Goal: Task Accomplishment & Management: Manage account settings

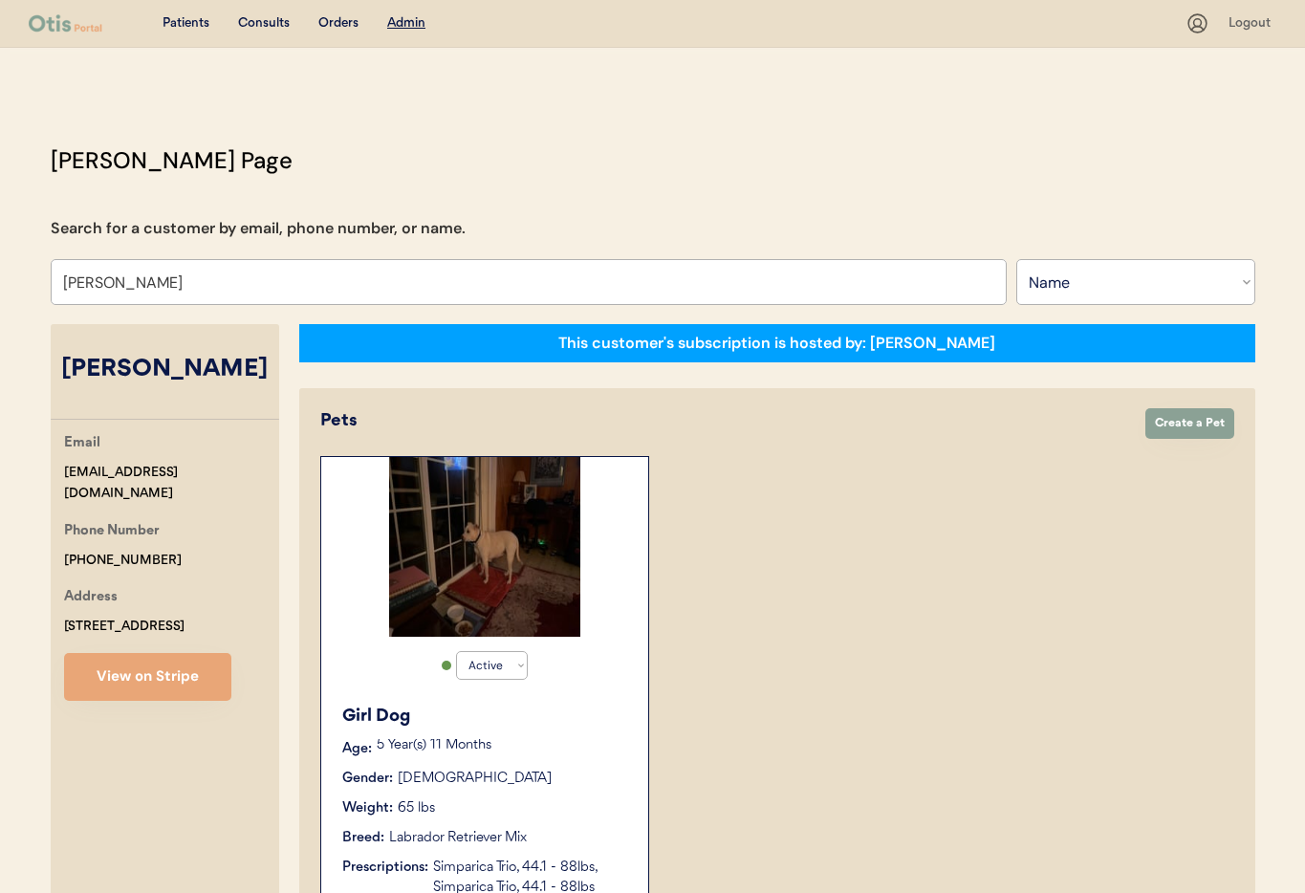
select select ""Name""
select select "true"
click at [865, 585] on div "Active Active Inactive Girl Dog Age: 5 Year(s) 11 Months Gender: Female Weight:…" at bounding box center [777, 682] width 914 height 452
drag, startPoint x: 165, startPoint y: 292, endPoint x: 20, endPoint y: 270, distance: 146.9
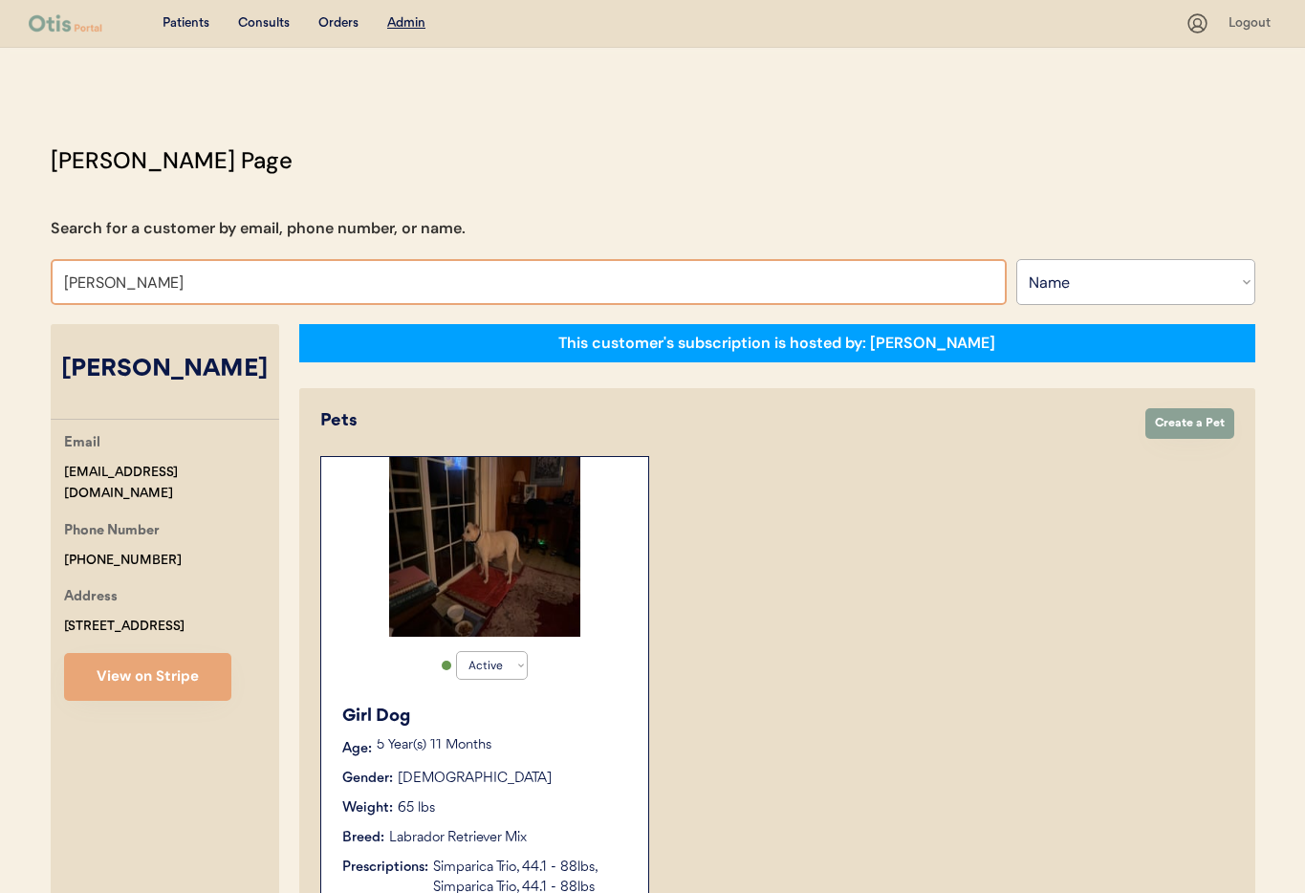
type input "Darlene"
type input "Darlene Davis"
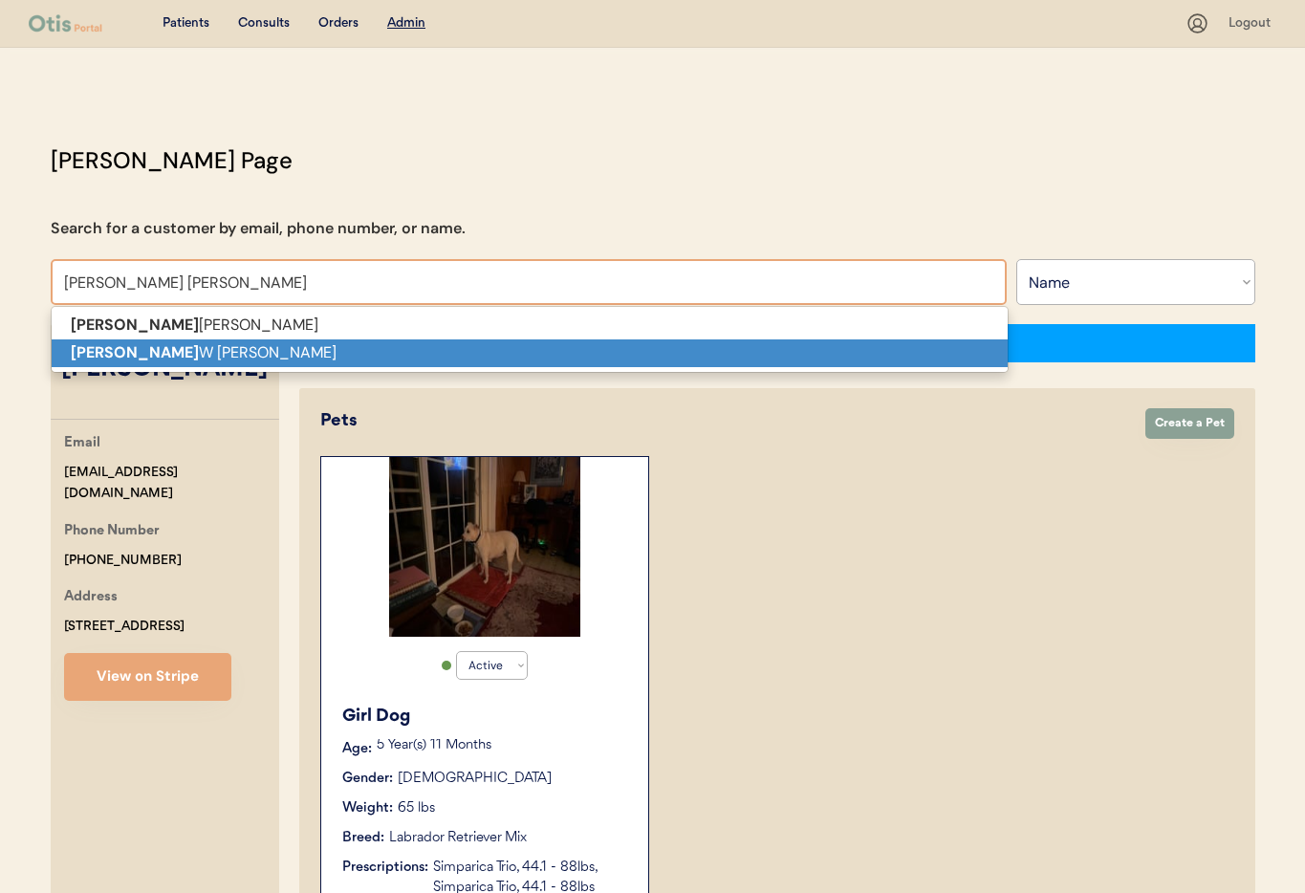
click at [97, 357] on strong "Darlene" at bounding box center [135, 352] width 128 height 20
type input "[PERSON_NAME]"
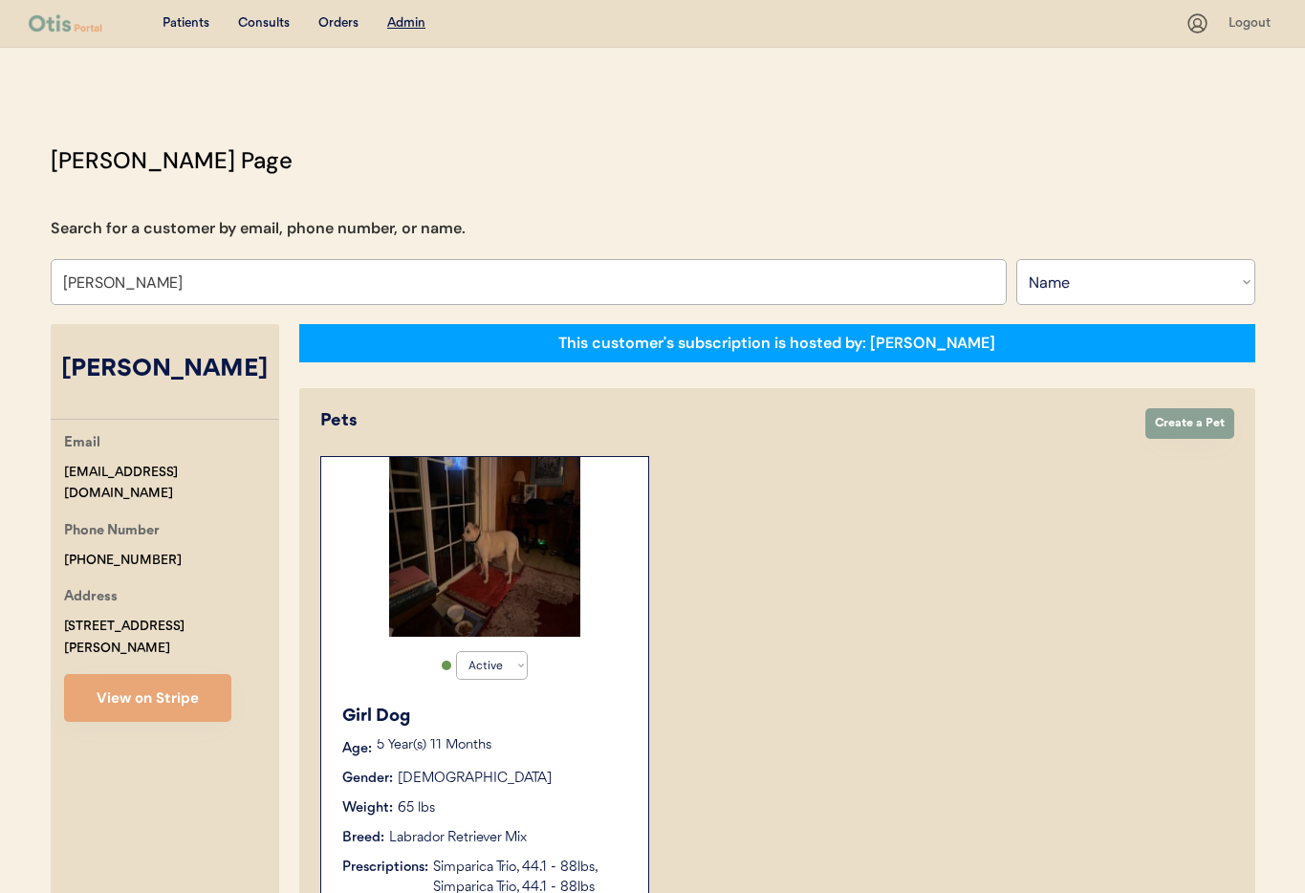
select select "true"
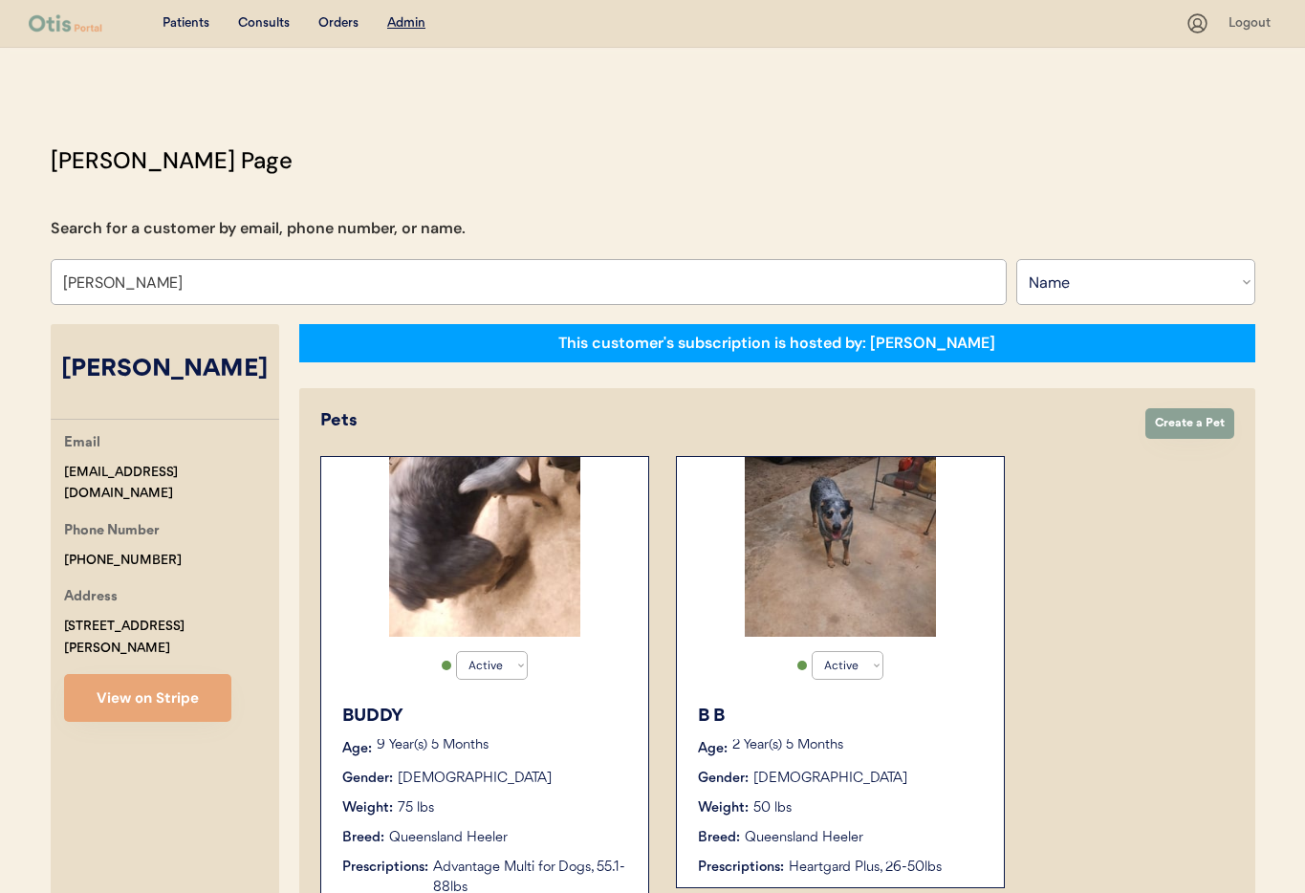
type input "[PERSON_NAME]"
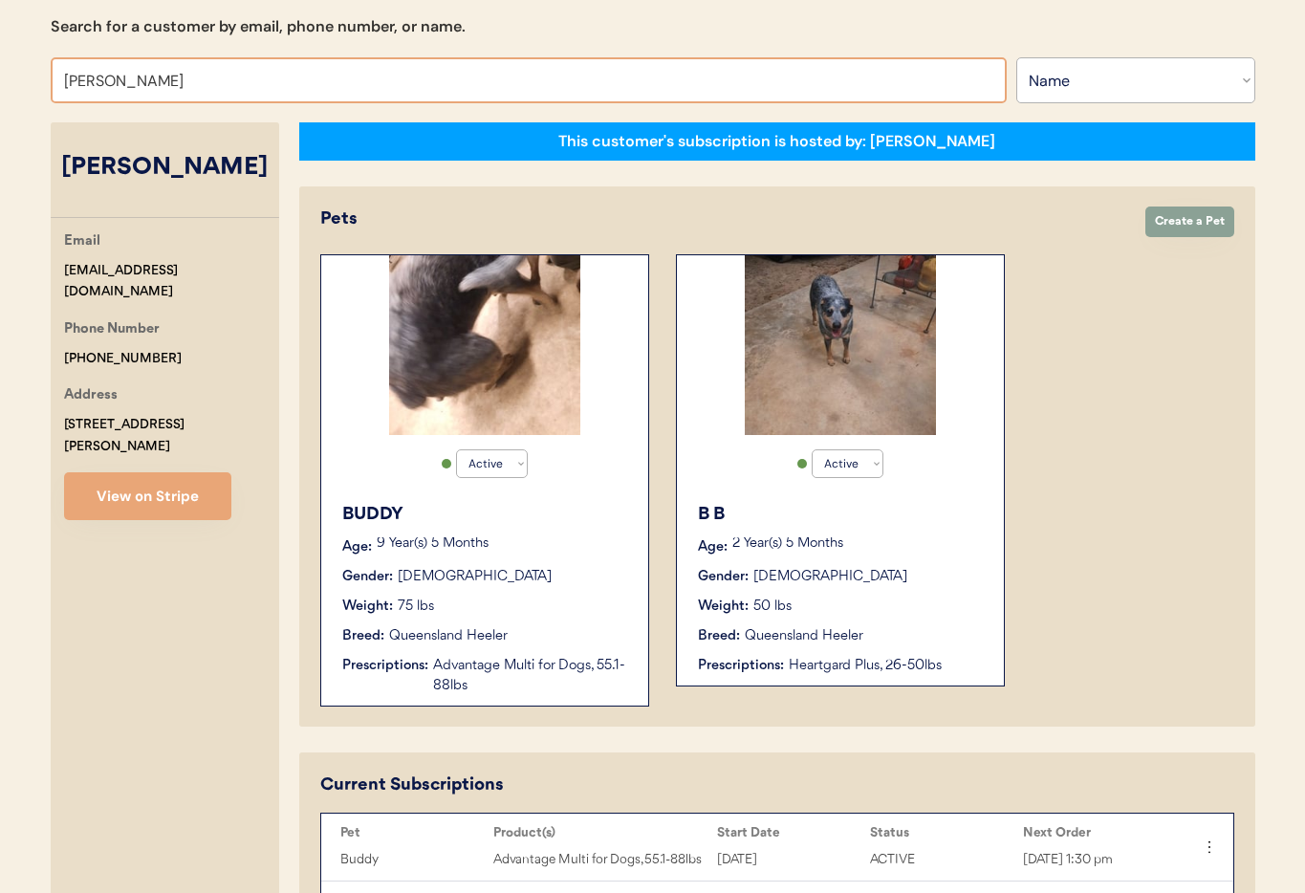
scroll to position [206, 0]
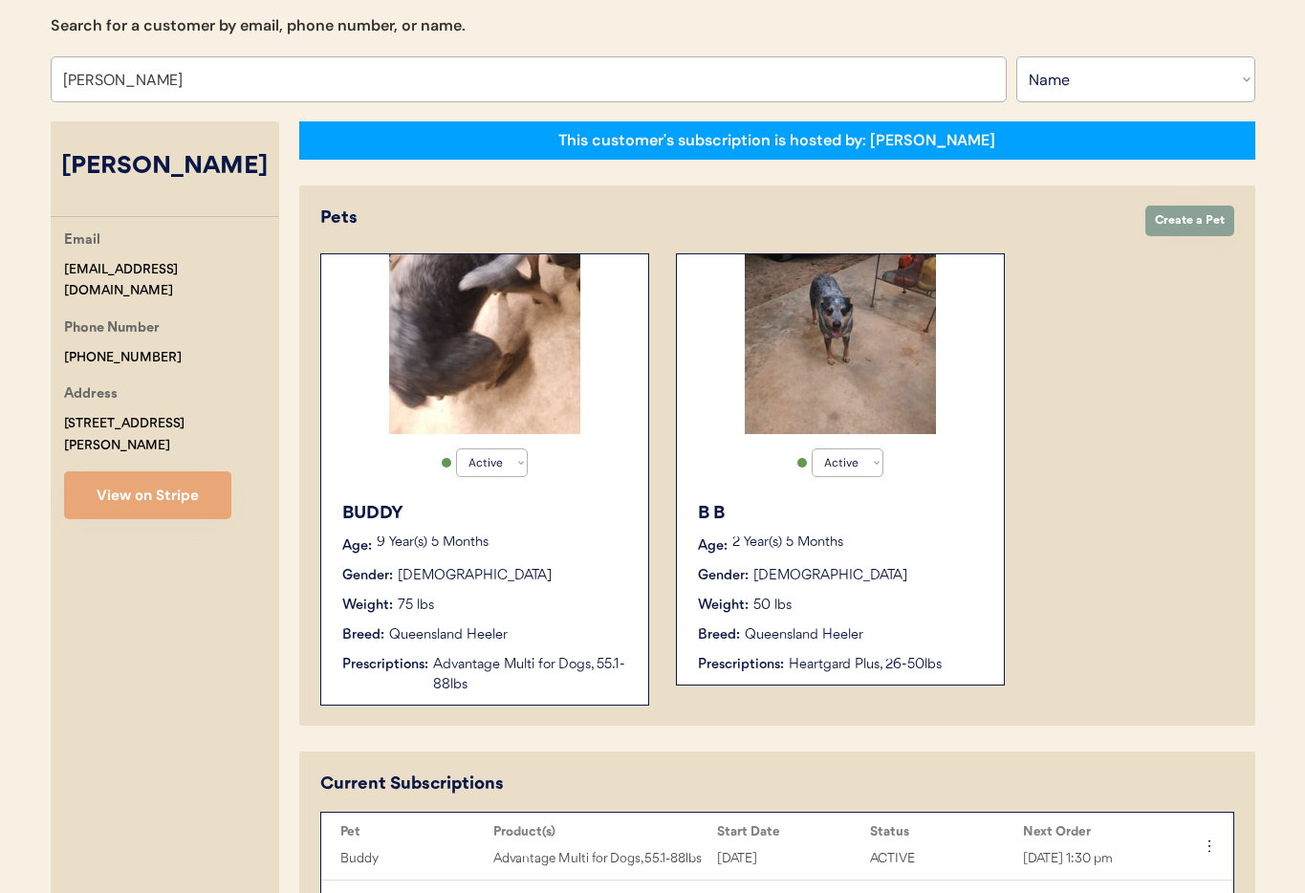
click at [599, 524] on div "BUDDY Age: 9 Year(s) 5 Months Gender: Male Weight: 75 lbs Breed: Queensland Hee…" at bounding box center [485, 597] width 308 height 213
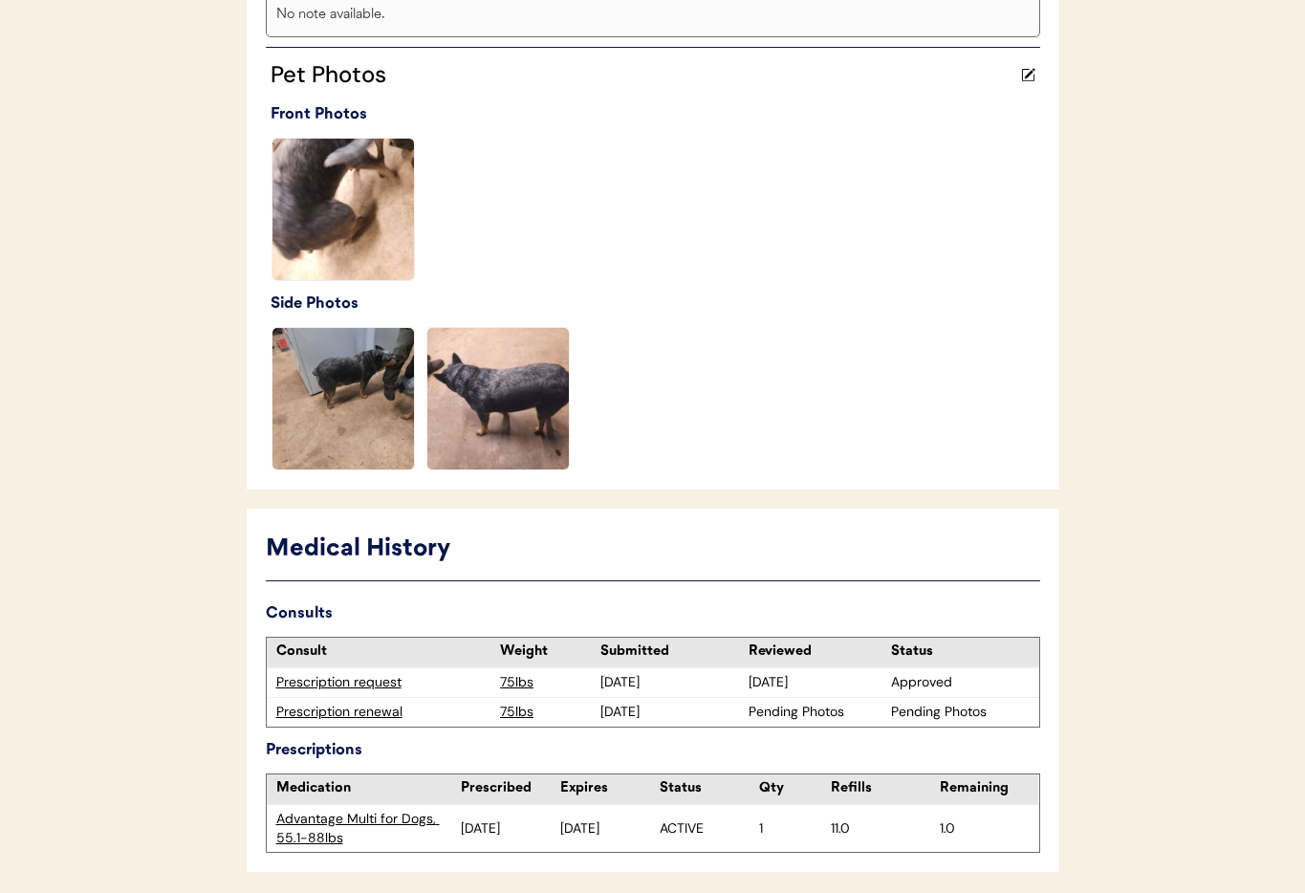
scroll to position [556, 0]
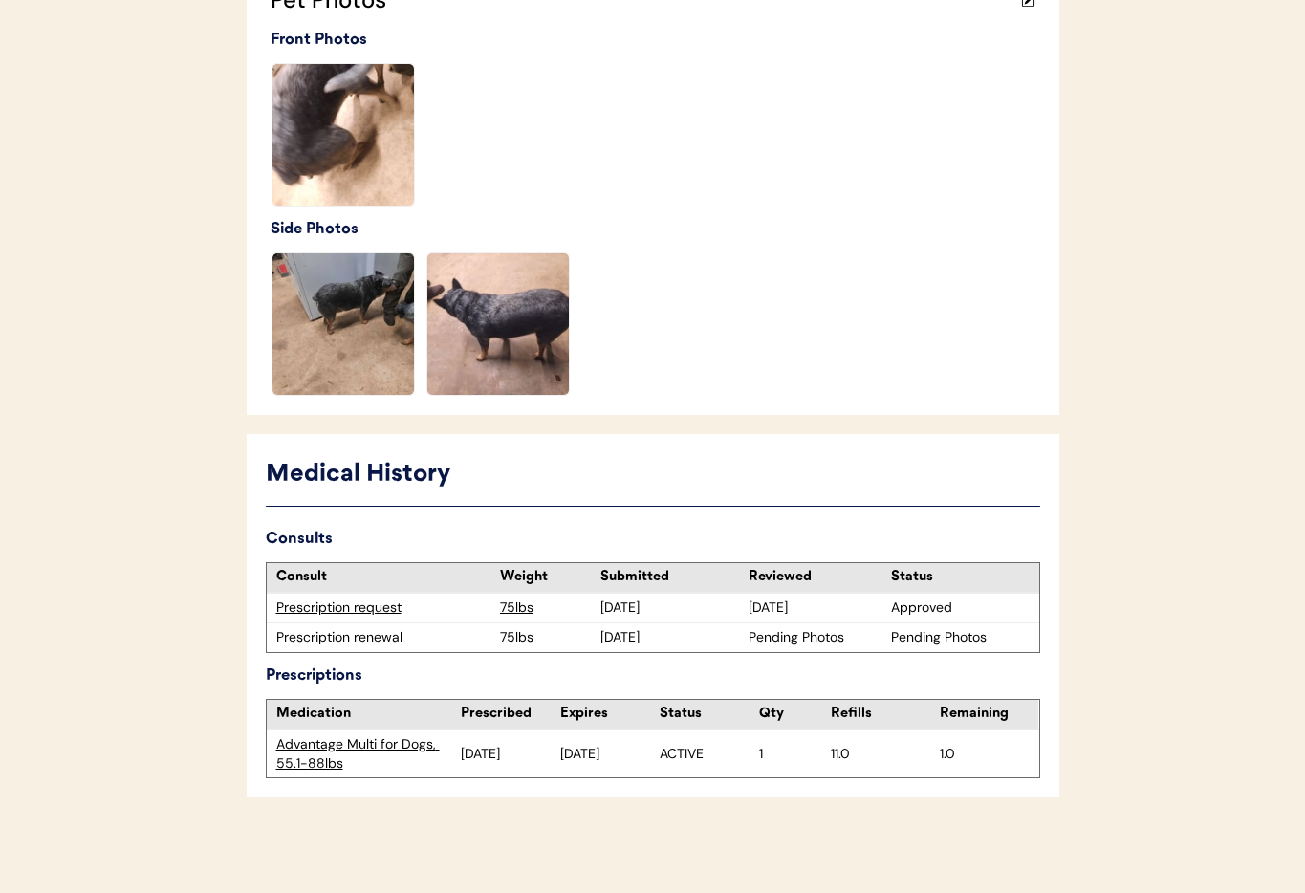
click at [333, 636] on div "Prescription renewal" at bounding box center [383, 637] width 215 height 19
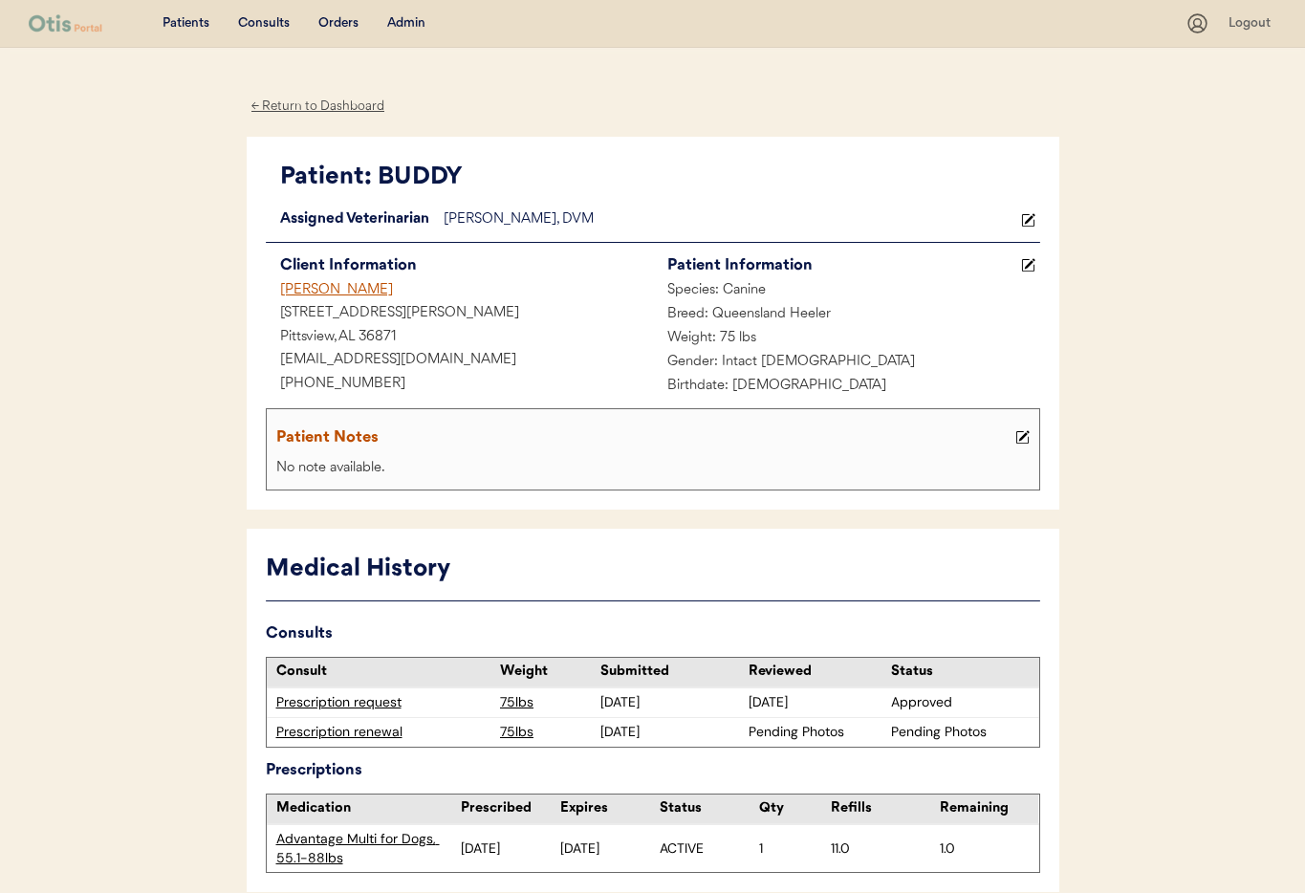
click at [314, 292] on div "[PERSON_NAME]" at bounding box center [459, 291] width 387 height 24
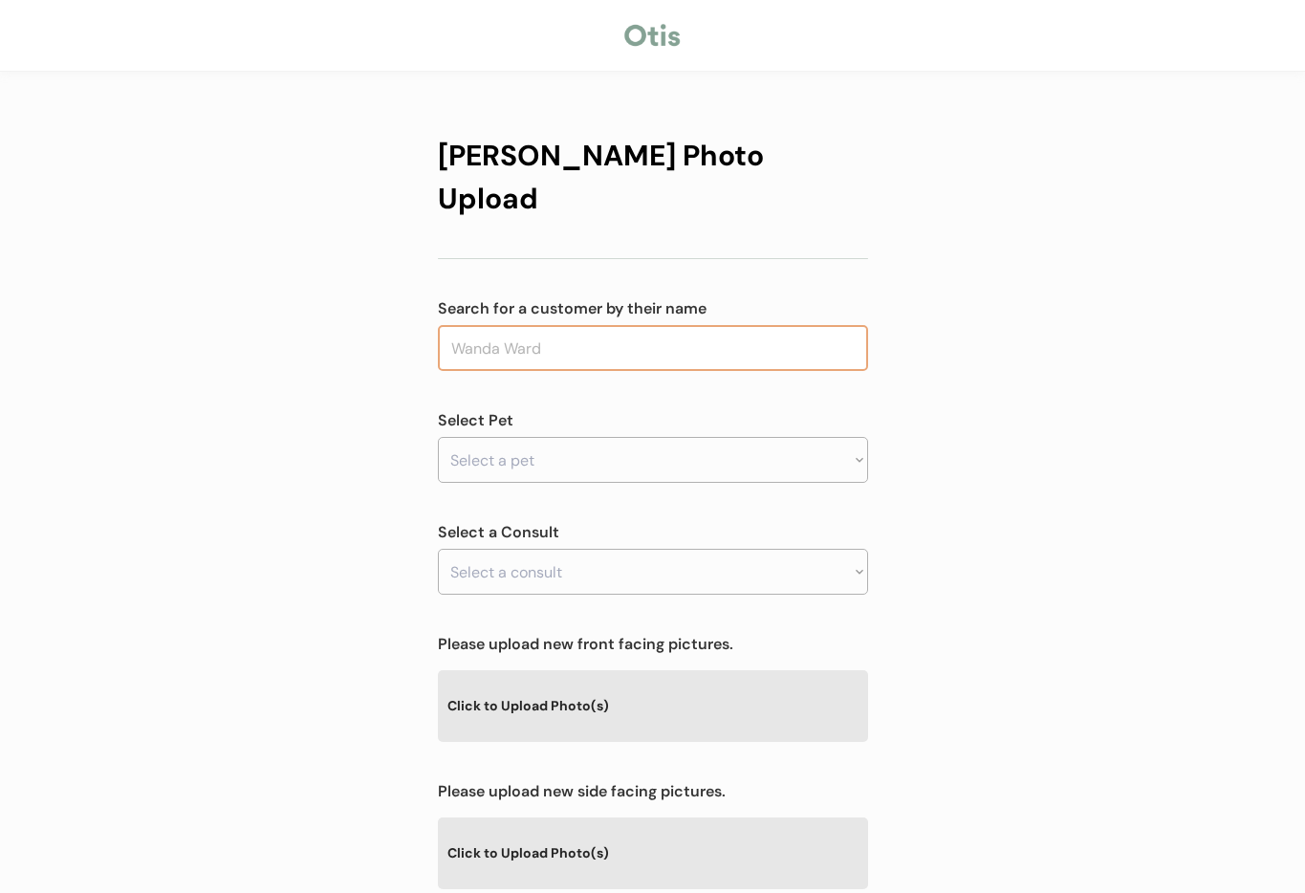
click at [554, 325] on input "text" at bounding box center [653, 348] width 430 height 46
type input "[PERSON_NAME]"
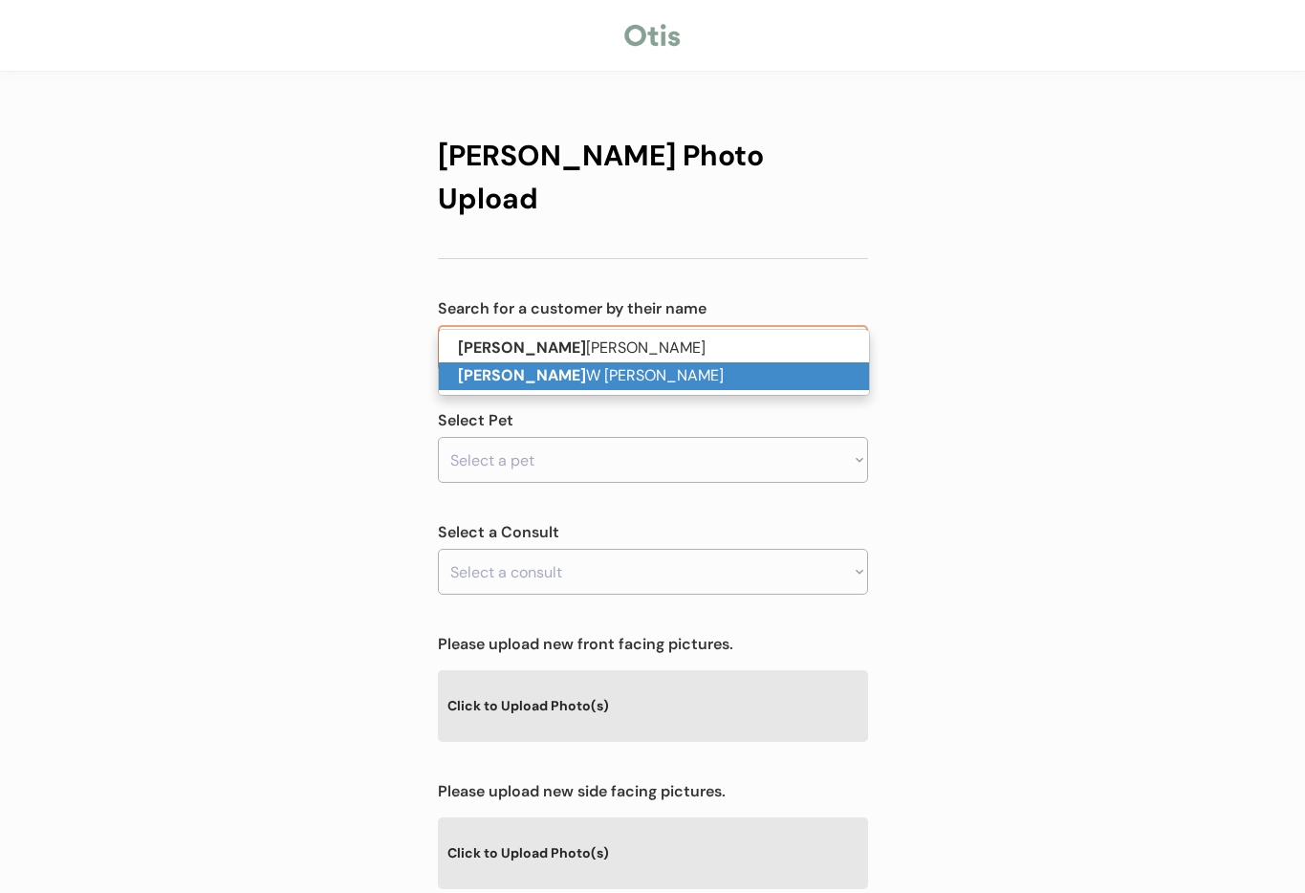
click at [565, 386] on p "Darlene W Jones" at bounding box center [654, 376] width 430 height 28
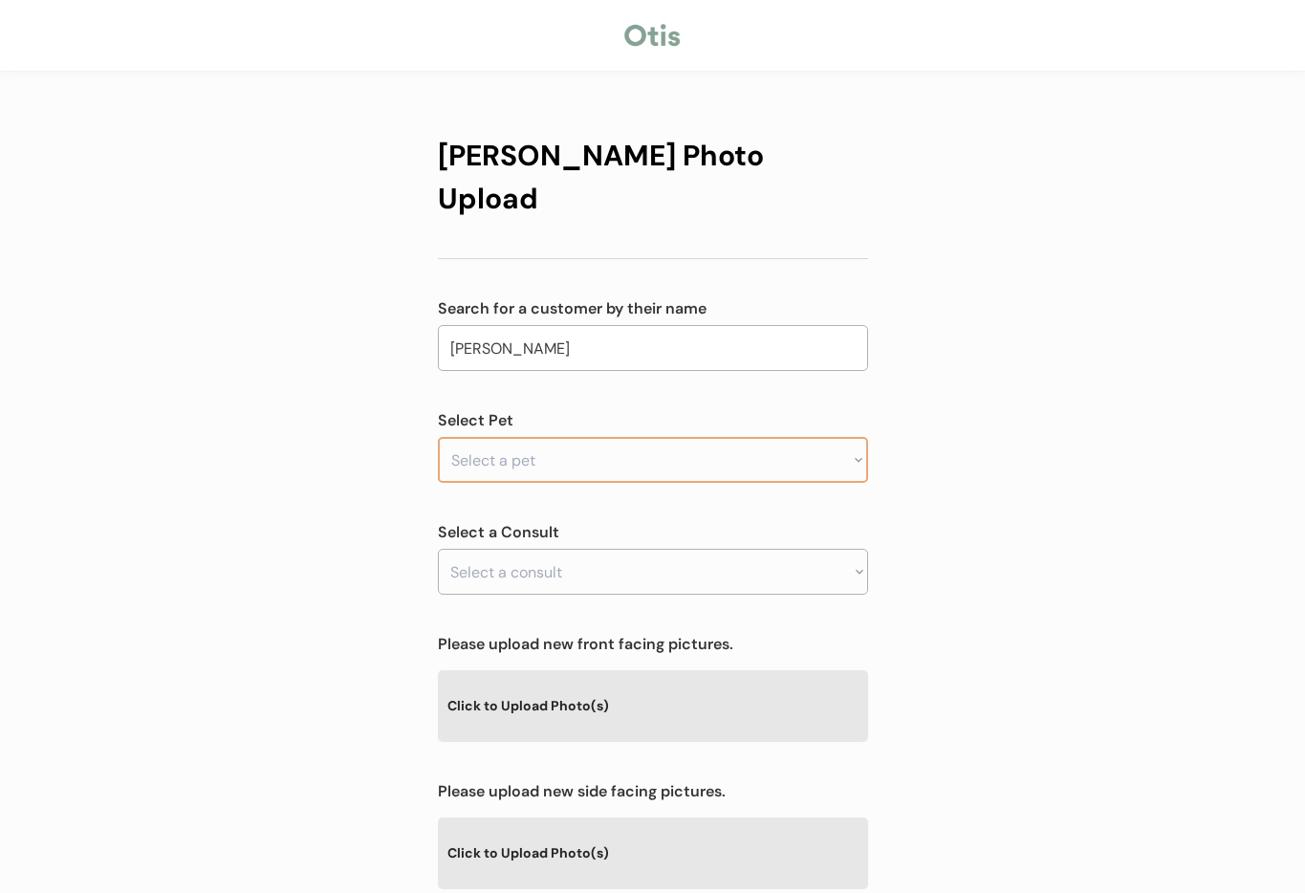
type input "[PERSON_NAME]"
click at [558, 437] on select "Select a pet BUDDY B B" at bounding box center [653, 460] width 430 height 46
select select ""1348695171700984260__LOOKUP__1732125310313x871485018053541900""
click at [438, 437] on select "Select a pet BUDDY B B" at bounding box center [653, 460] width 430 height 46
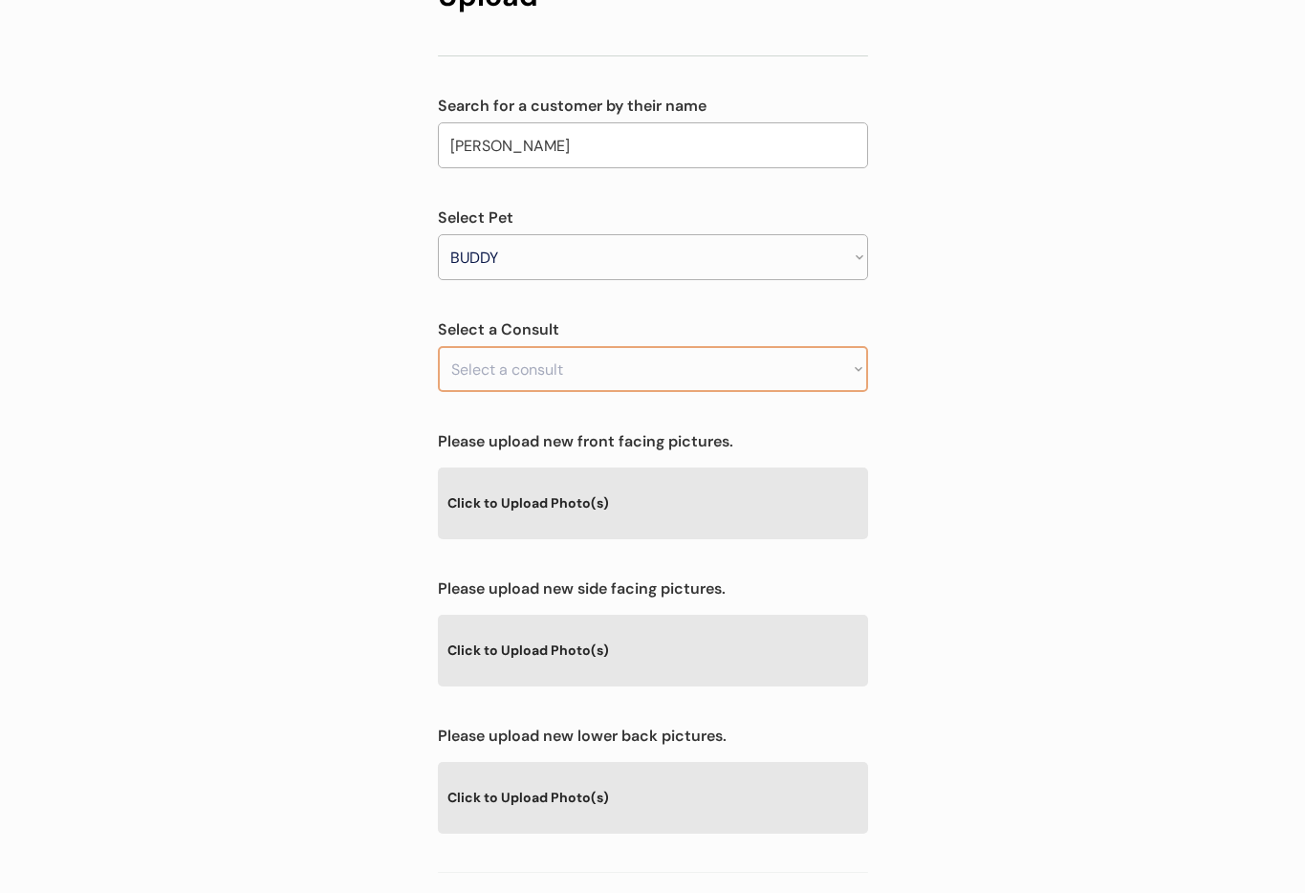
scroll to position [210, 0]
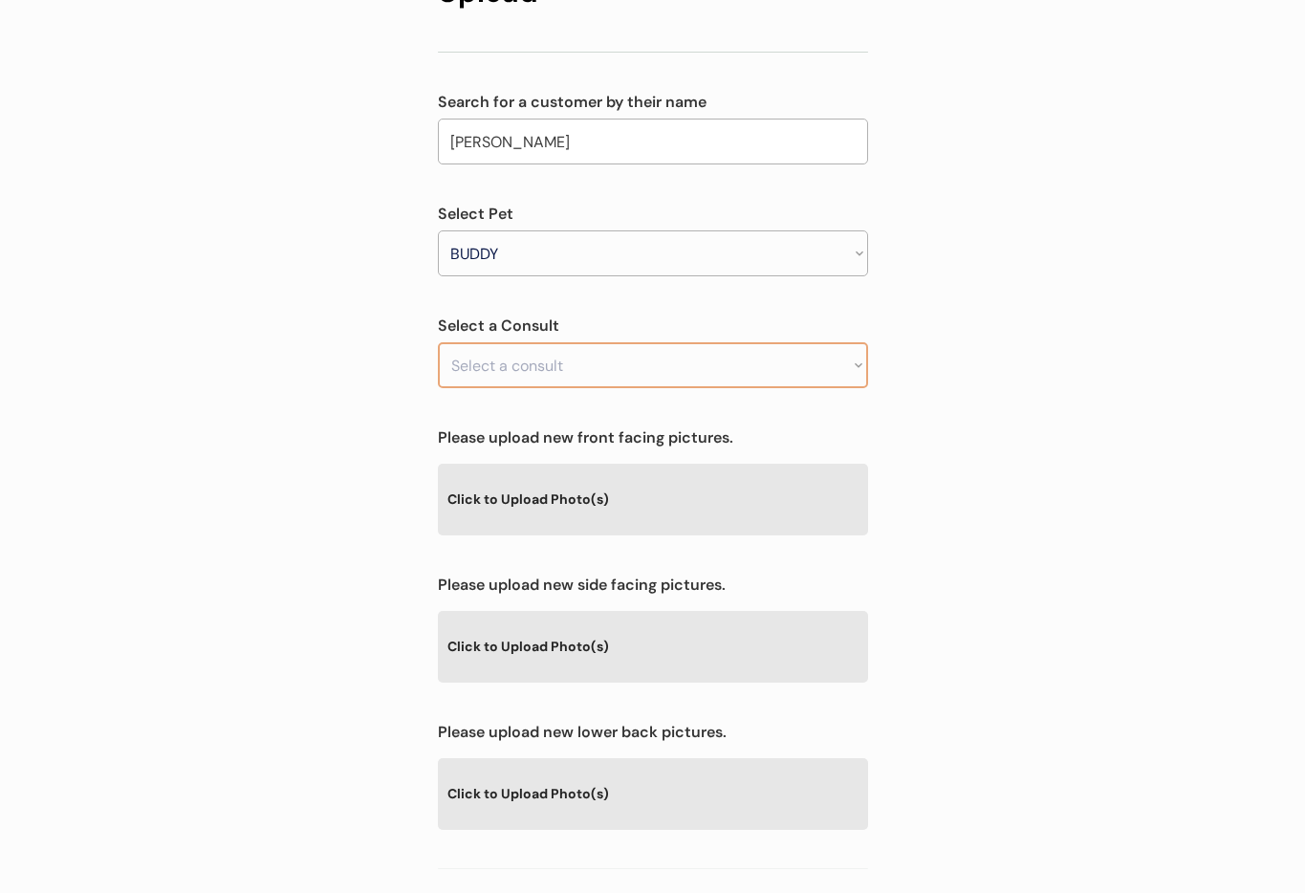
click at [638, 342] on select "Select a consult Prescription renewal" at bounding box center [653, 365] width 430 height 46
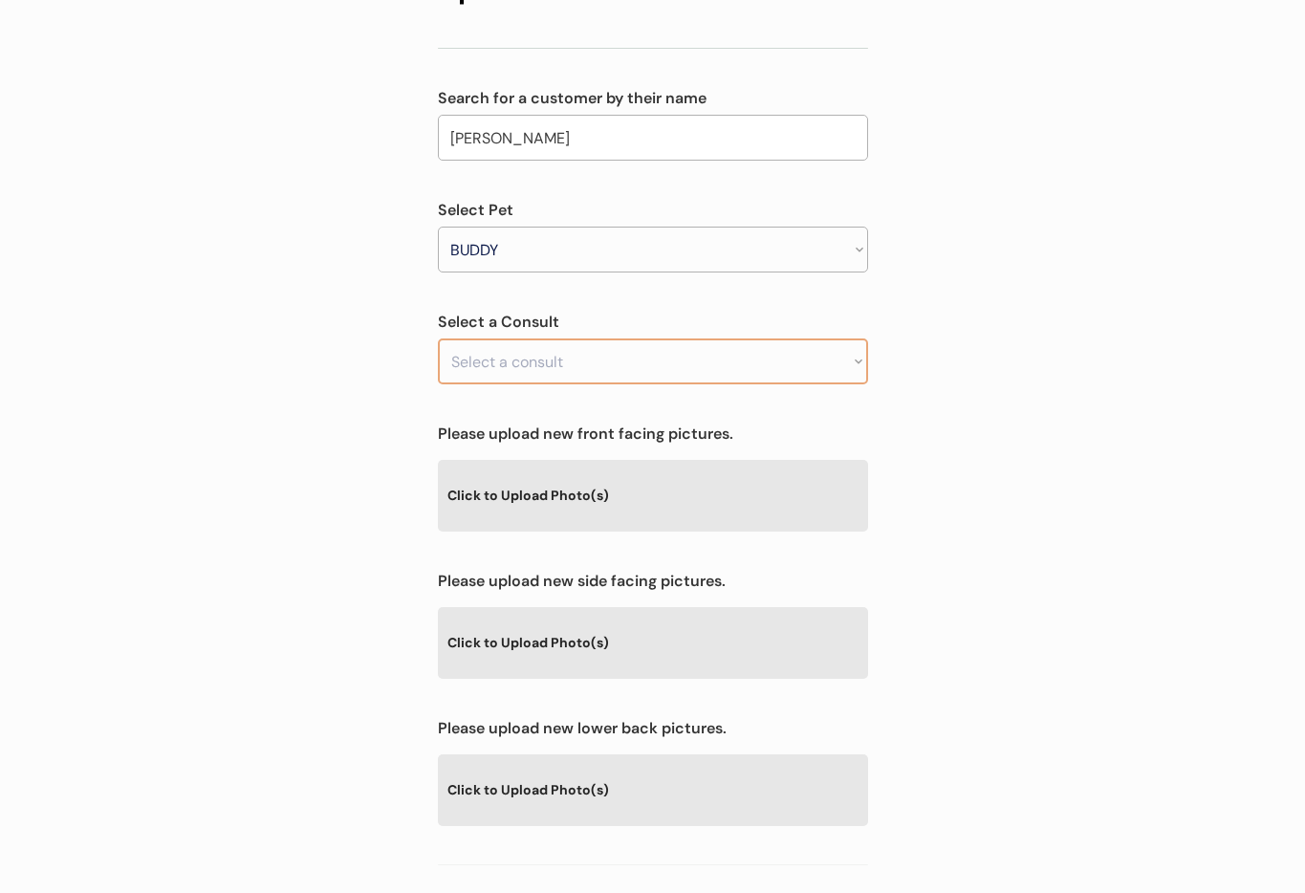
select select ""1348695171700984260__LOOKUP__1759165960553x179560519908196350""
click at [438, 338] on select "Select a consult Prescription renewal" at bounding box center [653, 361] width 430 height 46
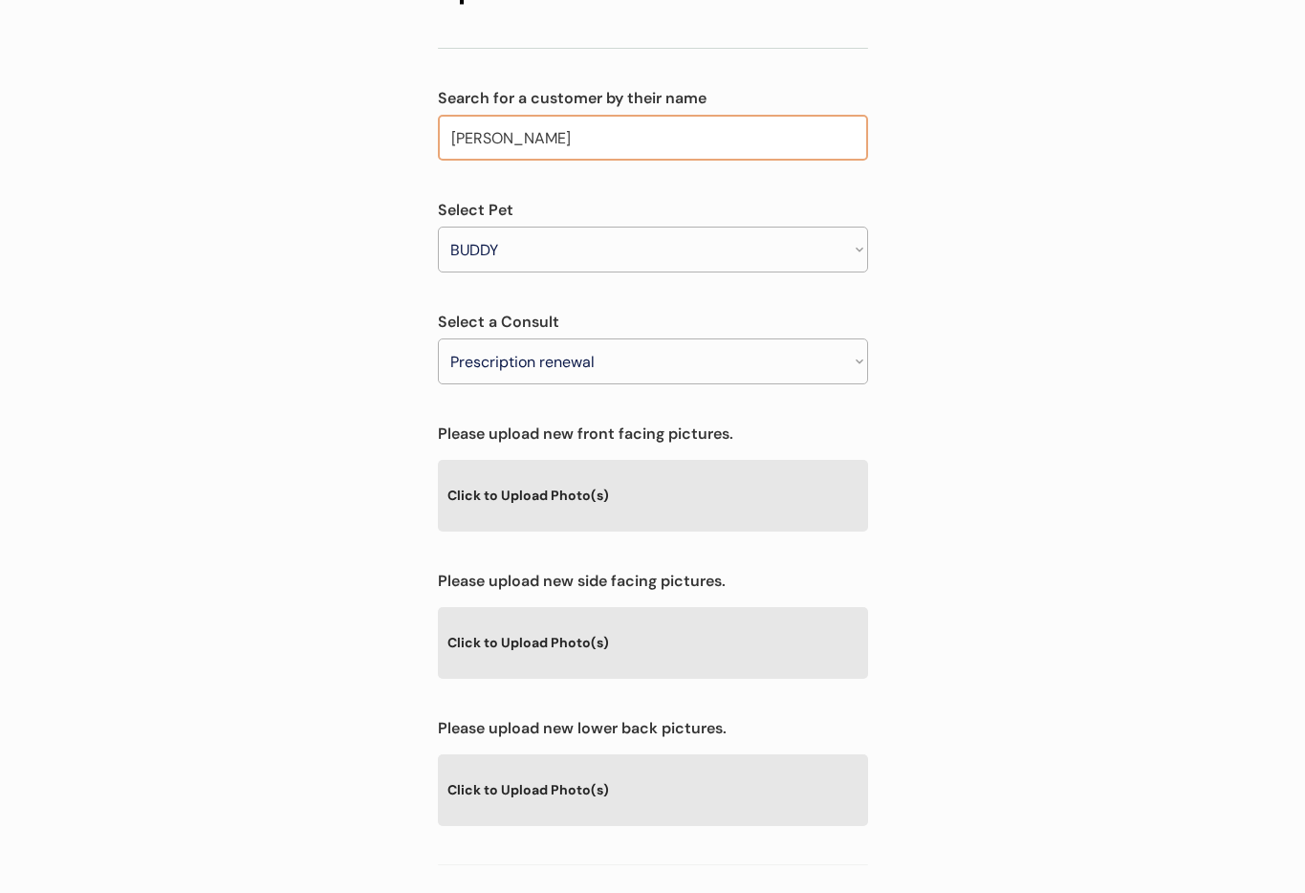
click at [636, 115] on input "[PERSON_NAME]" at bounding box center [653, 138] width 430 height 46
drag, startPoint x: 591, startPoint y: 95, endPoint x: 364, endPoint y: 87, distance: 226.7
click at [364, 87] on div "Otis Photo Upload Search for a customer by their name Darlene W Jones Darlene S…" at bounding box center [652, 406] width 1305 height 1232
type input "Da"
type input "David Lobo"
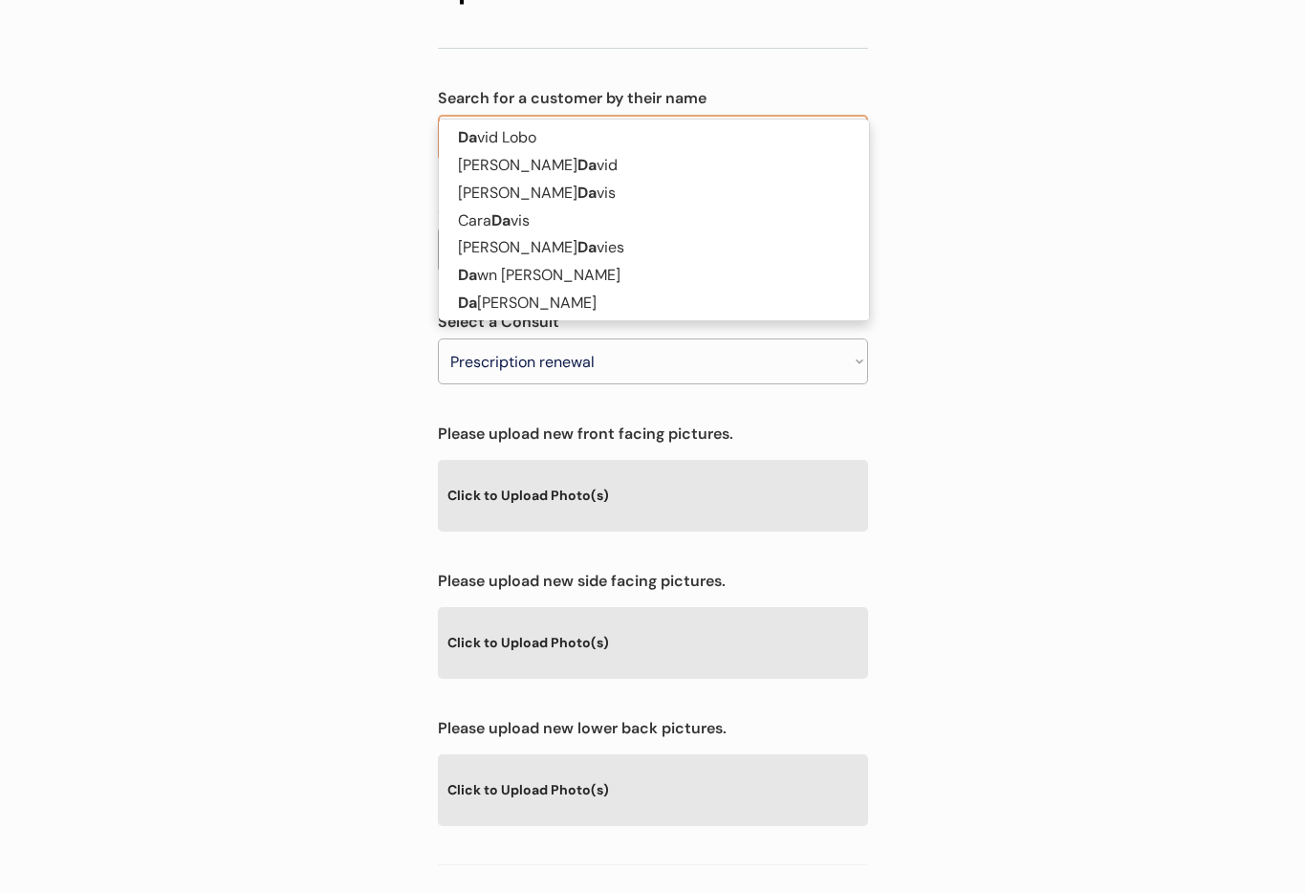
type input "Dallas"
type input "Dallas jones"
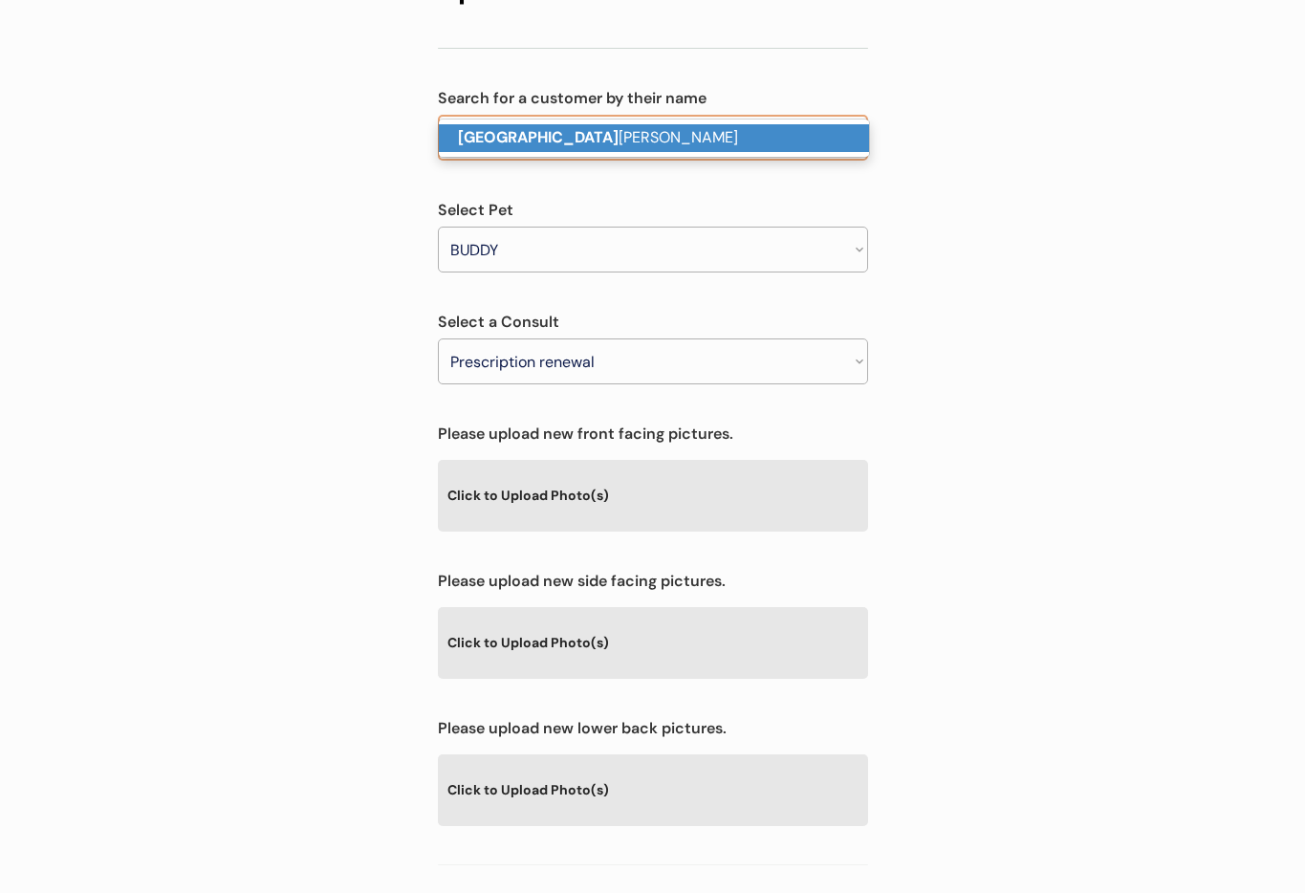
click at [544, 148] on p "Dallas jones" at bounding box center [654, 138] width 430 height 28
type input "Dallas jones"
select select ""PLACEHOLDER_1427118222253""
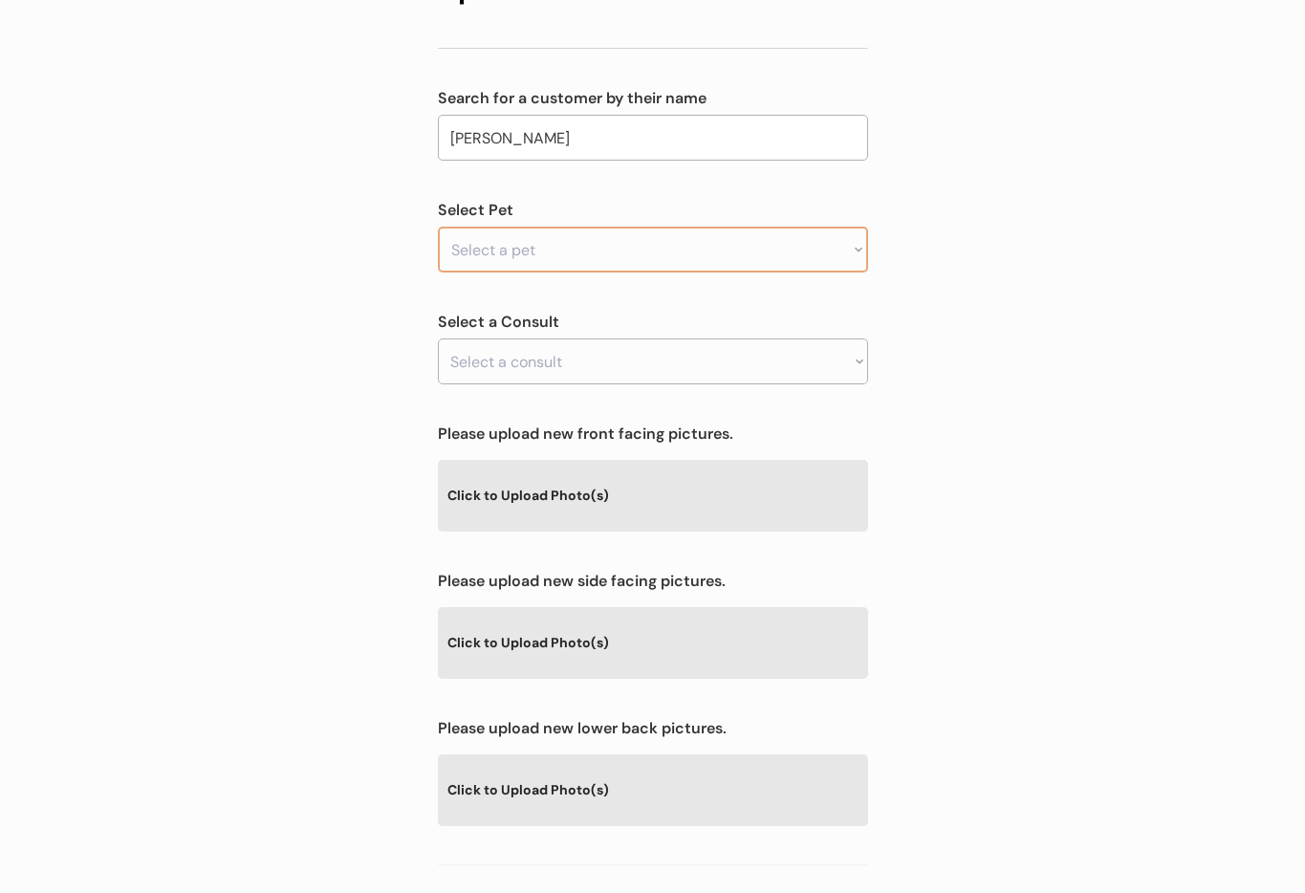
type input "Dallas jones"
click at [528, 227] on select "Select a pet Ava" at bounding box center [653, 250] width 430 height 46
select select ""1348695171700984260__LOOKUP__1731553346876x208882828311527420""
click at [438, 227] on select "Select a pet Ava" at bounding box center [653, 250] width 430 height 46
click at [538, 338] on select "Select a consult" at bounding box center [653, 361] width 430 height 46
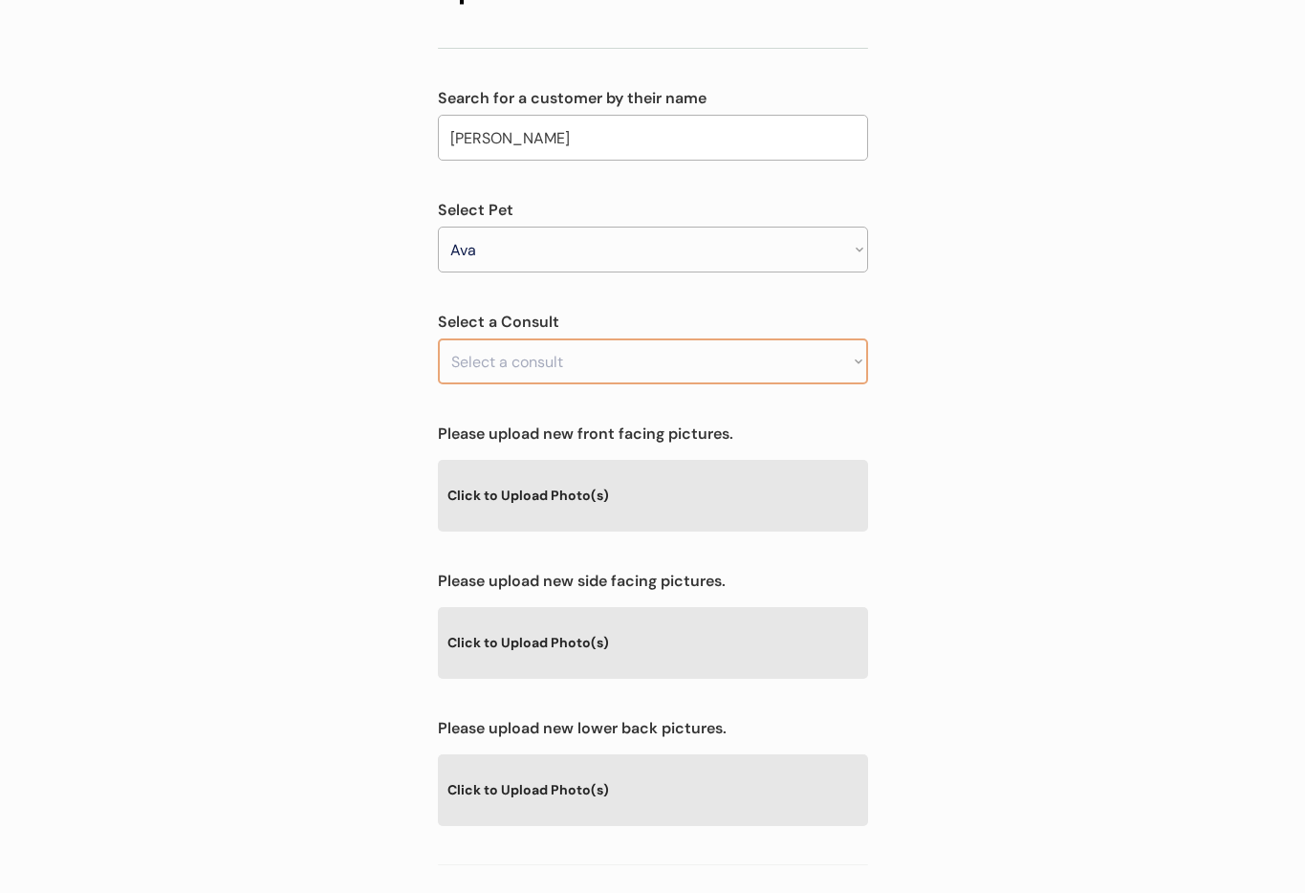
select select ""1348695171700984260__LOOKUP__1759515487195x705523255485923300""
click at [438, 338] on select "Select a consult Prescription renewal" at bounding box center [653, 361] width 430 height 46
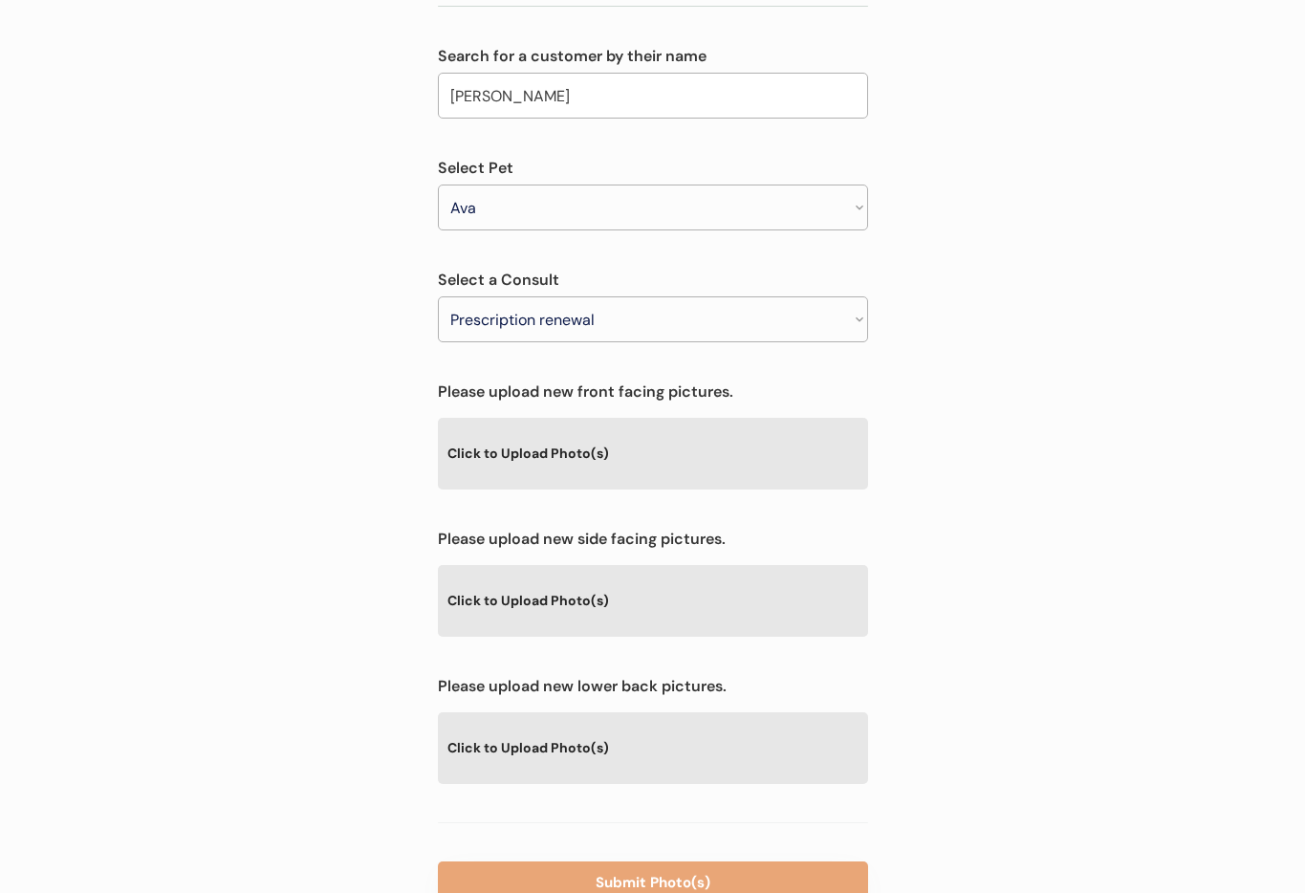
scroll to position [296, 0]
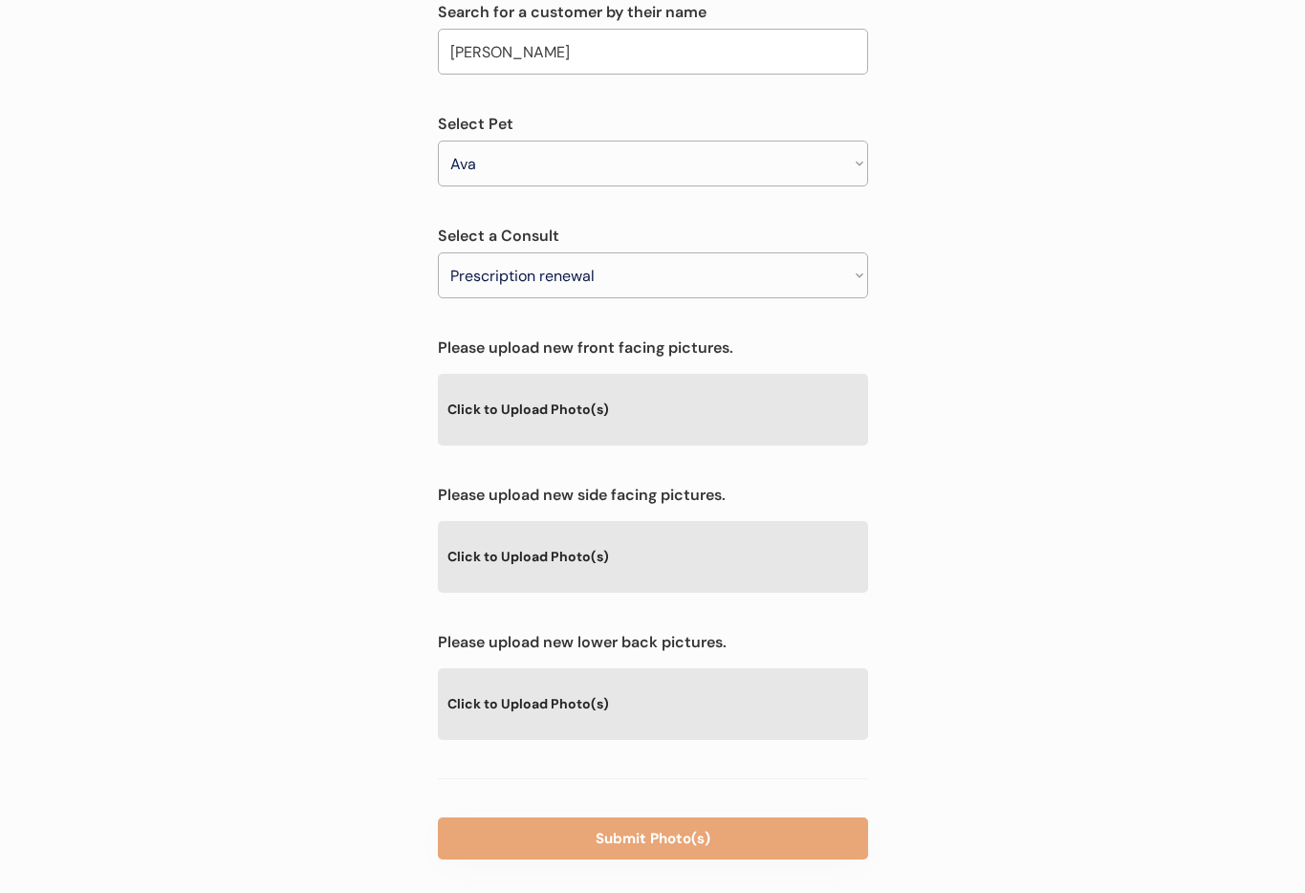
click at [524, 374] on div "Click to Upload Photo(s)" at bounding box center [653, 409] width 430 height 70
click at [677, 374] on div "Click to Upload Photo(s)" at bounding box center [653, 409] width 430 height 70
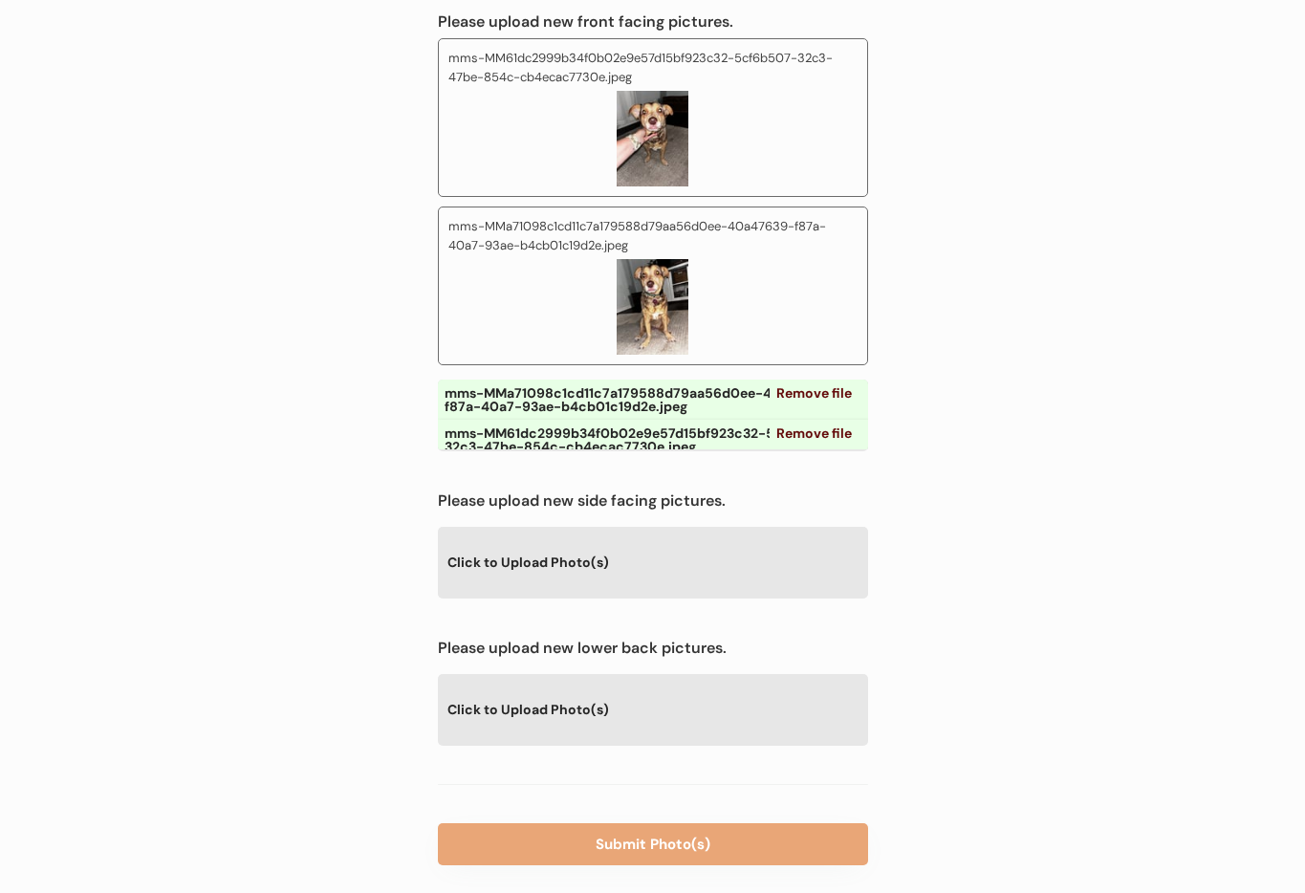
scroll to position [628, 0]
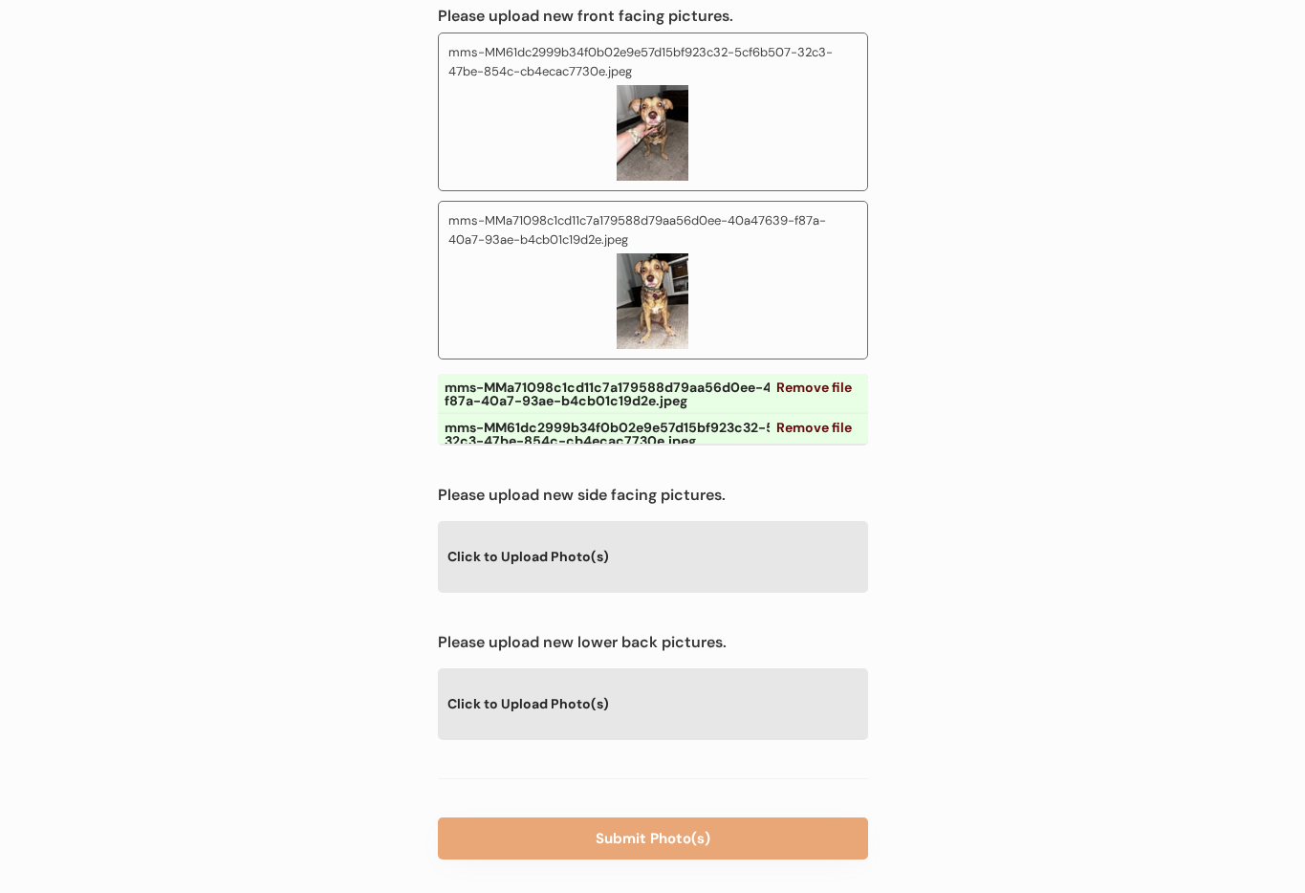
click at [594, 535] on div "Click to Upload Photo(s)" at bounding box center [653, 556] width 430 height 70
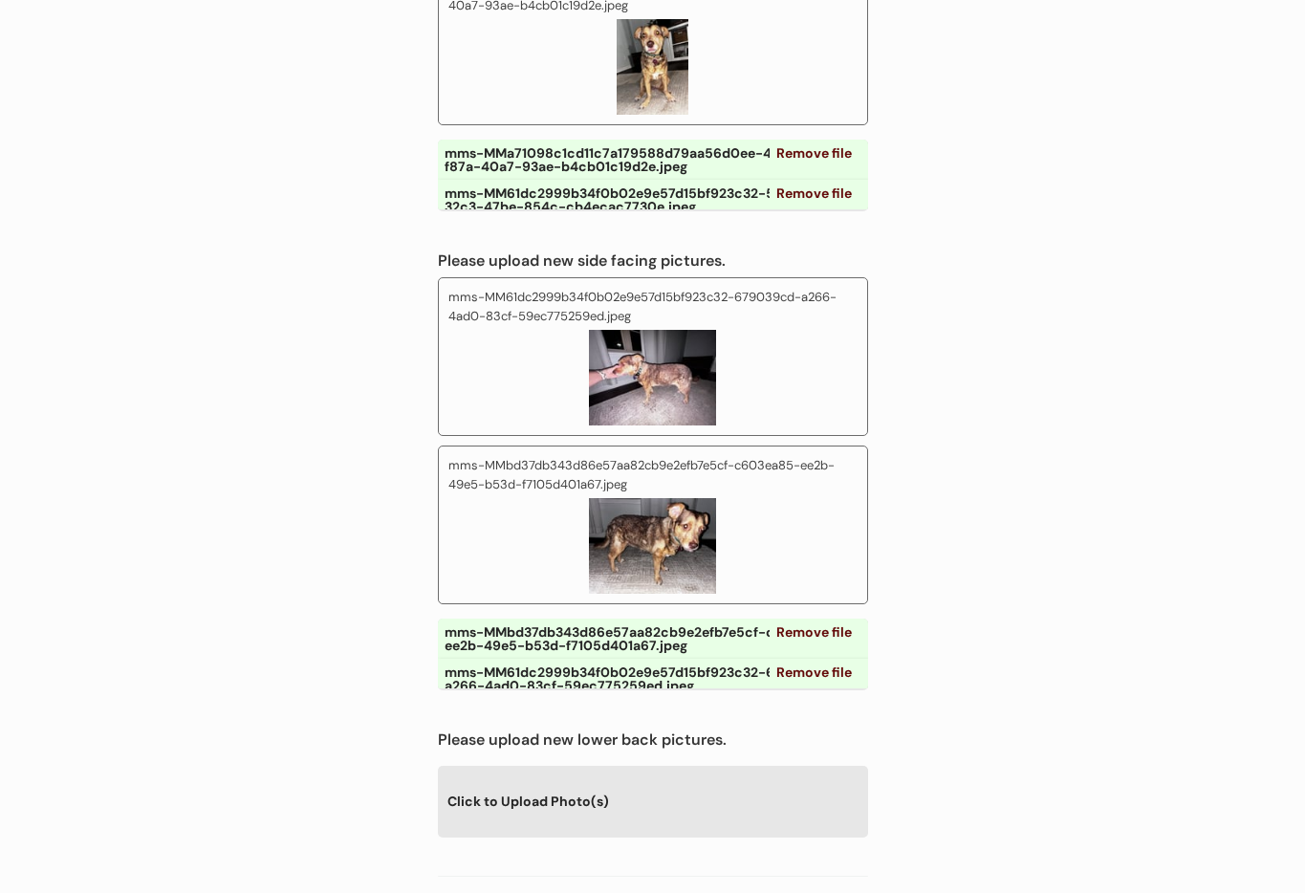
scroll to position [960, 0]
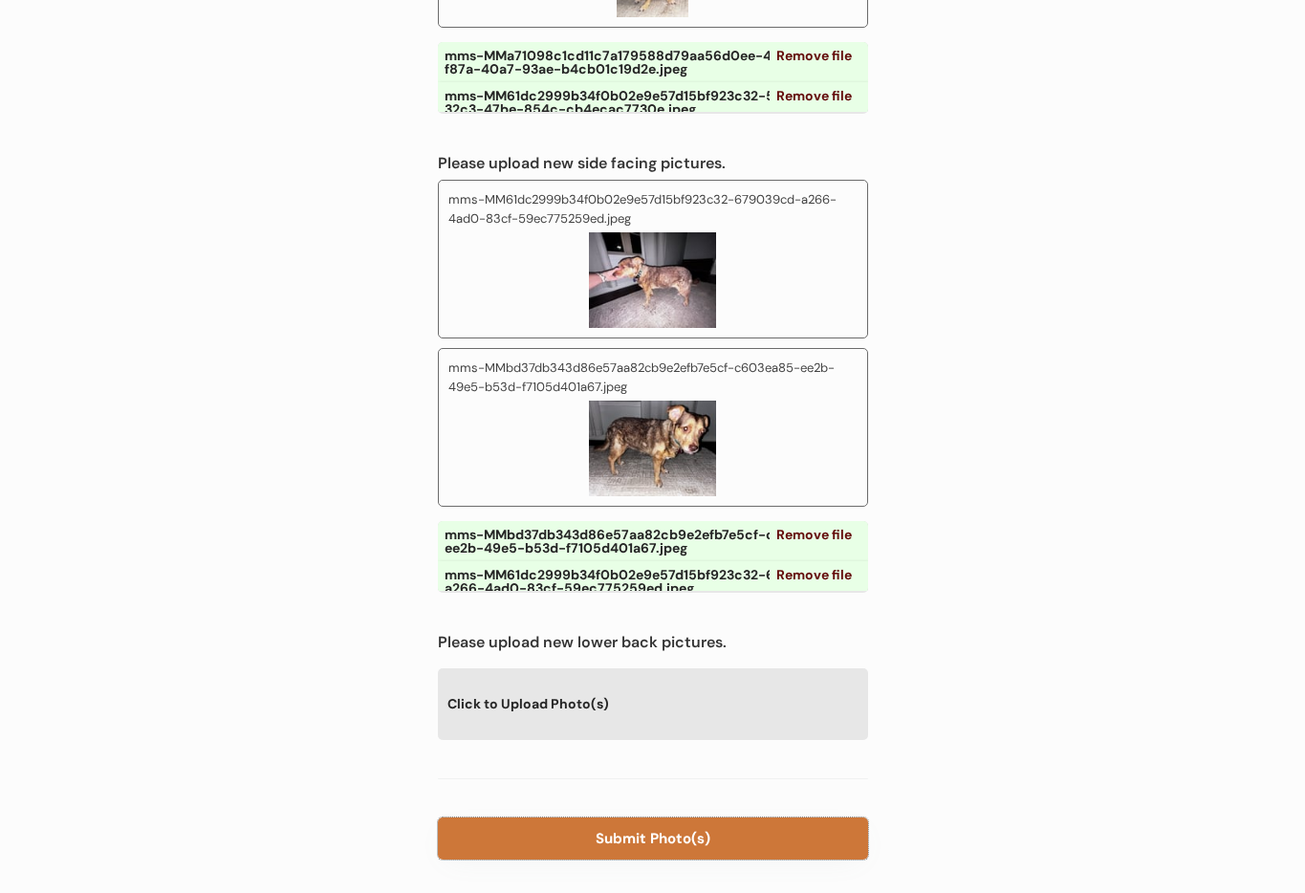
click at [660, 817] on button "Submit Photo(s)" at bounding box center [653, 838] width 430 height 42
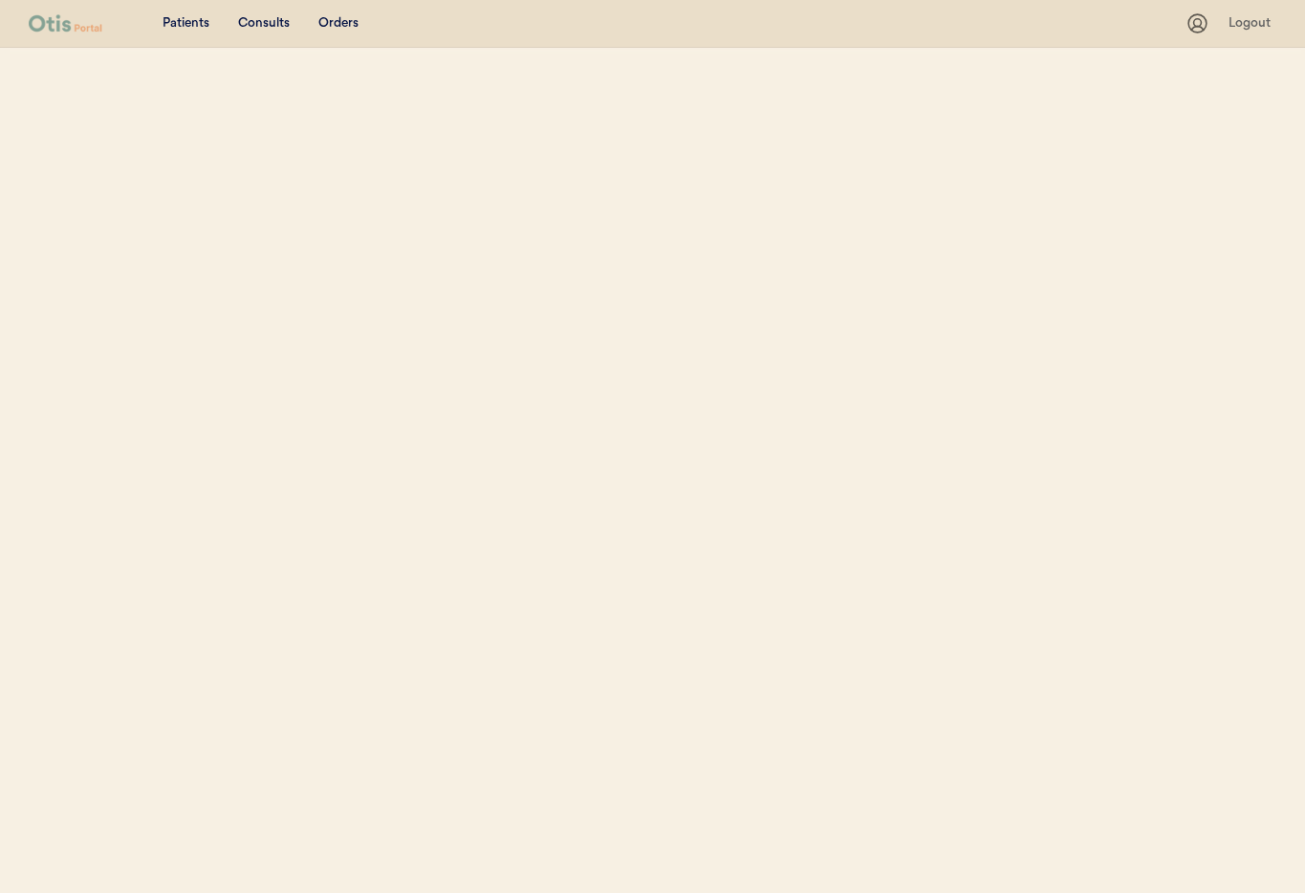
select select ""Name""
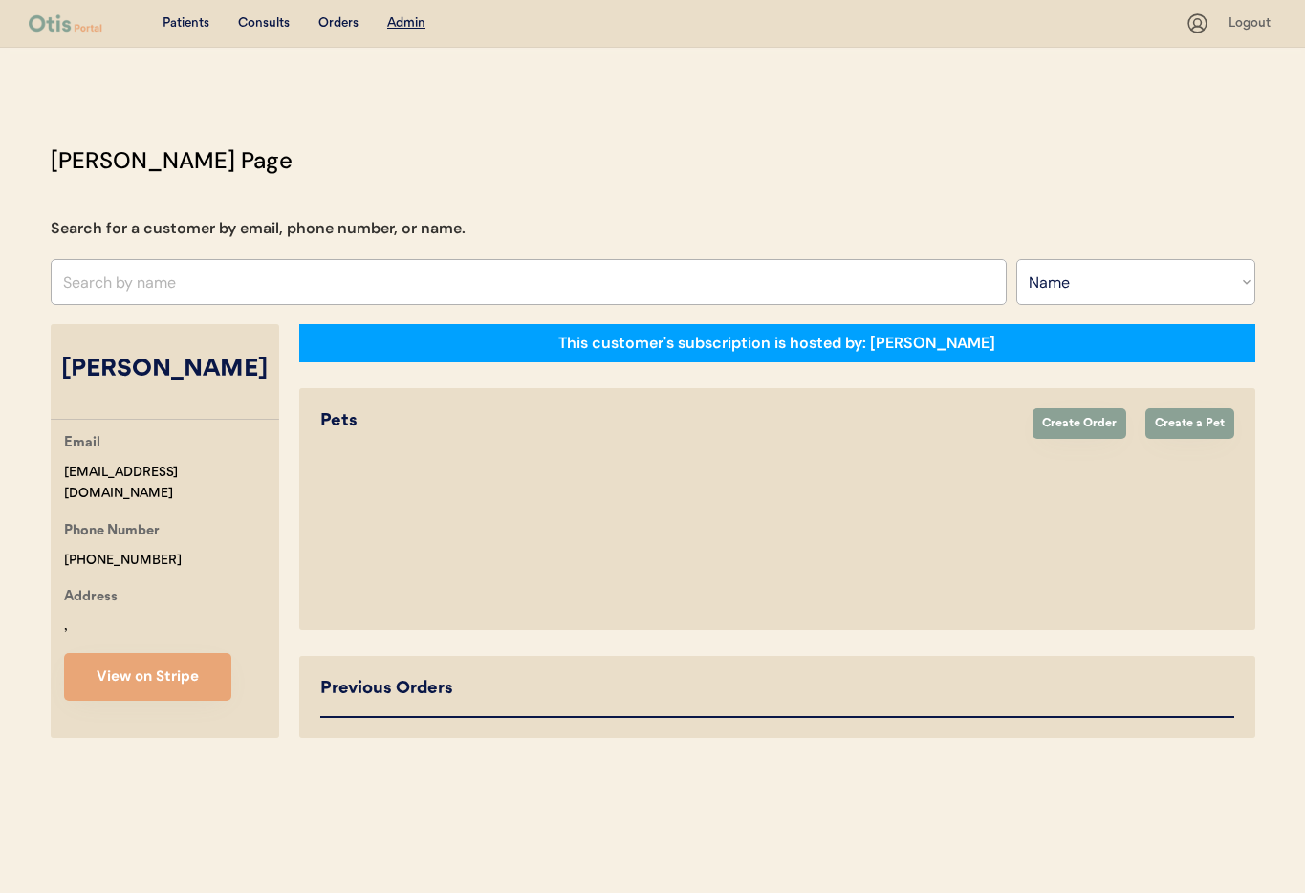
select select "true"
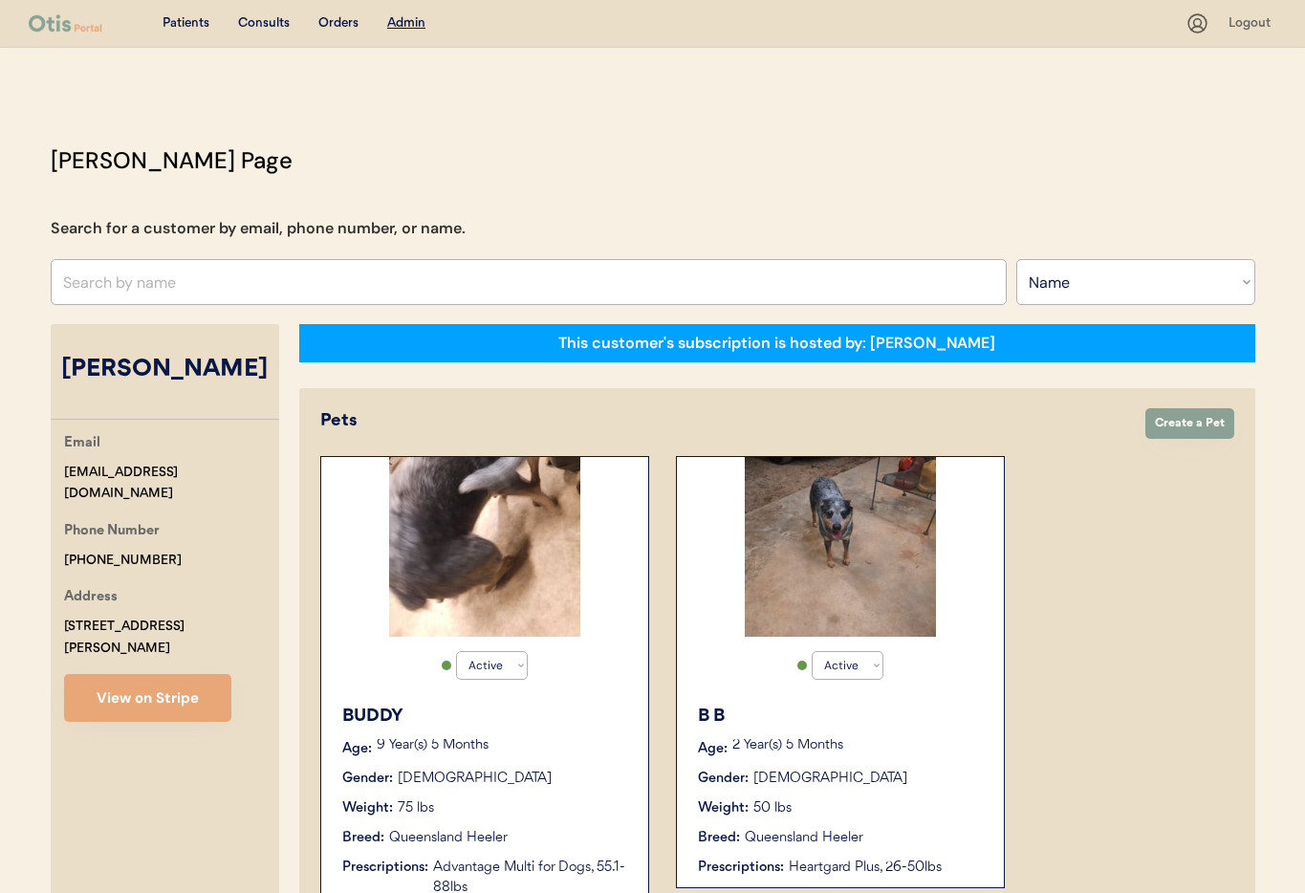
click at [701, 639] on div "Active Active Inactive B B Age: 2 Year(s) 5 Months Gender: Male Weight: 50 lbs …" at bounding box center [840, 672] width 329 height 432
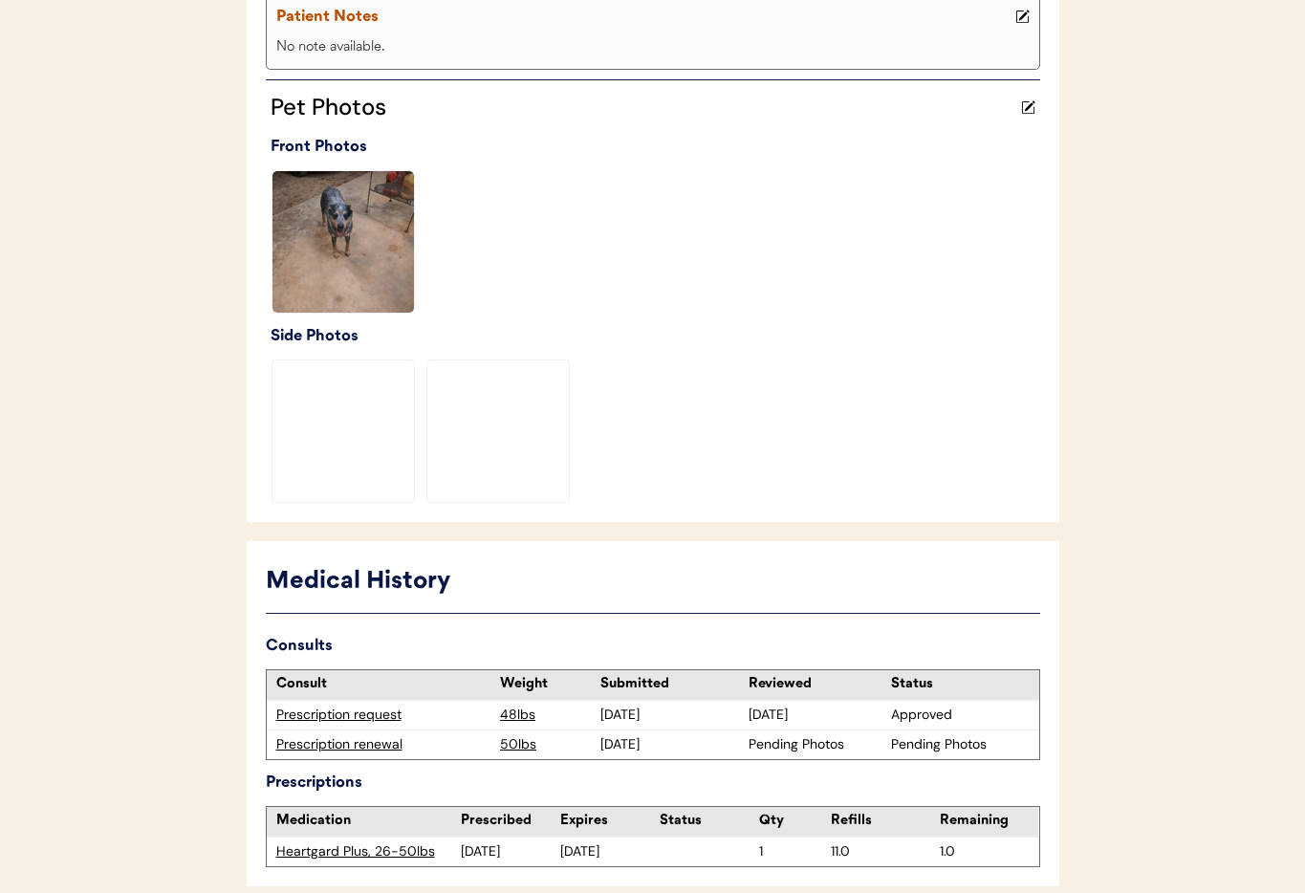
scroll to position [462, 0]
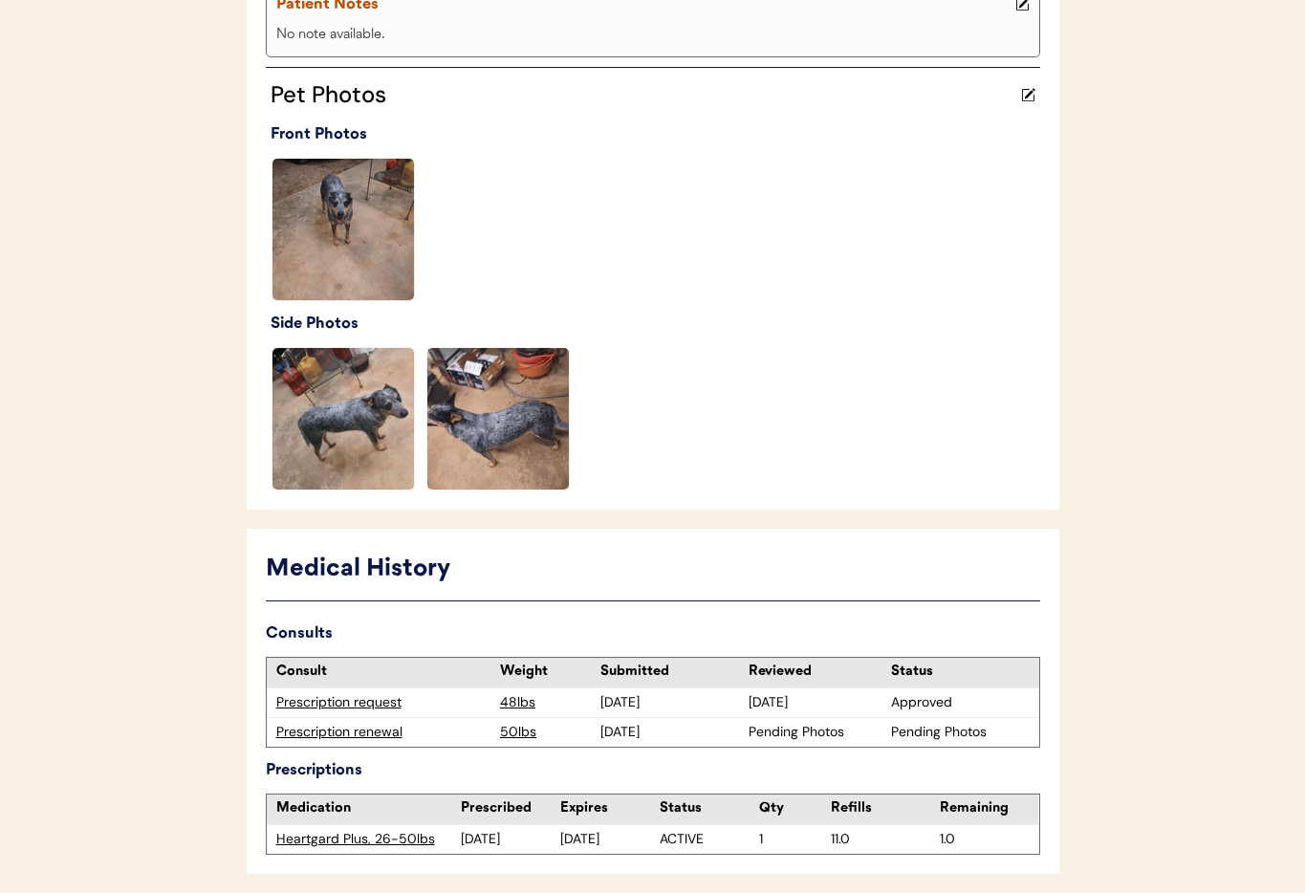
click at [372, 731] on div "Prescription renewal" at bounding box center [383, 732] width 215 height 19
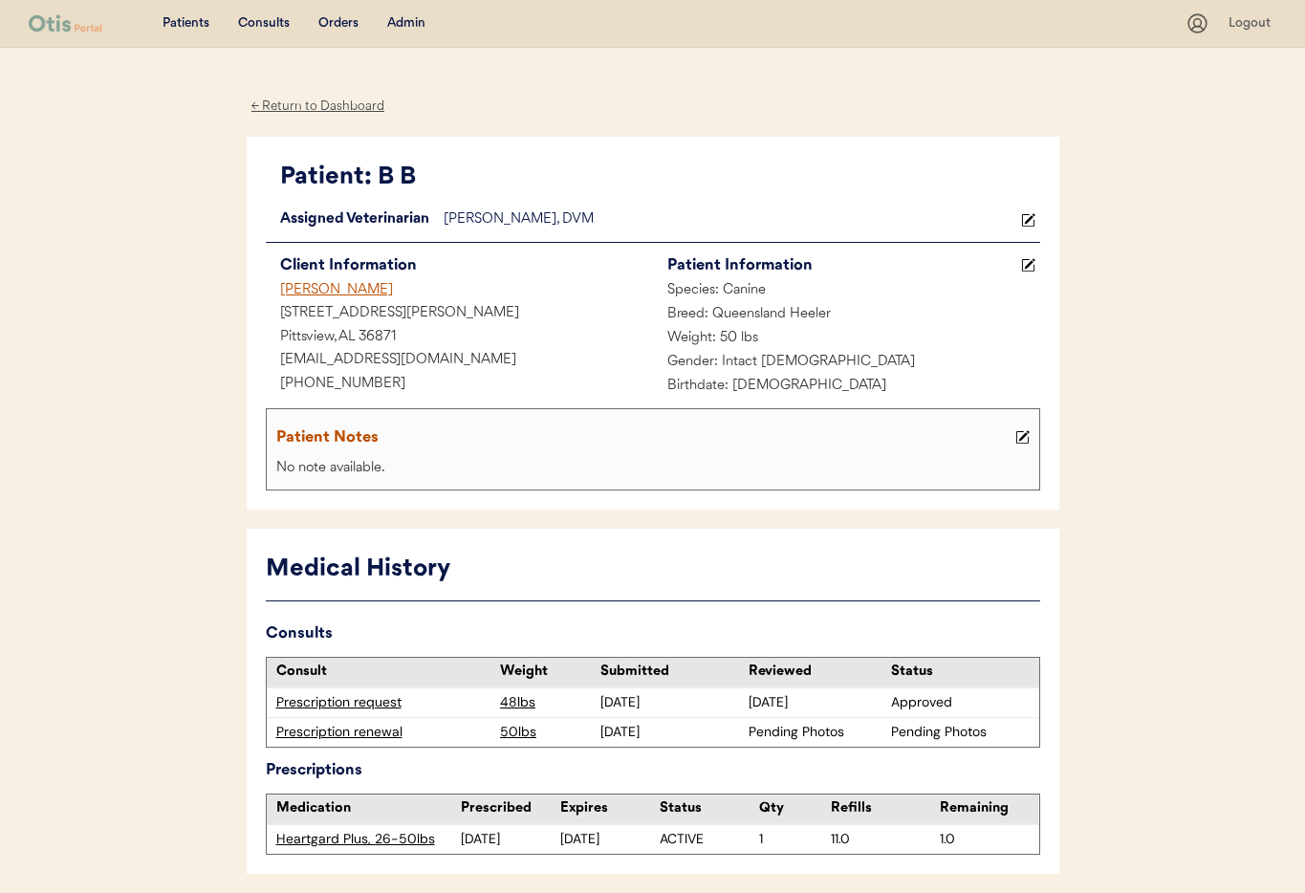
click at [320, 108] on div "← Return to Dashboard" at bounding box center [318, 107] width 143 height 22
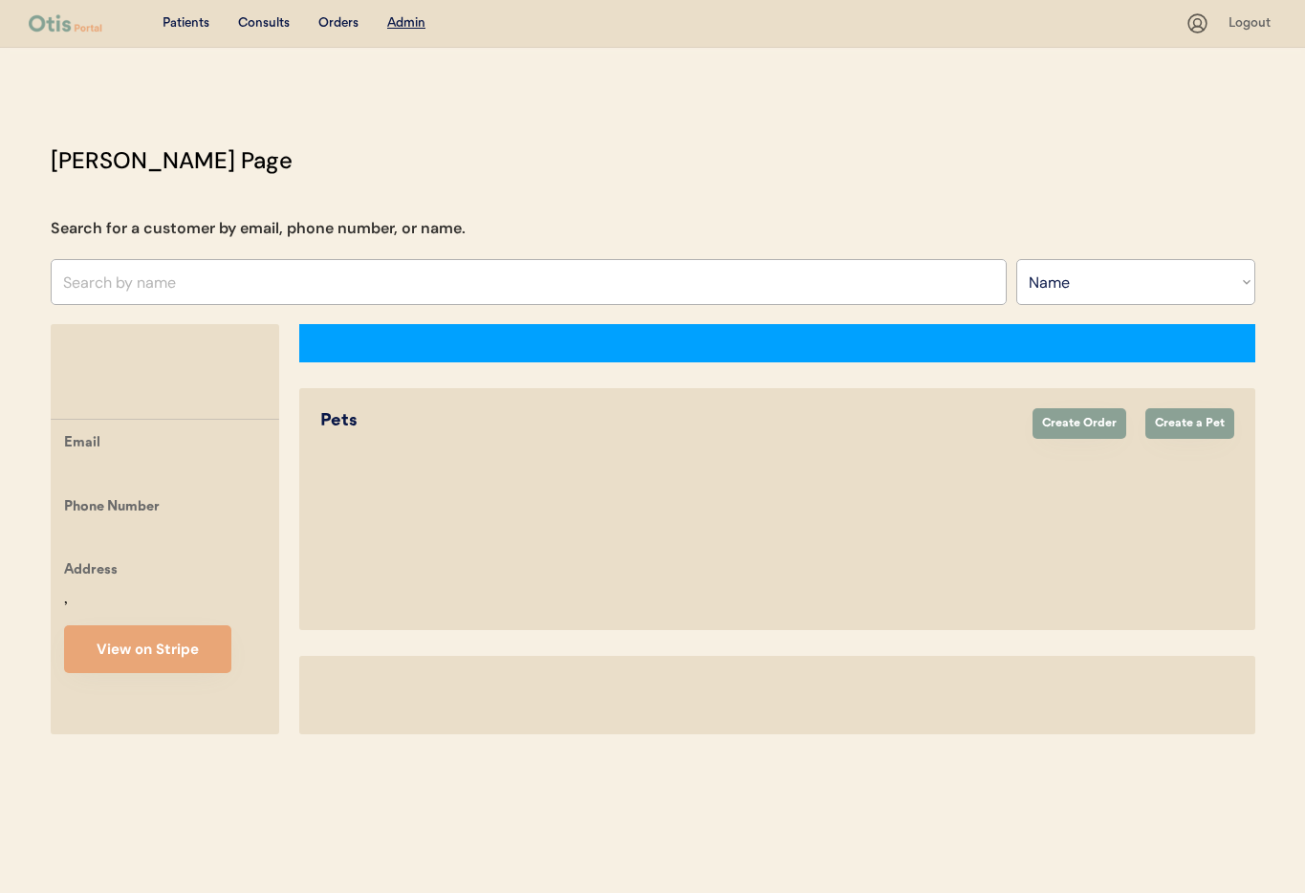
select select ""Name""
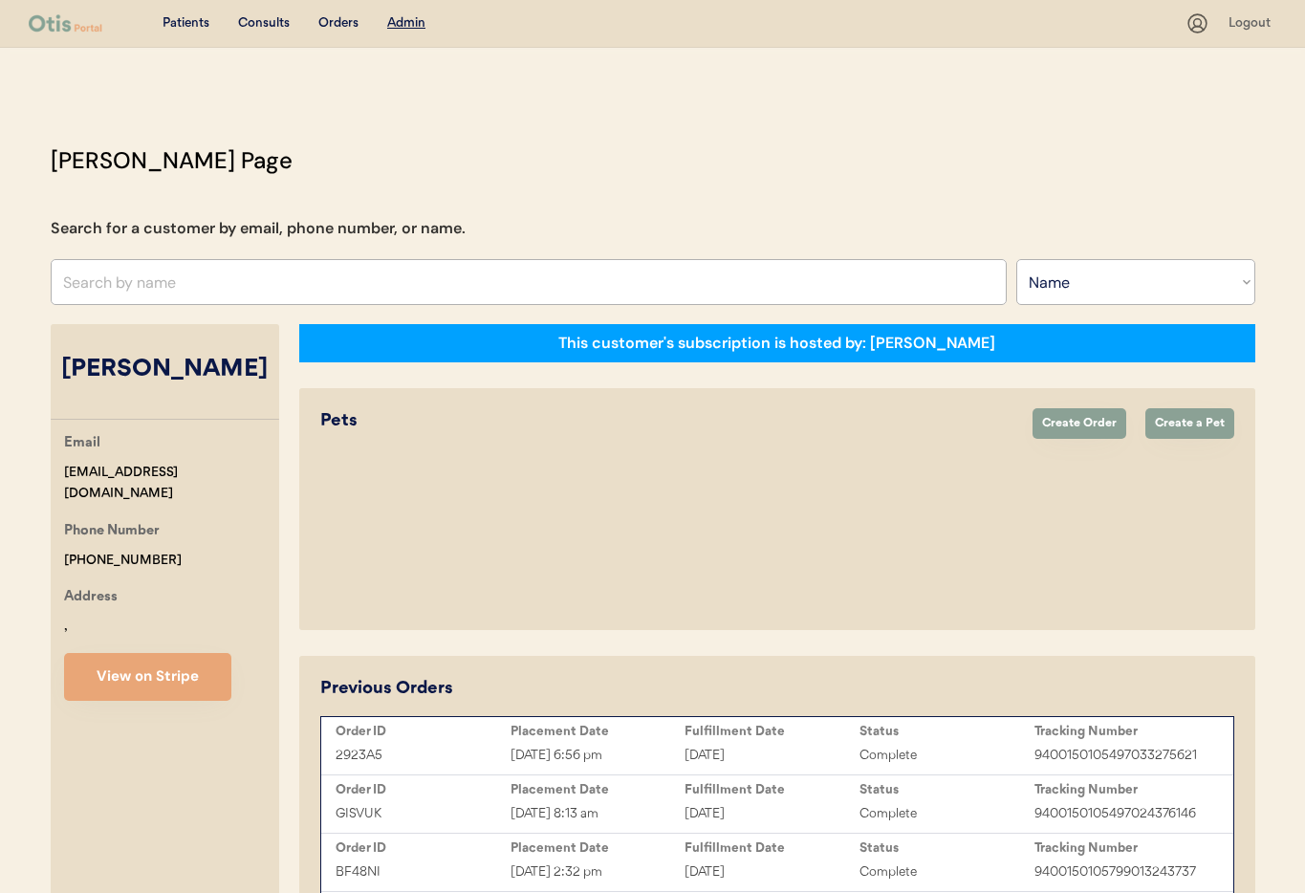
select select "true"
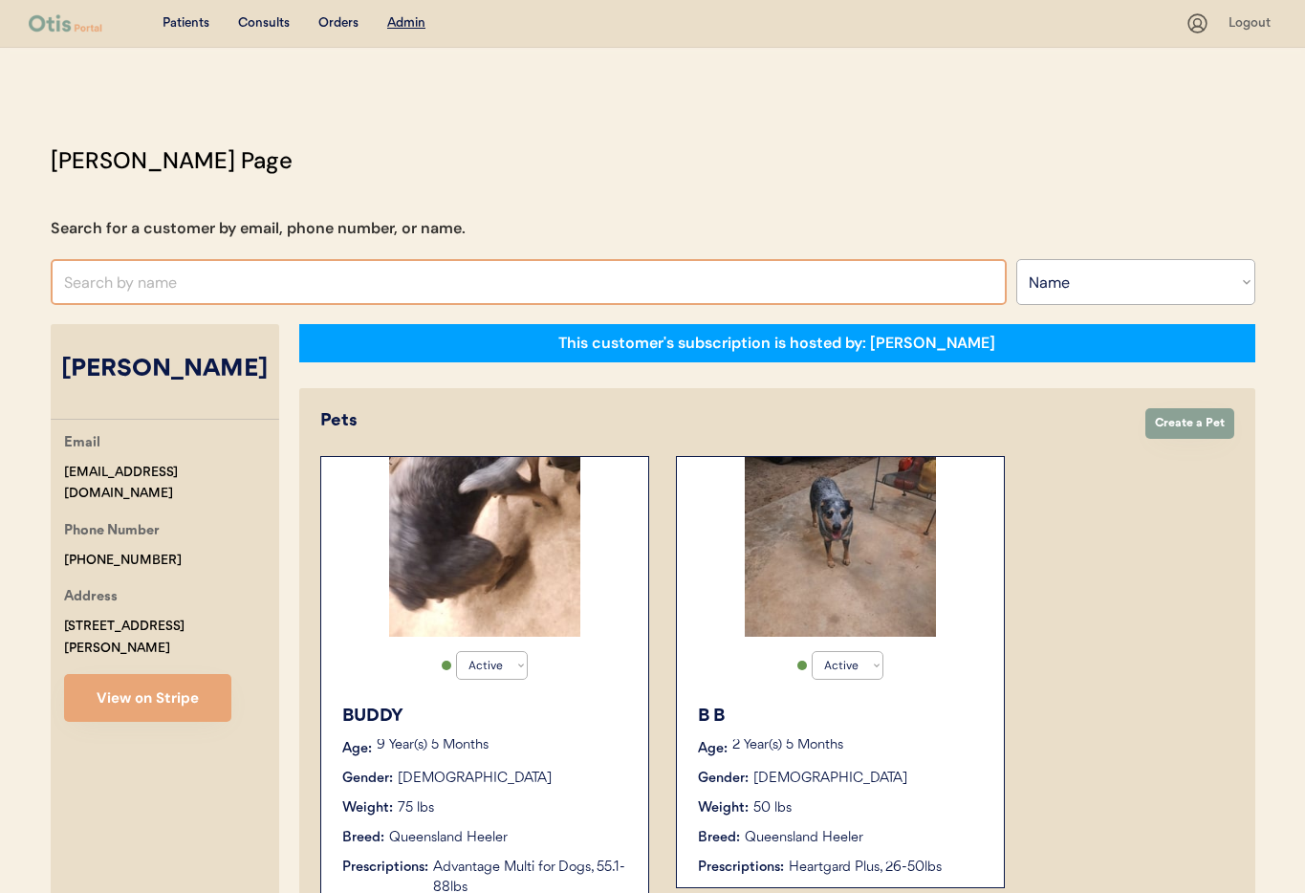
click at [173, 283] on input "text" at bounding box center [529, 282] width 956 height 46
type input "Dallas"
type input "Dallas jones"
type input "Dallas"
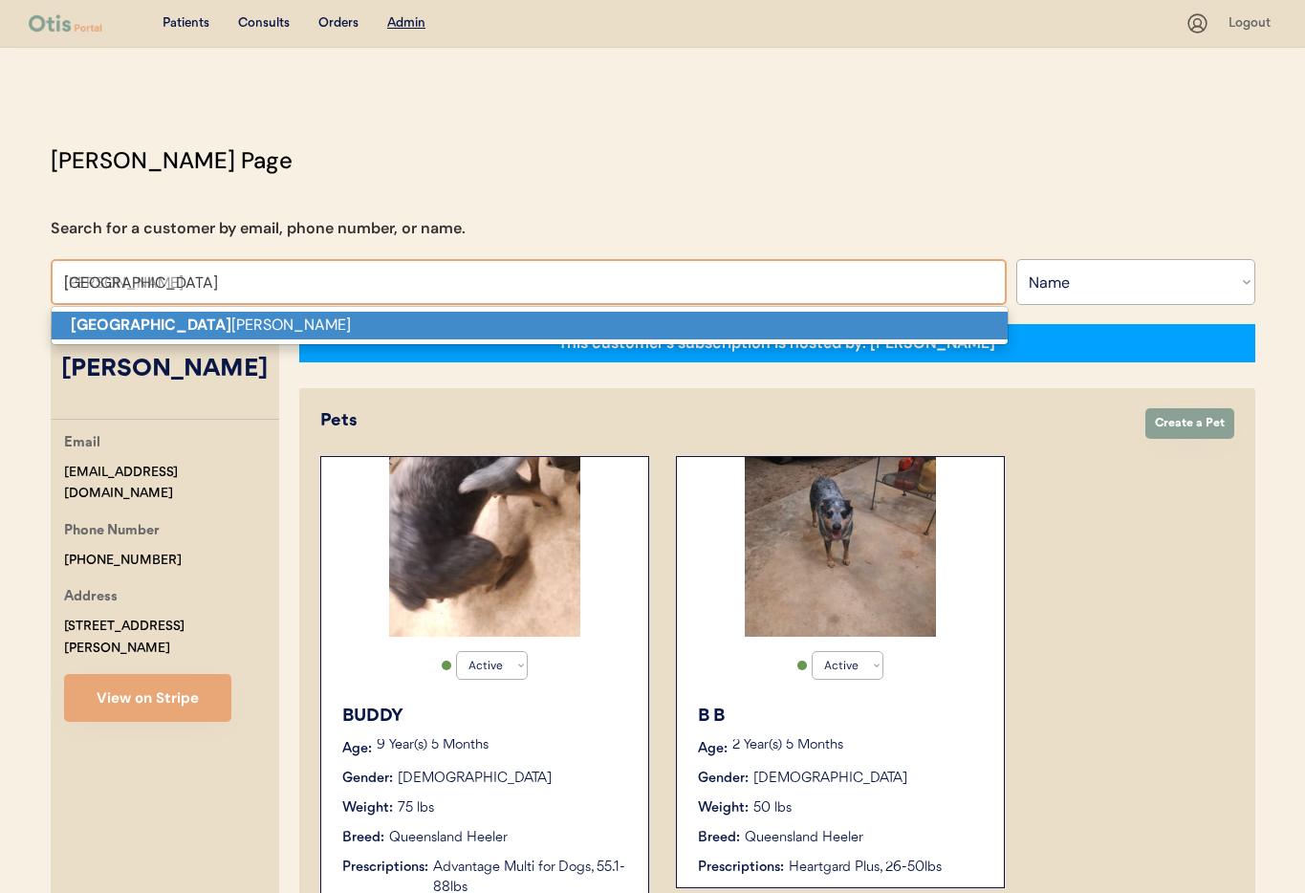
click at [169, 323] on p "Dallas jones" at bounding box center [530, 326] width 956 height 28
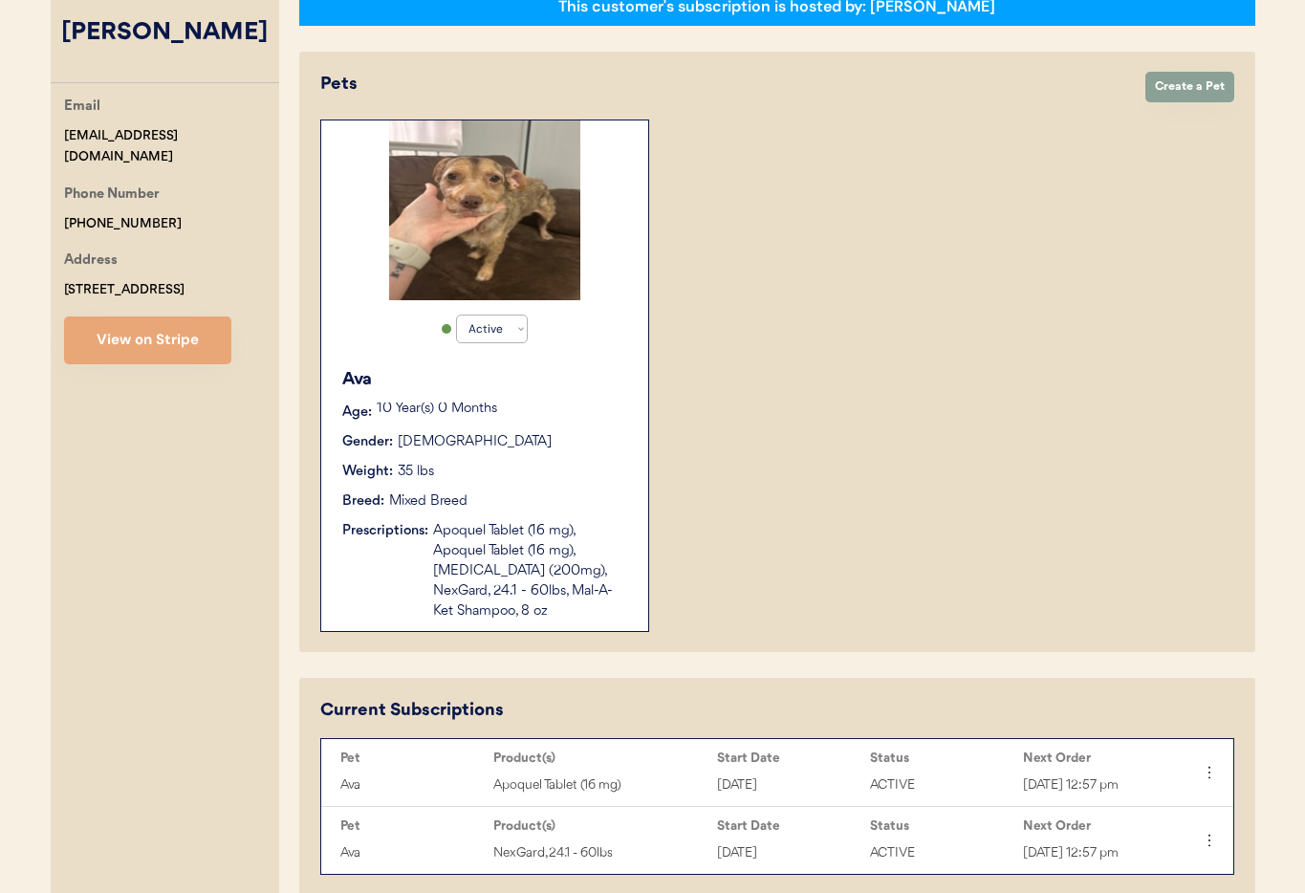
type input "Dallas jones"
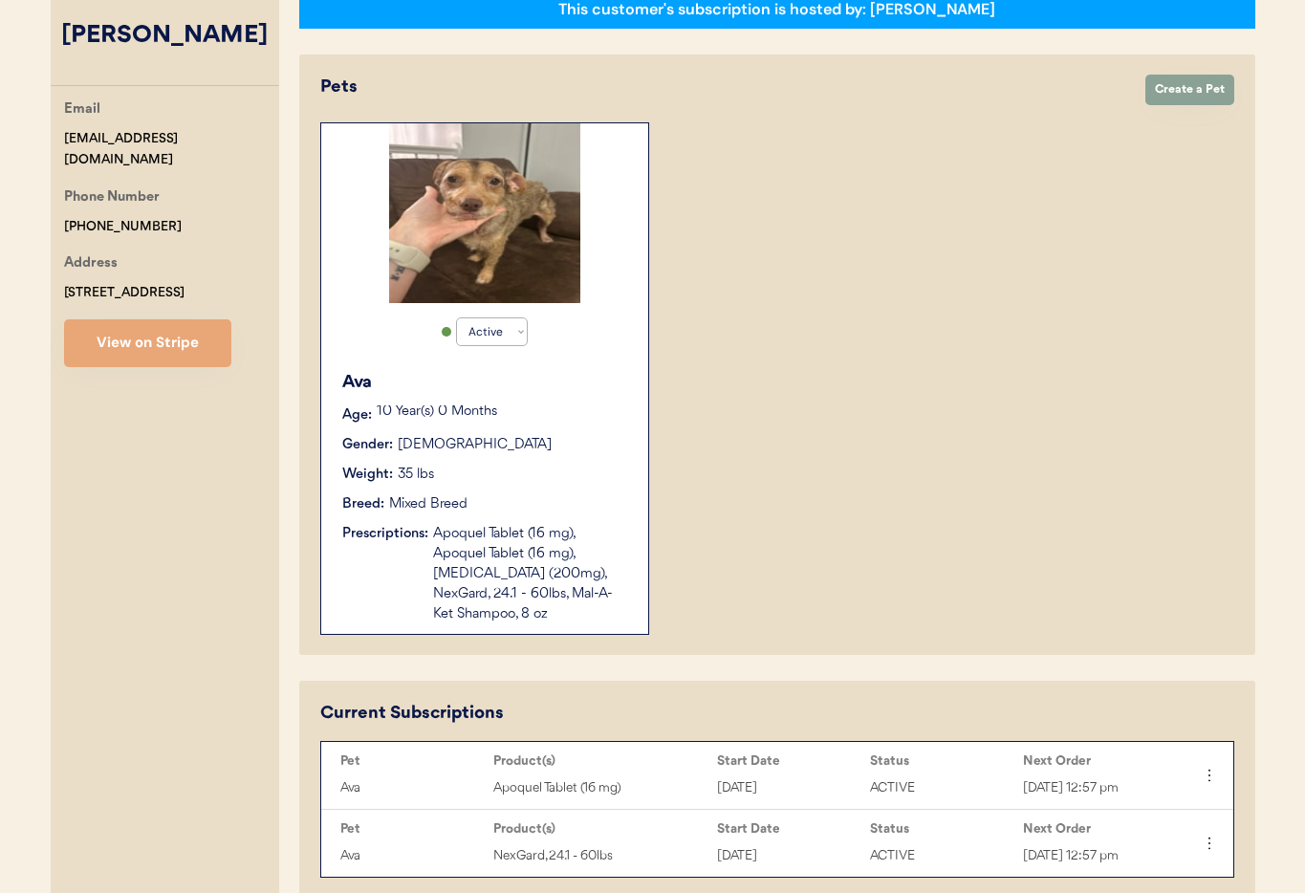
click at [623, 528] on div "Apoquel Tablet (16 mg), Apoquel Tablet (16 mg), Ketoconazole (200mg), NexGard, …" at bounding box center [531, 574] width 196 height 100
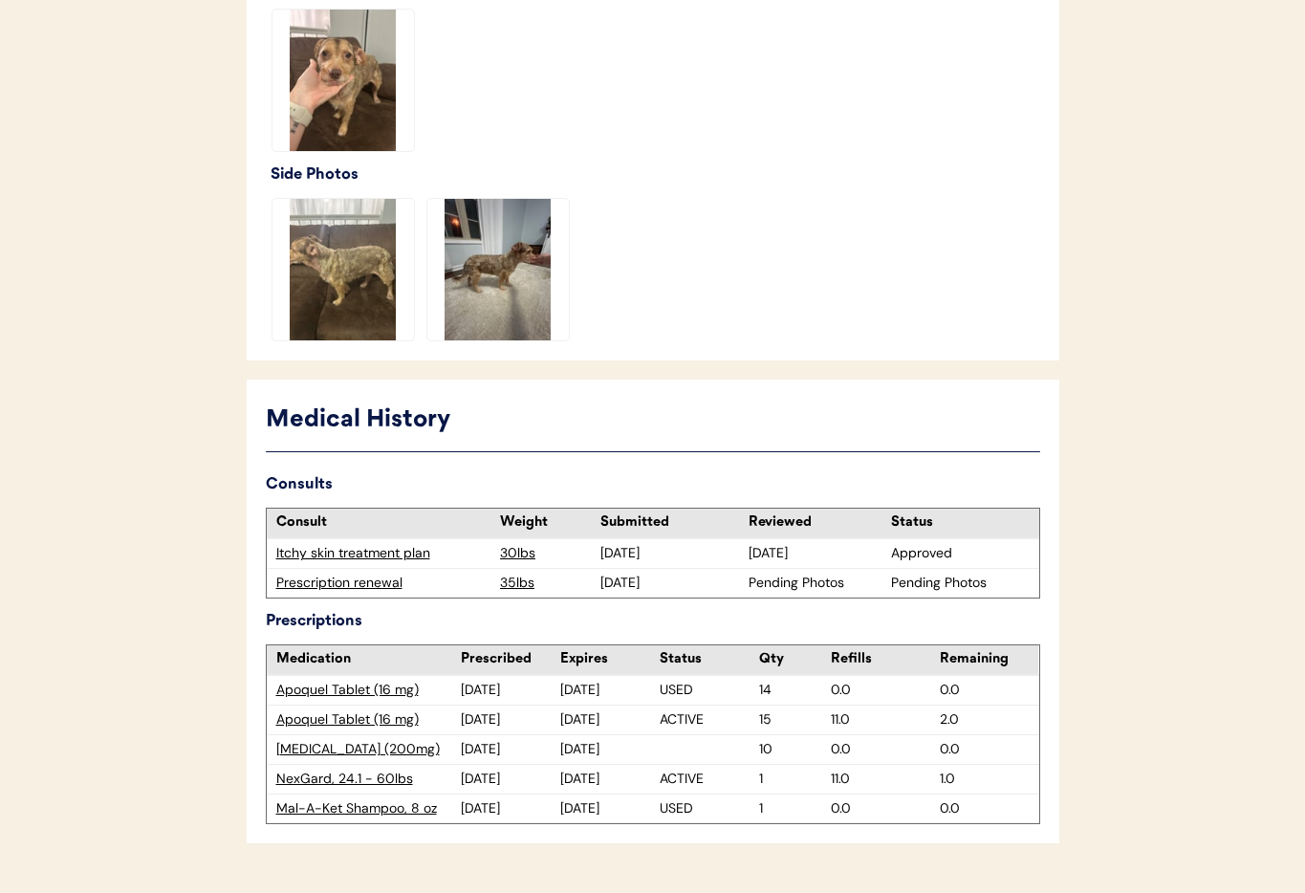
scroll to position [657, 0]
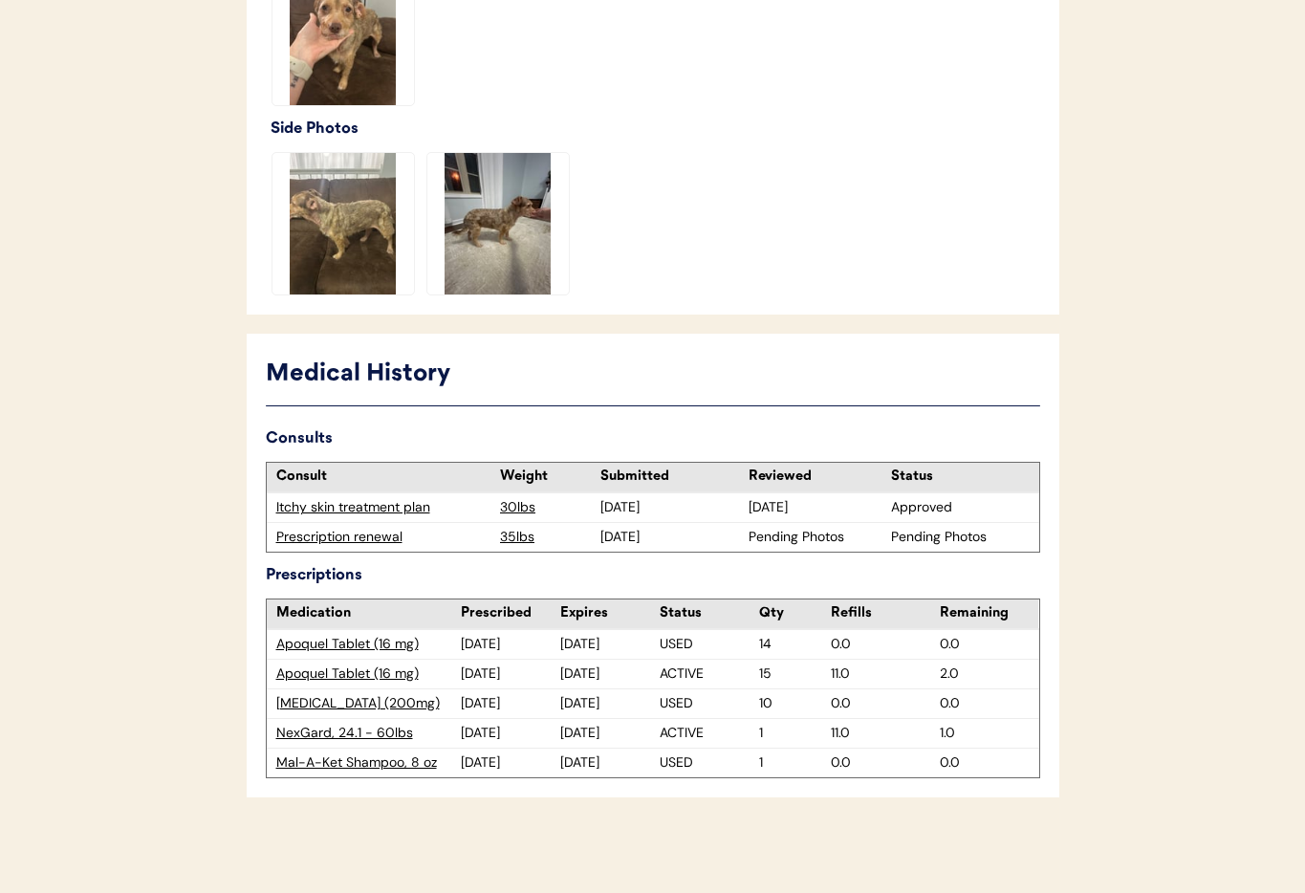
click at [348, 539] on div "Prescription renewal" at bounding box center [383, 537] width 215 height 19
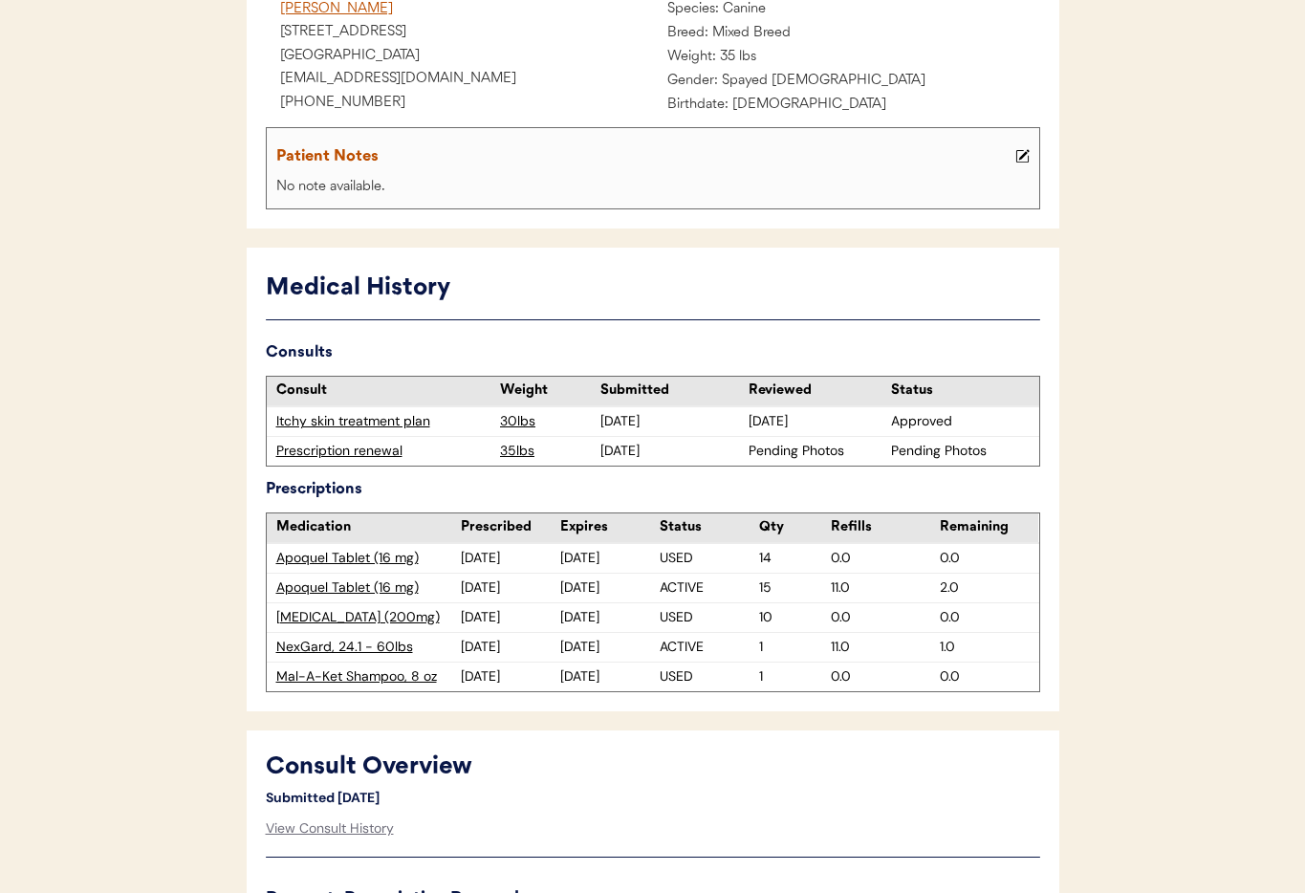
scroll to position [283, 0]
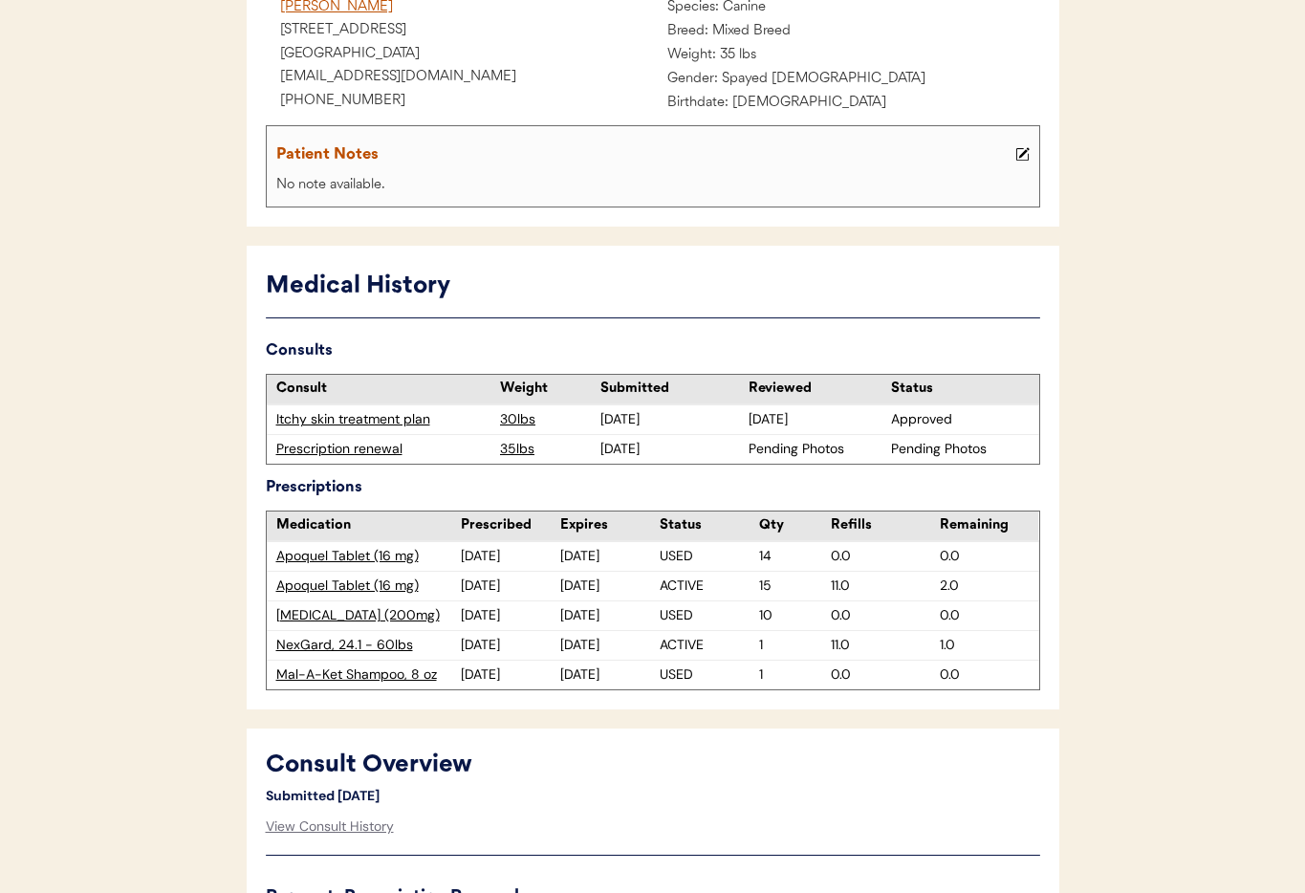
click at [321, 450] on div "Prescription renewal" at bounding box center [383, 449] width 215 height 19
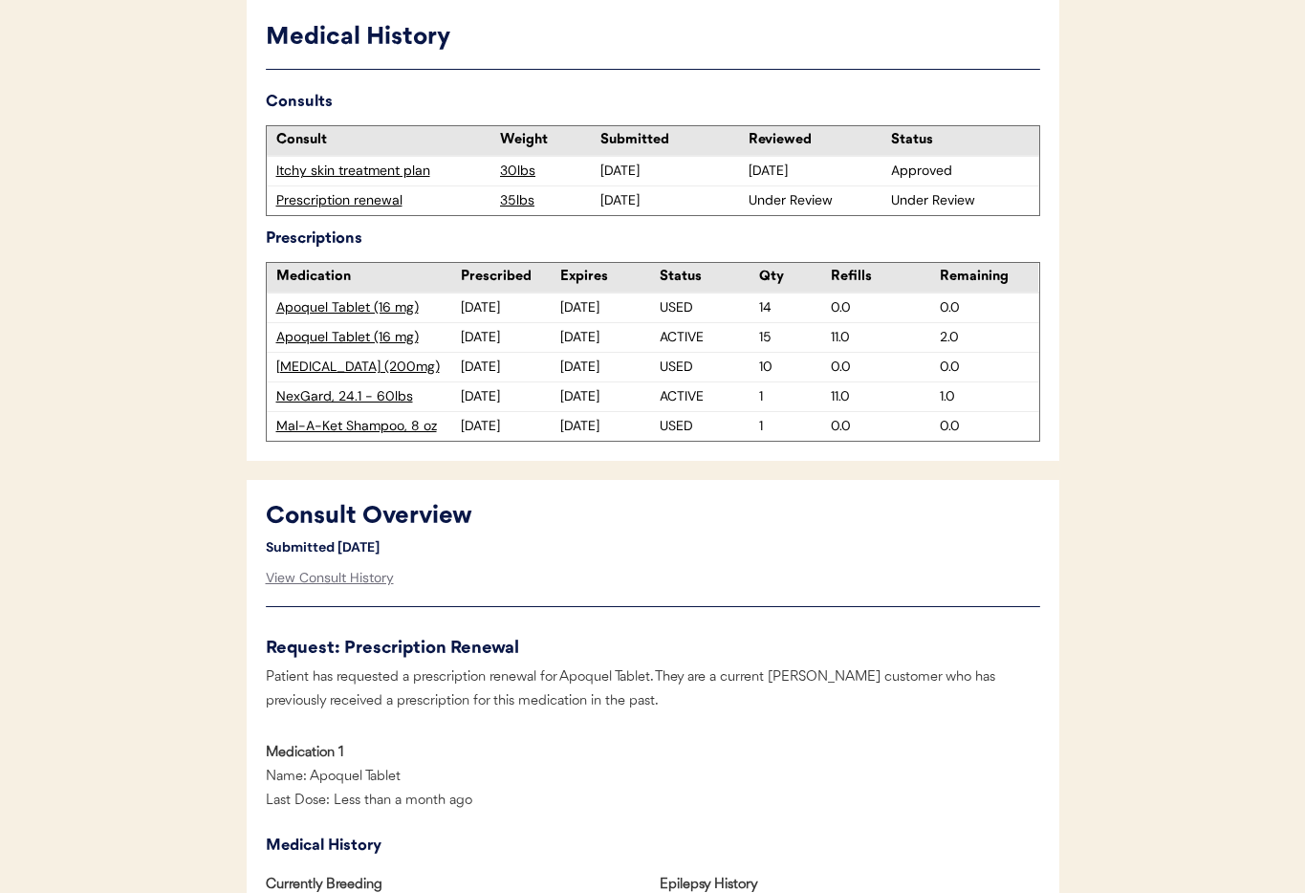
scroll to position [0, 0]
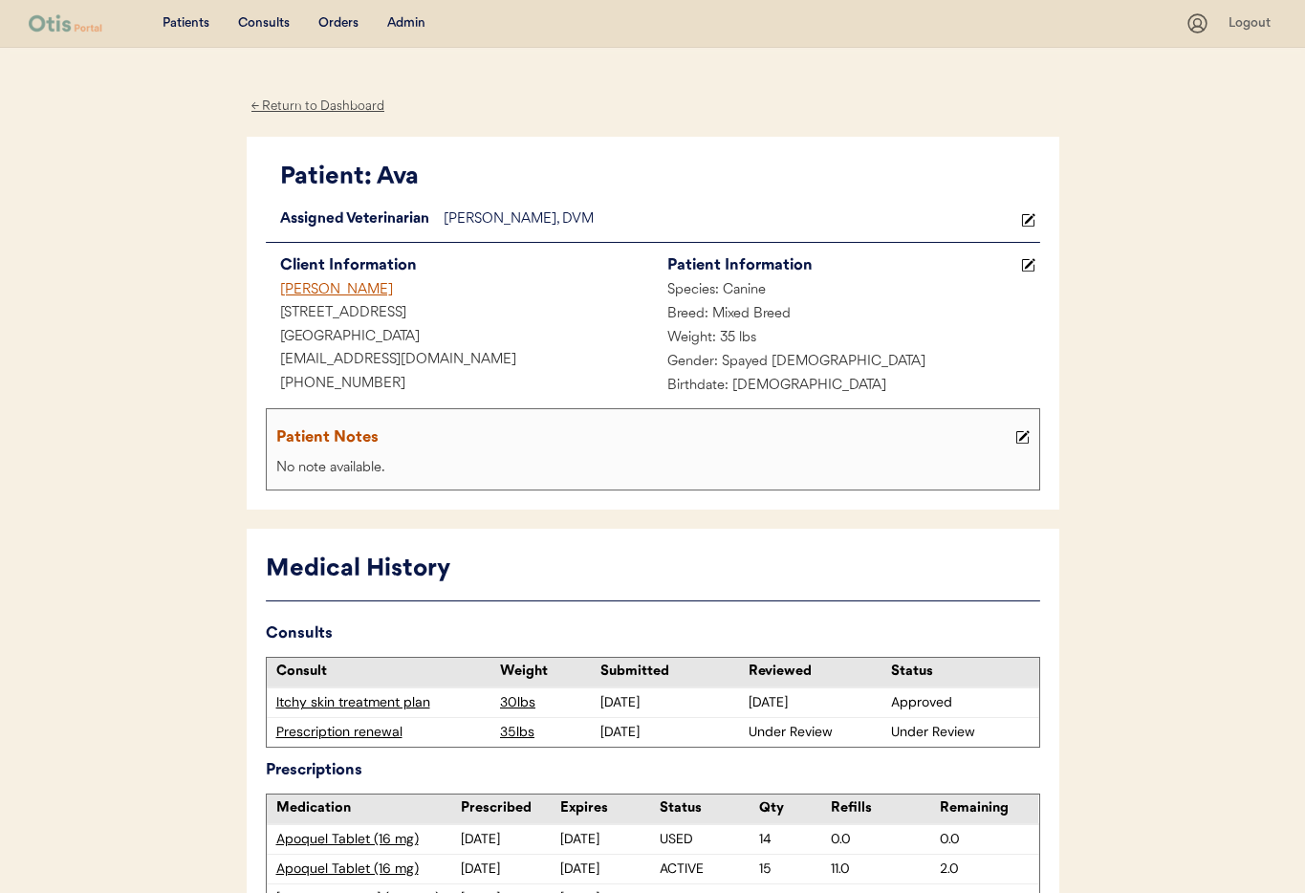
click at [409, 23] on div "Admin" at bounding box center [406, 23] width 38 height 19
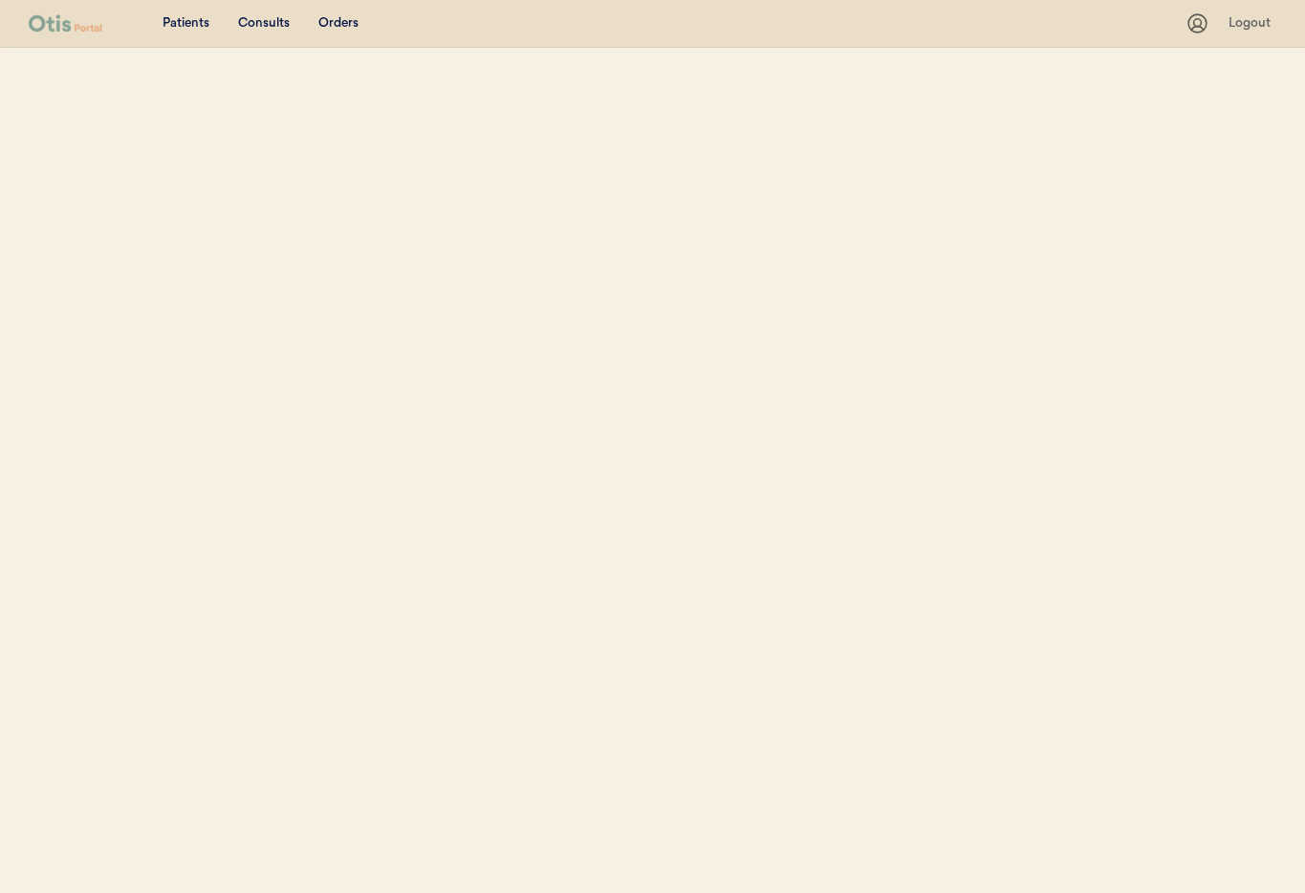
select select ""Name""
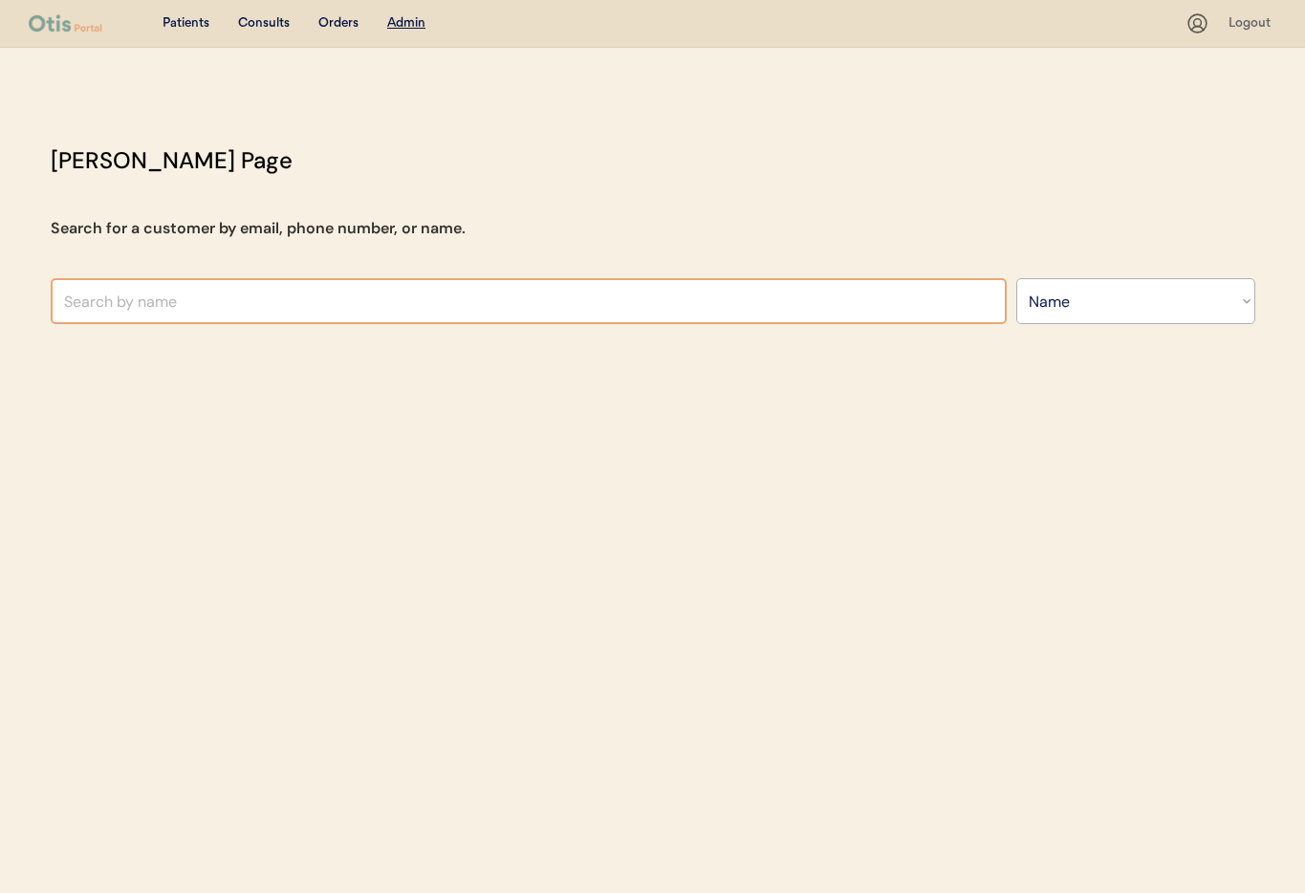
click at [235, 304] on input "text" at bounding box center [529, 301] width 956 height 46
type input "Shanna"
type input "Shanna Herring"
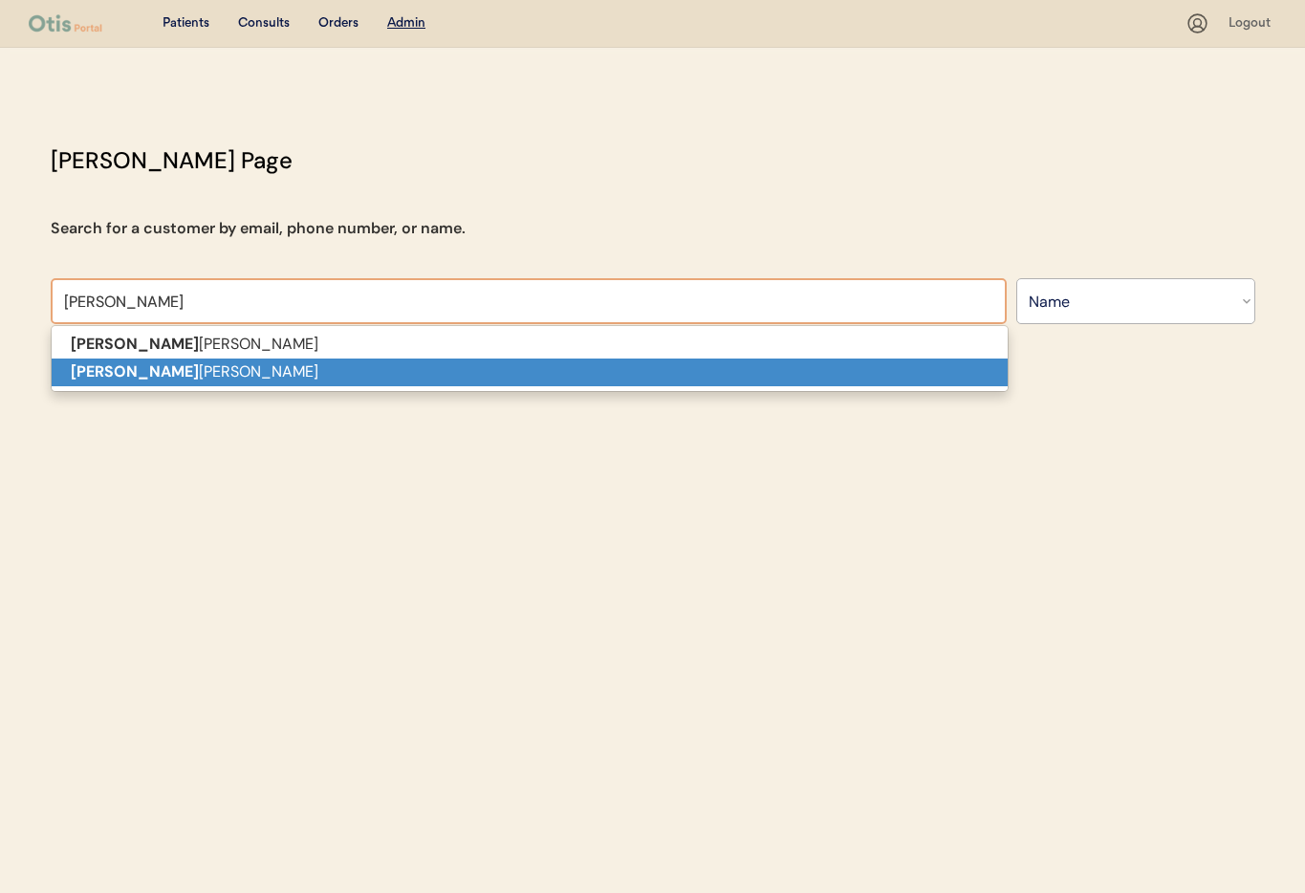
click at [231, 368] on p "Shanna hendrix" at bounding box center [530, 372] width 956 height 28
type input "Shanna hendrix"
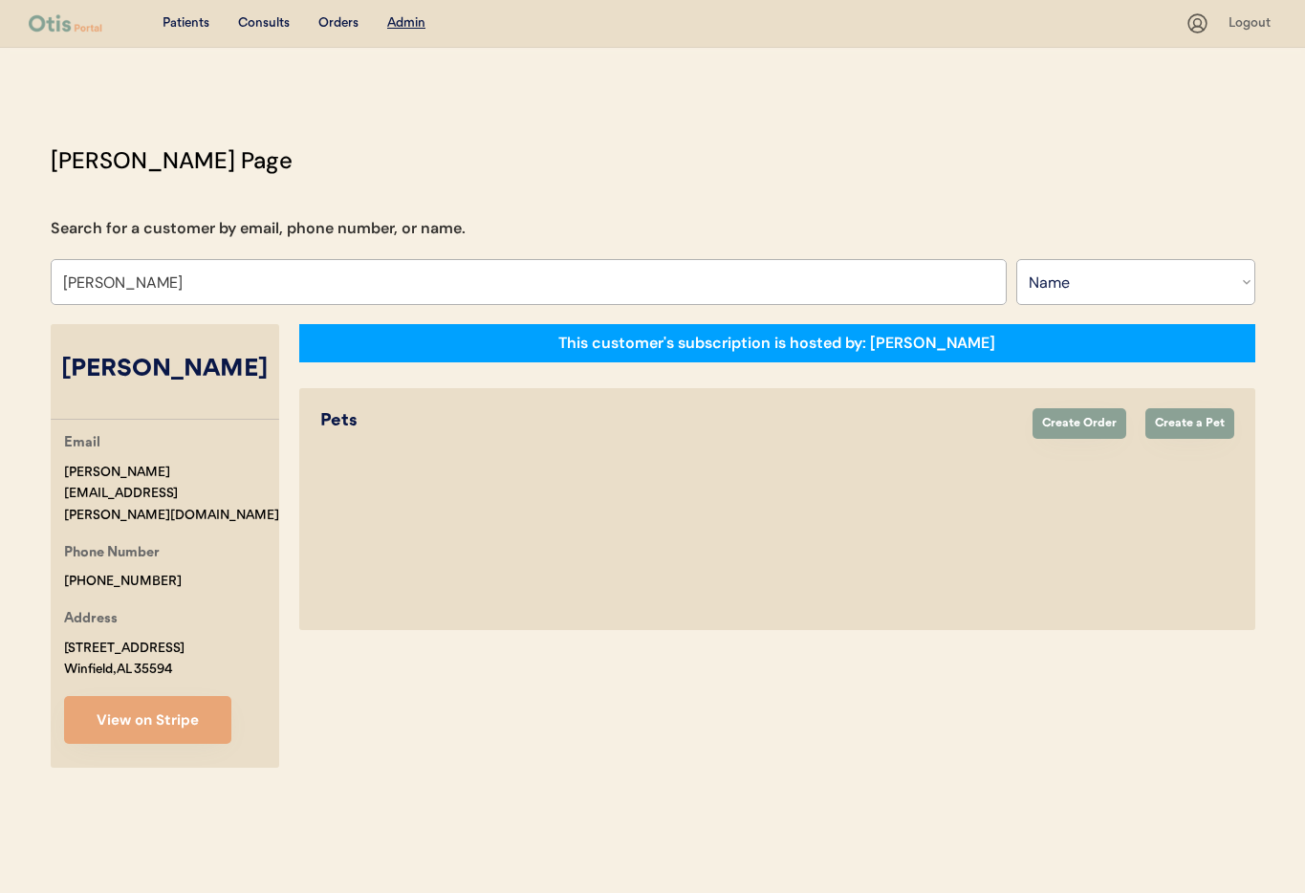
select select "true"
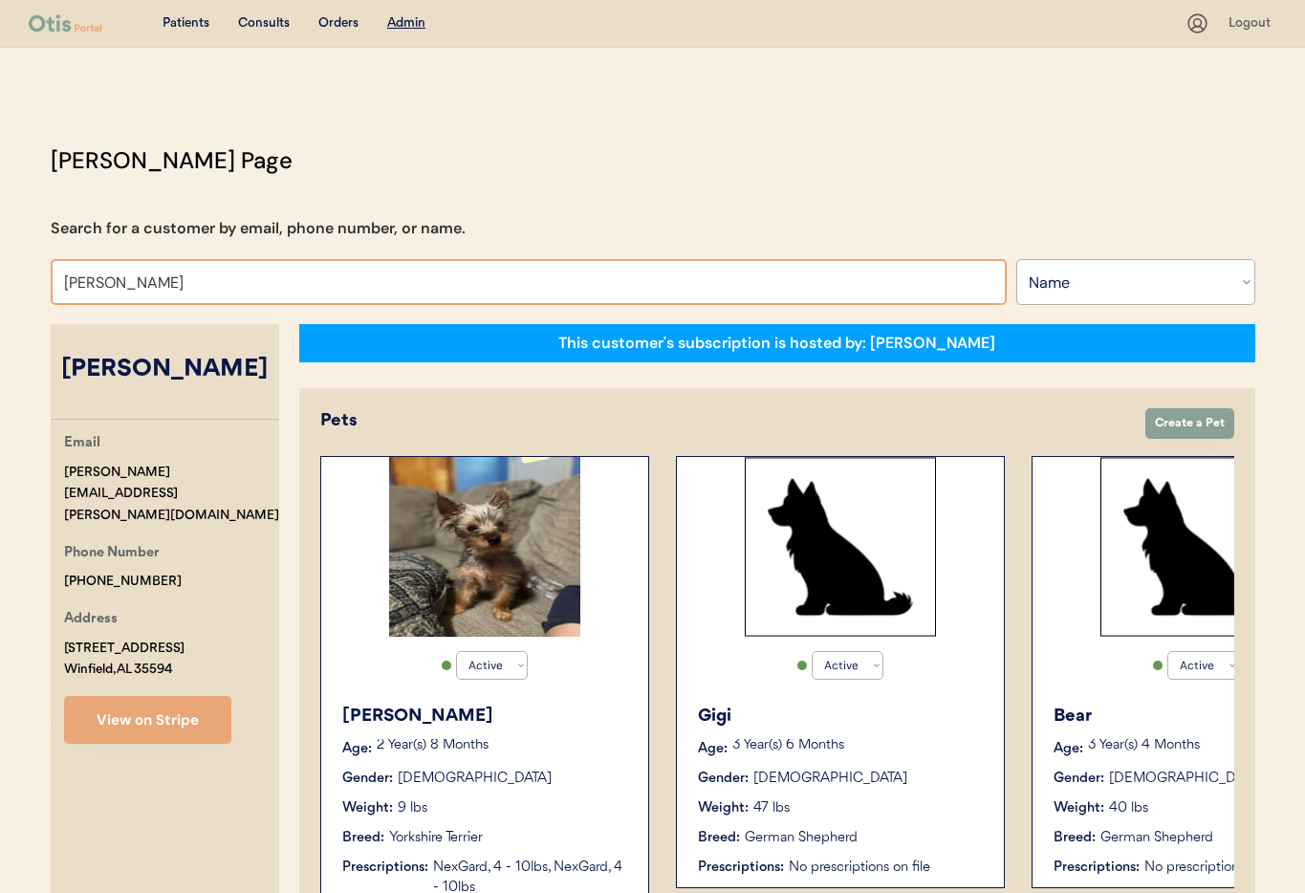
drag, startPoint x: 142, startPoint y: 279, endPoint x: -2, endPoint y: 263, distance: 145.2
click at [0, 263] on html "Patients Consults Orders Admin Logout Otis Admin Page Search for a customer by …" at bounding box center [652, 446] width 1305 height 893
type input "Sh"
type input "Sheila Hall Borrelli"
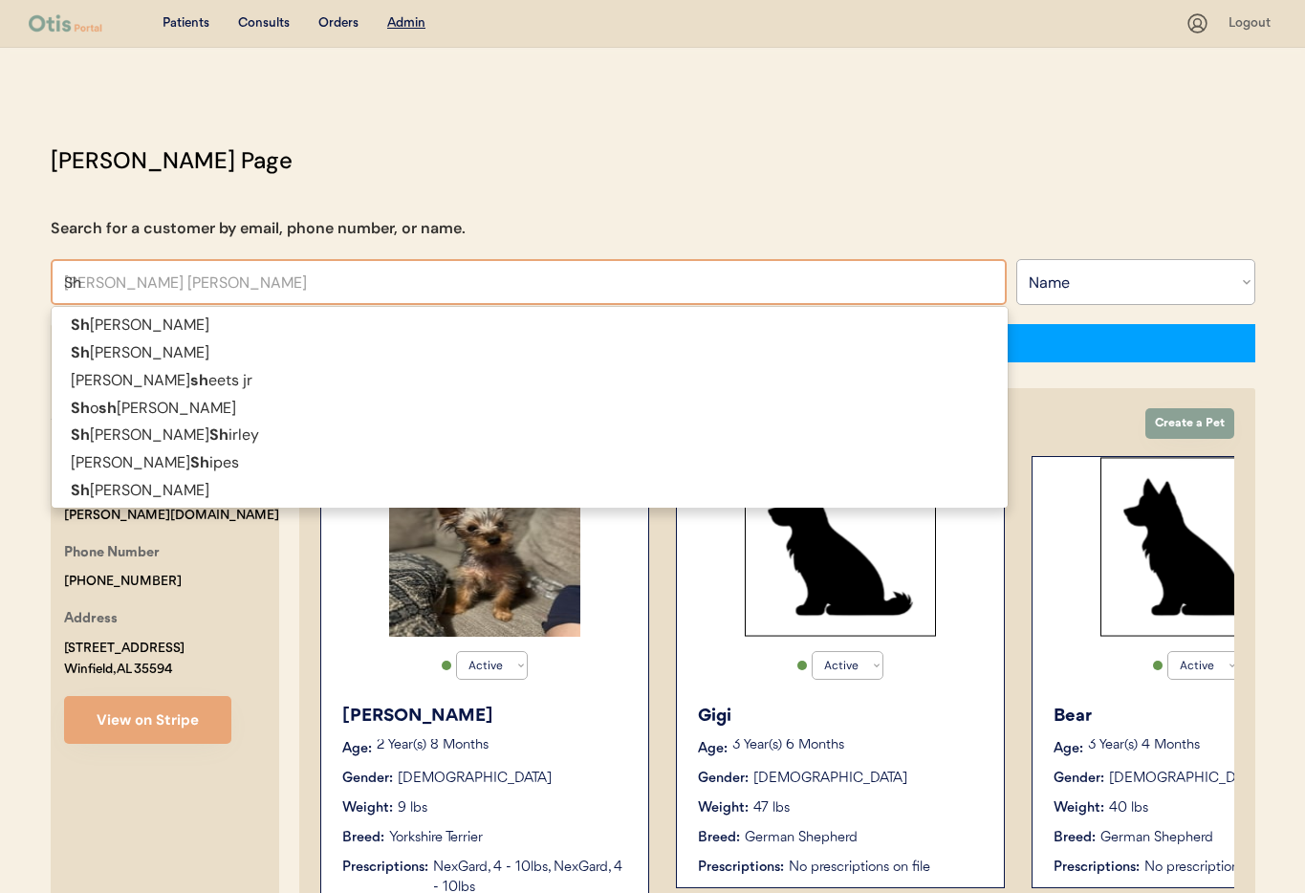
type input "Sha"
type input "Shannon Layton"
type input "Shannon"
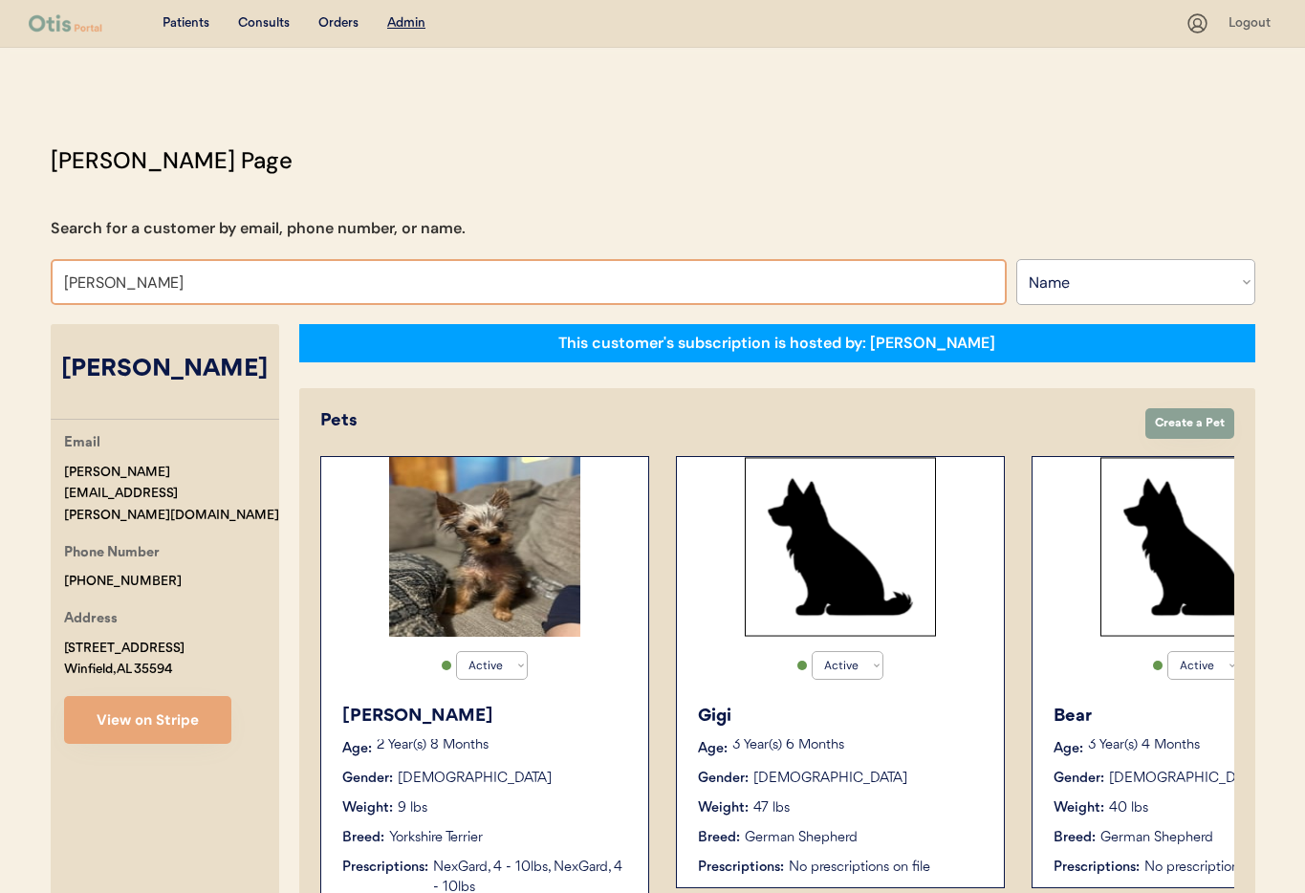
type input "Shannon r"
type input "Shannon richards"
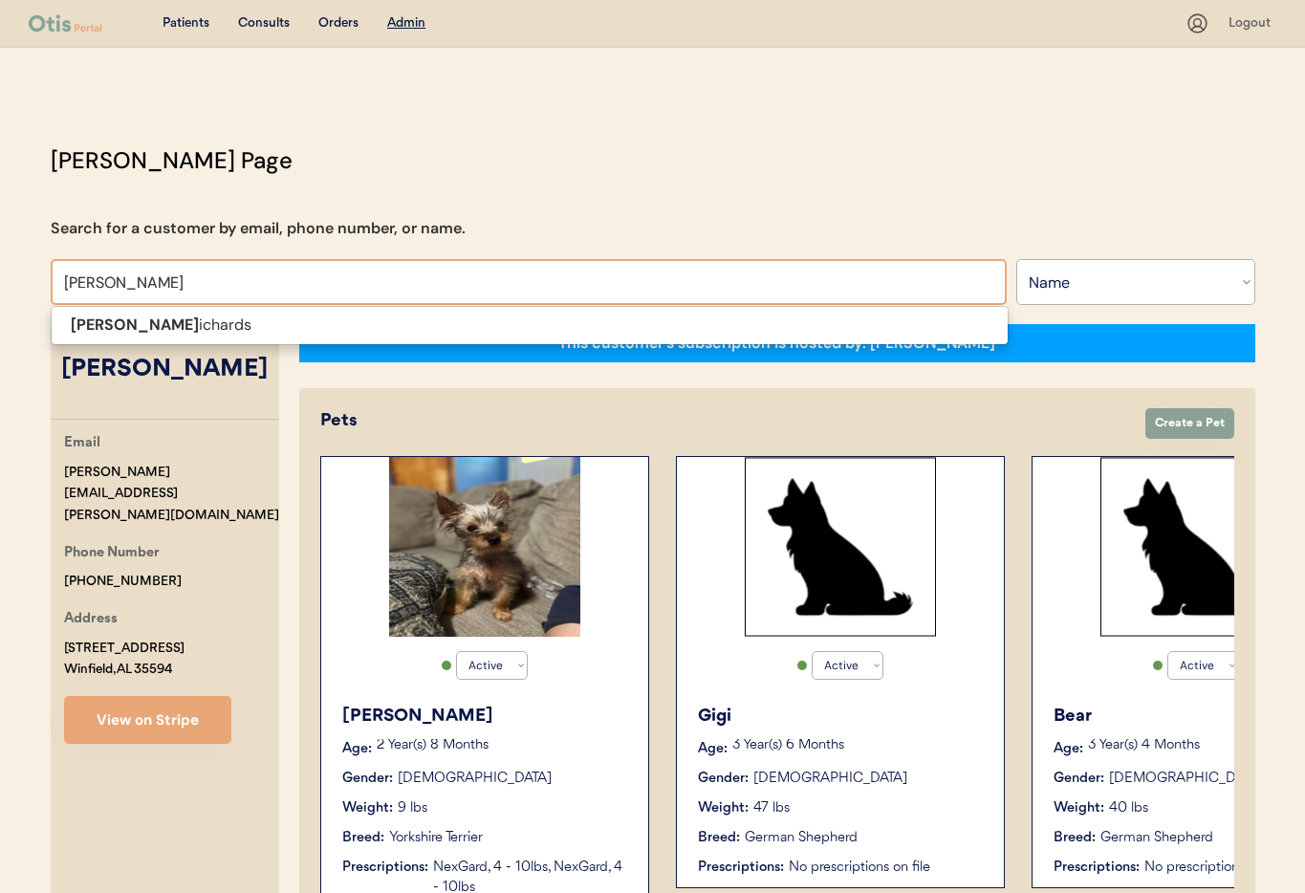
type input "Shannon ri"
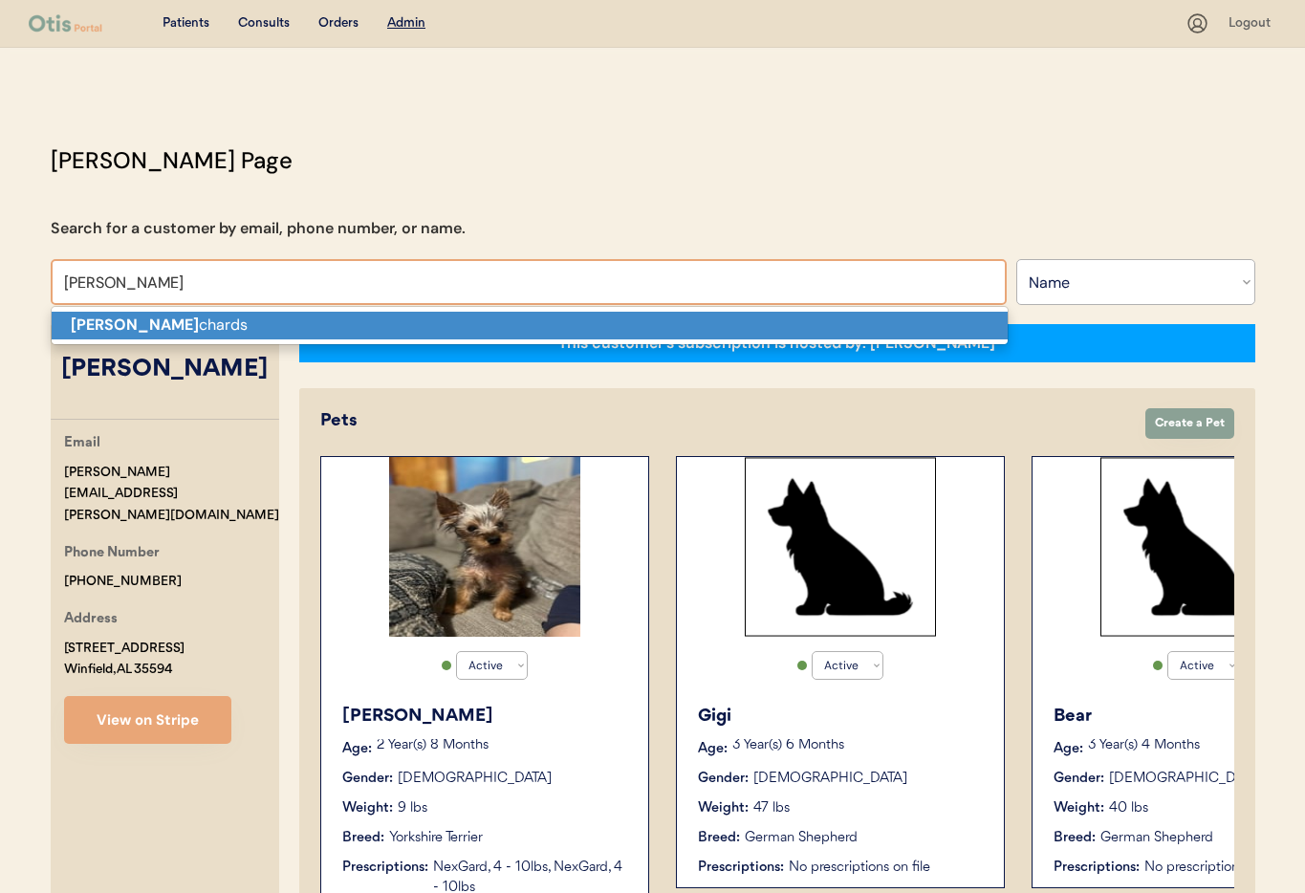
click at [102, 316] on strong "Shannon Ri" at bounding box center [135, 324] width 128 height 20
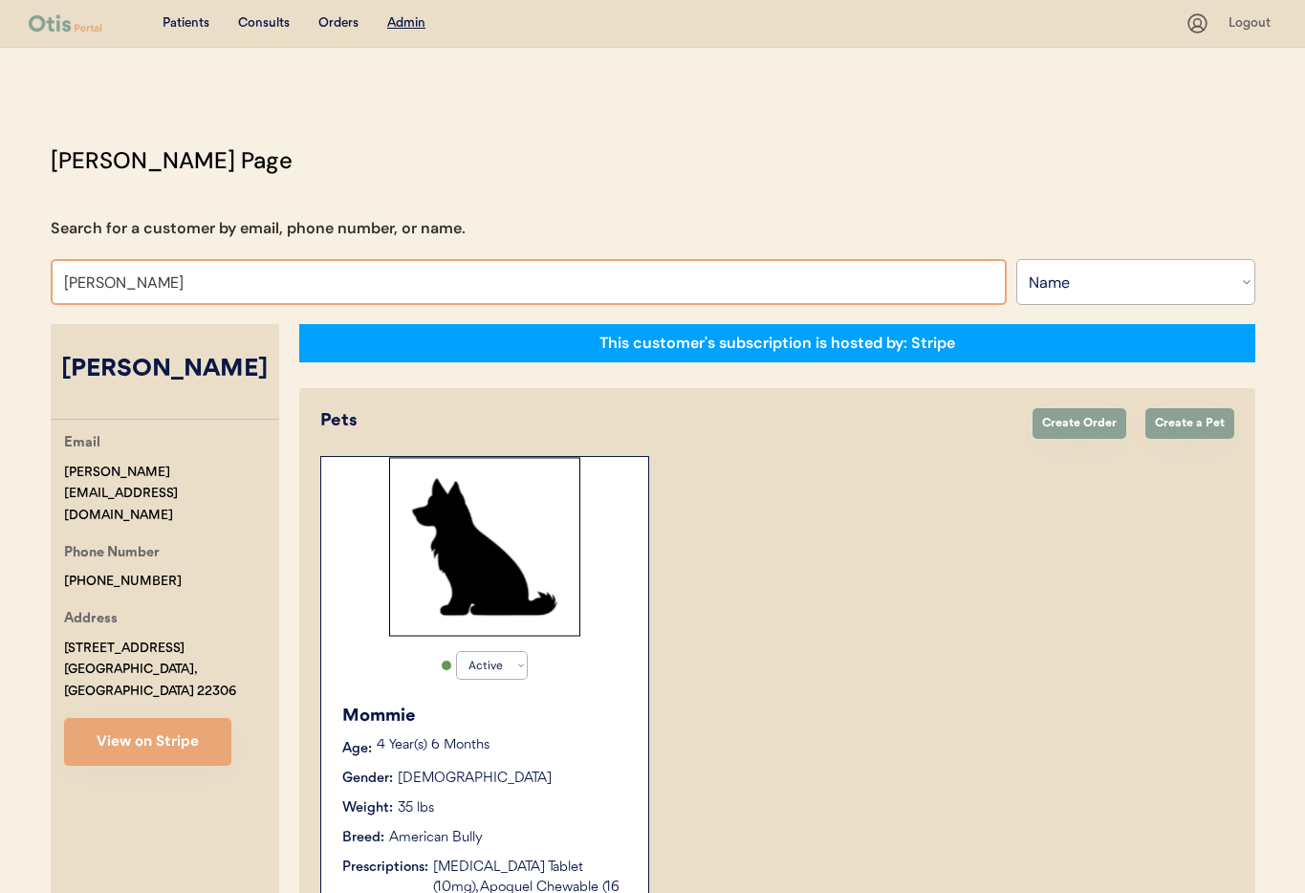
drag, startPoint x: 86, startPoint y: 273, endPoint x: -2, endPoint y: 262, distance: 88.7
click at [0, 262] on html "Patients Consults Orders Admin Logout Otis Admin Page Search for a customer by …" at bounding box center [652, 446] width 1305 height 893
type input "Vicki"
type input "Vicki Bodai"
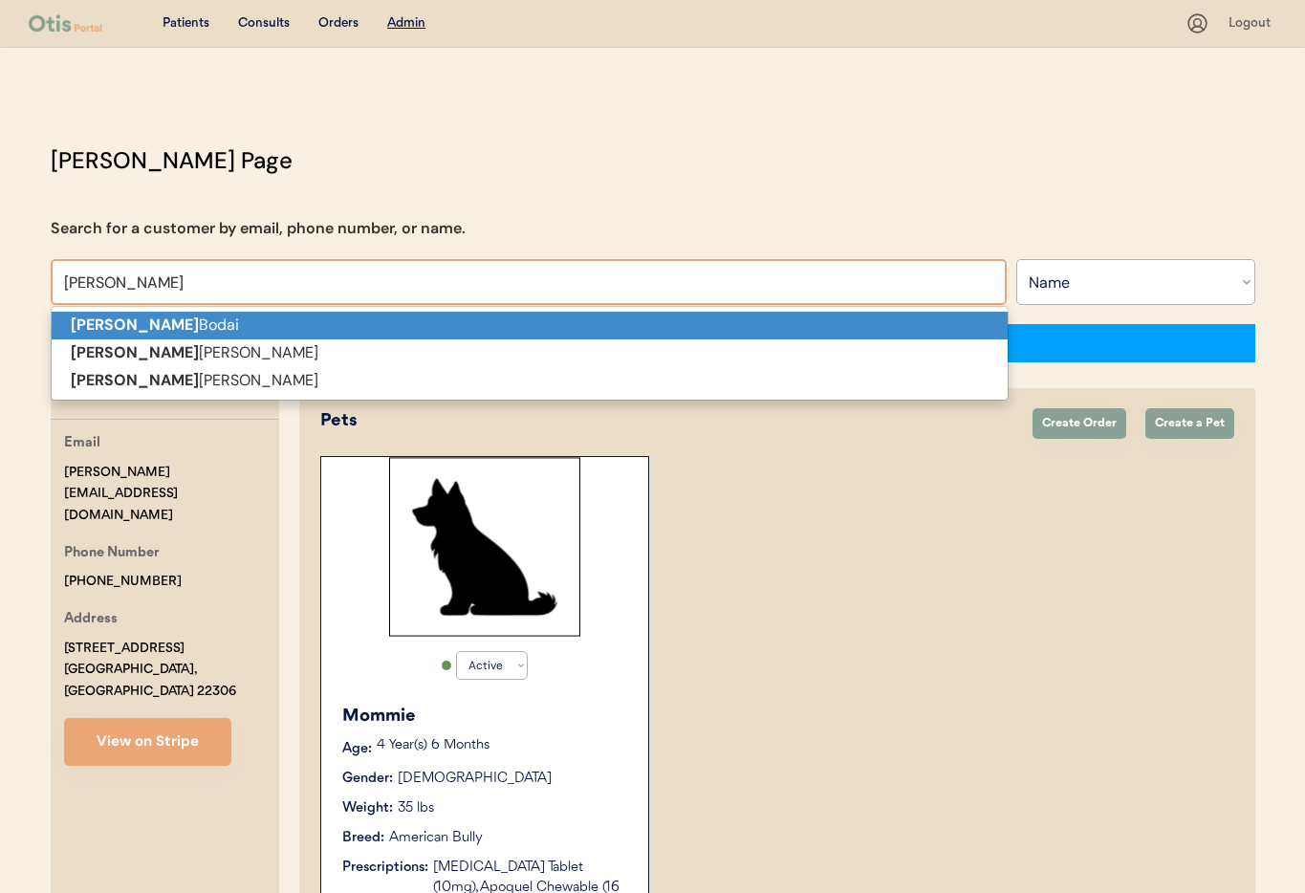
click at [108, 327] on p "Vicki Bodai" at bounding box center [530, 326] width 956 height 28
type input "Vicki Bodai"
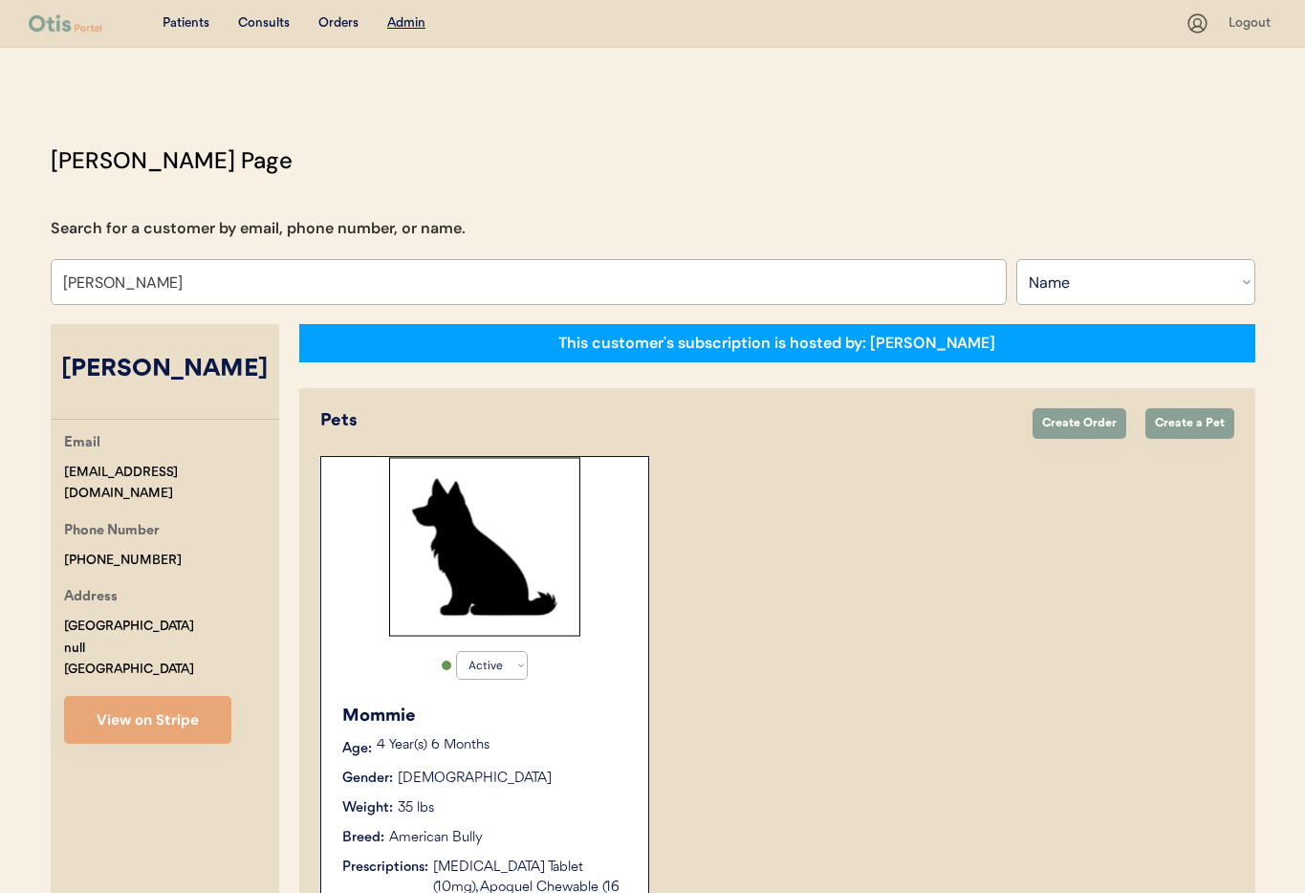
select select "false"
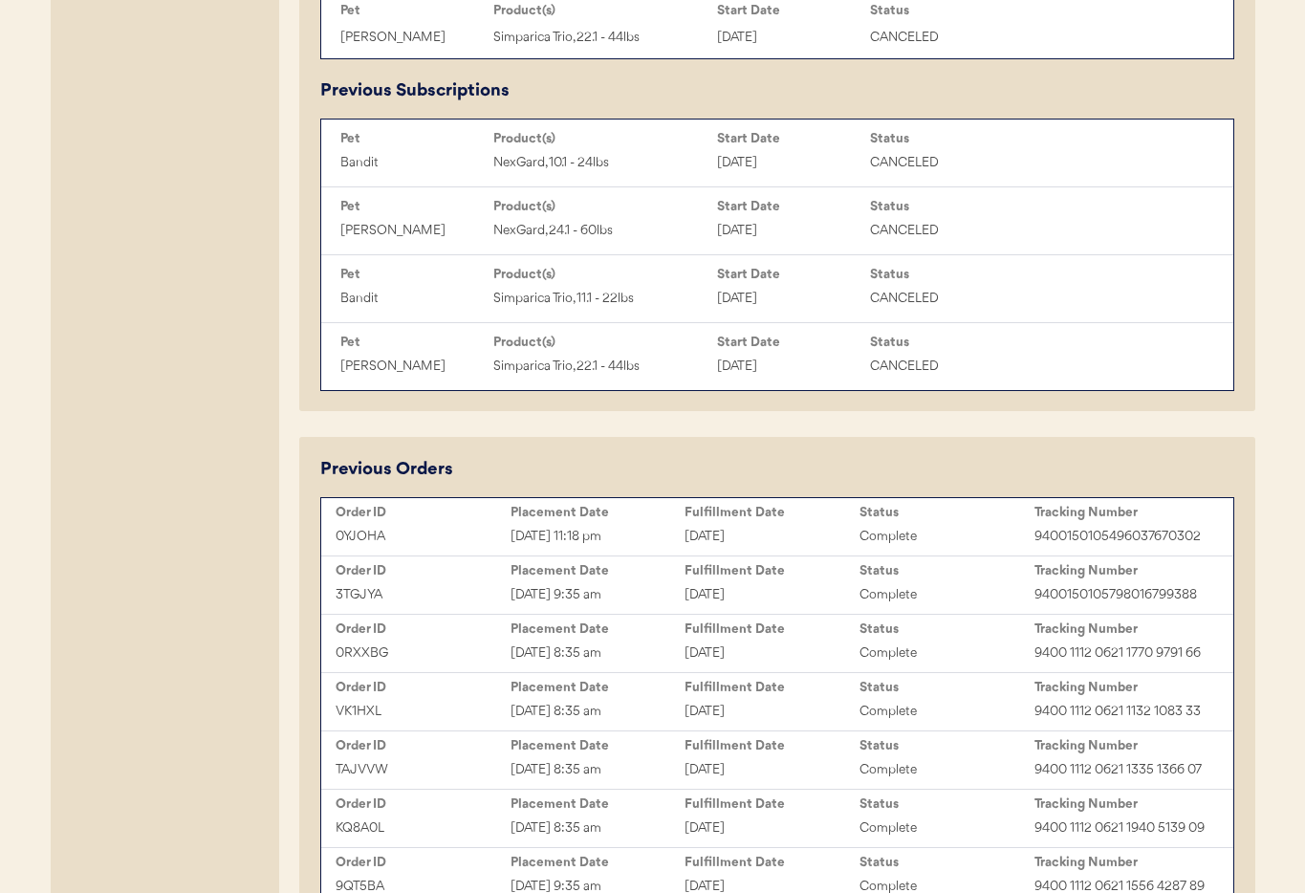
scroll to position [1096, 0]
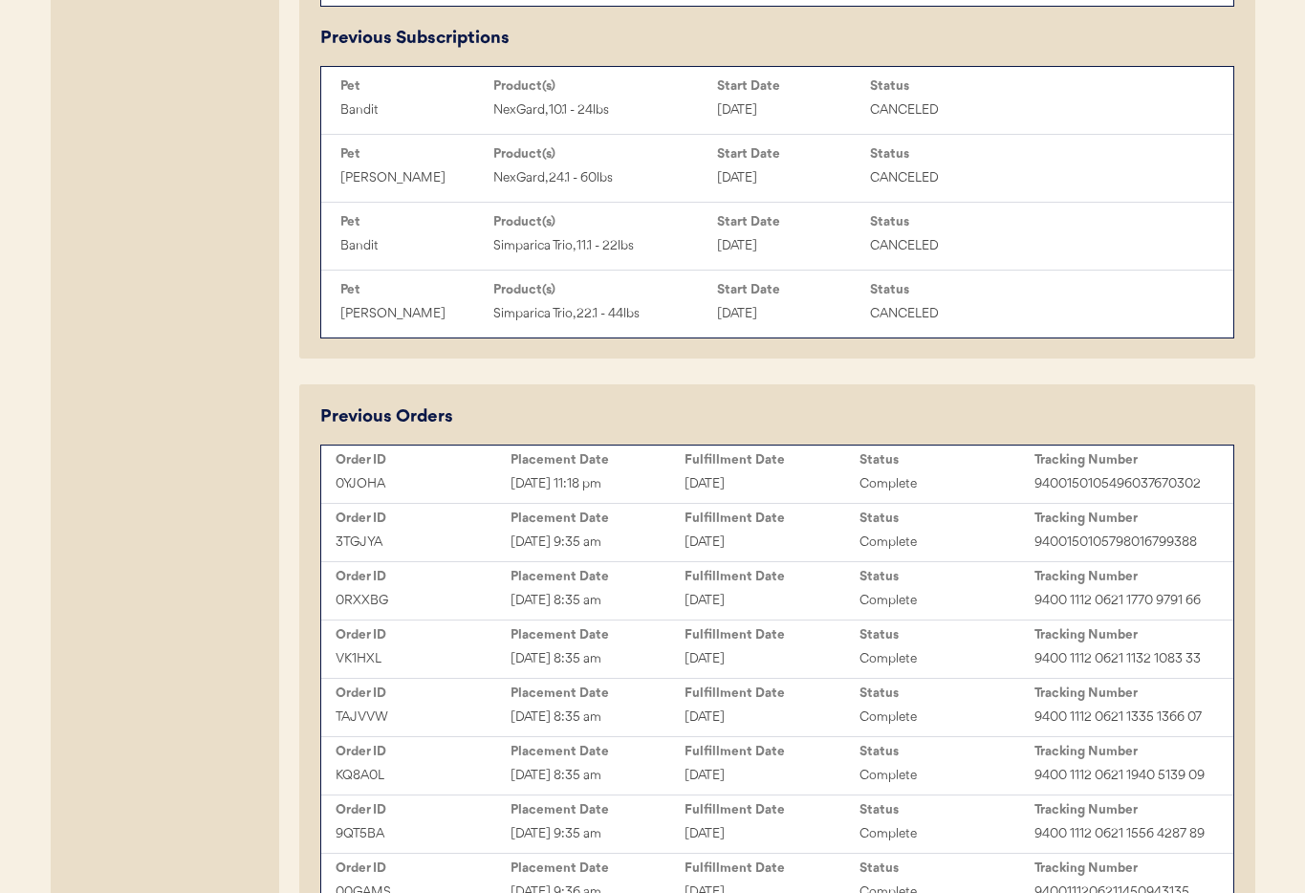
type input "Vicki Bodai"
drag, startPoint x: 387, startPoint y: 506, endPoint x: 330, endPoint y: 506, distance: 57.3
click at [326, 498] on div "0YJOHA Sep 30, 2025 11:18 pm October 2, 2025 Complete 9400150105496037670302" at bounding box center [777, 483] width 902 height 29
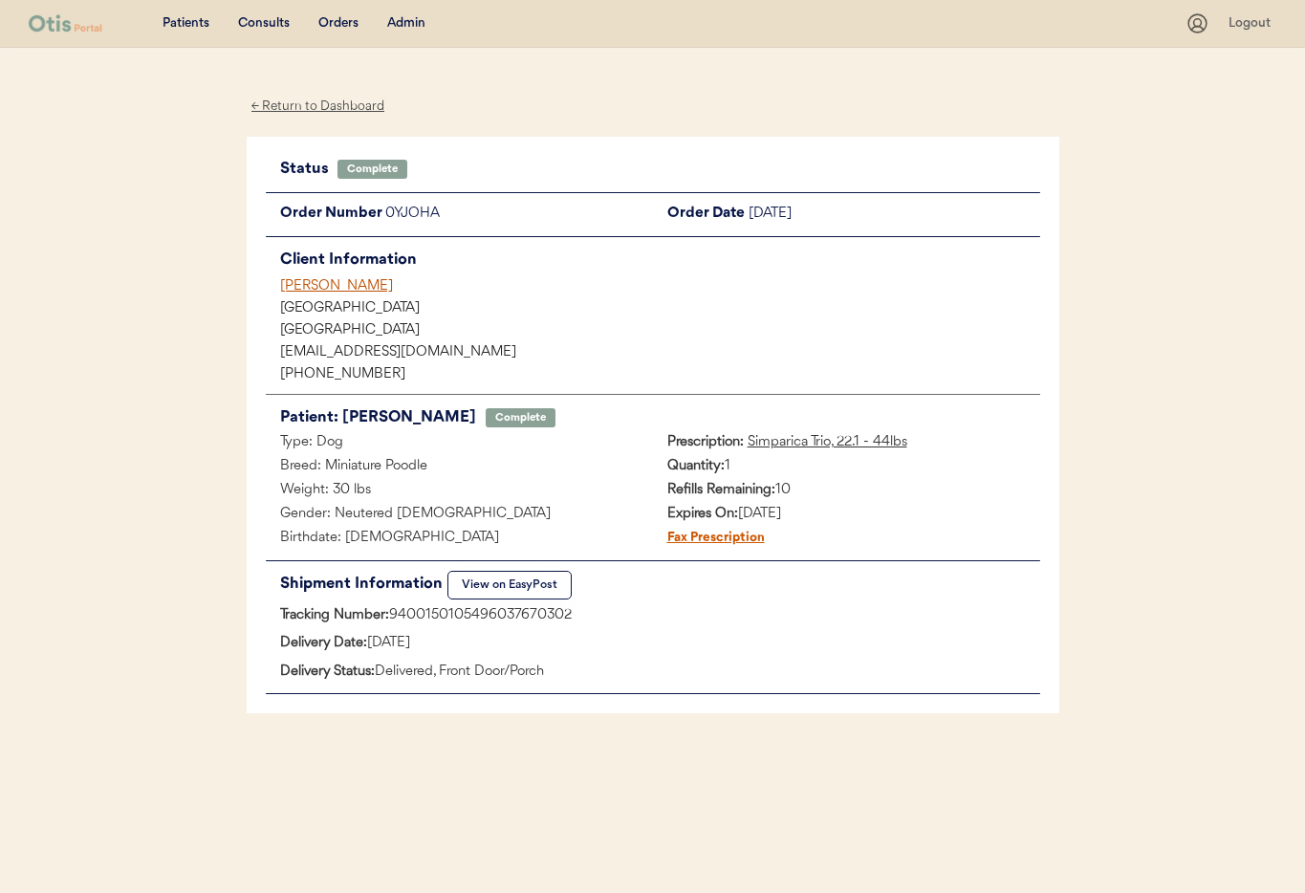
click at [495, 585] on button "View on EasyPost" at bounding box center [509, 585] width 124 height 29
click at [405, 24] on div "Admin" at bounding box center [406, 23] width 38 height 19
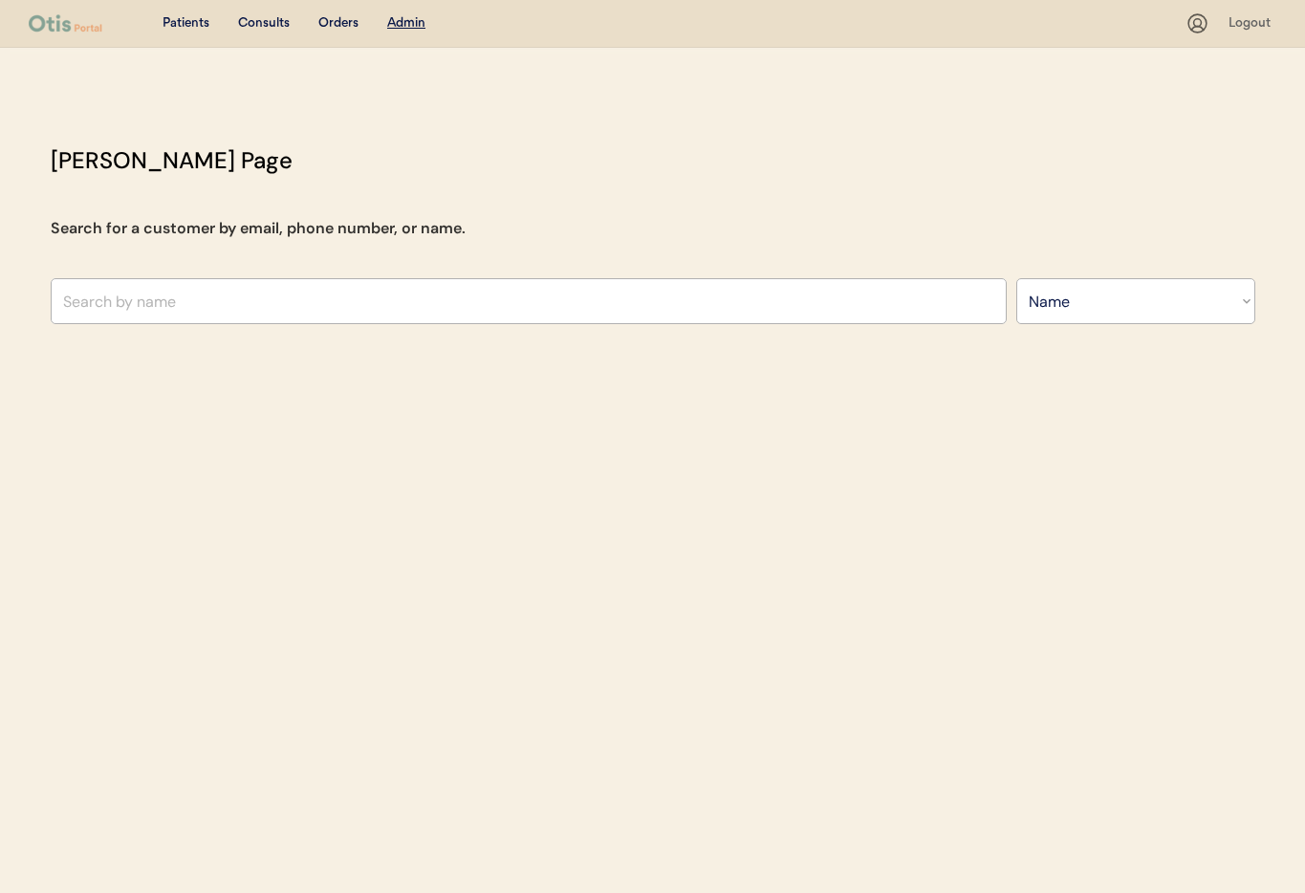
select select ""Name""
click at [171, 301] on input "text" at bounding box center [529, 301] width 956 height 46
type input "su"
type input "[PERSON_NAME]"
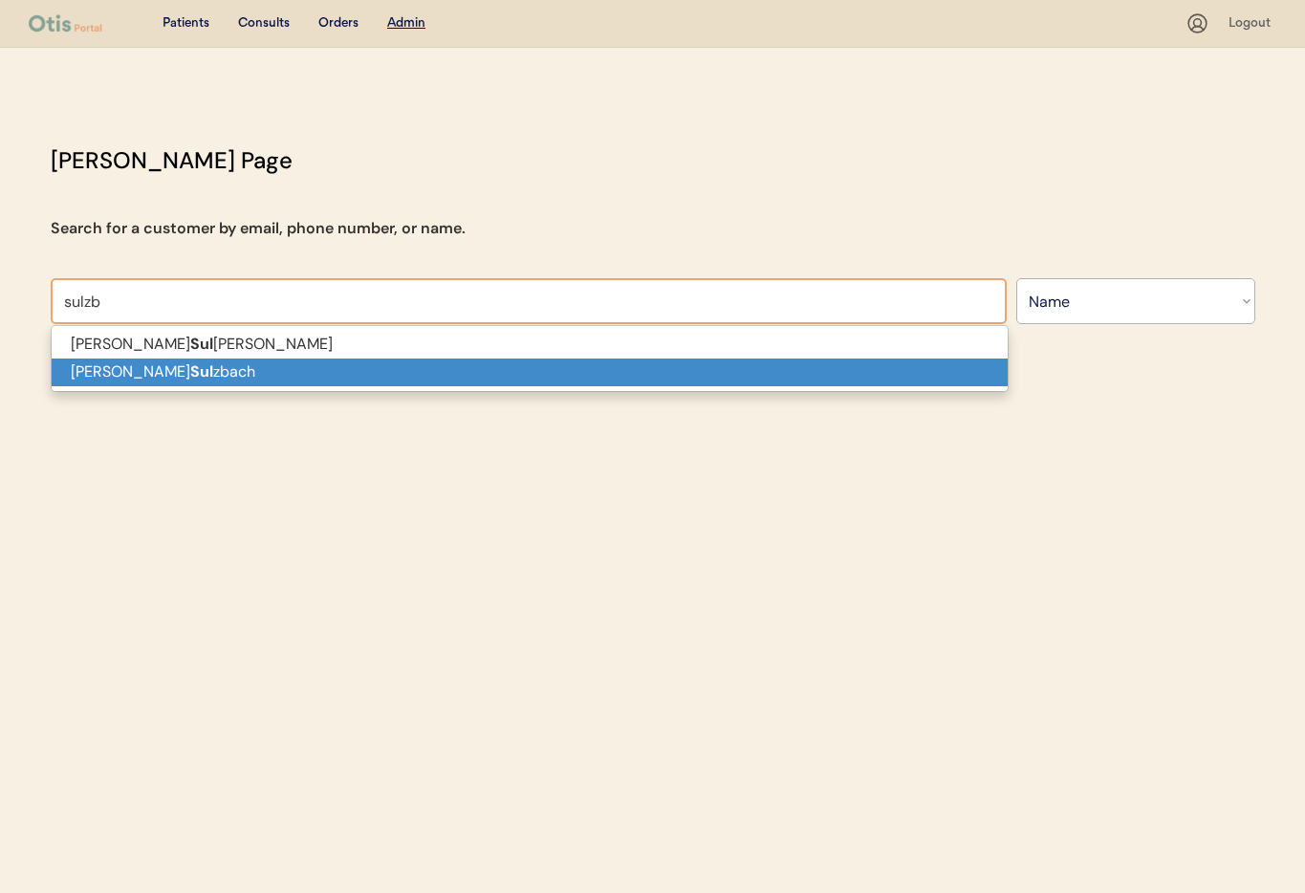
click at [164, 370] on p "[PERSON_NAME]" at bounding box center [530, 372] width 956 height 28
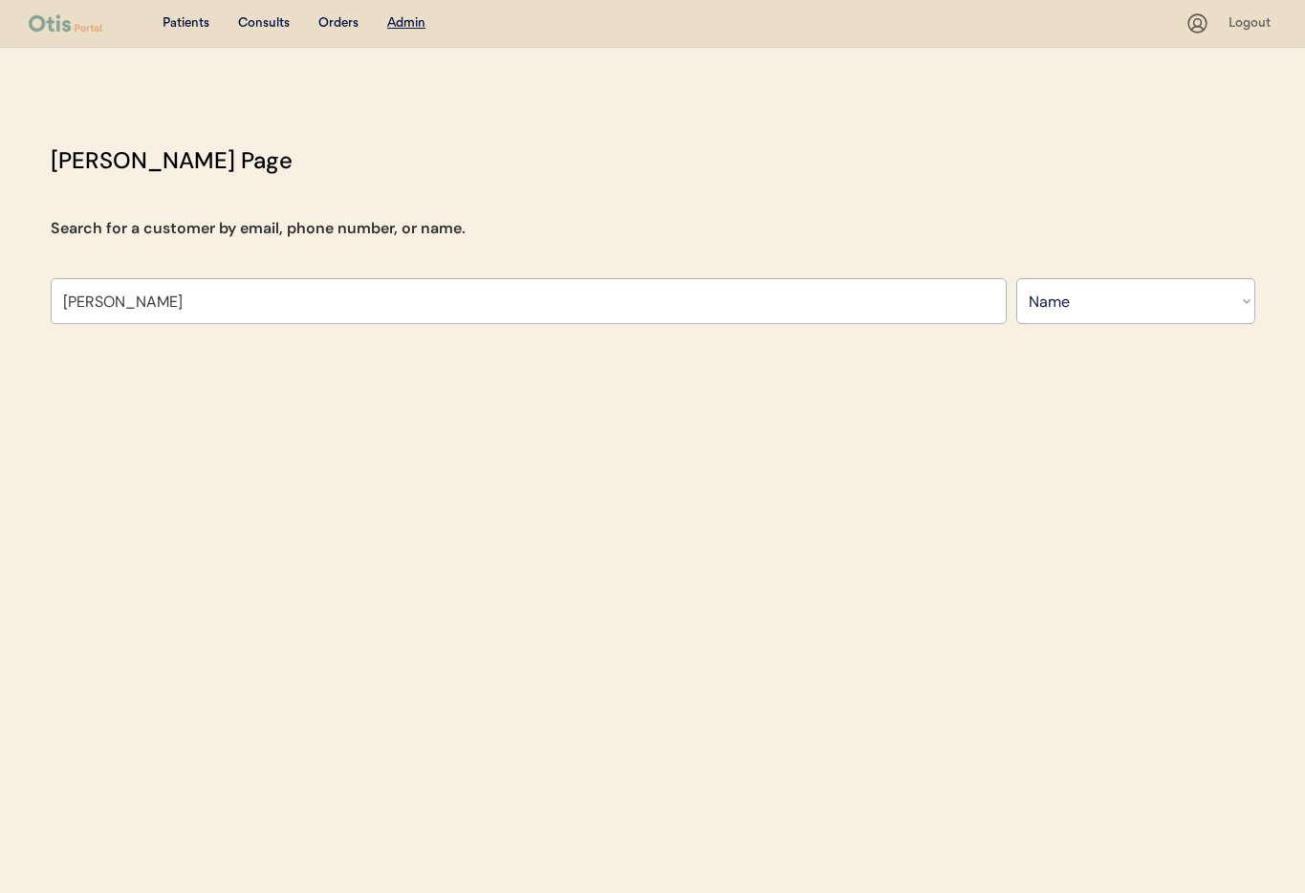
type input "[PERSON_NAME]"
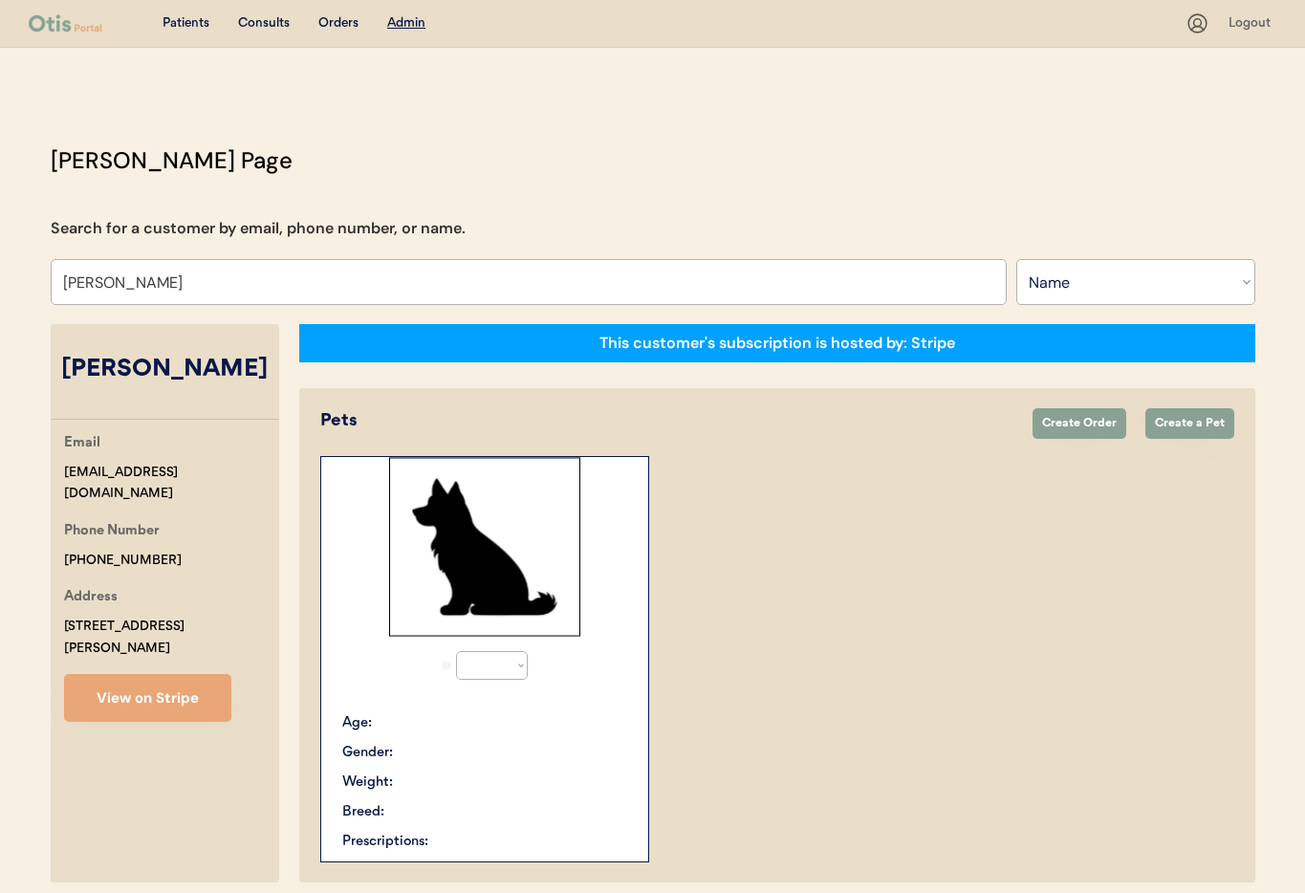
select select "true"
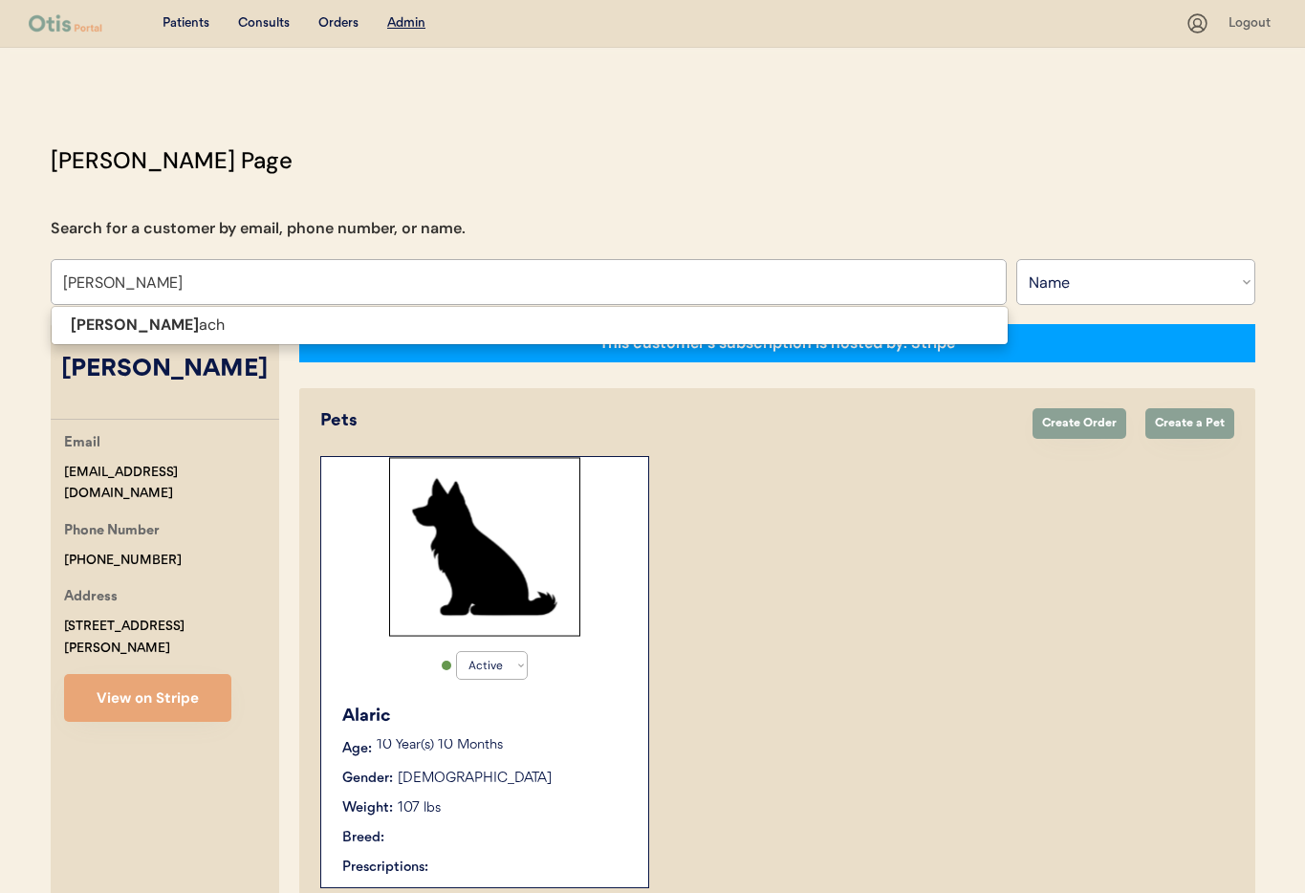
type input "[PERSON_NAME]"
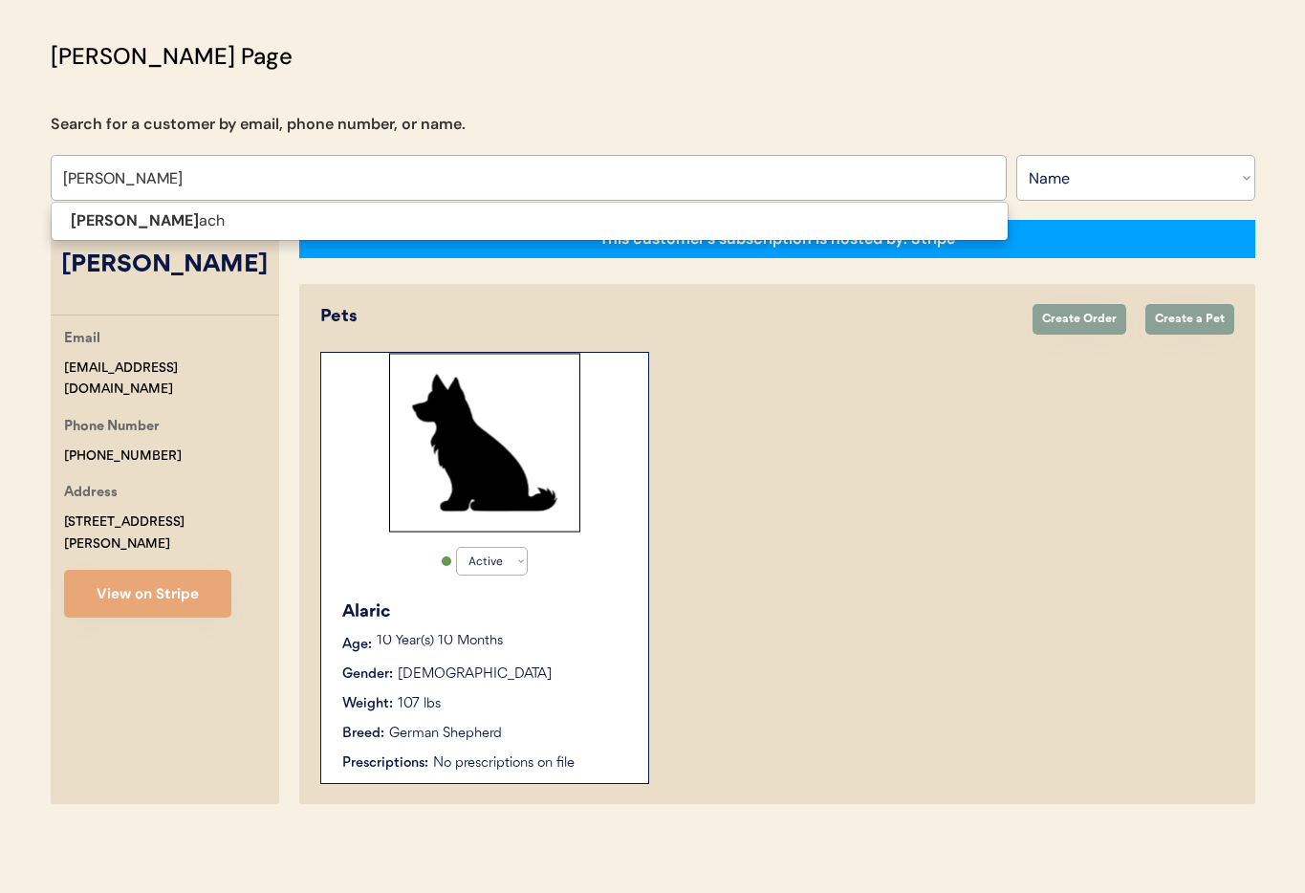
type input "[PERSON_NAME]"
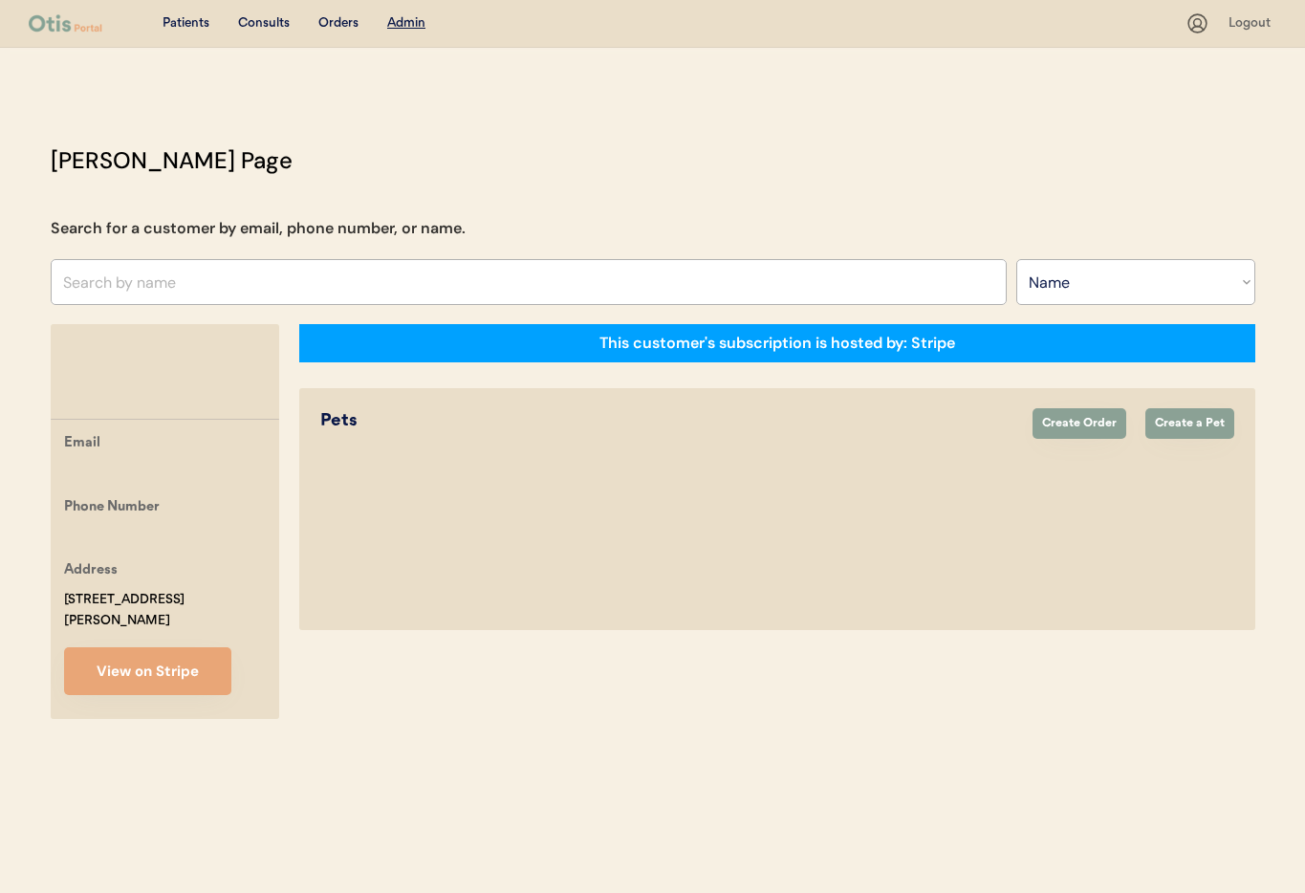
click at [937, 658] on div "This customer's subscription is hosted by: Stripe Pets Create Order Create a Pe…" at bounding box center [777, 521] width 956 height 395
click at [189, 273] on input "text" at bounding box center [529, 282] width 956 height 46
type input "Su"
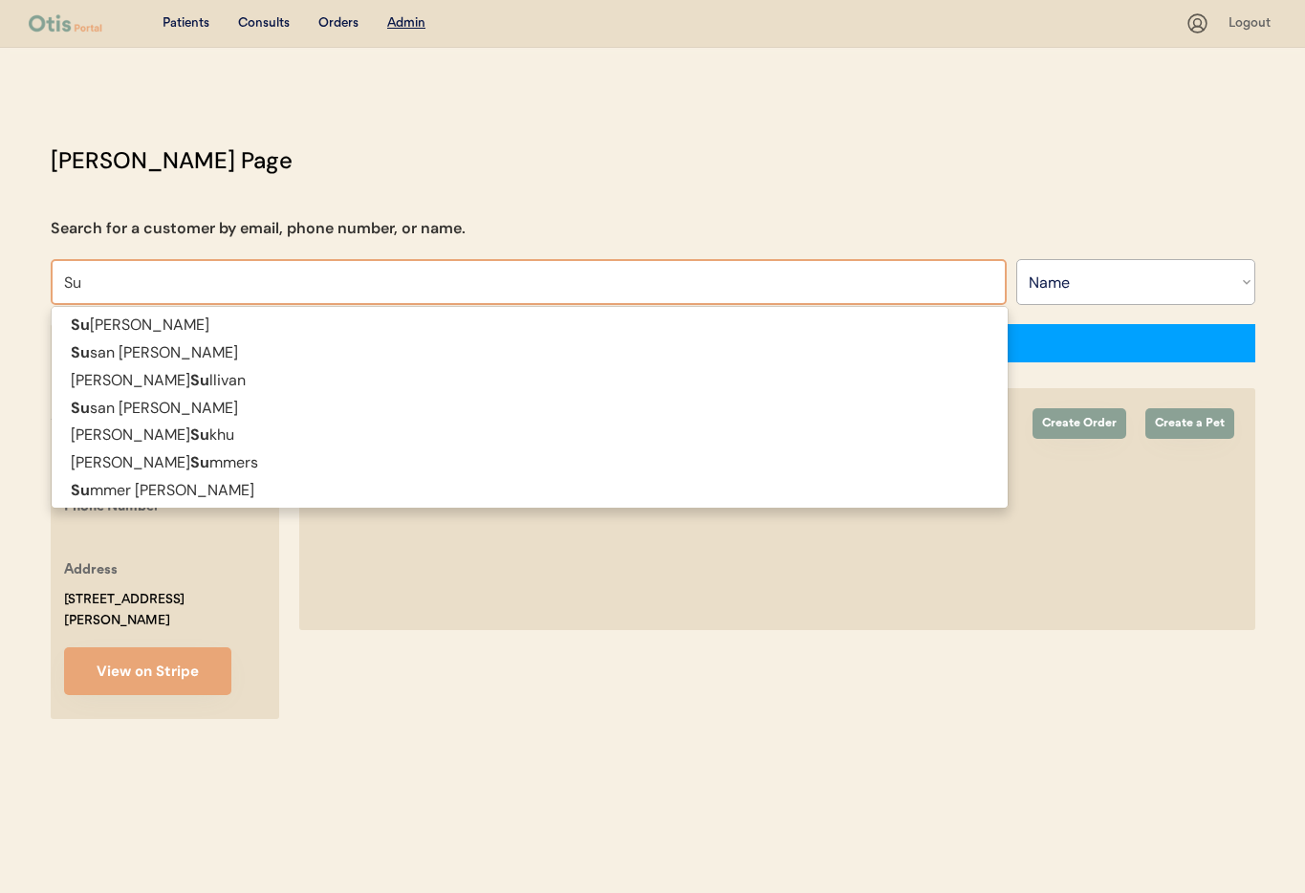
type input "Susan Keller"
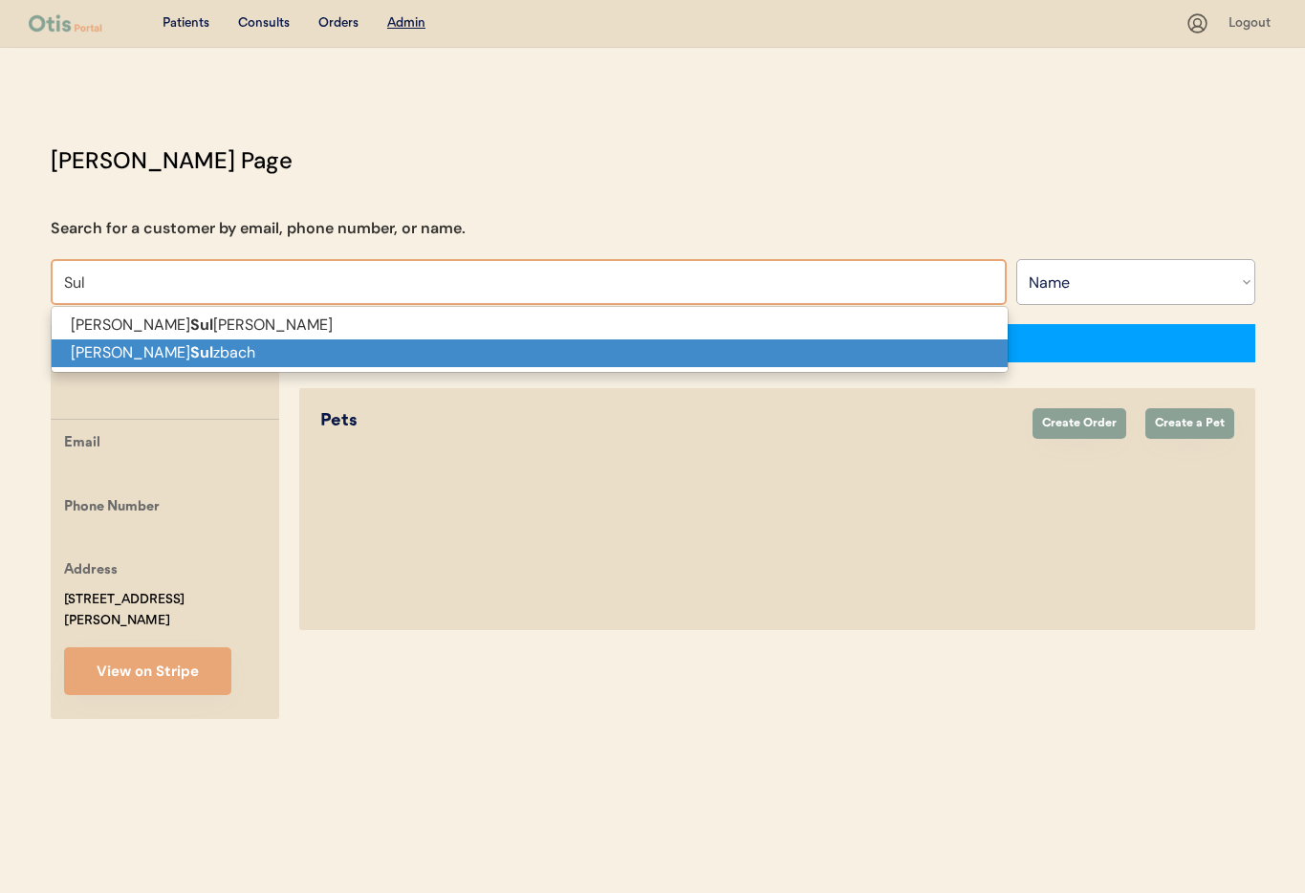
click at [187, 348] on p "Alissa Sul zbach" at bounding box center [530, 353] width 956 height 28
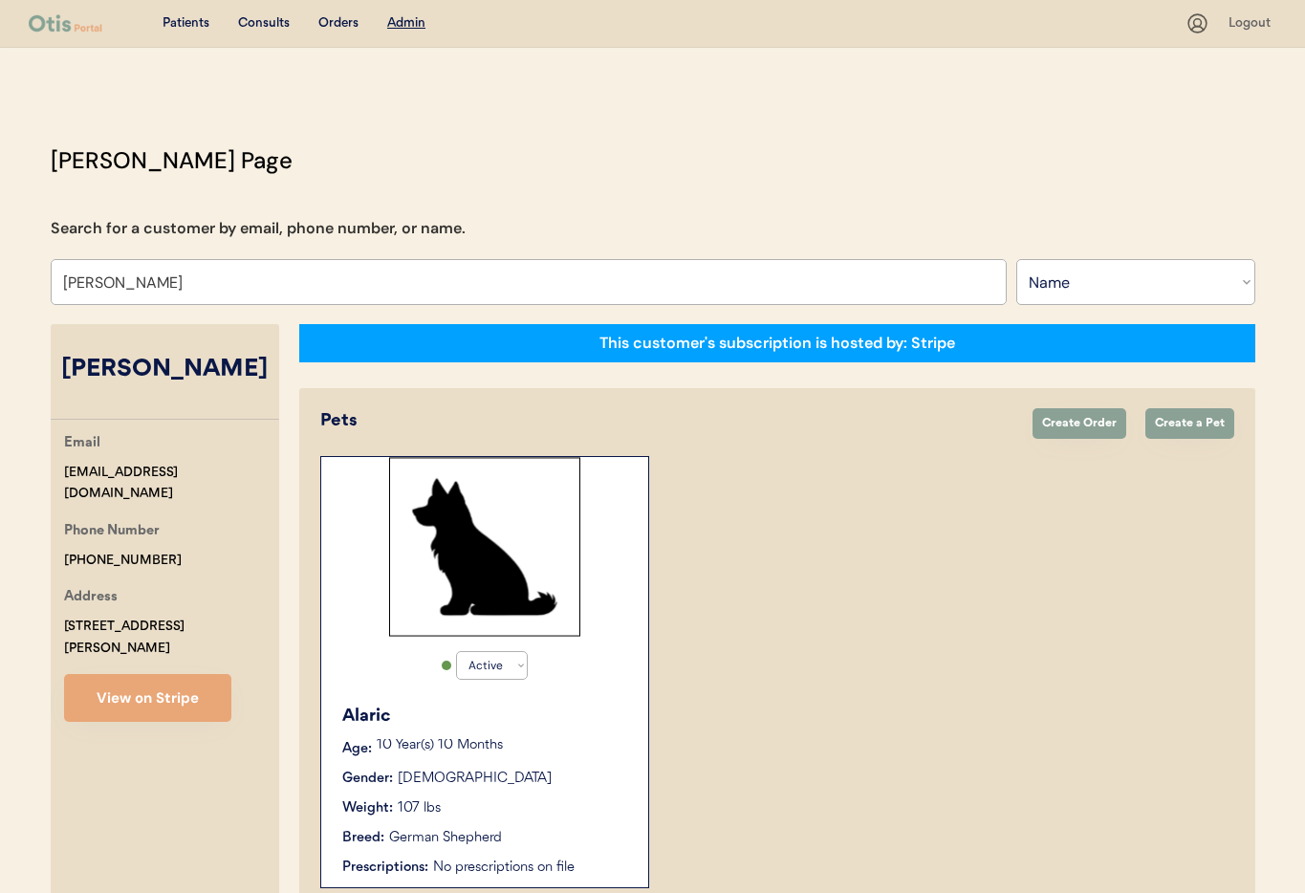
scroll to position [104, 0]
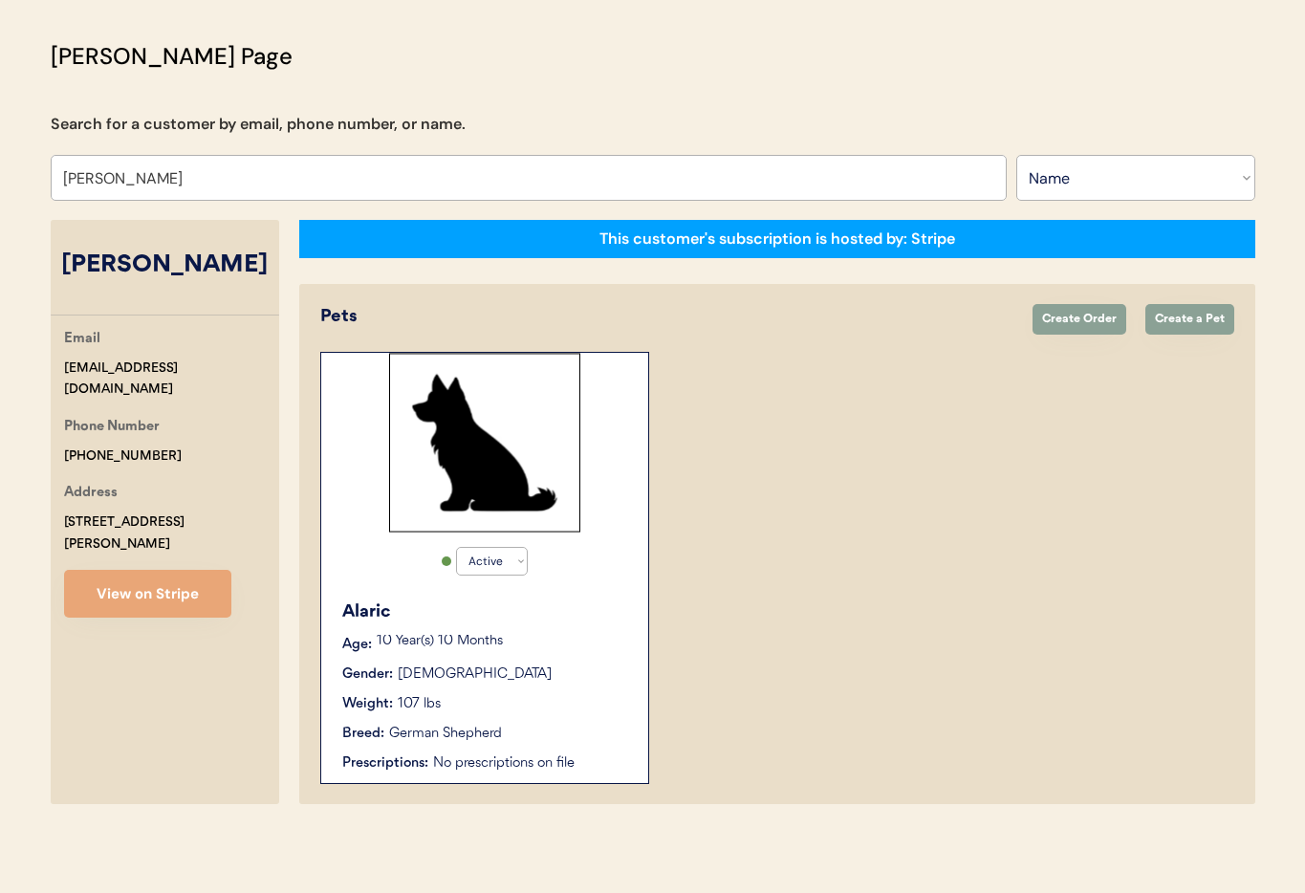
type input "[PERSON_NAME]"
click at [105, 448] on div "Email alissa815@gmail.com Phone Number +14849550546 Address 607 Jays Lane Potts…" at bounding box center [165, 473] width 228 height 290
drag, startPoint x: 162, startPoint y: 431, endPoint x: 44, endPoint y: 431, distance: 118.5
click at [30, 428] on div "Patients Consults Orders Admin Logout Otis Admin Page Search for a customer by …" at bounding box center [652, 394] width 1305 height 997
copy div "+14849550546"
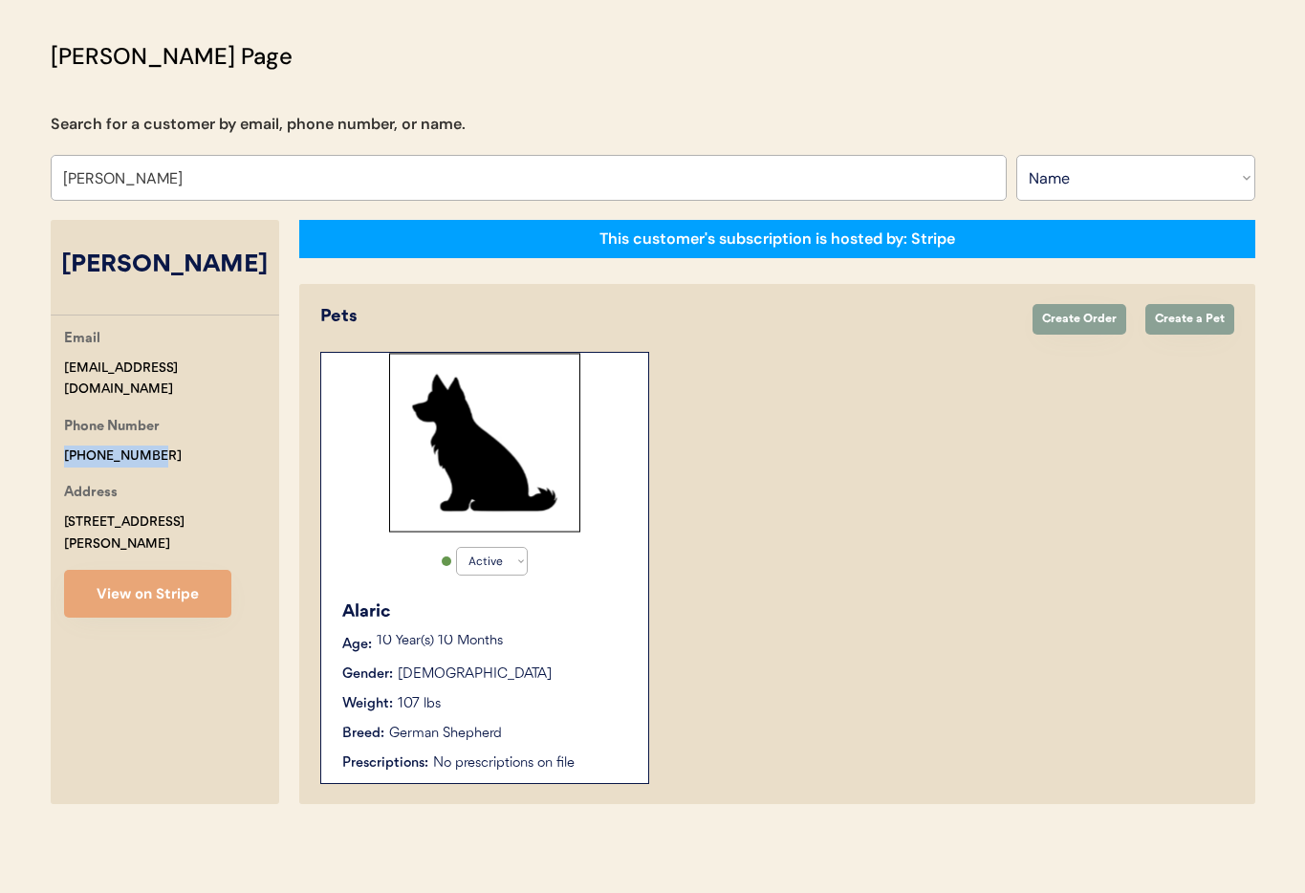
click at [547, 596] on div "Alaric Age: 10 Year(s) 10 Months Gender: Male Weight: 107 lbs Breed: German She…" at bounding box center [485, 686] width 308 height 193
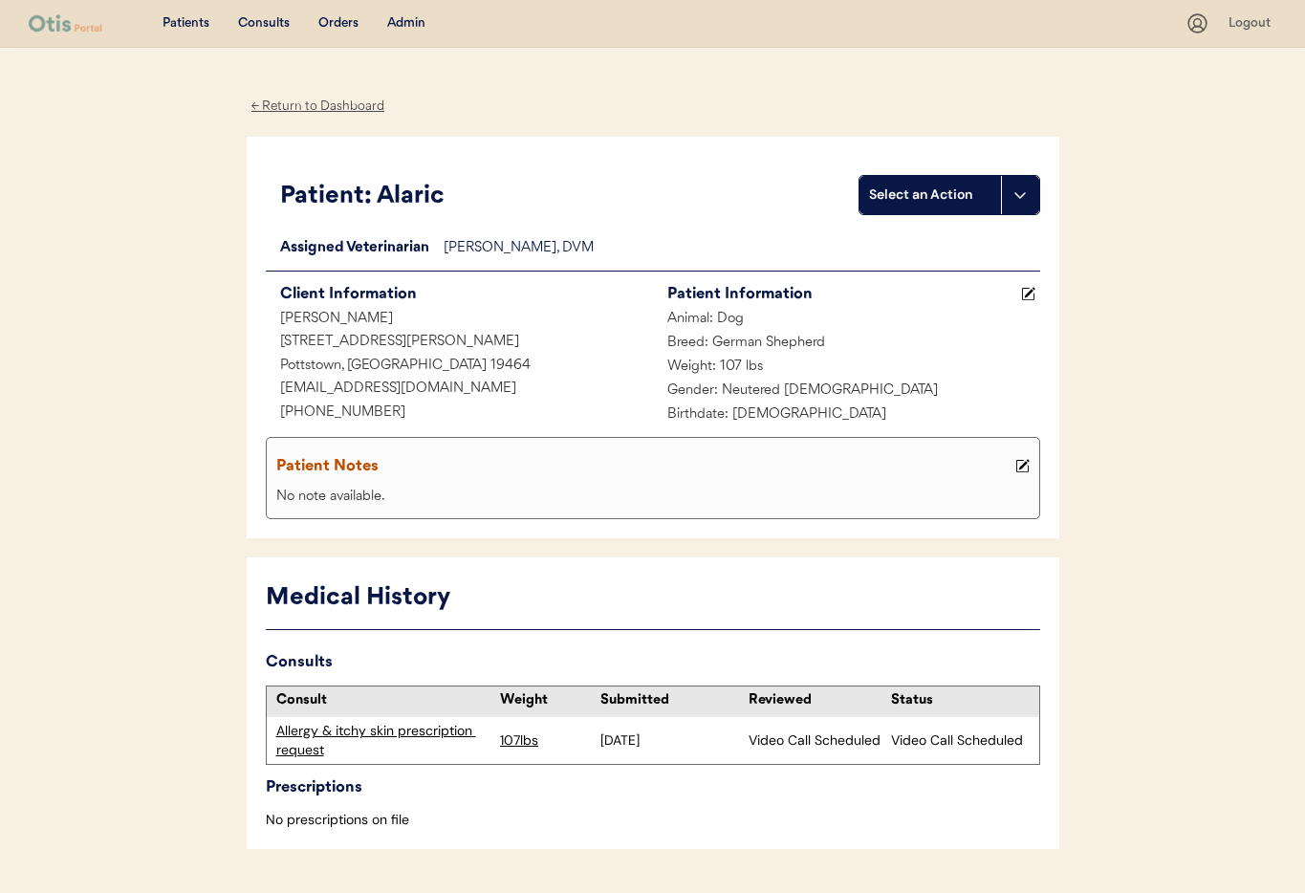
click at [377, 732] on div "Allergy & itchy skin prescription request" at bounding box center [383, 740] width 215 height 37
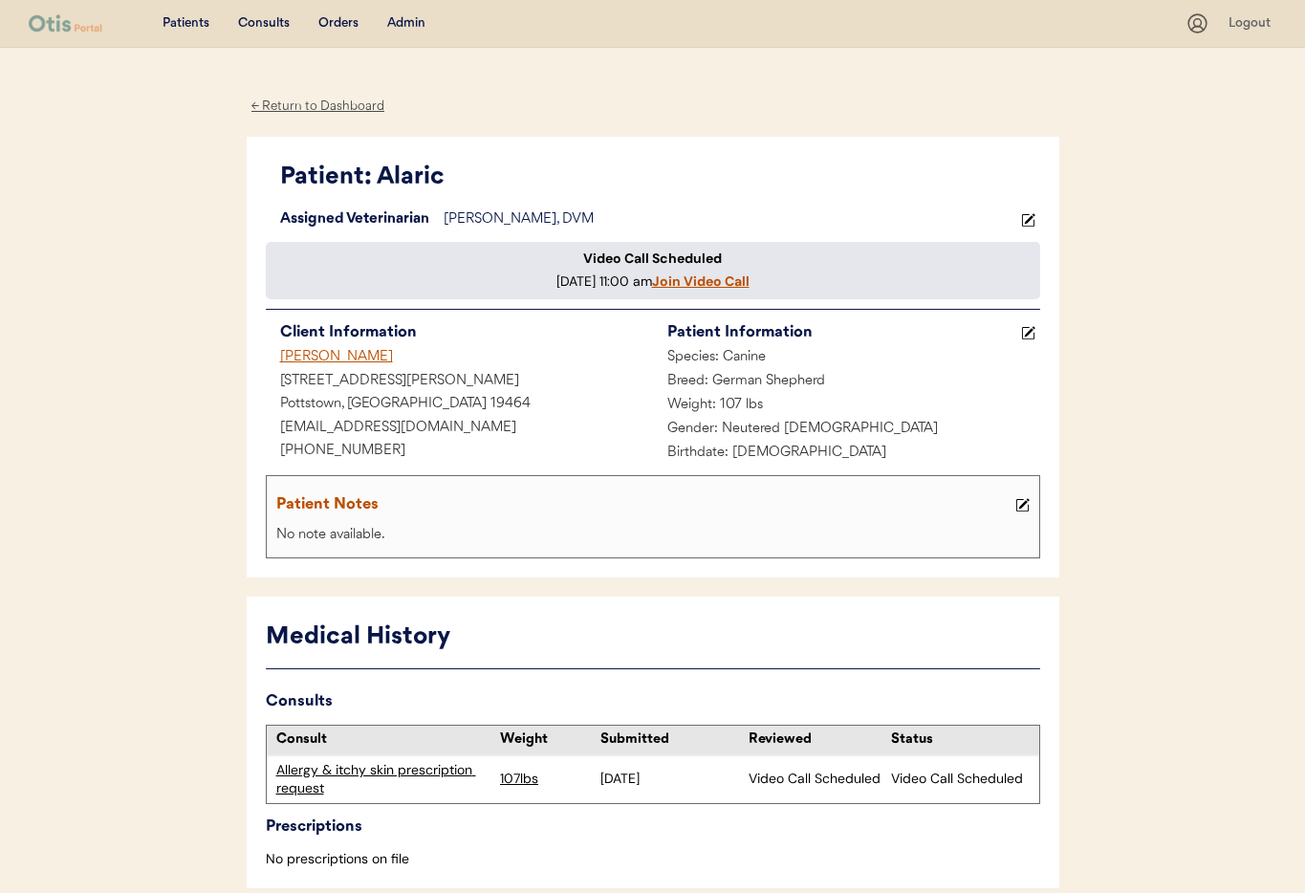
click at [401, 19] on div "Admin" at bounding box center [406, 23] width 38 height 19
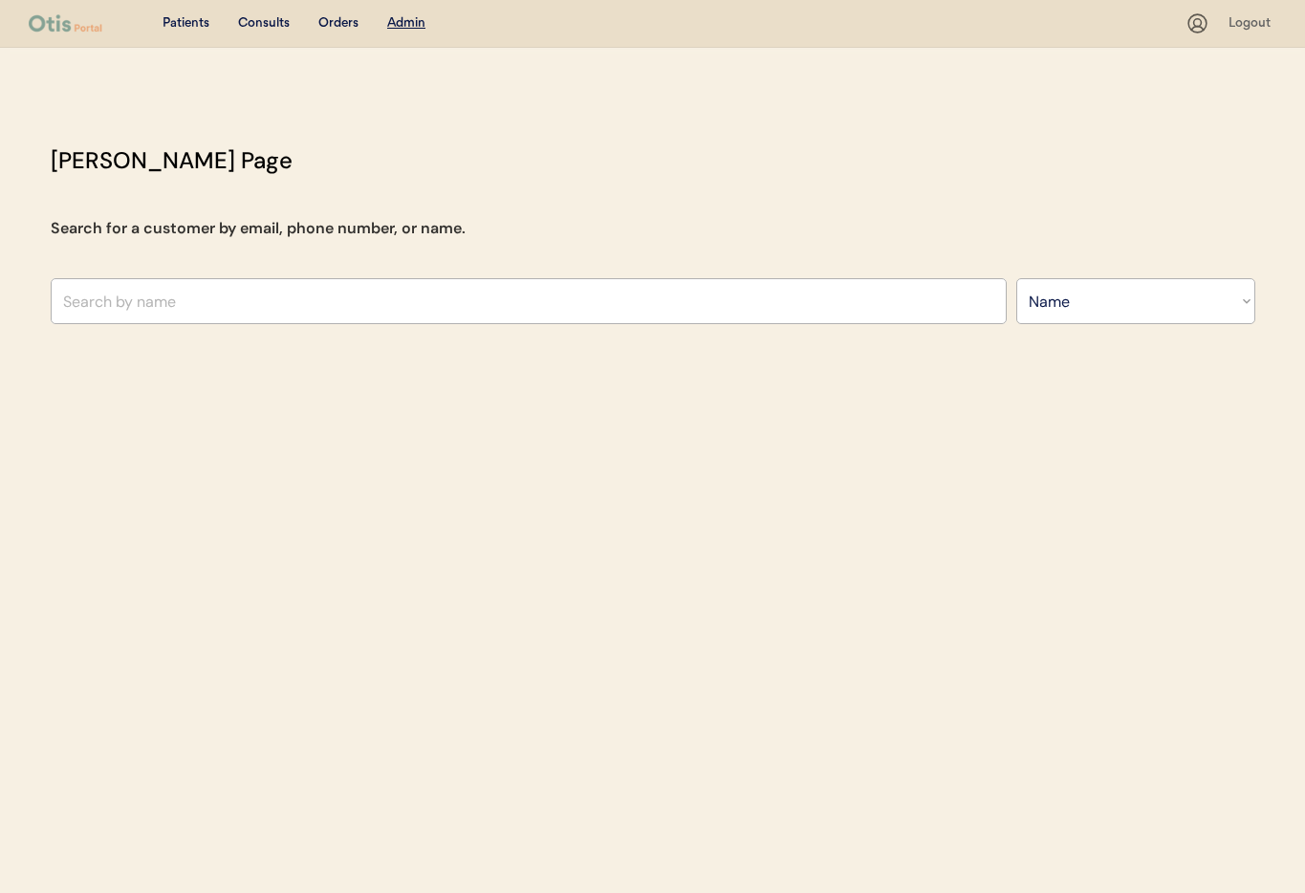
select select ""Name""
click at [259, 295] on input "text" at bounding box center [529, 301] width 956 height 46
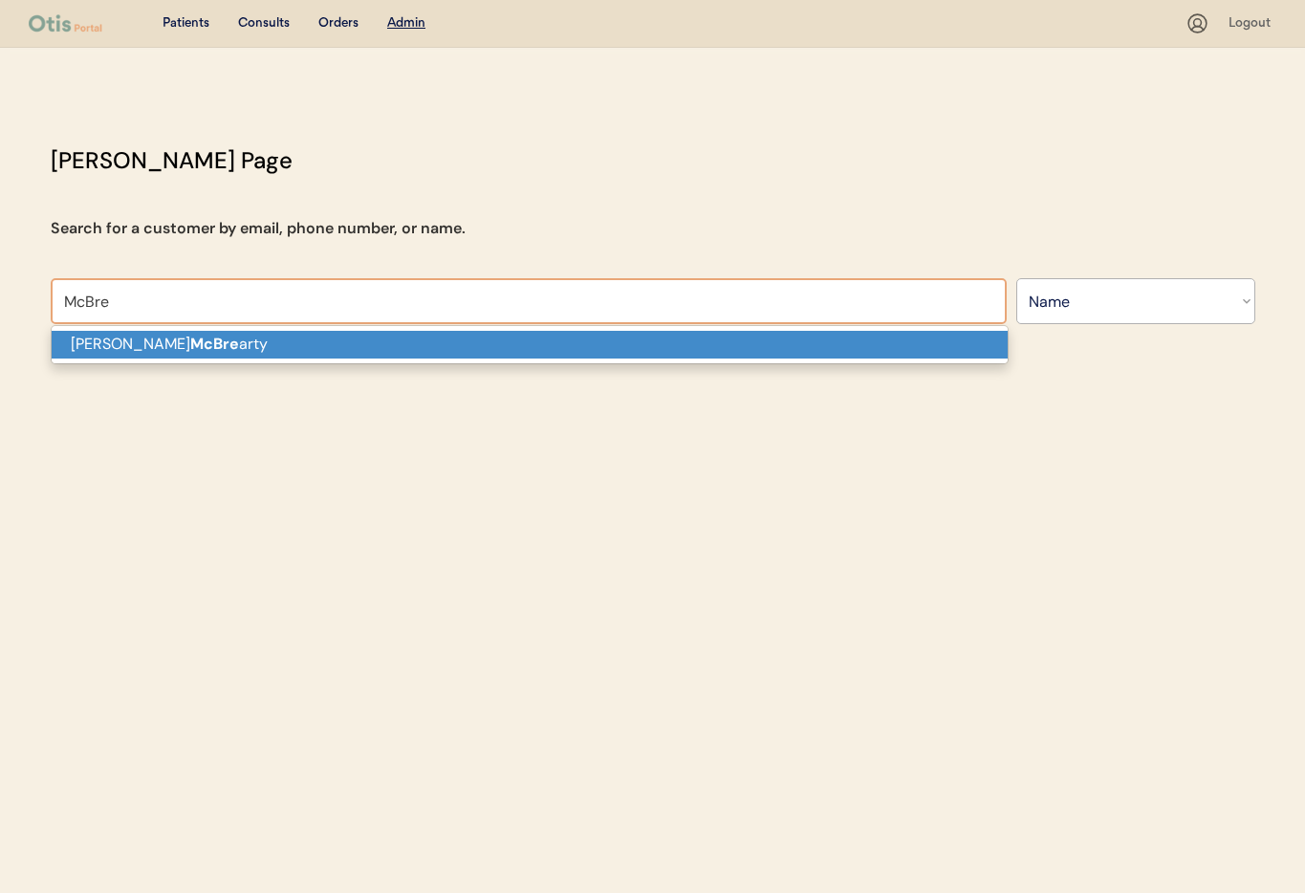
click at [241, 351] on p "[PERSON_NAME] arty" at bounding box center [530, 345] width 956 height 28
type input "[PERSON_NAME]"
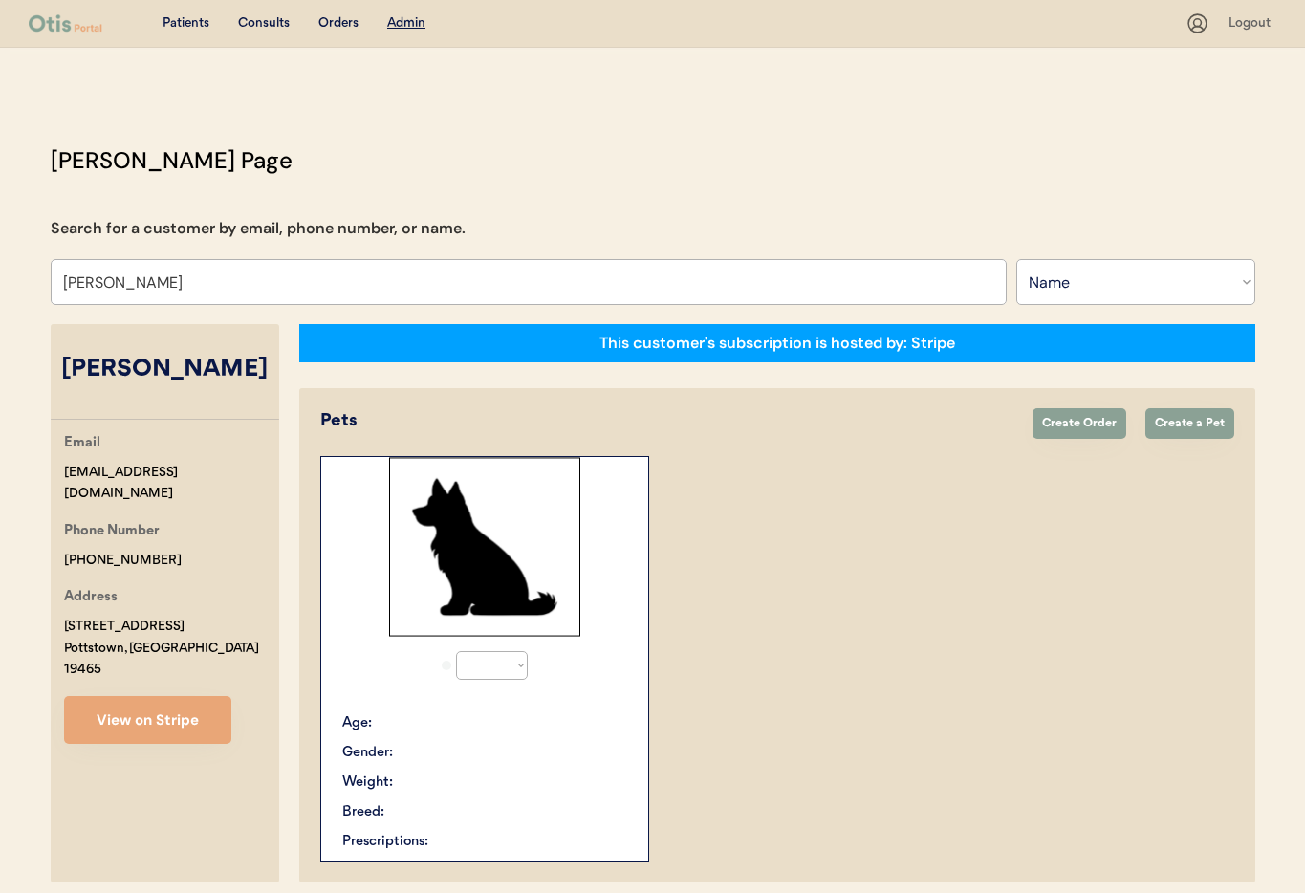
select select "true"
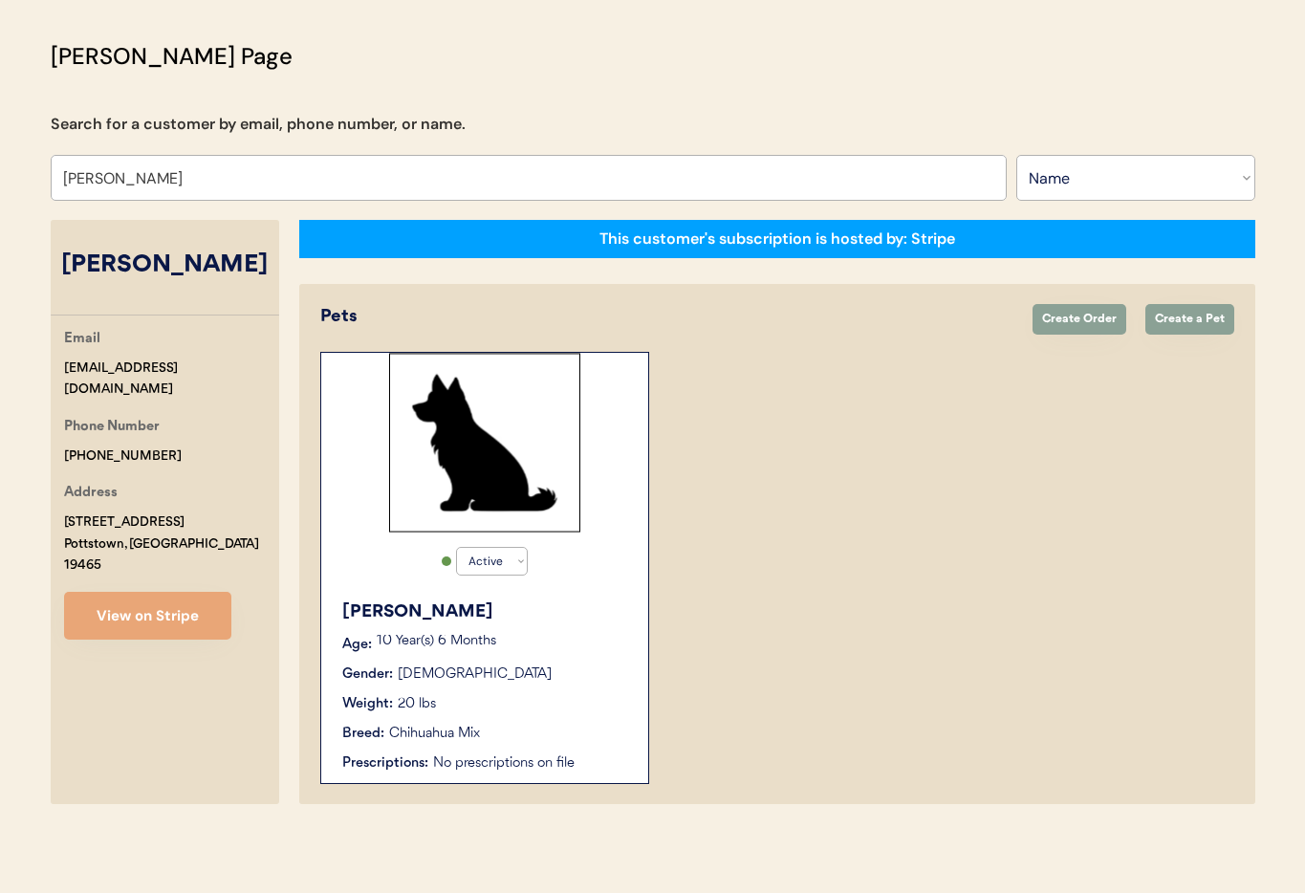
scroll to position [93, 0]
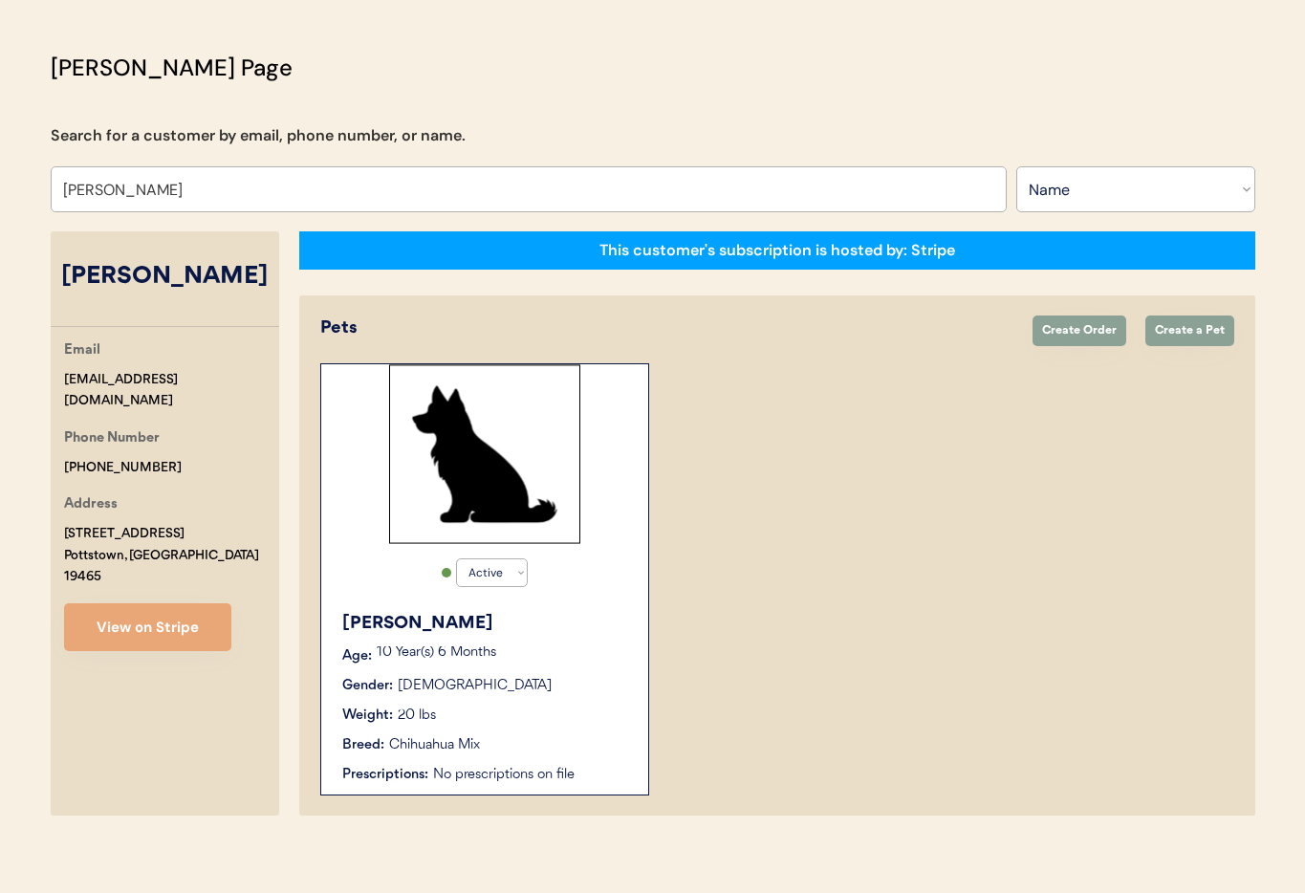
type input "[PERSON_NAME]"
drag, startPoint x: 601, startPoint y: 676, endPoint x: 581, endPoint y: 674, distance: 20.2
click at [600, 676] on div "Gender: [DEMOGRAPHIC_DATA]" at bounding box center [485, 686] width 287 height 20
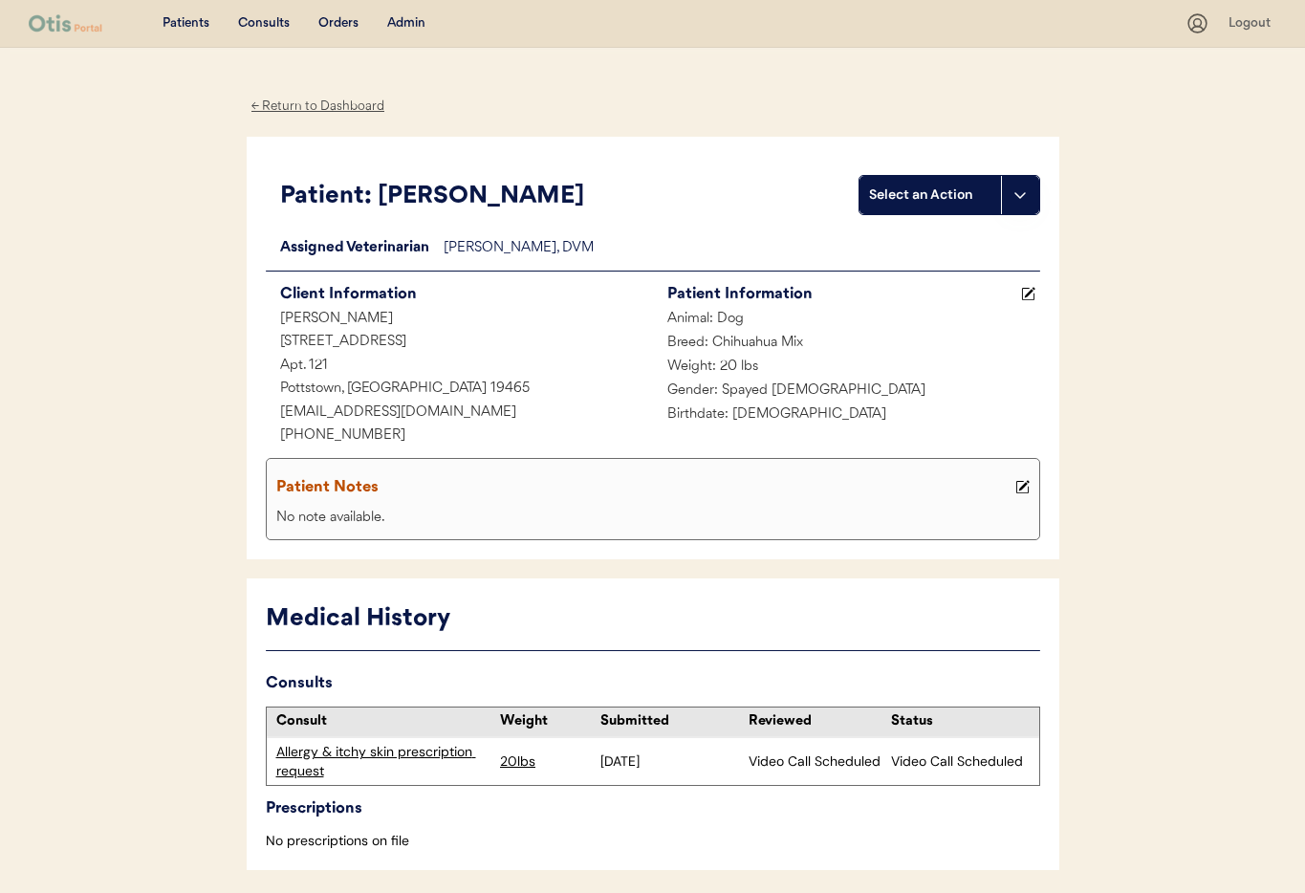
click at [351, 748] on div "Allergy & itchy skin prescription request" at bounding box center [383, 761] width 215 height 37
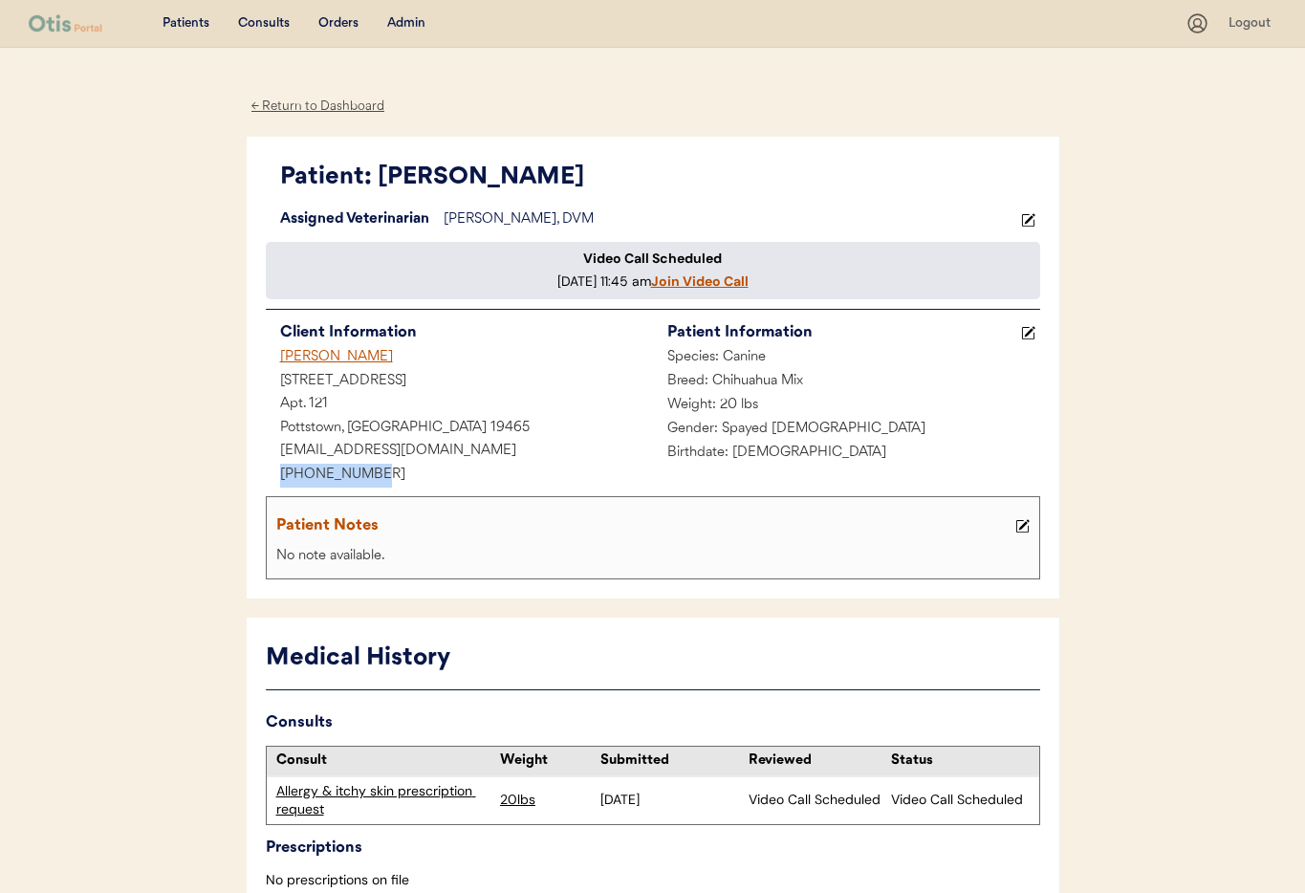
drag, startPoint x: 341, startPoint y: 485, endPoint x: 286, endPoint y: 487, distance: 55.5
click at [266, 484] on div "+14845743094" at bounding box center [459, 476] width 387 height 24
copy div "+14845743094"
click at [404, 24] on div "Admin" at bounding box center [406, 23] width 38 height 19
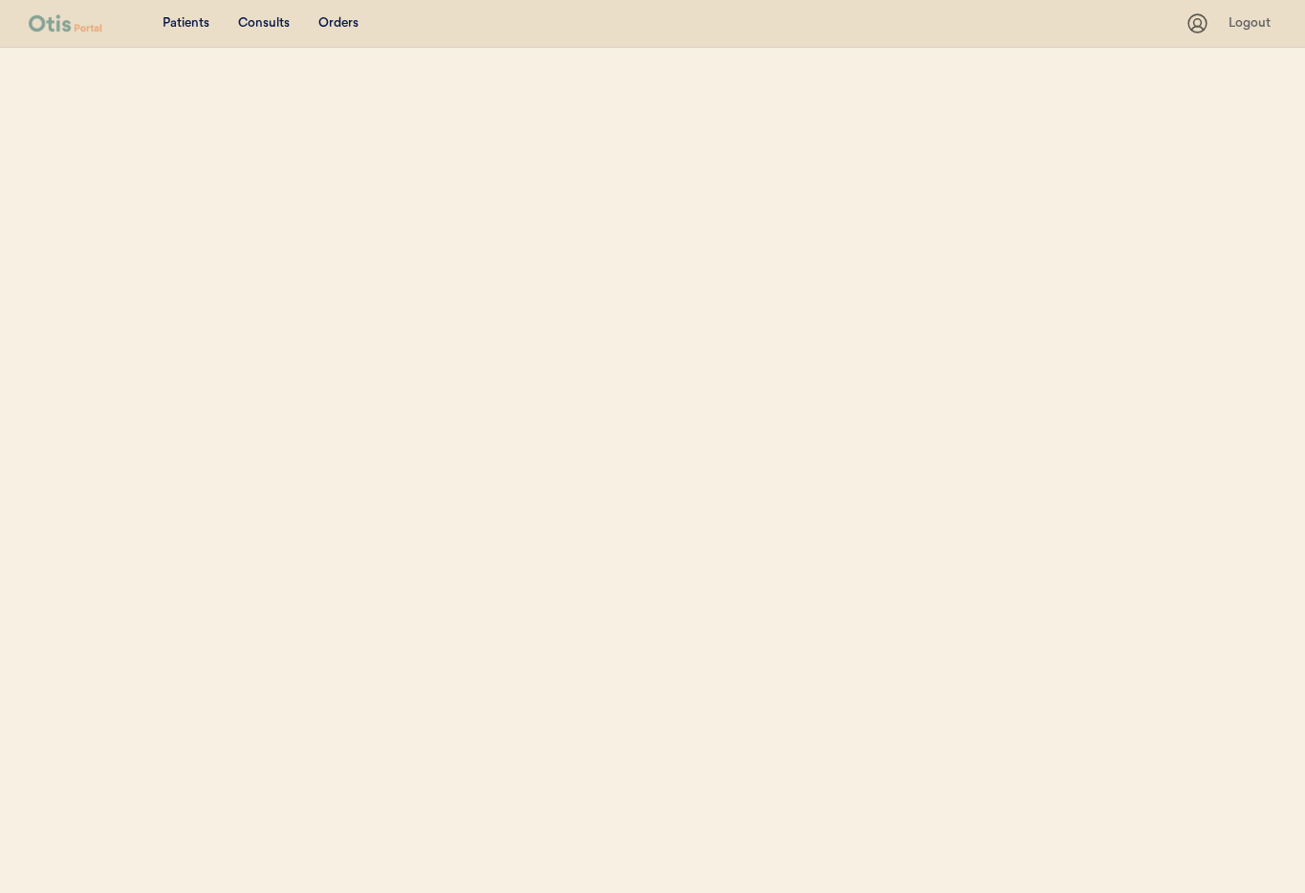
select select ""Name""
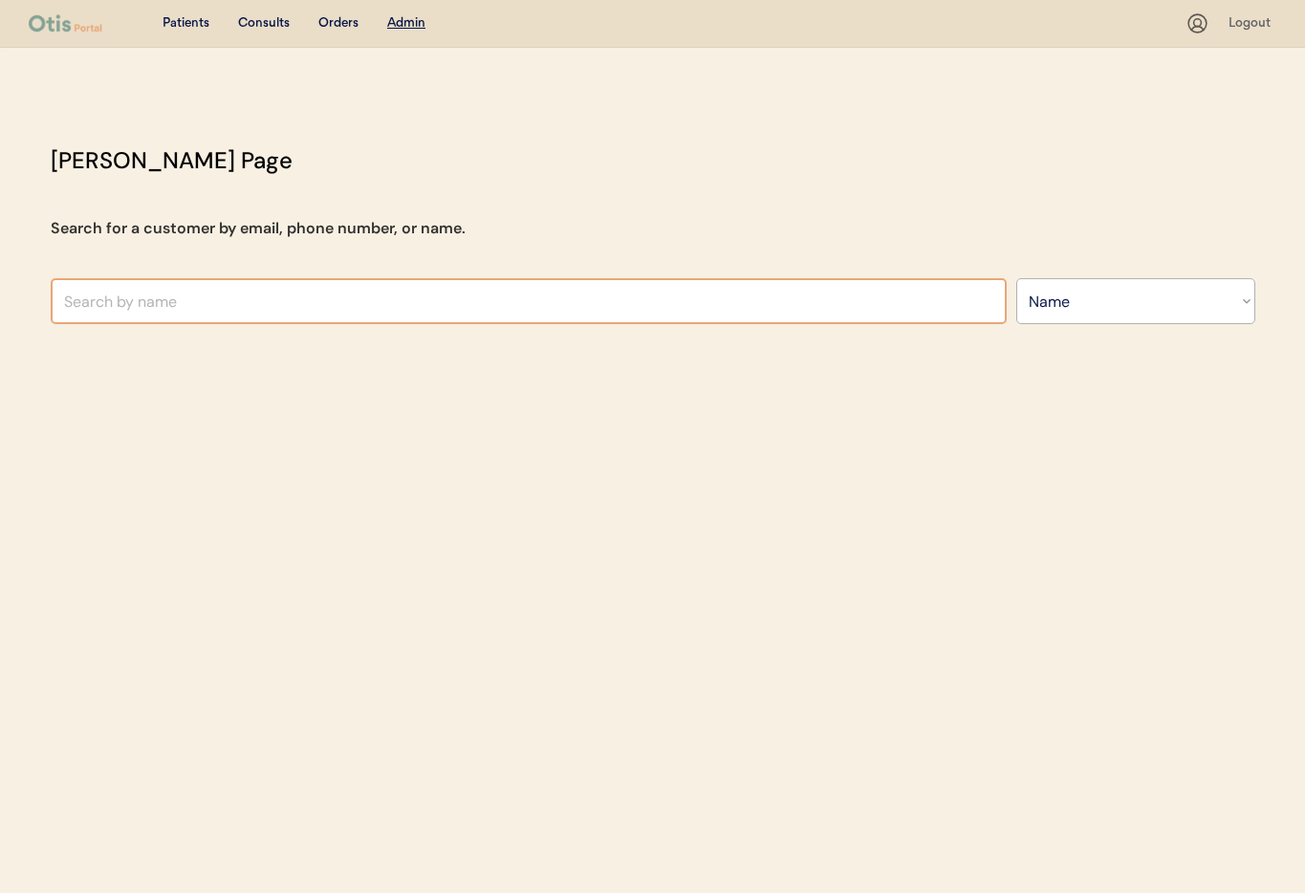
click at [241, 305] on input "text" at bounding box center [529, 301] width 956 height 46
type input "cor"
type input "cornelia Haarmann"
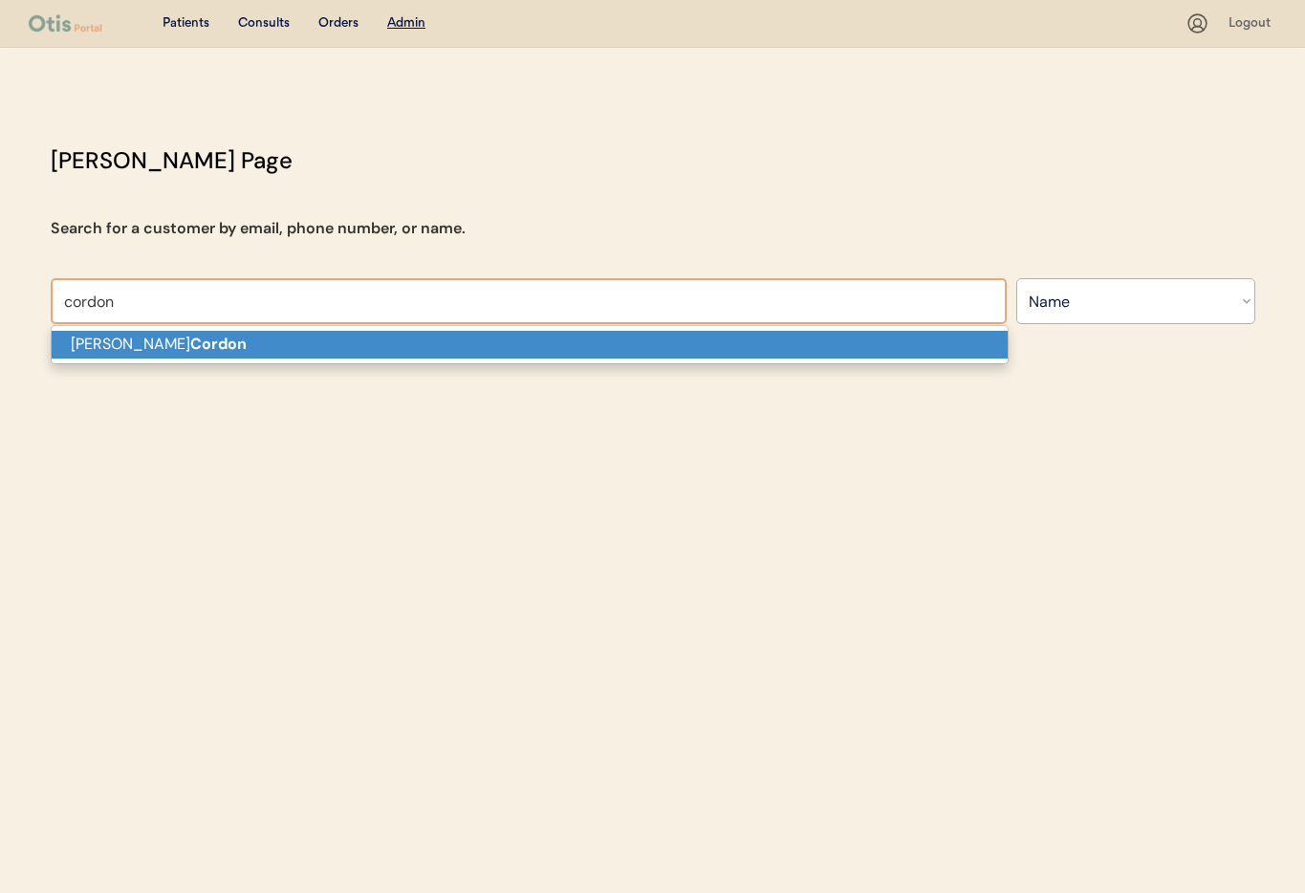
click at [190, 336] on strong "Cordon" at bounding box center [218, 344] width 56 height 20
type input "Maria Cordon"
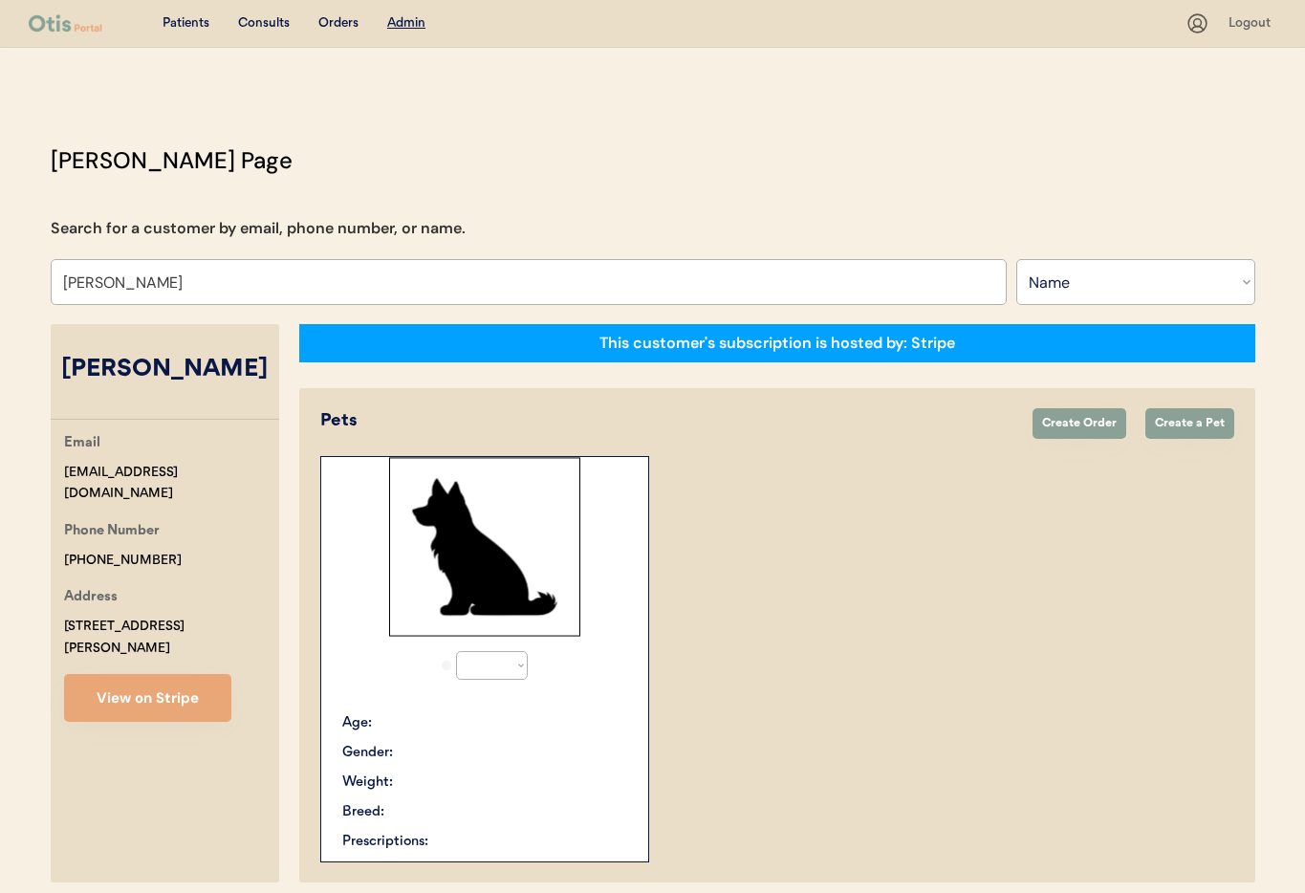
select select "true"
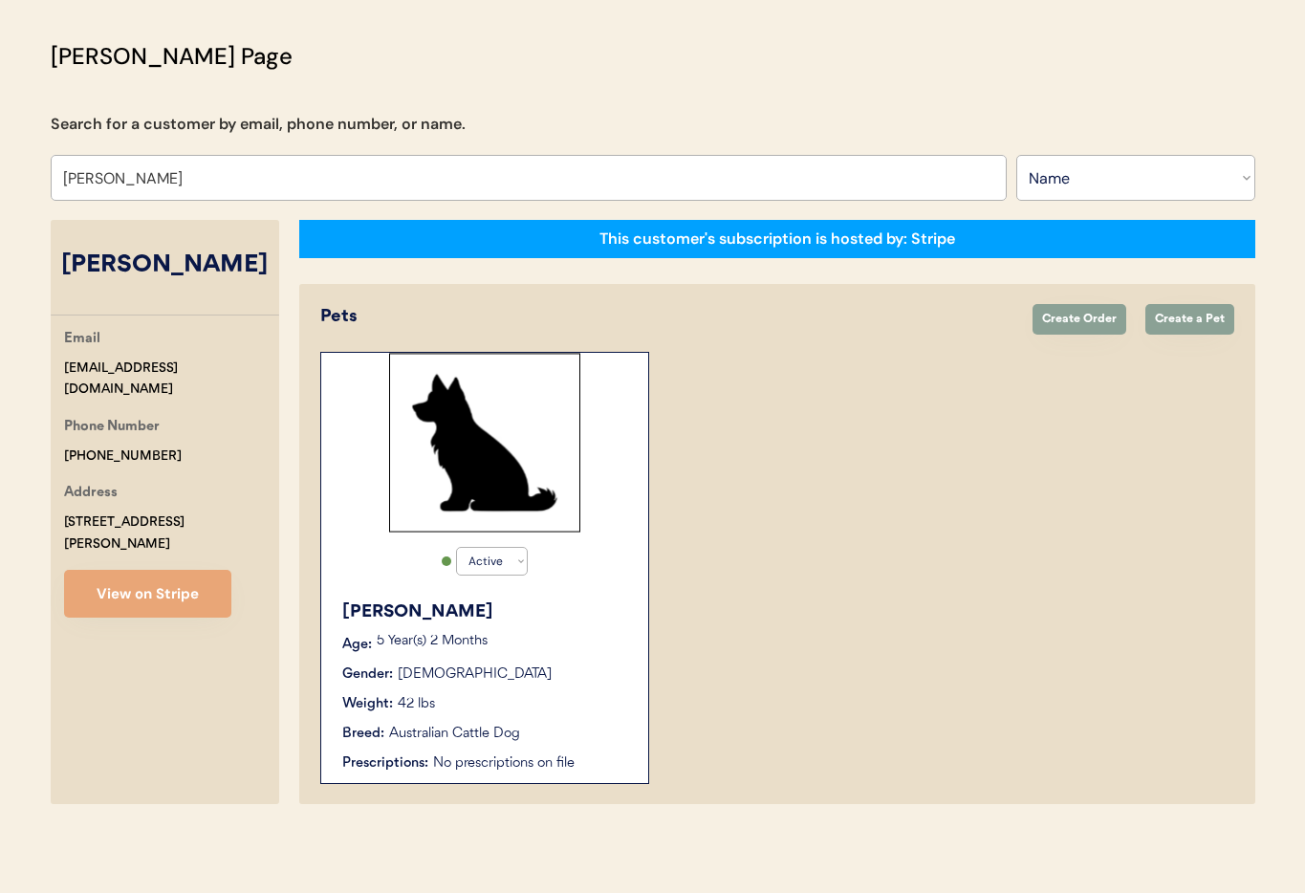
type input "Maria Cordon"
click at [498, 584] on div "Active Active Inactive Ramsay Age: 5 Year(s) 2 Months Gender: Male Weight: 42 l…" at bounding box center [484, 568] width 329 height 432
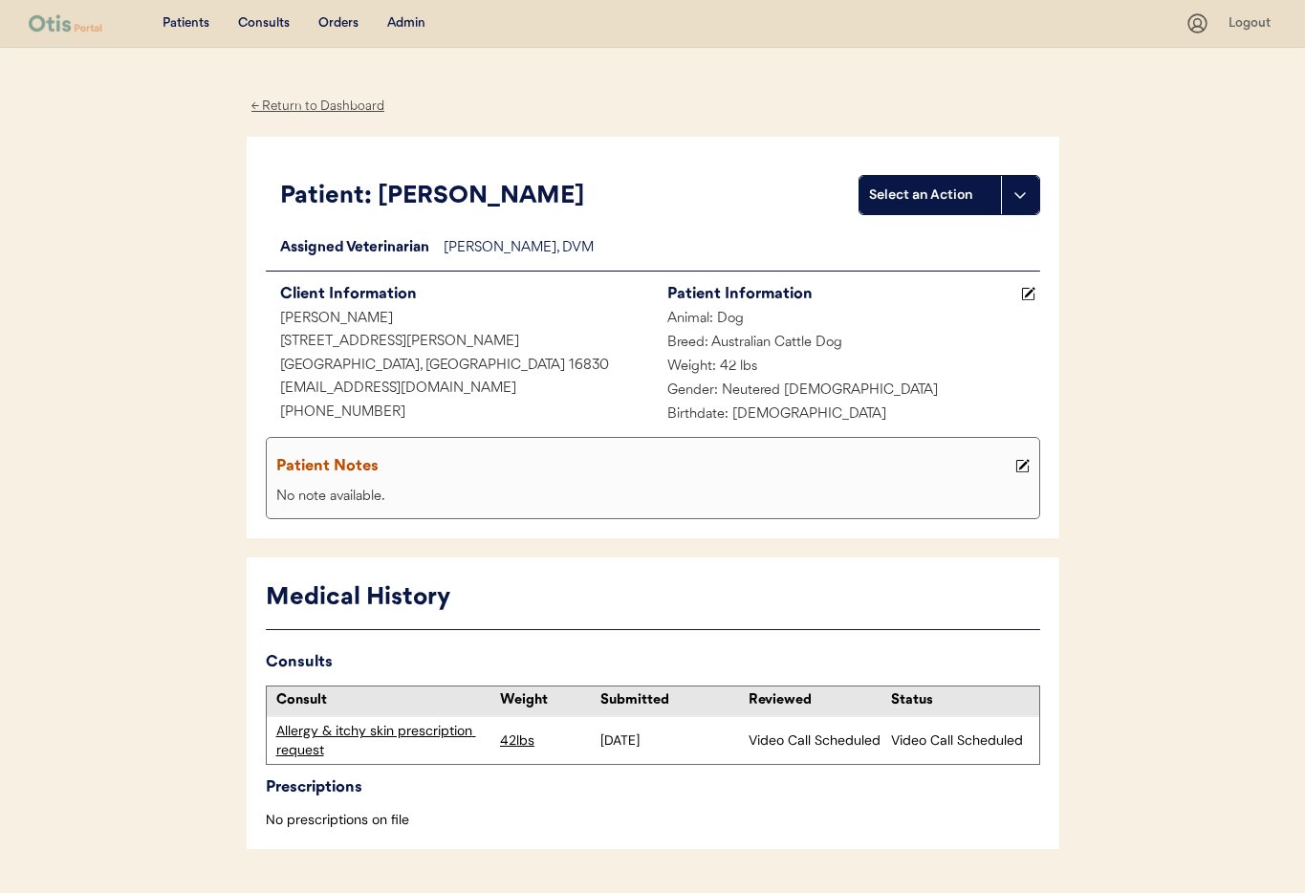
click at [388, 731] on div "Allergy & itchy skin prescription request" at bounding box center [383, 740] width 215 height 37
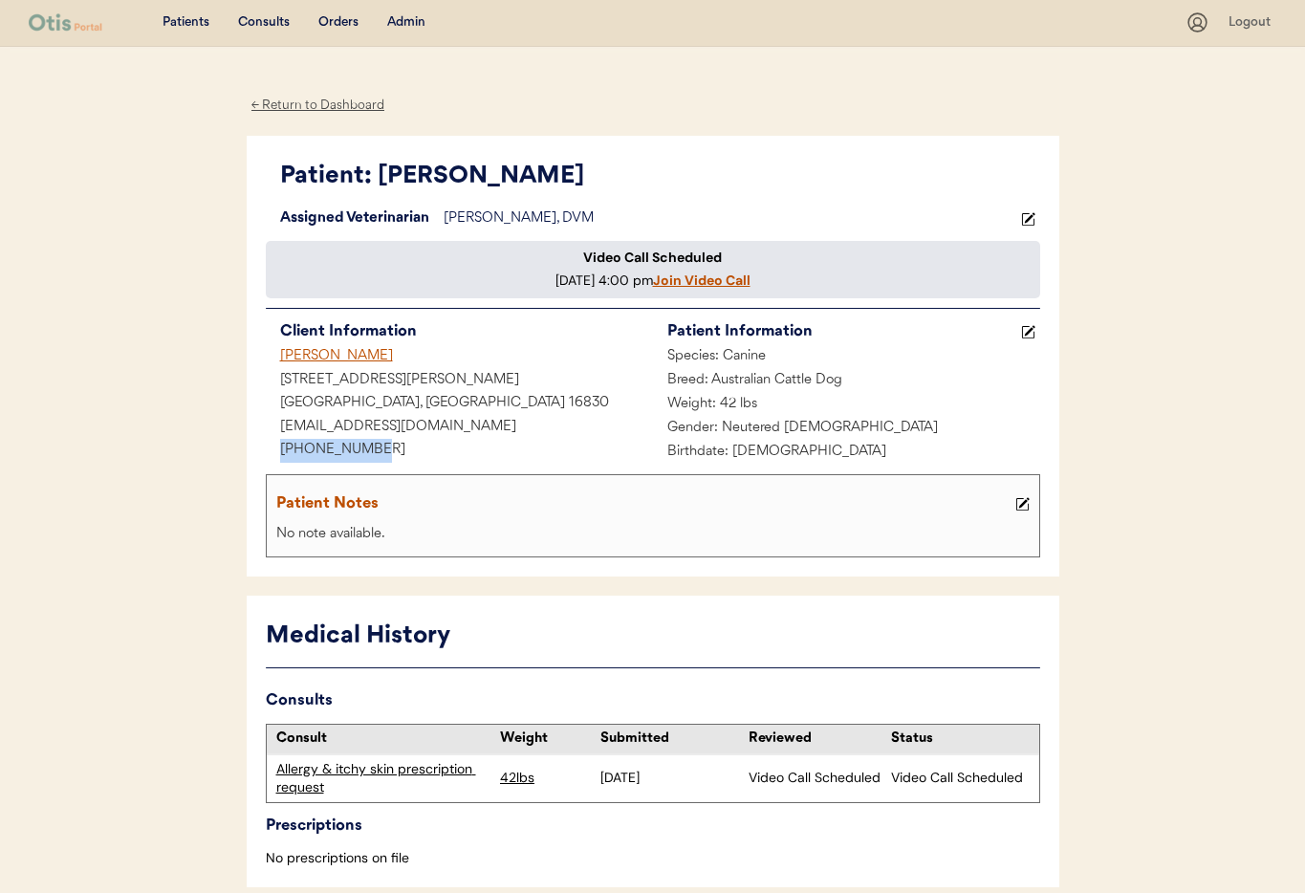
drag, startPoint x: 296, startPoint y: 457, endPoint x: 266, endPoint y: 459, distance: 30.6
click at [260, 458] on div "Patient: [PERSON_NAME] Loading... Assigned Veterinarian [PERSON_NAME], DVM Vide…" at bounding box center [653, 356] width 812 height 441
copy div "[PHONE_NUMBER]"
click at [270, 22] on div "Consults" at bounding box center [264, 22] width 52 height 19
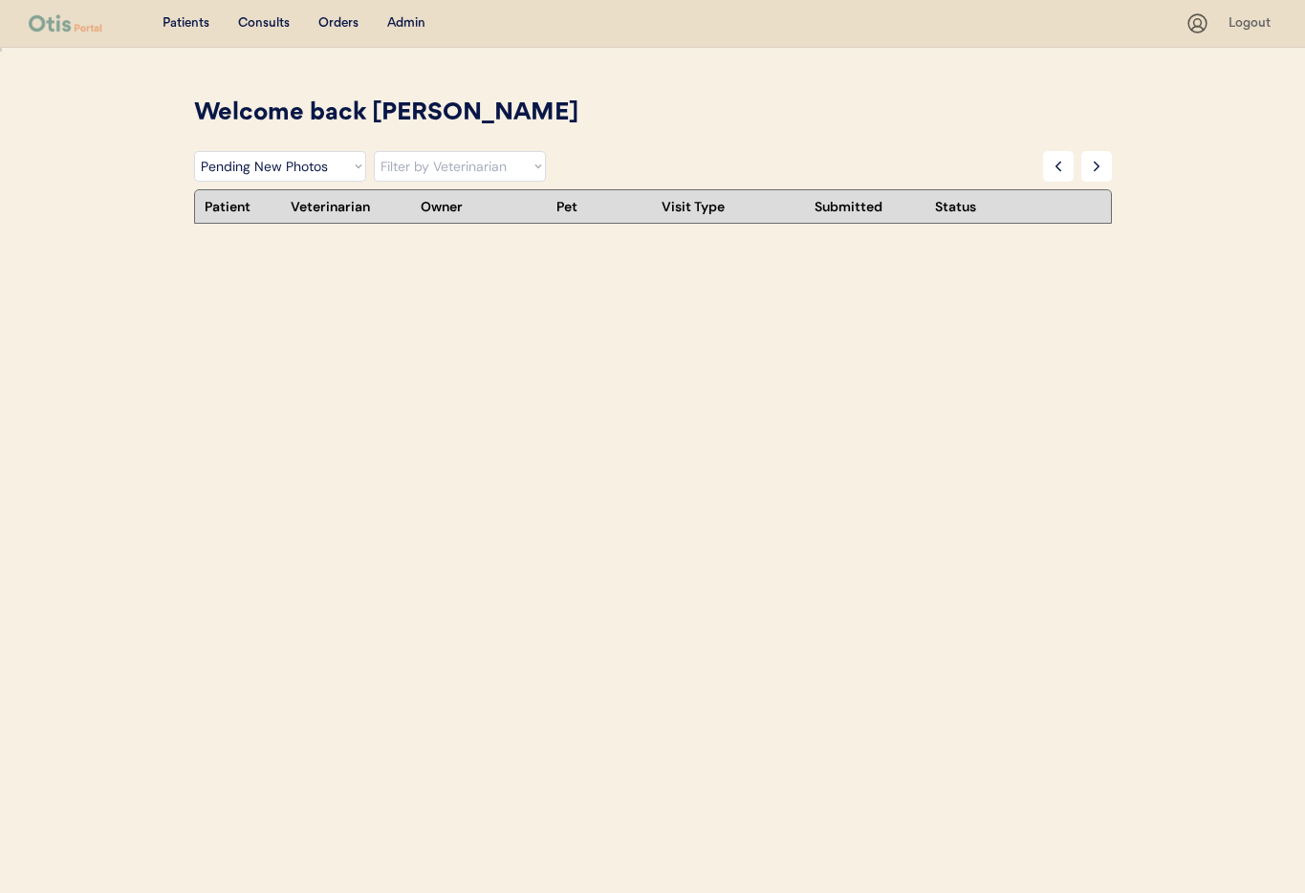
select select ""pending_new_photos""
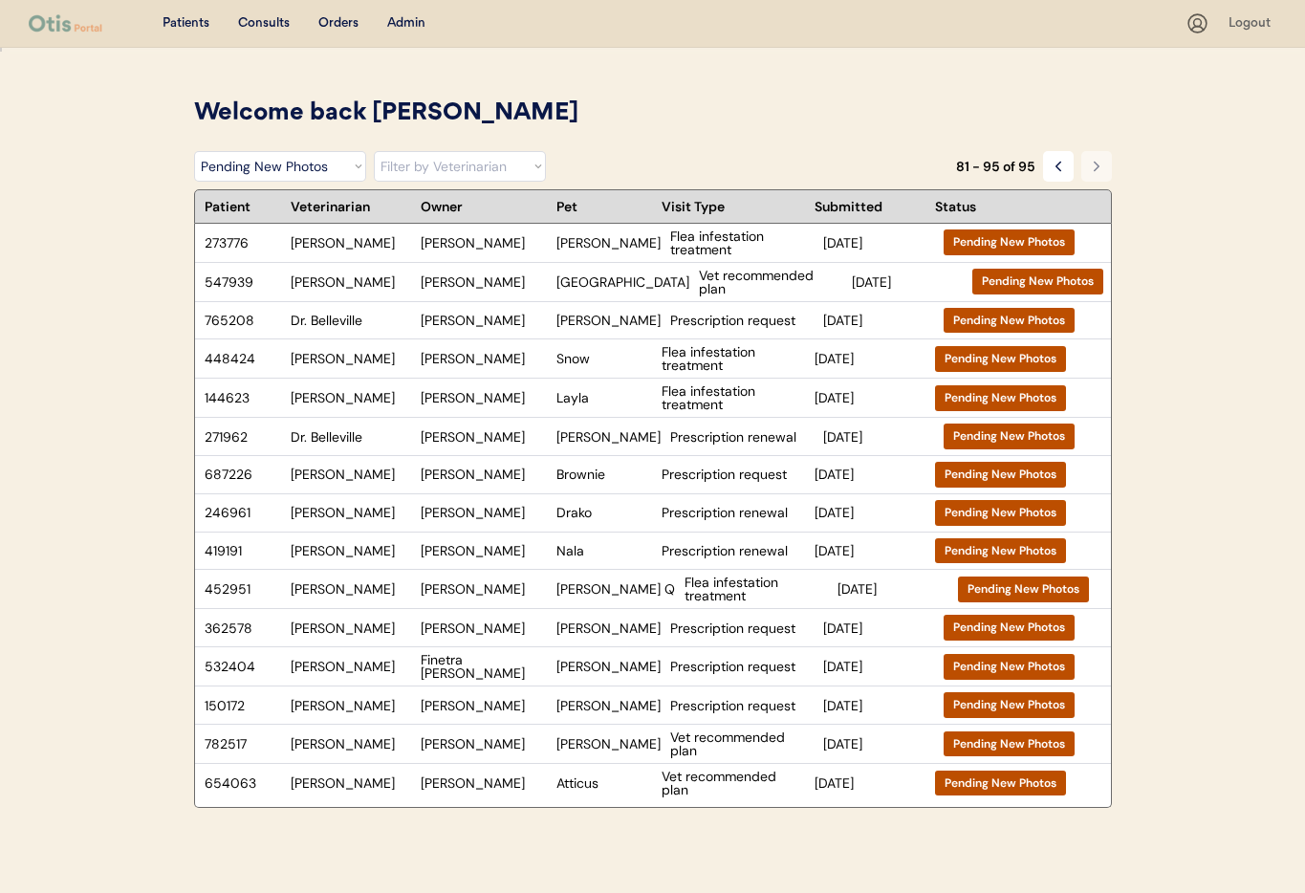
click at [1103, 165] on icon at bounding box center [1096, 166] width 15 height 15
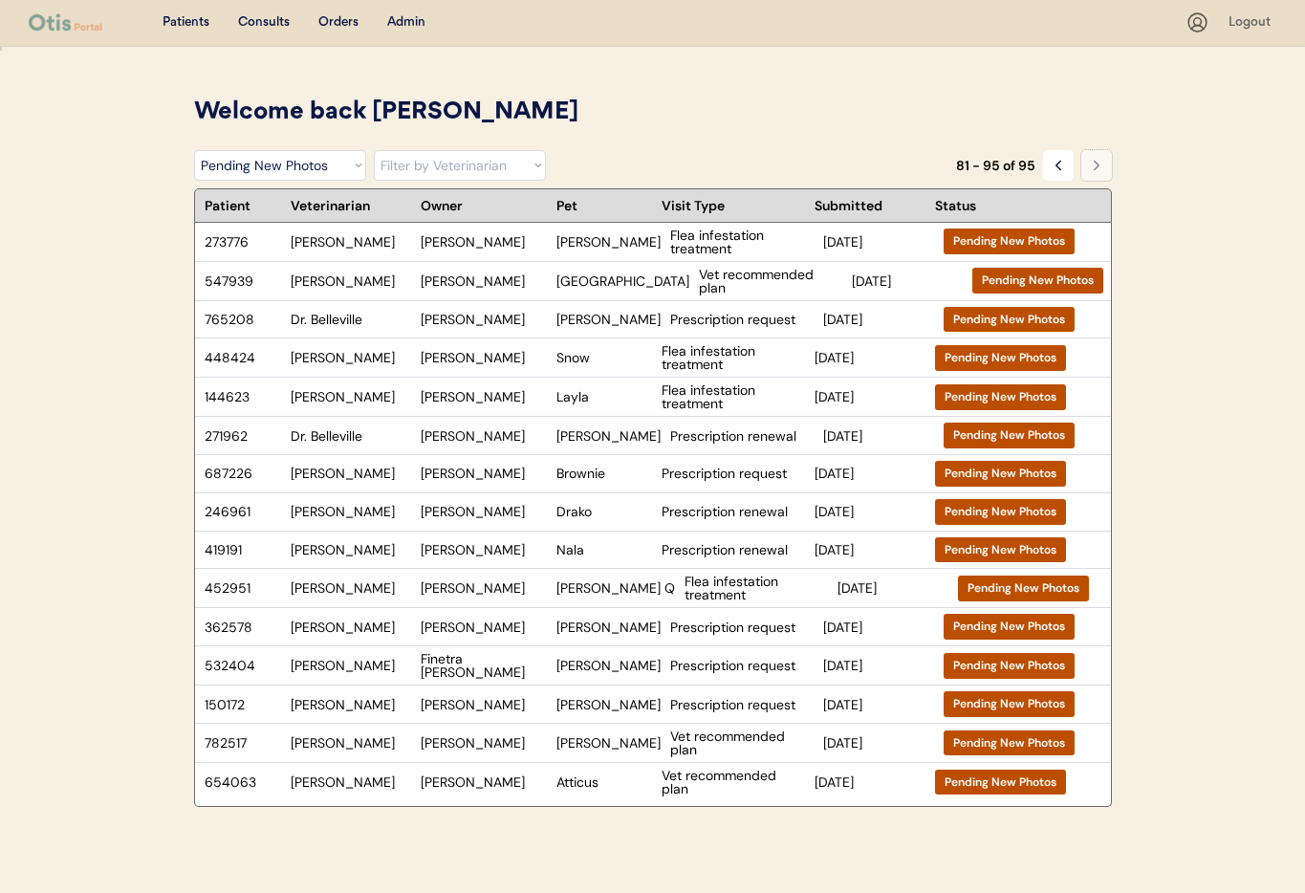
click at [1099, 166] on icon at bounding box center [1096, 165] width 15 height 15
click at [455, 790] on div "654063 [PERSON_NAME] [PERSON_NAME] Atticus Vet recommended plan [DATE] Pending …" at bounding box center [630, 782] width 871 height 38
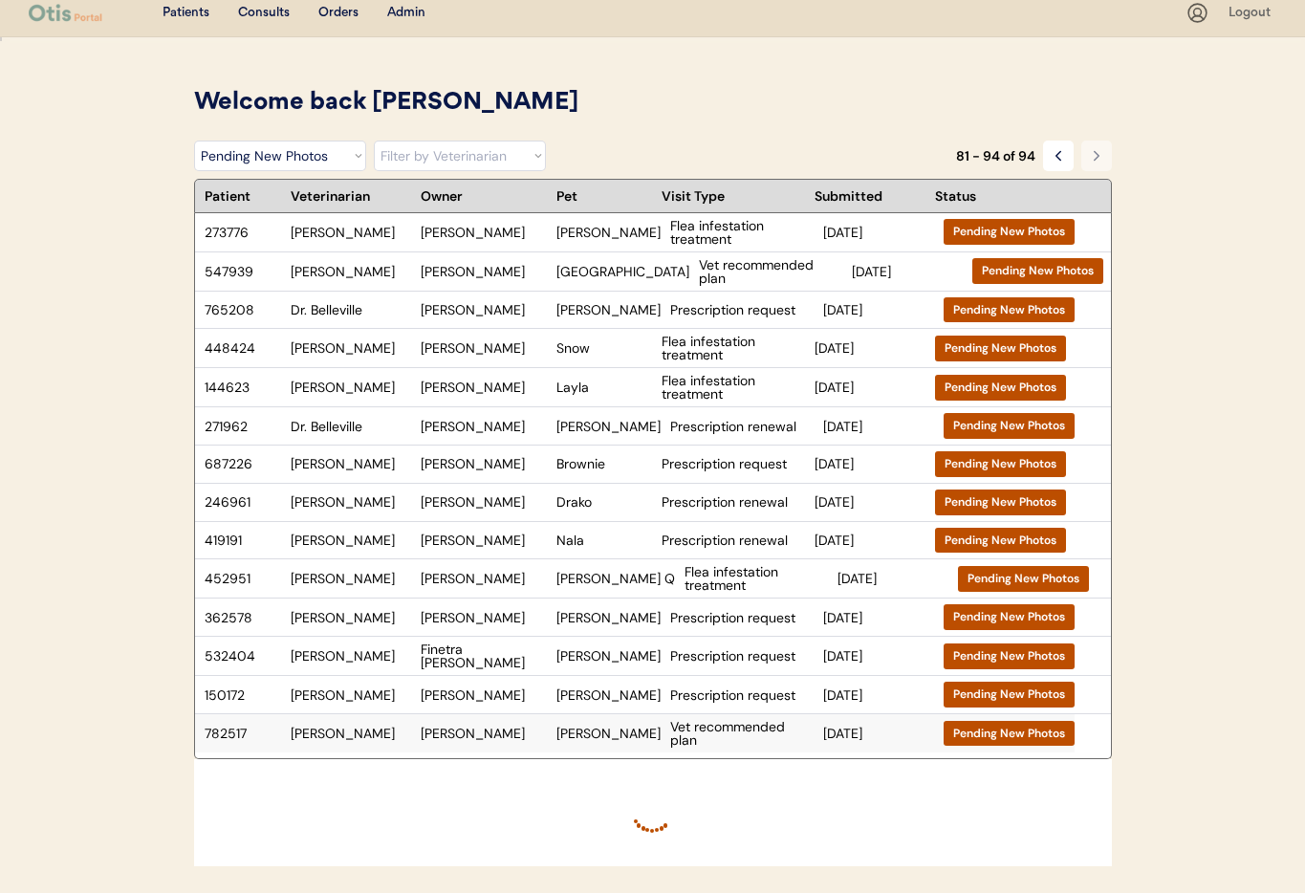
scroll to position [9, 0]
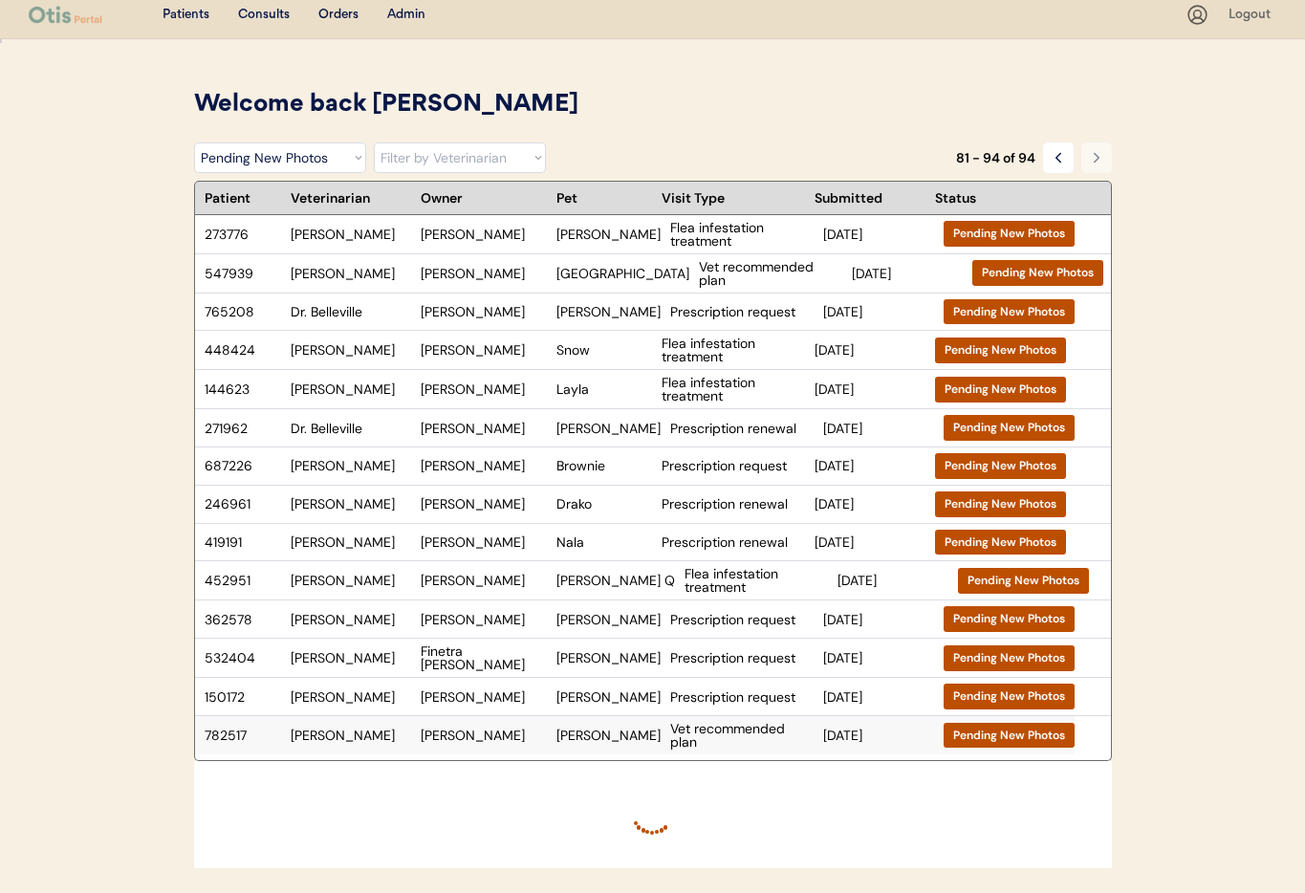
click at [455, 740] on div "[PERSON_NAME]" at bounding box center [484, 734] width 126 height 13
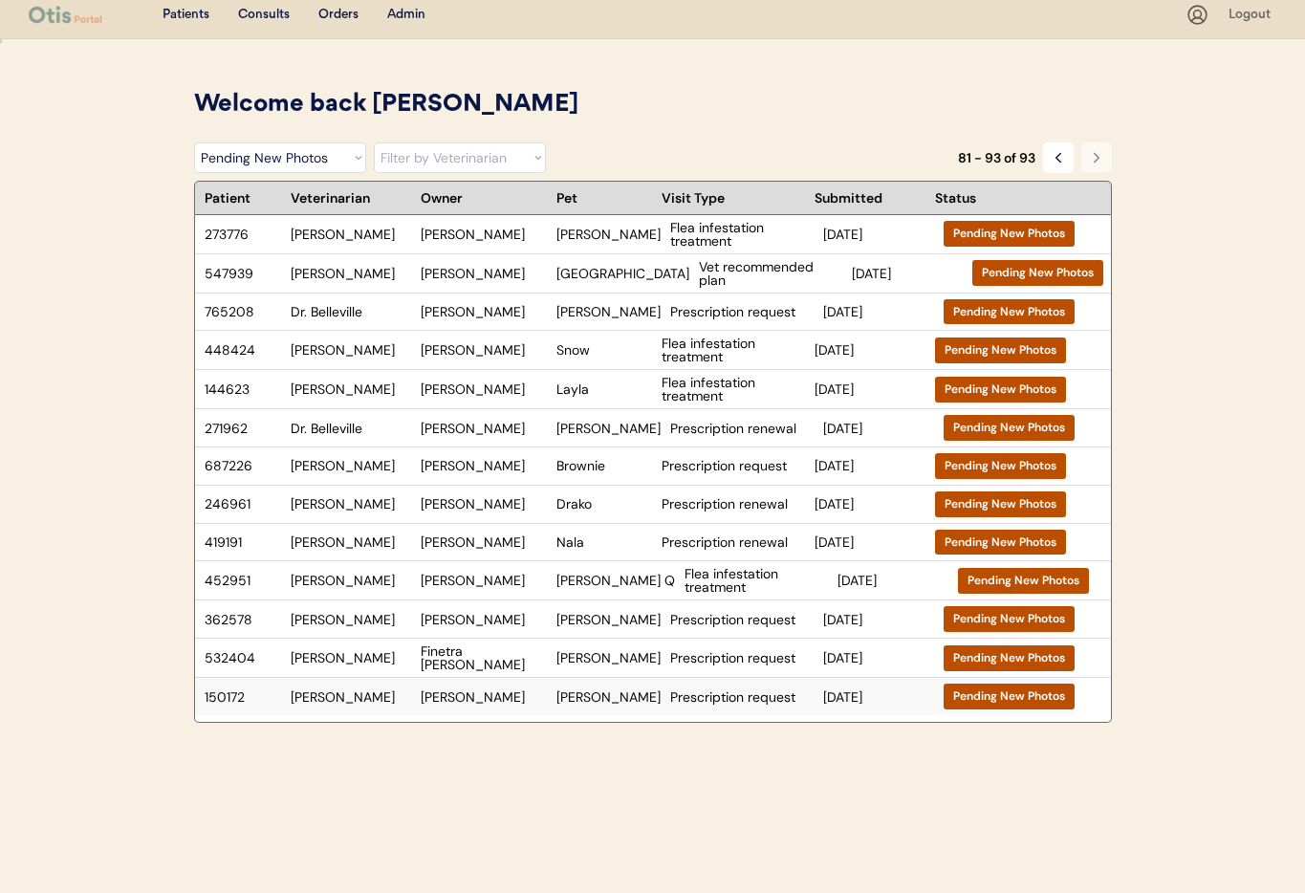
click at [516, 700] on div "[PERSON_NAME]" at bounding box center [484, 696] width 126 height 13
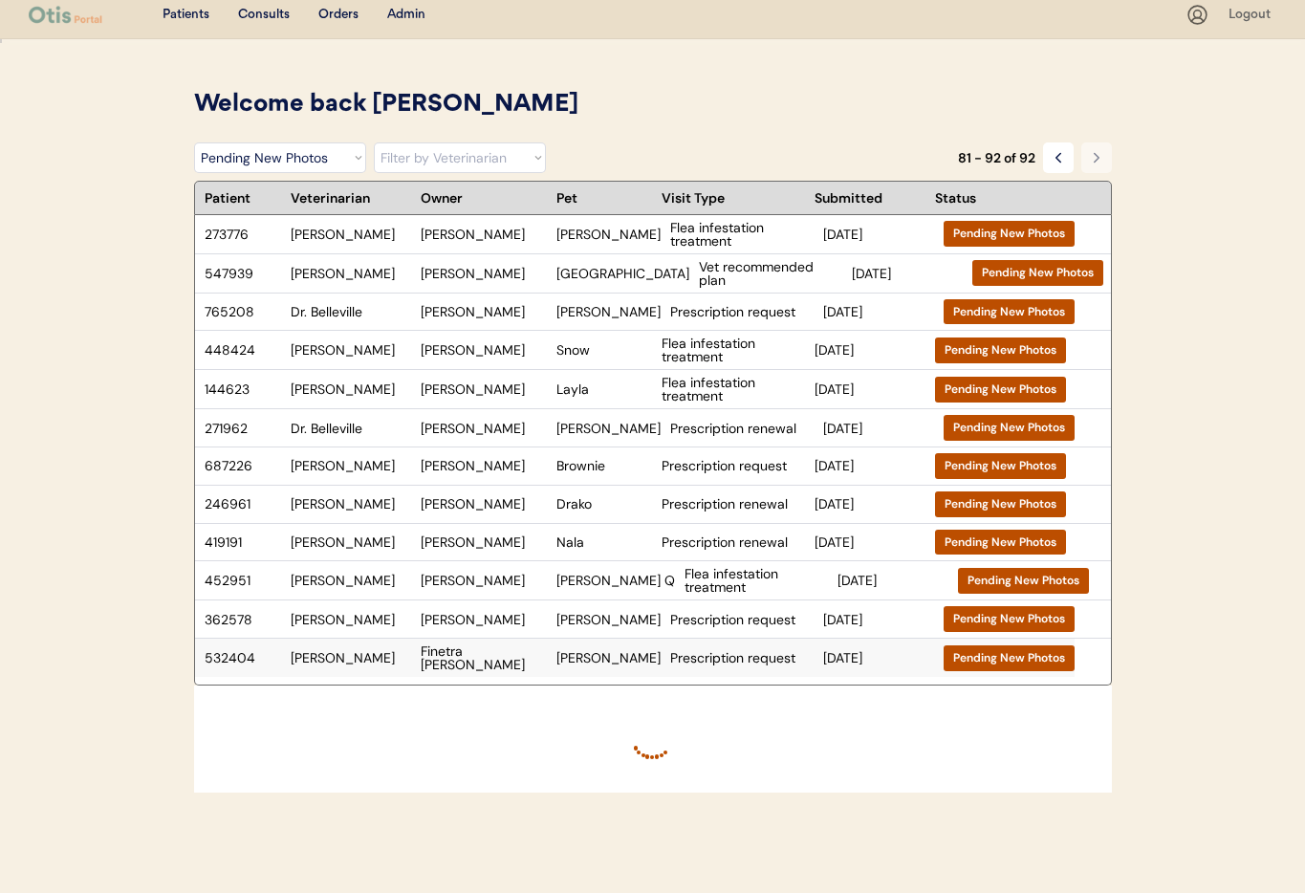
click at [604, 663] on div "[PERSON_NAME]" at bounding box center [608, 657] width 104 height 13
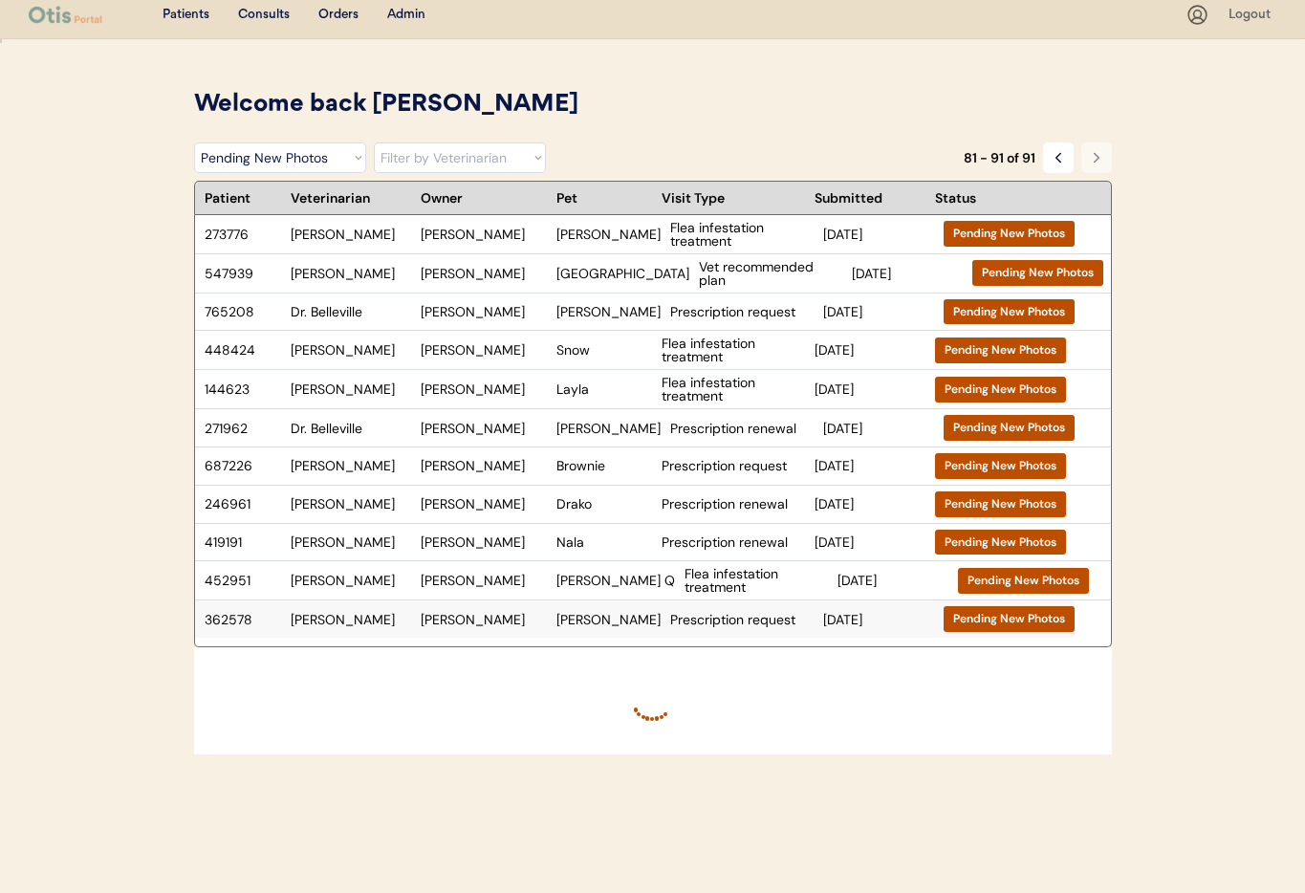
click at [543, 621] on div "[PERSON_NAME]" at bounding box center [484, 619] width 126 height 13
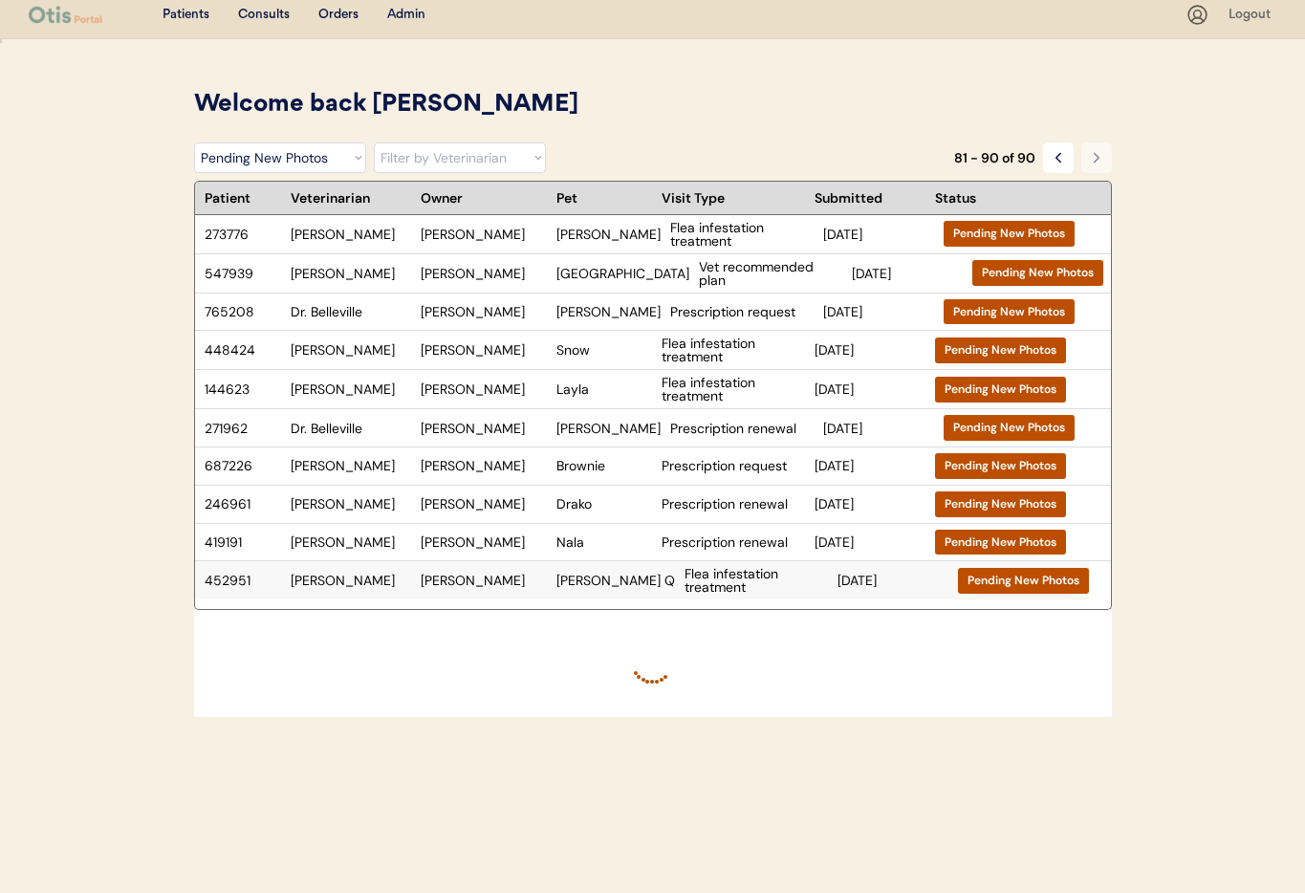
click at [560, 585] on div "[PERSON_NAME] Q" at bounding box center [615, 579] width 119 height 13
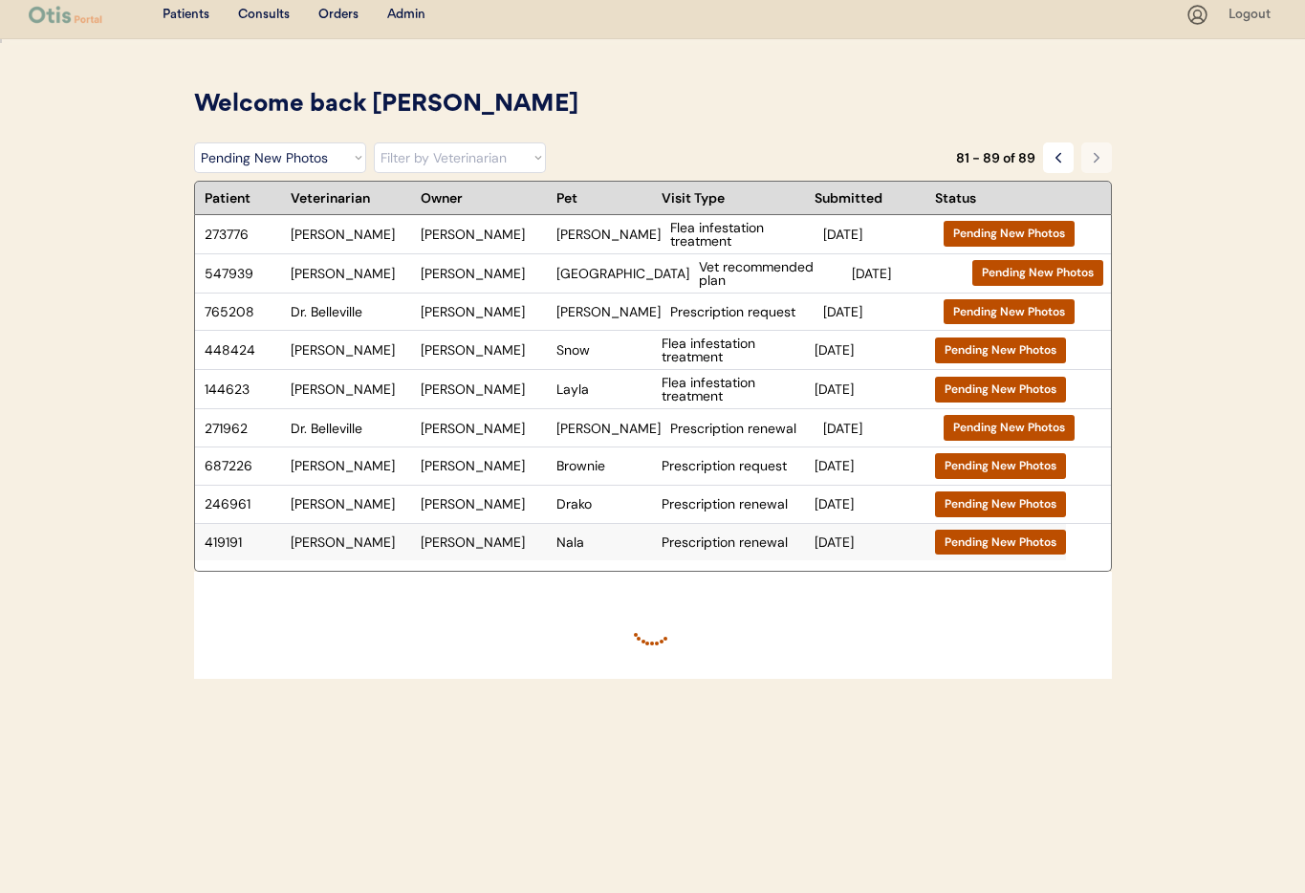
click at [584, 551] on div "419191 Dr. [PERSON_NAME] Prescription renewal [DATE] Pending New Photos" at bounding box center [630, 542] width 871 height 37
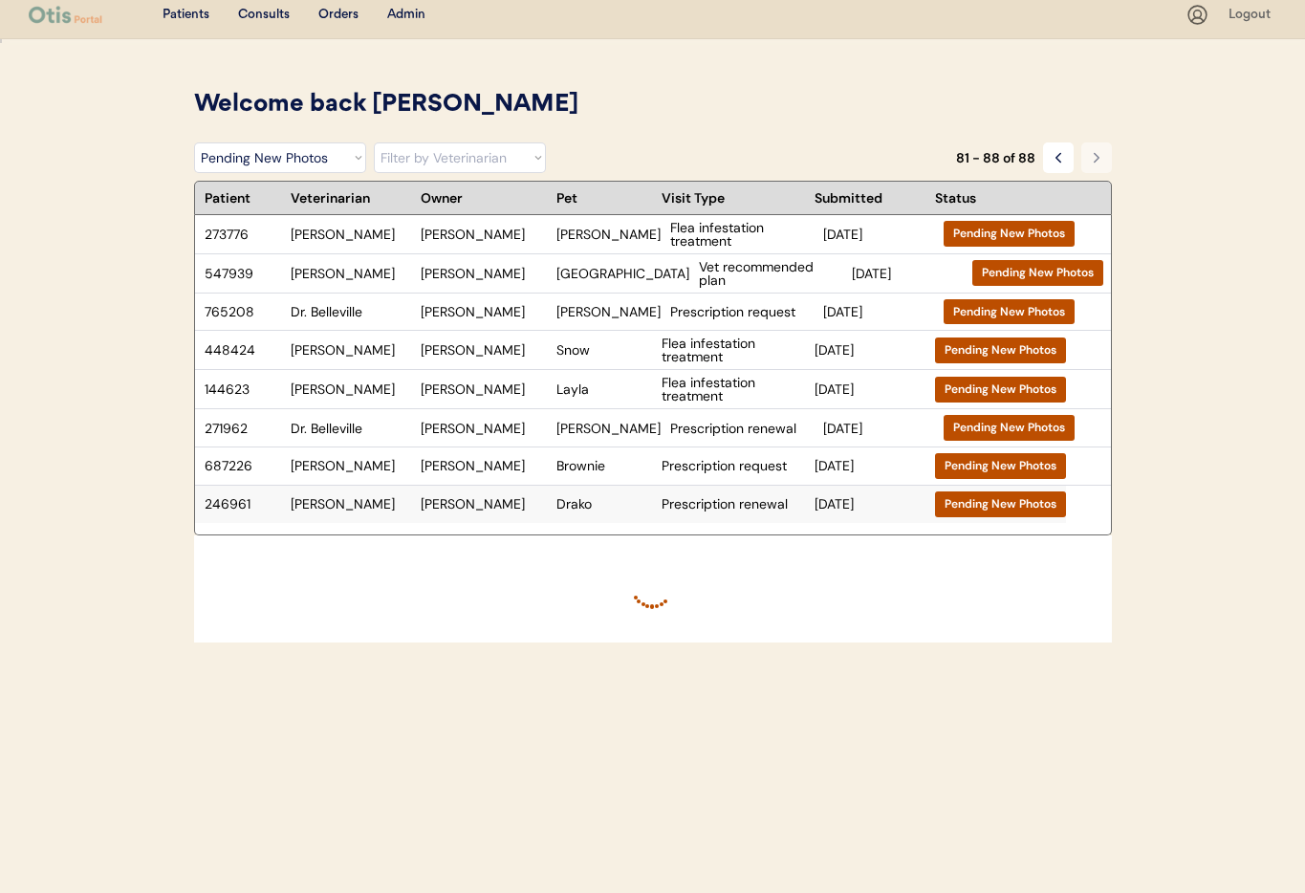
click at [571, 506] on div "Drako" at bounding box center [604, 503] width 96 height 13
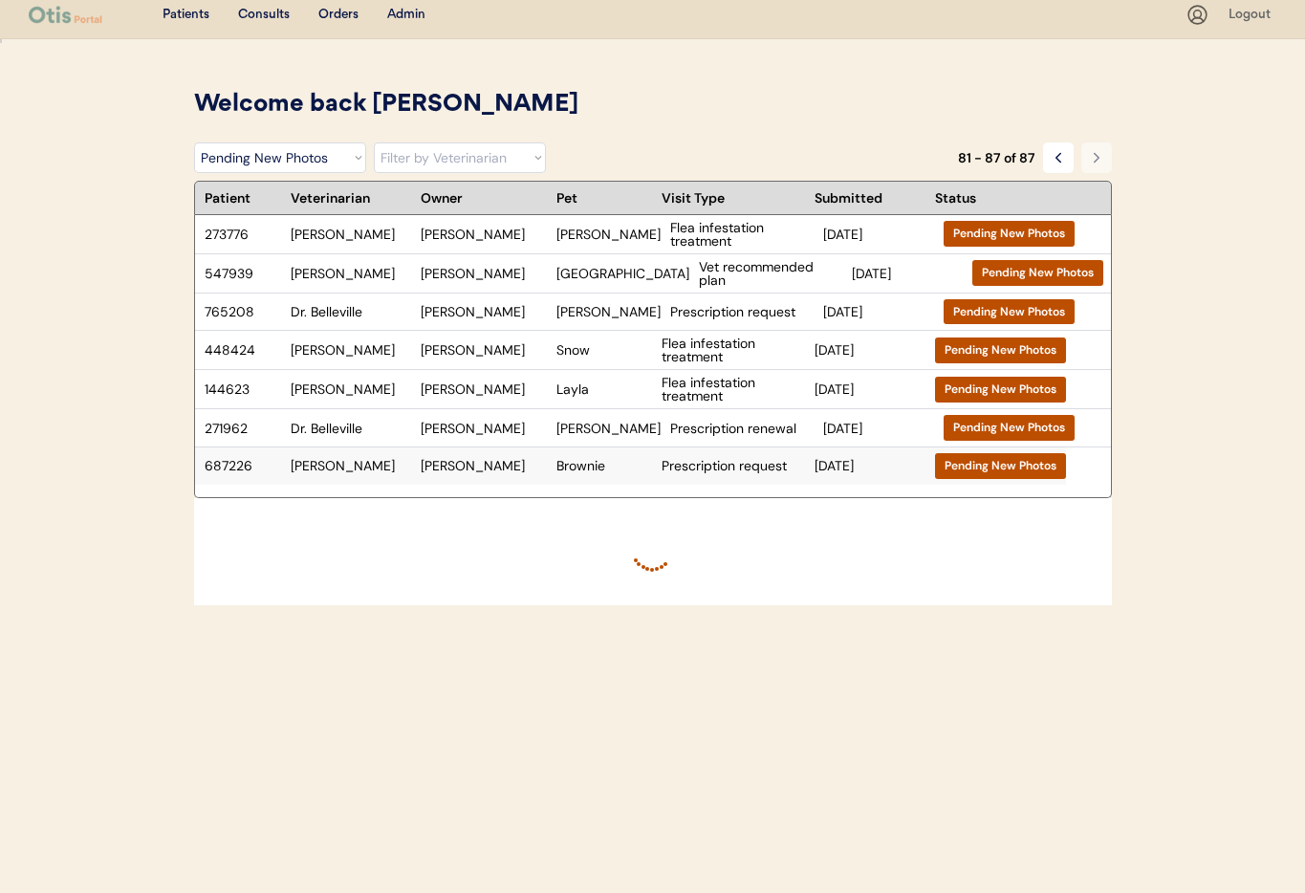
click at [547, 472] on div "687226 [PERSON_NAME] [PERSON_NAME] Brownie Prescription request [DATE] Pending …" at bounding box center [630, 465] width 871 height 37
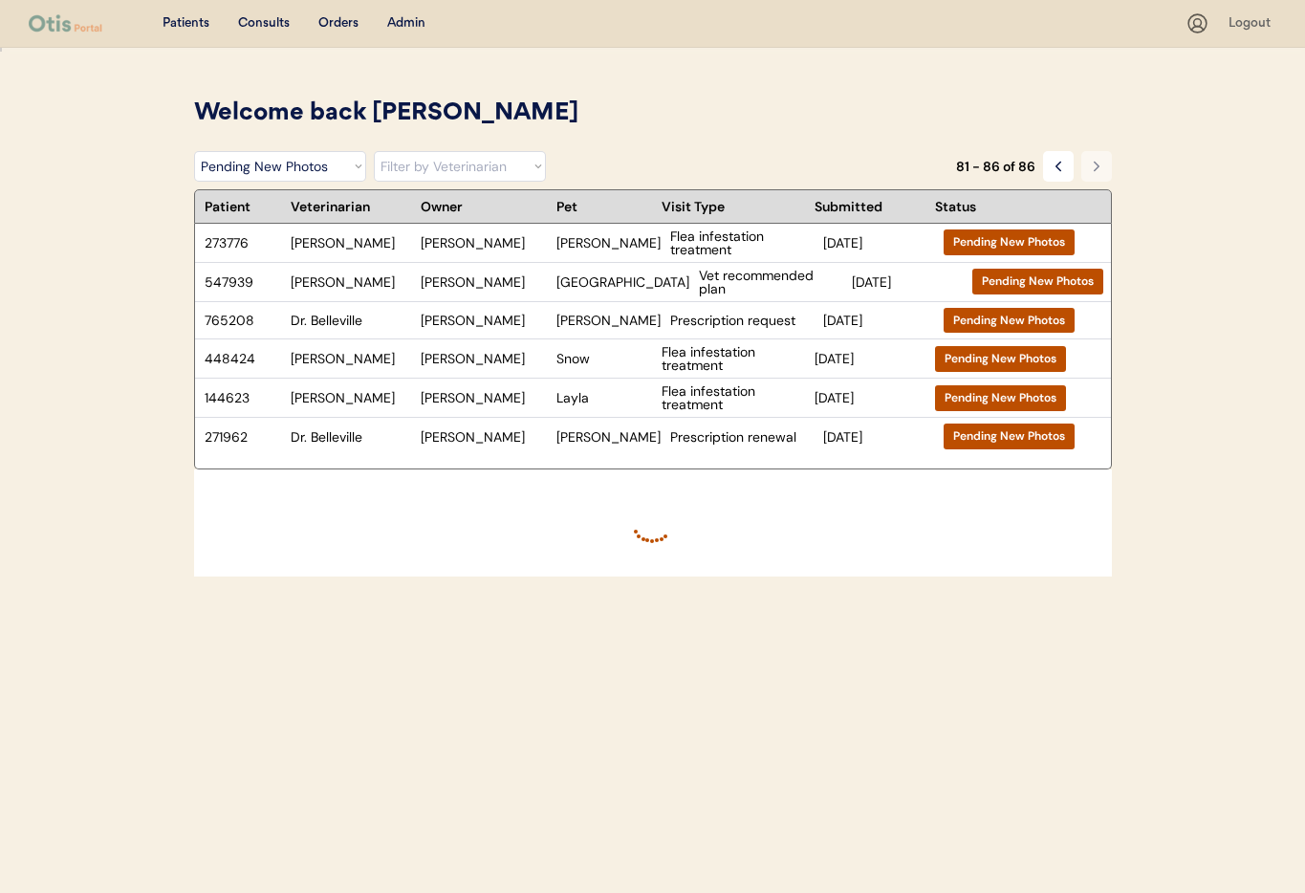
scroll to position [0, 0]
click at [476, 443] on div "[PERSON_NAME]" at bounding box center [484, 436] width 126 height 13
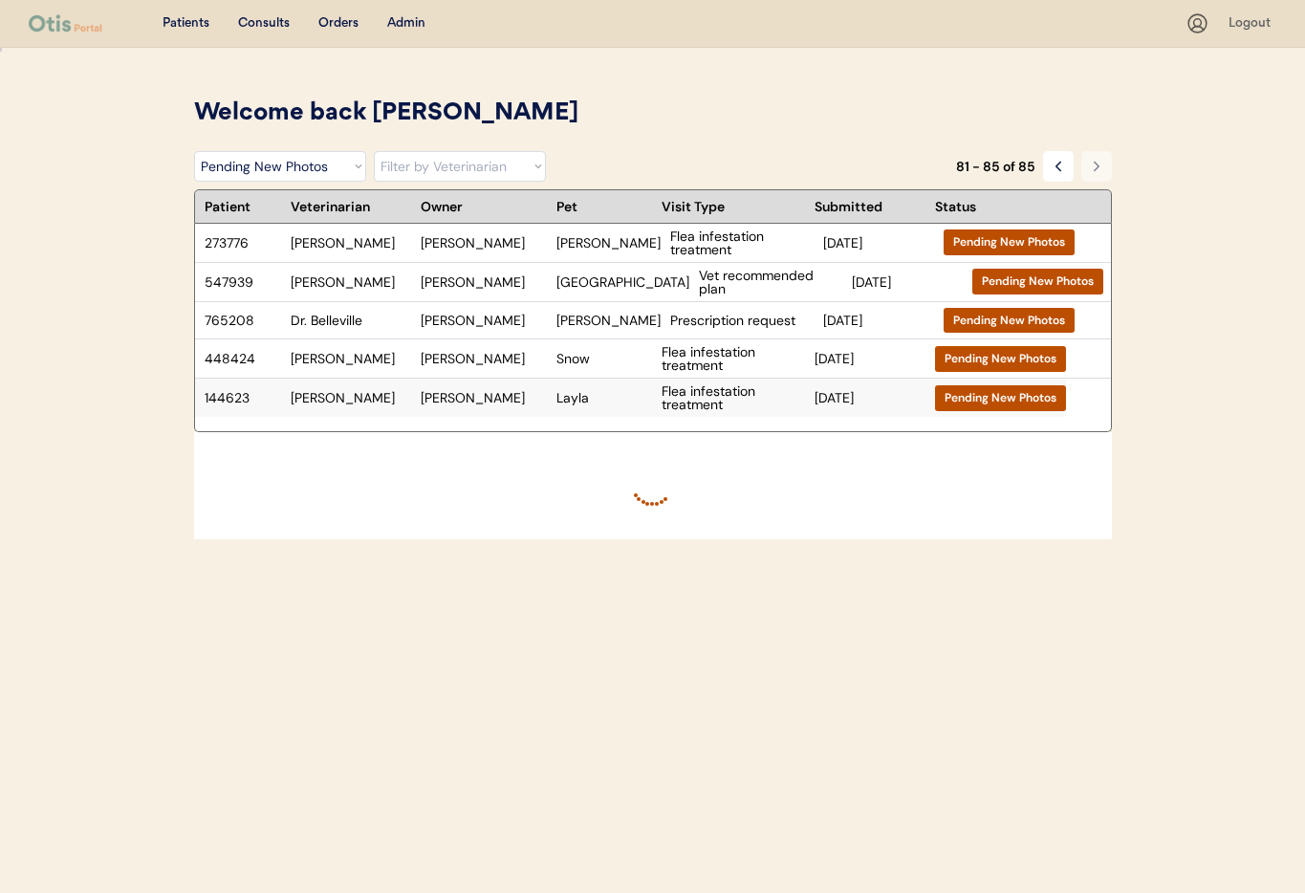
click at [457, 407] on div "144623 [PERSON_NAME] [PERSON_NAME] Layla Flea infestation treatment [DATE] Pend…" at bounding box center [630, 398] width 871 height 38
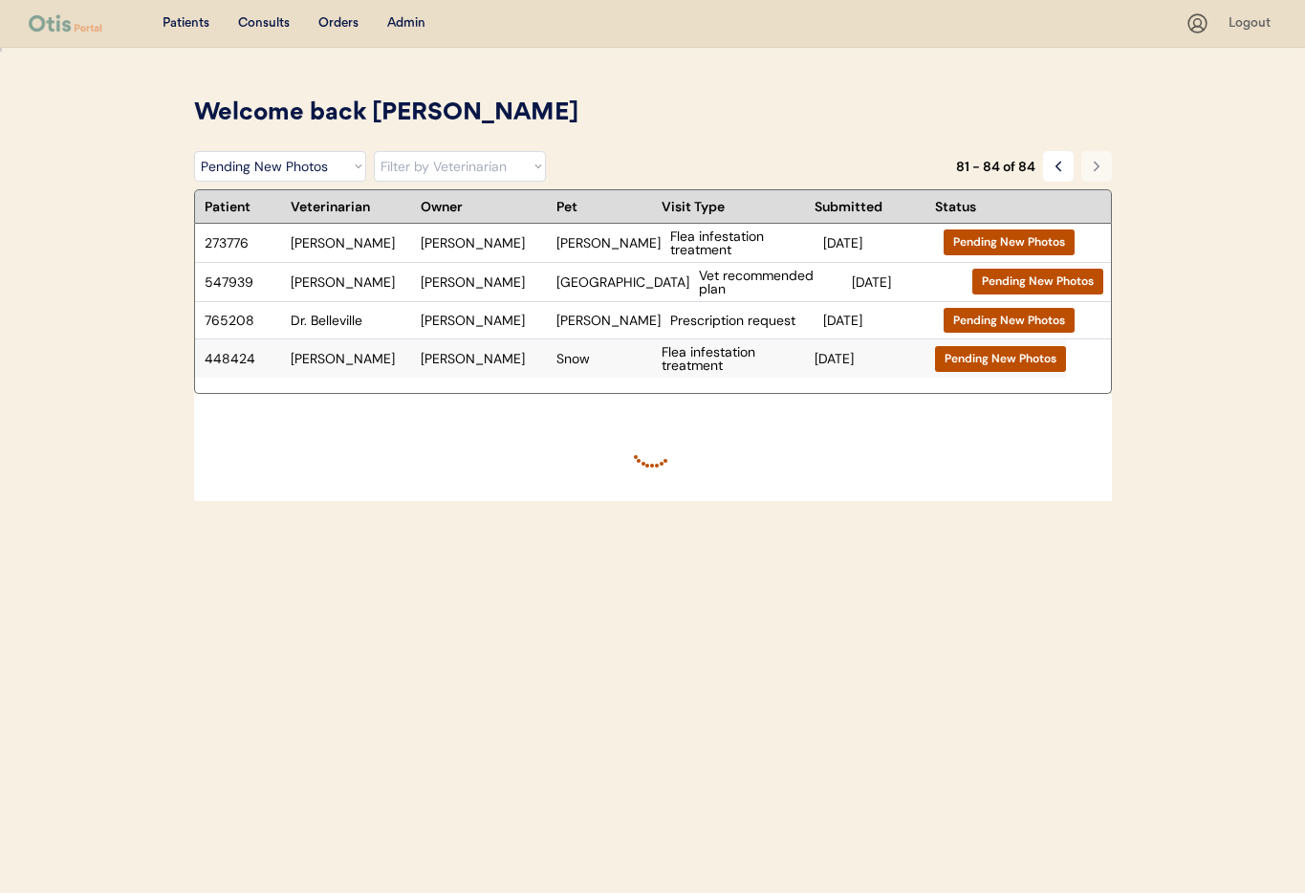
click at [454, 365] on div "[PERSON_NAME]" at bounding box center [484, 358] width 126 height 13
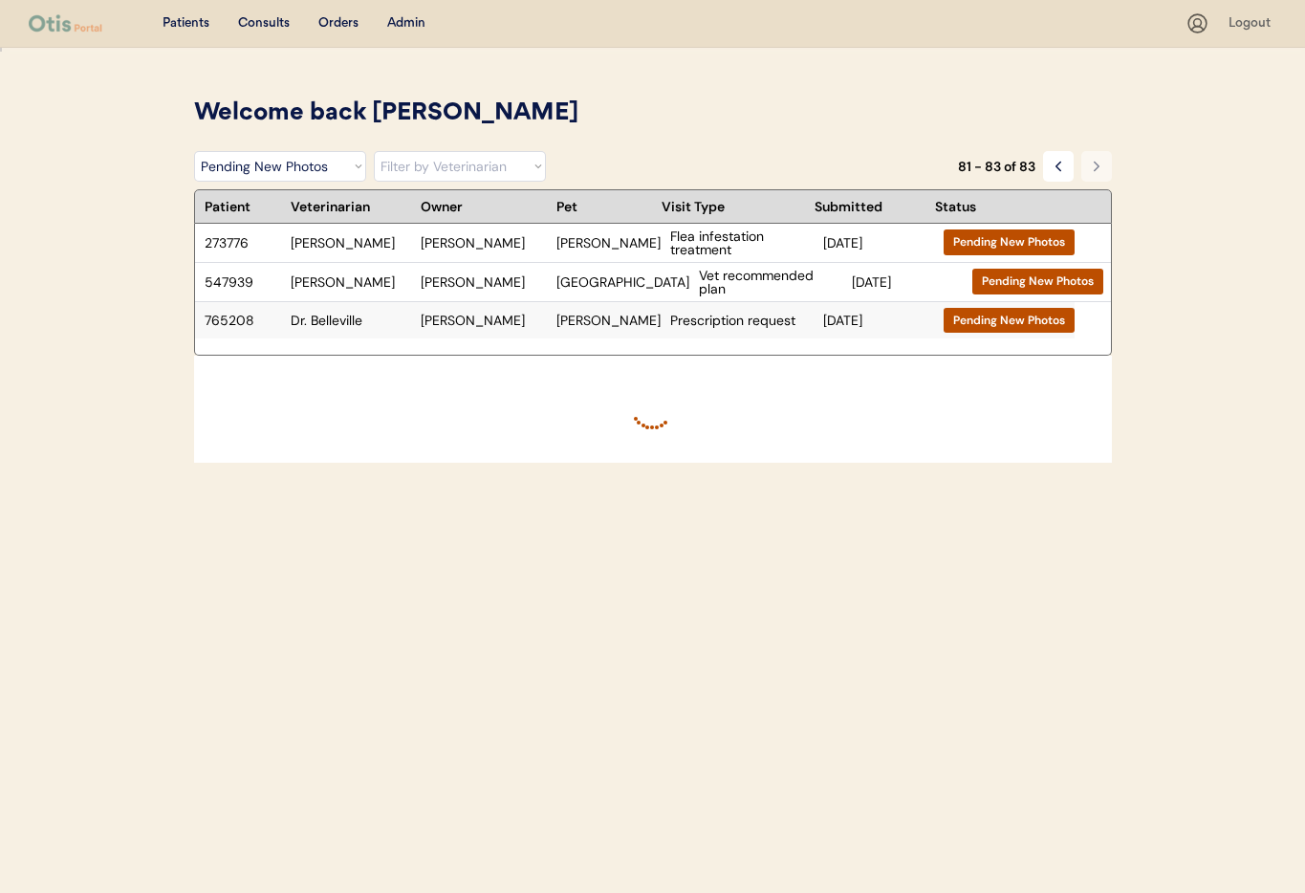
click at [546, 328] on div "765208 Dr. Belleville [PERSON_NAME] [PERSON_NAME] Prescription request [DATE] P…" at bounding box center [634, 320] width 879 height 37
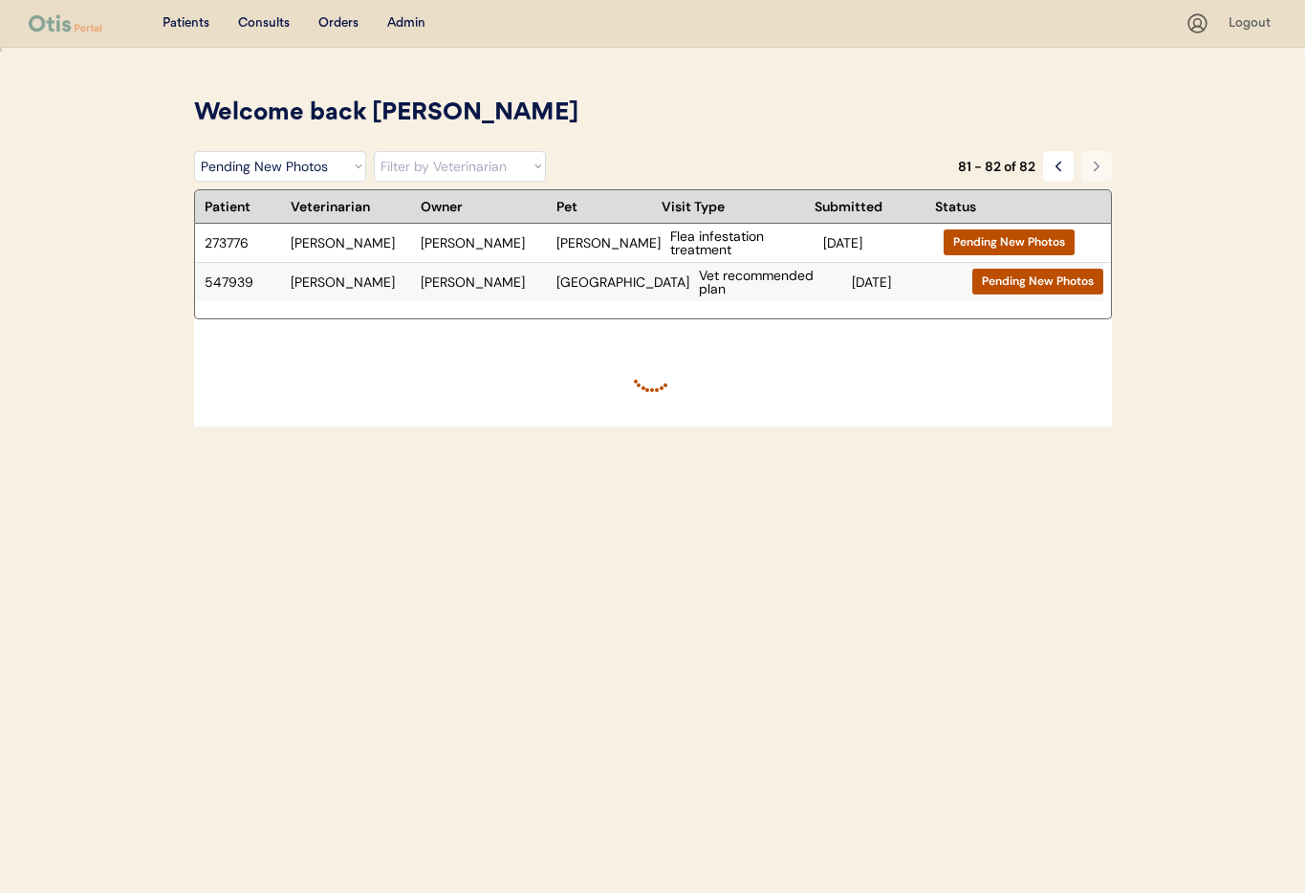
click at [452, 285] on div "[PERSON_NAME]" at bounding box center [484, 281] width 126 height 13
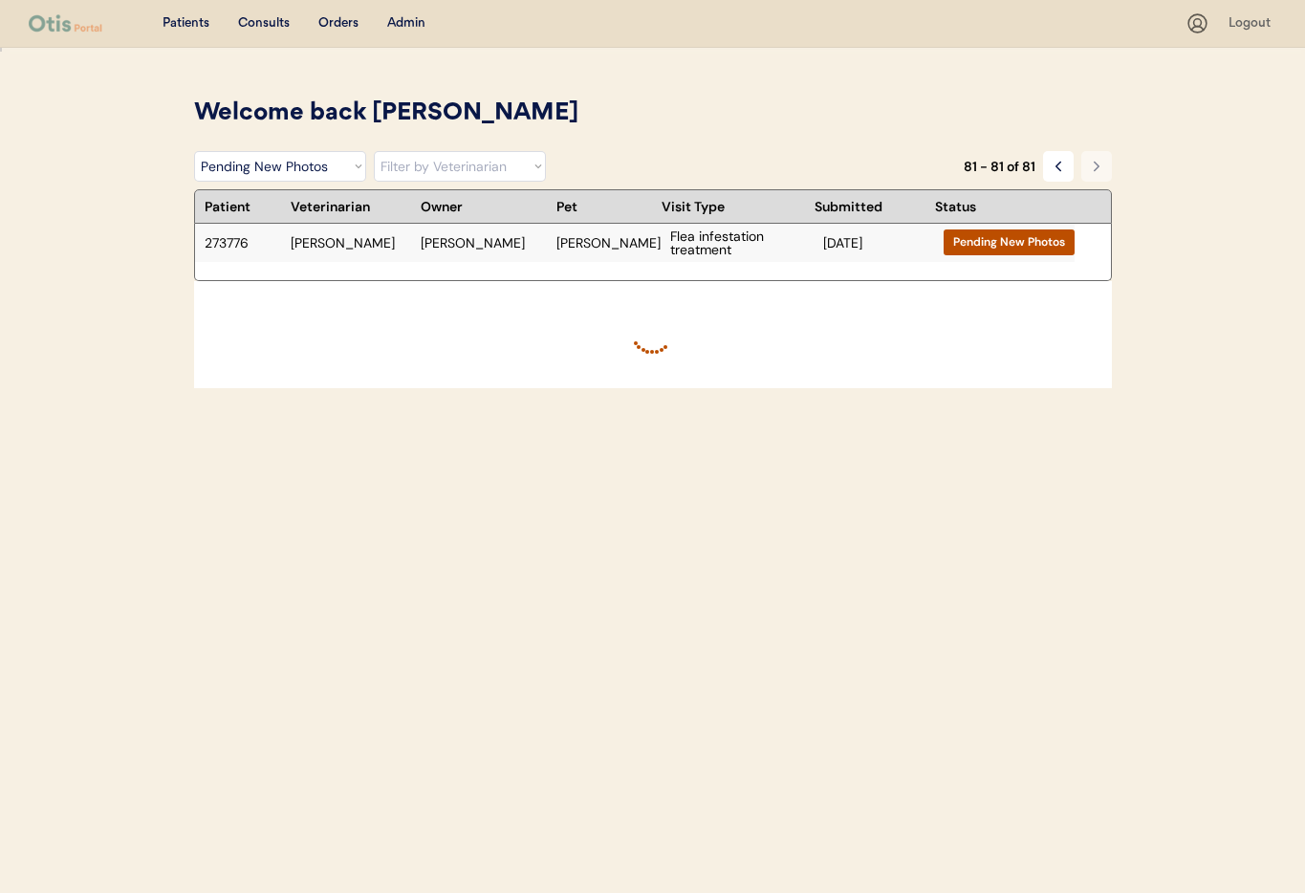
click at [465, 252] on div "273776 [PERSON_NAME] [PERSON_NAME] [PERSON_NAME] infestation treatment [DATE] P…" at bounding box center [634, 243] width 879 height 38
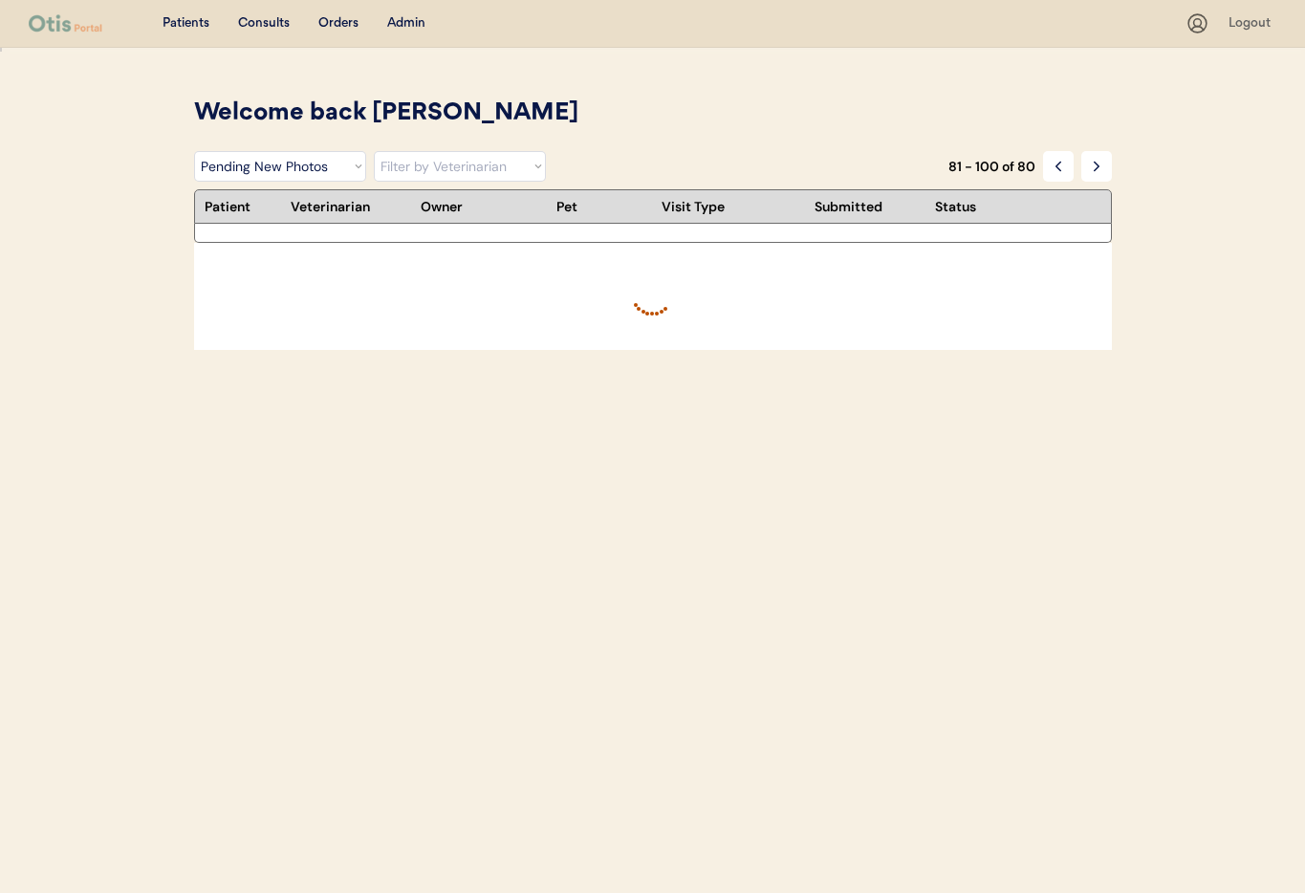
click at [401, 25] on div "Admin" at bounding box center [406, 23] width 38 height 19
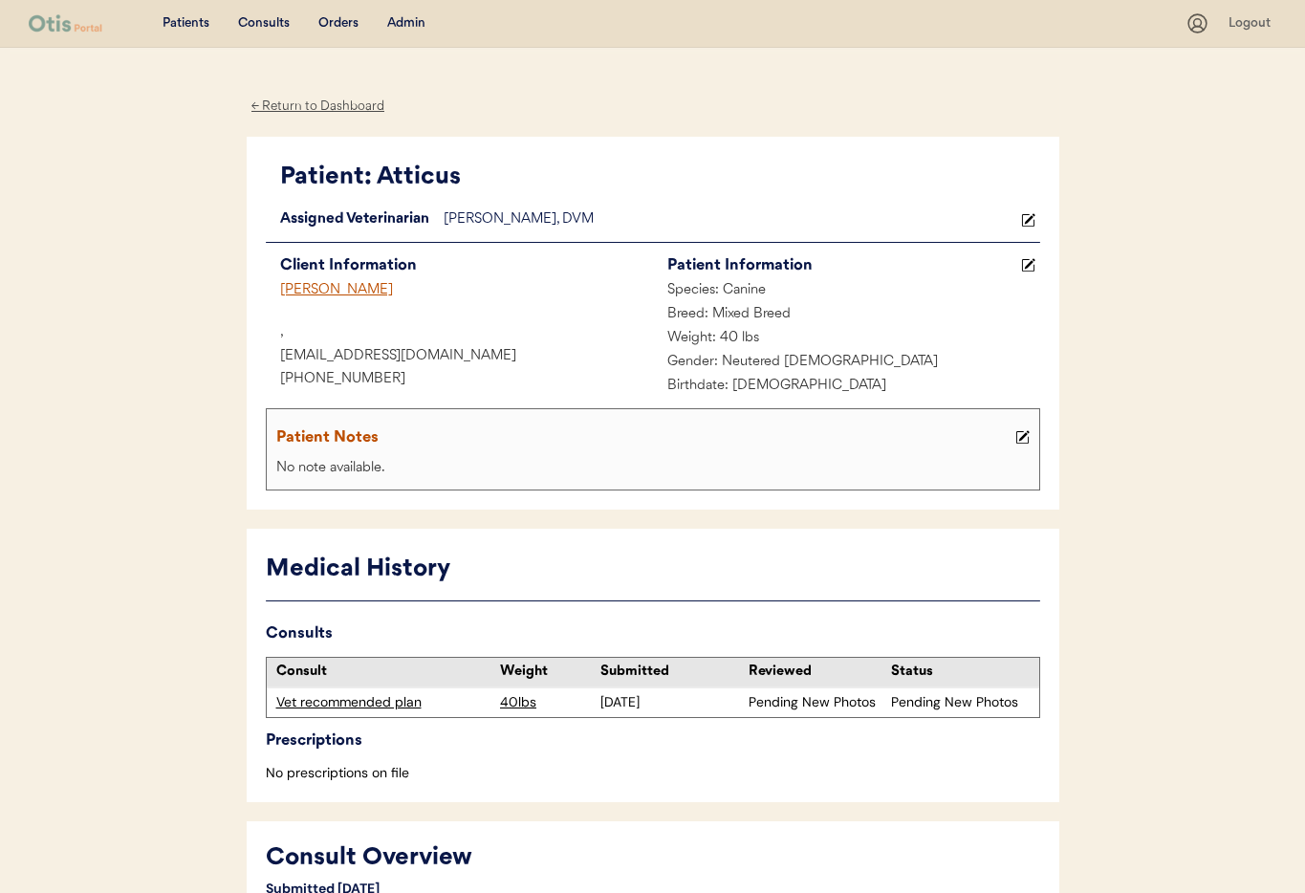
click at [402, 704] on div "Vet recommended plan" at bounding box center [383, 702] width 215 height 19
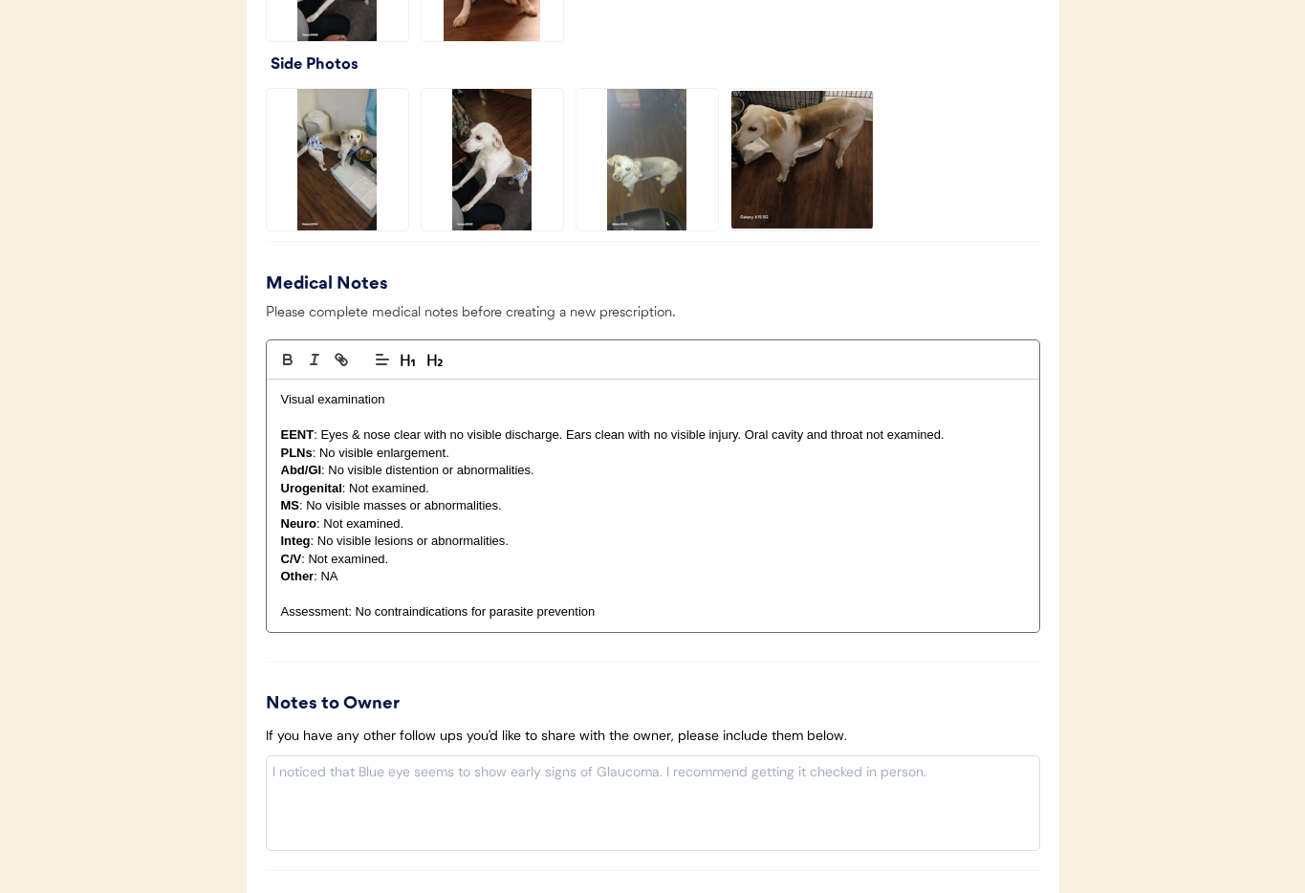
scroll to position [2026, 0]
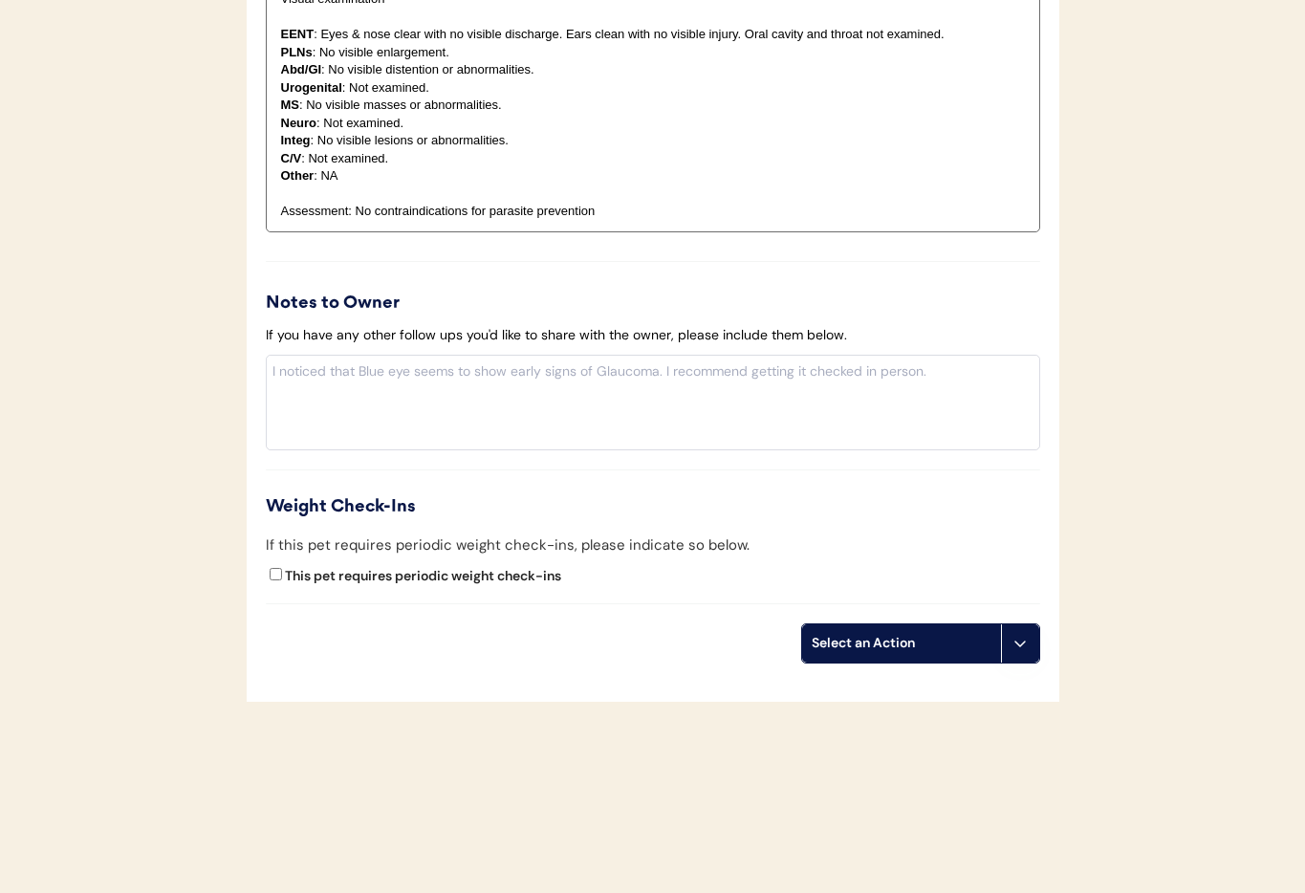
click at [998, 646] on div "Select an Action" at bounding box center [901, 643] width 199 height 38
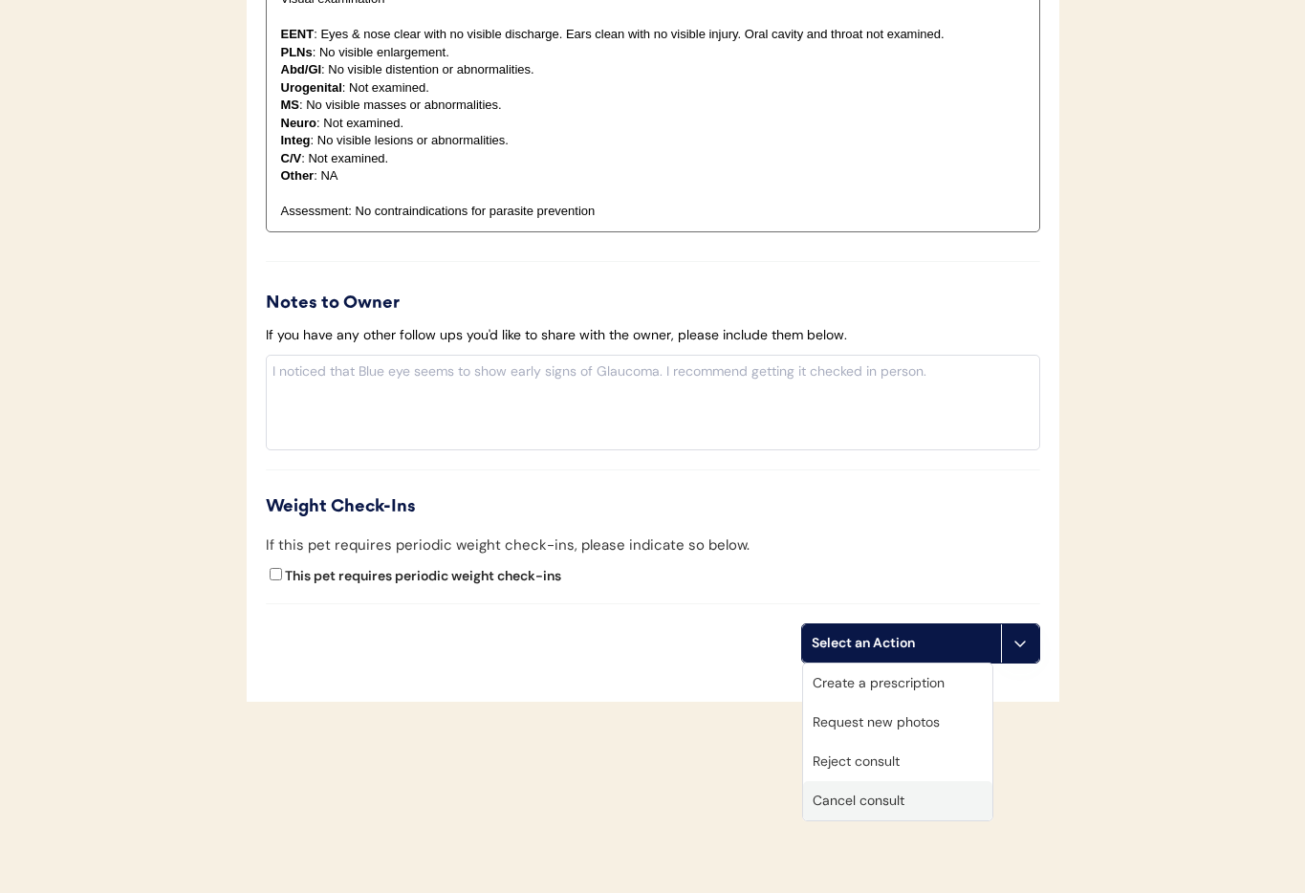
click at [898, 812] on div "Cancel consult" at bounding box center [897, 800] width 189 height 39
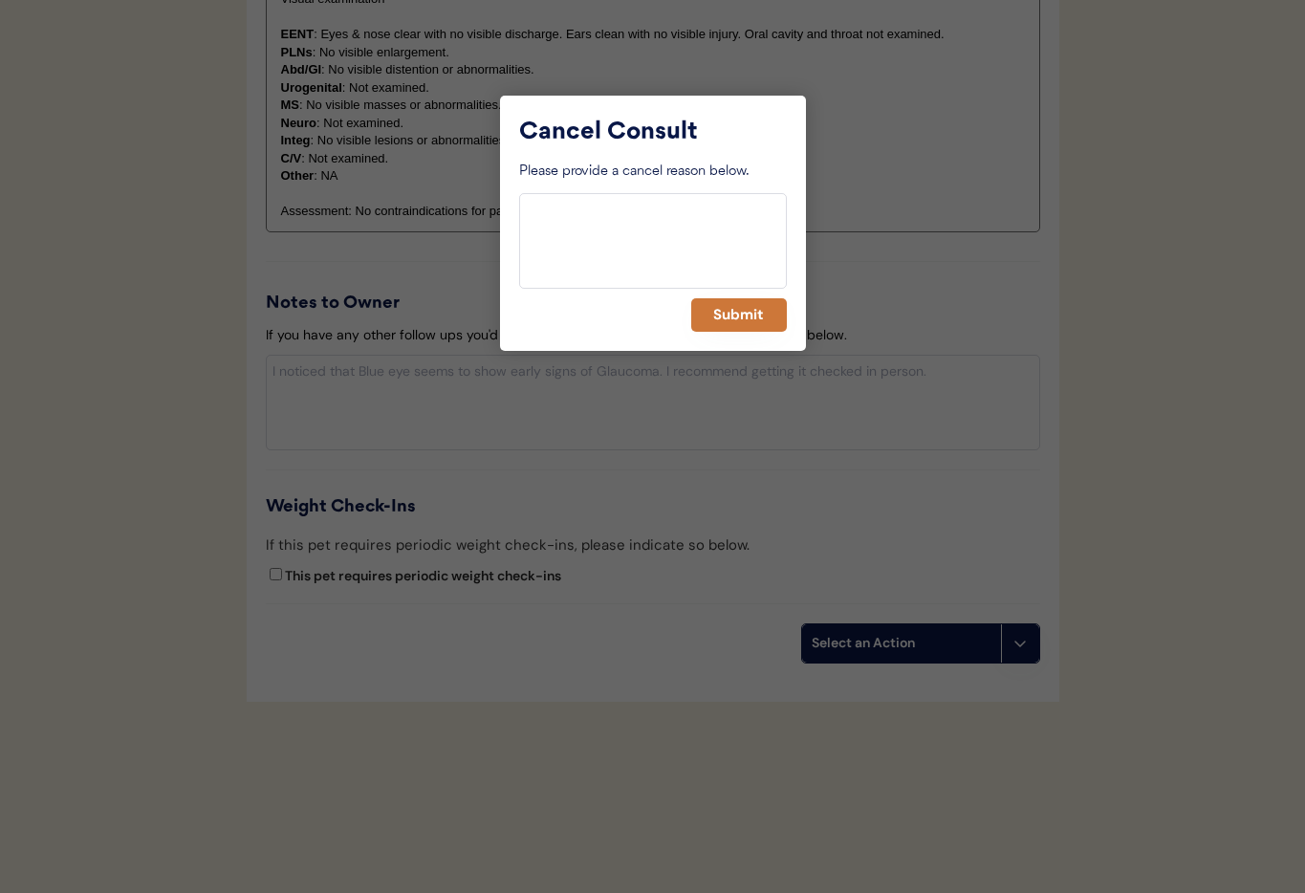
click at [728, 321] on button "Submit" at bounding box center [739, 314] width 96 height 33
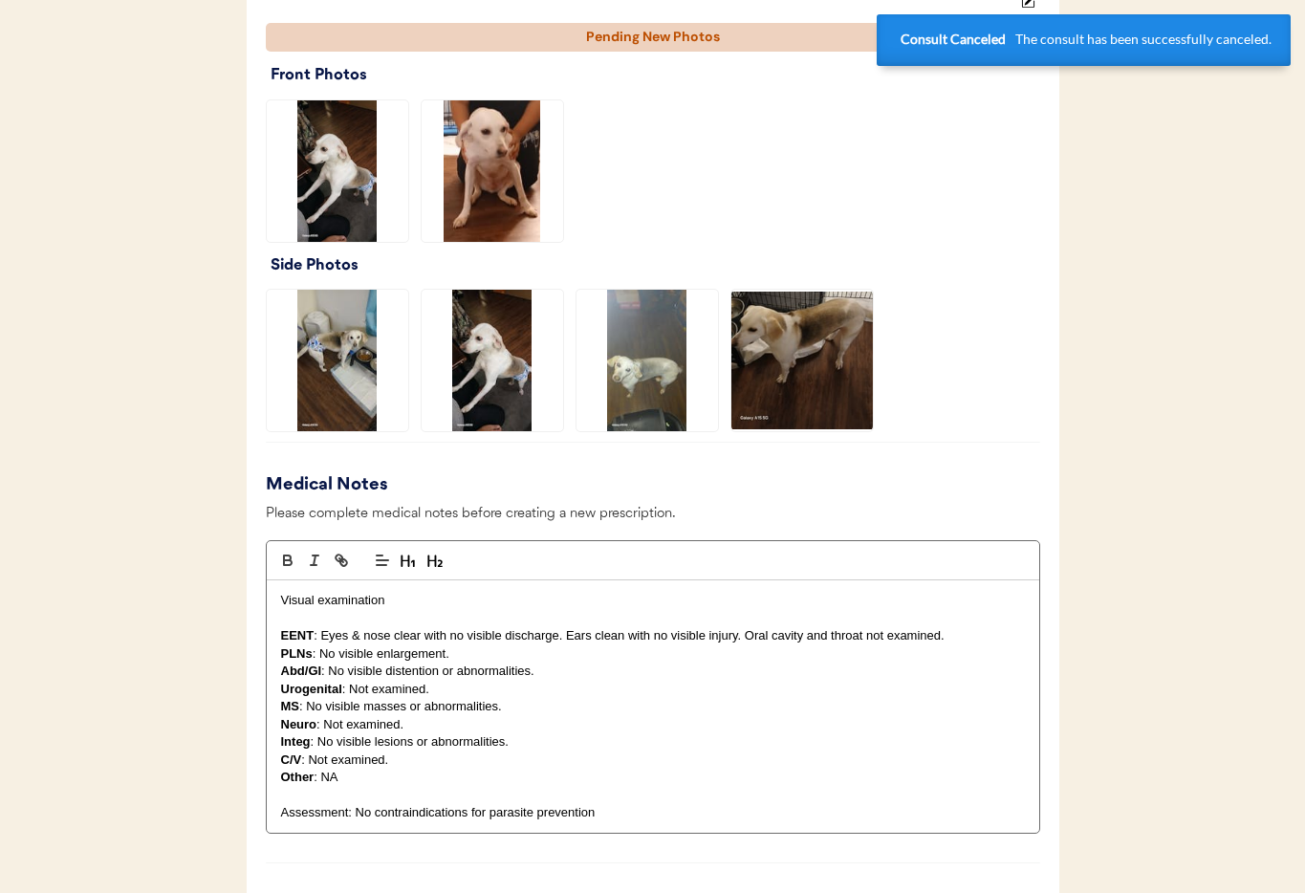
scroll to position [0, 0]
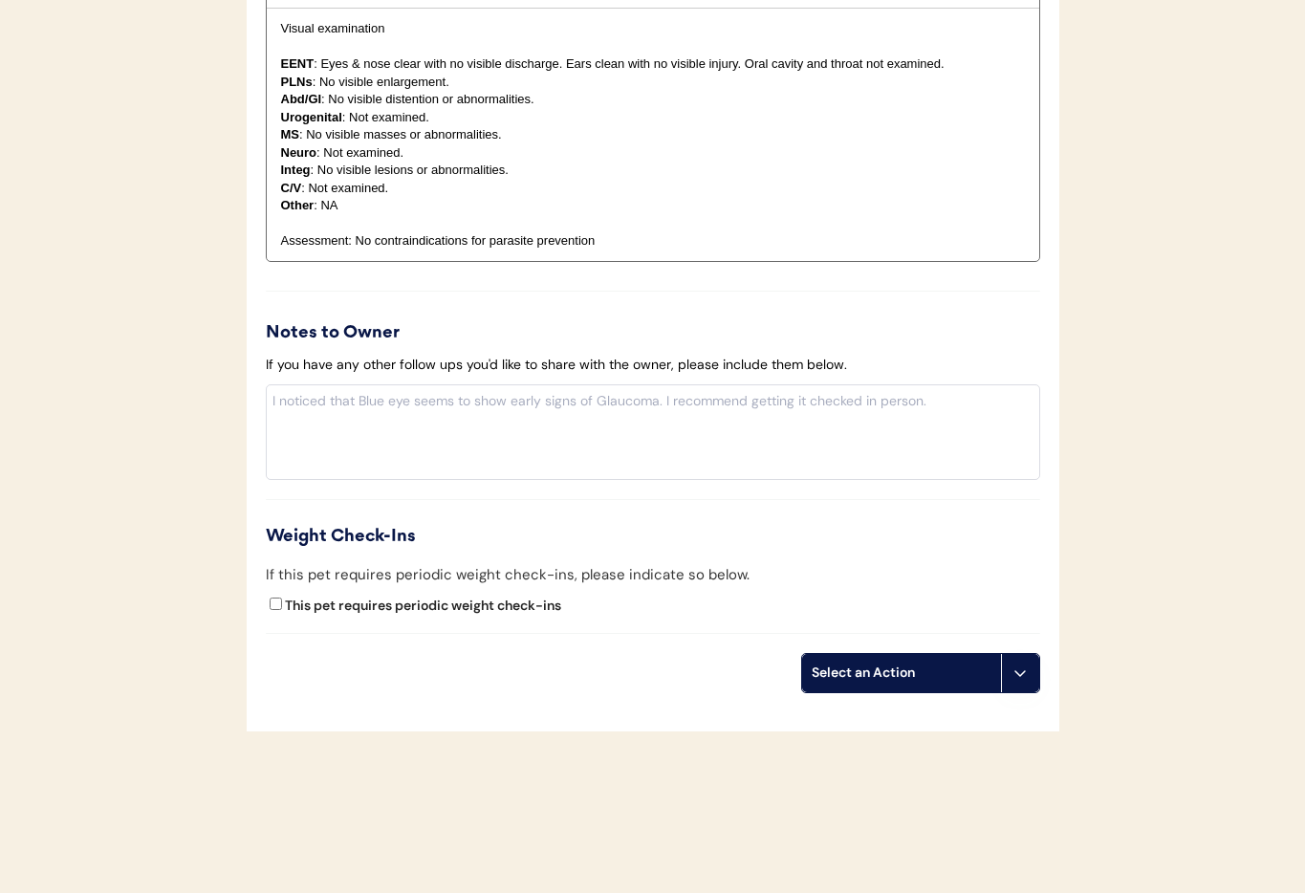
scroll to position [1980, 0]
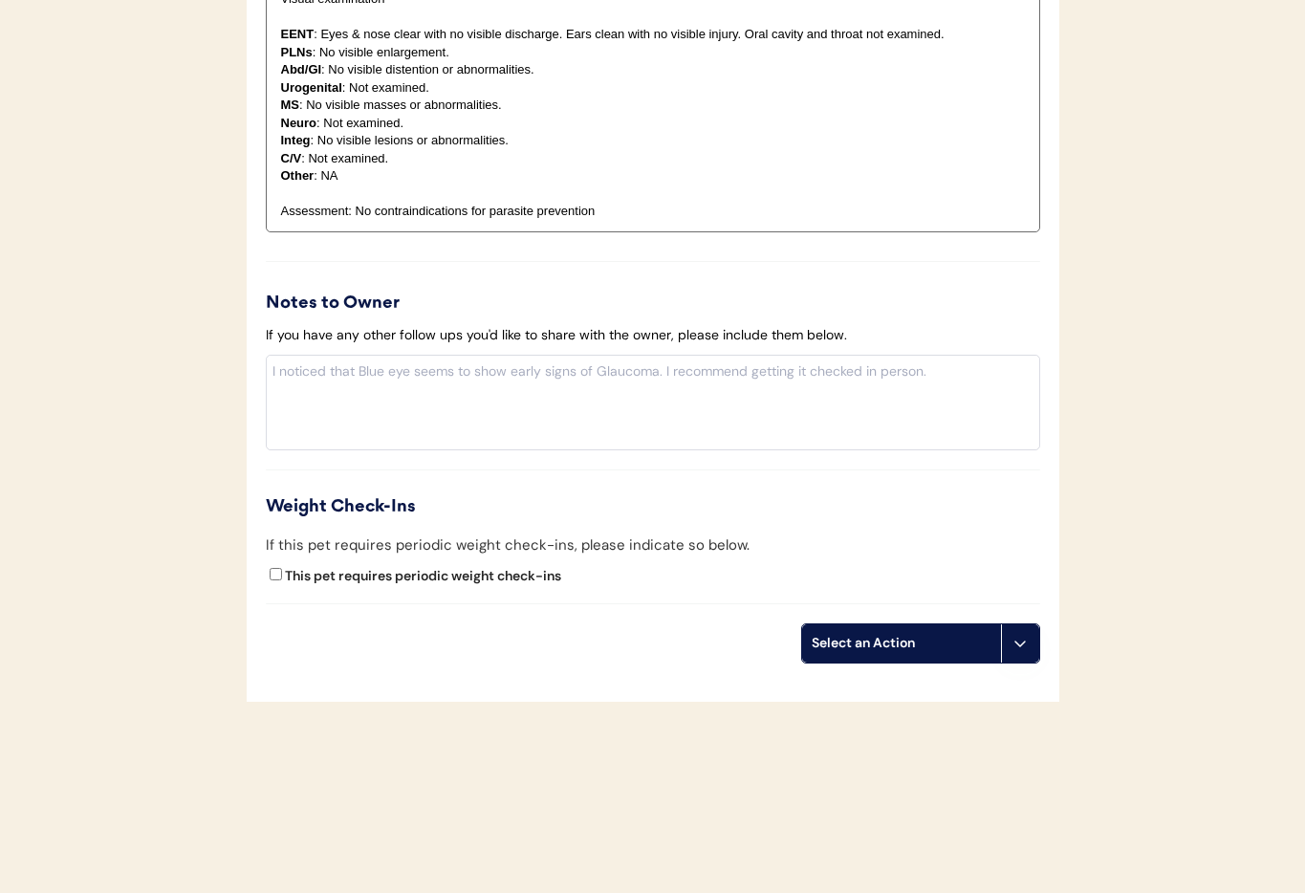
click at [1009, 649] on button at bounding box center [1020, 643] width 38 height 38
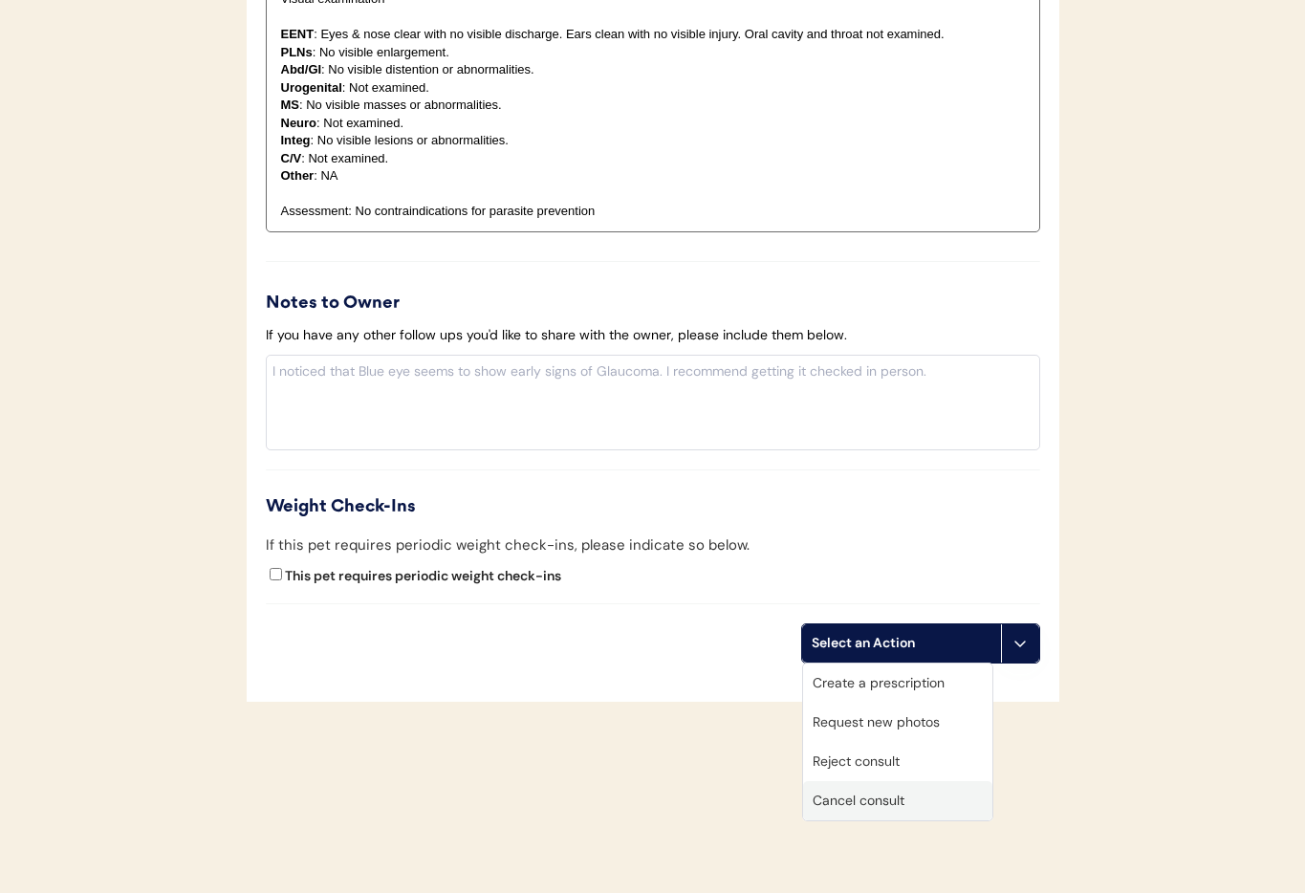
click at [931, 789] on div "Cancel consult" at bounding box center [897, 800] width 189 height 39
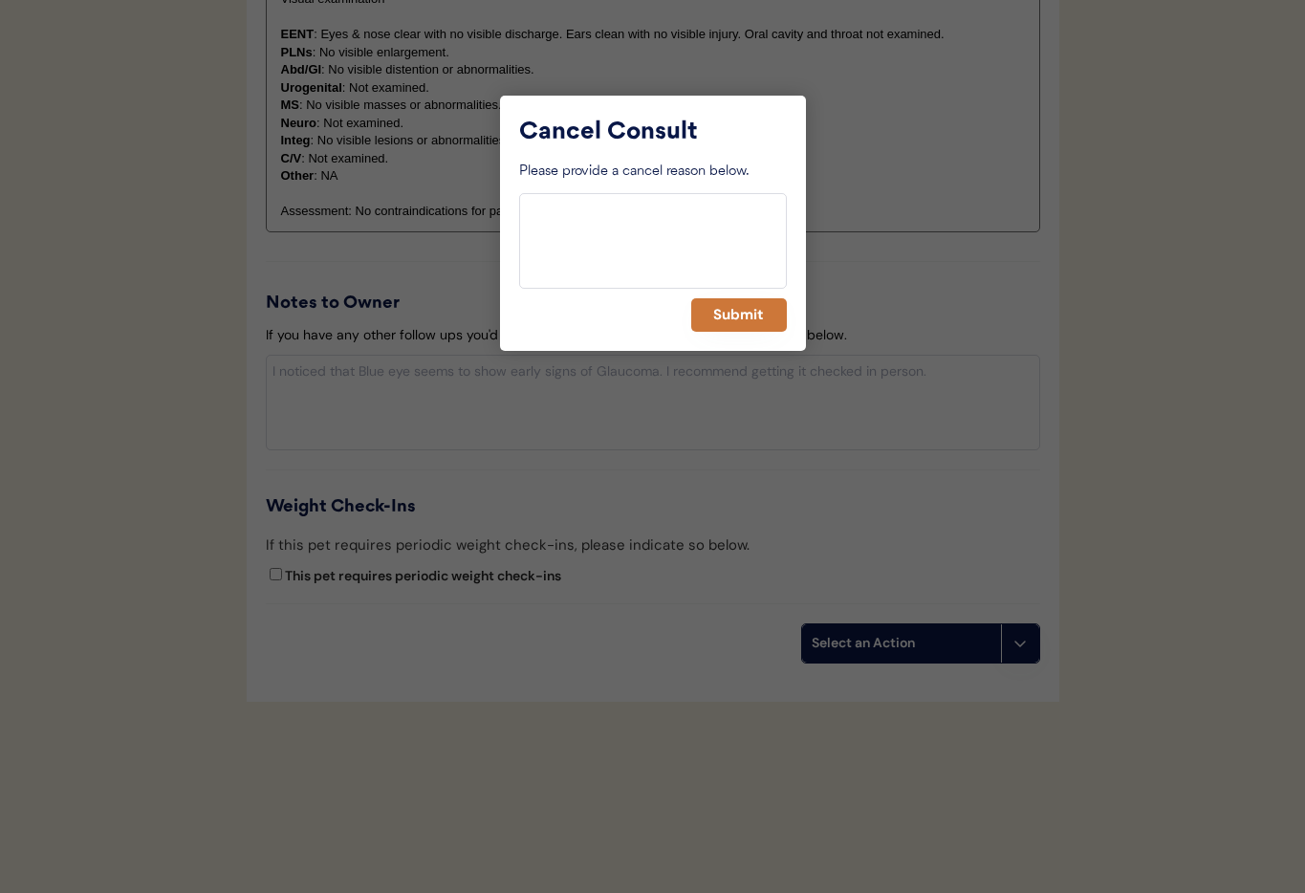
click at [750, 311] on button "Submit" at bounding box center [739, 314] width 96 height 33
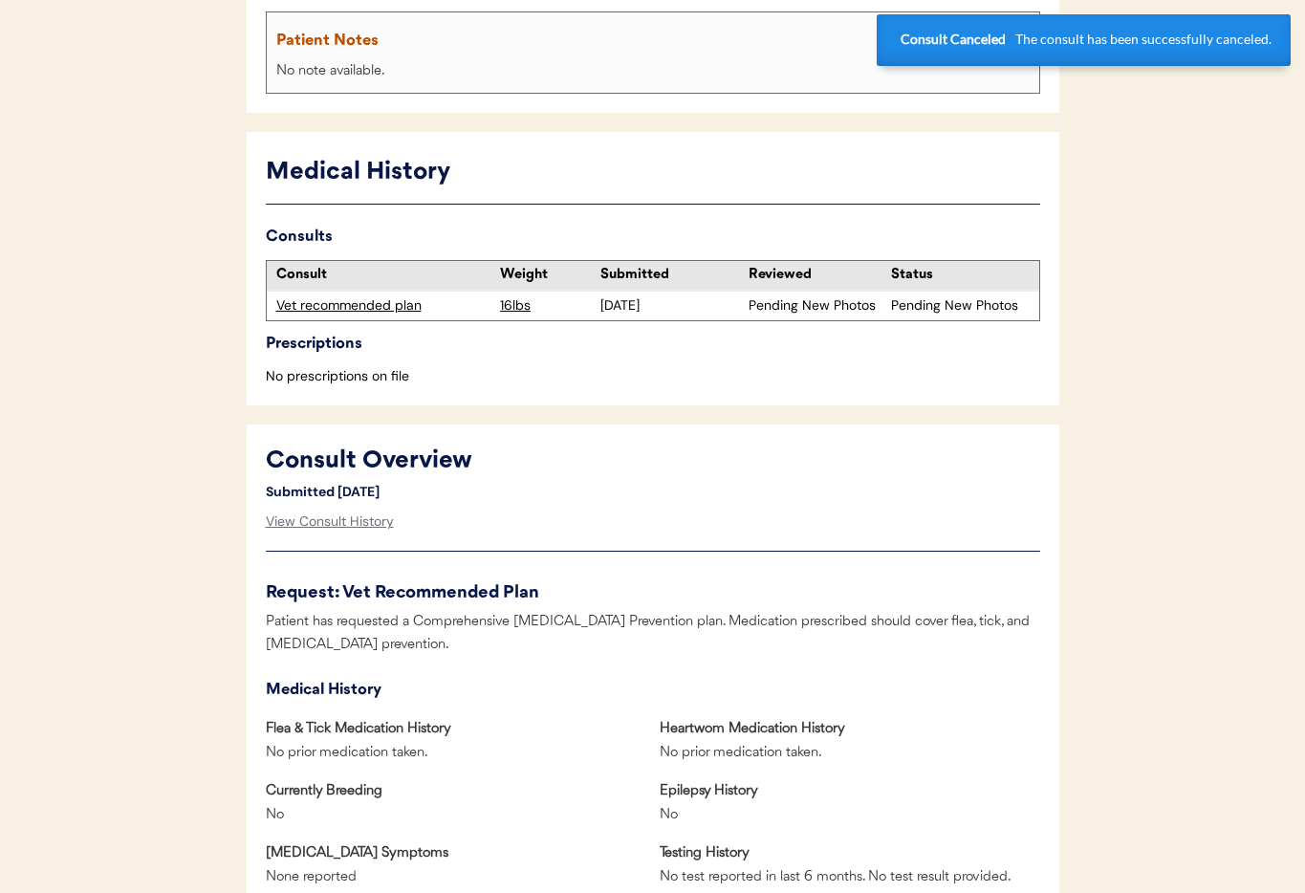
scroll to position [0, 0]
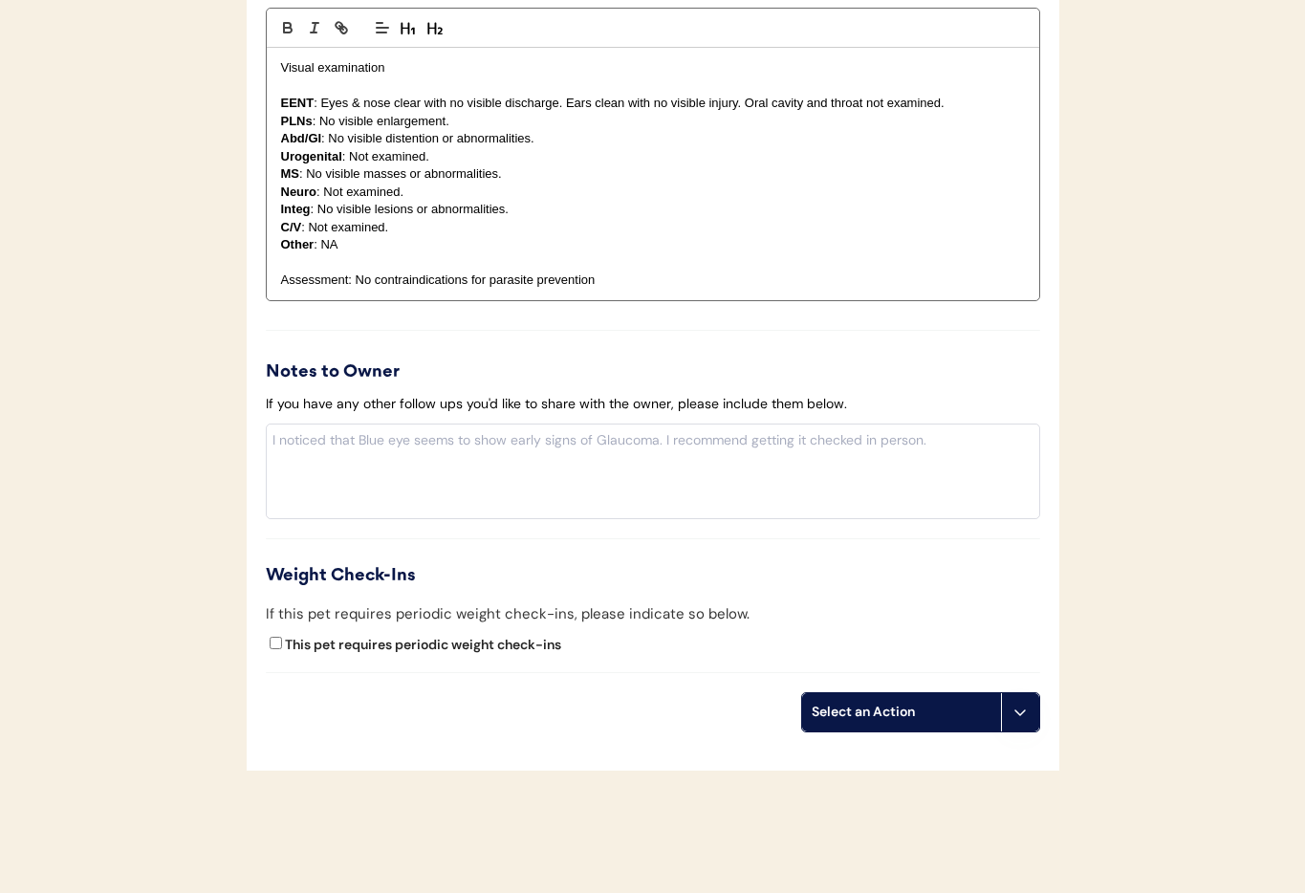
scroll to position [1955, 0]
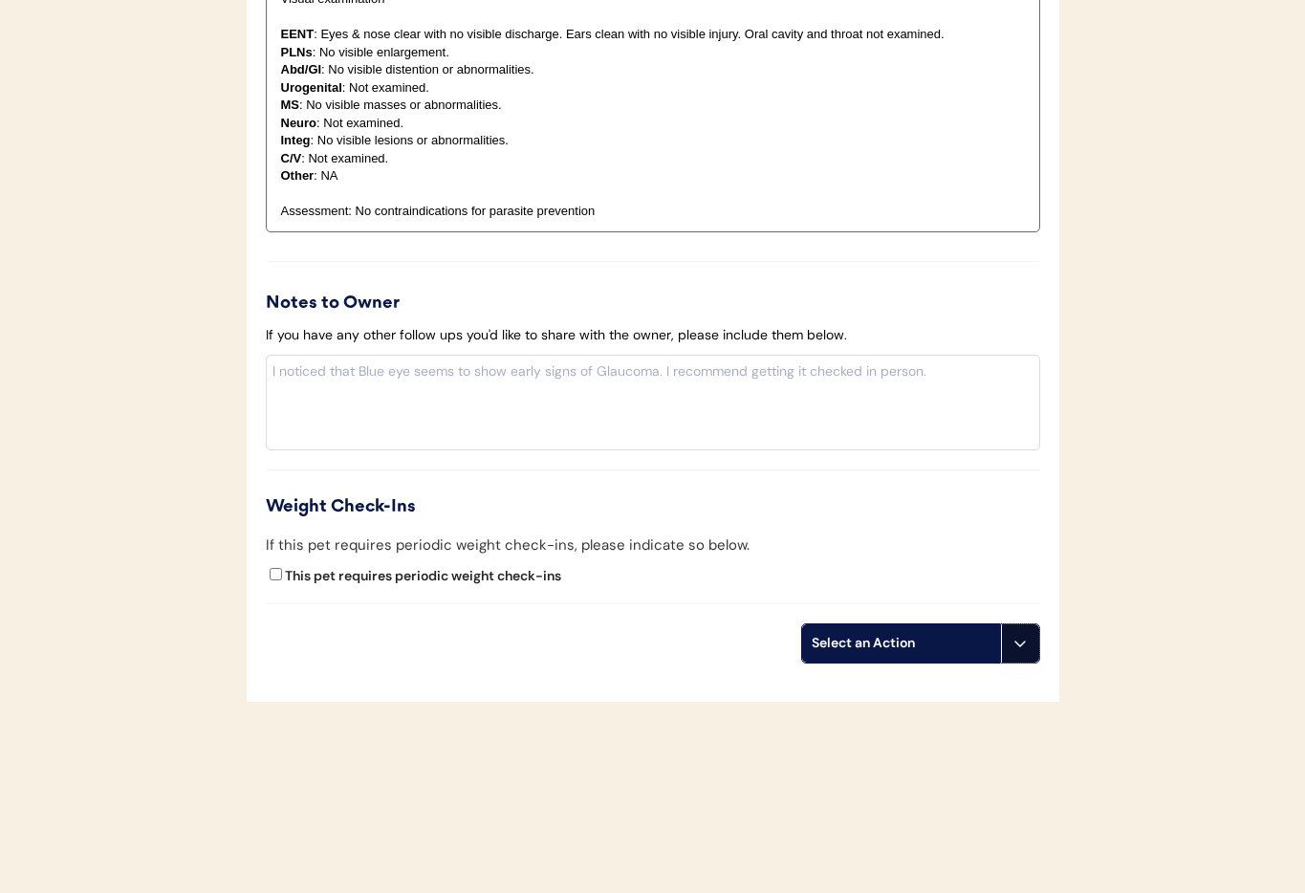
drag, startPoint x: 1019, startPoint y: 649, endPoint x: 1016, endPoint y: 668, distance: 19.3
click at [1019, 649] on icon at bounding box center [1019, 643] width 15 height 15
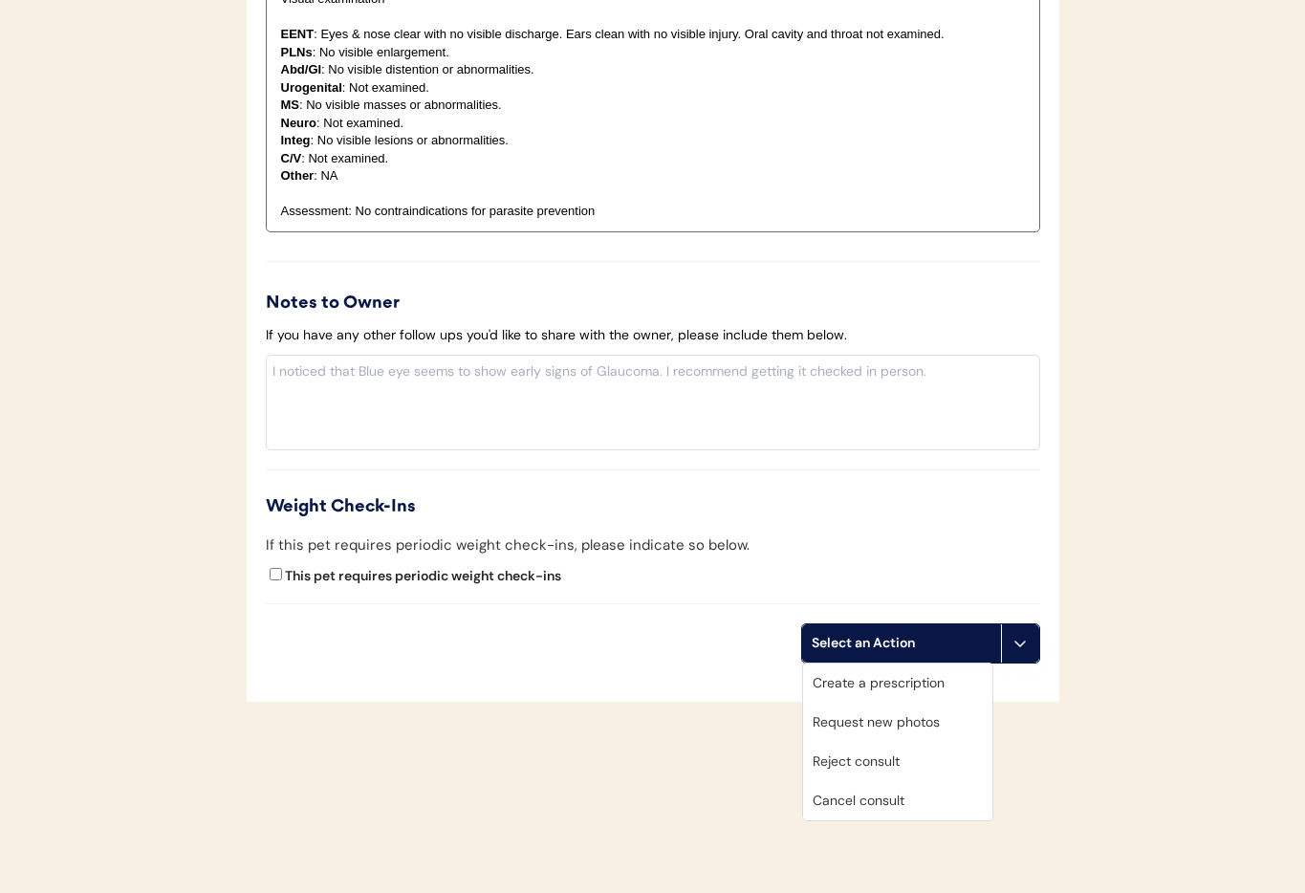
click at [924, 801] on div "Cancel consult" at bounding box center [897, 800] width 189 height 39
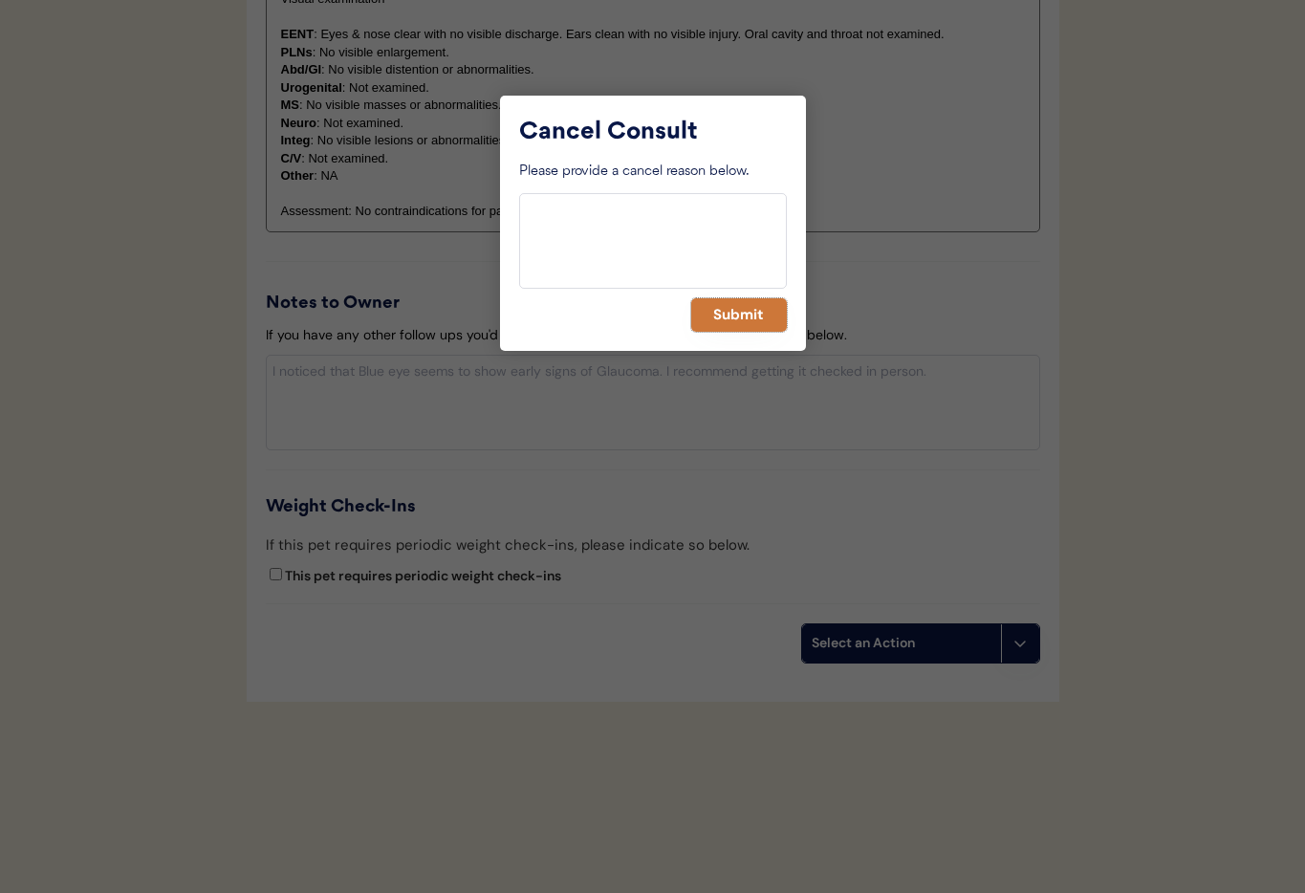
click at [718, 323] on button "Submit" at bounding box center [739, 314] width 96 height 33
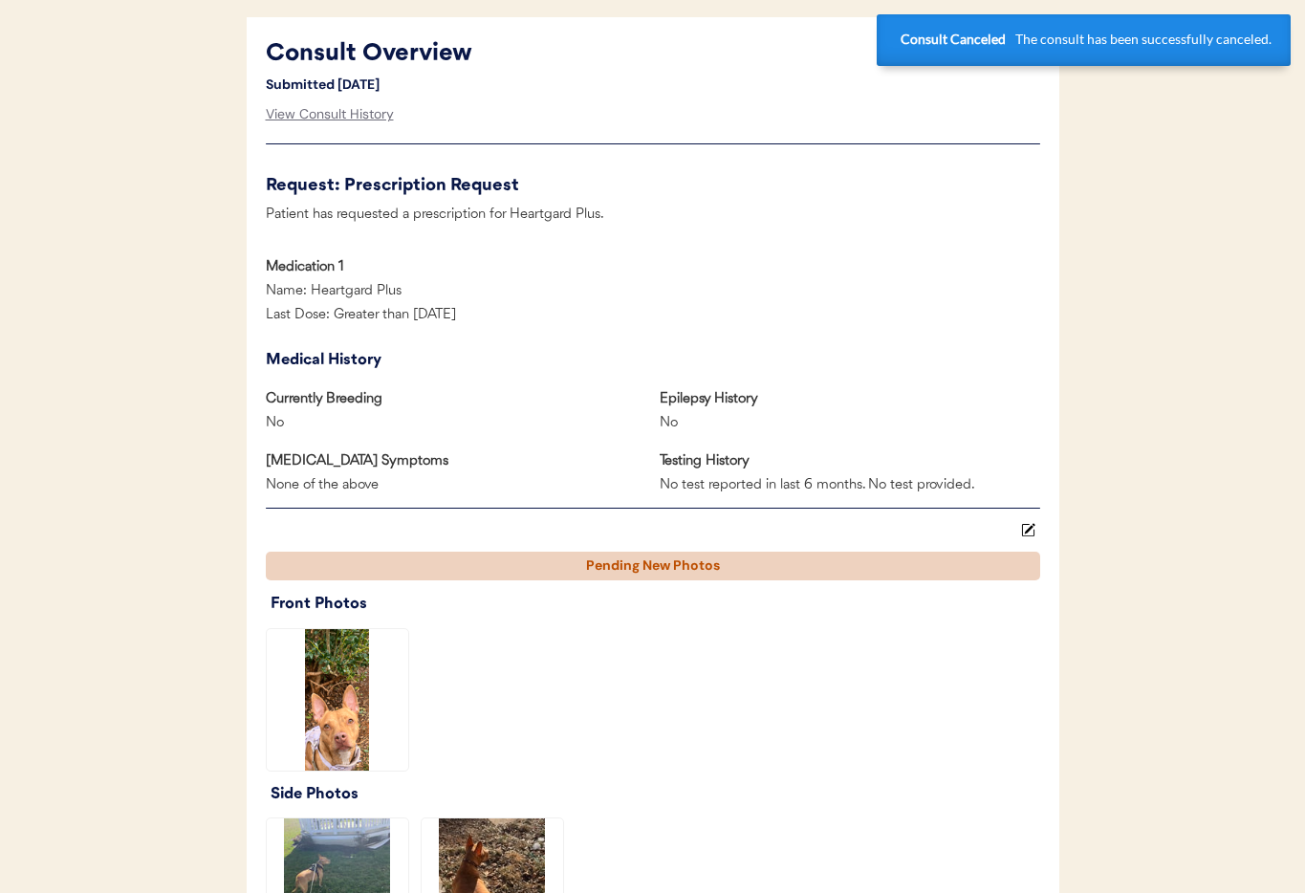
scroll to position [0, 0]
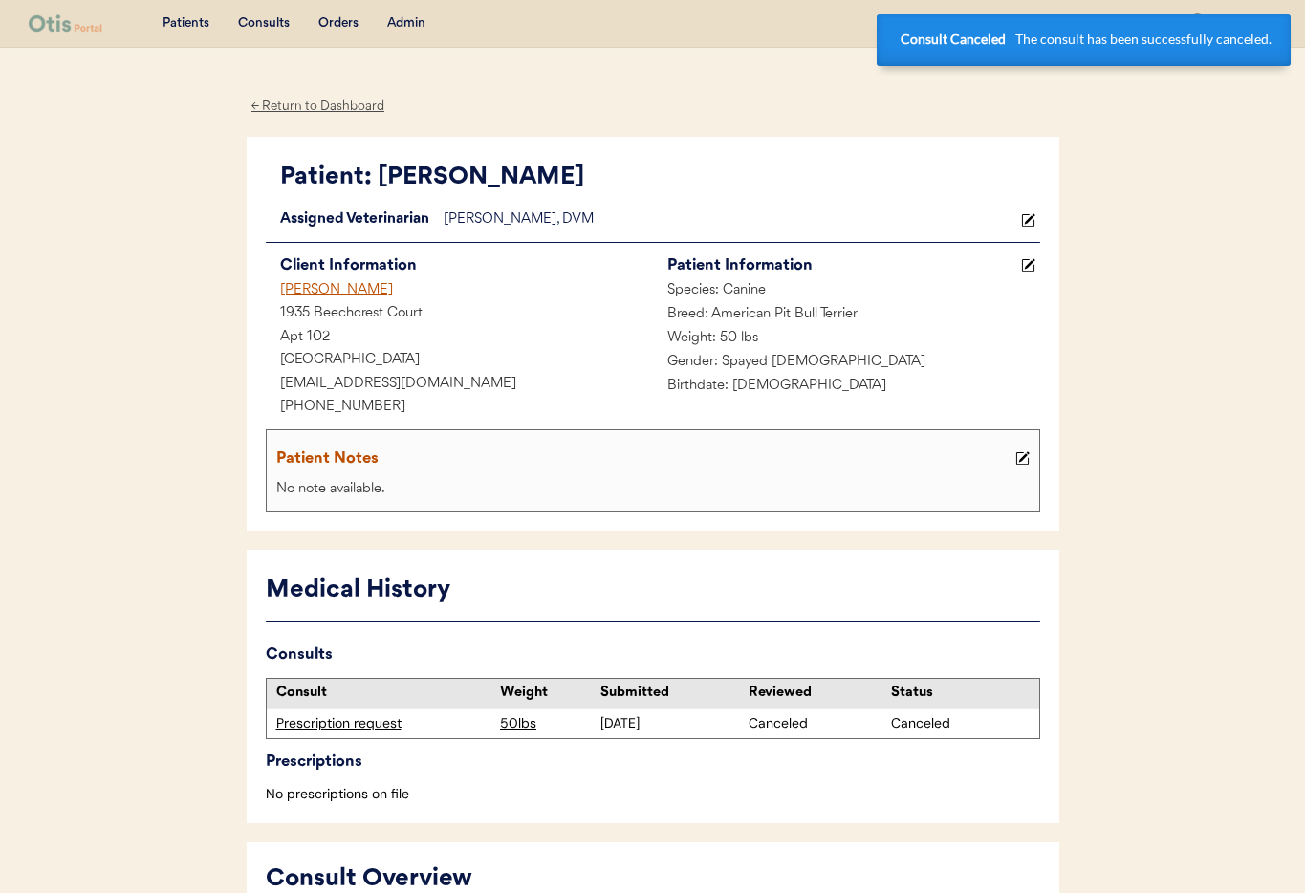
click at [318, 288] on div "Anas Keltoumi" at bounding box center [459, 291] width 387 height 24
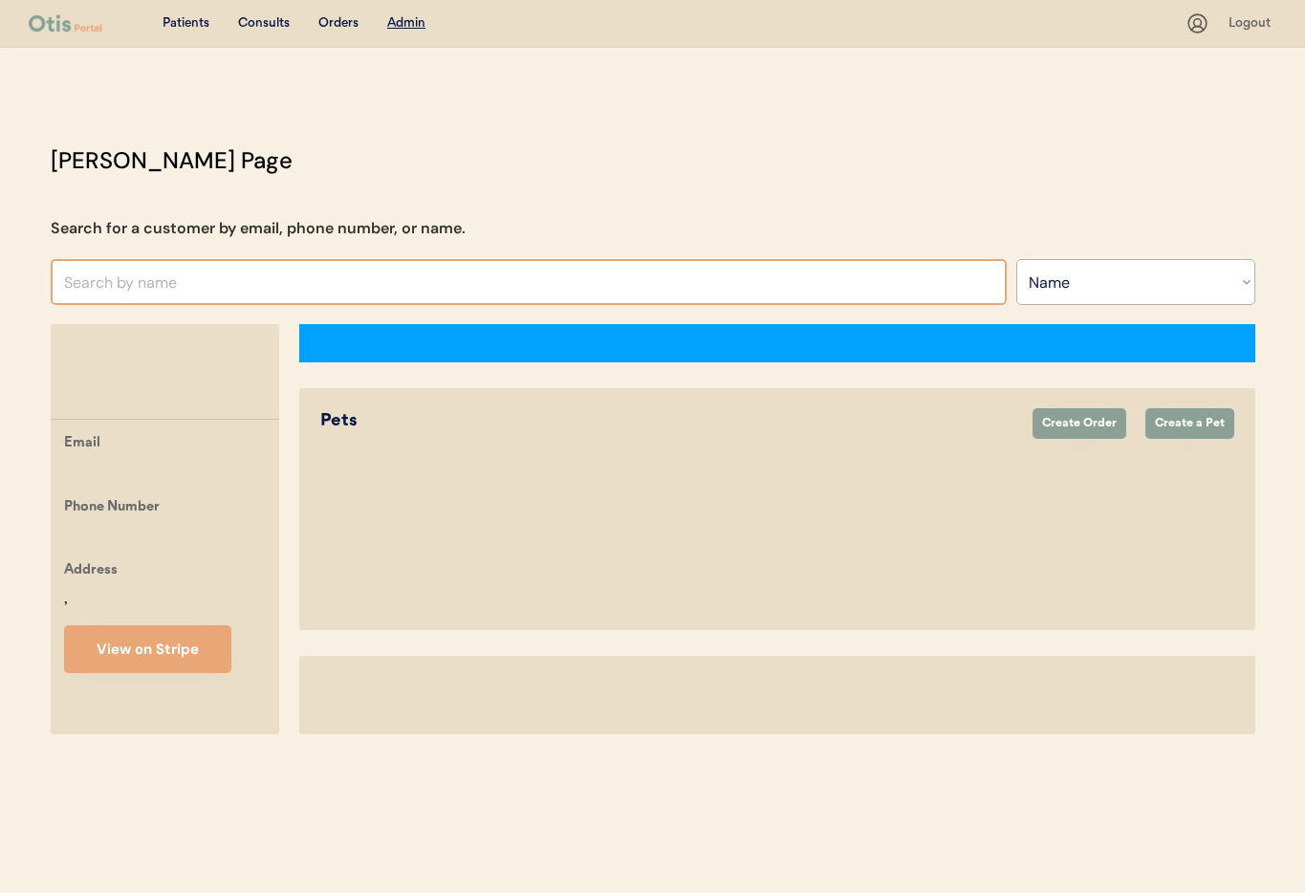
select select ""Name""
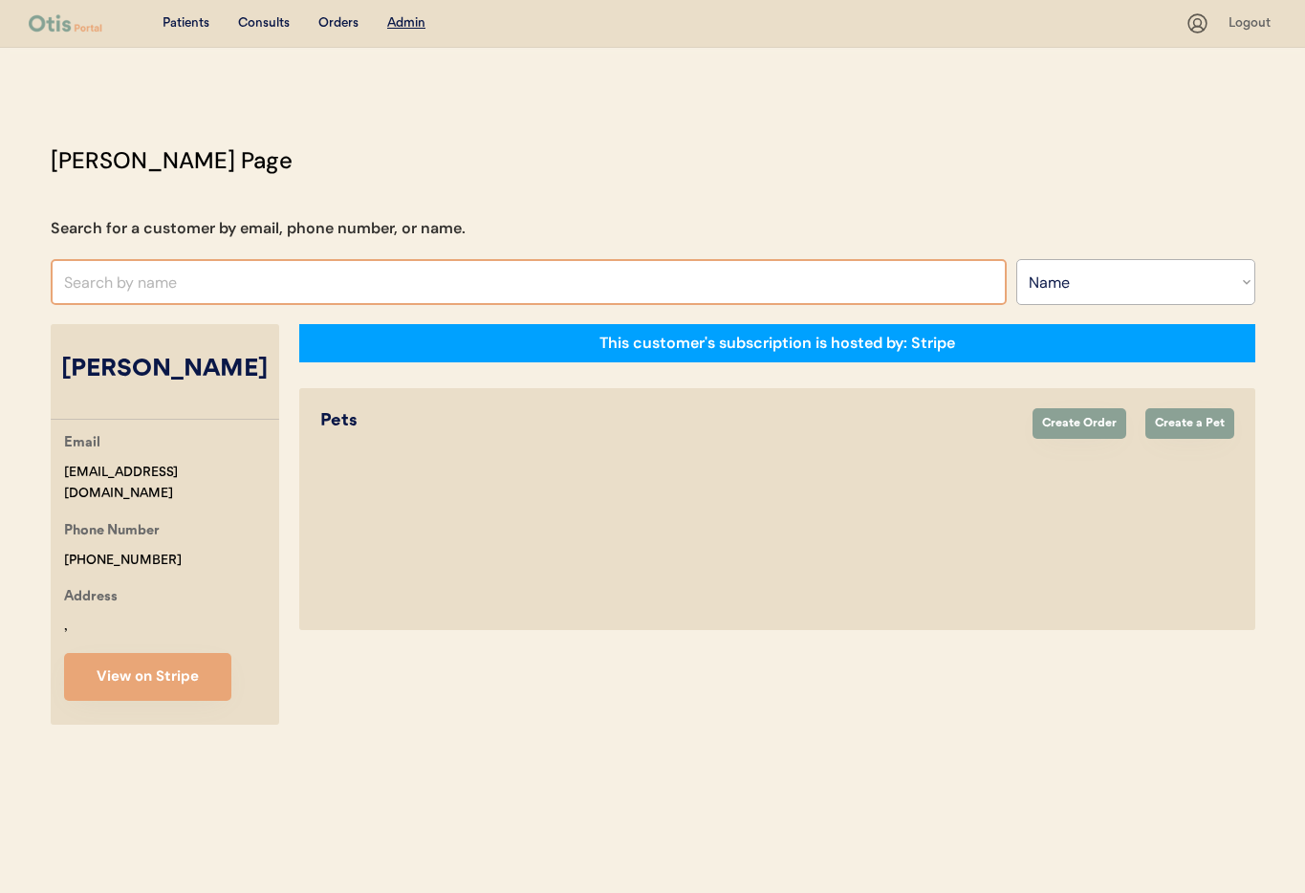
select select "true"
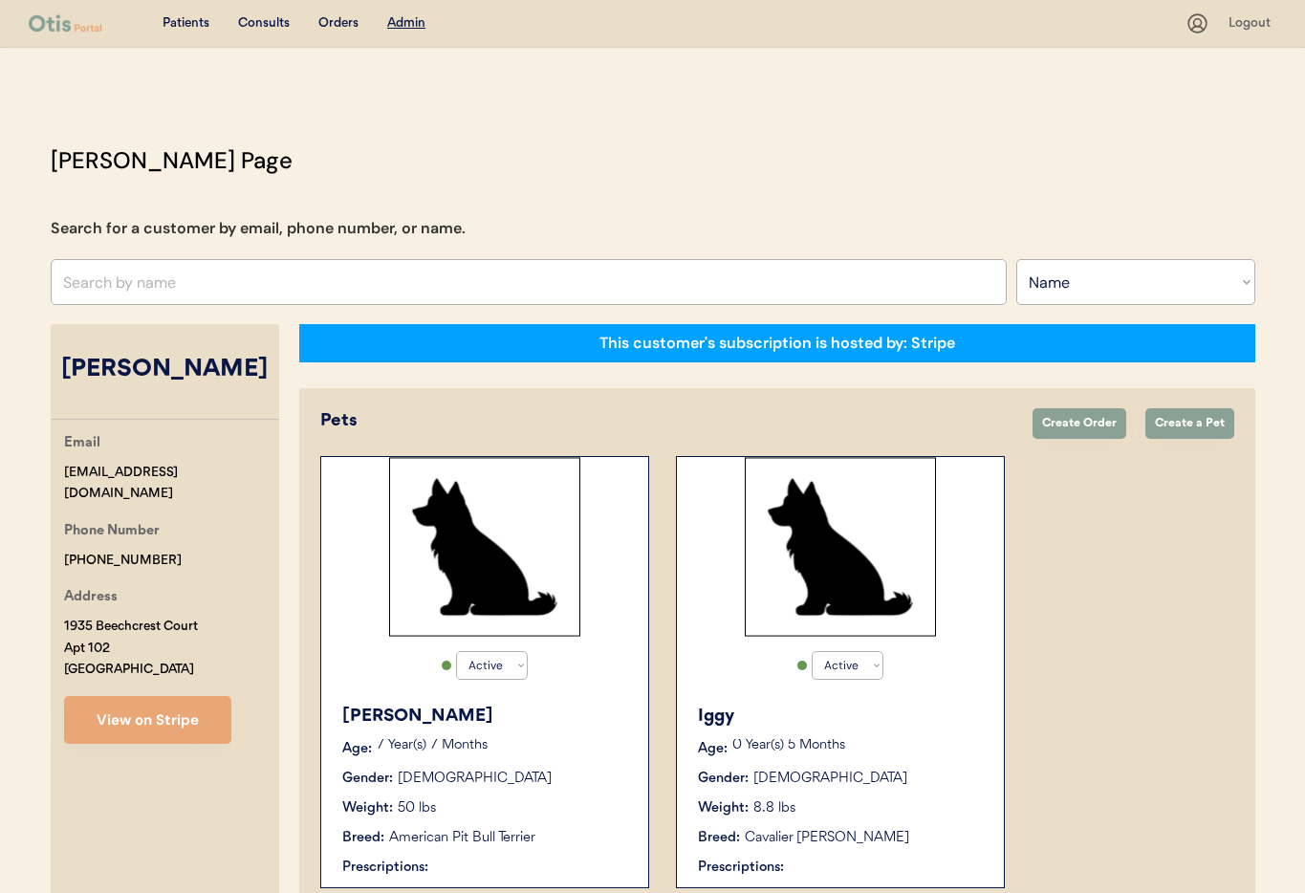
click at [163, 696] on button "View on Stripe" at bounding box center [147, 720] width 167 height 48
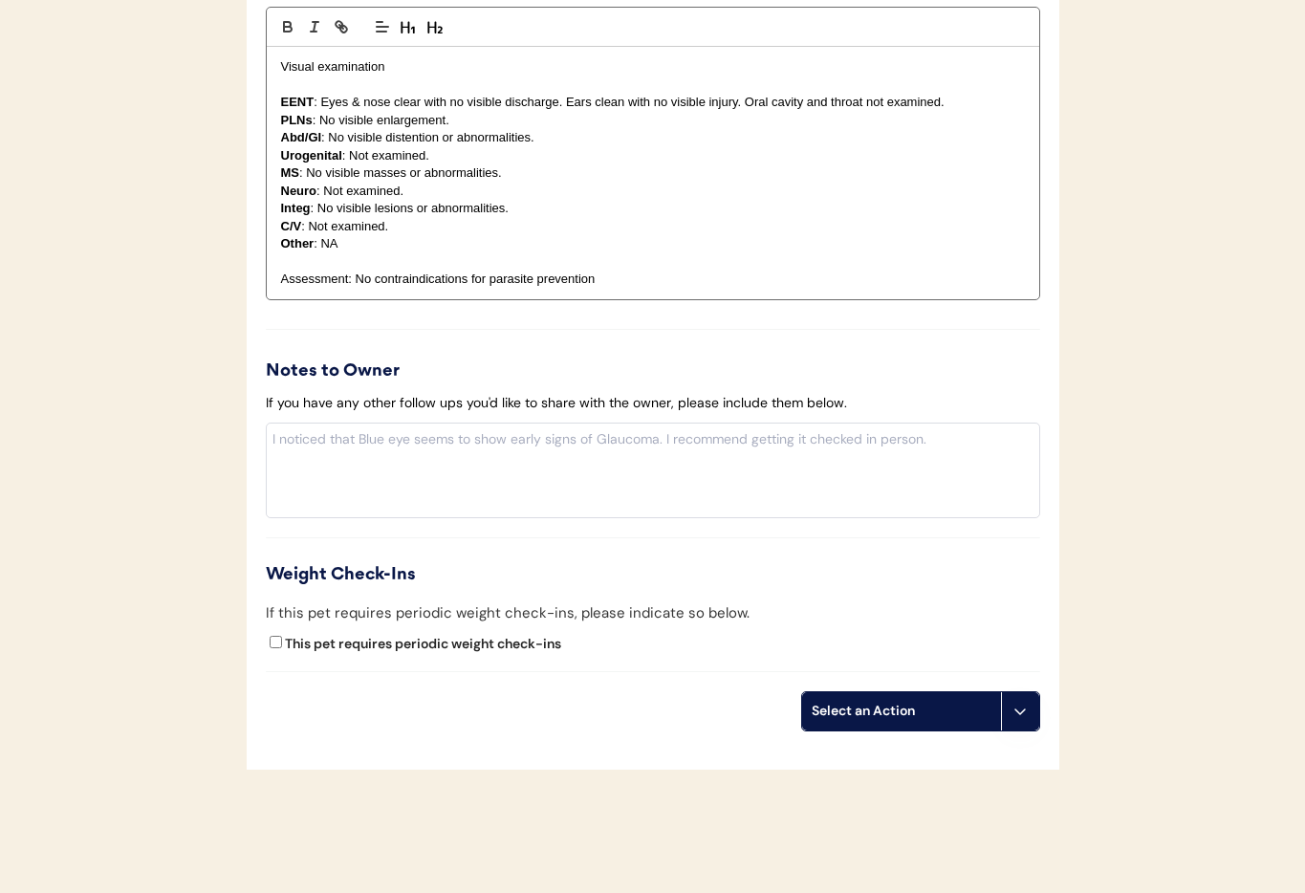
scroll to position [1978, 0]
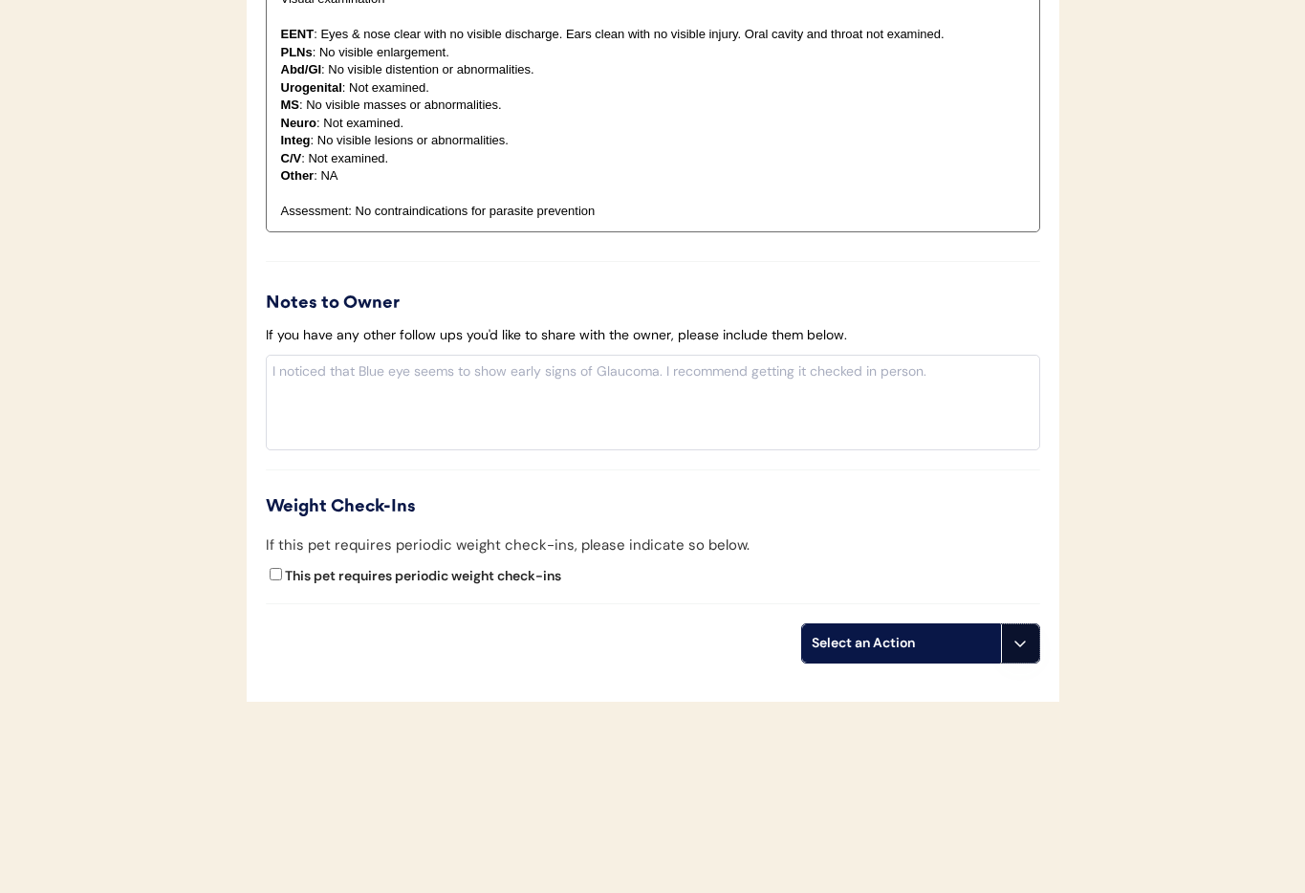
click at [1019, 655] on button at bounding box center [1020, 643] width 38 height 38
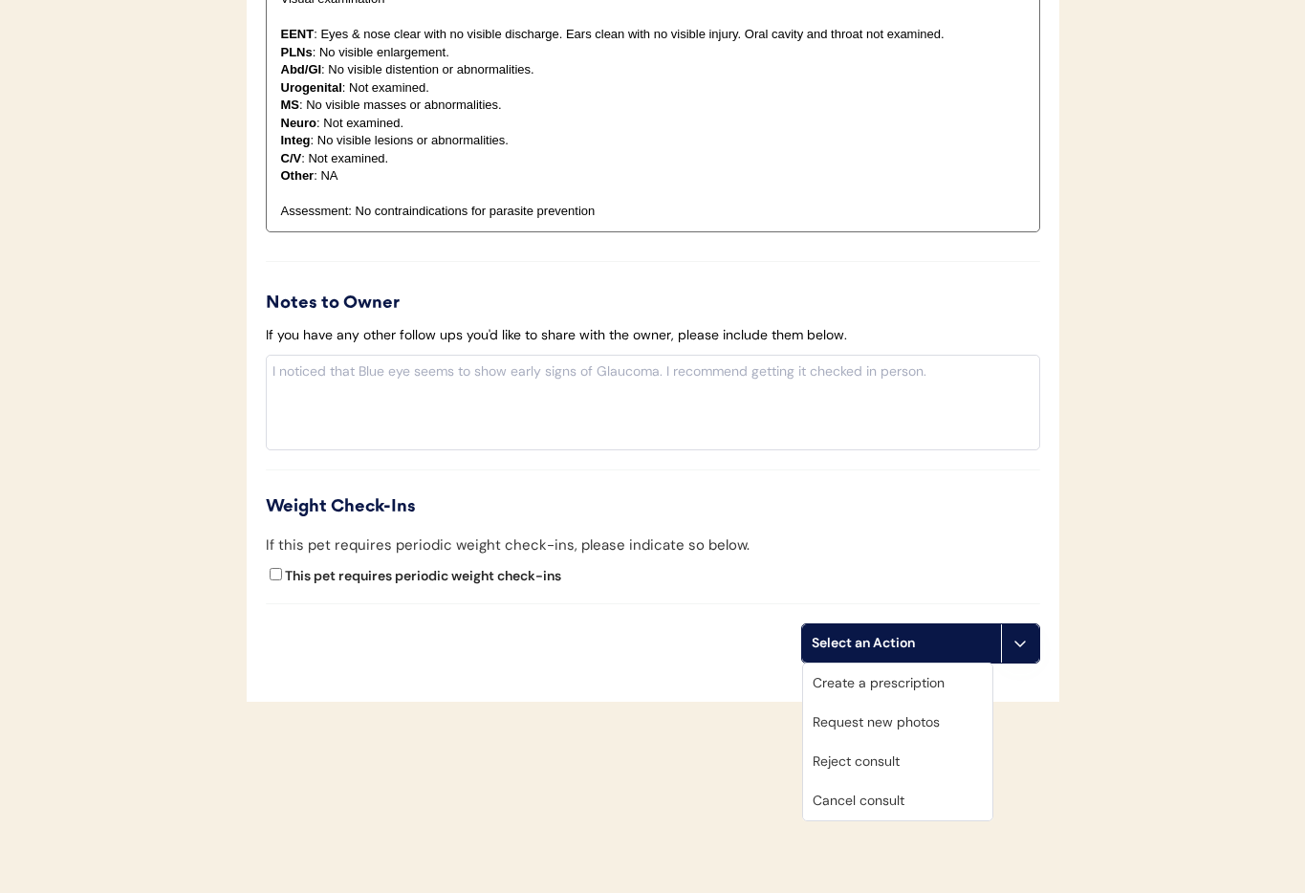
click at [919, 799] on div "Cancel consult" at bounding box center [897, 800] width 189 height 39
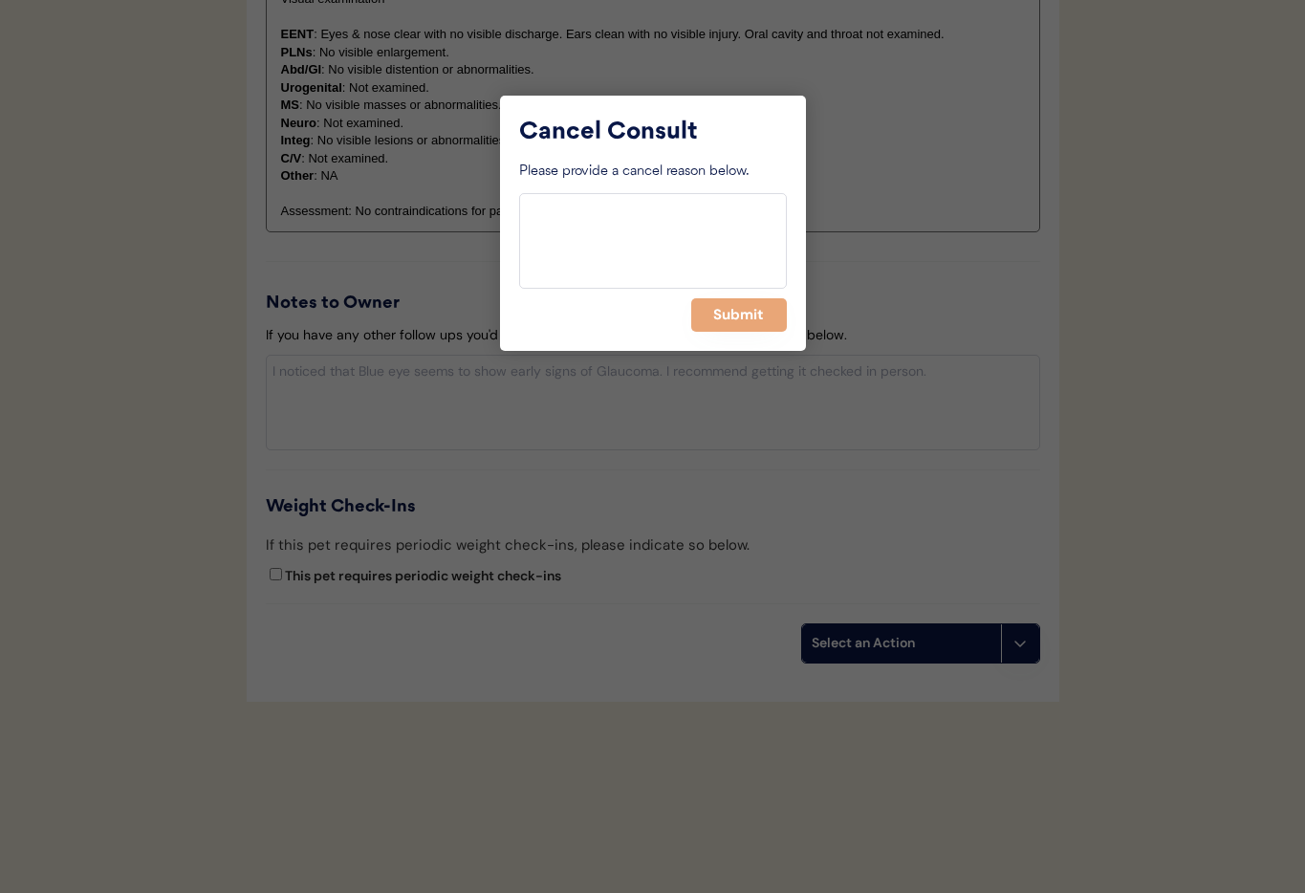
click at [736, 329] on button "Submit" at bounding box center [739, 314] width 96 height 33
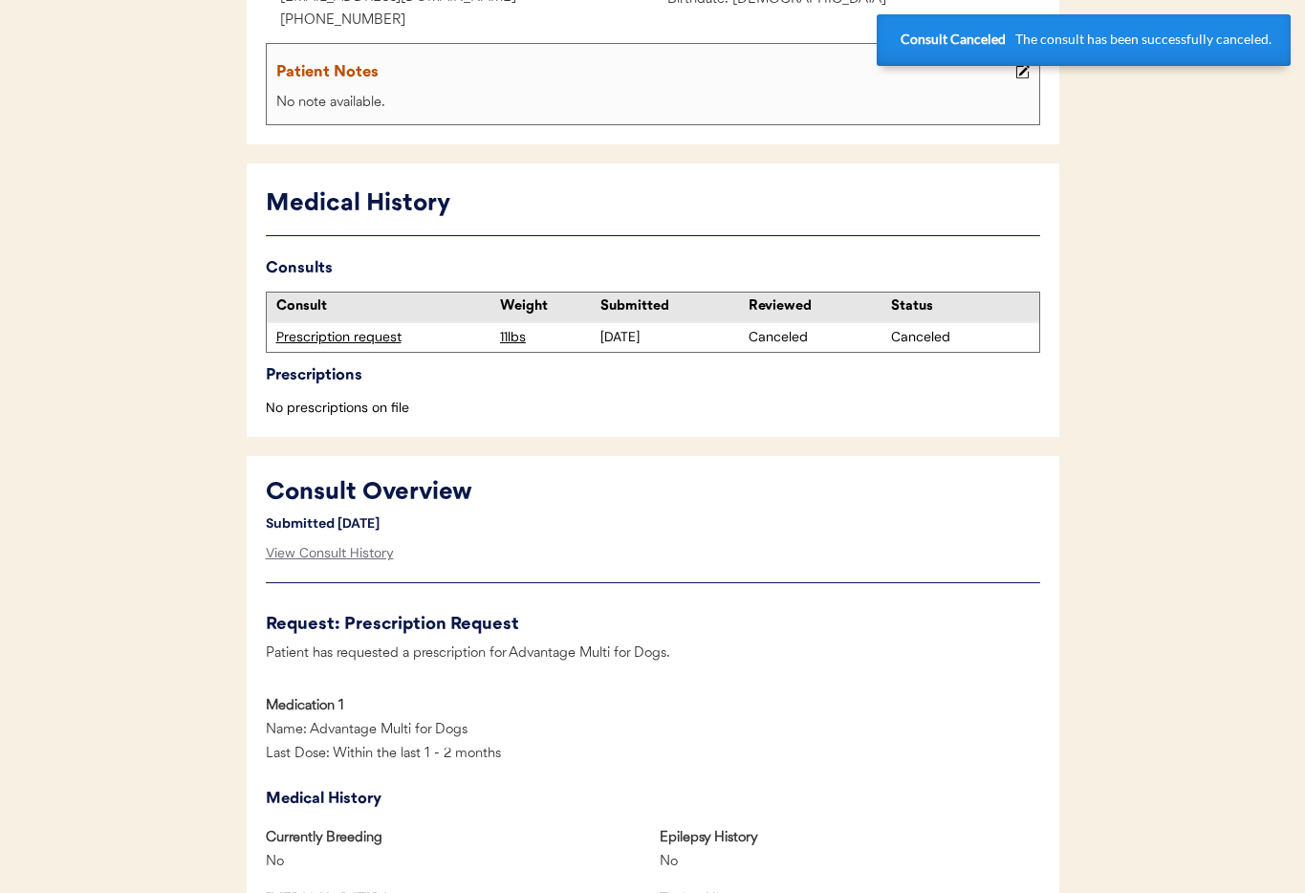
scroll to position [0, 0]
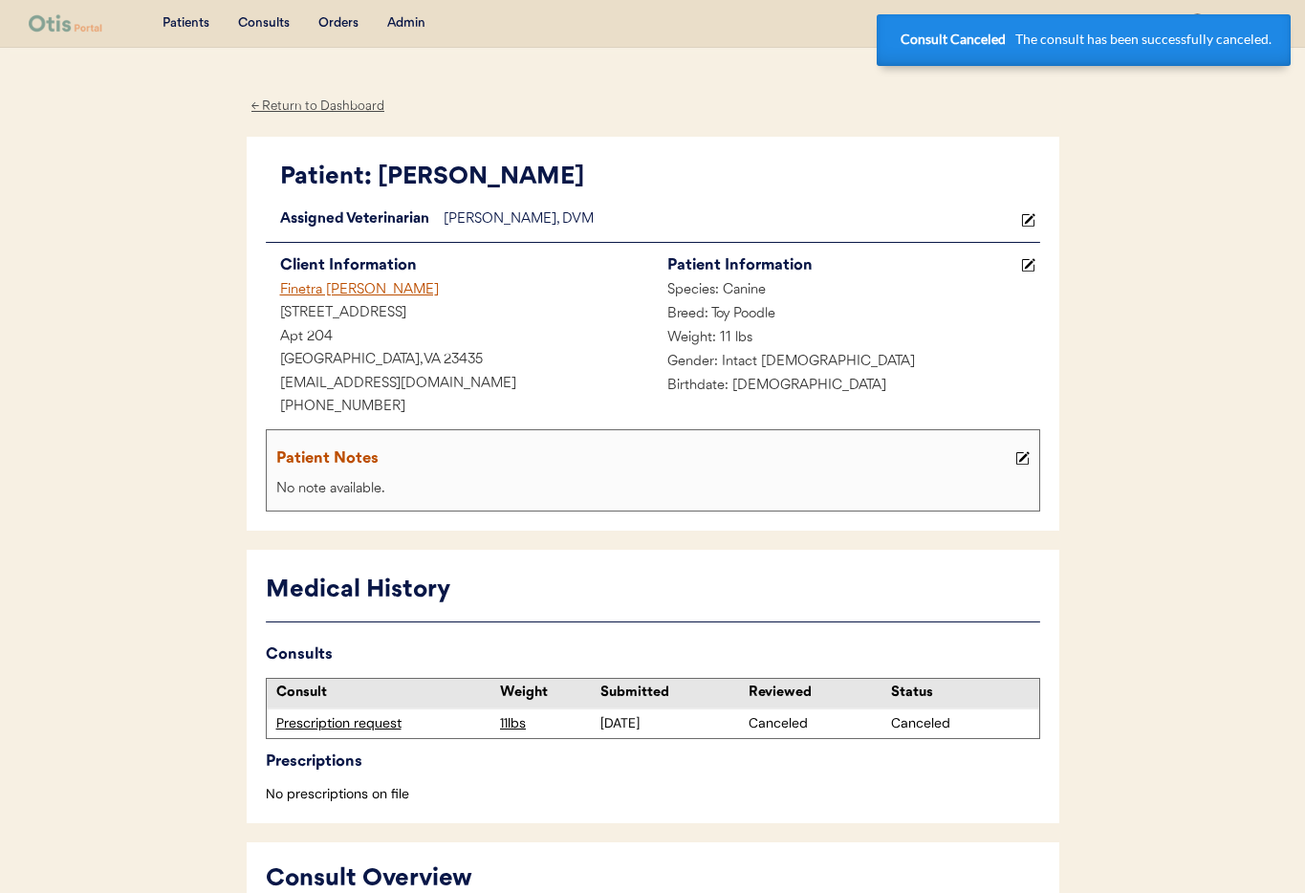
click at [326, 292] on div "Finetra Clark" at bounding box center [459, 291] width 387 height 24
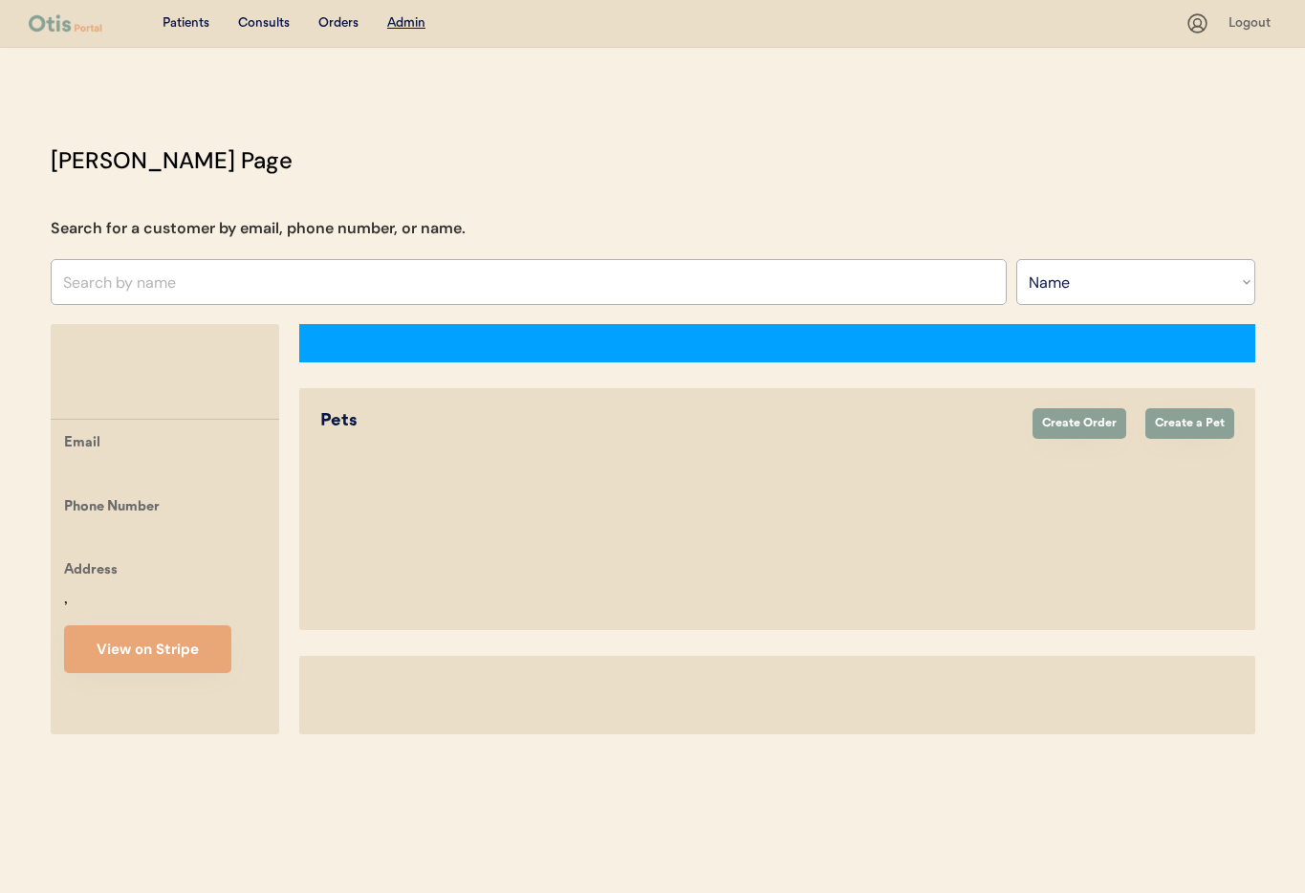
select select ""Name""
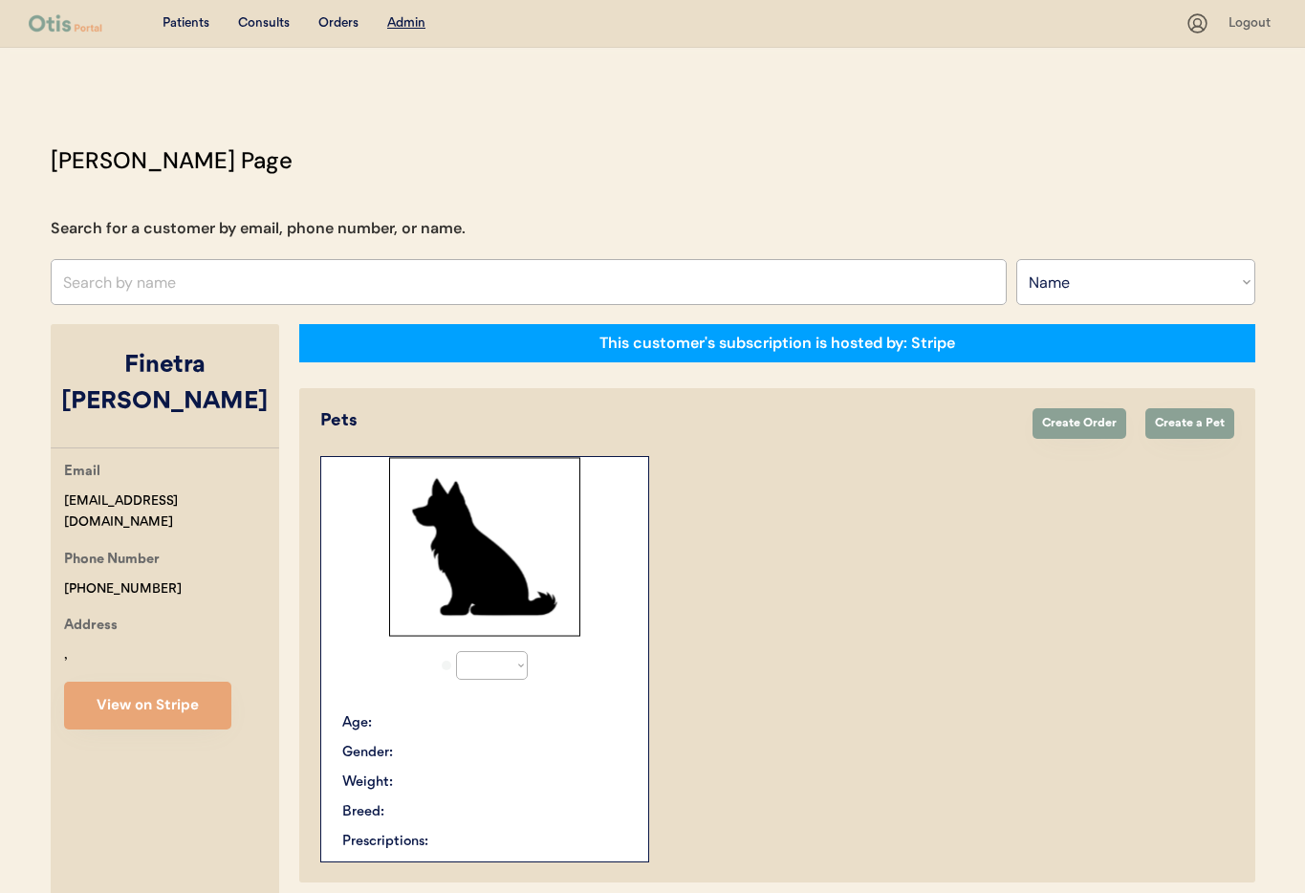
select select "true"
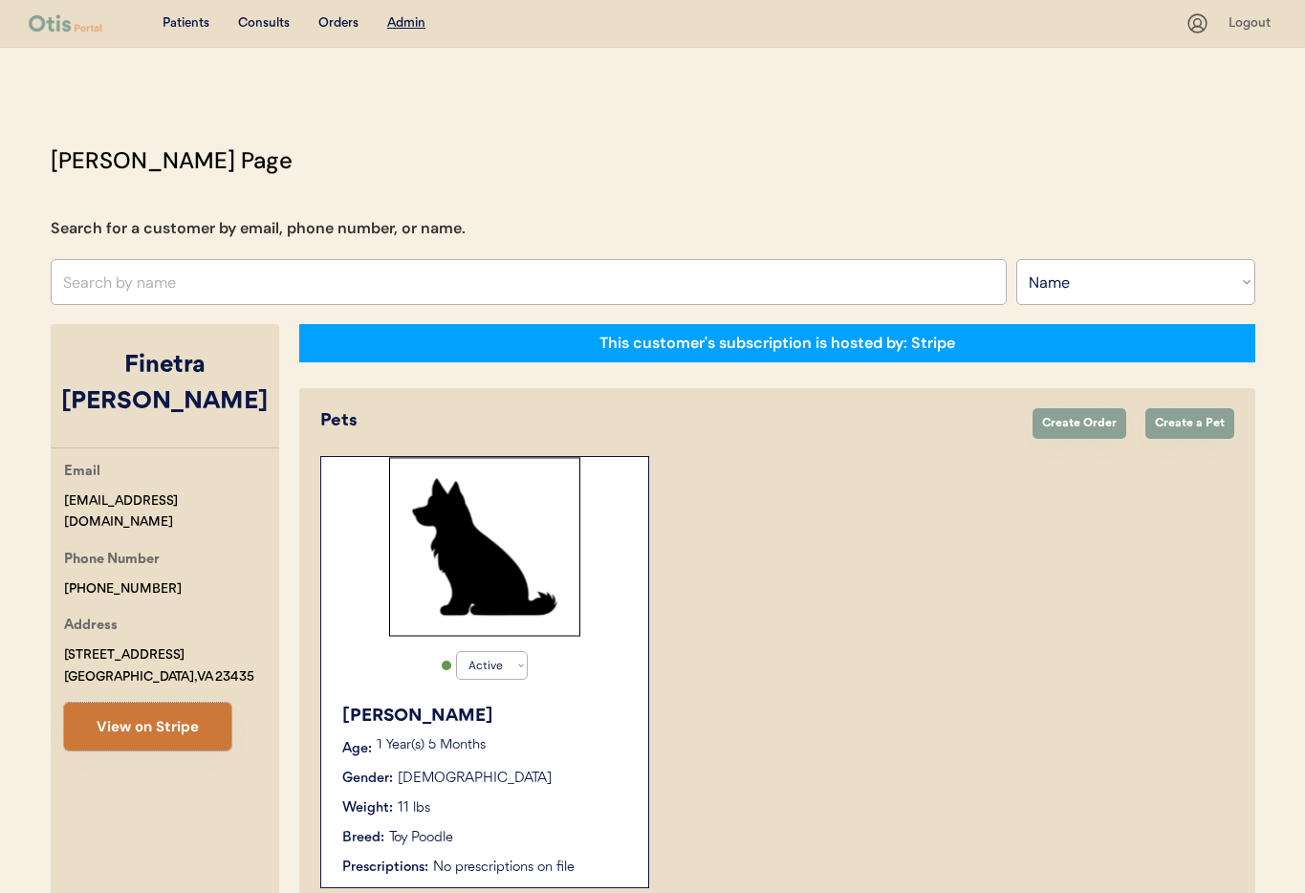
click at [166, 703] on button "View on Stripe" at bounding box center [147, 727] width 167 height 48
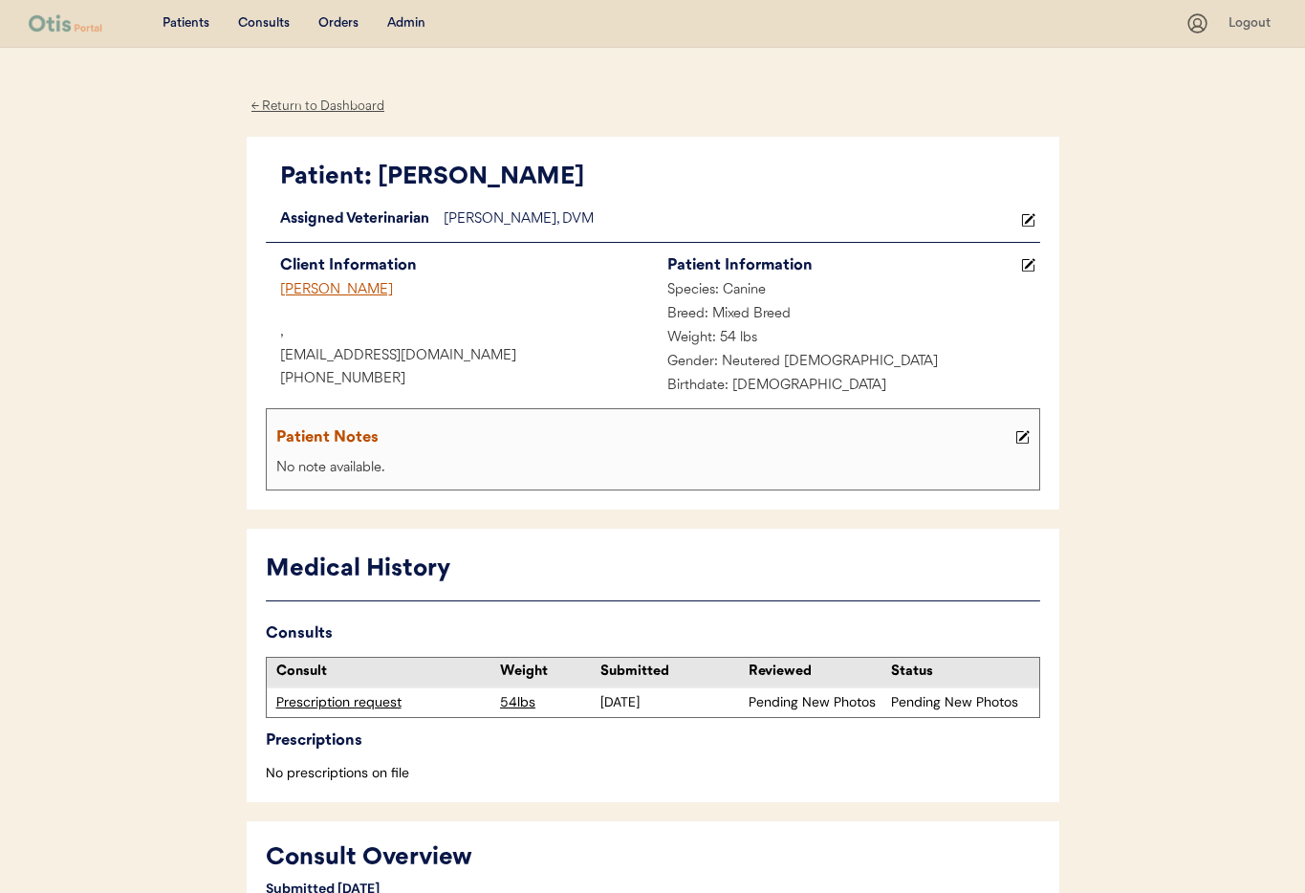
click at [351, 702] on div "Prescription request" at bounding box center [383, 702] width 215 height 19
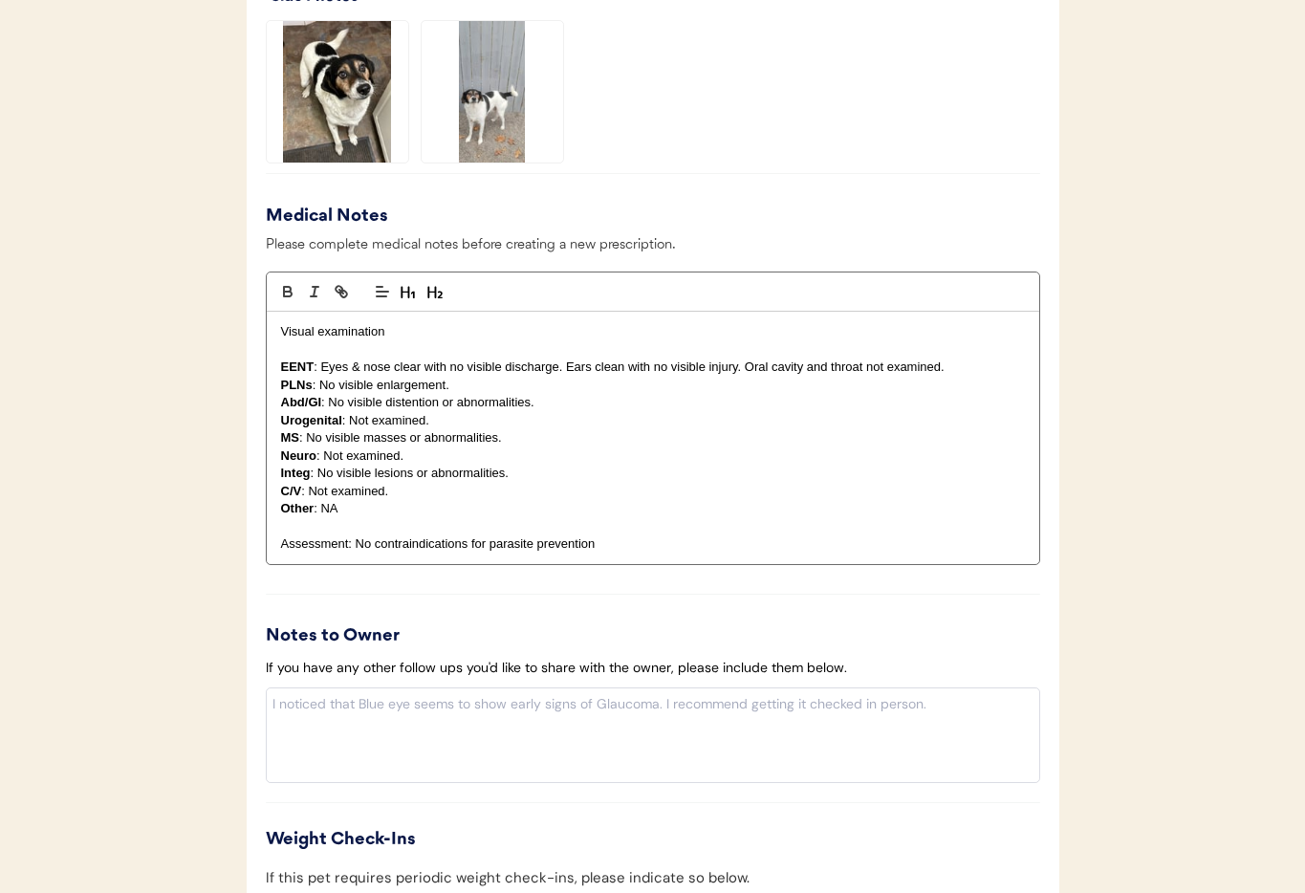
scroll to position [2064, 0]
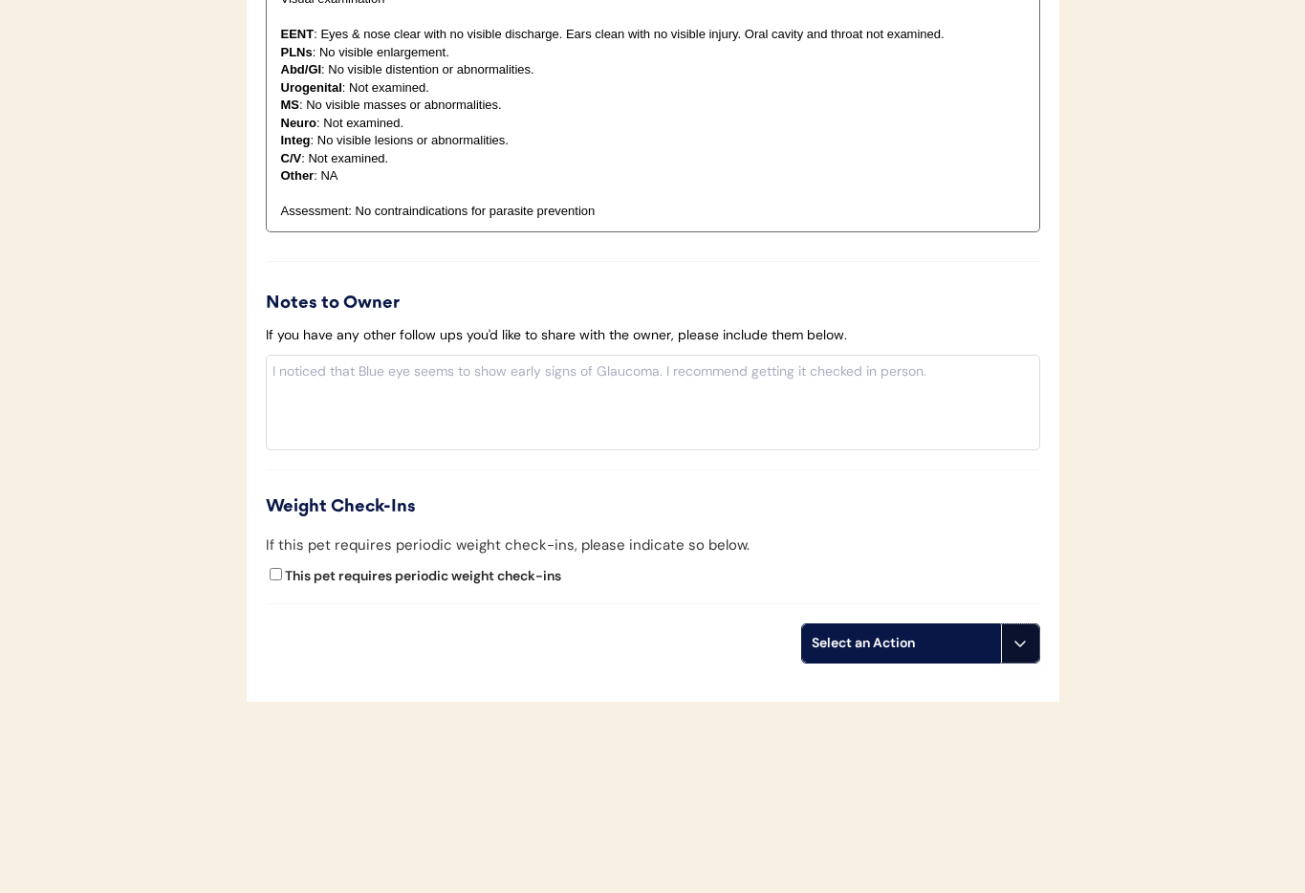
drag, startPoint x: 1017, startPoint y: 641, endPoint x: 993, endPoint y: 702, distance: 64.8
click at [1017, 641] on icon at bounding box center [1019, 643] width 15 height 15
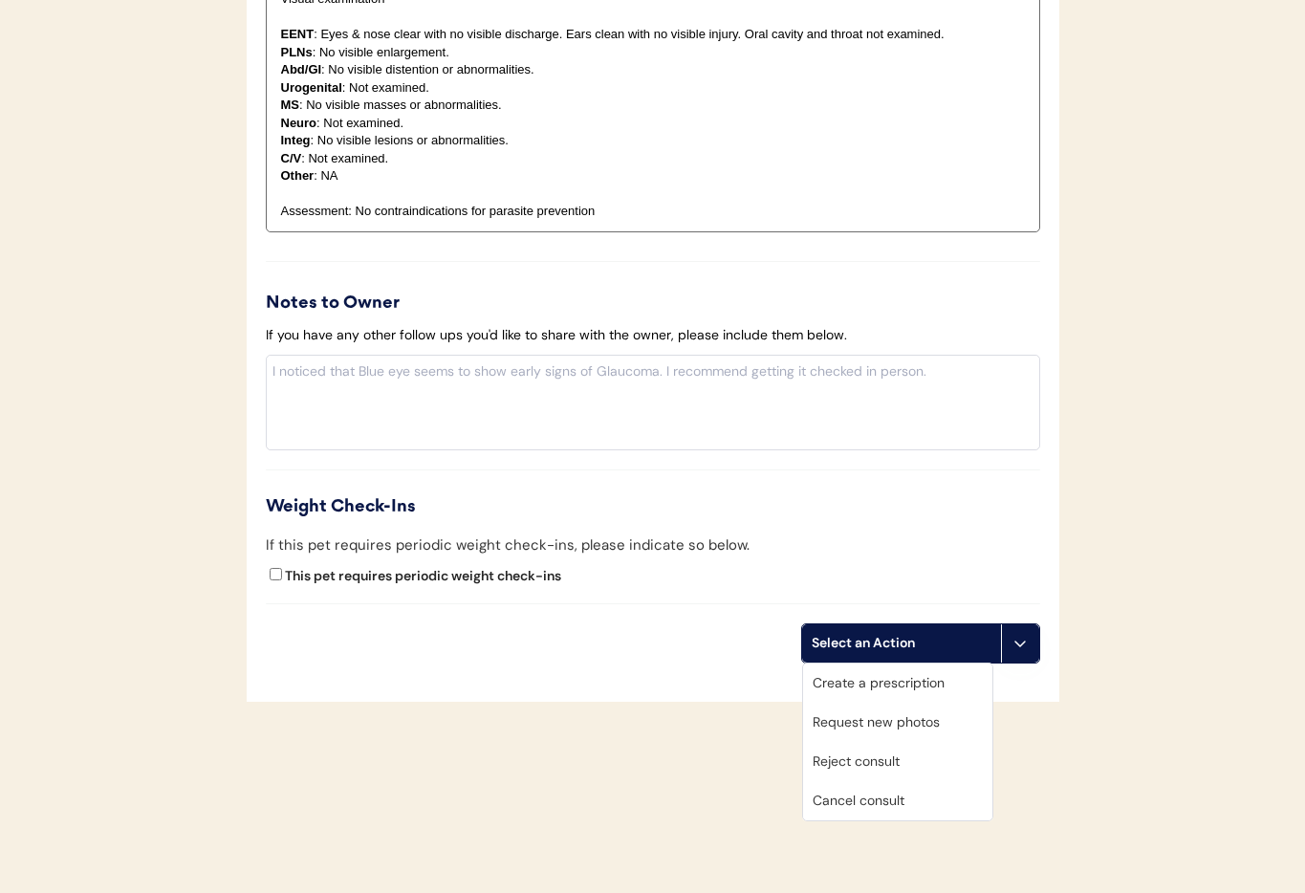
click at [917, 792] on div "Cancel consult" at bounding box center [897, 800] width 189 height 39
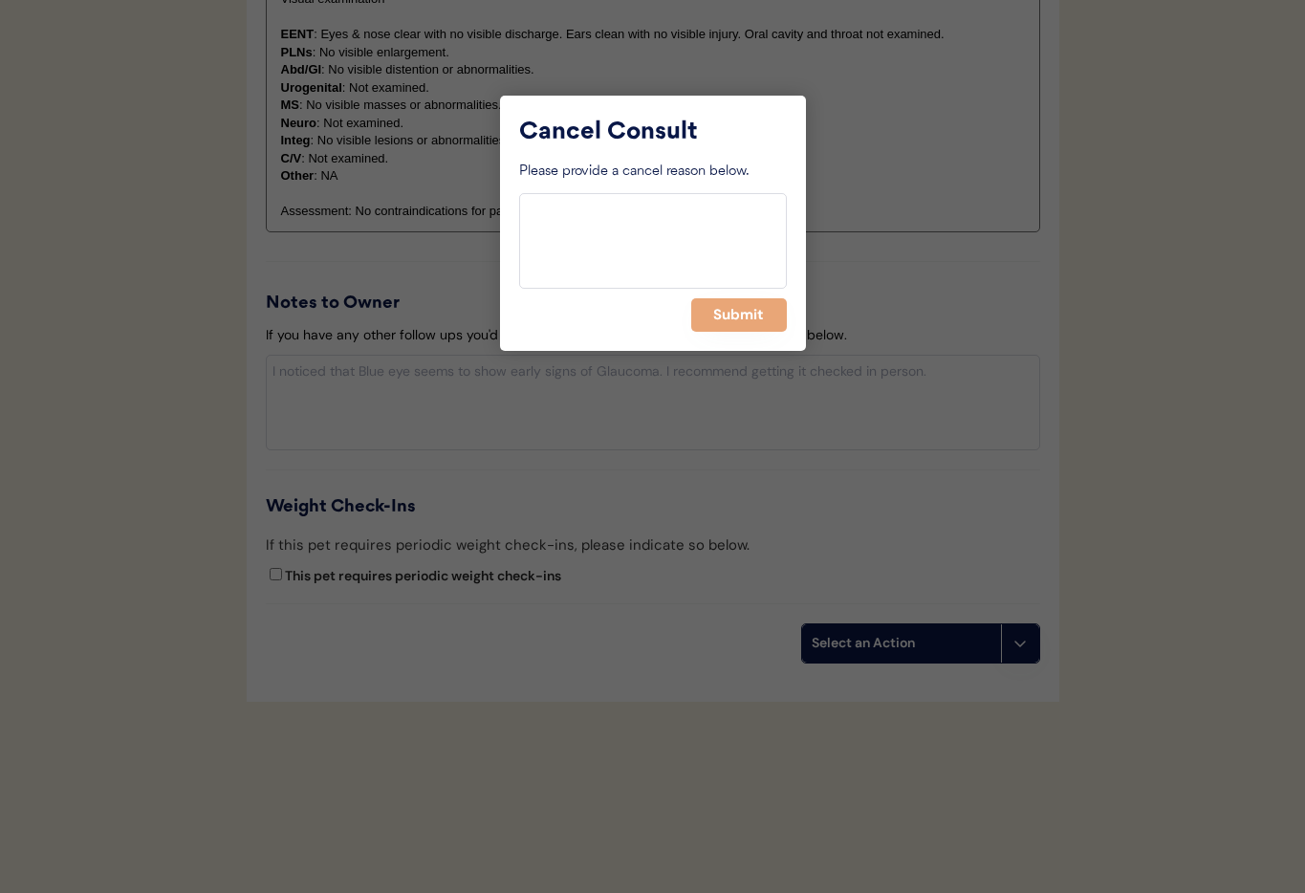
drag, startPoint x: 725, startPoint y: 311, endPoint x: 716, endPoint y: 317, distance: 11.7
click at [725, 312] on button "Submit" at bounding box center [739, 314] width 96 height 33
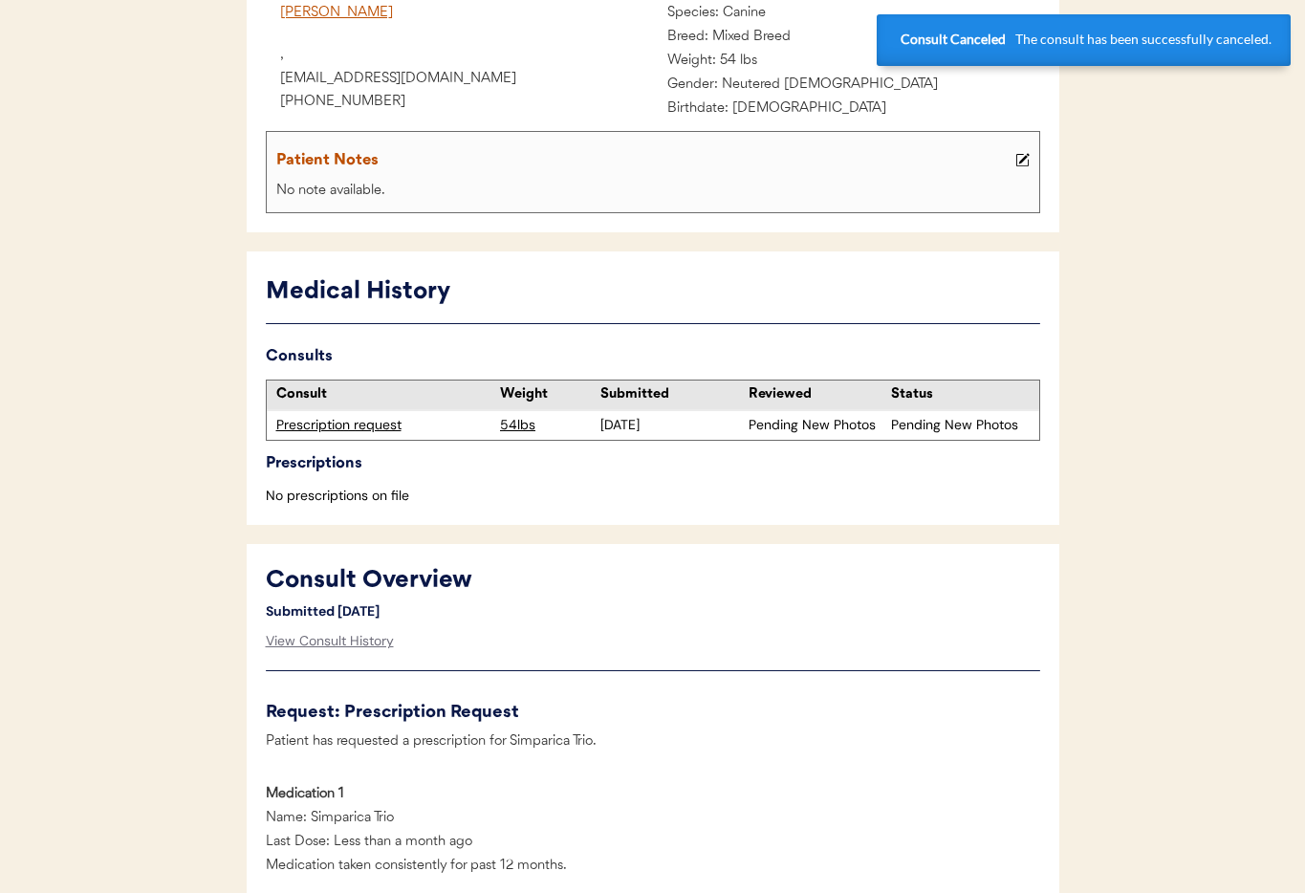
scroll to position [0, 0]
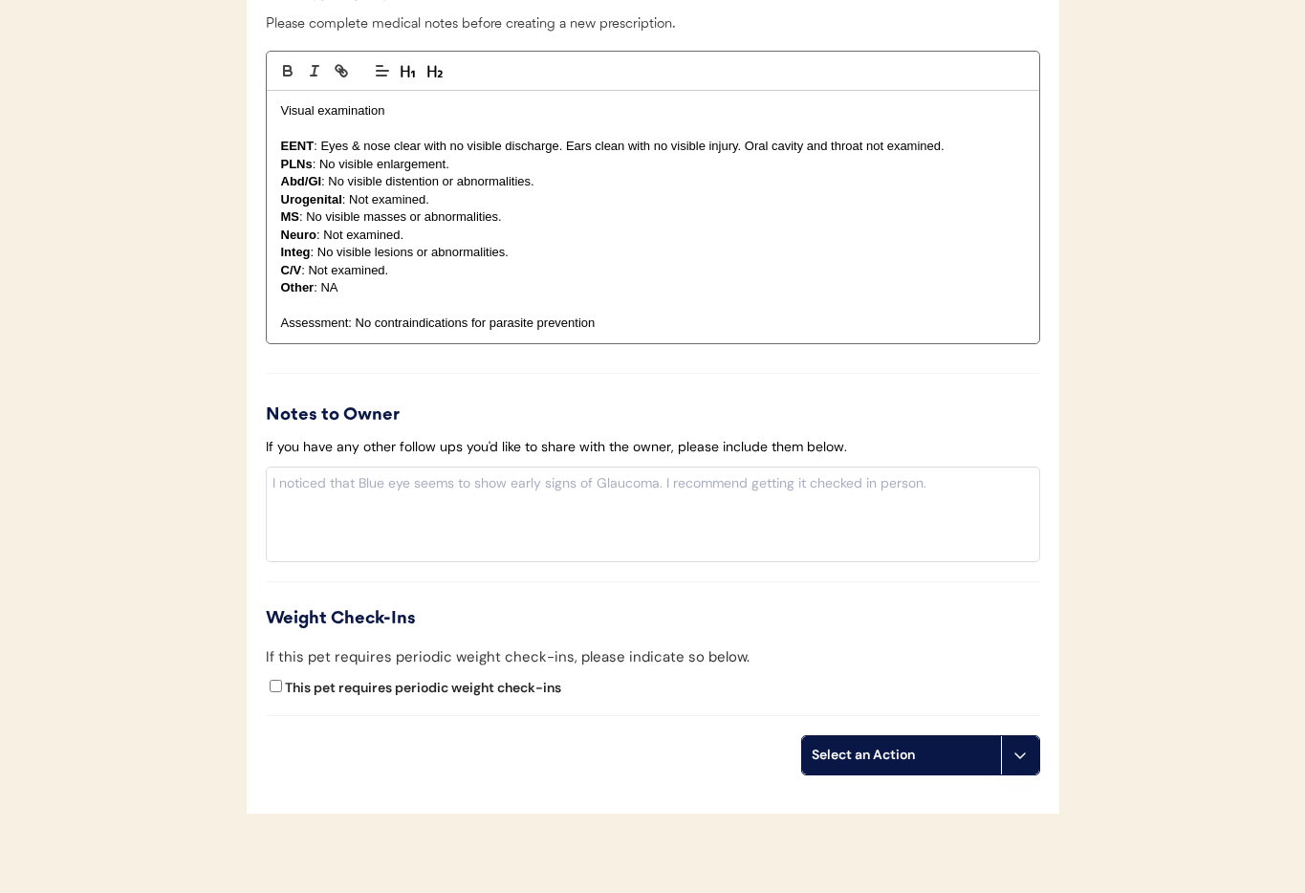
scroll to position [2066, 0]
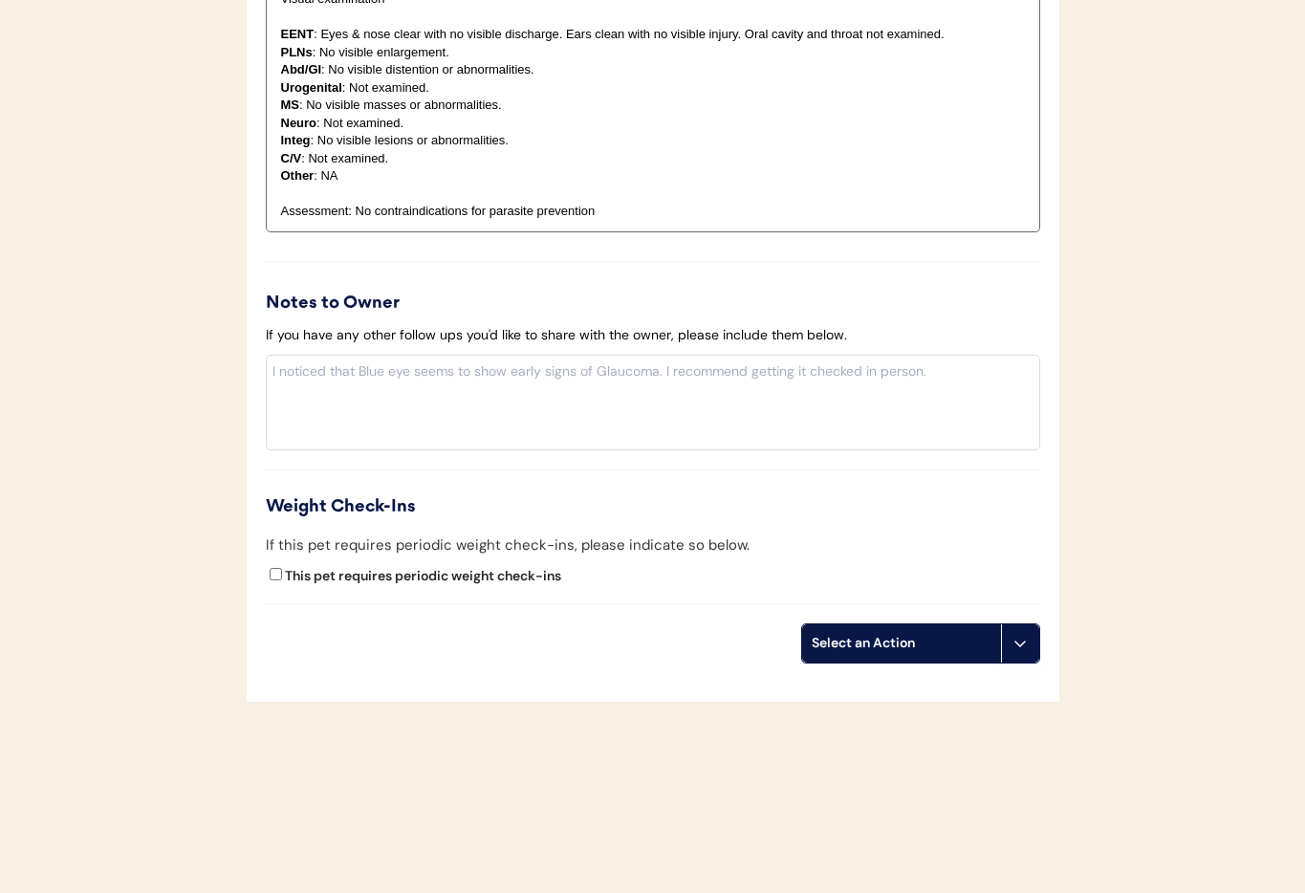
click at [1008, 659] on button at bounding box center [1020, 643] width 38 height 38
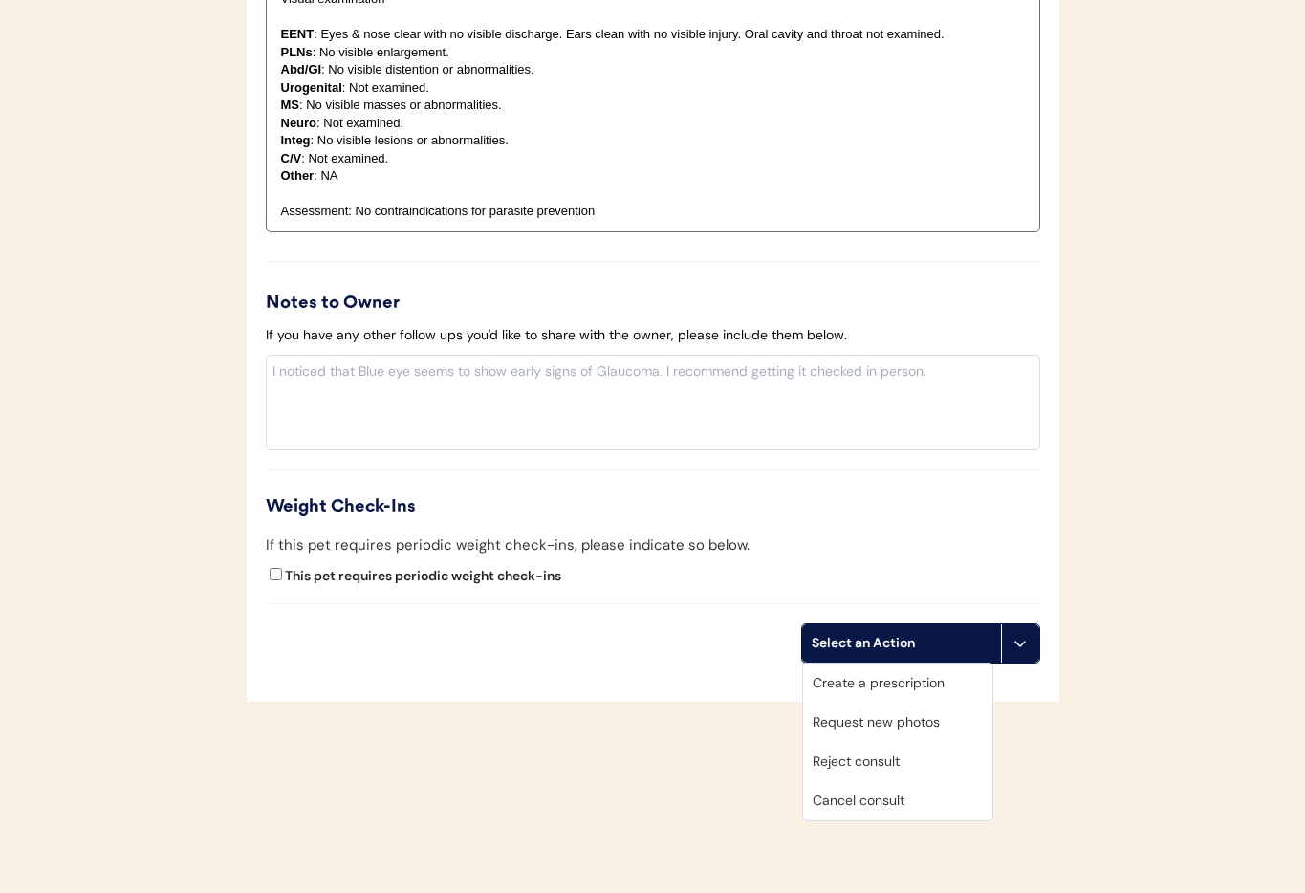
click at [912, 800] on div "Cancel consult" at bounding box center [897, 800] width 189 height 39
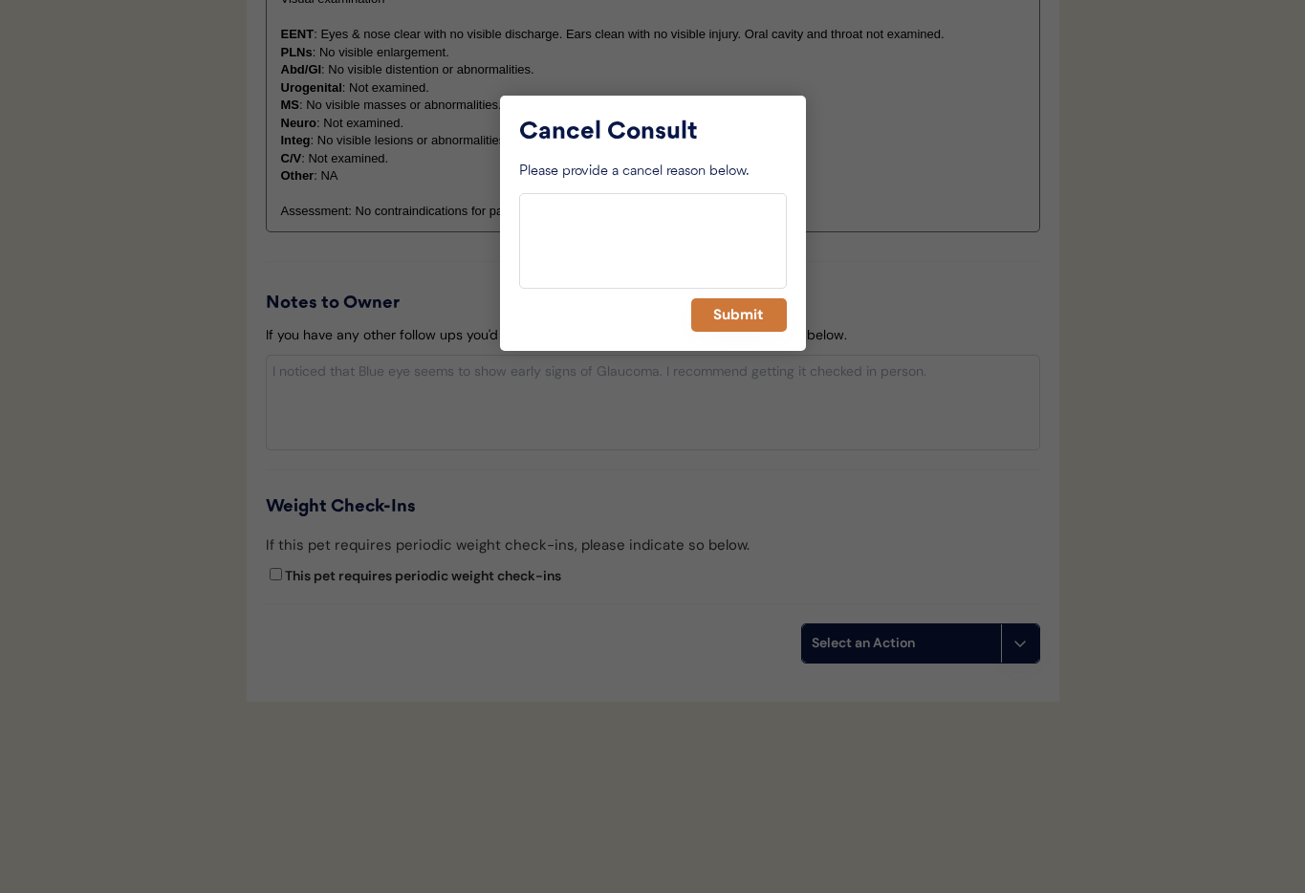
click at [717, 306] on button "Submit" at bounding box center [739, 314] width 96 height 33
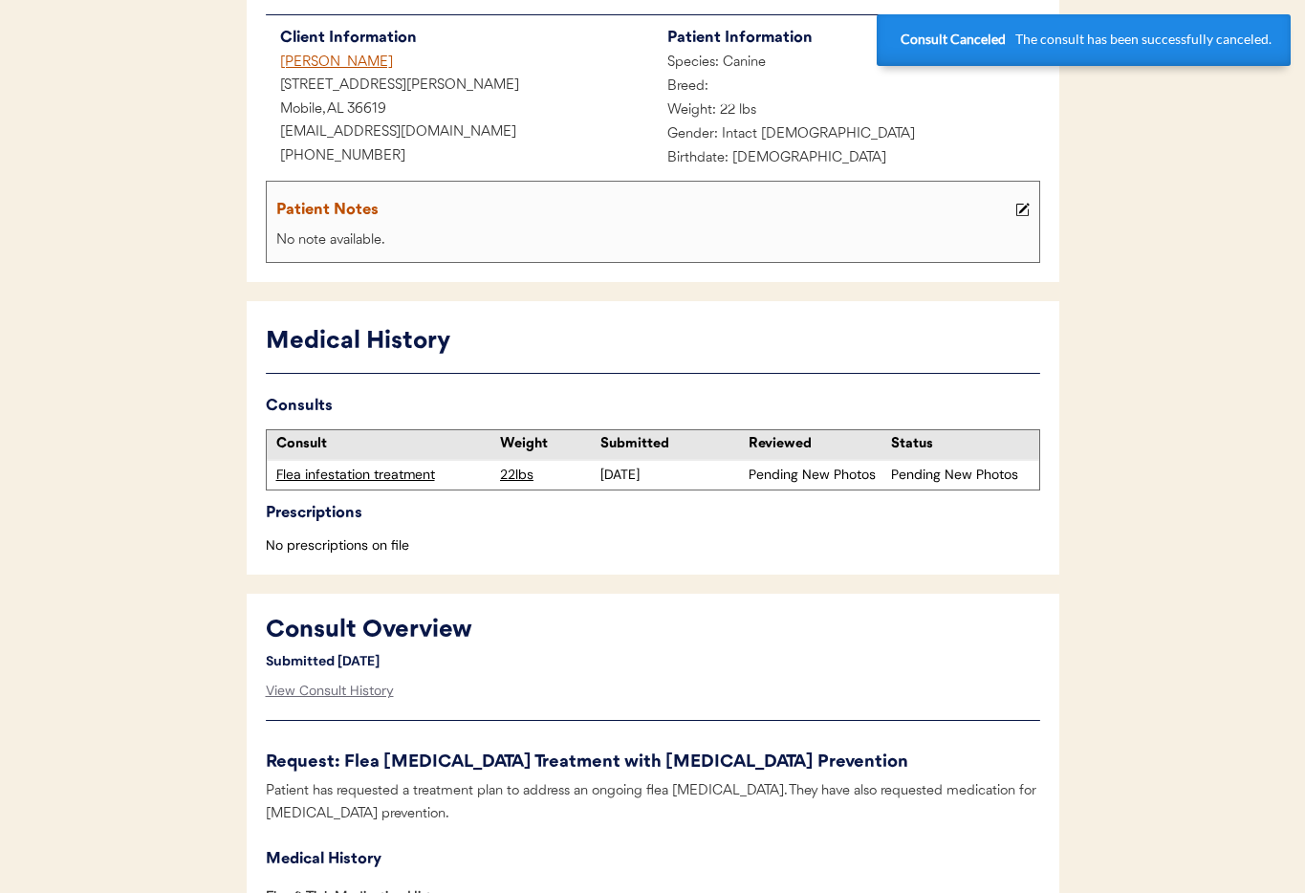
scroll to position [0, 0]
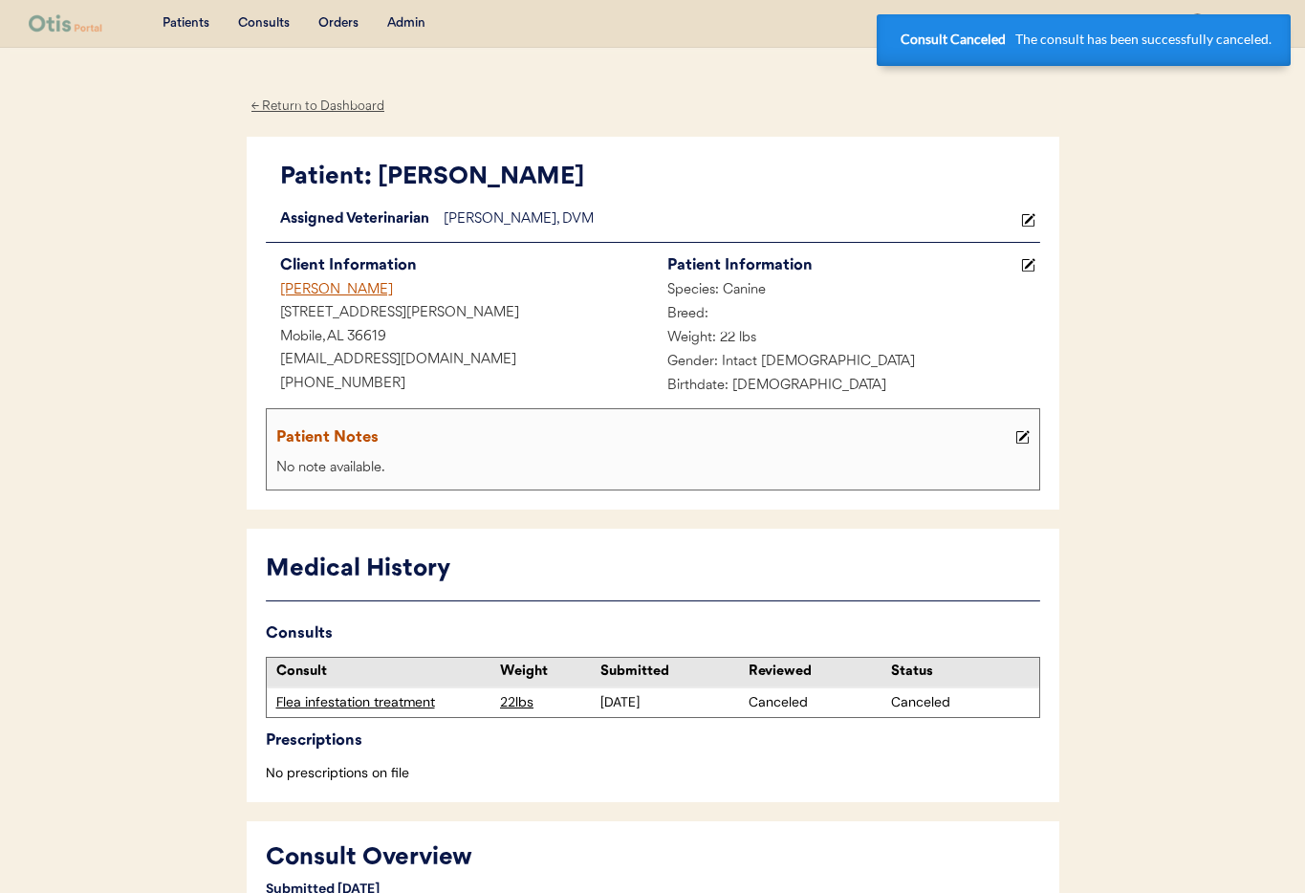
click at [296, 294] on div "Lindal Sands" at bounding box center [459, 291] width 387 height 24
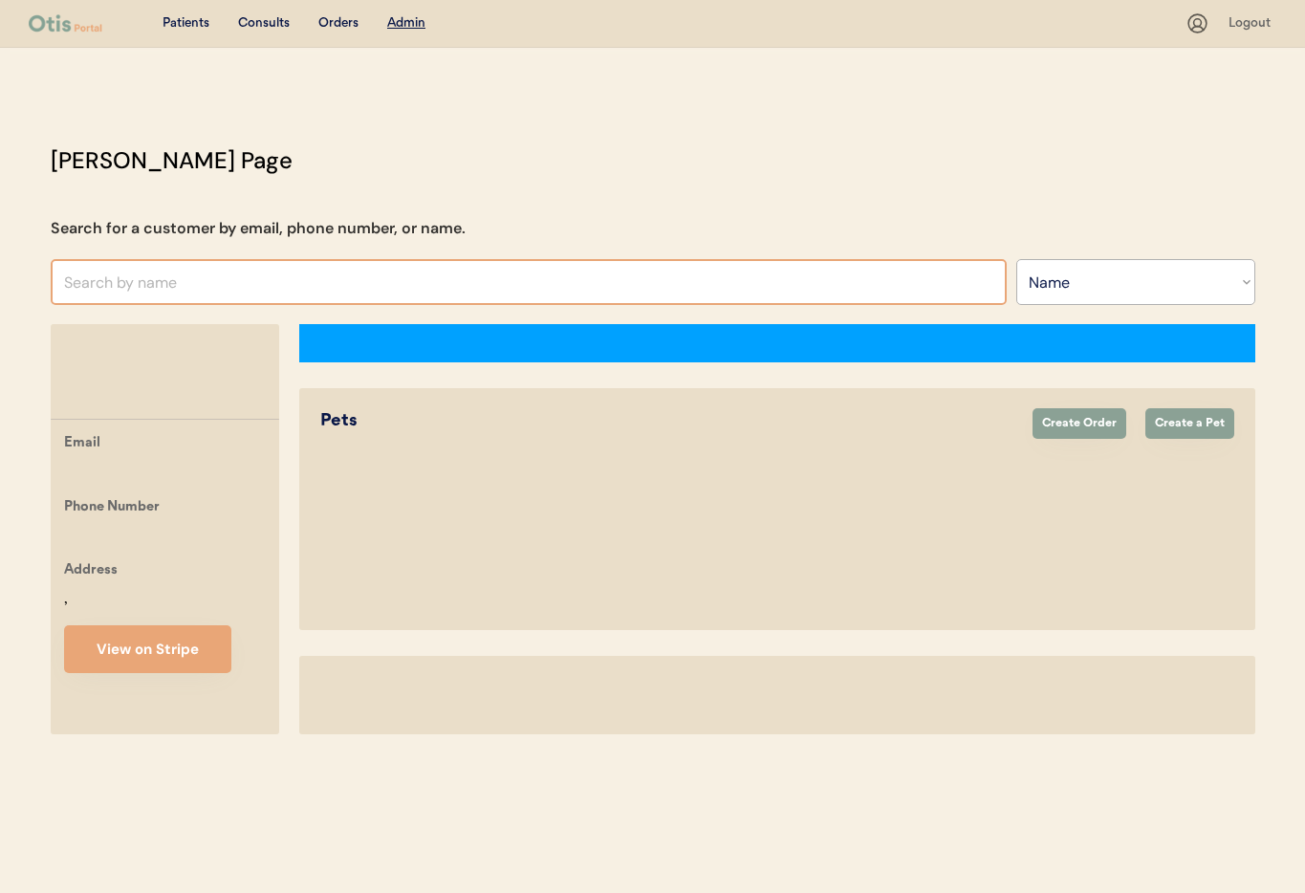
select select ""Name""
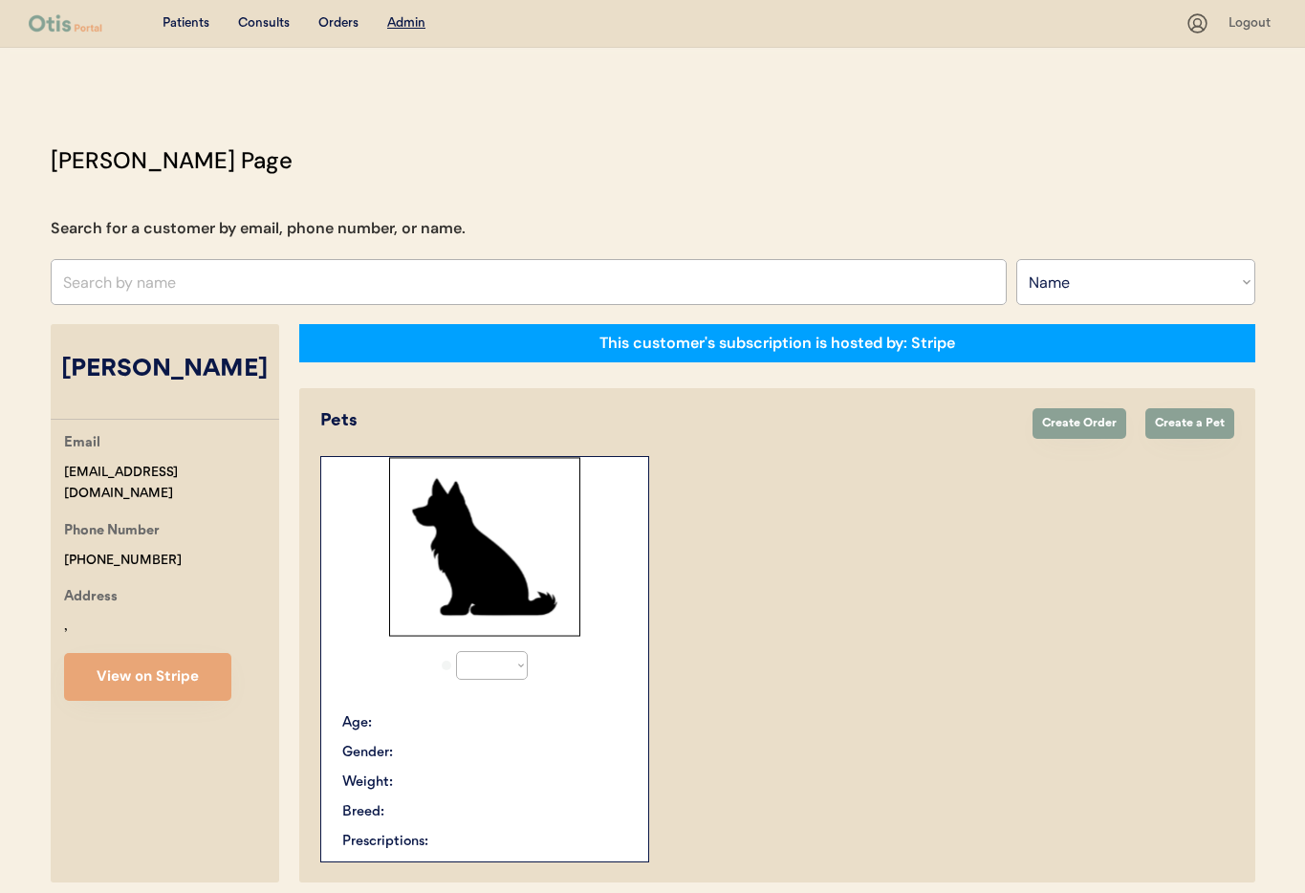
select select "true"
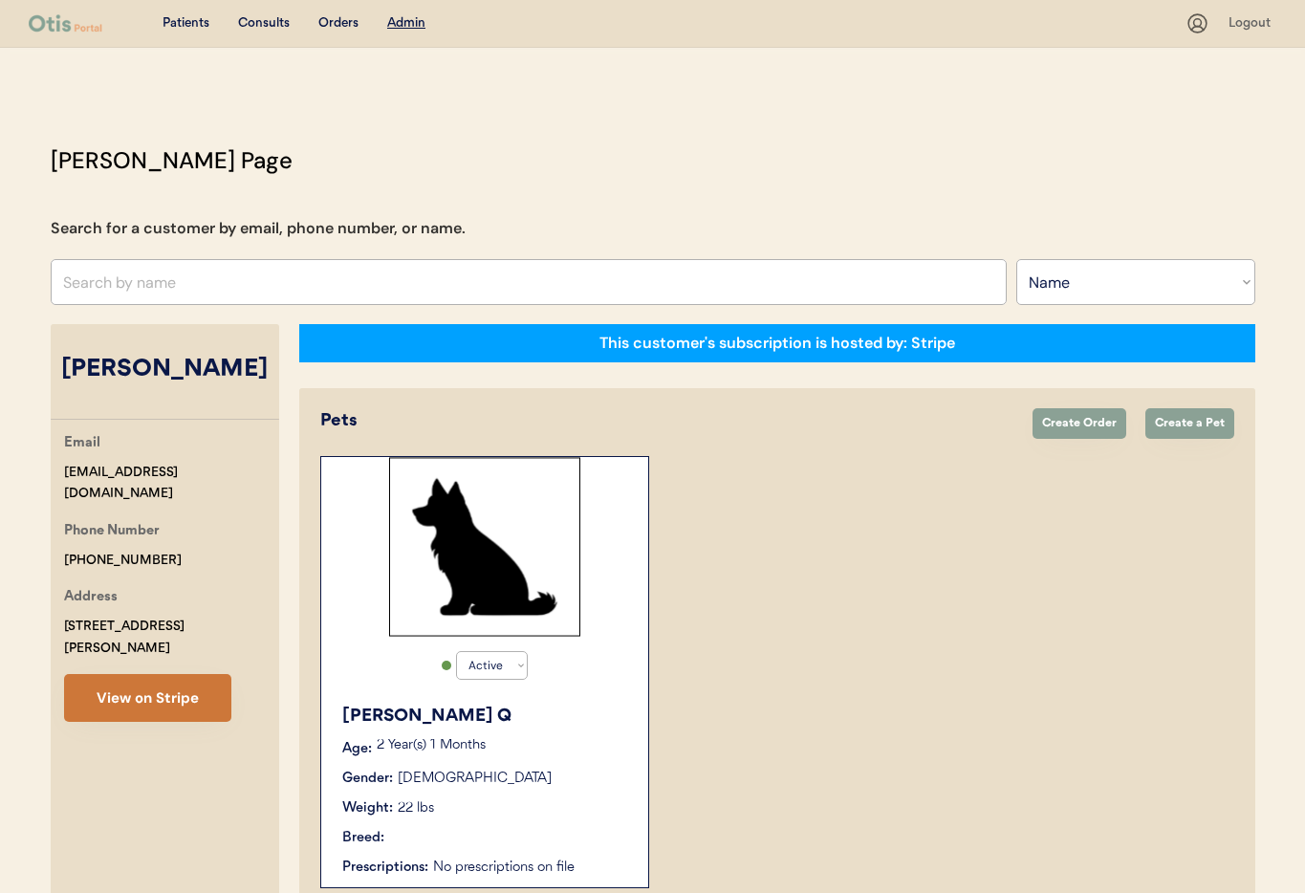
click at [139, 683] on button "View on Stripe" at bounding box center [147, 698] width 167 height 48
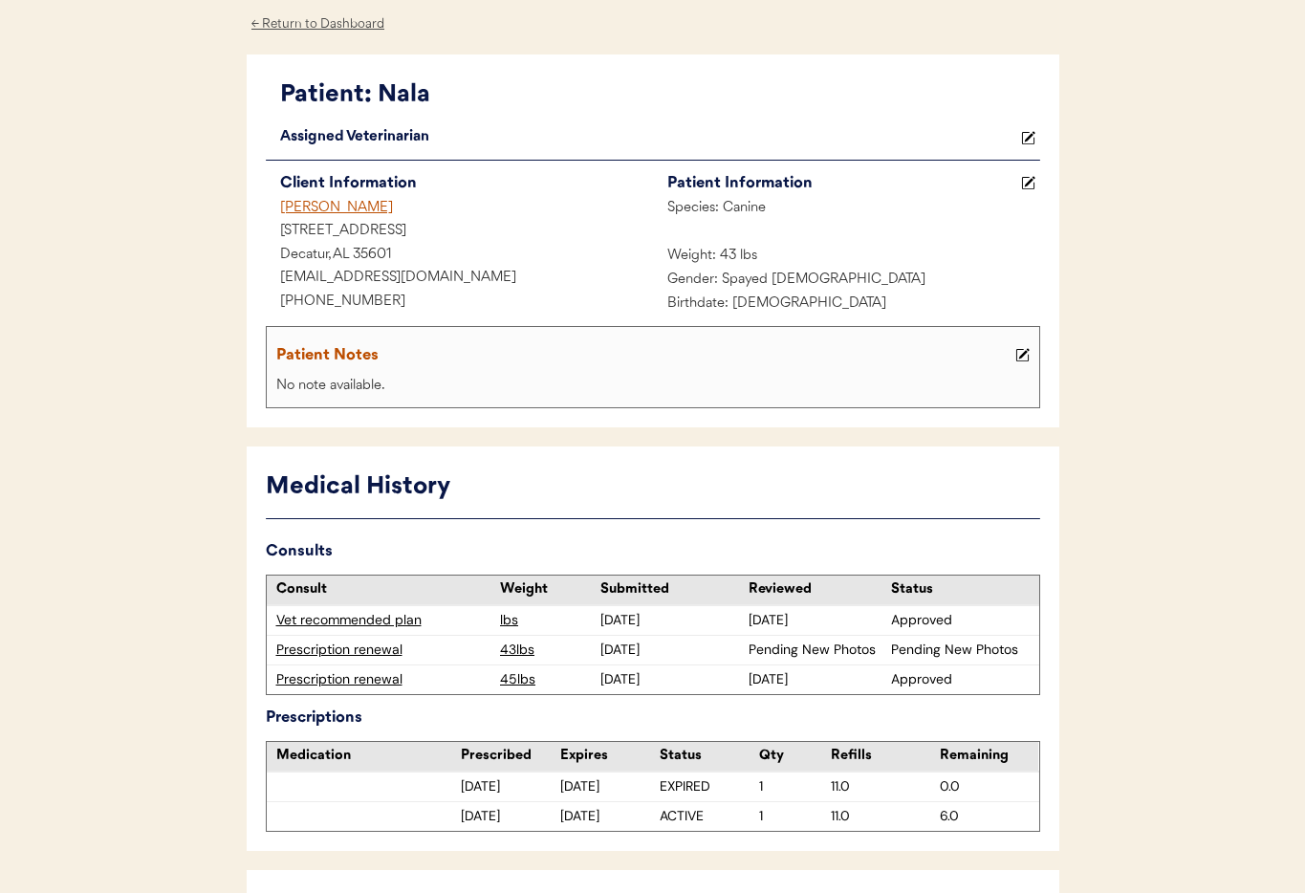
scroll to position [89, 0]
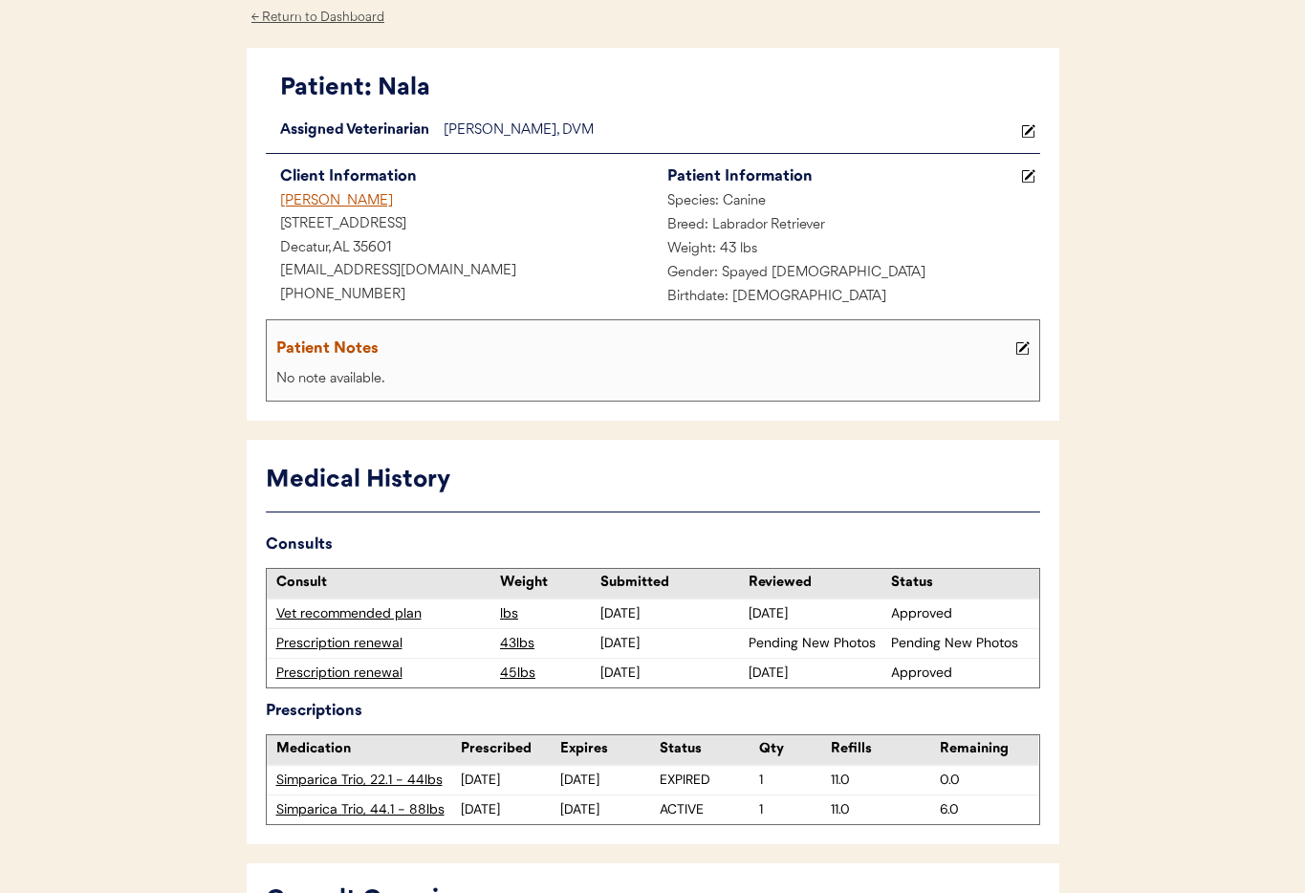
click at [338, 642] on div "Prescription renewal" at bounding box center [383, 643] width 215 height 19
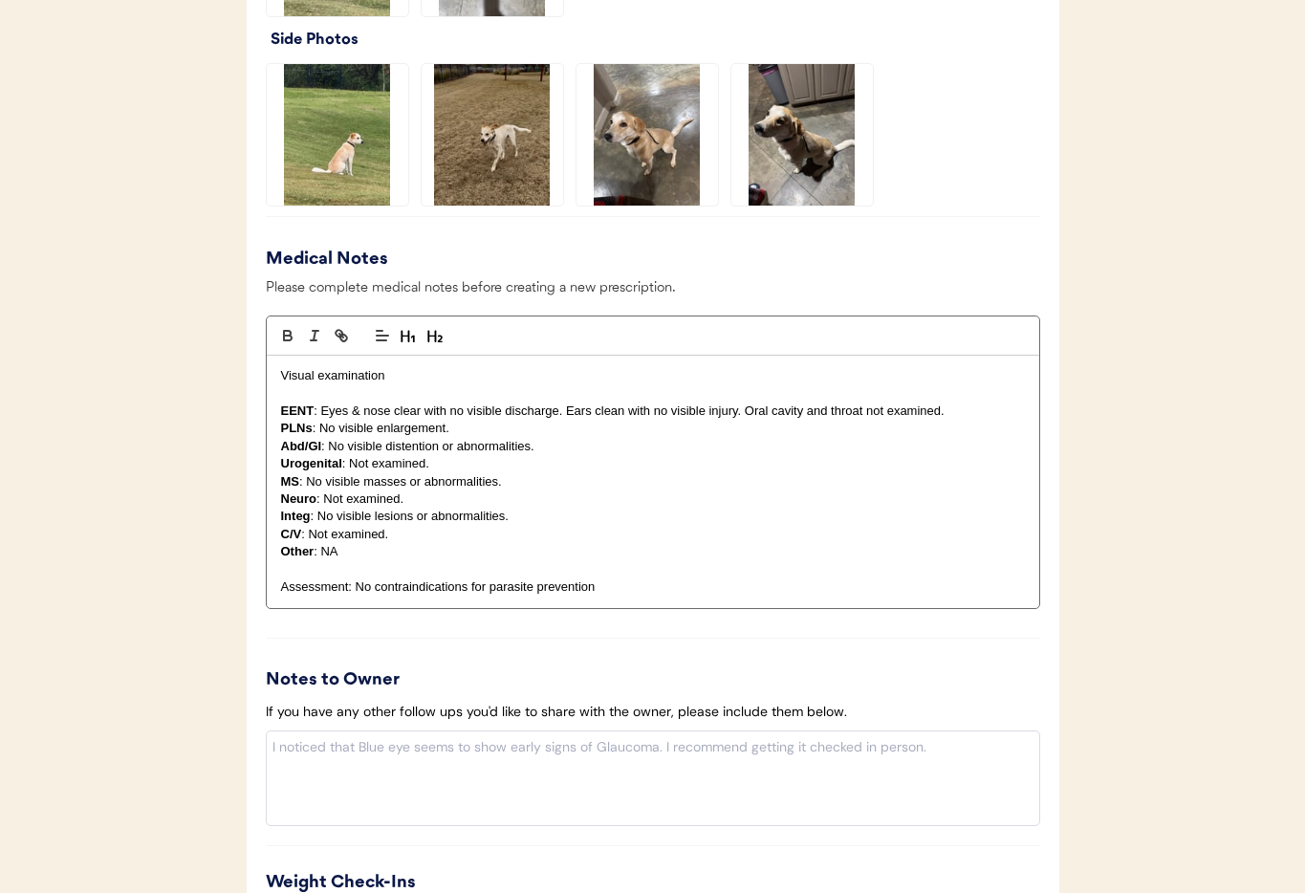
scroll to position [2112, 0]
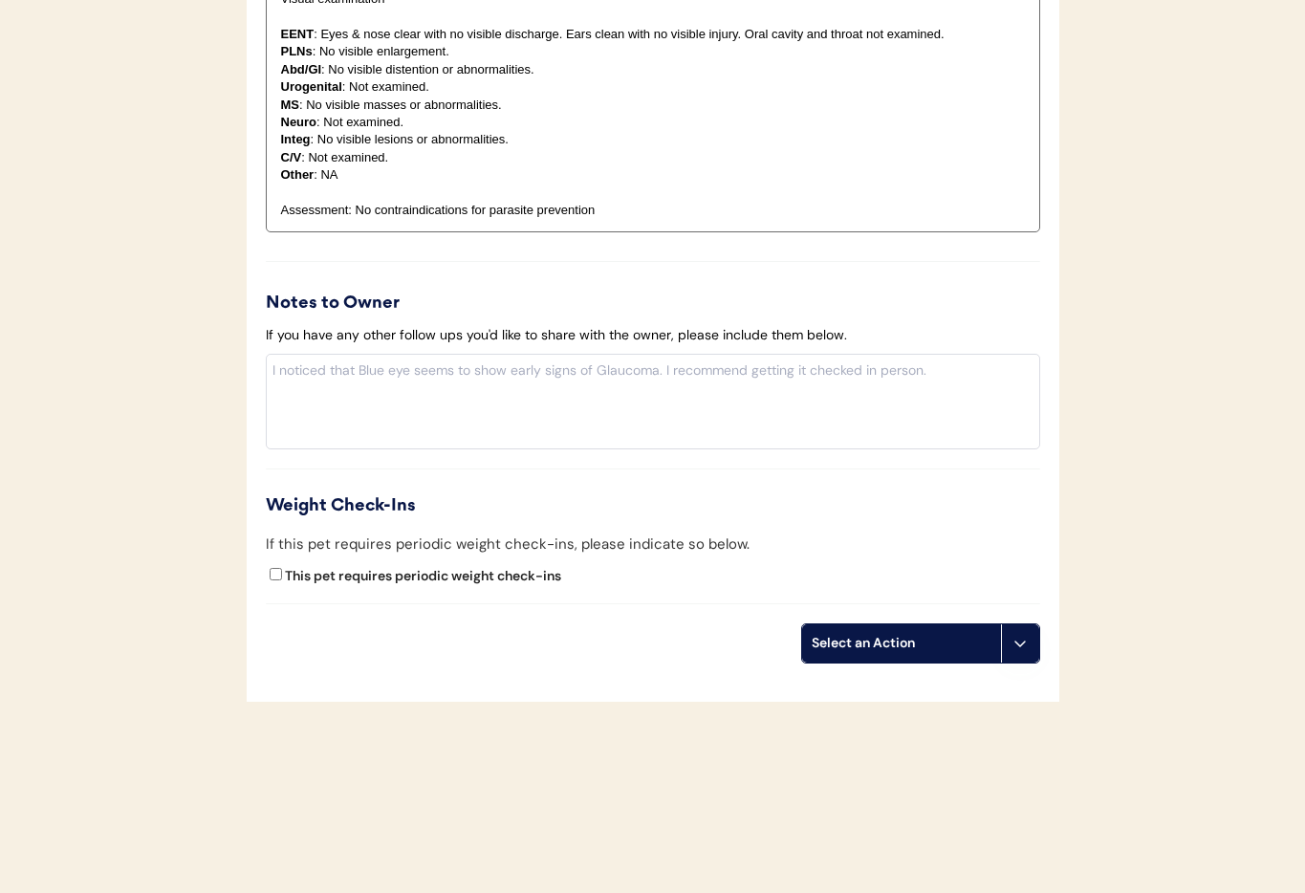
click at [1034, 648] on button at bounding box center [1020, 643] width 38 height 38
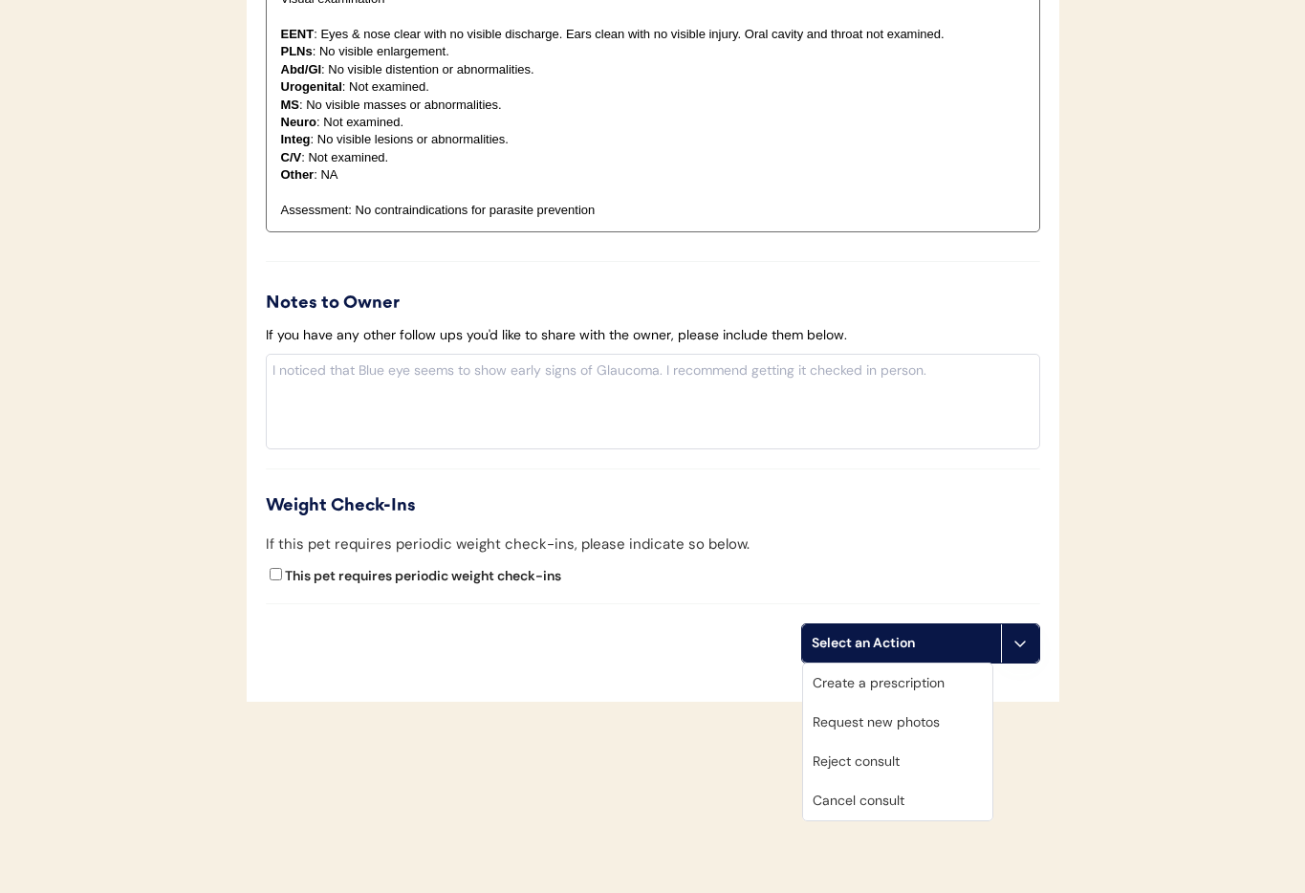
click at [877, 815] on div "Cancel consult" at bounding box center [897, 800] width 189 height 39
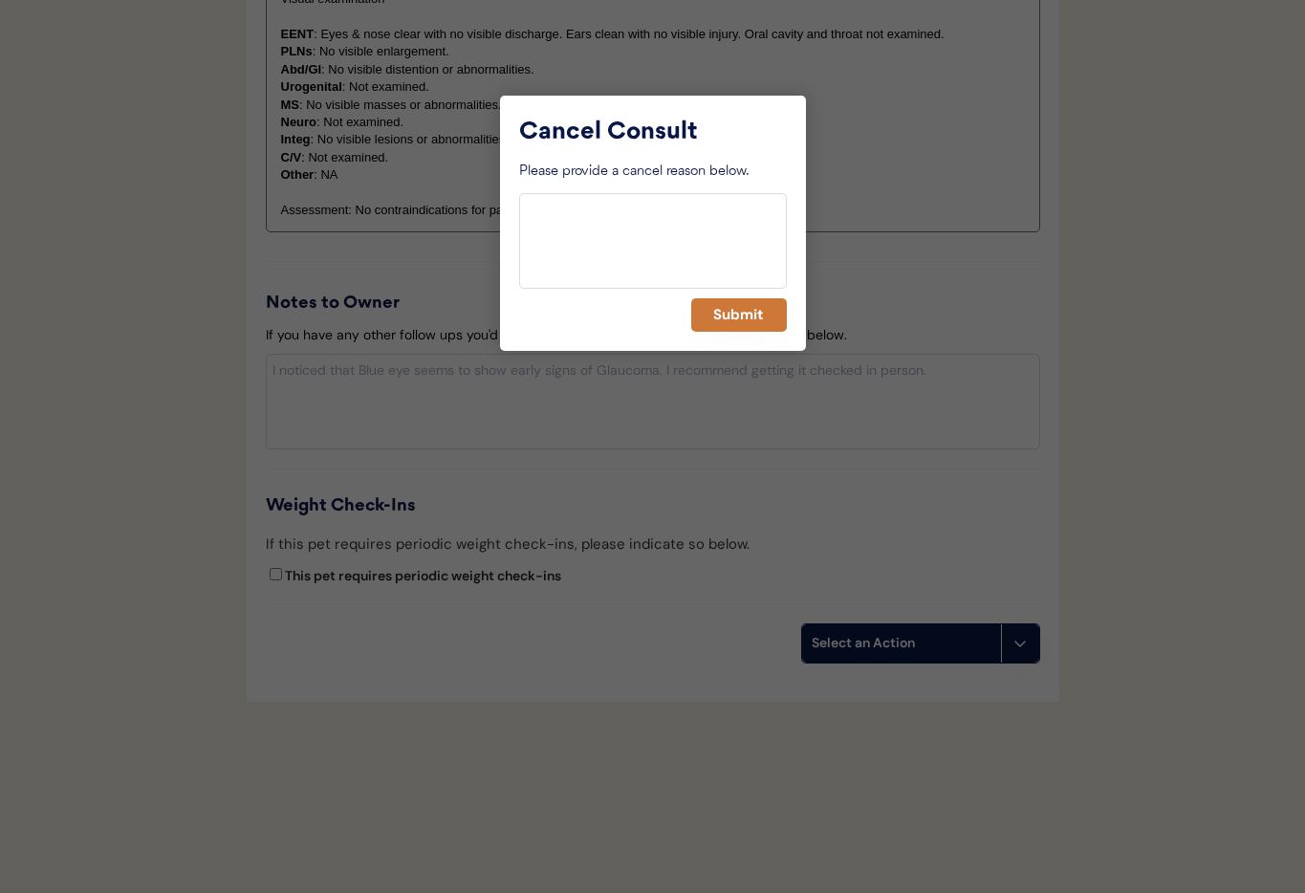
click at [724, 315] on button "Submit" at bounding box center [739, 314] width 96 height 33
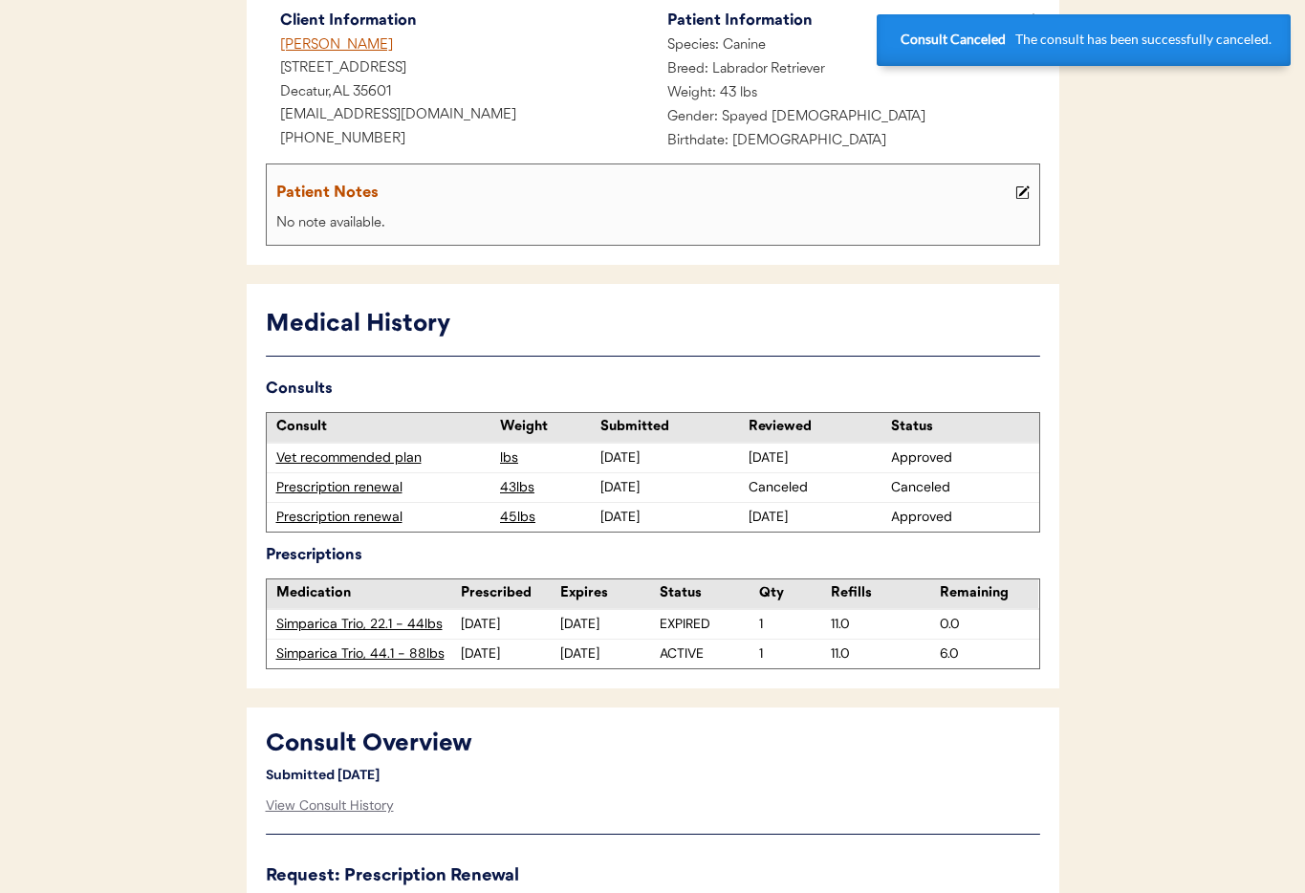
scroll to position [0, 0]
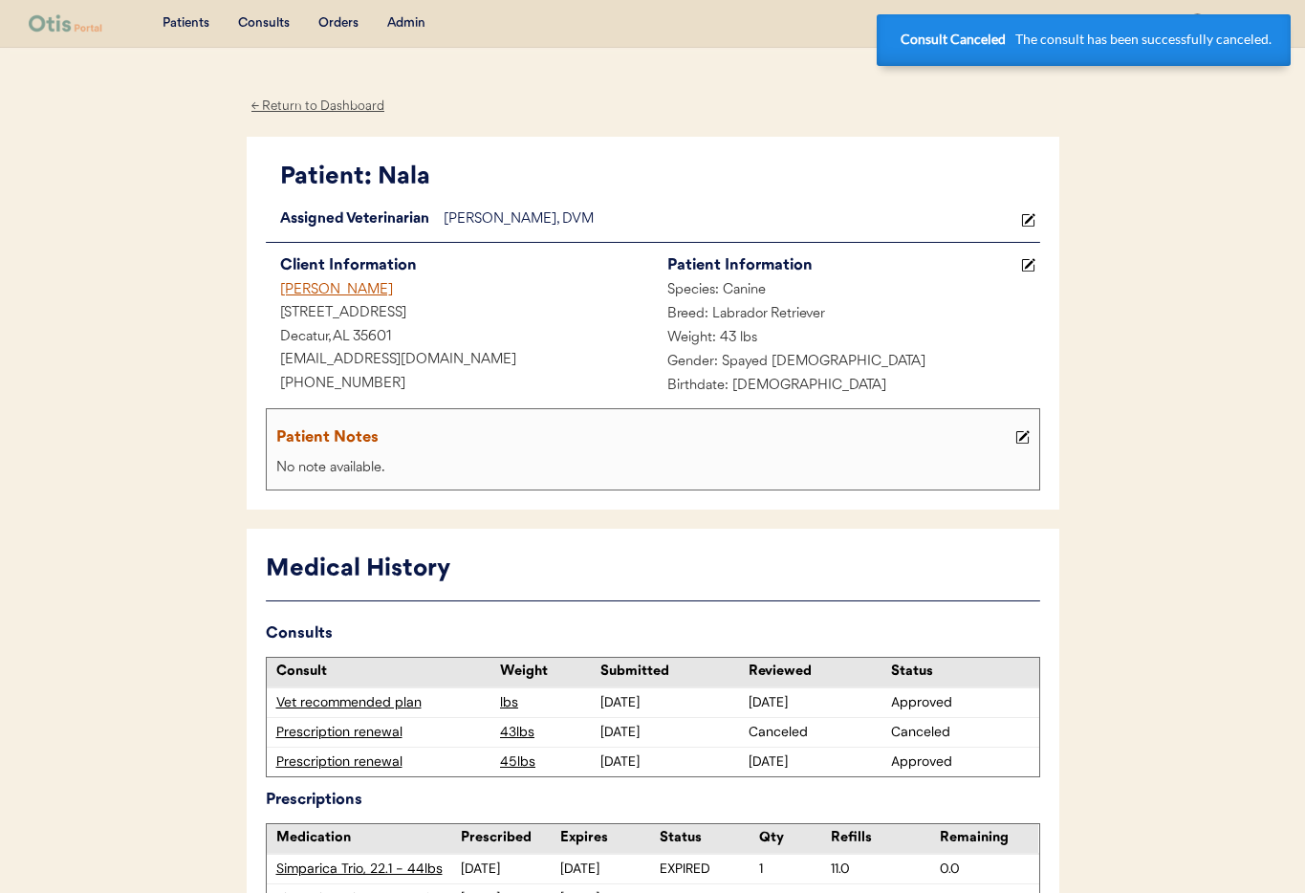
click at [301, 287] on div "Sarah Boy" at bounding box center [459, 291] width 387 height 24
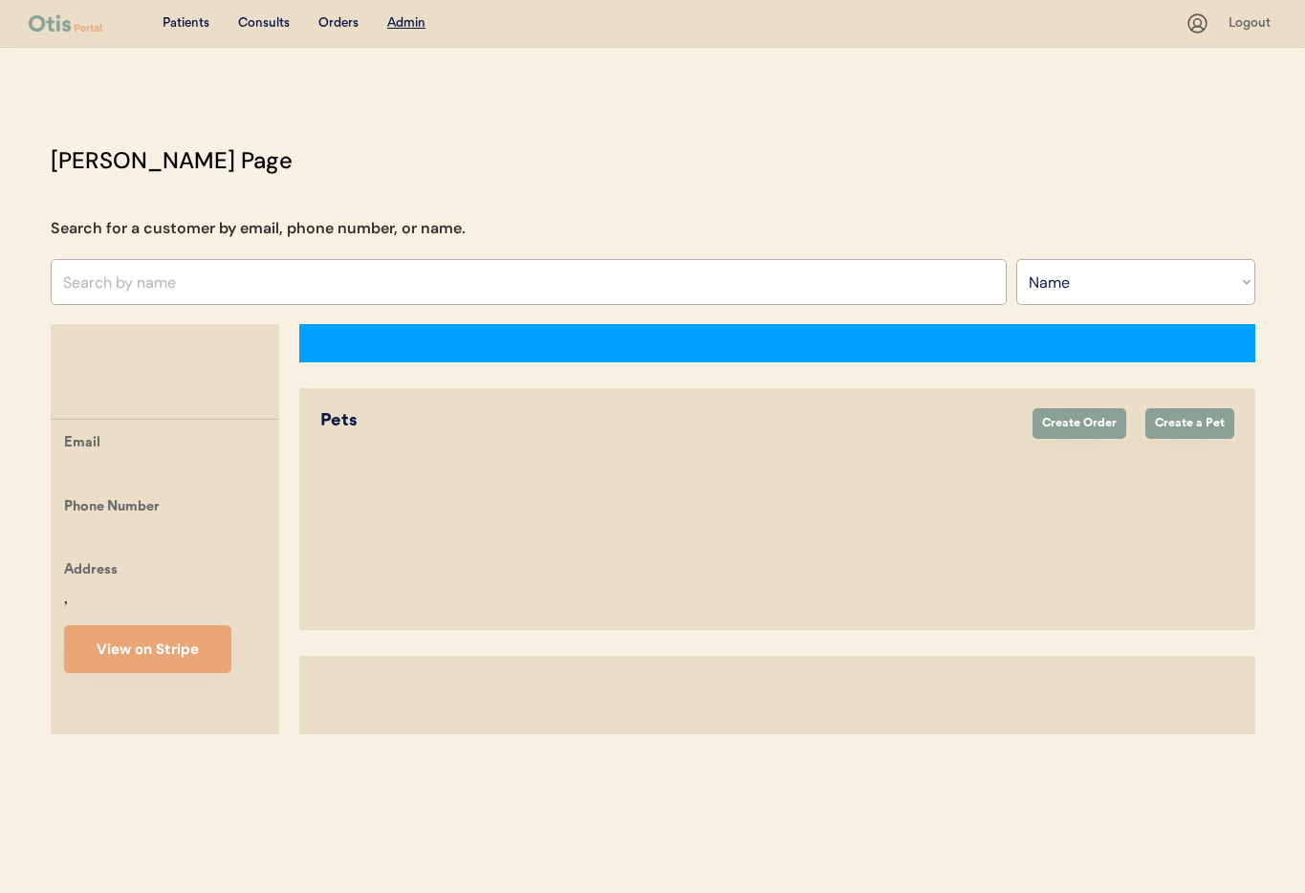
select select ""Name""
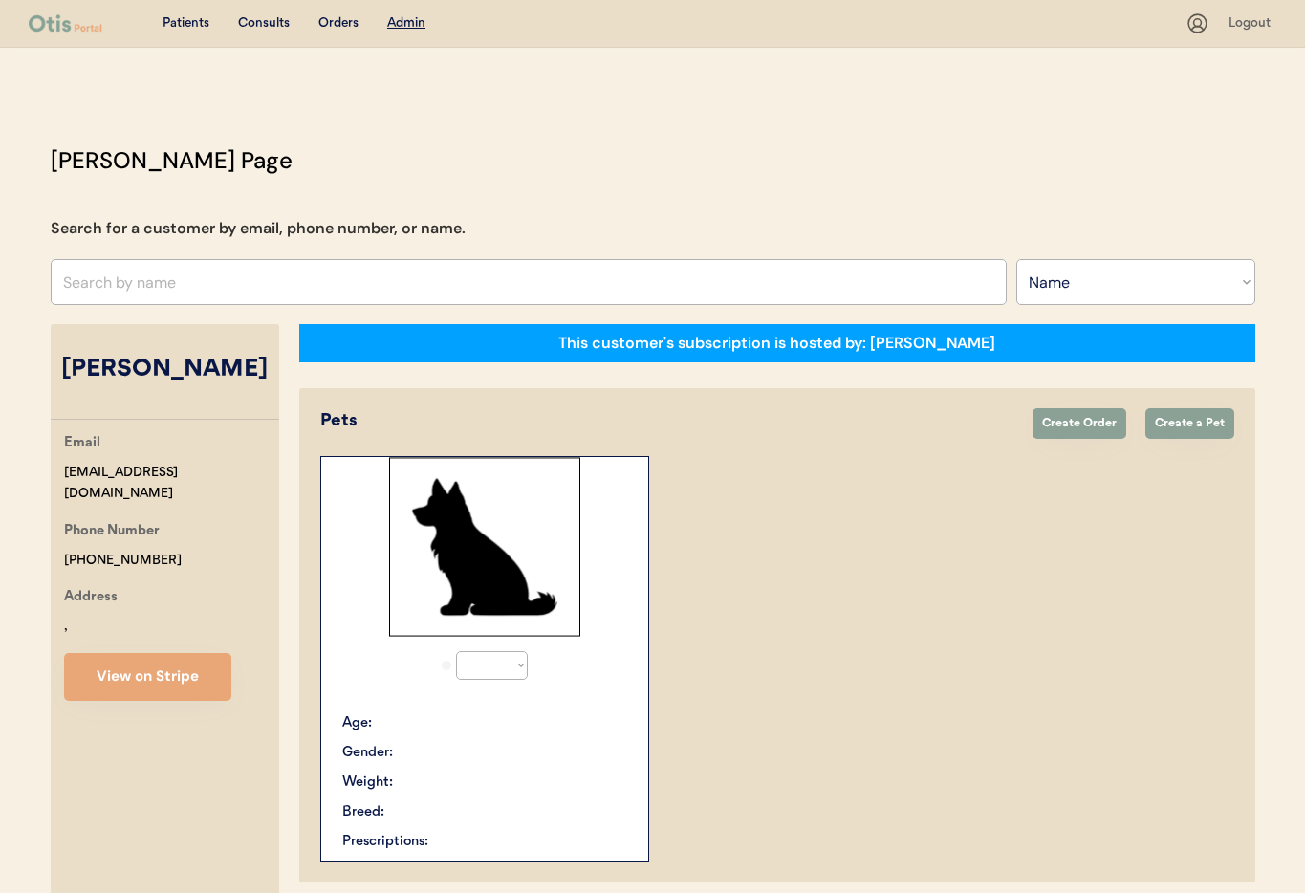
select select "true"
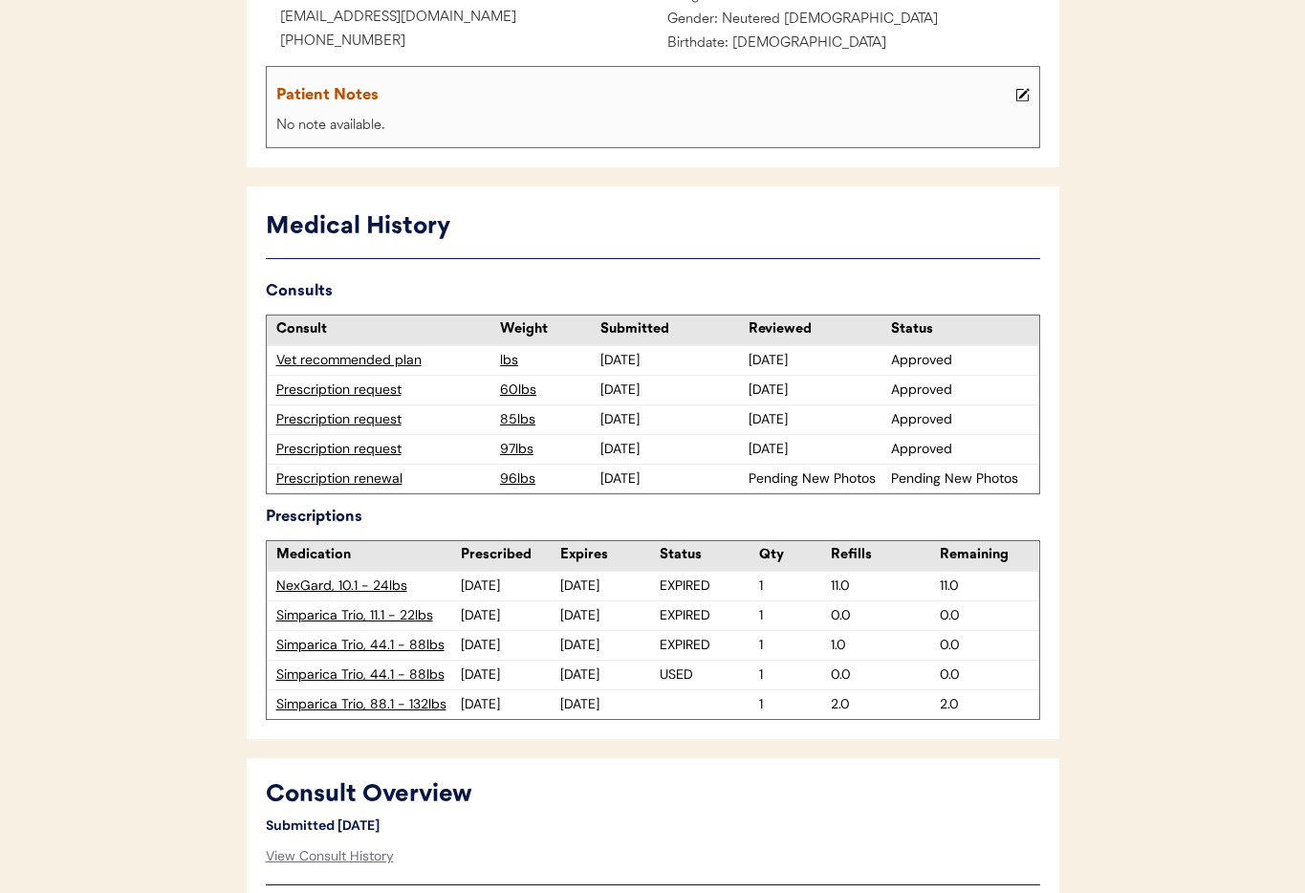
scroll to position [356, 0]
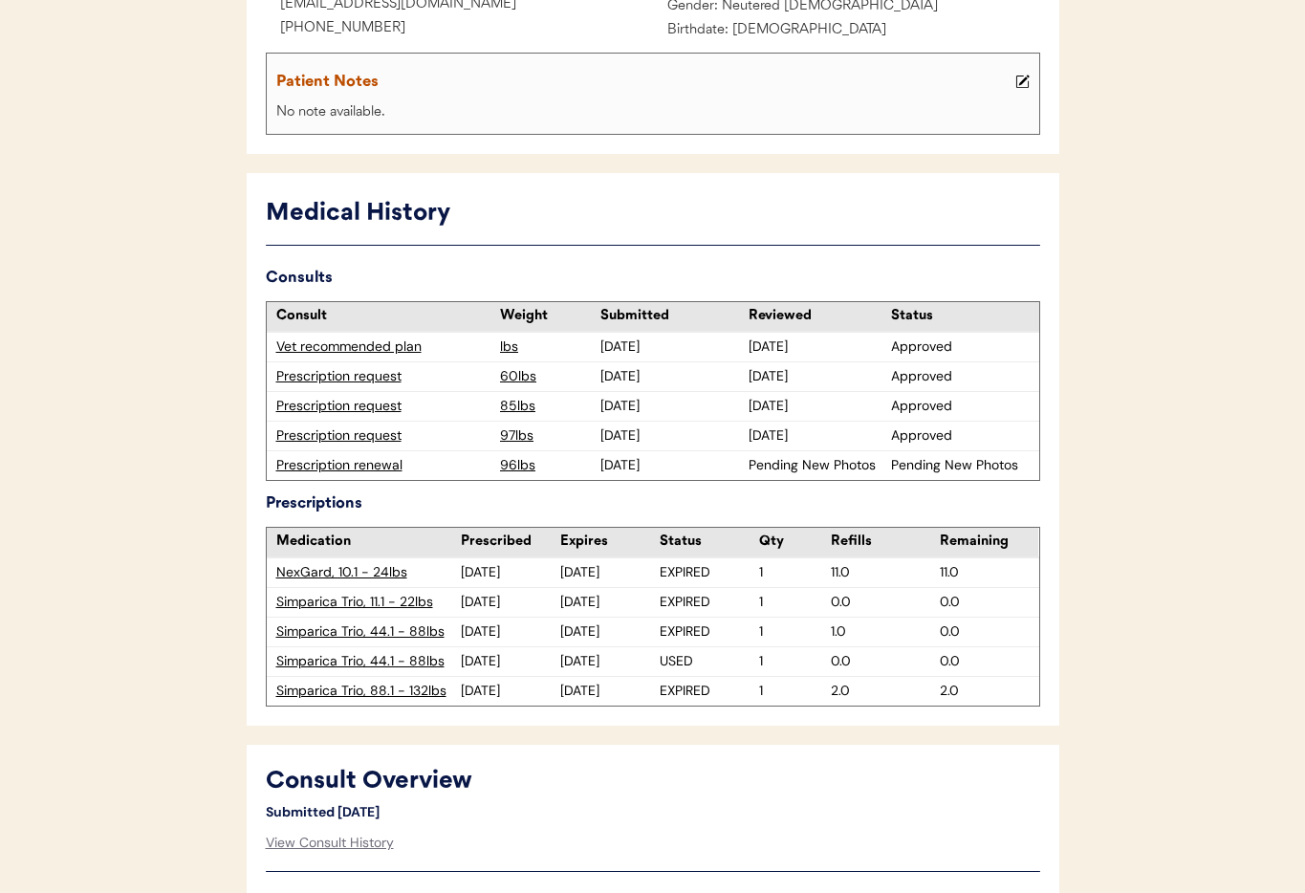
click at [375, 465] on div "Prescription renewal" at bounding box center [383, 465] width 215 height 19
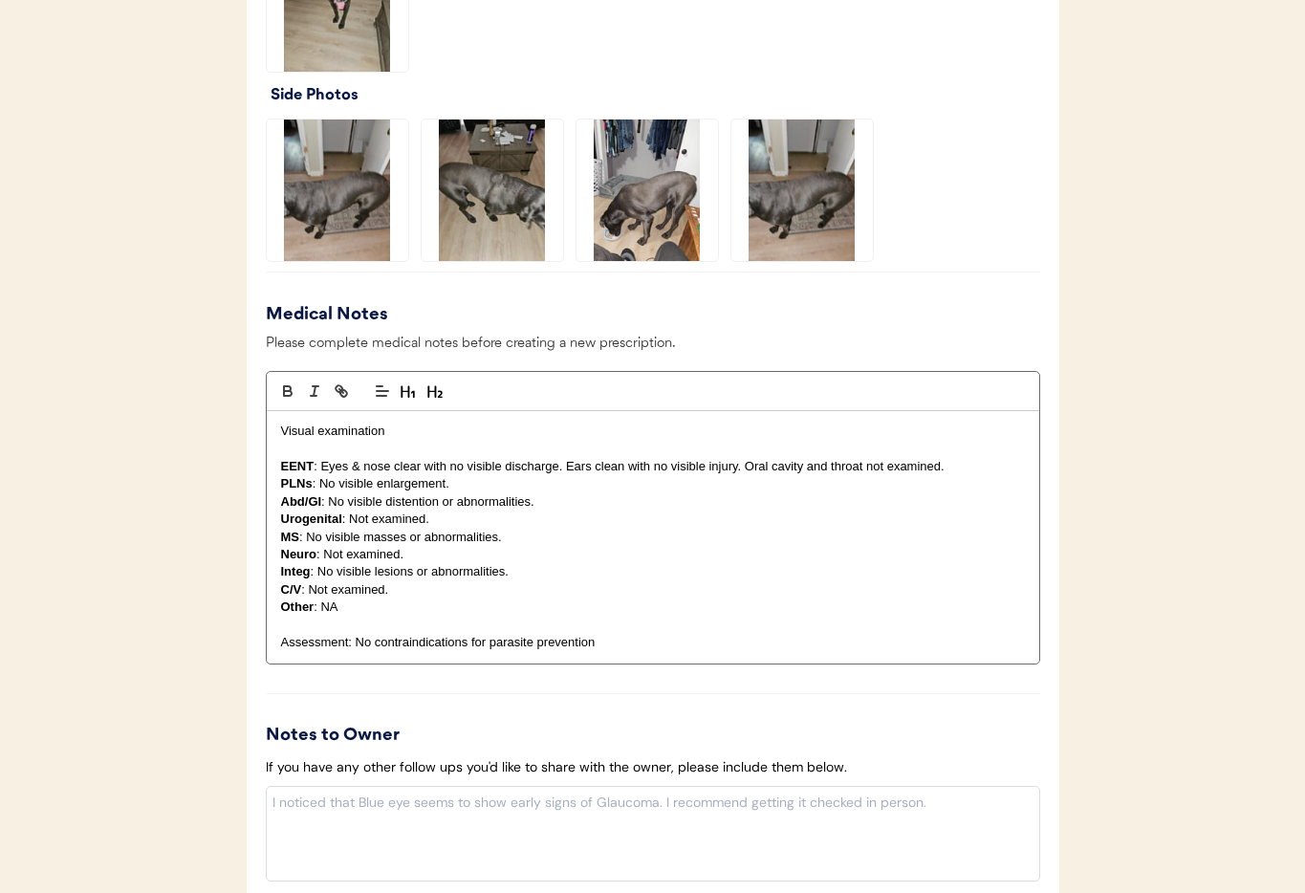
scroll to position [2261, 0]
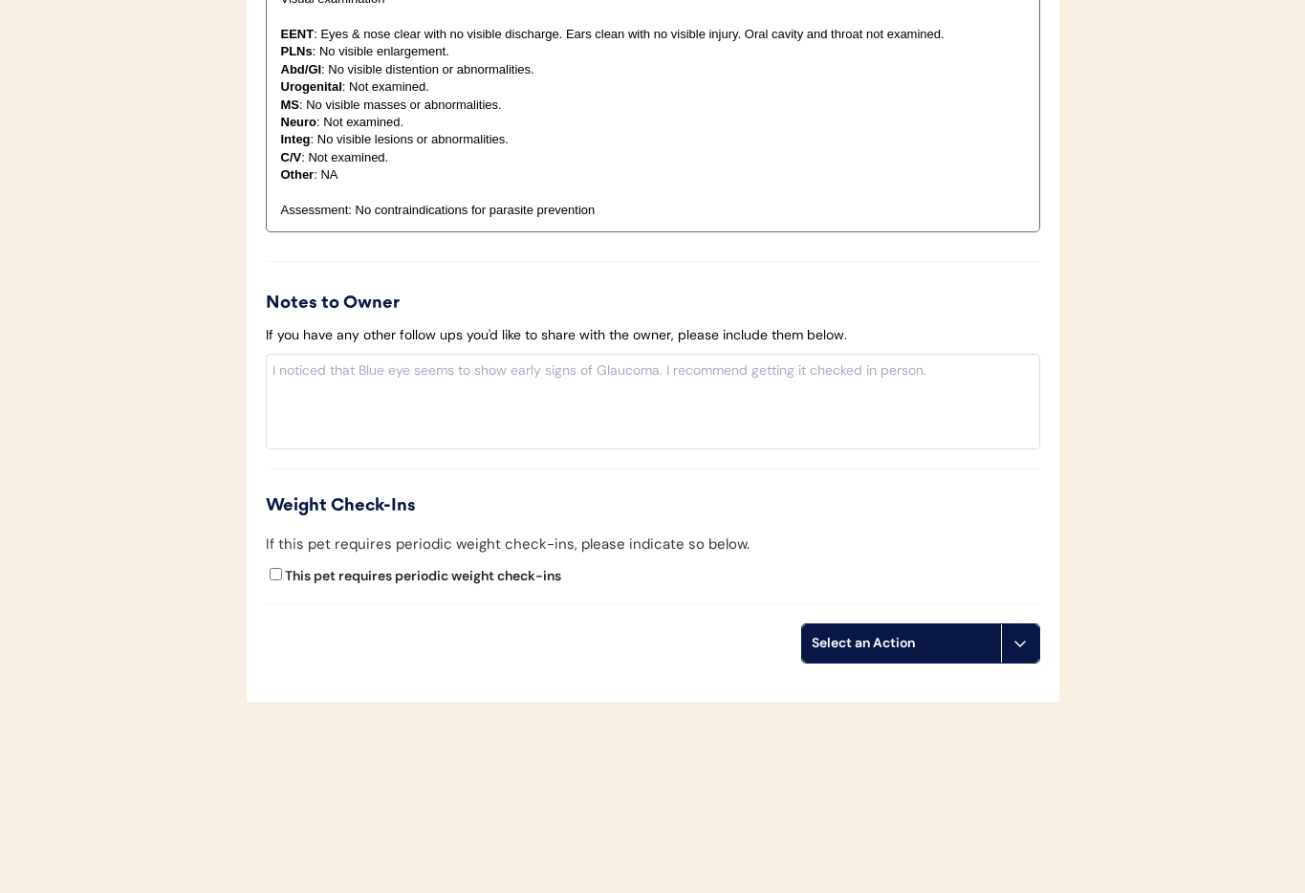
drag, startPoint x: 1016, startPoint y: 644, endPoint x: 1009, endPoint y: 662, distance: 19.4
click at [1016, 644] on icon at bounding box center [1019, 643] width 15 height 15
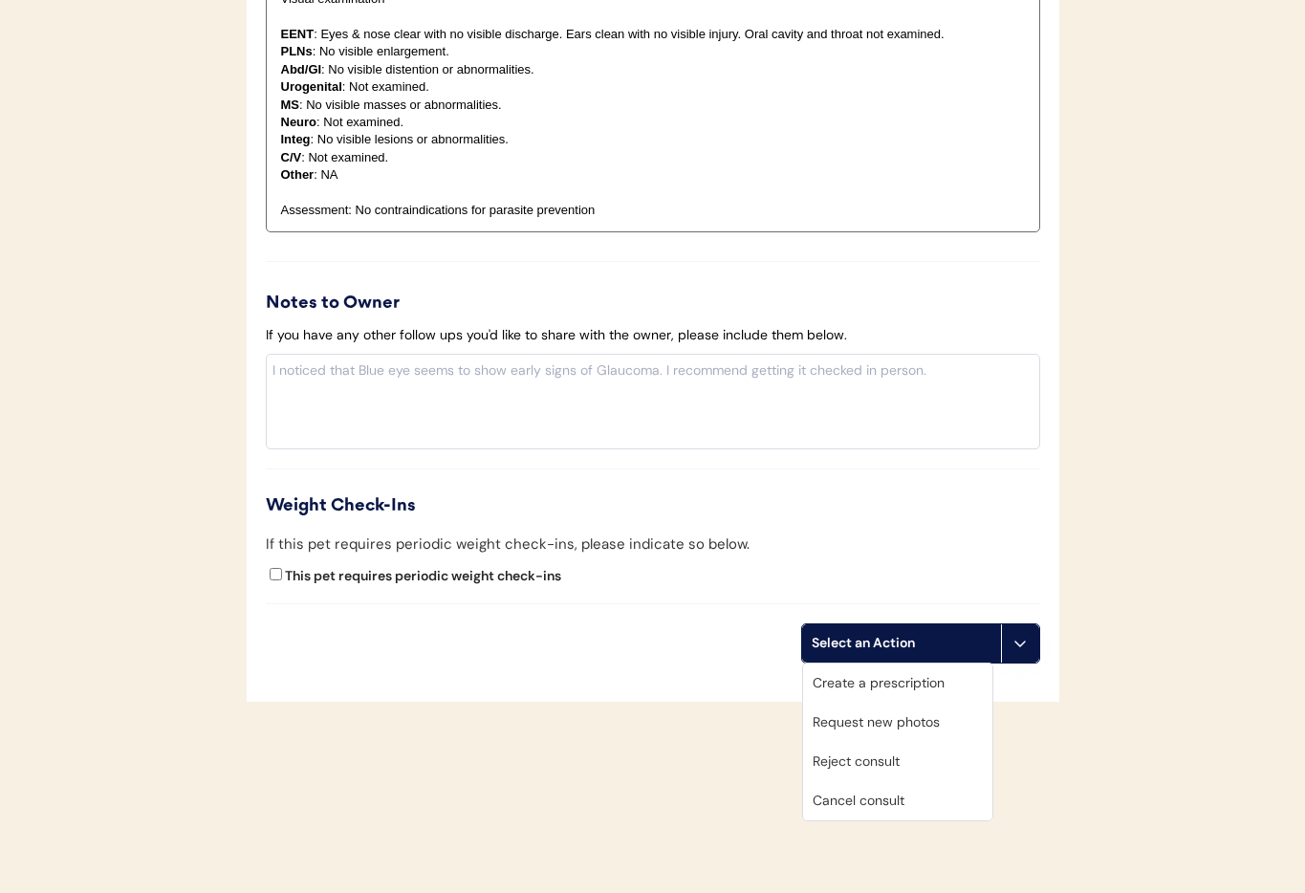
click at [942, 798] on div "Cancel consult" at bounding box center [897, 800] width 189 height 39
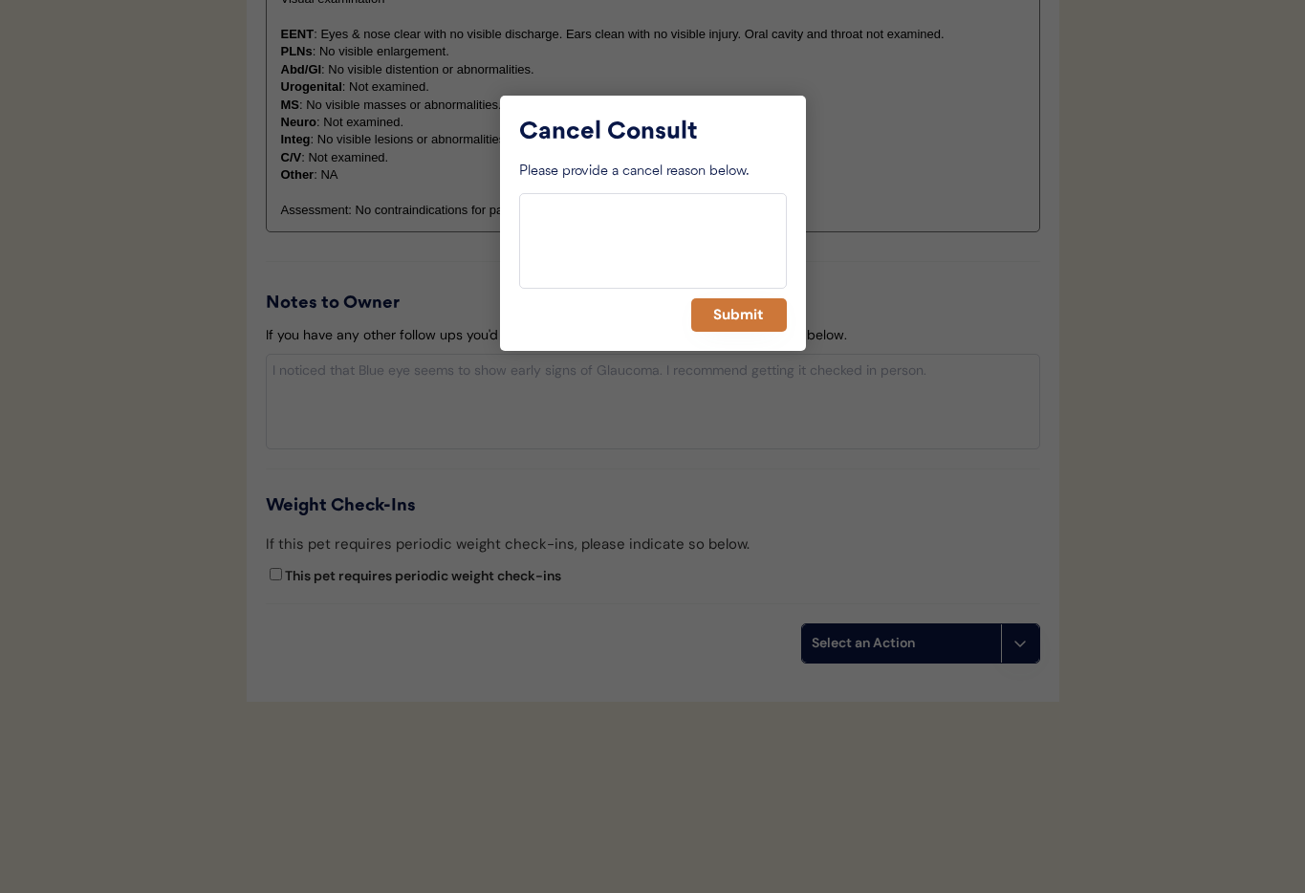
drag, startPoint x: 751, startPoint y: 325, endPoint x: 734, endPoint y: 340, distance: 23.0
click at [750, 325] on button "Submit" at bounding box center [739, 314] width 96 height 33
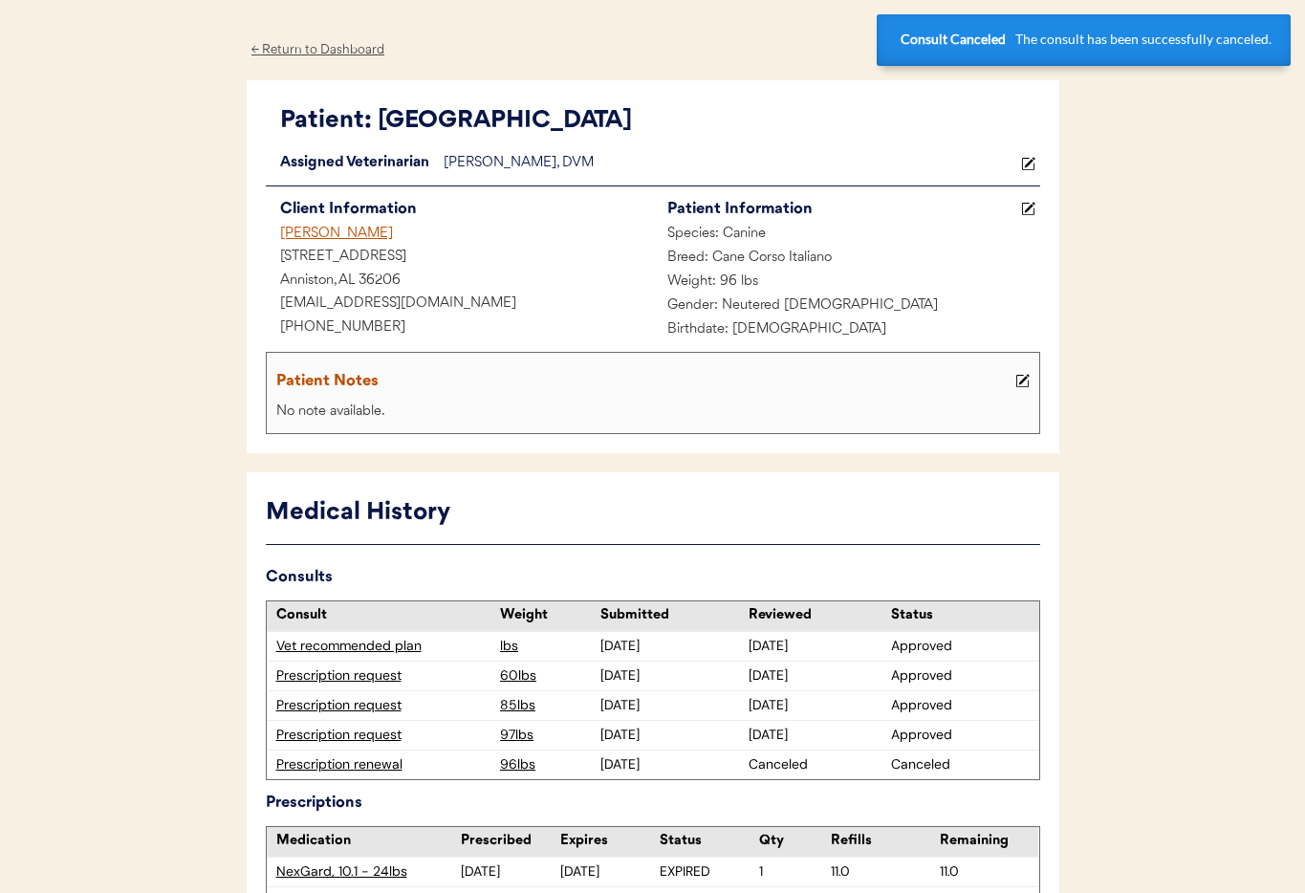
scroll to position [0, 0]
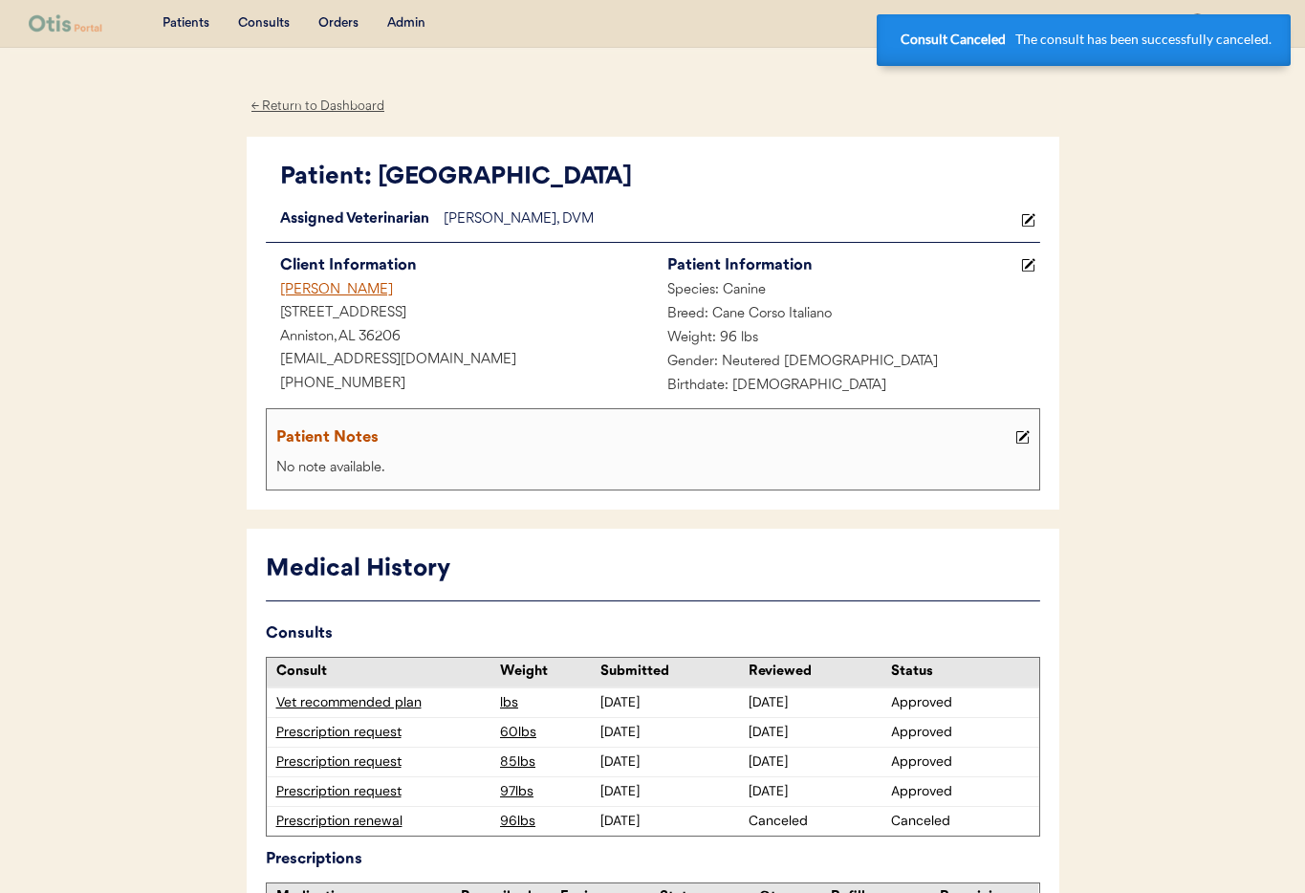
click at [292, 289] on div "Jereme Haynes" at bounding box center [459, 291] width 387 height 24
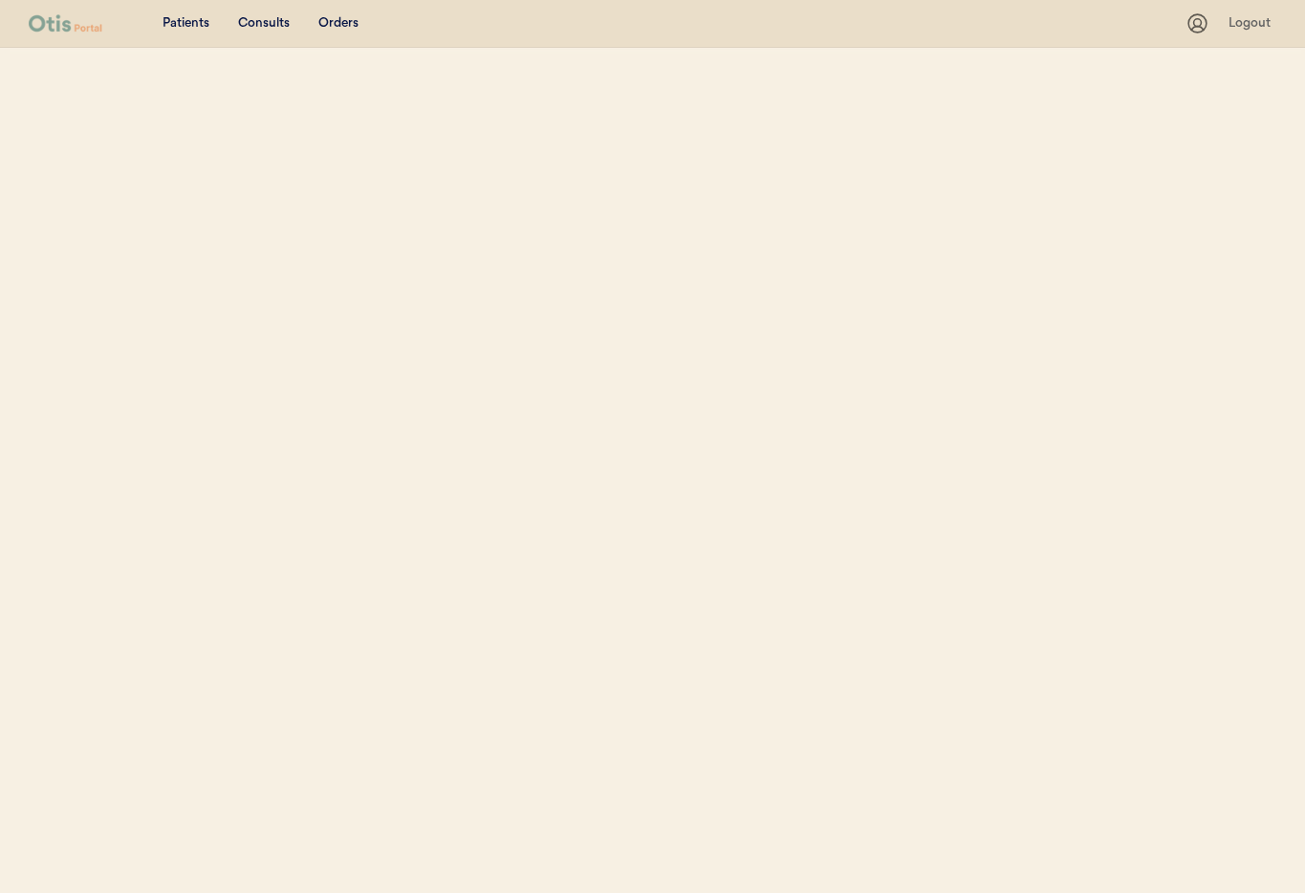
select select ""Name""
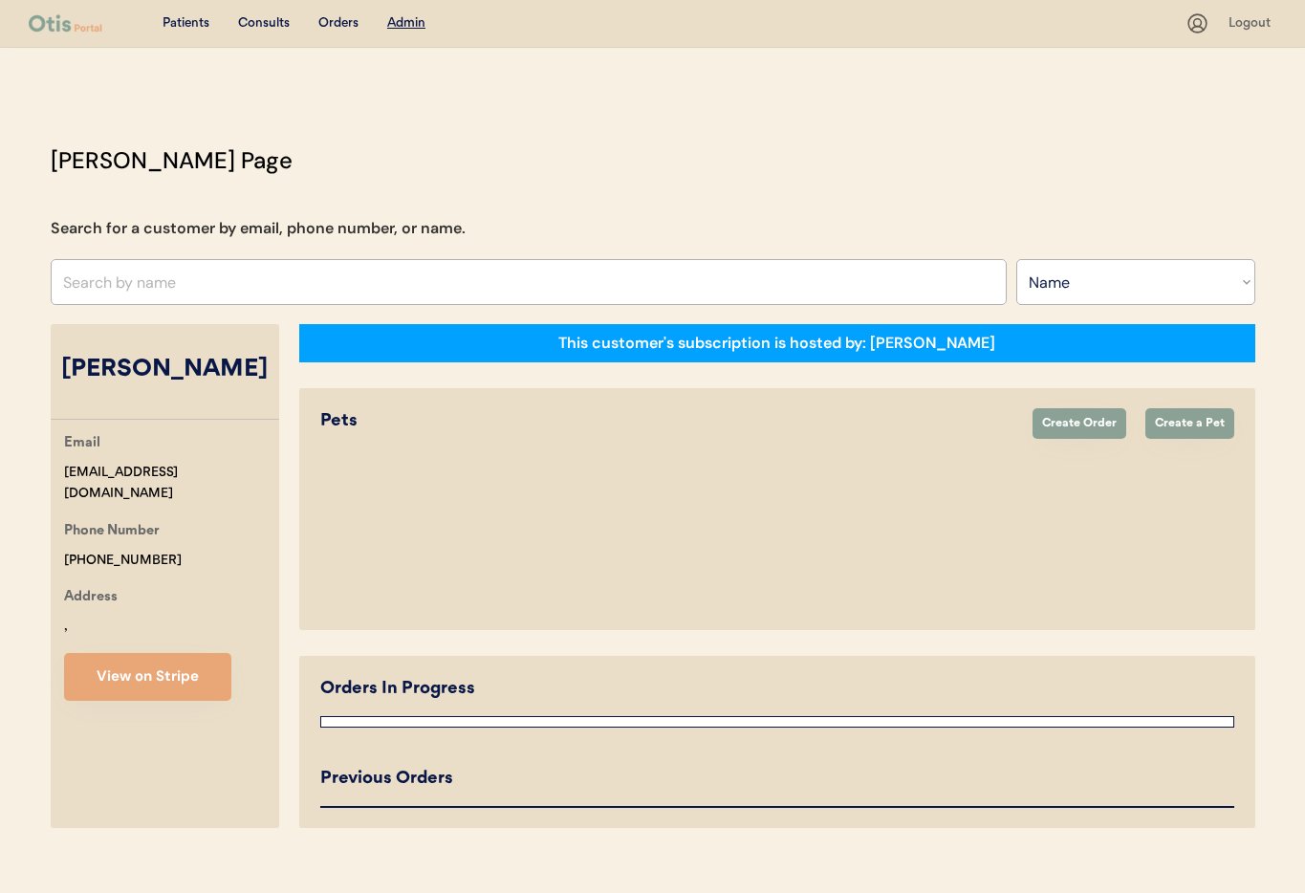
select select "true"
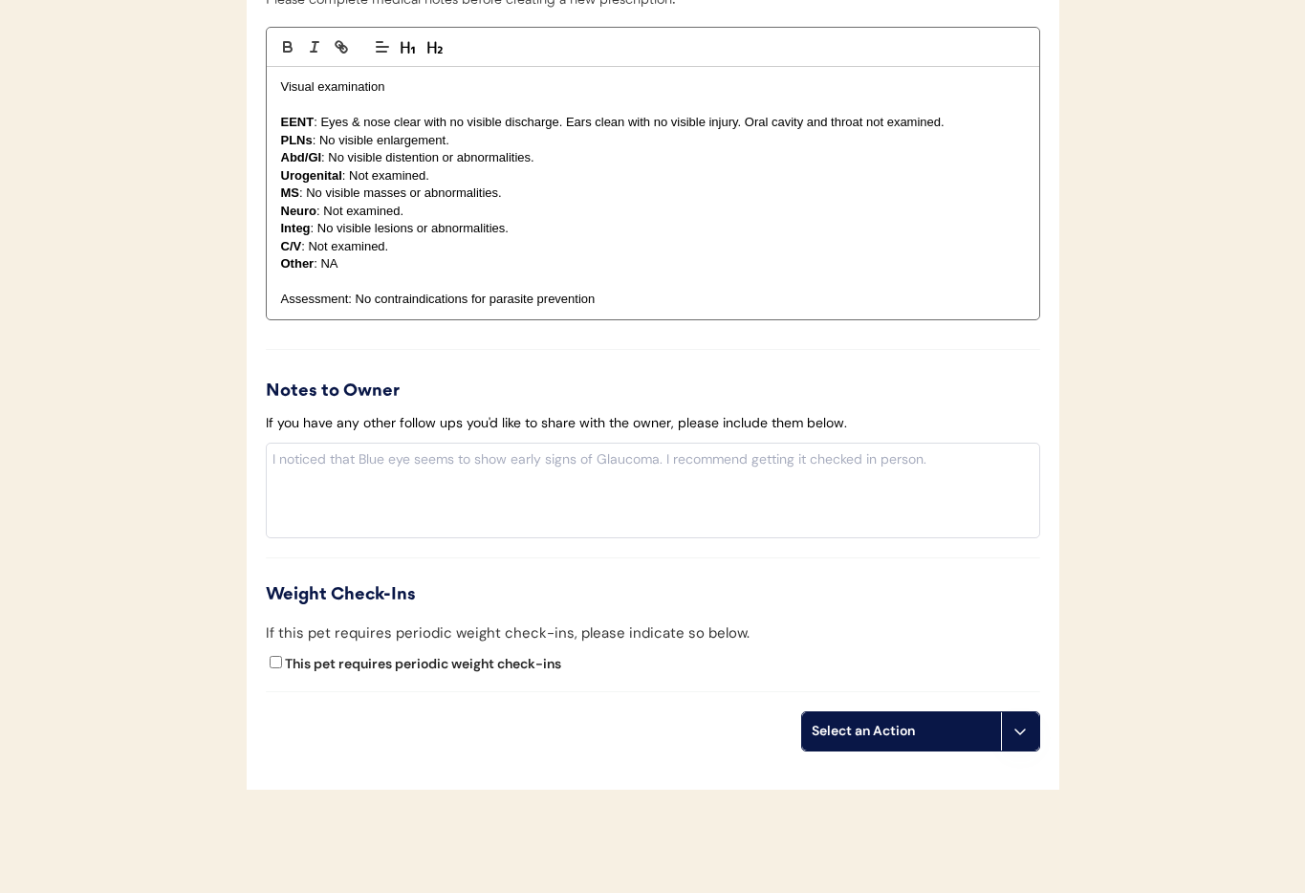
scroll to position [2040, 0]
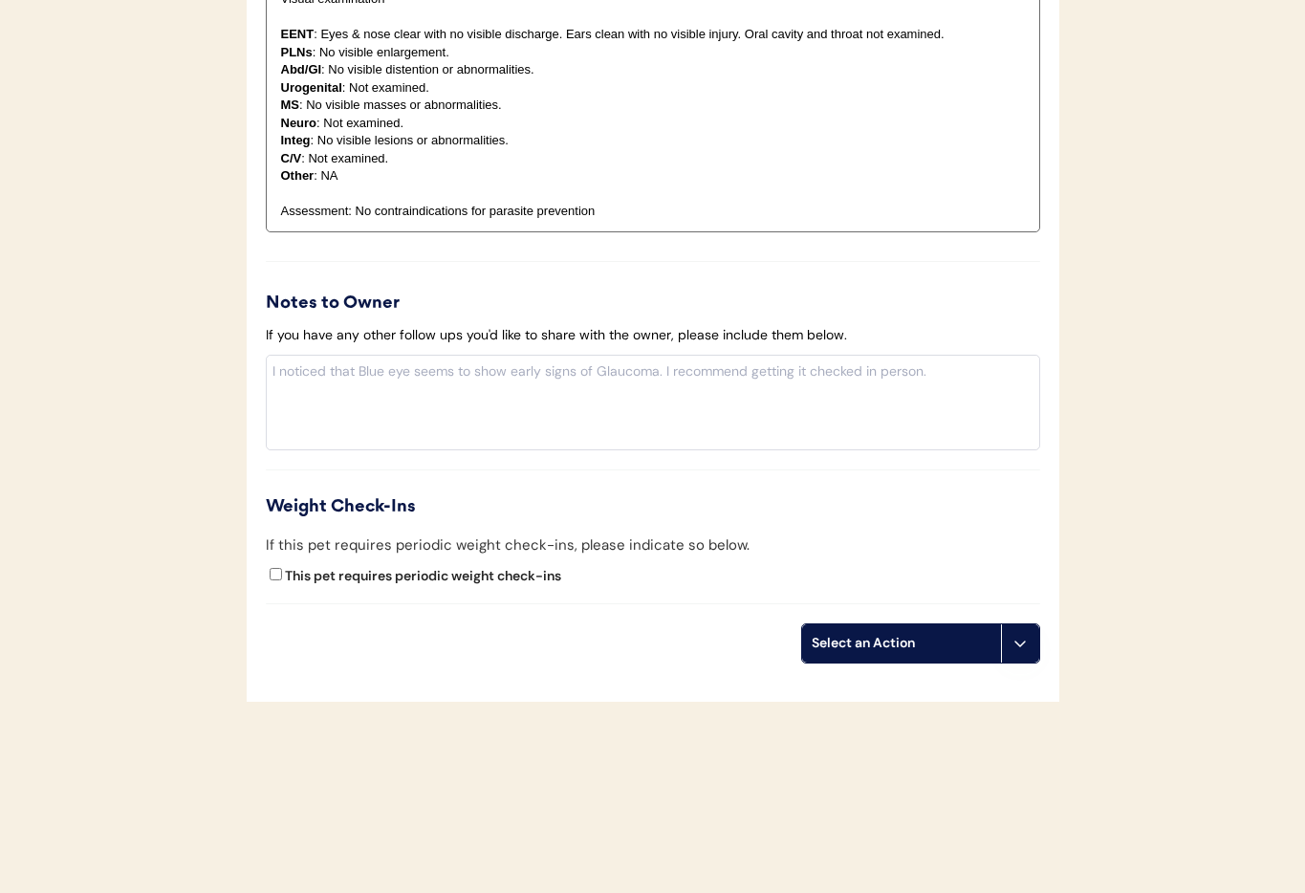
click at [1023, 648] on icon at bounding box center [1019, 643] width 15 height 15
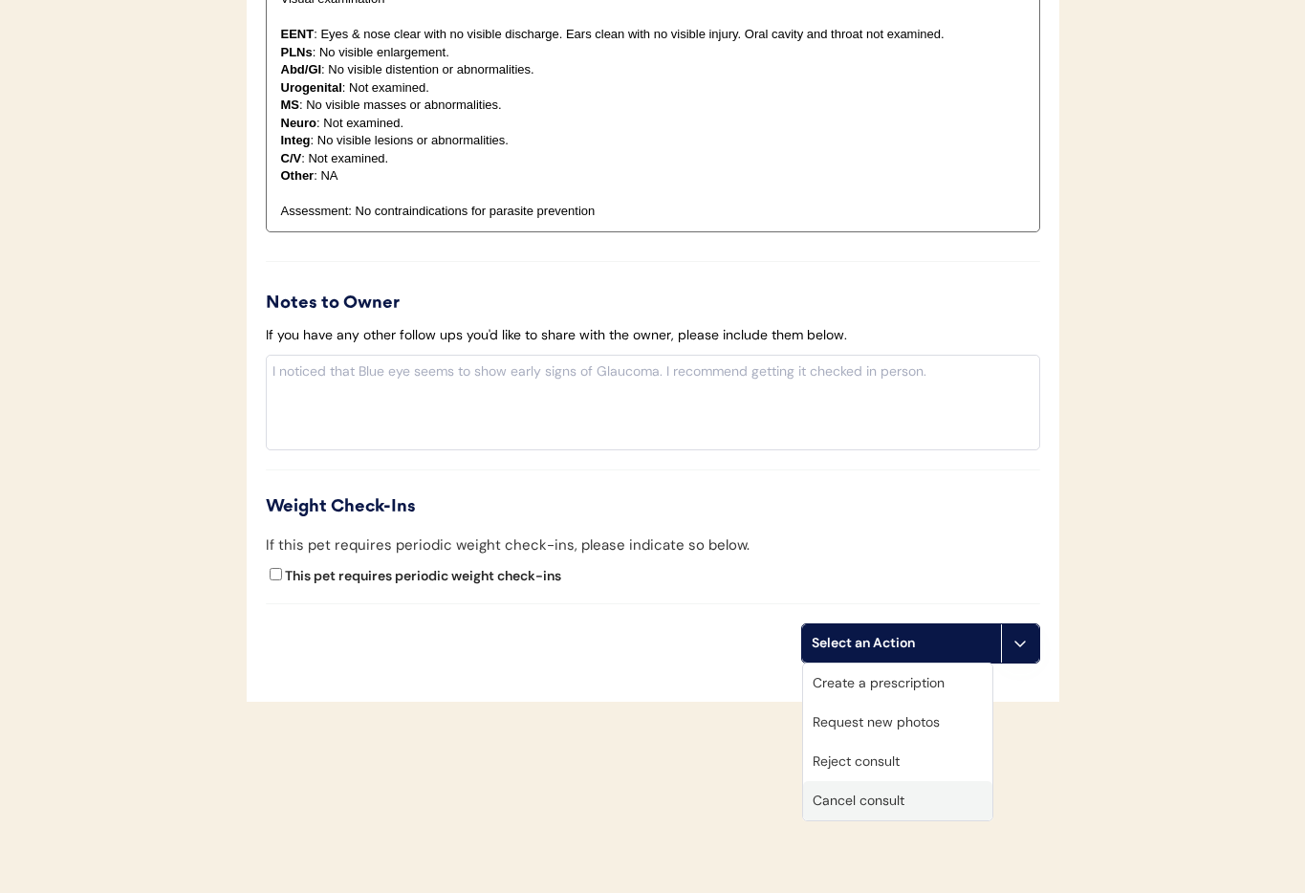
click at [941, 782] on div "Cancel consult" at bounding box center [897, 800] width 189 height 39
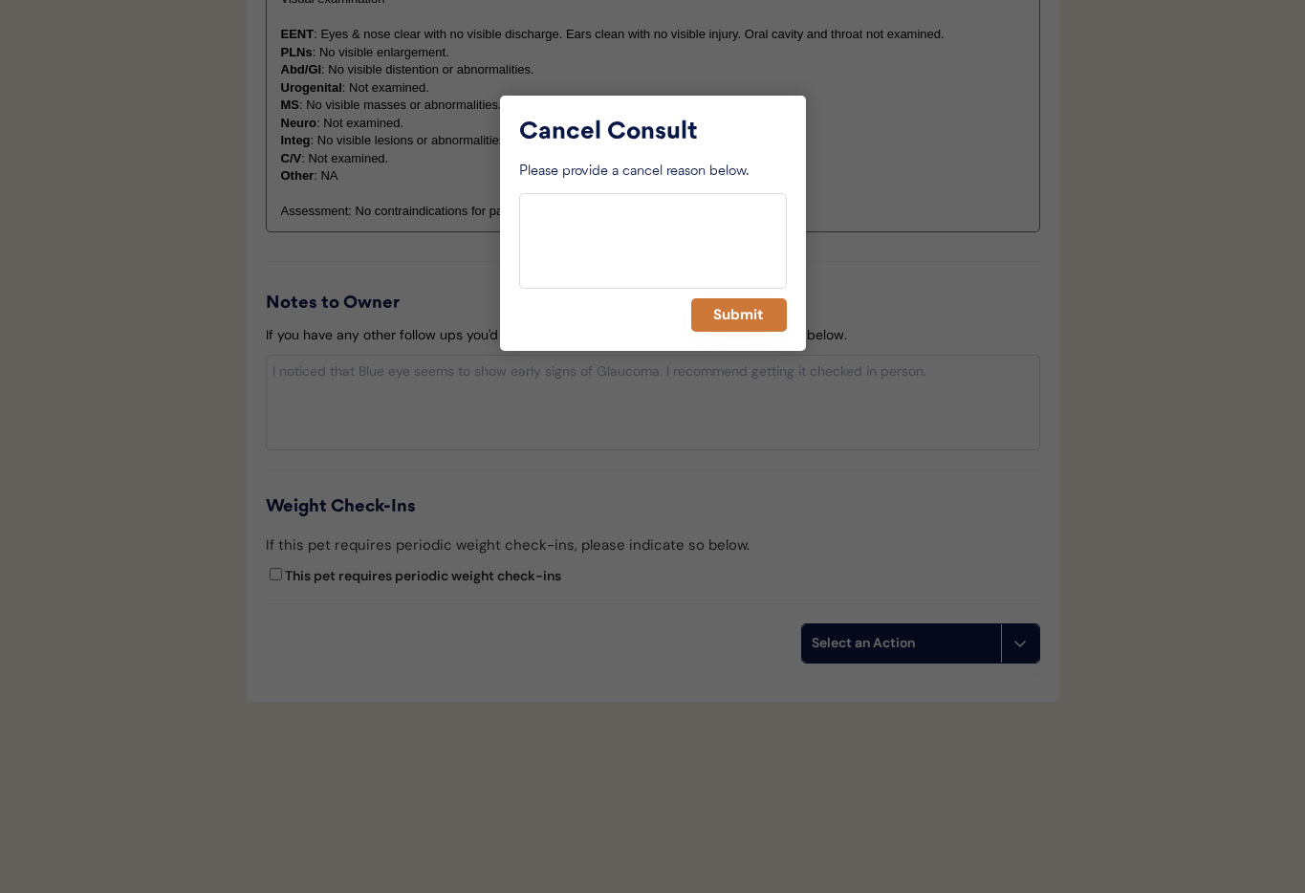
click at [736, 325] on button "Submit" at bounding box center [739, 314] width 96 height 33
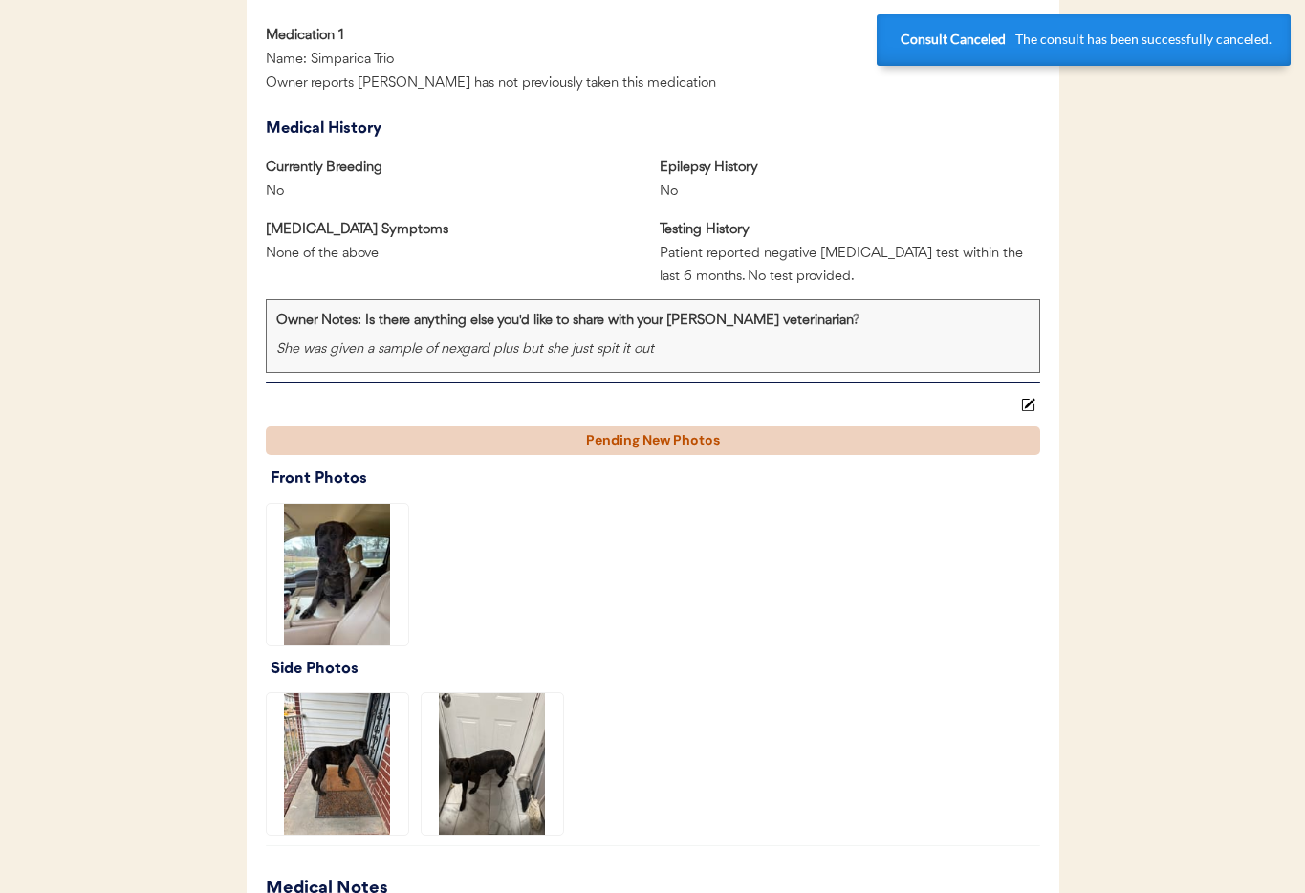
scroll to position [0, 0]
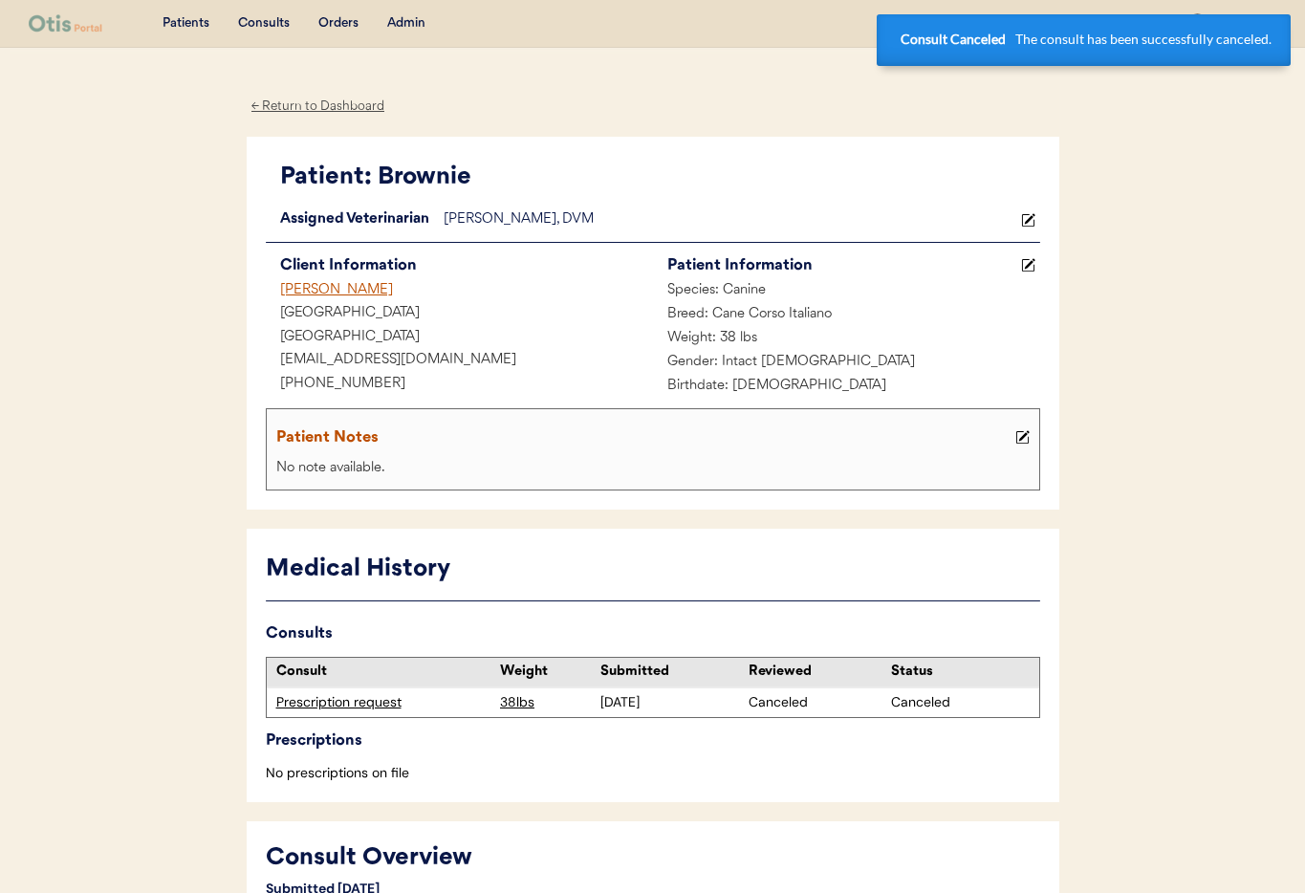
click at [332, 294] on div "[PERSON_NAME]" at bounding box center [459, 291] width 387 height 24
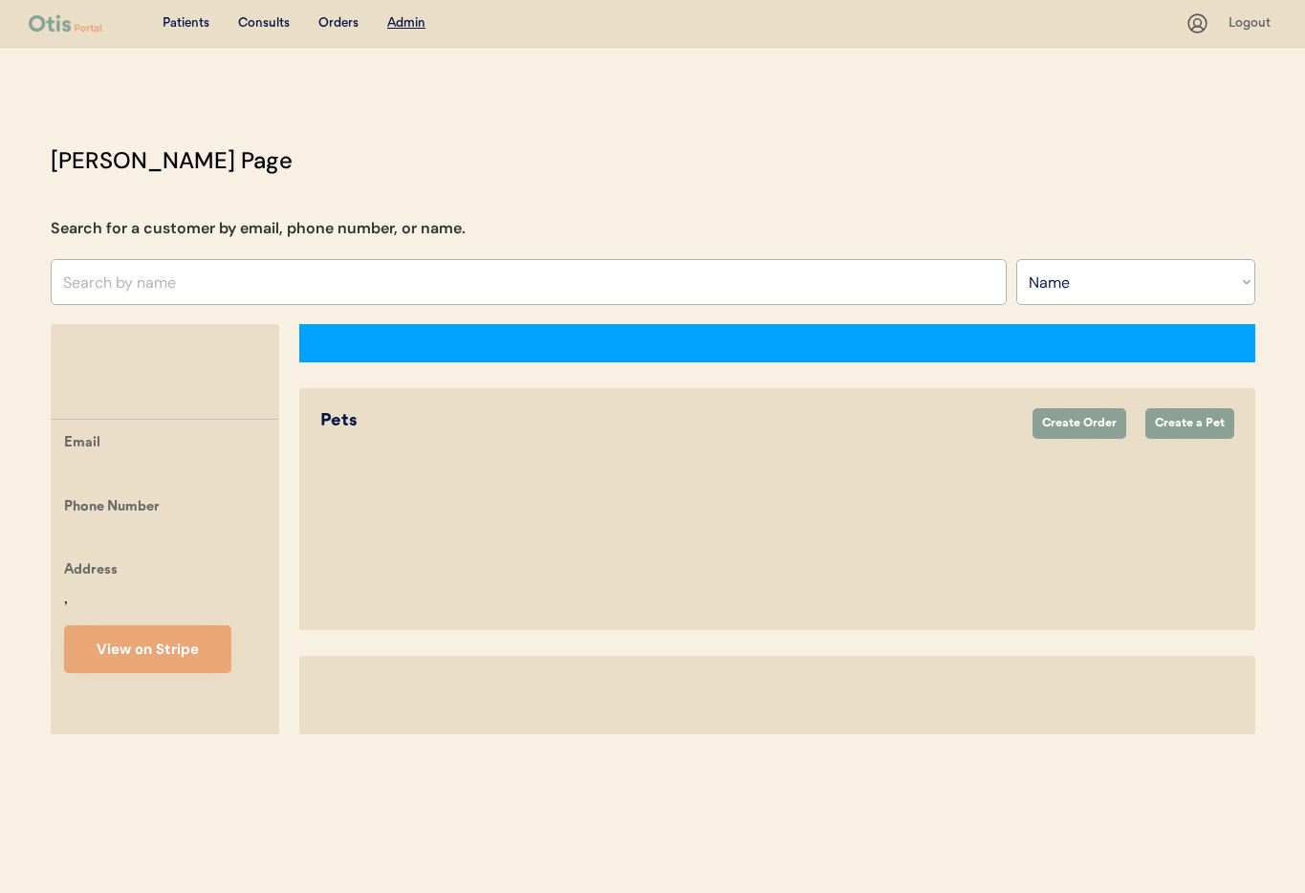
select select ""Name""
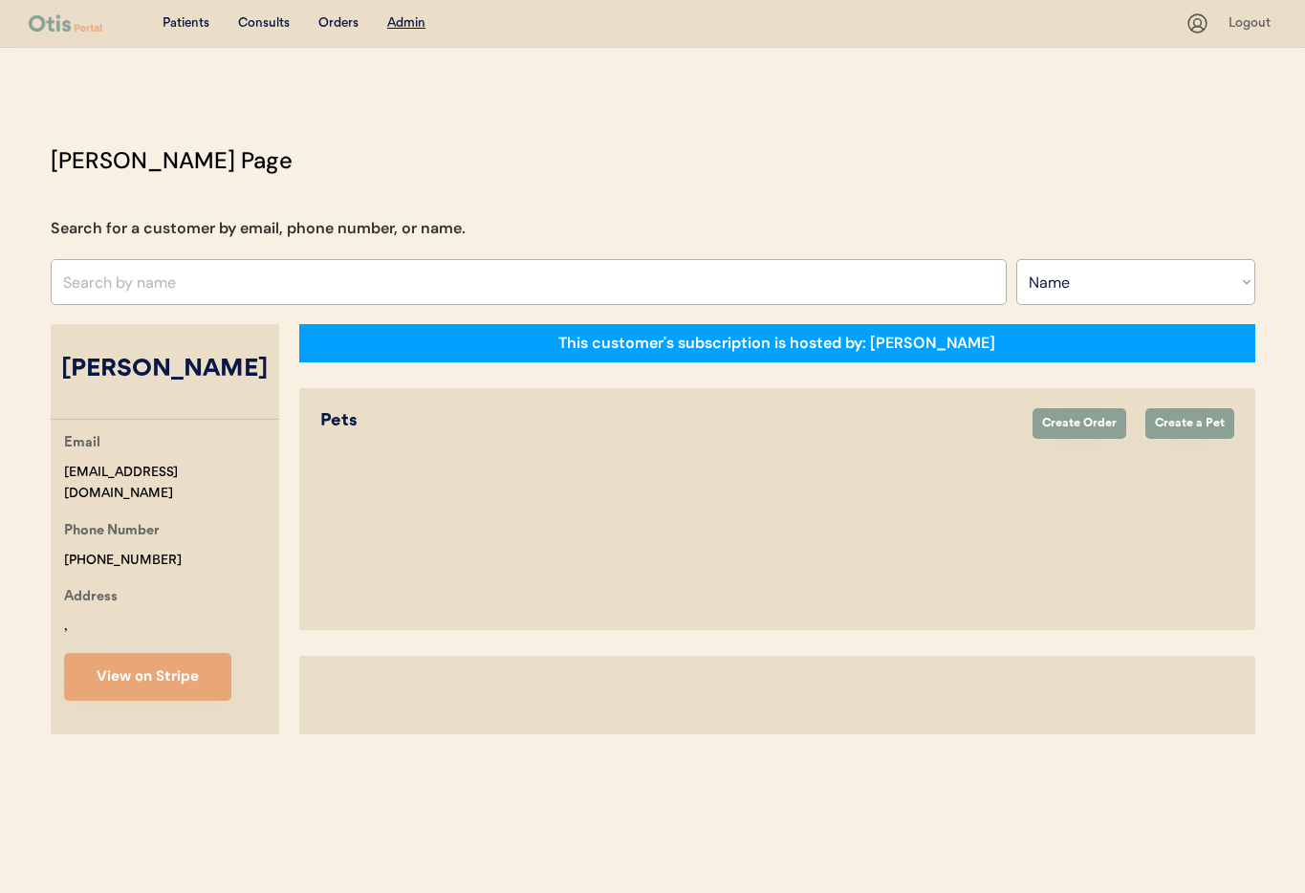
select select "true"
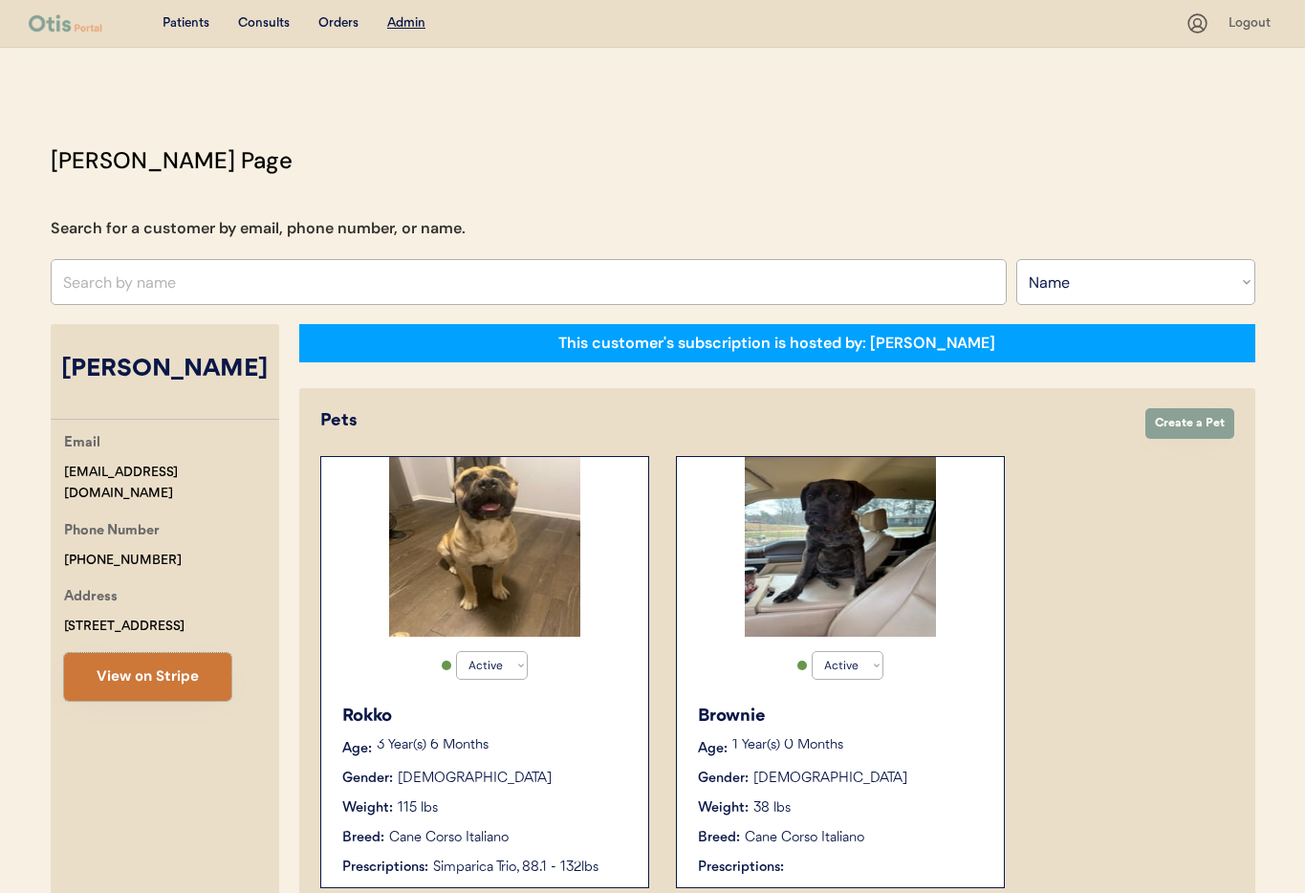
click at [152, 678] on button "View on Stripe" at bounding box center [147, 677] width 167 height 48
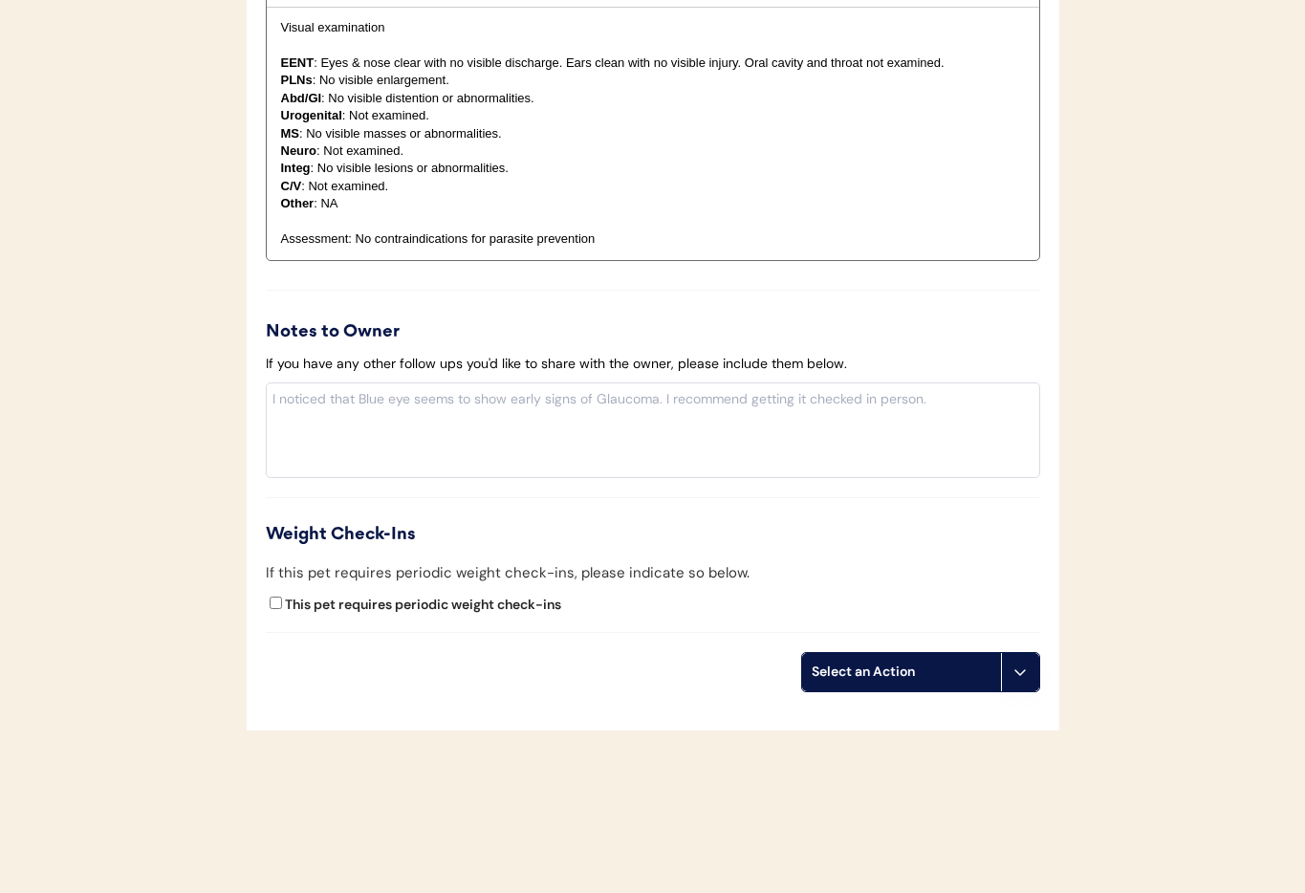
scroll to position [2076, 0]
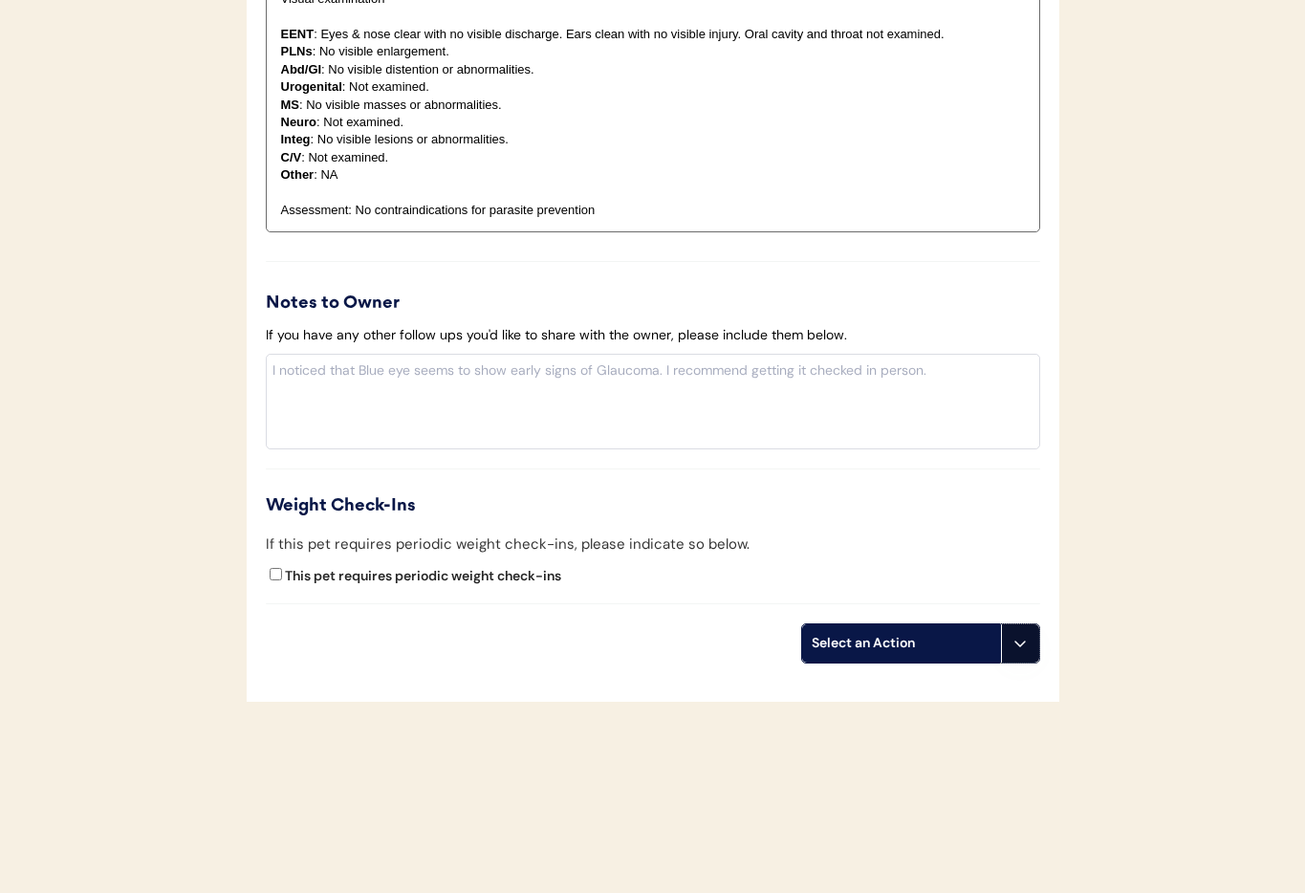
click at [1024, 640] on use at bounding box center [1019, 643] width 15 height 15
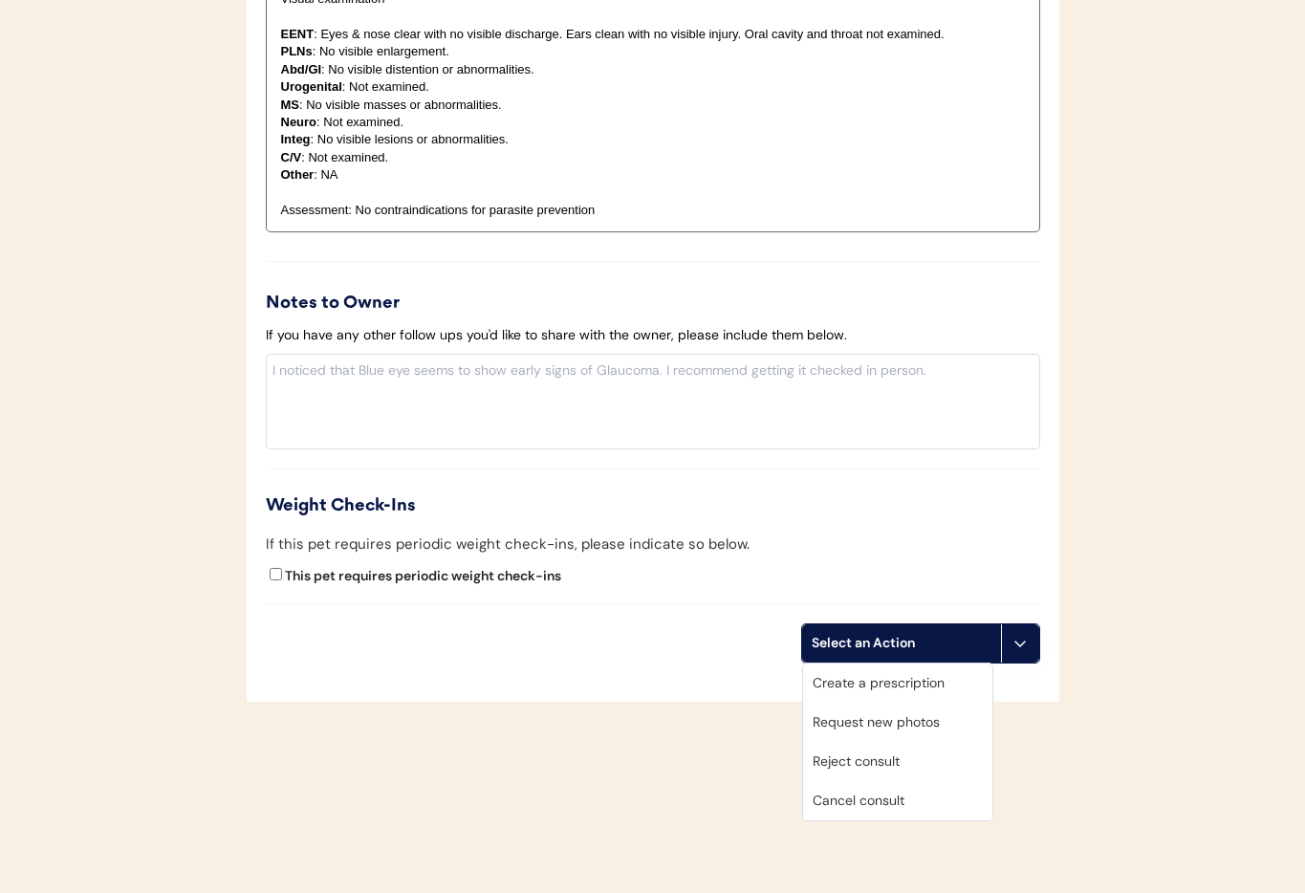
click at [915, 798] on div "Cancel consult" at bounding box center [897, 800] width 189 height 39
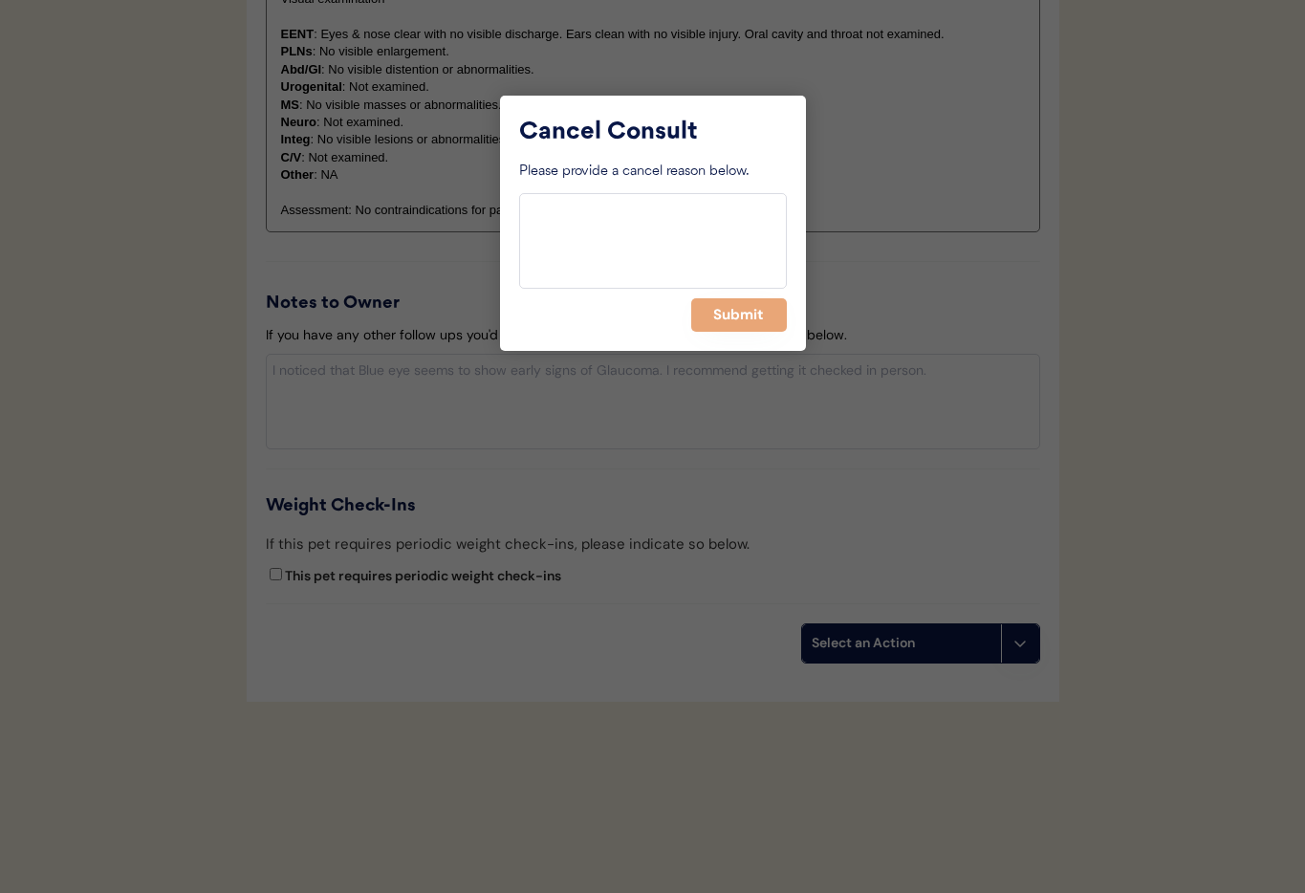
click at [756, 326] on button "Submit" at bounding box center [739, 314] width 96 height 33
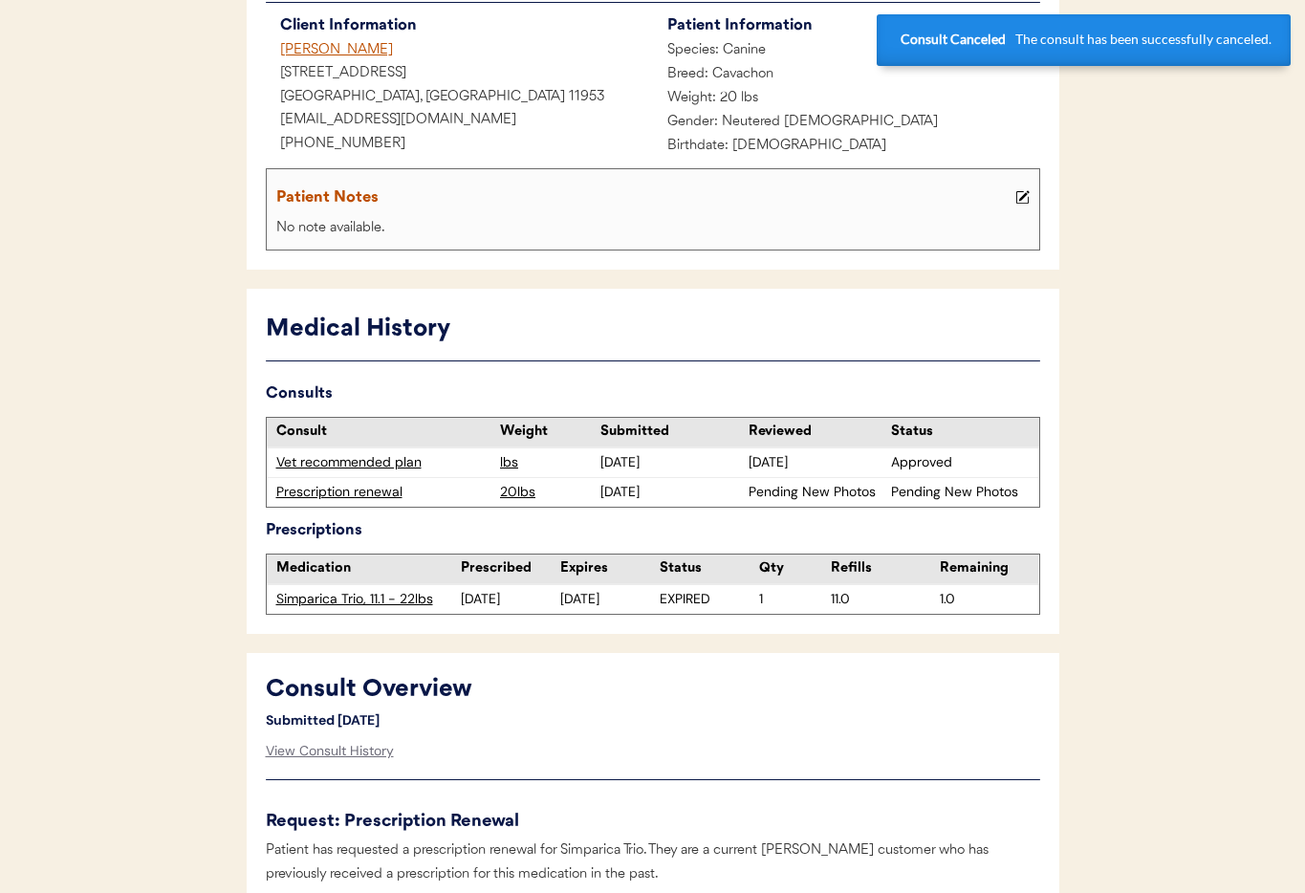
scroll to position [0, 0]
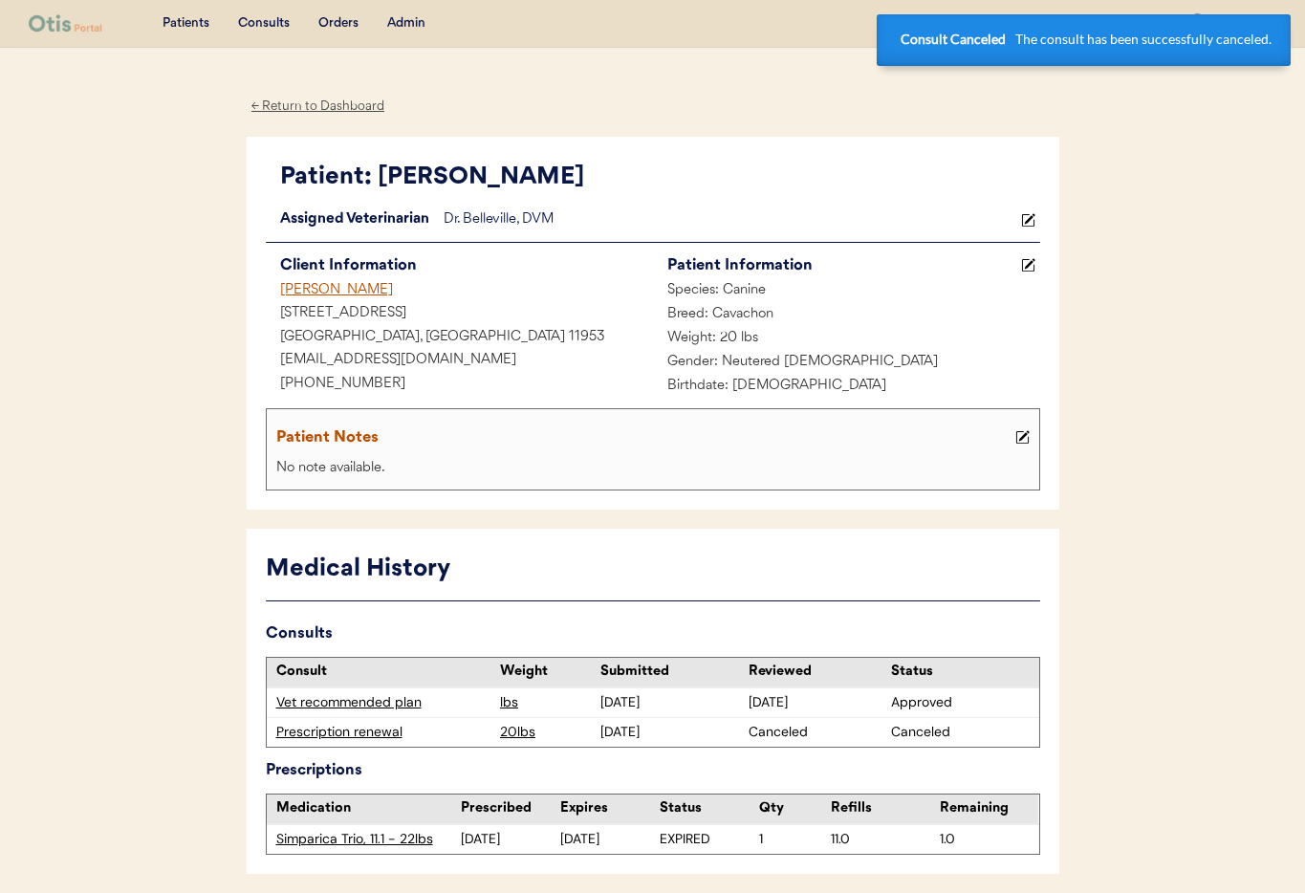
click at [301, 292] on div "Christine DeVita" at bounding box center [459, 291] width 387 height 24
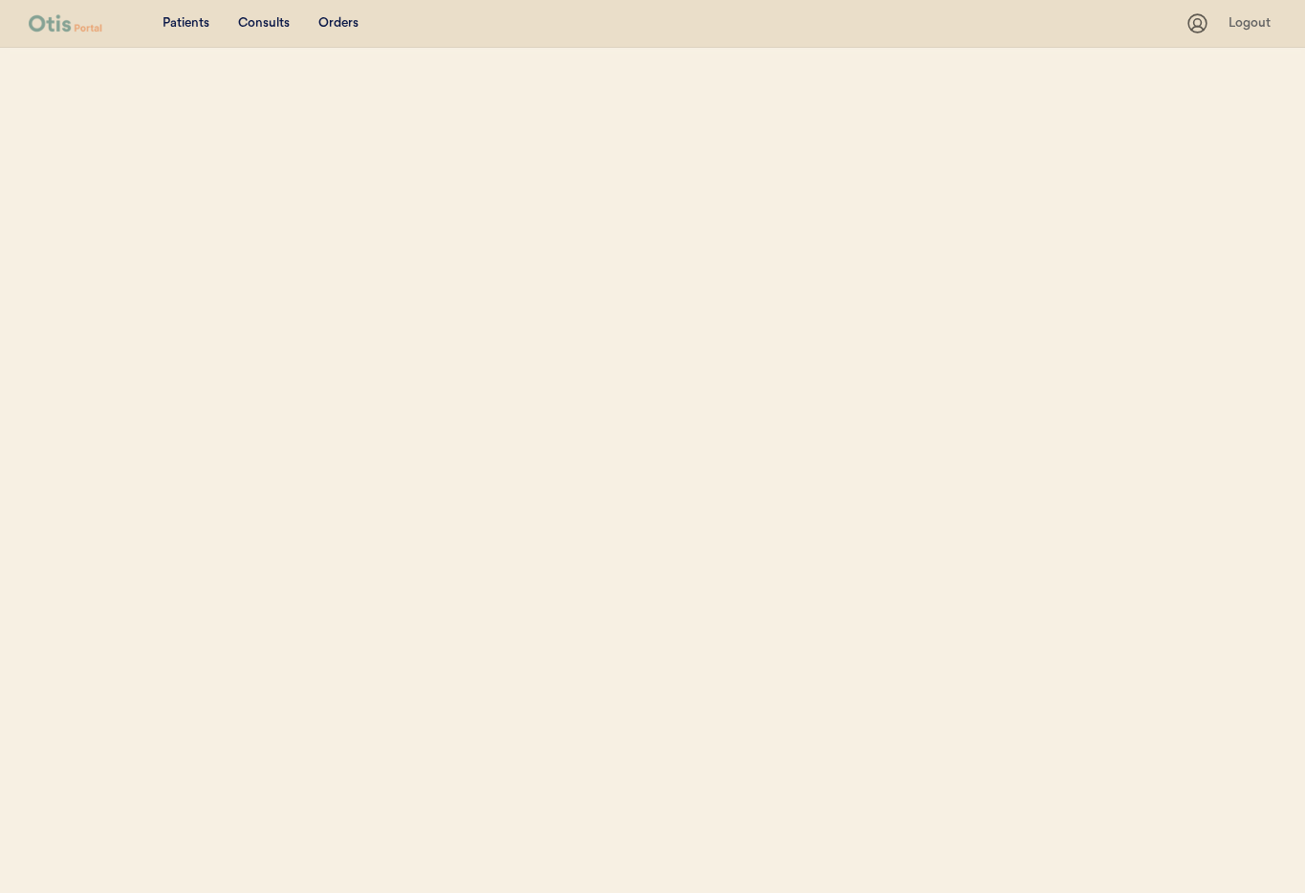
select select ""Name""
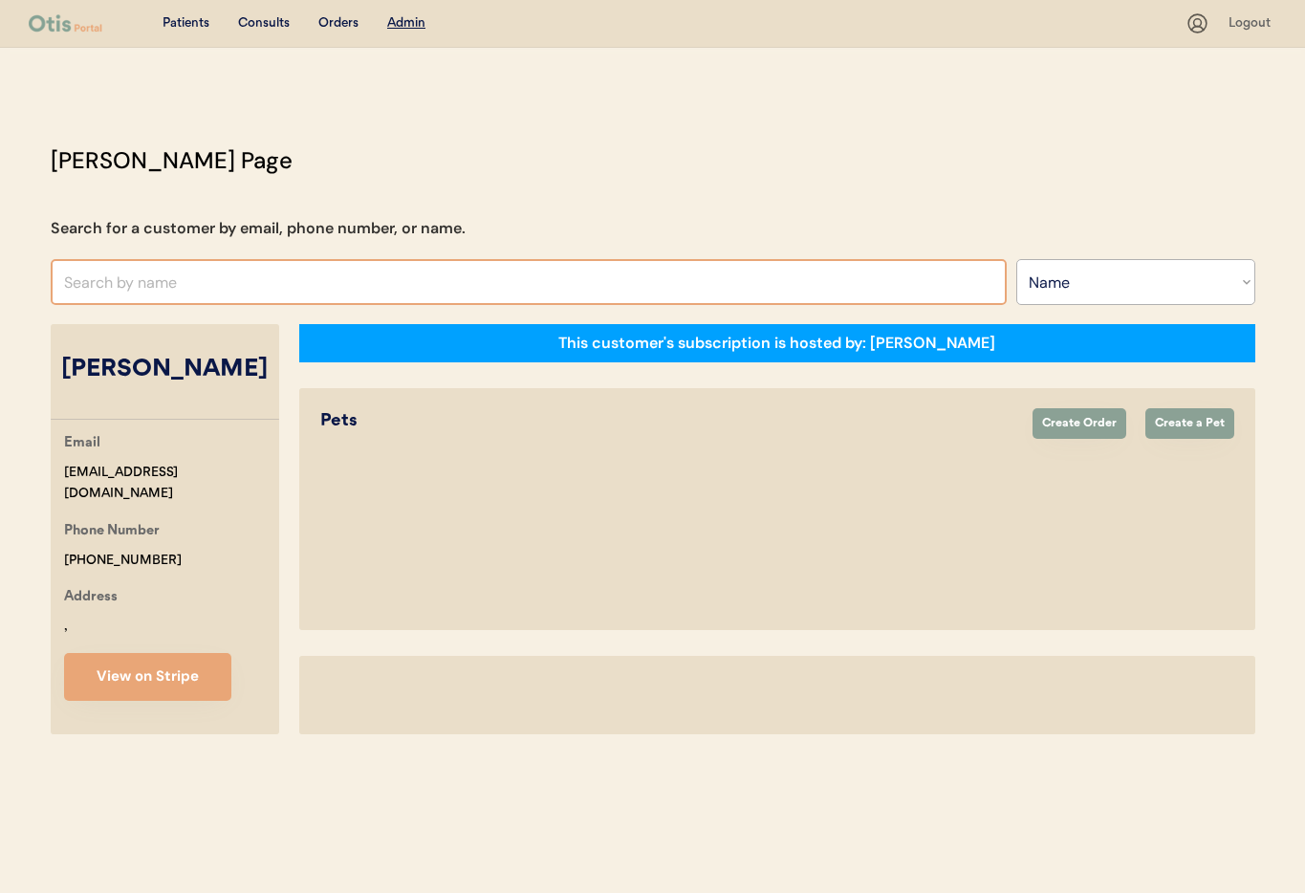
select select "true"
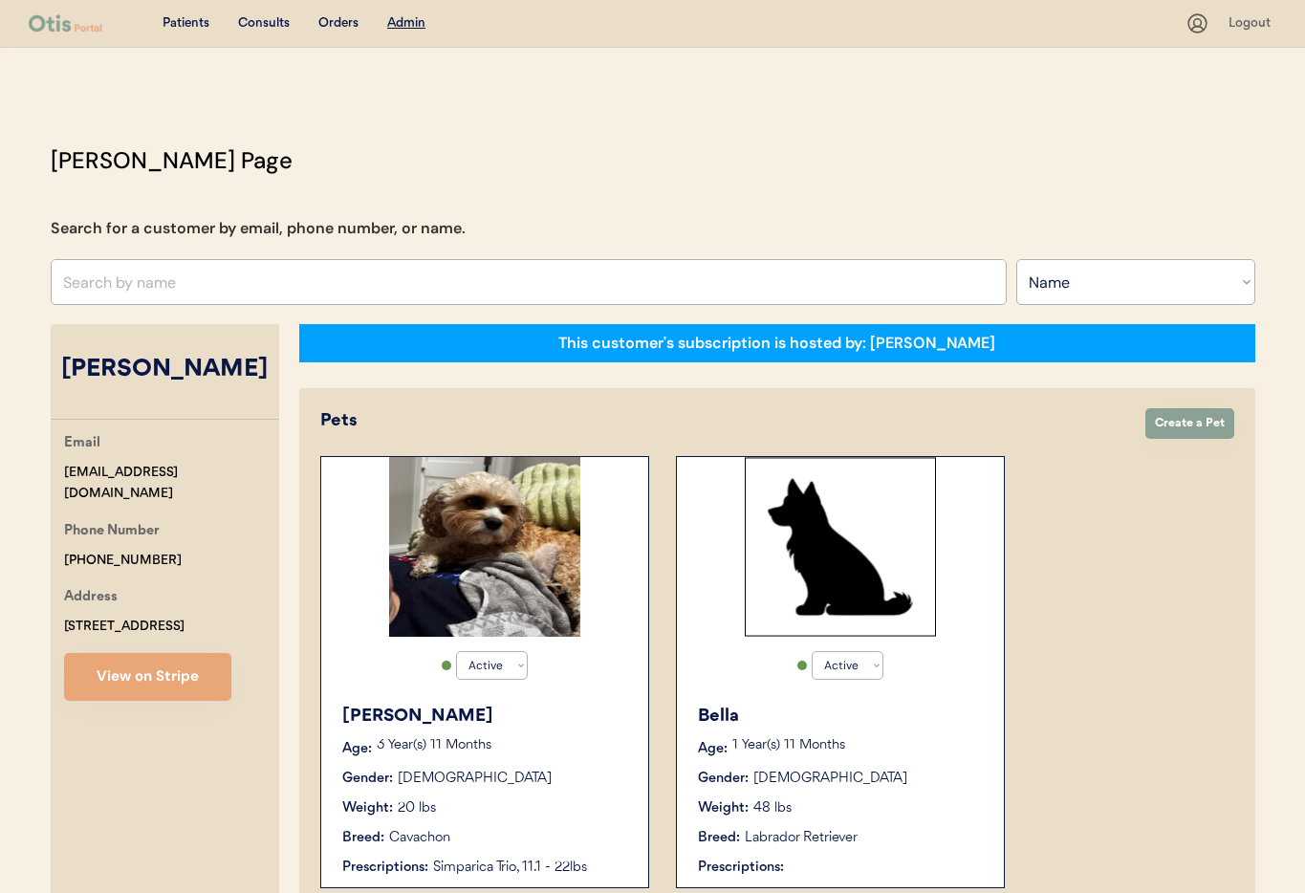
click at [884, 735] on div "Bella Age: 1 Year(s) 11 Months Gender: Female Weight: 48 lbs Breed: Labrador Re…" at bounding box center [840, 790] width 308 height 193
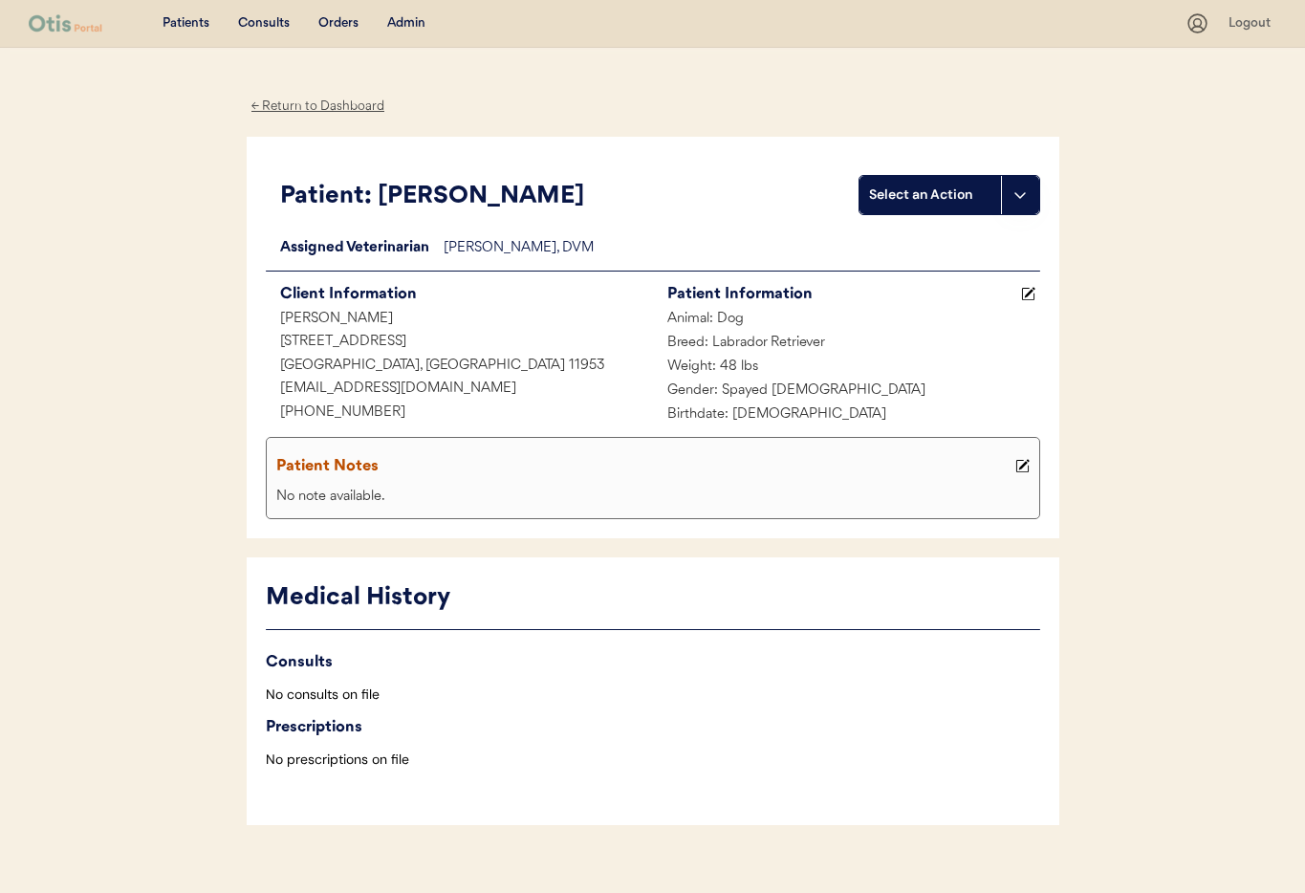
click at [304, 106] on div "← Return to Dashboard" at bounding box center [318, 107] width 143 height 22
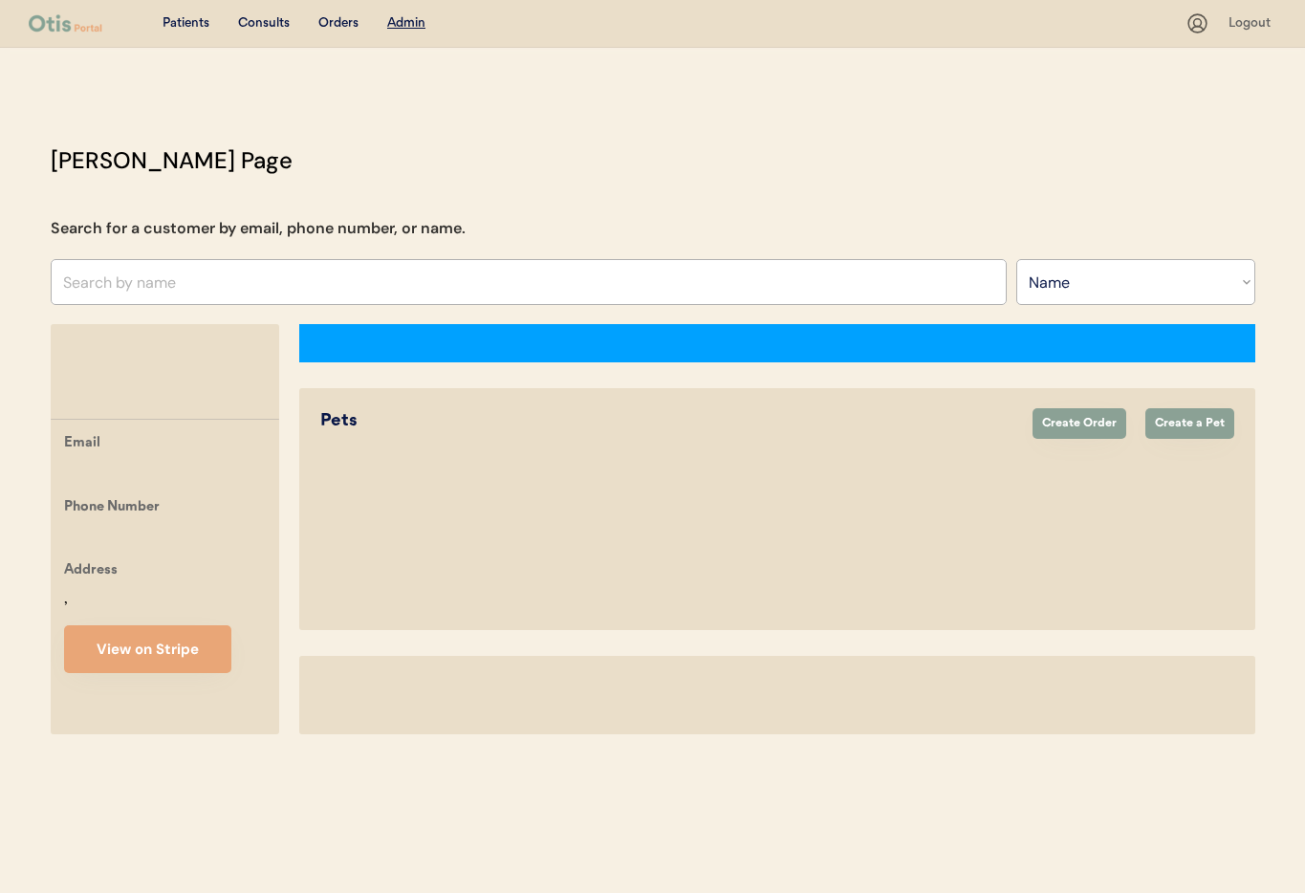
select select ""Name""
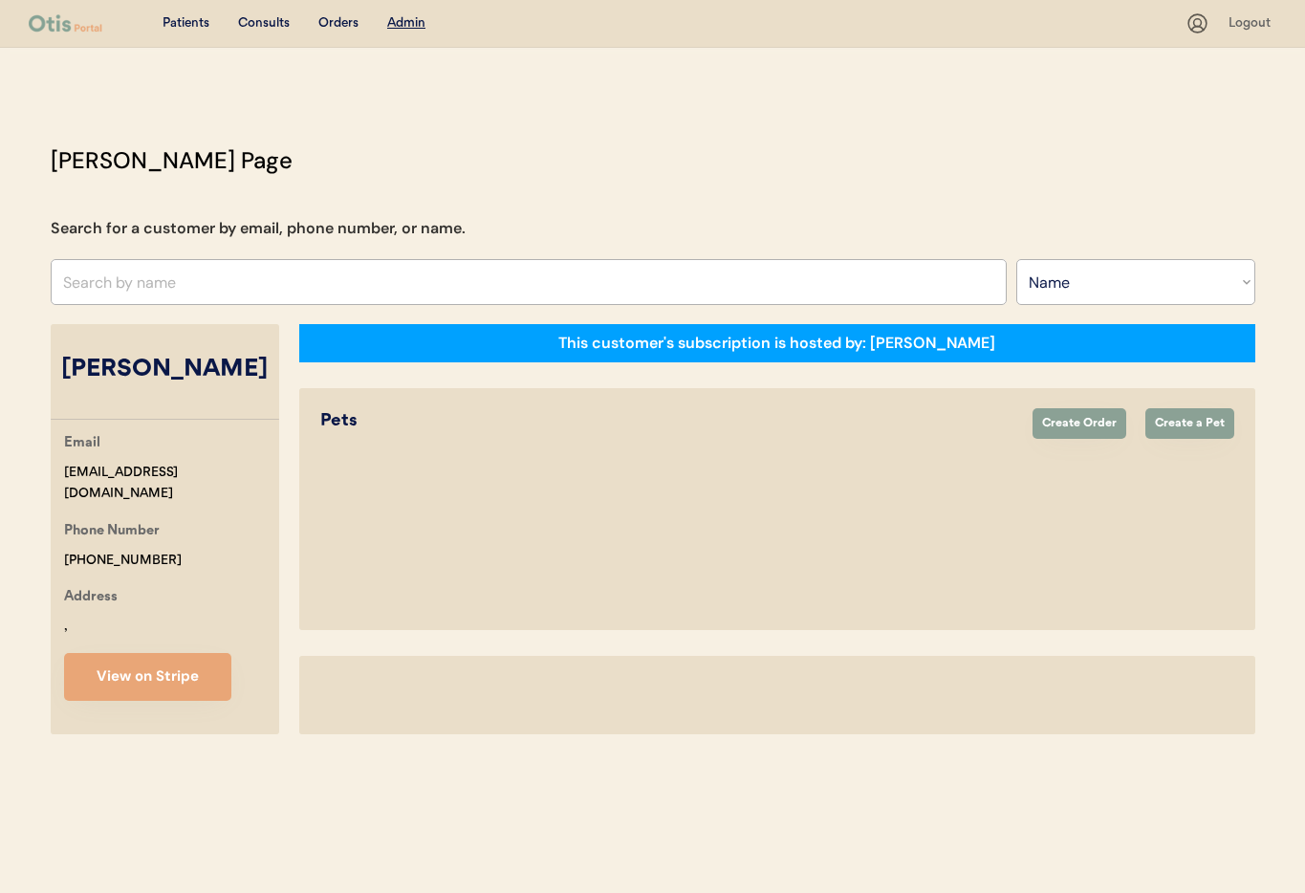
select select "true"
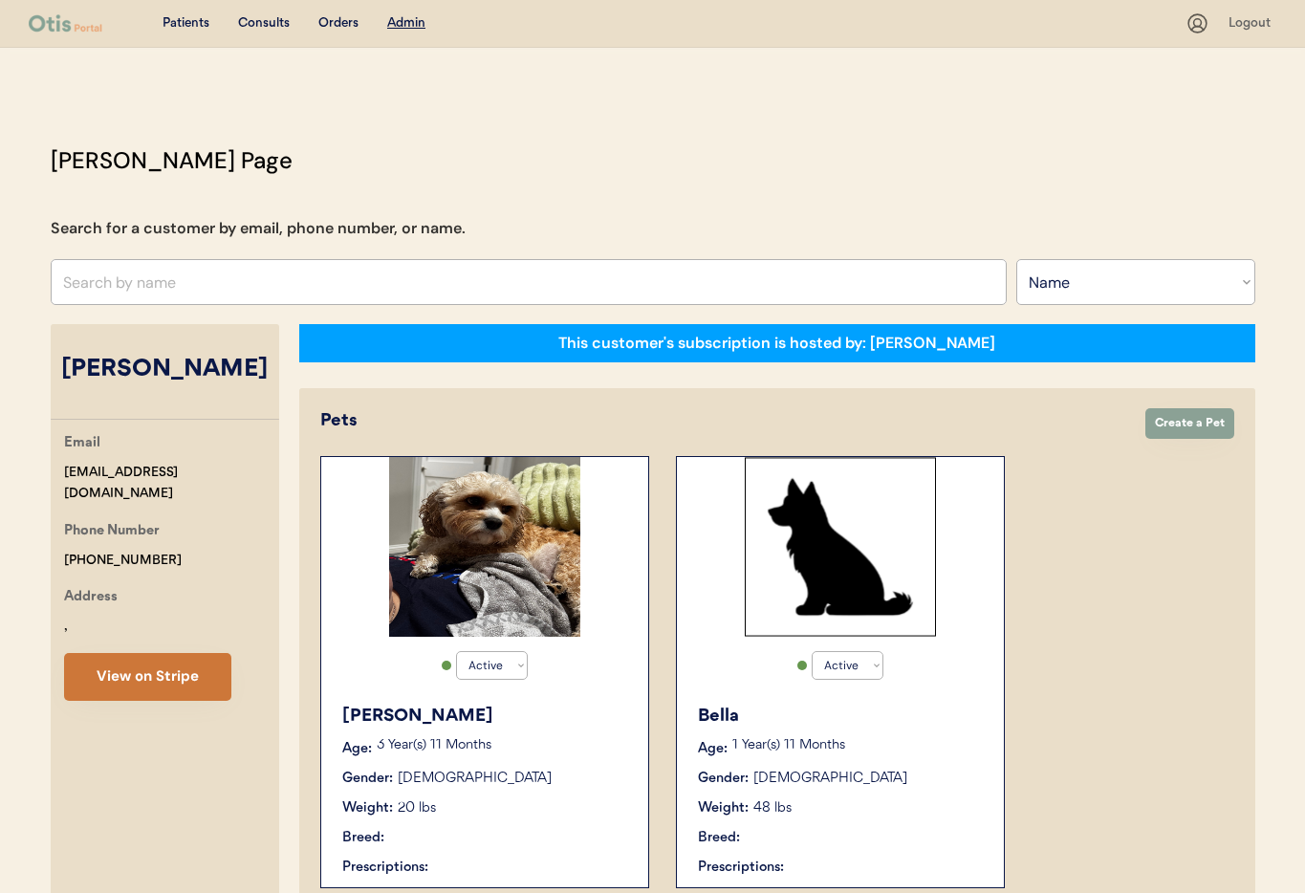
click at [181, 676] on button "View on Stripe" at bounding box center [147, 677] width 167 height 48
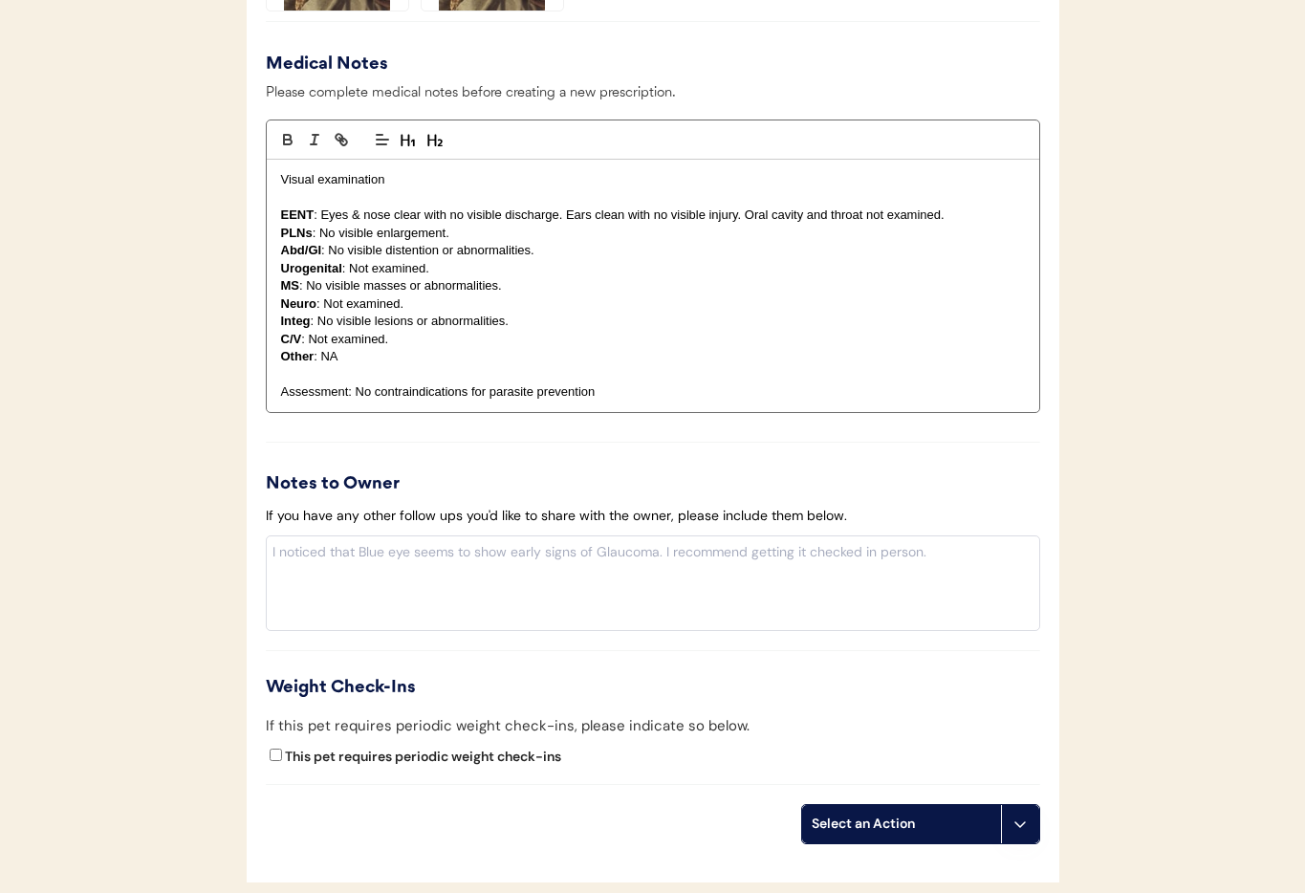
scroll to position [1965, 0]
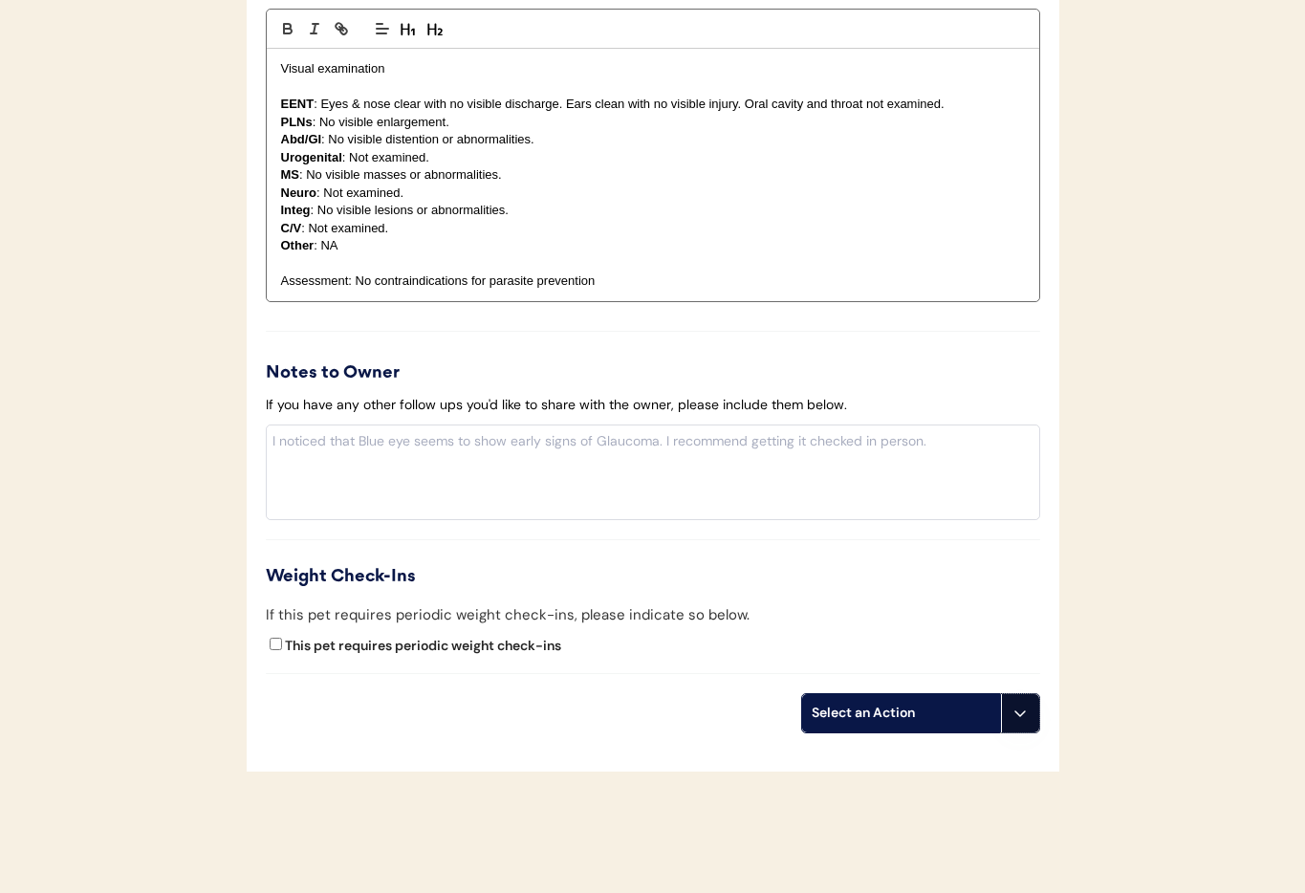
click at [1020, 719] on icon at bounding box center [1019, 712] width 15 height 15
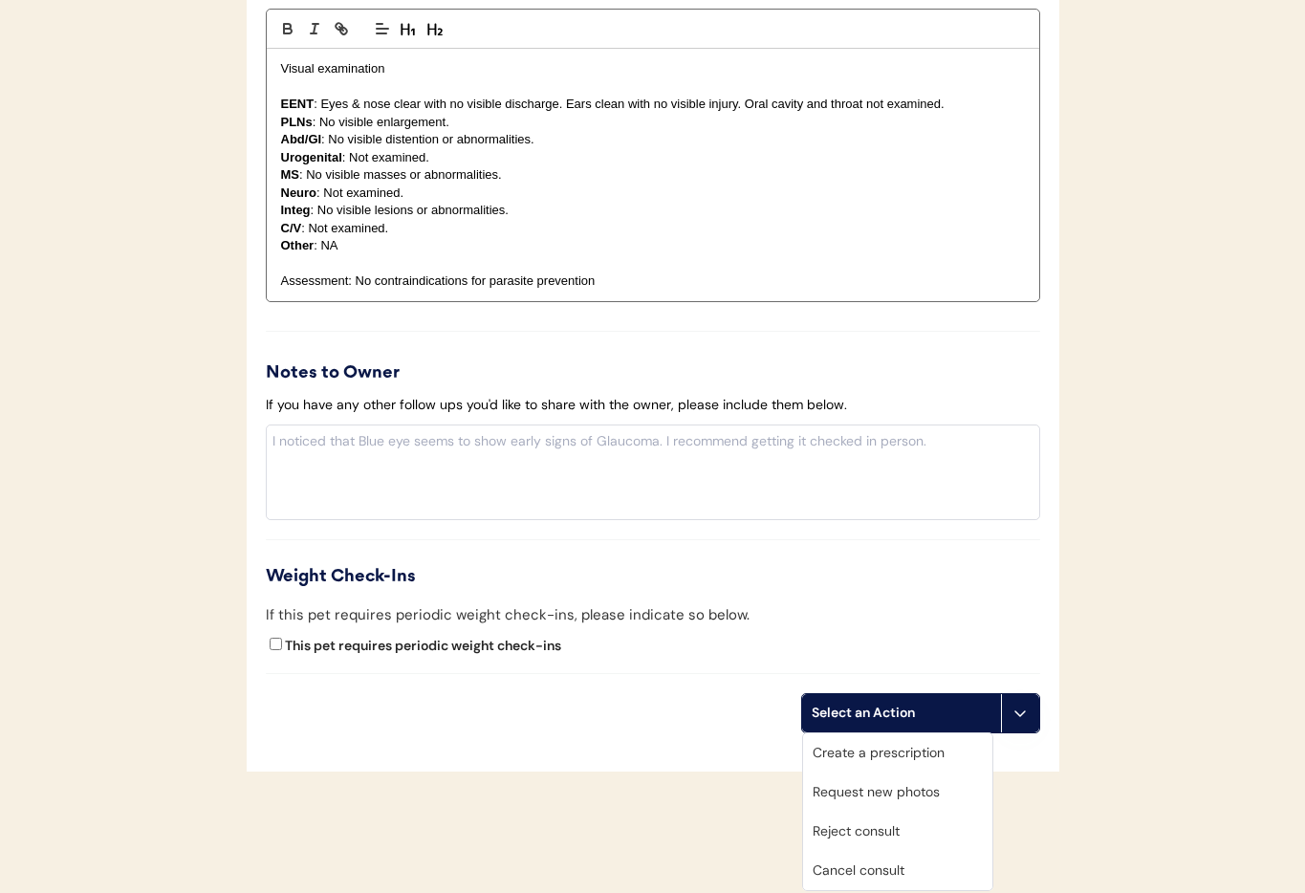
click at [923, 871] on div "Cancel consult" at bounding box center [897, 870] width 189 height 39
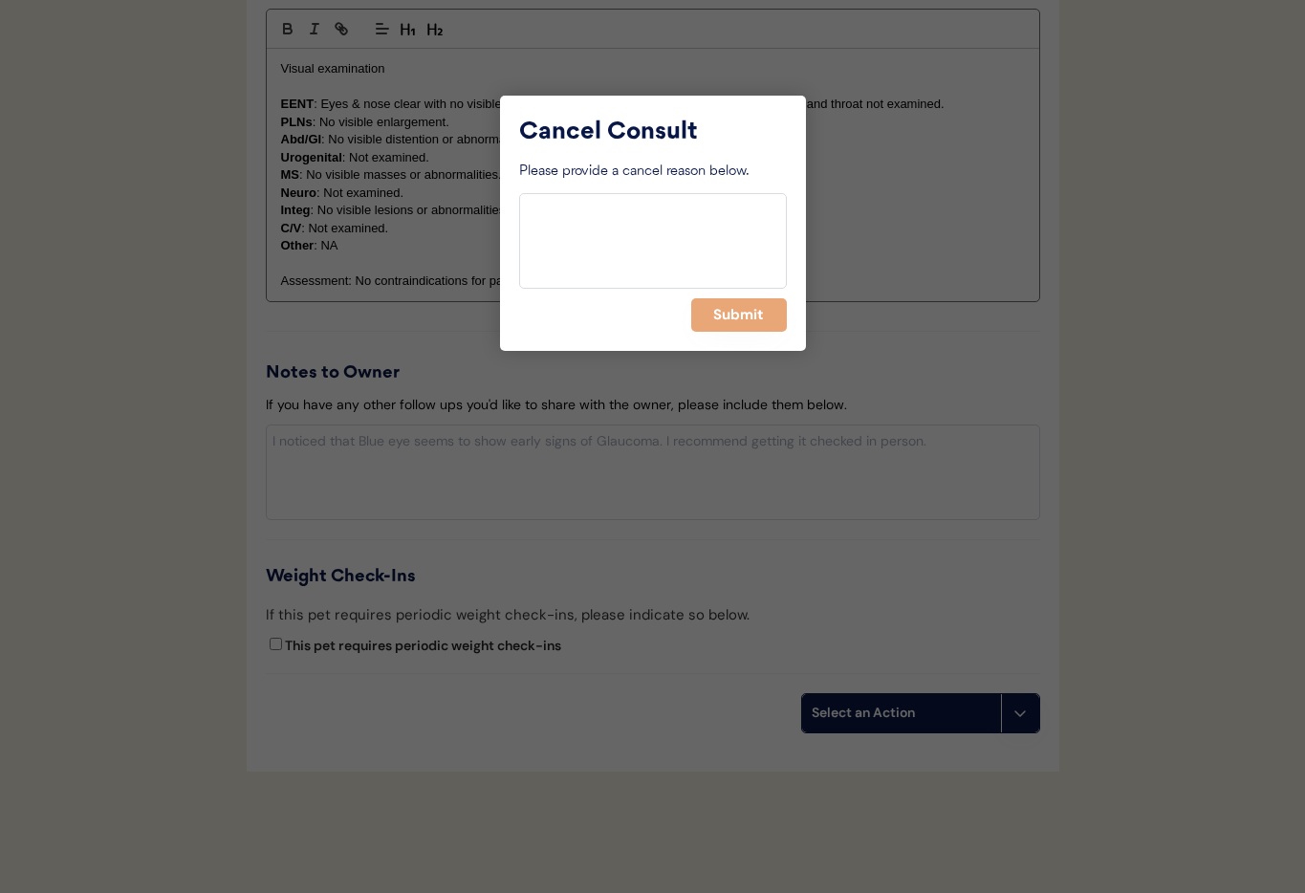
drag, startPoint x: 734, startPoint y: 335, endPoint x: 730, endPoint y: 325, distance: 11.2
click at [734, 335] on div "Cancel Consult Please provide a cancel reason below. Submit" at bounding box center [653, 223] width 306 height 255
click at [727, 316] on button "Submit" at bounding box center [739, 314] width 96 height 33
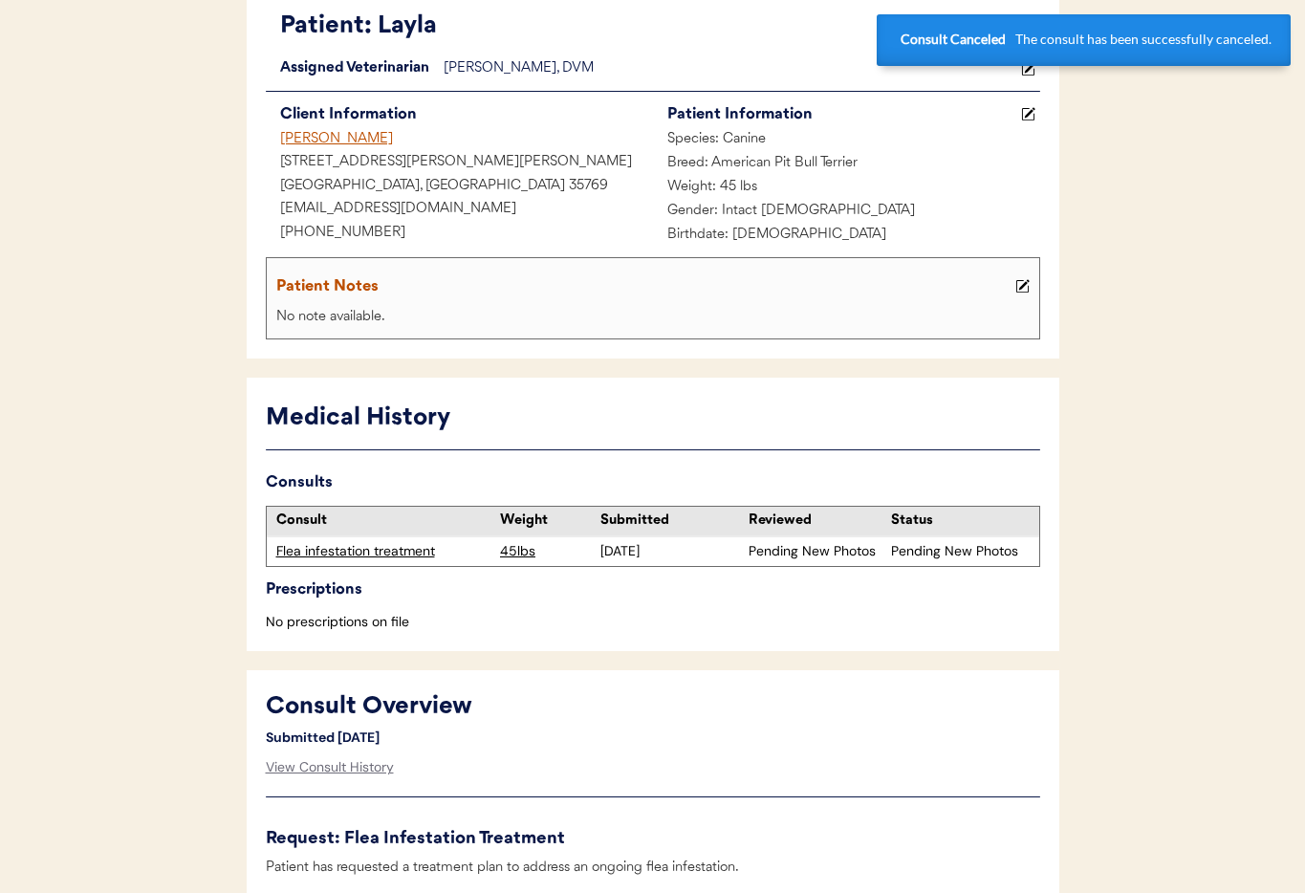
scroll to position [0, 0]
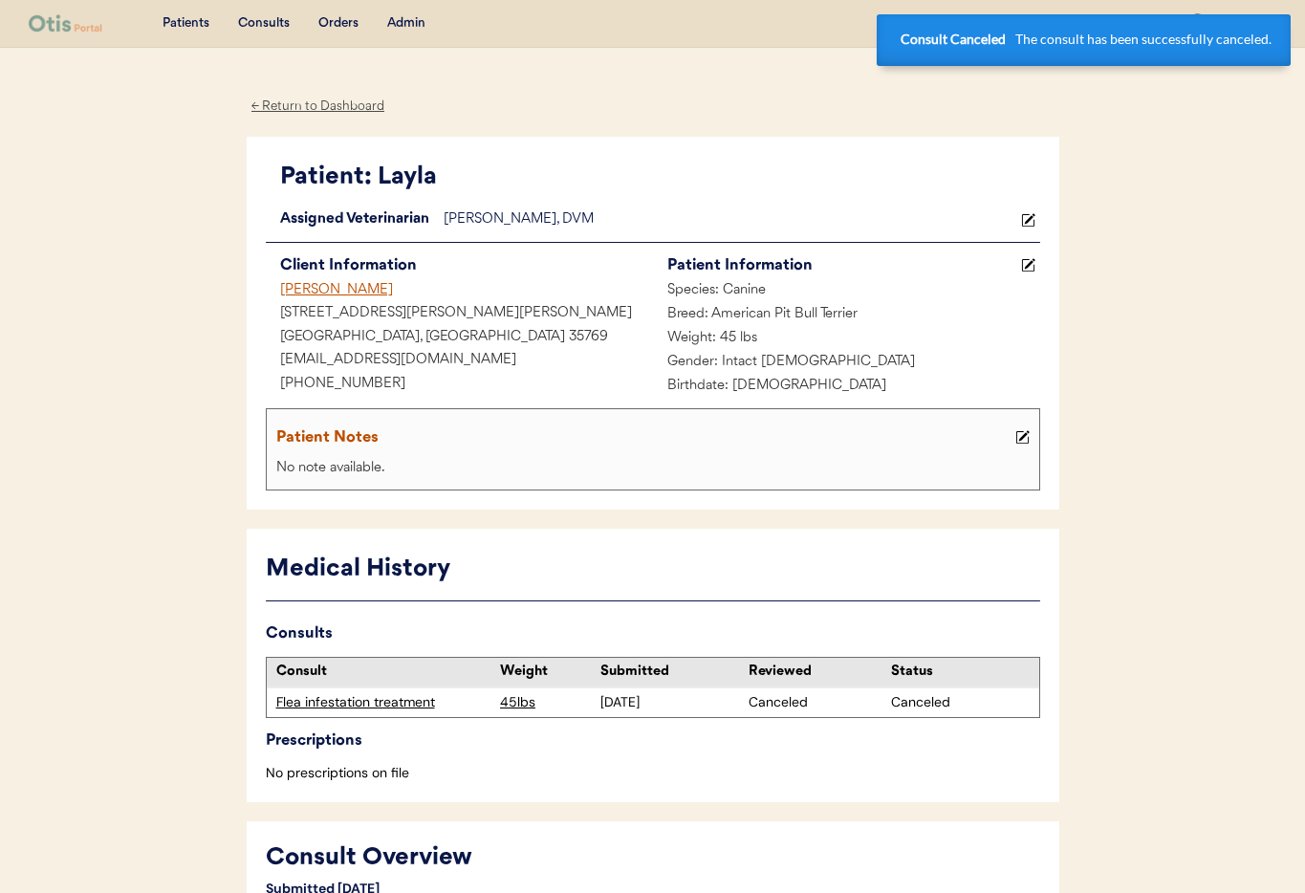
click at [300, 291] on div "[PERSON_NAME]" at bounding box center [459, 291] width 387 height 24
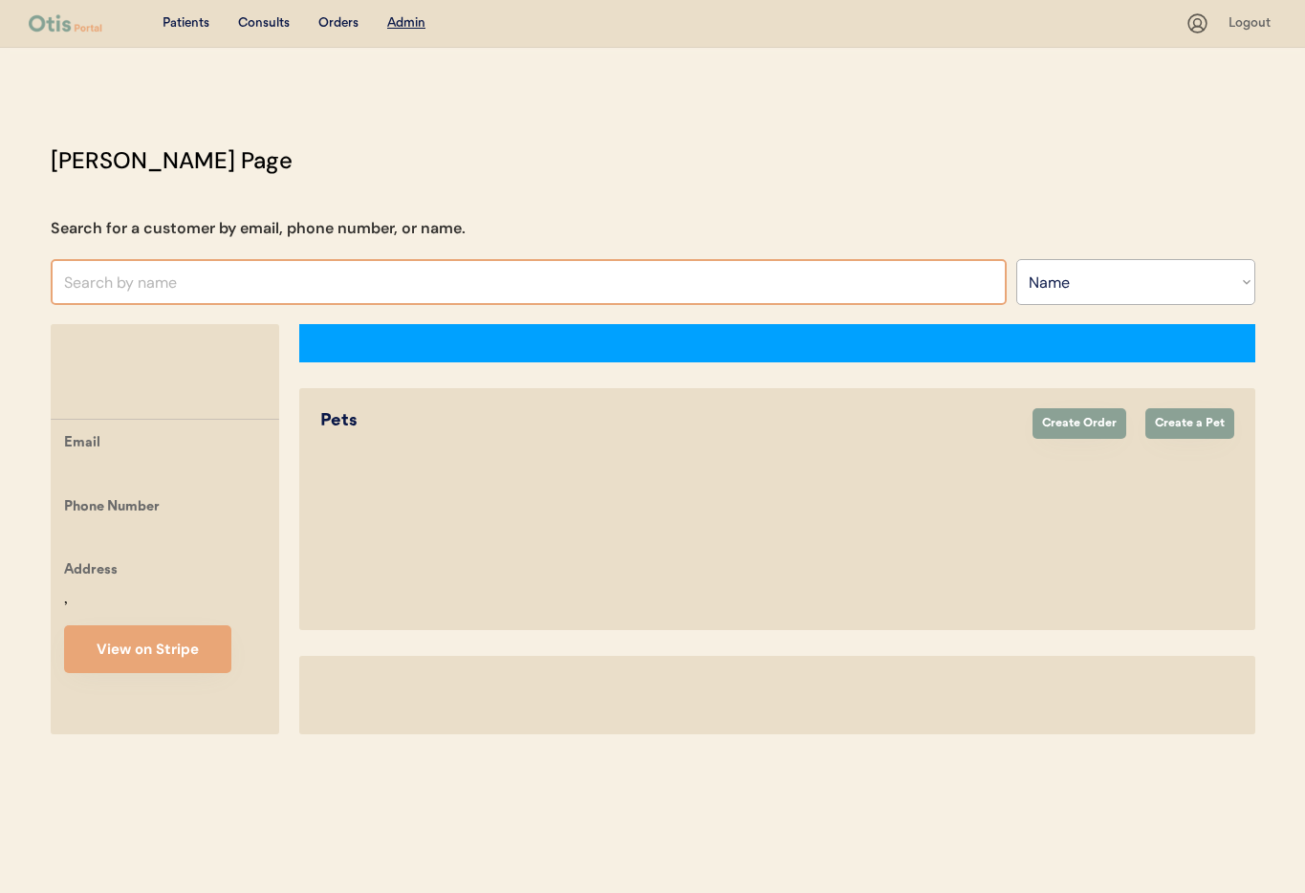
select select ""Name""
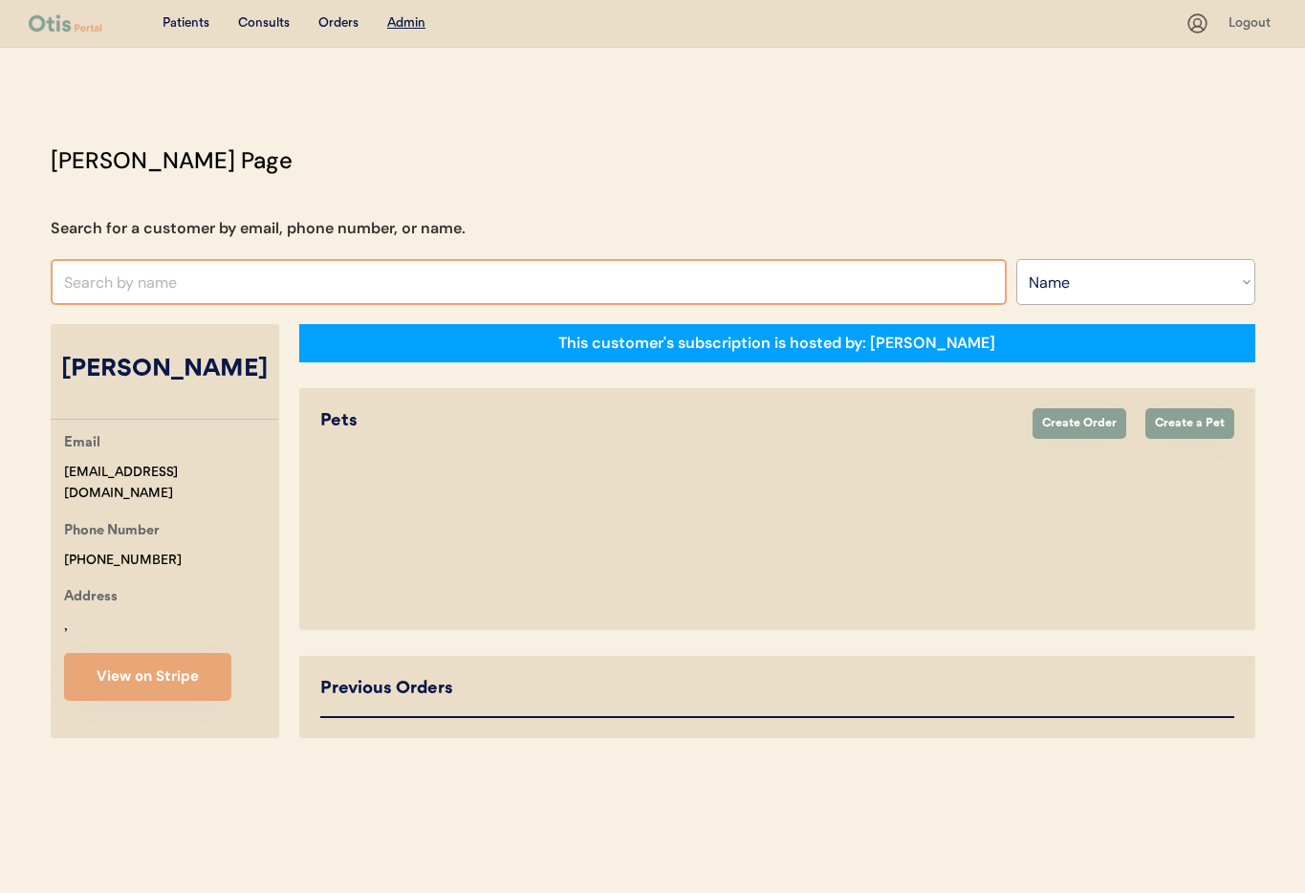
select select "true"
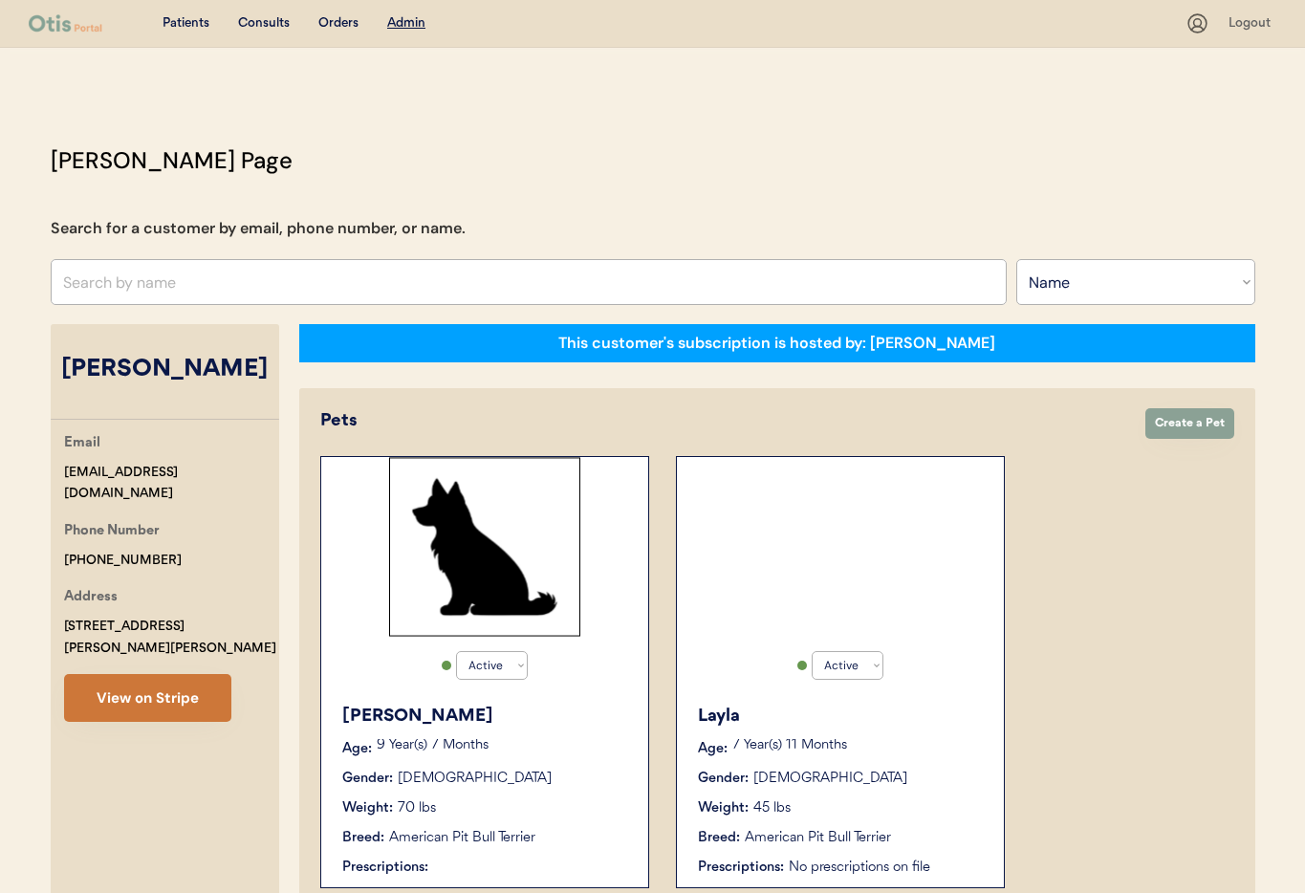
click at [172, 676] on button "View on Stripe" at bounding box center [147, 698] width 167 height 48
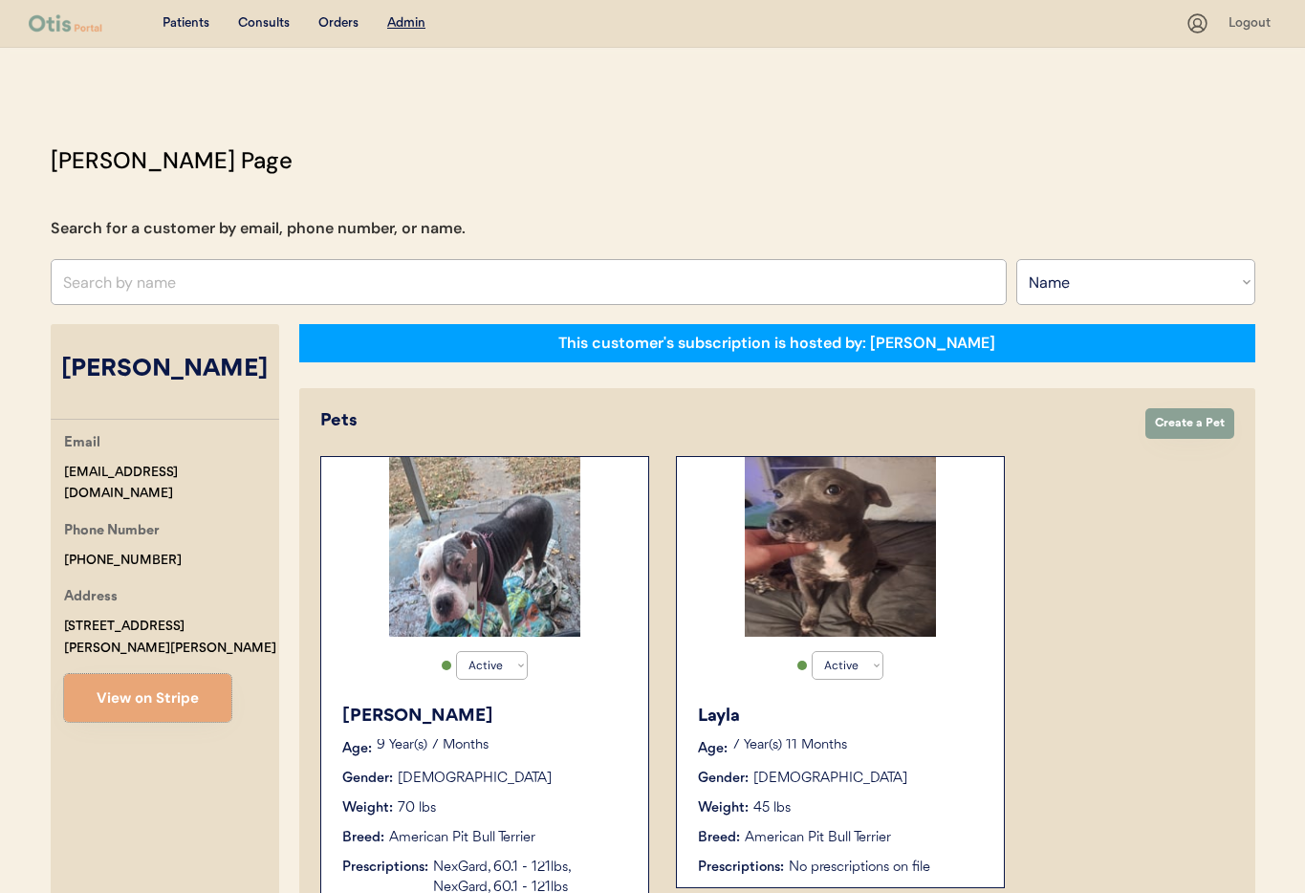
click at [848, 781] on div "Gender: Female" at bounding box center [841, 778] width 287 height 20
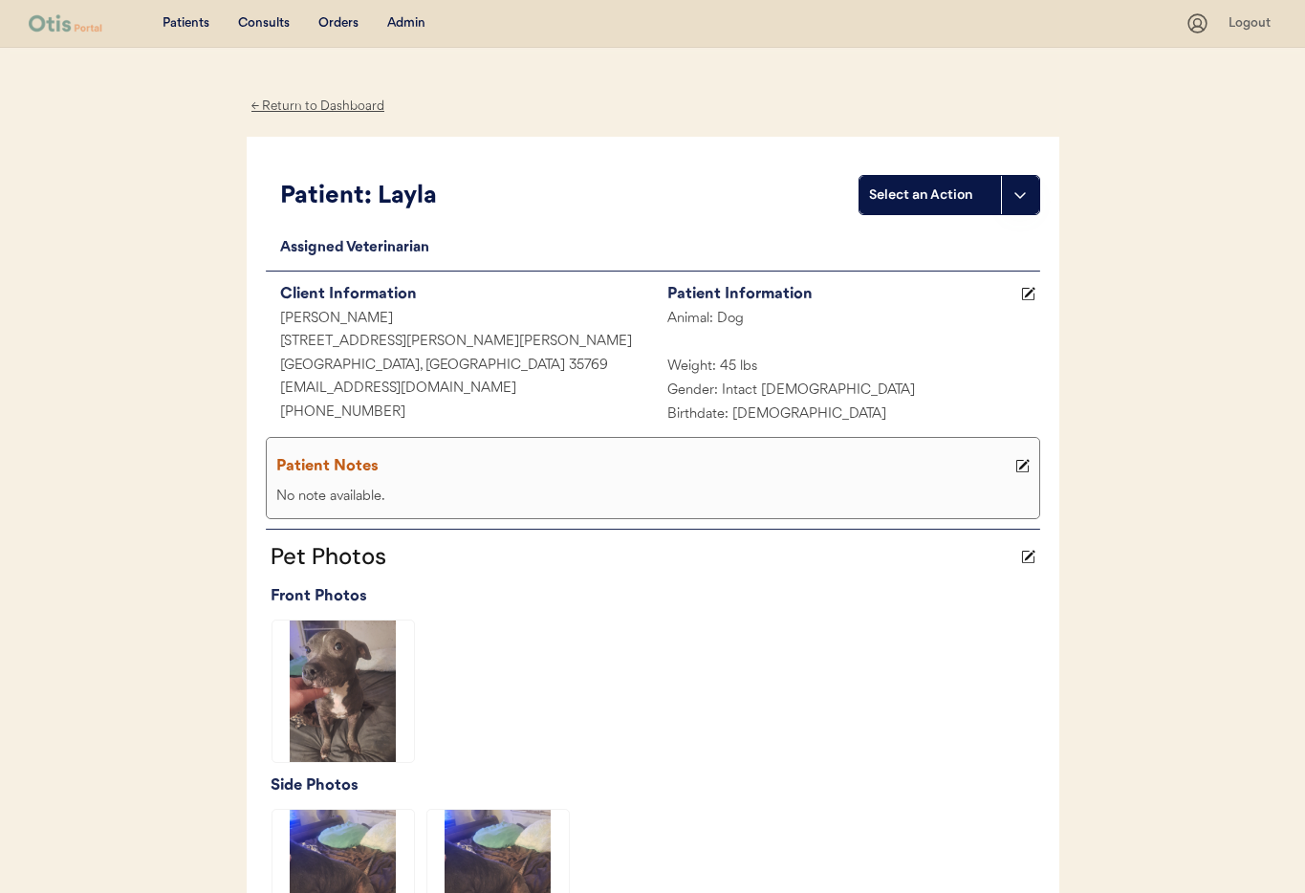
scroll to position [466, 0]
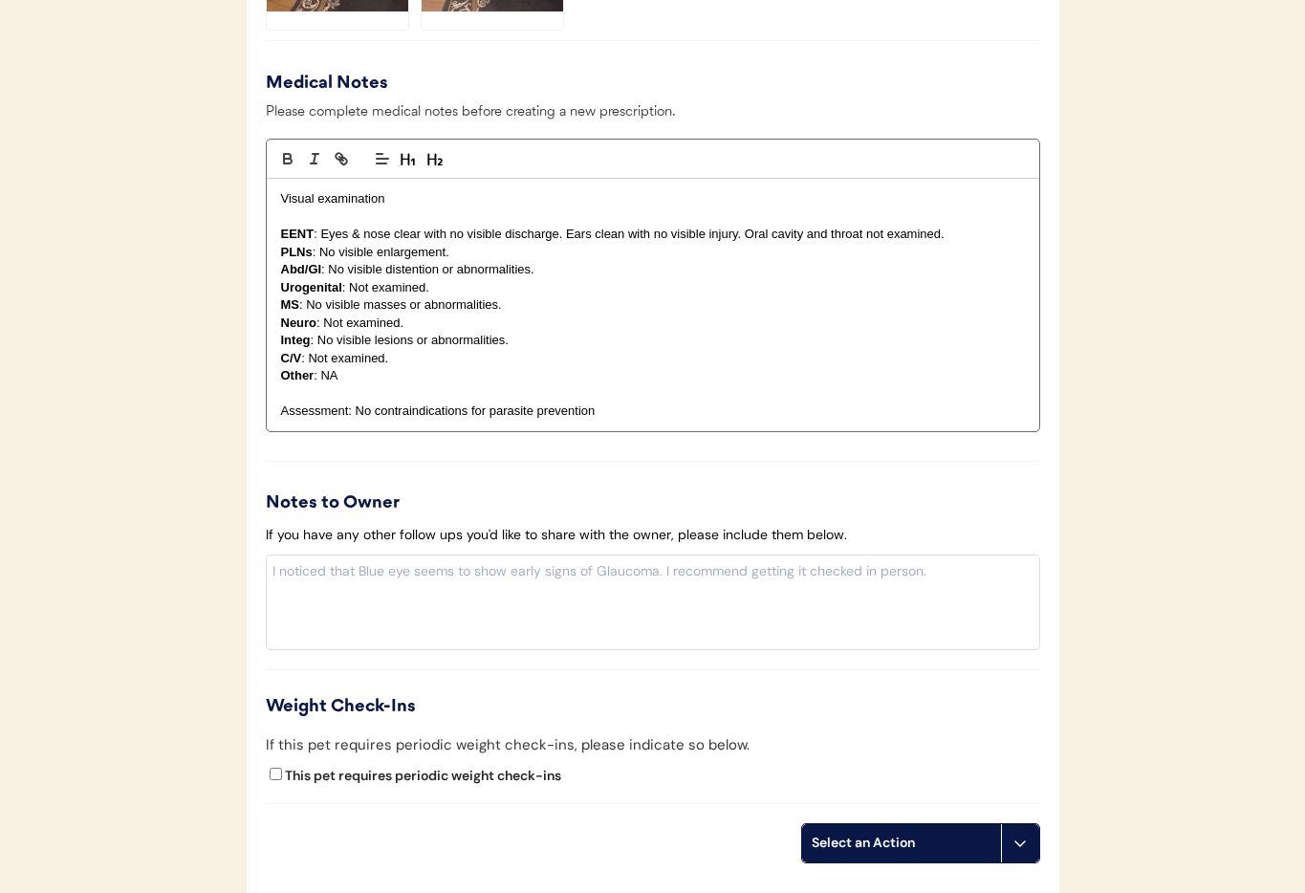
scroll to position [1802, 0]
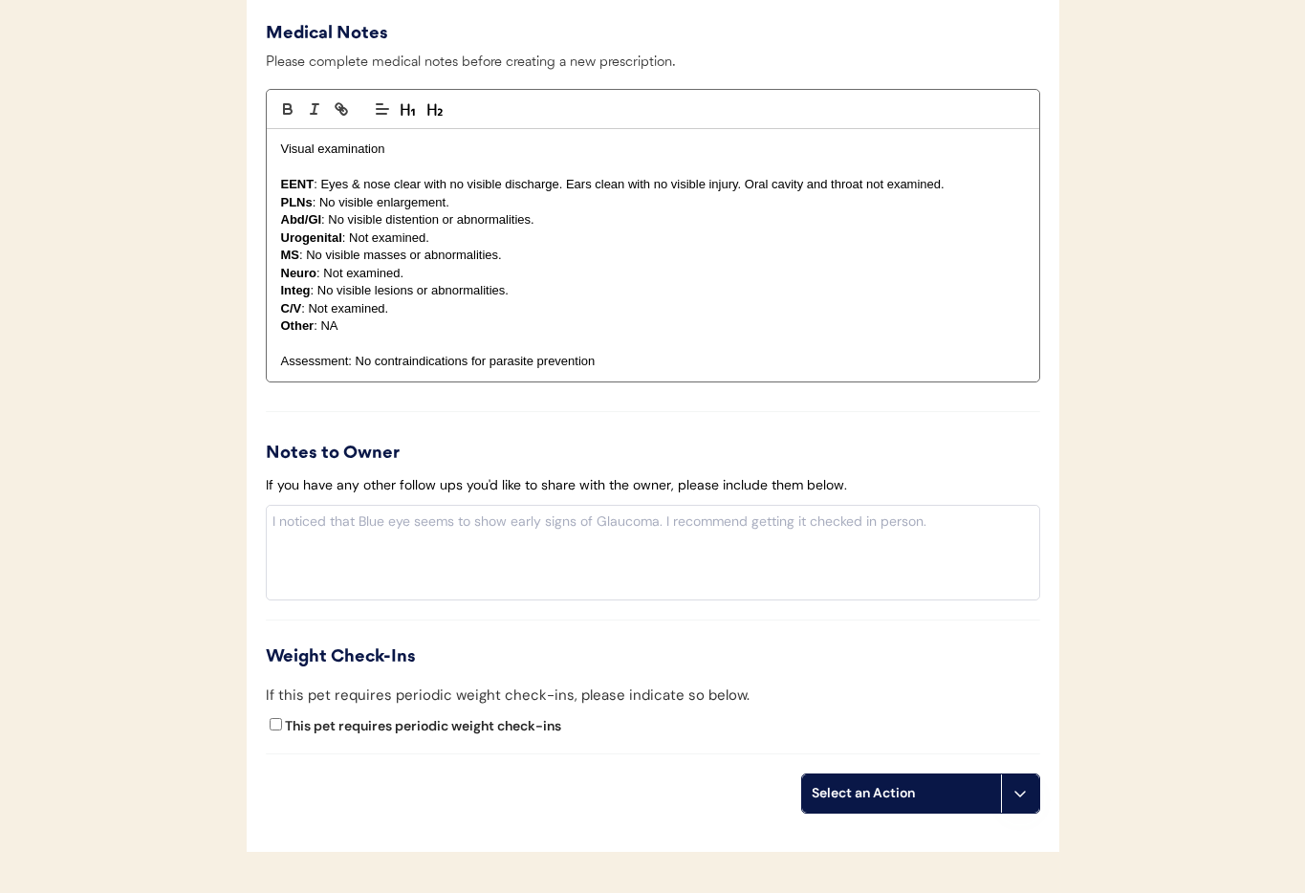
click at [1022, 801] on button at bounding box center [1020, 793] width 38 height 38
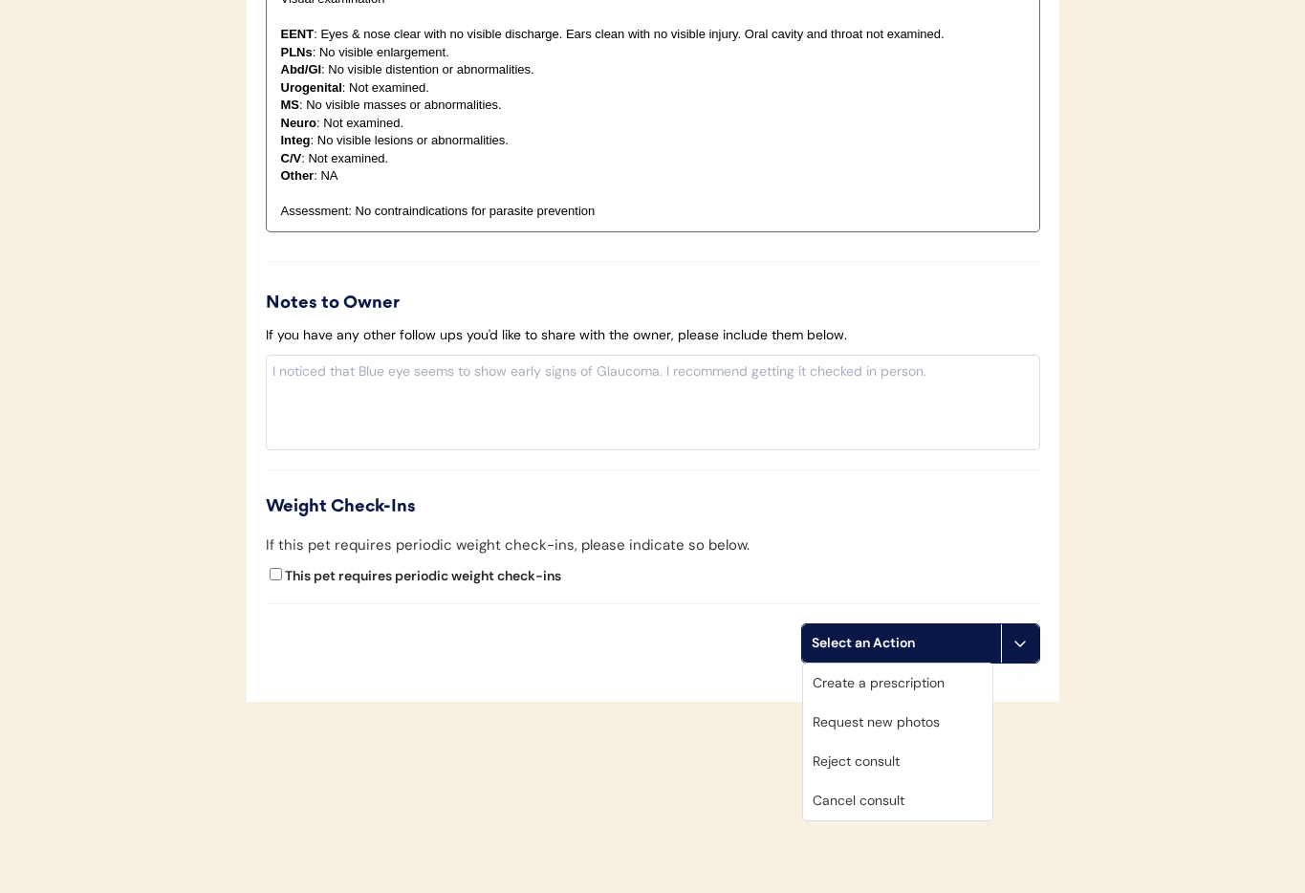
click at [884, 801] on div "Cancel consult" at bounding box center [897, 800] width 189 height 39
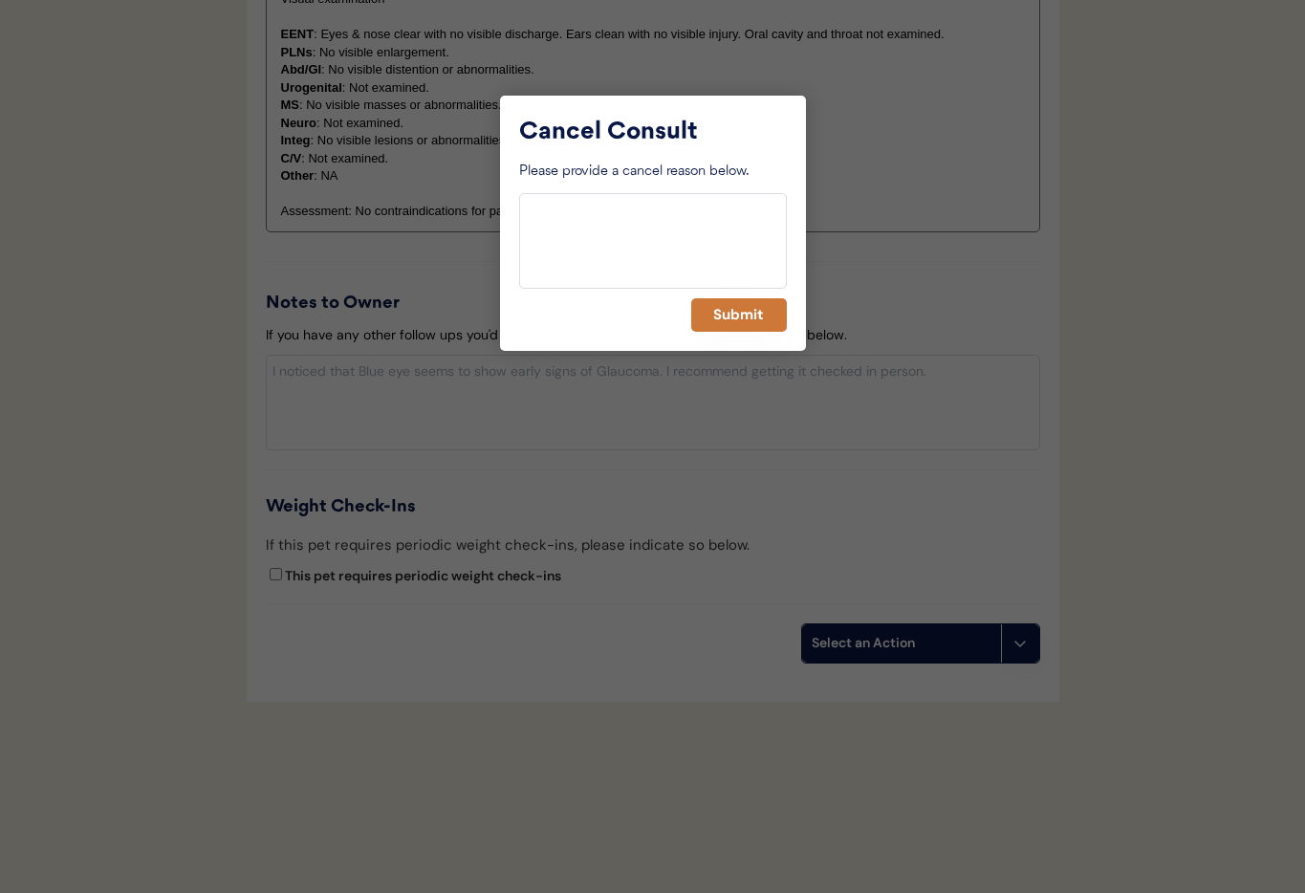
click at [729, 318] on button "Submit" at bounding box center [739, 314] width 96 height 33
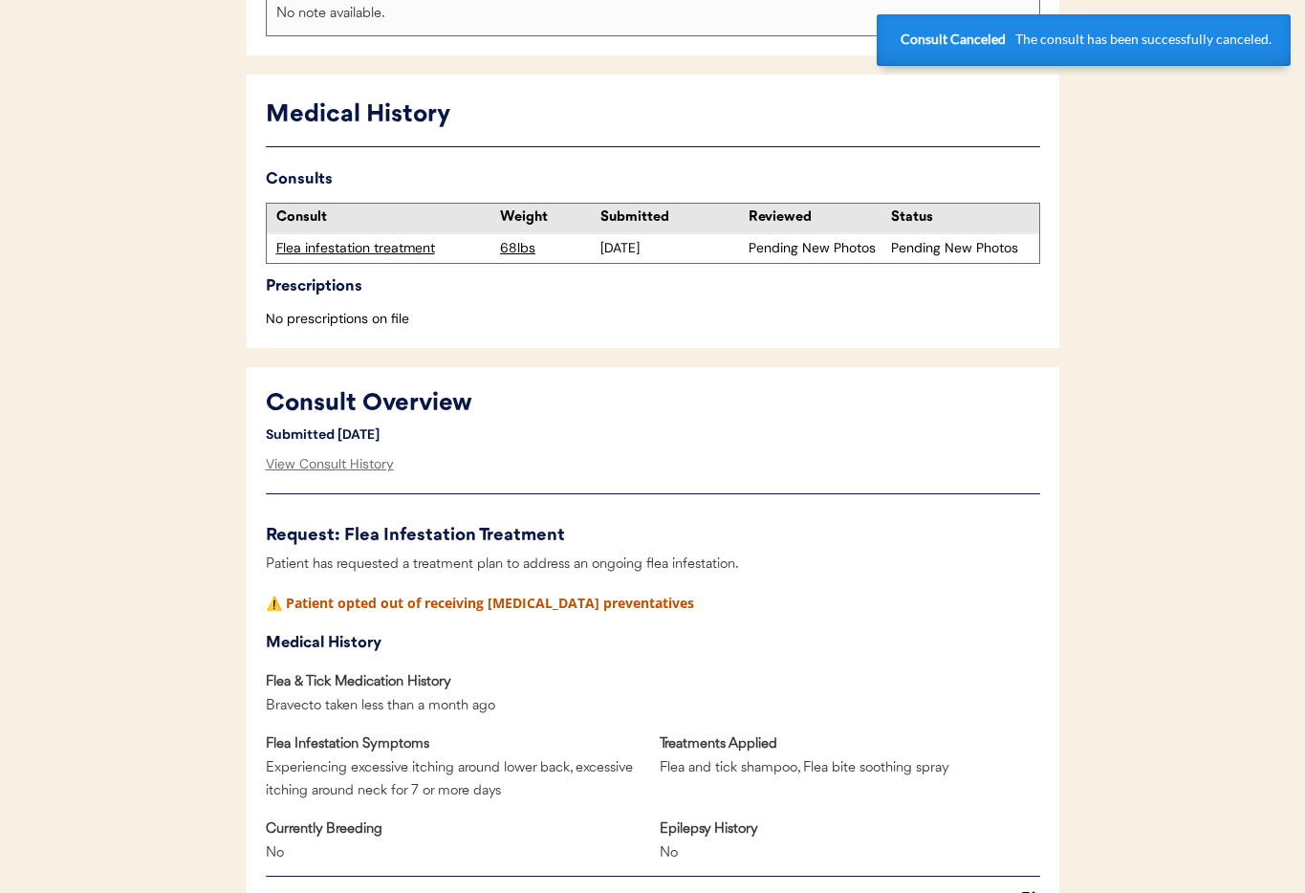
scroll to position [0, 0]
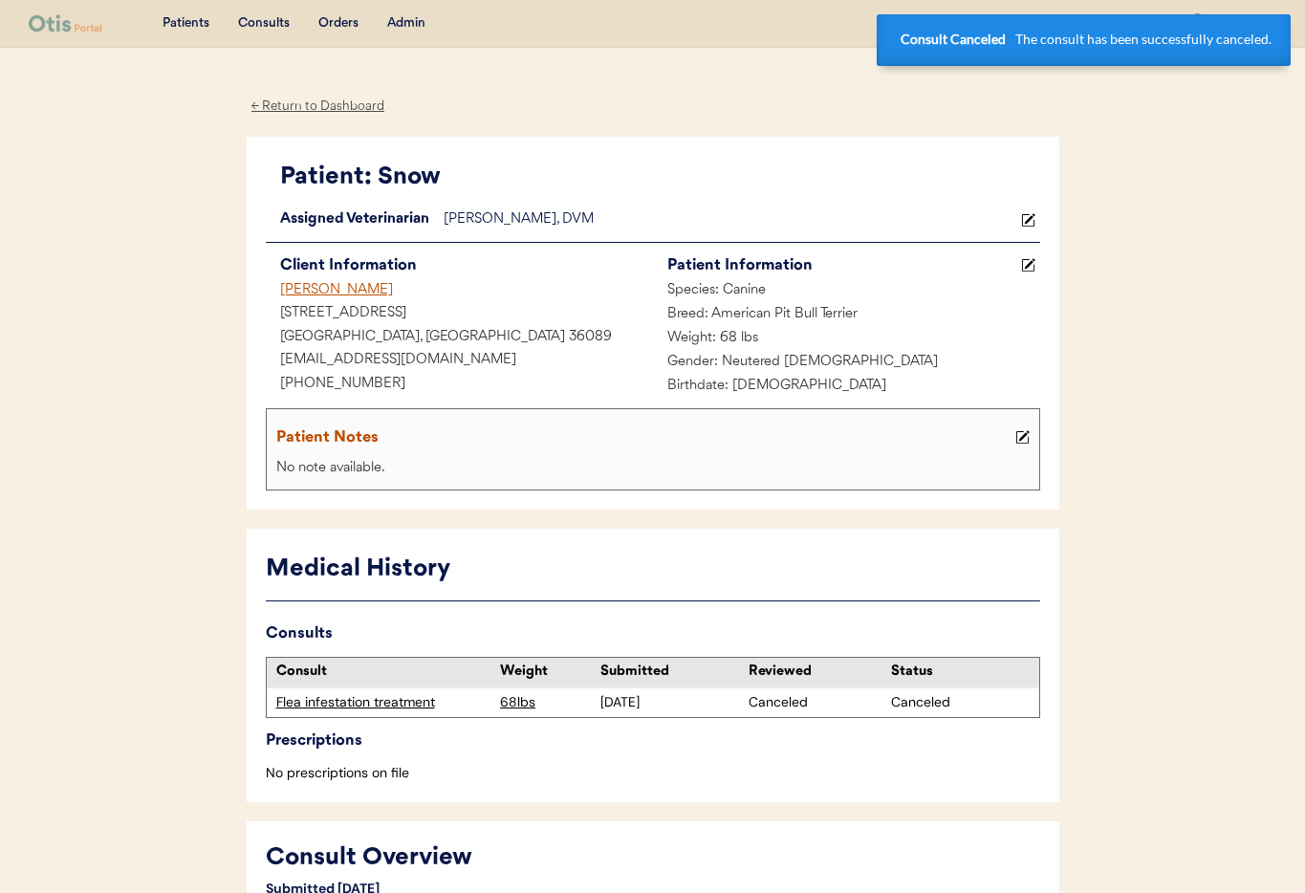
click at [314, 289] on div "Cedric Nichols" at bounding box center [459, 291] width 387 height 24
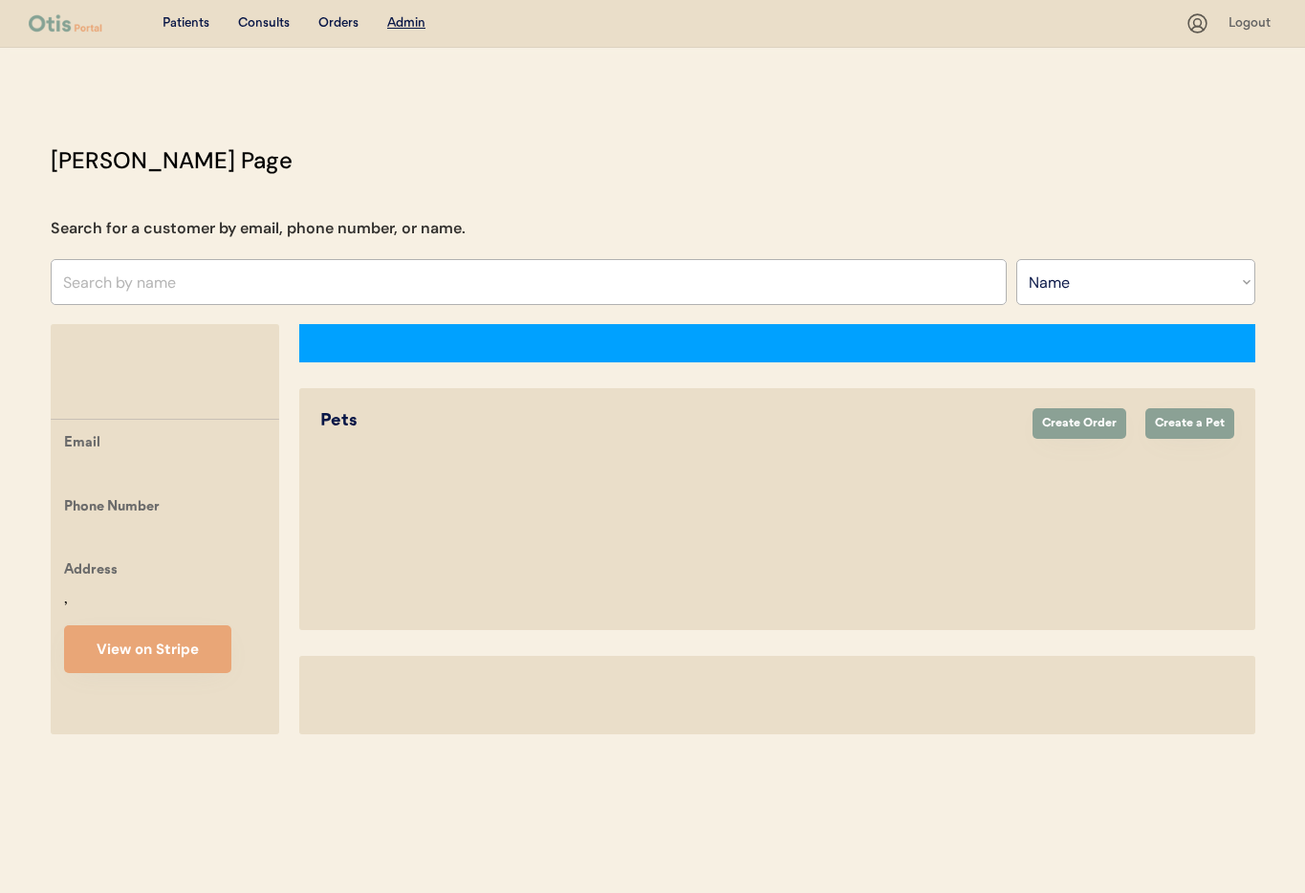
select select ""Name""
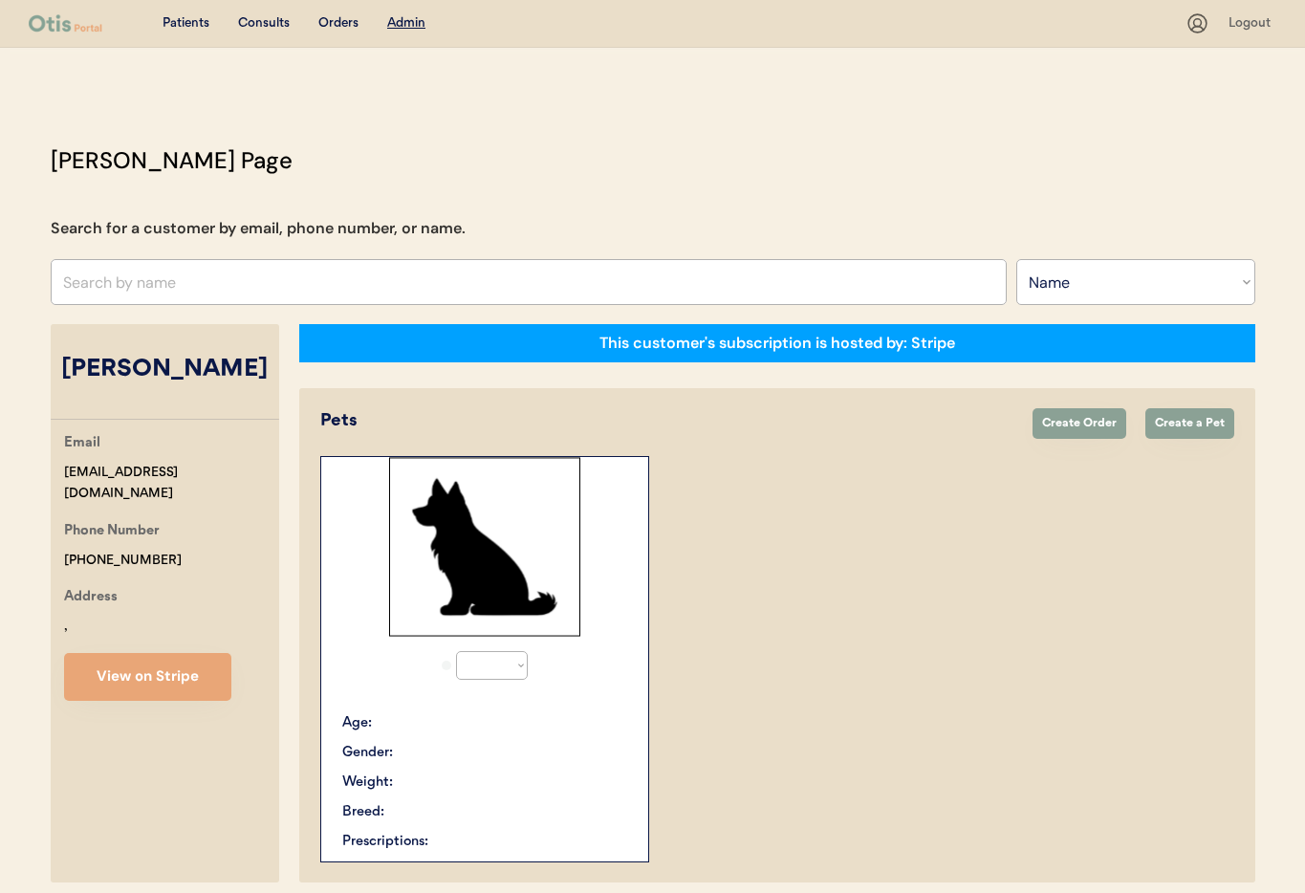
select select "true"
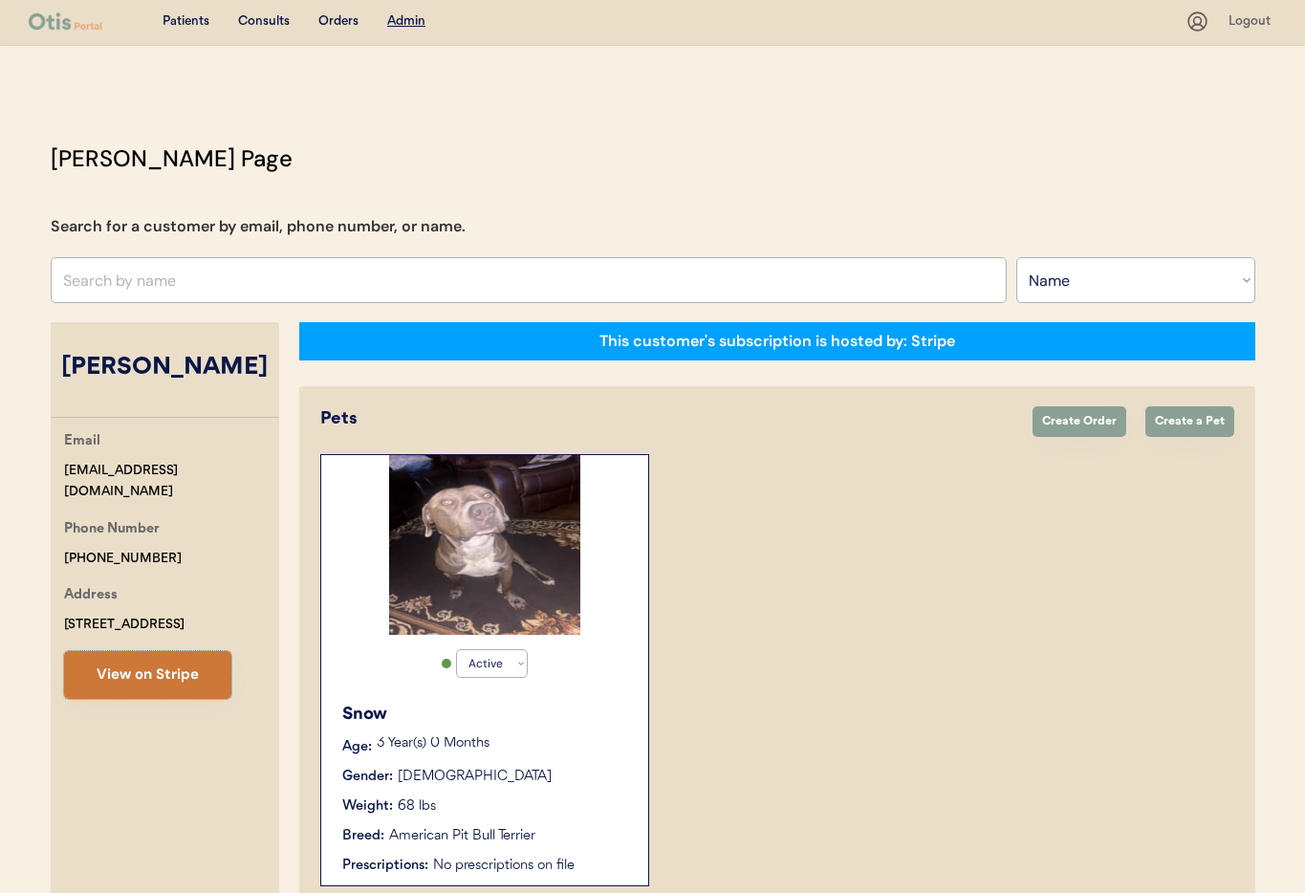
click at [162, 660] on button "View on Stripe" at bounding box center [147, 675] width 167 height 48
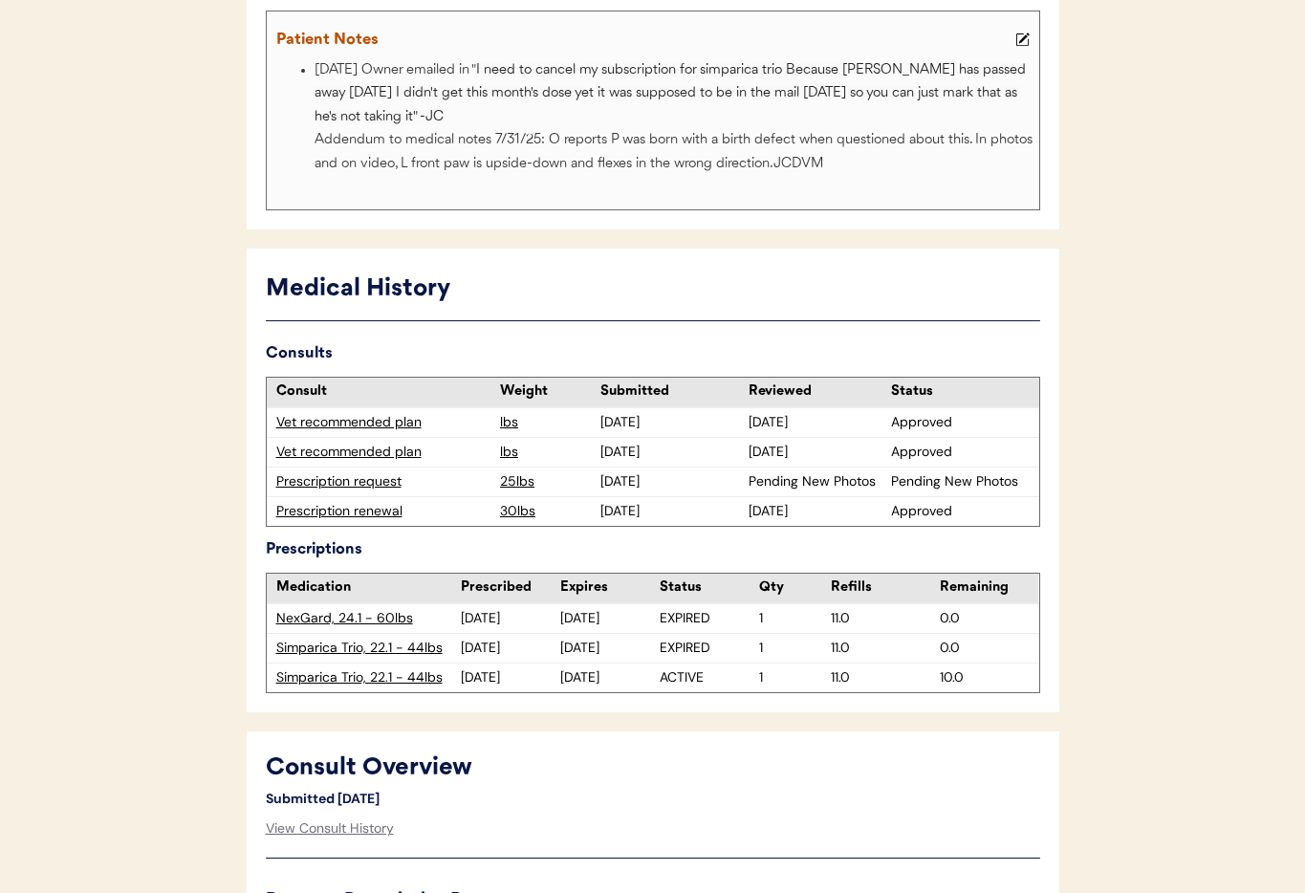
scroll to position [466, 0]
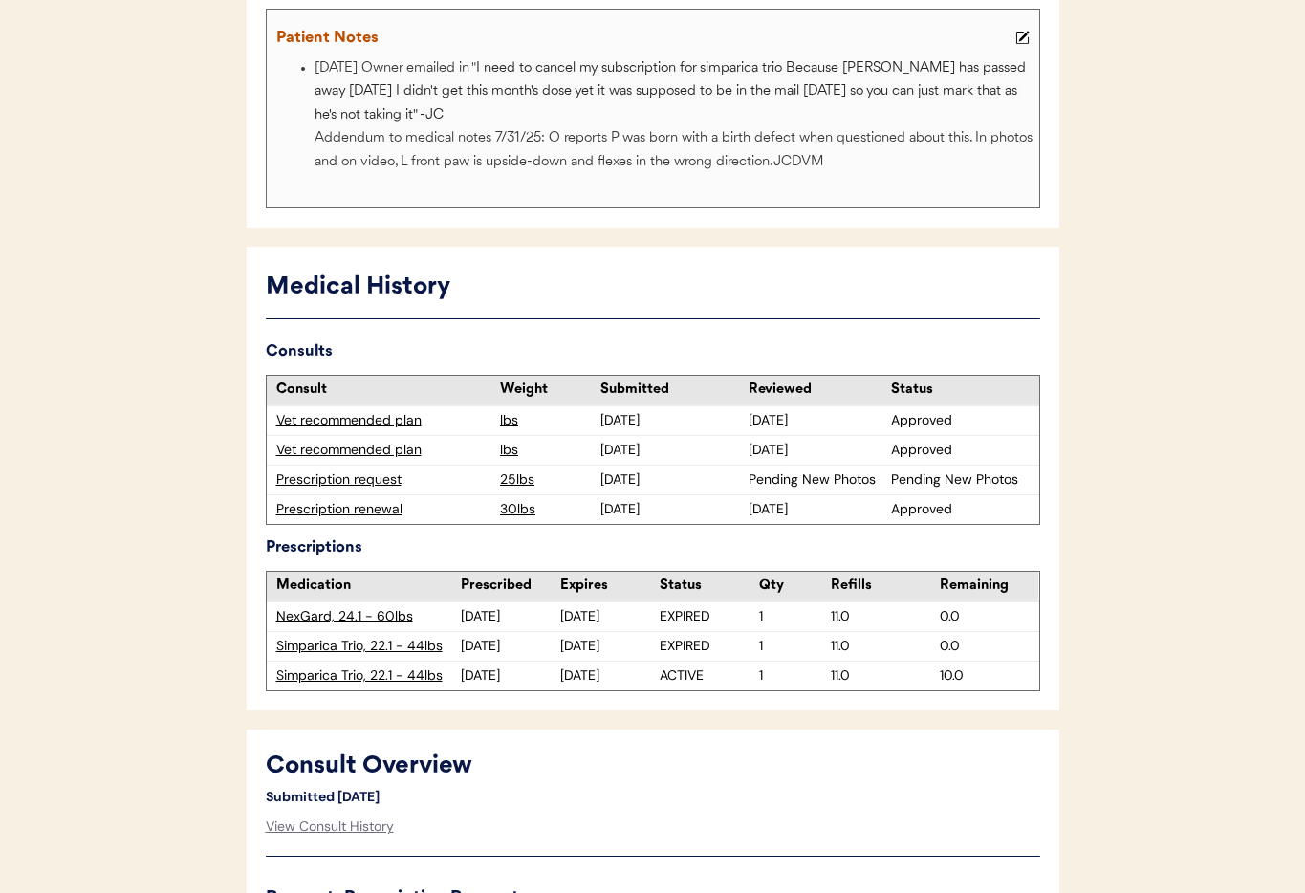
click at [360, 476] on div "Prescription request" at bounding box center [383, 479] width 215 height 19
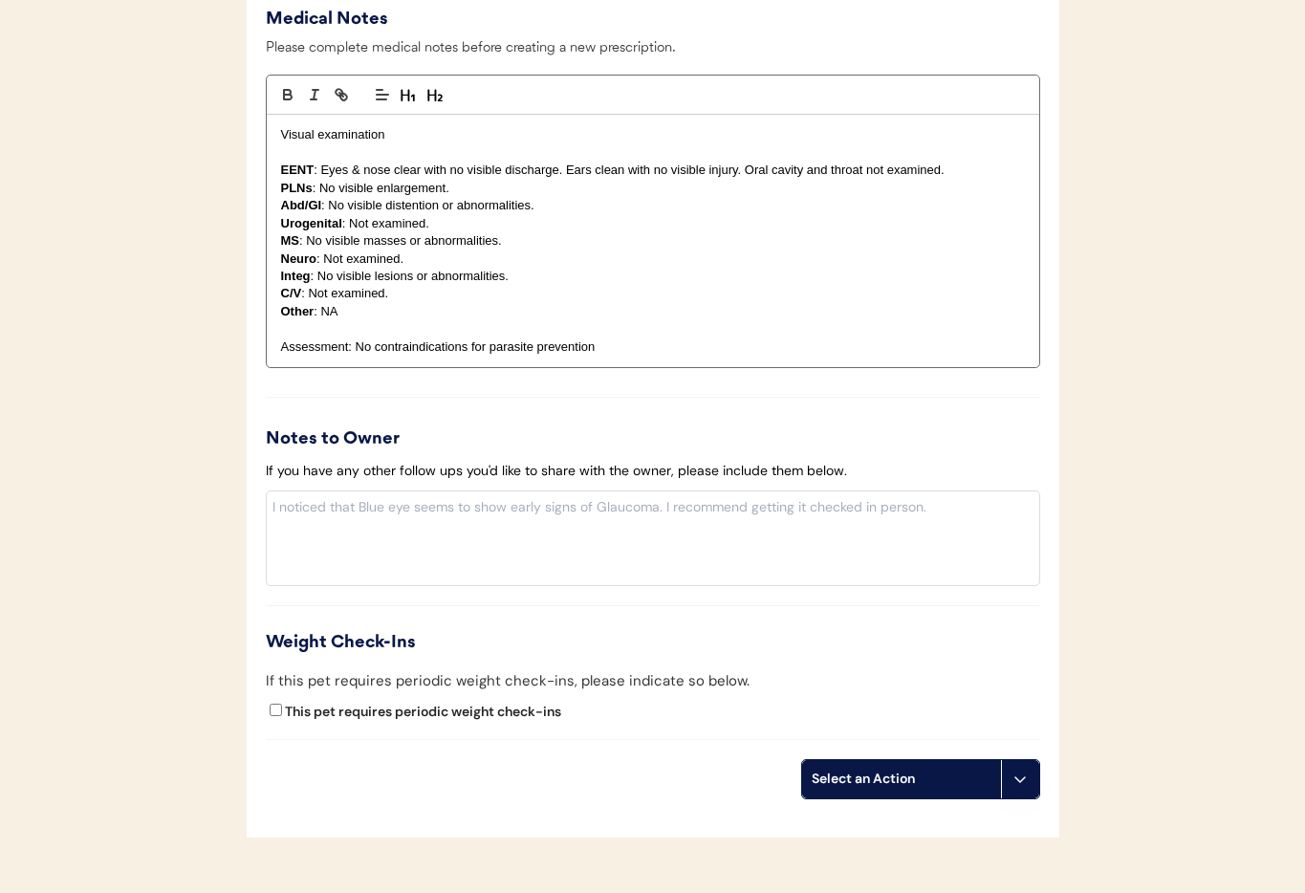
scroll to position [2332, 0]
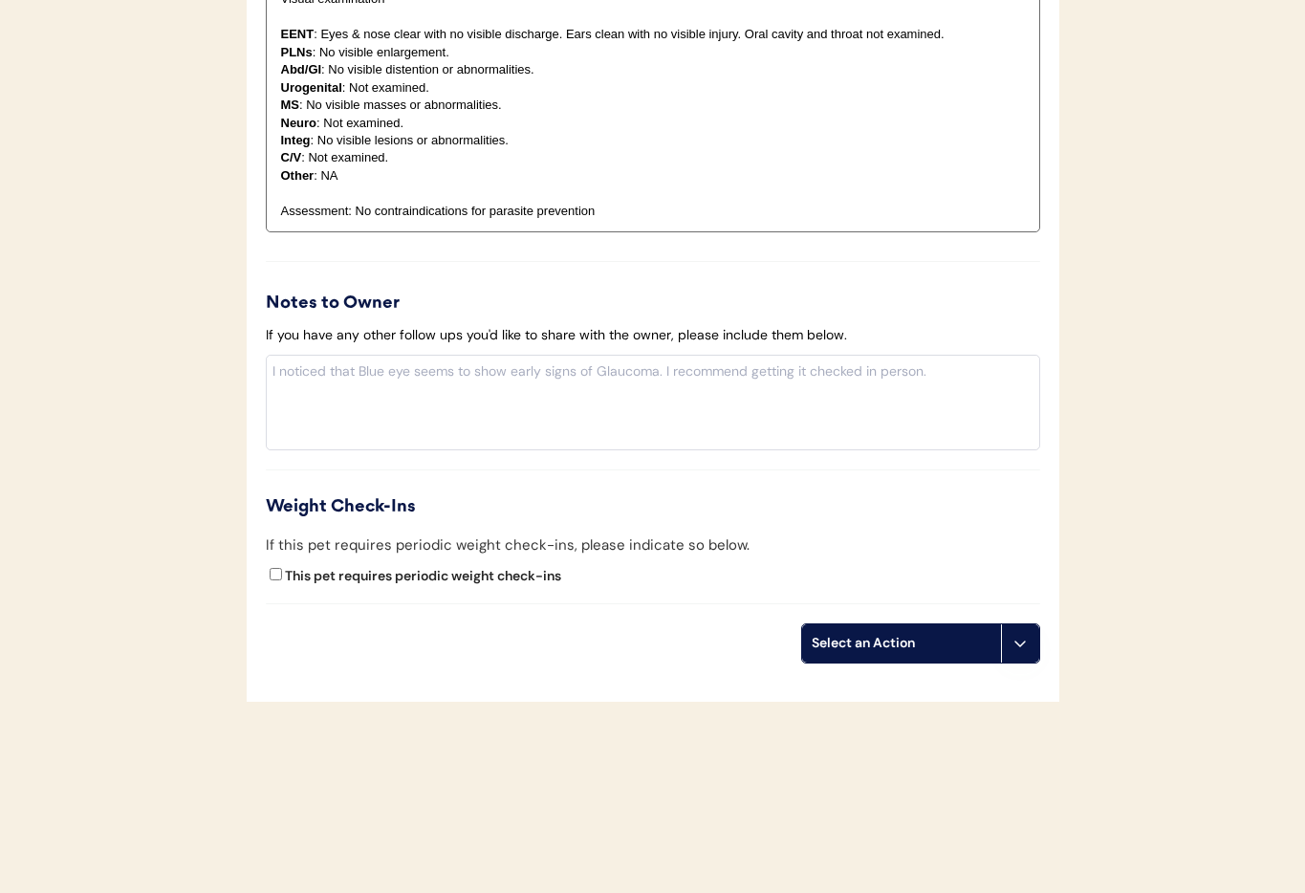
click at [1030, 648] on button at bounding box center [1020, 643] width 38 height 38
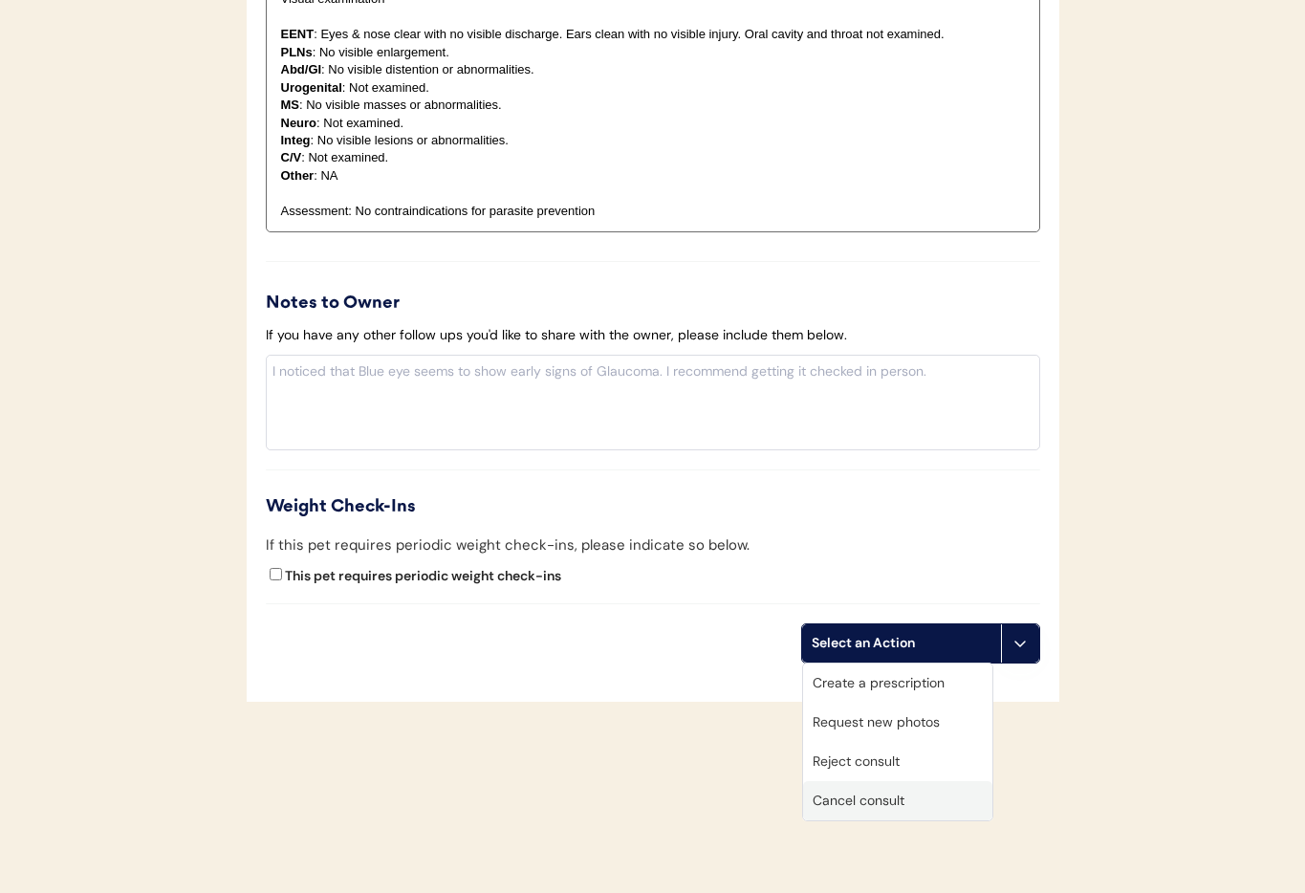
click at [902, 800] on div "Cancel consult" at bounding box center [897, 800] width 189 height 39
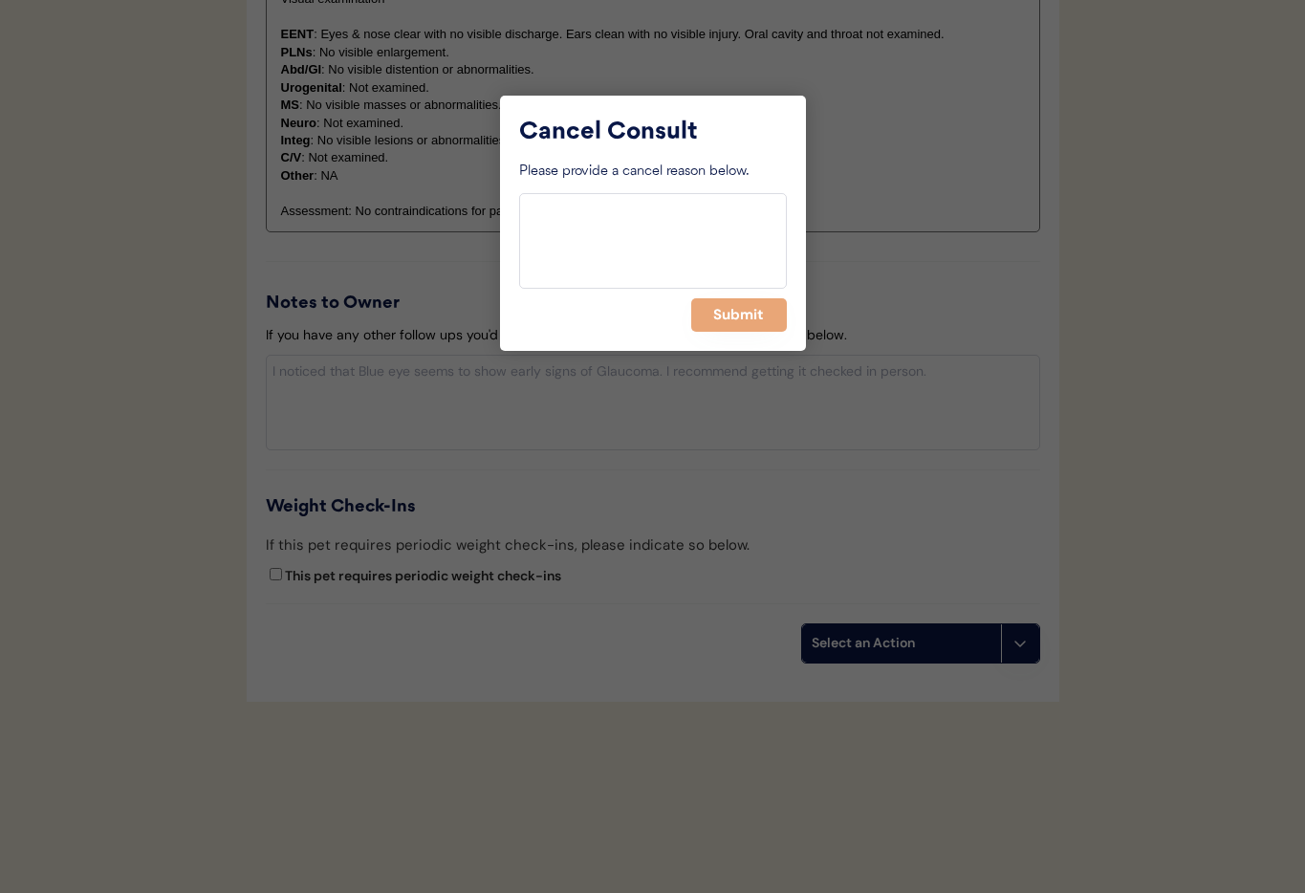
click at [725, 319] on button "Submit" at bounding box center [739, 314] width 96 height 33
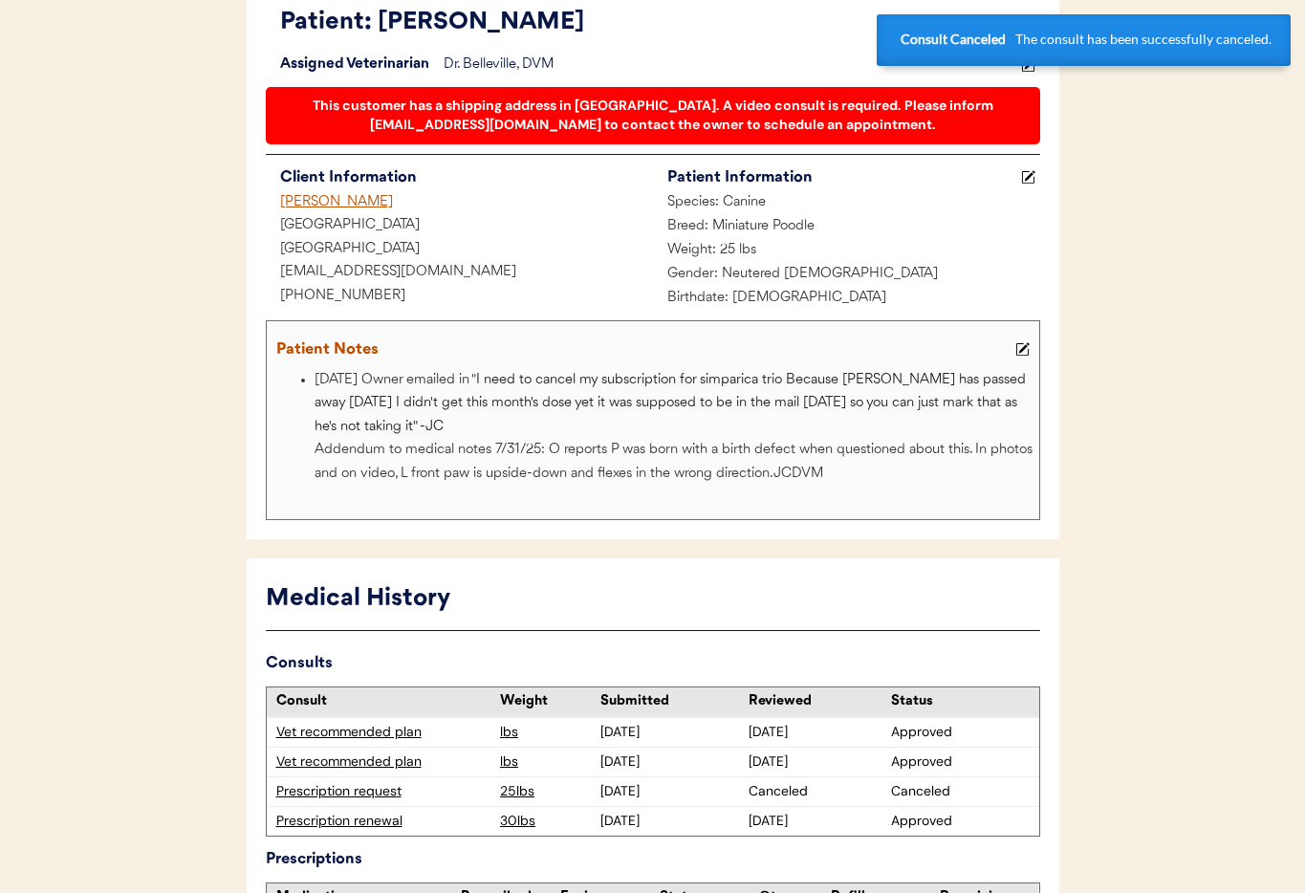
scroll to position [0, 0]
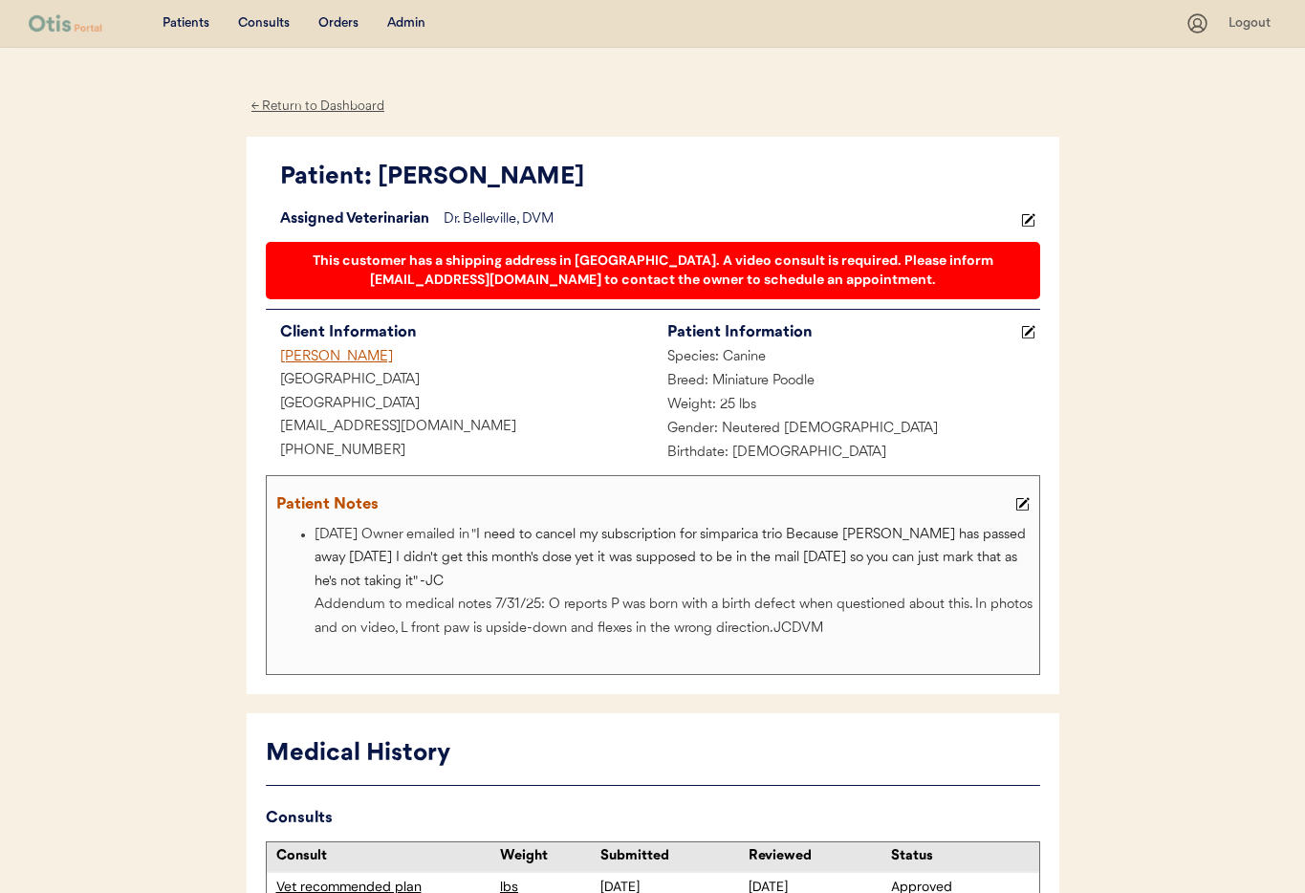
drag, startPoint x: 329, startPoint y: 353, endPoint x: 428, endPoint y: 372, distance: 101.2
click at [329, 353] on div "Vicki Bodai" at bounding box center [459, 358] width 387 height 24
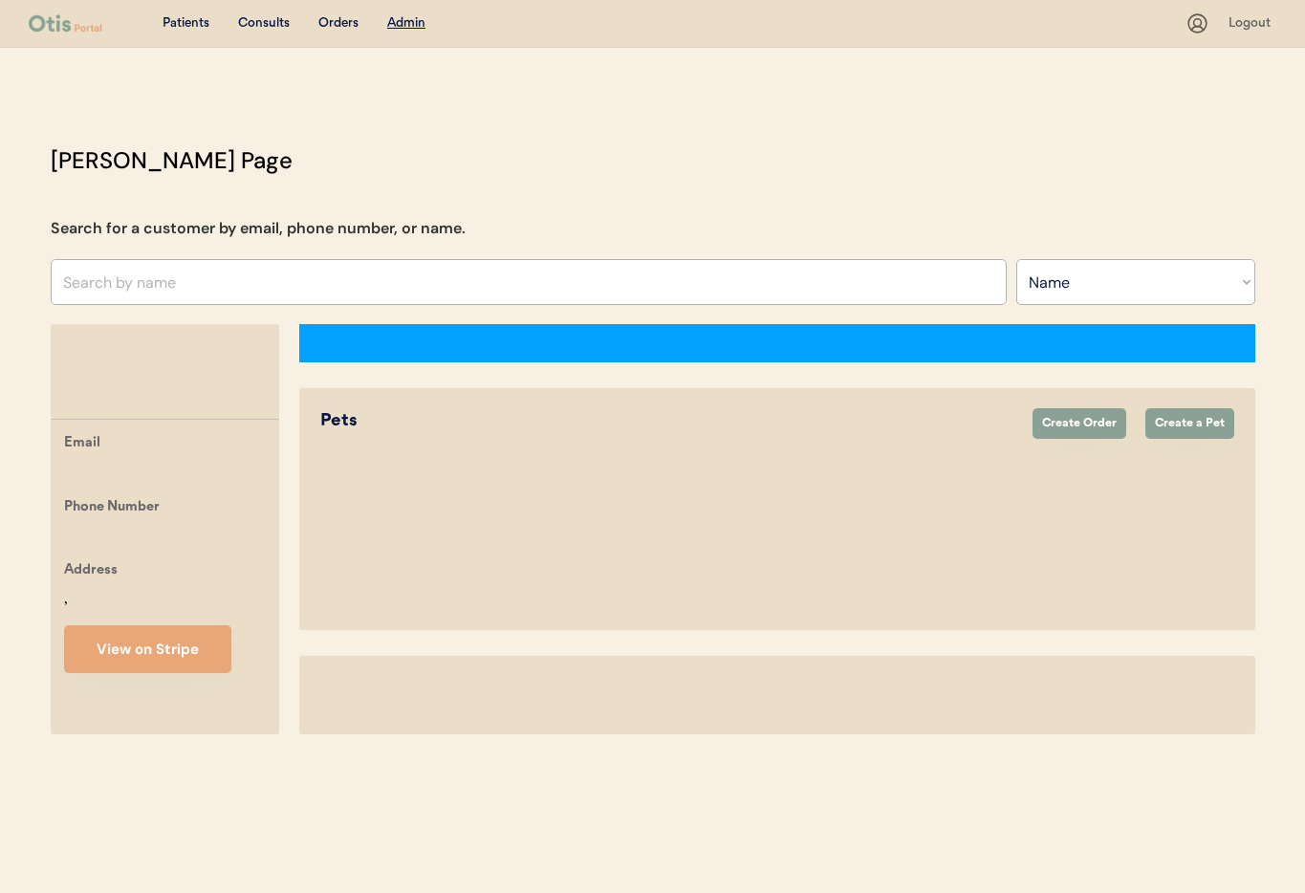
select select ""Name""
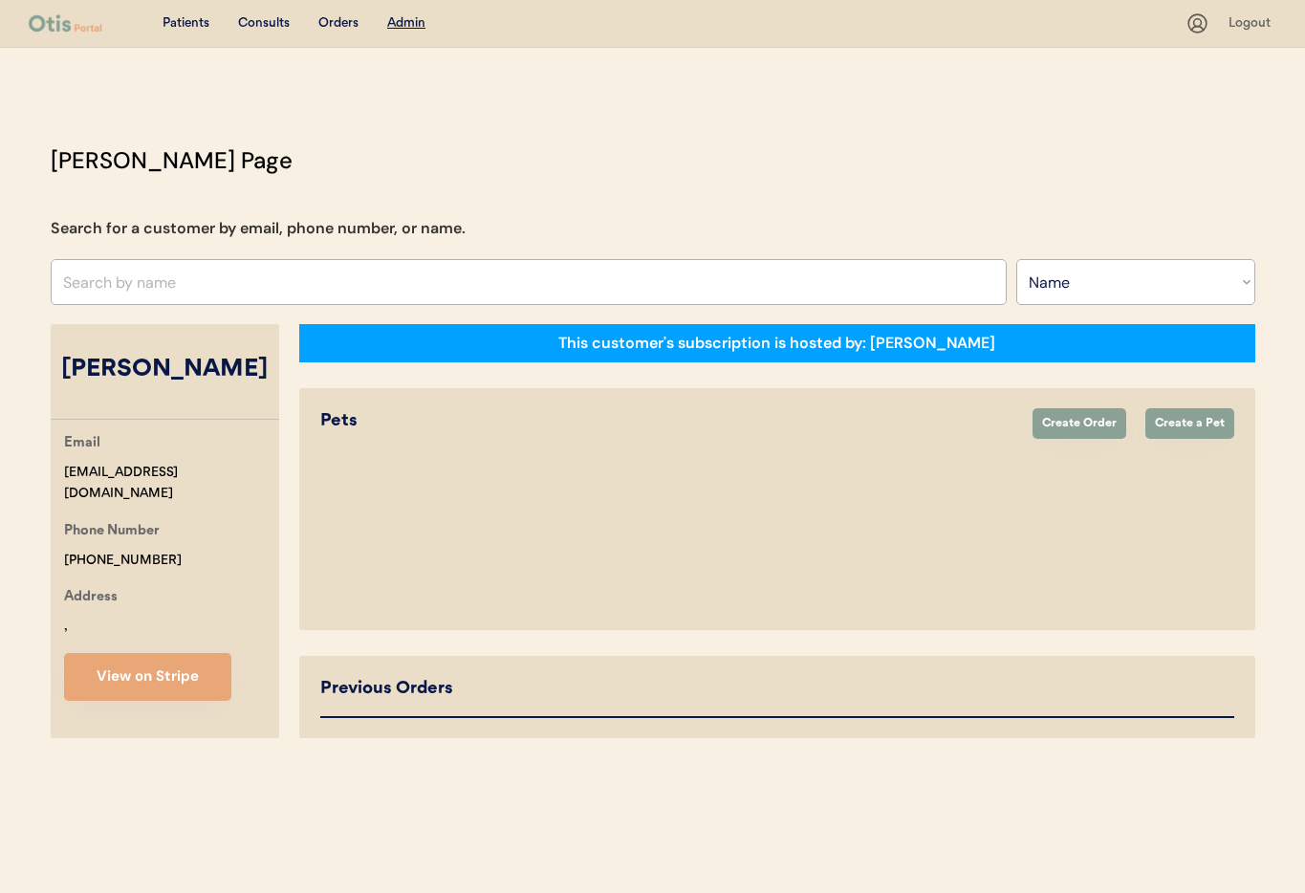
select select "false"
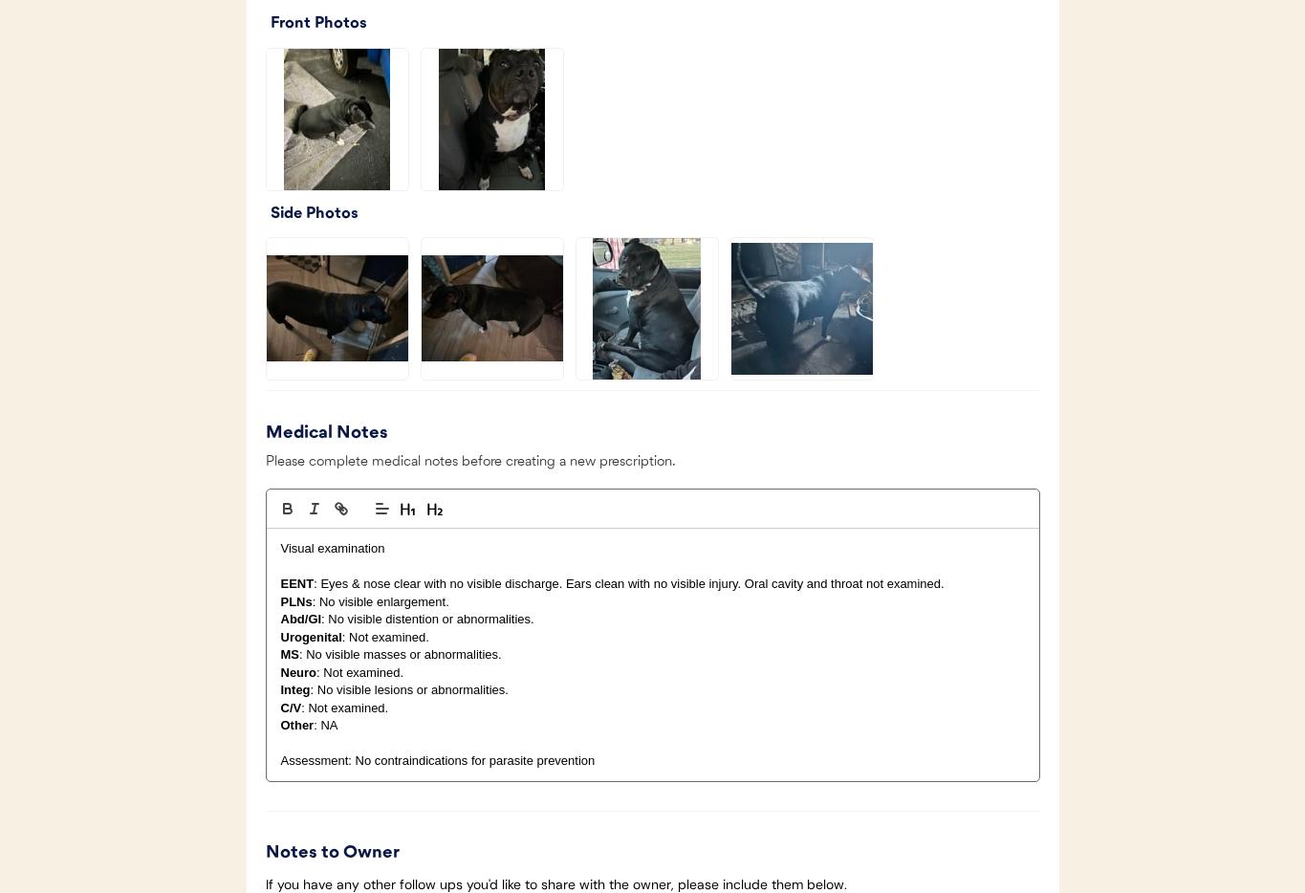
scroll to position [2026, 0]
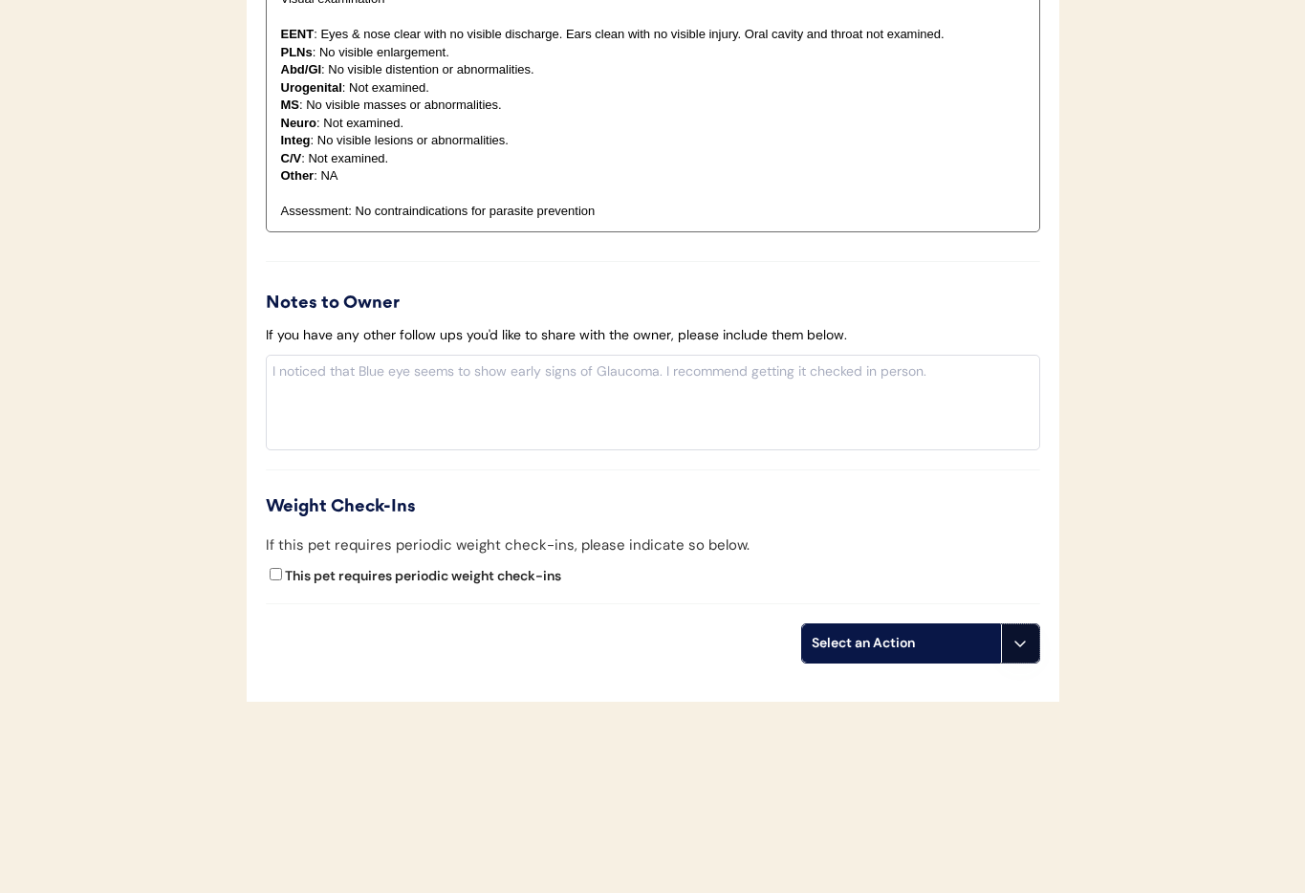
click at [1006, 638] on button at bounding box center [1020, 643] width 38 height 38
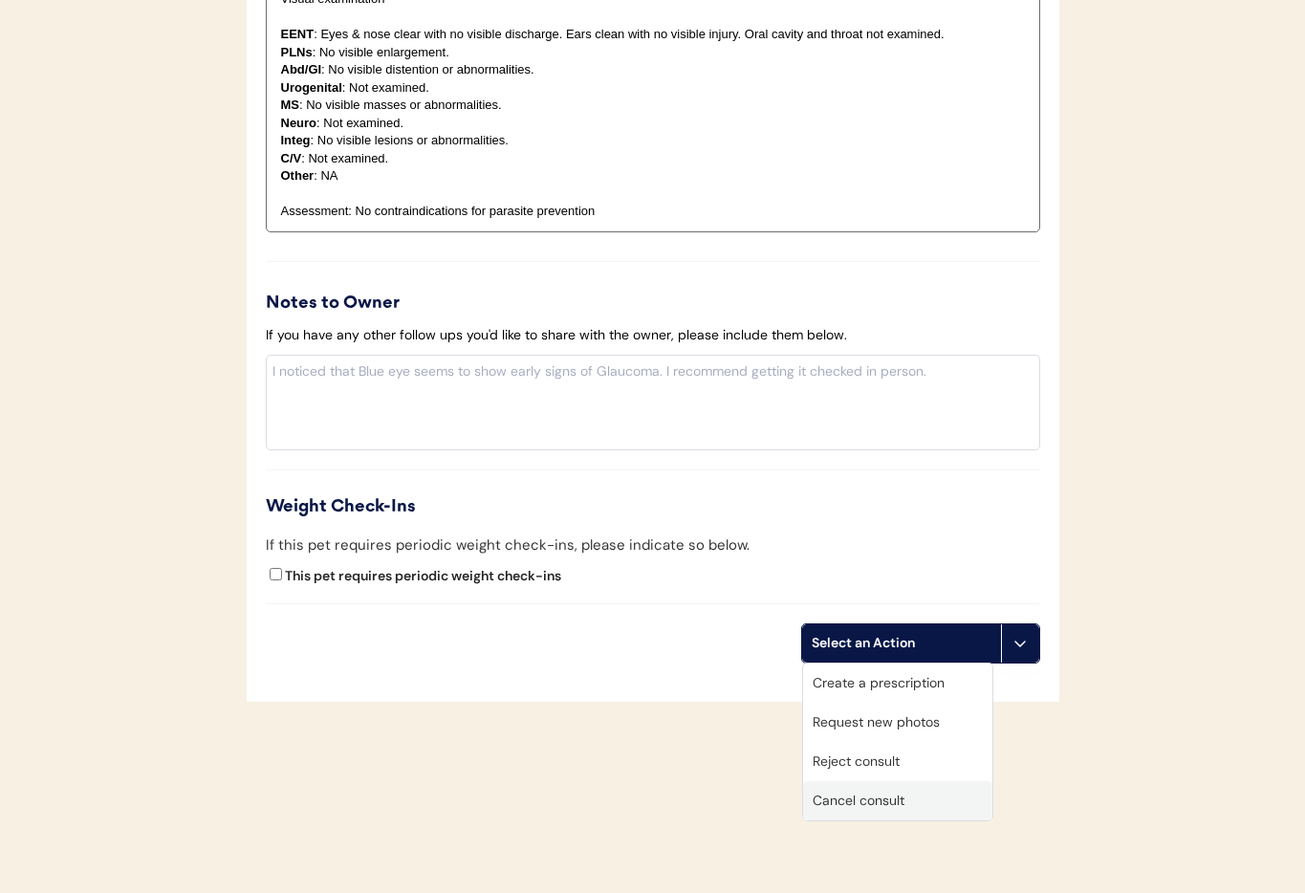
click at [908, 800] on div "Cancel consult" at bounding box center [897, 800] width 189 height 39
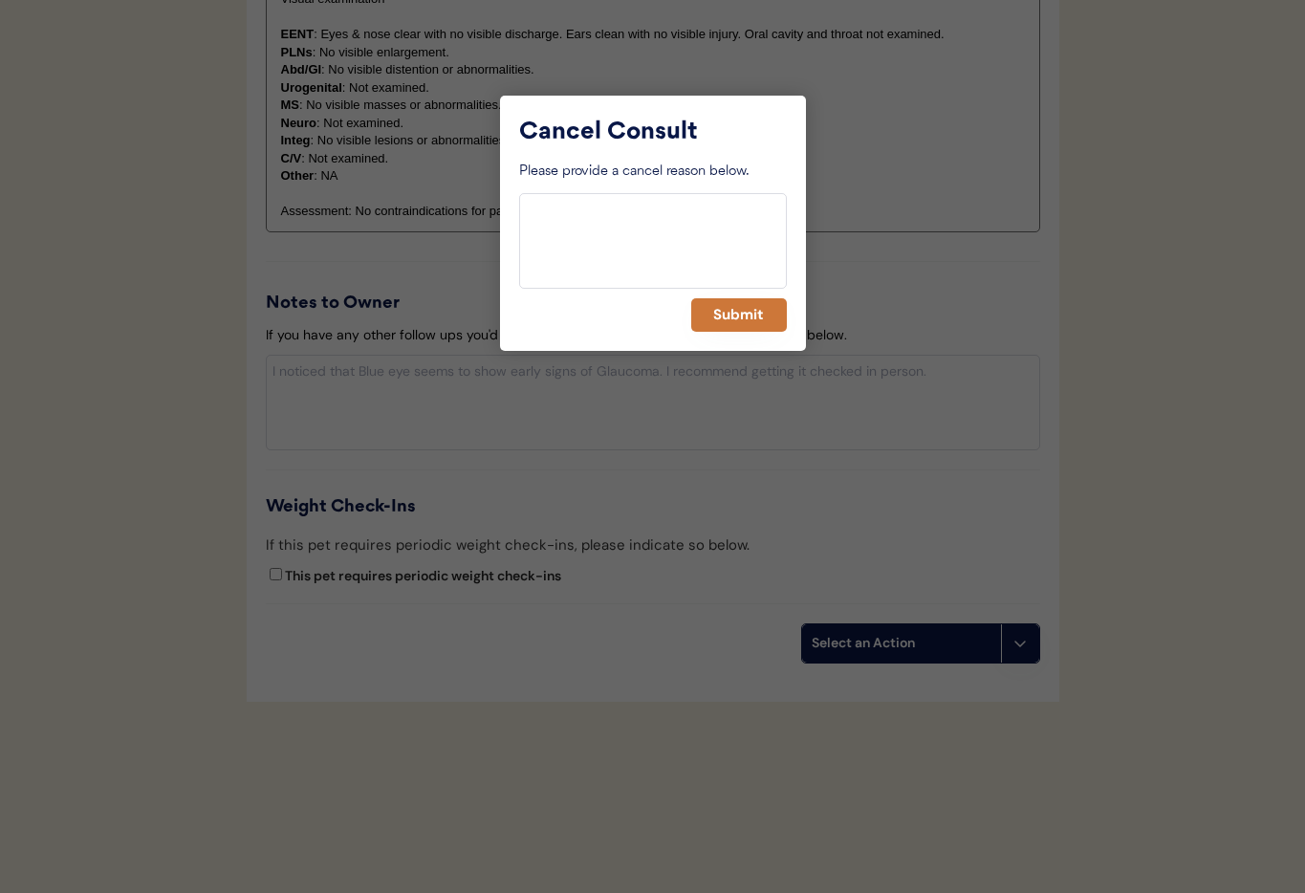
drag, startPoint x: 731, startPoint y: 325, endPoint x: 717, endPoint y: 328, distance: 14.6
click at [731, 325] on button "Submit" at bounding box center [739, 314] width 96 height 33
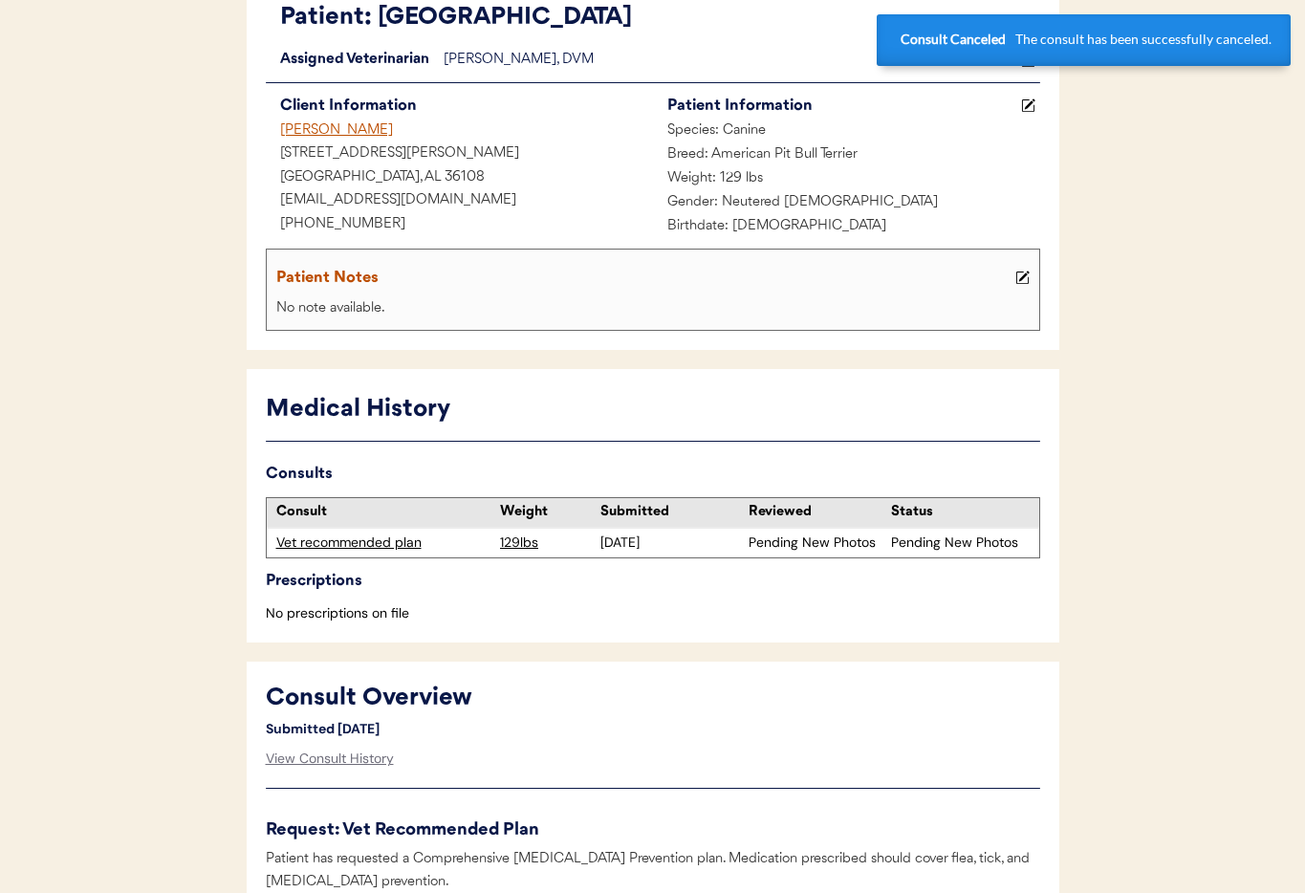
scroll to position [0, 0]
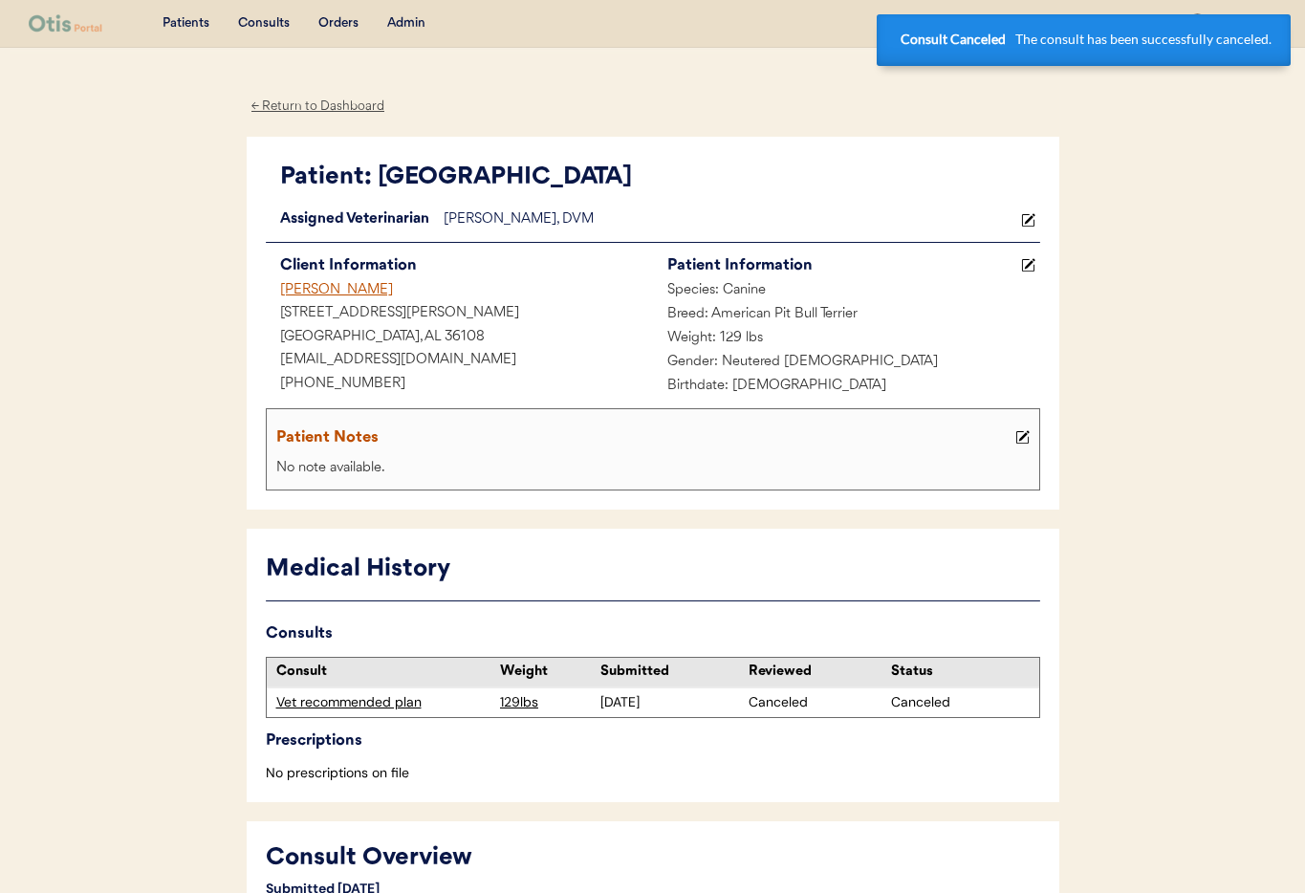
click at [296, 288] on div "Crystal Golden" at bounding box center [459, 291] width 387 height 24
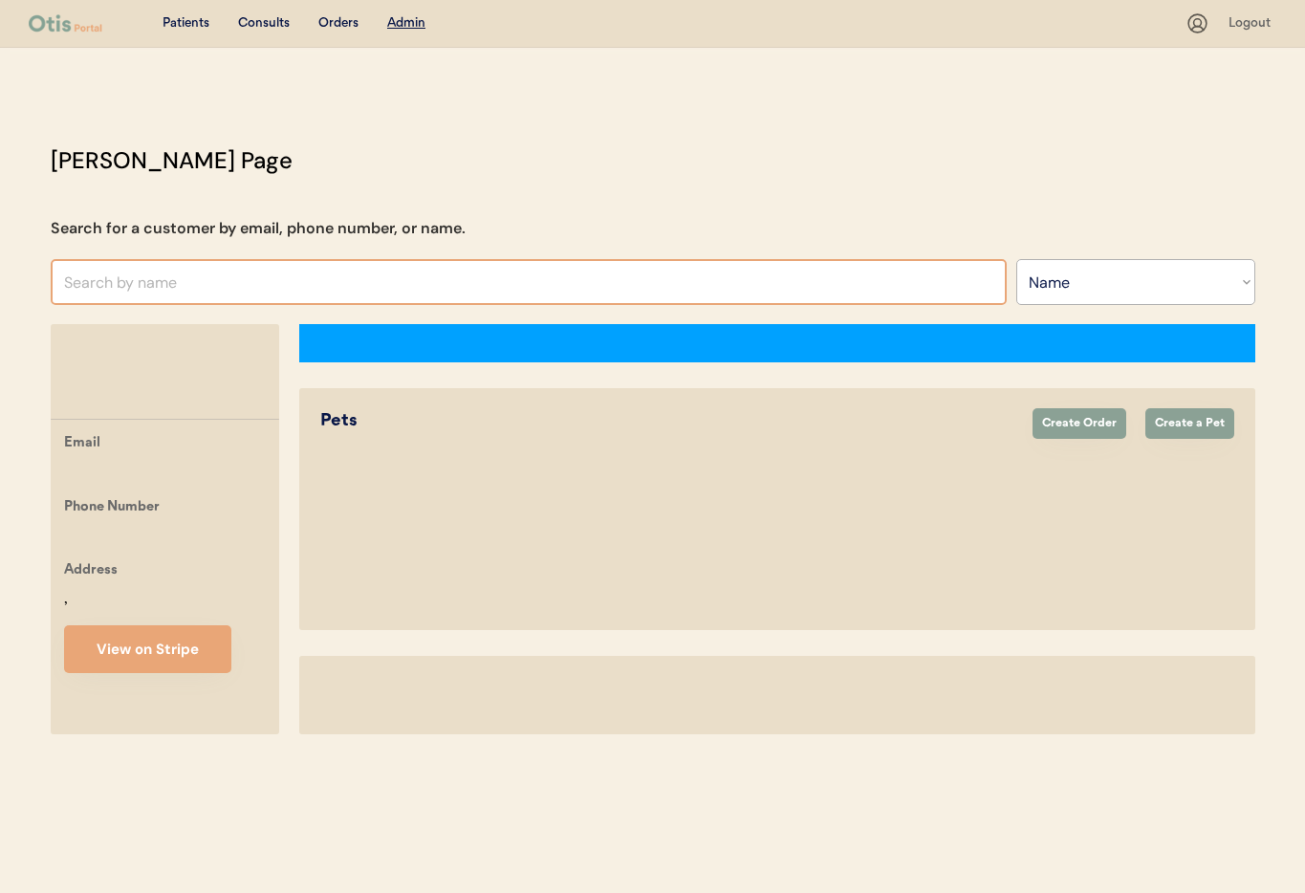
select select ""Name""
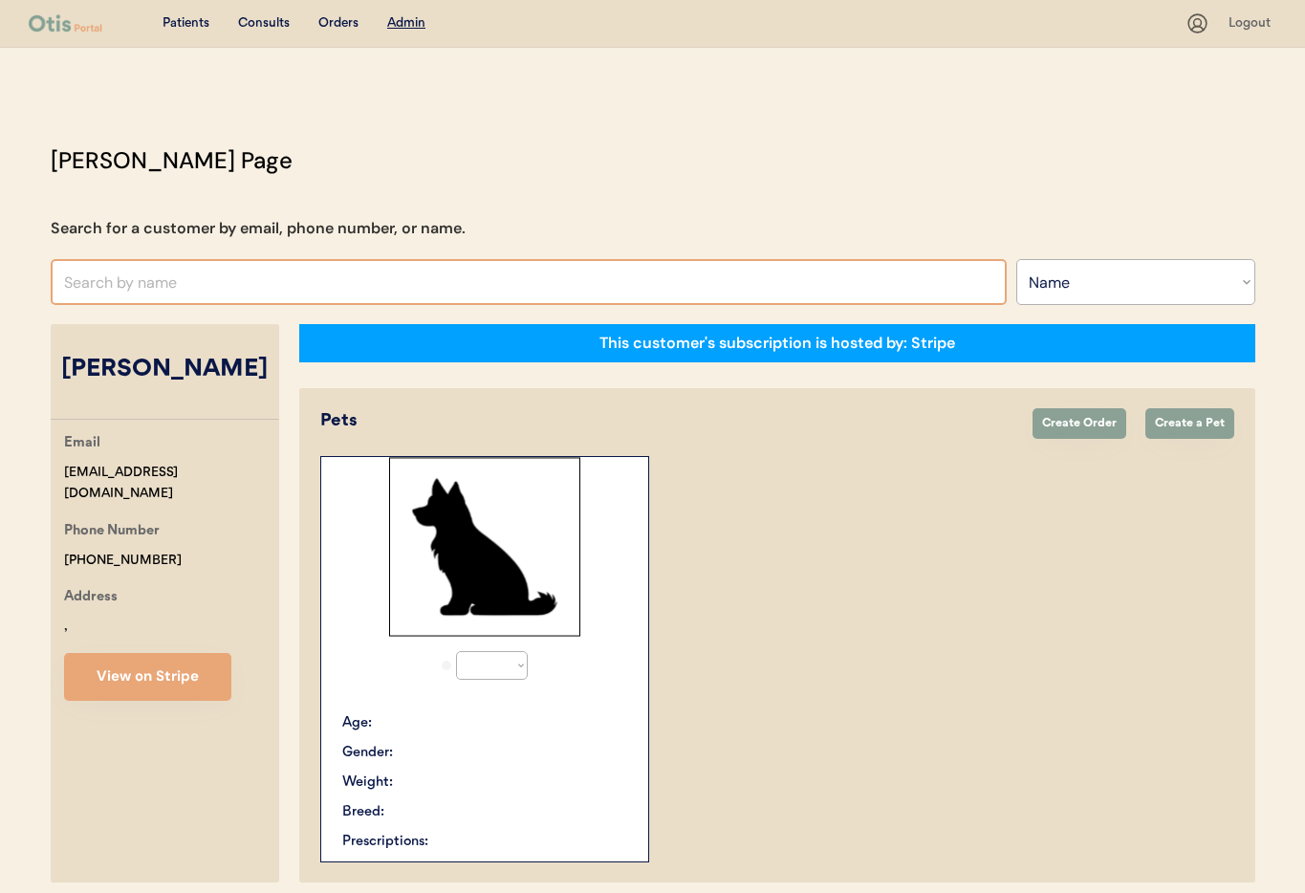
select select "true"
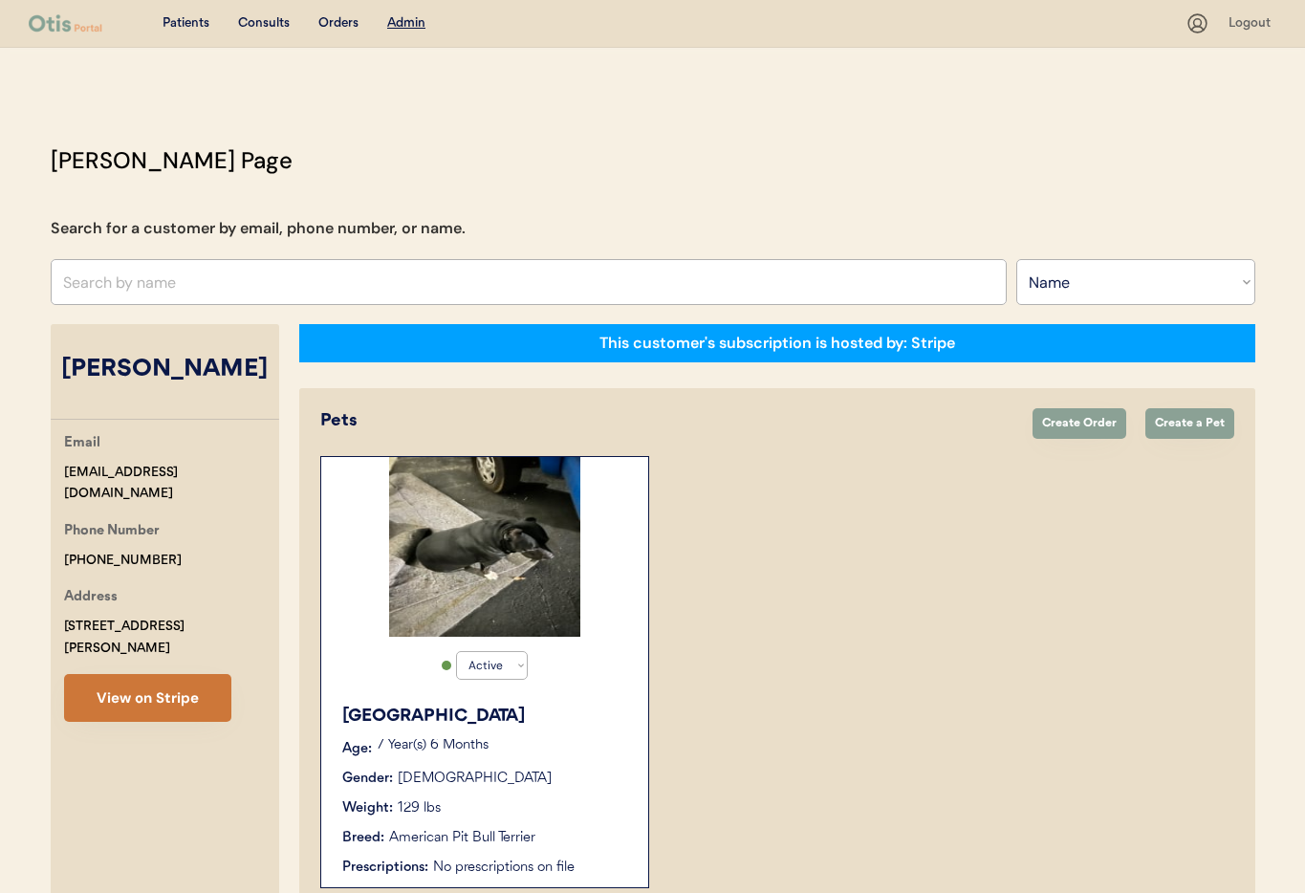
click at [155, 679] on button "View on Stripe" at bounding box center [147, 698] width 167 height 48
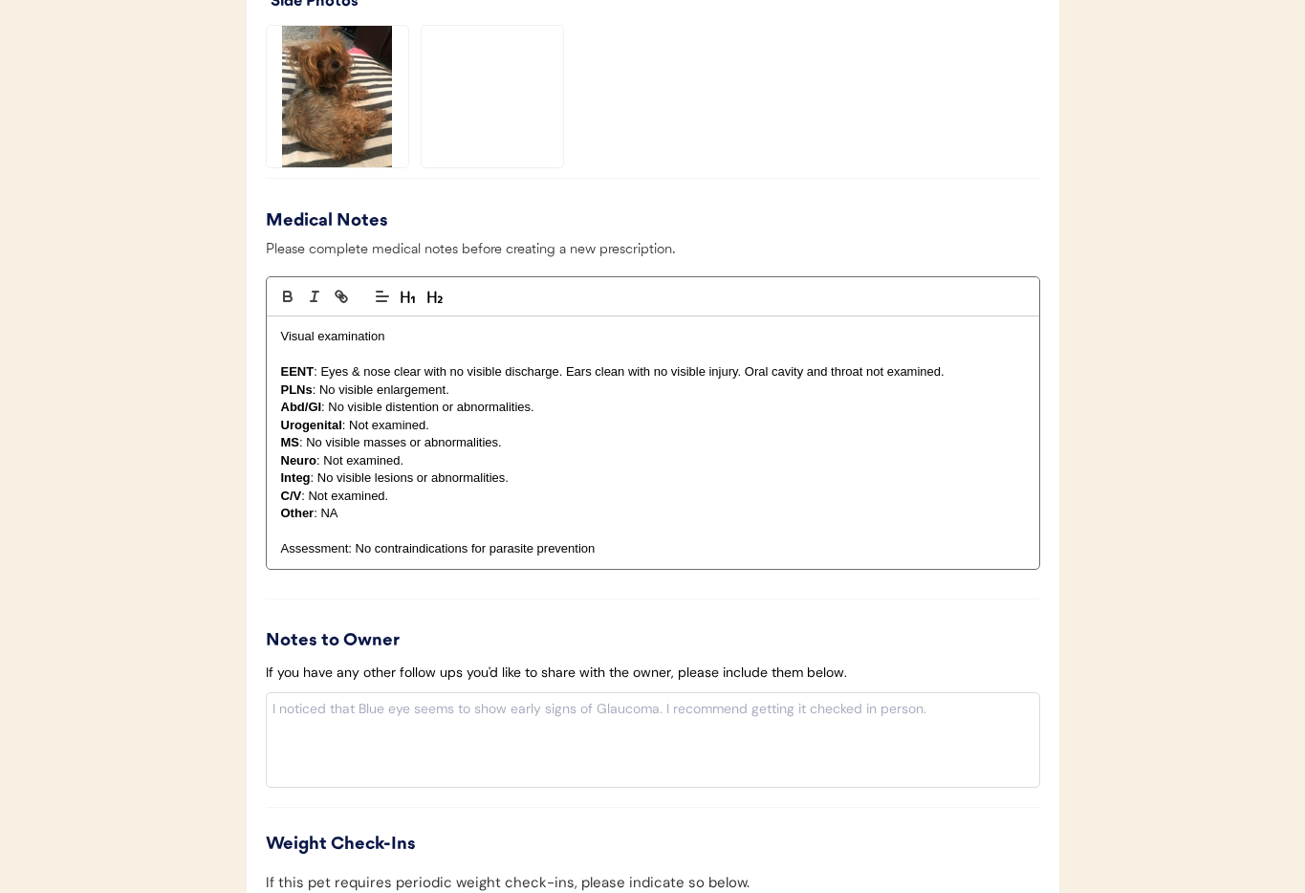
scroll to position [2172, 0]
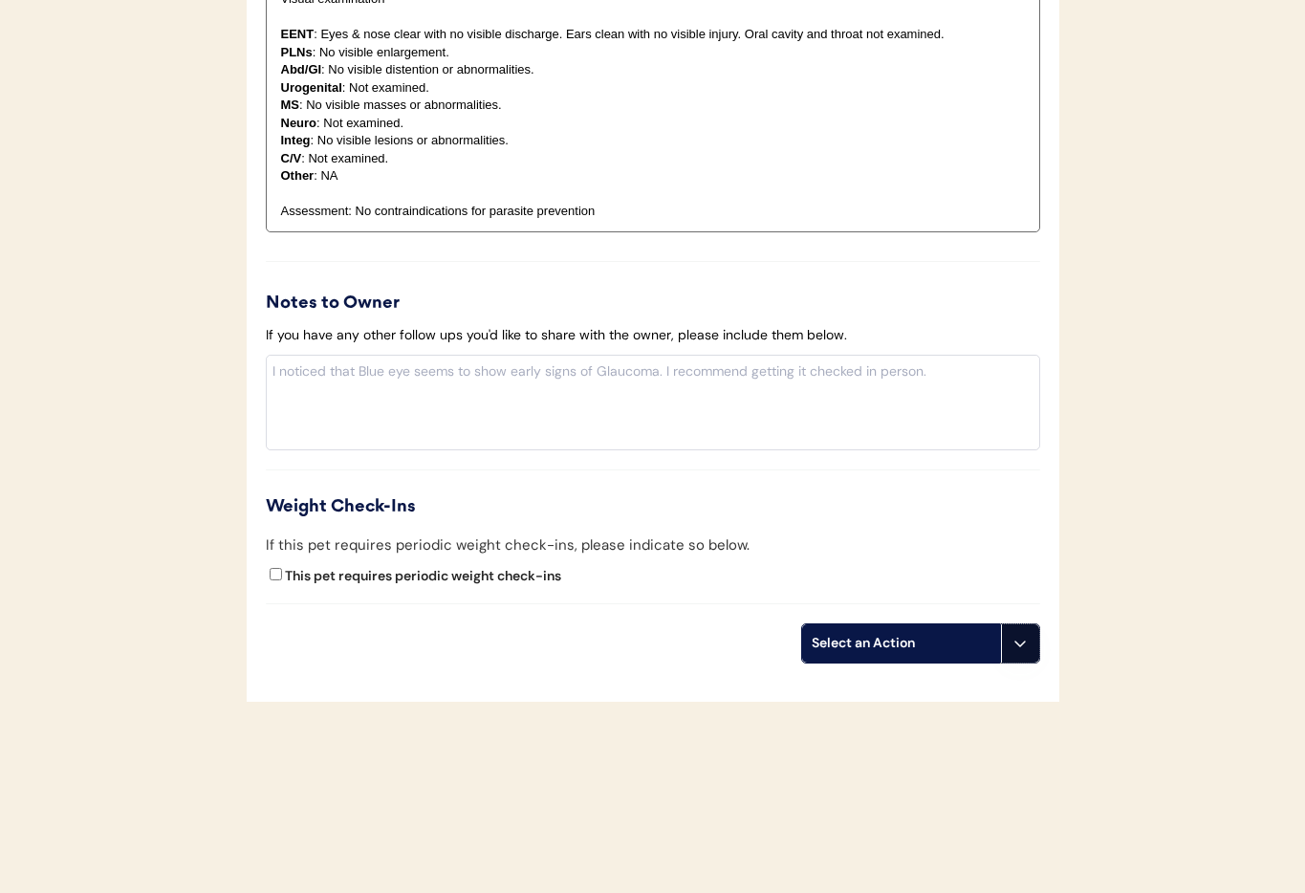
drag, startPoint x: 1013, startPoint y: 654, endPoint x: 1010, endPoint y: 680, distance: 26.0
click at [1013, 654] on button at bounding box center [1020, 643] width 38 height 38
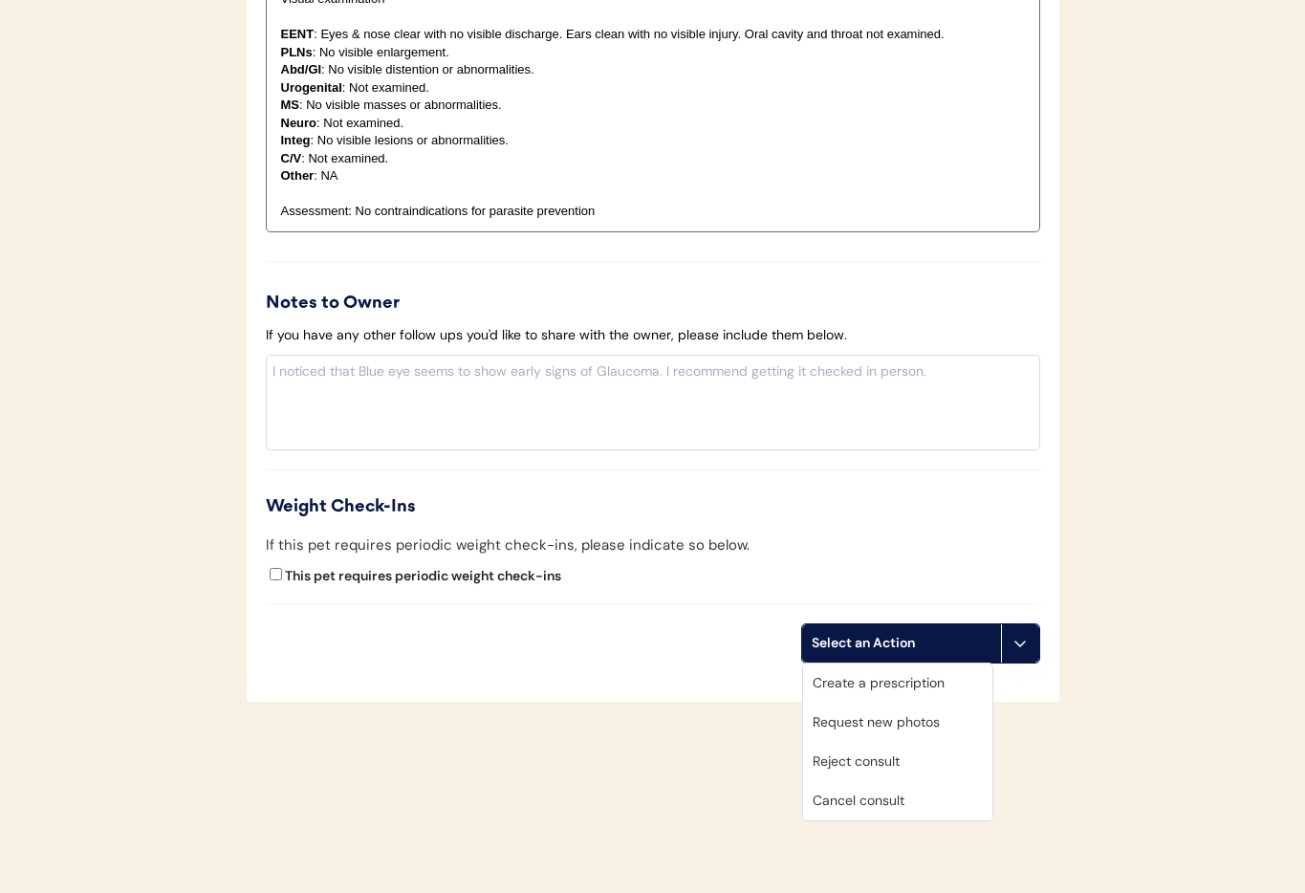
click at [938, 801] on div "Cancel consult" at bounding box center [897, 800] width 189 height 39
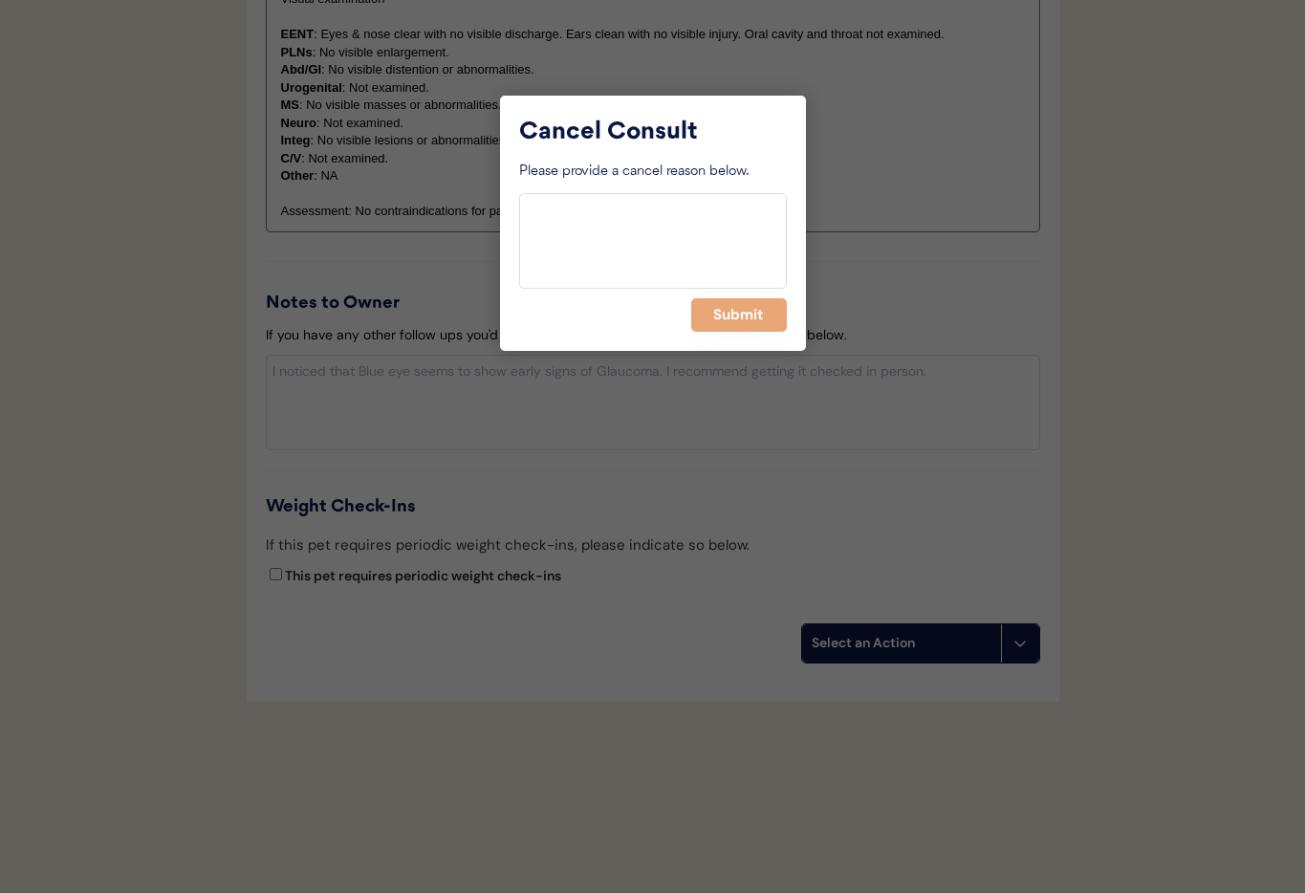
click at [724, 311] on button "Submit" at bounding box center [739, 314] width 96 height 33
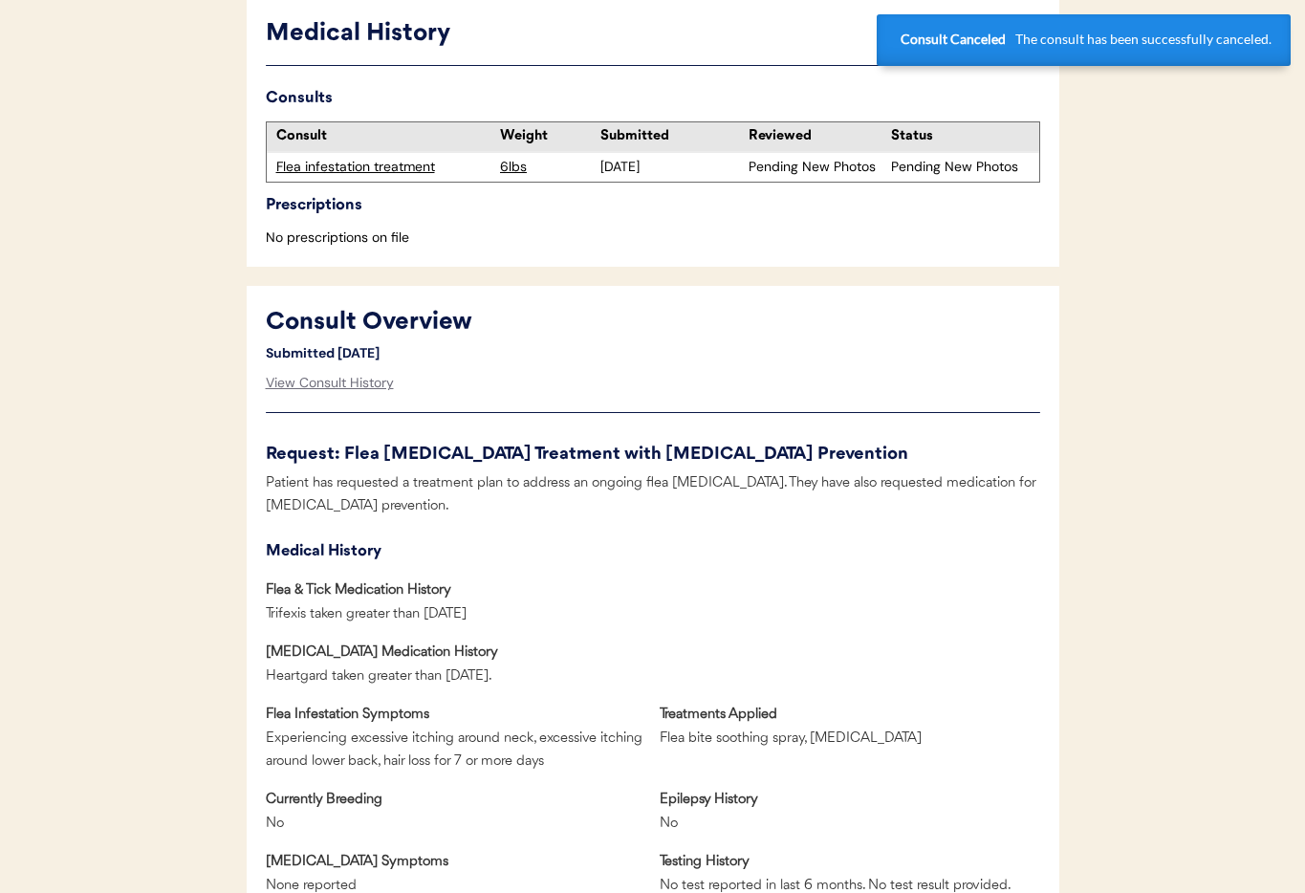
scroll to position [0, 0]
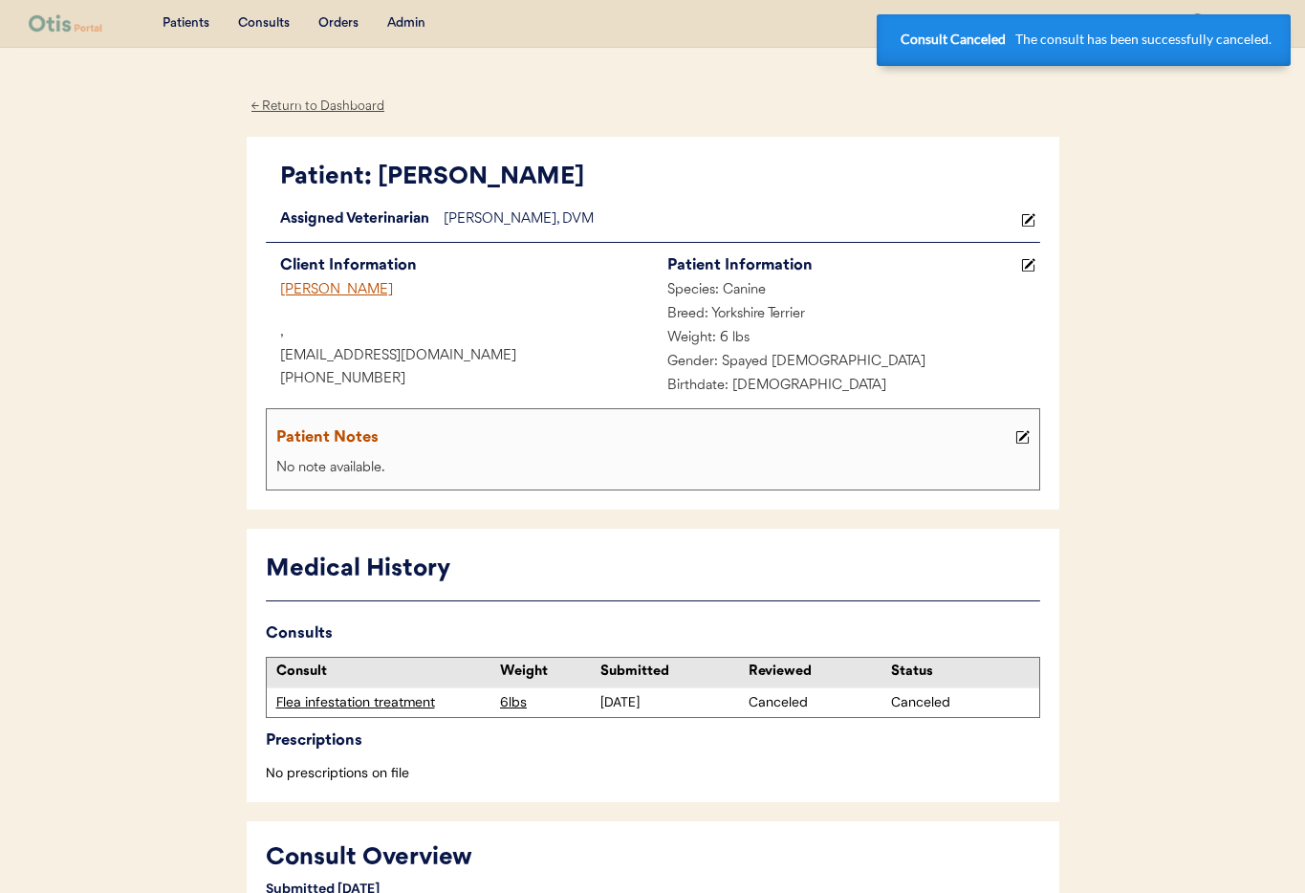
click at [318, 285] on div "Katherine L Smith" at bounding box center [459, 291] width 387 height 24
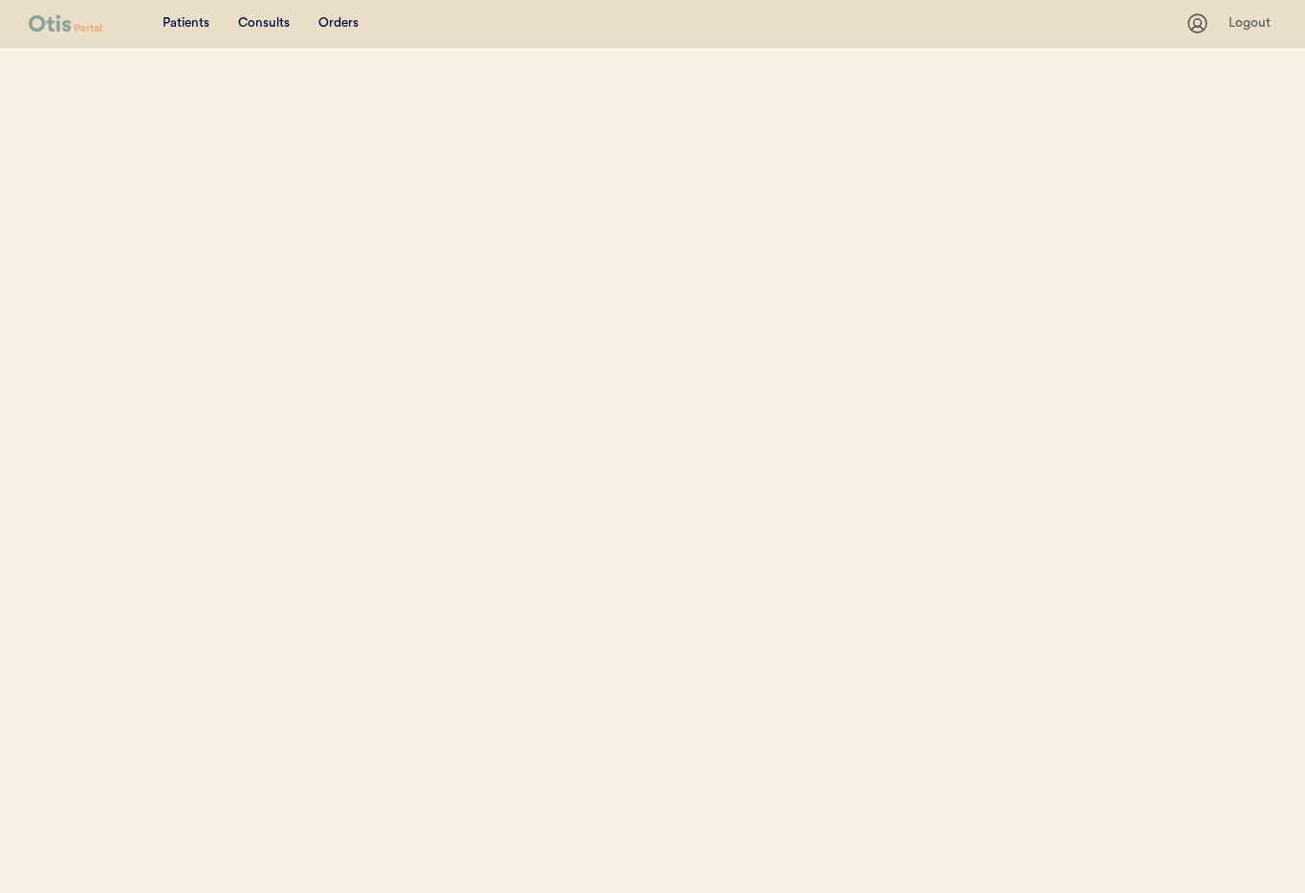
select select ""Name""
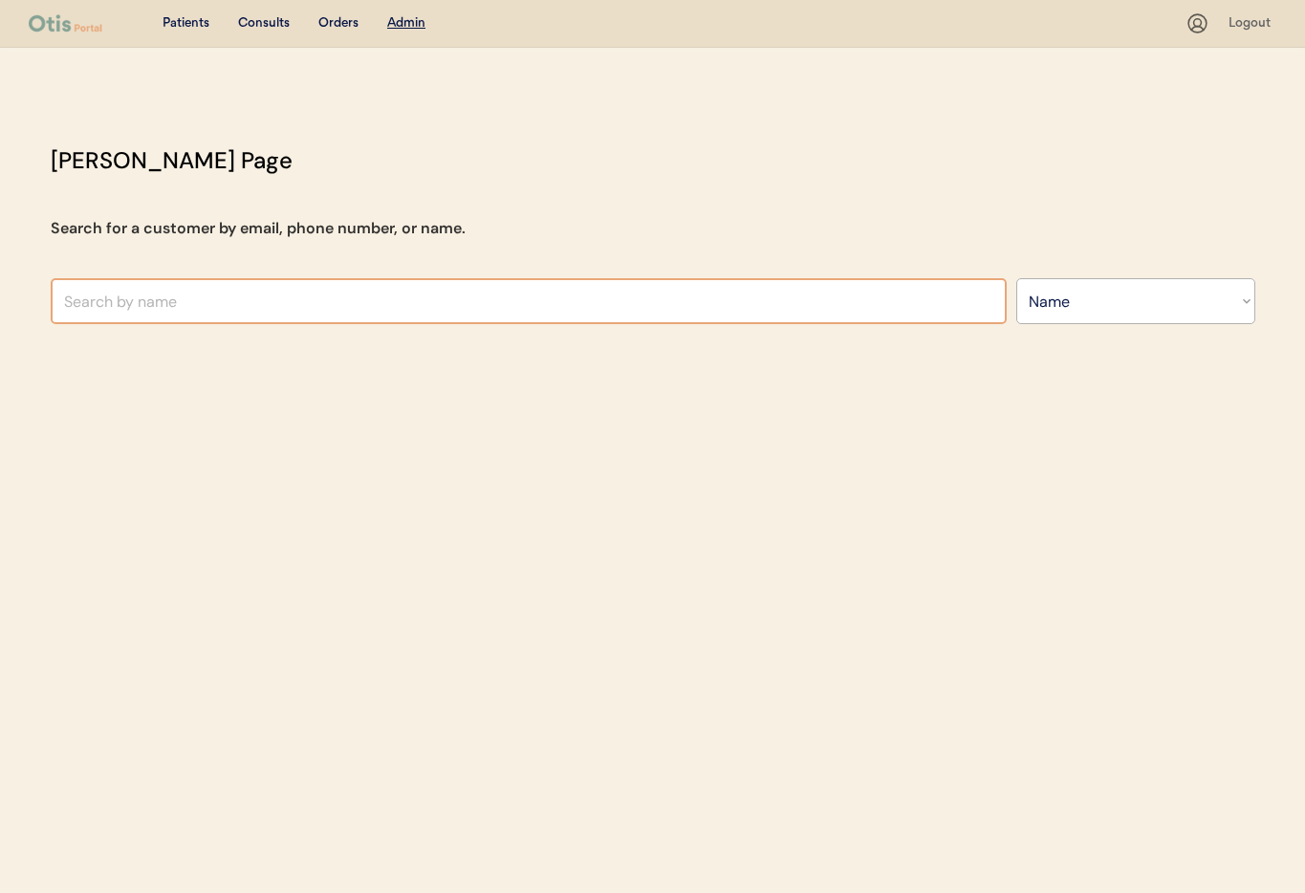
click at [271, 302] on input "text" at bounding box center [529, 301] width 956 height 46
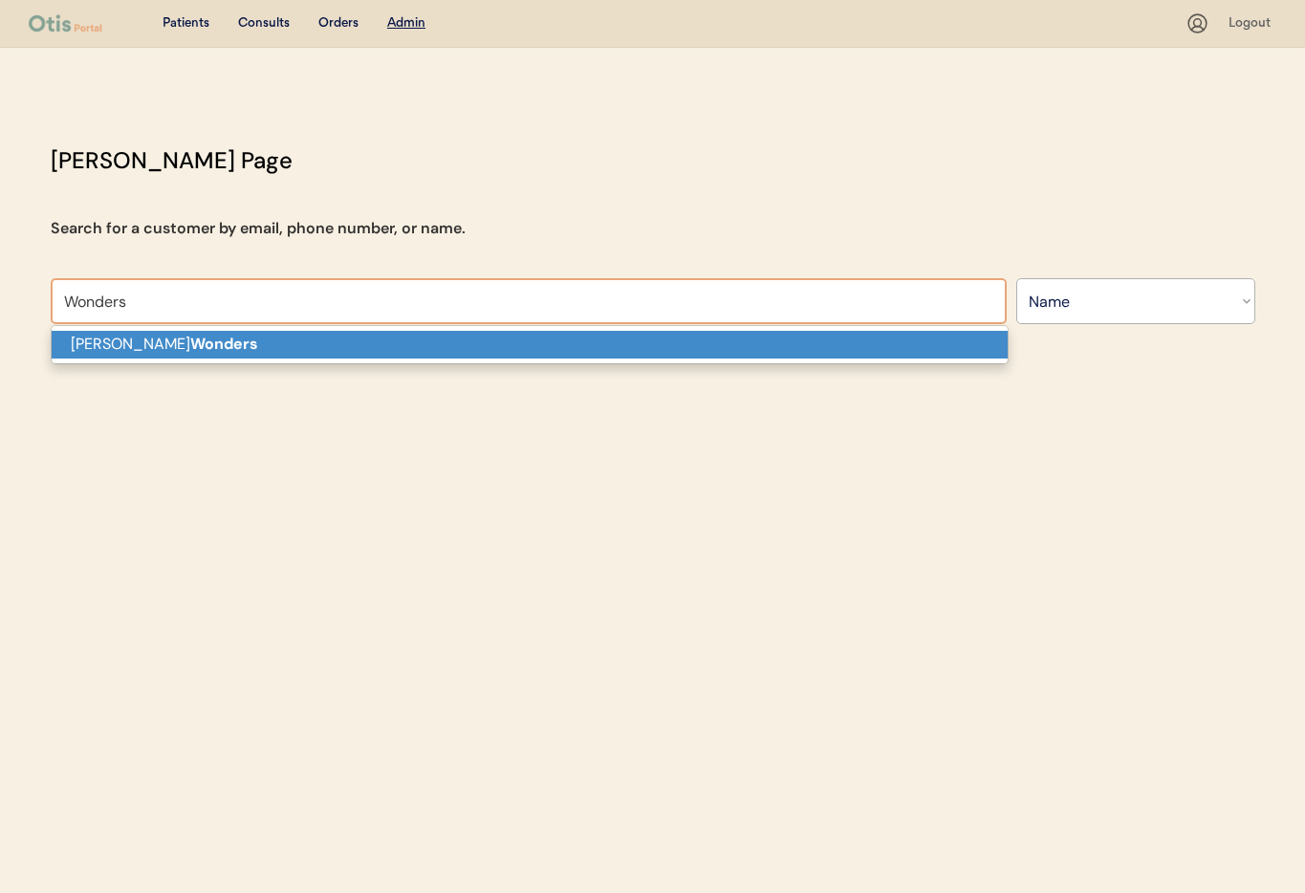
click at [266, 339] on p "Claudine Wonders" at bounding box center [530, 345] width 956 height 28
type input "Claudine Wonders"
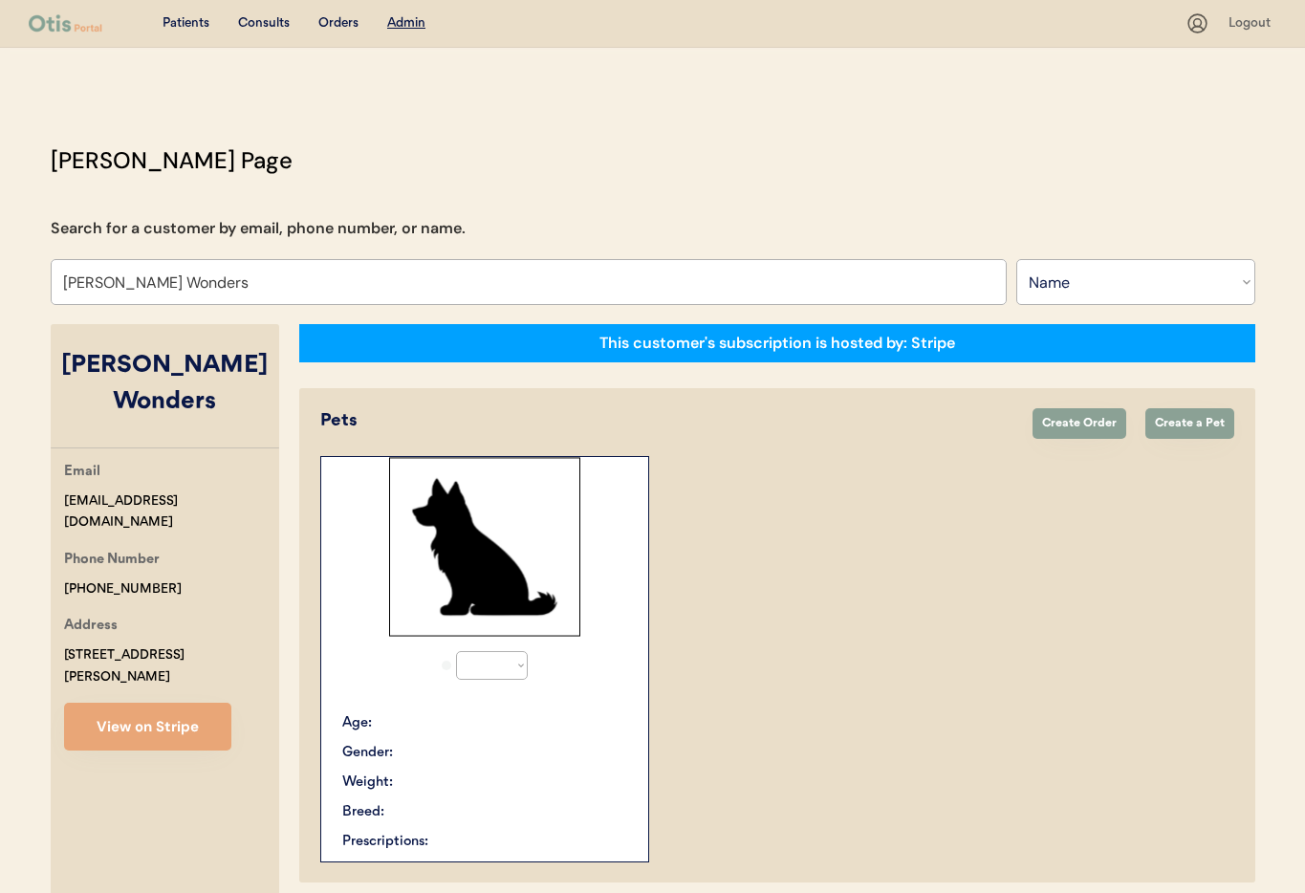
select select "true"
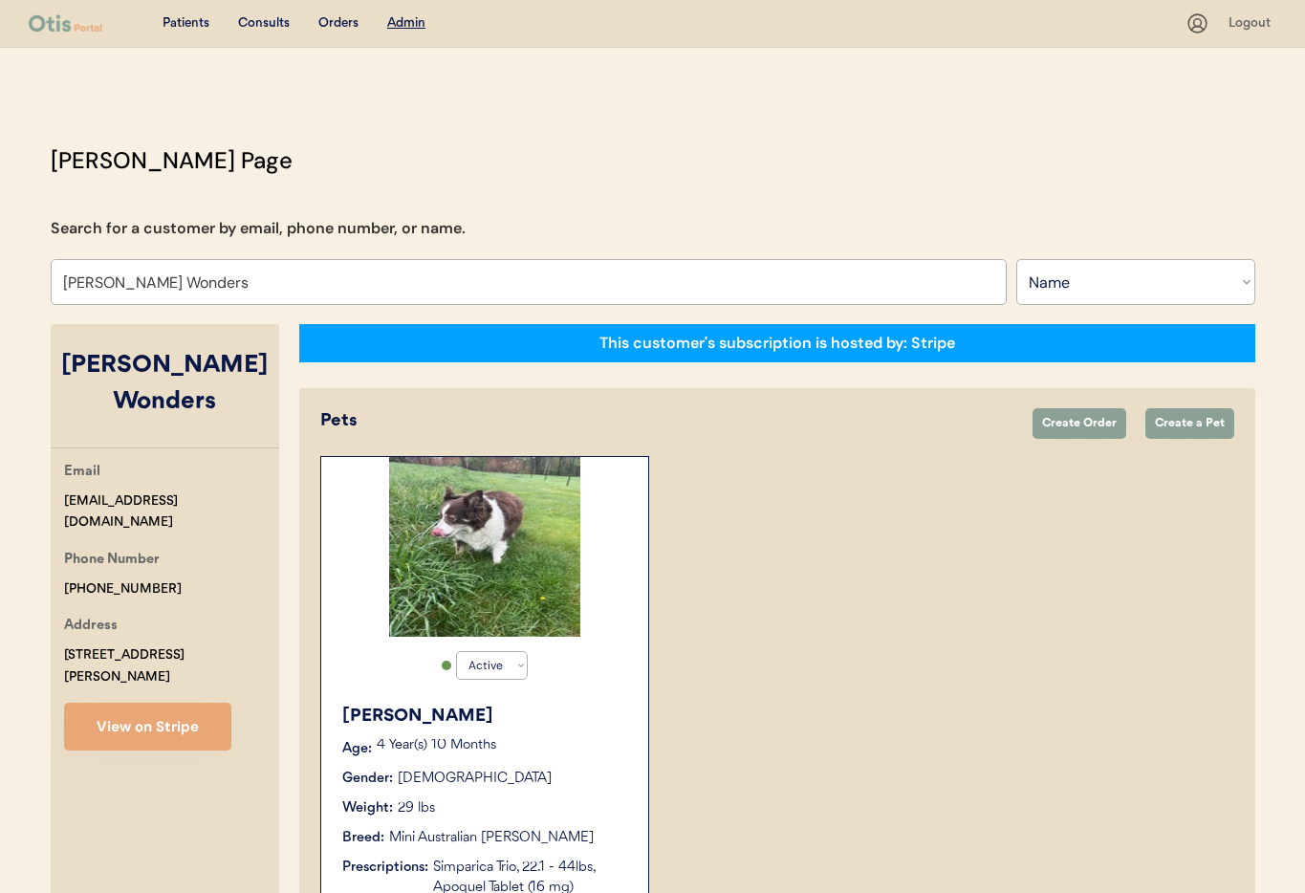
type input "Claudine Wonders"
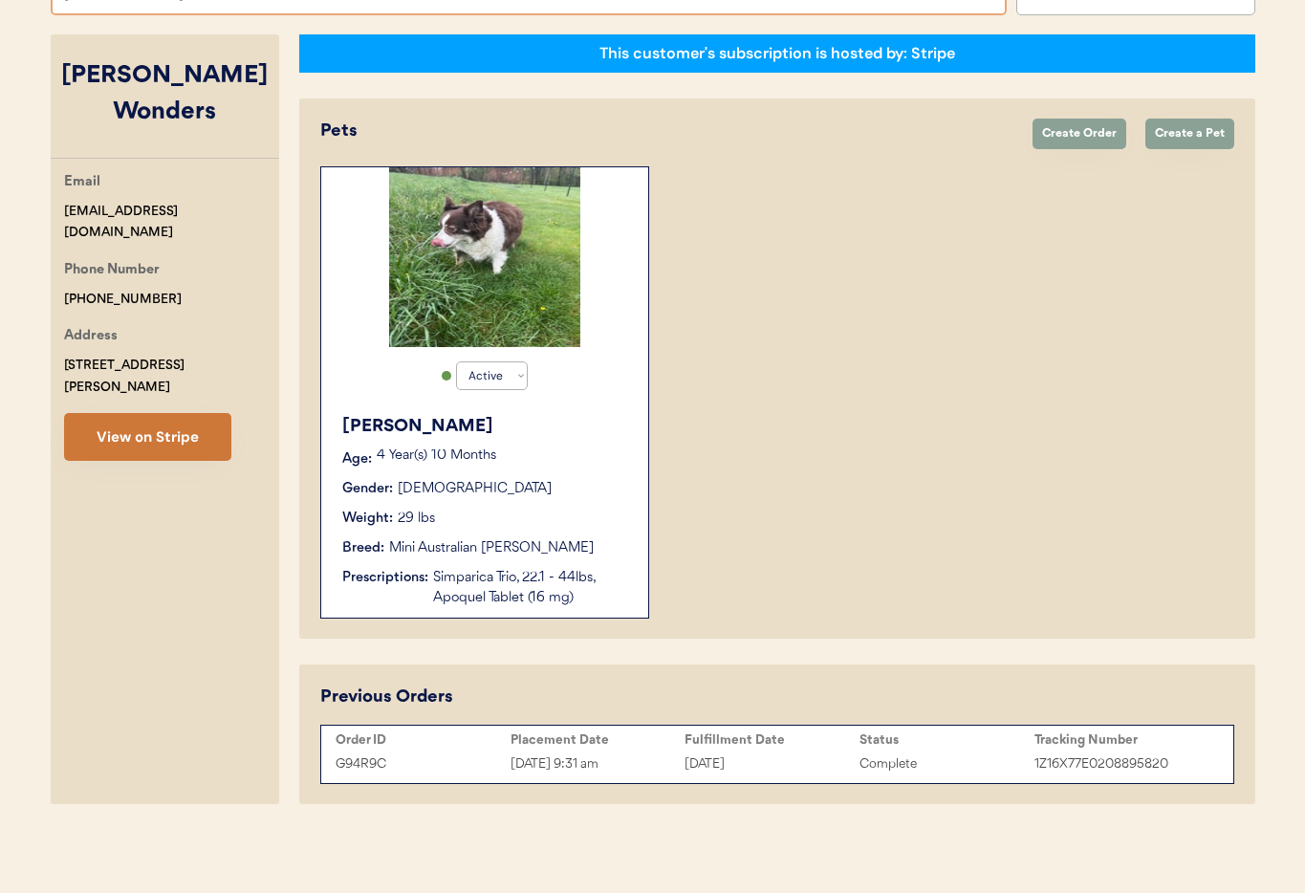
click at [169, 413] on button "View on Stripe" at bounding box center [147, 437] width 167 height 48
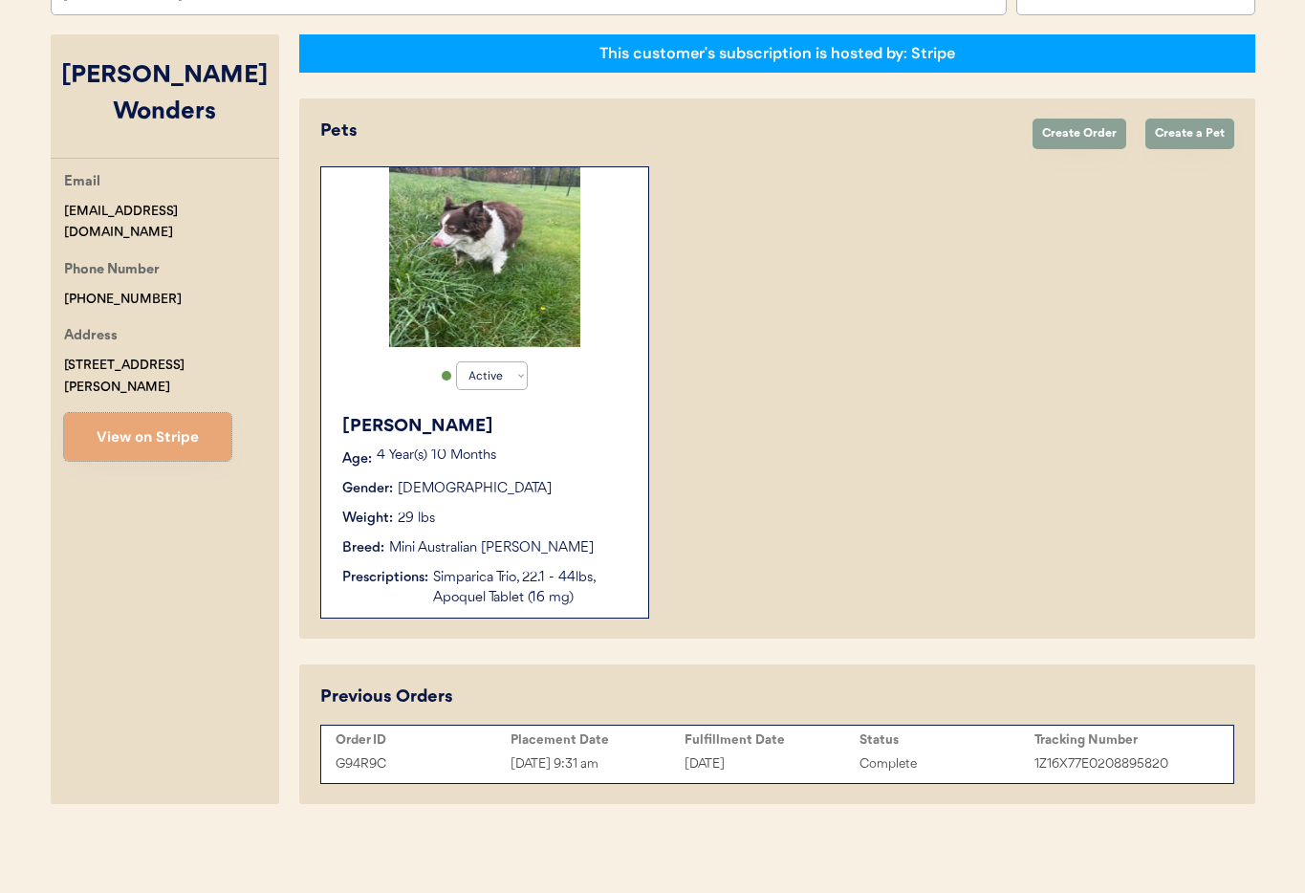
click at [561, 529] on div "Luna Age: 4 Year(s) 10 Months Gender: Female Weight: 29 lbs Breed: Mini Austral…" at bounding box center [485, 510] width 308 height 213
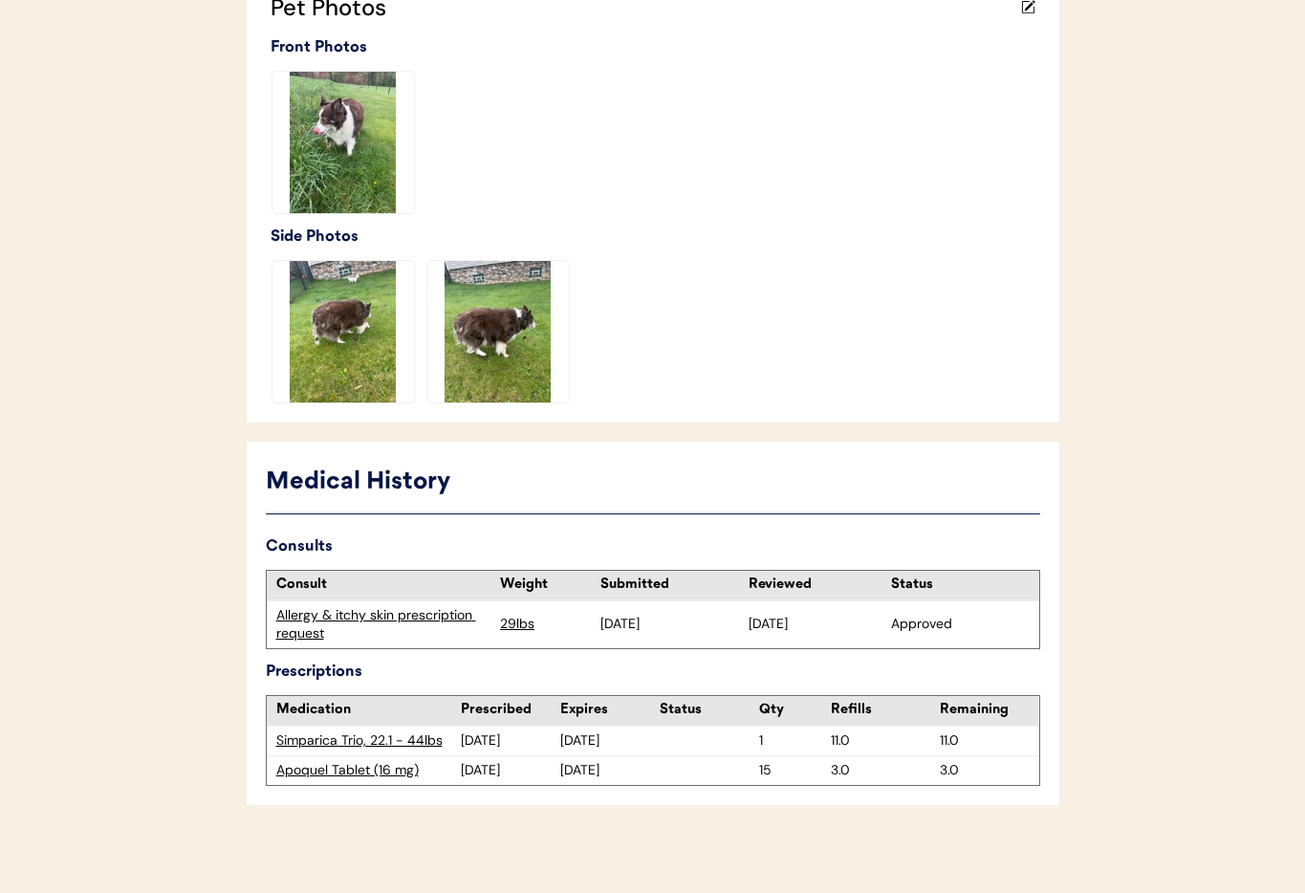
scroll to position [580, 0]
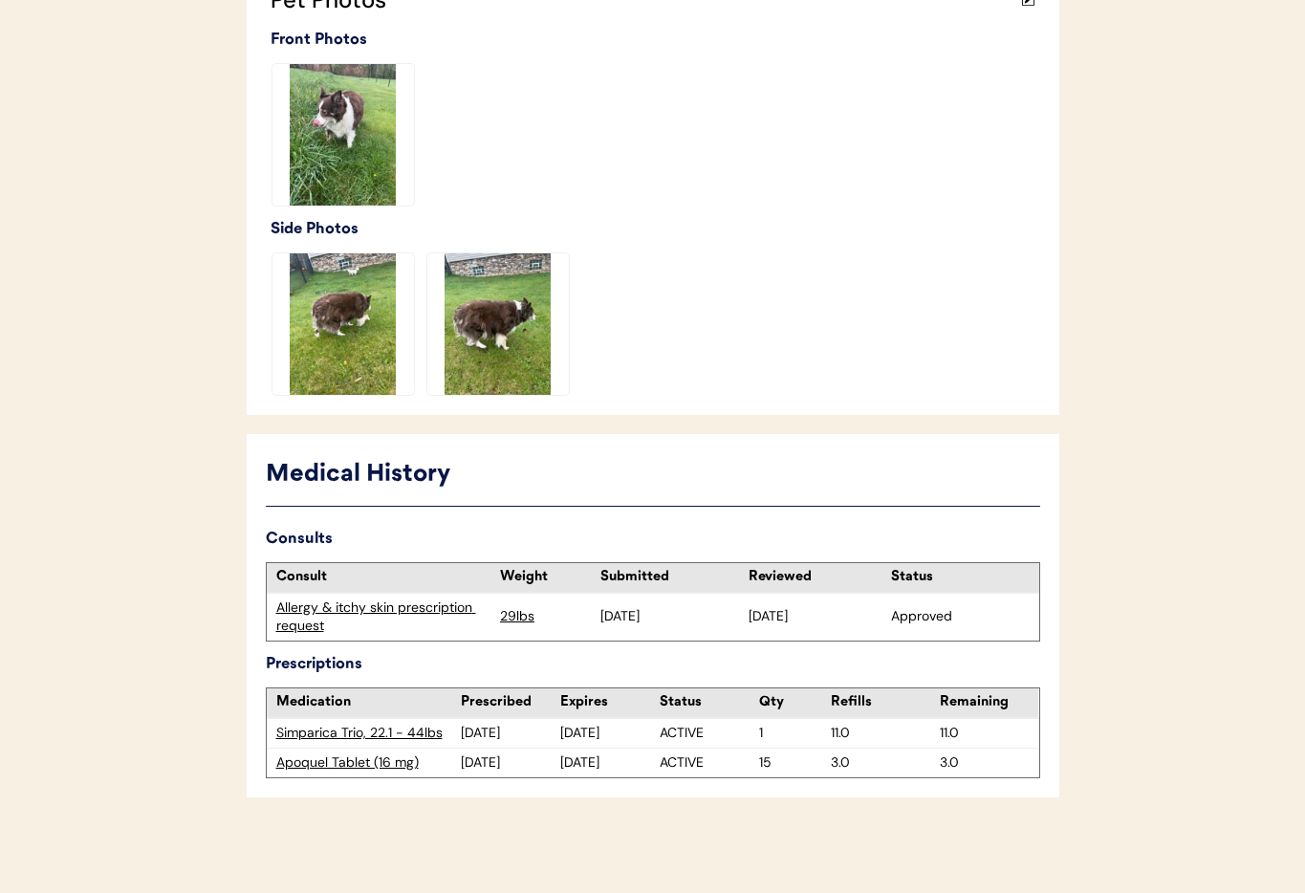
click at [313, 763] on div "Apoquel Tablet (16 mg)" at bounding box center [368, 762] width 185 height 19
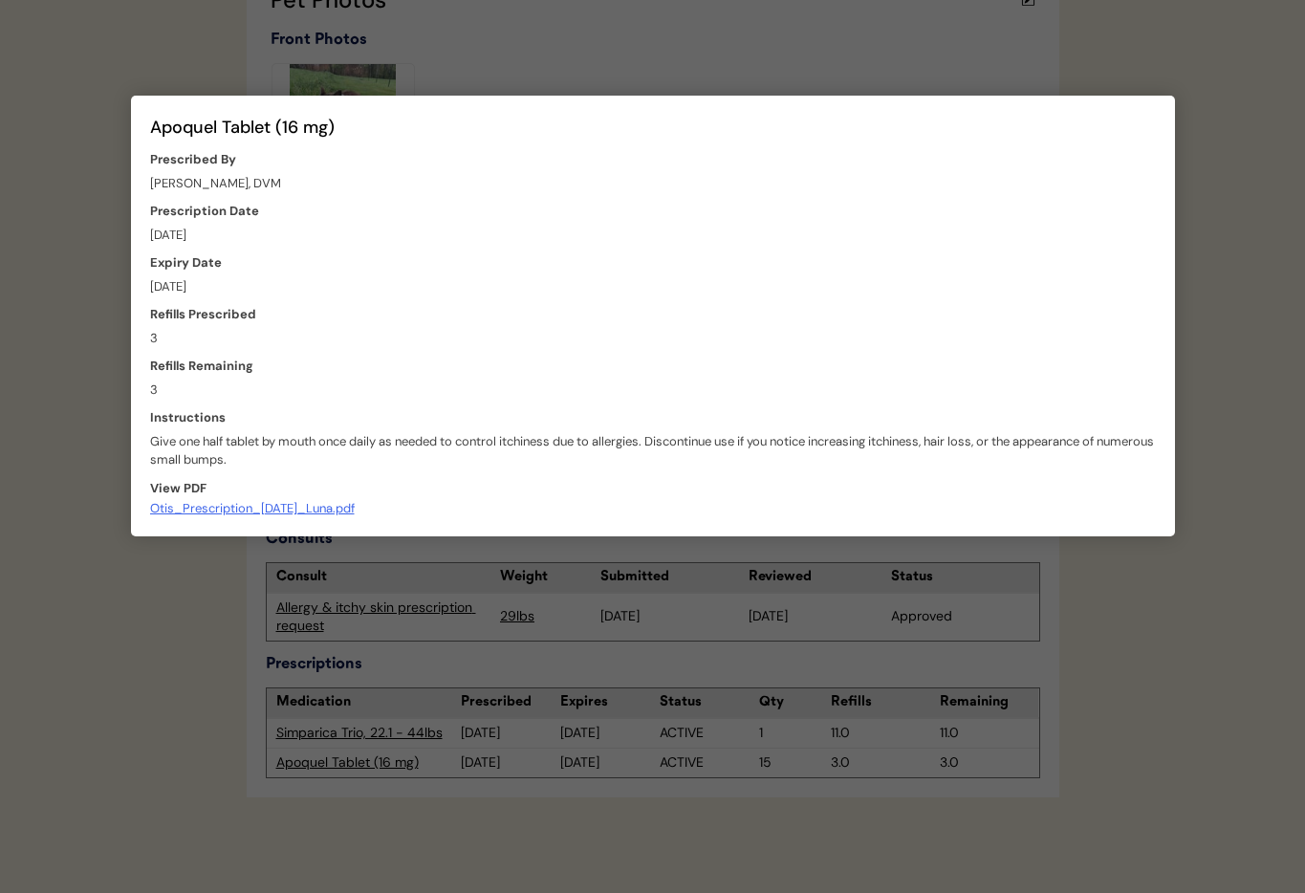
click at [316, 792] on div at bounding box center [652, 446] width 1305 height 893
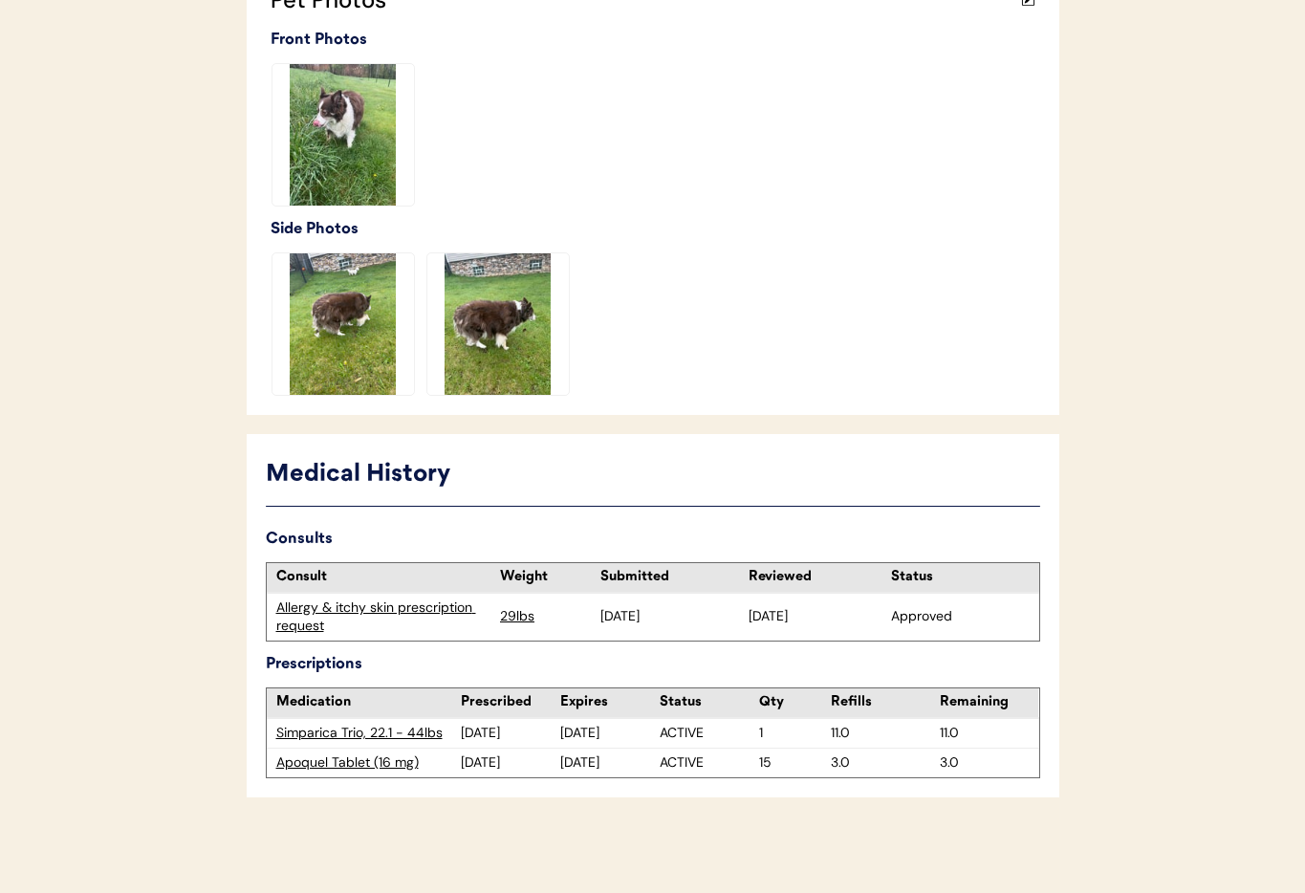
scroll to position [0, 0]
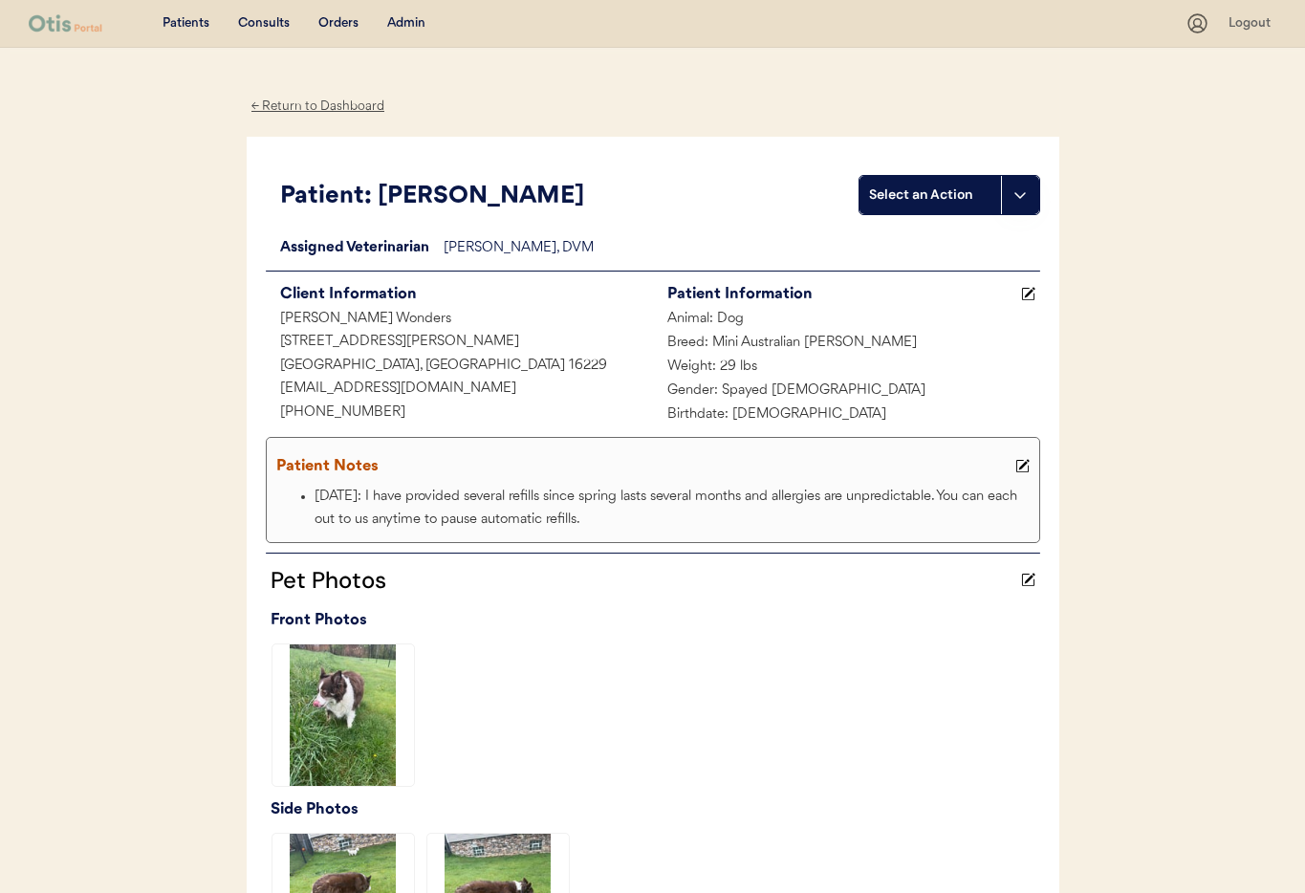
click at [253, 20] on div "Consults" at bounding box center [264, 23] width 52 height 19
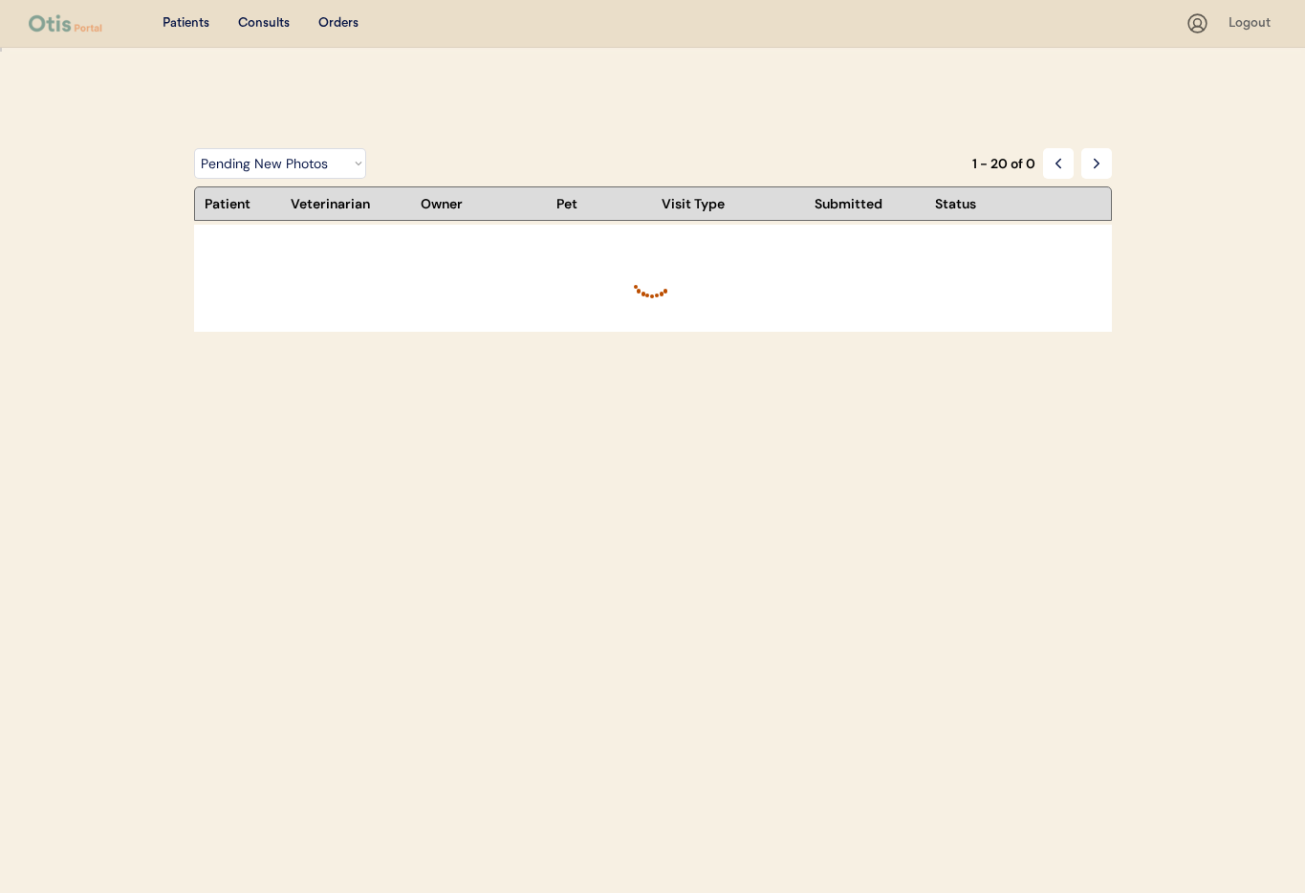
select select ""pending_new_photos""
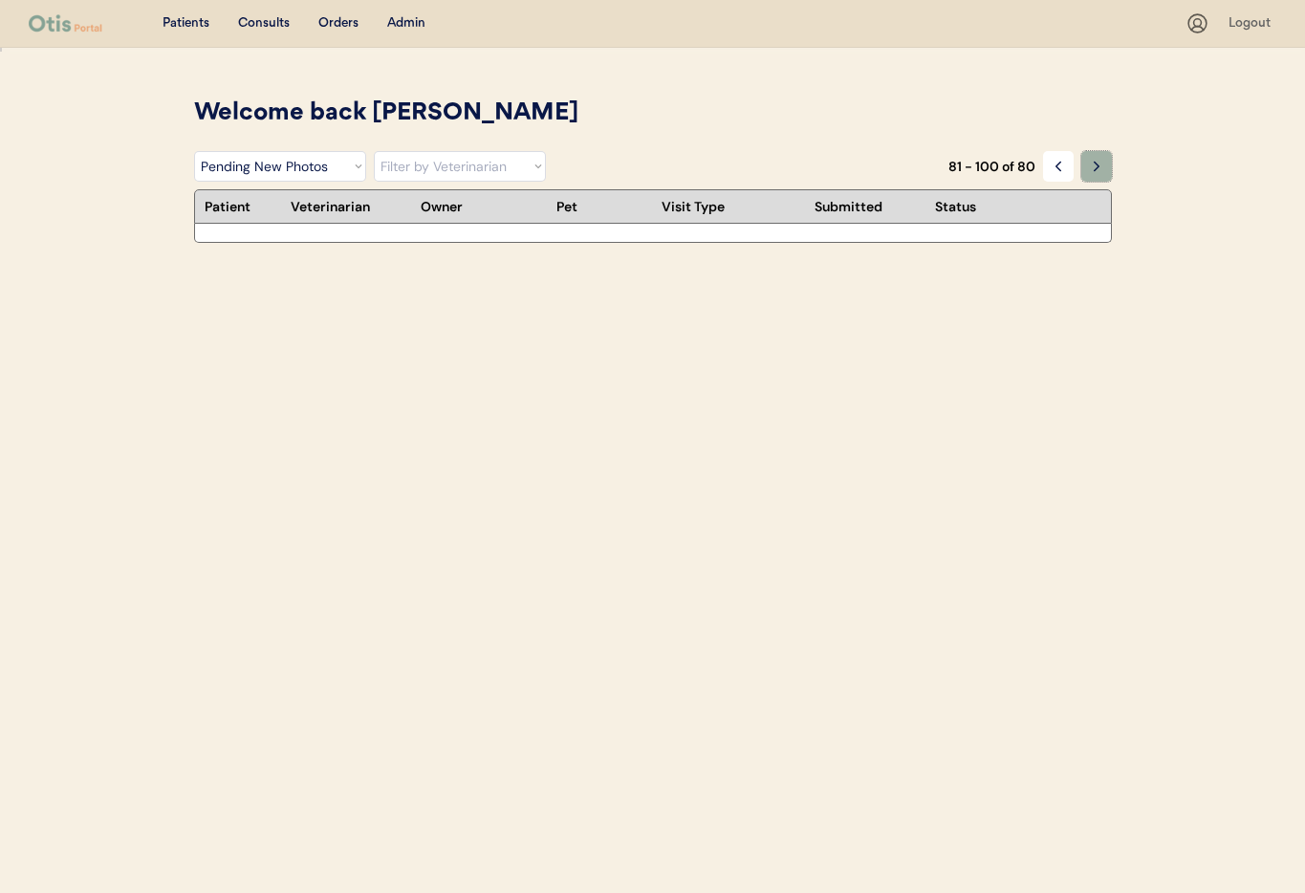
click at [1089, 169] on icon at bounding box center [1096, 166] width 15 height 15
click at [1062, 168] on icon at bounding box center [1057, 166] width 15 height 15
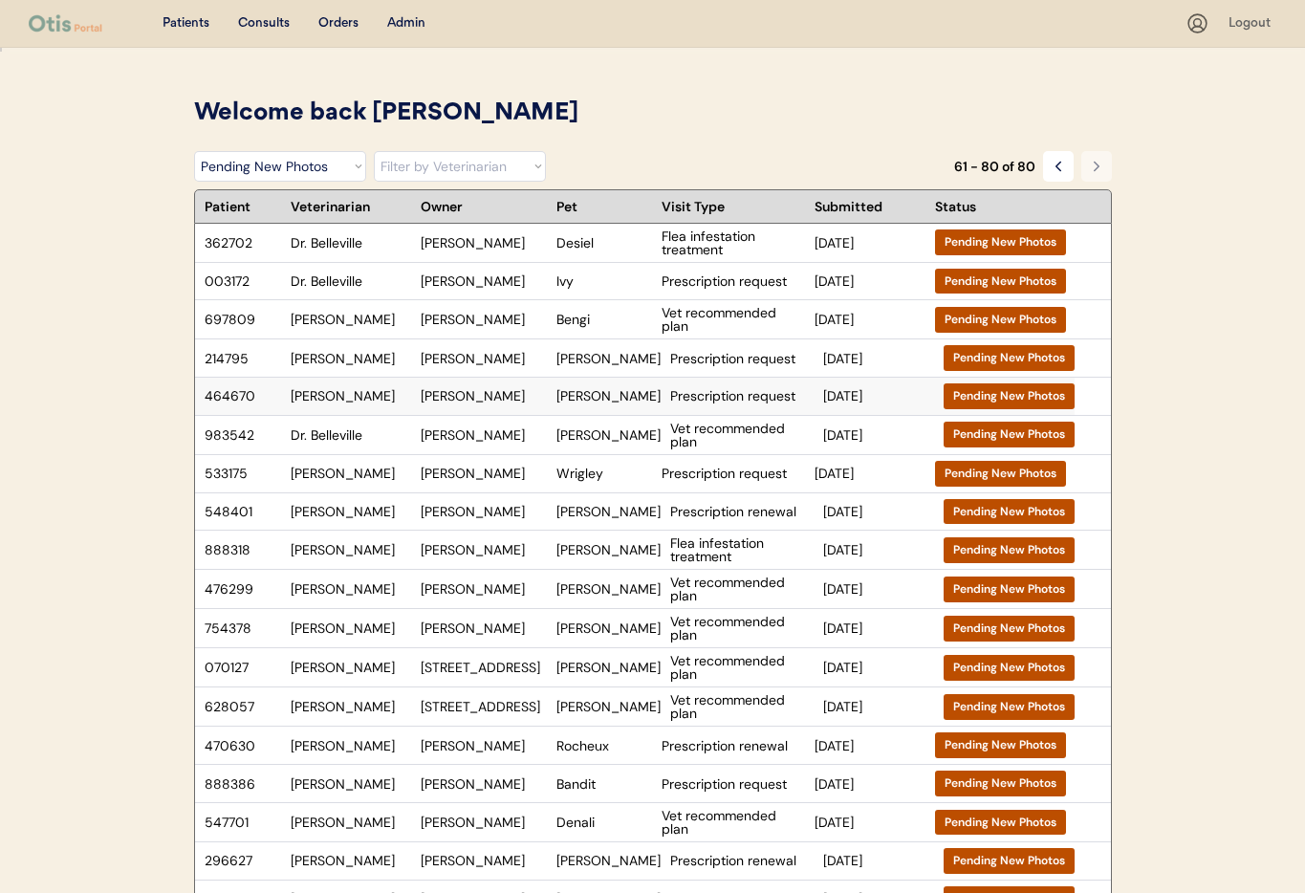
scroll to position [401, 0]
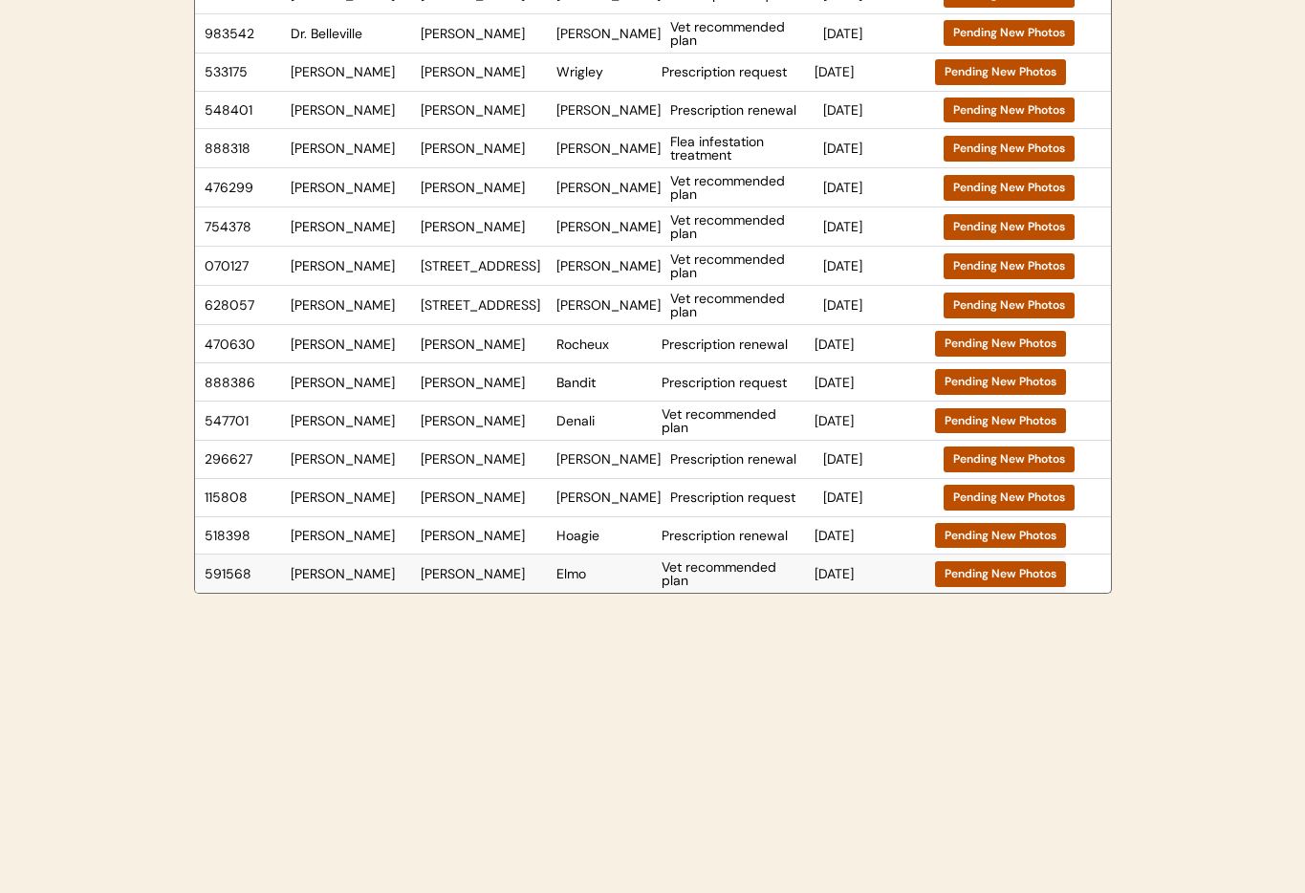
click at [440, 577] on div "[PERSON_NAME]" at bounding box center [484, 573] width 126 height 13
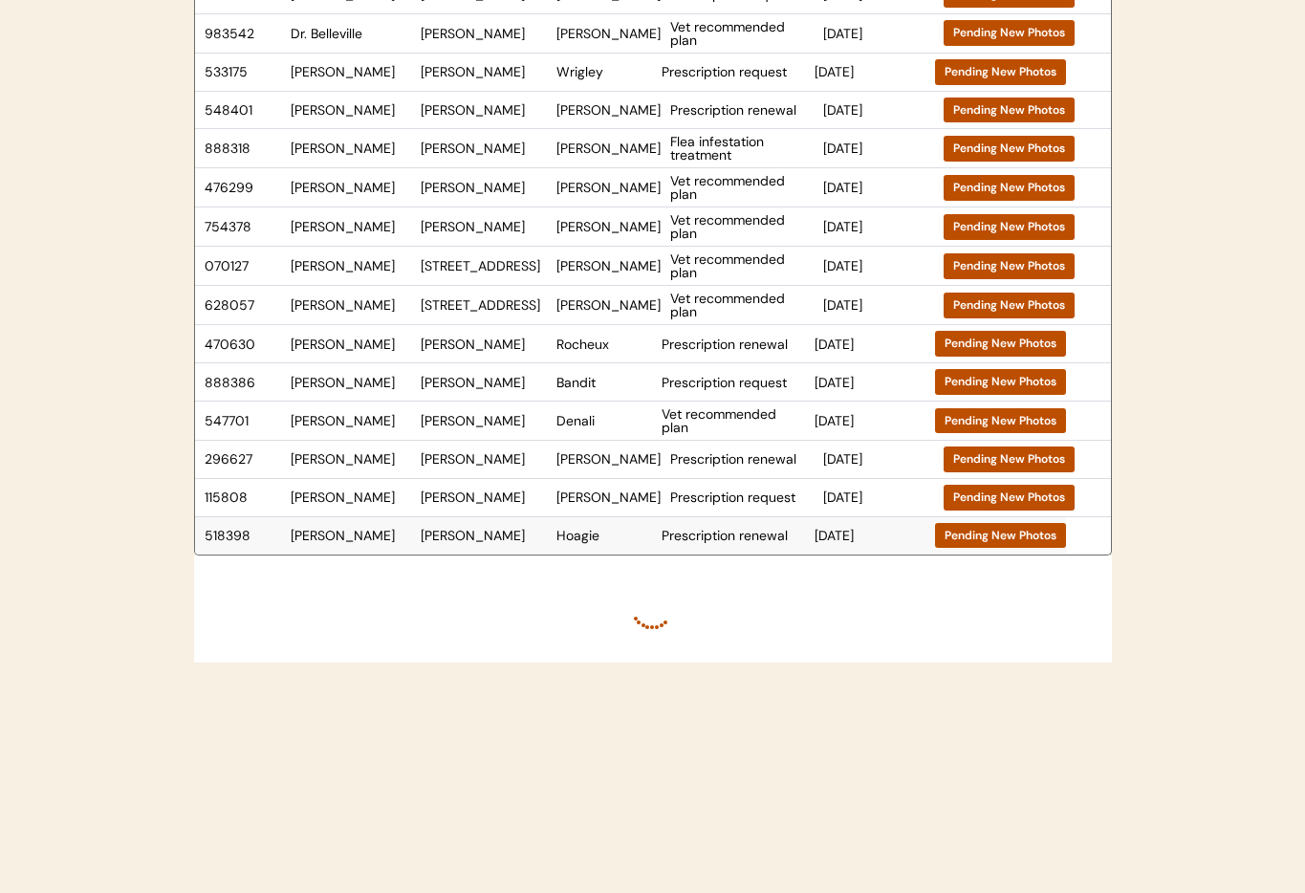
click at [496, 533] on div "[PERSON_NAME]" at bounding box center [484, 535] width 126 height 13
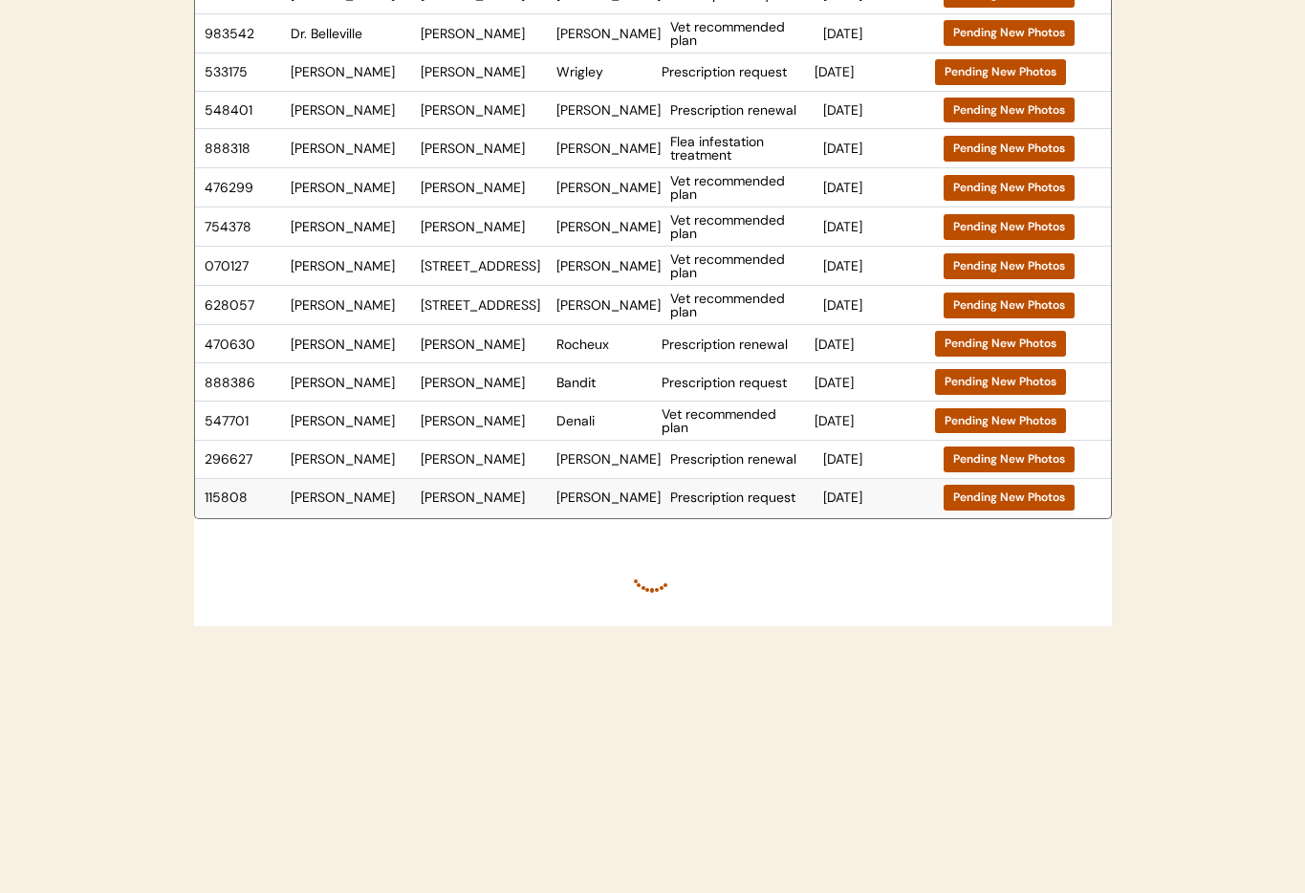
click at [447, 497] on div "[PERSON_NAME]" at bounding box center [484, 496] width 126 height 13
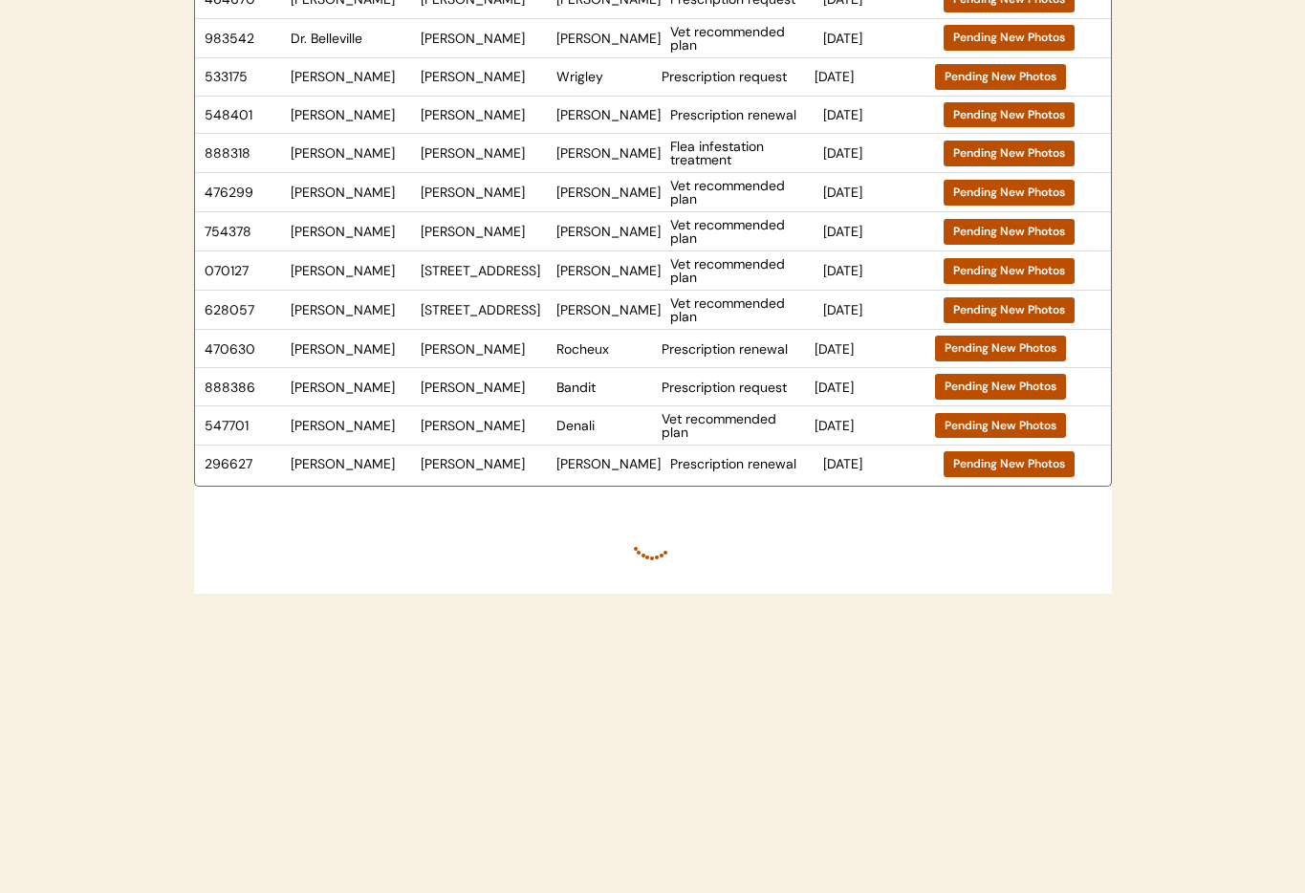
scroll to position [397, 0]
click at [499, 460] on div "Jessica Kyle" at bounding box center [484, 463] width 126 height 13
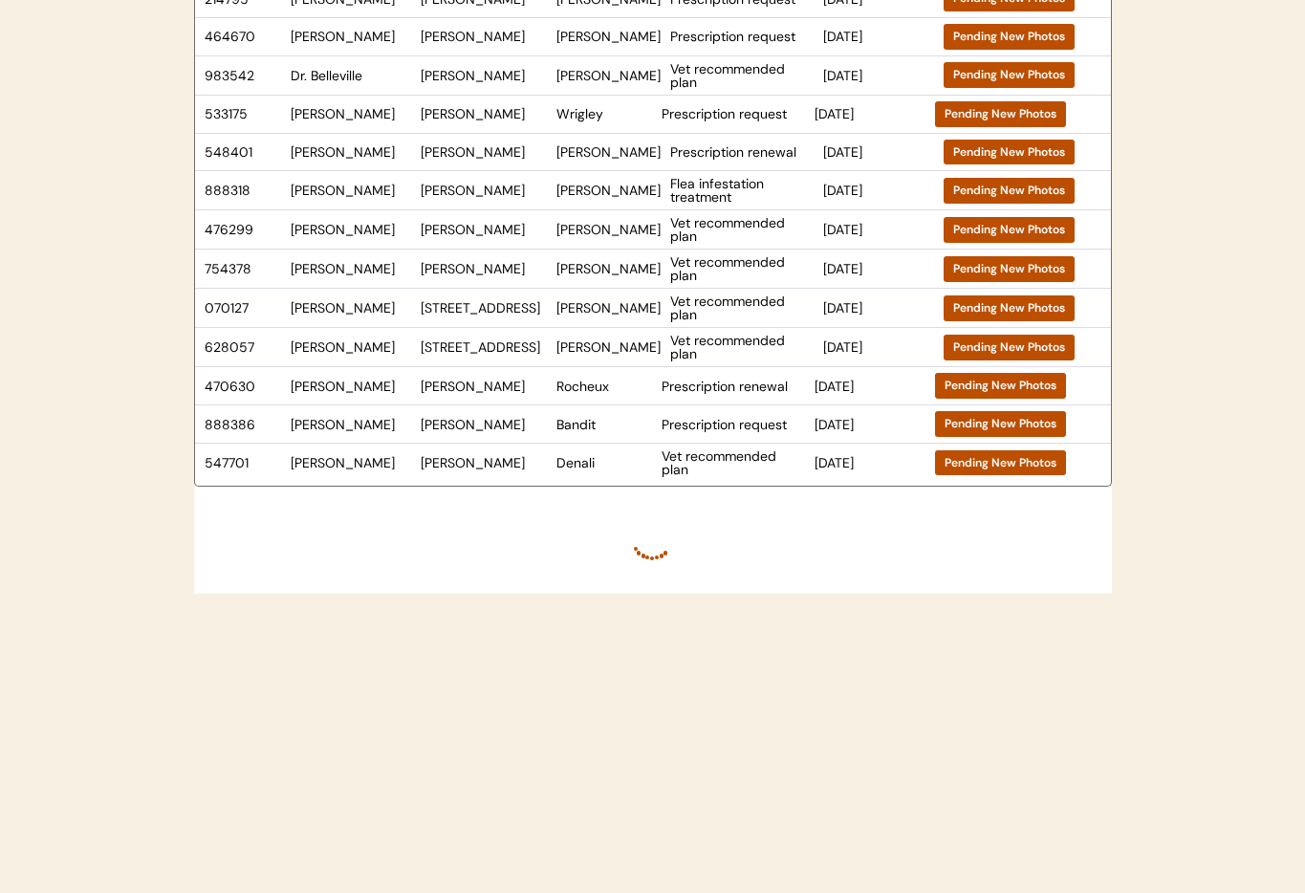
scroll to position [359, 0]
click at [508, 480] on div "547701 Dr. Warren Amy Davis Denali Vet recommended plan Mar 15, 2025 Pending Ne…" at bounding box center [630, 463] width 871 height 38
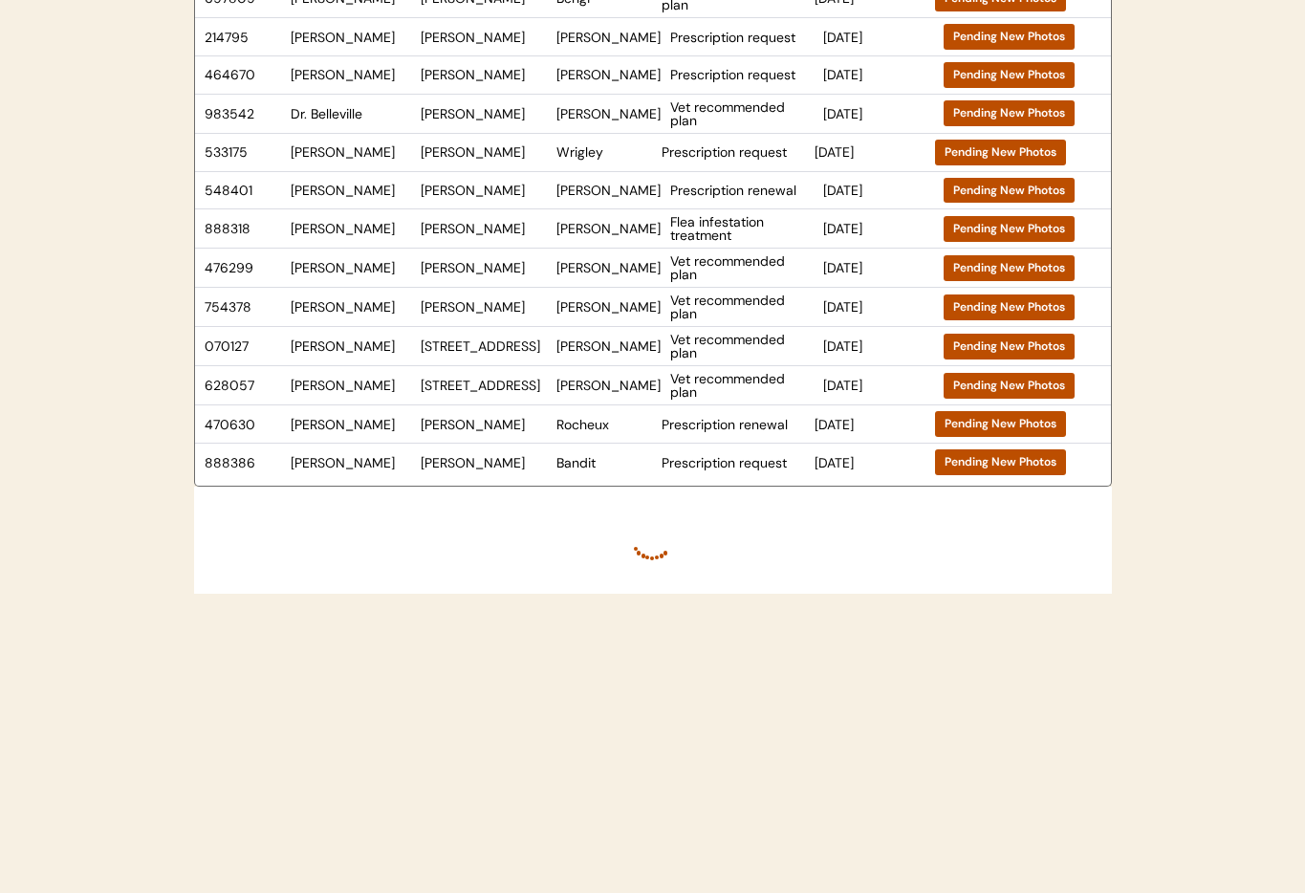
scroll to position [321, 0]
click at [507, 459] on div "Angie kloote" at bounding box center [484, 462] width 126 height 13
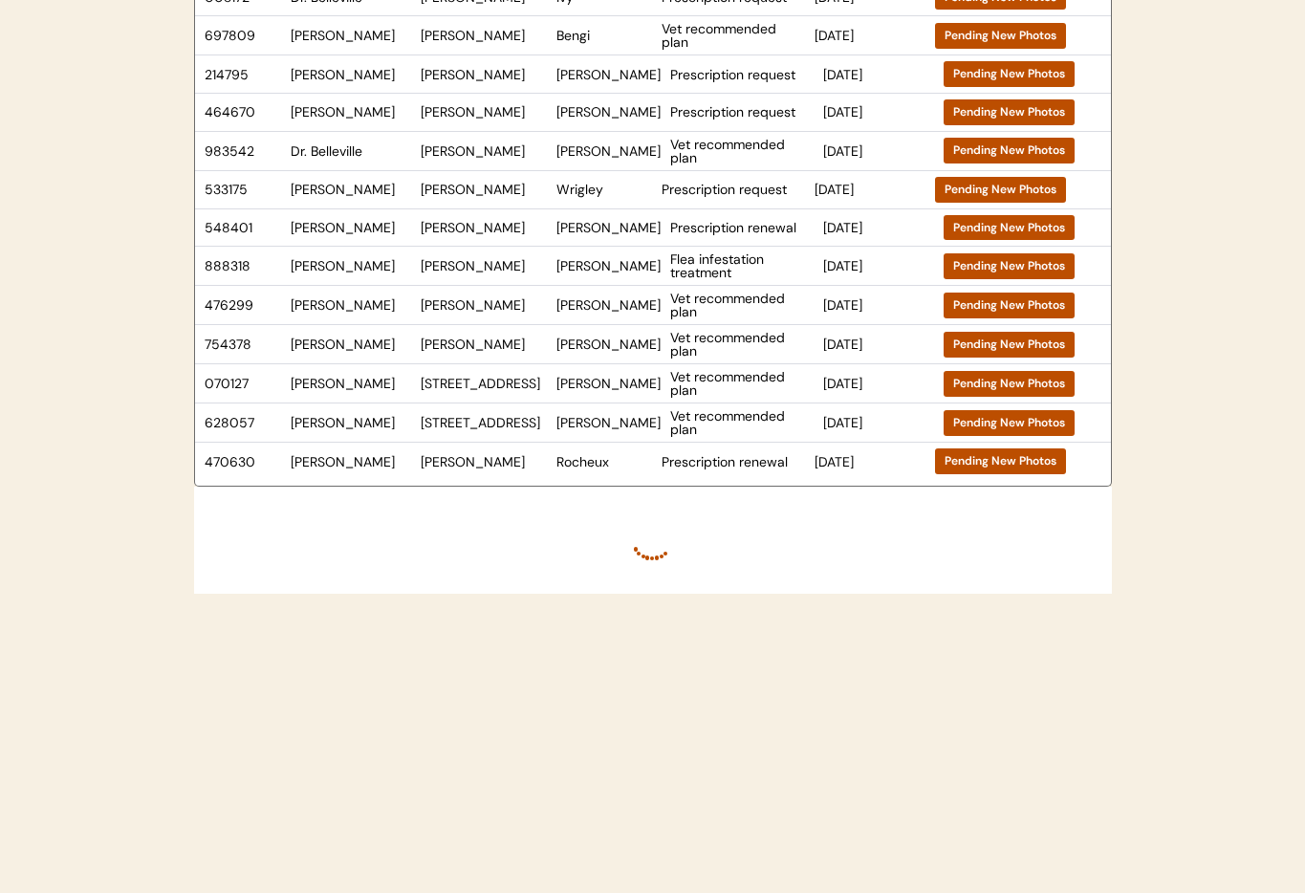
scroll to position [284, 0]
click at [615, 471] on div "470630 Dr. Warren Rebecca Blanks Rocheux Prescription renewal Mar 19, 2025 Pend…" at bounding box center [630, 461] width 871 height 37
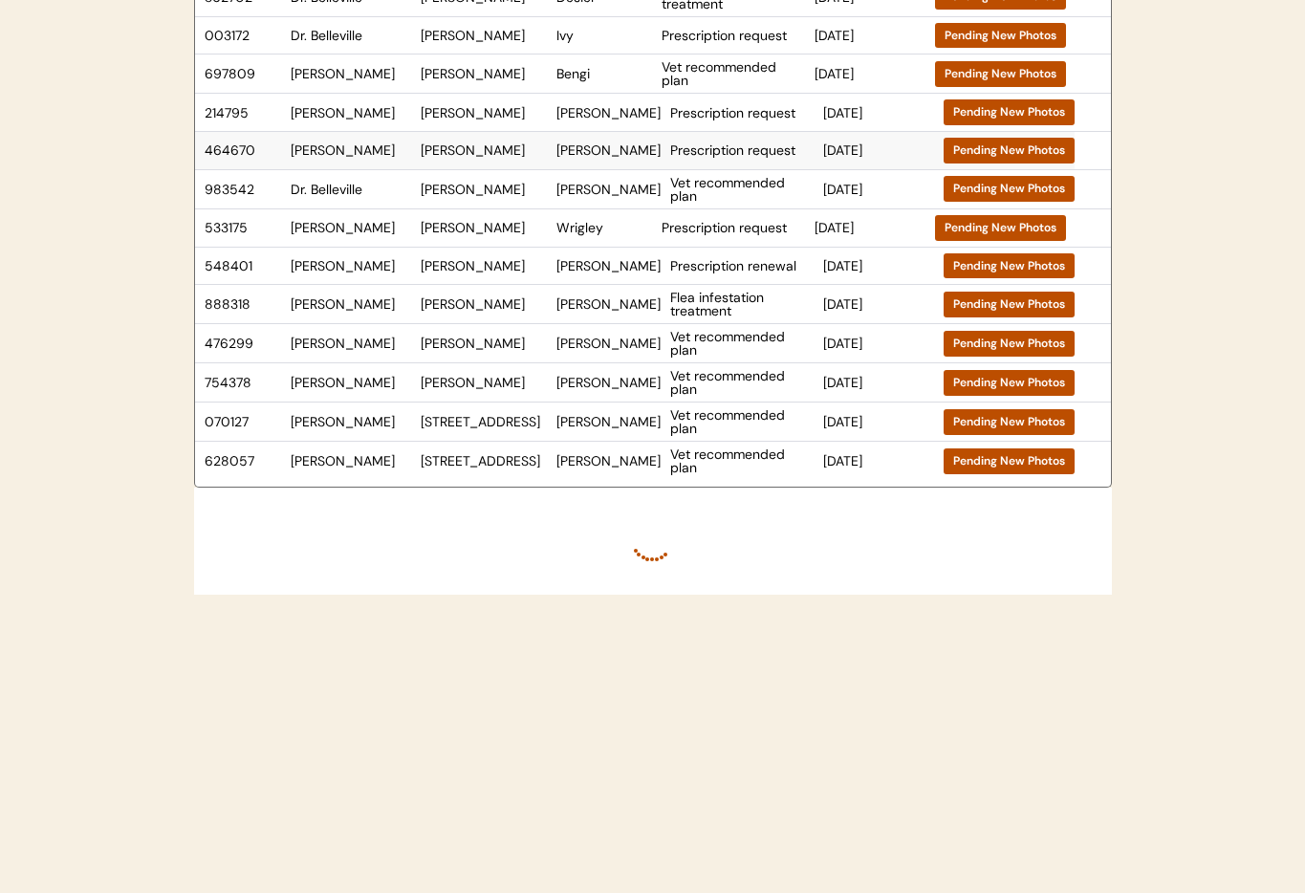
scroll to position [0, 0]
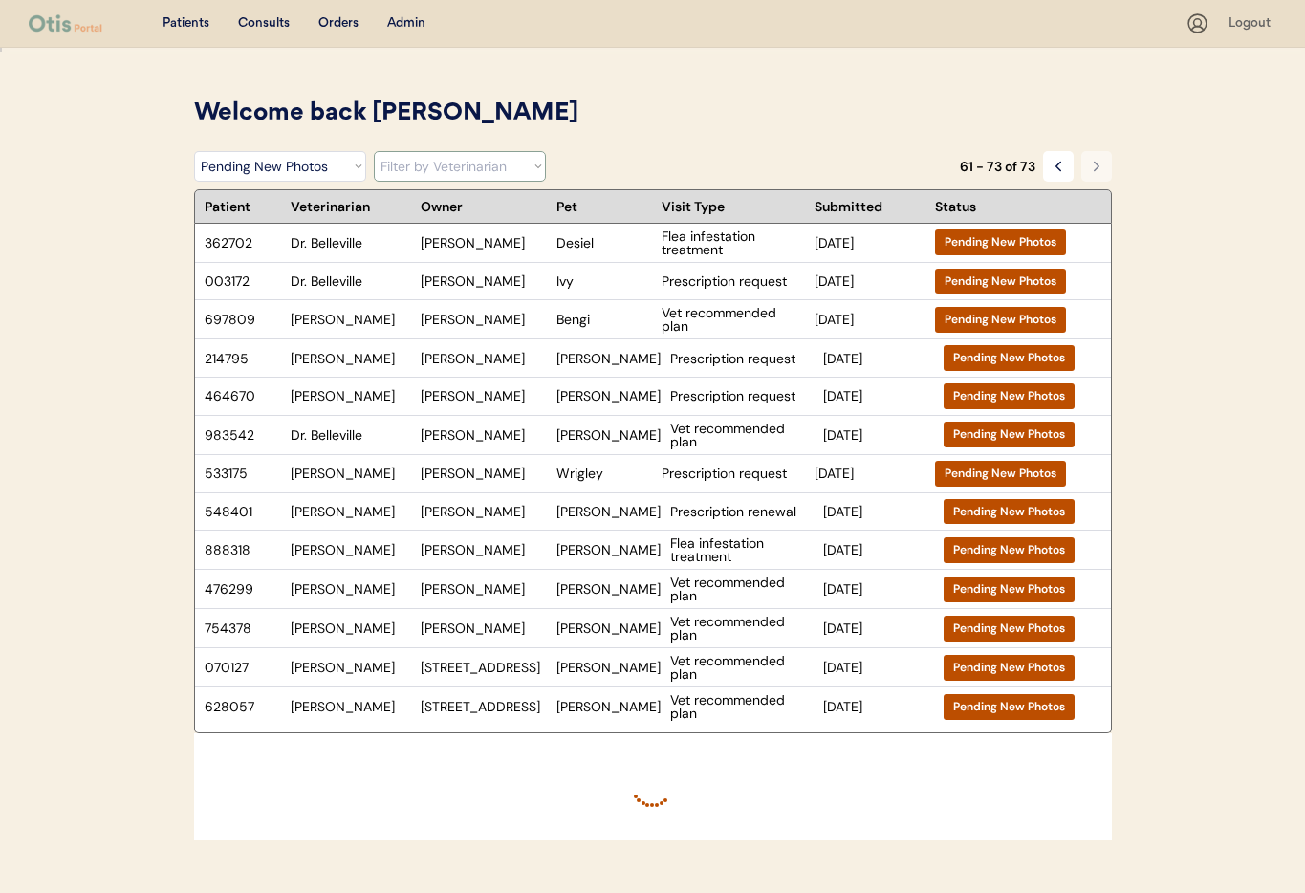
click at [449, 173] on select "Filter by Veterinarian Dr. Erin Belleville, DVM Dr. Scott Perry, DVM Dr. Jamie …" at bounding box center [460, 166] width 172 height 31
click at [374, 151] on select "Filter by Veterinarian Dr. Erin Belleville, DVM Dr. Scott Perry, DVM Dr. Jamie …" at bounding box center [460, 166] width 172 height 31
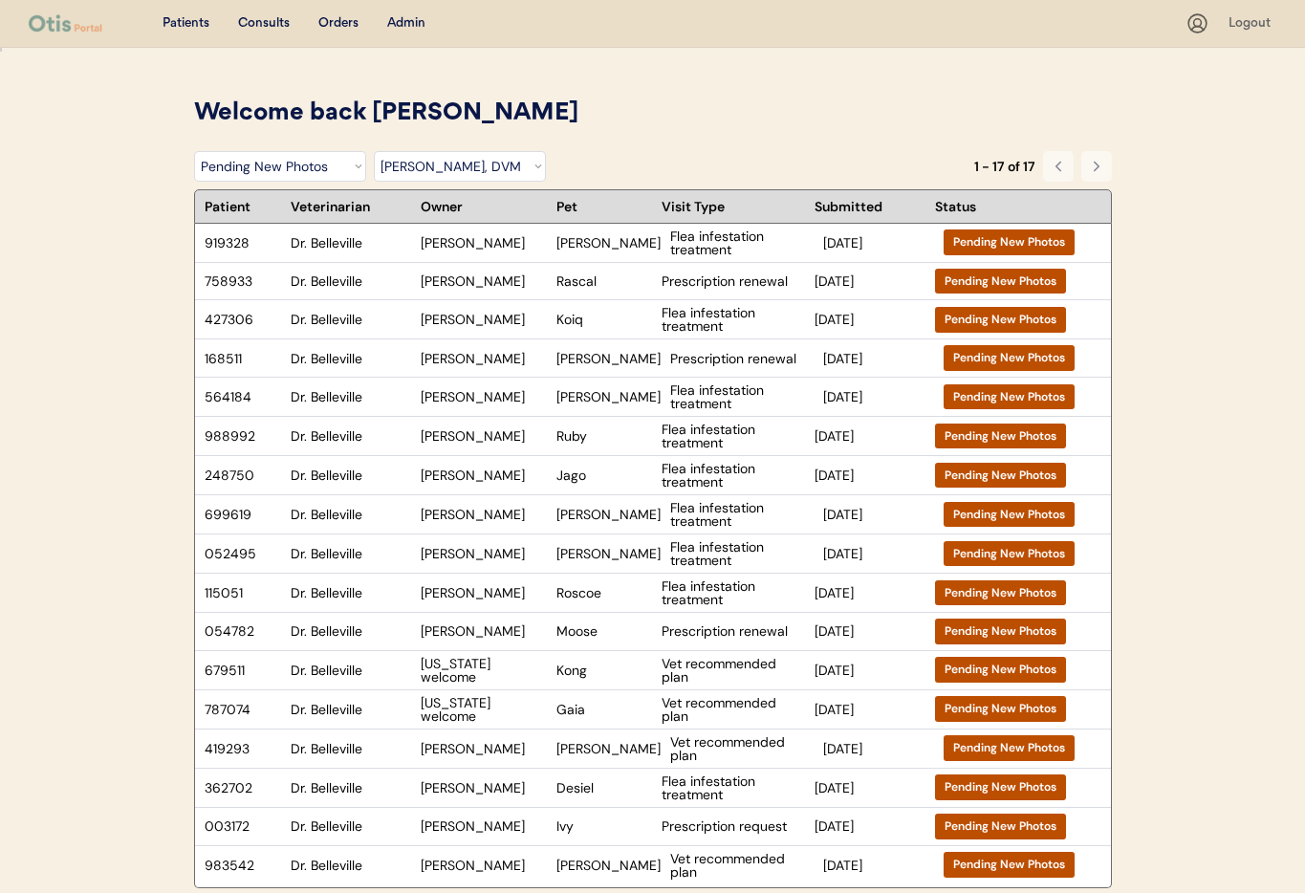
click at [1048, 169] on button at bounding box center [1058, 166] width 31 height 31
click at [1050, 166] on icon at bounding box center [1057, 166] width 15 height 15
click at [982, 242] on div "Pending New Photos" at bounding box center [1009, 242] width 112 height 16
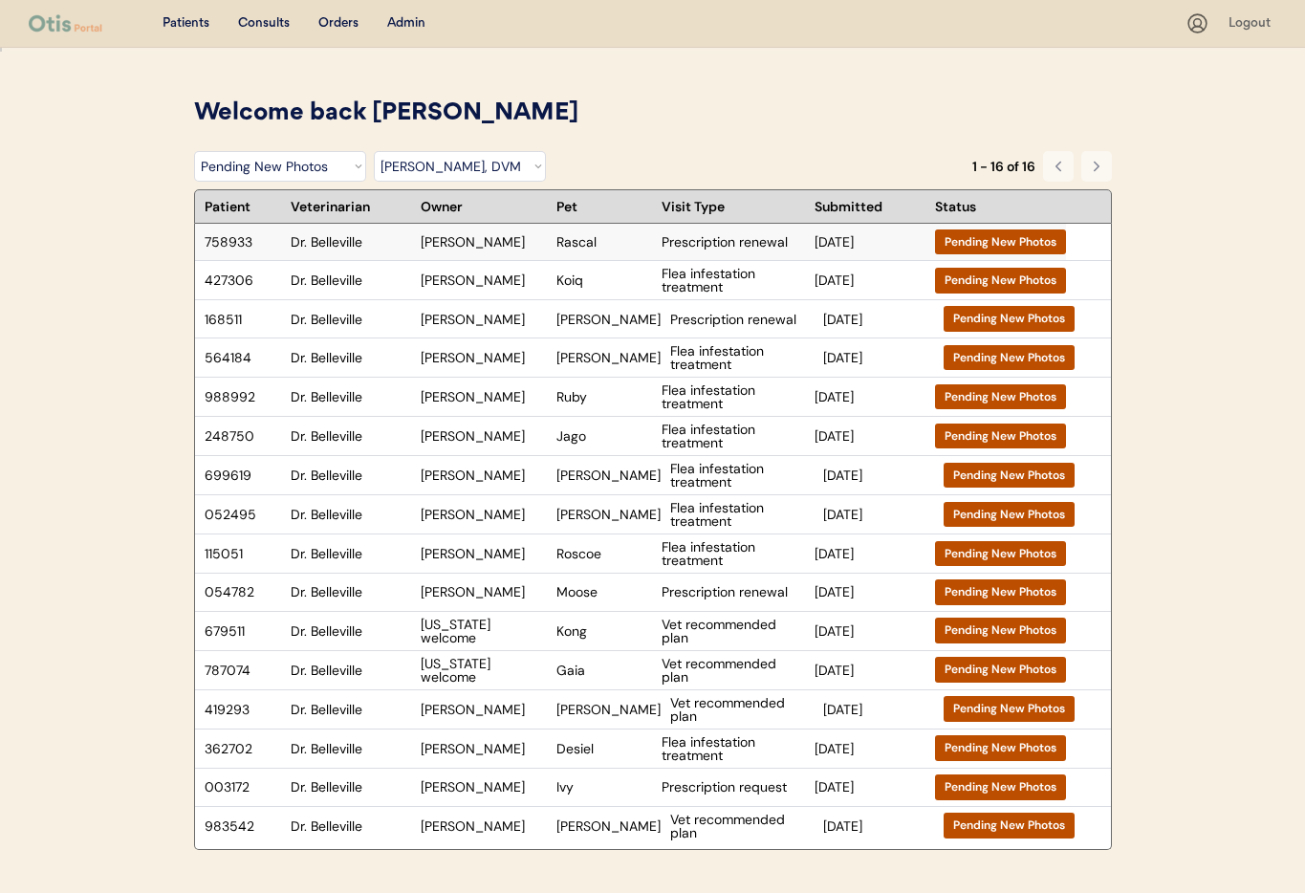
click at [552, 247] on div "758933 Dr. Belleville Nicole M Hoffman Rascal Prescription renewal Oct 3, 2025 …" at bounding box center [630, 242] width 871 height 37
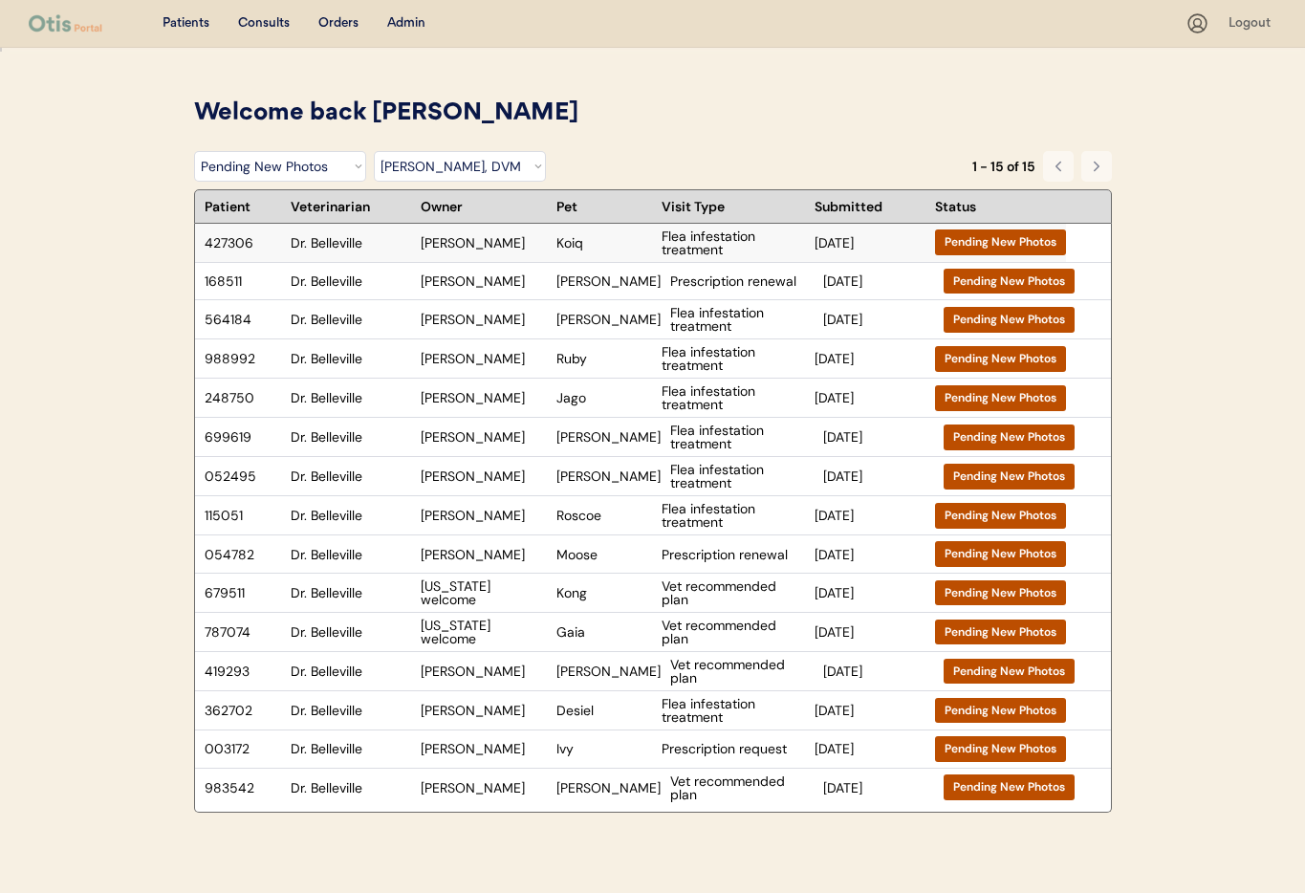
click at [612, 240] on div "Koiq" at bounding box center [604, 242] width 96 height 13
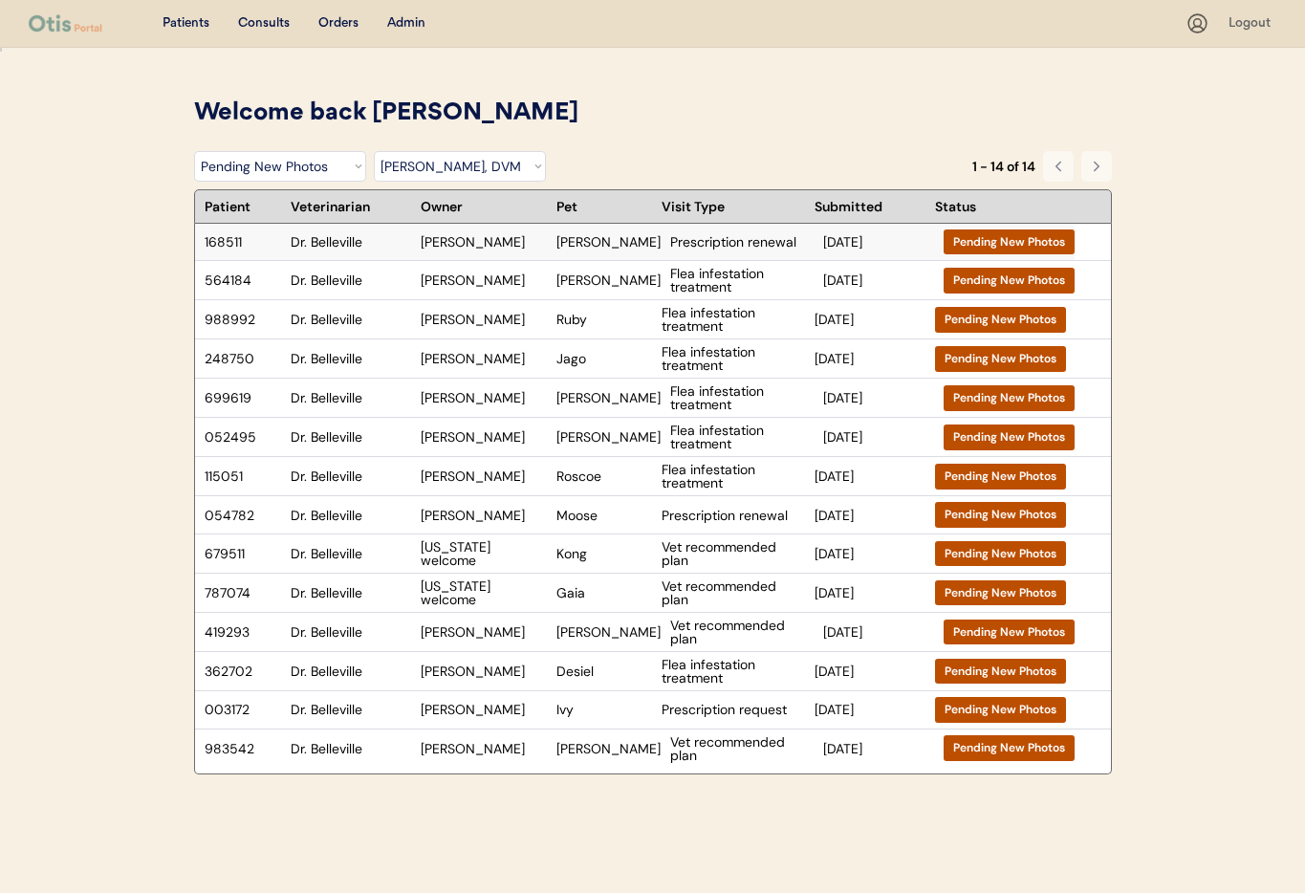
click at [467, 246] on div "Allen Rioux" at bounding box center [484, 241] width 126 height 13
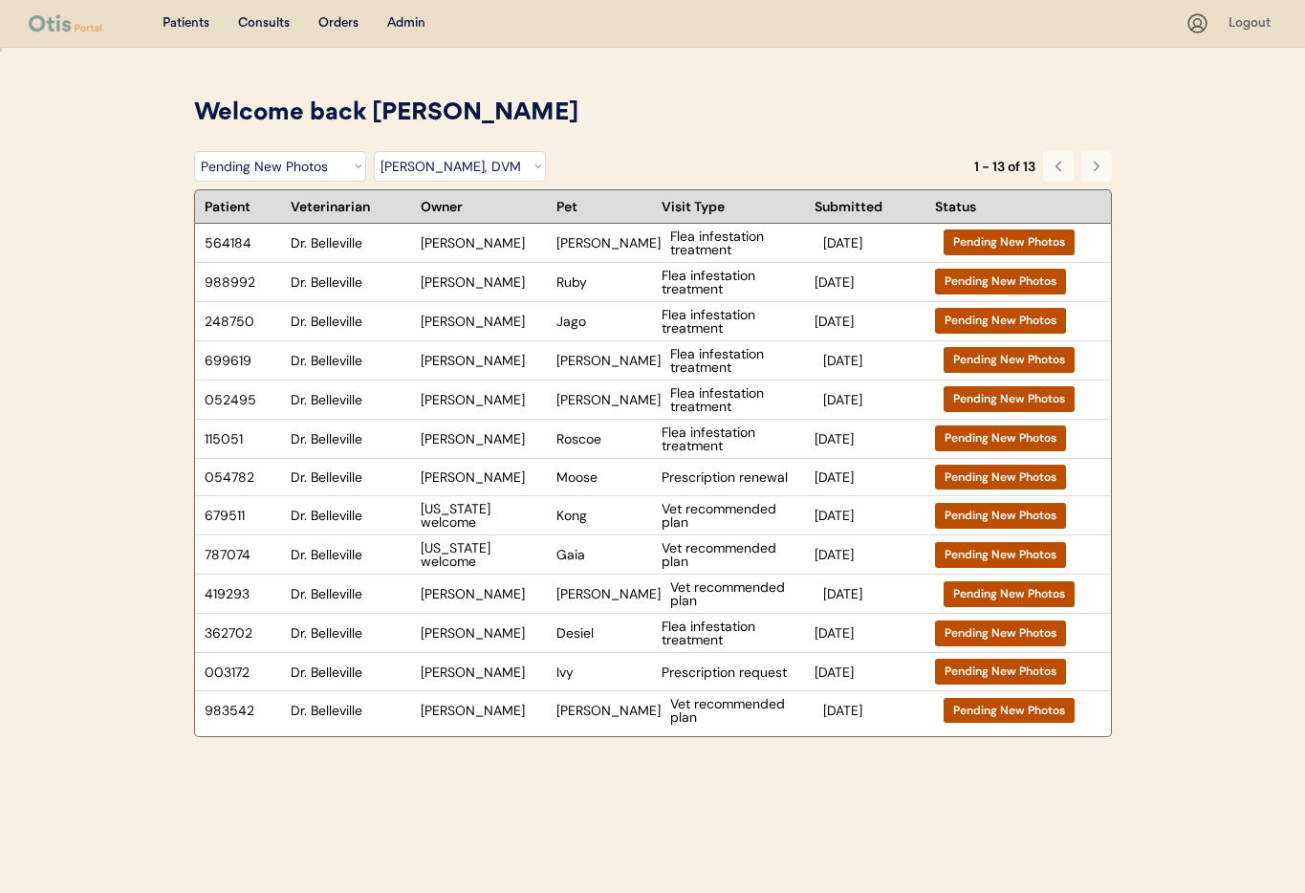
click at [669, 96] on div "Welcome back Janine" at bounding box center [653, 114] width 918 height 36
click at [614, 242] on div "Rusty" at bounding box center [608, 242] width 104 height 13
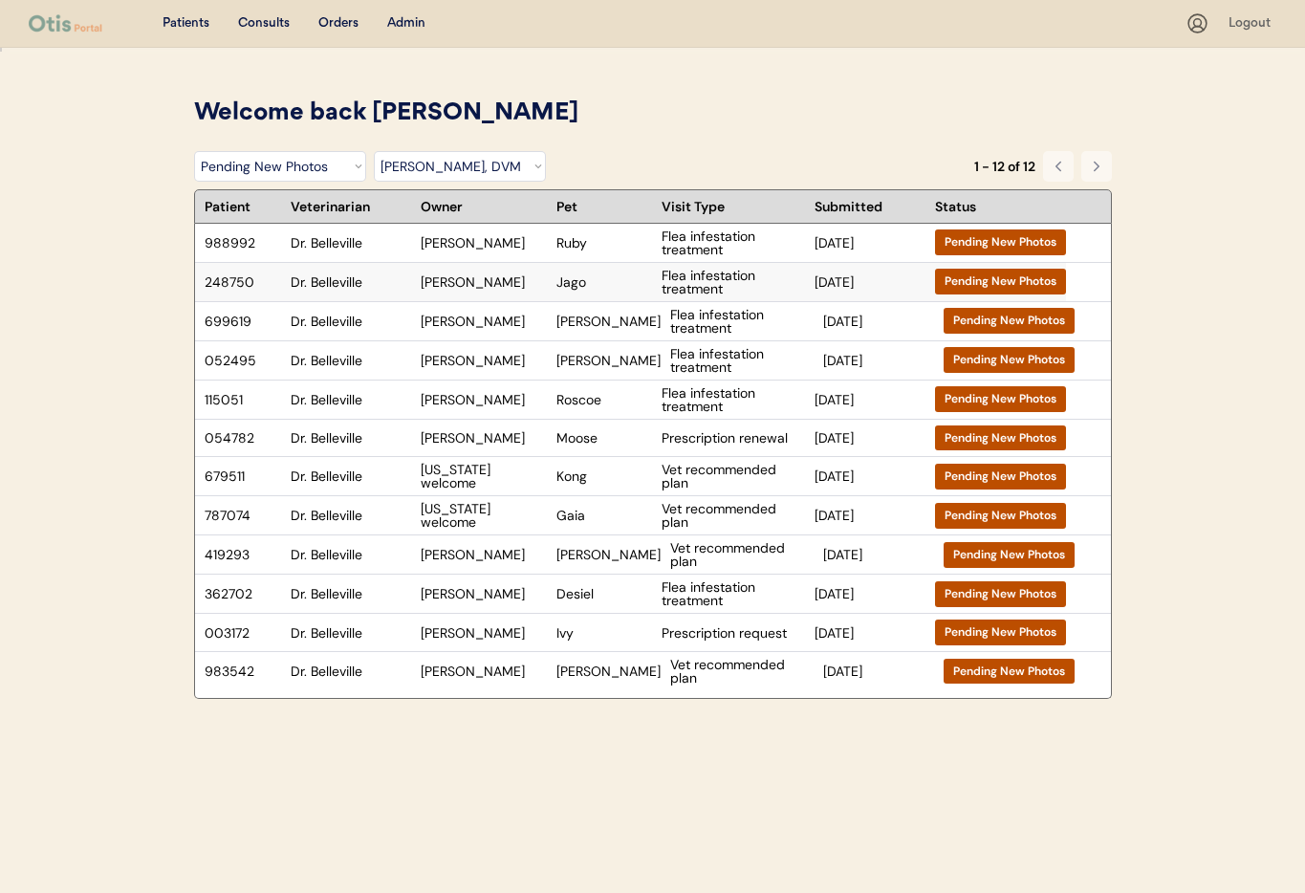
click at [789, 281] on div "Flea infestation treatment" at bounding box center [732, 282] width 143 height 27
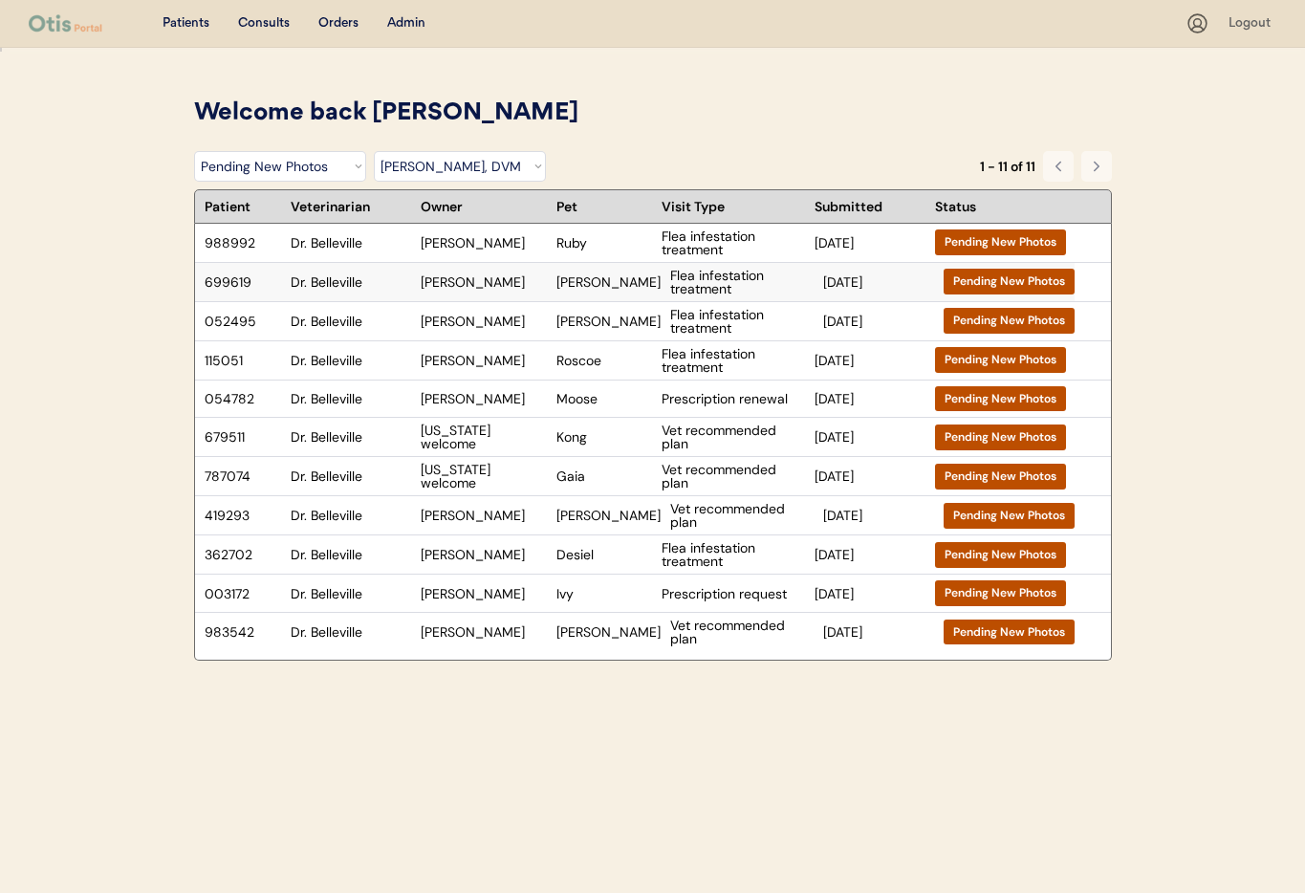
click at [603, 287] on div "Juliet" at bounding box center [608, 281] width 104 height 13
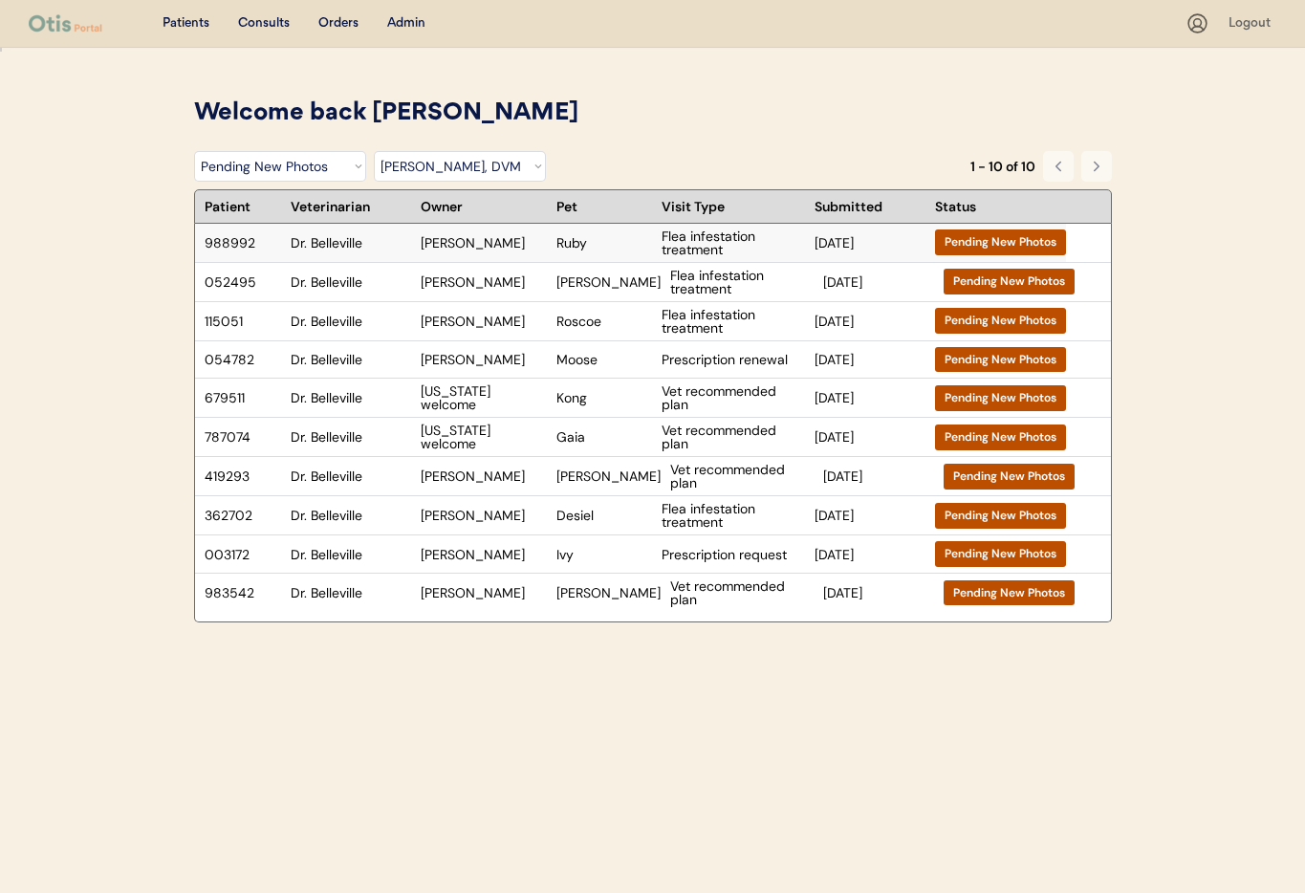
click at [496, 241] on div "Madeleine Coloma" at bounding box center [484, 242] width 126 height 13
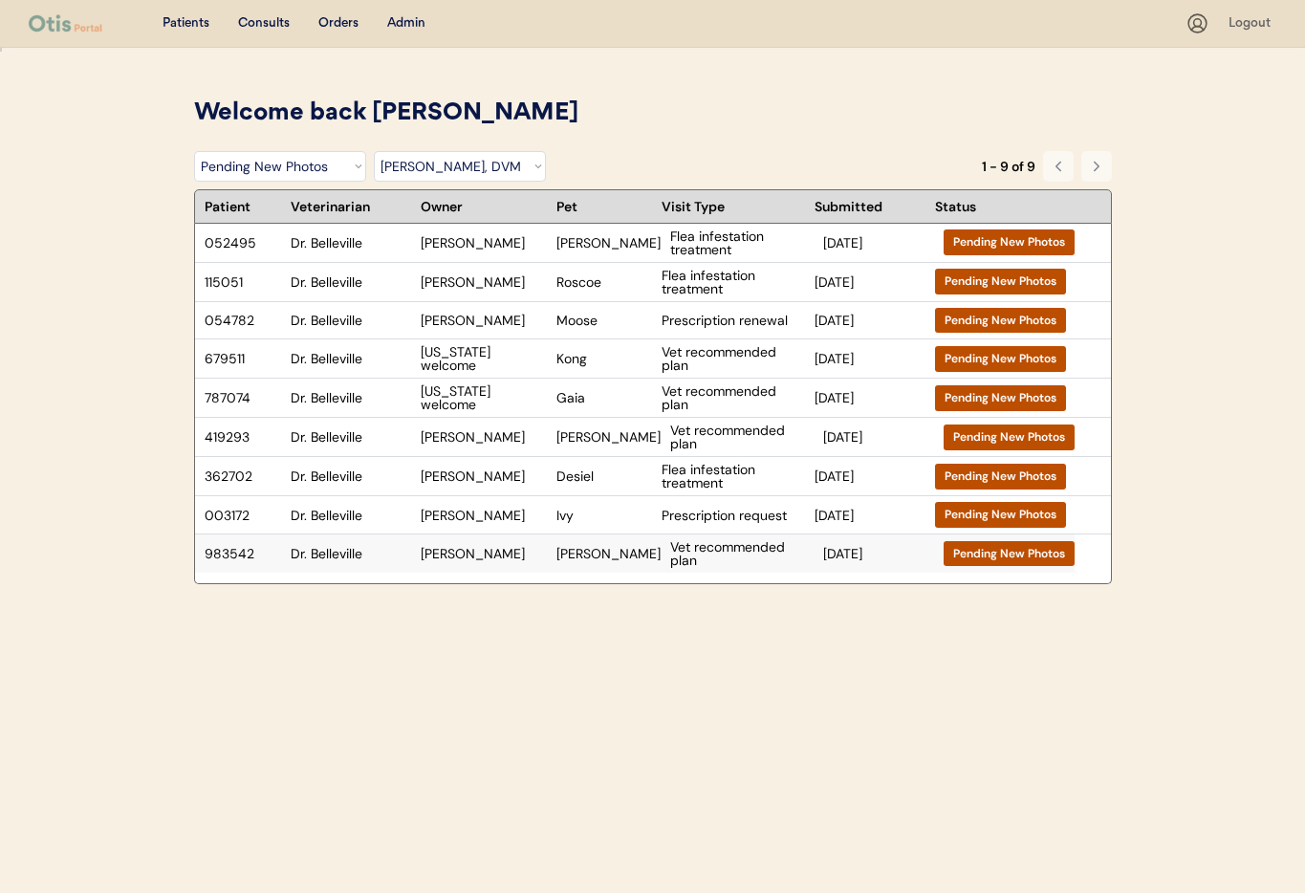
click at [550, 559] on div "983542 Dr. Belleville Anna Engelbrecht Milo Vet recommended plan May 2, 2025 Pe…" at bounding box center [634, 553] width 879 height 38
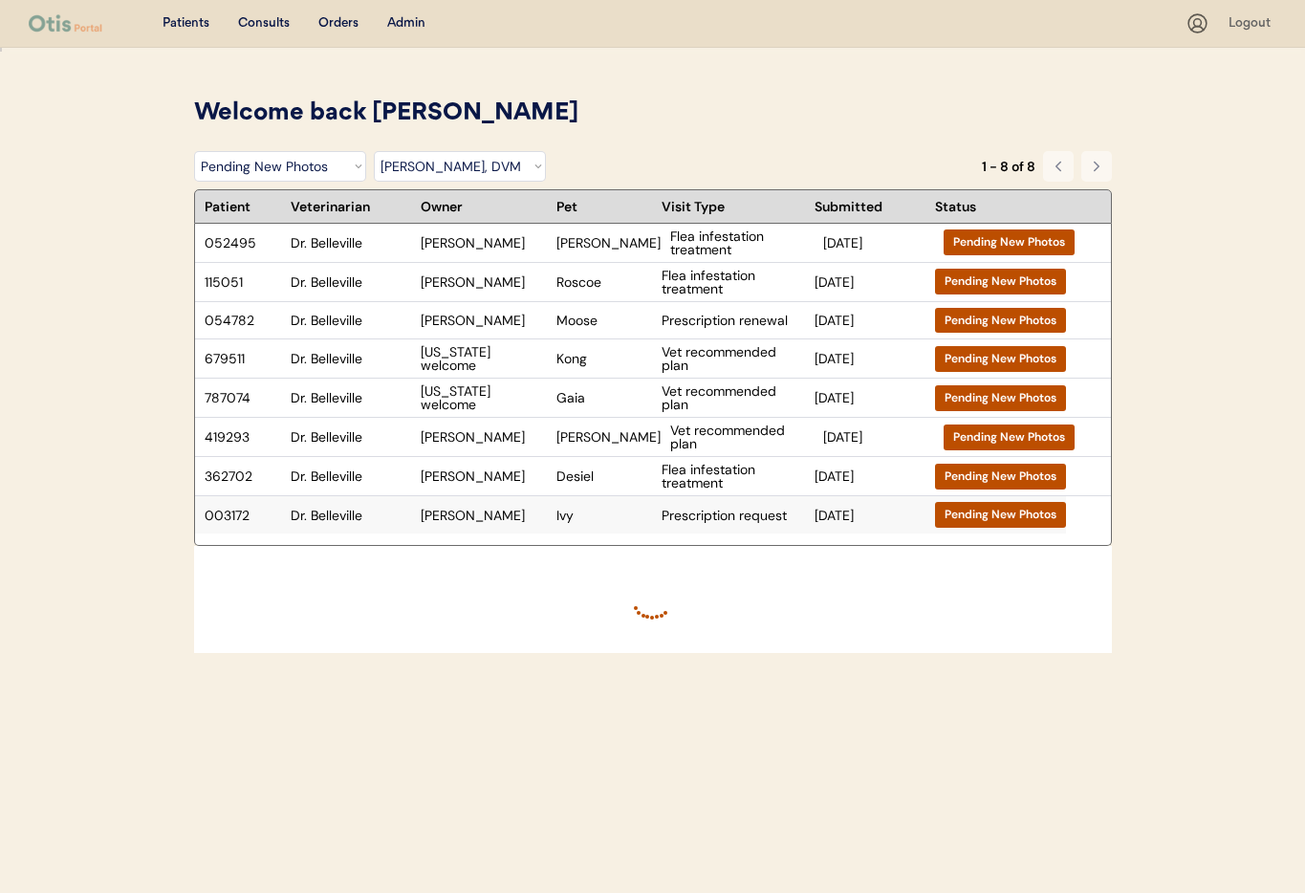
click at [596, 525] on div "003172 Dr. Belleville Jacob Berry Ivy Prescription request May 23, 2025 Pending…" at bounding box center [630, 514] width 871 height 37
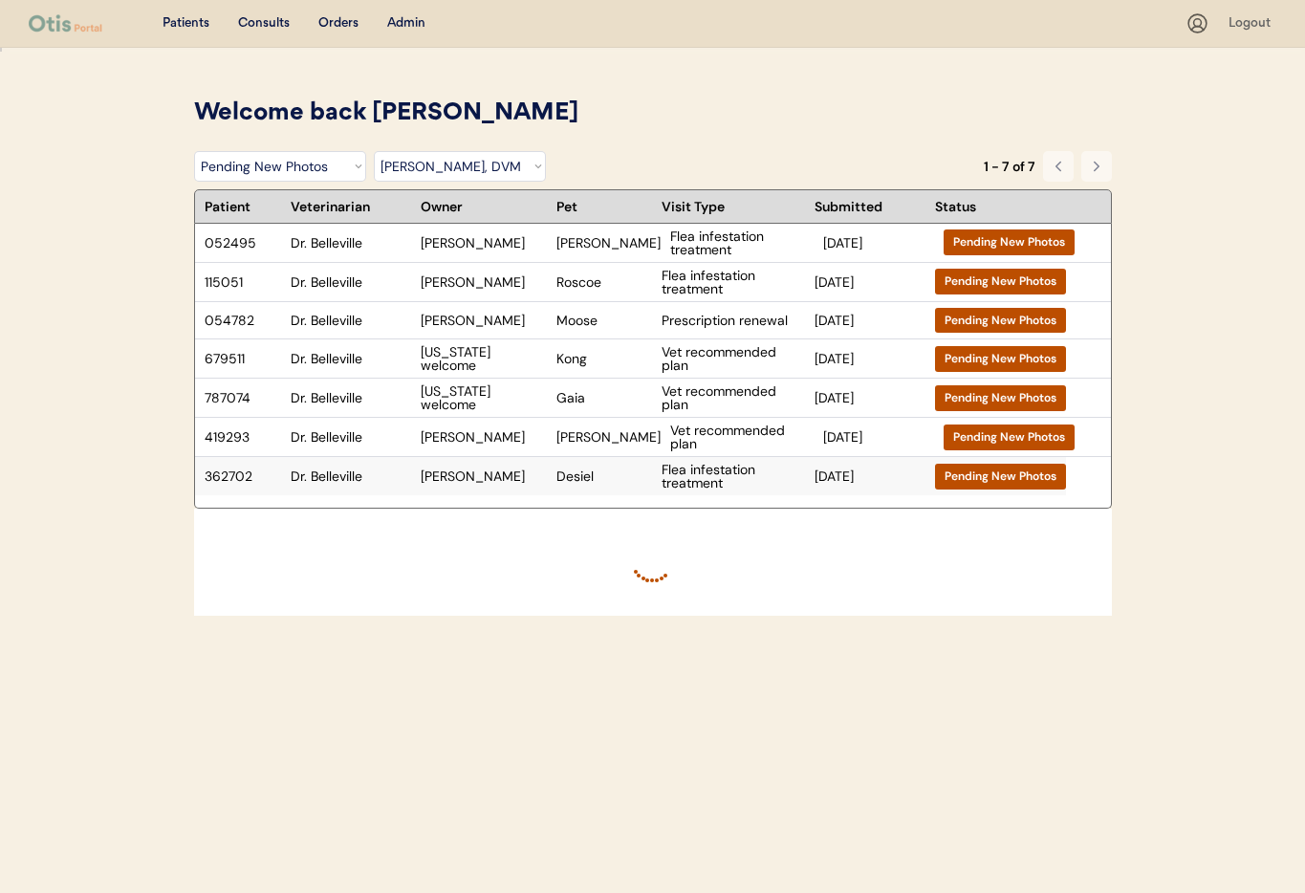
click at [617, 481] on div "Desiel" at bounding box center [604, 475] width 96 height 13
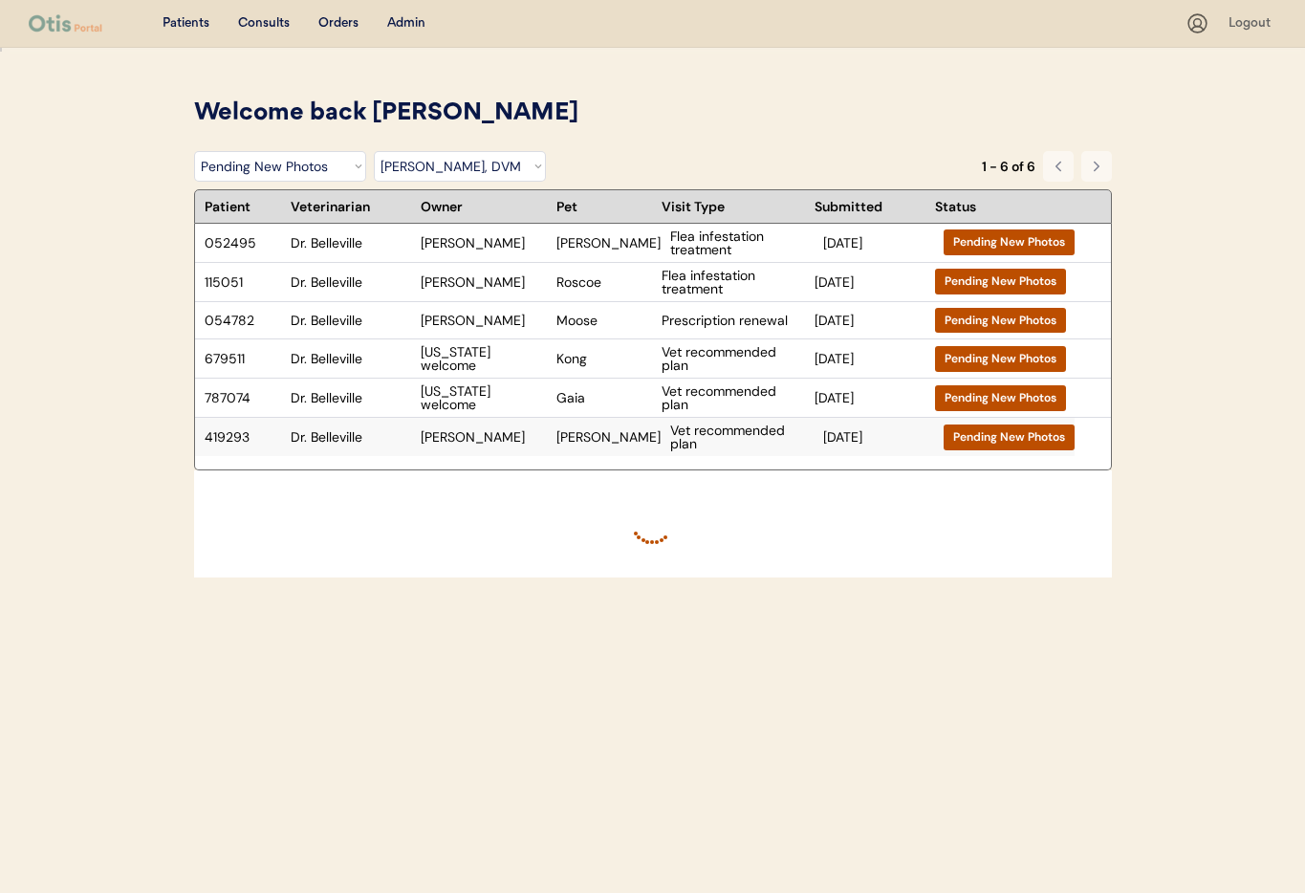
click at [593, 451] on div "419293 Dr. Belleville Stephanie Swanson Bauer Vet recommended plan May 28, 2025…" at bounding box center [634, 437] width 879 height 38
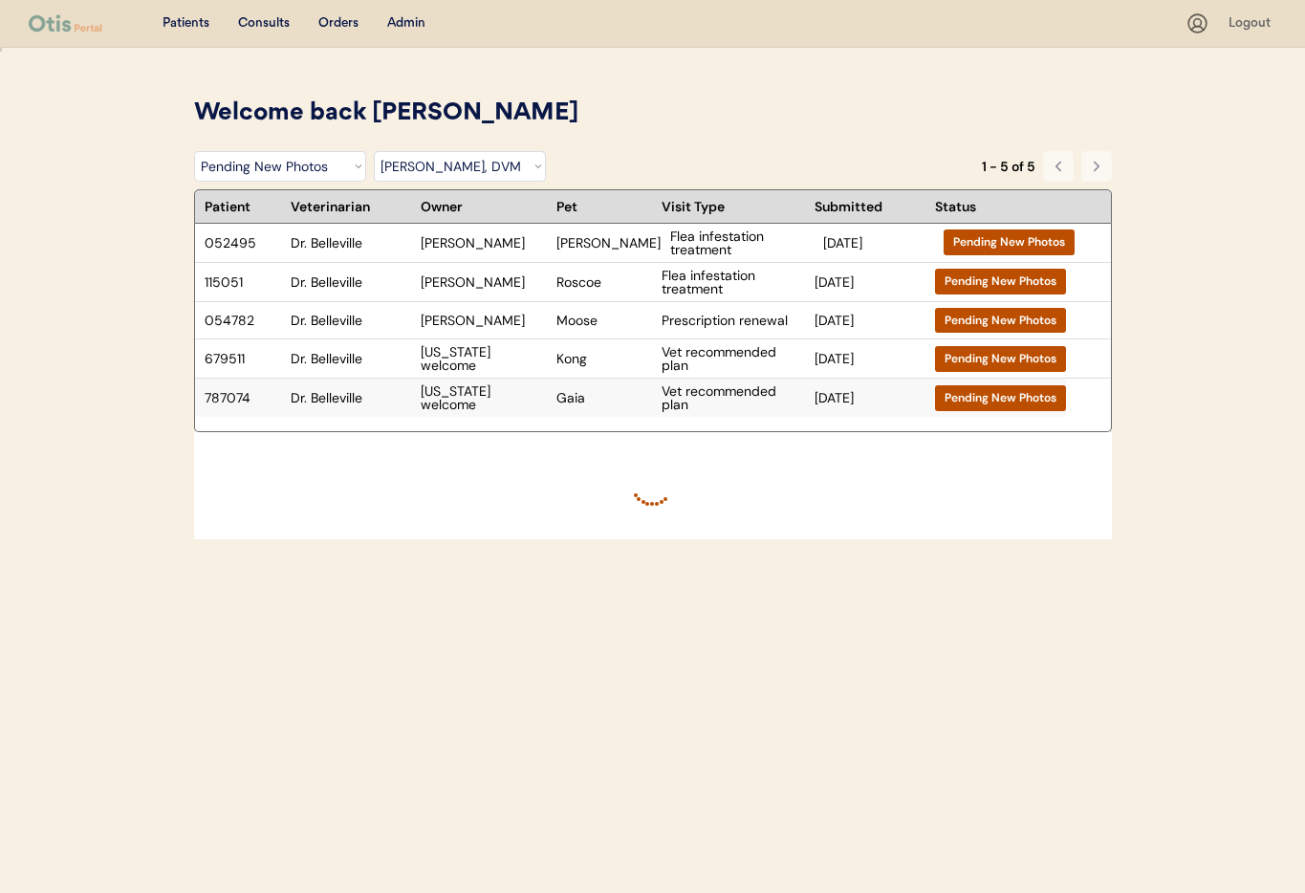
click at [615, 402] on div "Gaia" at bounding box center [604, 397] width 96 height 13
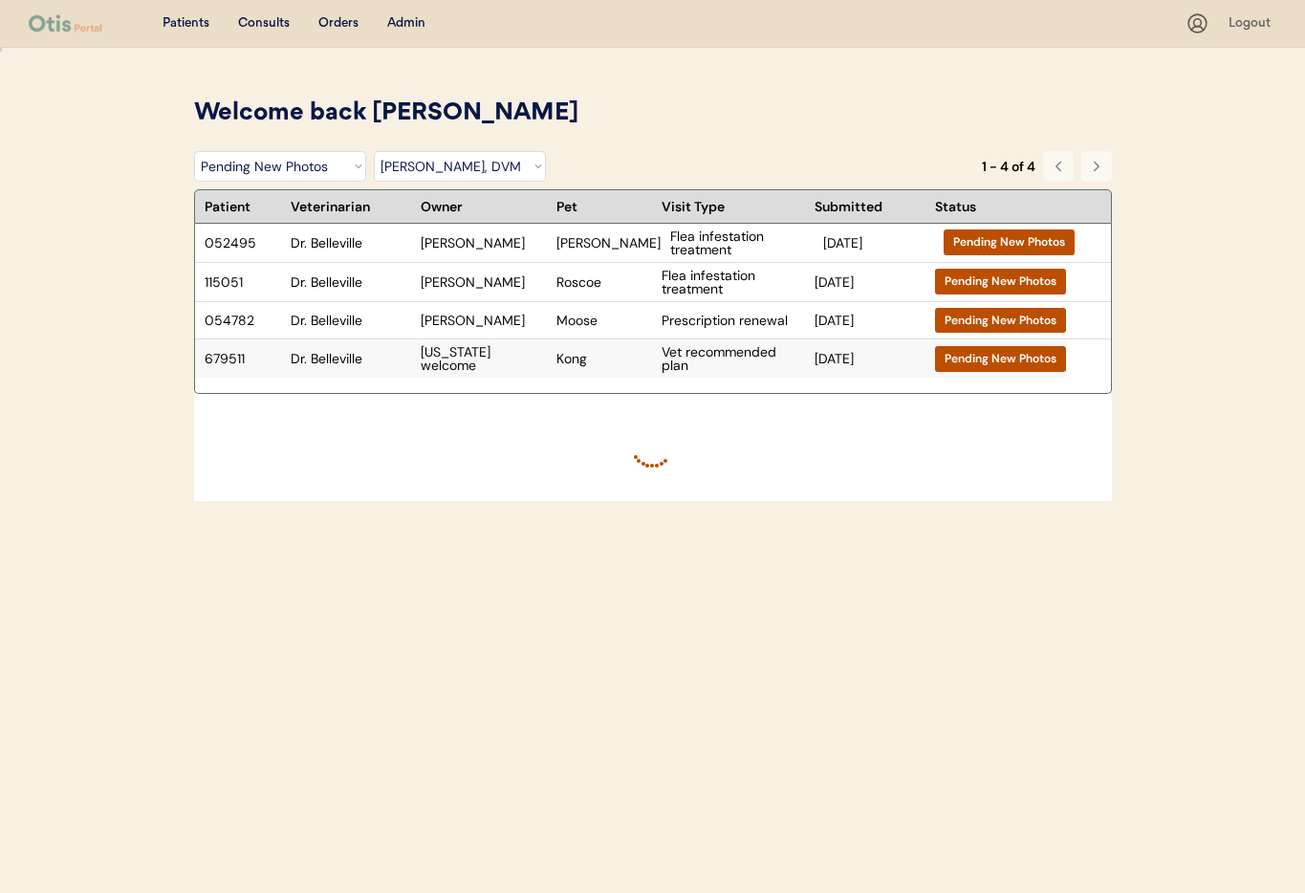
click at [784, 364] on div "Vet recommended plan" at bounding box center [732, 358] width 143 height 27
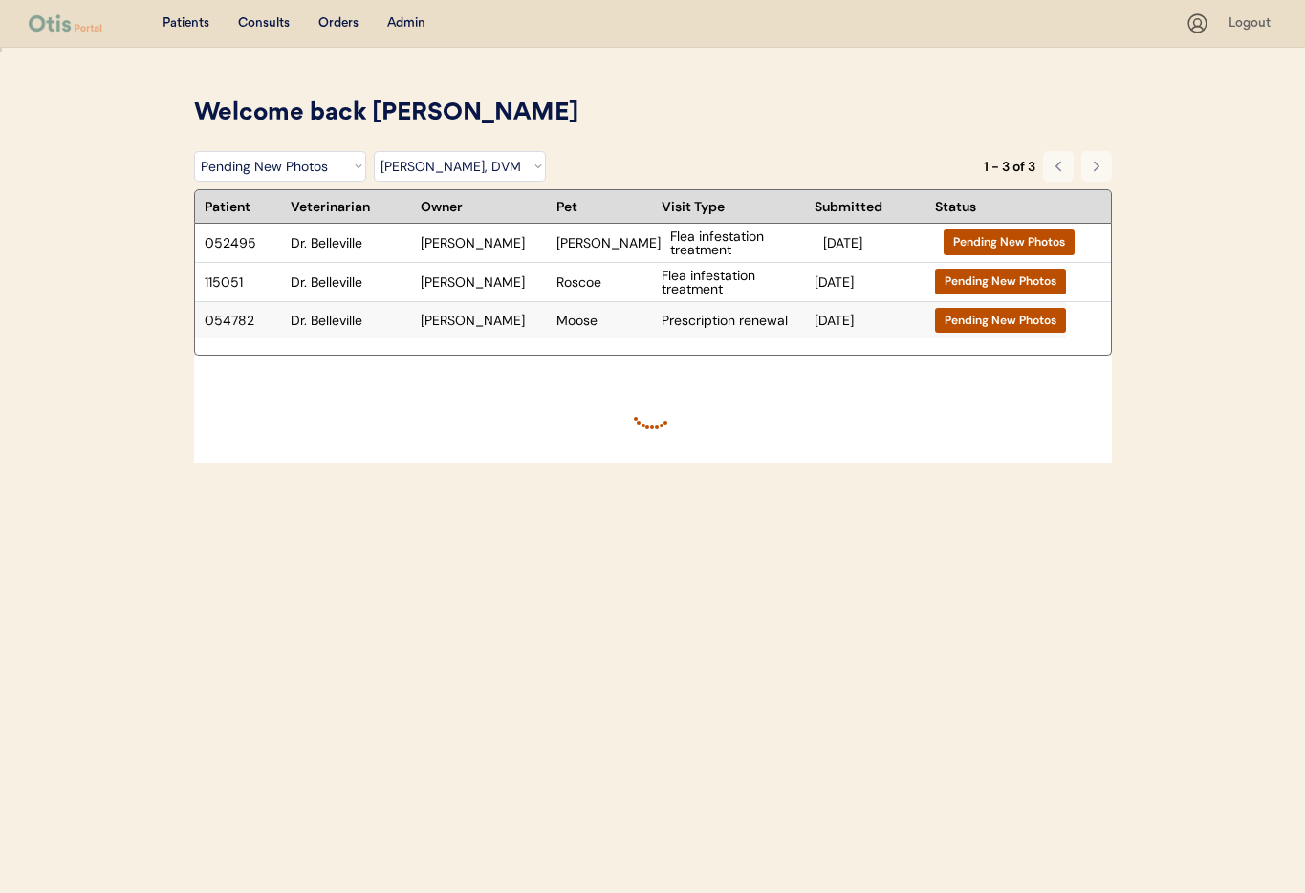
click at [530, 335] on div "054782 Dr. Belleville Elizabeth Volpe Moose Prescription renewal Jul 4, 2025 Pe…" at bounding box center [630, 320] width 871 height 37
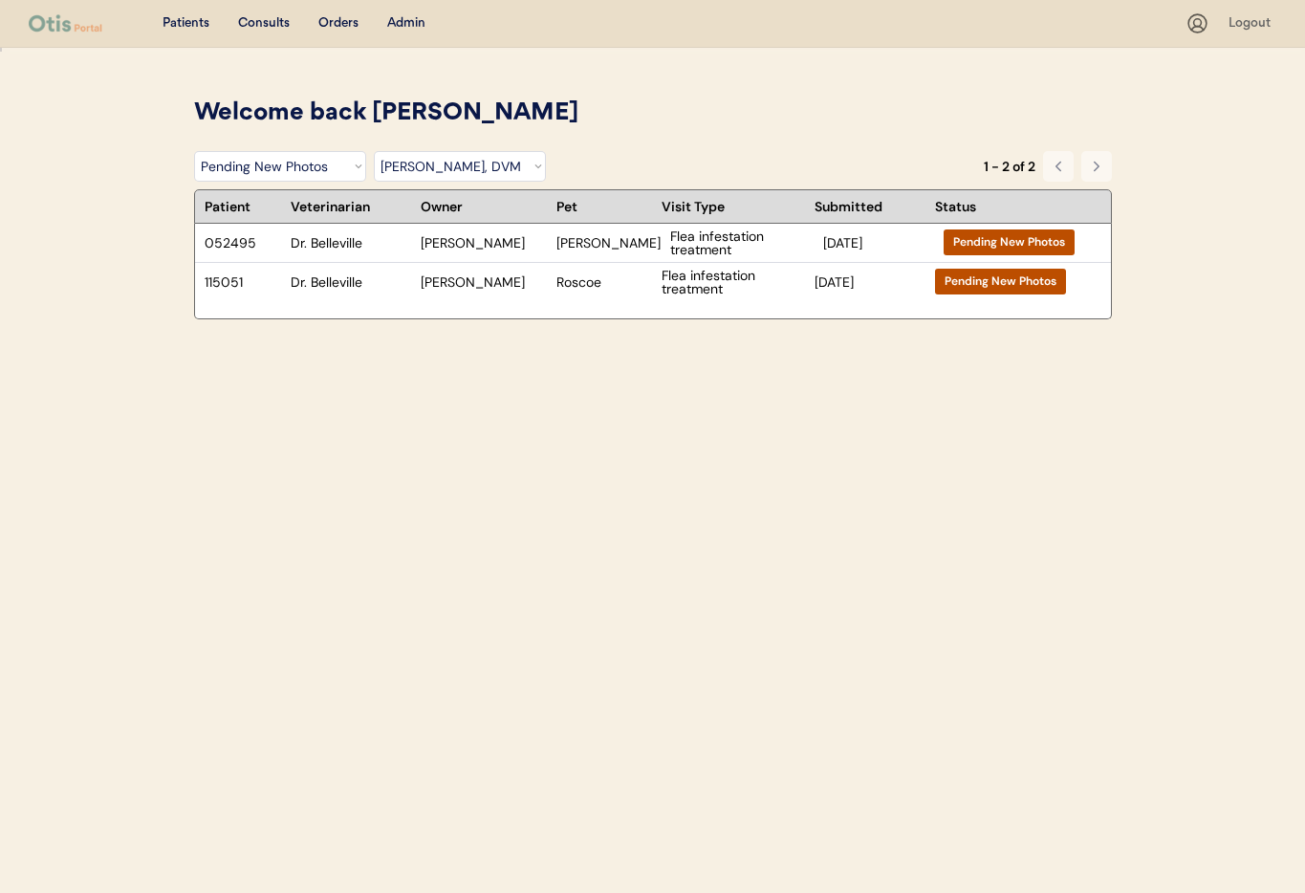
click at [724, 301] on div "052495 Dr. Belleville Amy Balash Pete Flea infestation treatment Jul 11, 2025 P…" at bounding box center [653, 272] width 918 height 96
click at [681, 287] on div "Flea infestation treatment" at bounding box center [732, 282] width 143 height 27
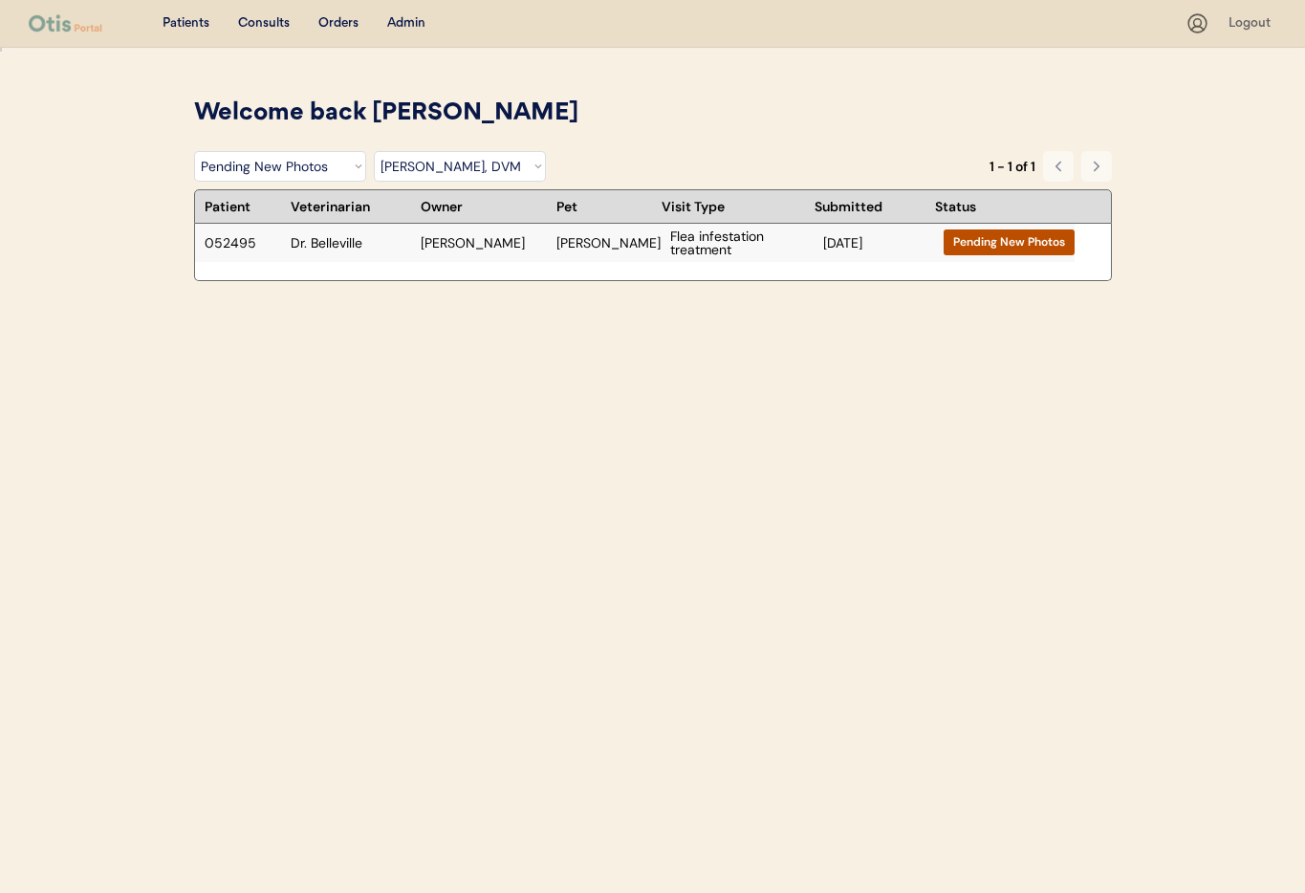
click at [864, 249] on div "Jul 11, 2025" at bounding box center [878, 242] width 111 height 13
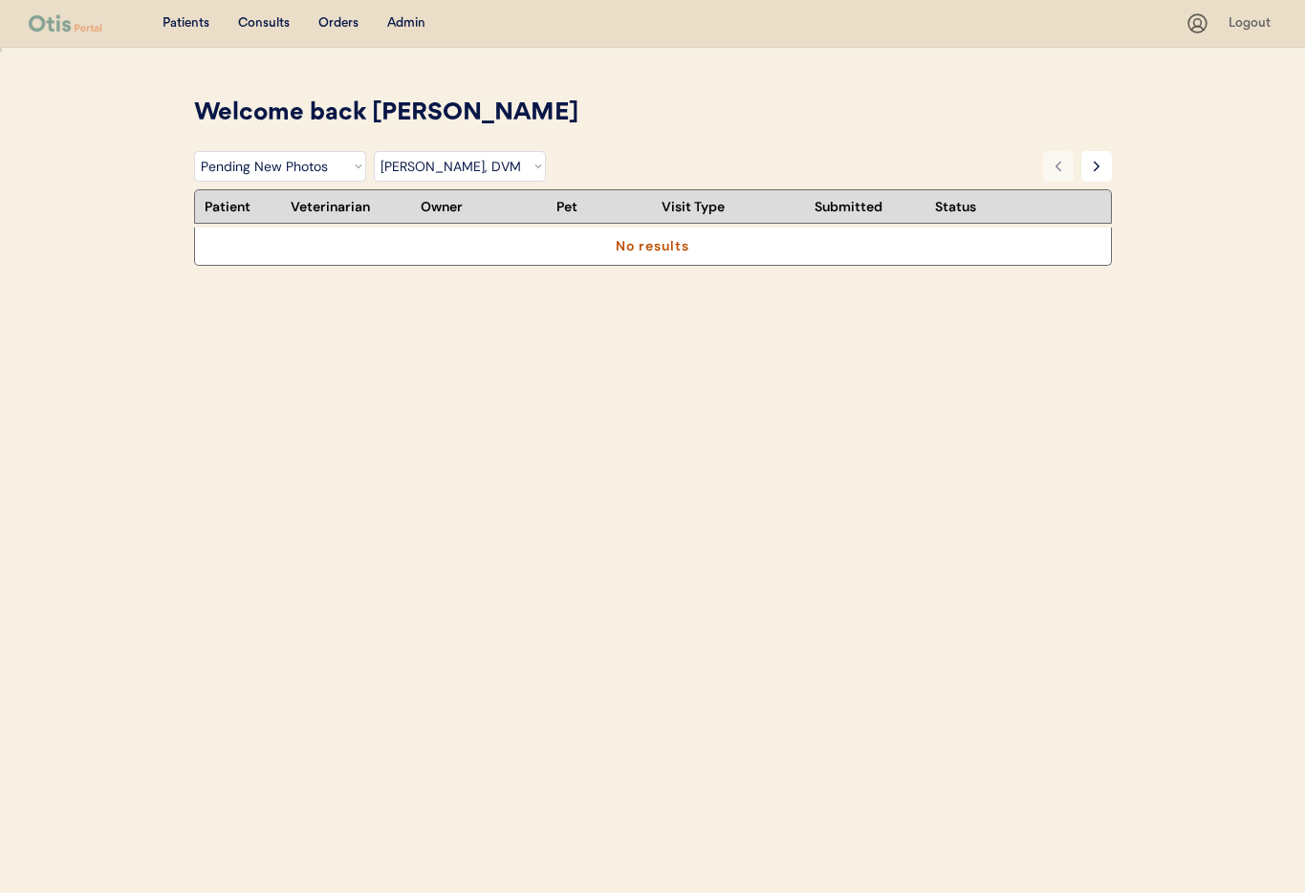
click at [464, 176] on select "Filter by Veterinarian Dr. Erin Belleville, DVM Dr. Scott Perry, DVM Dr. Jamie …" at bounding box center [460, 166] width 172 height 31
click at [374, 151] on select "Filter by Veterinarian Dr. Erin Belleville, DVM Dr. Scott Perry, DVM Dr. Jamie …" at bounding box center [460, 166] width 172 height 31
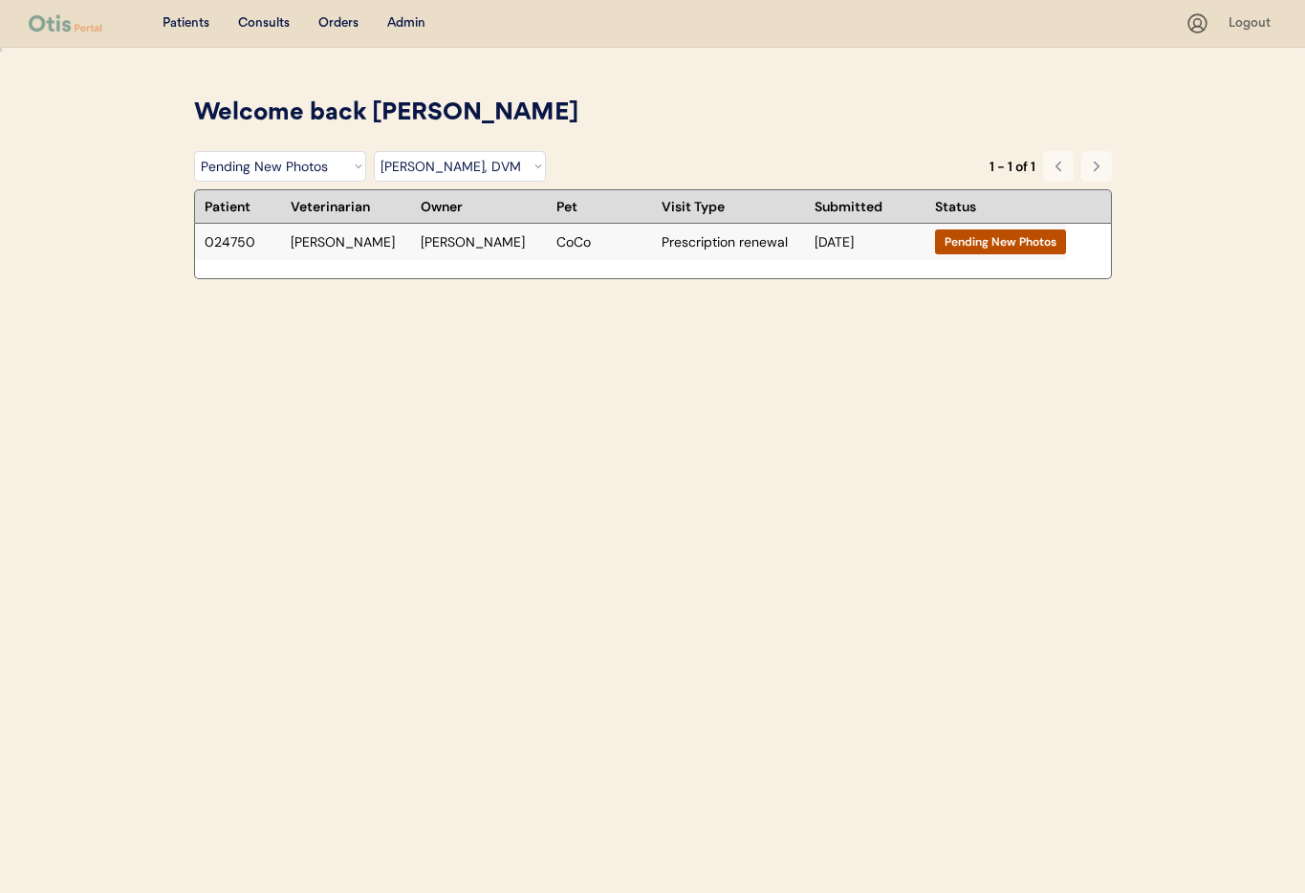
click at [487, 253] on div "024750 Dr. Perry Bobby Norman CoCo Prescription renewal Aug 18, 2025 Pending Ne…" at bounding box center [630, 242] width 871 height 37
click at [498, 168] on select "Filter by Veterinarian Dr. Erin Belleville, DVM Dr. Scott Perry, DVM Dr. Jamie …" at bounding box center [460, 166] width 172 height 31
click at [374, 151] on select "Filter by Veterinarian Dr. Erin Belleville, DVM Dr. Scott Perry, DVM Dr. Jamie …" at bounding box center [460, 166] width 172 height 31
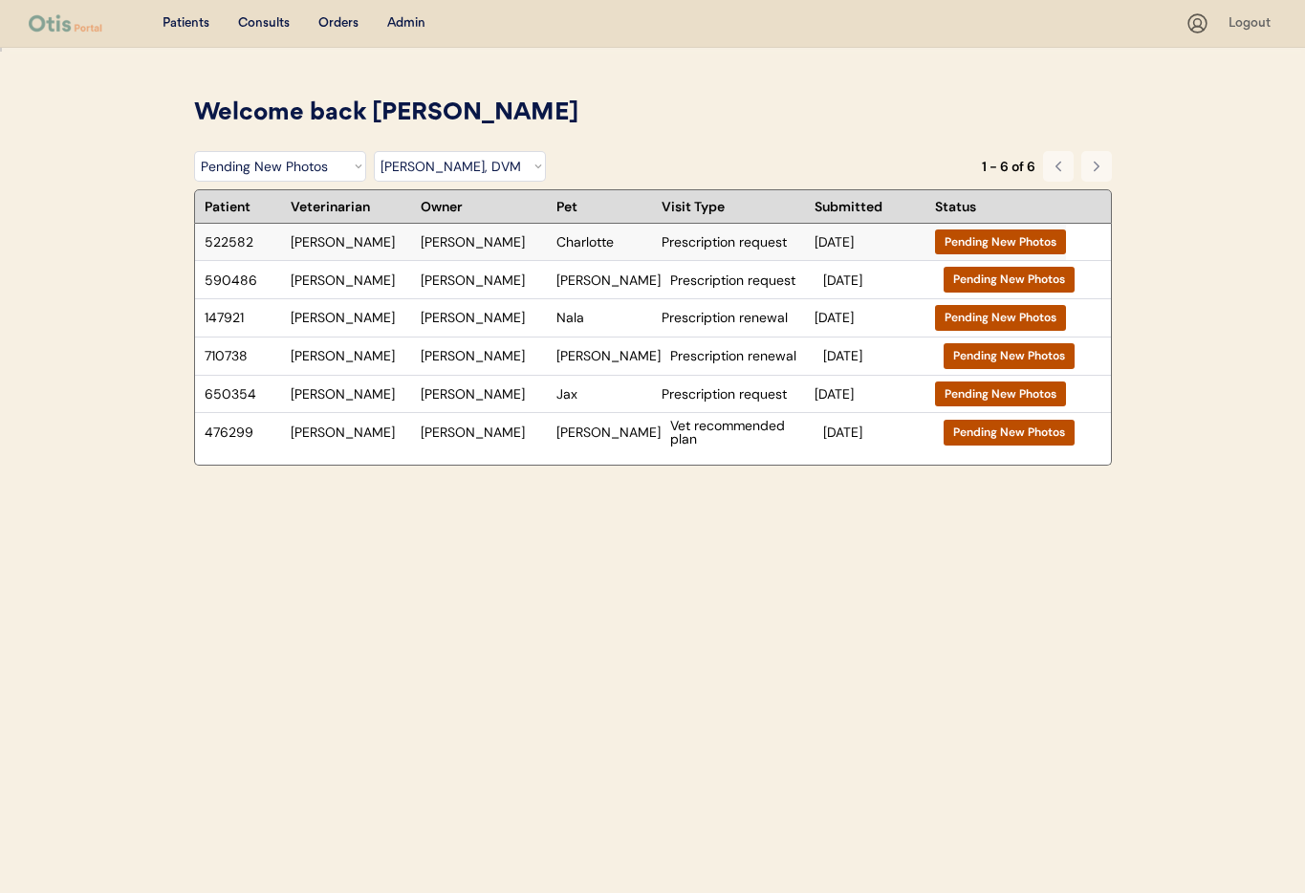
click at [643, 238] on div "Charlotte" at bounding box center [604, 241] width 96 height 13
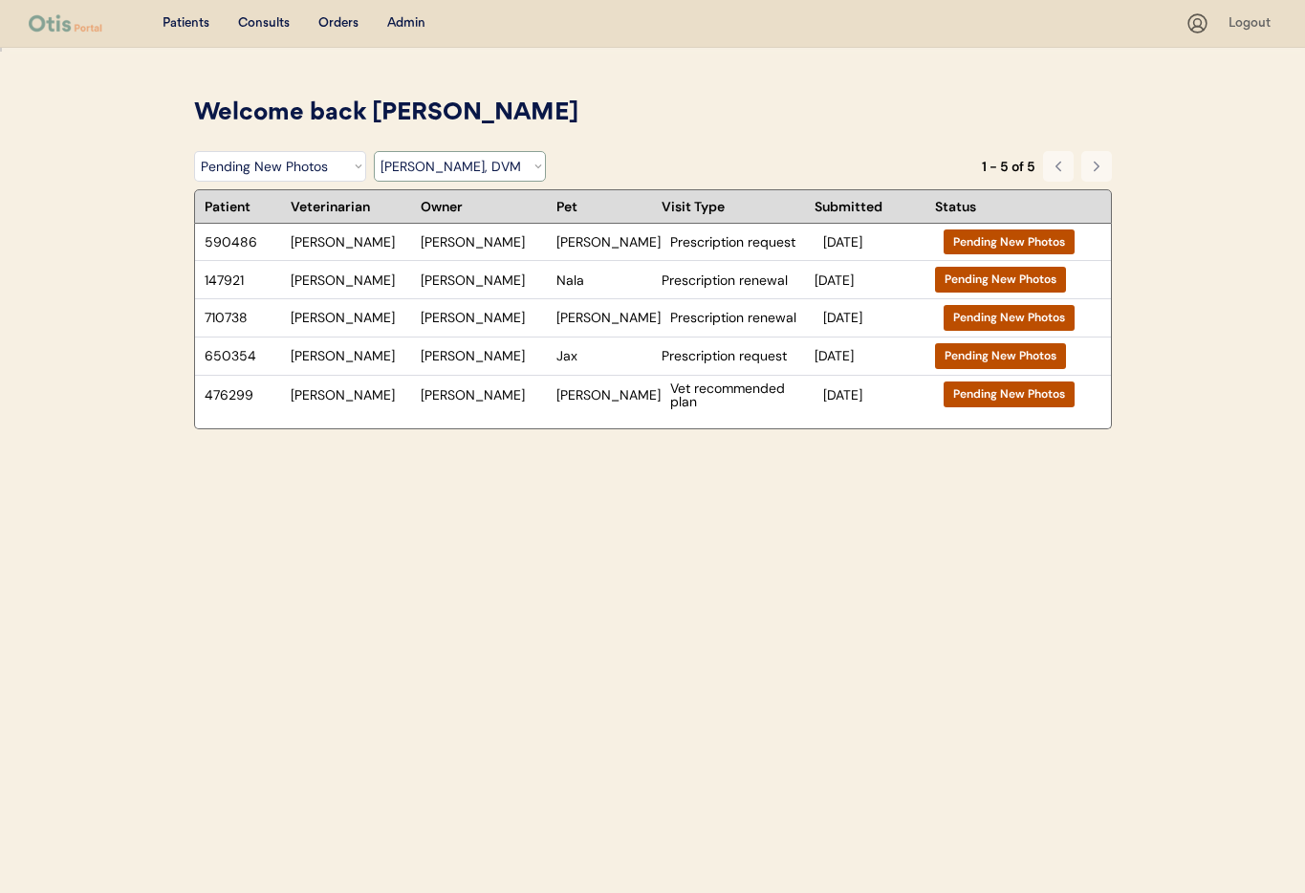
click at [480, 164] on select "Filter by Veterinarian Dr. Erin Belleville, DVM Dr. Scott Perry, DVM Dr. Jamie …" at bounding box center [460, 166] width 172 height 31
click at [374, 151] on select "Filter by Veterinarian Dr. Erin Belleville, DVM Dr. Scott Perry, DVM Dr. Jamie …" at bounding box center [460, 166] width 172 height 31
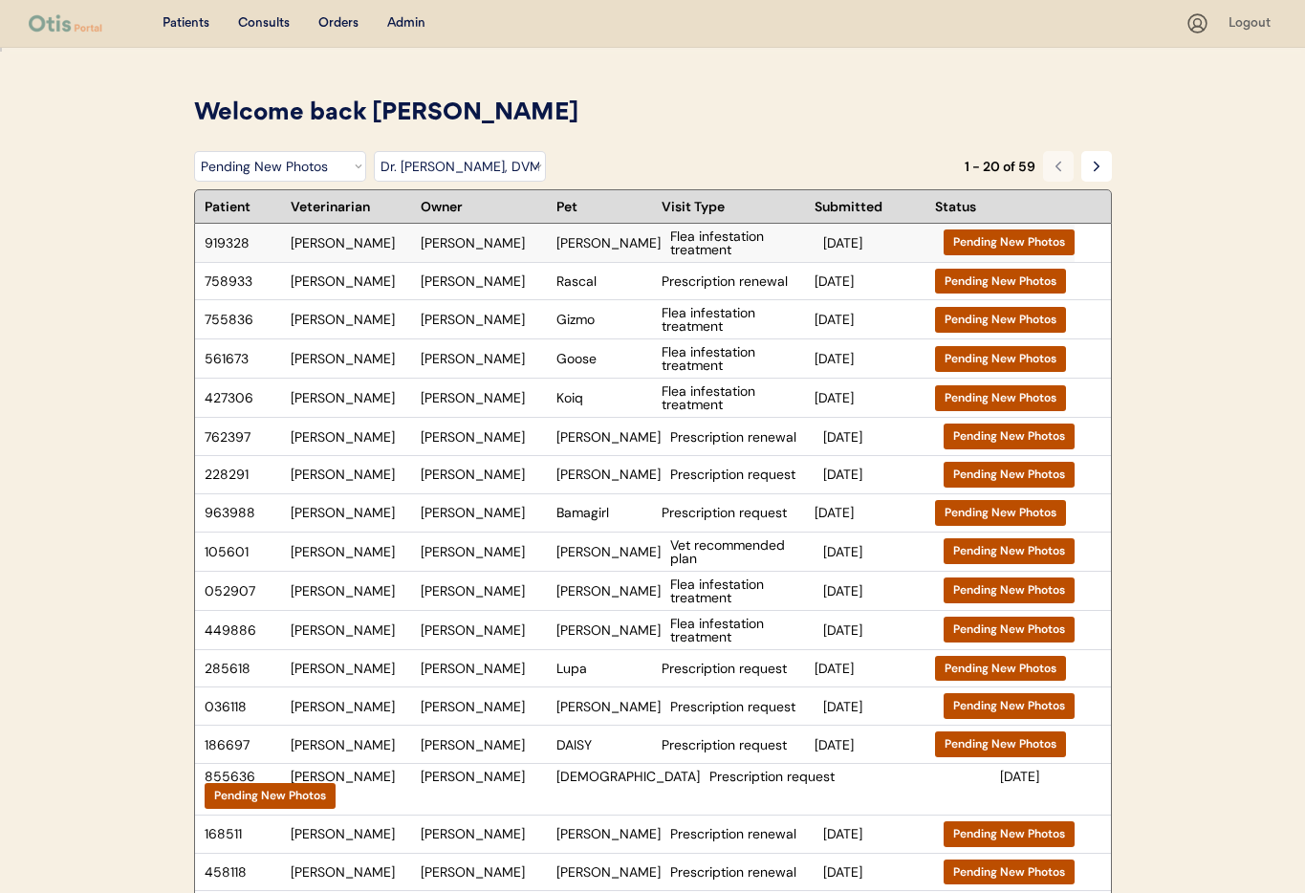
click at [529, 242] on div "Rosella Canfied" at bounding box center [484, 242] width 126 height 13
click at [534, 281] on div "Nicole M Hoffman" at bounding box center [484, 280] width 126 height 13
click at [534, 325] on div "Cyndee Carter" at bounding box center [484, 319] width 126 height 13
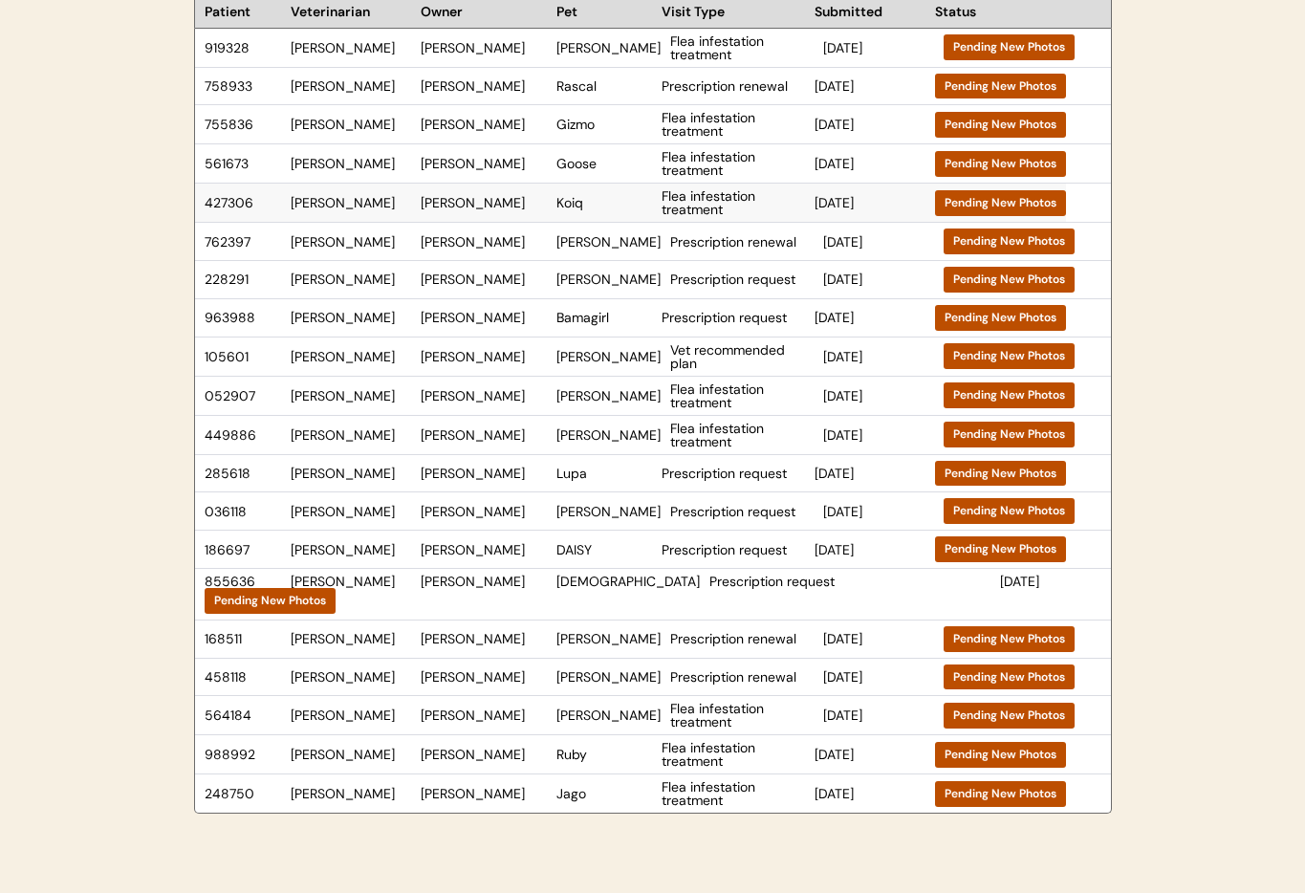
scroll to position [206, 0]
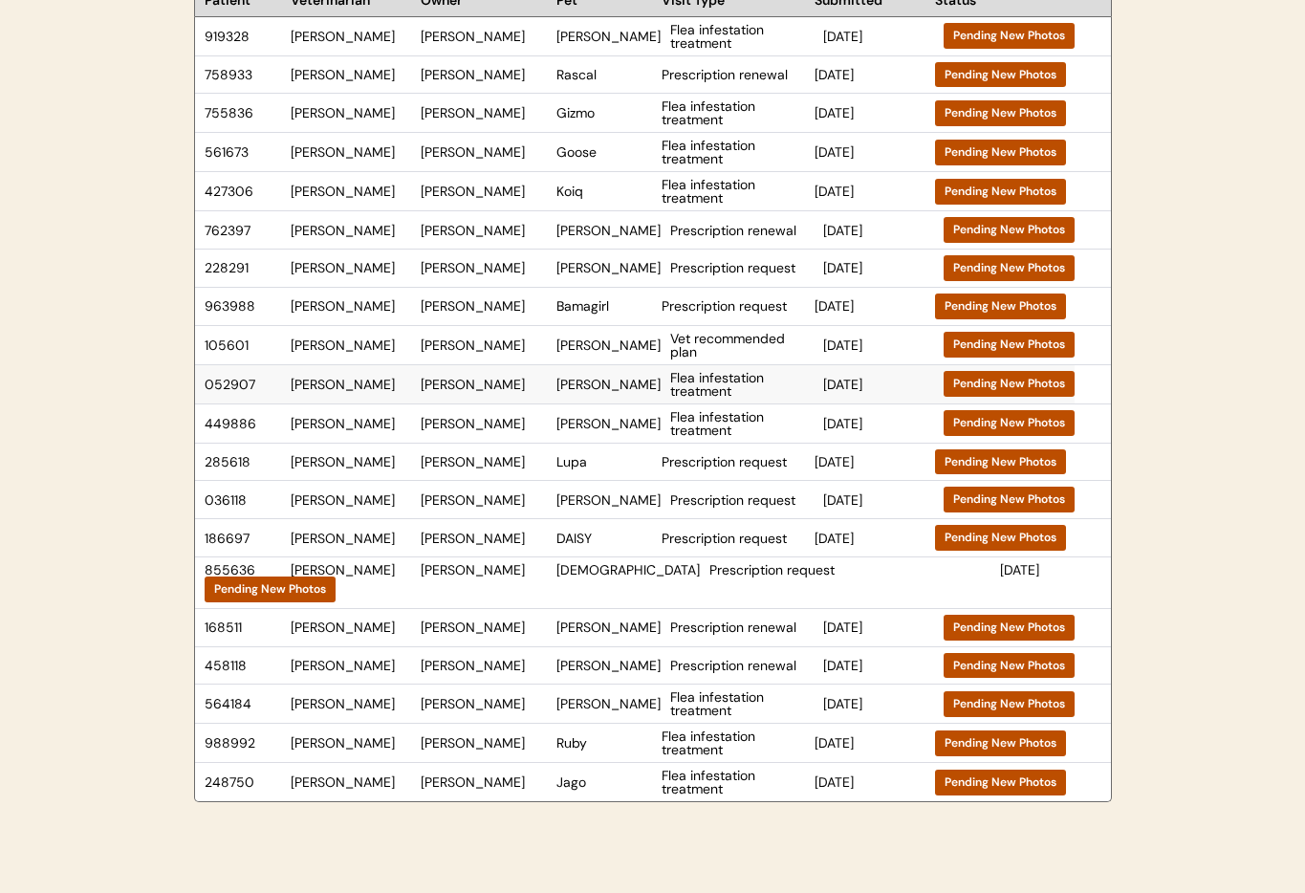
click at [490, 400] on div "052907 Dr. Warren Emily Martinez Ruth Flea infestation treatment Aug 23, 2025 P…" at bounding box center [634, 384] width 879 height 38
click at [500, 348] on div "Christina walczak" at bounding box center [484, 344] width 126 height 13
click at [502, 299] on div "Carol Proctor" at bounding box center [484, 305] width 126 height 13
click at [488, 237] on div "Jessica Barnes" at bounding box center [484, 230] width 126 height 13
click at [545, 193] on div "April N Fleming" at bounding box center [484, 190] width 126 height 13
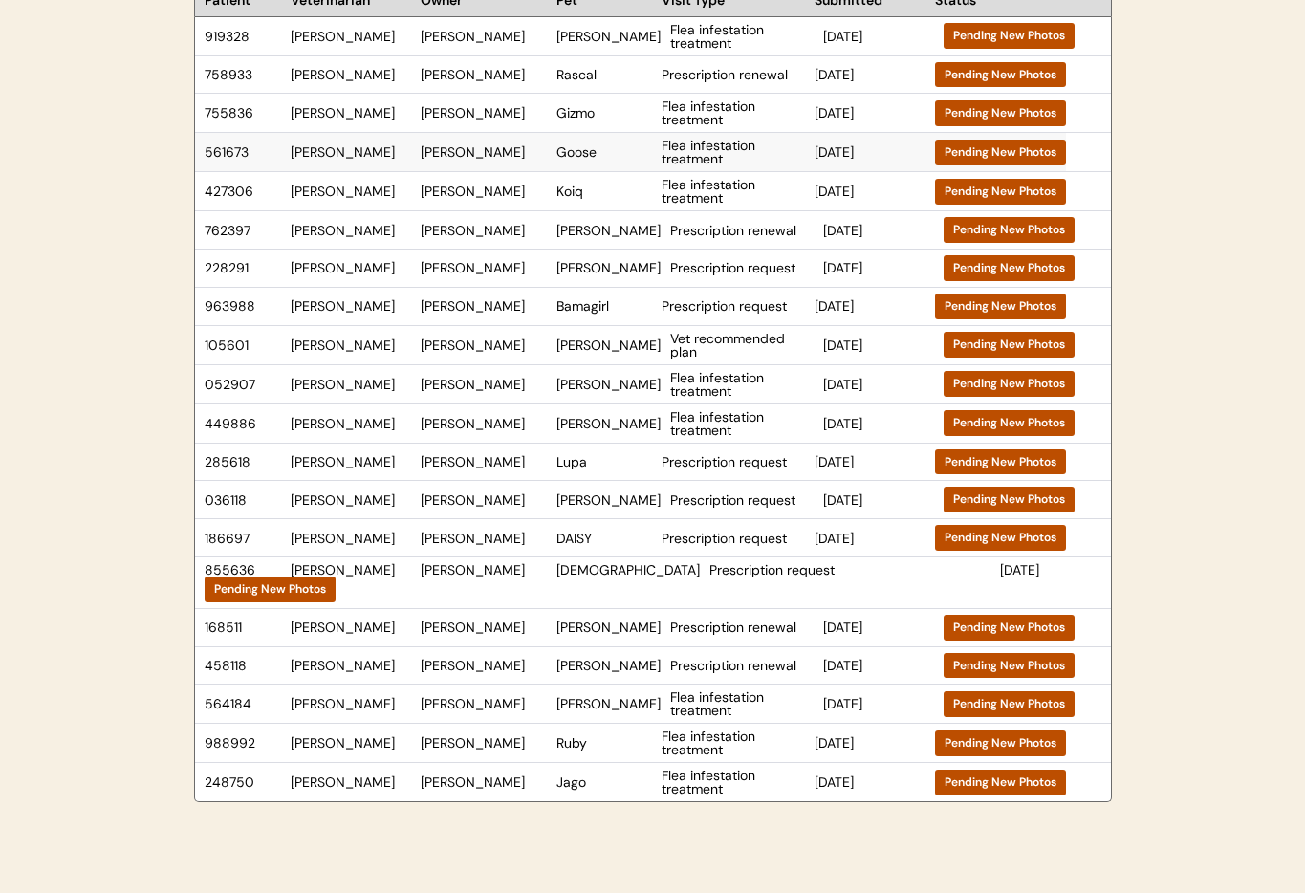
click at [492, 150] on div "Jamie Potter" at bounding box center [484, 151] width 126 height 13
click at [444, 118] on div "Cyndee Carter" at bounding box center [484, 112] width 126 height 13
click at [464, 383] on div "Emily Martinez" at bounding box center [484, 384] width 126 height 13
click at [565, 437] on div "449886 Dr. Warren Michaela Daugherty Bruce Flea infestation treatment Aug 17, 2…" at bounding box center [634, 423] width 879 height 38
click at [497, 465] on div "Amy Davison" at bounding box center [484, 461] width 126 height 13
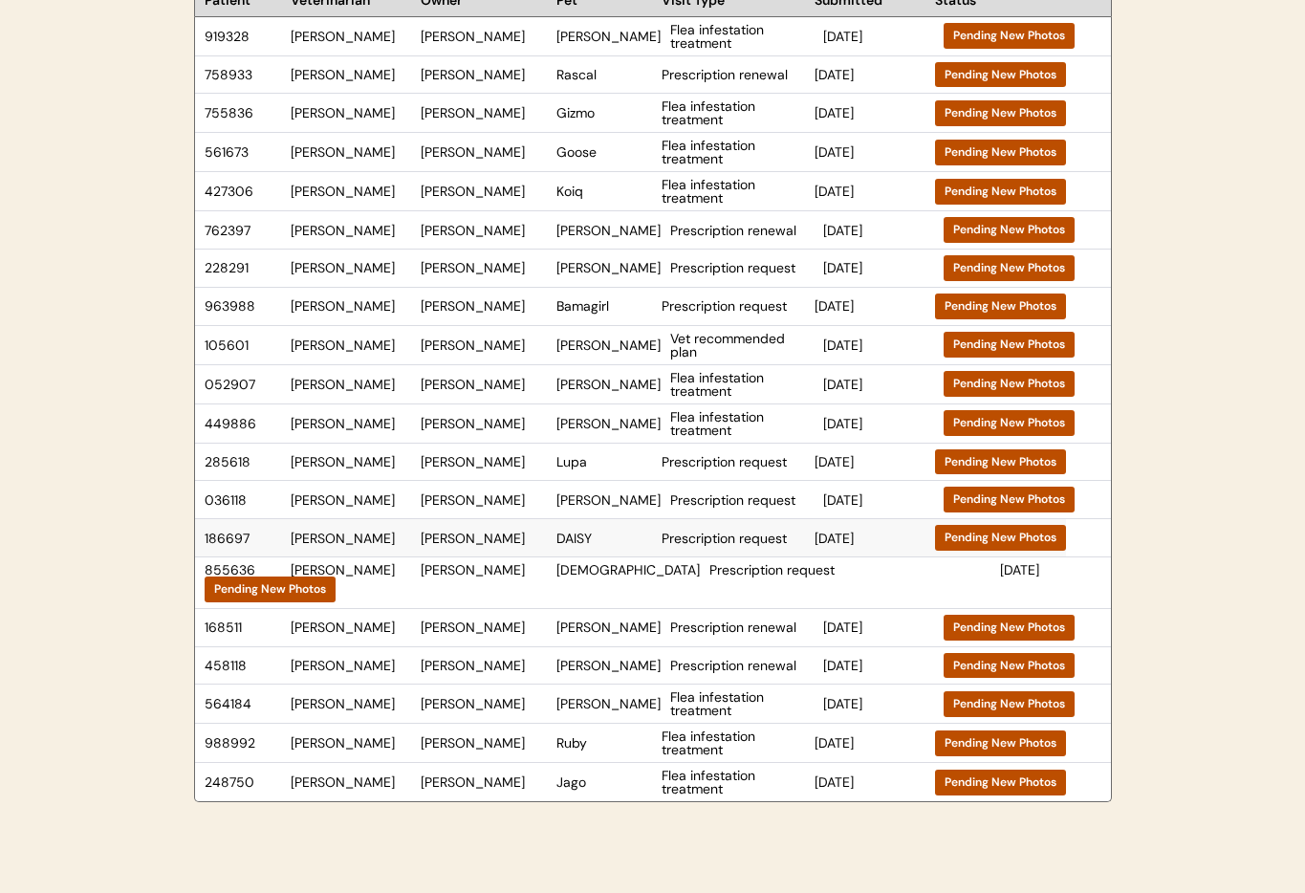
click at [483, 541] on div "Mary Martin" at bounding box center [484, 537] width 126 height 13
click at [600, 425] on div "Bruce" at bounding box center [608, 423] width 104 height 13
click at [512, 543] on div "Mary Martin" at bounding box center [484, 537] width 126 height 13
click at [497, 620] on div "Allen Rioux" at bounding box center [484, 626] width 126 height 13
click at [495, 659] on div "Tonya Hammond" at bounding box center [484, 665] width 126 height 13
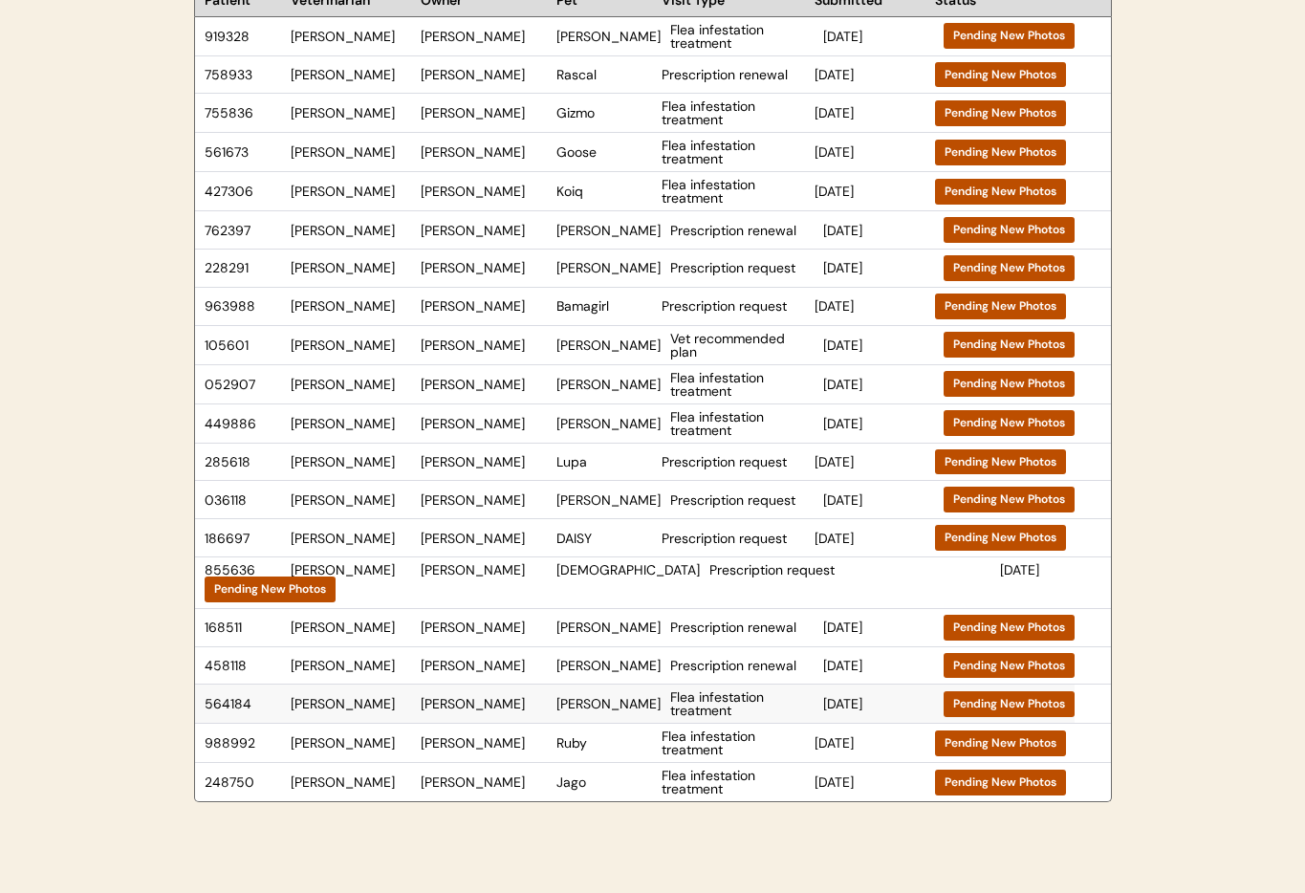
click at [513, 697] on div "Madeleine Coloma" at bounding box center [484, 703] width 126 height 13
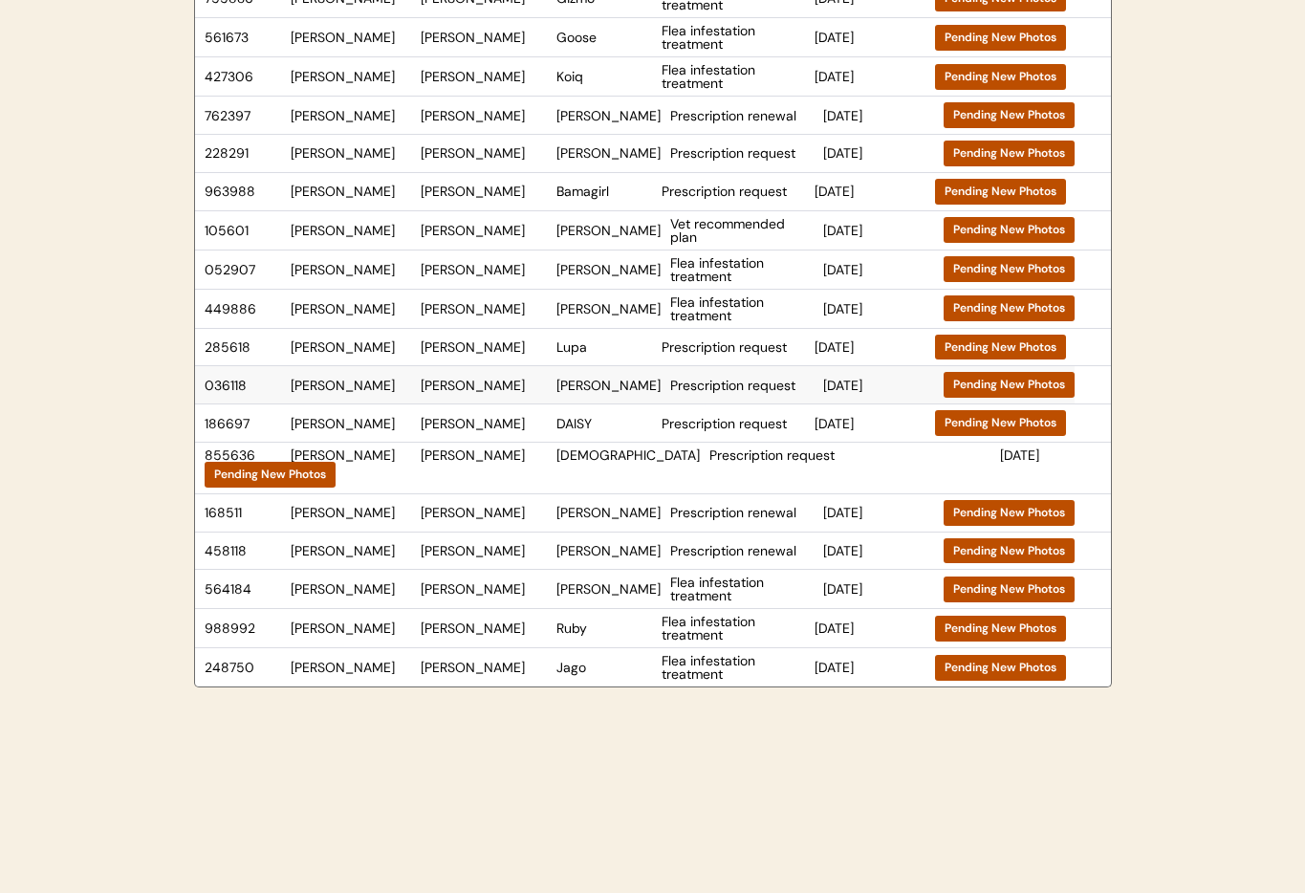
scroll to position [356, 0]
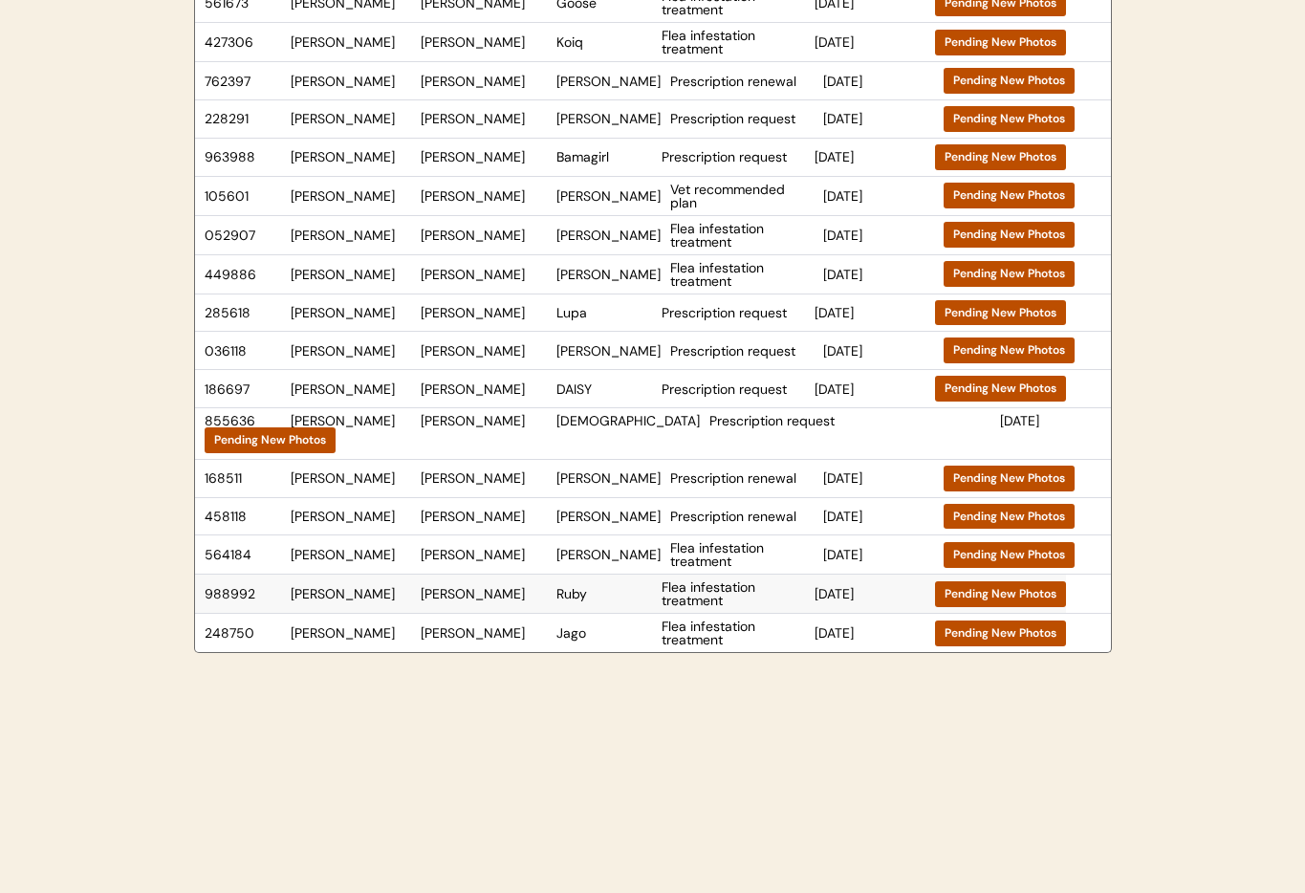
click at [508, 587] on div "Madeleine Coloma" at bounding box center [484, 593] width 126 height 13
click at [582, 626] on div "Jago" at bounding box center [604, 632] width 96 height 13
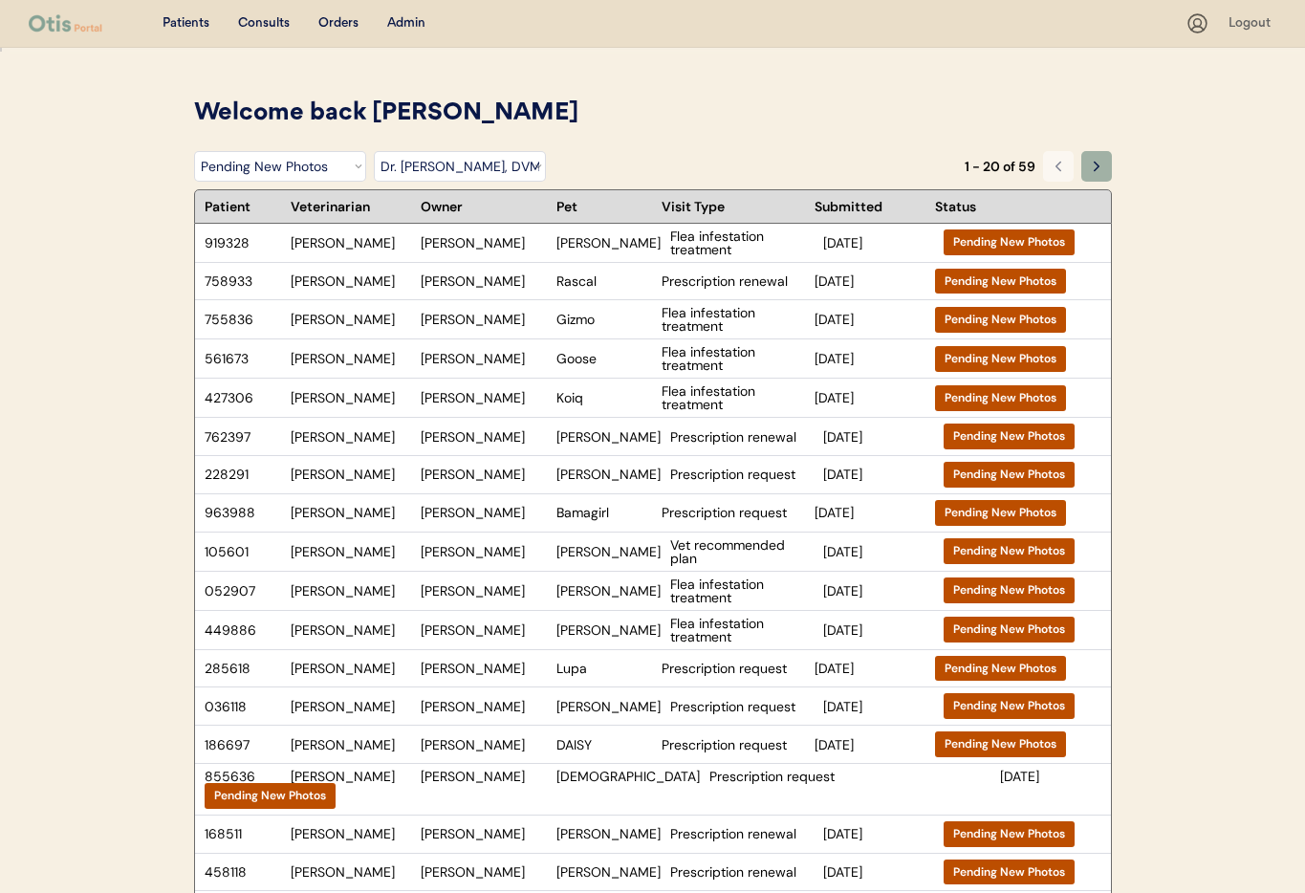
click at [1094, 170] on icon at bounding box center [1096, 166] width 15 height 15
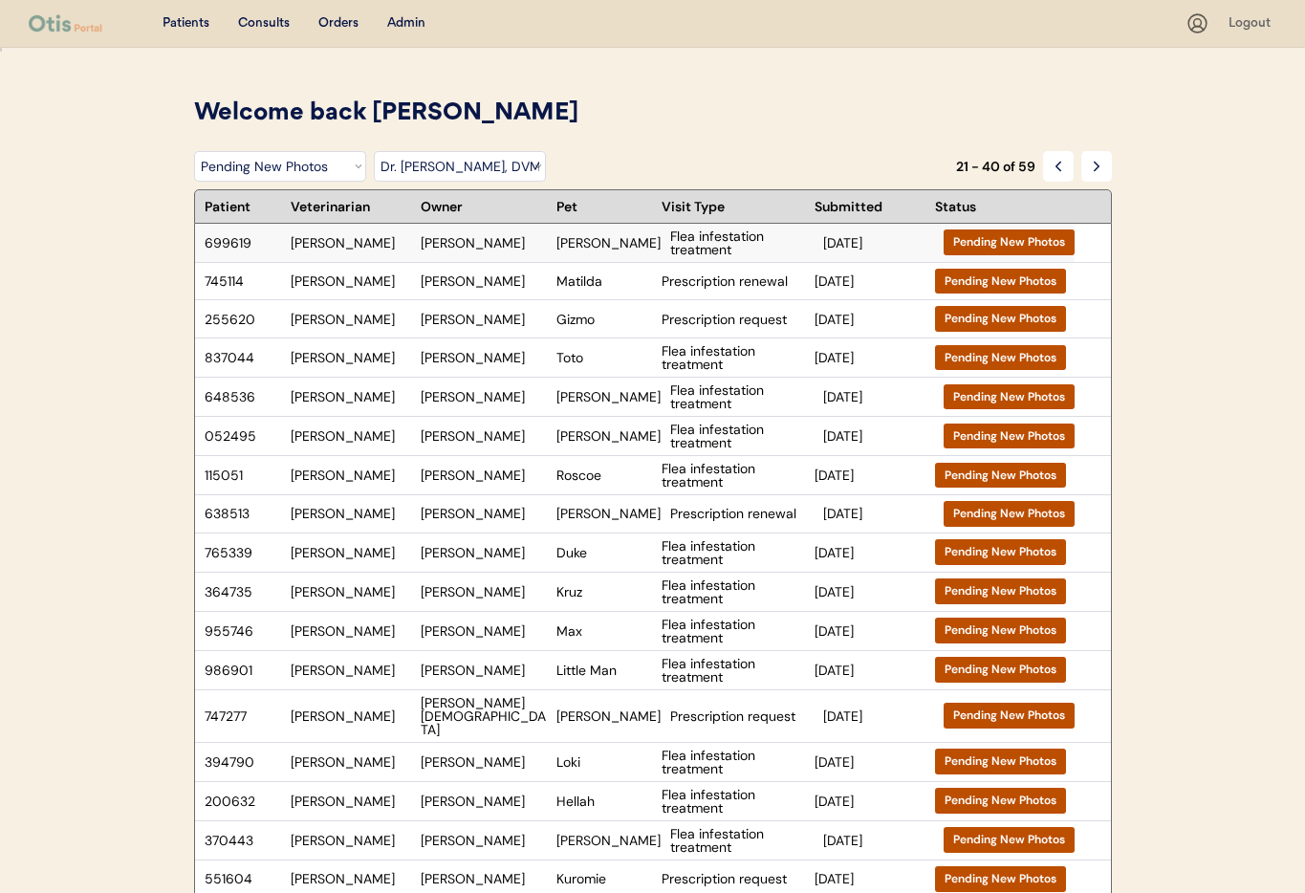
click at [504, 249] on div "Madeleine Coloma" at bounding box center [484, 242] width 126 height 13
click at [585, 287] on div "Matilda" at bounding box center [604, 280] width 96 height 13
click at [400, 172] on select "Filter by Veterinarian Dr. Erin Belleville, DVM Dr. Scott Perry, DVM Dr. Jamie …" at bounding box center [460, 166] width 172 height 31
click at [1098, 168] on icon at bounding box center [1096, 166] width 15 height 15
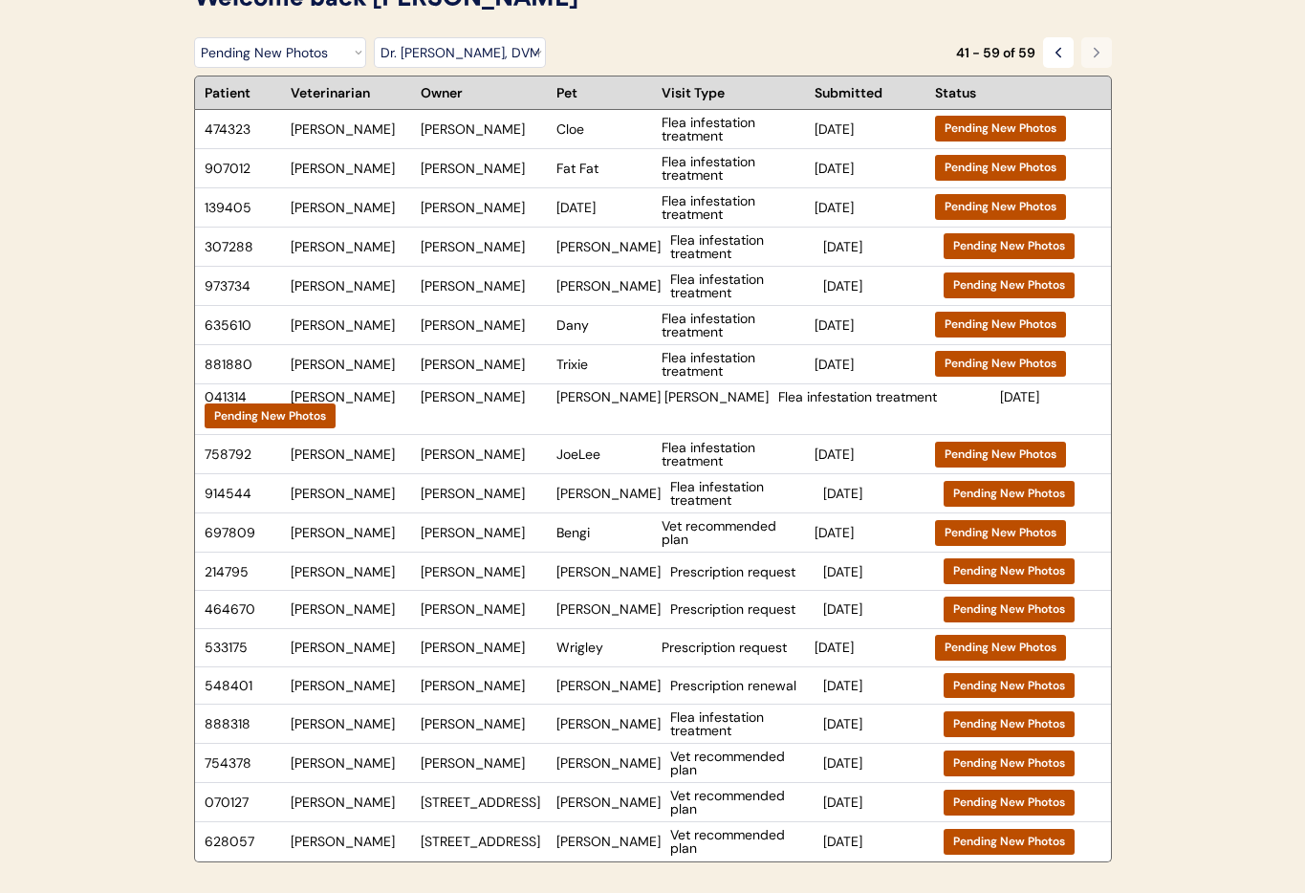
scroll to position [116, 0]
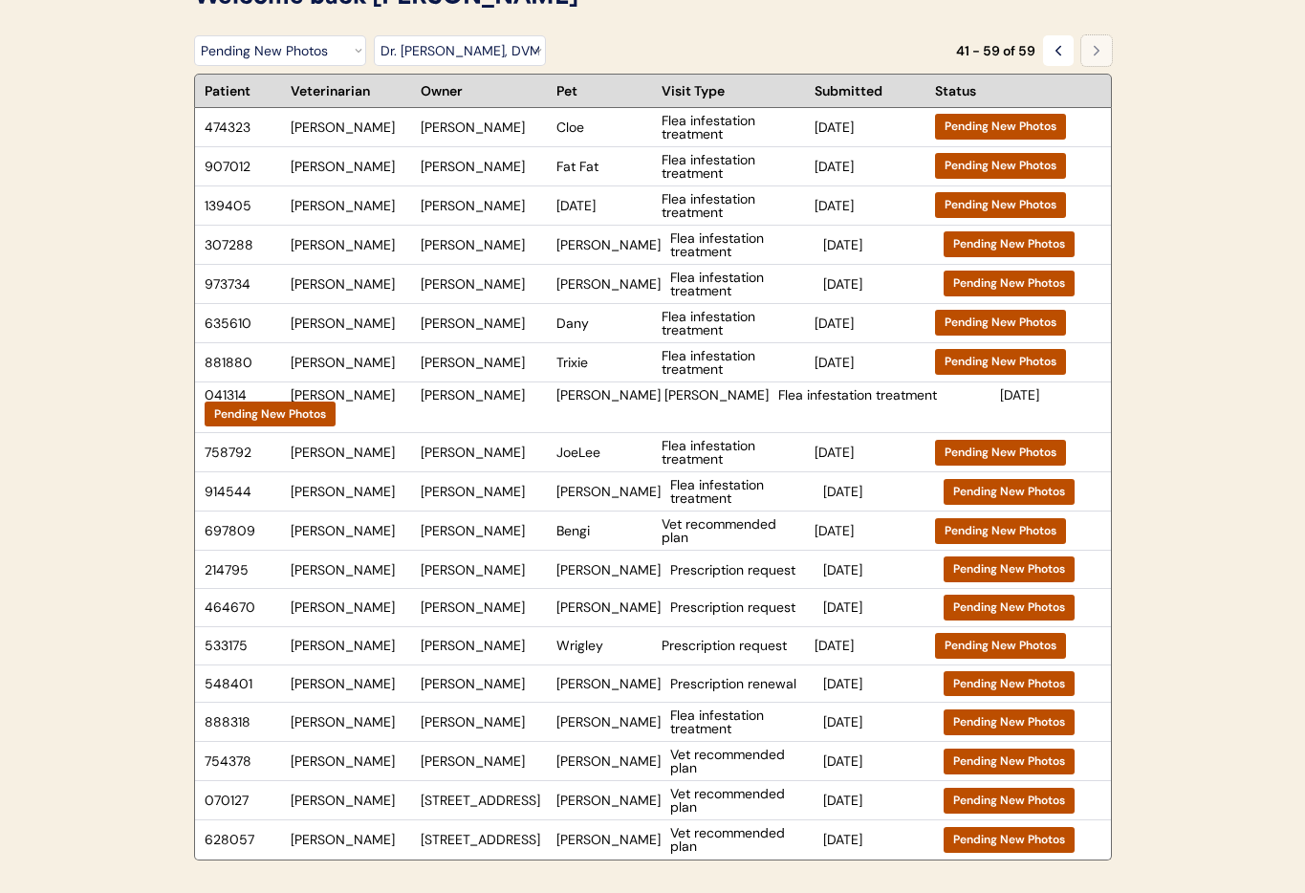
click at [959, 484] on div "Pending New Photos" at bounding box center [1009, 492] width 112 height 16
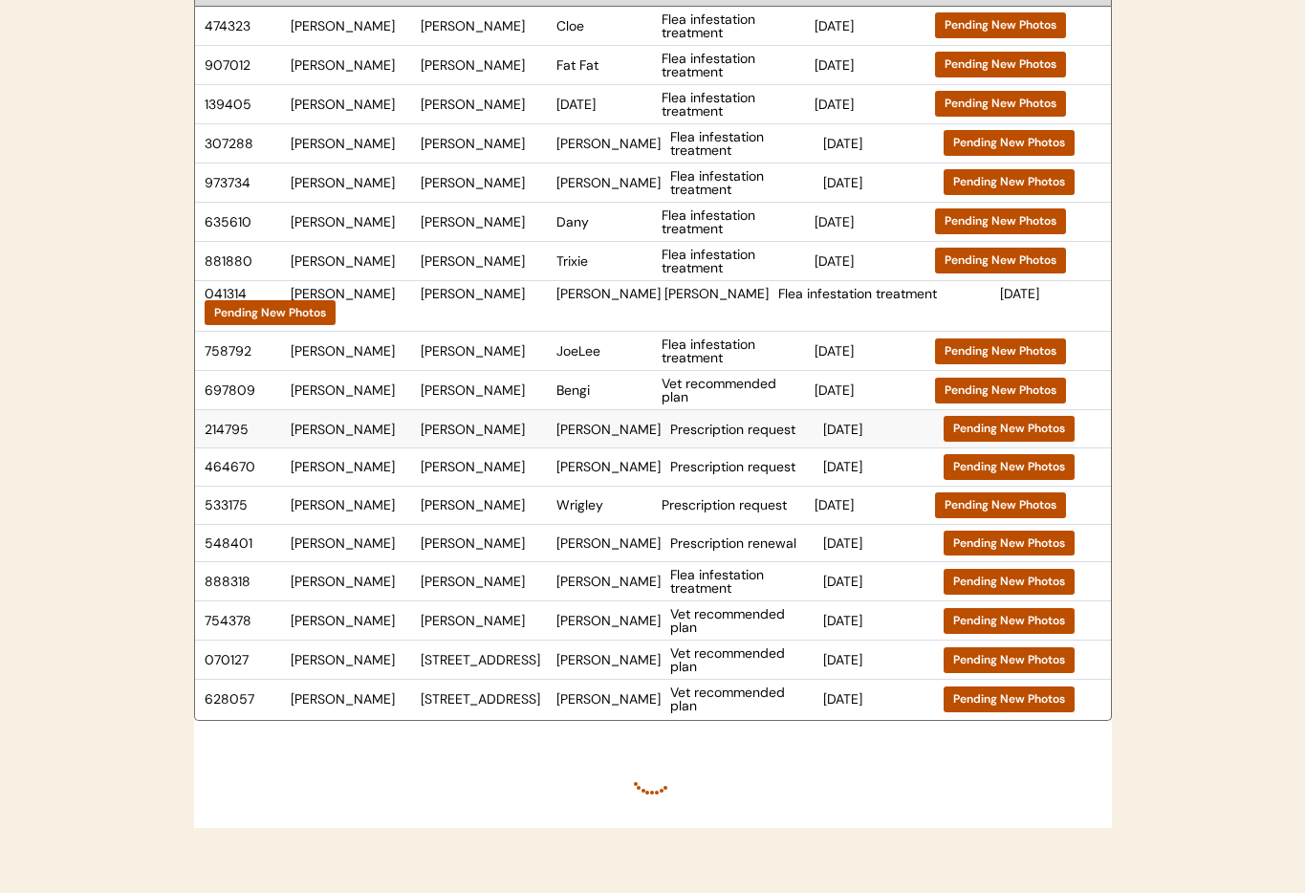
scroll to position [227, 0]
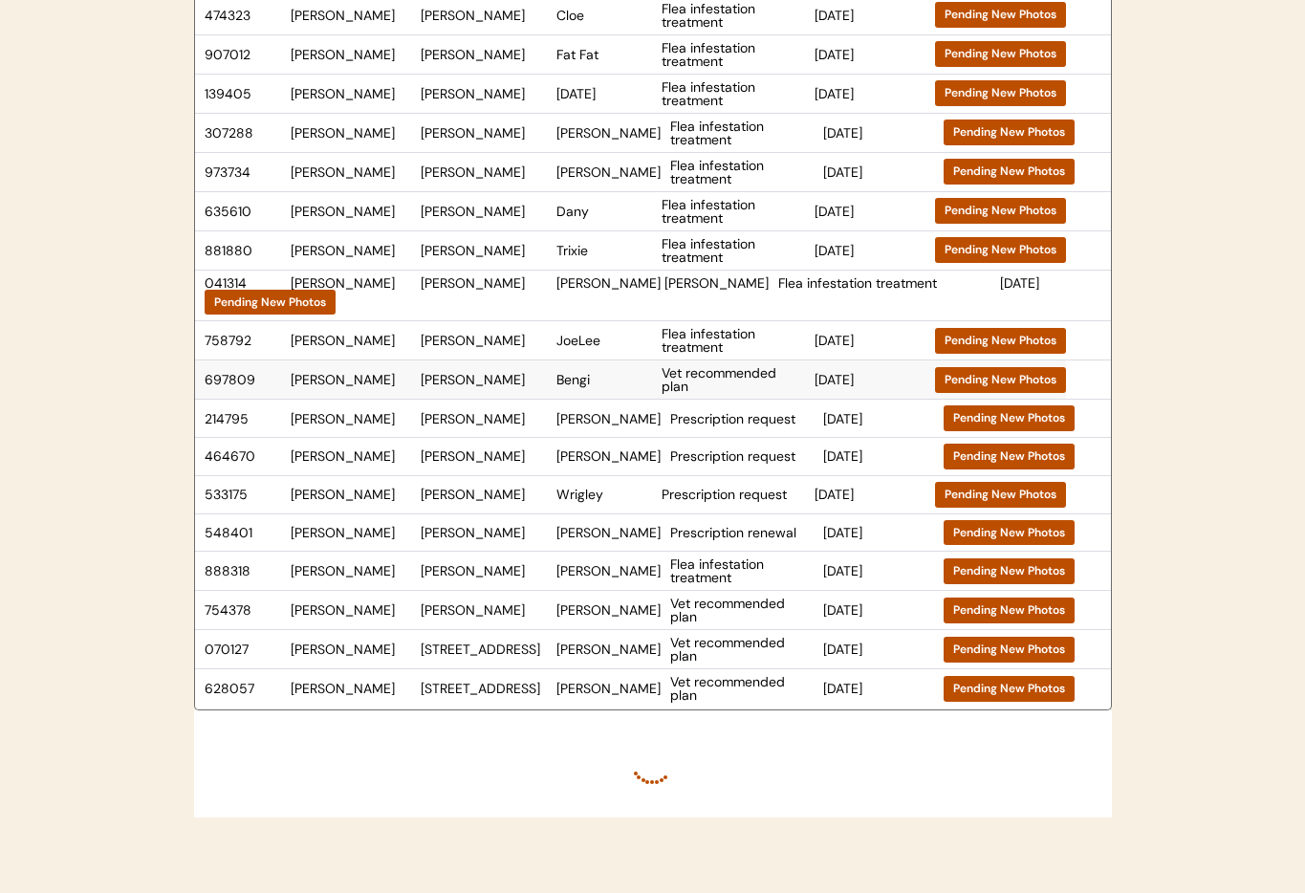
click at [593, 373] on div "Bengi" at bounding box center [604, 379] width 96 height 13
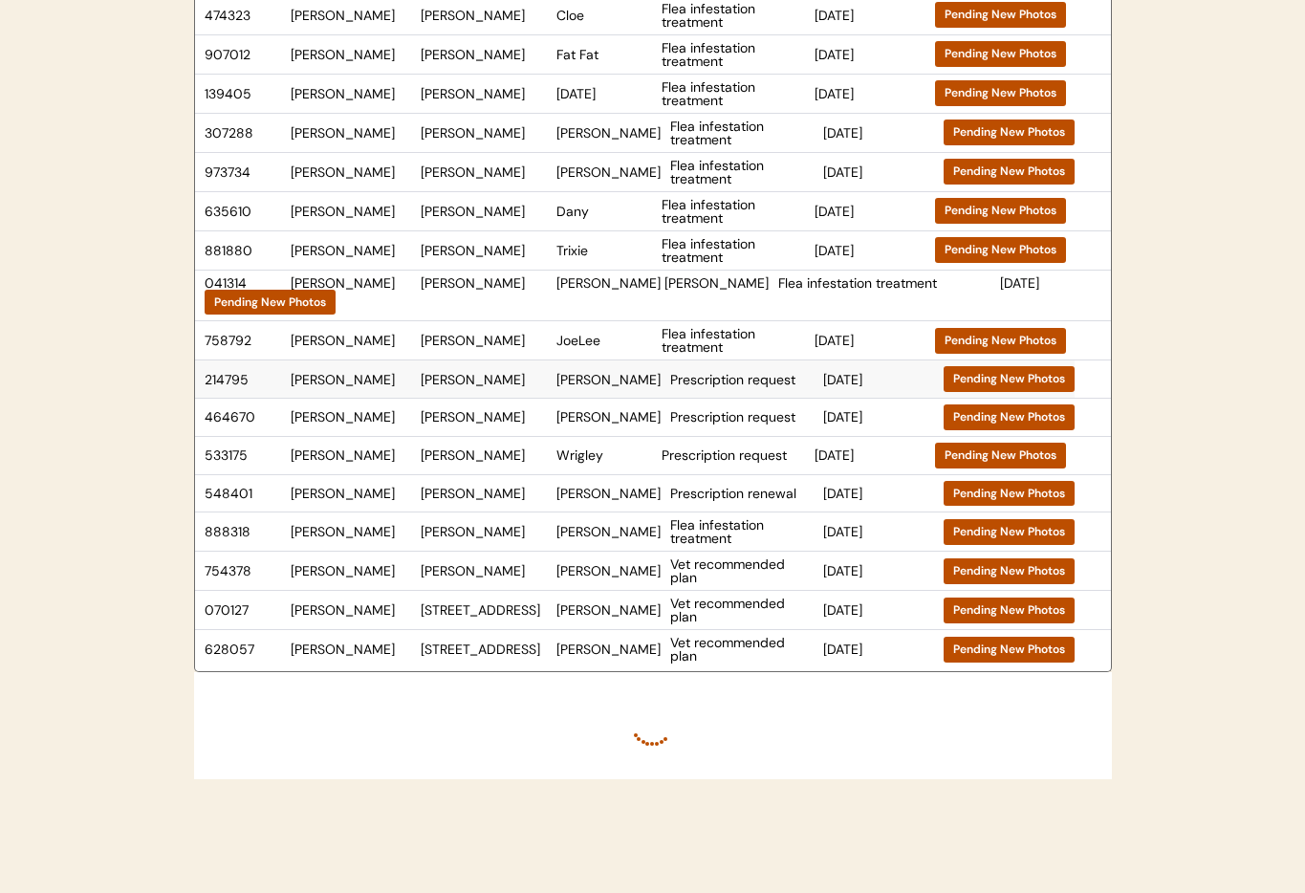
click at [572, 373] on div "Charle" at bounding box center [608, 379] width 104 height 13
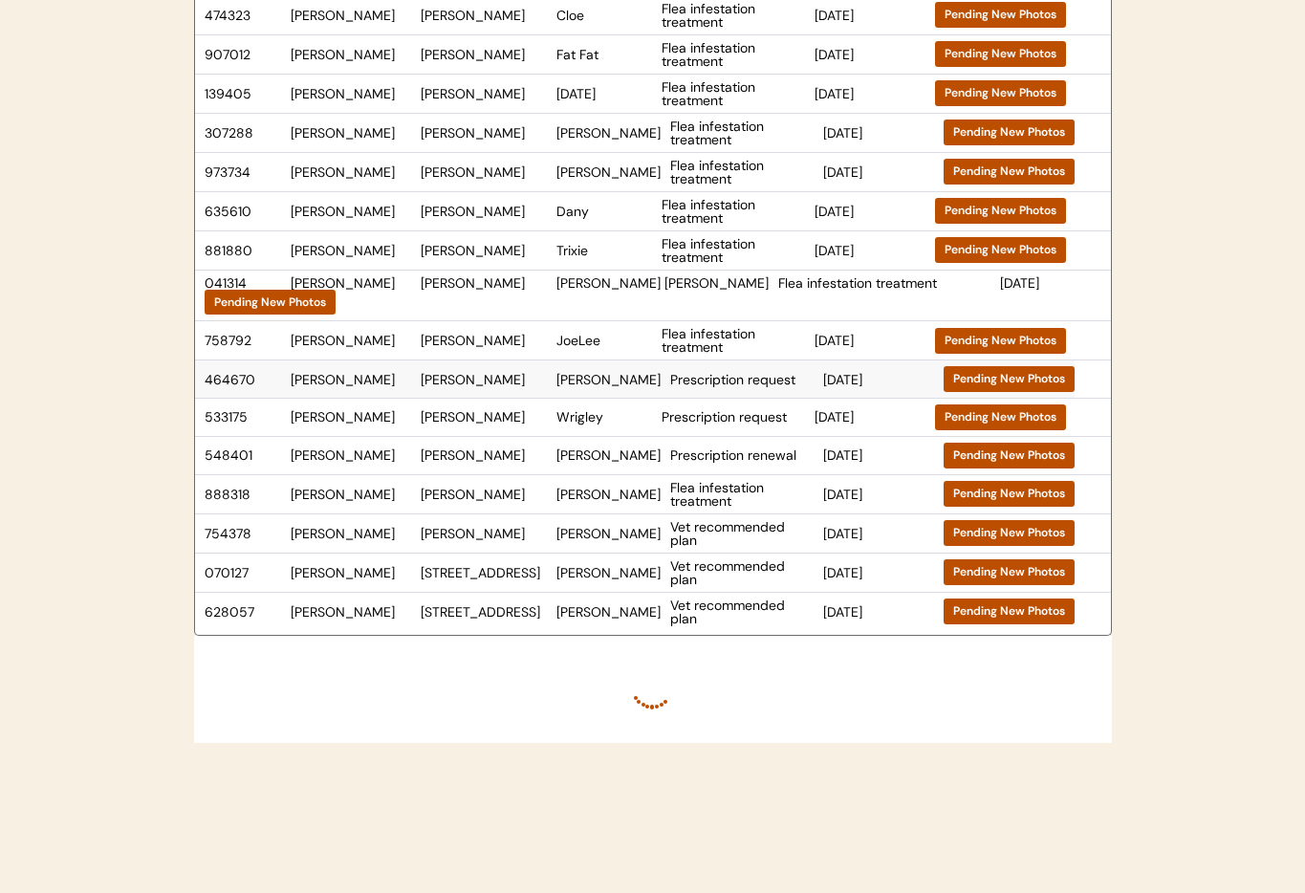
click at [588, 373] on div "Luke" at bounding box center [608, 379] width 104 height 13
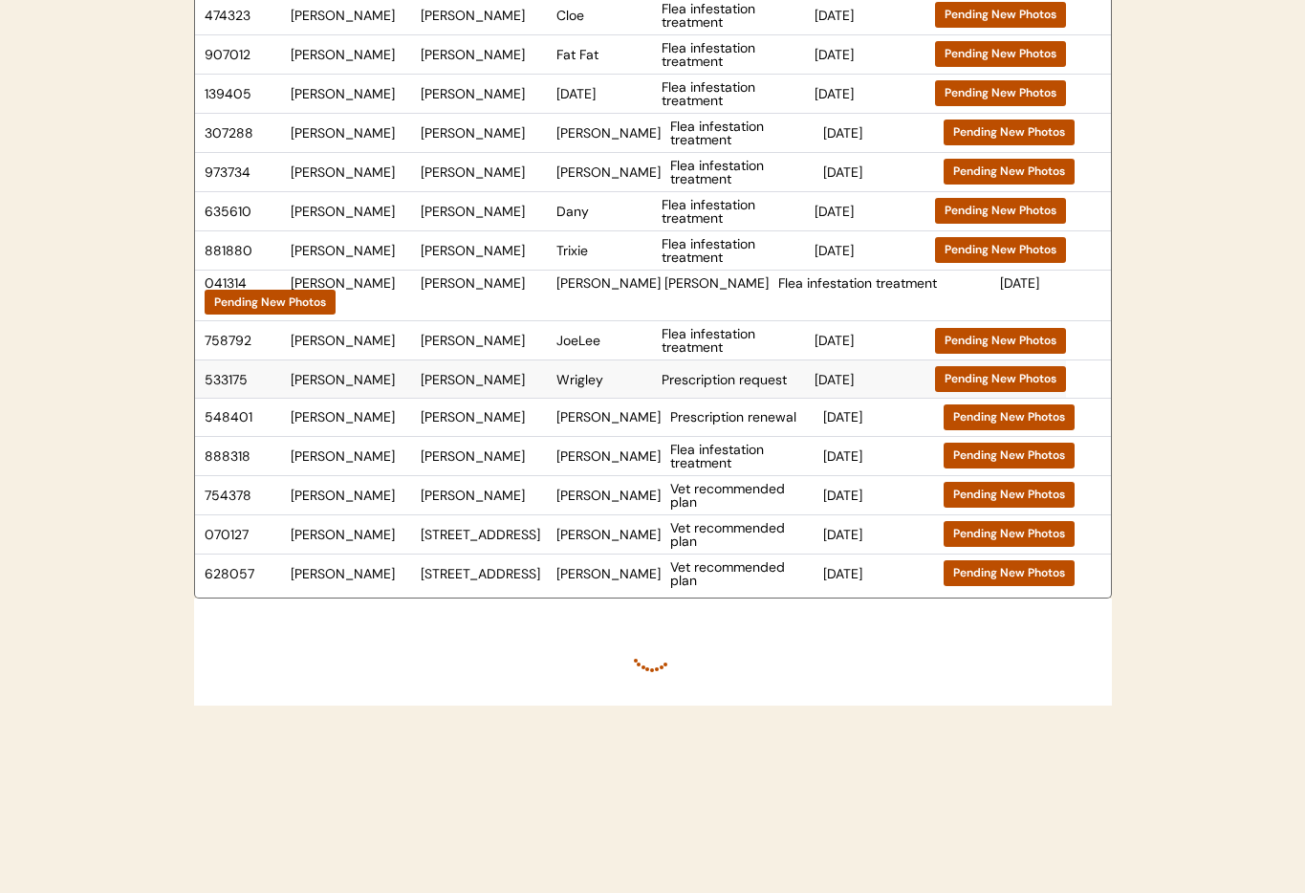
click at [574, 373] on div "Wrigley" at bounding box center [604, 379] width 96 height 13
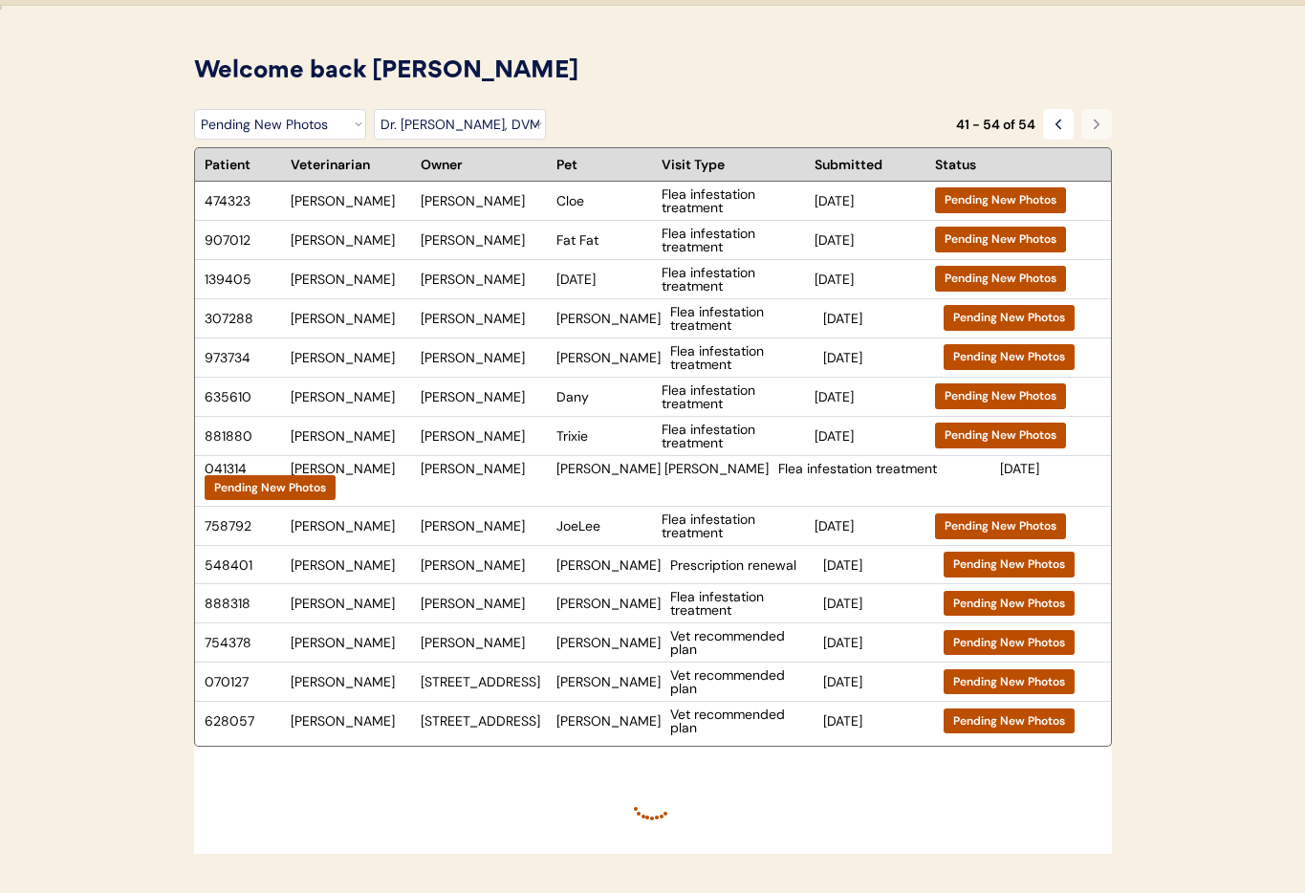
scroll to position [17, 0]
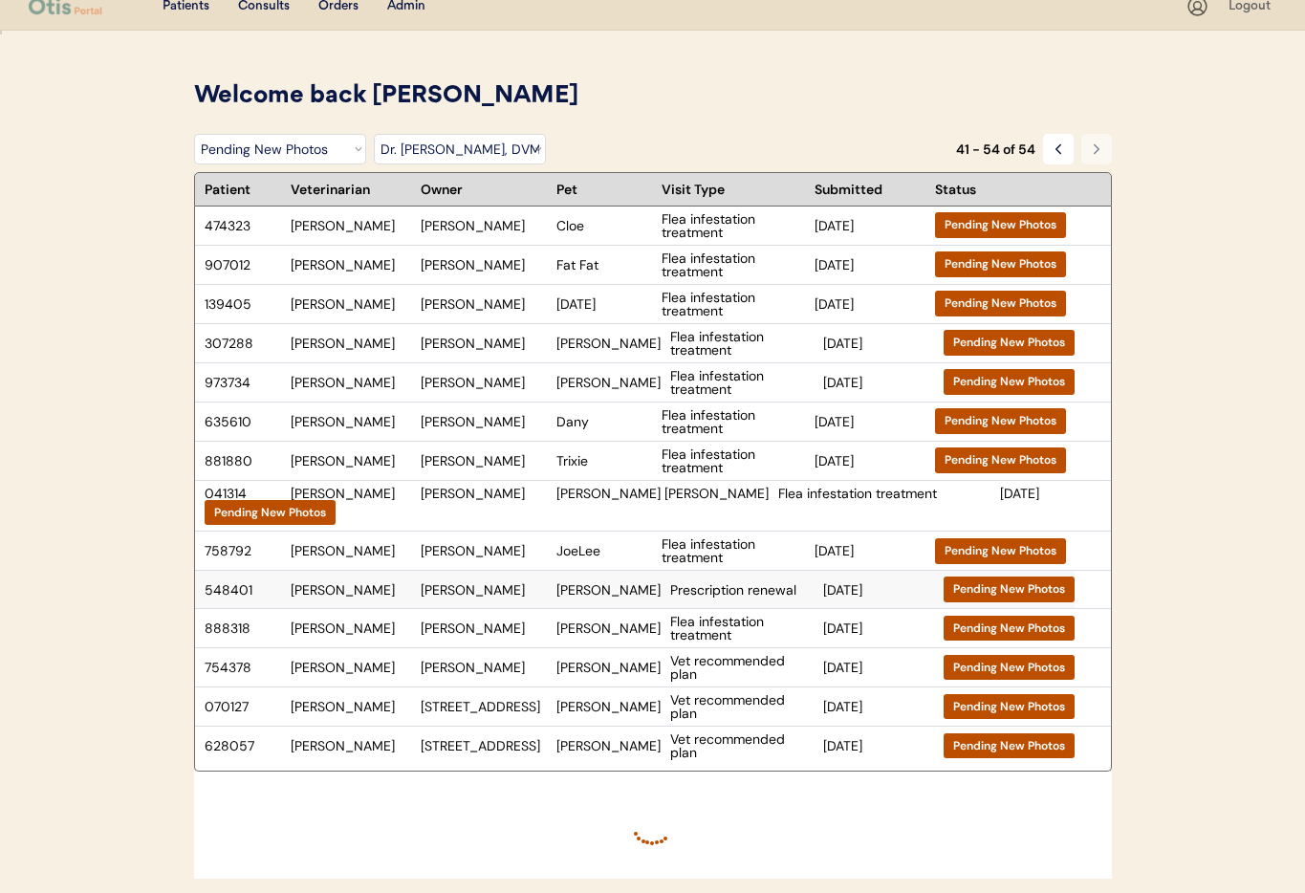
click at [513, 583] on div "Summer Bryant" at bounding box center [484, 589] width 126 height 13
click at [0, 0] on div "Patients Consults Orders Admin Logout Welcome back Janine You have 0 consults p…" at bounding box center [652, 580] width 1305 height 1195
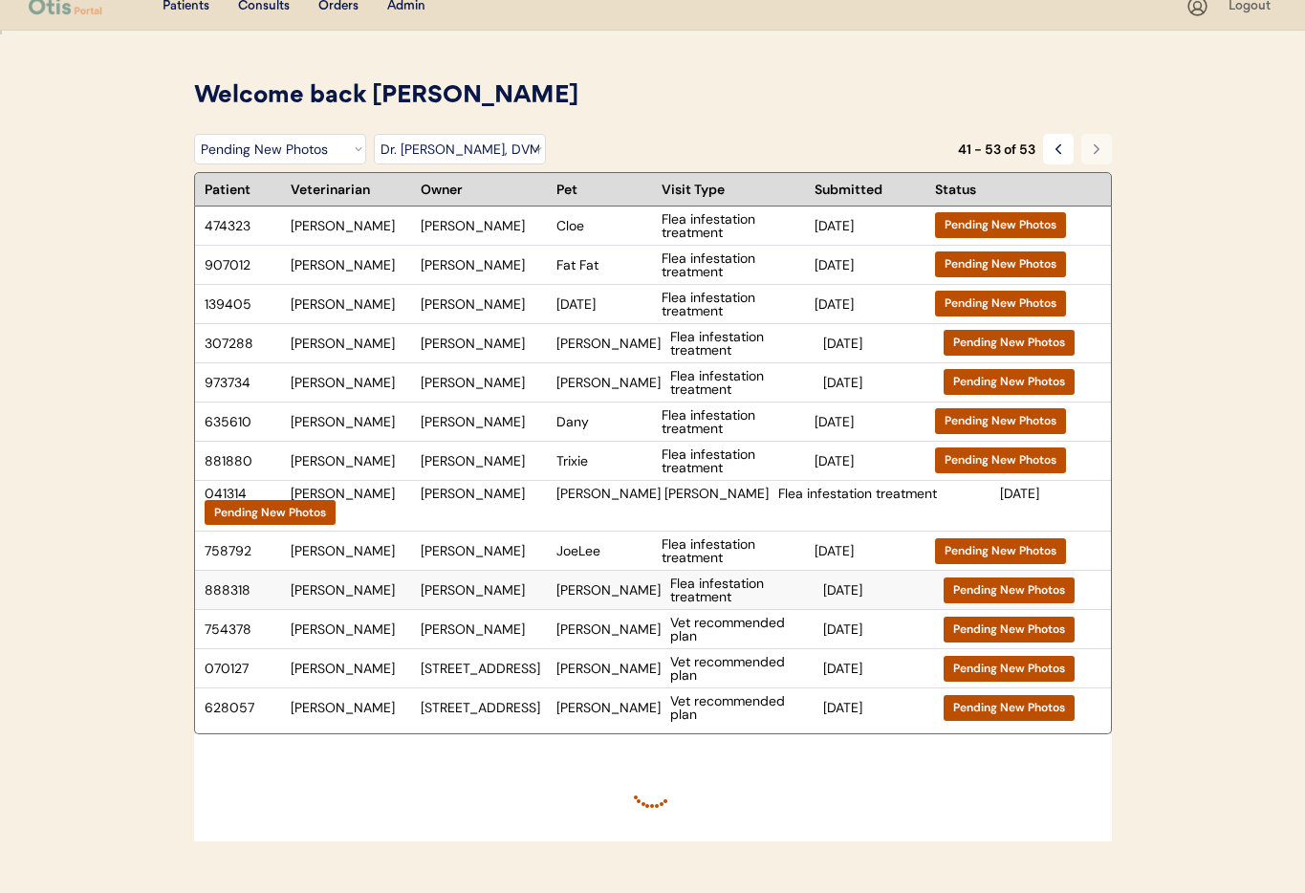
click at [525, 583] on div "Arloha Rifkin" at bounding box center [484, 589] width 126 height 13
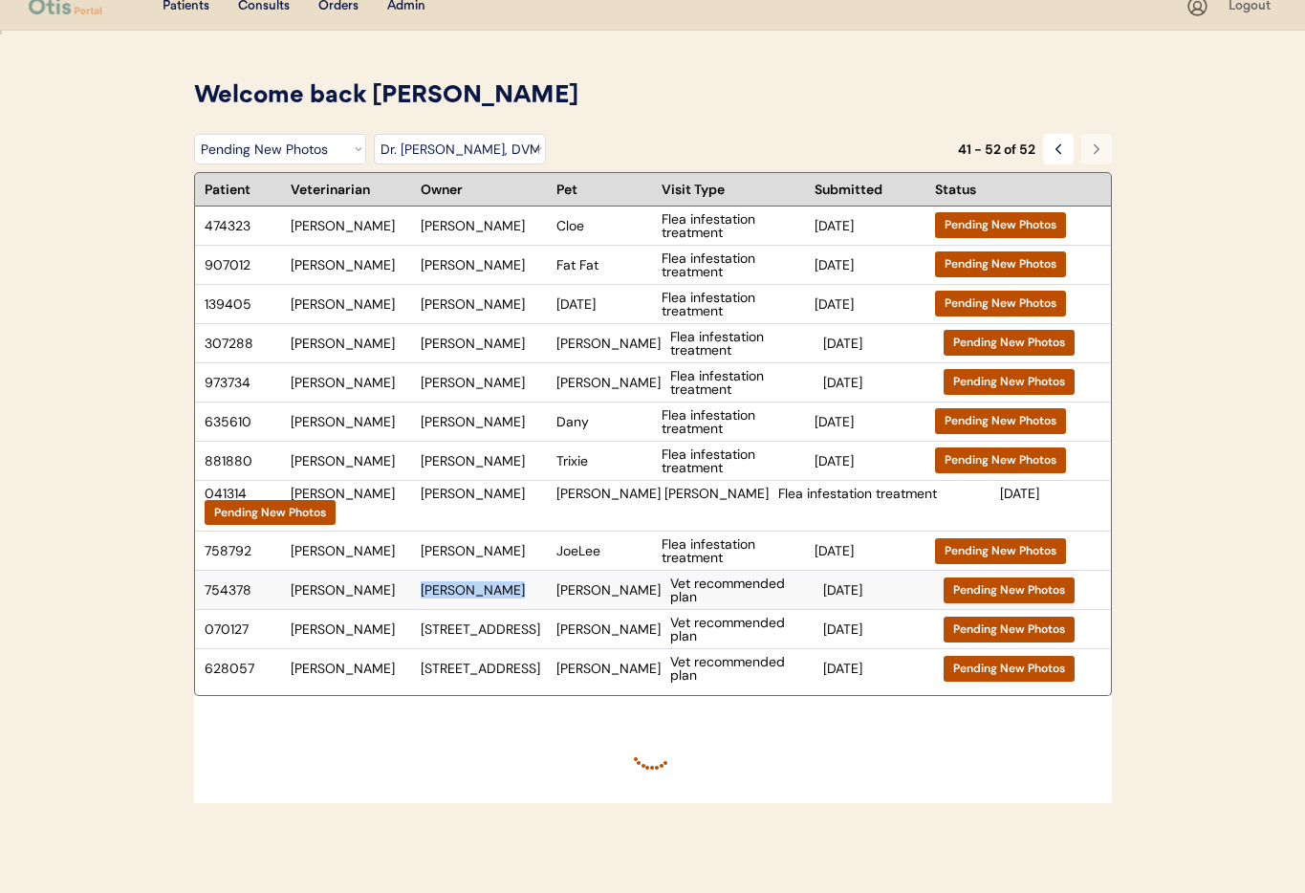
click at [537, 583] on div "Joan thompson" at bounding box center [484, 589] width 126 height 13
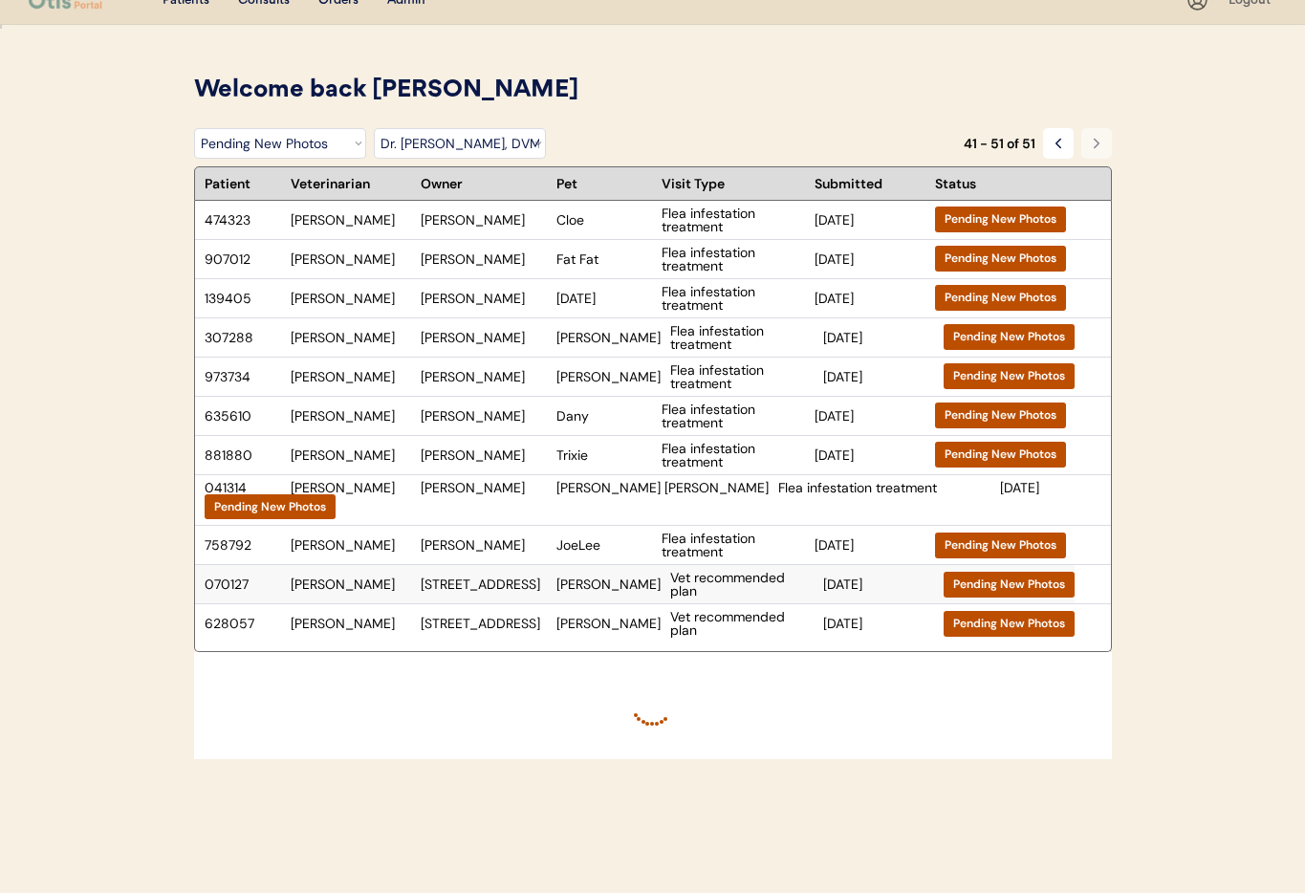
scroll to position [27, 0]
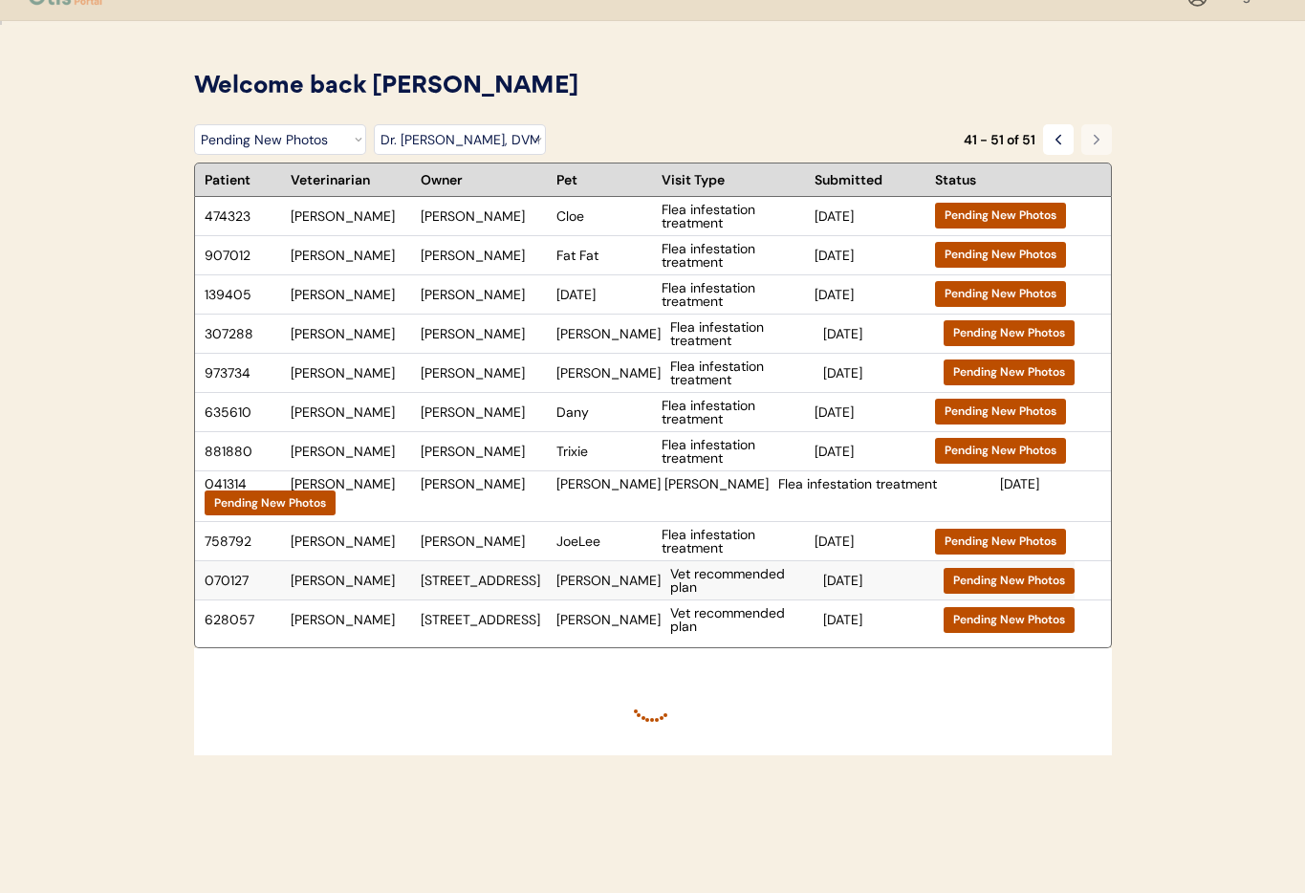
click at [521, 573] on div "102 Walnut Dr Enterprise AL" at bounding box center [484, 579] width 126 height 13
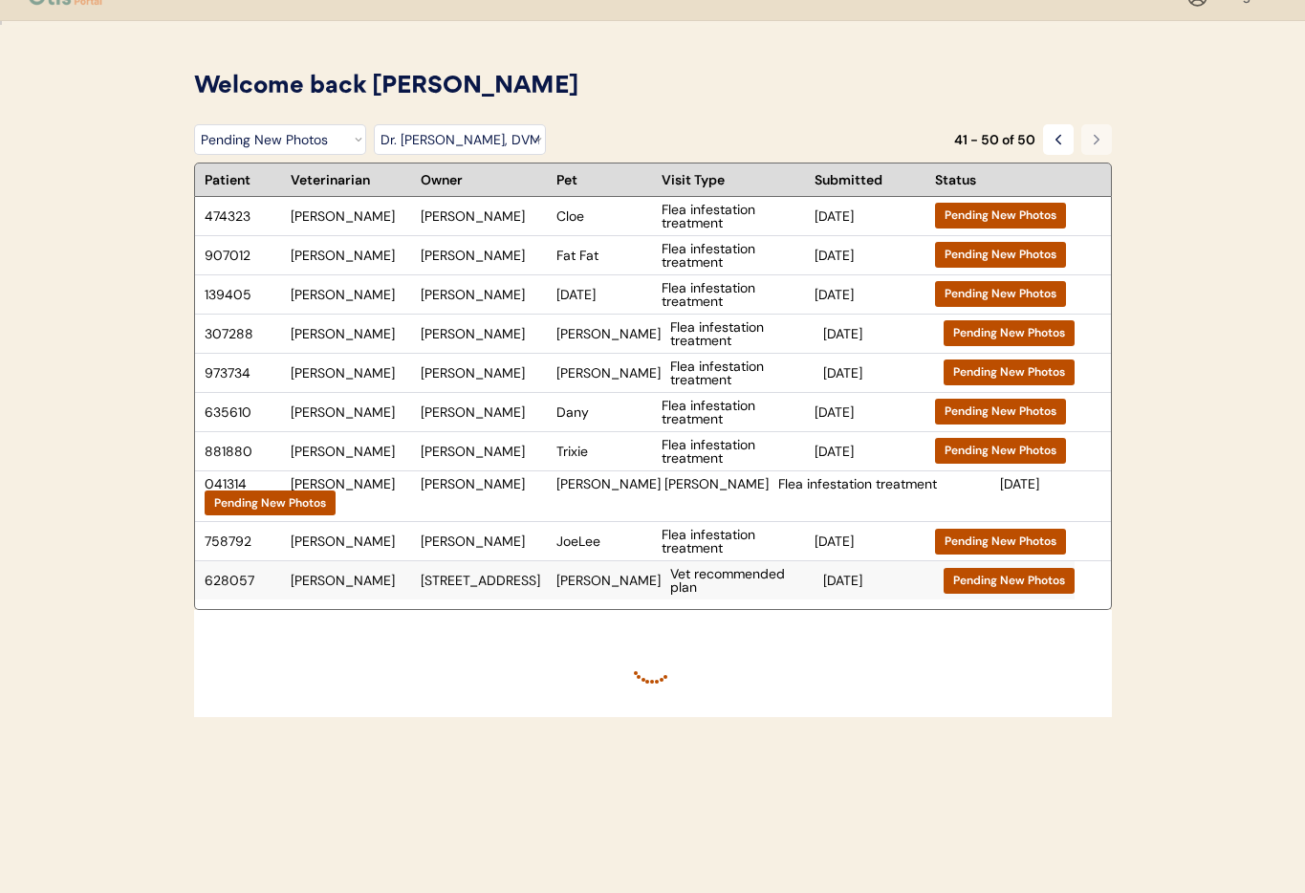
click at [550, 578] on div "628057 Dr. Warren 102 Walnut Dr Enterprise AL Owen Vet recommended plan Mar 21,…" at bounding box center [634, 580] width 879 height 38
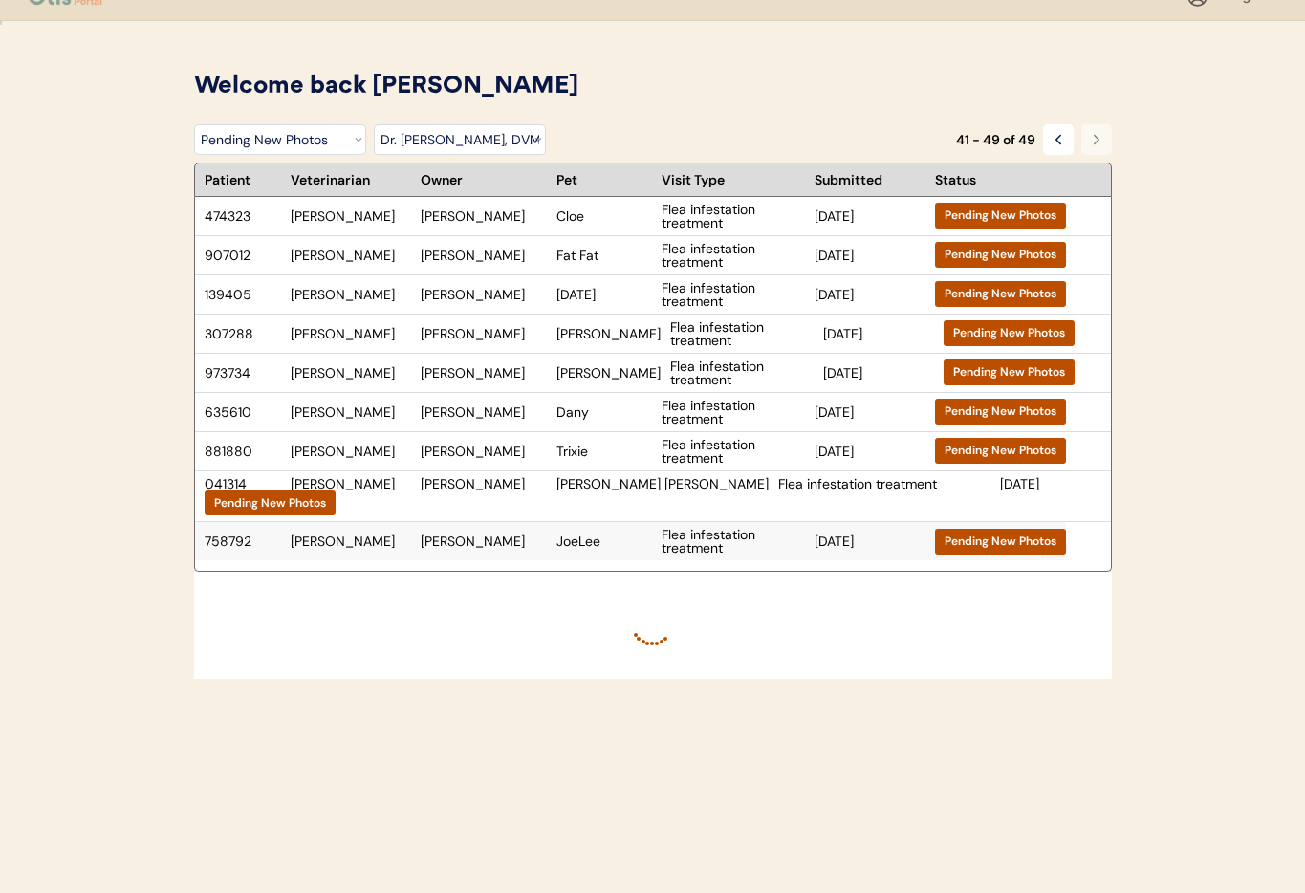
scroll to position [0, 0]
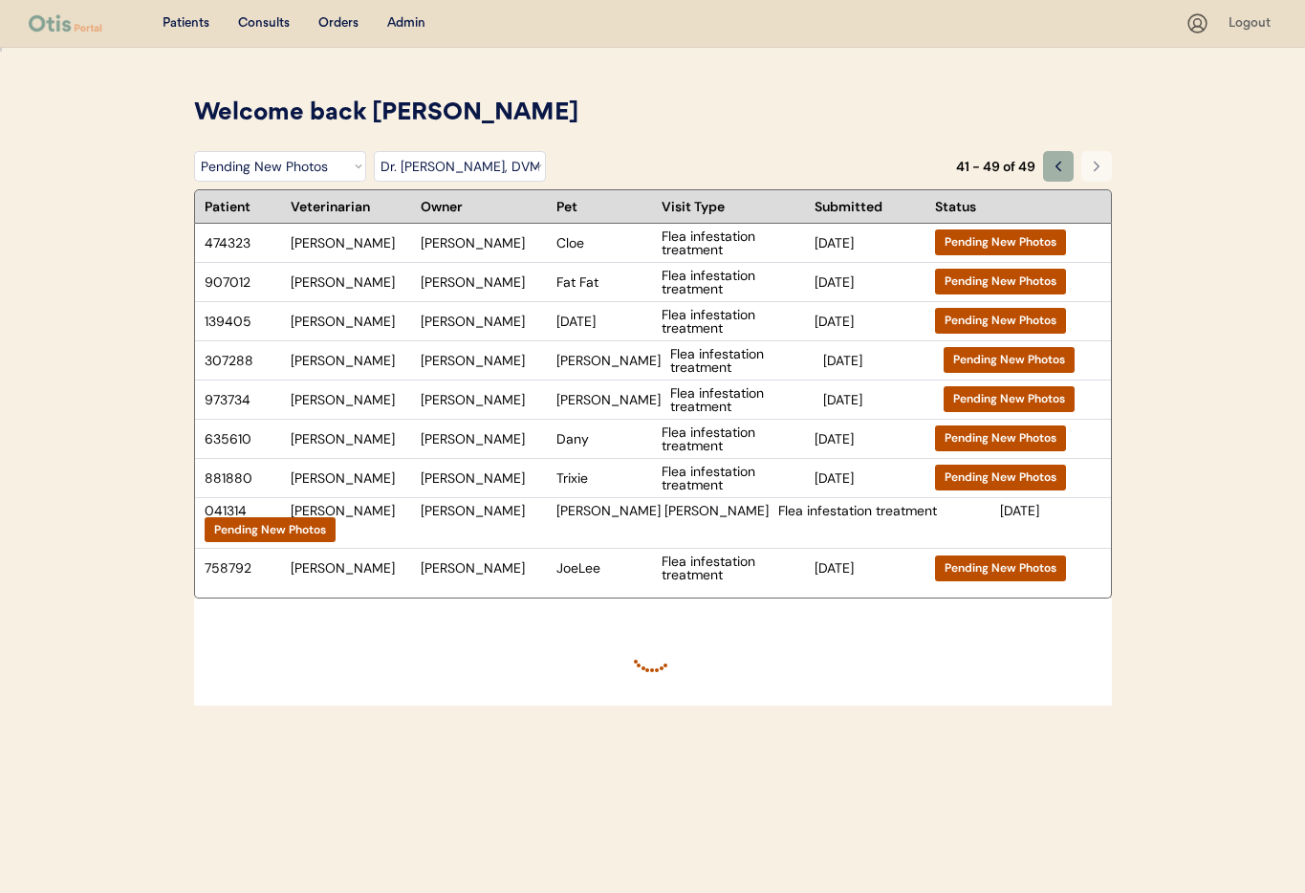
click at [1056, 165] on use at bounding box center [1057, 166] width 5 height 9
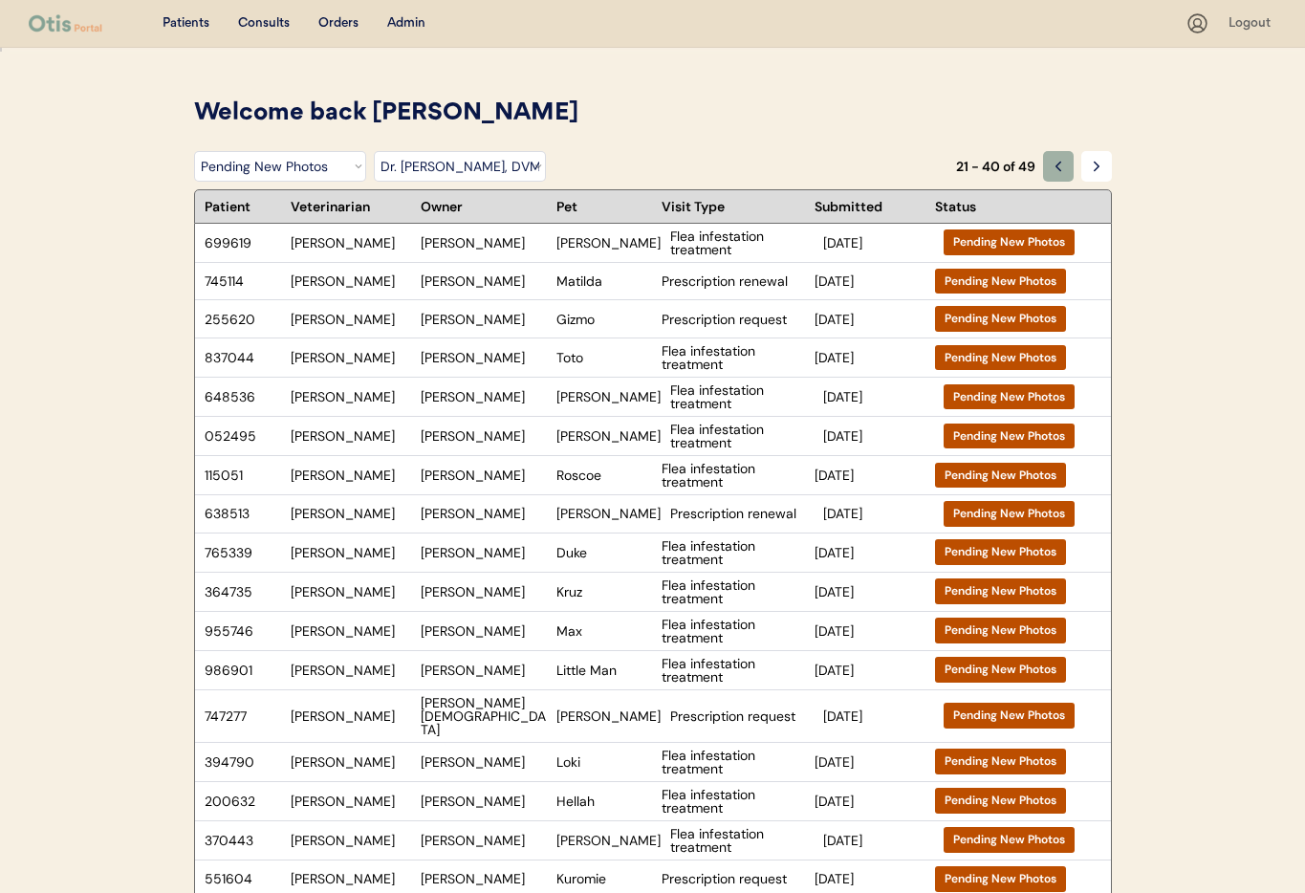
click at [1050, 174] on button at bounding box center [1058, 166] width 31 height 31
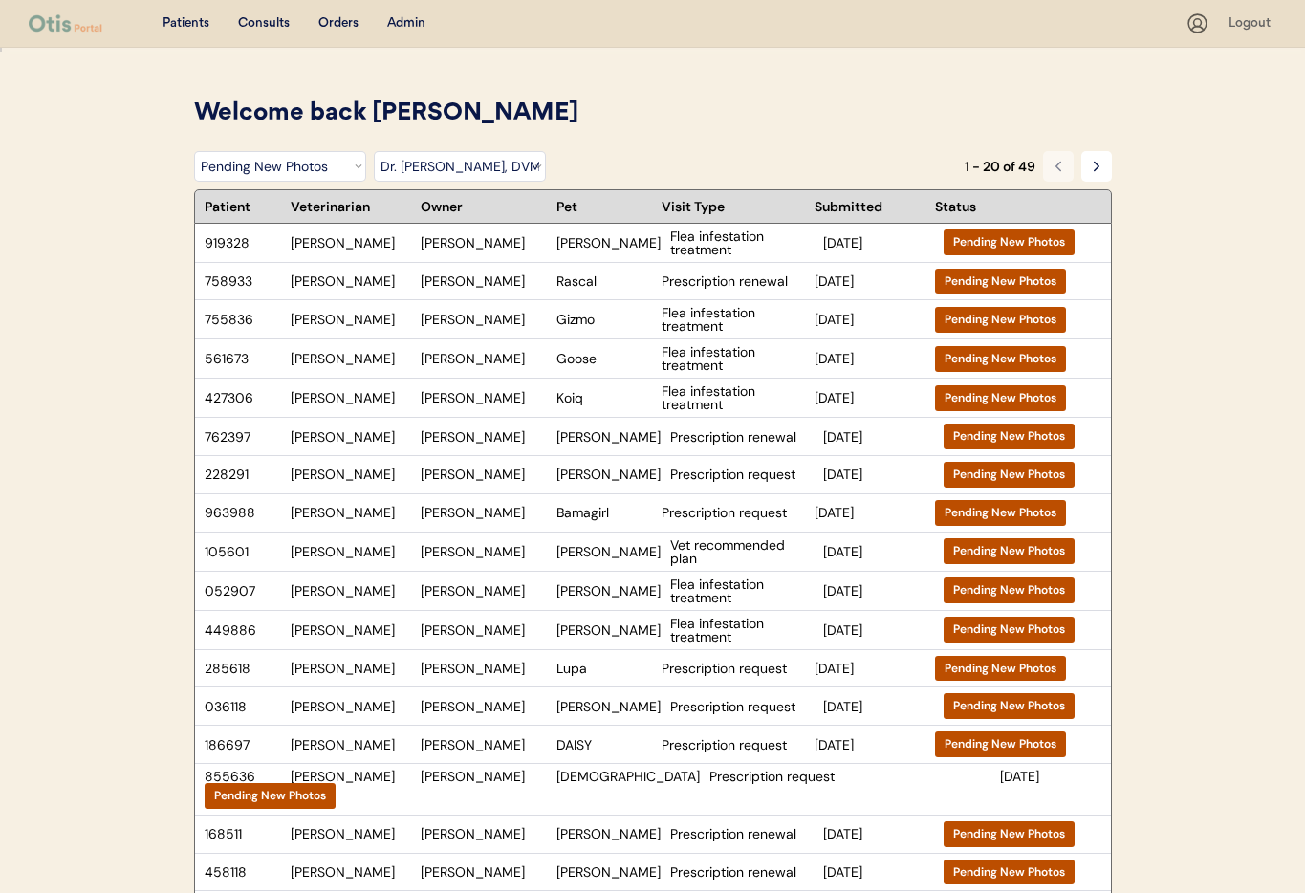
click at [1050, 172] on icon at bounding box center [1057, 166] width 15 height 15
click at [468, 158] on select "Filter by Veterinarian Dr. Erin Belleville, DVM Dr. Scott Perry, DVM Dr. Jamie …" at bounding box center [460, 166] width 172 height 31
click at [374, 151] on select "Filter by Veterinarian Dr. Erin Belleville, DVM Dr. Scott Perry, DVM Dr. Jamie …" at bounding box center [460, 166] width 172 height 31
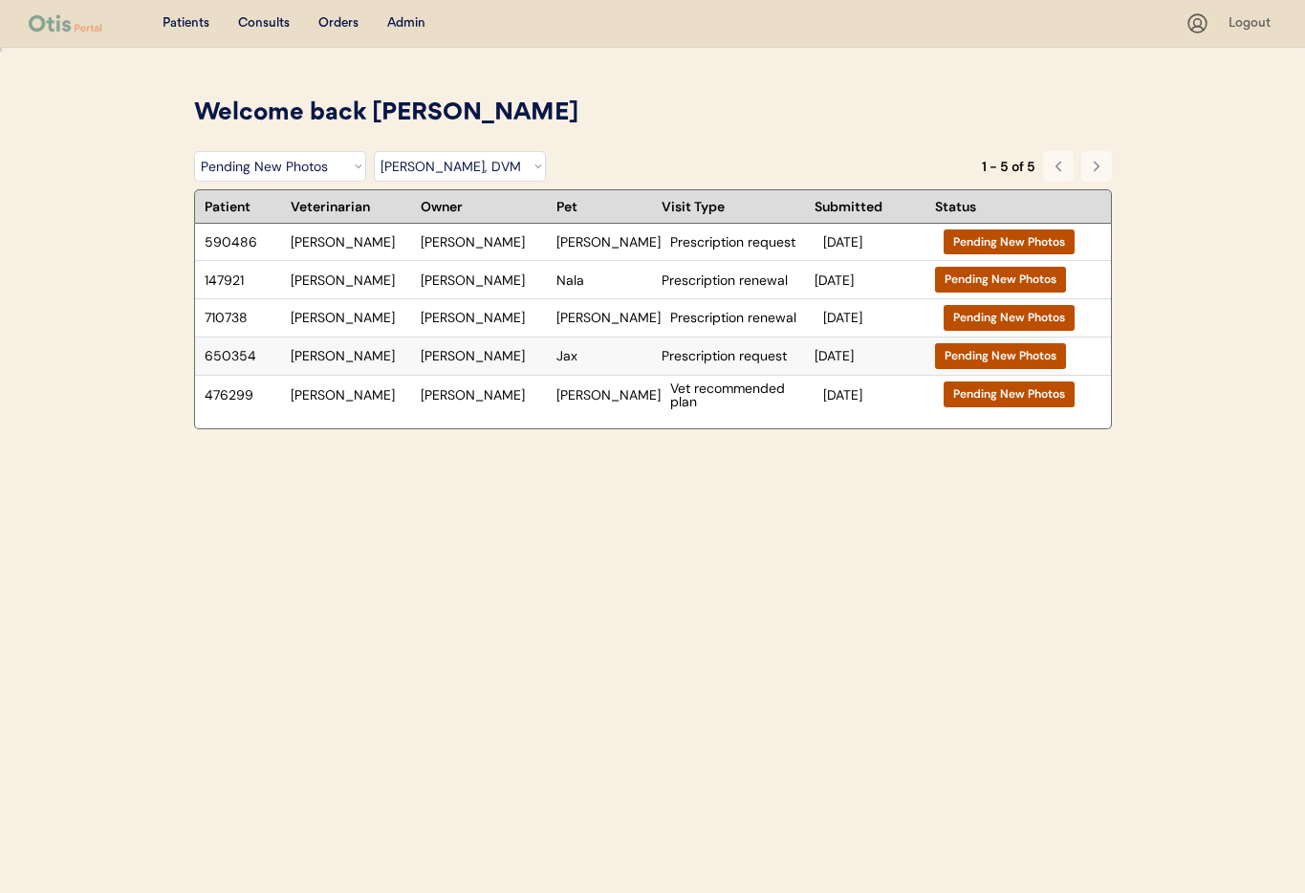
click at [576, 361] on div "Jax" at bounding box center [604, 355] width 96 height 13
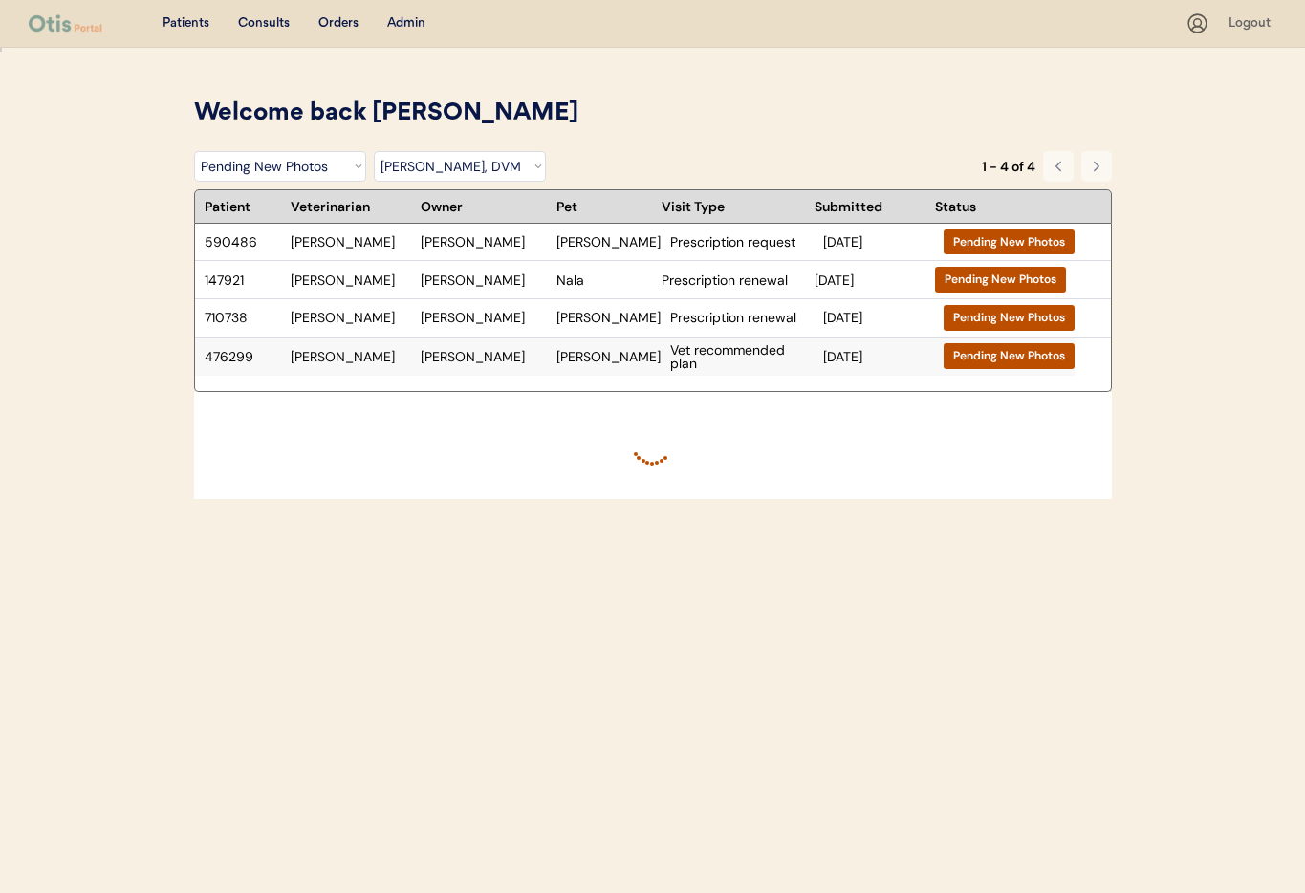
click at [670, 364] on div "Vet recommended plan" at bounding box center [741, 356] width 143 height 27
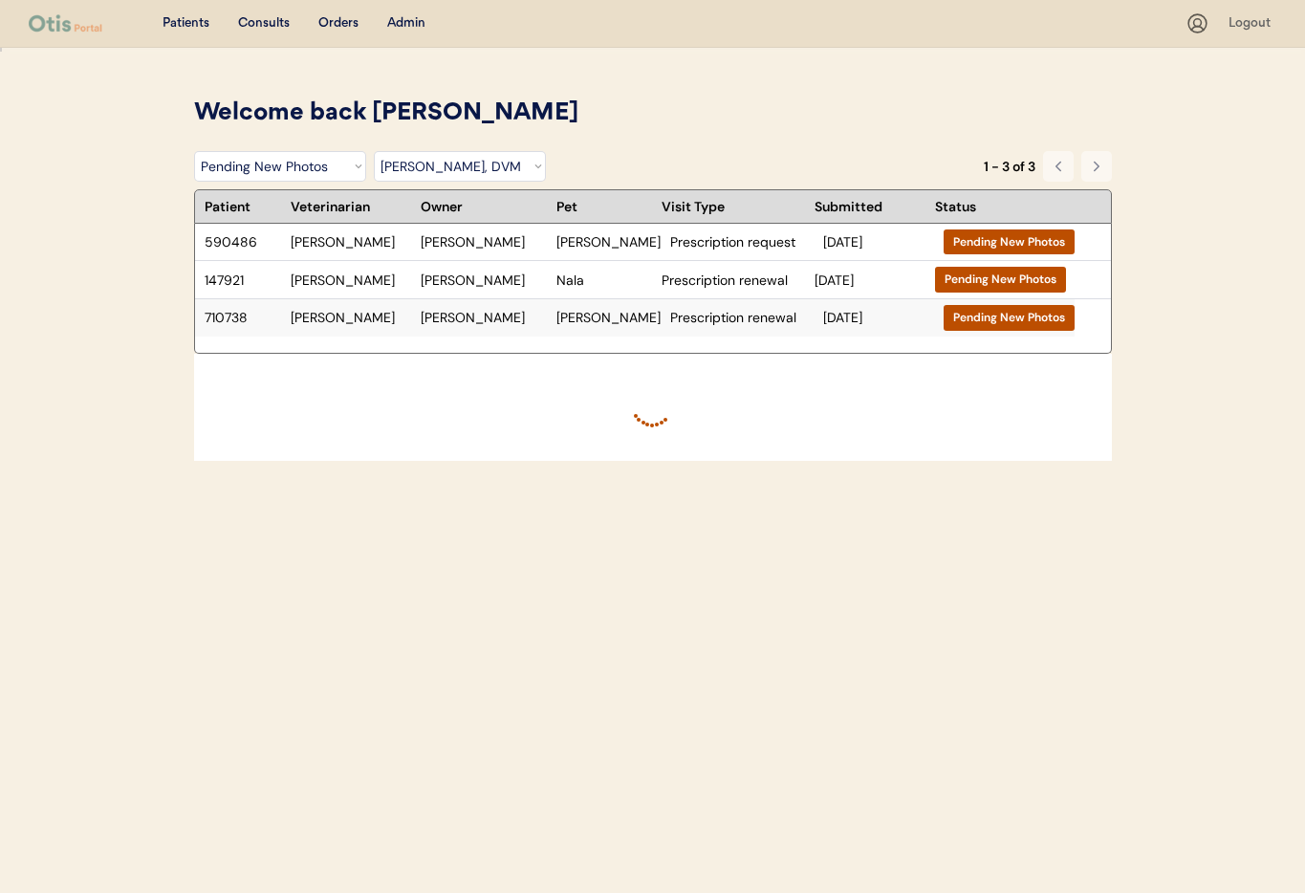
click at [479, 322] on div "Alexis Pettinato" at bounding box center [484, 317] width 126 height 13
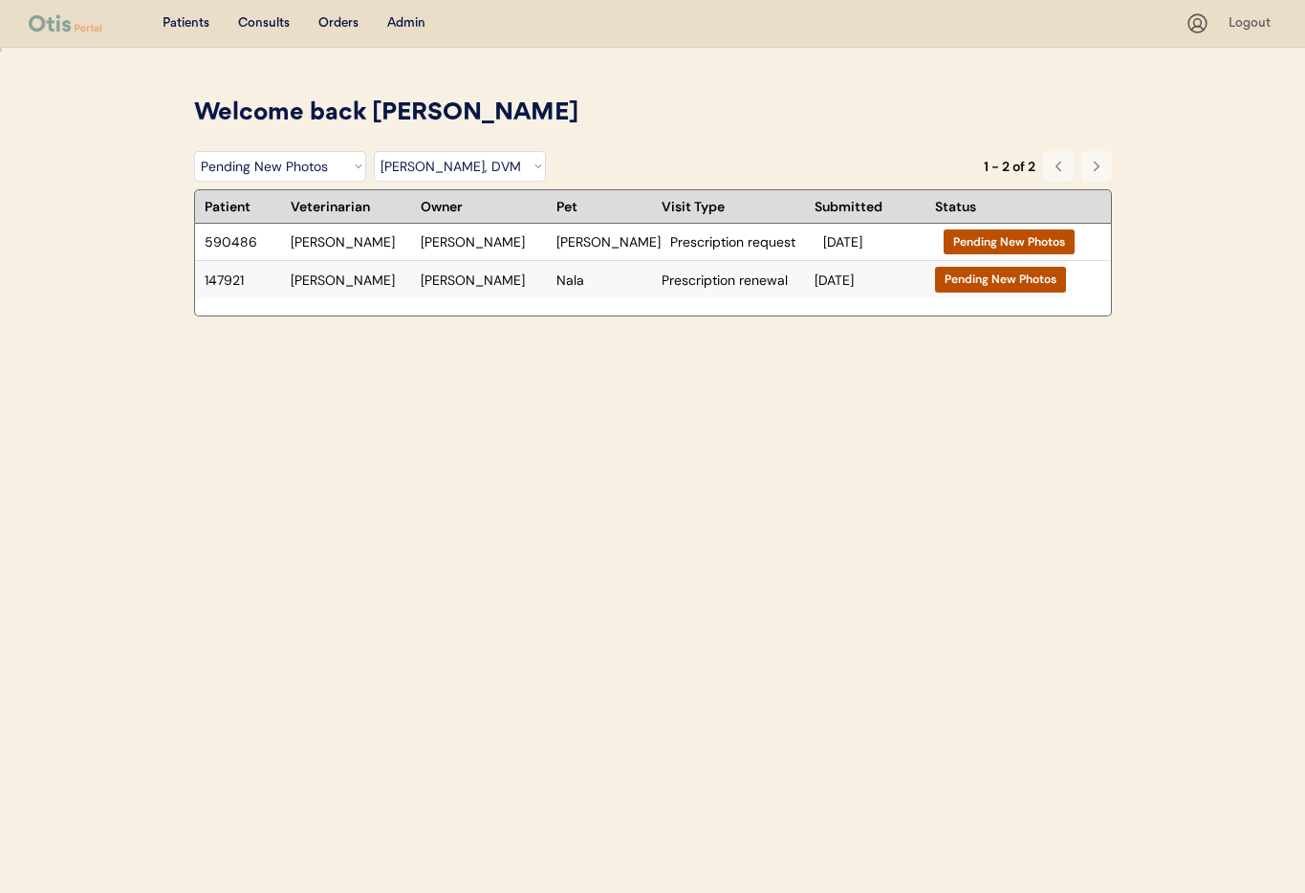
click at [486, 285] on div "Kelley O'Neal" at bounding box center [484, 279] width 126 height 13
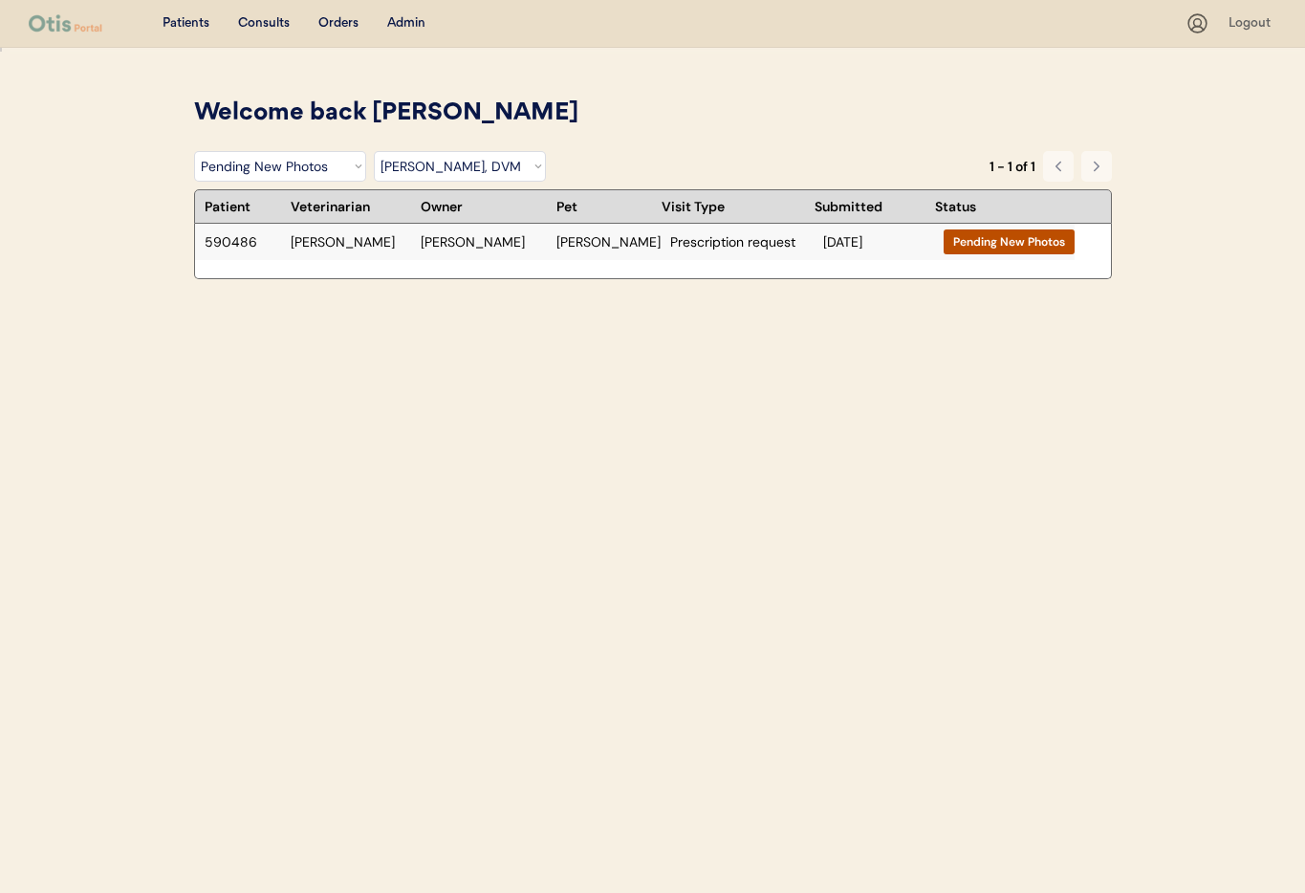
click at [622, 245] on div "Fred" at bounding box center [608, 241] width 104 height 13
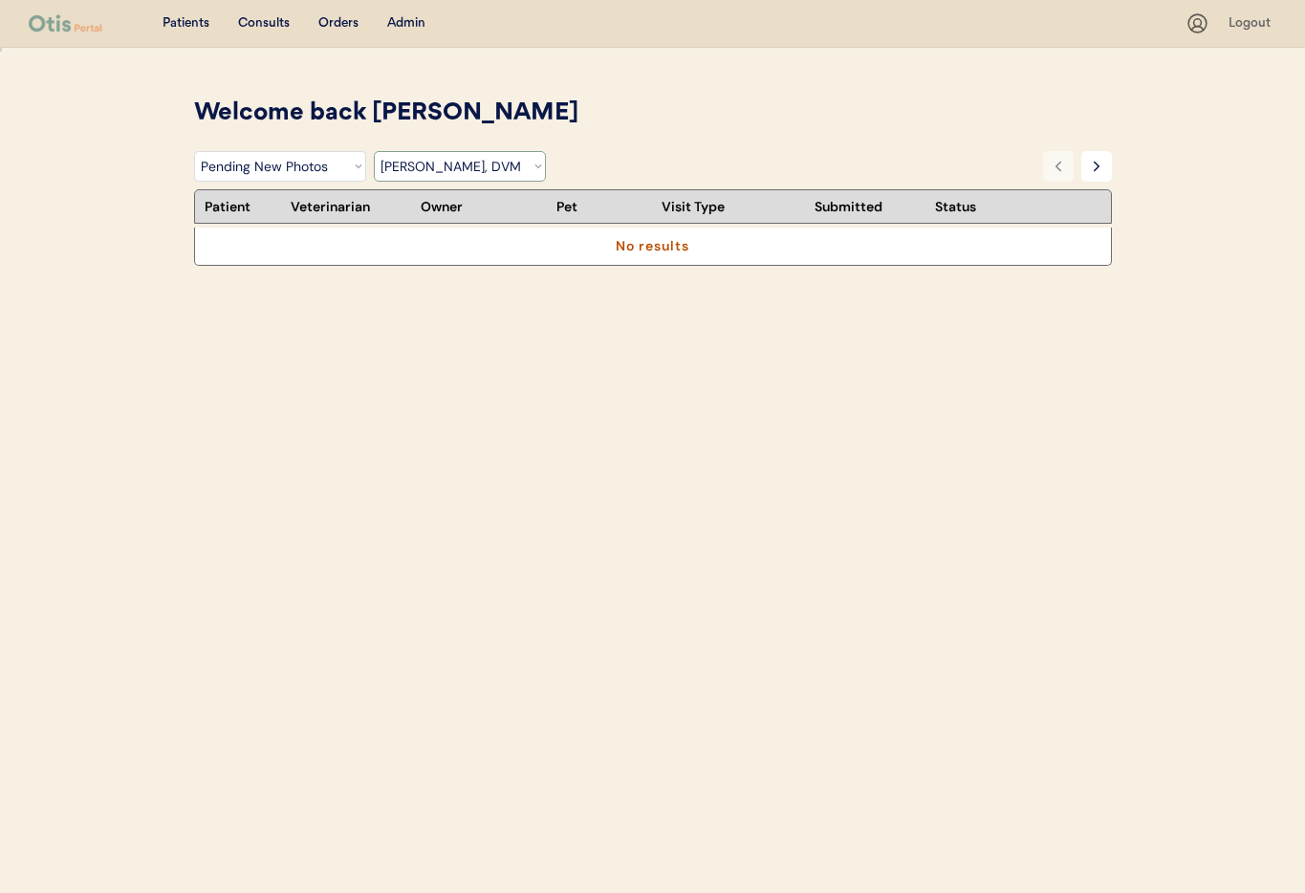
click at [529, 169] on select "Filter by Veterinarian Dr. Erin Belleville, DVM Dr. Scott Perry, DVM Dr. Jamie …" at bounding box center [460, 166] width 172 height 31
click at [374, 151] on select "Filter by Veterinarian Dr. Erin Belleville, DVM Dr. Scott Perry, DVM Dr. Jamie …" at bounding box center [460, 166] width 172 height 31
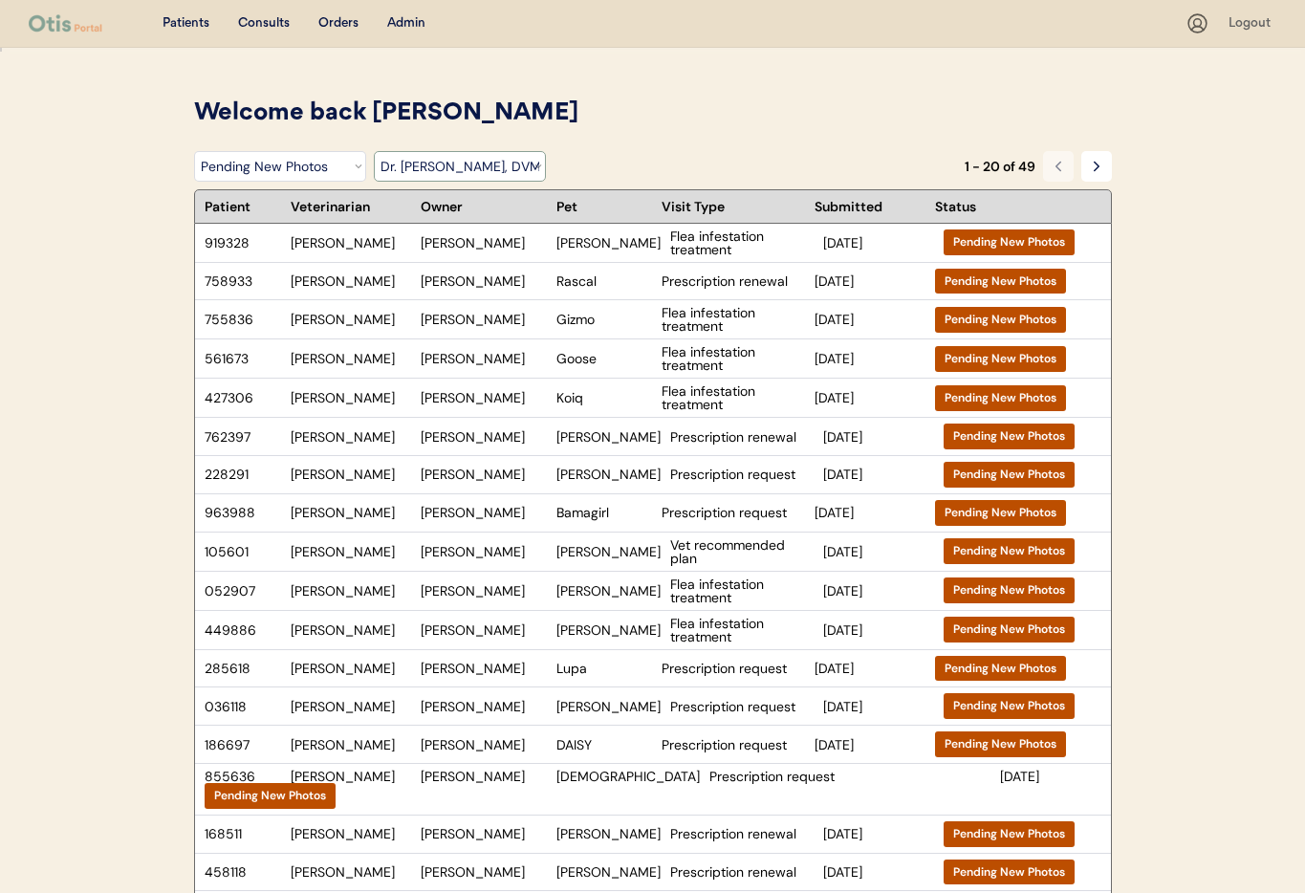
click at [530, 173] on select "Filter by Veterinarian Dr. Erin Belleville, DVM Dr. Scott Perry, DVM Dr. Jamie …" at bounding box center [460, 166] width 172 height 31
click at [374, 151] on select "Filter by Veterinarian Dr. Erin Belleville, DVM Dr. Scott Perry, DVM Dr. Jamie …" at bounding box center [460, 166] width 172 height 31
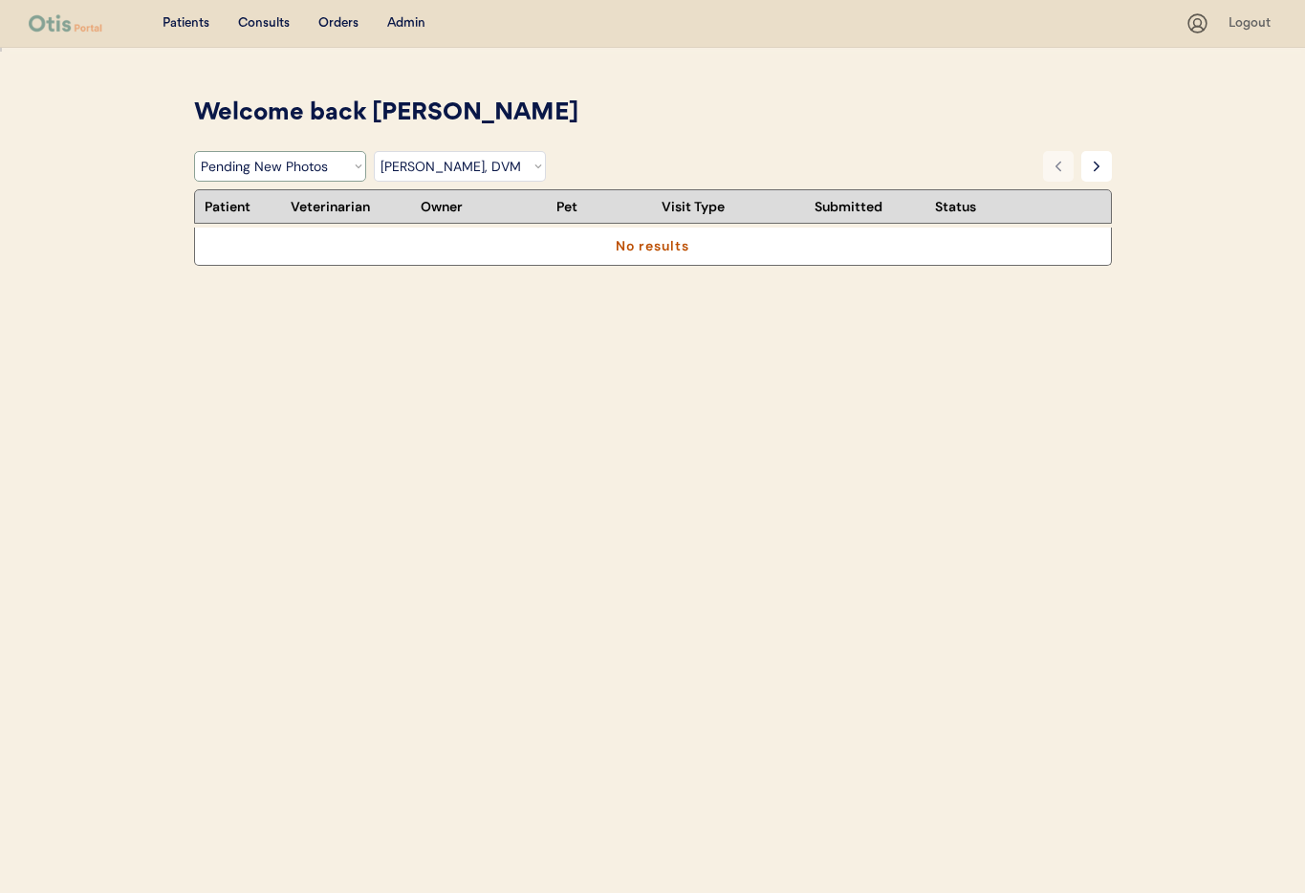
click at [306, 173] on select "Filter by Status Pending Photos Under Review Pending Video Call Video Call Sche…" at bounding box center [280, 166] width 172 height 31
click at [194, 151] on select "Filter by Status Pending Photos Under Review Pending Video Call Video Call Sche…" at bounding box center [280, 166] width 172 height 31
click at [409, 160] on select "Filter by Veterinarian Dr. Erin Belleville, DVM Dr. Scott Perry, DVM Dr. Jamie …" at bounding box center [460, 166] width 172 height 31
select select ""BLANK_1427118194589""
click at [374, 151] on select "Filter by Veterinarian Dr. Erin Belleville, DVM Dr. Scott Perry, DVM Dr. Jamie …" at bounding box center [460, 166] width 172 height 31
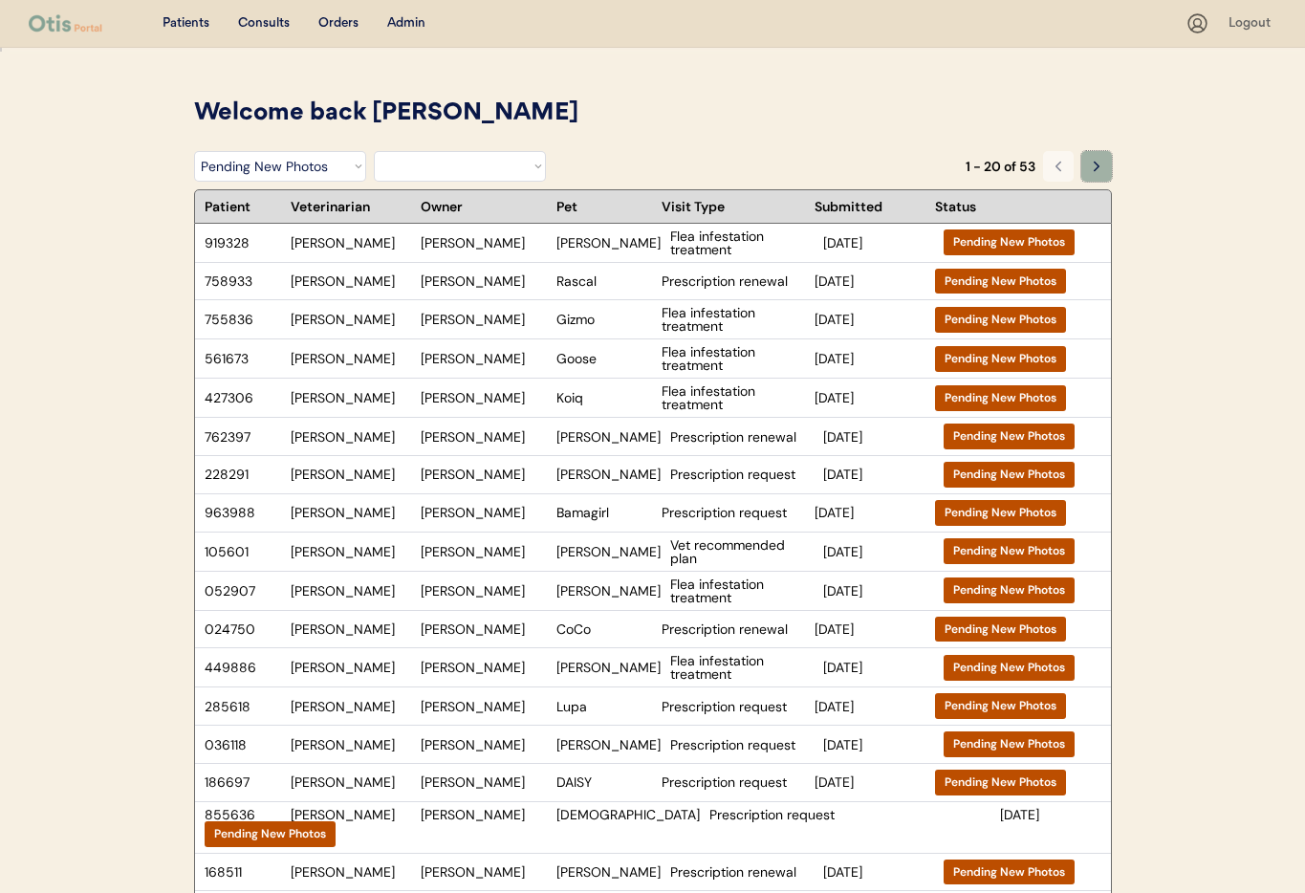
drag, startPoint x: 1099, startPoint y: 167, endPoint x: 1094, endPoint y: 177, distance: 10.7
click at [1099, 167] on icon at bounding box center [1096, 166] width 15 height 15
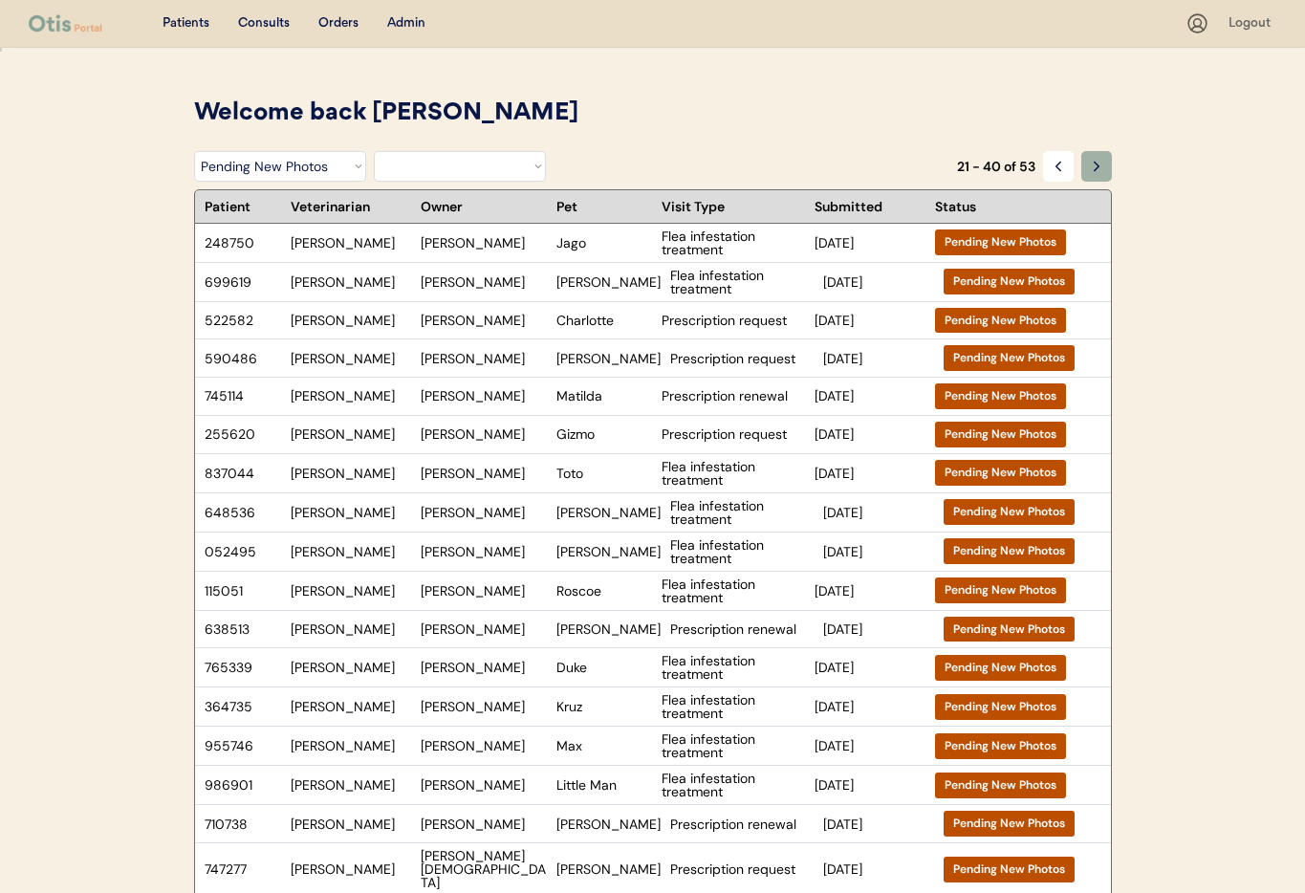
click at [1091, 162] on icon at bounding box center [1096, 166] width 15 height 15
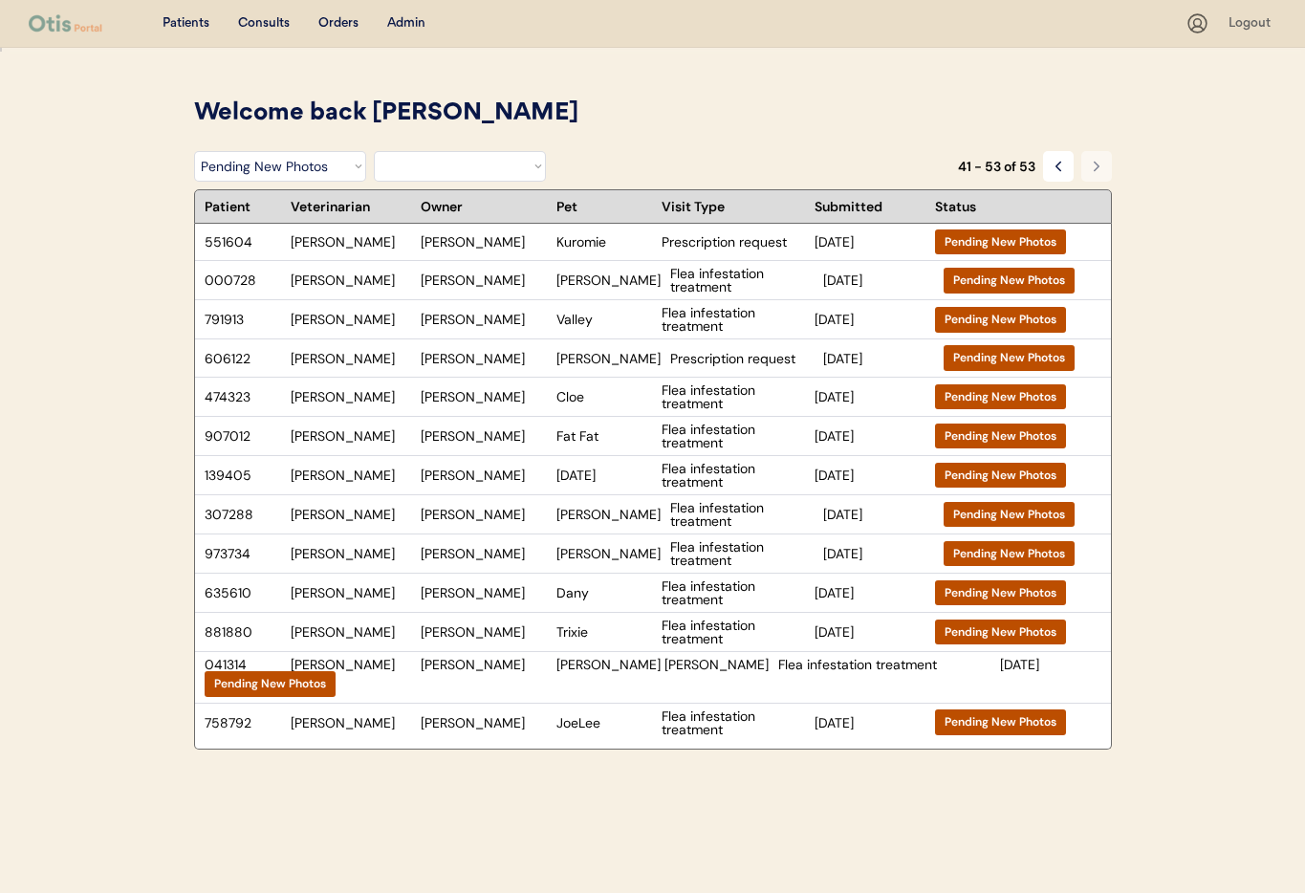
click at [1093, 163] on icon at bounding box center [1096, 166] width 15 height 15
click at [1094, 162] on use at bounding box center [1095, 166] width 5 height 9
click at [1038, 162] on div "41 - 53 of 53" at bounding box center [1035, 166] width 154 height 31
click at [1050, 162] on icon at bounding box center [1057, 166] width 15 height 15
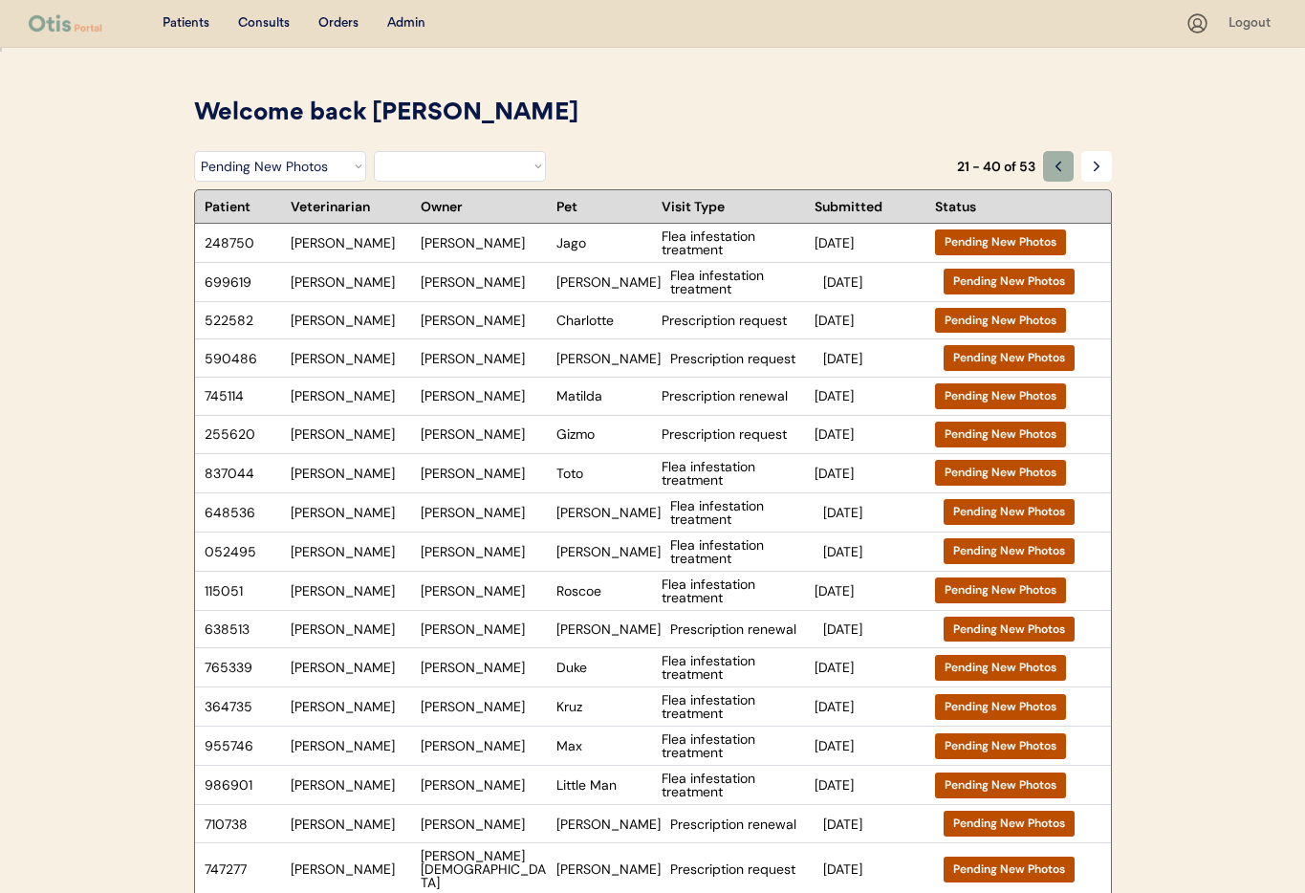
click at [1058, 164] on icon at bounding box center [1057, 166] width 15 height 15
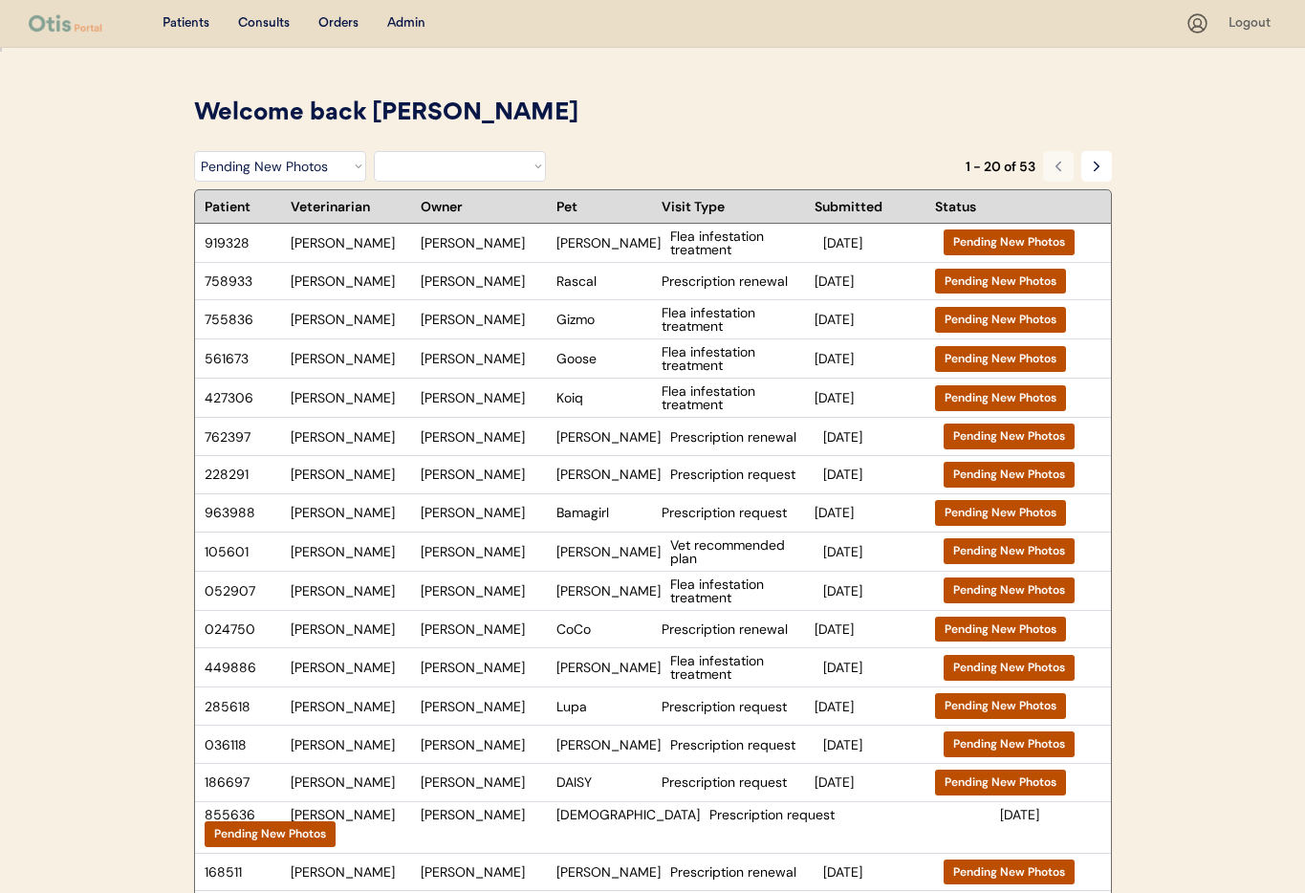
click at [1058, 164] on icon at bounding box center [1057, 166] width 15 height 15
click at [1093, 166] on icon at bounding box center [1096, 166] width 15 height 15
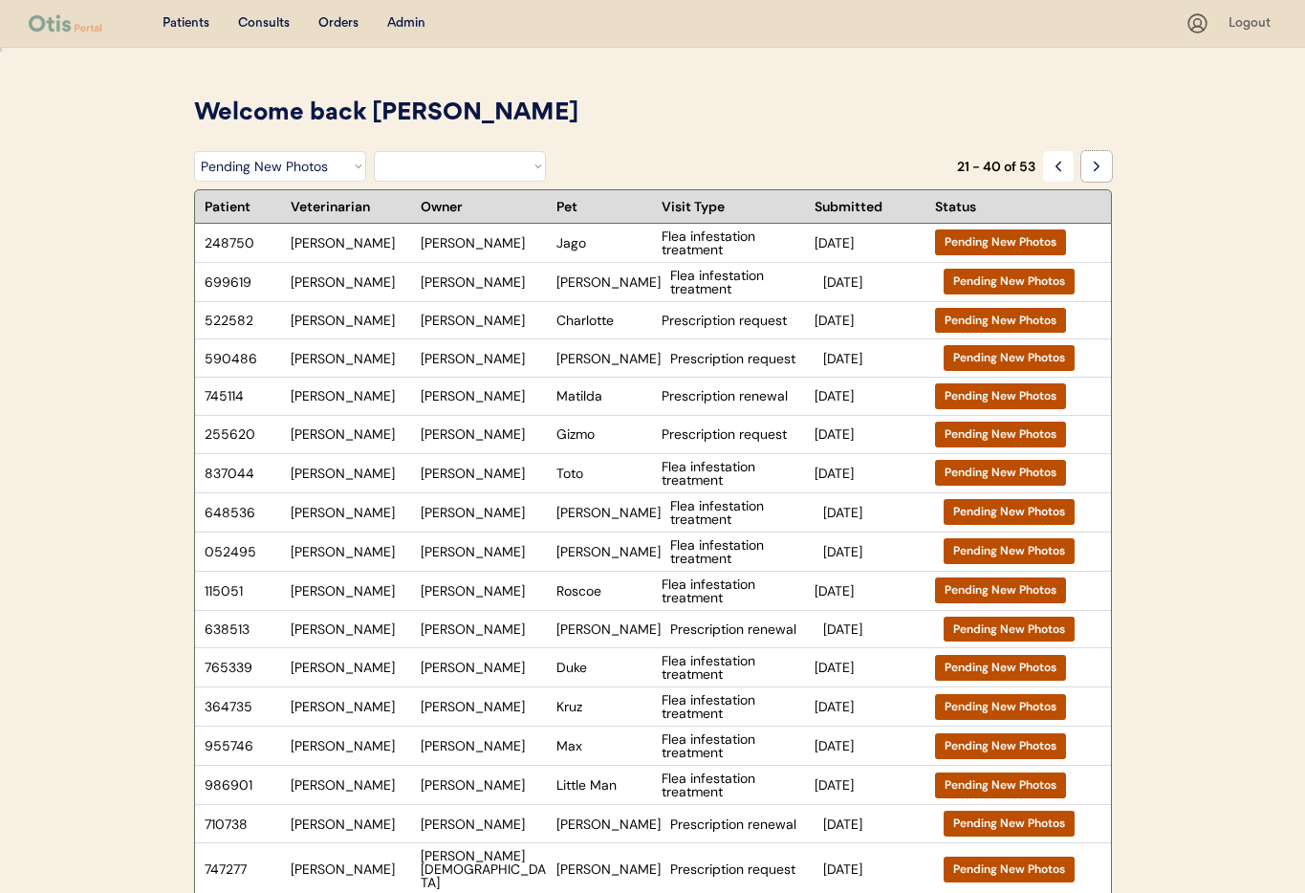
click at [480, 361] on div "Melissa A Miller" at bounding box center [484, 358] width 126 height 13
click at [0, 0] on div "Patients Consults Orders Admin Logout Welcome back Janine You have 0 consults p…" at bounding box center [652, 656] width 1305 height 1312
click at [269, 168] on select "Filter by Status Pending Photos Under Review Pending Video Call Video Call Sche…" at bounding box center [280, 166] width 172 height 31
click at [1054, 160] on icon at bounding box center [1057, 166] width 15 height 15
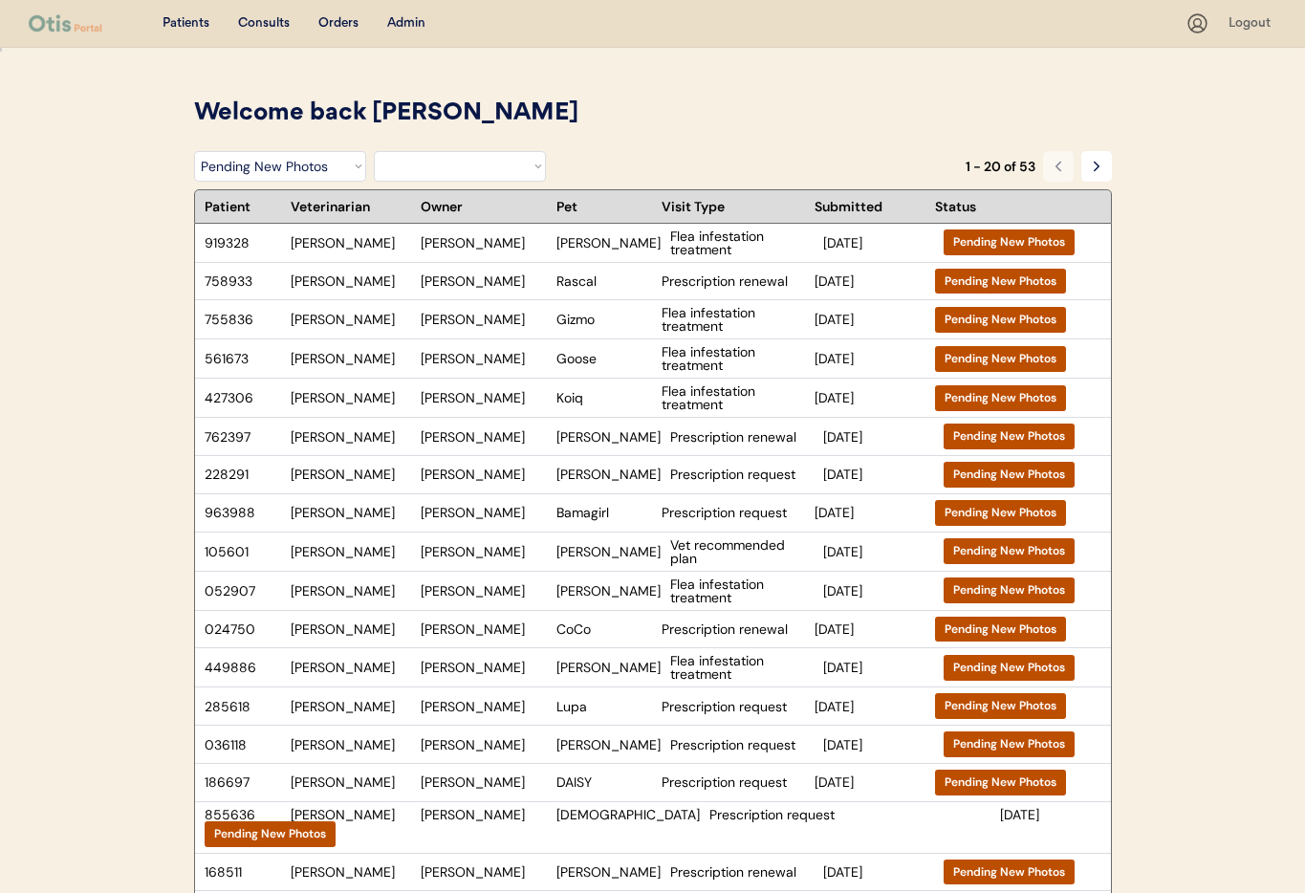
click at [1054, 160] on icon at bounding box center [1057, 166] width 15 height 15
click at [1104, 166] on button at bounding box center [1096, 166] width 31 height 31
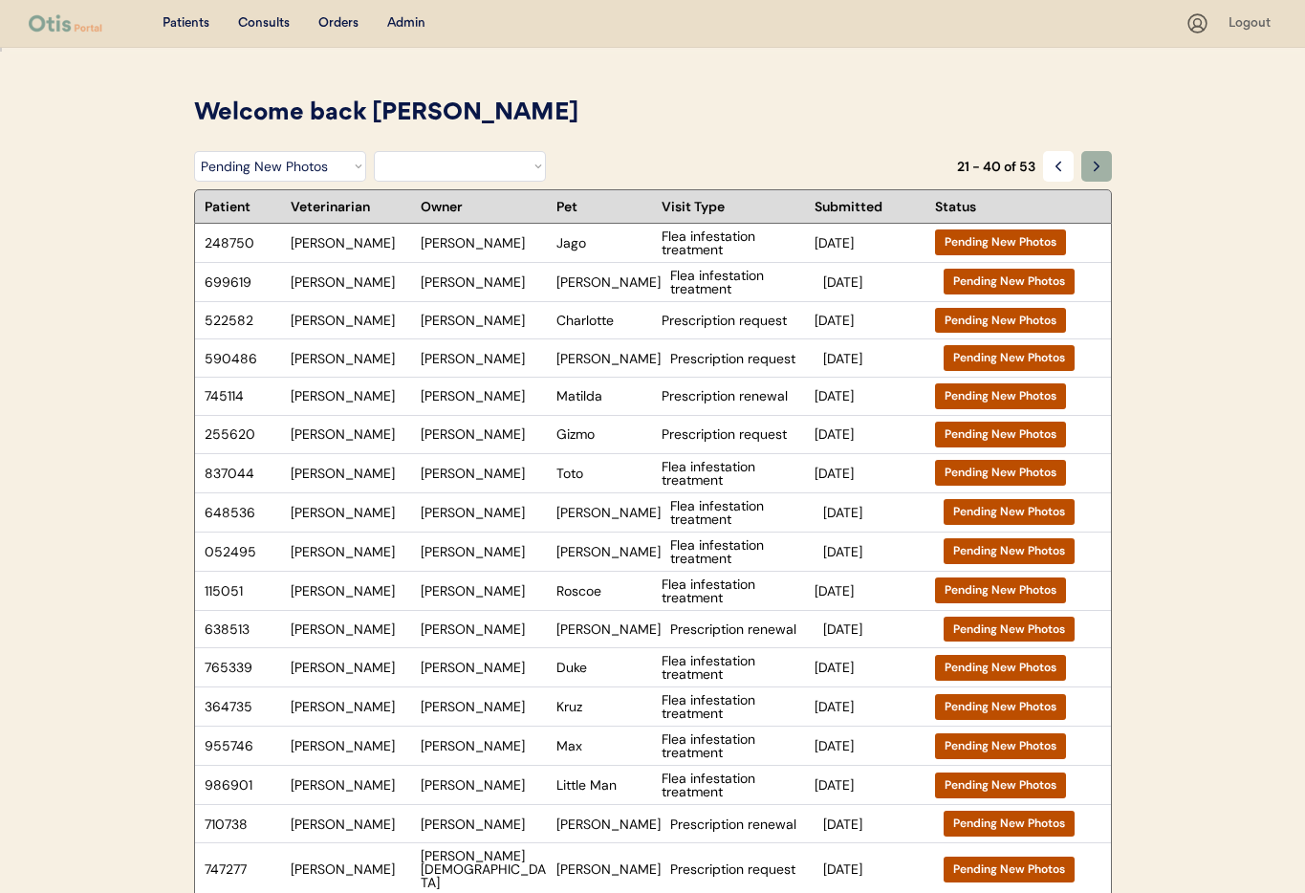
click at [1104, 166] on button at bounding box center [1096, 166] width 31 height 31
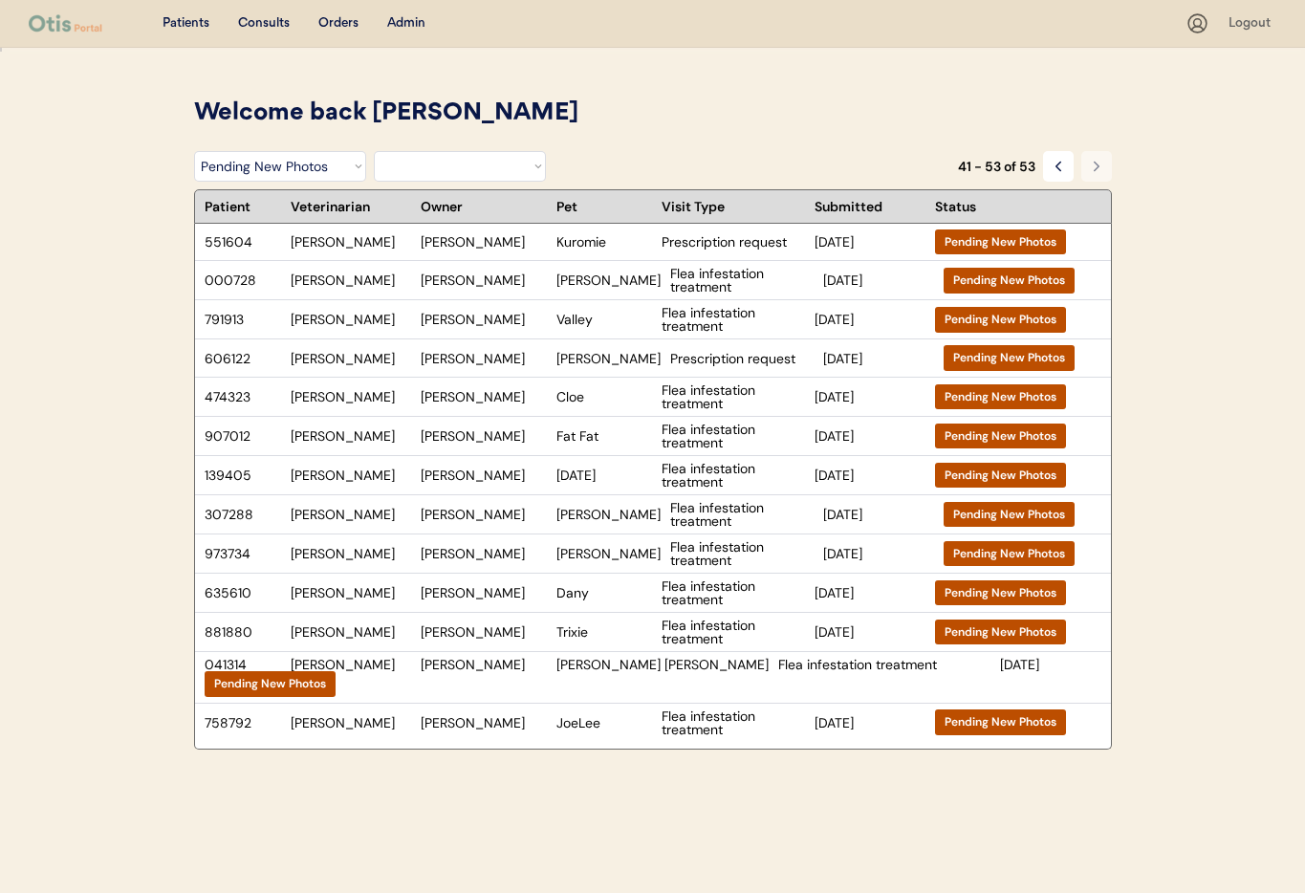
click at [1104, 167] on button at bounding box center [1096, 166] width 31 height 31
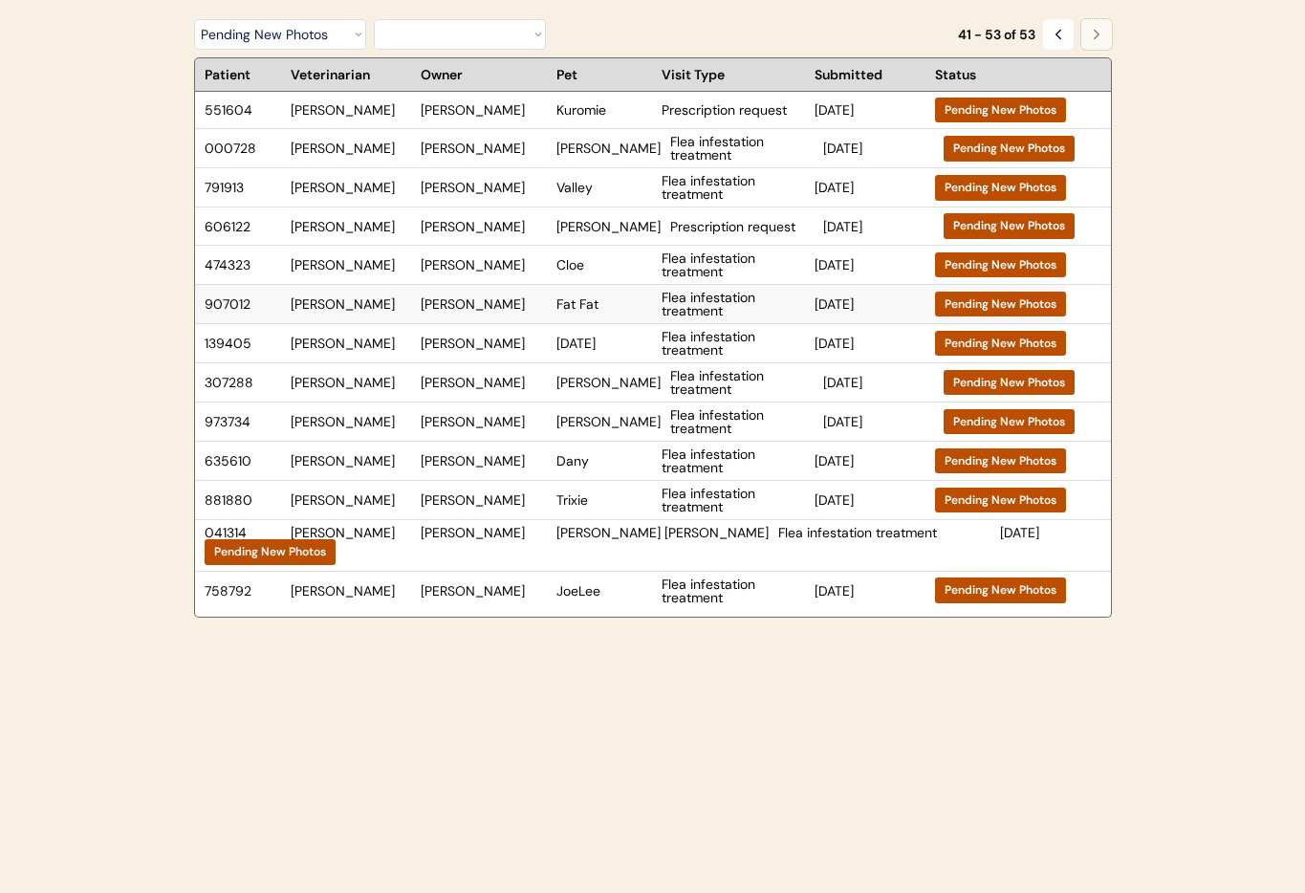
scroll to position [143, 0]
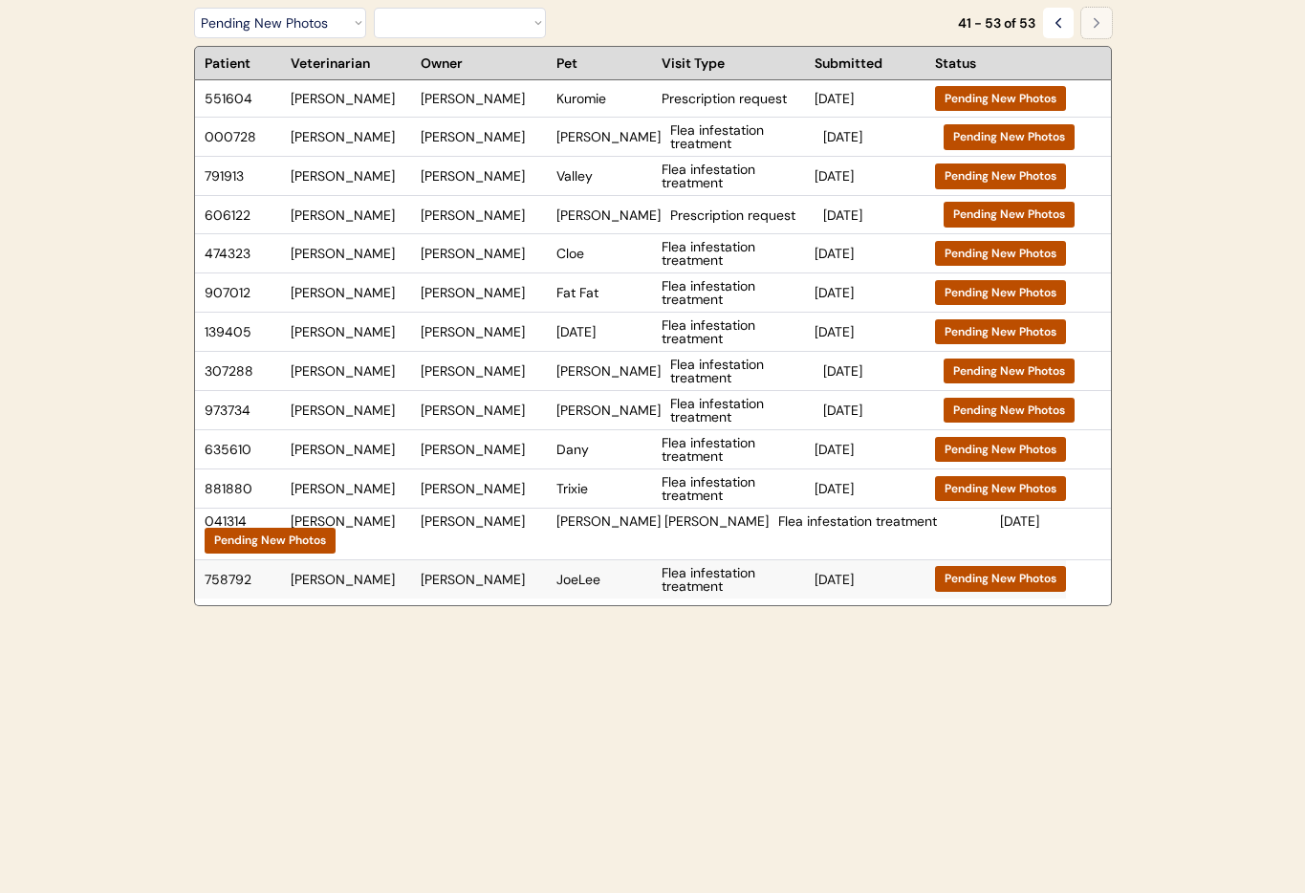
click at [503, 573] on div "Kellie Jenkins" at bounding box center [484, 579] width 126 height 13
click at [515, 484] on div "Theresa Clements" at bounding box center [484, 488] width 126 height 13
click at [440, 573] on div "Kellie Jenkins" at bounding box center [484, 579] width 126 height 13
click at [484, 451] on div "Beverly Stinson" at bounding box center [484, 449] width 126 height 13
click at [487, 408] on div "Lois banks" at bounding box center [484, 409] width 126 height 13
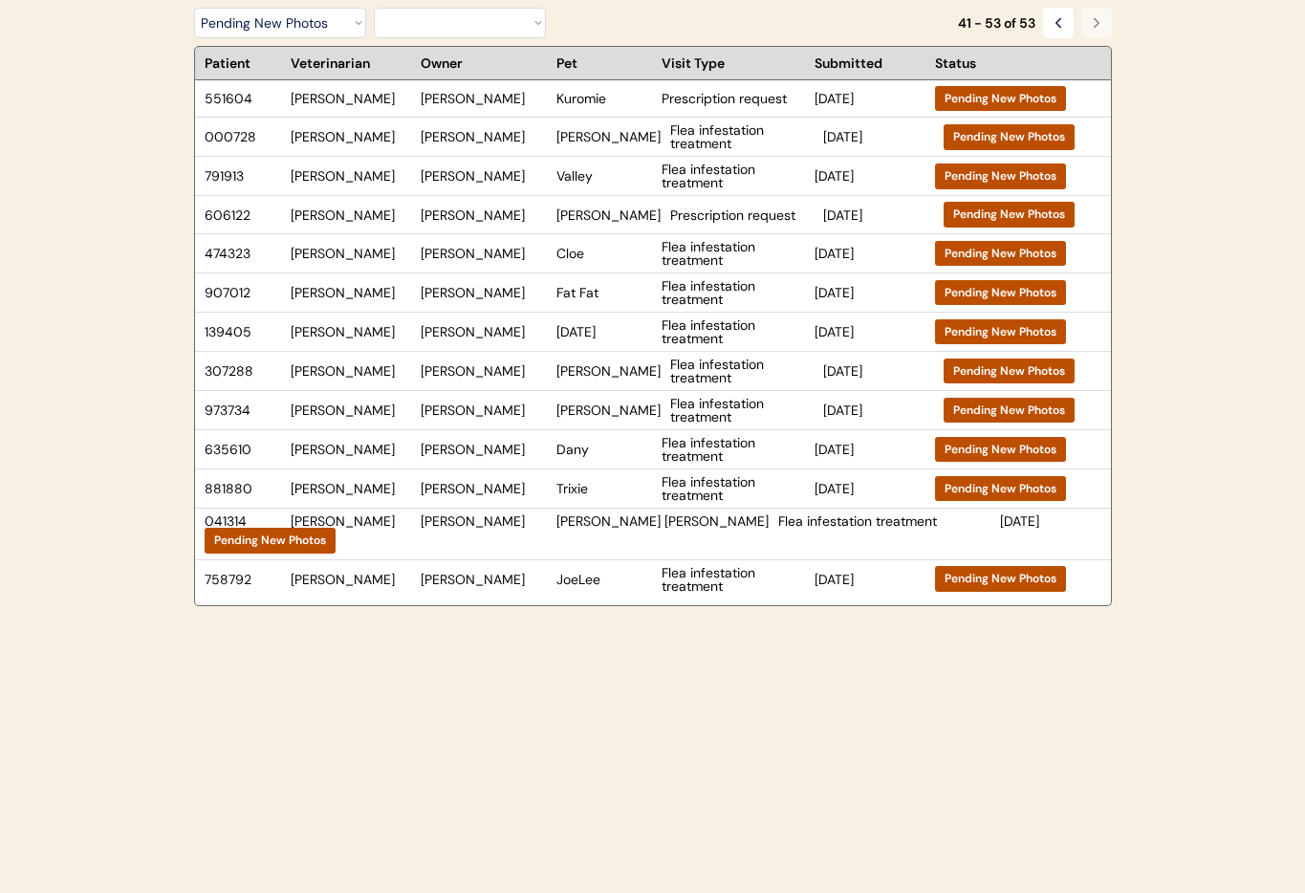
click at [503, 446] on div "Beverly Stinson" at bounding box center [484, 449] width 126 height 13
click at [0, 0] on div "Patients Consults Orders Admin Logout Welcome back Janine You have 0 consults p…" at bounding box center [652, 381] width 1305 height 1049
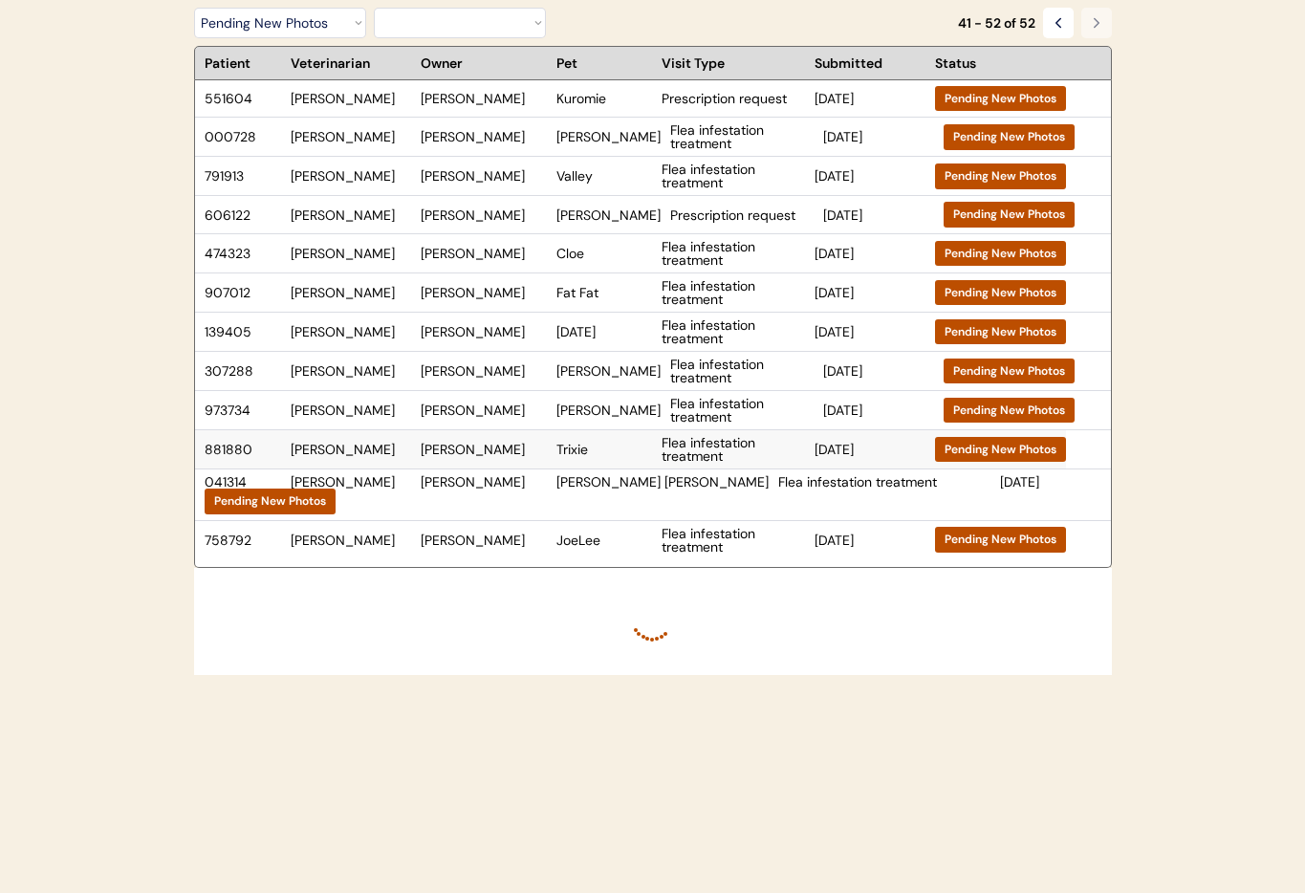
click at [489, 446] on div "Theresa Clements" at bounding box center [484, 449] width 126 height 13
click at [523, 367] on div "Arialle Sanders" at bounding box center [484, 370] width 126 height 13
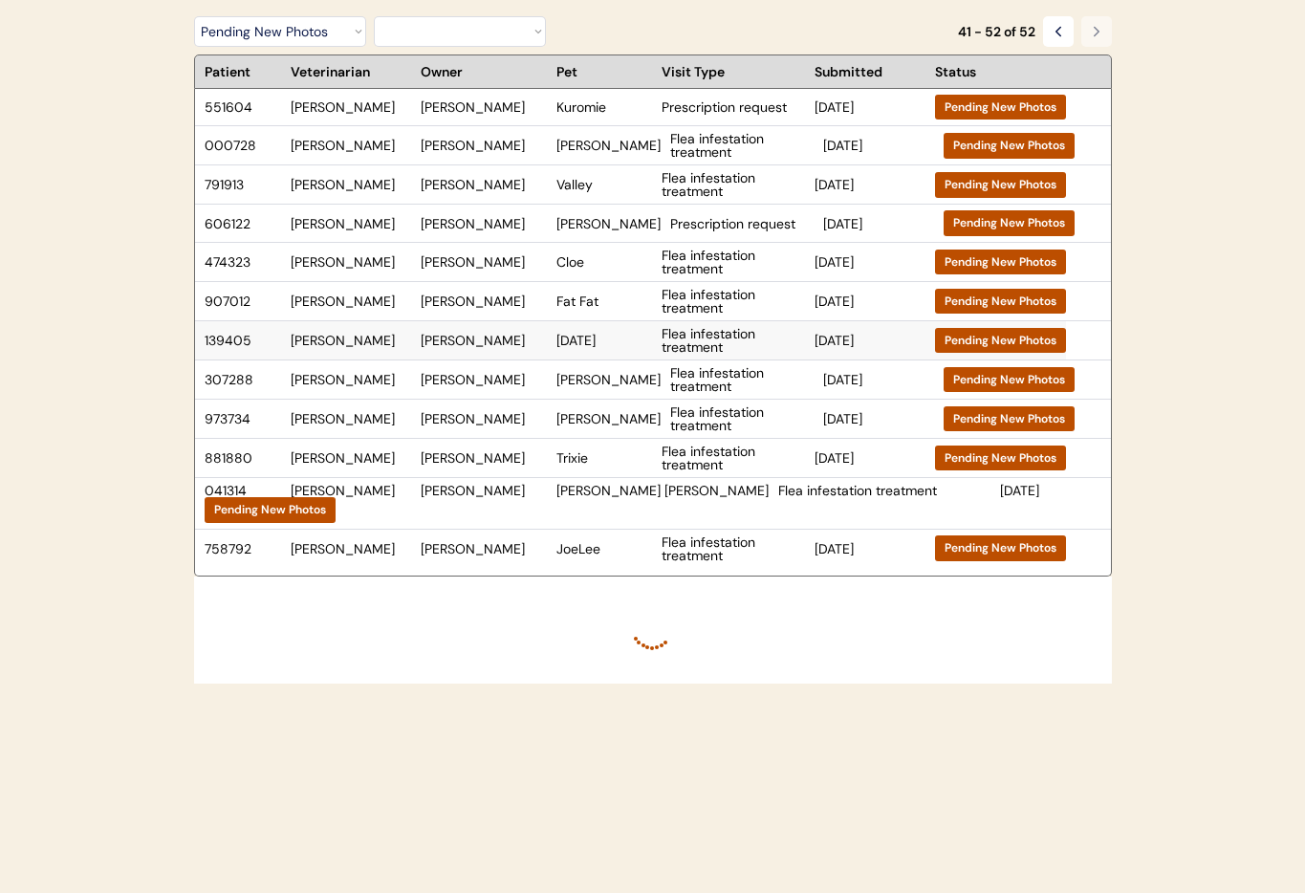
scroll to position [134, 0]
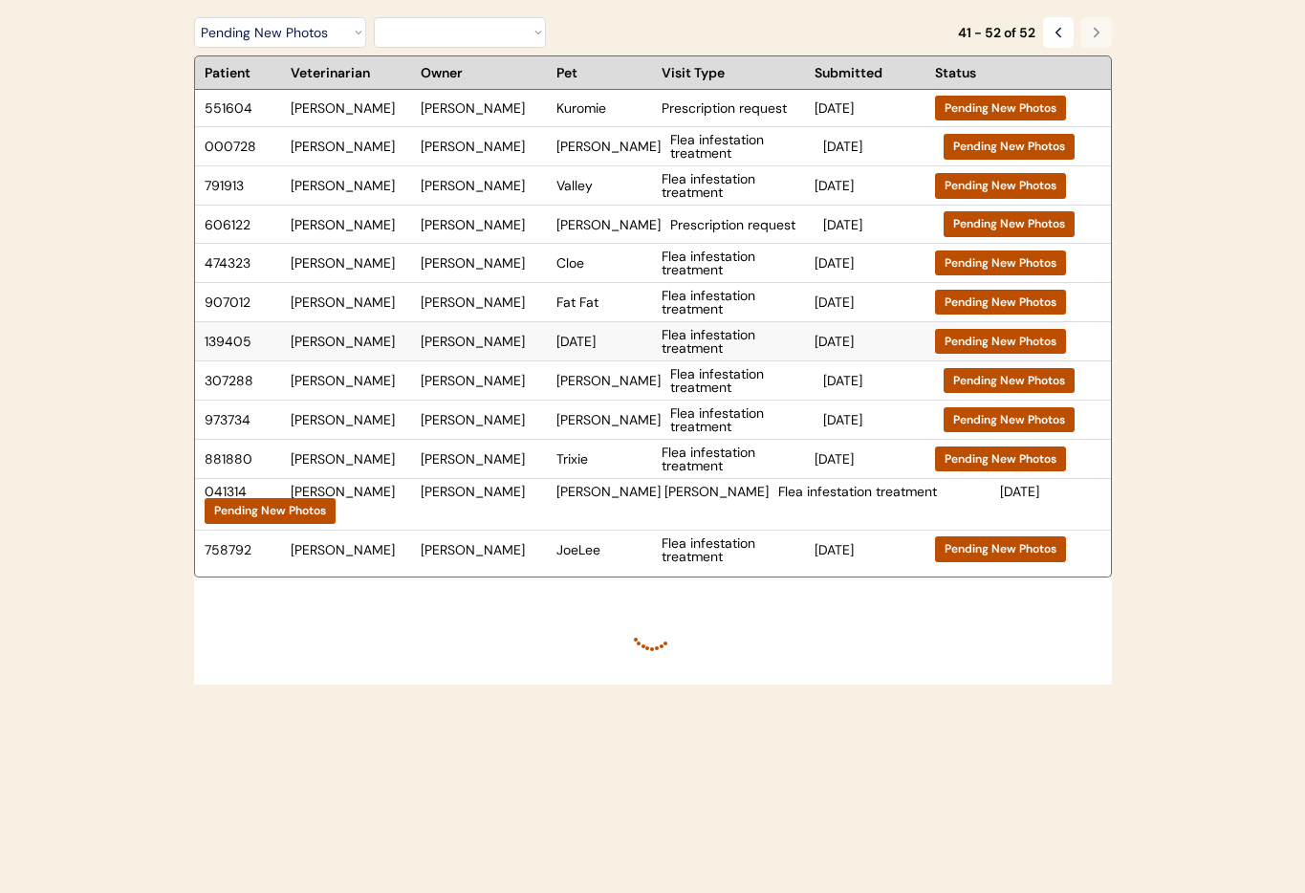
click at [601, 341] on div "Karma" at bounding box center [604, 341] width 96 height 13
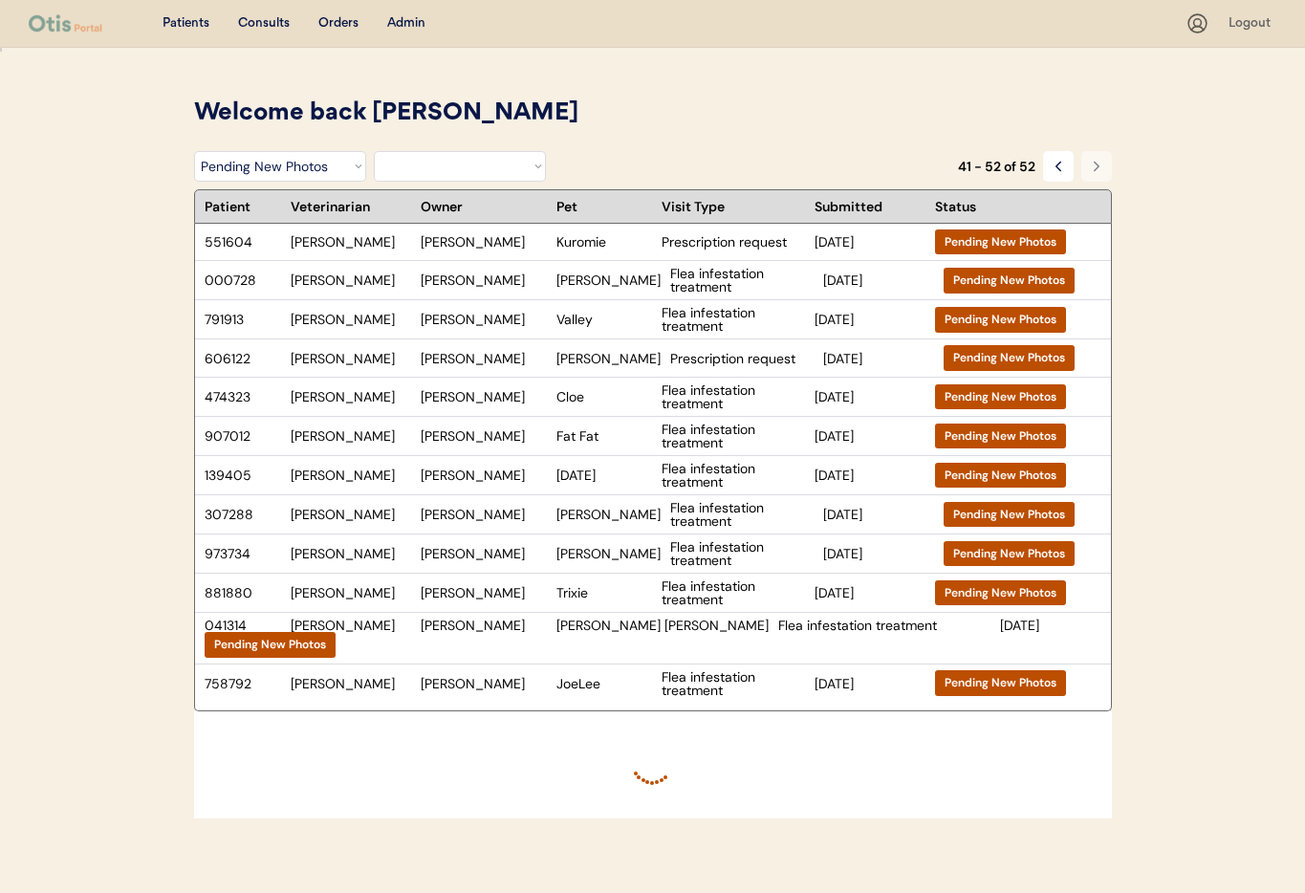
click at [401, 23] on div "Admin" at bounding box center [406, 23] width 38 height 19
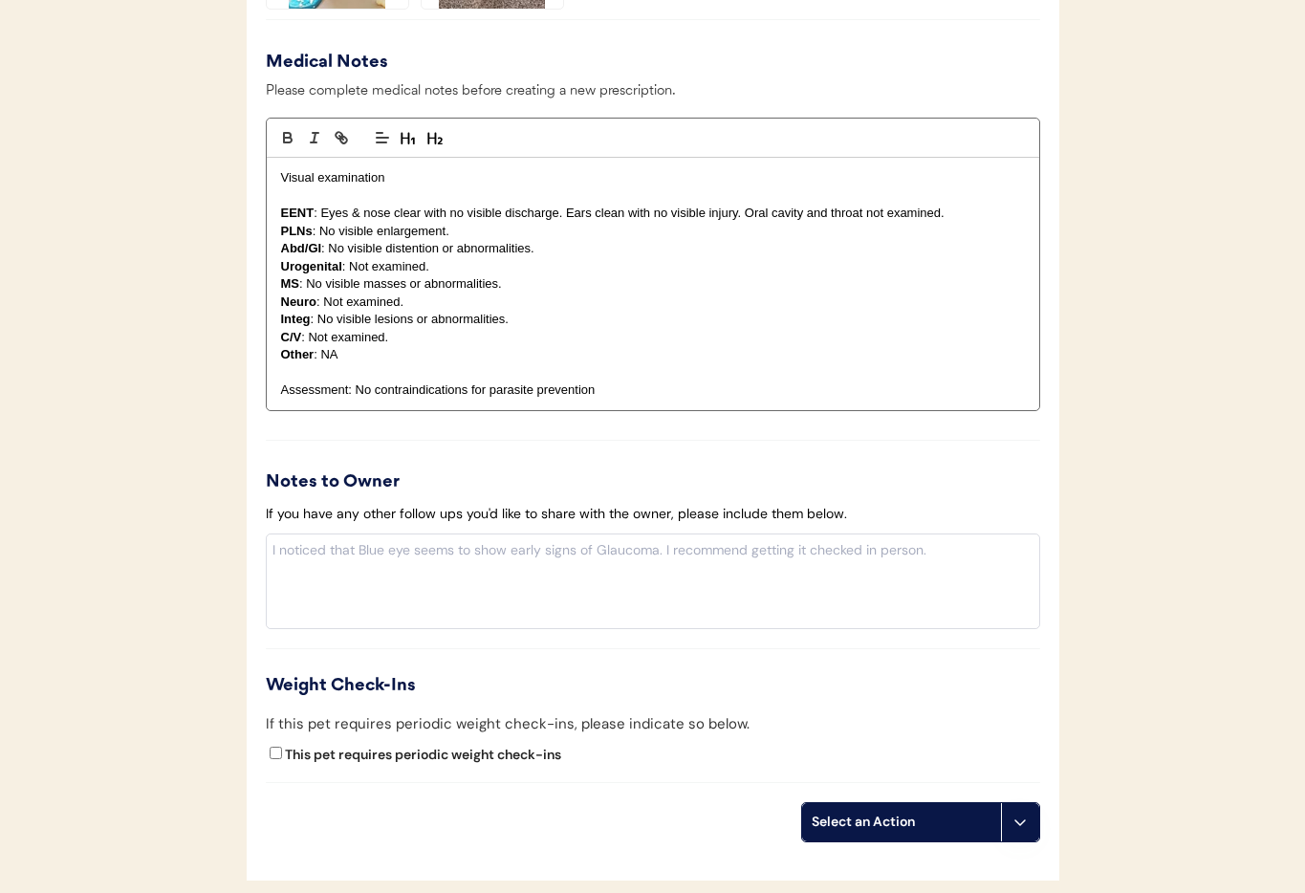
scroll to position [2087, 0]
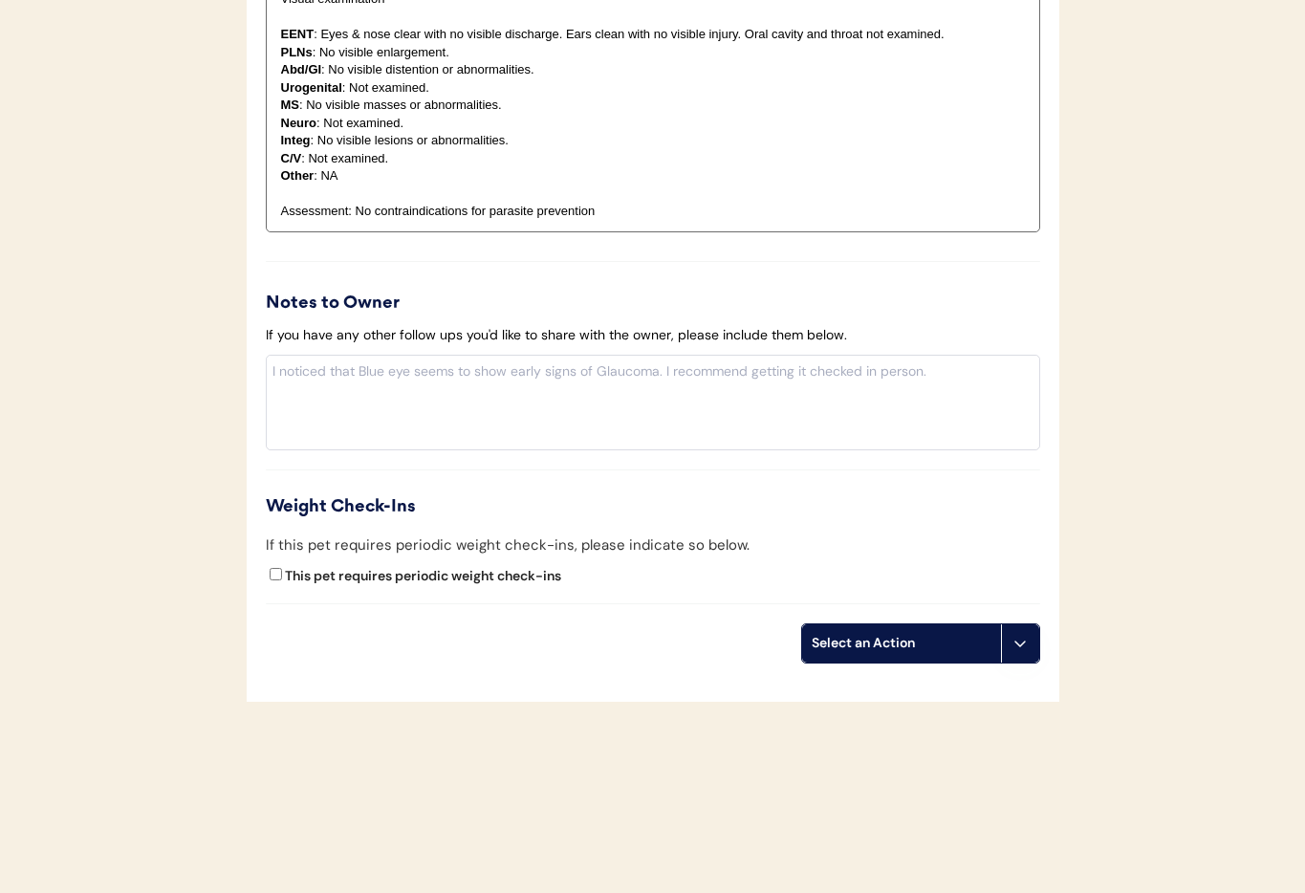
click at [1020, 655] on button at bounding box center [1020, 643] width 38 height 38
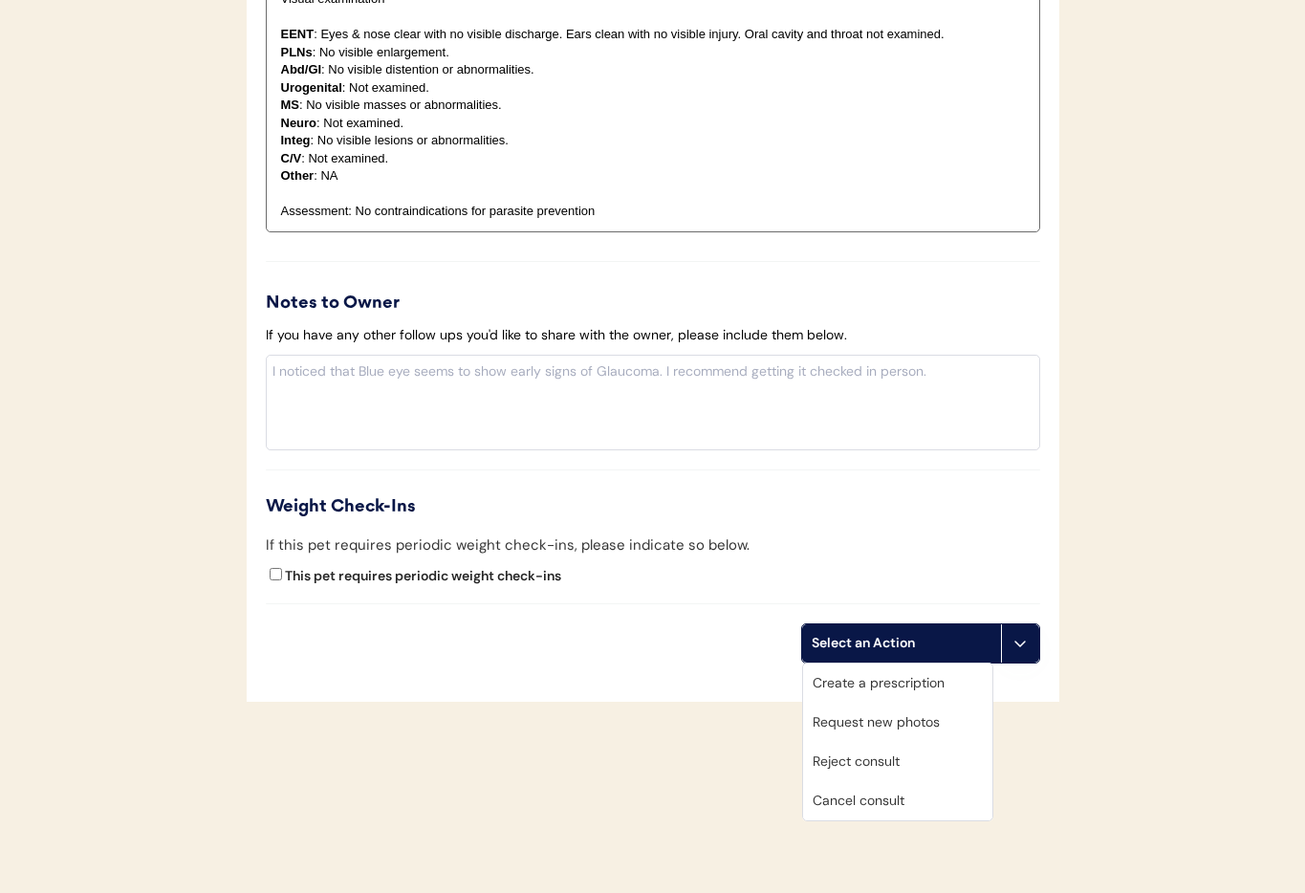
click at [916, 793] on div "Cancel consult" at bounding box center [897, 800] width 189 height 39
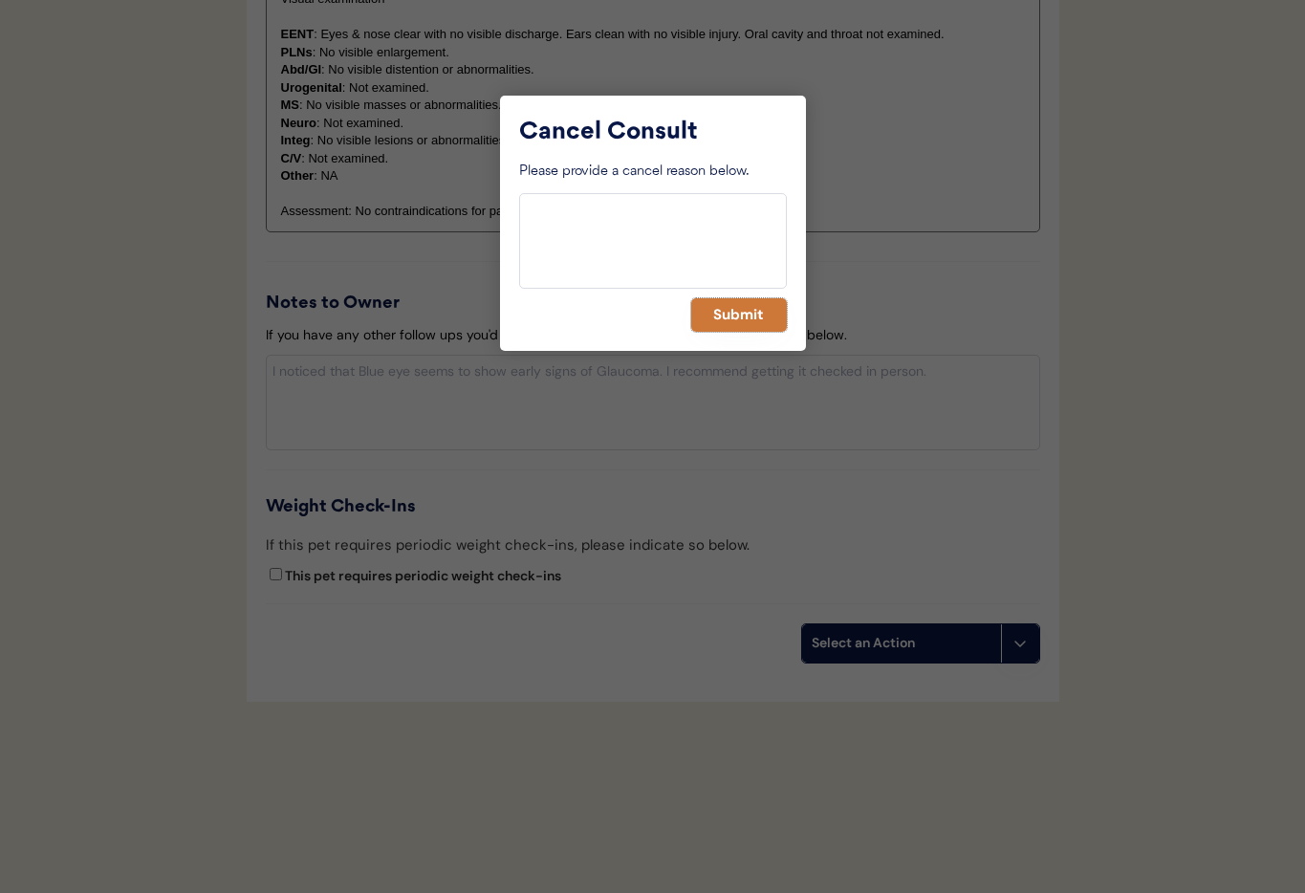
drag, startPoint x: 741, startPoint y: 314, endPoint x: 696, endPoint y: 330, distance: 47.8
click at [741, 314] on button "Submit" at bounding box center [739, 314] width 96 height 33
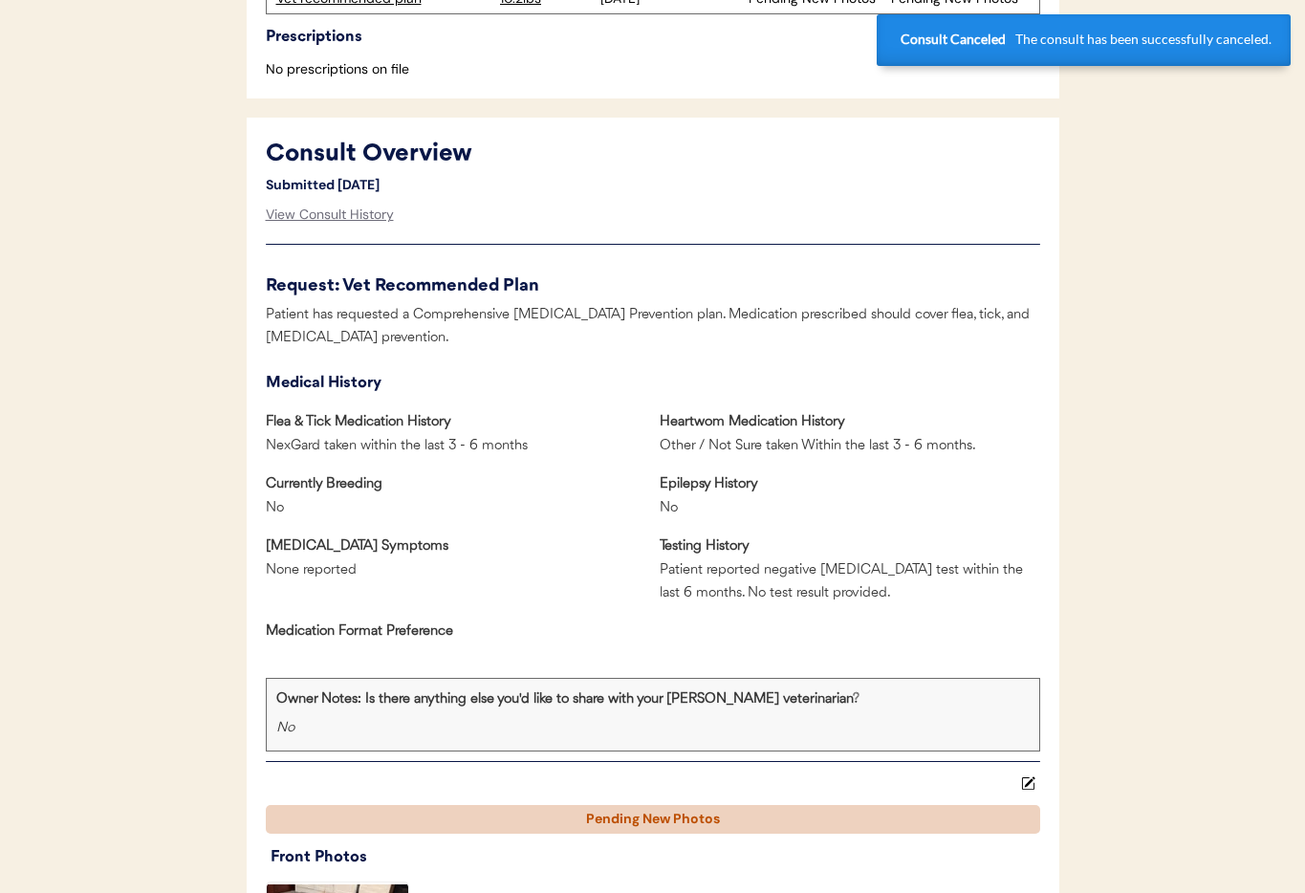
scroll to position [0, 0]
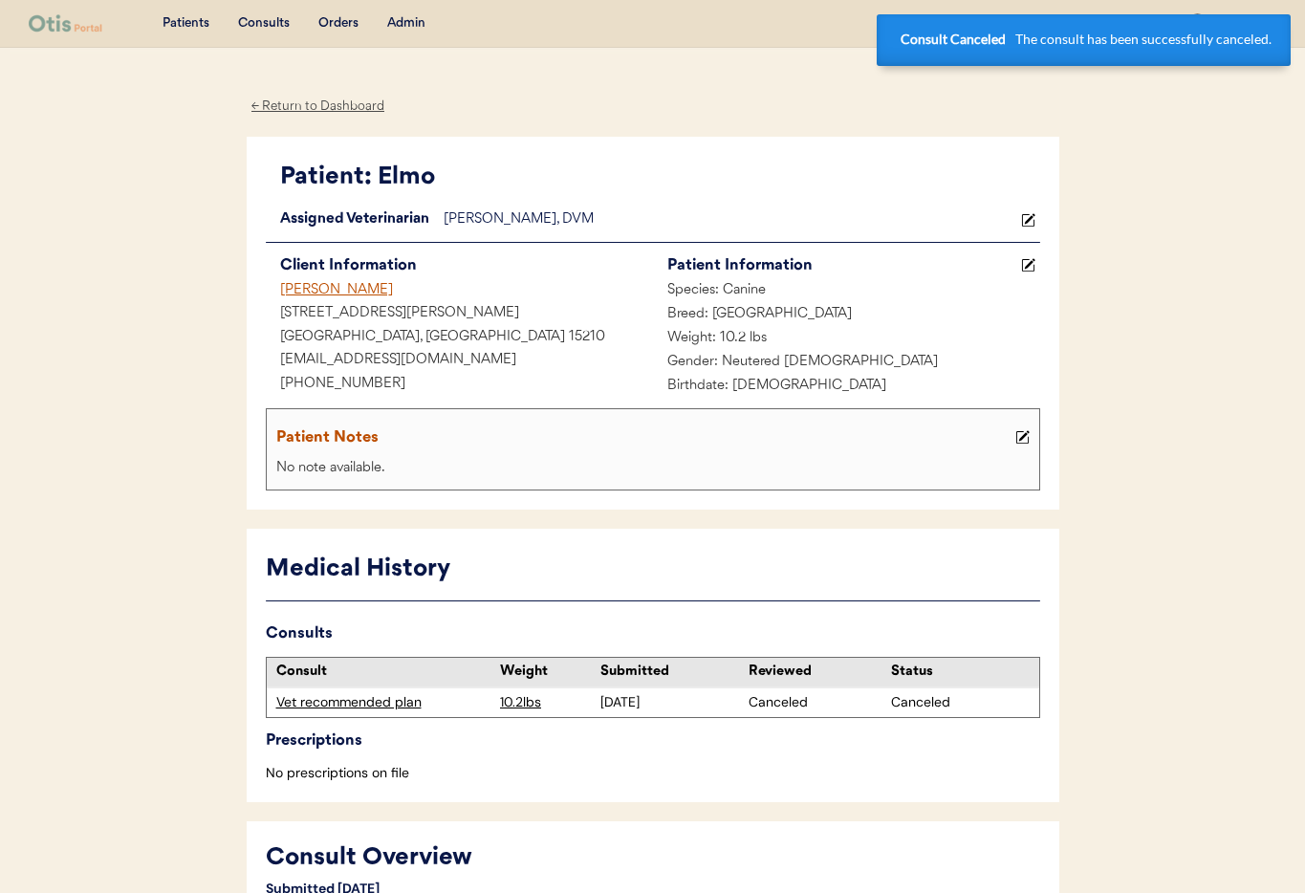
click at [318, 284] on div "Michelle Smiley" at bounding box center [459, 291] width 387 height 24
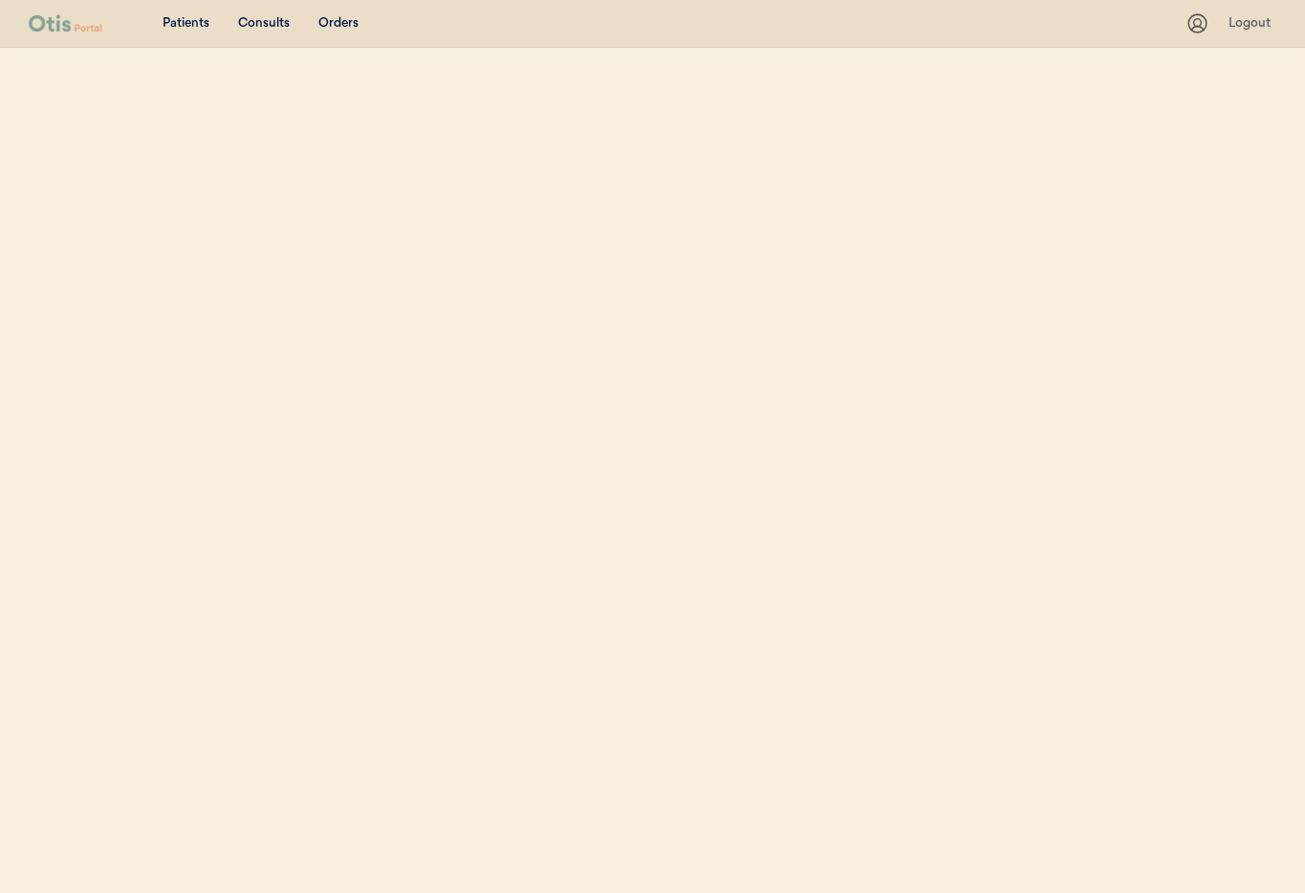
select select ""Name""
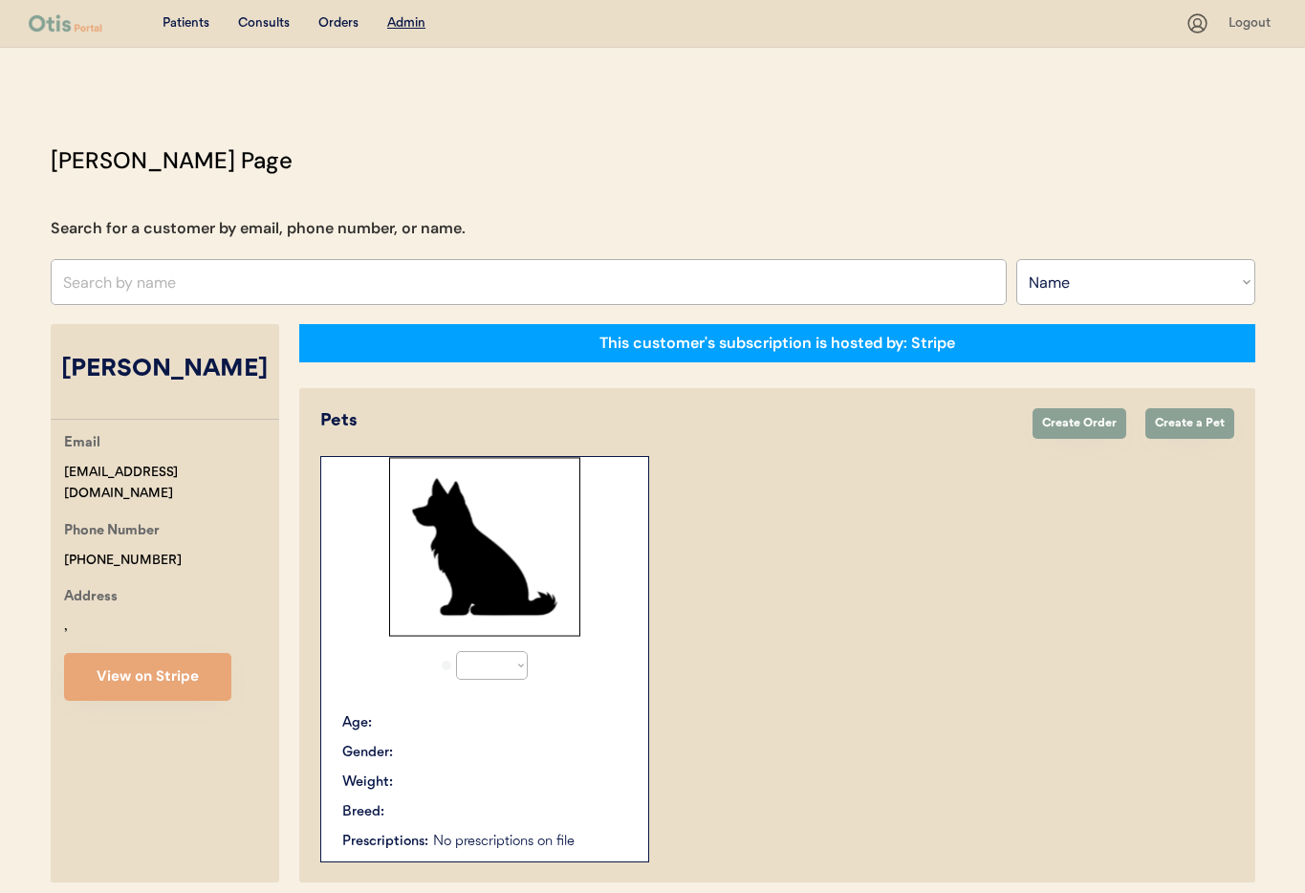
select select "true"
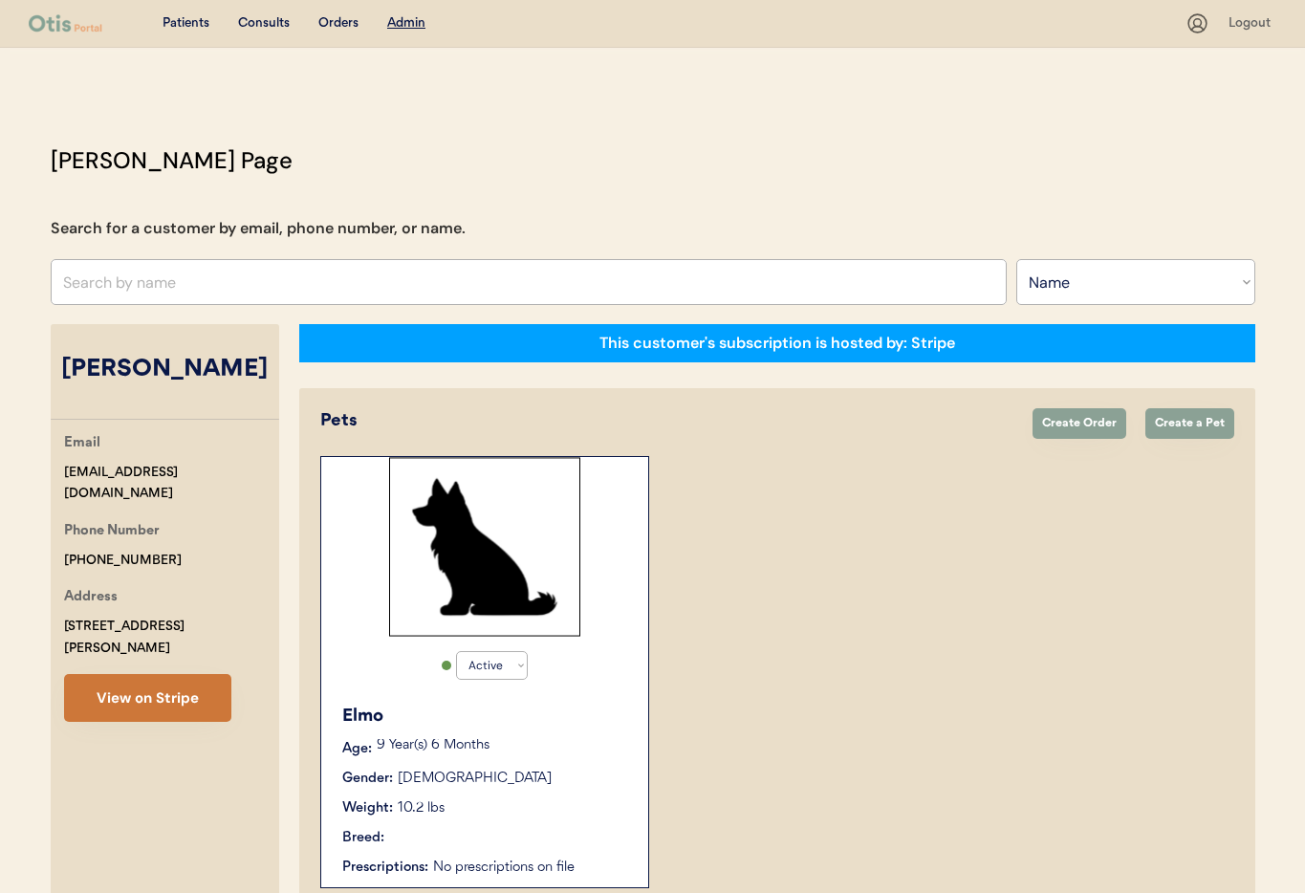
click at [161, 674] on button "View on Stripe" at bounding box center [147, 698] width 167 height 48
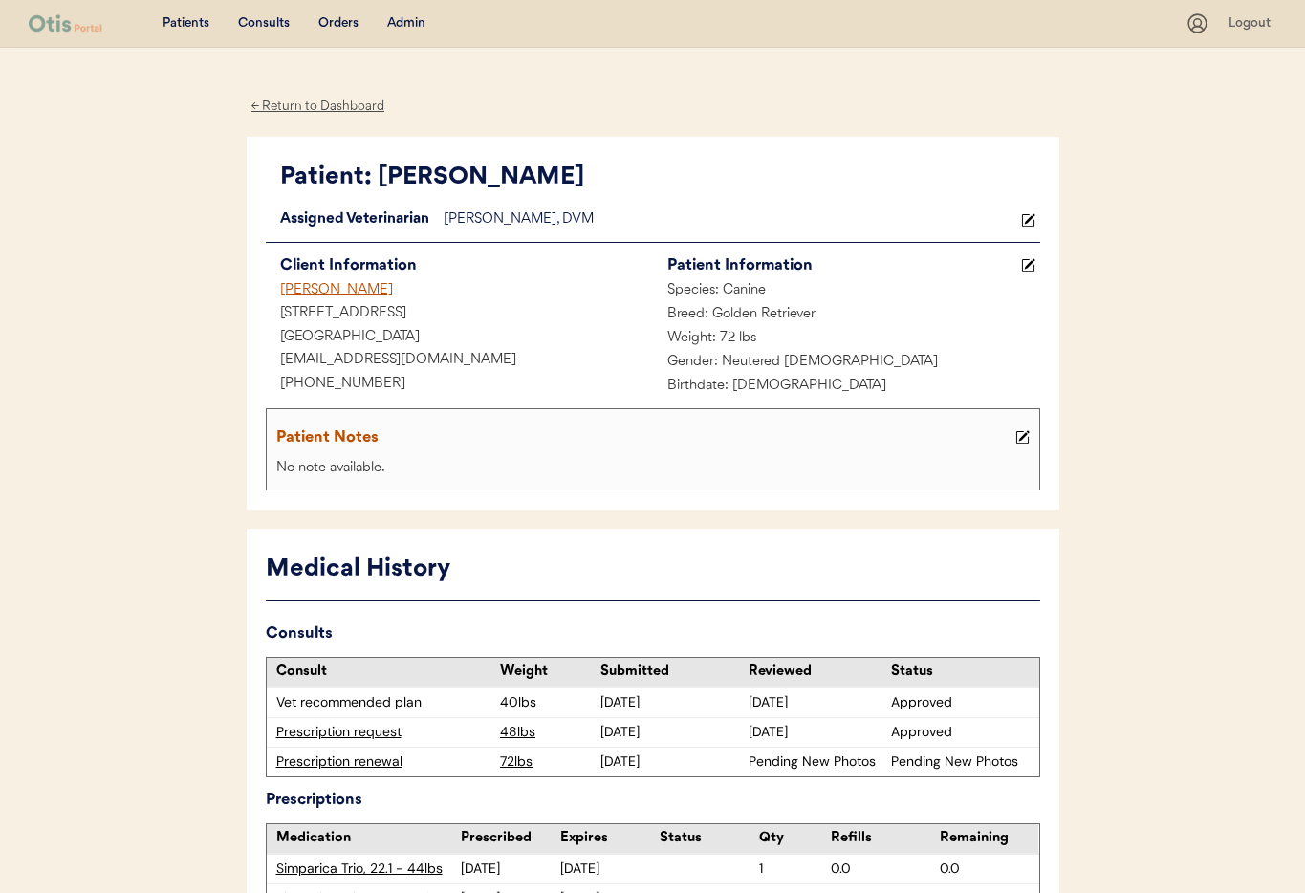
scroll to position [1, 0]
click at [348, 761] on div "Prescription renewal" at bounding box center [383, 760] width 215 height 19
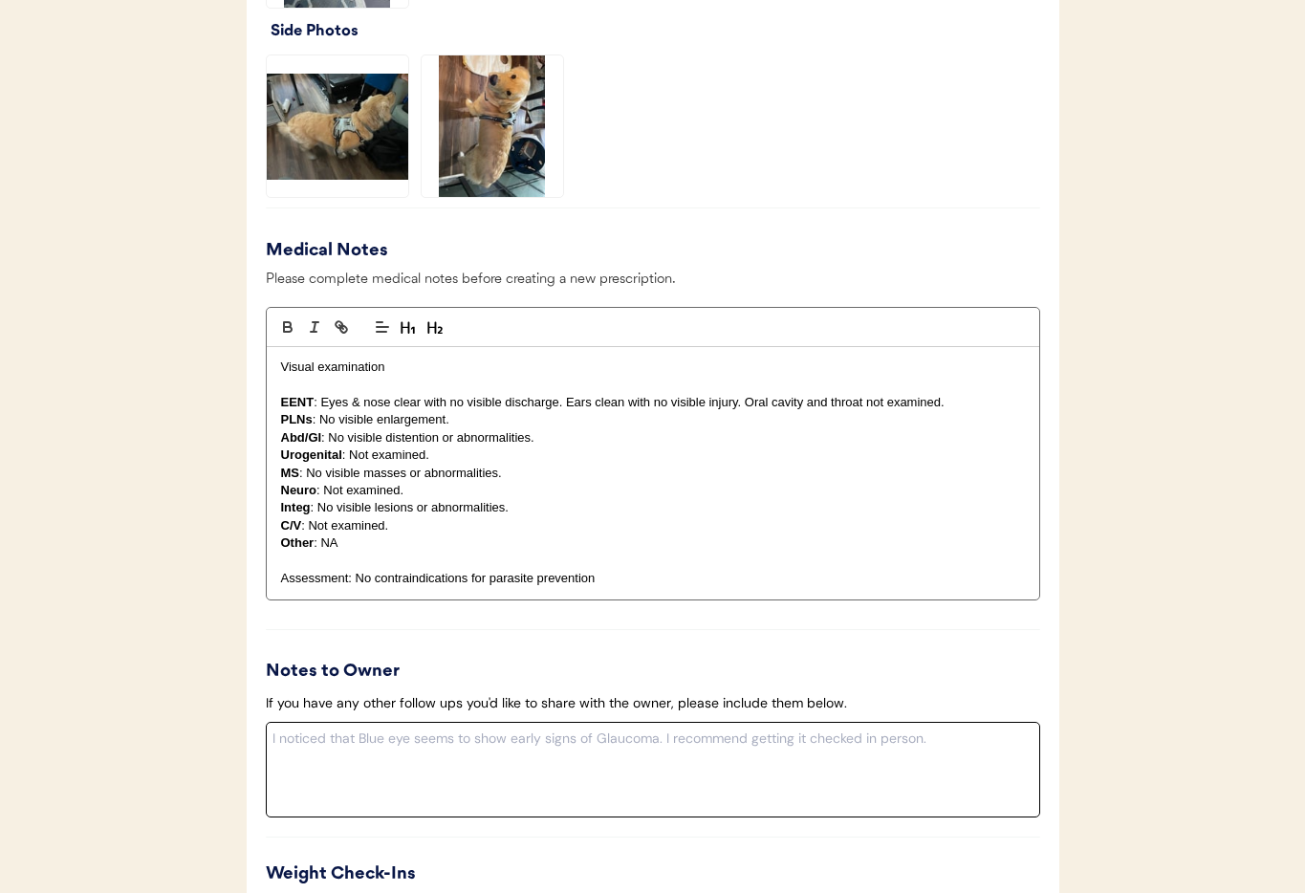
scroll to position [2218, 0]
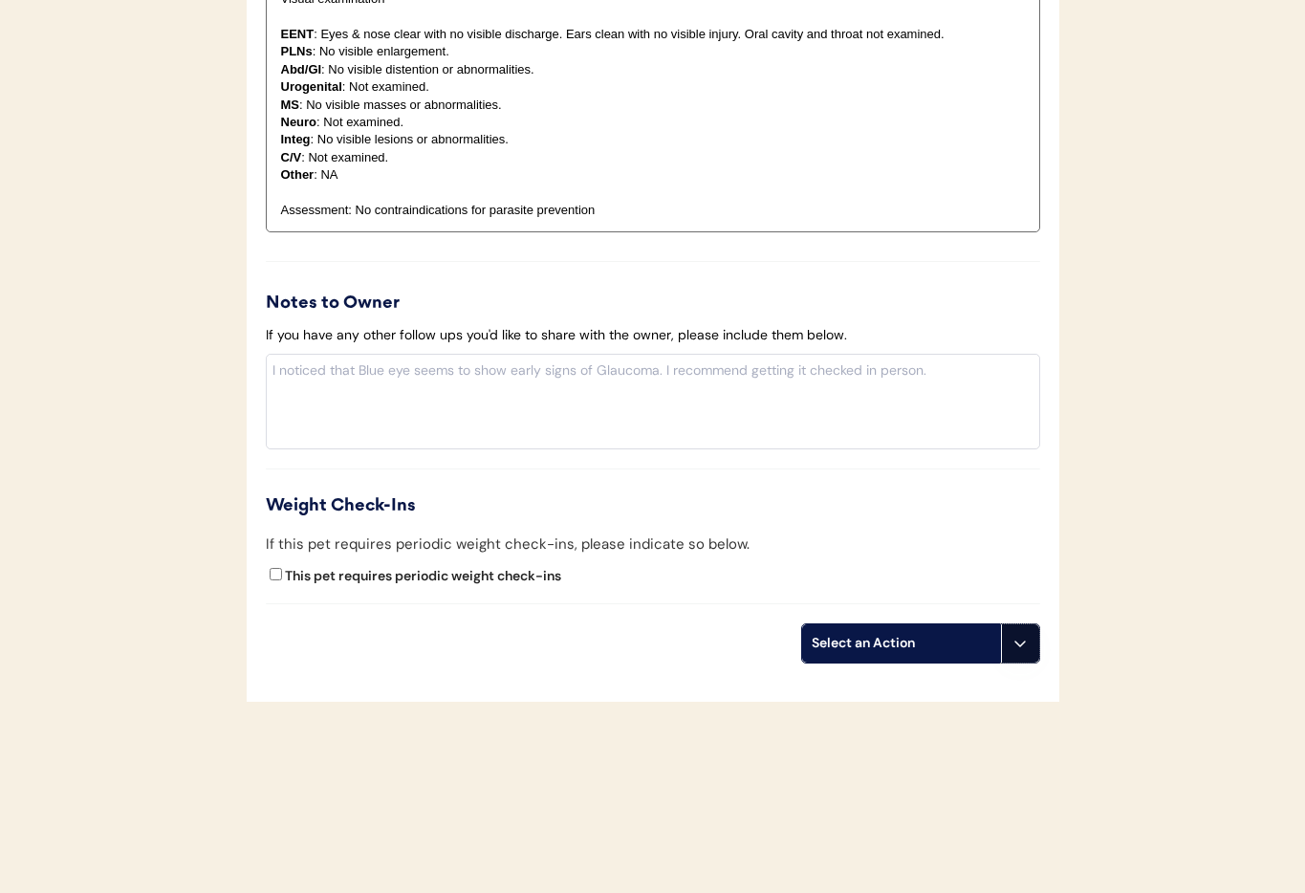
click at [1032, 656] on button at bounding box center [1020, 643] width 38 height 38
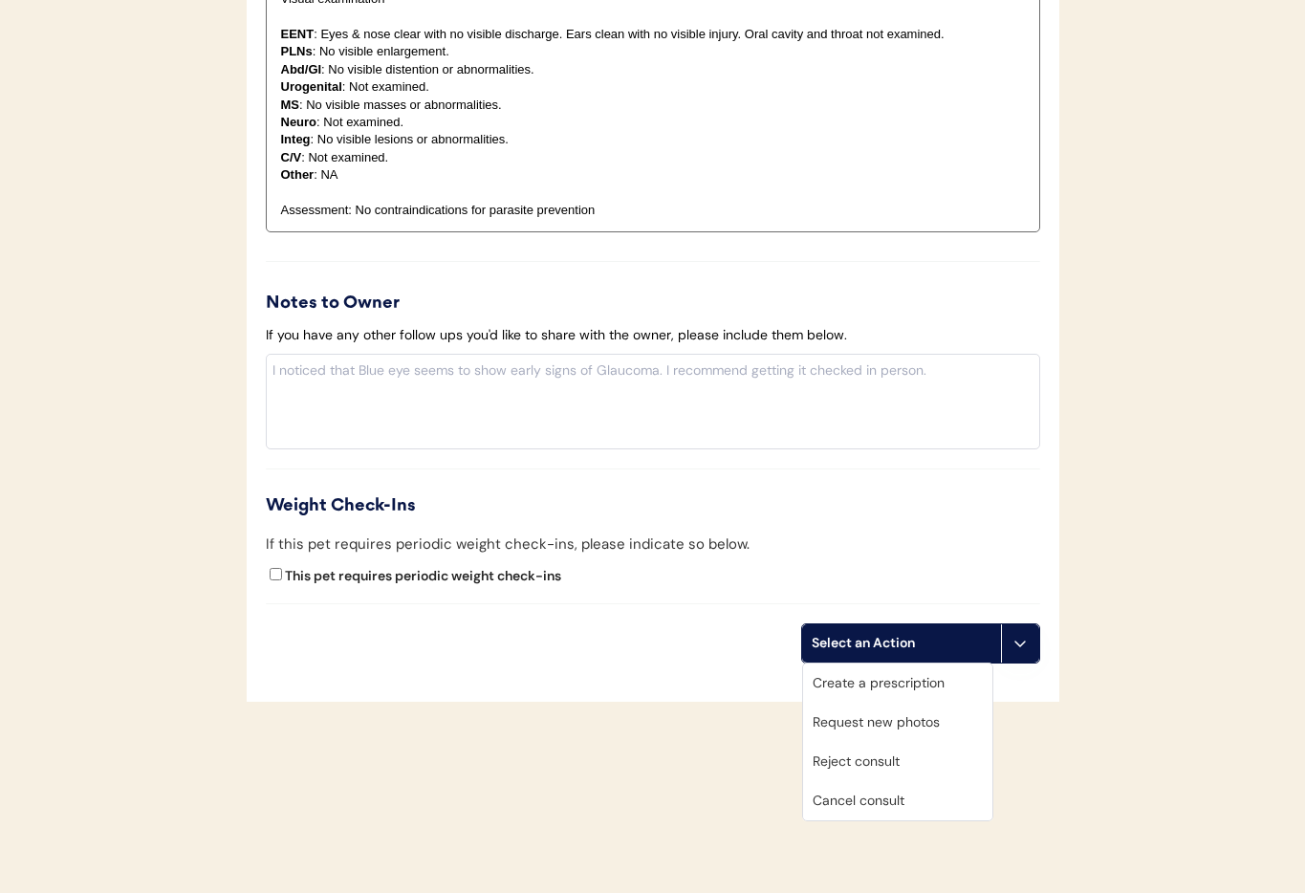
click at [923, 799] on div "Cancel consult" at bounding box center [897, 800] width 189 height 39
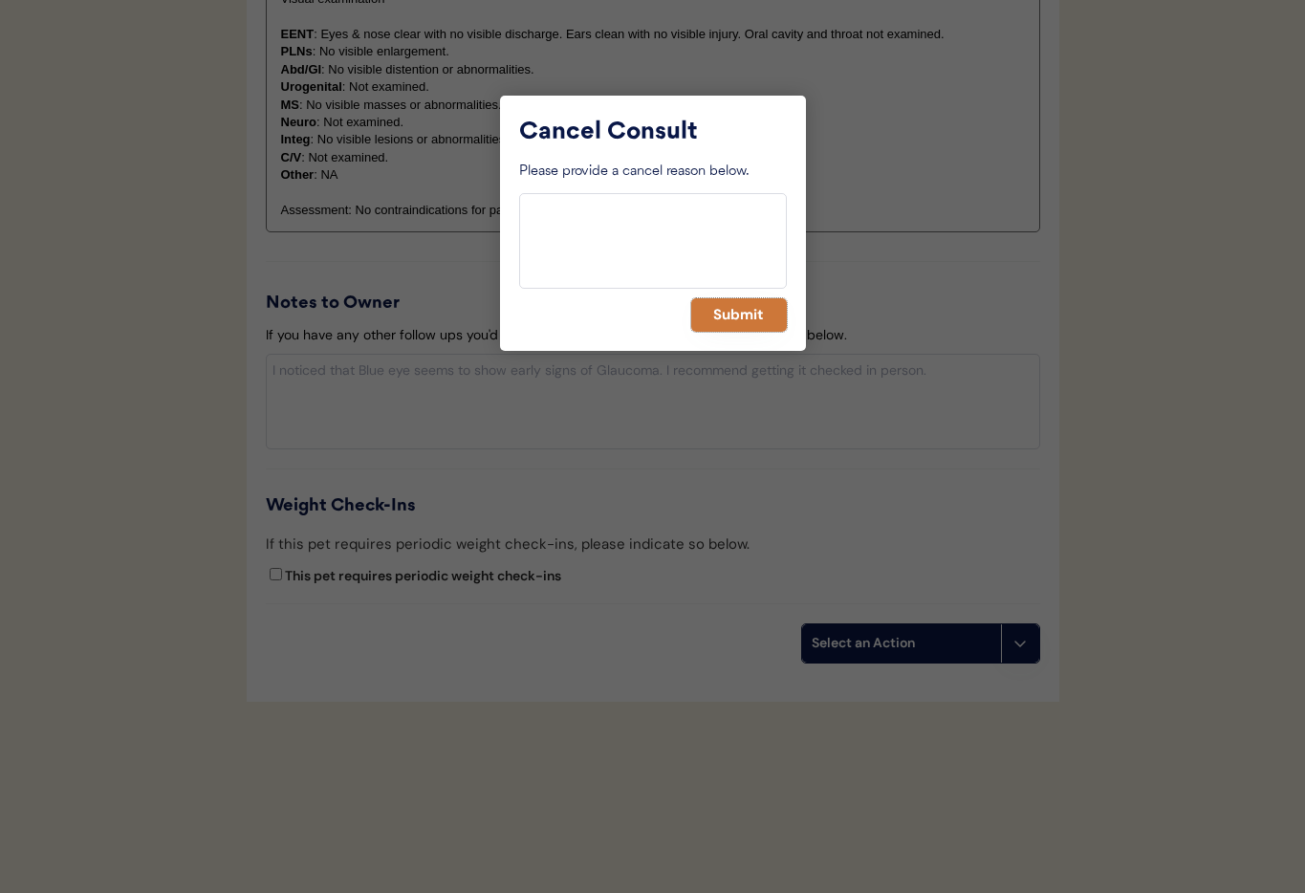
click at [726, 322] on button "Submit" at bounding box center [739, 314] width 96 height 33
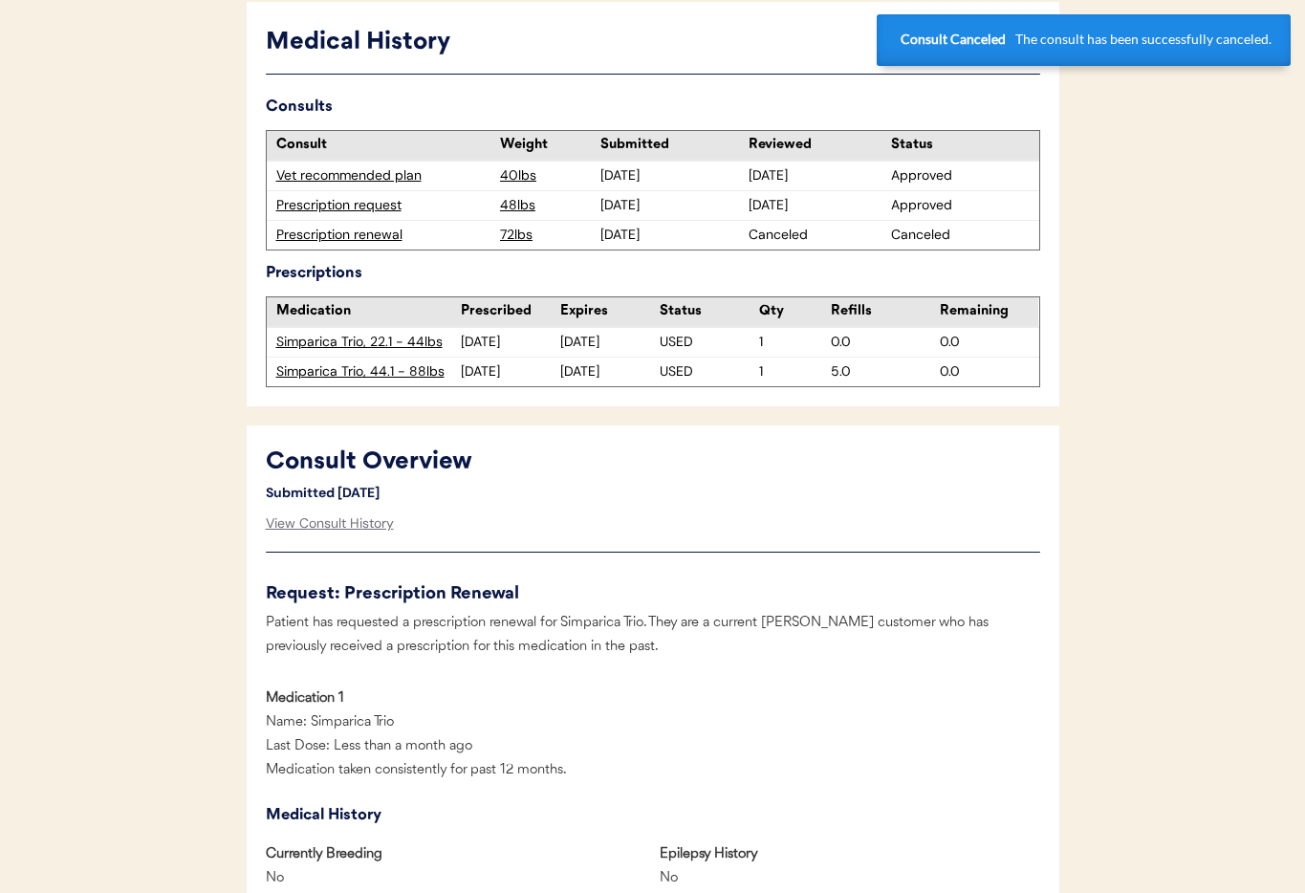
scroll to position [0, 0]
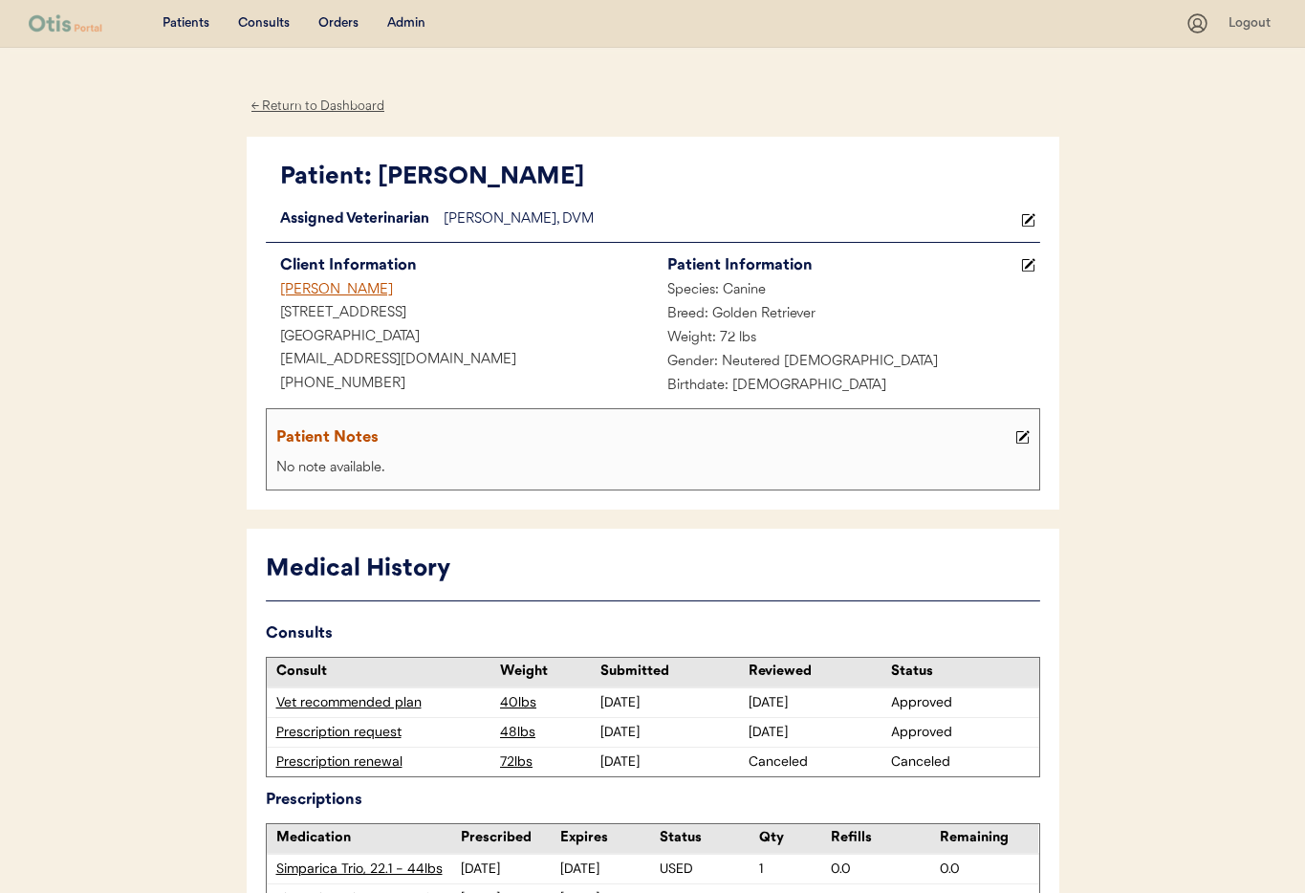
click at [345, 292] on div "[PERSON_NAME]" at bounding box center [459, 291] width 387 height 24
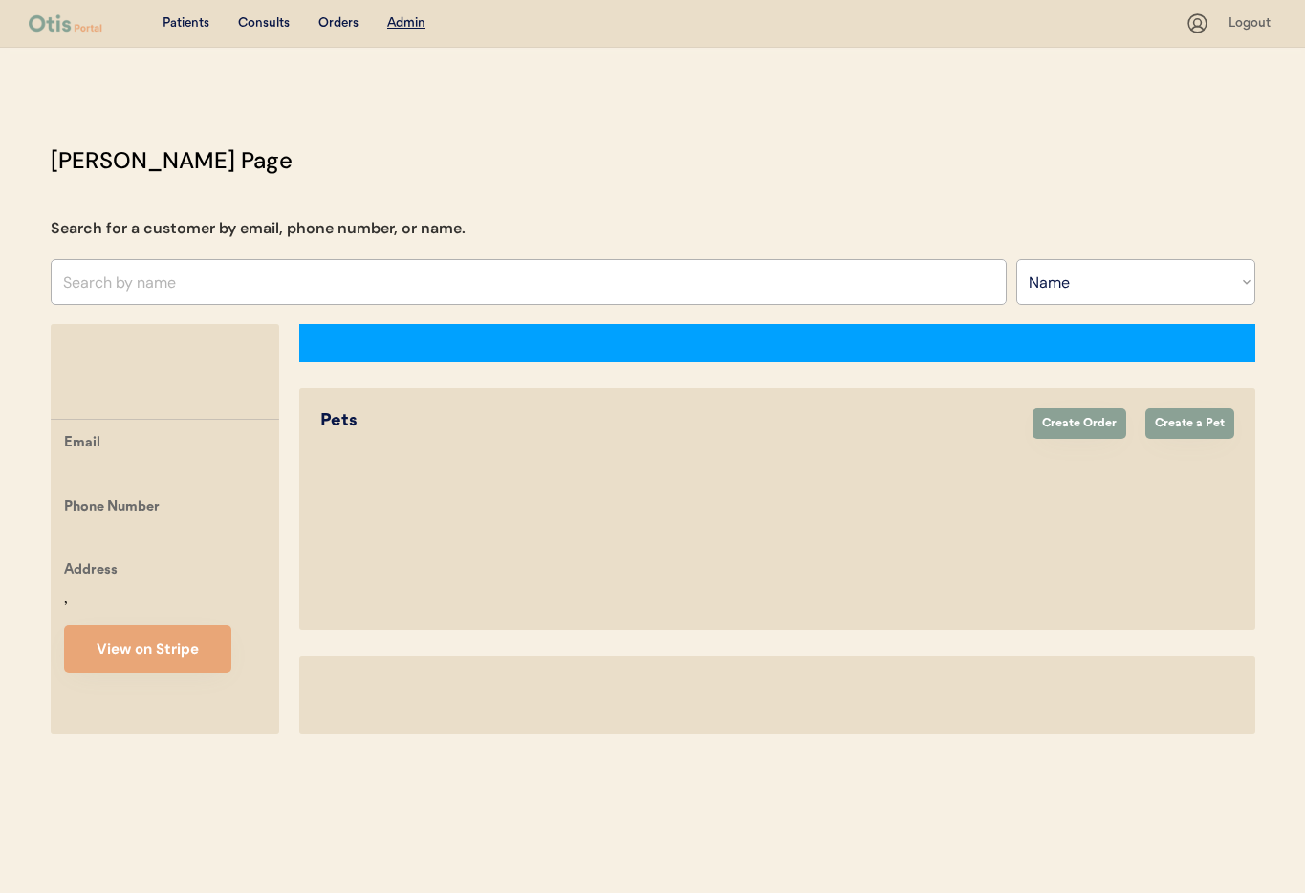
select select ""Name""
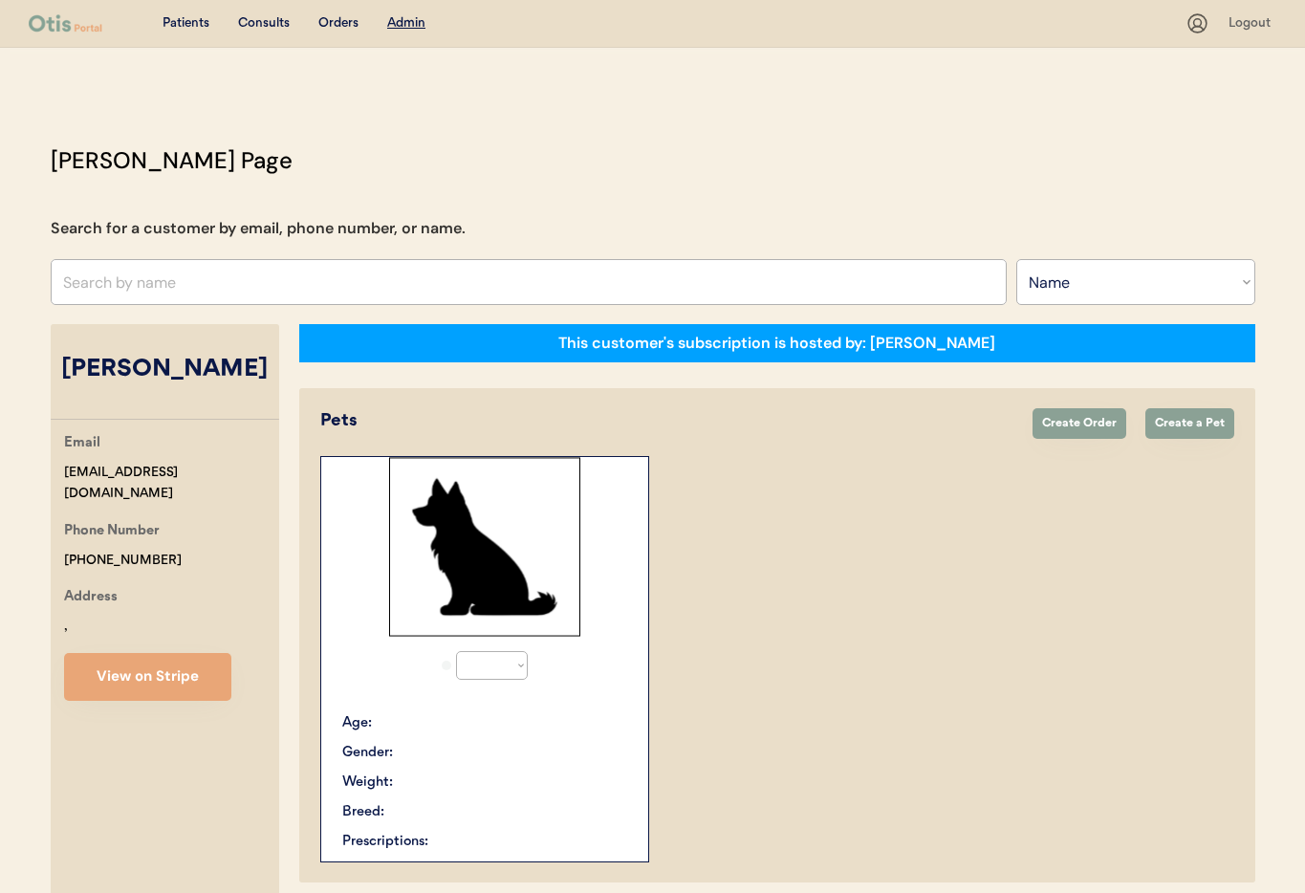
select select "true"
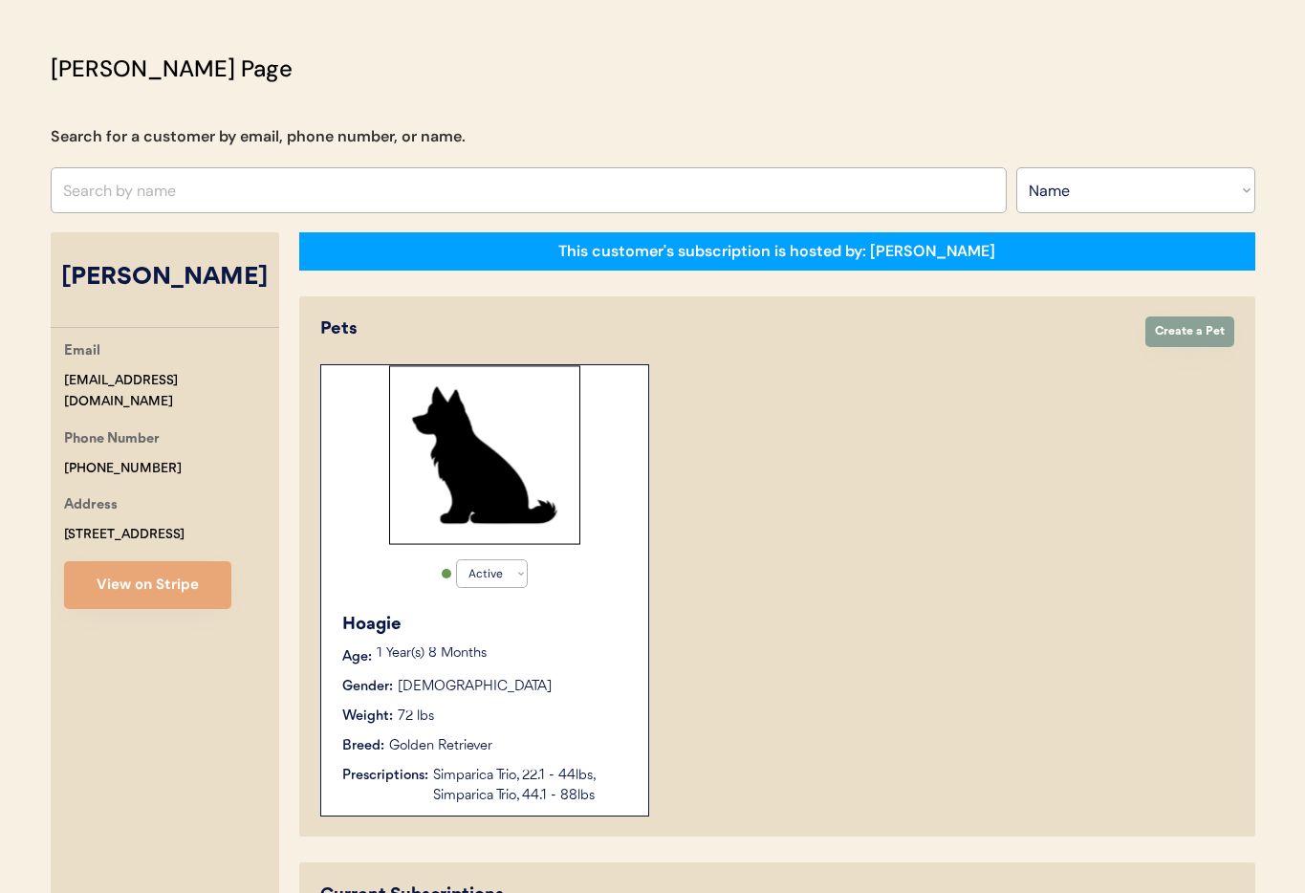
scroll to position [426, 0]
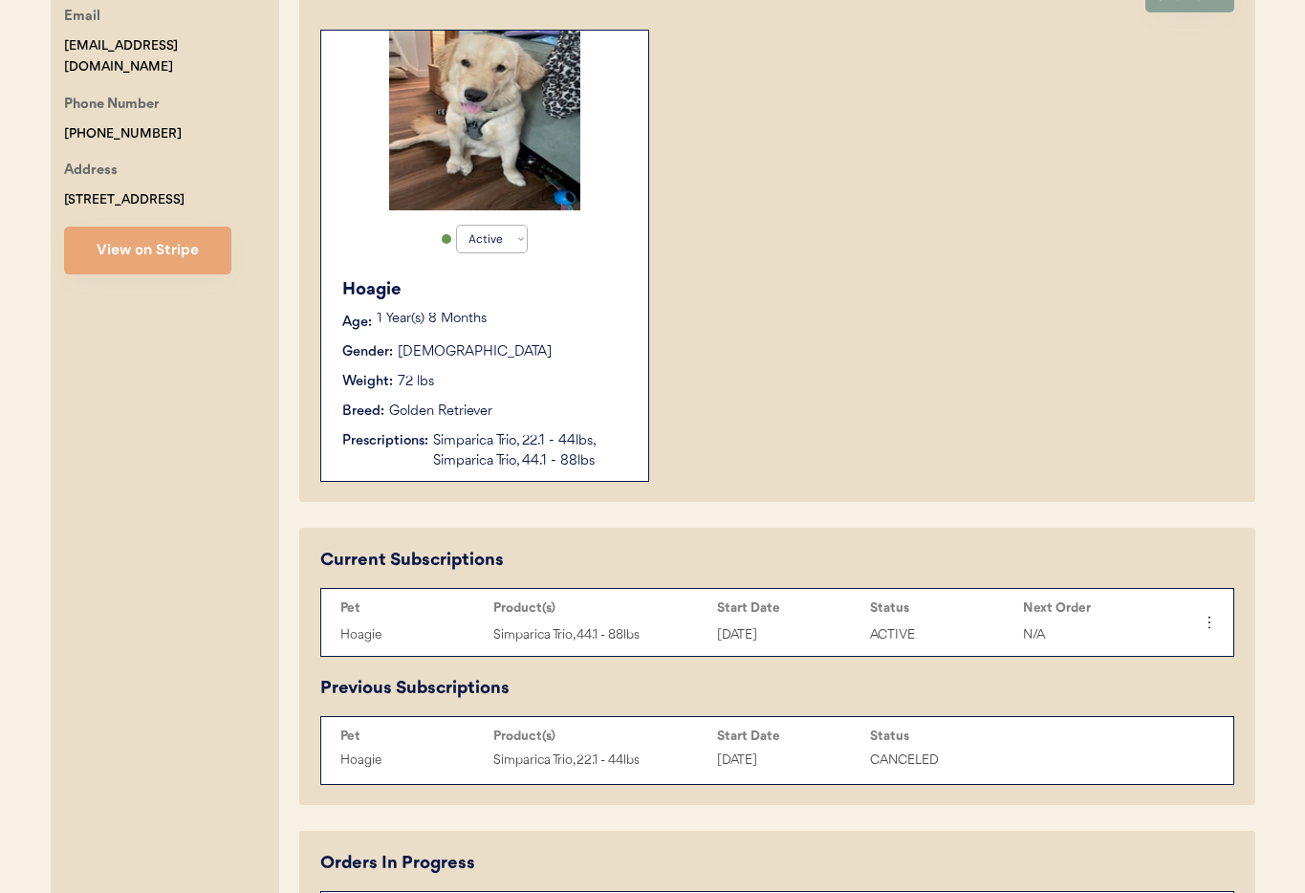
click at [588, 364] on div "[PERSON_NAME] Age: [DEMOGRAPHIC_DATA] Year(s) 8 Months Gender: [DEMOGRAPHIC_DAT…" at bounding box center [485, 374] width 308 height 213
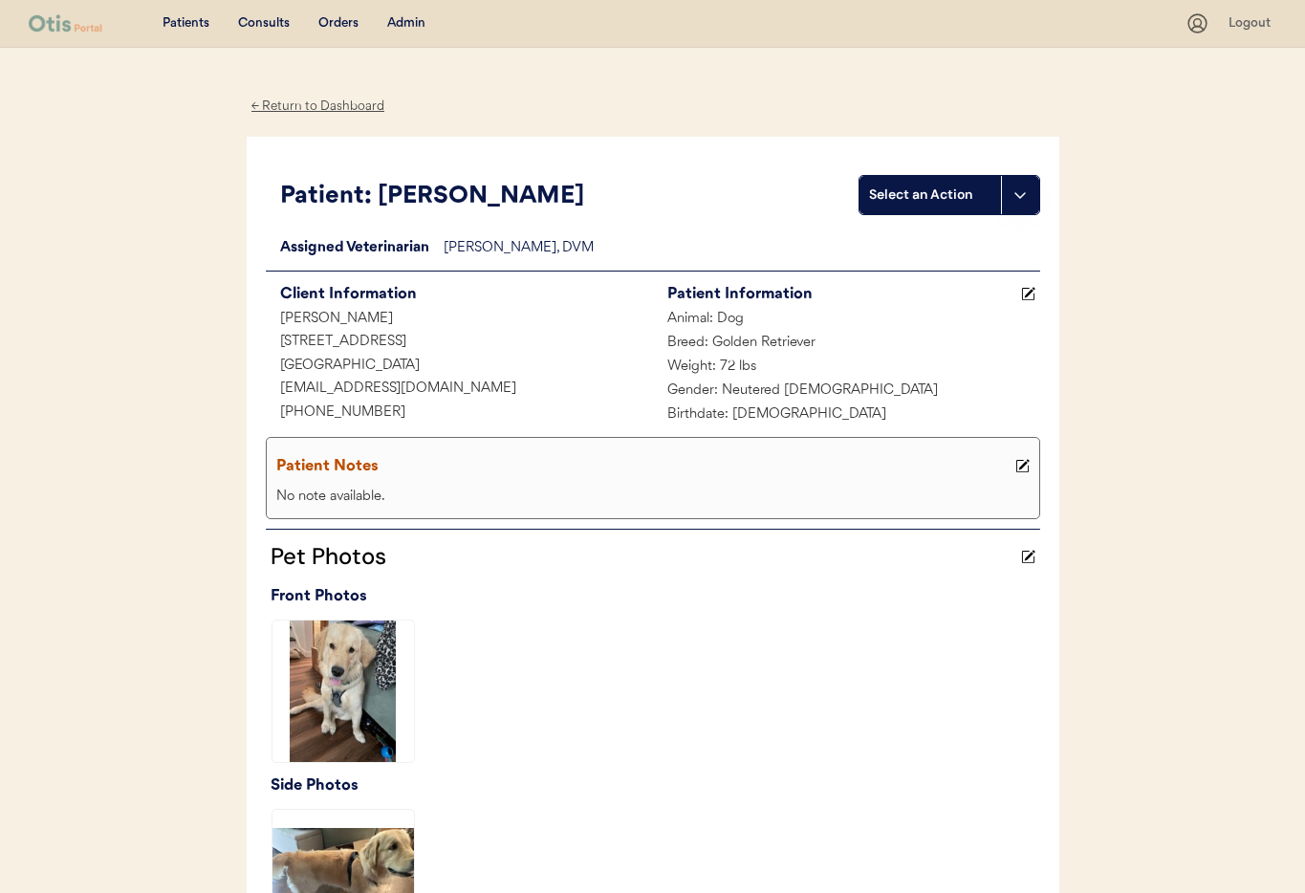
click at [300, 99] on div "← Return to Dashboard" at bounding box center [318, 107] width 143 height 22
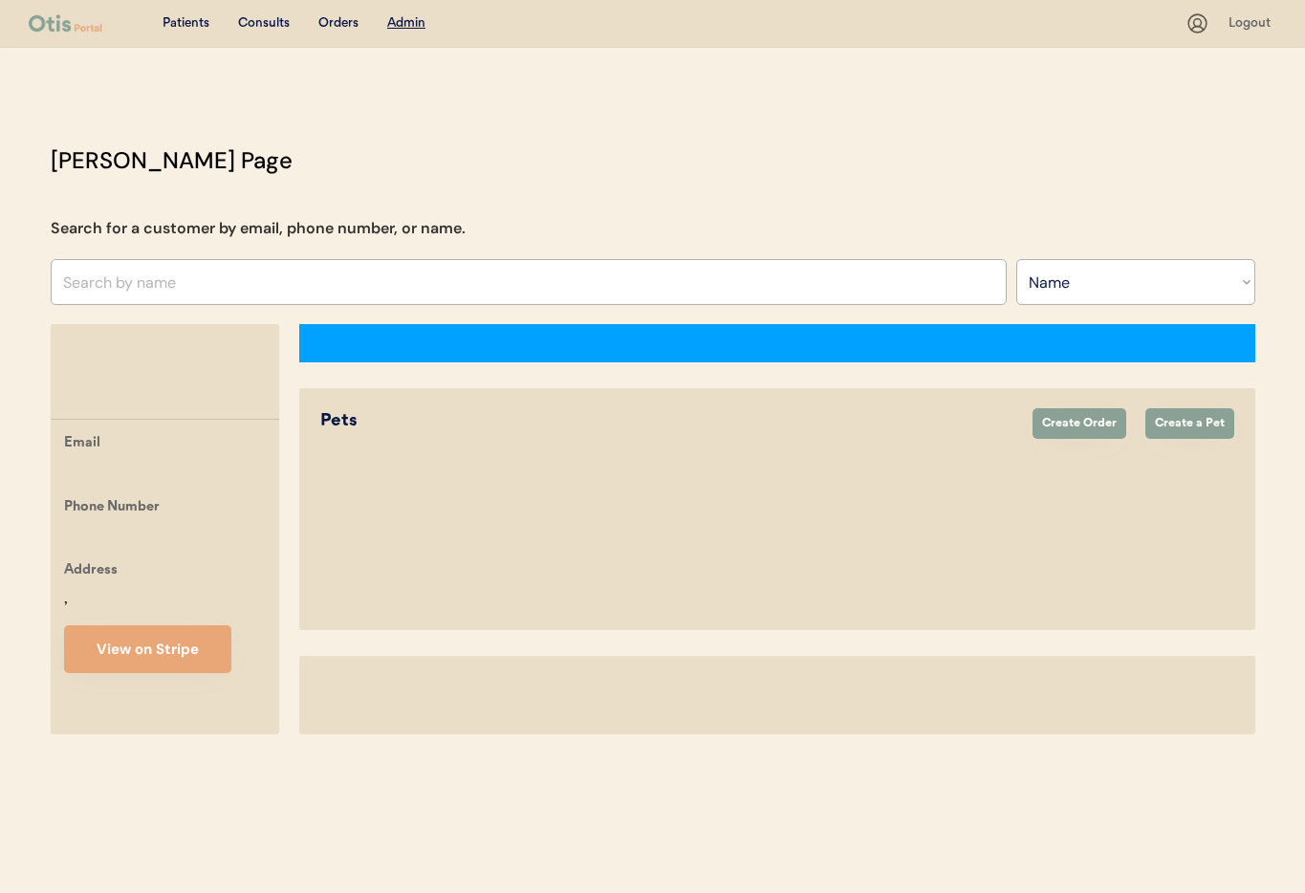
select select ""Name""
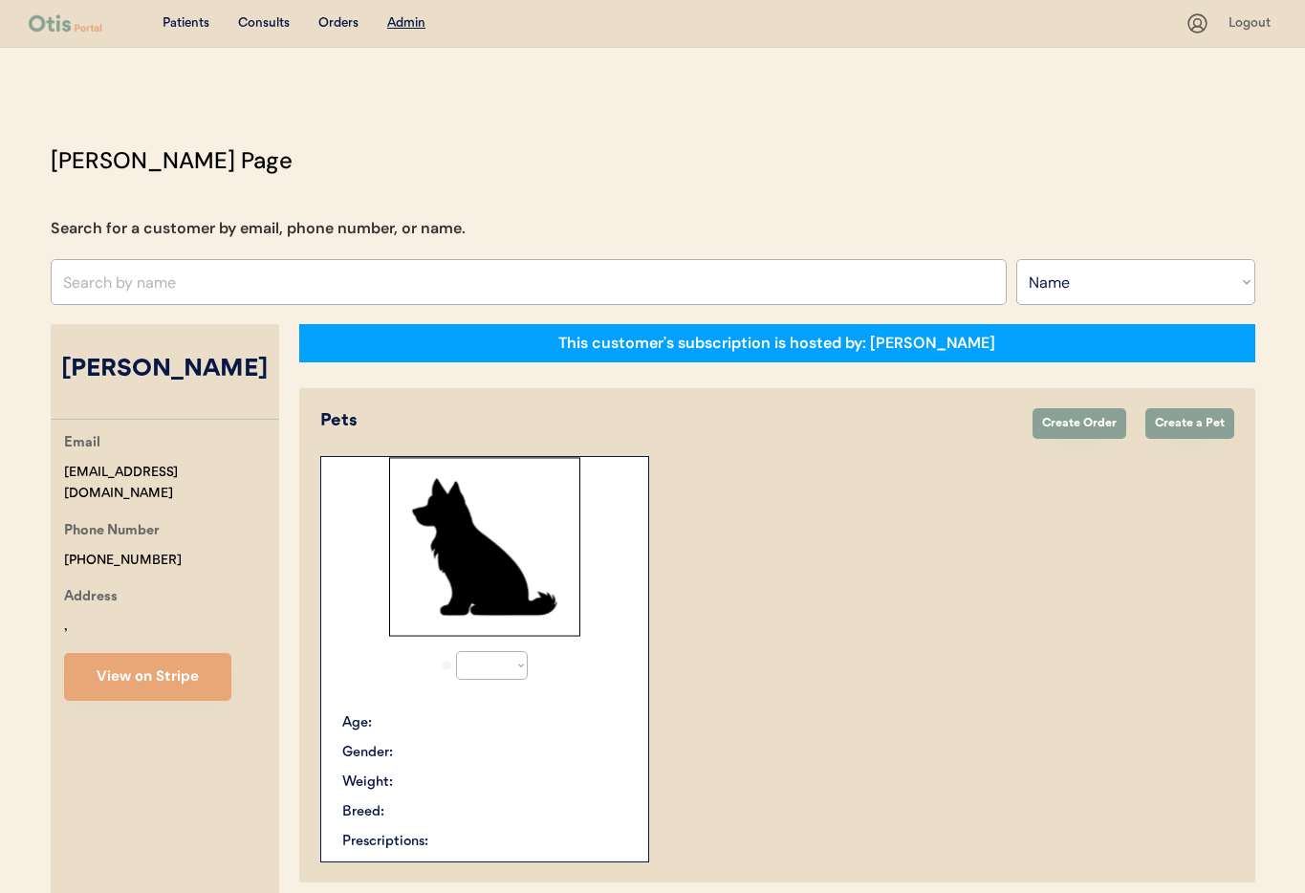
select select "true"
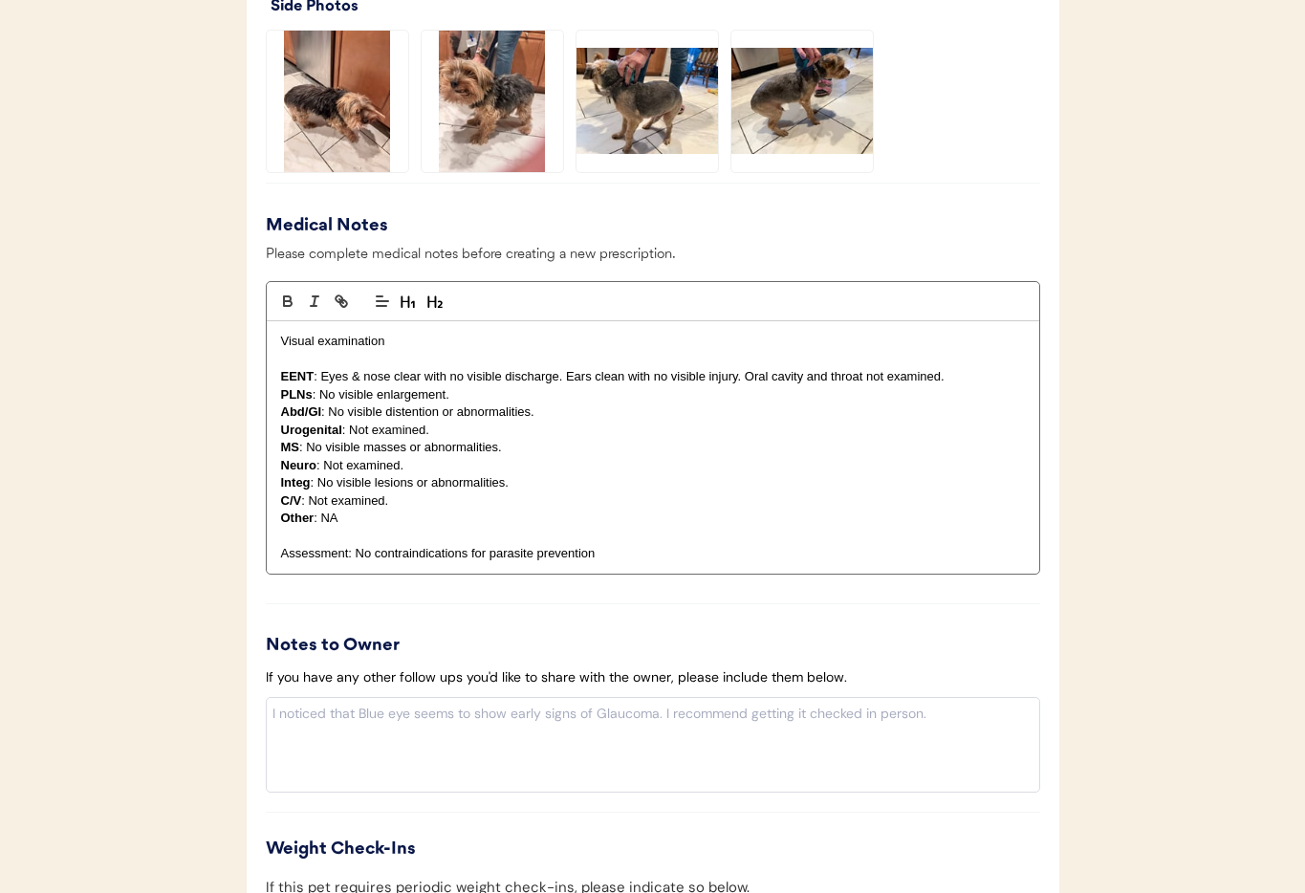
scroll to position [2017, 0]
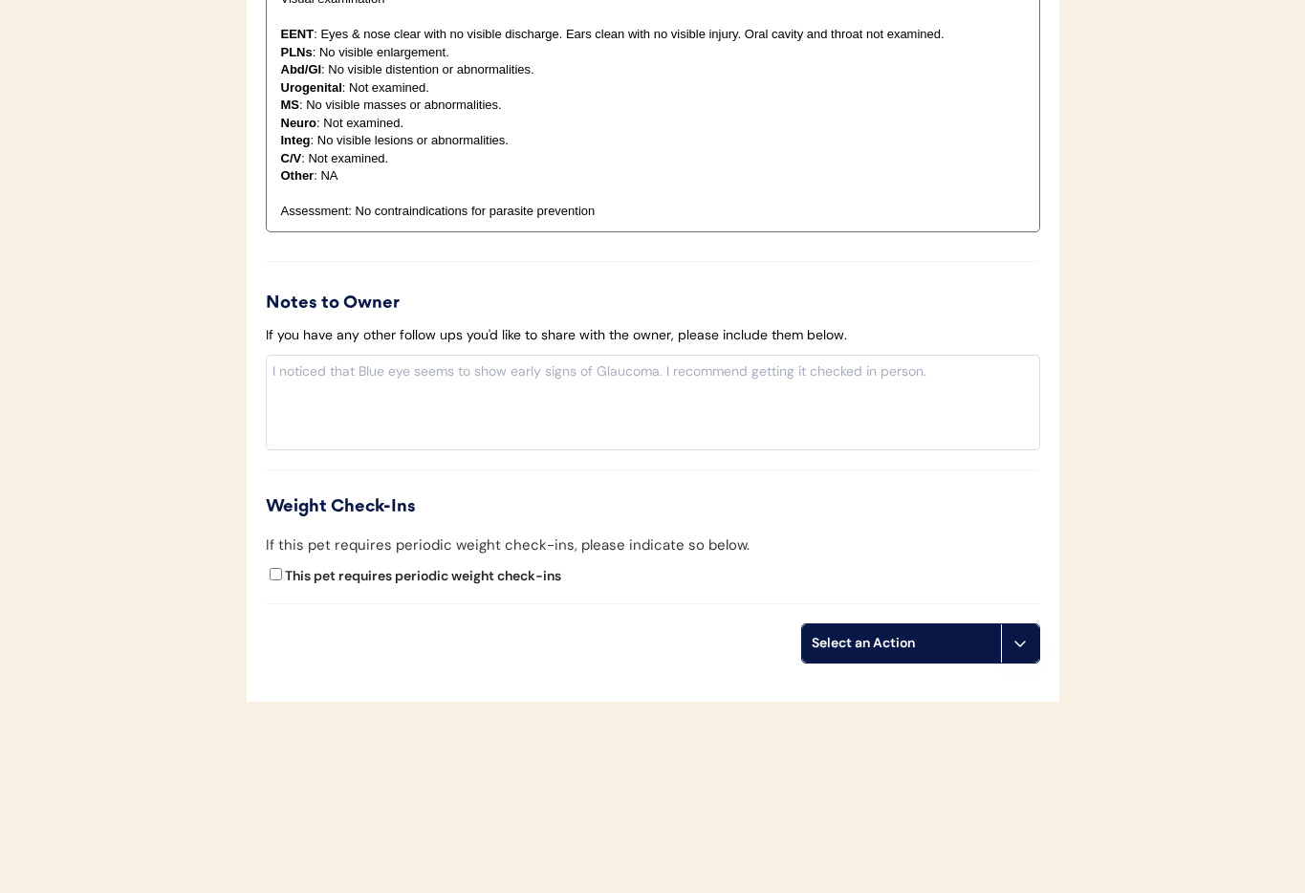
click at [1020, 648] on icon at bounding box center [1019, 643] width 15 height 15
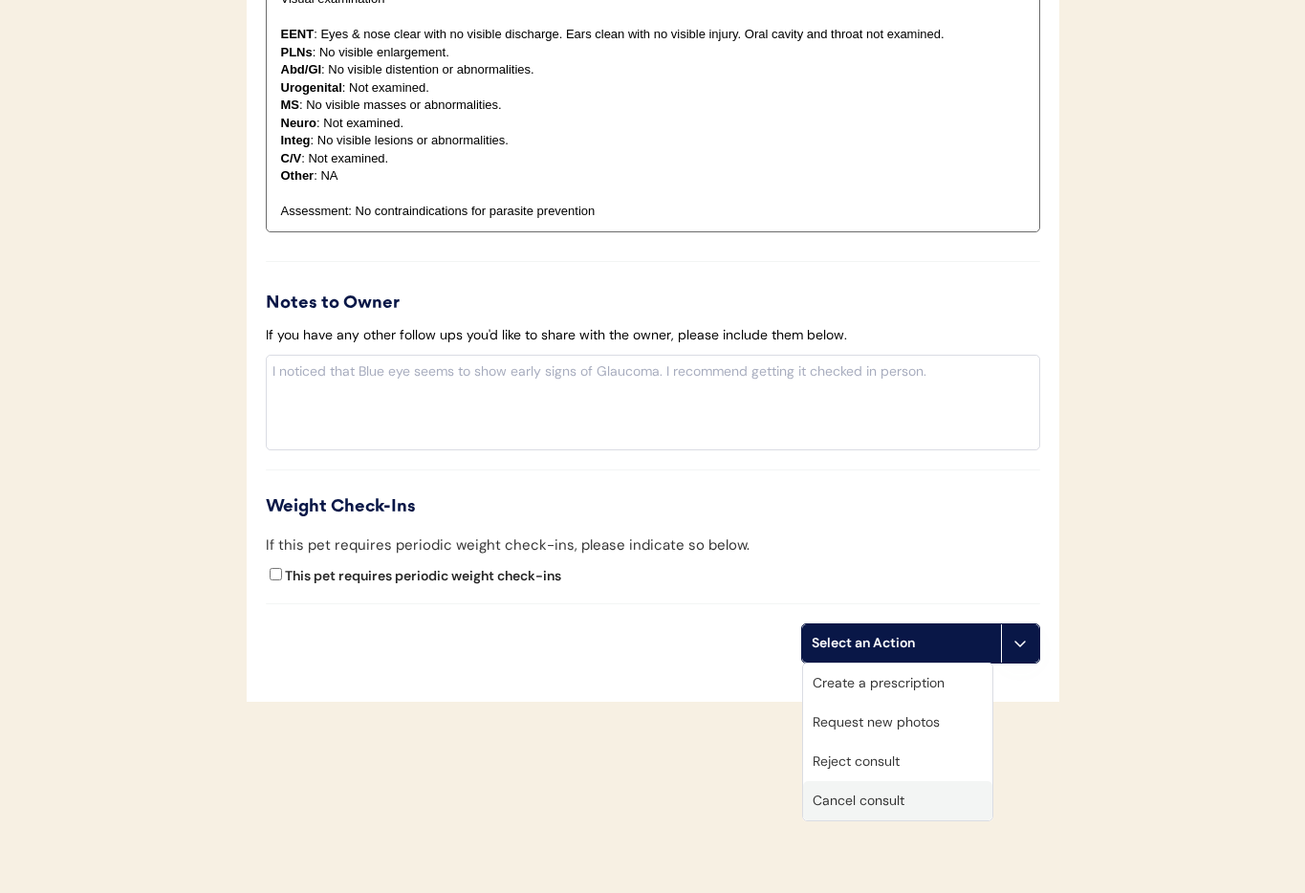
click at [929, 803] on div "Cancel consult" at bounding box center [897, 800] width 189 height 39
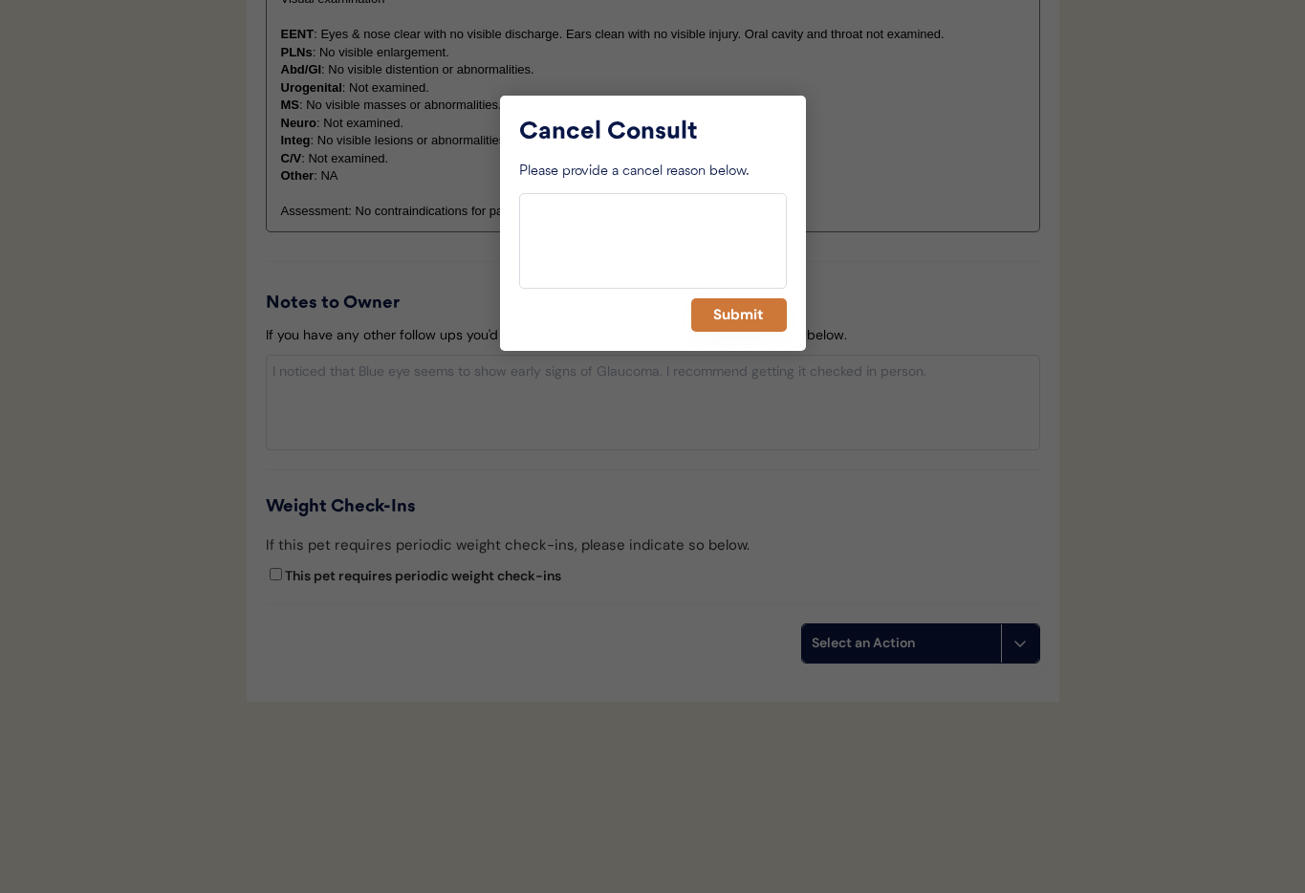
click at [720, 309] on button "Submit" at bounding box center [739, 314] width 96 height 33
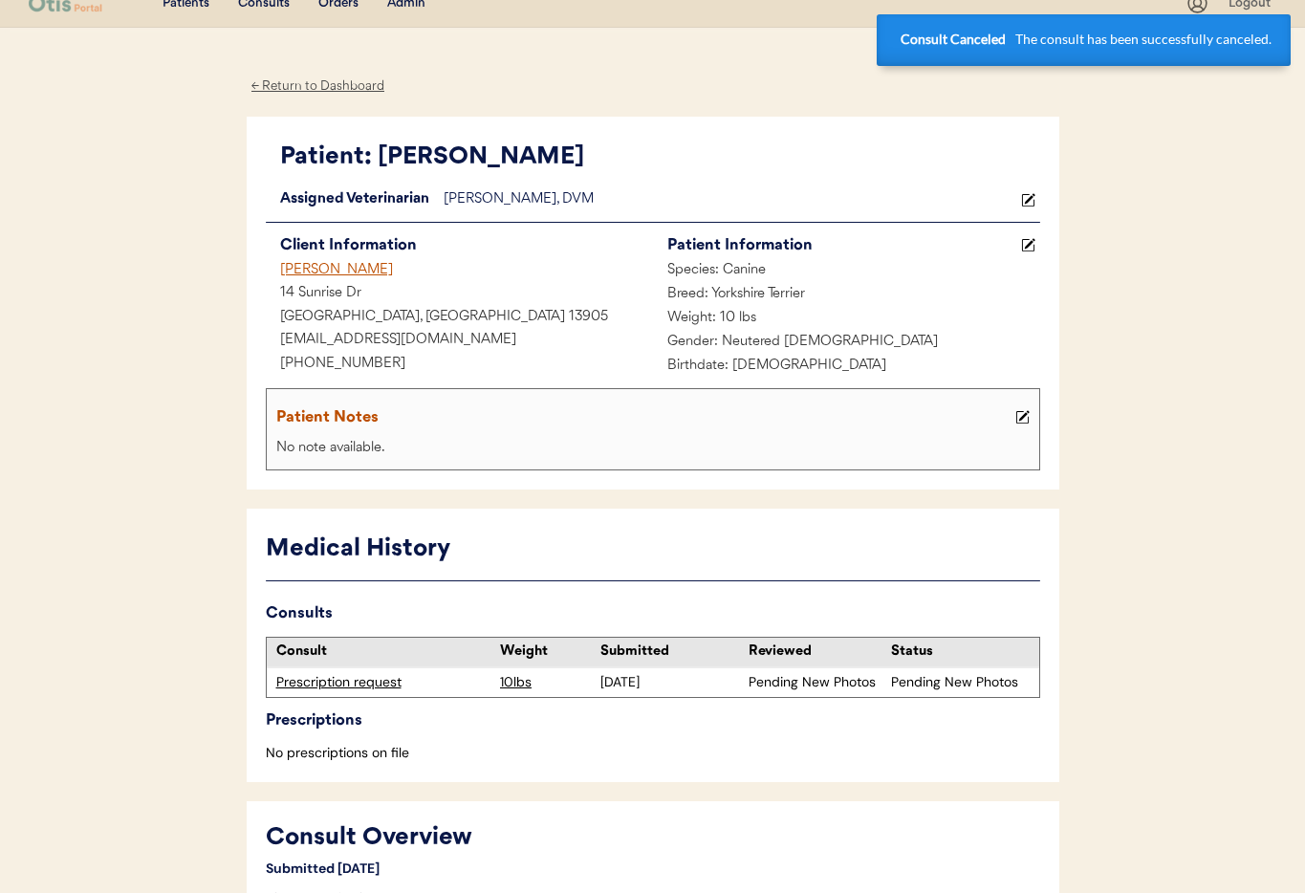
scroll to position [0, 0]
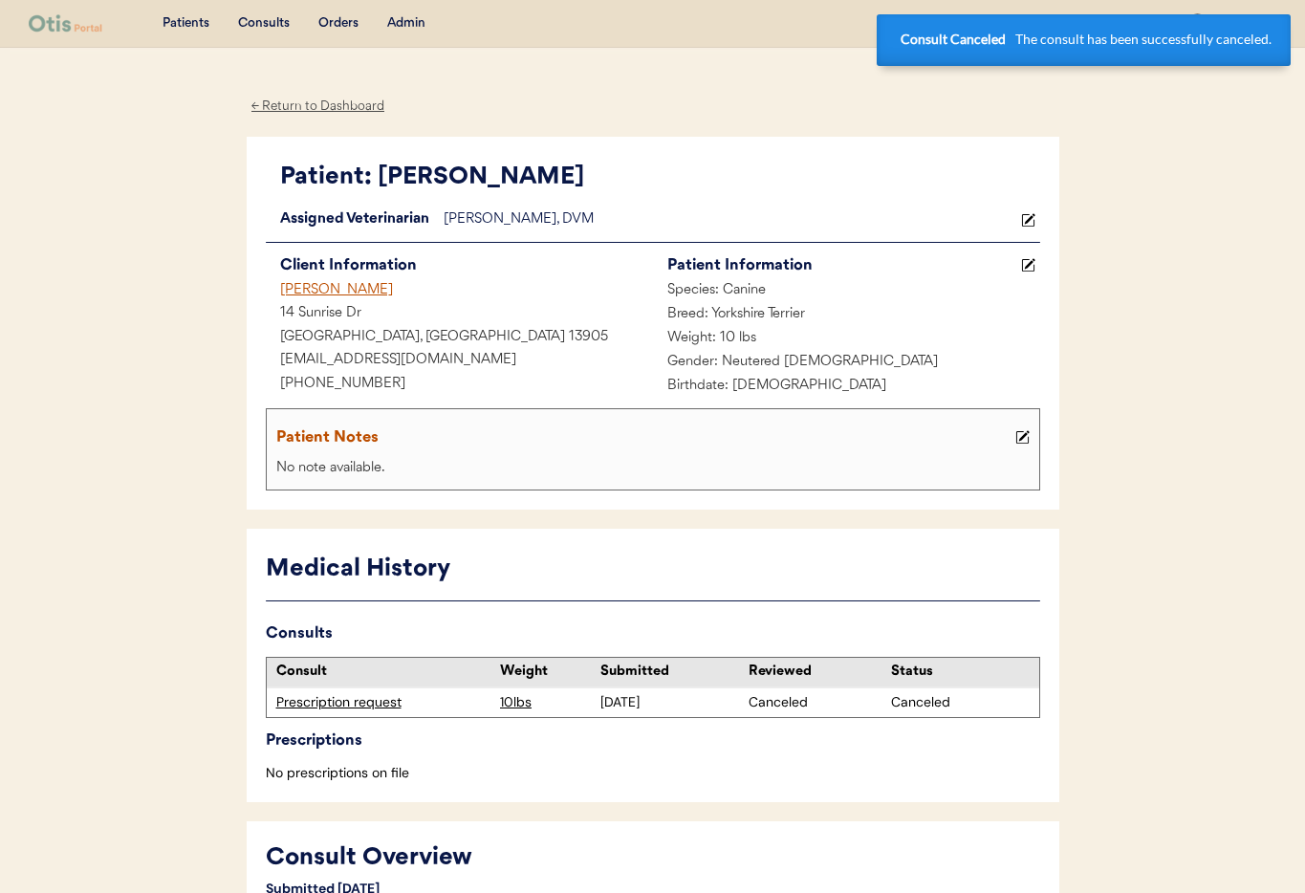
click at [305, 283] on div "[PERSON_NAME]" at bounding box center [459, 291] width 387 height 24
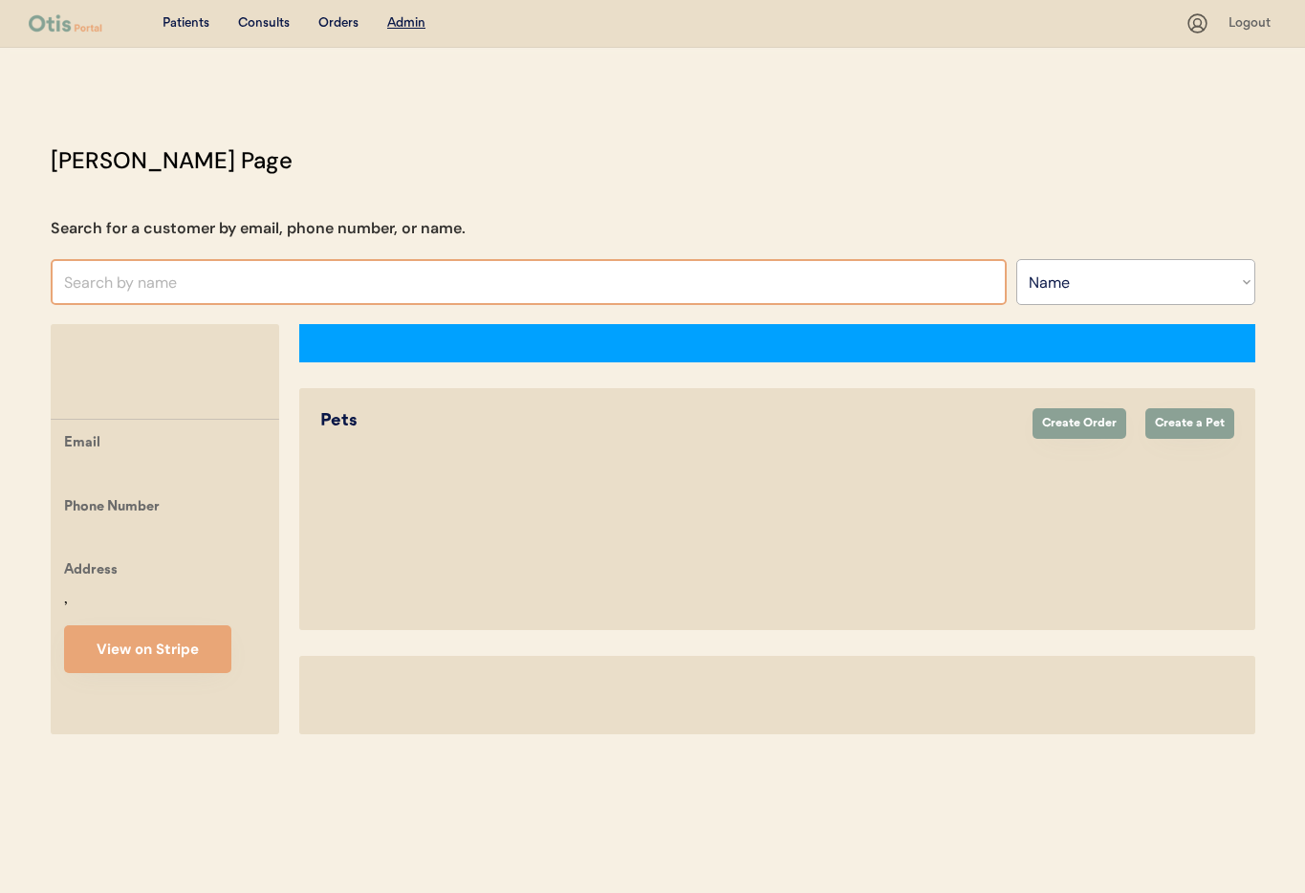
select select ""Name""
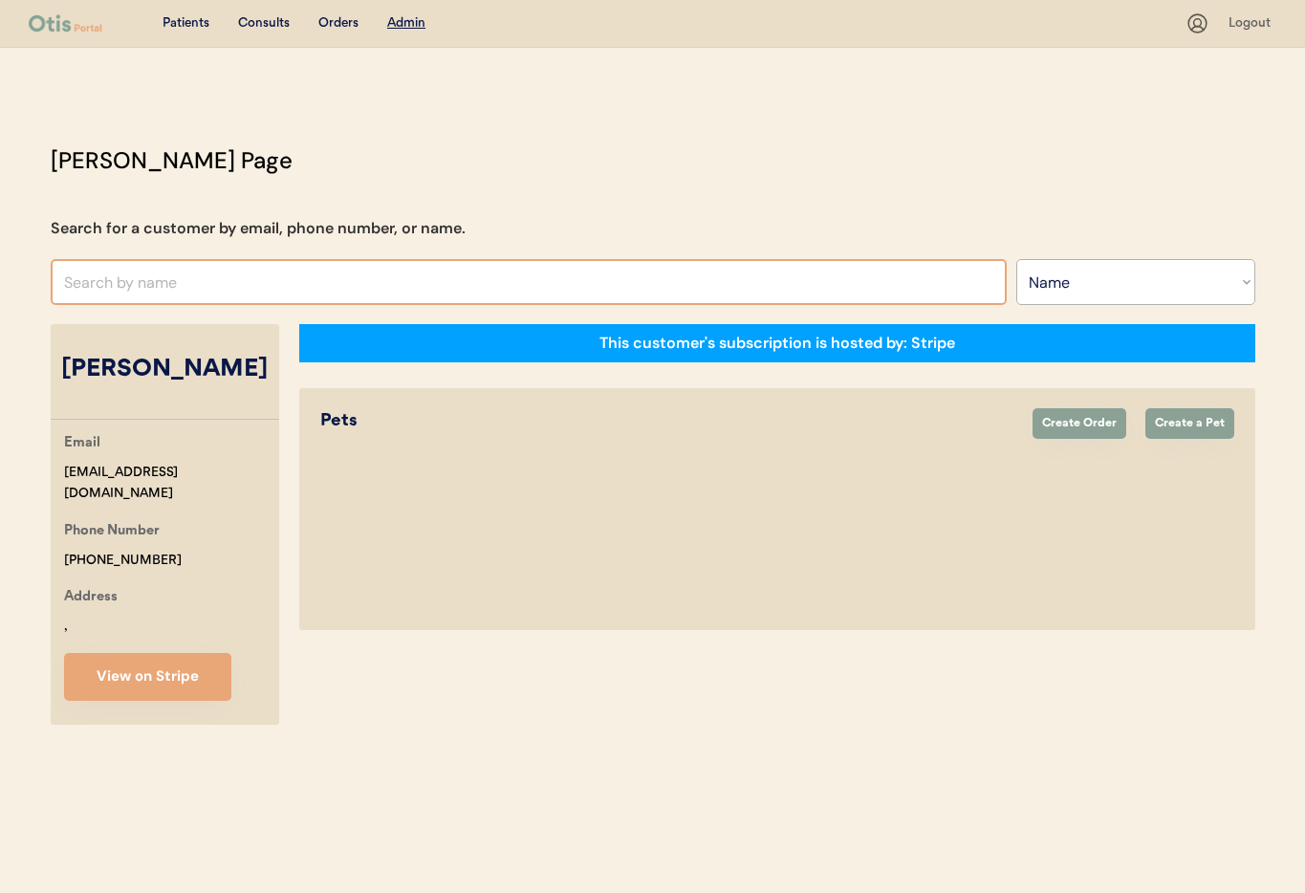
select select "true"
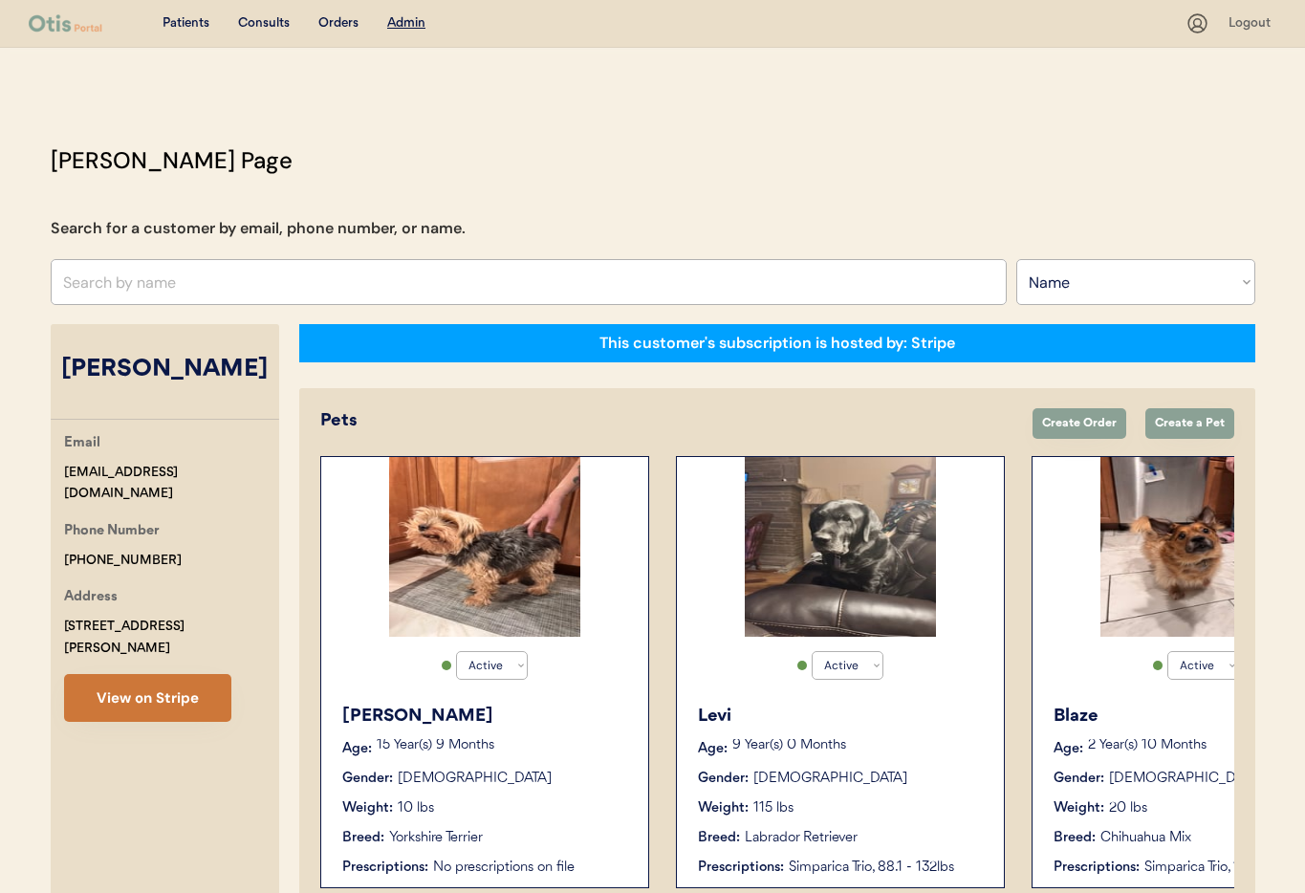
click at [163, 680] on button "View on Stripe" at bounding box center [147, 698] width 167 height 48
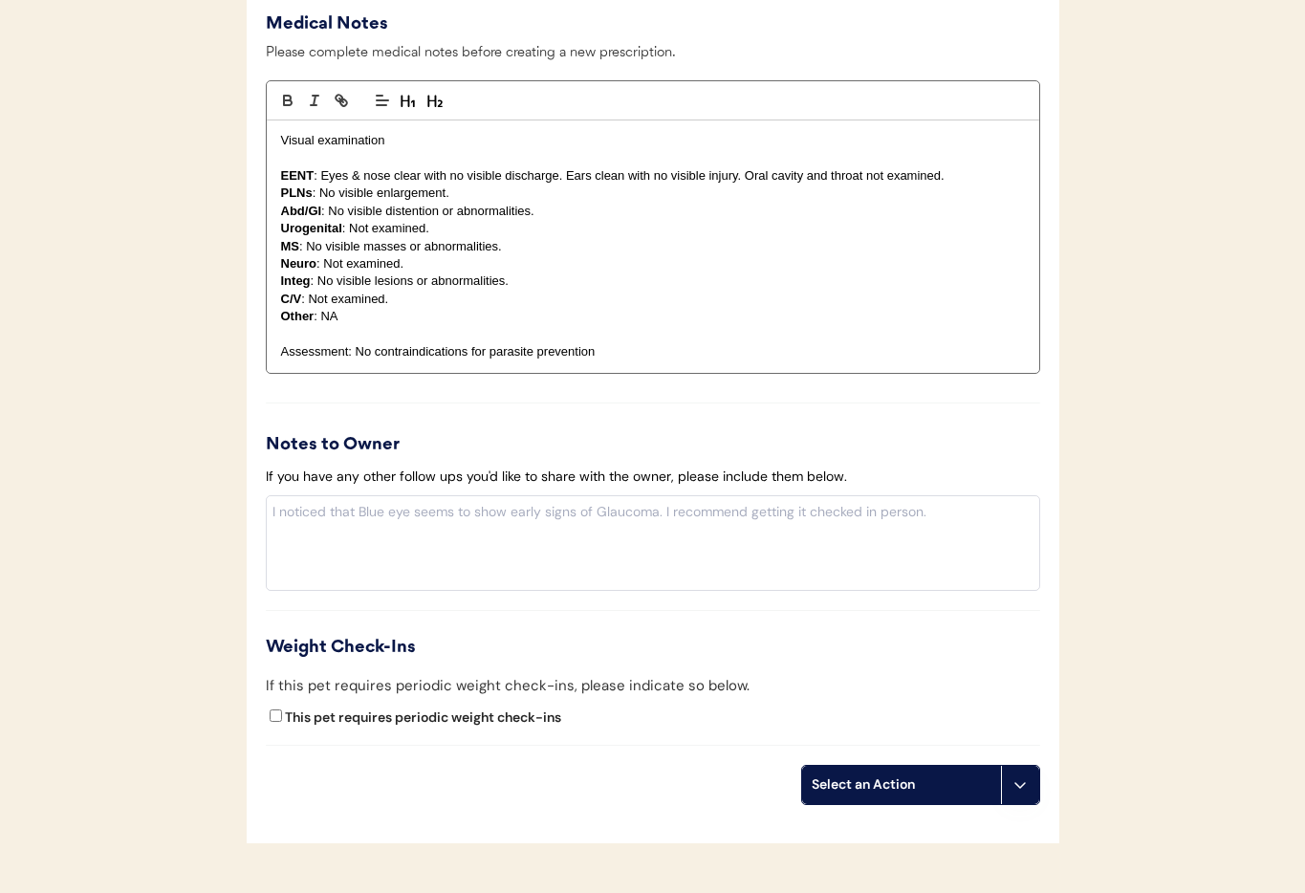
scroll to position [2135, 0]
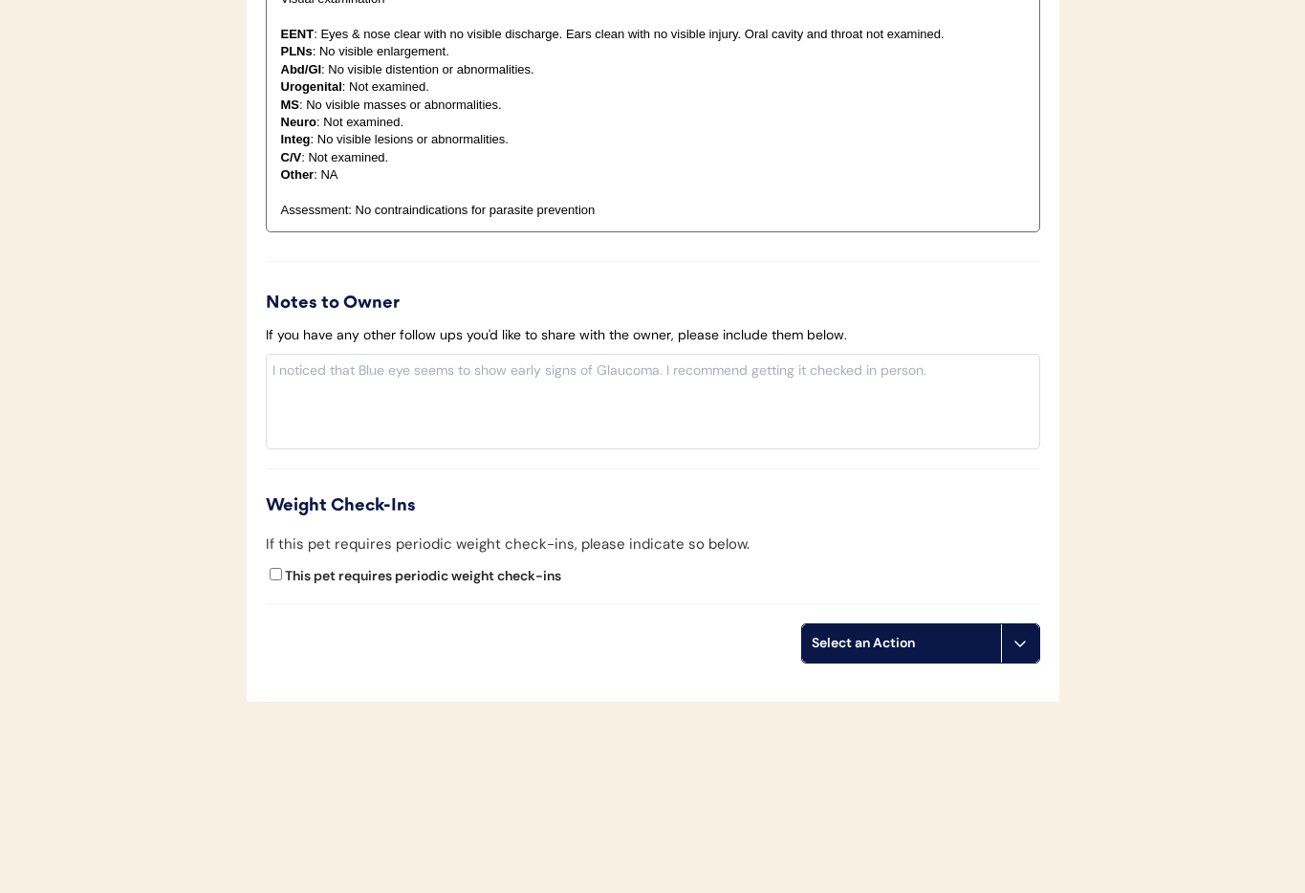
click at [1017, 654] on button at bounding box center [1020, 643] width 38 height 38
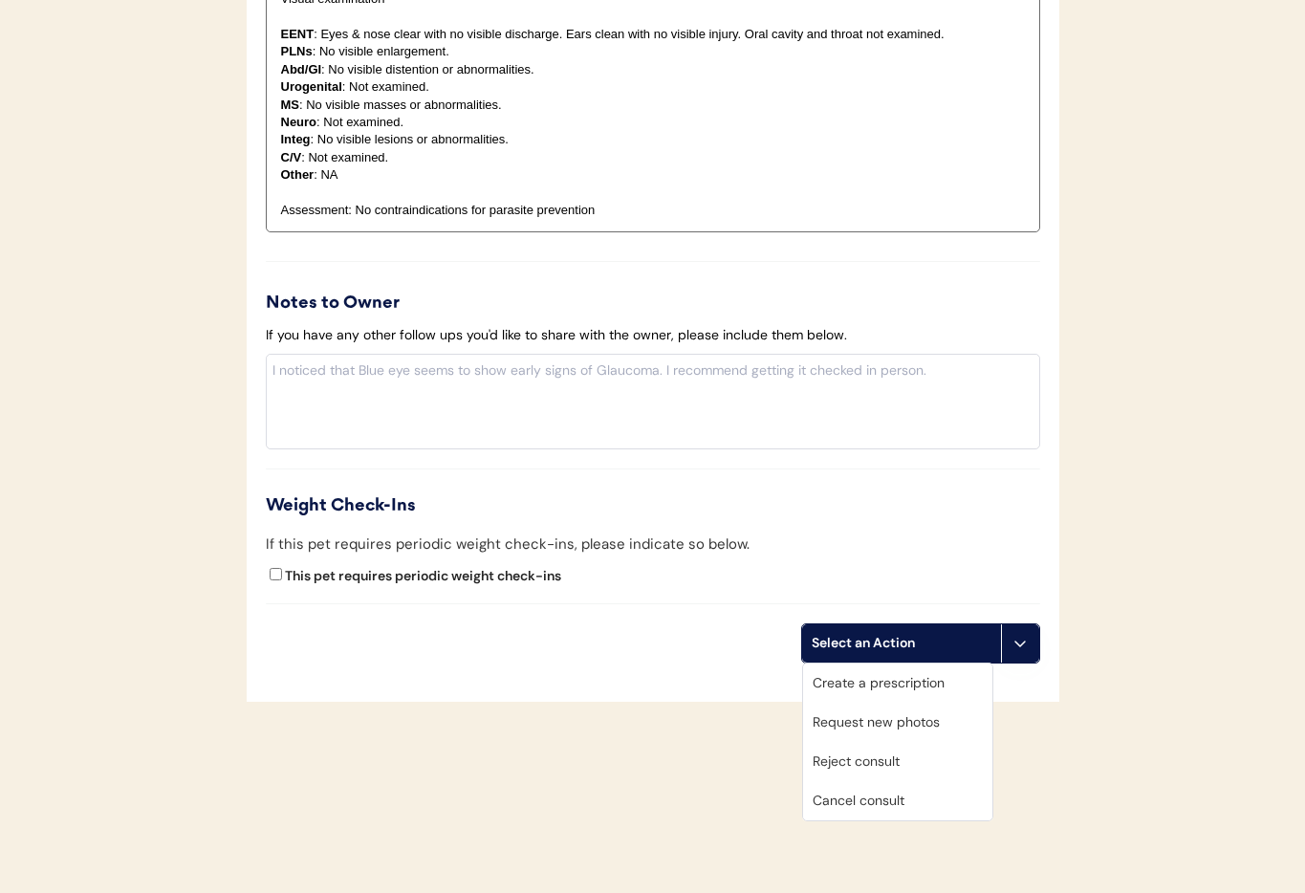
click at [909, 800] on div "Cancel consult" at bounding box center [897, 800] width 189 height 39
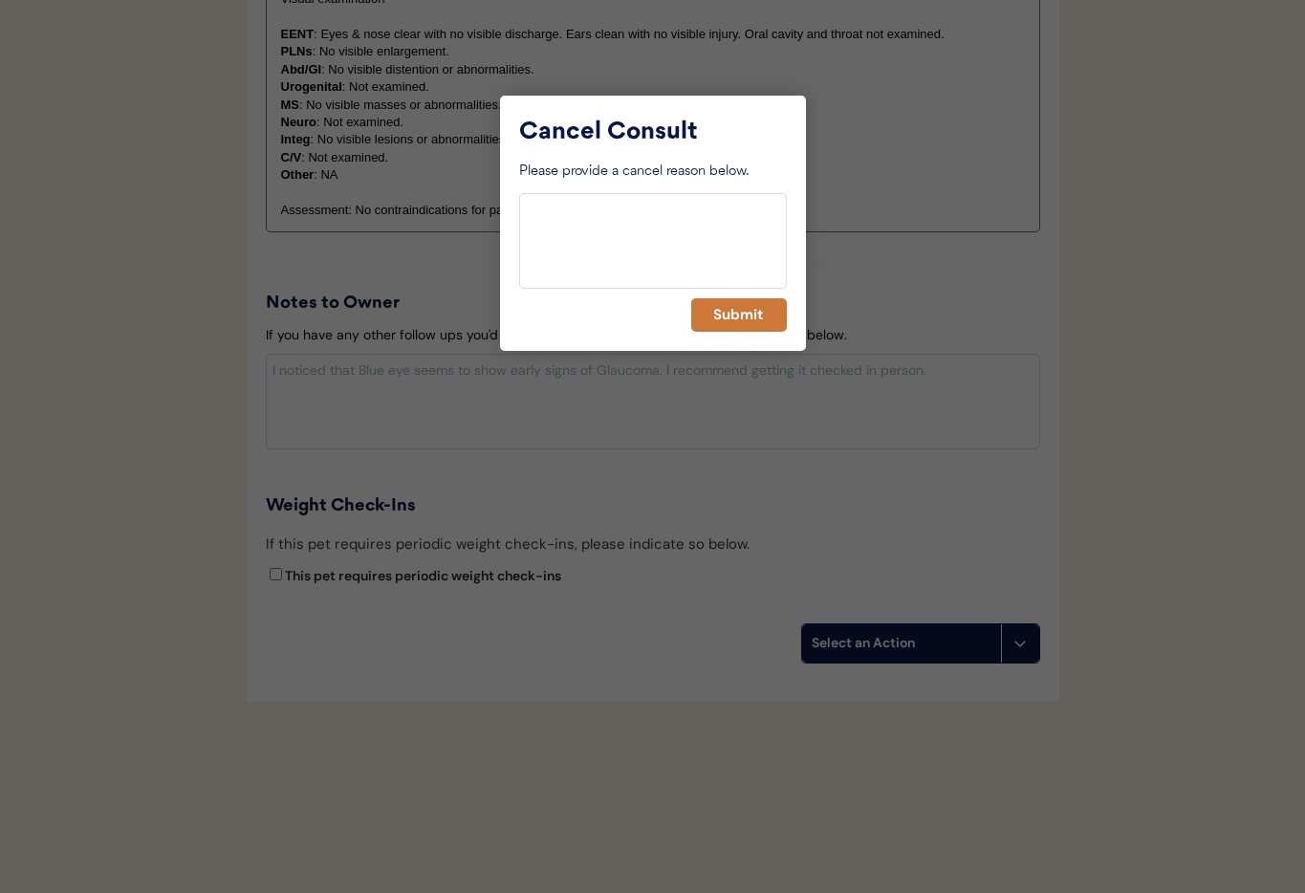
click at [728, 310] on button "Submit" at bounding box center [739, 314] width 96 height 33
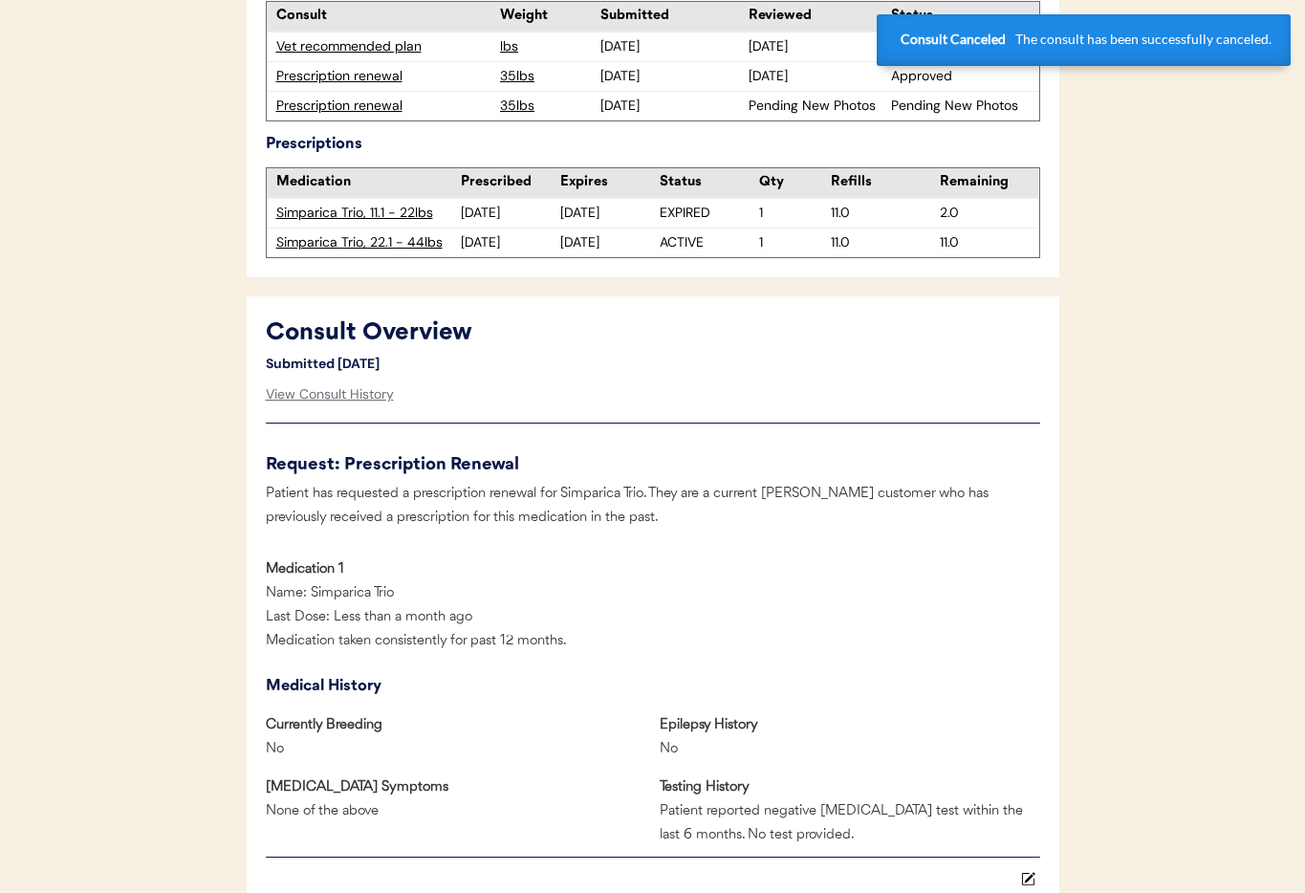
scroll to position [0, 0]
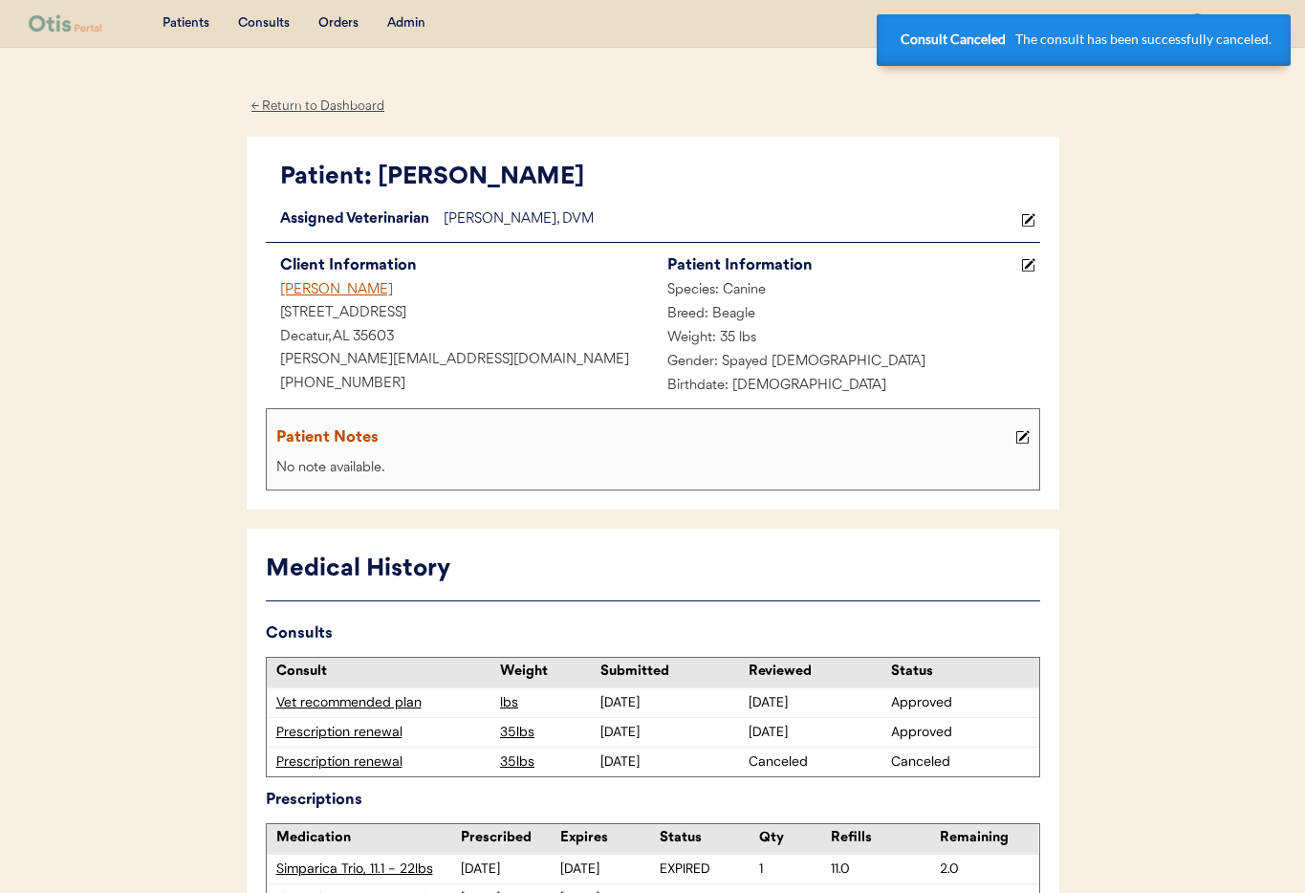
click at [313, 290] on div "[PERSON_NAME]" at bounding box center [459, 291] width 387 height 24
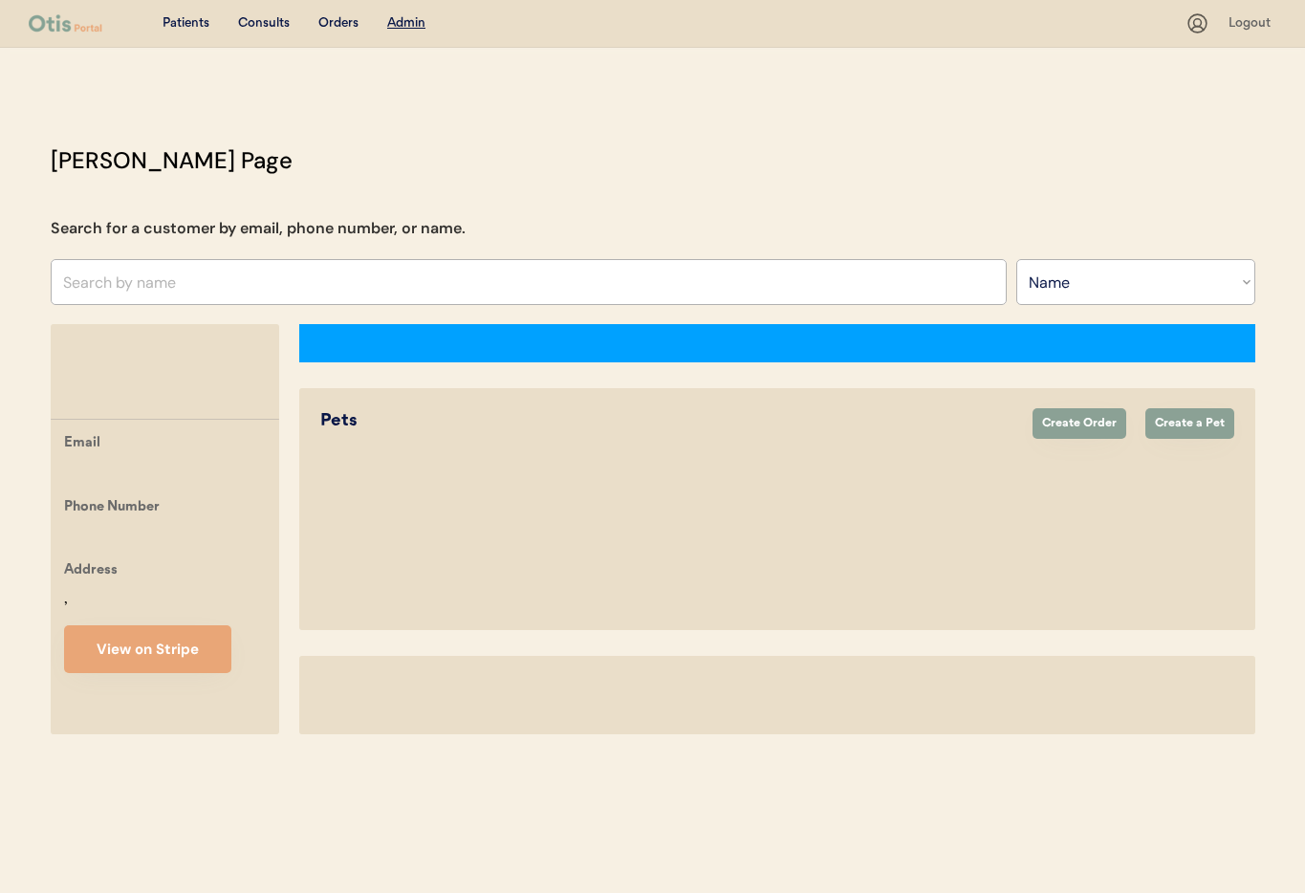
select select ""Name""
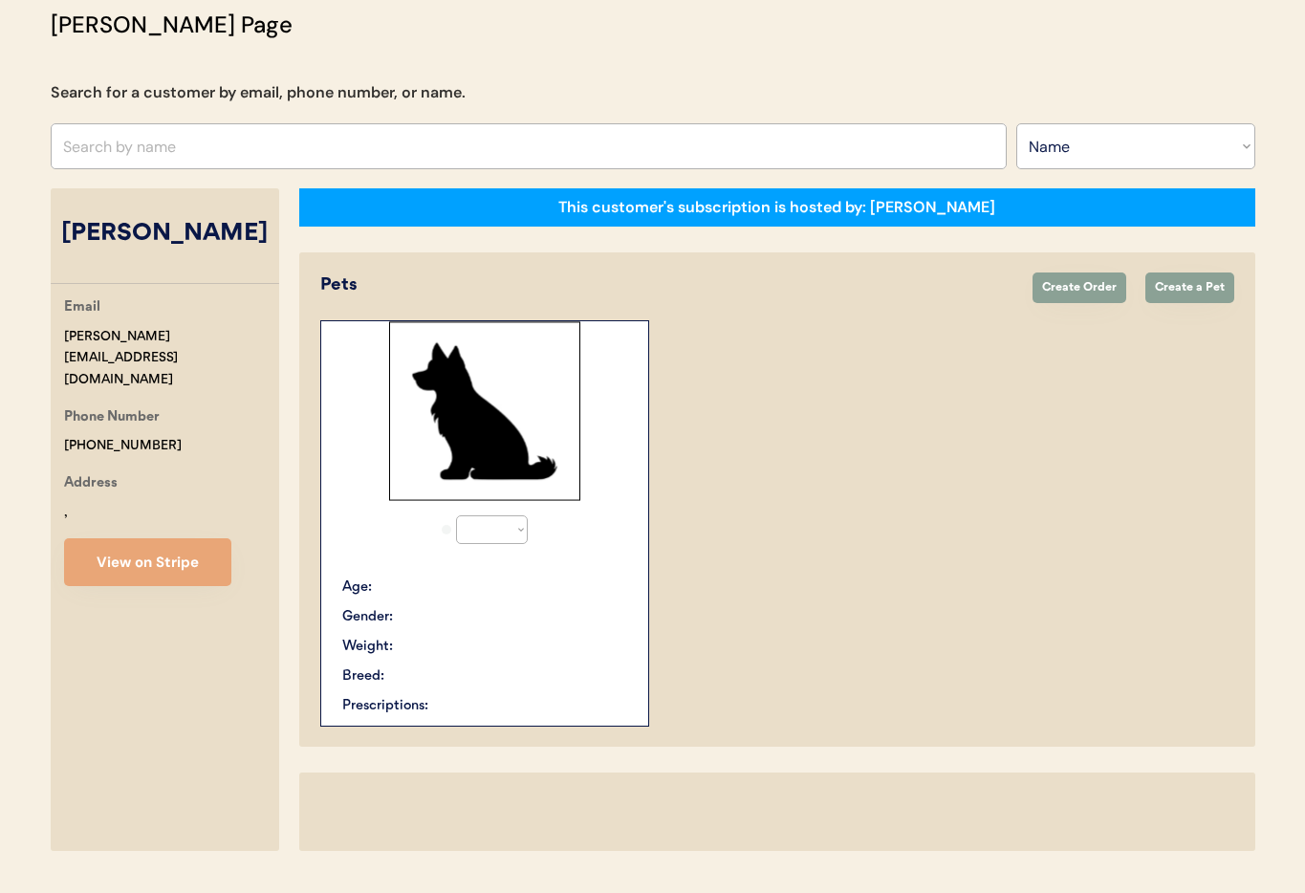
select select "true"
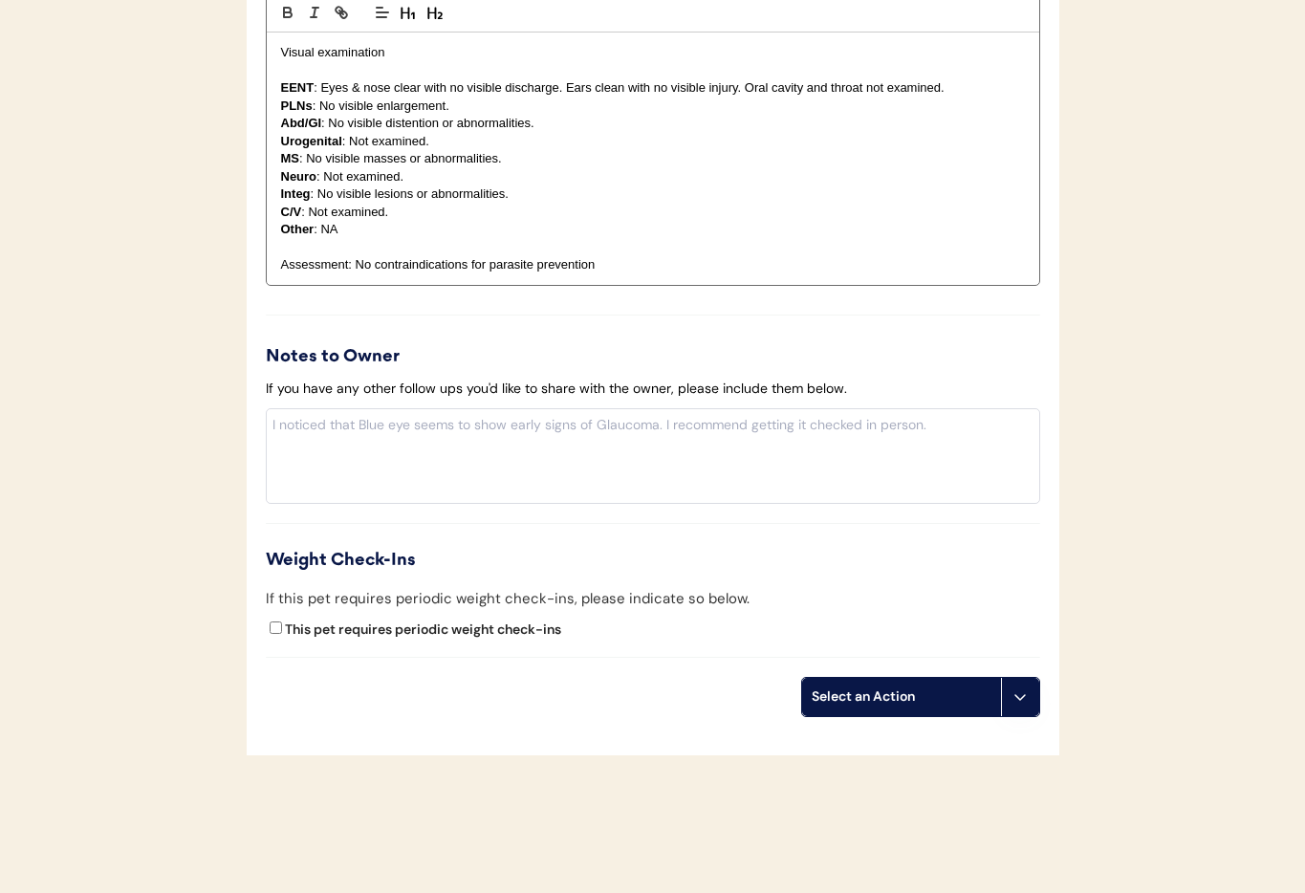
scroll to position [2050, 0]
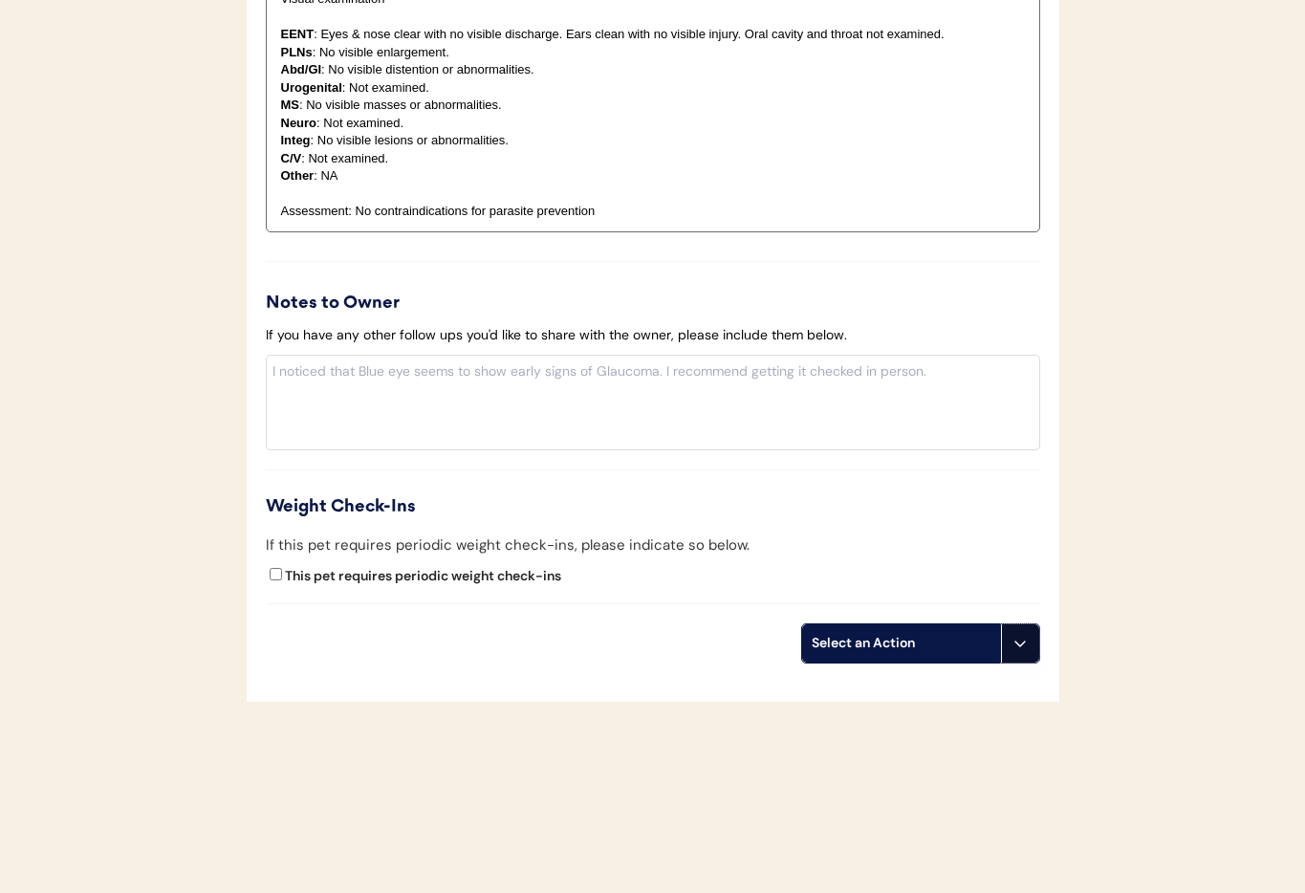
click at [1026, 648] on icon at bounding box center [1019, 643] width 15 height 15
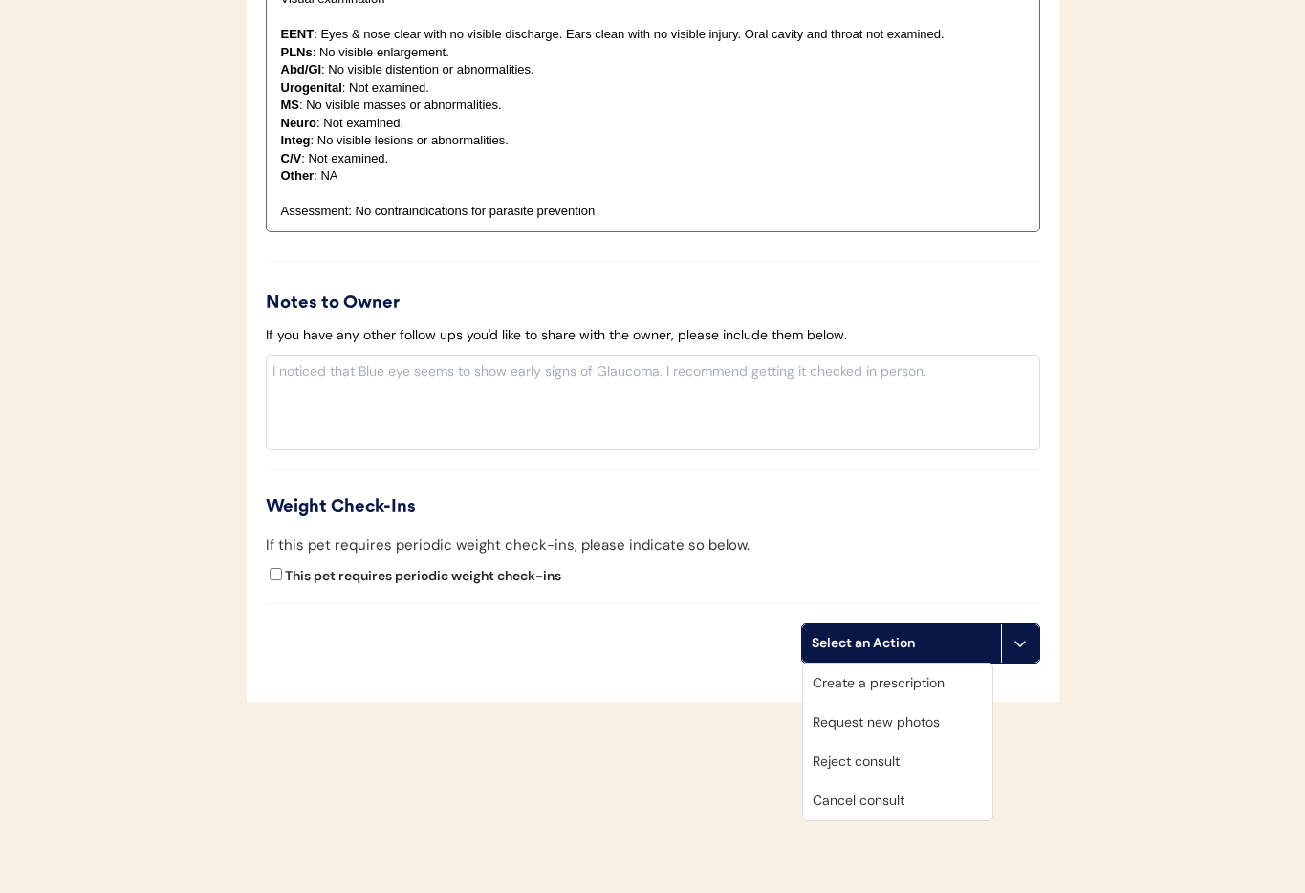
click at [887, 796] on div "Cancel consult" at bounding box center [897, 800] width 189 height 39
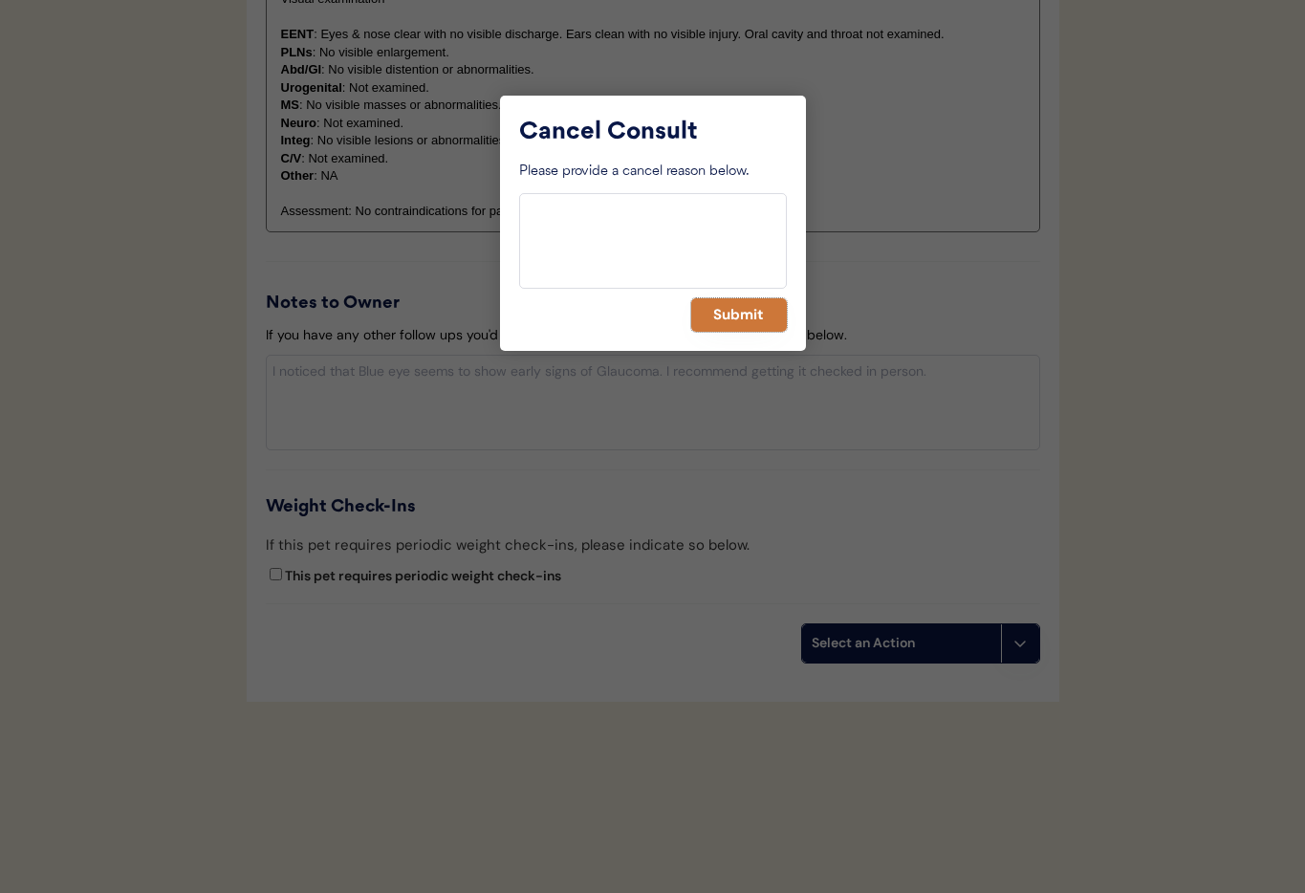
click at [707, 323] on button "Submit" at bounding box center [739, 314] width 96 height 33
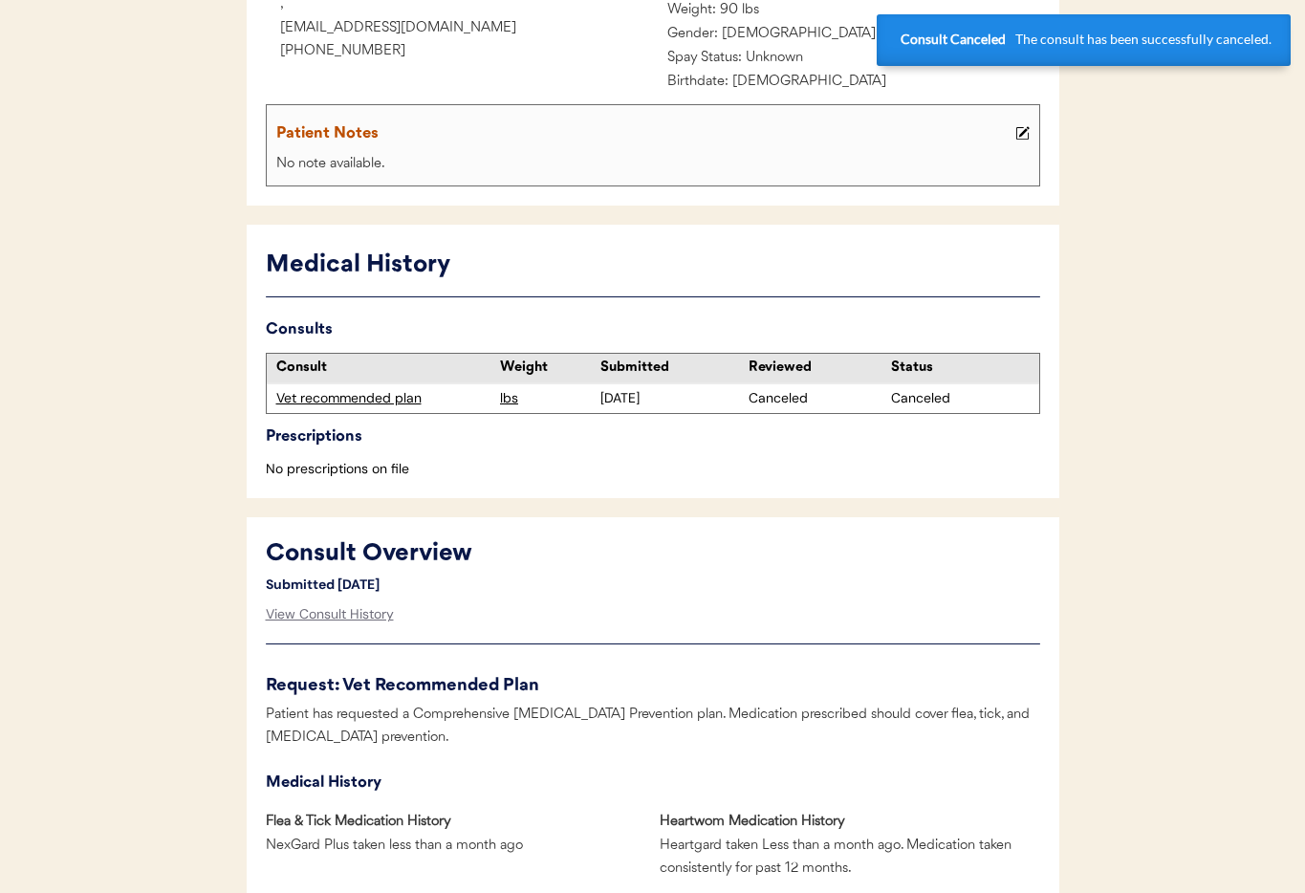
scroll to position [0, 0]
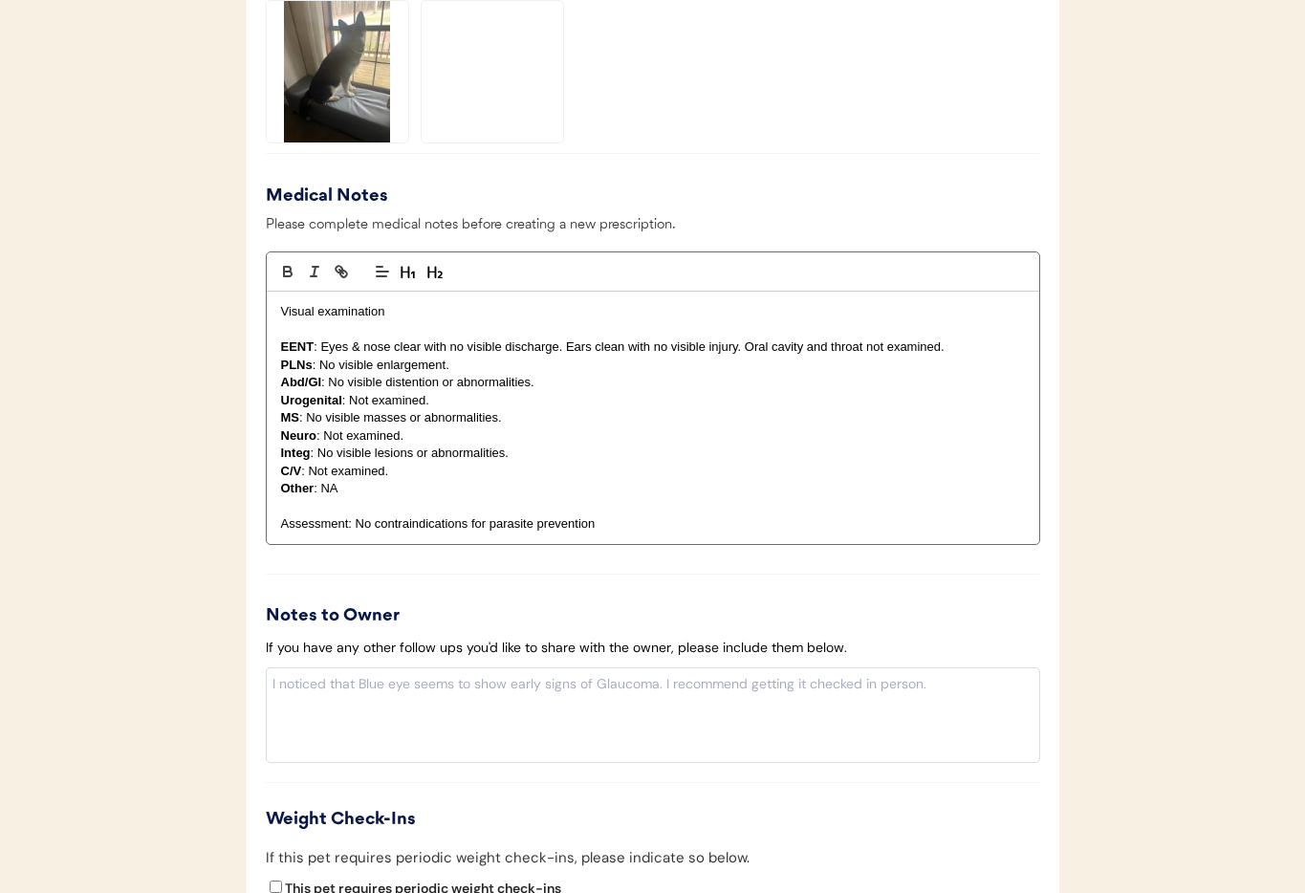
scroll to position [2041, 0]
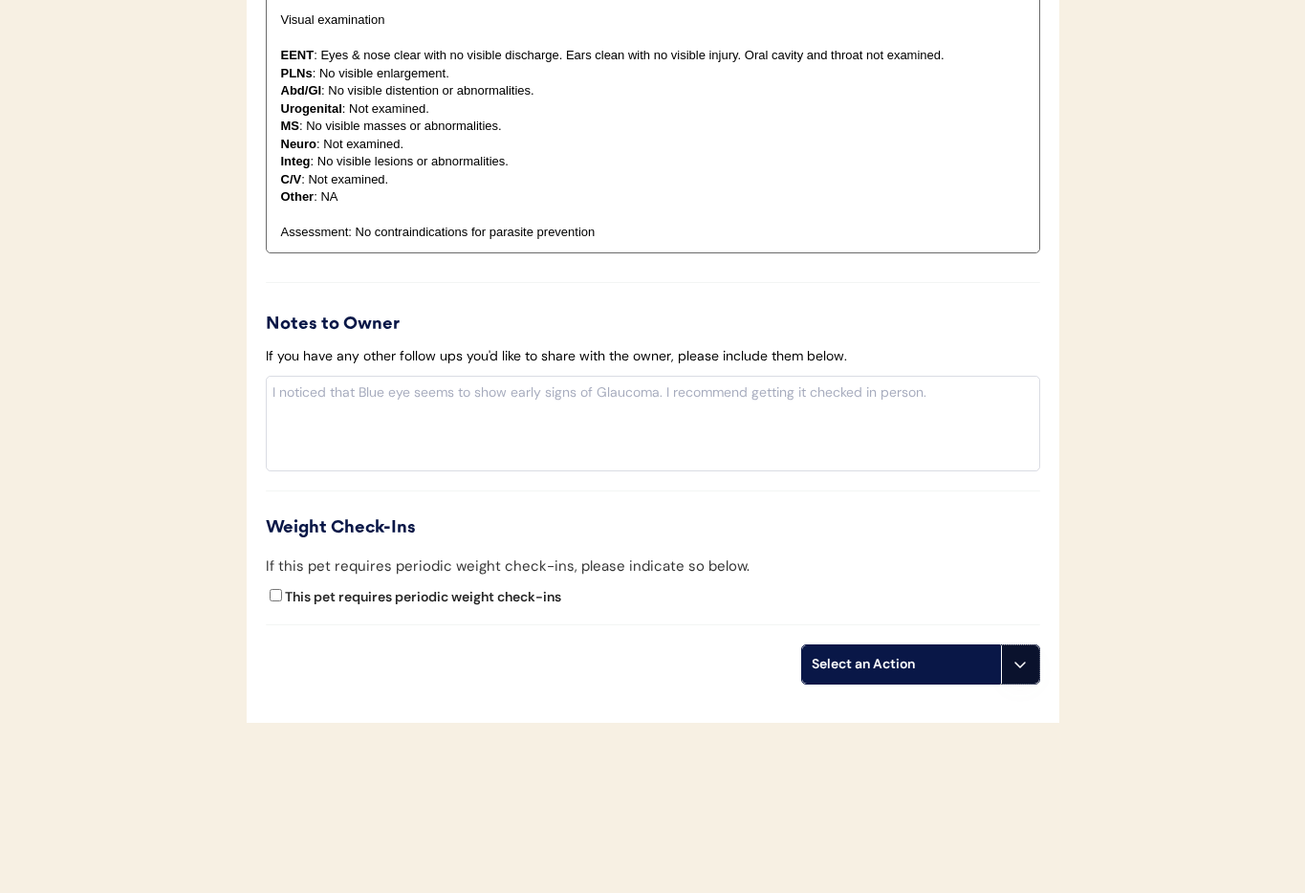
drag, startPoint x: 1023, startPoint y: 651, endPoint x: 1014, endPoint y: 708, distance: 58.0
click at [1023, 652] on button at bounding box center [1020, 664] width 38 height 38
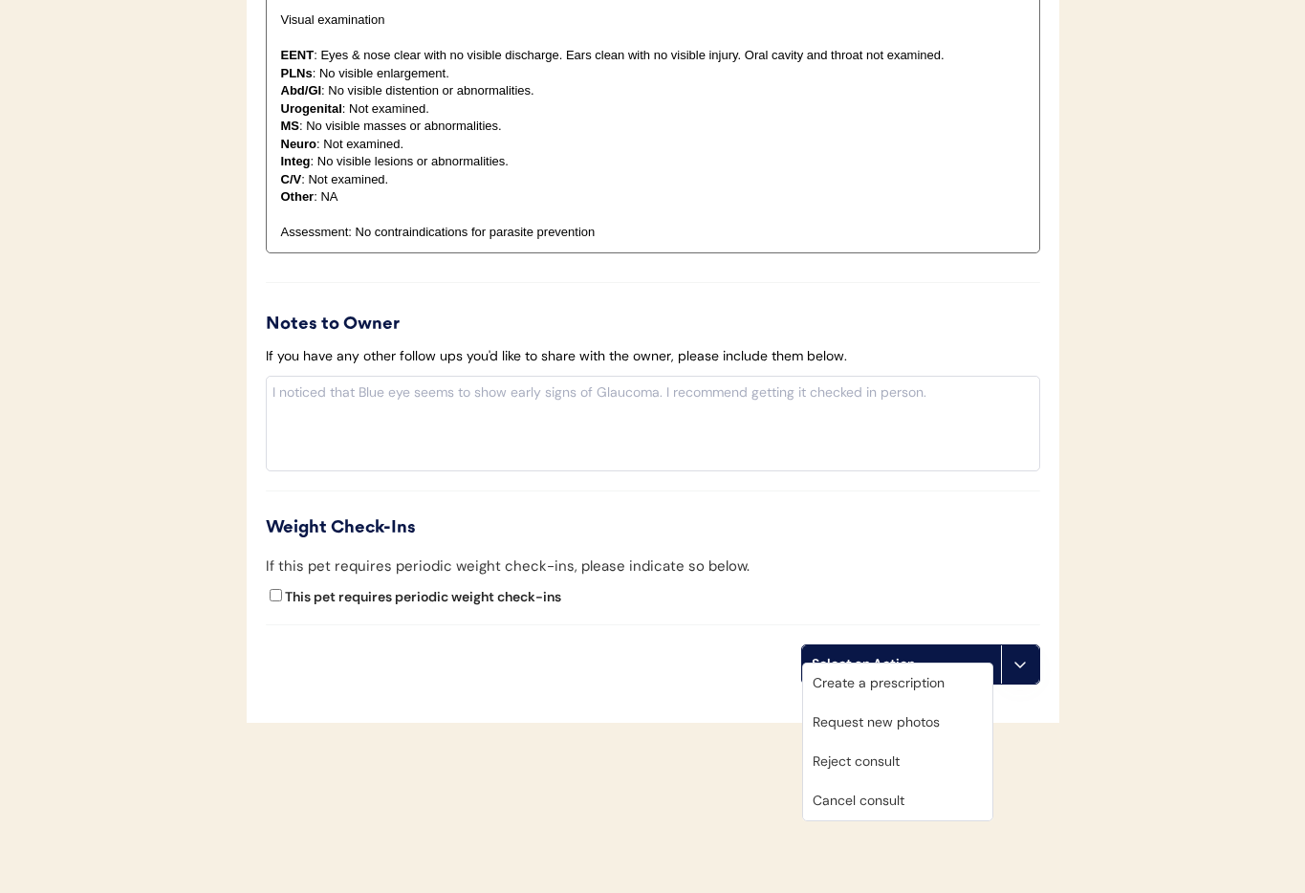
click at [938, 799] on div "Cancel consult" at bounding box center [897, 800] width 189 height 39
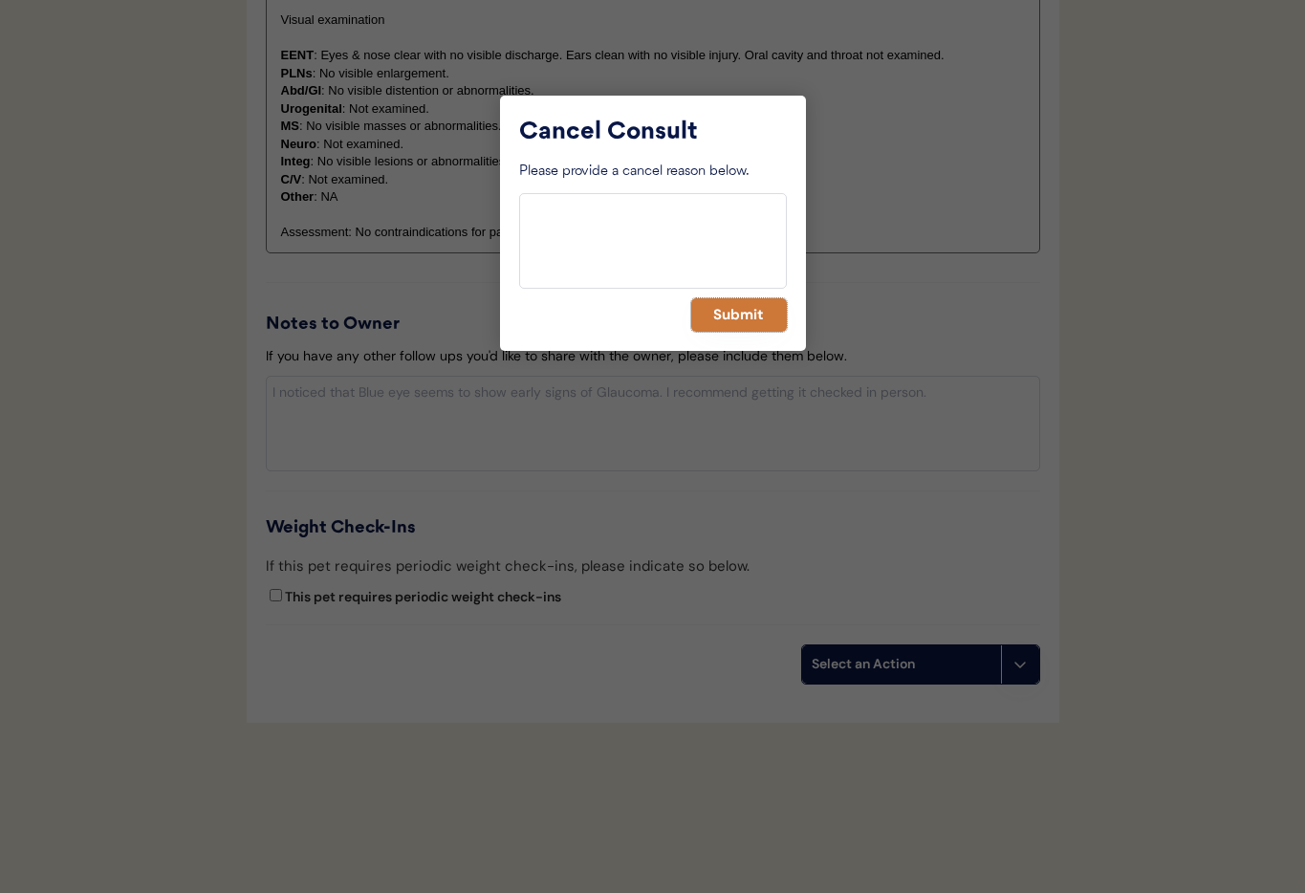
drag, startPoint x: 746, startPoint y: 310, endPoint x: 605, endPoint y: 319, distance: 140.8
click at [745, 310] on button "Submit" at bounding box center [739, 314] width 96 height 33
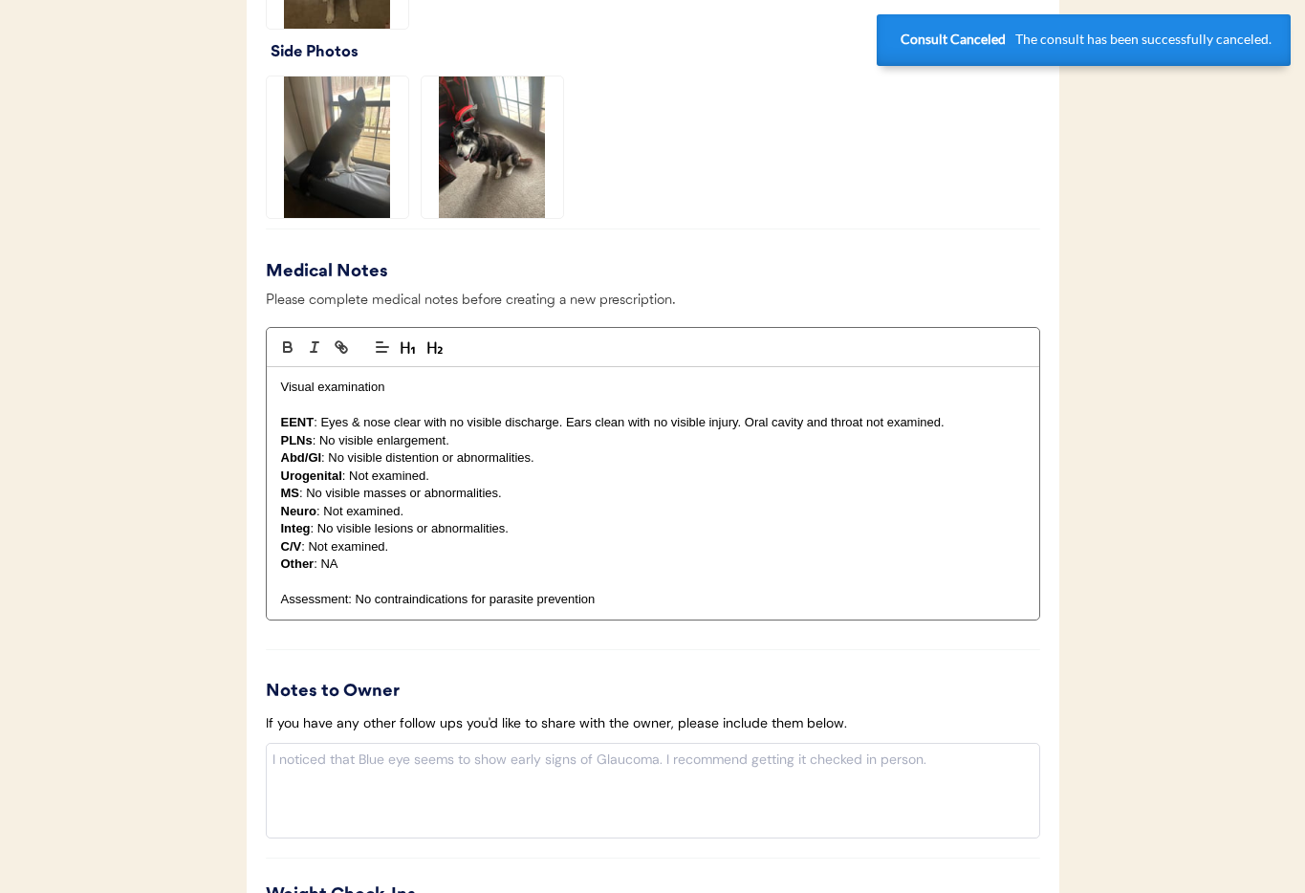
scroll to position [0, 0]
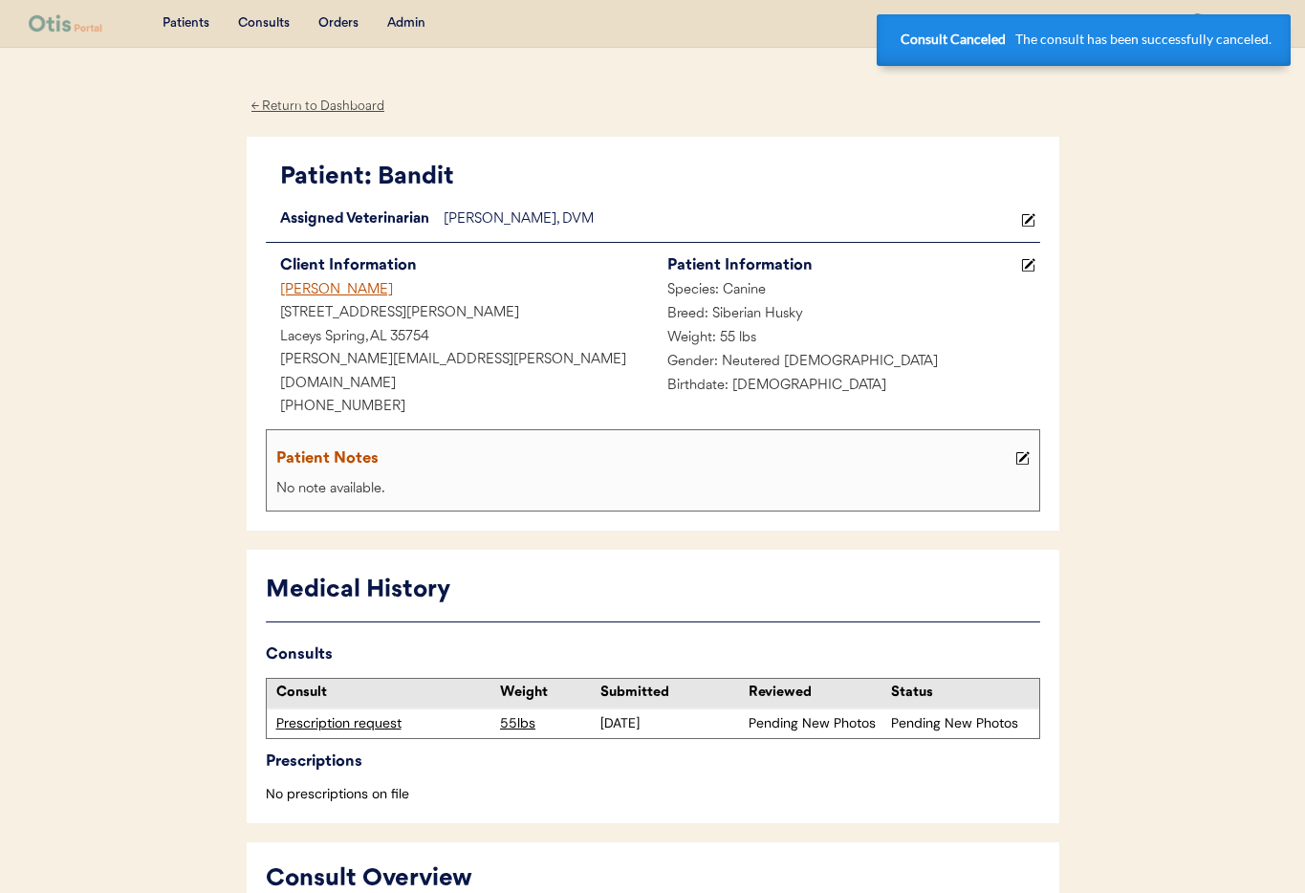
click at [293, 289] on div "Angie Kloote" at bounding box center [459, 291] width 387 height 24
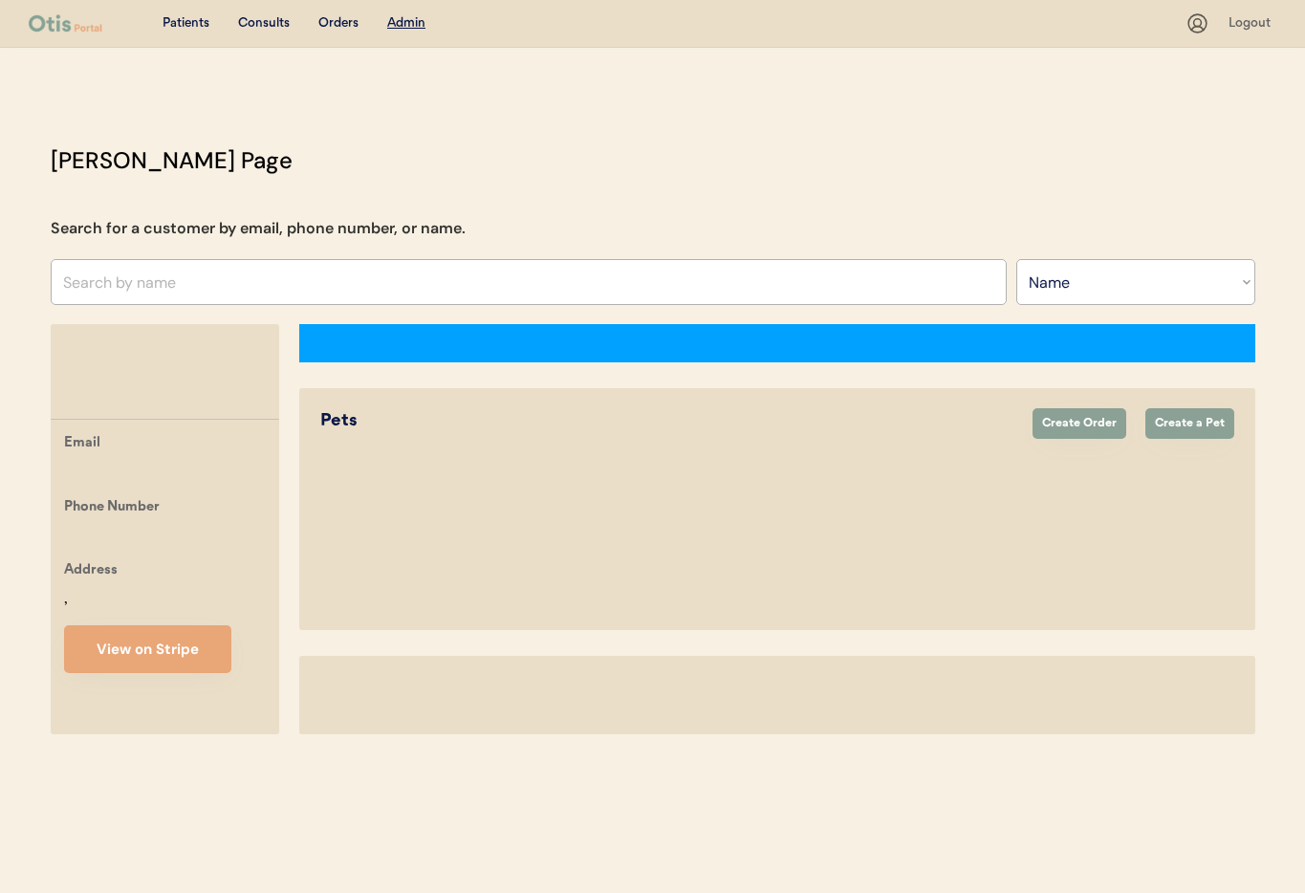
select select ""Name""
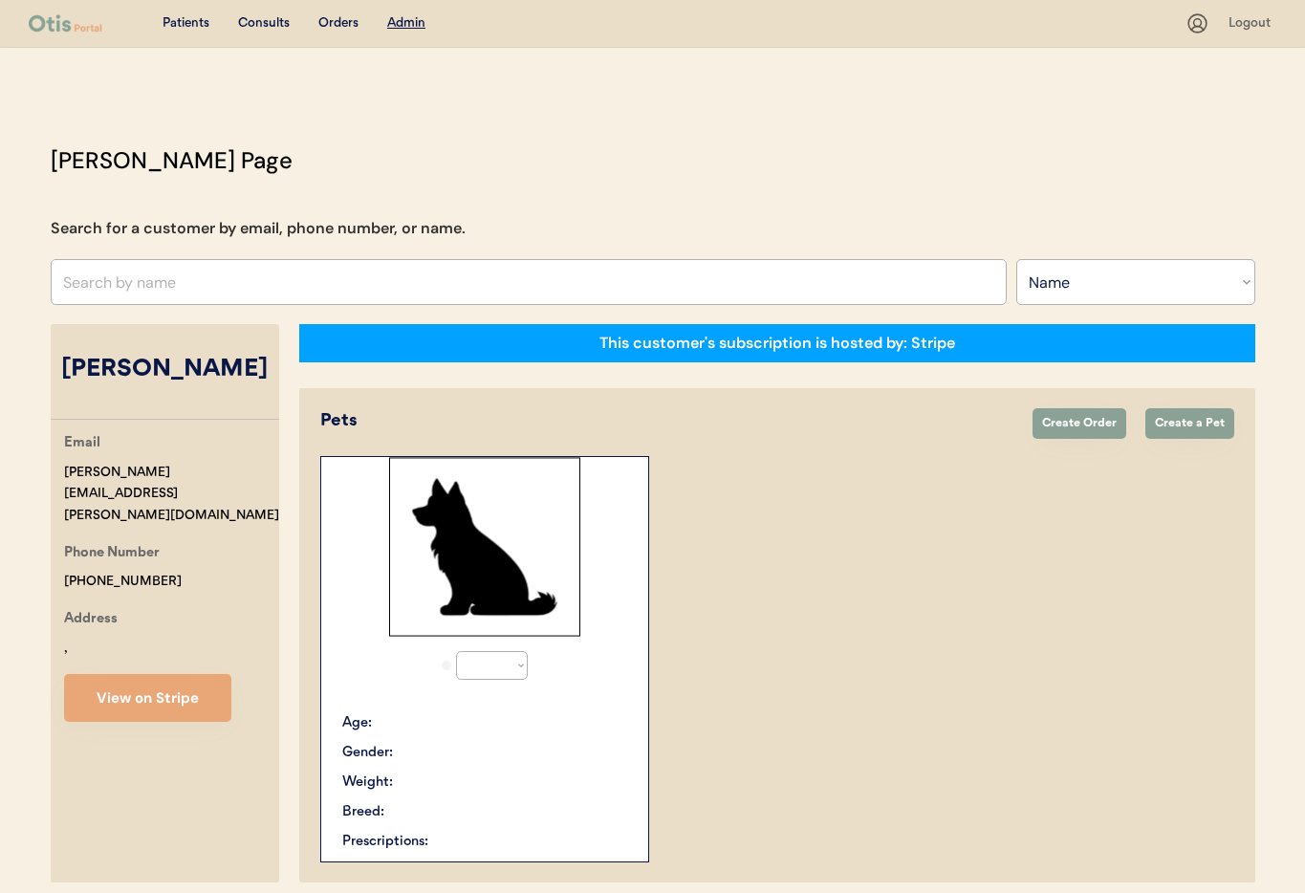
select select "true"
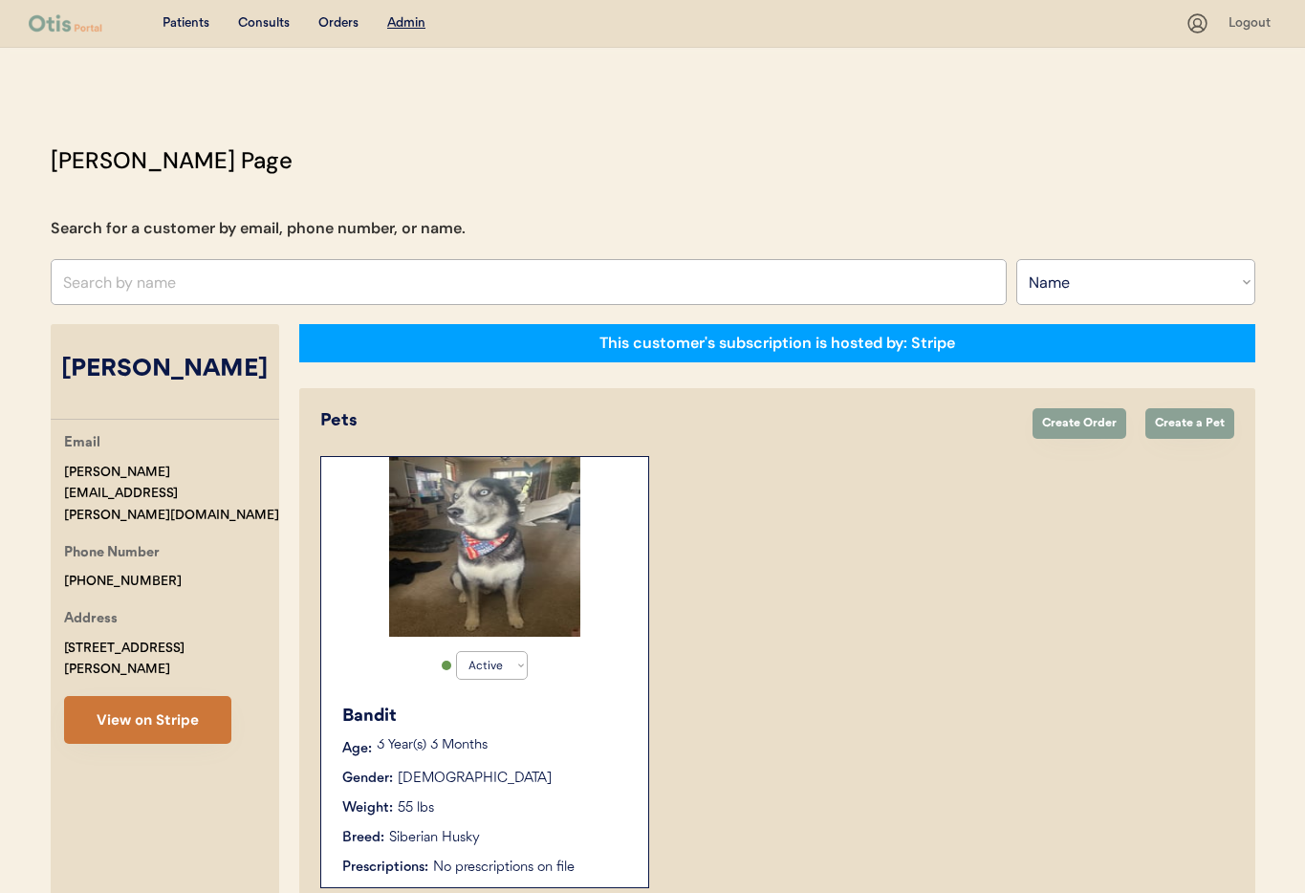
click at [178, 696] on button "View on Stripe" at bounding box center [147, 720] width 167 height 48
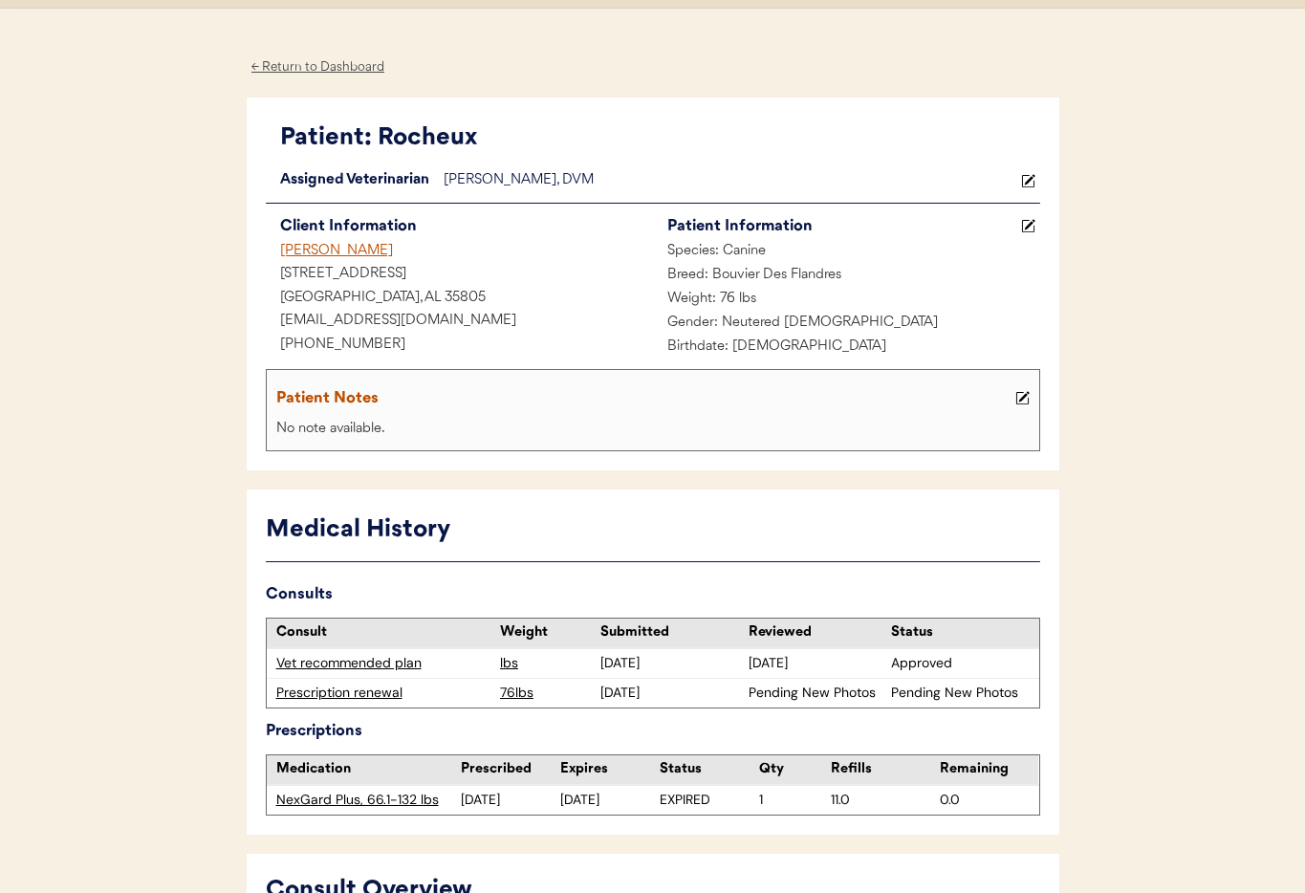
scroll to position [45, 0]
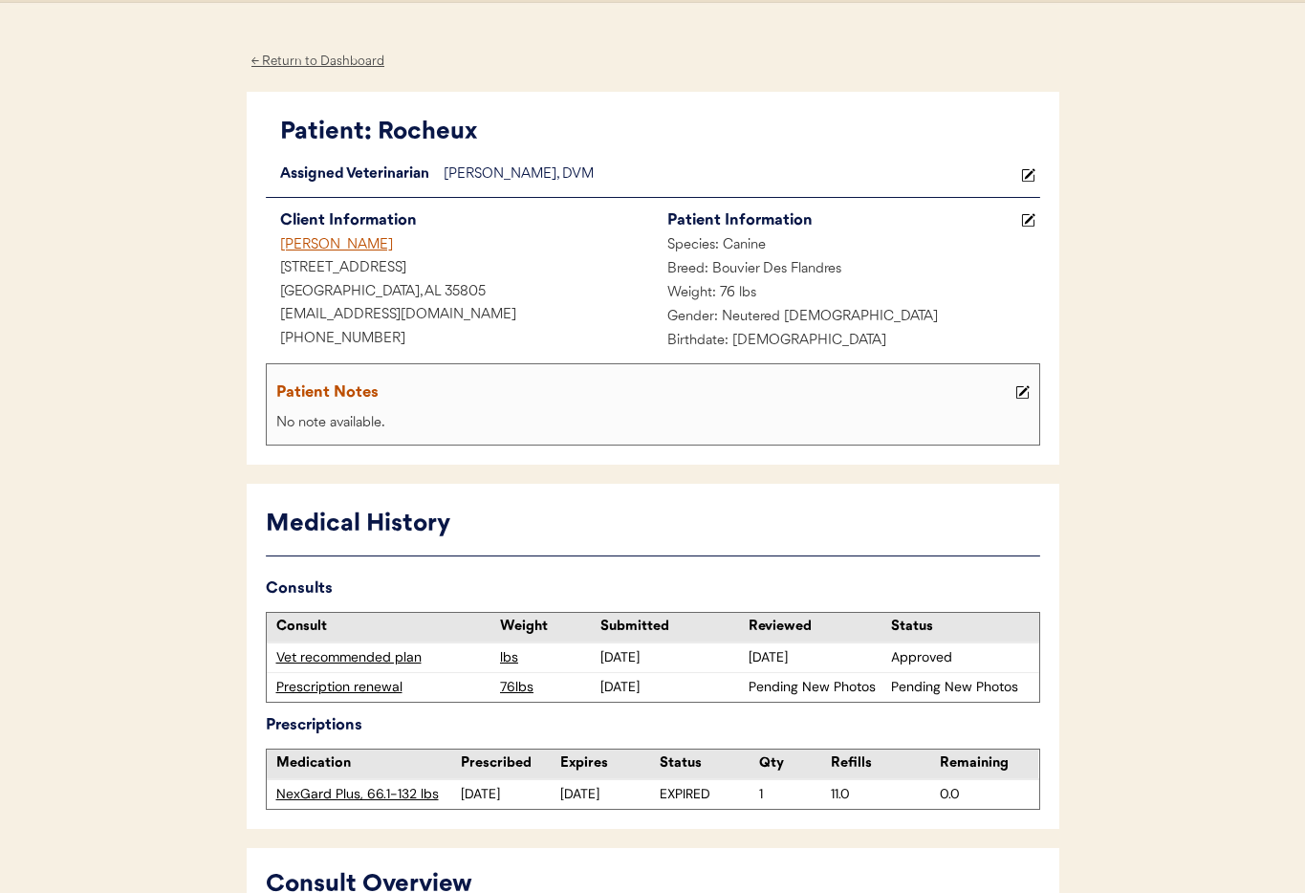
click at [353, 691] on div "Prescription renewal" at bounding box center [383, 687] width 215 height 19
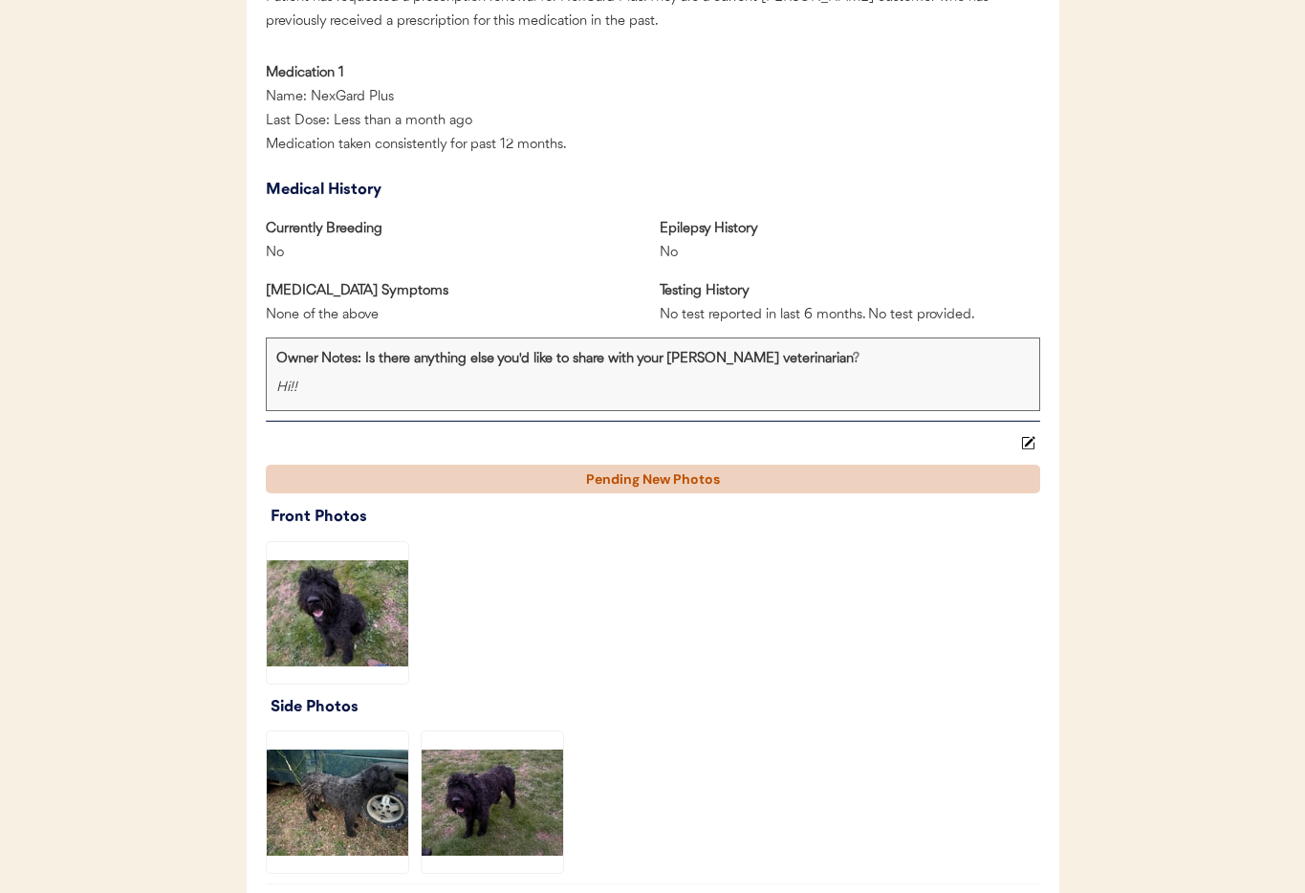
scroll to position [2136, 0]
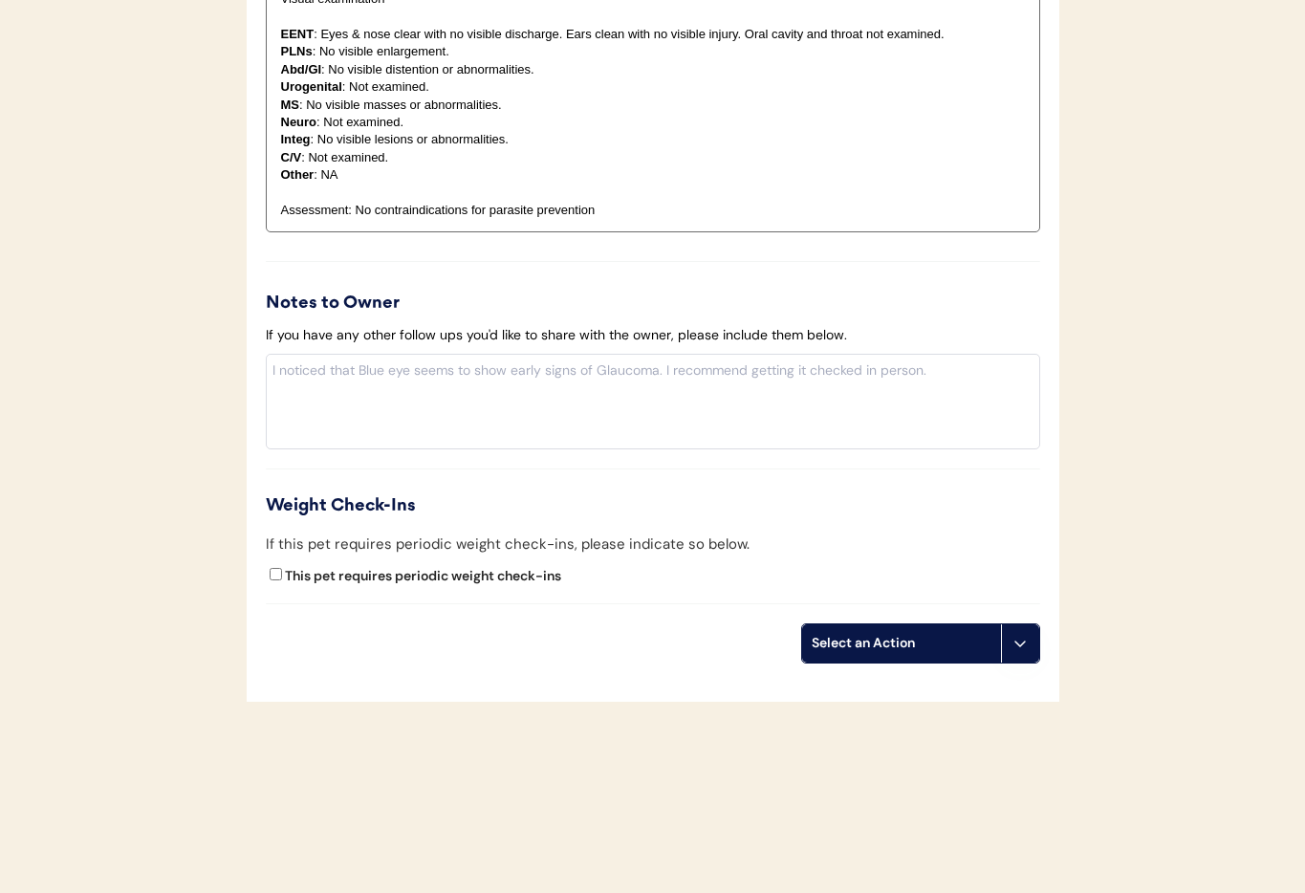
click at [1020, 646] on icon at bounding box center [1019, 643] width 15 height 15
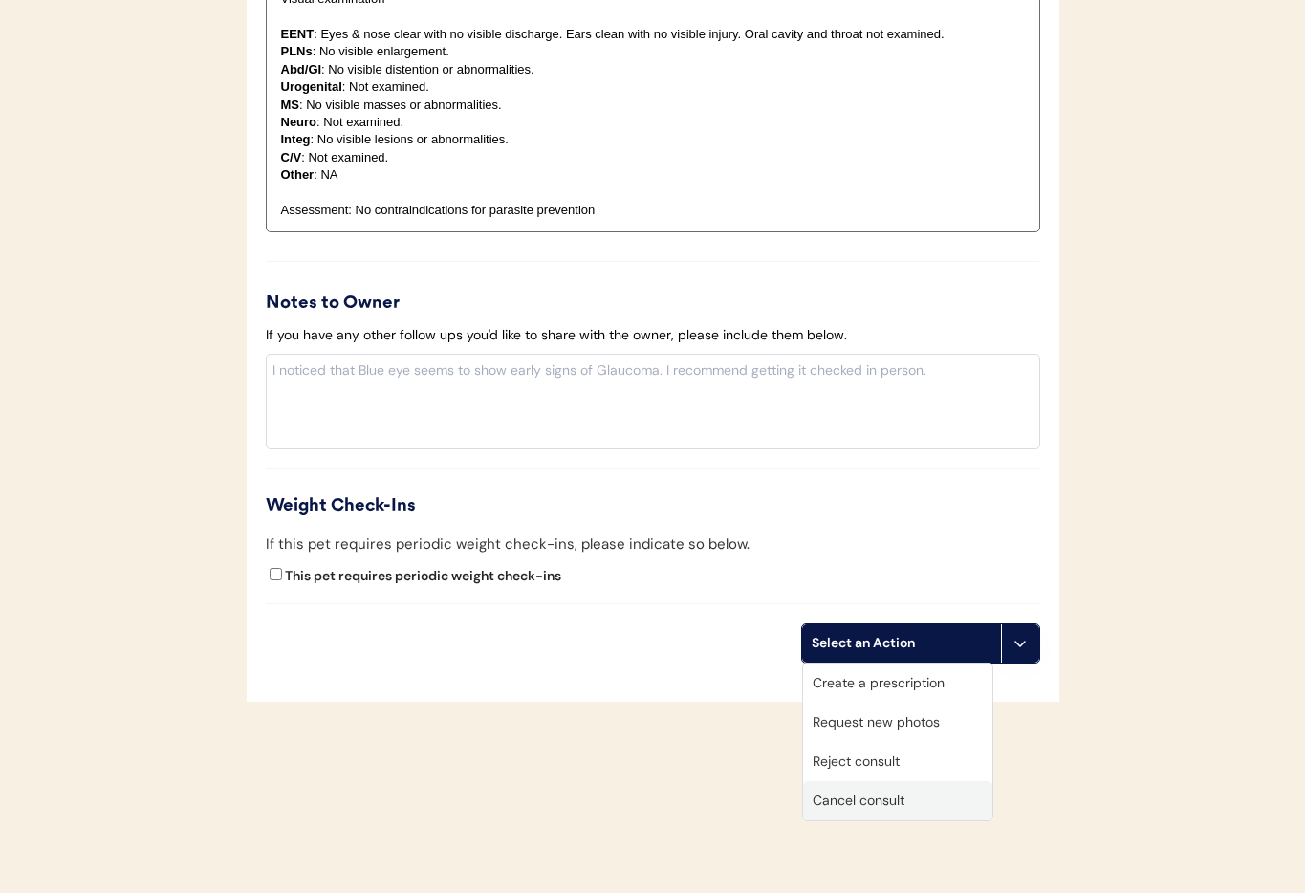
click at [914, 812] on div "Cancel consult" at bounding box center [897, 800] width 189 height 39
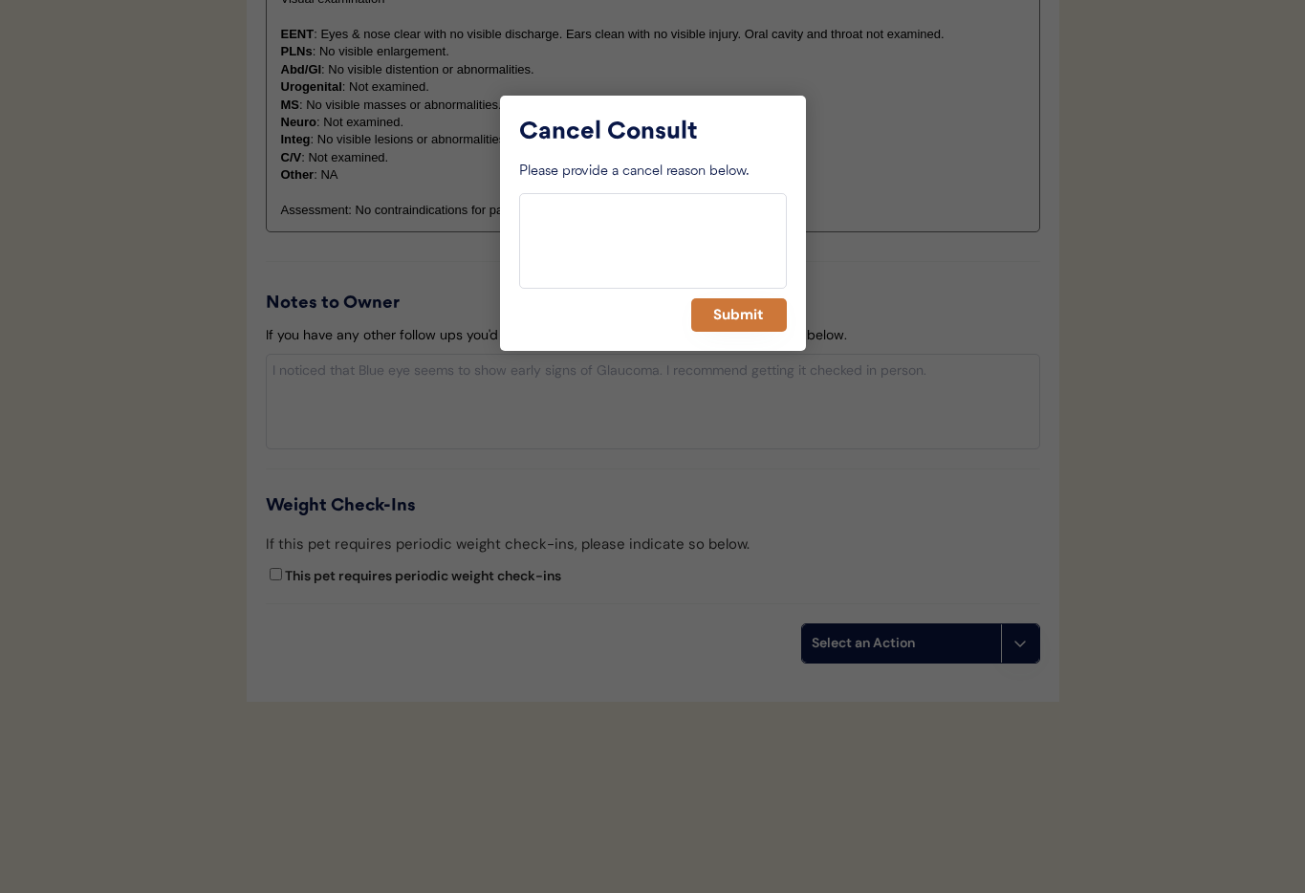
drag, startPoint x: 737, startPoint y: 317, endPoint x: 572, endPoint y: 321, distance: 165.4
click at [736, 317] on button "Submit" at bounding box center [739, 314] width 96 height 33
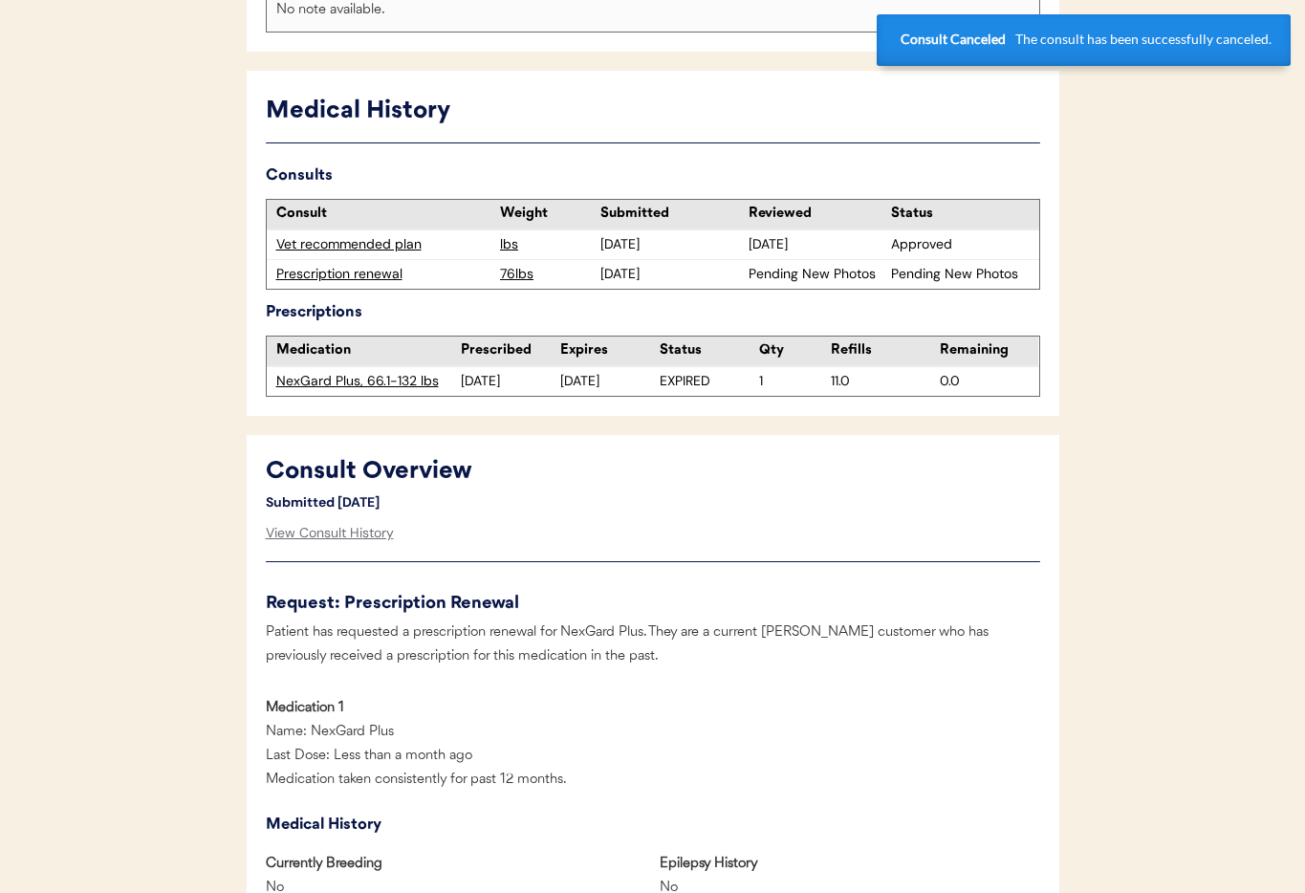
scroll to position [0, 0]
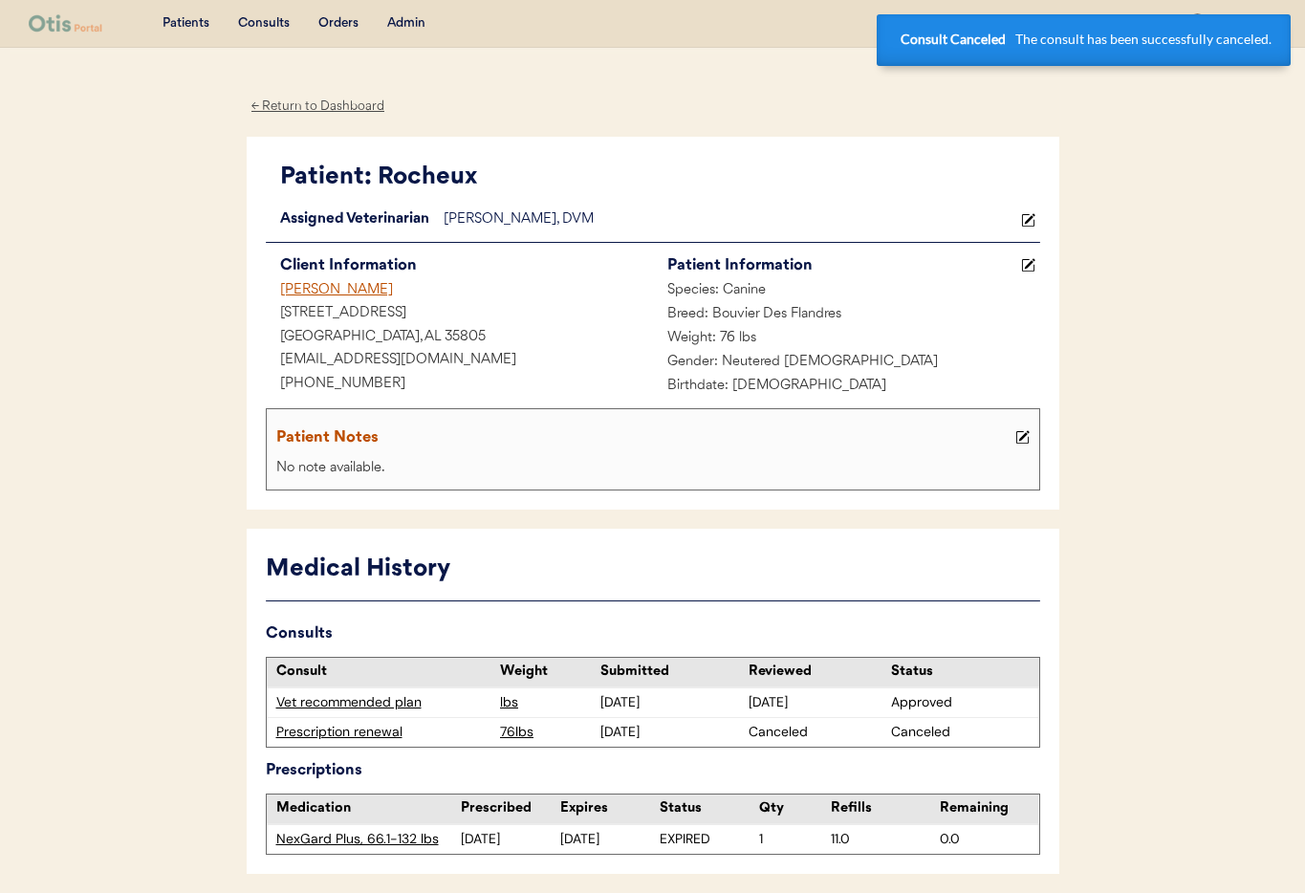
click at [321, 291] on div "Rebecca Blanks" at bounding box center [459, 291] width 387 height 24
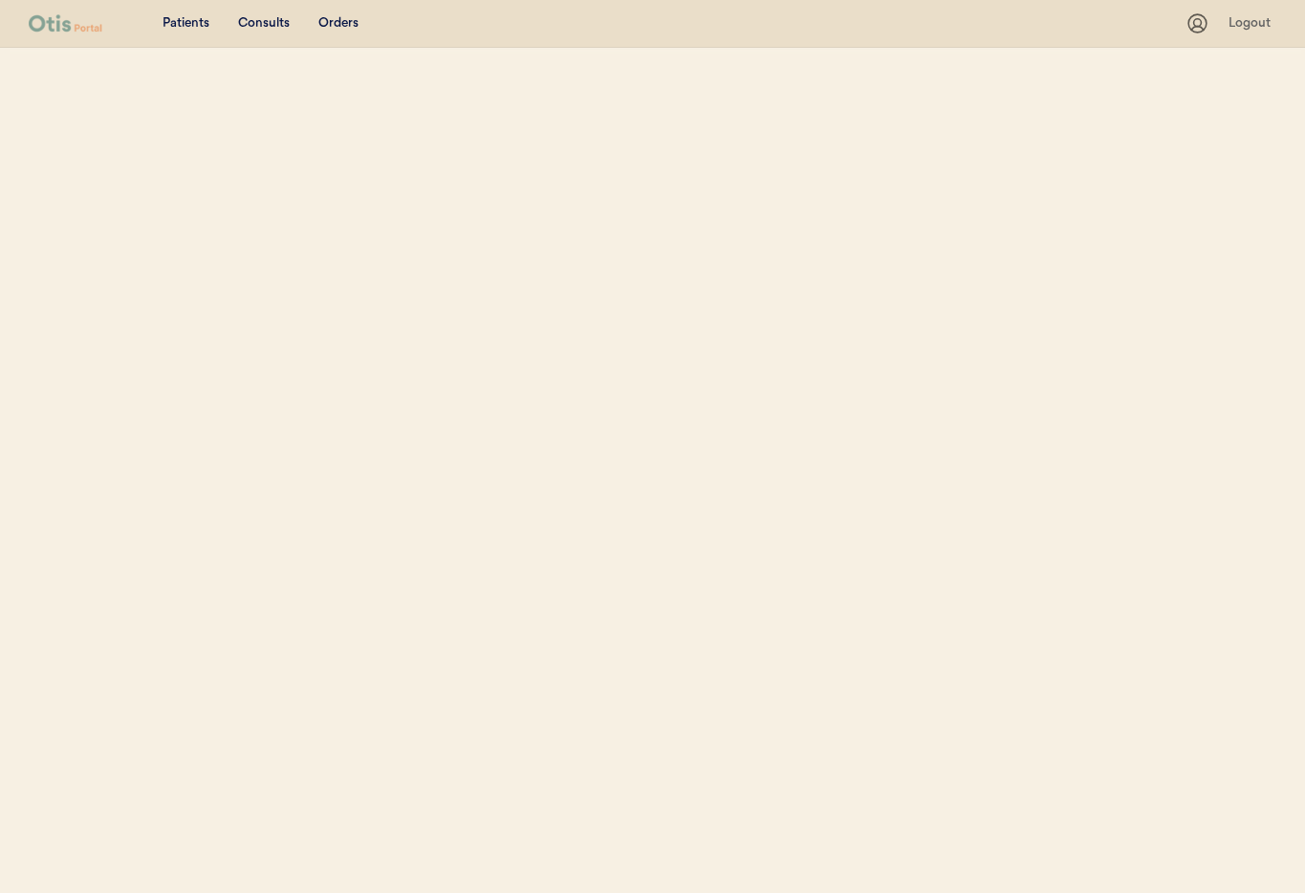
select select ""Name""
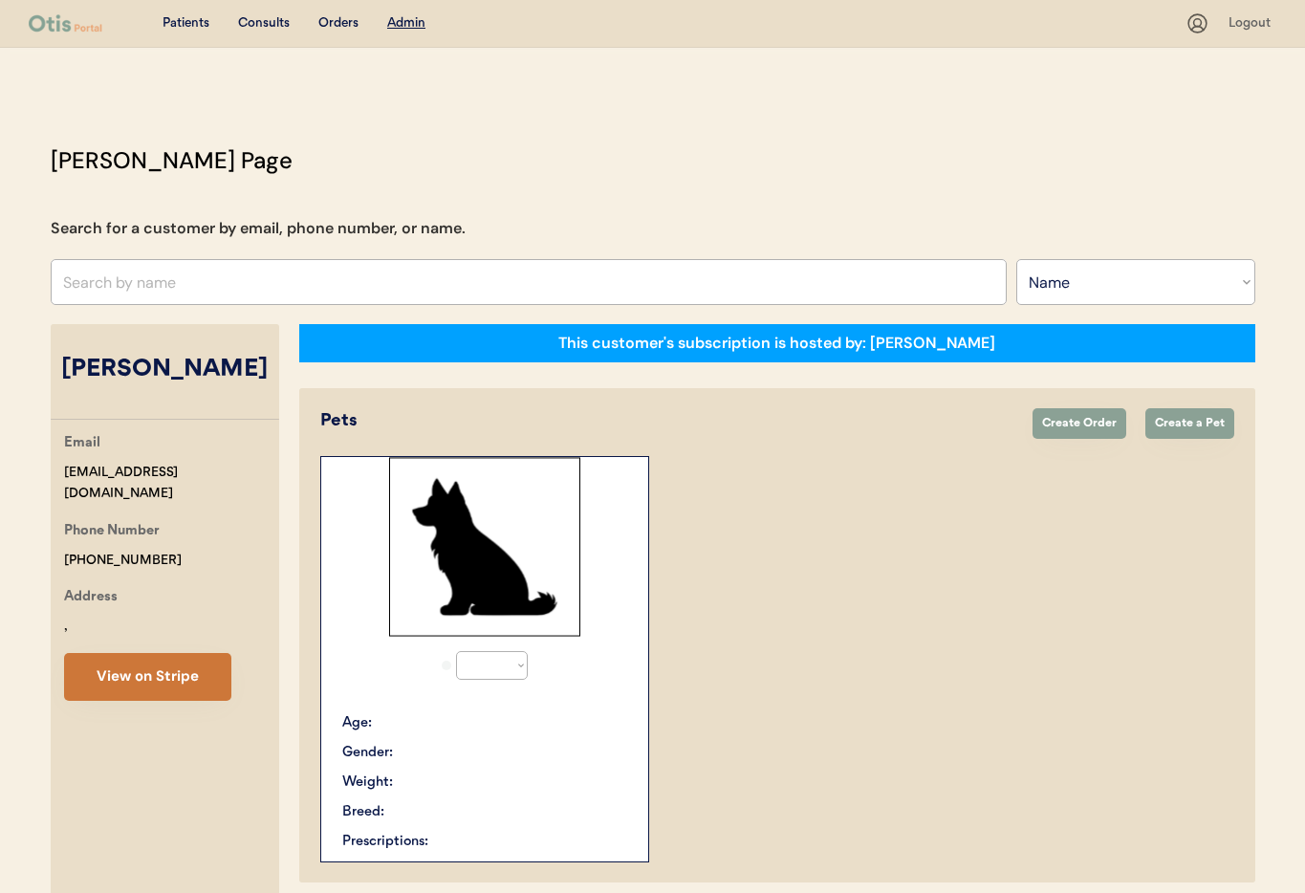
select select "true"
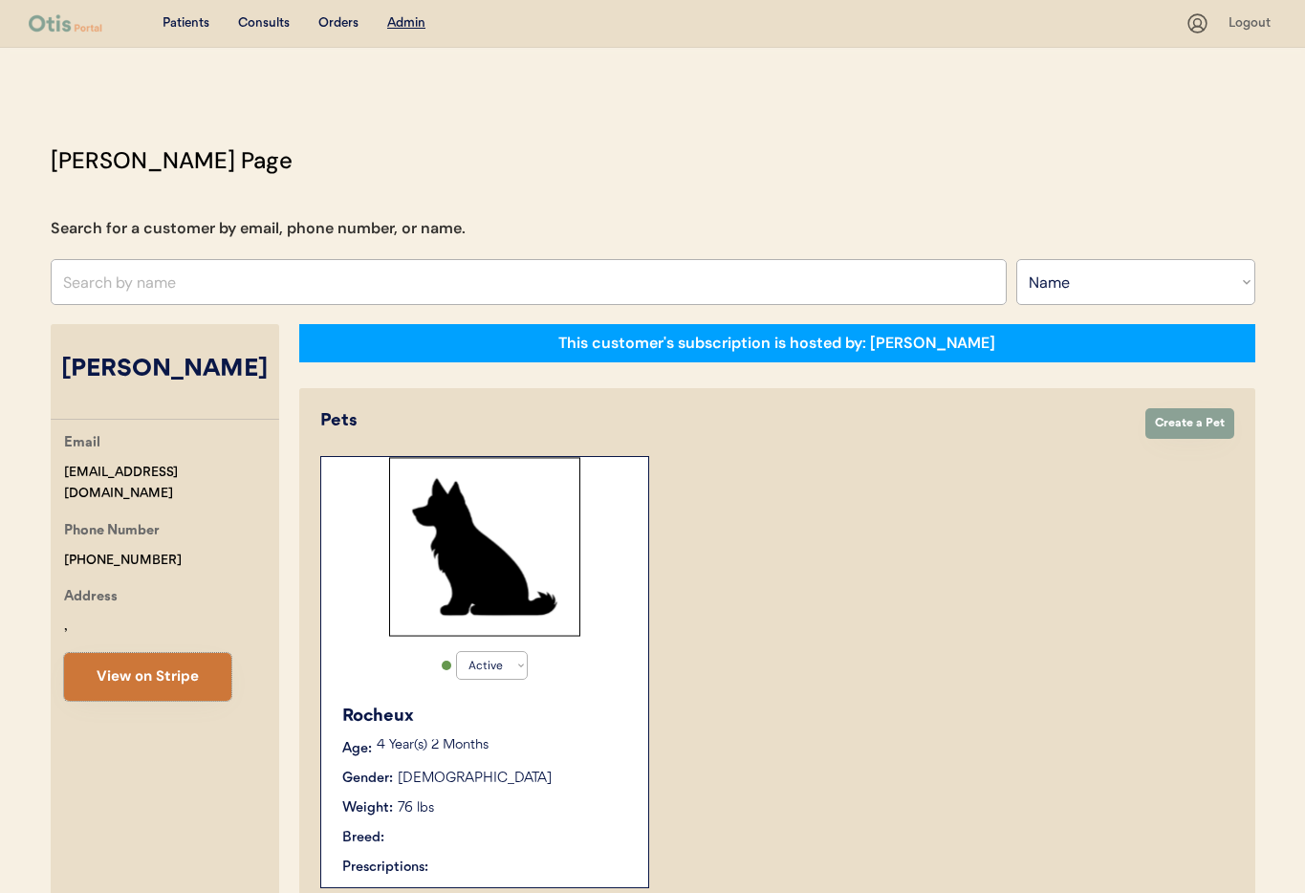
click at [156, 674] on button "View on Stripe" at bounding box center [147, 677] width 167 height 48
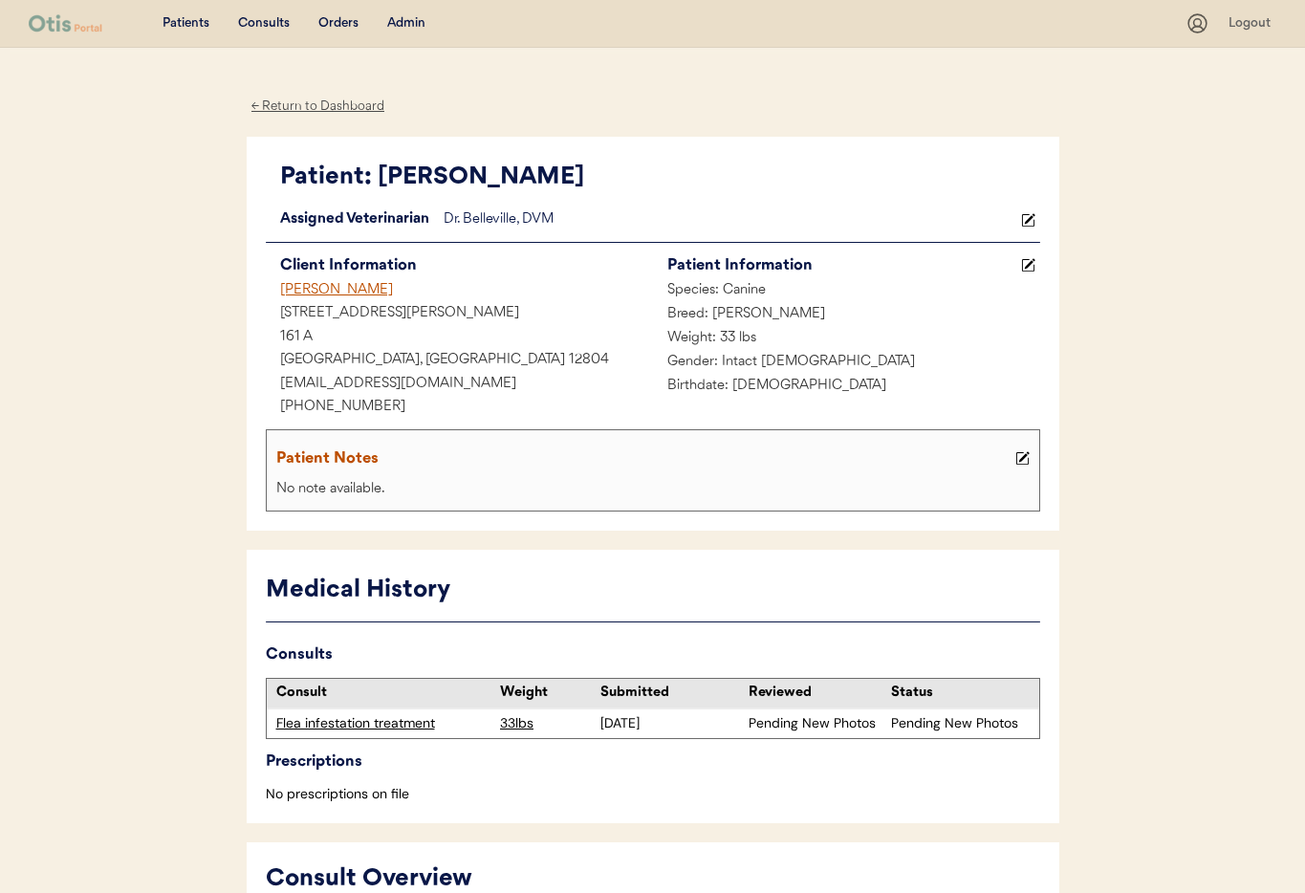
click at [1031, 220] on icon at bounding box center [1028, 220] width 14 height 14
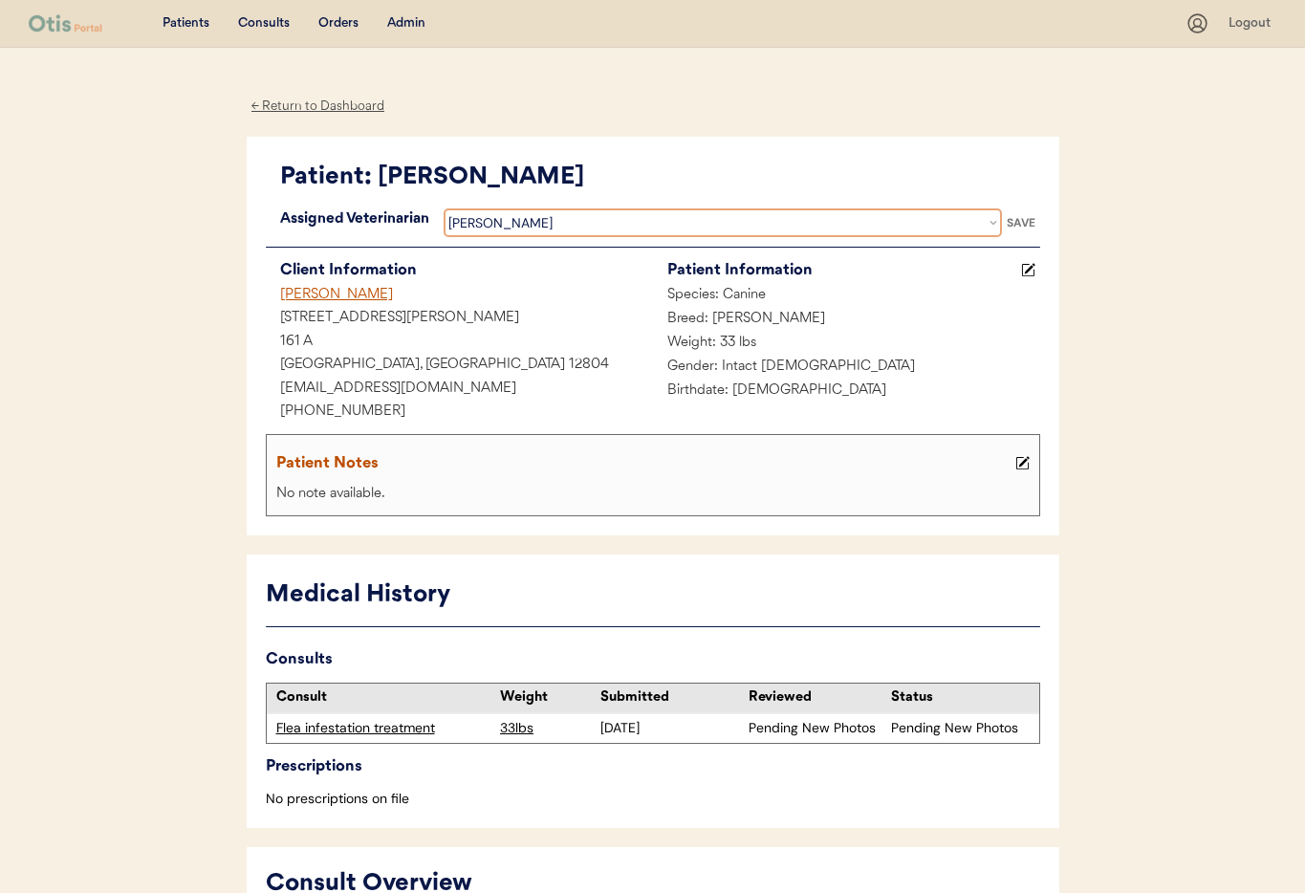
click at [714, 227] on select "Veterinarian [PERSON_NAME] [PERSON_NAME] [PERSON_NAME]" at bounding box center [723, 222] width 558 height 29
select select ""1348695171700984260__LOOKUP__1733767339806x932322702314707600""
click at [444, 208] on select "Veterinarian [PERSON_NAME] [PERSON_NAME] [PERSON_NAME]" at bounding box center [723, 222] width 558 height 29
click at [1020, 220] on div "SAVE" at bounding box center [1021, 222] width 38 height 11
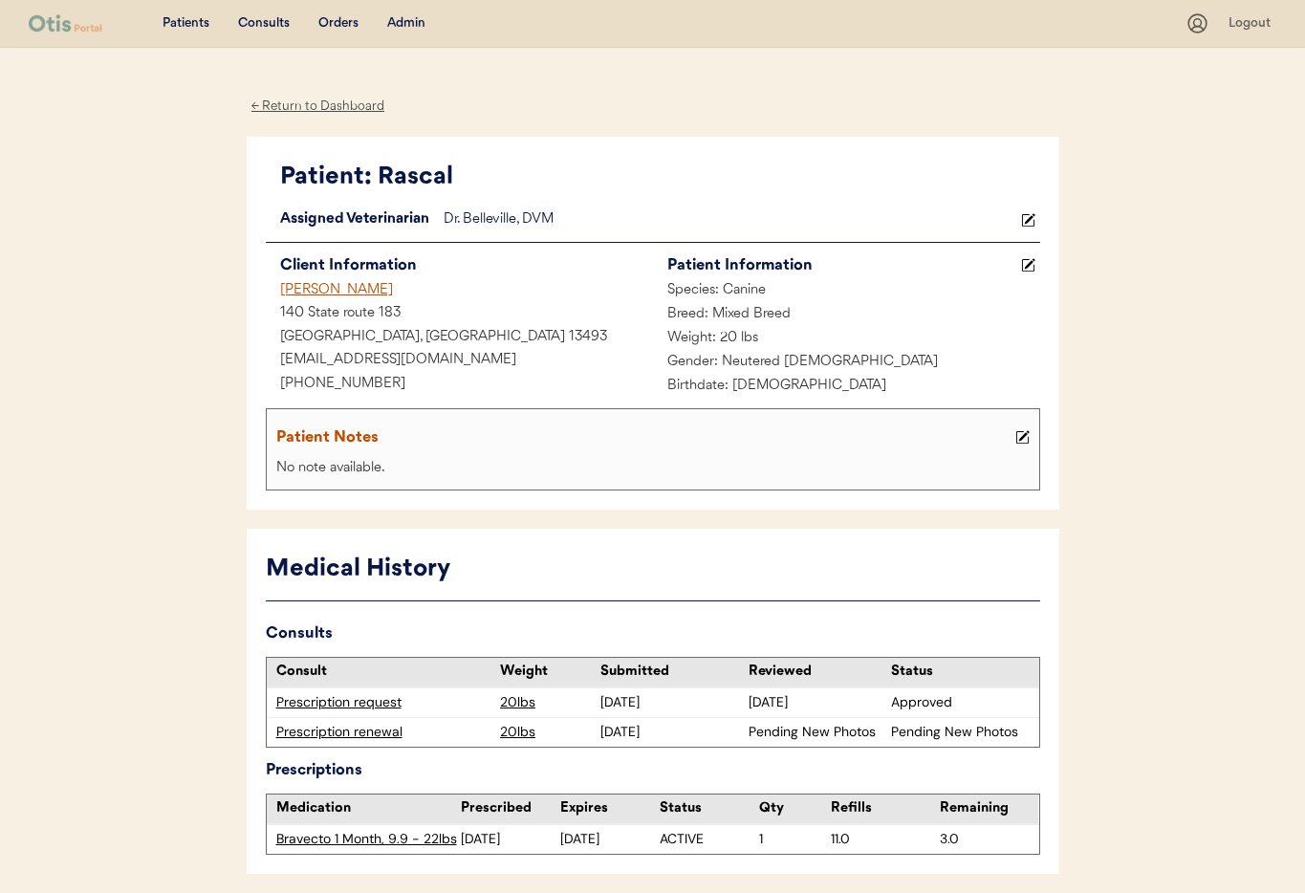
click at [1037, 220] on button at bounding box center [1028, 220] width 24 height 24
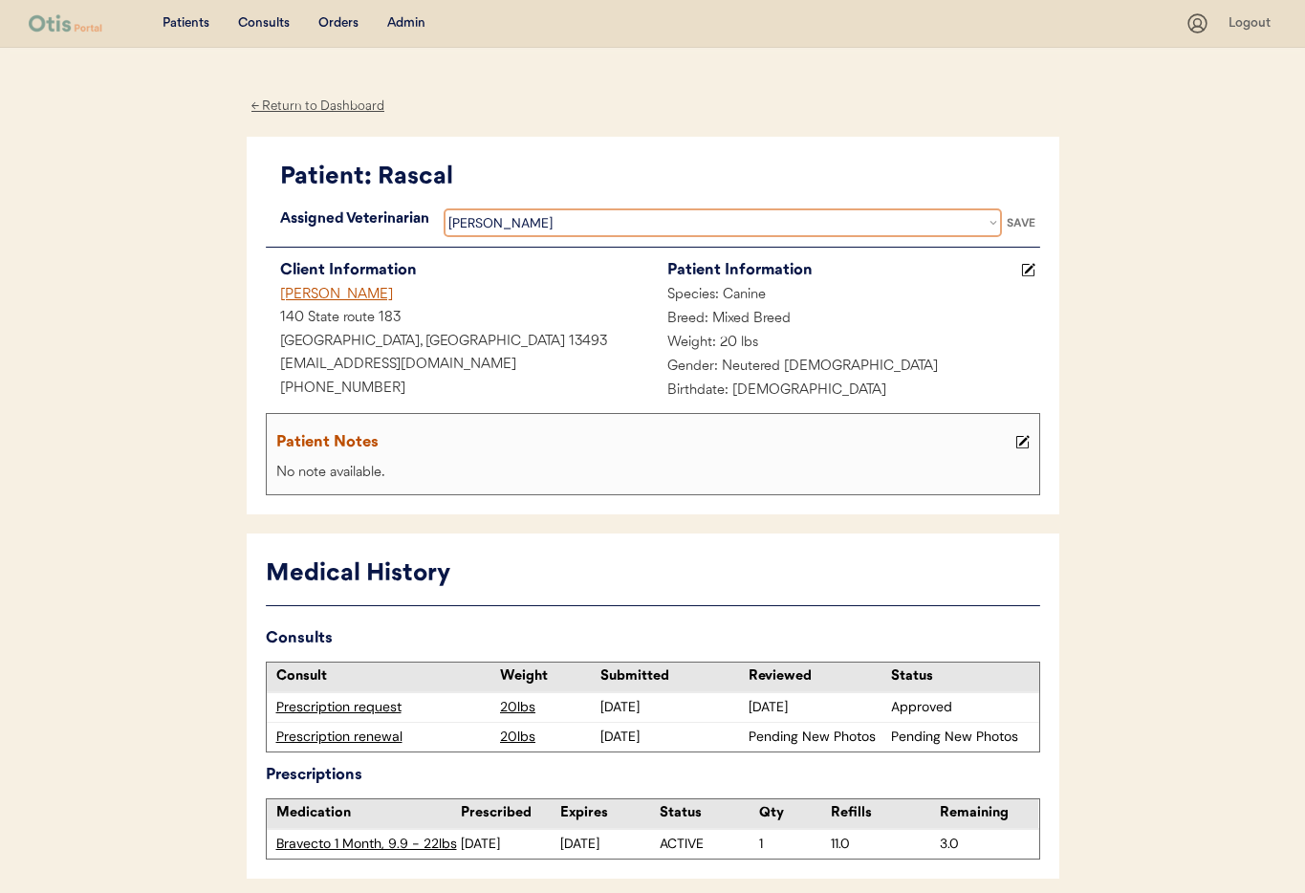
click at [682, 227] on select "Veterinarian [PERSON_NAME] [PERSON_NAME] [PERSON_NAME]" at bounding box center [723, 222] width 558 height 29
select select ""1348695171700984260__LOOKUP__1733767339806x932322702314707600""
click at [444, 208] on select "Veterinarian Erin Belleville Hillary Braverman Kit Warren Scott Perry" at bounding box center [723, 222] width 558 height 29
click at [1026, 219] on div "SAVE" at bounding box center [1021, 222] width 38 height 11
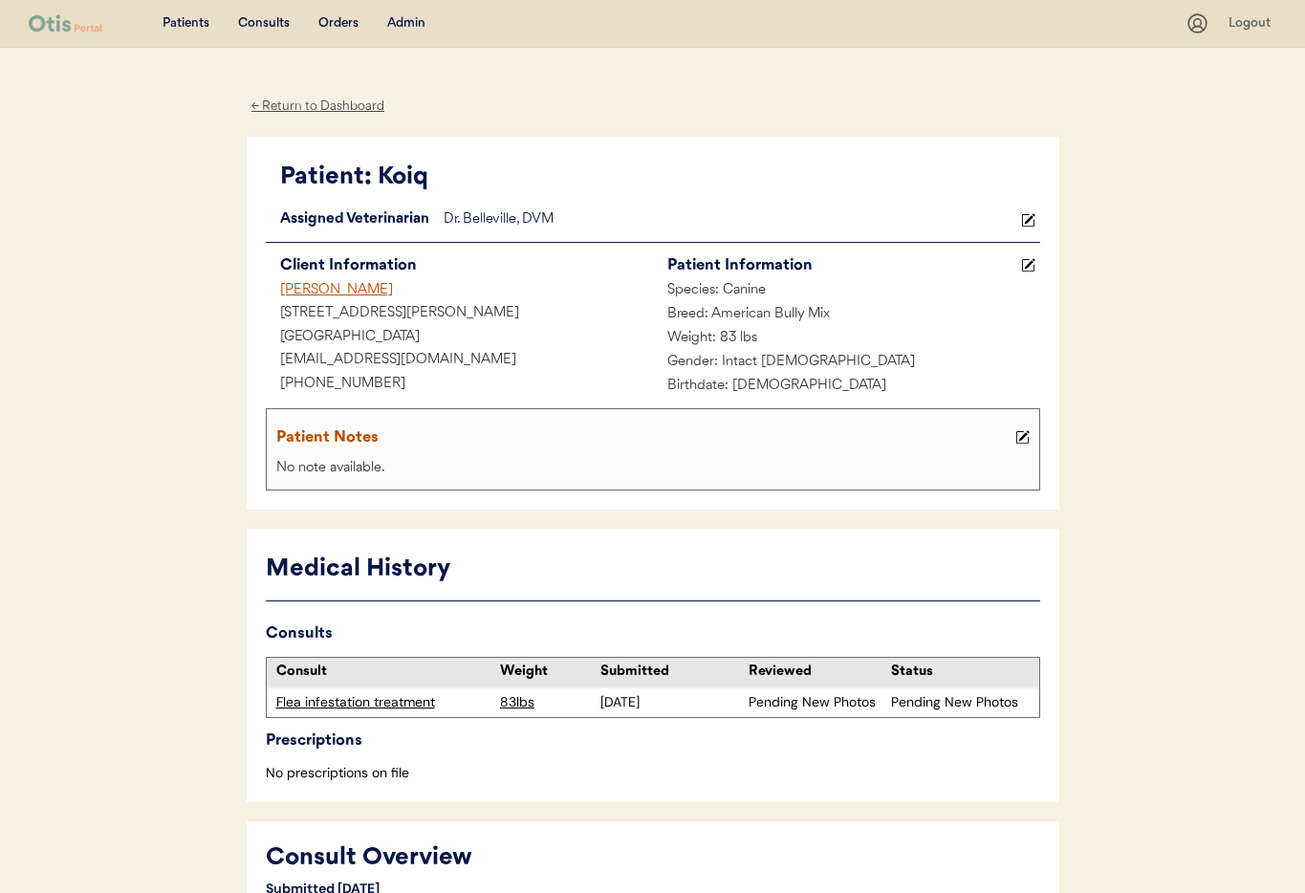
click at [1032, 218] on icon at bounding box center [1028, 220] width 14 height 14
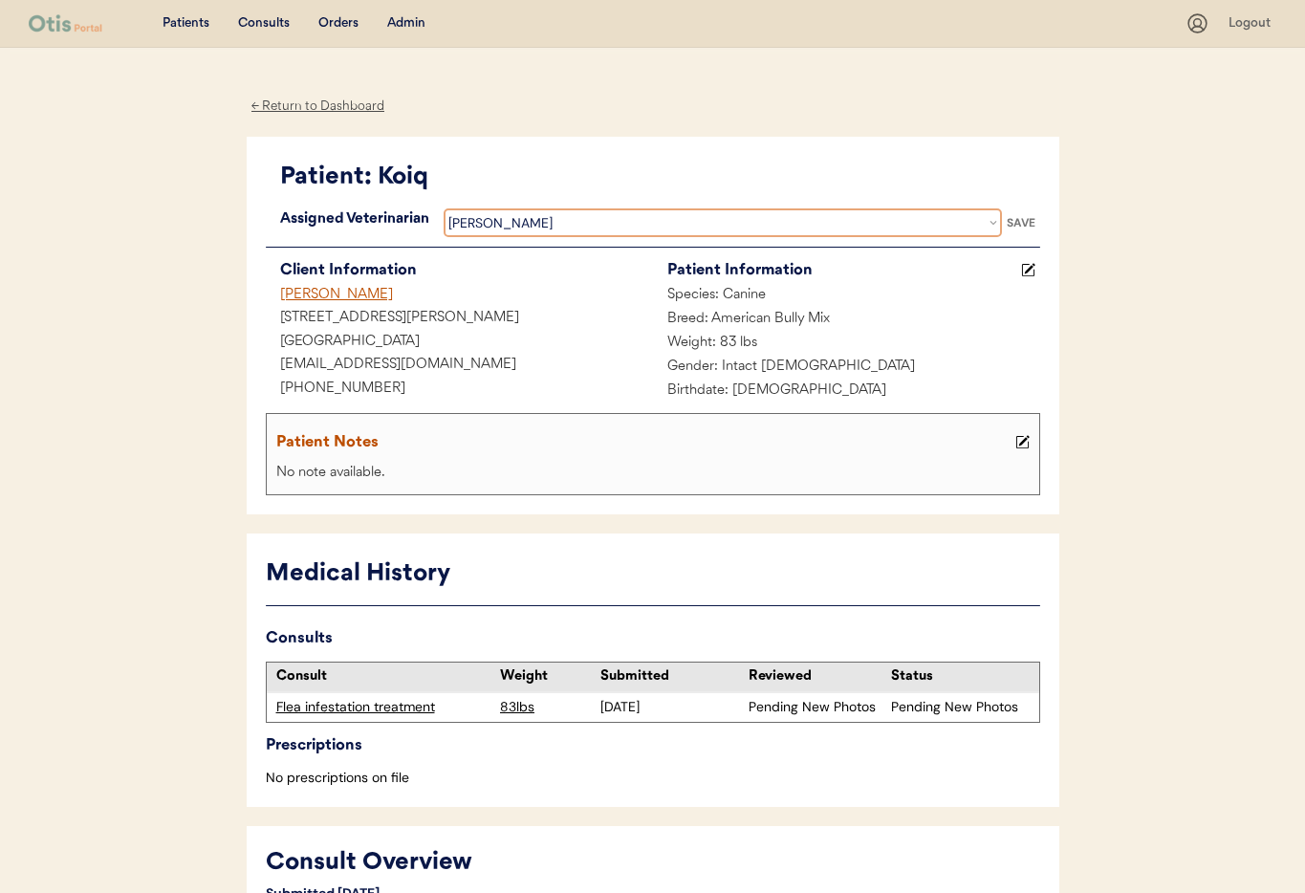
click at [843, 222] on select "Veterinarian Erin Belleville Hillary Braverman Kit Warren Scott Perry" at bounding box center [723, 222] width 558 height 29
select select ""1348695171700984260__LOOKUP__1733767339806x932322702314707600""
click at [444, 208] on select "Veterinarian Erin Belleville Hillary Braverman Kit Warren Scott Perry" at bounding box center [723, 222] width 558 height 29
click at [1015, 221] on div "SAVE" at bounding box center [1021, 222] width 38 height 11
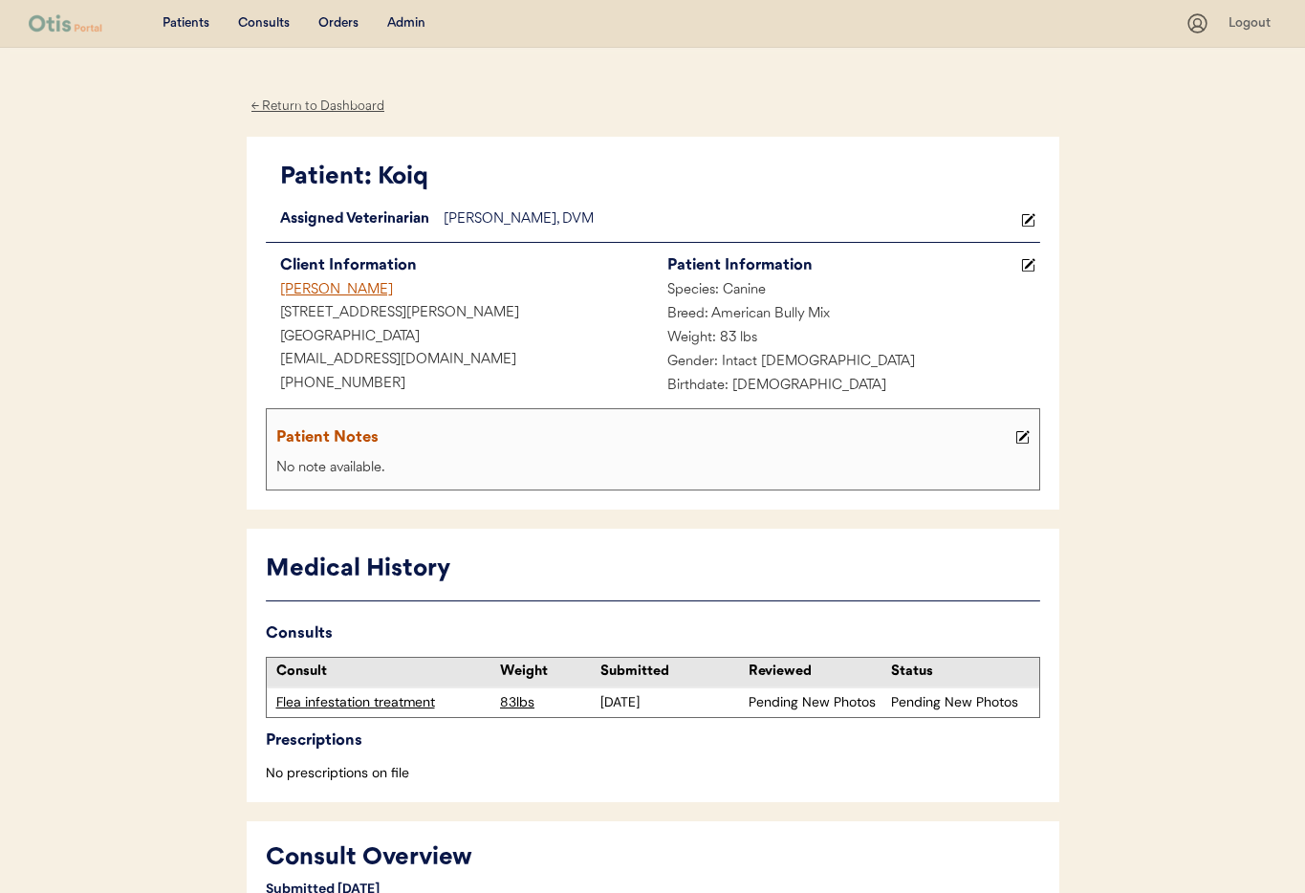
click at [318, 106] on div "← Return to Dashboard" at bounding box center [318, 107] width 143 height 22
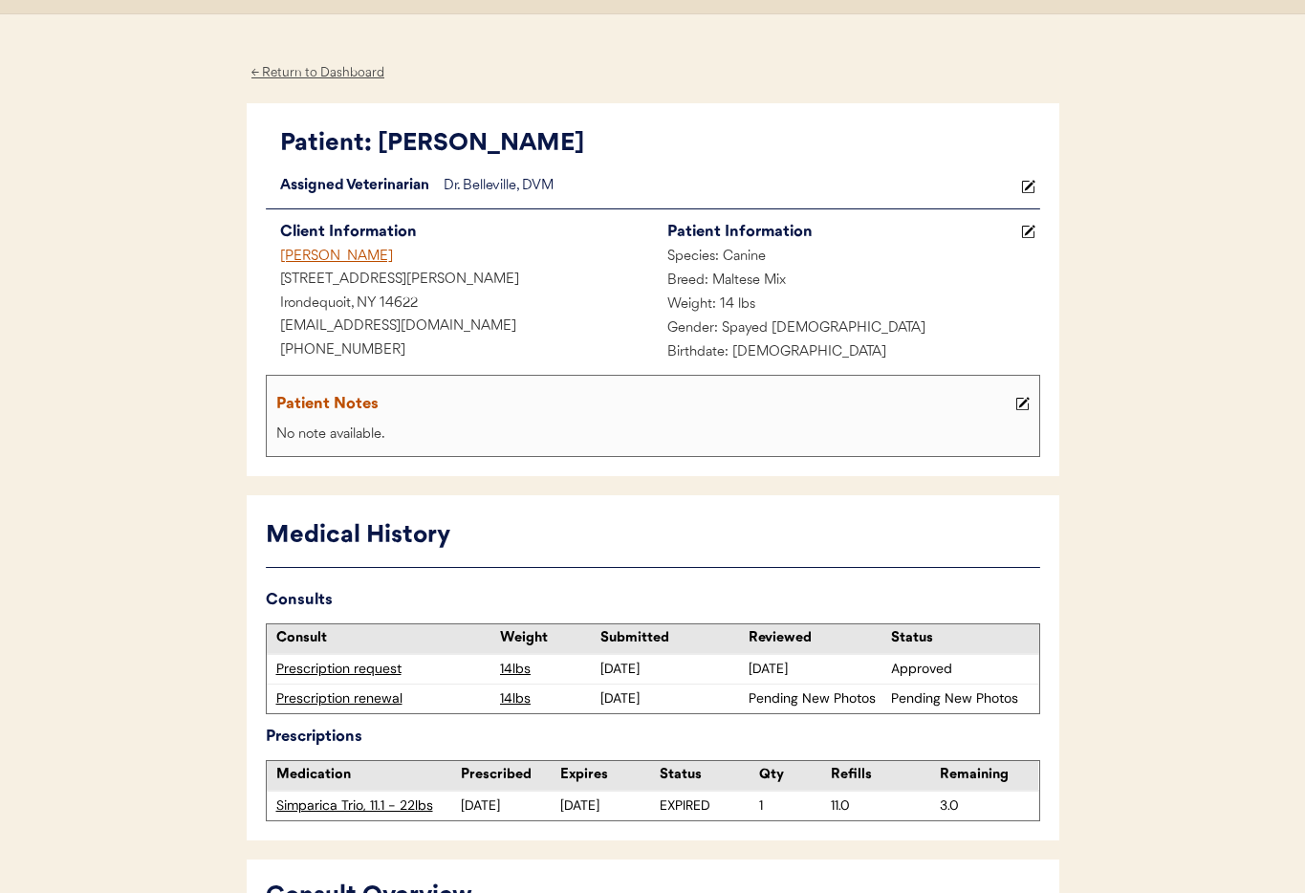
scroll to position [41, 0]
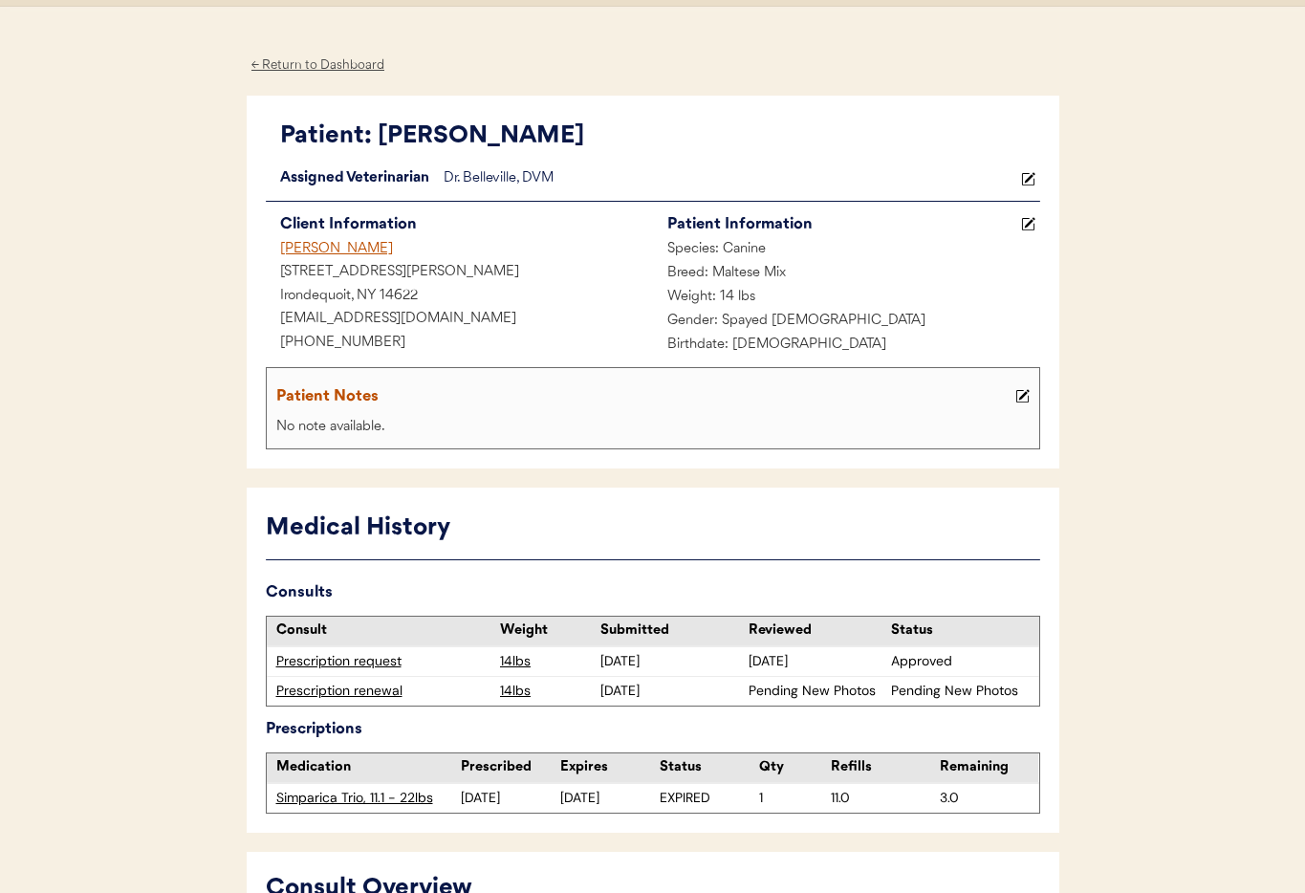
click at [1032, 182] on icon at bounding box center [1028, 179] width 14 height 14
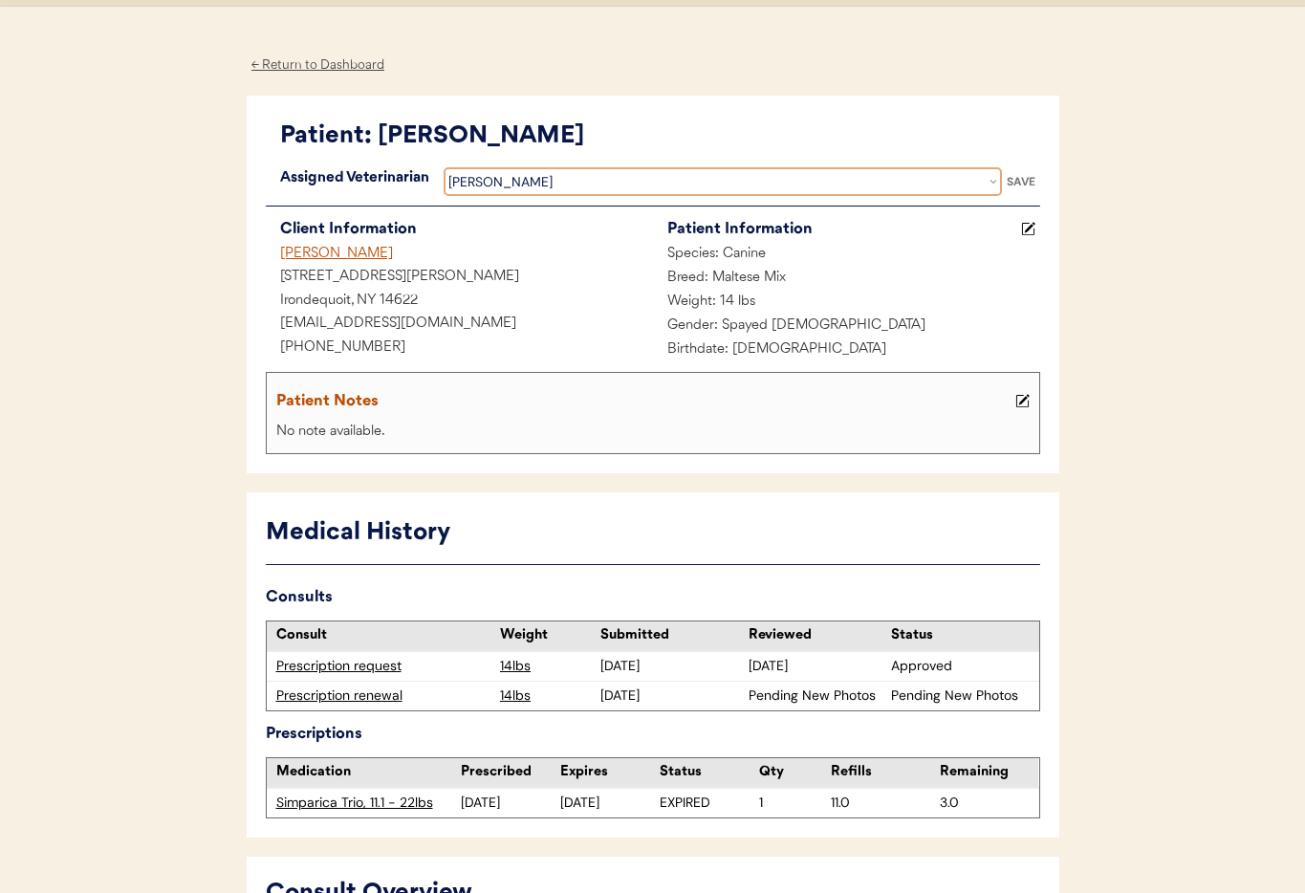
click at [598, 187] on select "Veterinarian [PERSON_NAME] [PERSON_NAME] [PERSON_NAME]" at bounding box center [723, 181] width 558 height 29
click at [444, 167] on select "Veterinarian [PERSON_NAME] [PERSON_NAME] [PERSON_NAME]" at bounding box center [723, 181] width 558 height 29
click at [1019, 179] on div "SAVE" at bounding box center [1021, 181] width 38 height 11
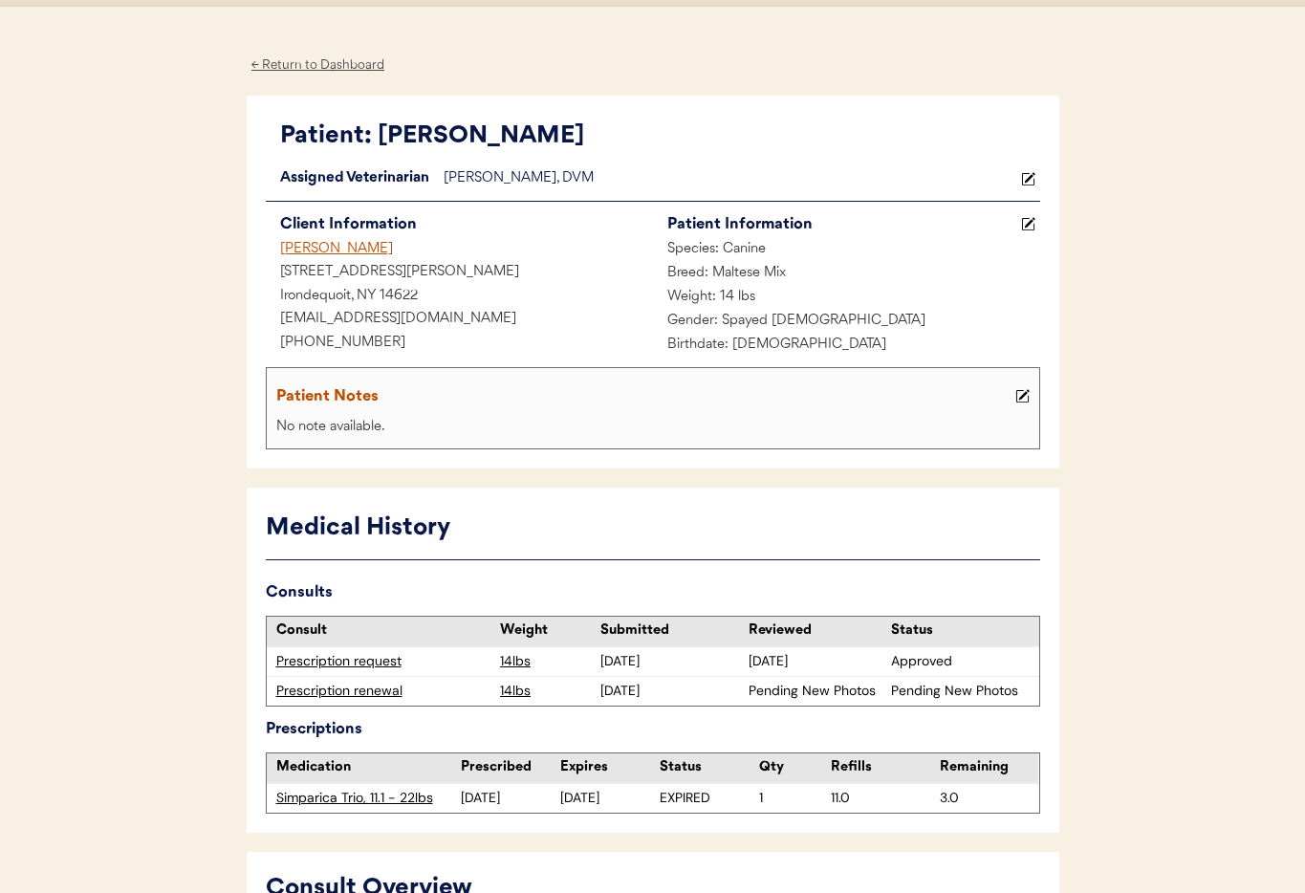
click at [1027, 181] on use at bounding box center [1027, 178] width 13 height 13
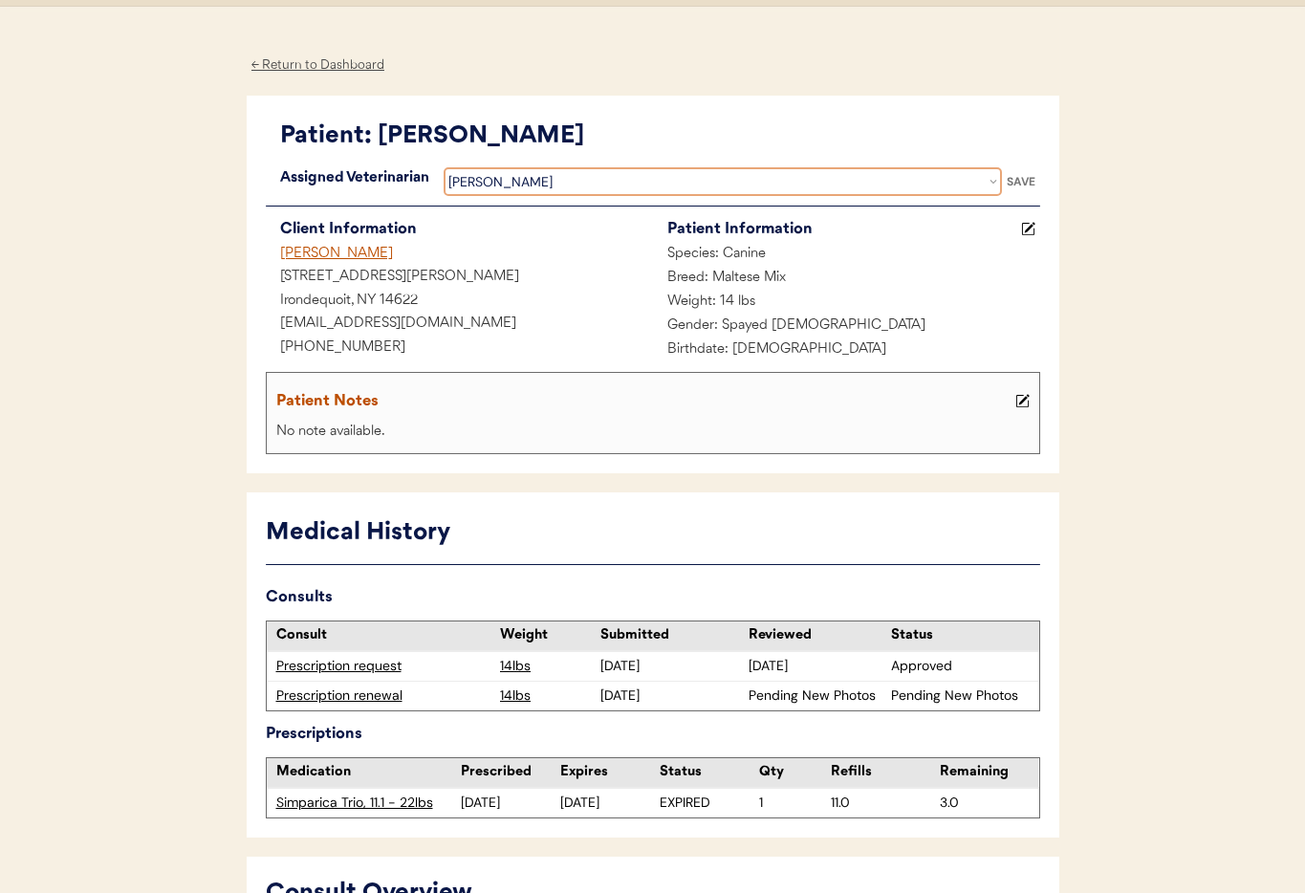
click at [783, 181] on select "Veterinarian [PERSON_NAME] [PERSON_NAME] [PERSON_NAME]" at bounding box center [723, 181] width 558 height 29
select select ""1348695171700984260__LOOKUP__1733767339806x932322702314707600""
click at [444, 167] on select "Veterinarian [PERSON_NAME] [PERSON_NAME] [PERSON_NAME]" at bounding box center [723, 181] width 558 height 29
click at [1033, 178] on div "SAVE" at bounding box center [1021, 181] width 38 height 11
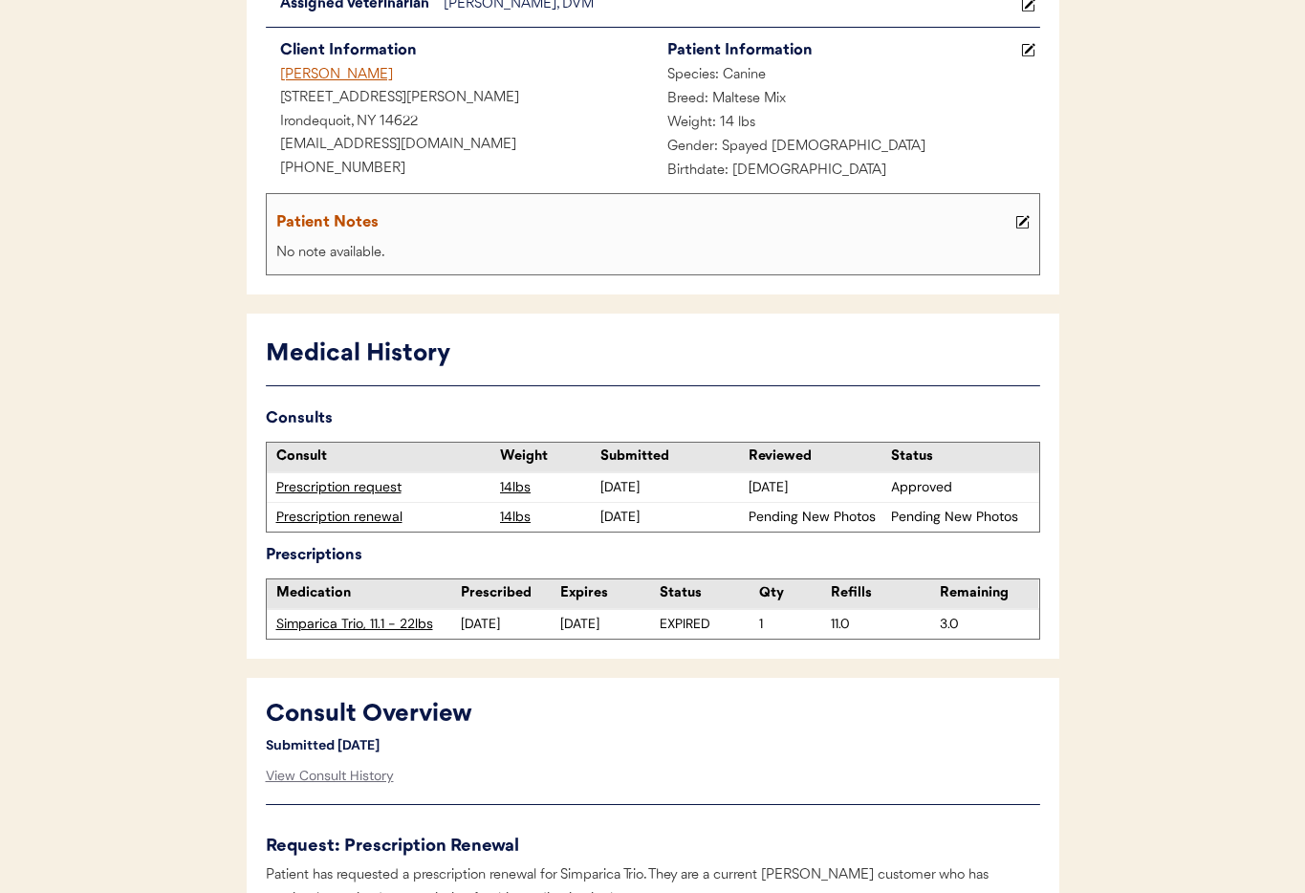
scroll to position [0, 0]
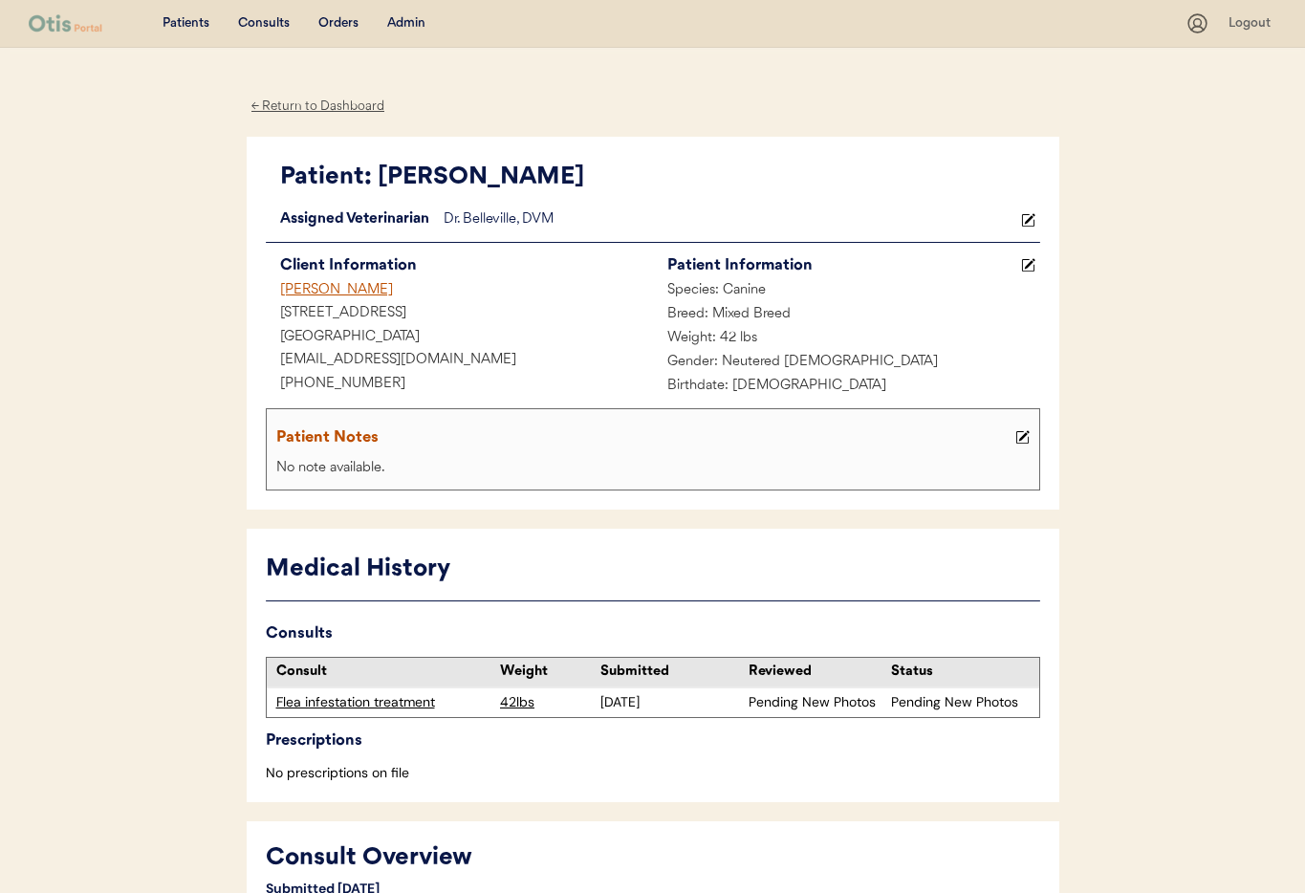
click at [1028, 213] on use at bounding box center [1027, 219] width 13 height 13
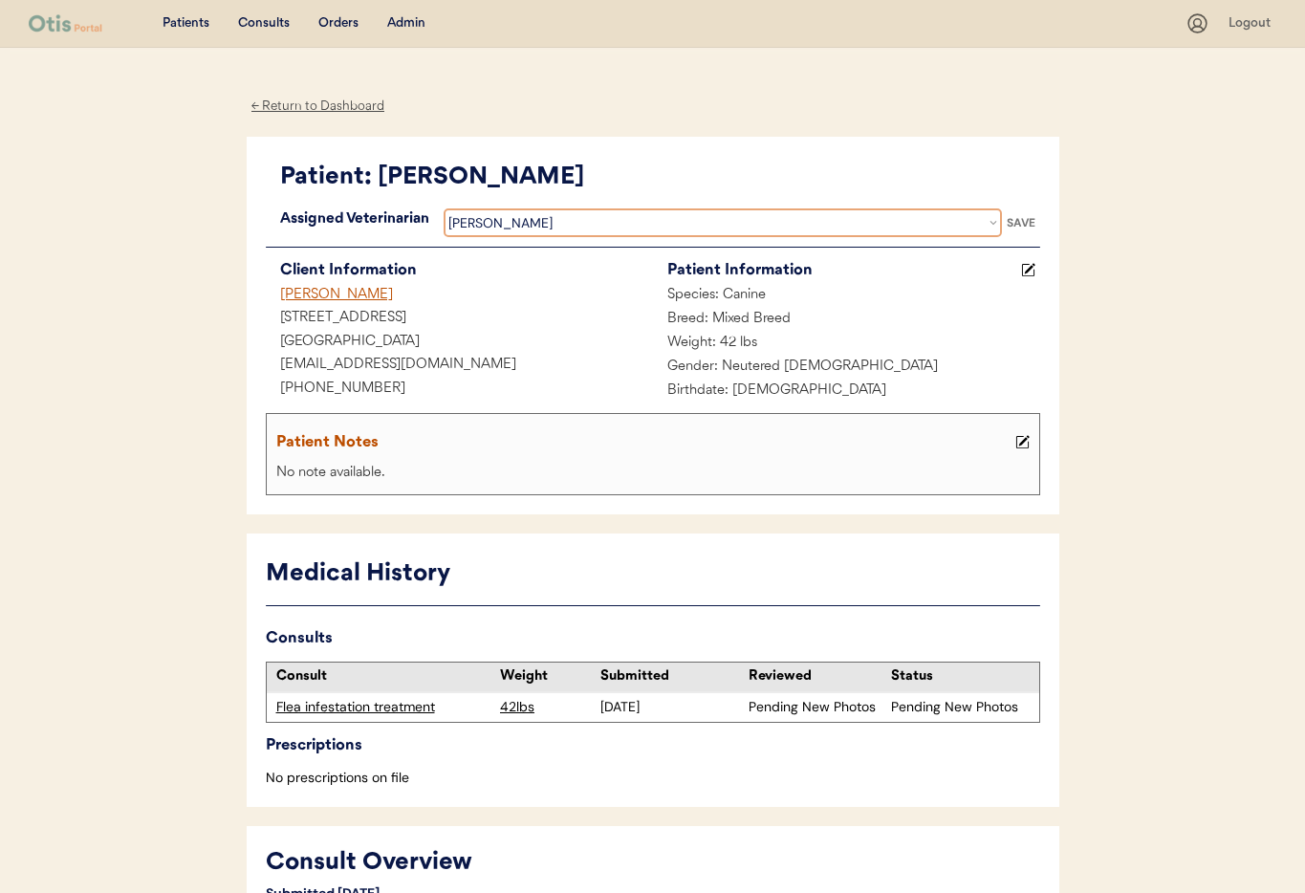
click at [745, 223] on select "Veterinarian [PERSON_NAME] [PERSON_NAME] [PERSON_NAME]" at bounding box center [723, 222] width 558 height 29
select select ""1348695171700984260__LOOKUP__1733767339806x932322702314707600""
click at [444, 208] on select "Veterinarian [PERSON_NAME] [PERSON_NAME] [PERSON_NAME]" at bounding box center [723, 222] width 558 height 29
drag, startPoint x: 1018, startPoint y: 223, endPoint x: 938, endPoint y: 312, distance: 119.8
click at [1018, 223] on div "SAVE" at bounding box center [1021, 222] width 38 height 11
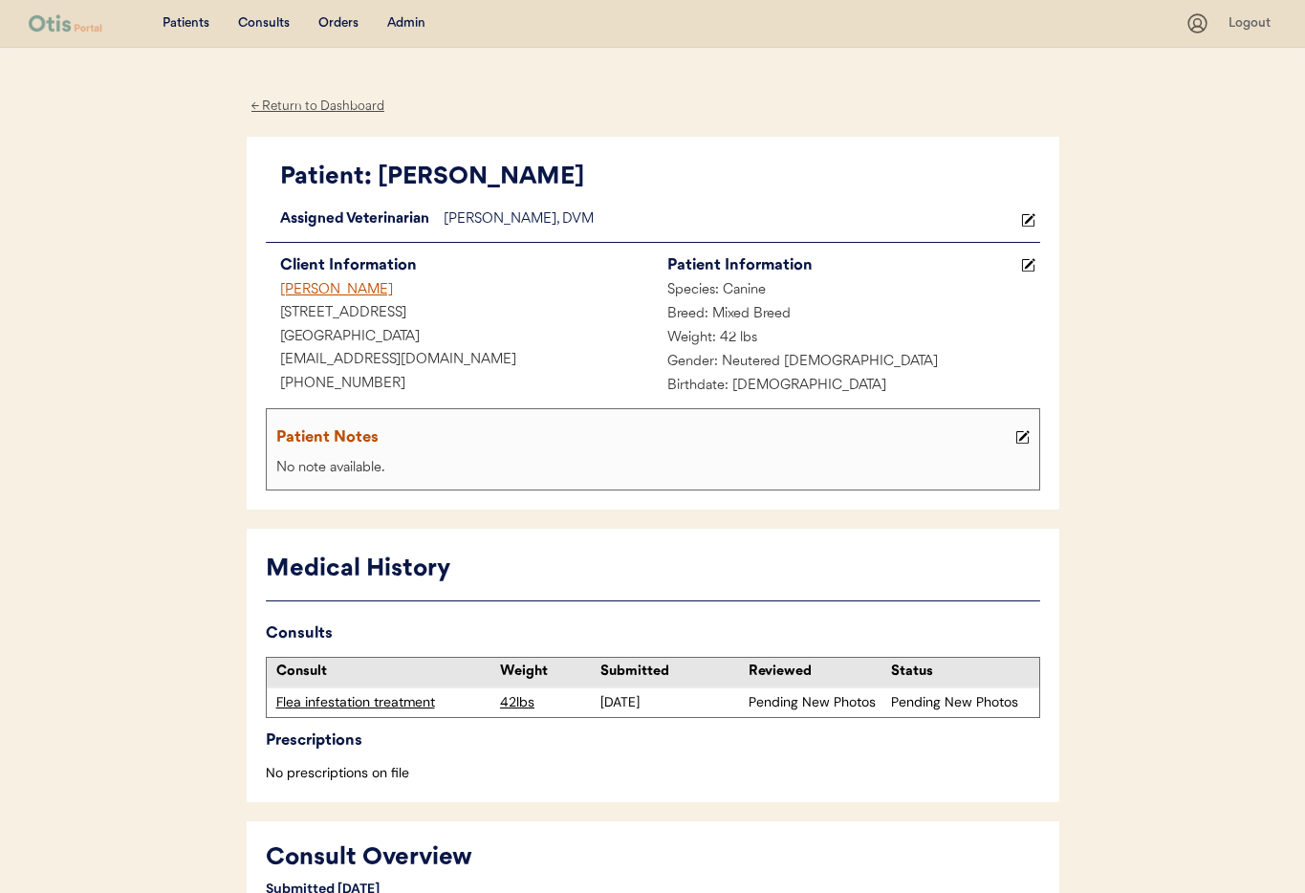
click at [286, 106] on div "← Return to Dashboard" at bounding box center [318, 107] width 143 height 22
drag, startPoint x: 326, startPoint y: 290, endPoint x: 345, endPoint y: 294, distance: 19.7
click at [326, 290] on div "[PERSON_NAME]" at bounding box center [459, 291] width 387 height 24
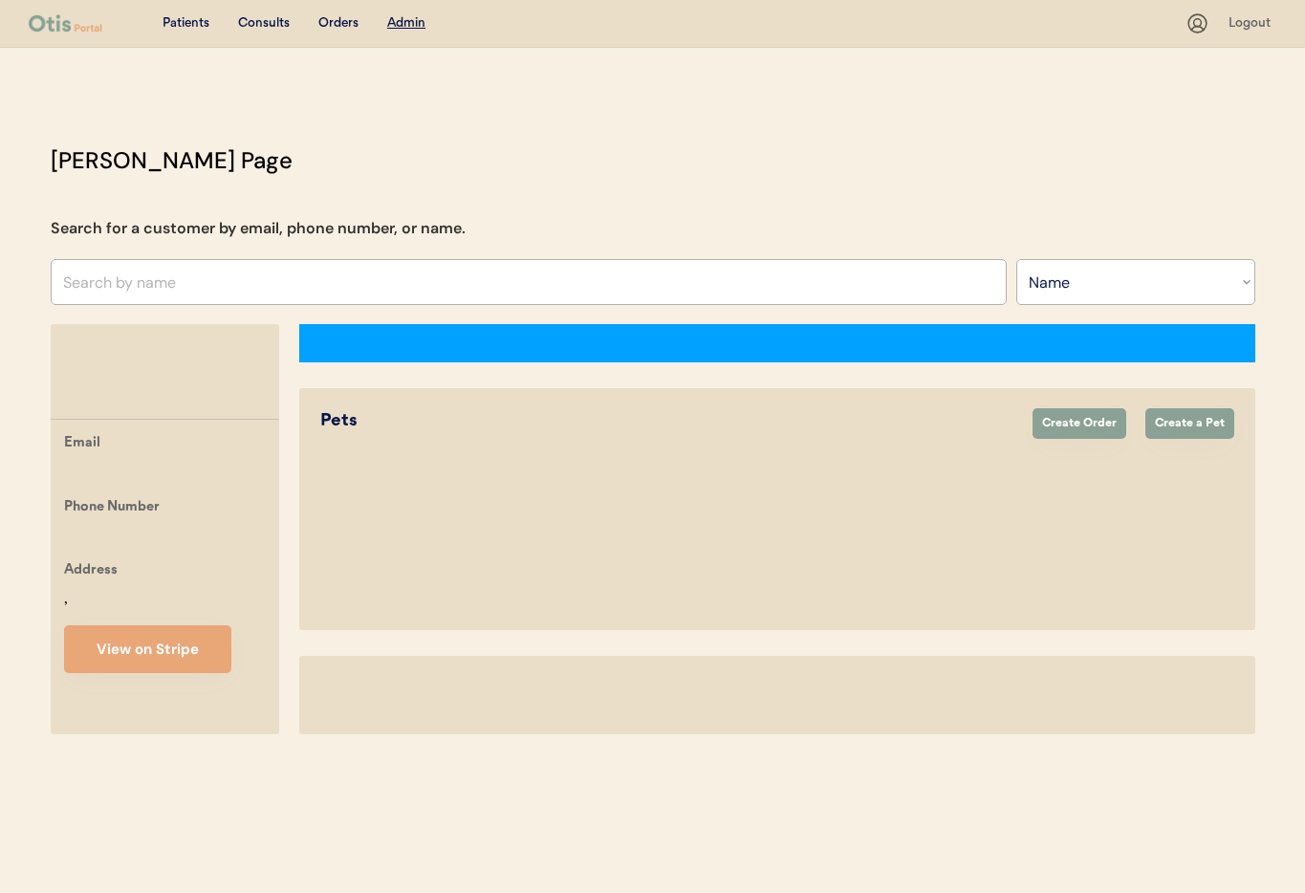
select select ""Name""
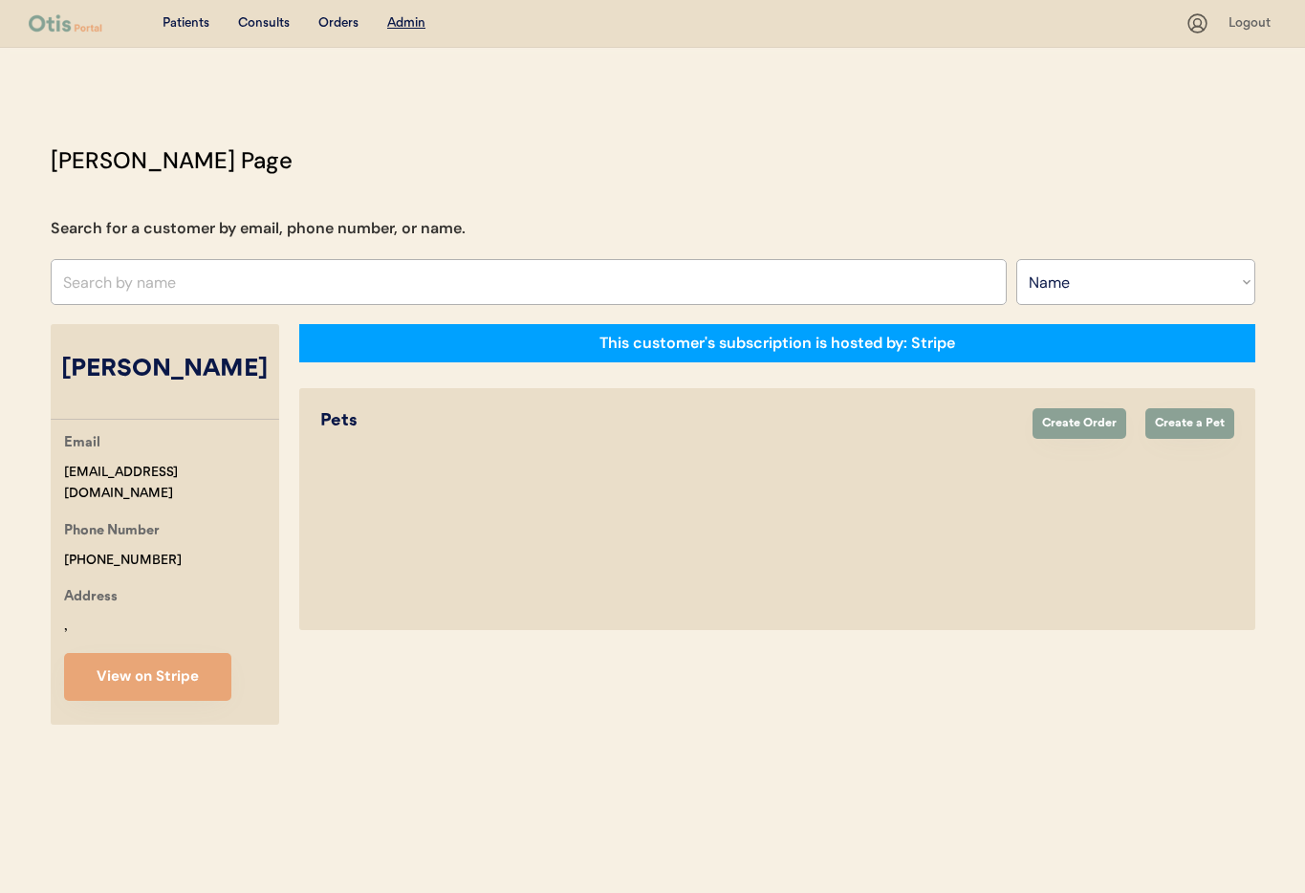
select select "true"
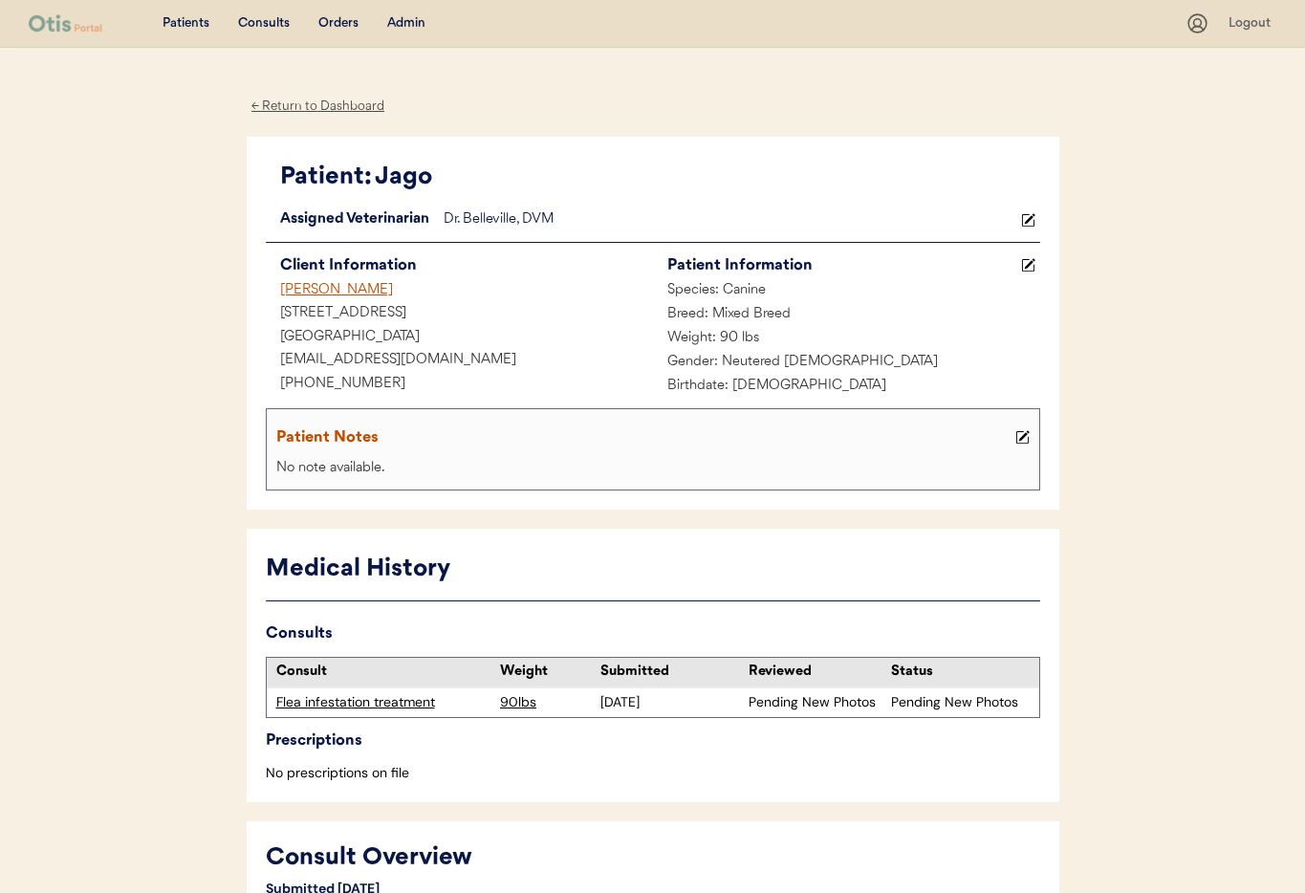
click at [1034, 217] on icon at bounding box center [1028, 220] width 14 height 14
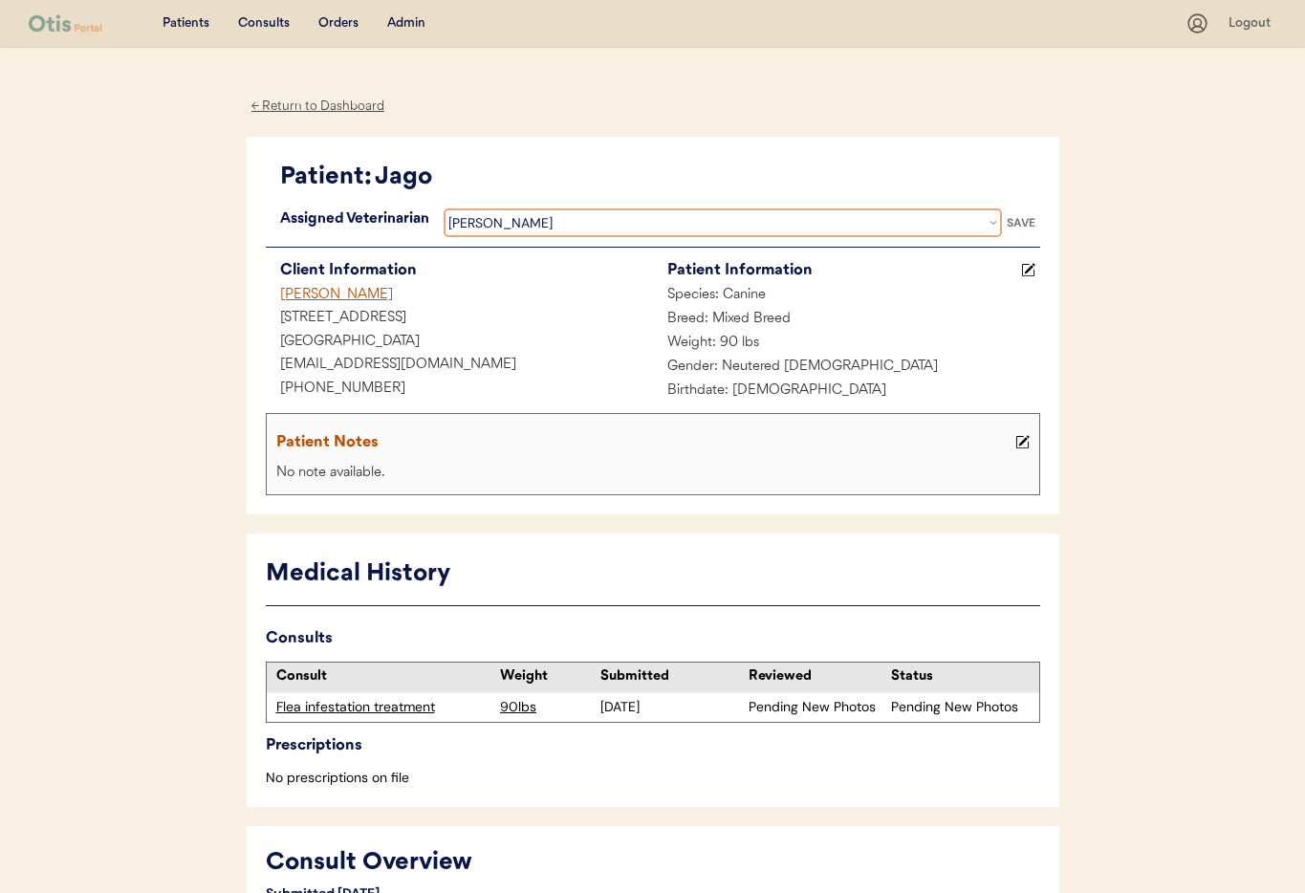
click at [730, 226] on select "Veterinarian [PERSON_NAME] [PERSON_NAME] [PERSON_NAME]" at bounding box center [723, 222] width 558 height 29
select select ""1348695171700984260__LOOKUP__1733767339806x932322702314707600""
click at [444, 208] on select "Veterinarian [PERSON_NAME] [PERSON_NAME] [PERSON_NAME]" at bounding box center [723, 222] width 558 height 29
click at [1016, 223] on div "SAVE" at bounding box center [1021, 222] width 38 height 11
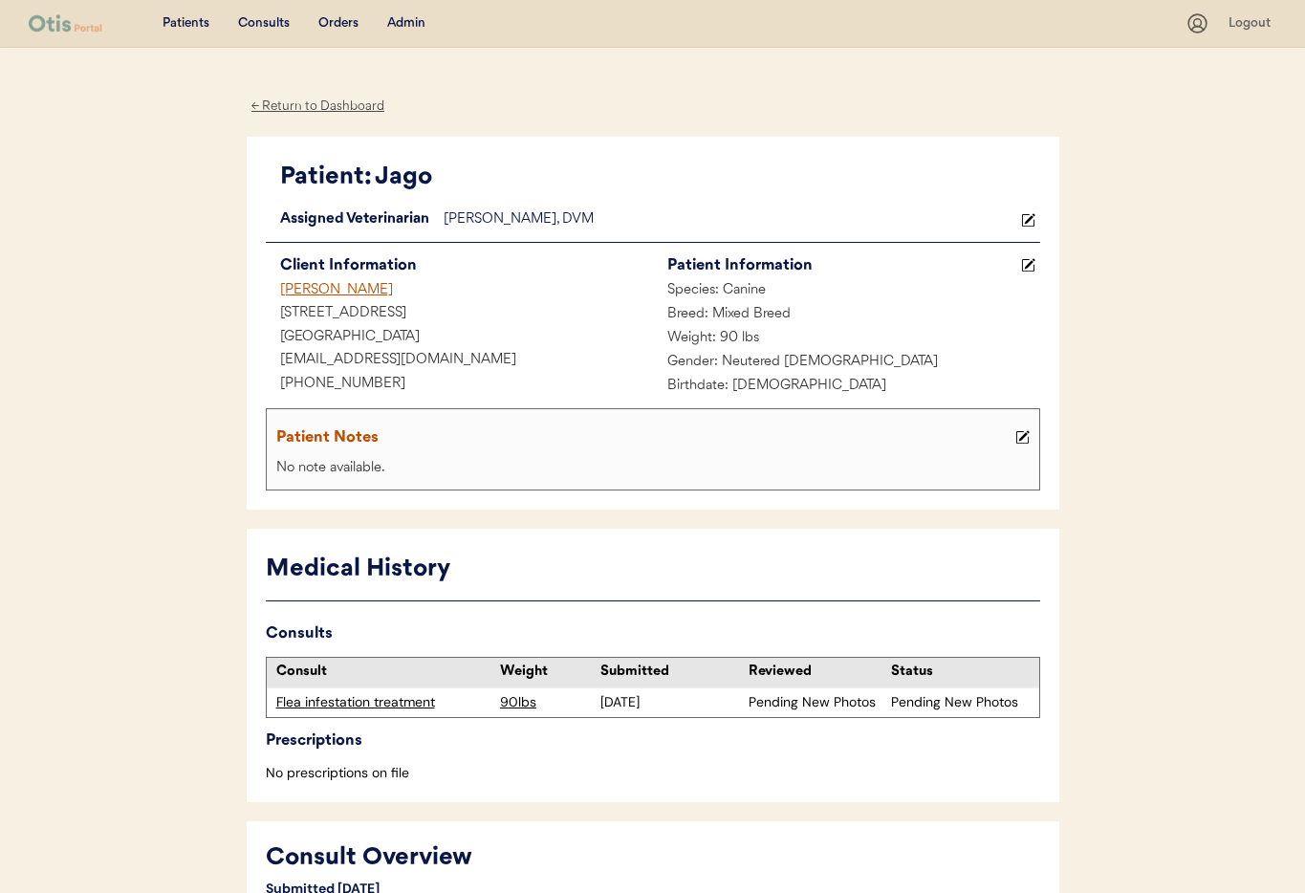
click at [318, 102] on div "← Return to Dashboard" at bounding box center [318, 107] width 143 height 22
click at [1028, 221] on icon at bounding box center [1028, 220] width 14 height 14
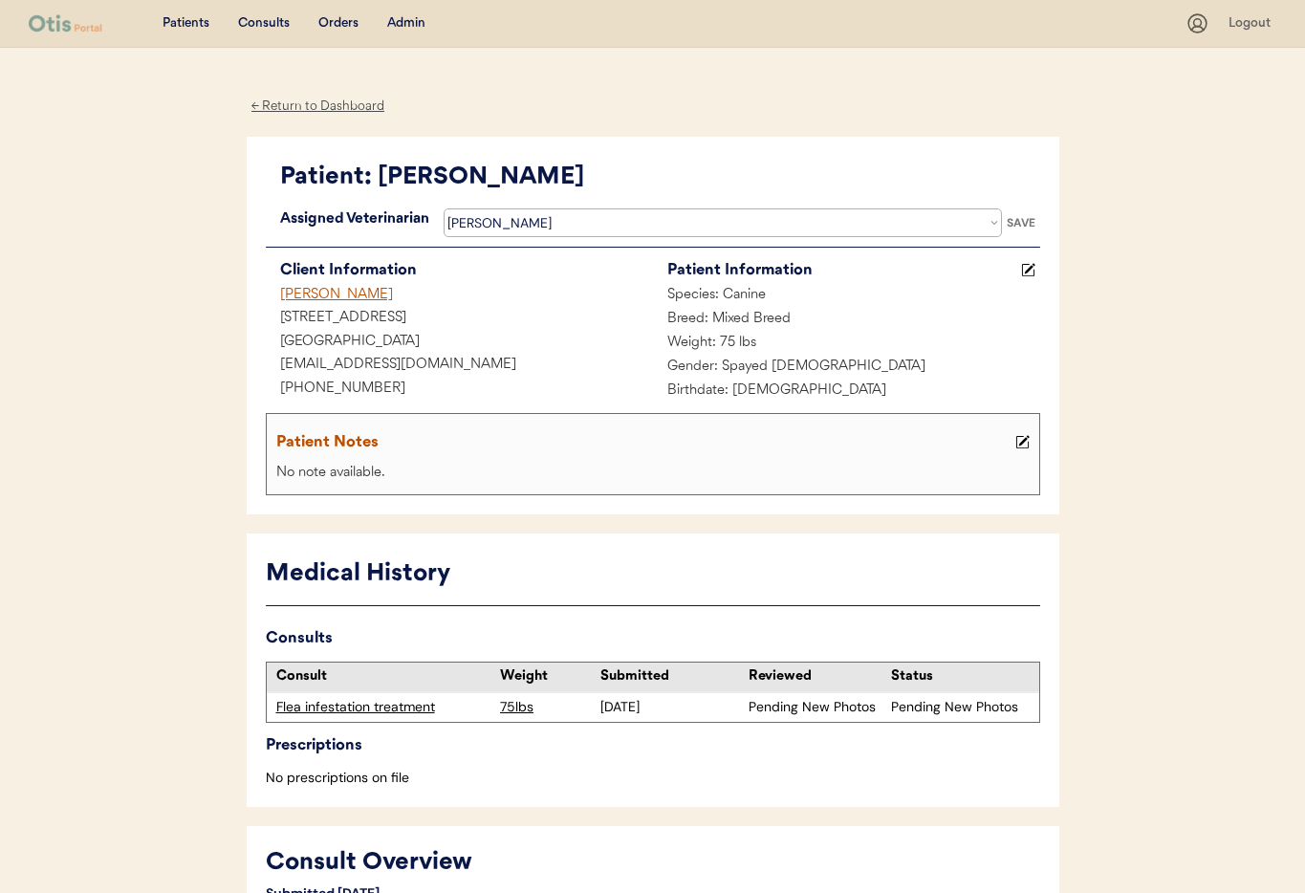
click at [557, 206] on div "Patient: [PERSON_NAME] Loading... Assigned Veterinarian [PERSON_NAME], DVM Vete…" at bounding box center [653, 326] width 774 height 340
click at [555, 213] on select "Veterinarian [PERSON_NAME] [PERSON_NAME] [PERSON_NAME]" at bounding box center [723, 222] width 558 height 29
select select ""1348695171700984260__LOOKUP__1733767339806x932322702314707600""
click at [444, 208] on select "Veterinarian [PERSON_NAME] [PERSON_NAME] [PERSON_NAME]" at bounding box center [723, 222] width 558 height 29
drag, startPoint x: 1026, startPoint y: 219, endPoint x: 969, endPoint y: 198, distance: 60.2
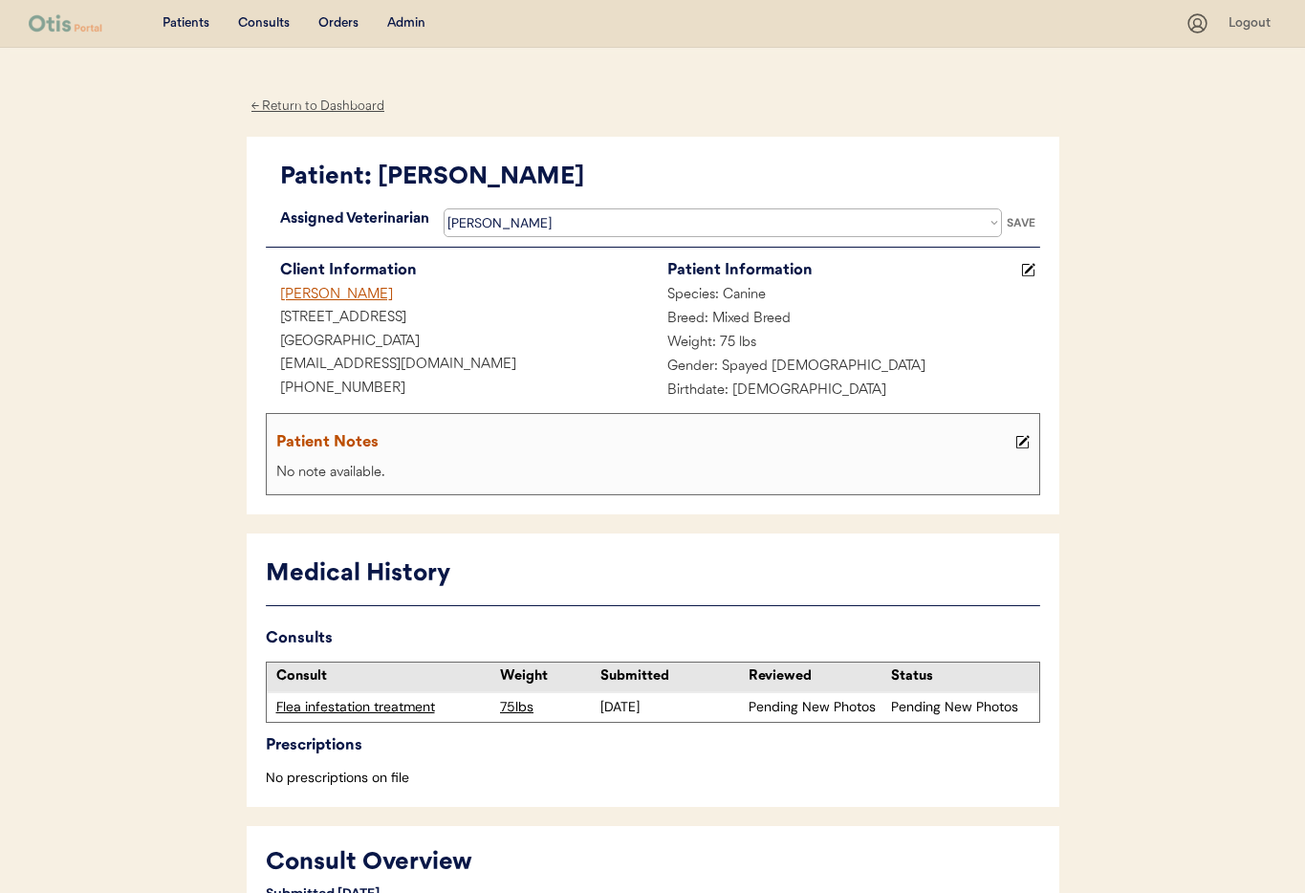
click at [1025, 219] on div "SAVE" at bounding box center [1021, 222] width 38 height 11
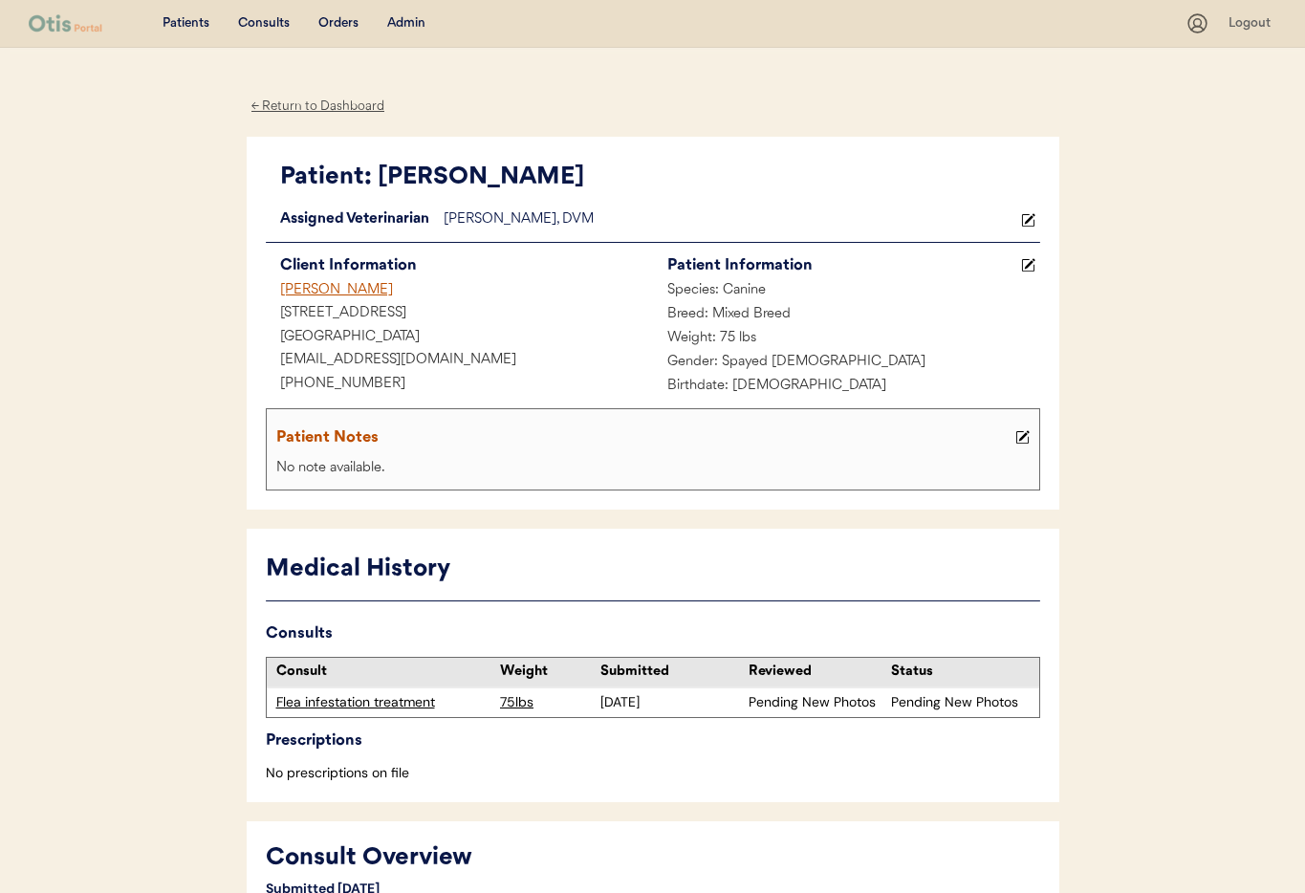
scroll to position [9, 0]
click at [1029, 216] on icon at bounding box center [1028, 220] width 14 height 14
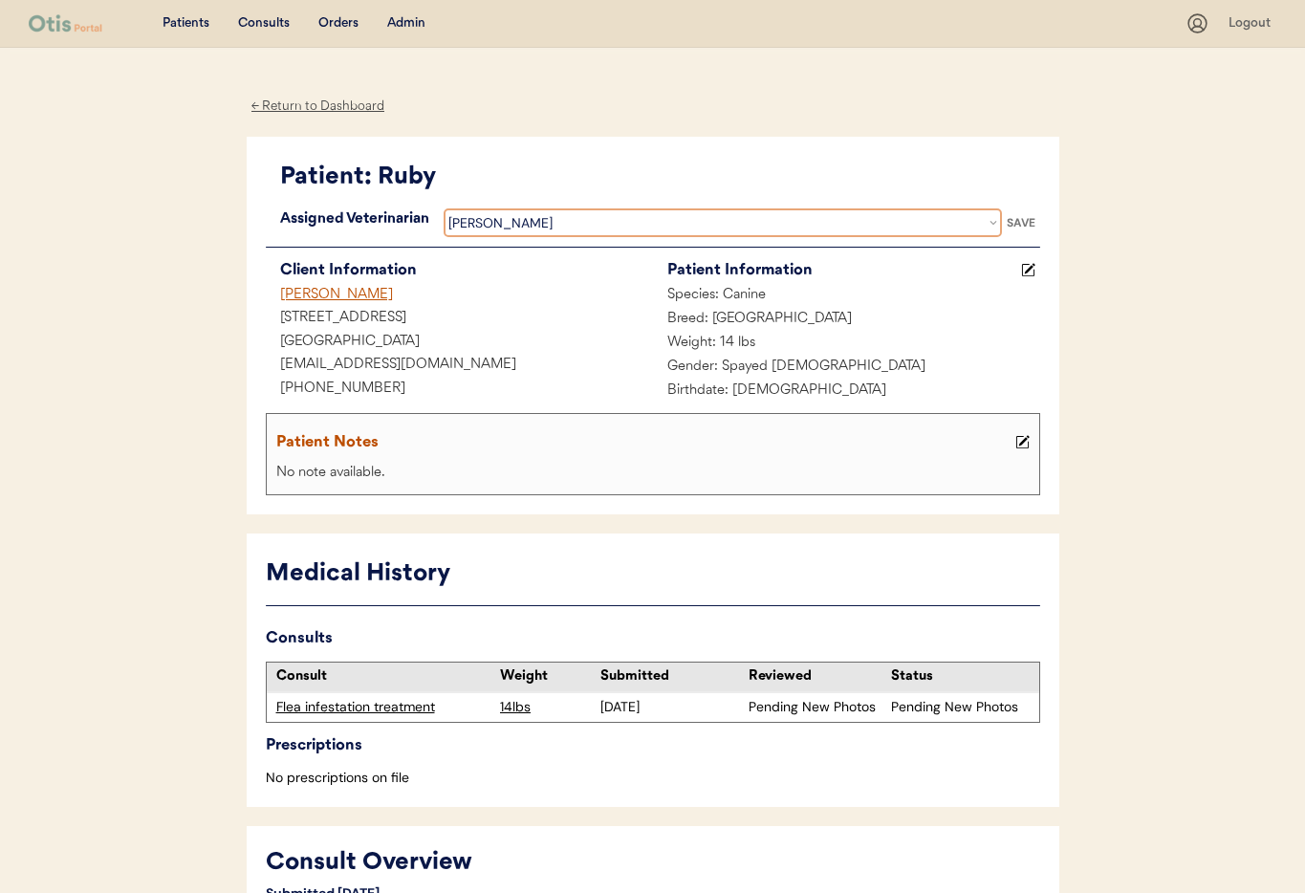
click at [638, 224] on select "Veterinarian Erin Belleville Hillary Braverman Kit Warren Scott Perry" at bounding box center [723, 222] width 558 height 29
select select ""1348695171700984260__LOOKUP__1733767339806x932322702314707600""
click at [444, 208] on select "Veterinarian Erin Belleville Hillary Braverman Kit Warren Scott Perry" at bounding box center [723, 222] width 558 height 29
click at [1015, 219] on div "SAVE" at bounding box center [1021, 222] width 38 height 11
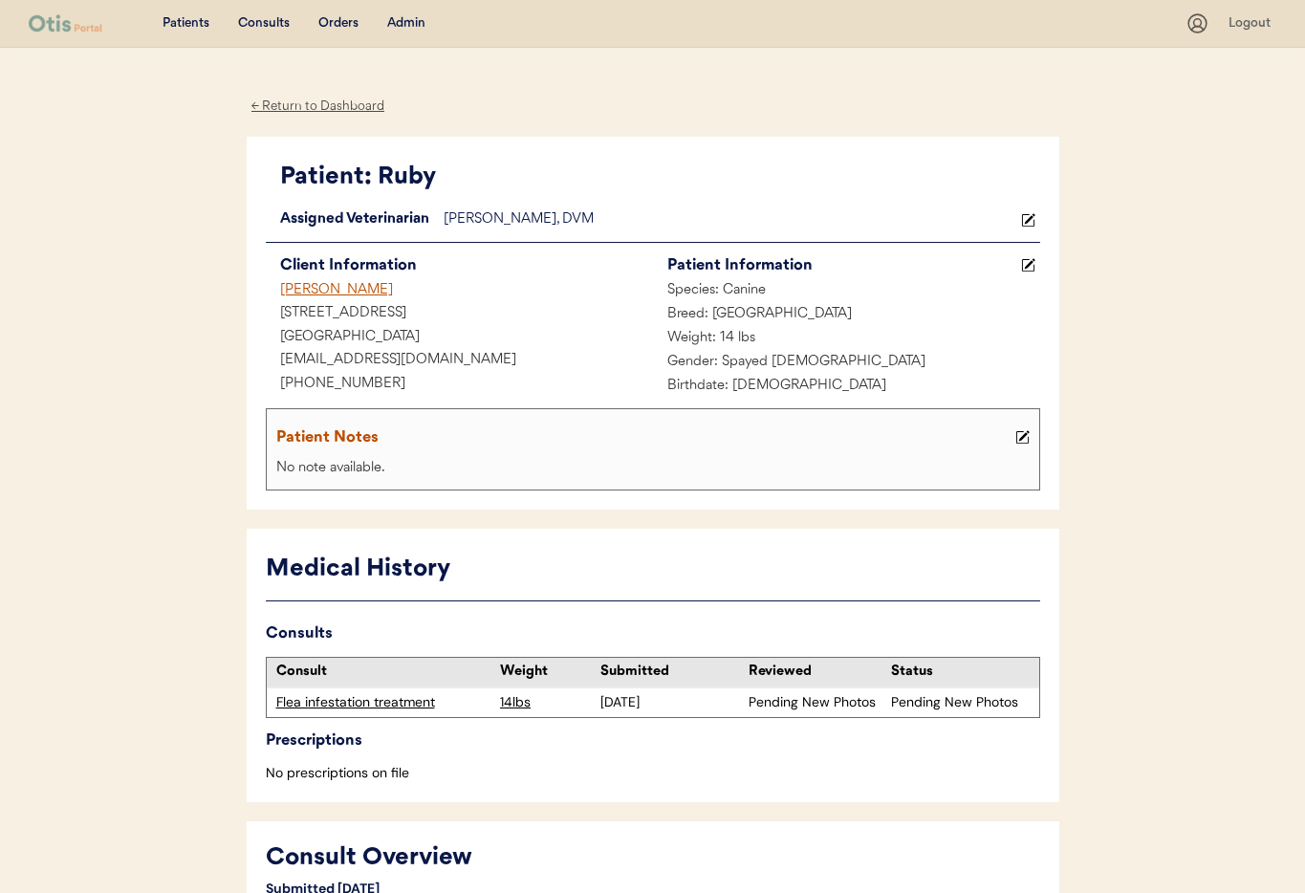
click at [400, 21] on div "Admin" at bounding box center [406, 23] width 38 height 19
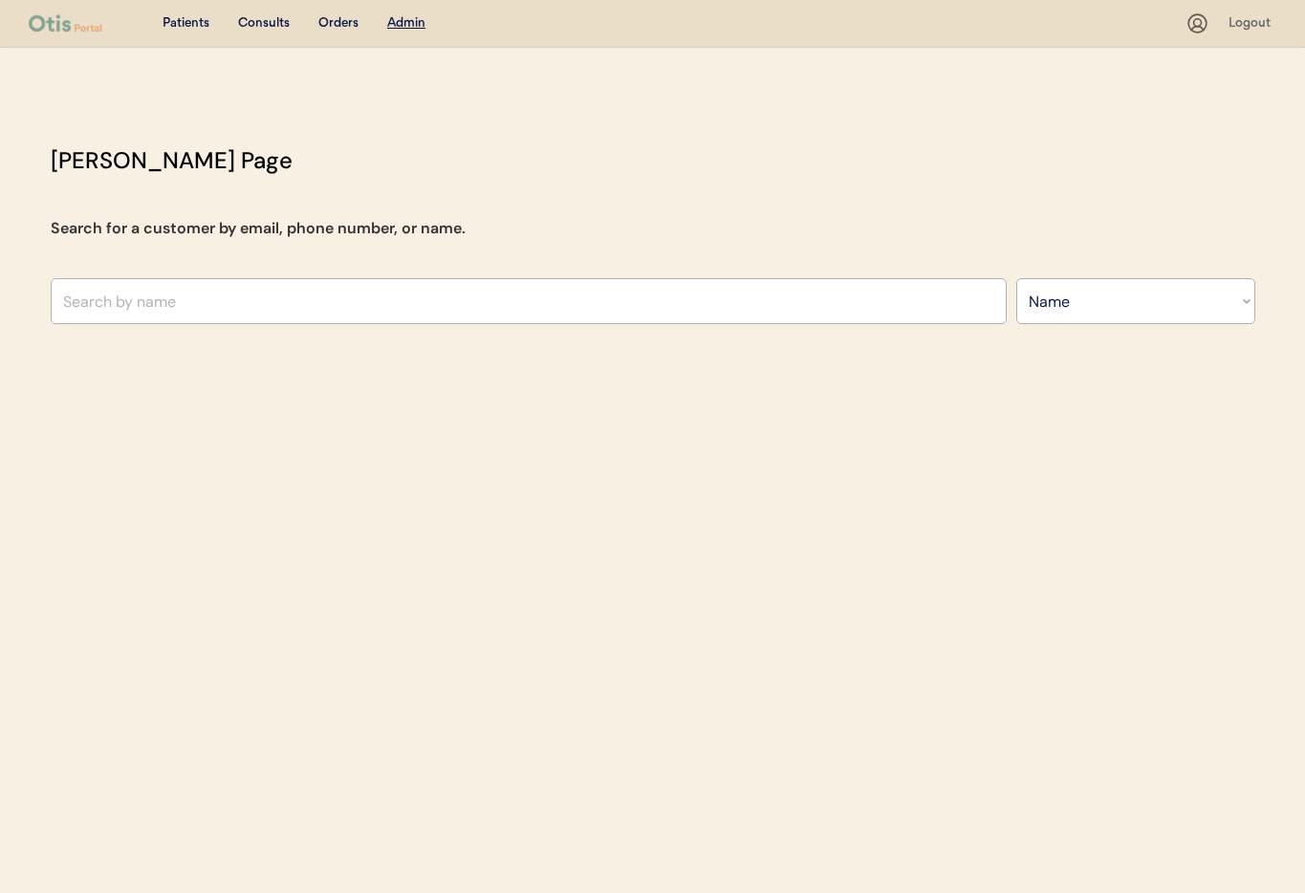
select select ""Name""
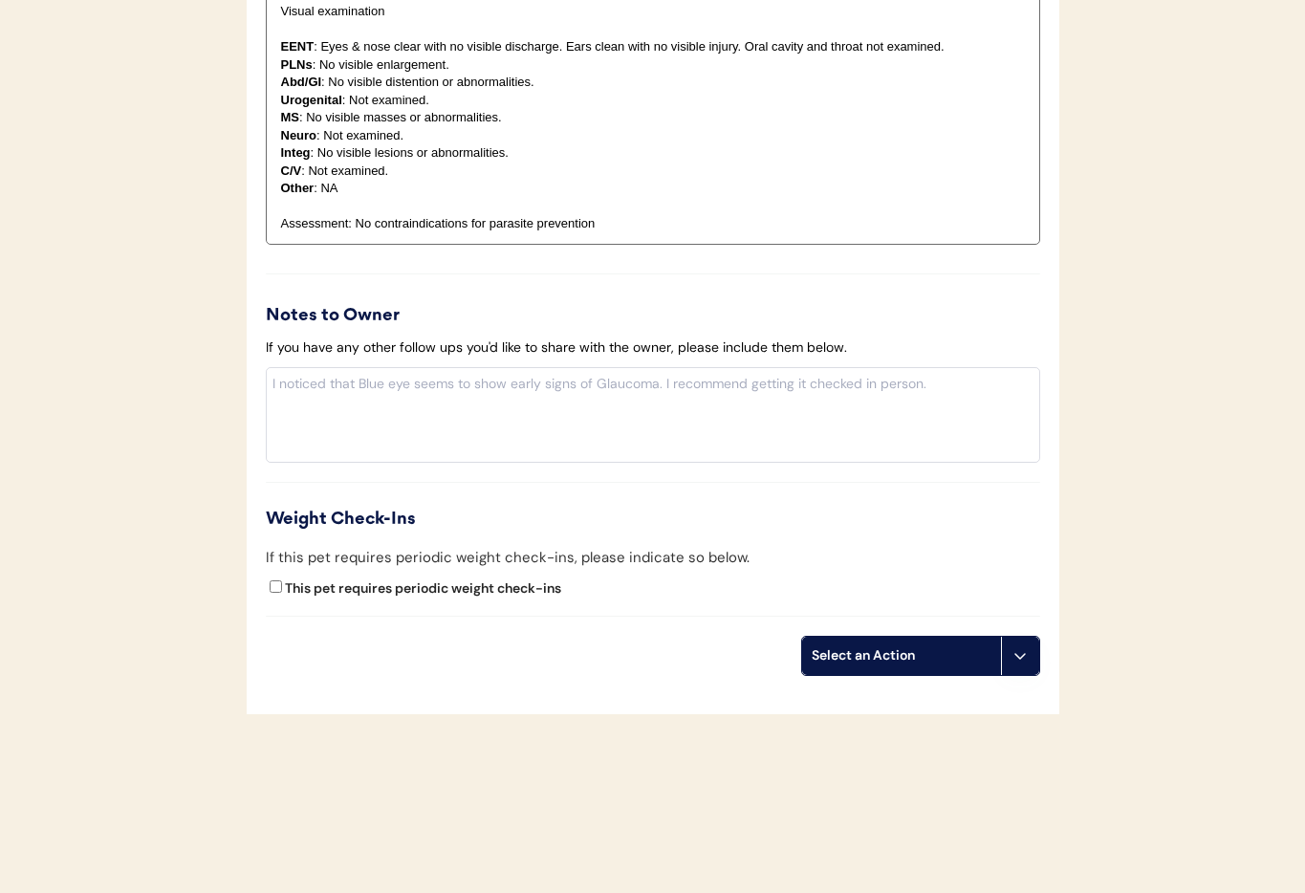
scroll to position [1929, 0]
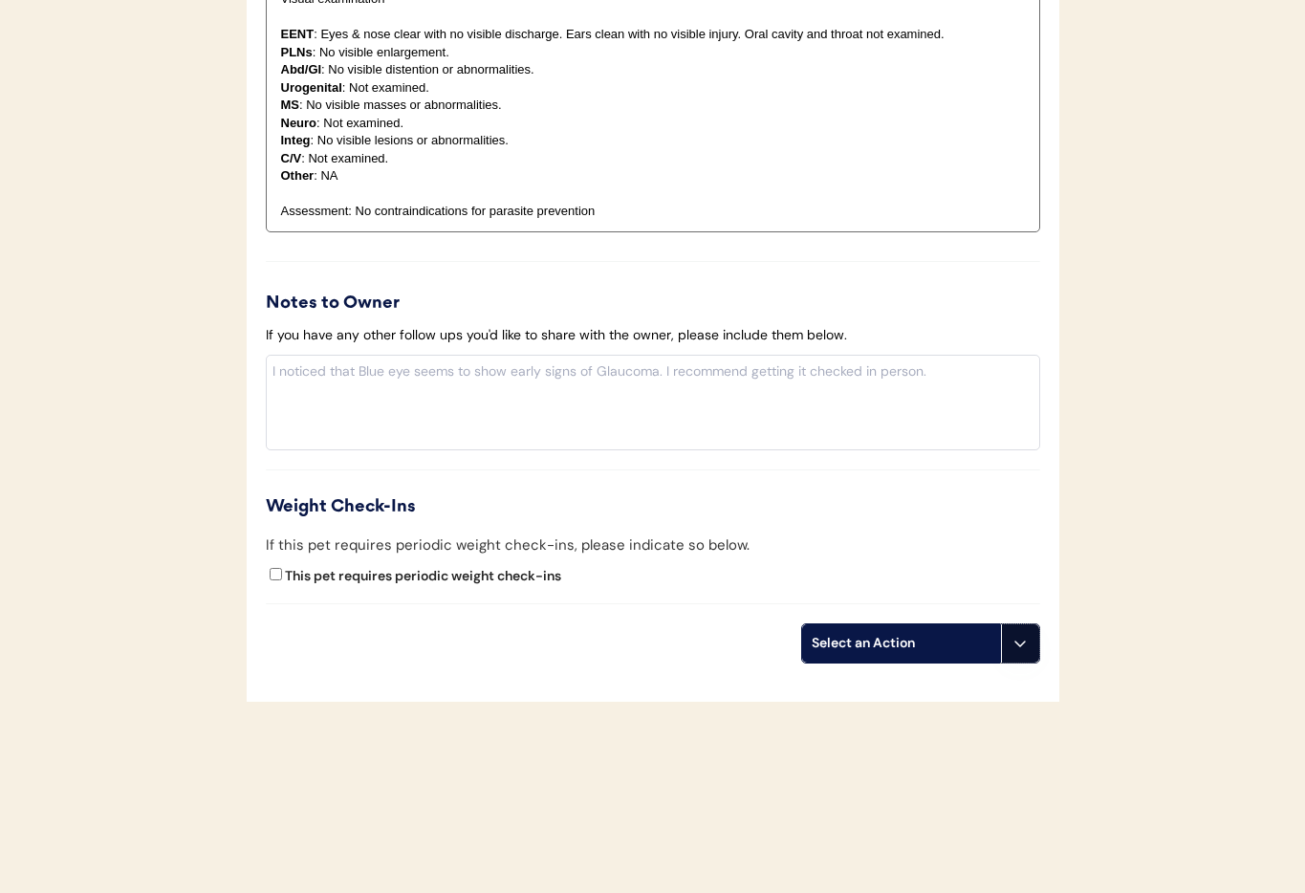
click at [1008, 650] on button at bounding box center [1020, 643] width 38 height 38
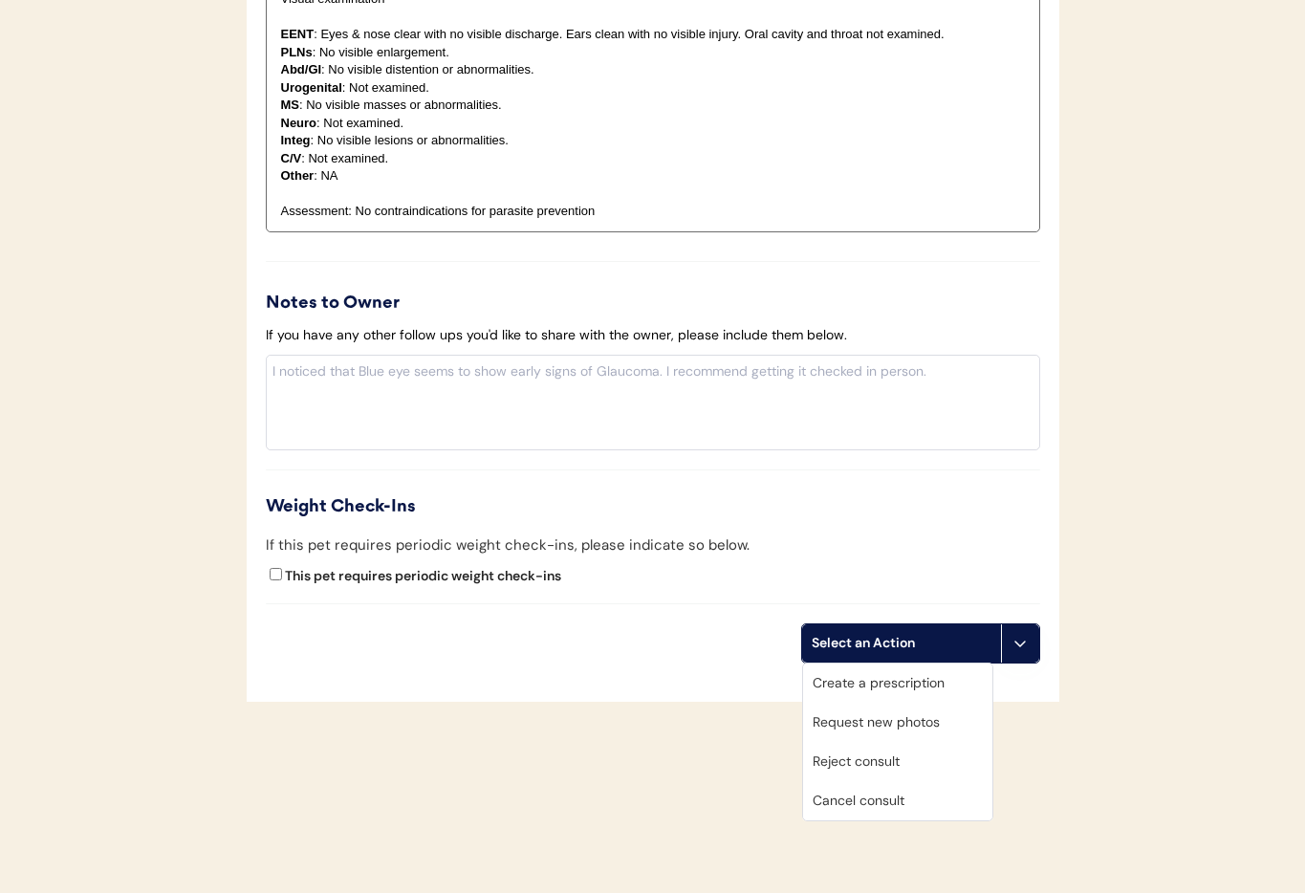
click at [943, 789] on div "Cancel consult" at bounding box center [897, 800] width 189 height 39
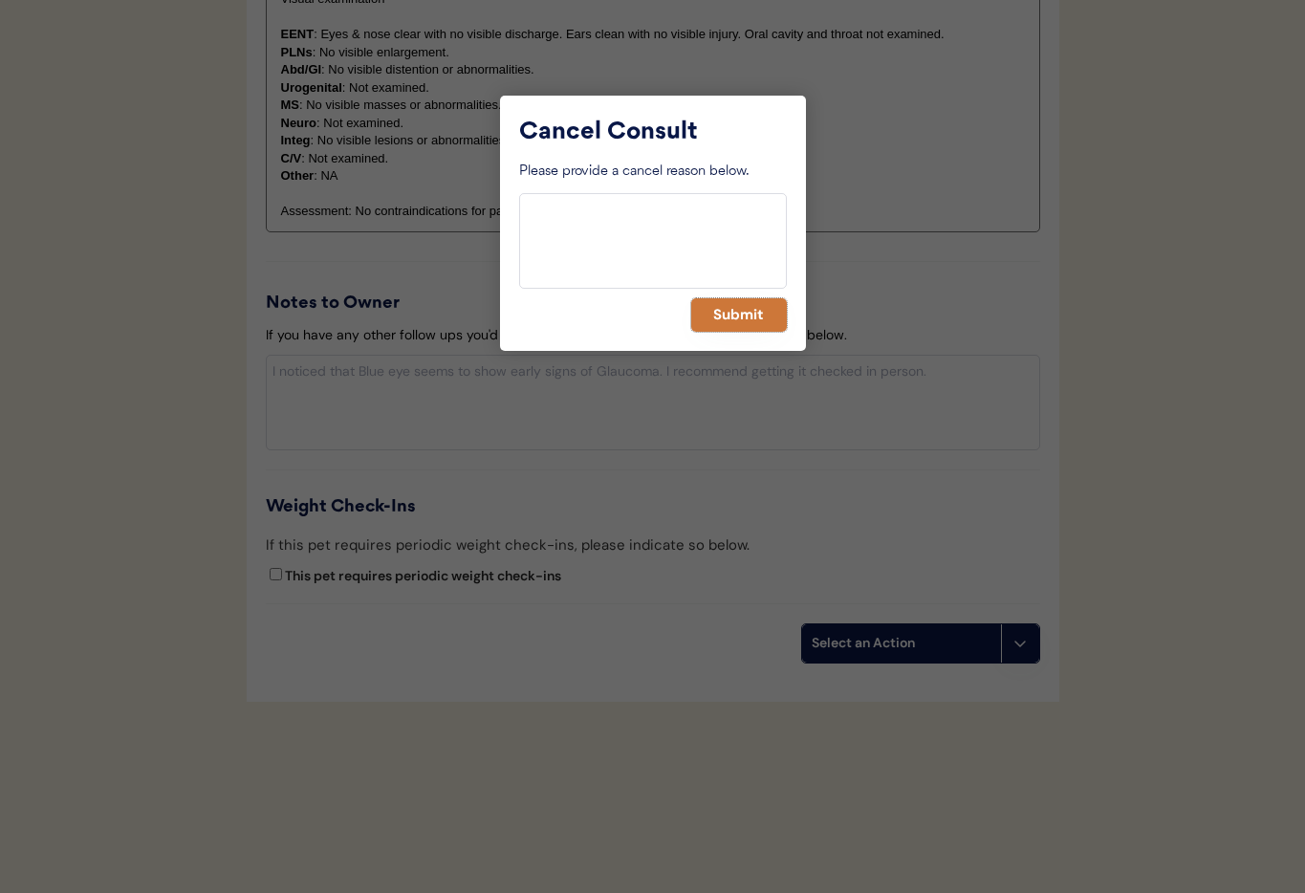
click at [710, 308] on button "Submit" at bounding box center [739, 314] width 96 height 33
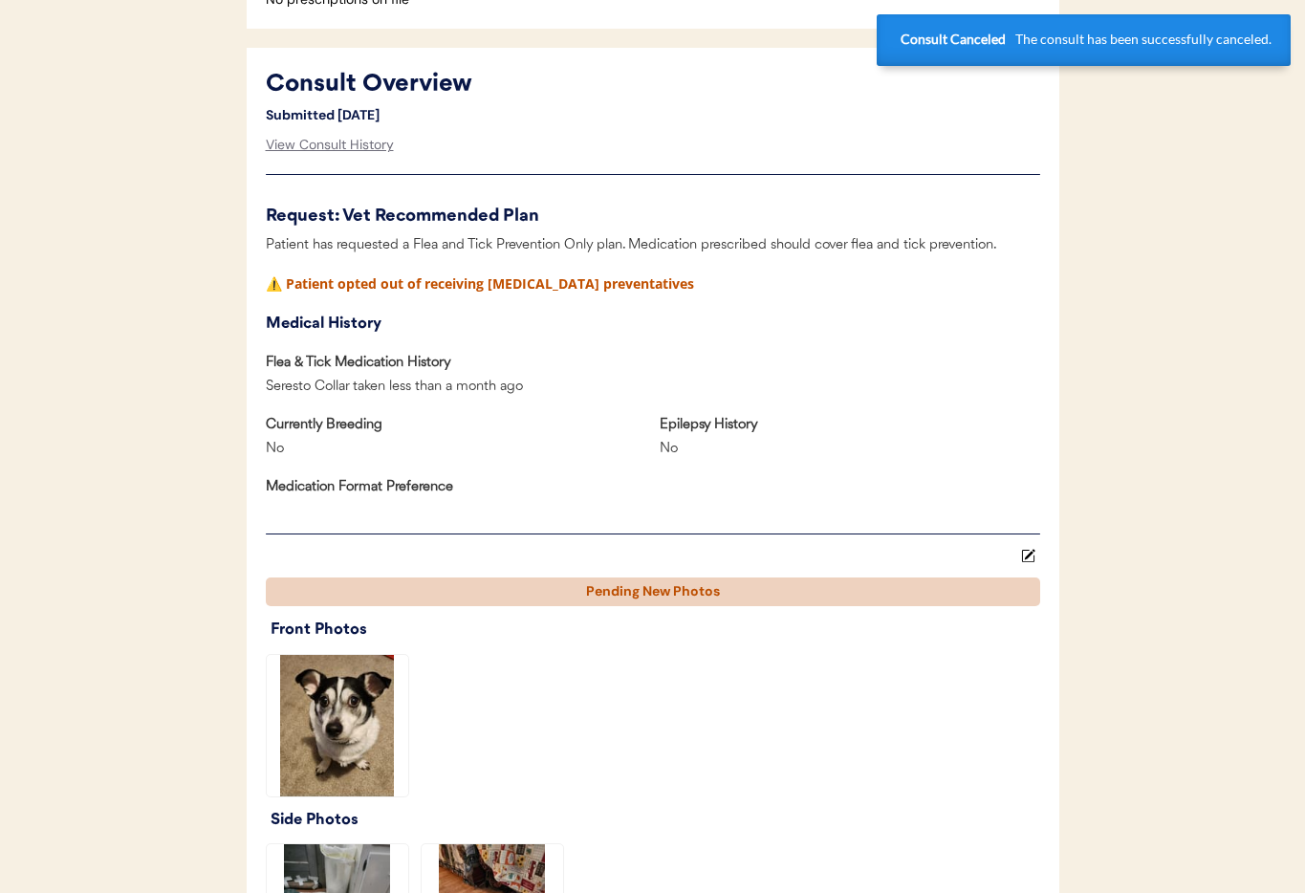
scroll to position [0, 0]
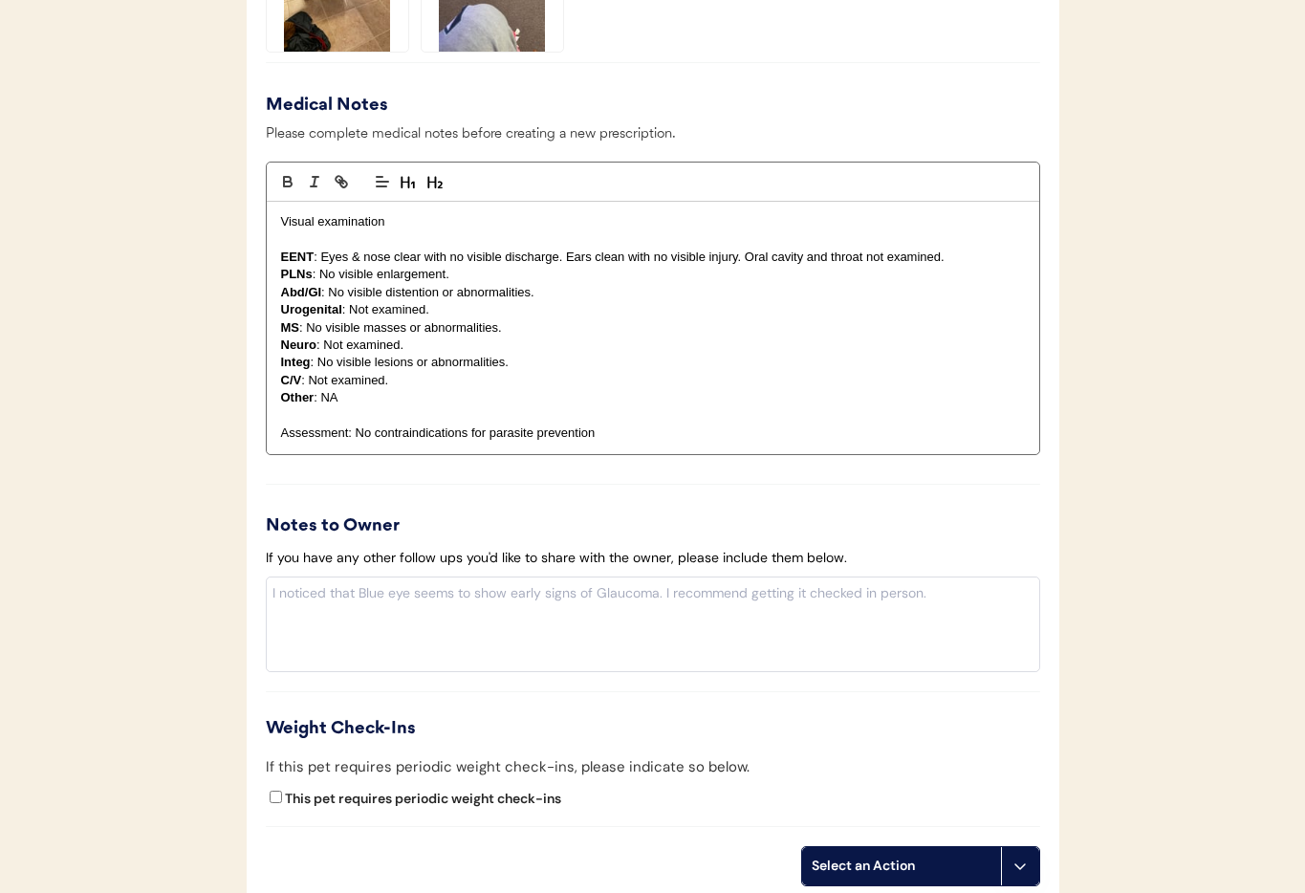
scroll to position [1894, 0]
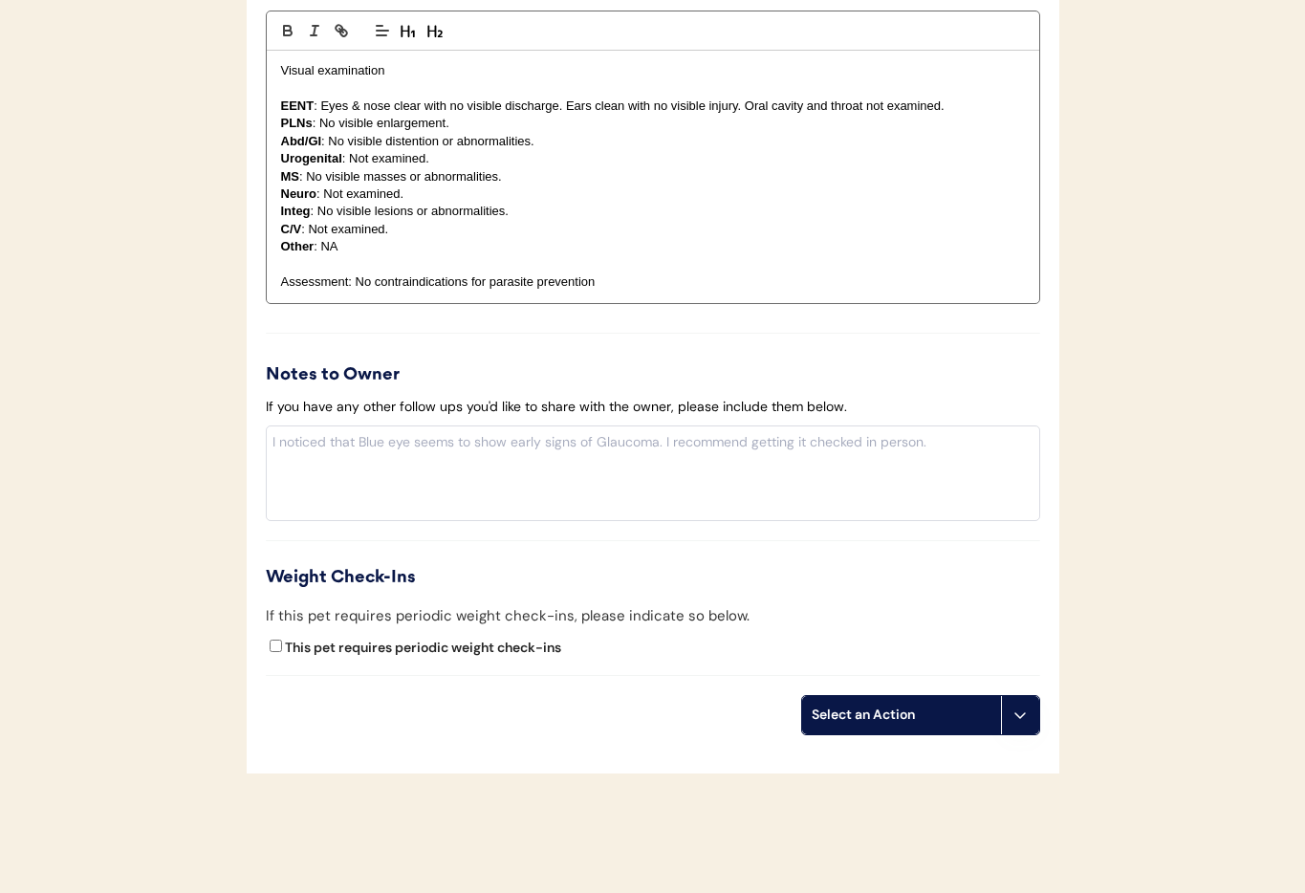
click at [1027, 716] on icon at bounding box center [1019, 714] width 15 height 15
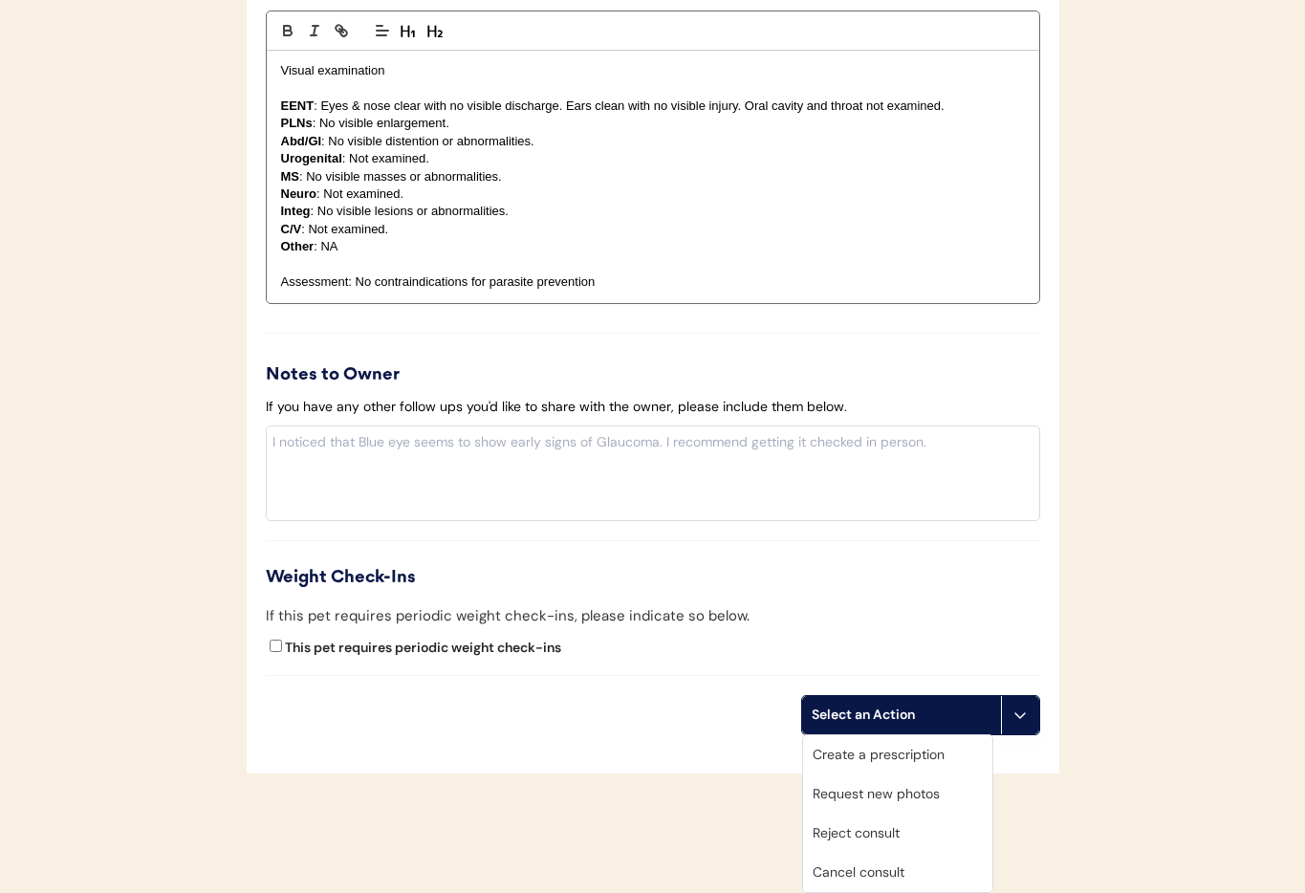
click at [903, 871] on div "Cancel consult" at bounding box center [897, 872] width 189 height 39
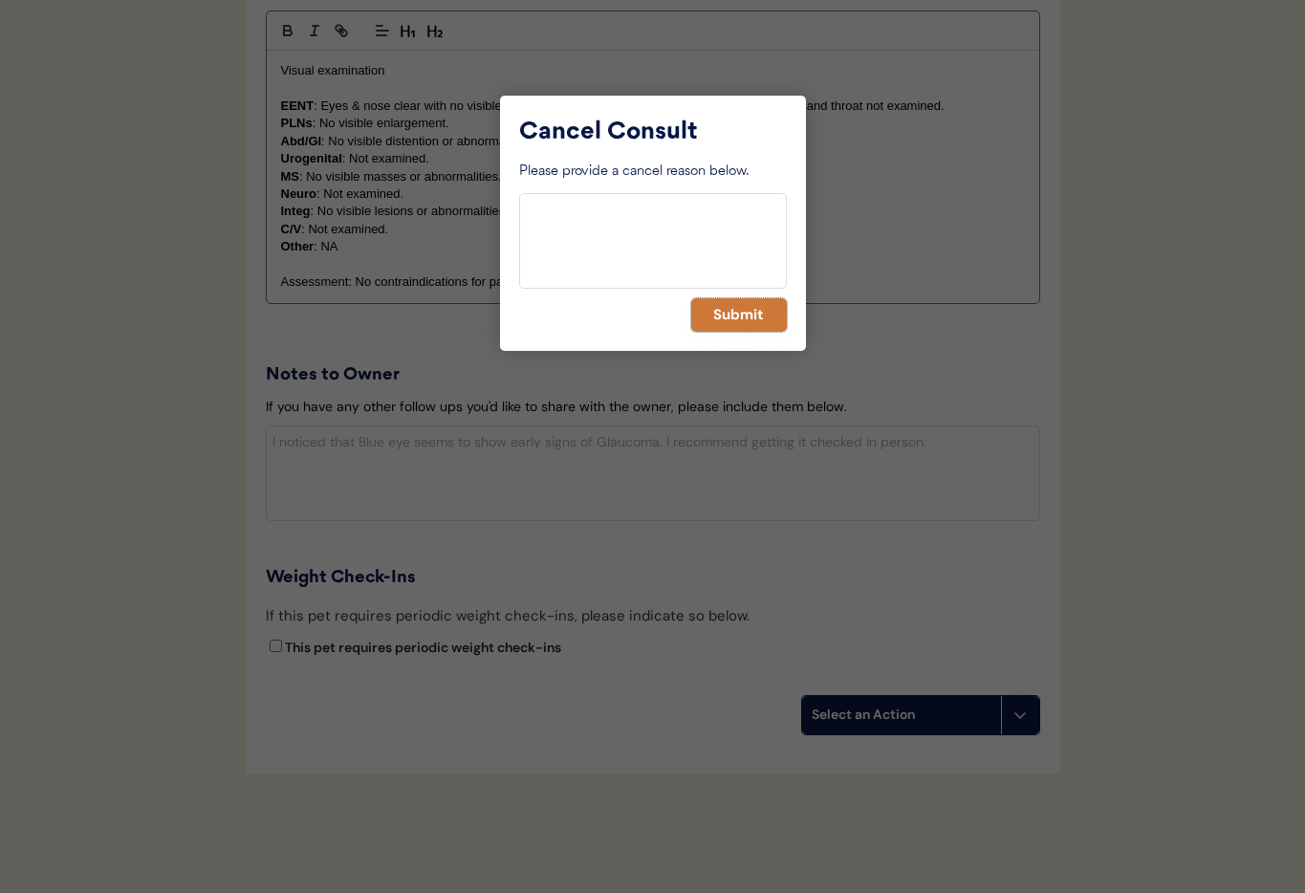
click at [735, 312] on button "Submit" at bounding box center [739, 314] width 96 height 33
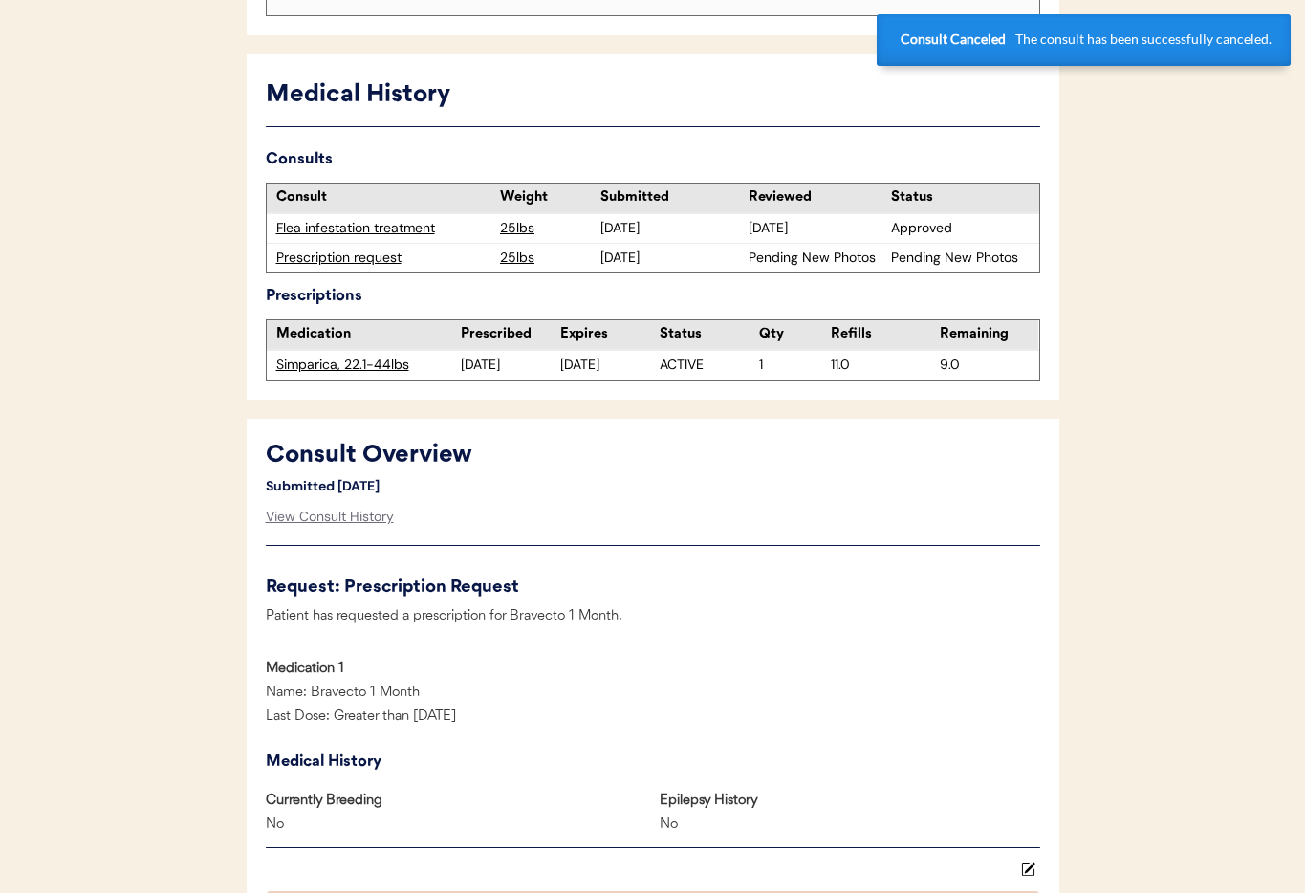
scroll to position [0, 0]
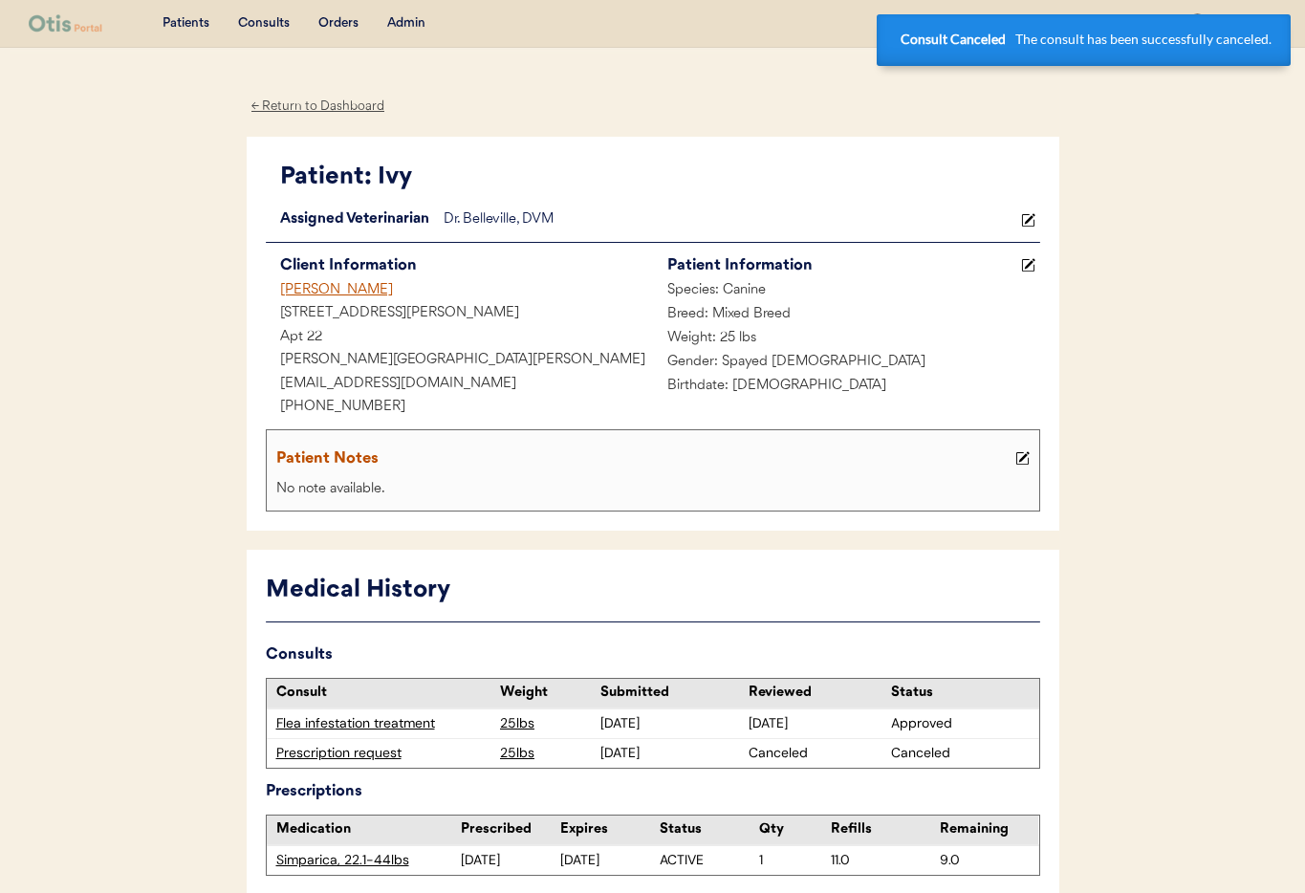
click at [295, 291] on div "[PERSON_NAME]" at bounding box center [459, 291] width 387 height 24
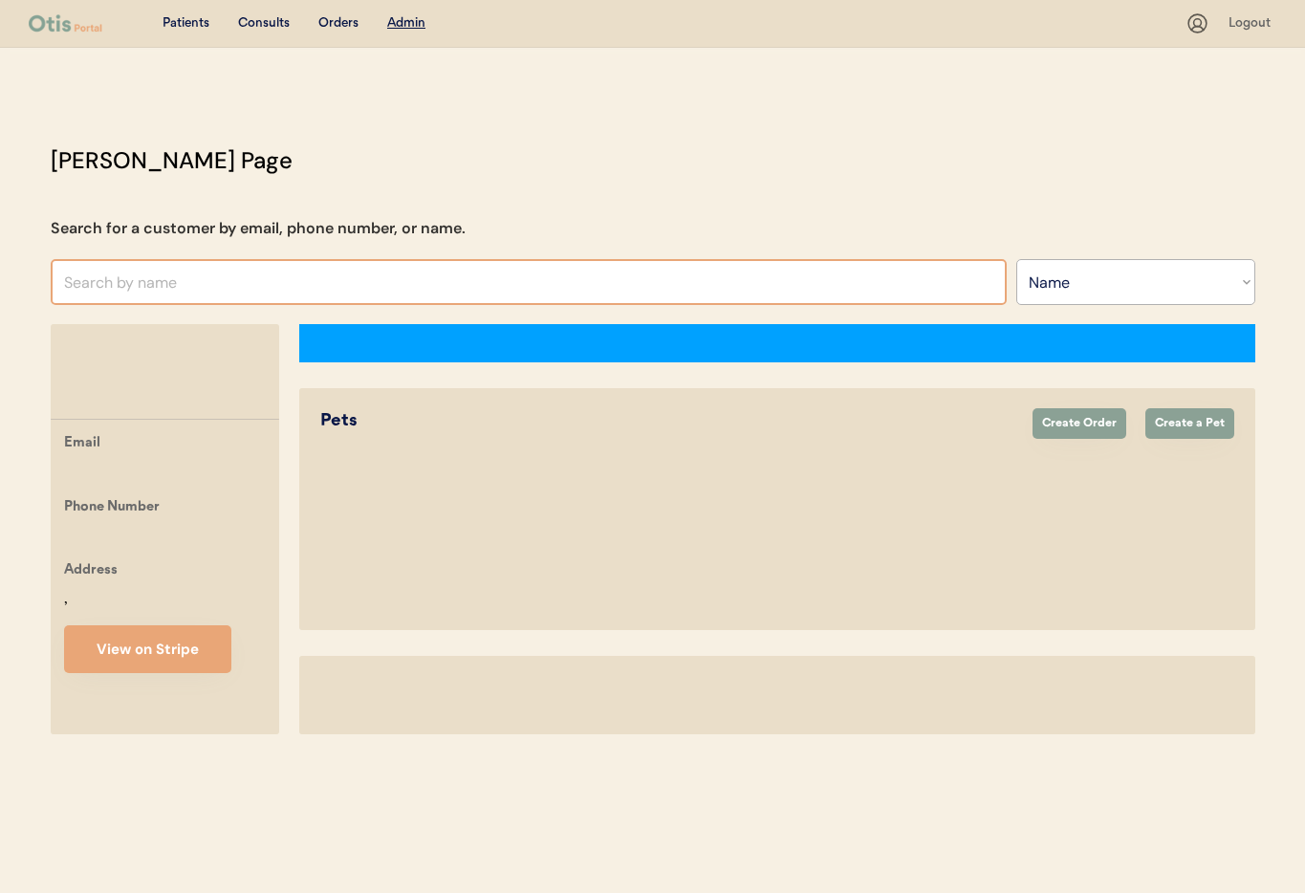
select select ""Name""
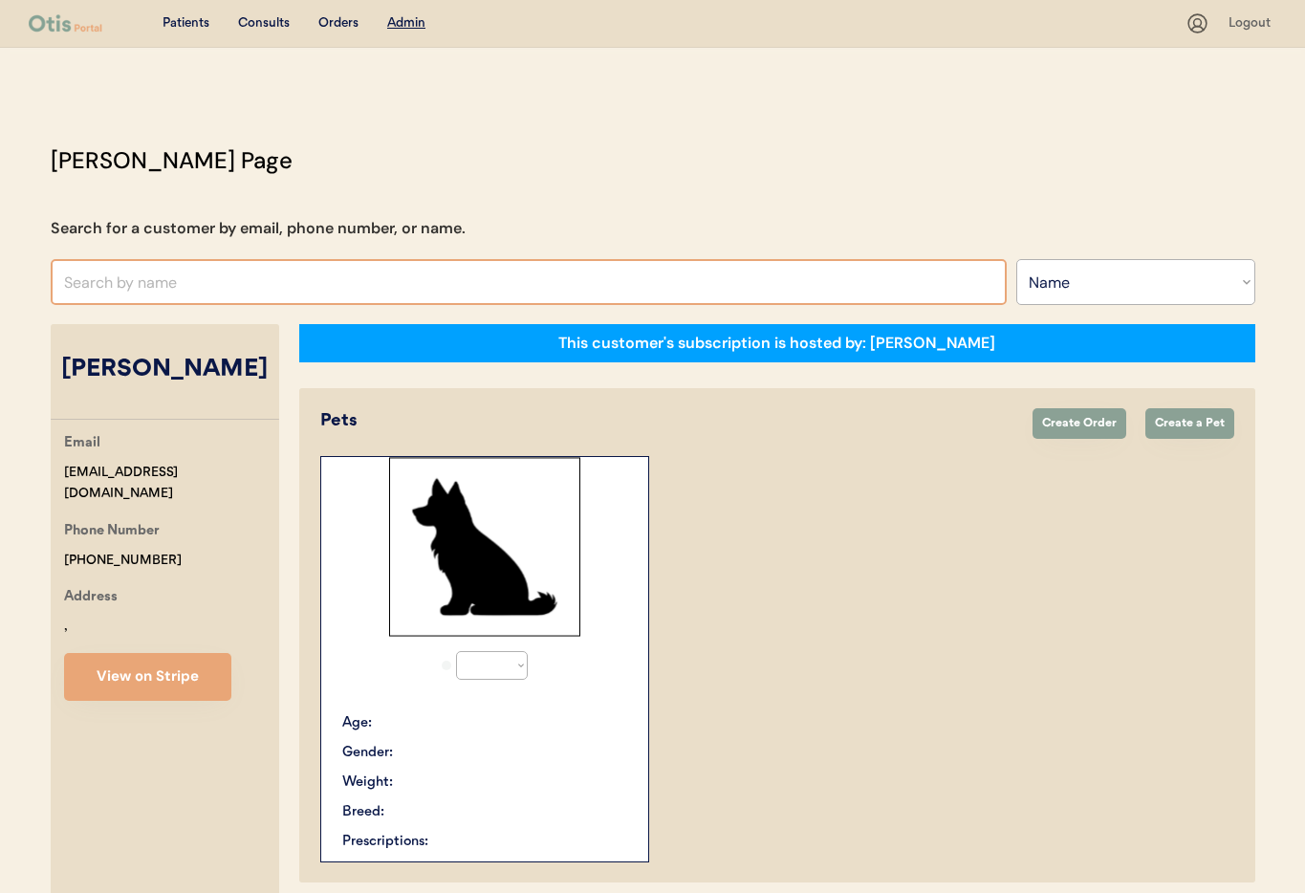
select select "true"
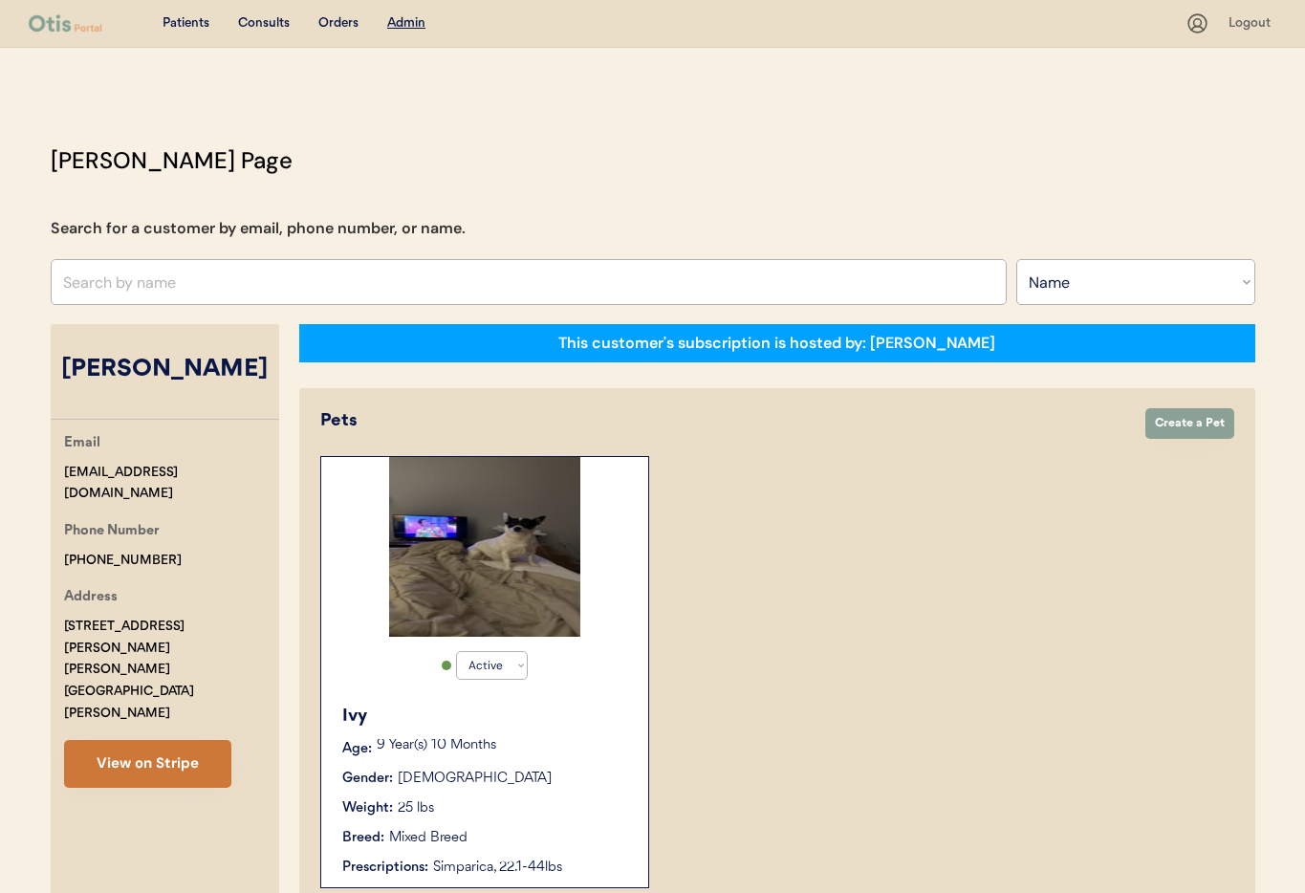
click at [170, 740] on button "View on Stripe" at bounding box center [147, 764] width 167 height 48
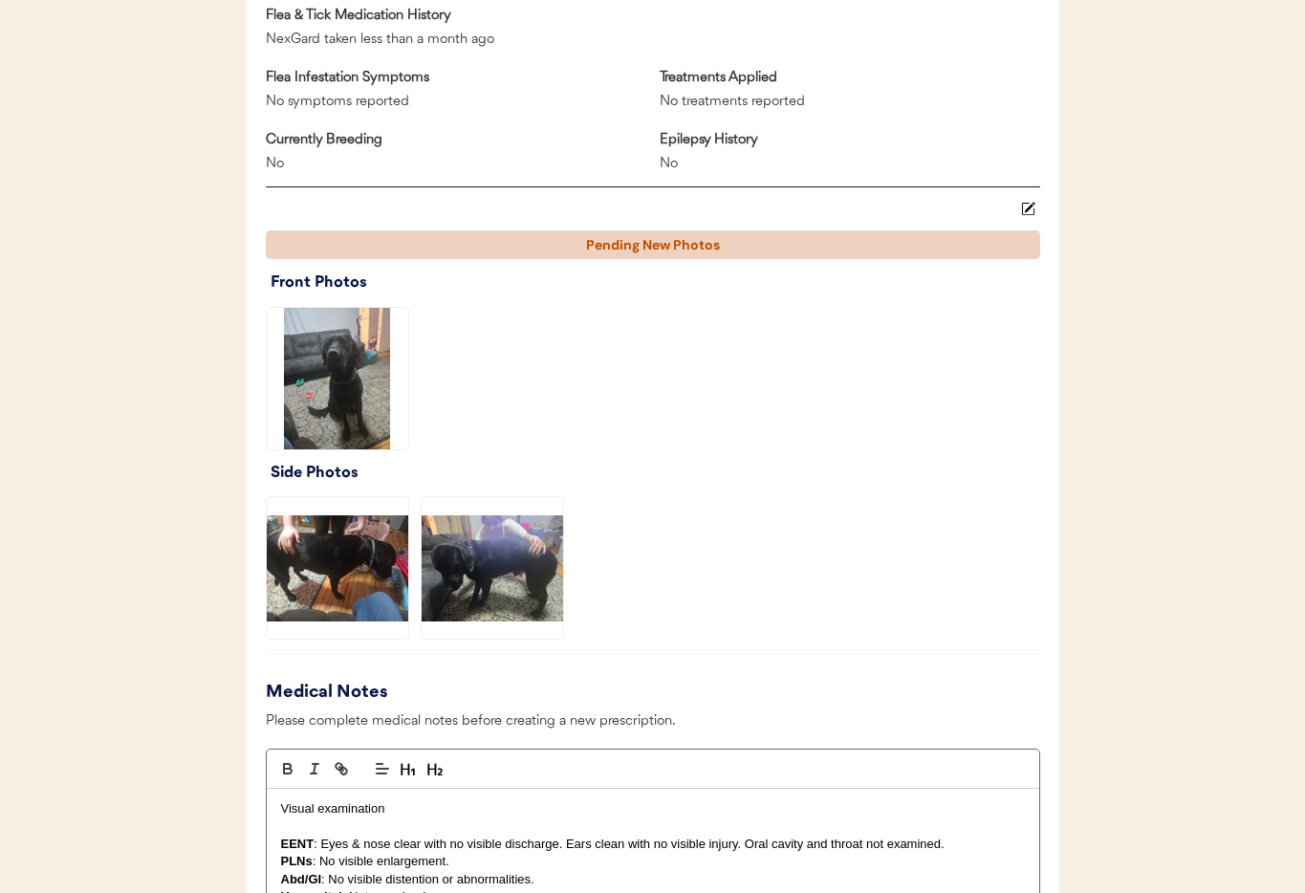
scroll to position [2002, 0]
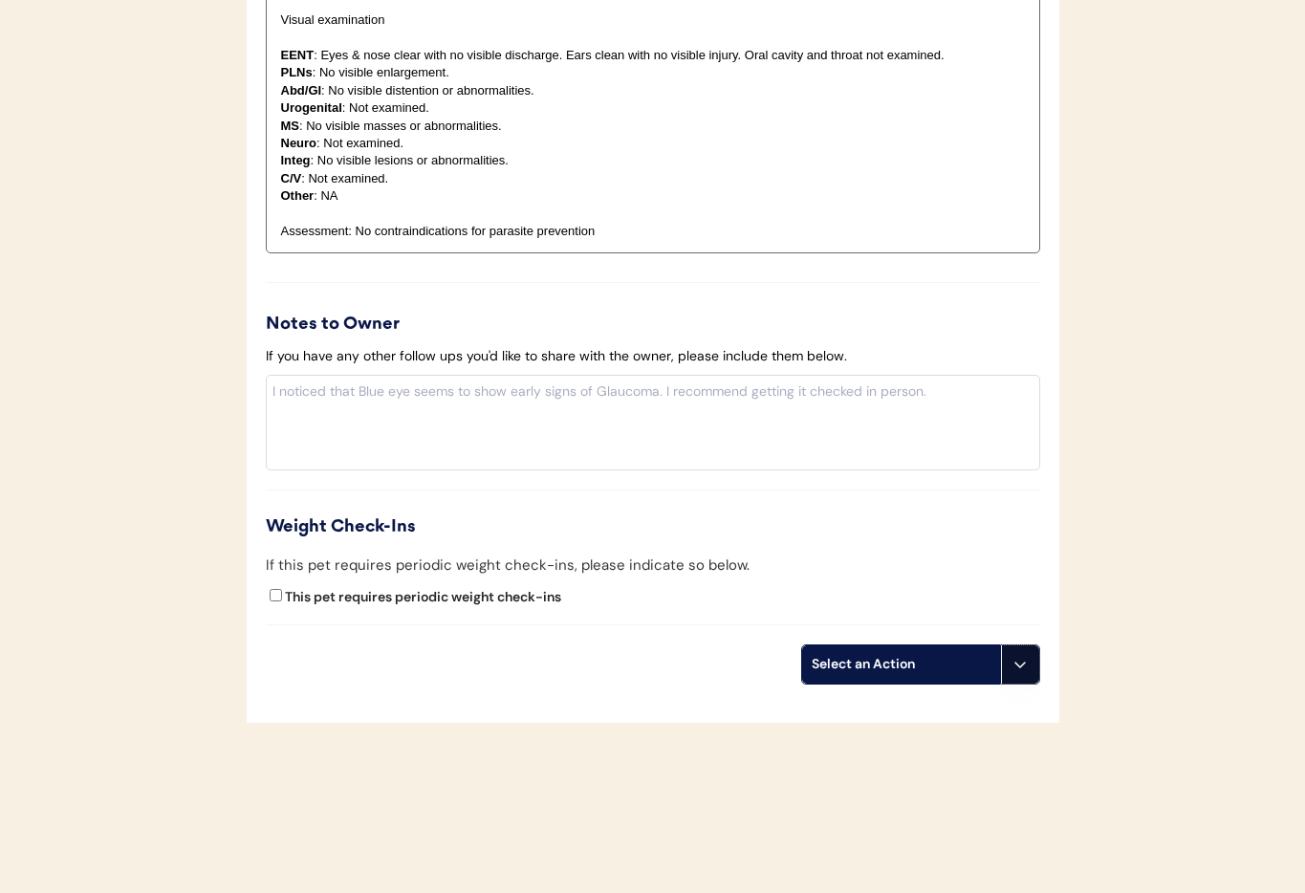
drag, startPoint x: 1009, startPoint y: 645, endPoint x: 998, endPoint y: 668, distance: 25.6
click at [1009, 645] on button at bounding box center [1020, 664] width 38 height 38
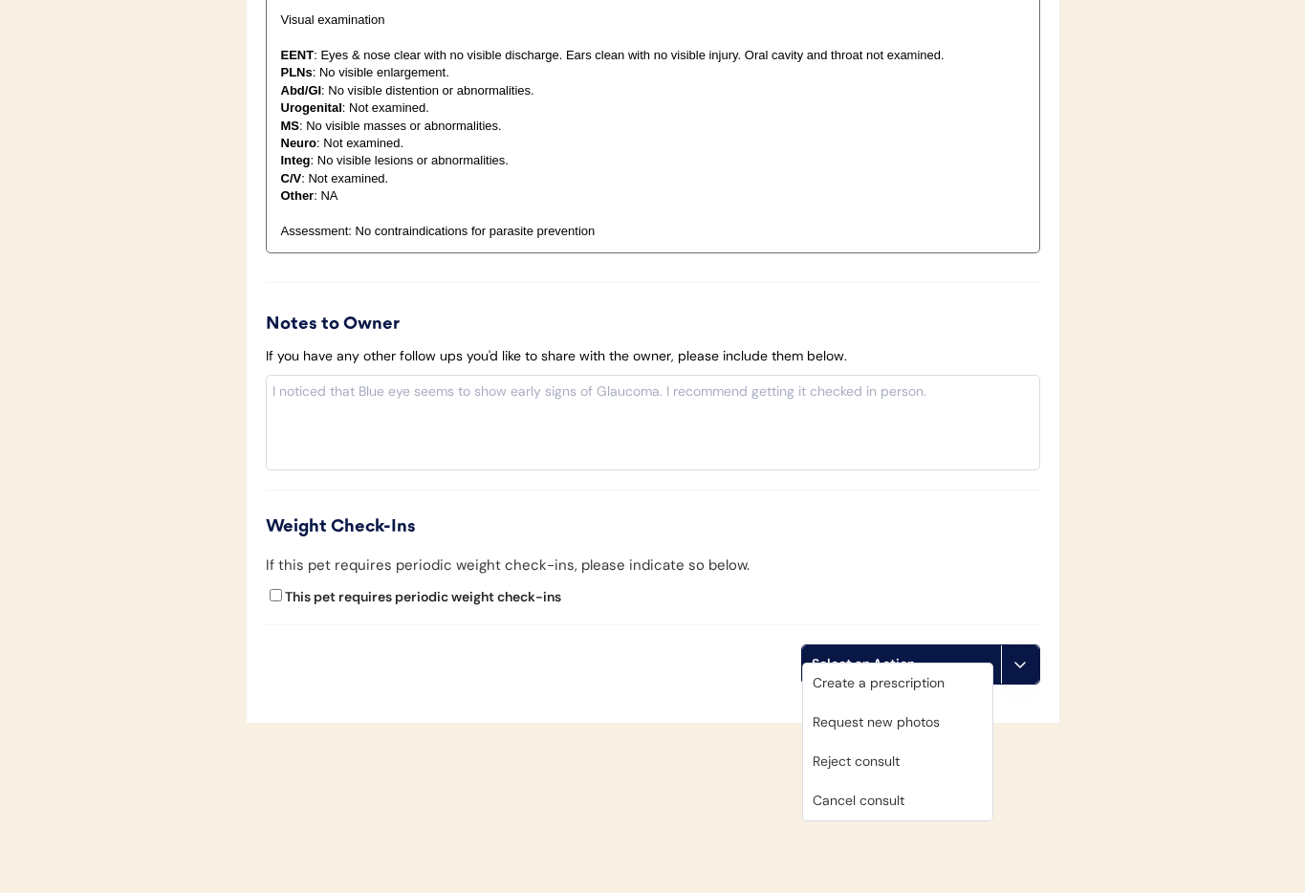
click at [882, 797] on div "Cancel consult" at bounding box center [897, 800] width 189 height 39
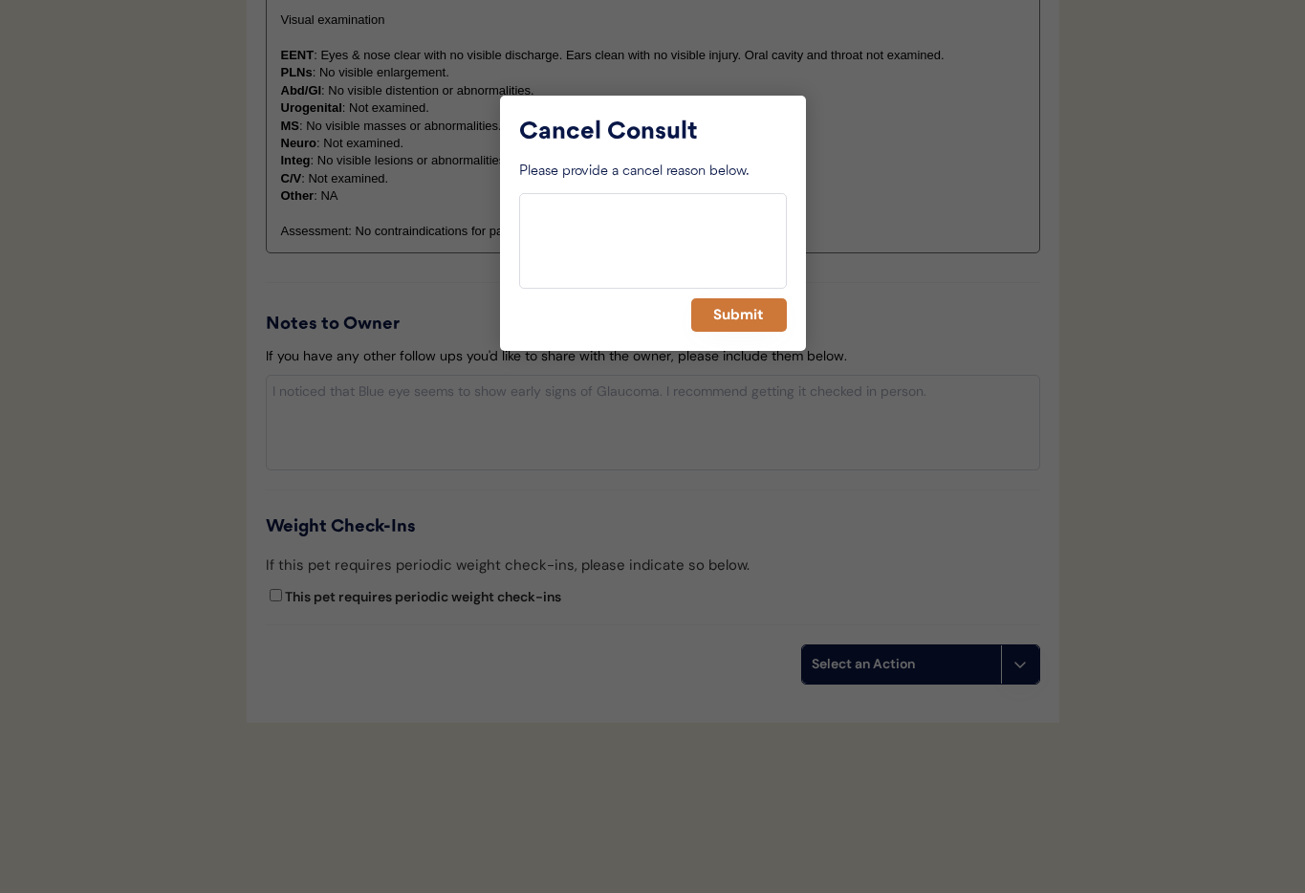
click at [736, 316] on button "Submit" at bounding box center [739, 314] width 96 height 33
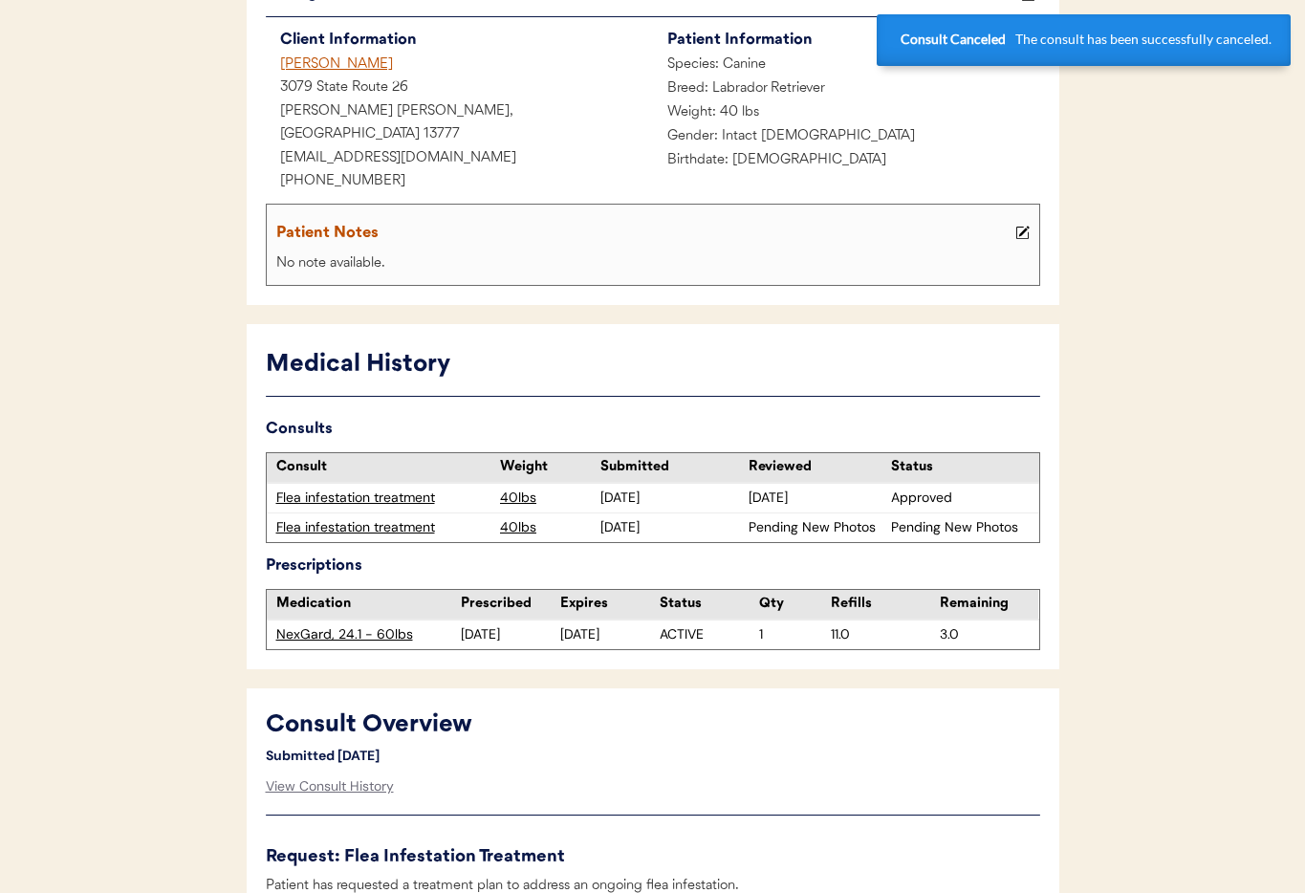
scroll to position [0, 0]
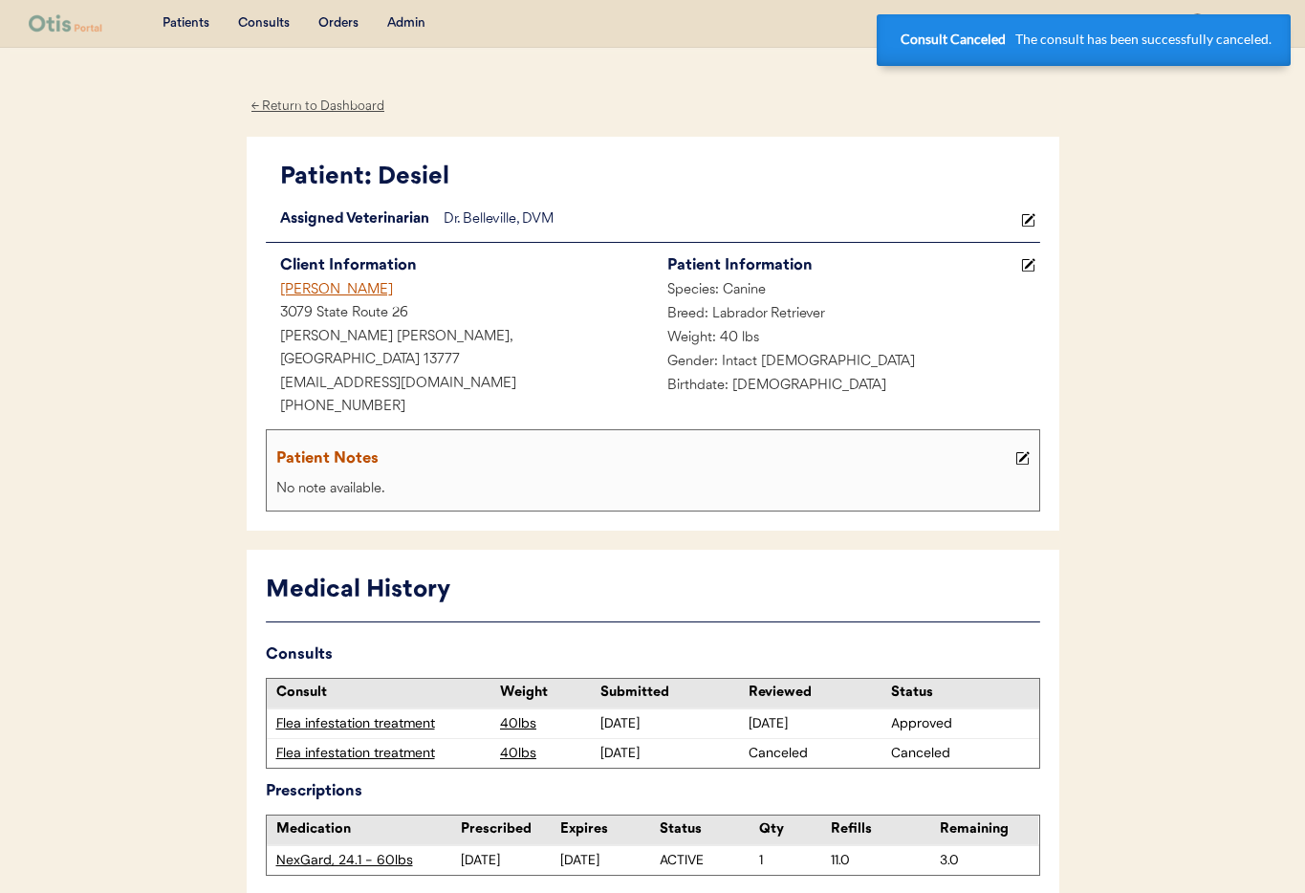
click at [303, 292] on div "Kelly Dart" at bounding box center [459, 291] width 387 height 24
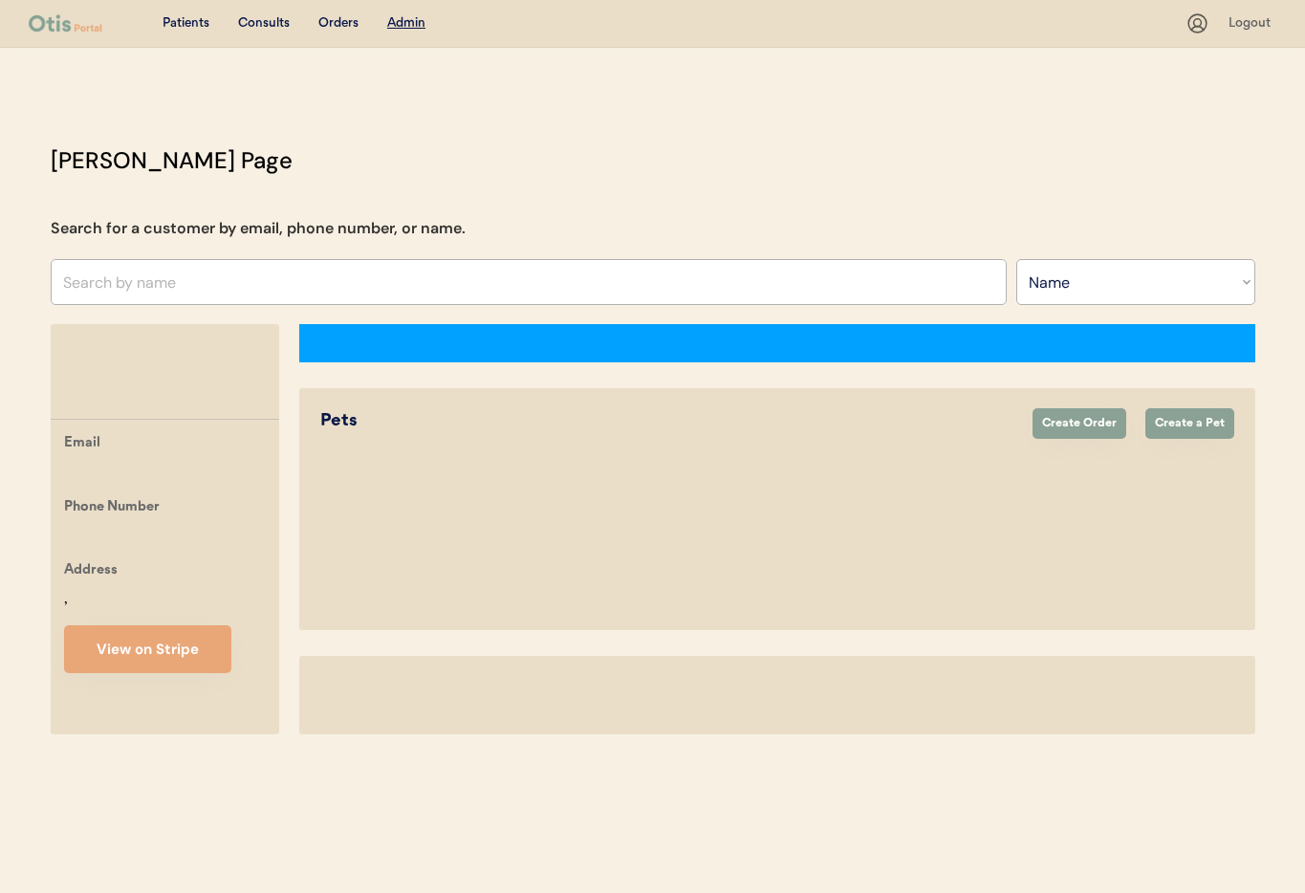
select select ""Name""
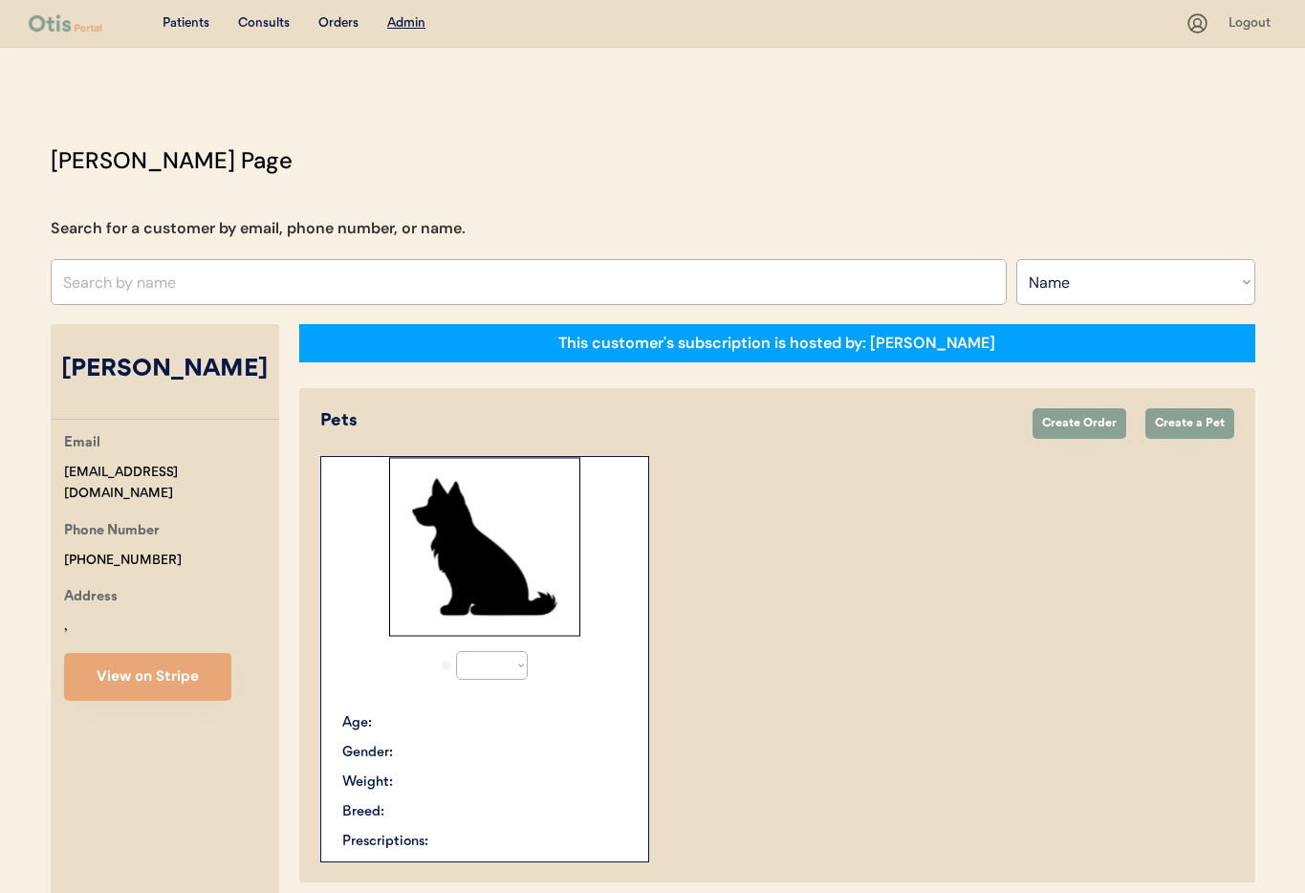
select select "true"
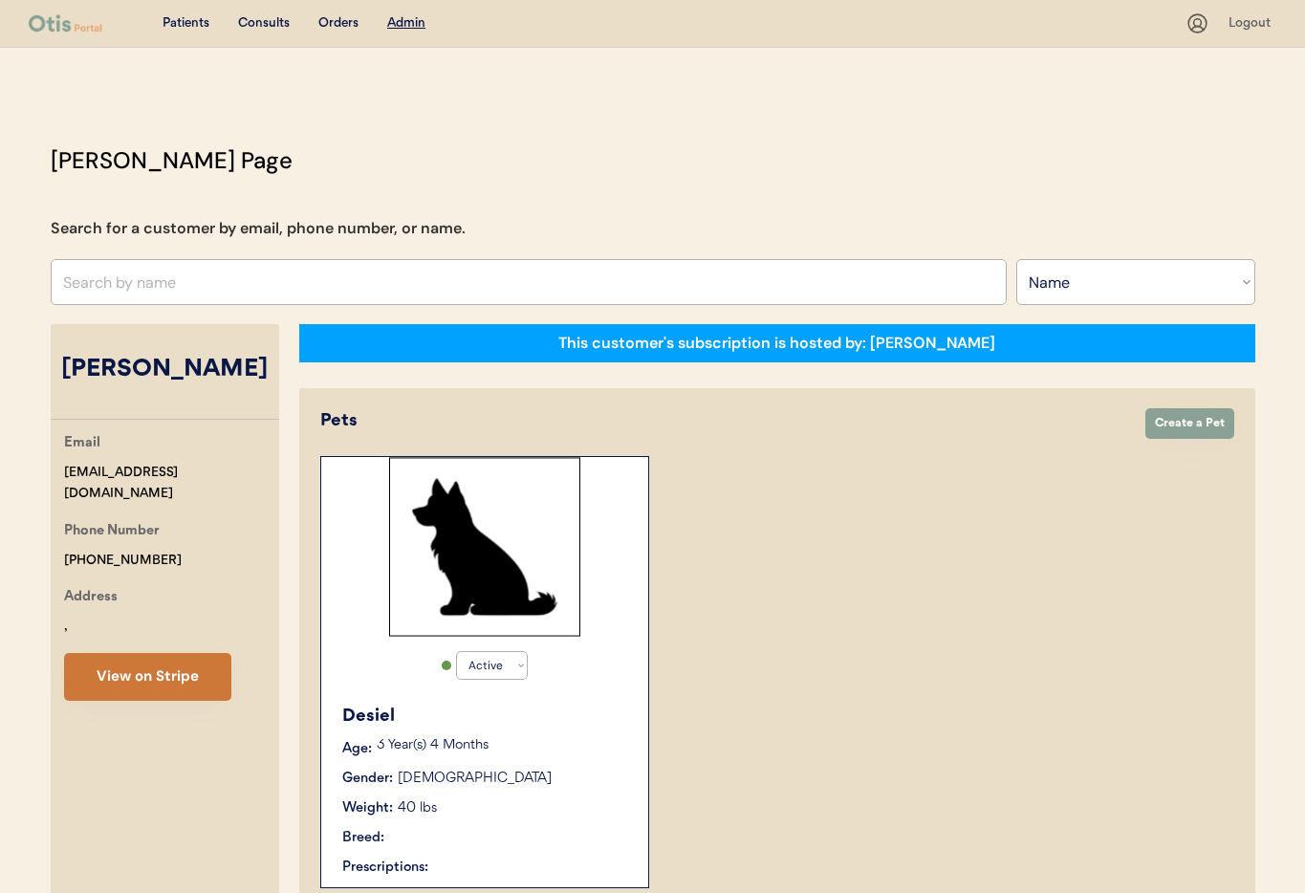
click at [159, 684] on button "View on Stripe" at bounding box center [147, 677] width 167 height 48
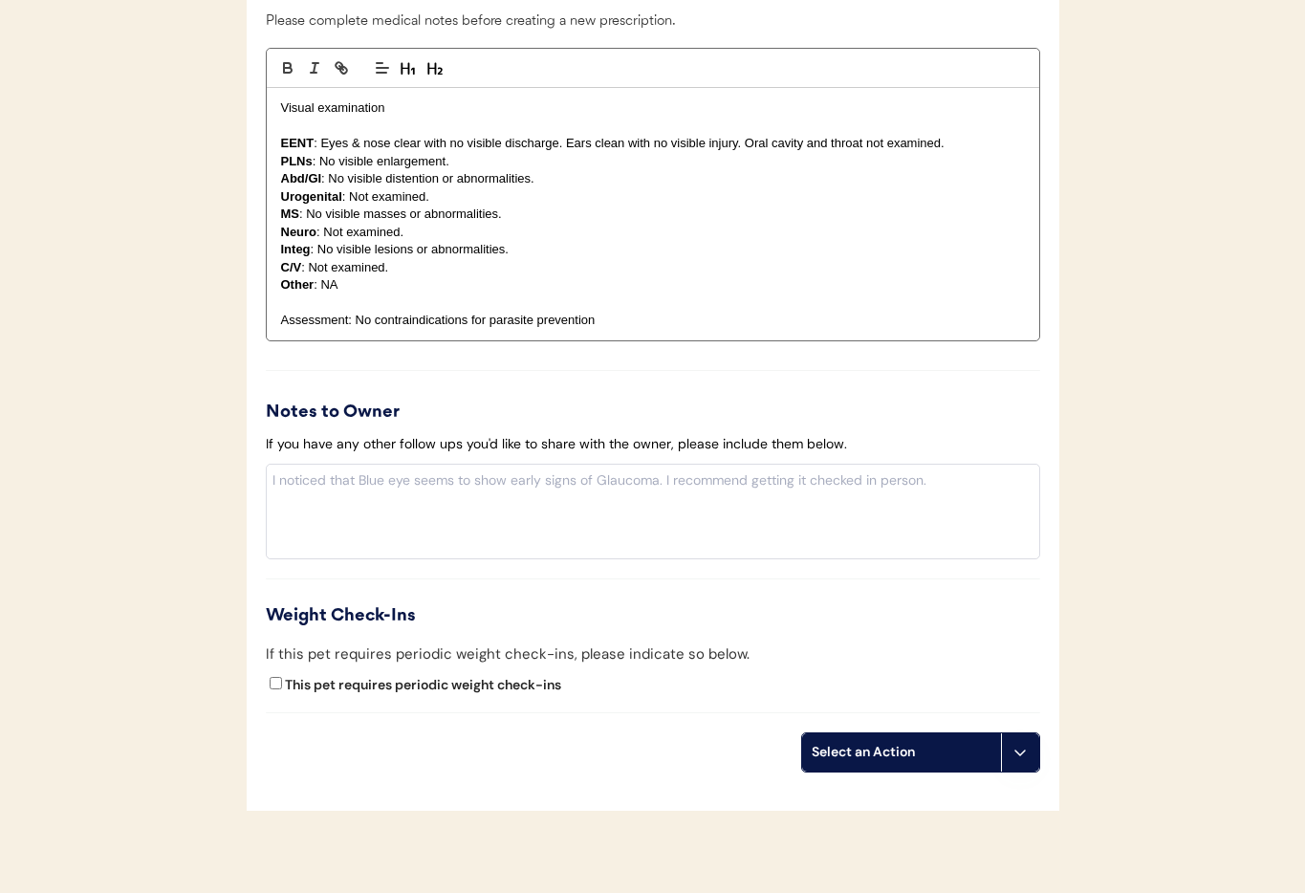
scroll to position [1929, 0]
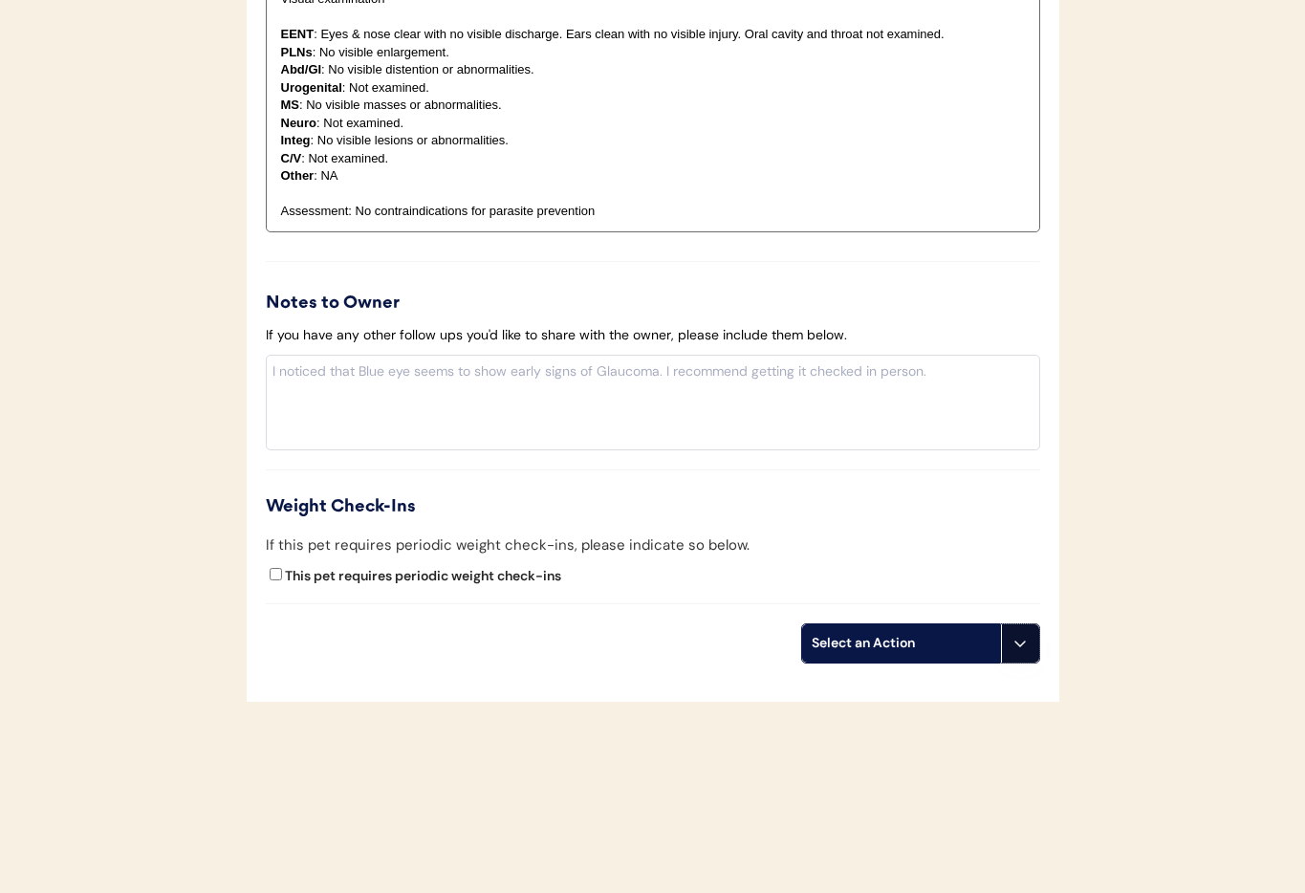
click at [1027, 646] on icon at bounding box center [1019, 643] width 15 height 15
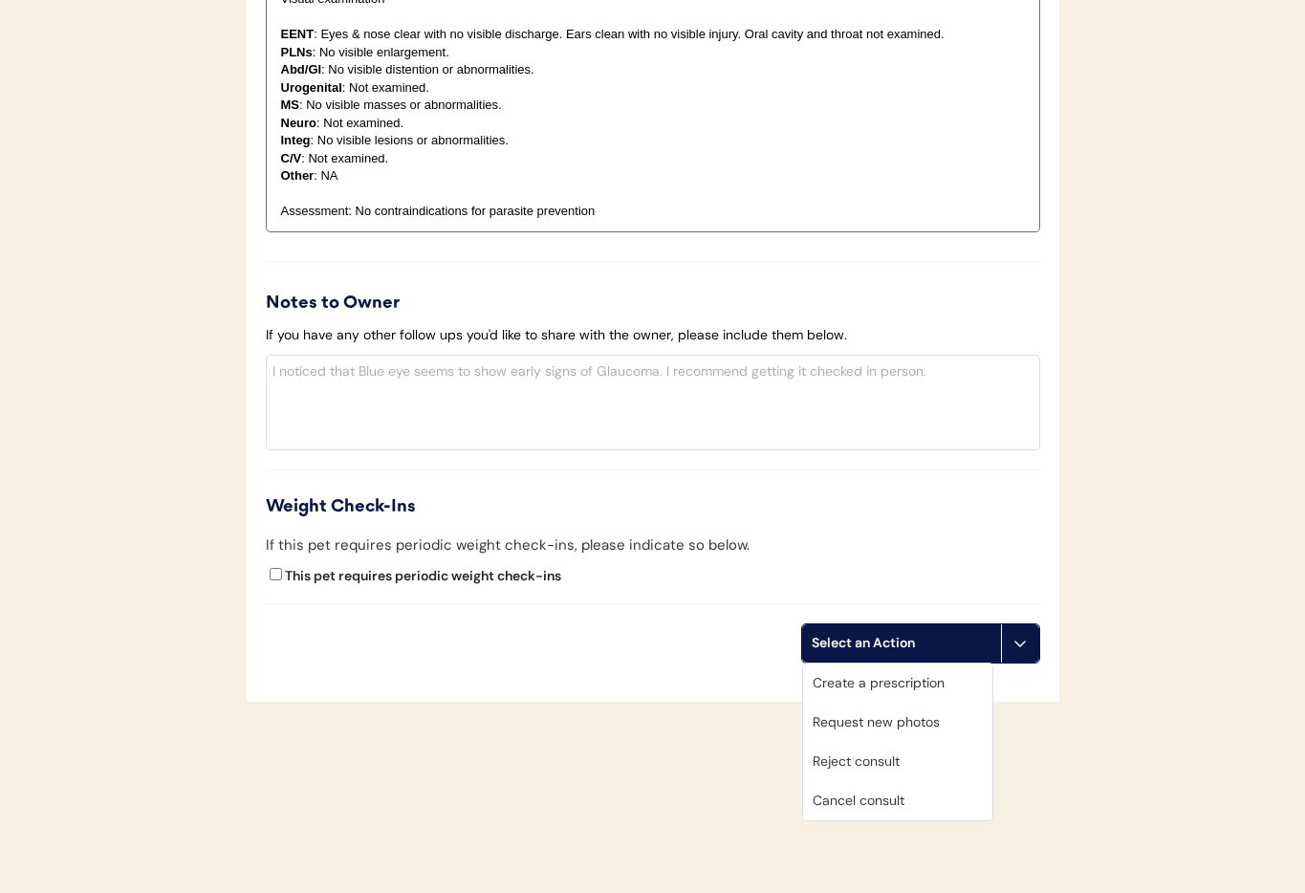
click at [918, 795] on div "Cancel consult" at bounding box center [897, 800] width 189 height 39
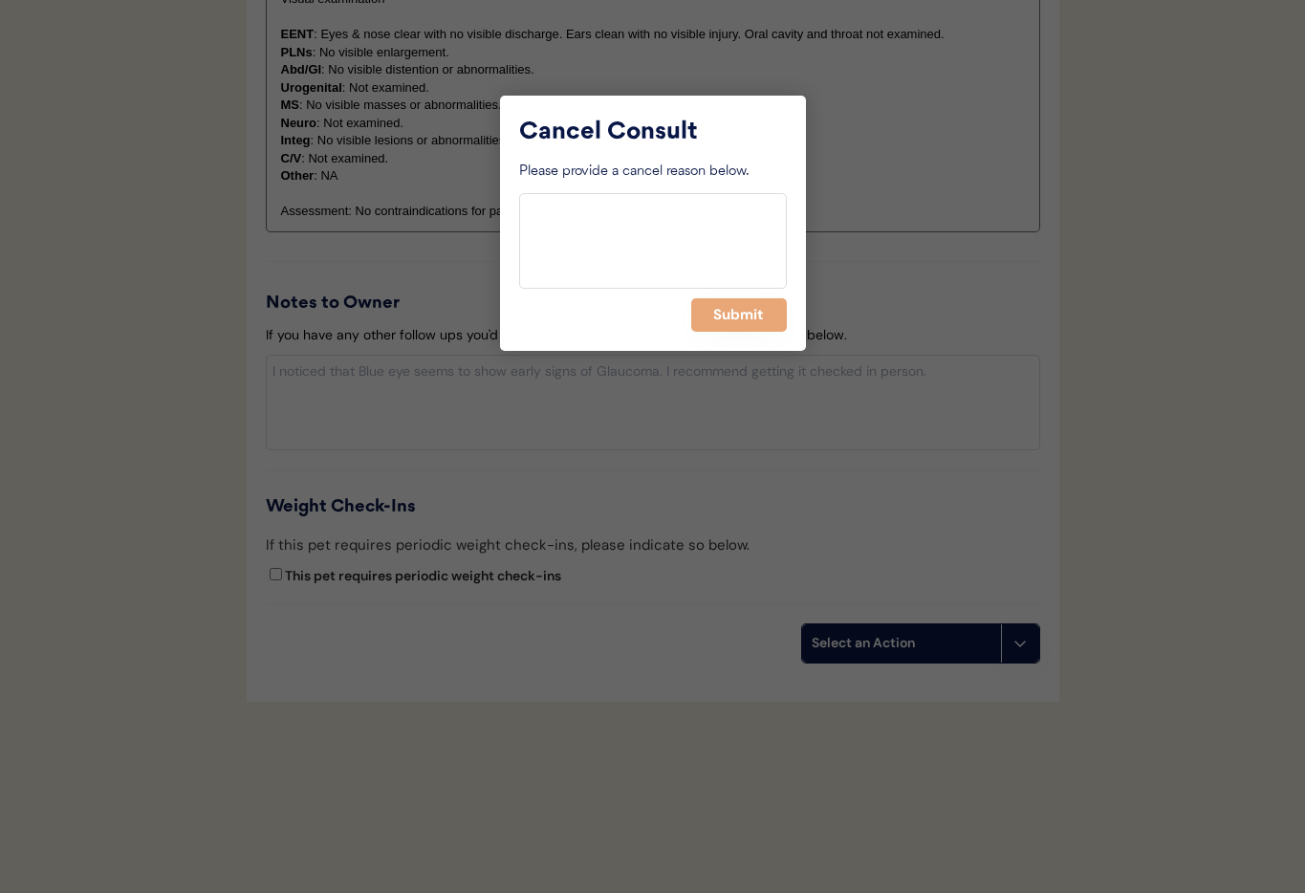
click at [726, 321] on button "Submit" at bounding box center [739, 314] width 96 height 33
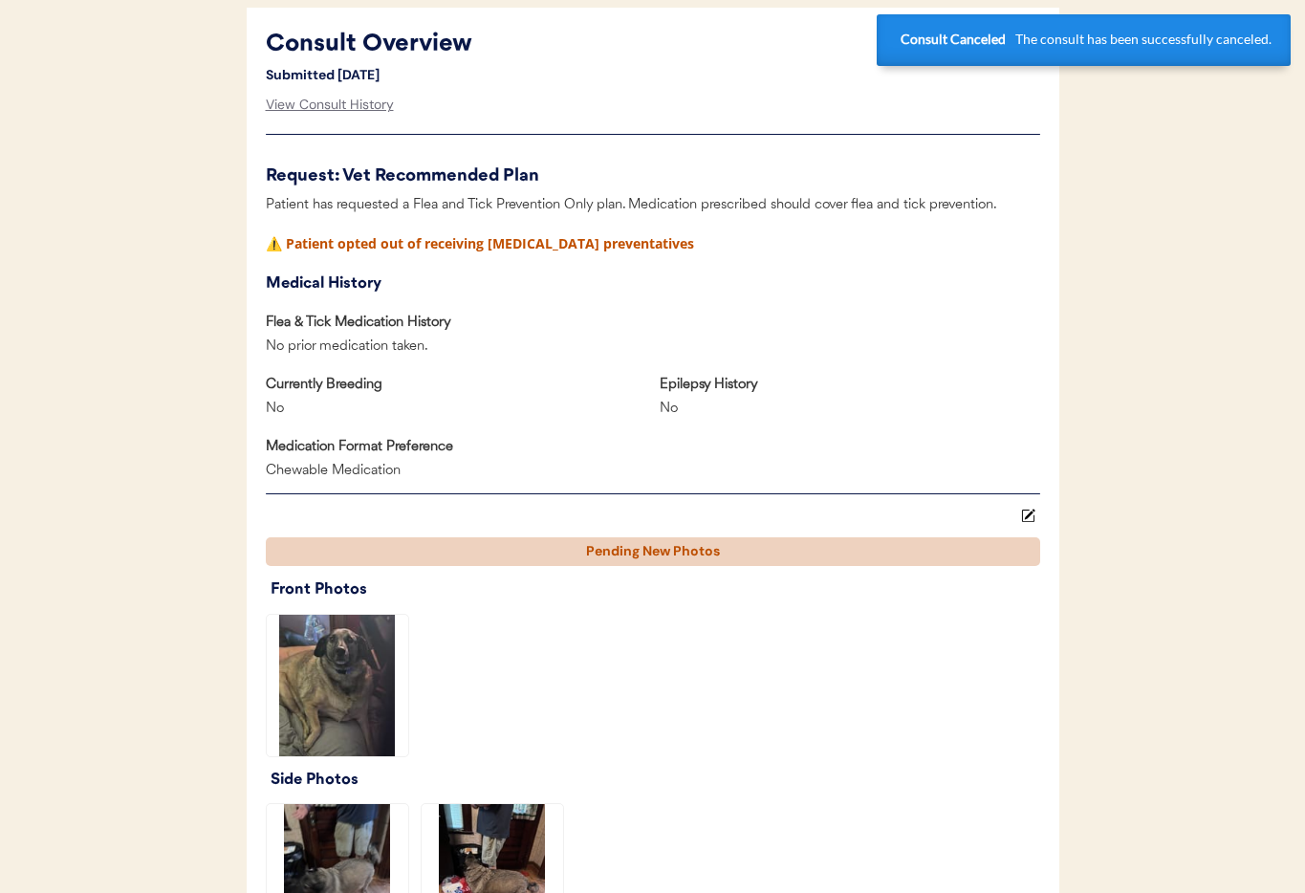
scroll to position [0, 0]
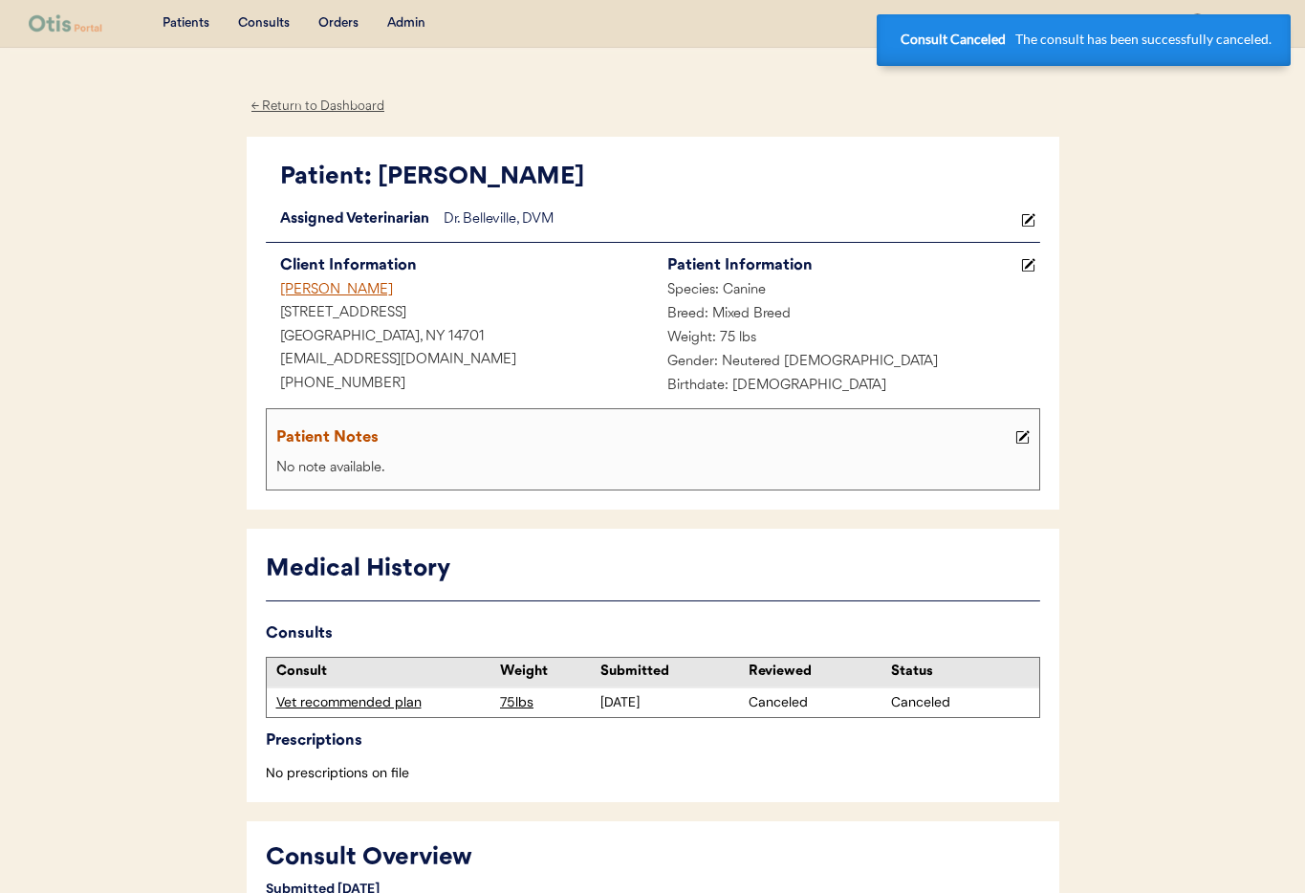
click at [298, 290] on div "Stephanie Swanson" at bounding box center [459, 291] width 387 height 24
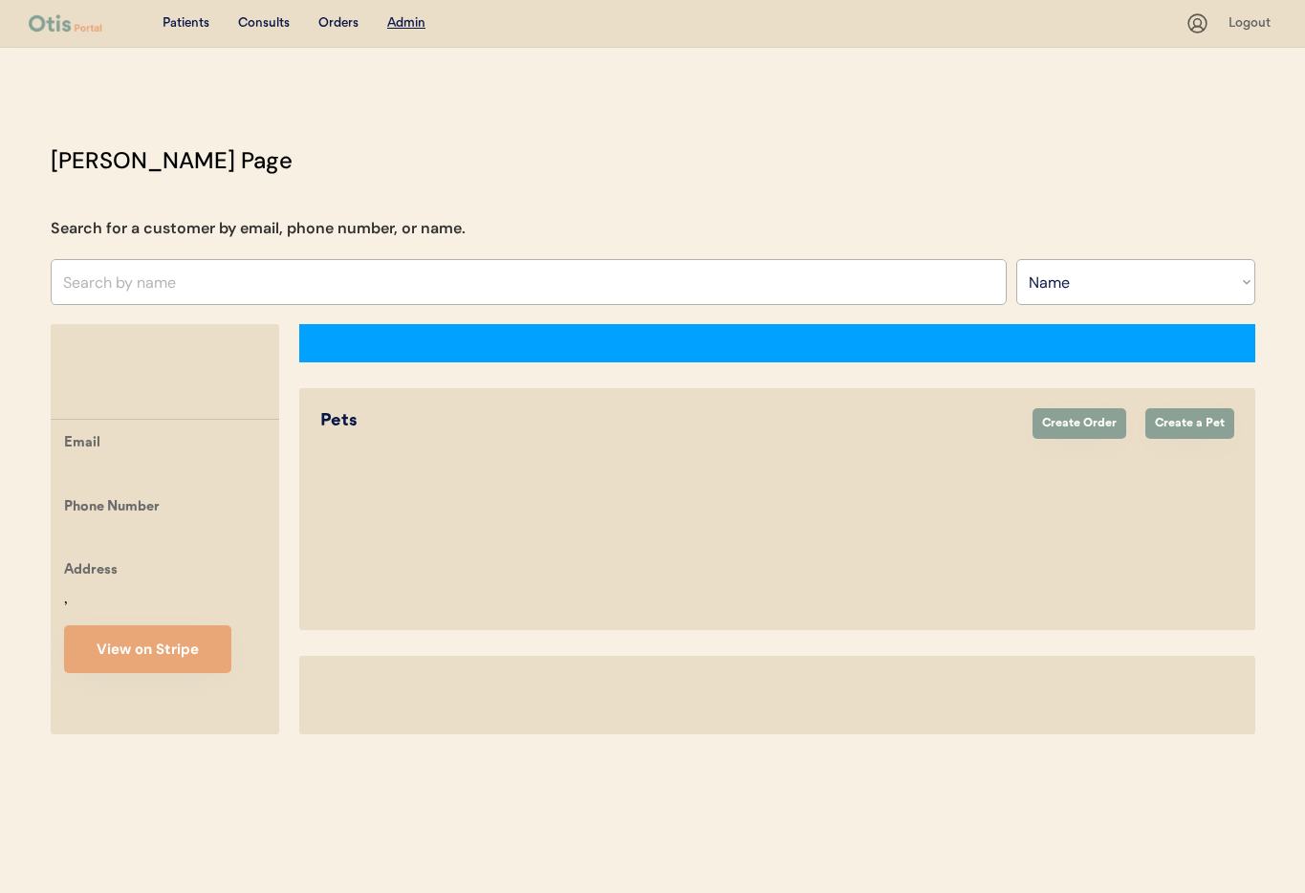
select select ""Name""
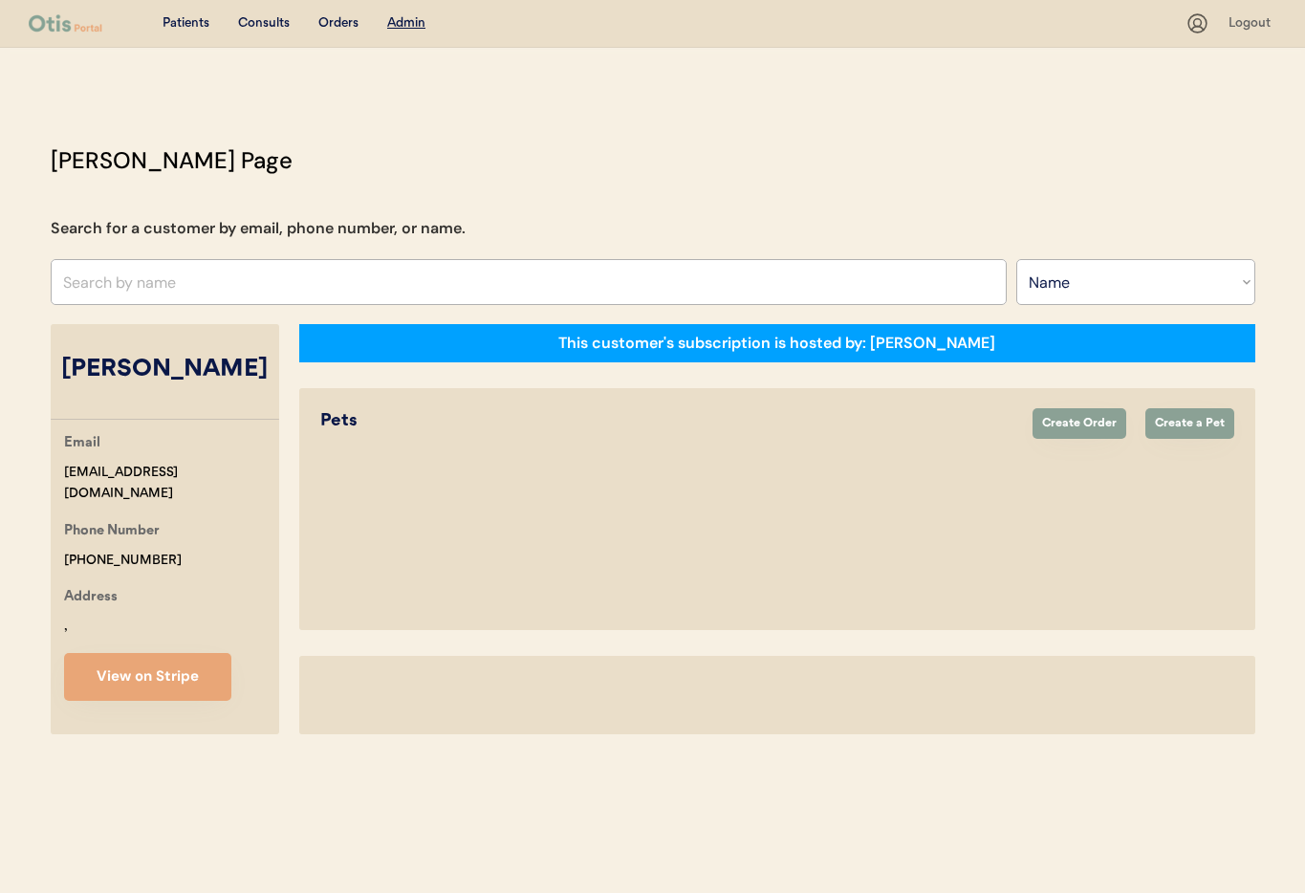
select select "true"
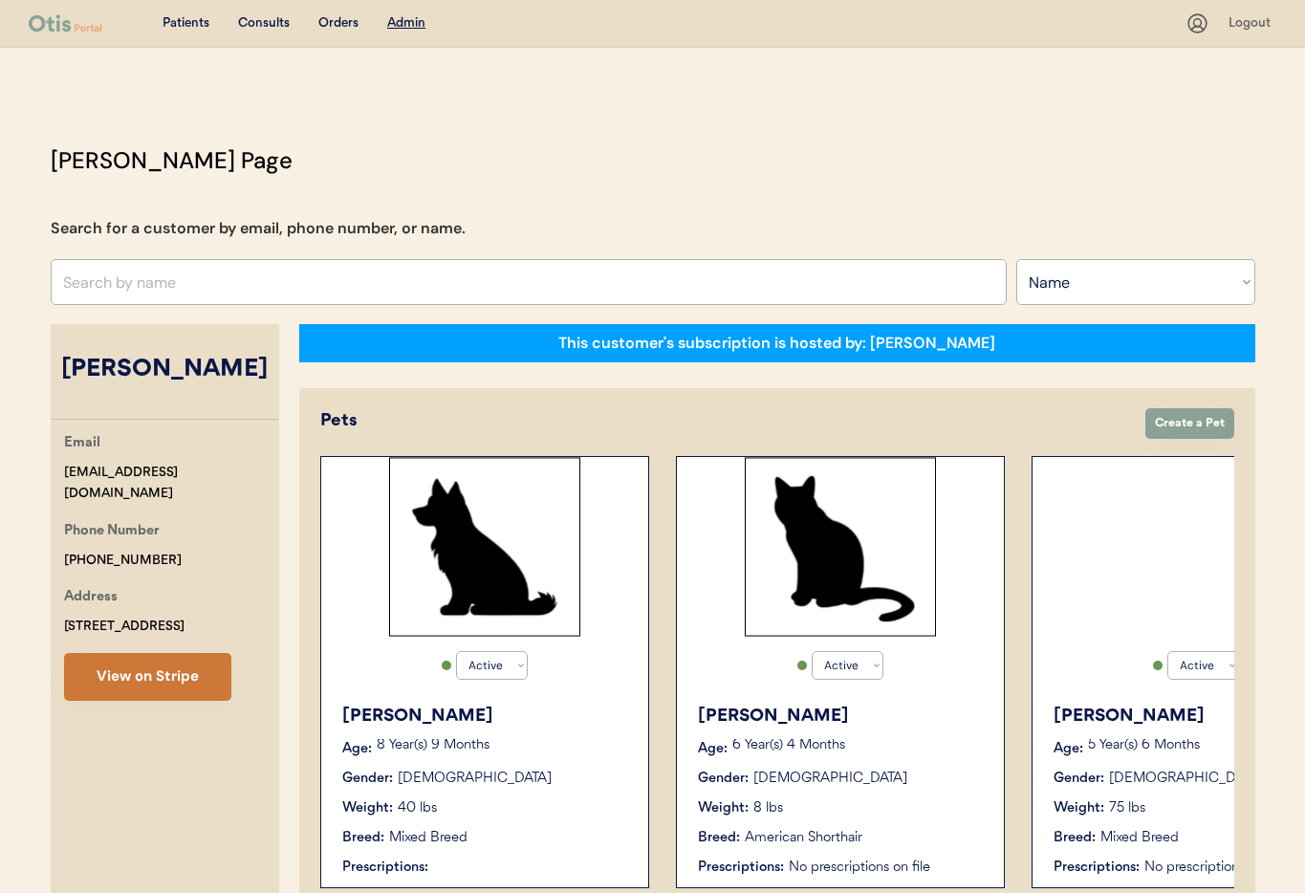
click at [189, 674] on button "View on Stripe" at bounding box center [147, 677] width 167 height 48
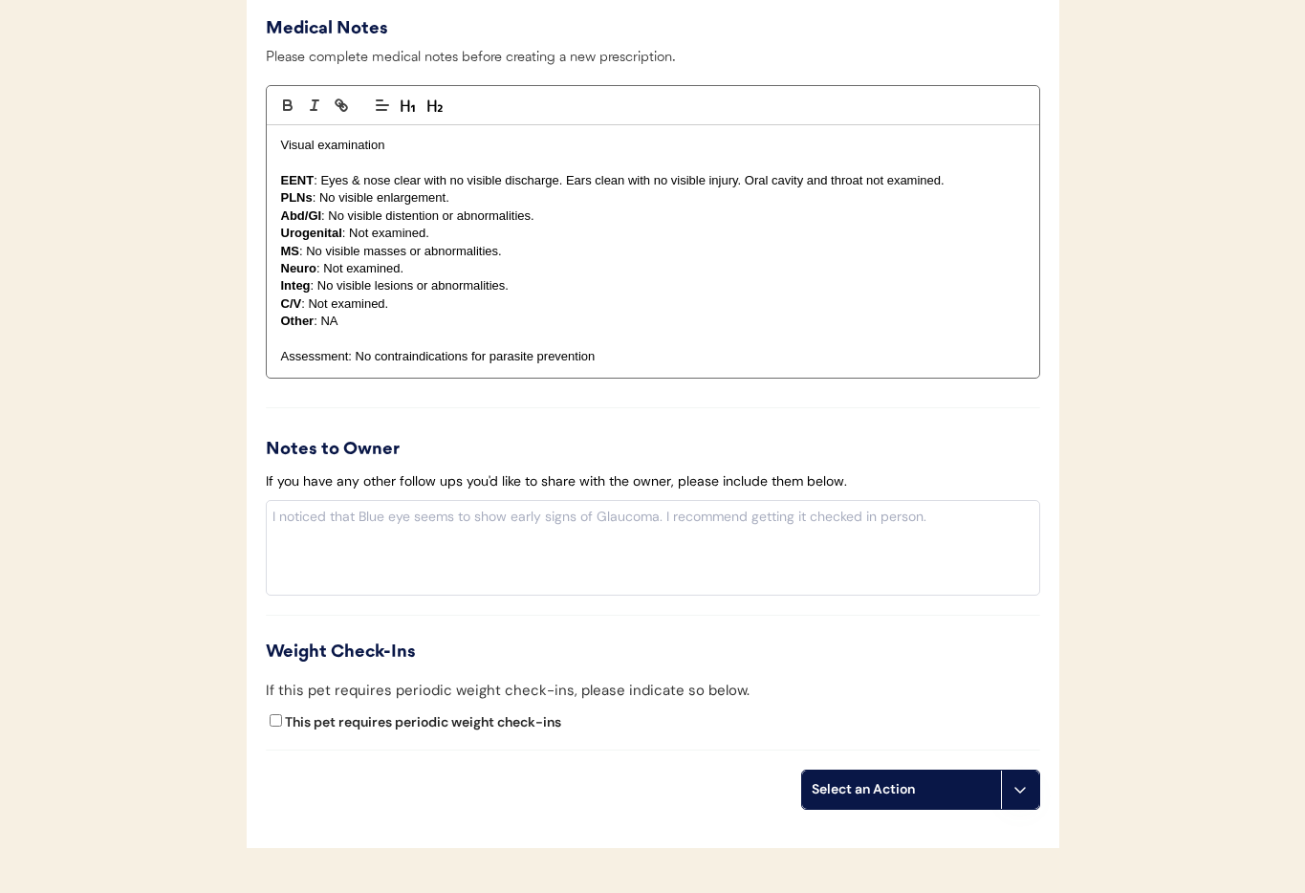
scroll to position [2055, 0]
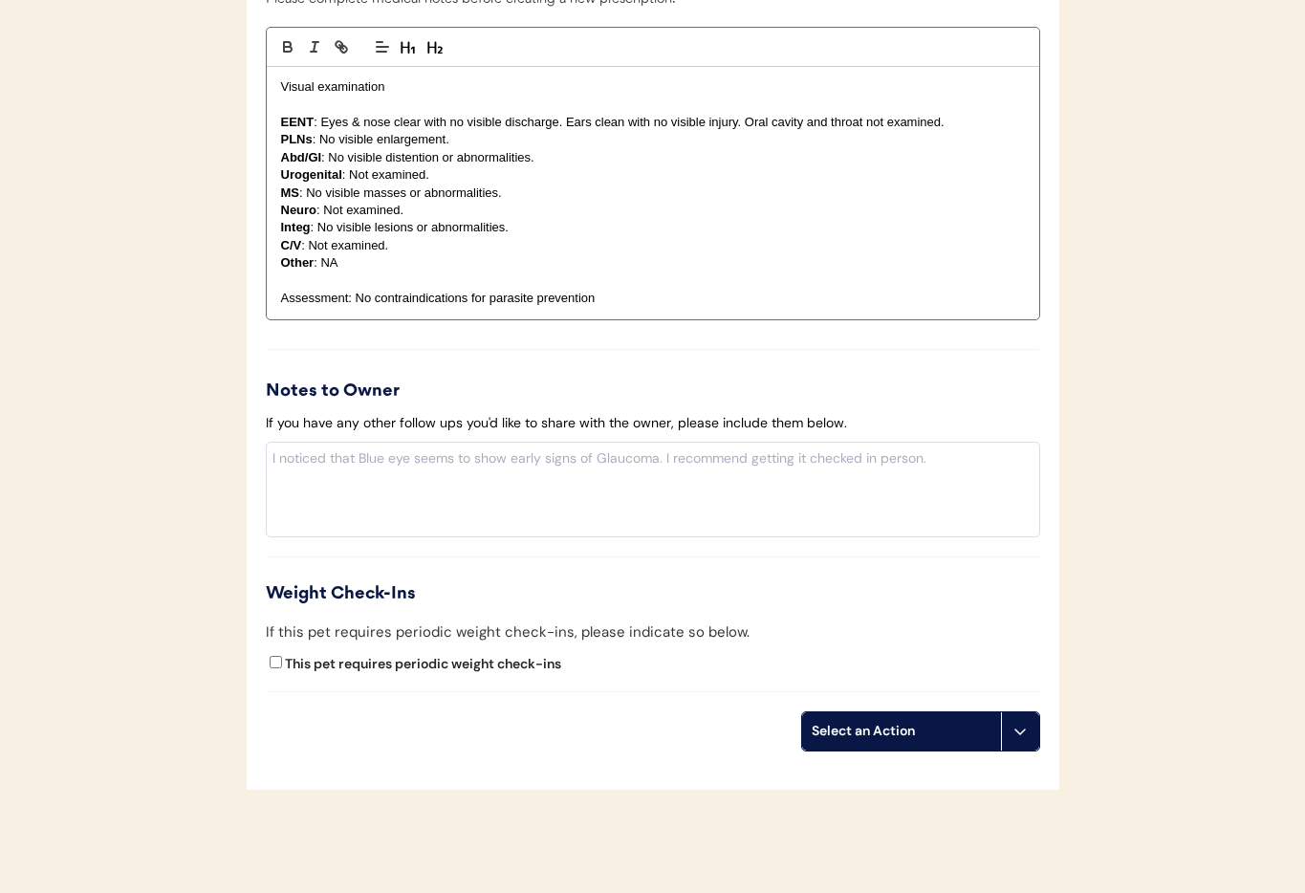
click at [1014, 733] on icon at bounding box center [1019, 731] width 15 height 15
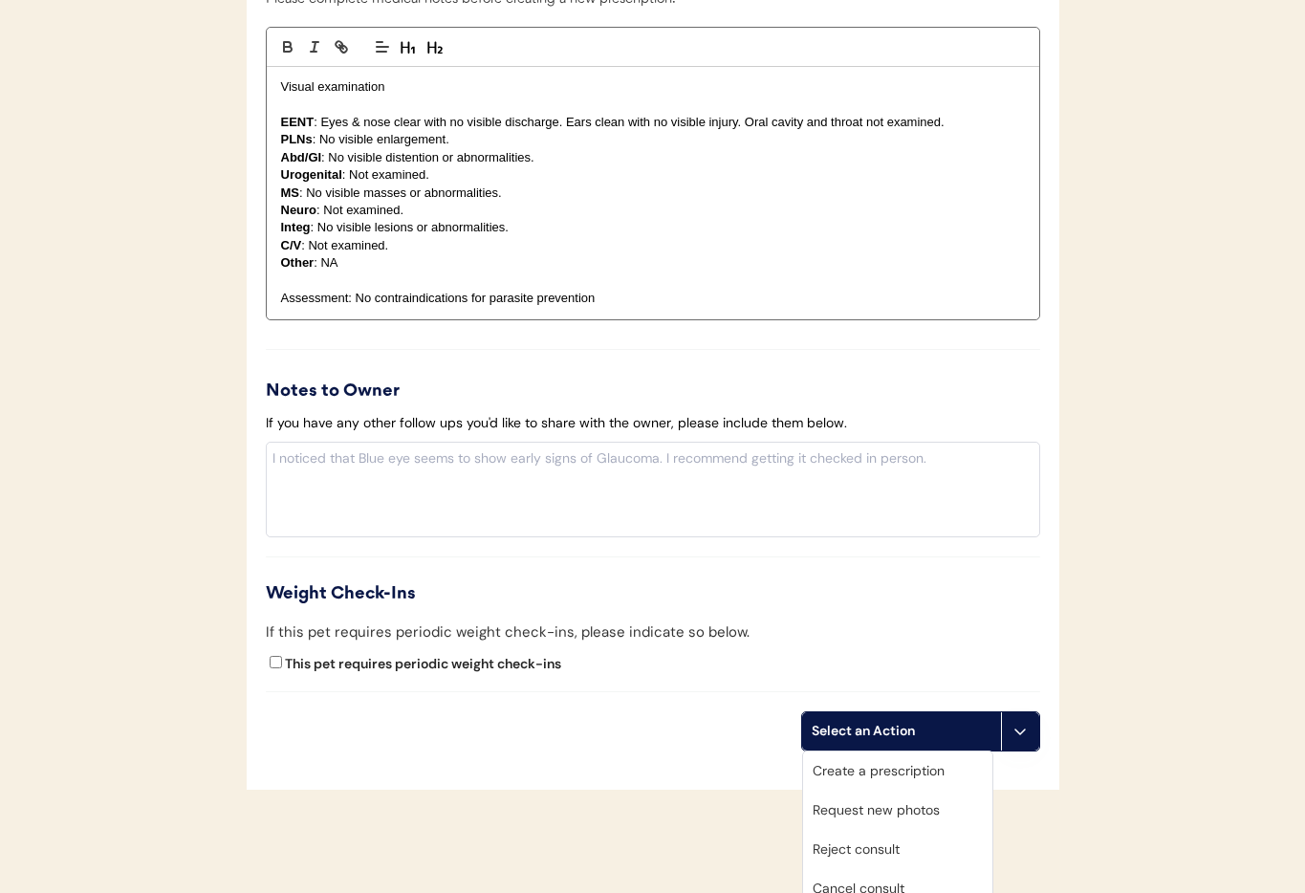
click at [911, 877] on div "Cancel consult" at bounding box center [897, 888] width 189 height 39
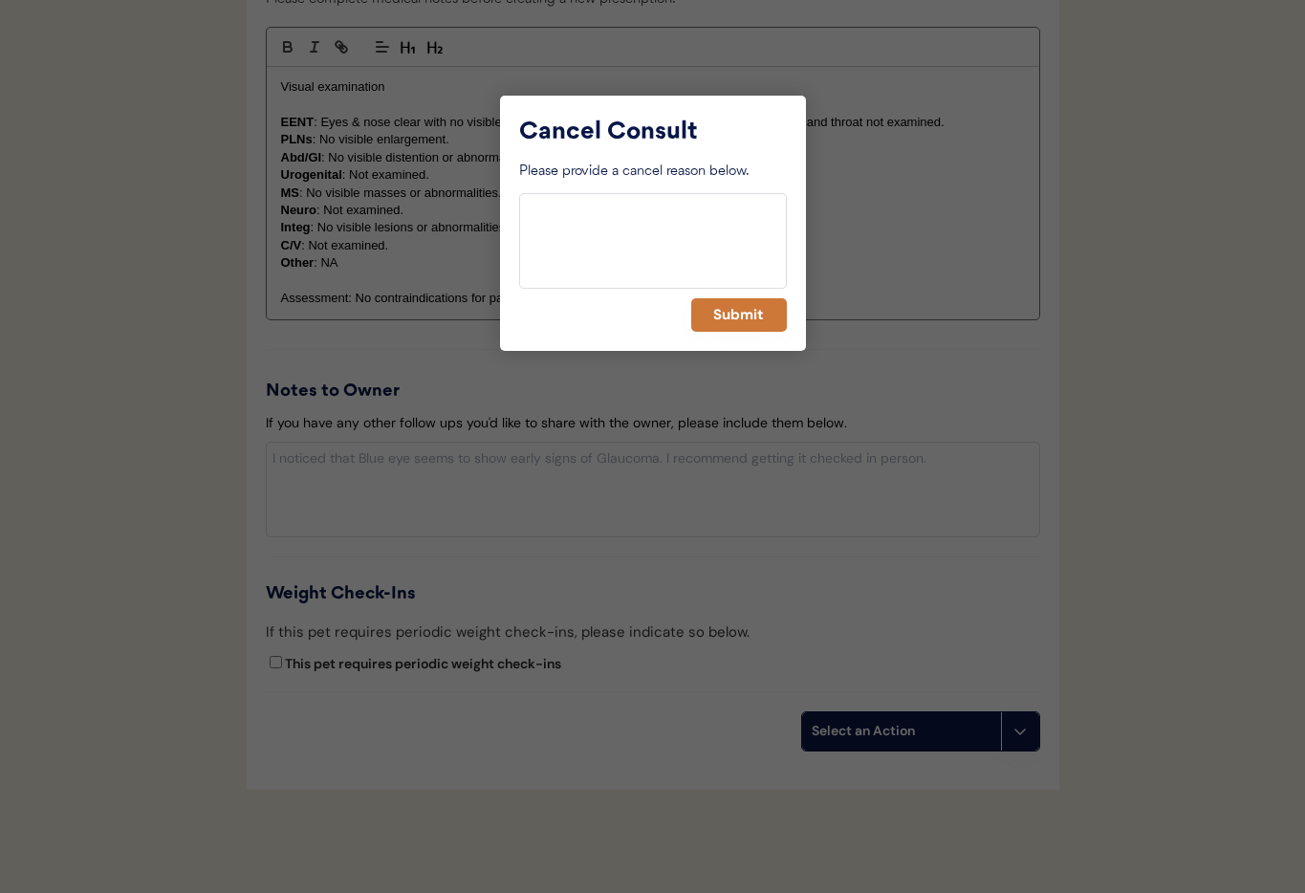
click at [719, 318] on button "Submit" at bounding box center [739, 314] width 96 height 33
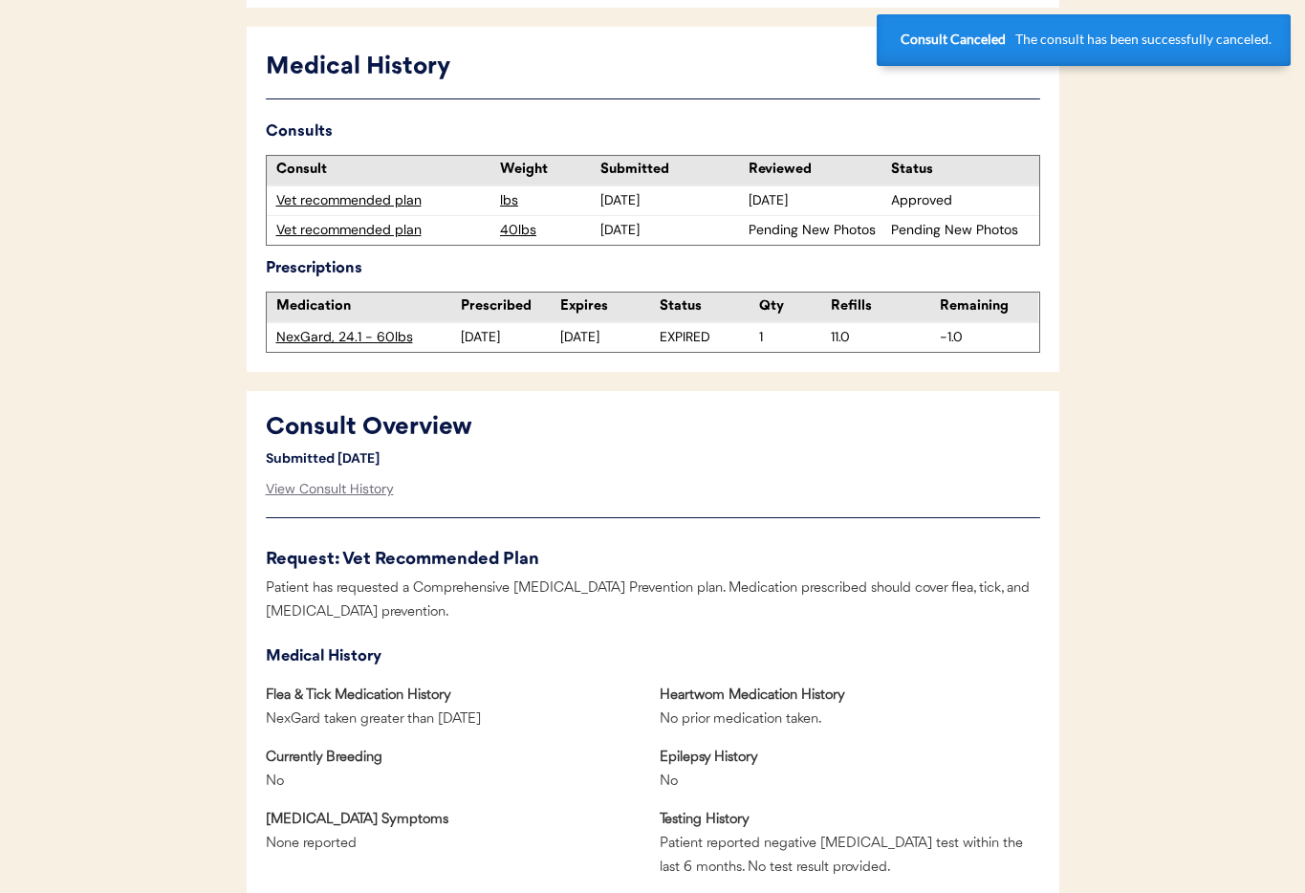
scroll to position [0, 0]
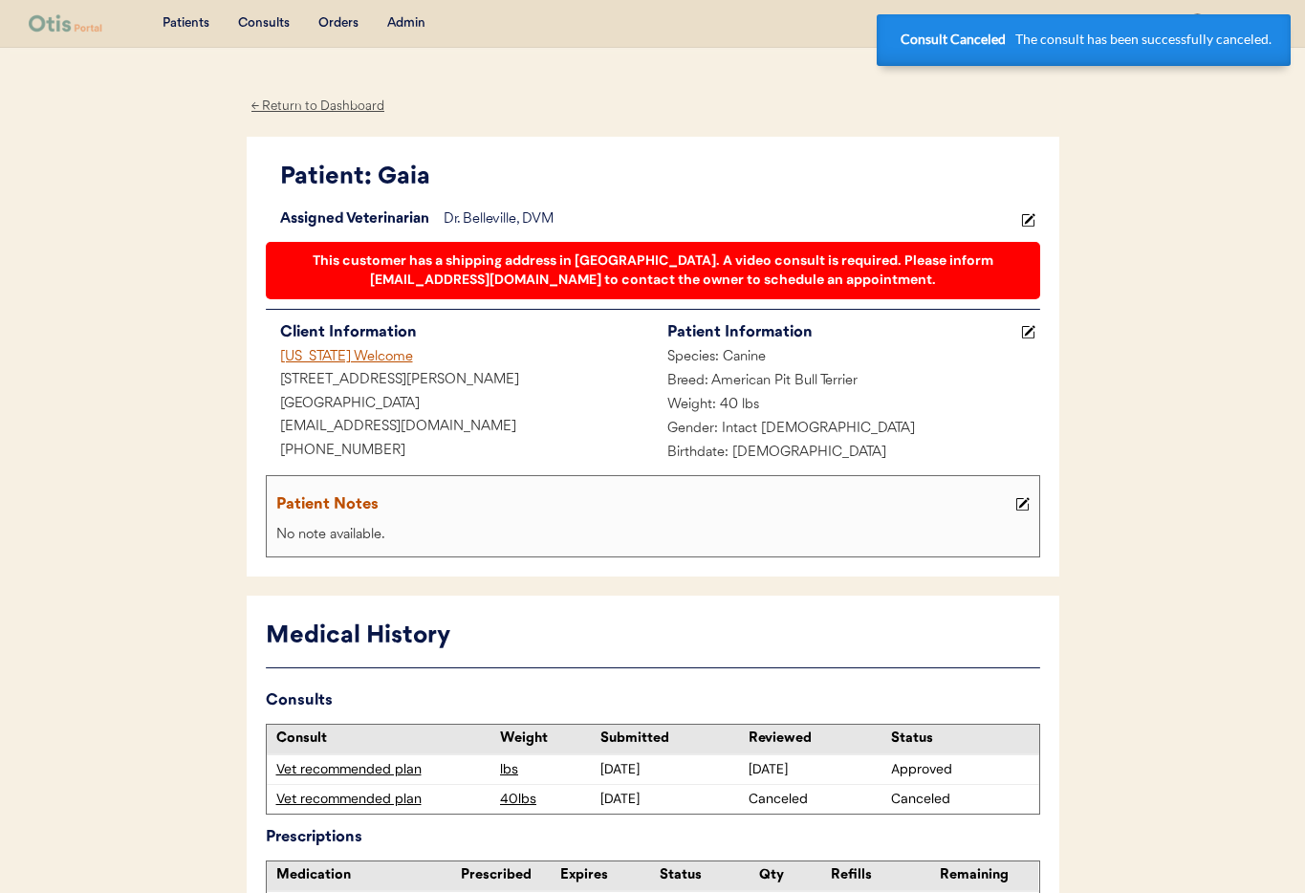
click at [327, 349] on div "Virginia Welcome" at bounding box center [459, 358] width 387 height 24
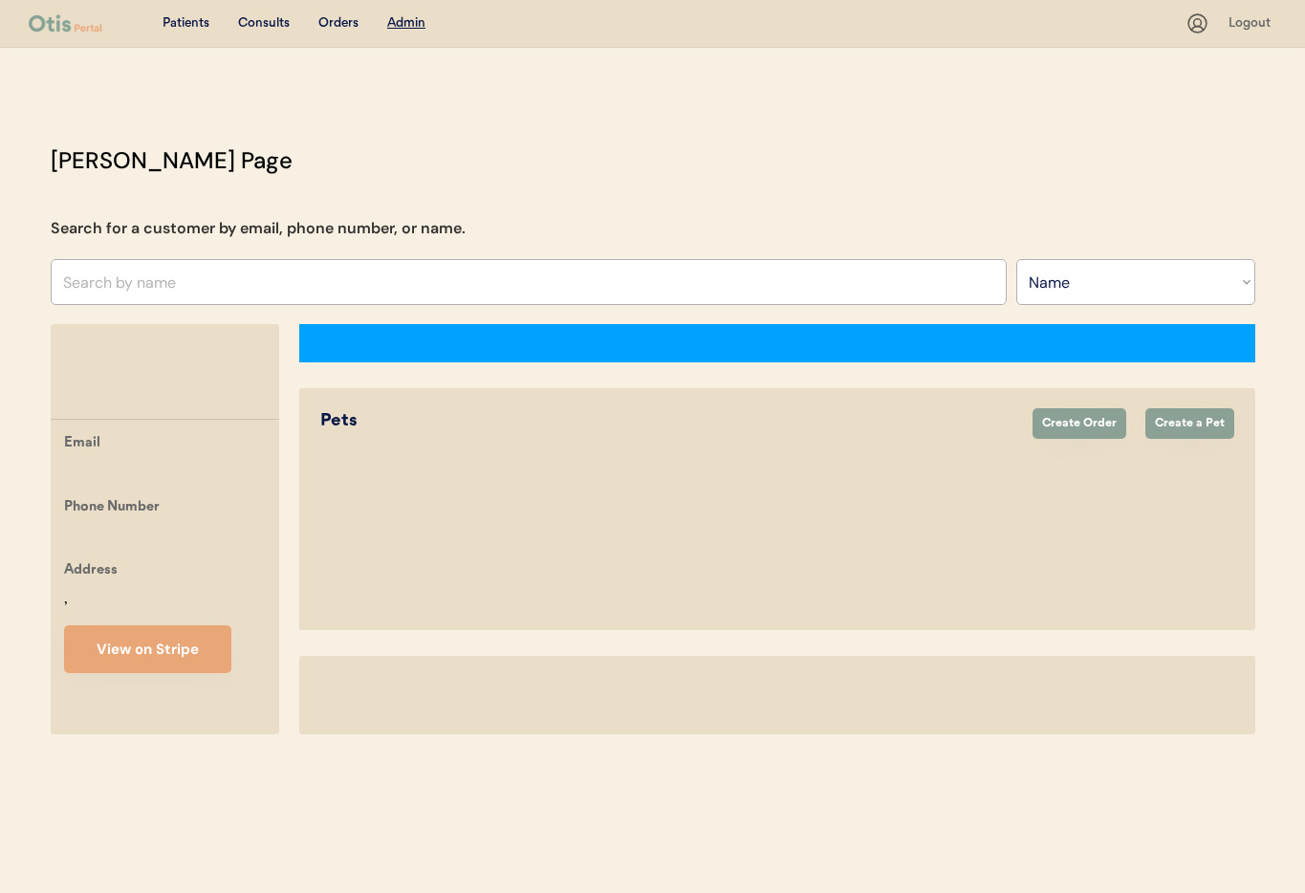
select select ""Name""
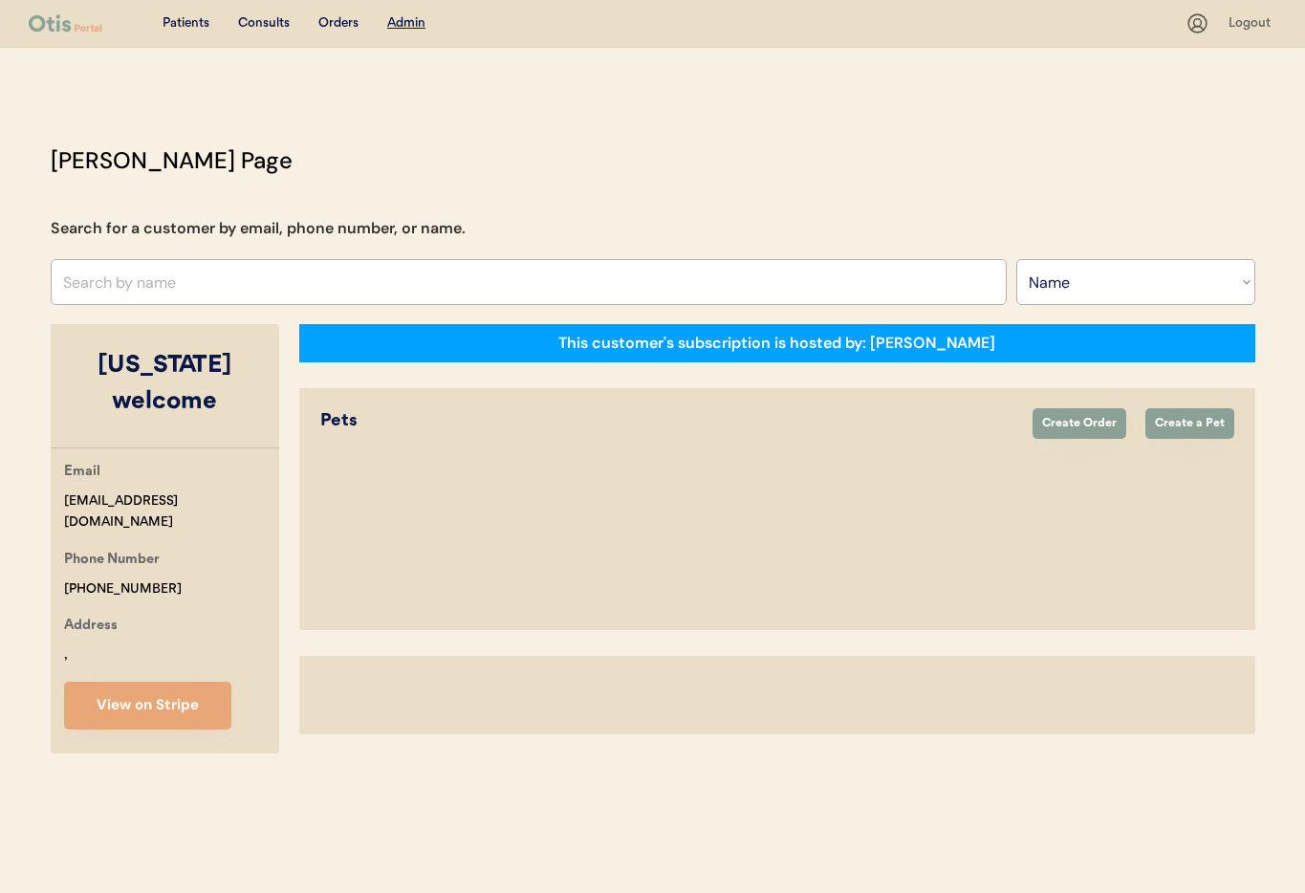
select select "true"
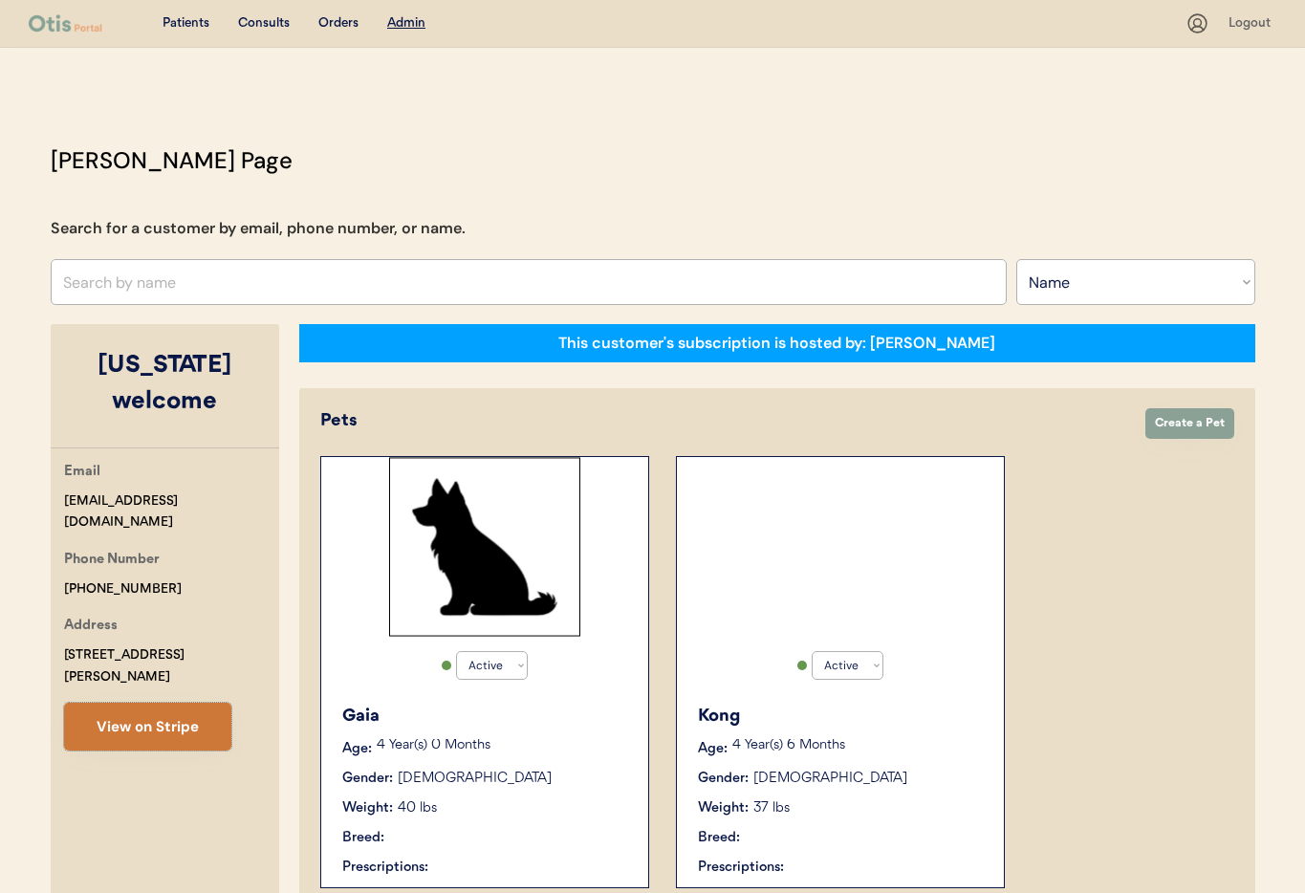
click at [156, 703] on button "View on Stripe" at bounding box center [147, 727] width 167 height 48
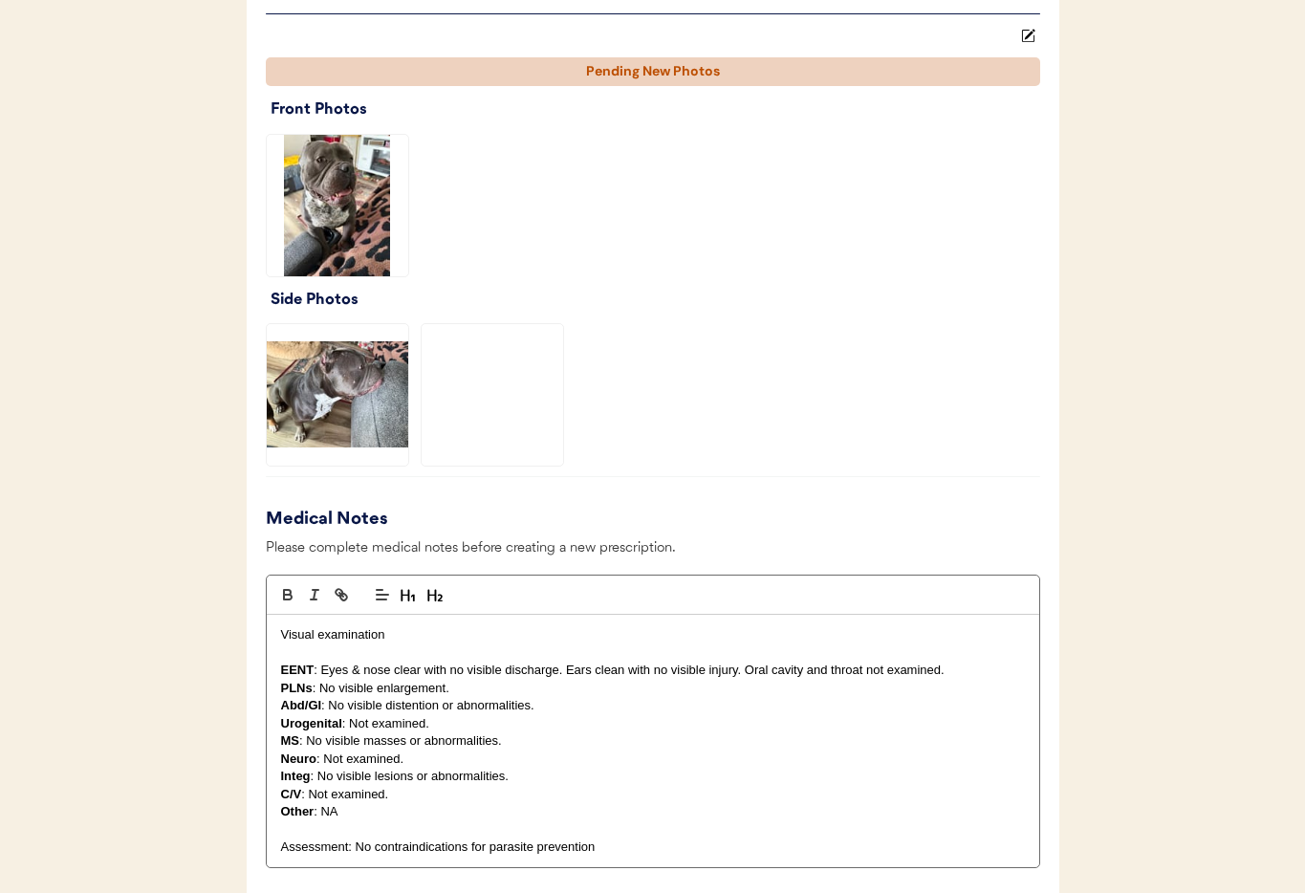
scroll to position [2047, 0]
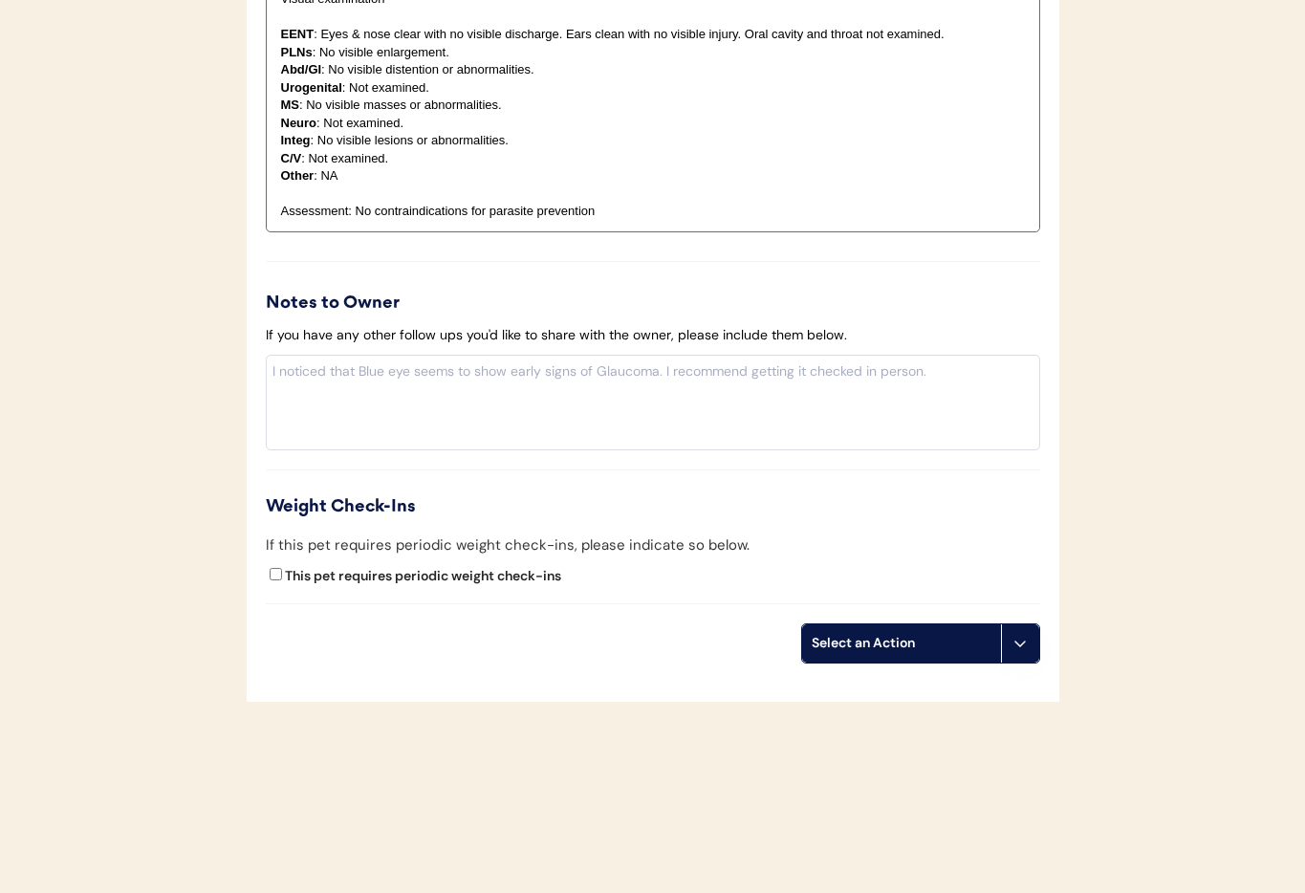
click at [1014, 653] on button at bounding box center [1020, 643] width 38 height 38
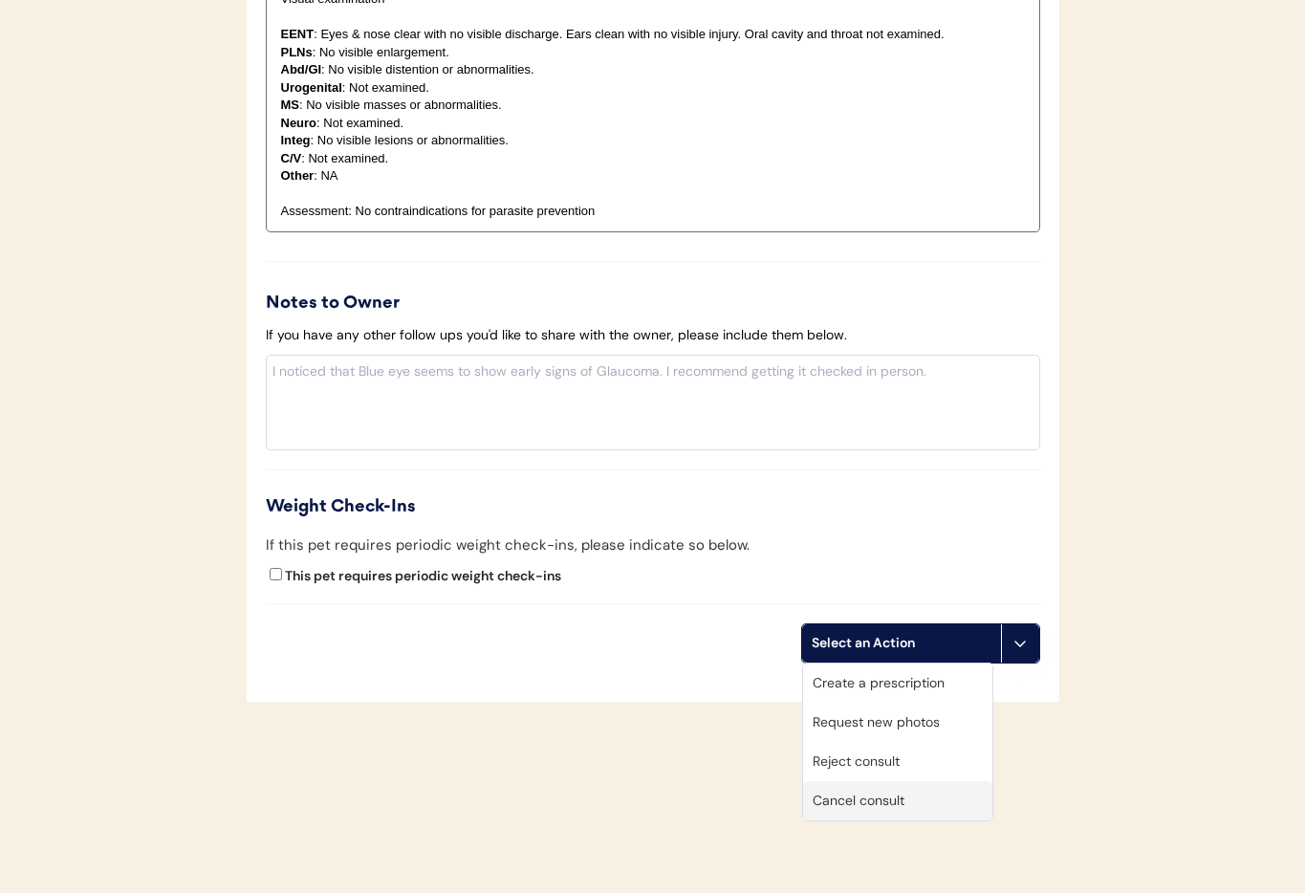
click at [901, 802] on div "Cancel consult" at bounding box center [897, 800] width 189 height 39
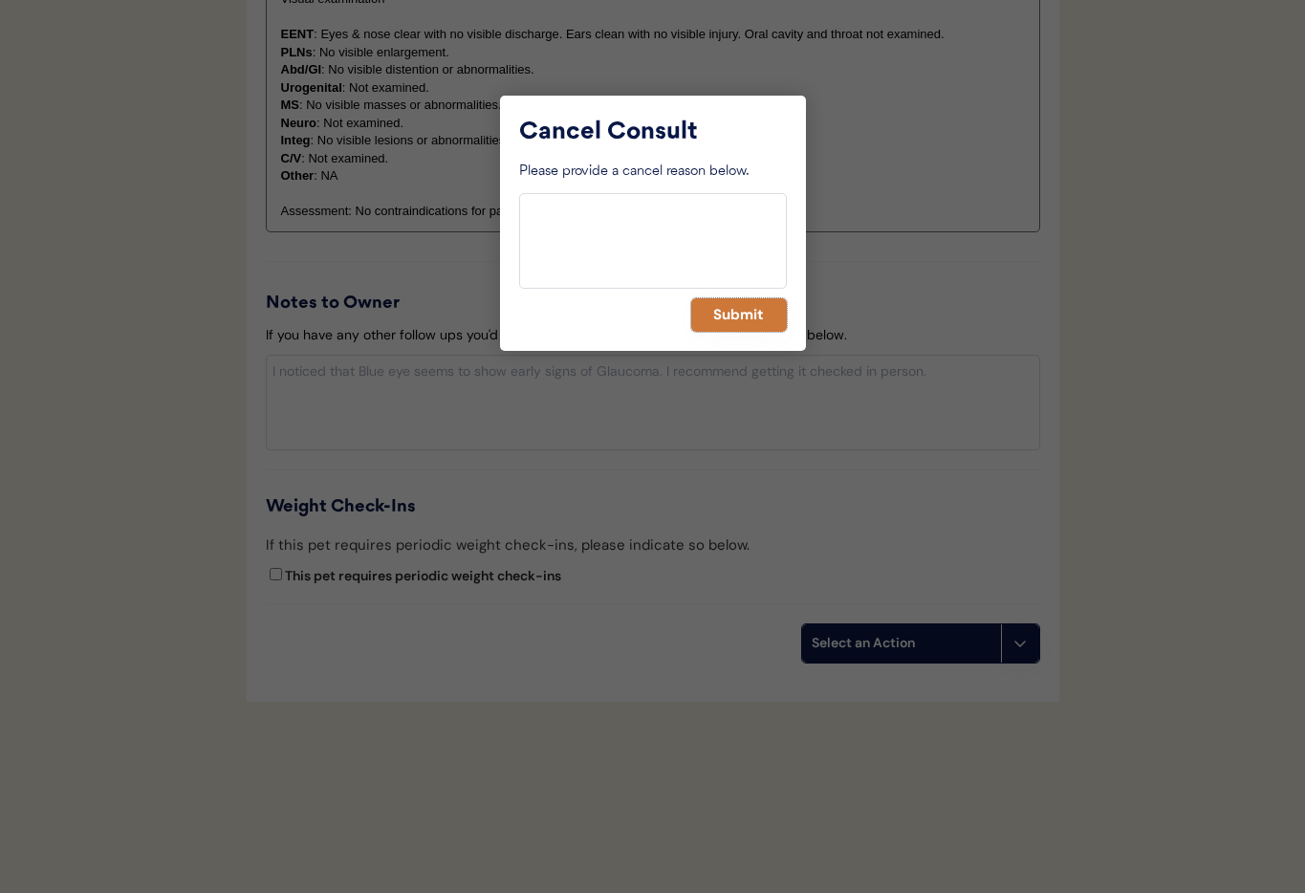
click at [736, 315] on button "Submit" at bounding box center [739, 314] width 96 height 33
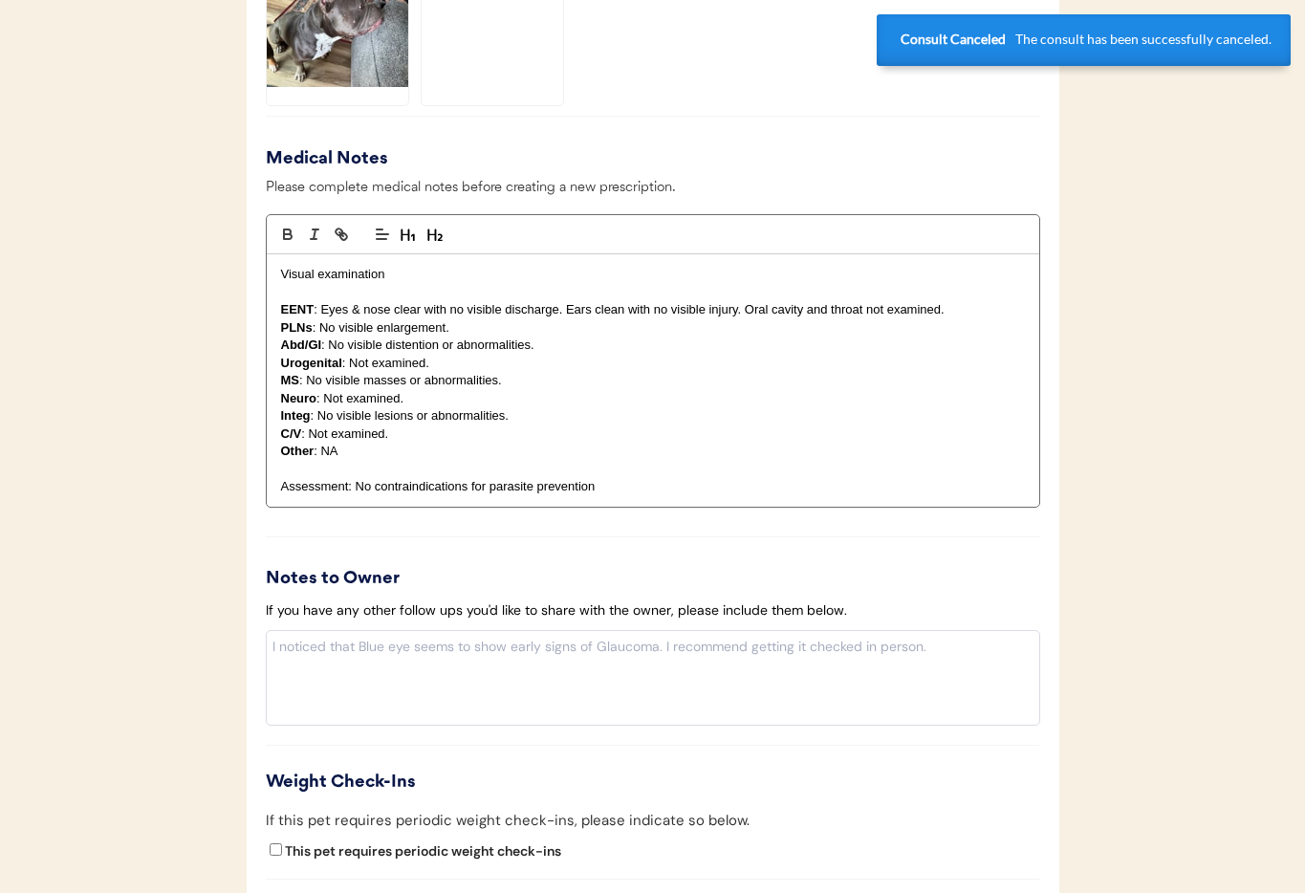
scroll to position [0, 0]
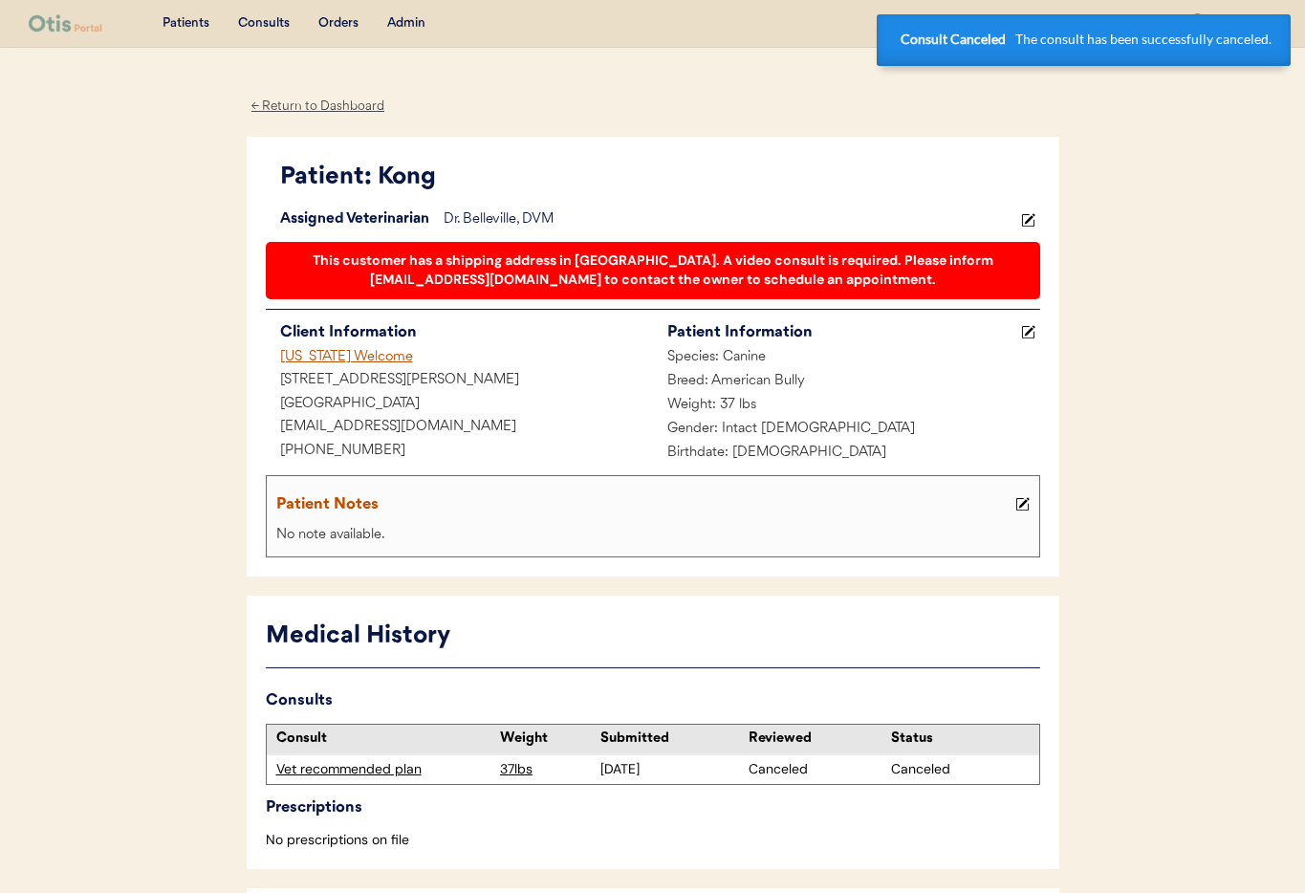
click at [340, 356] on div "Virginia Welcome" at bounding box center [459, 358] width 387 height 24
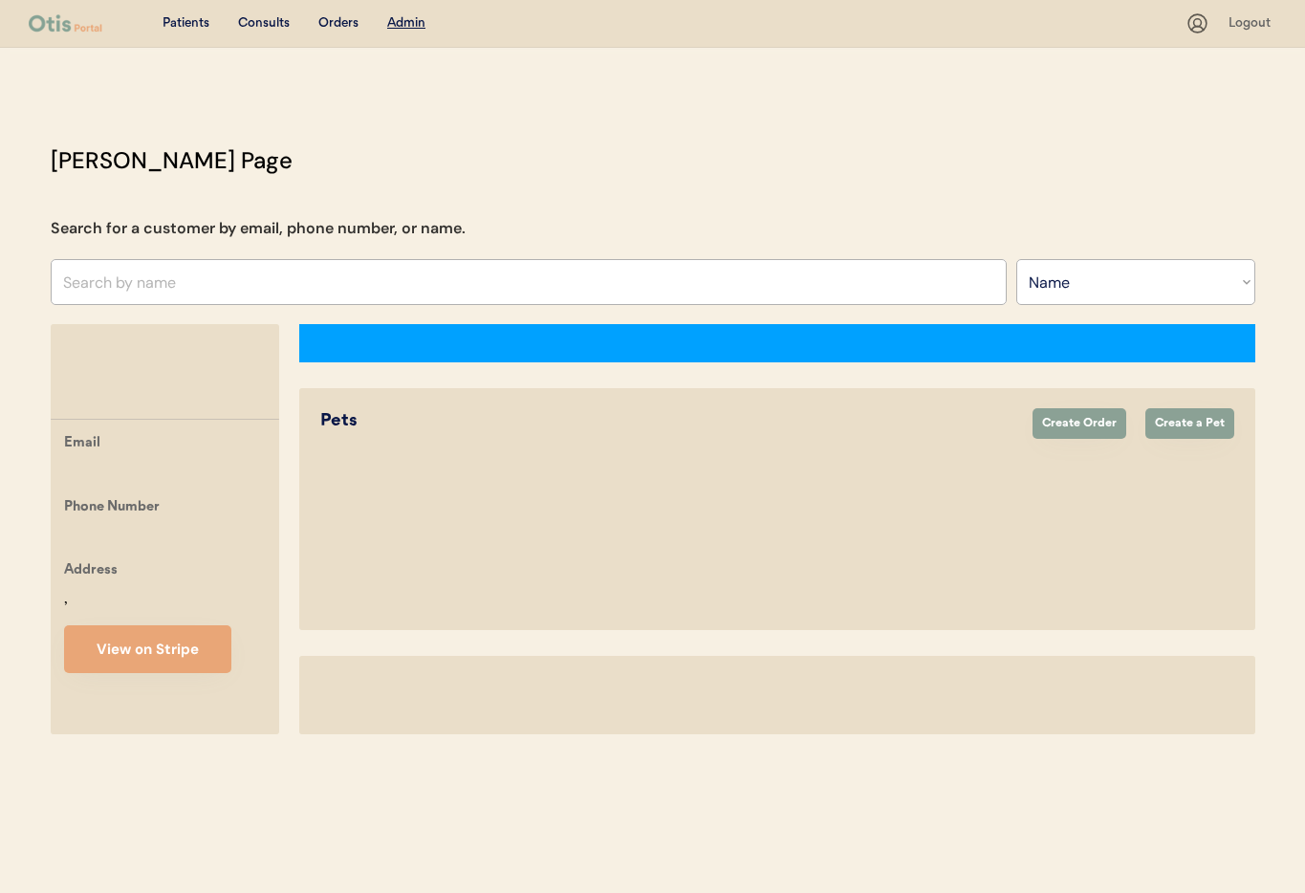
select select ""Name""
select select "true"
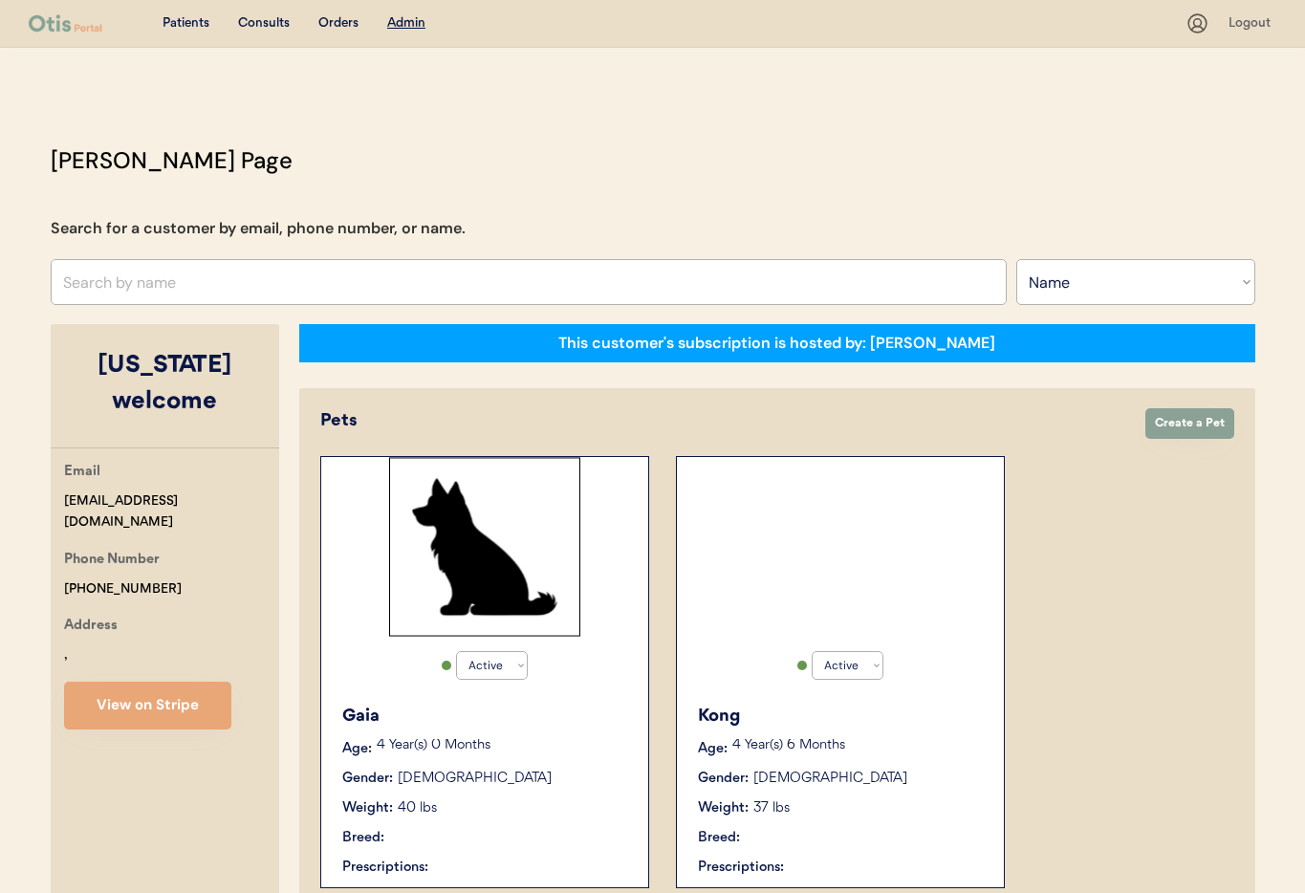
select select "true"
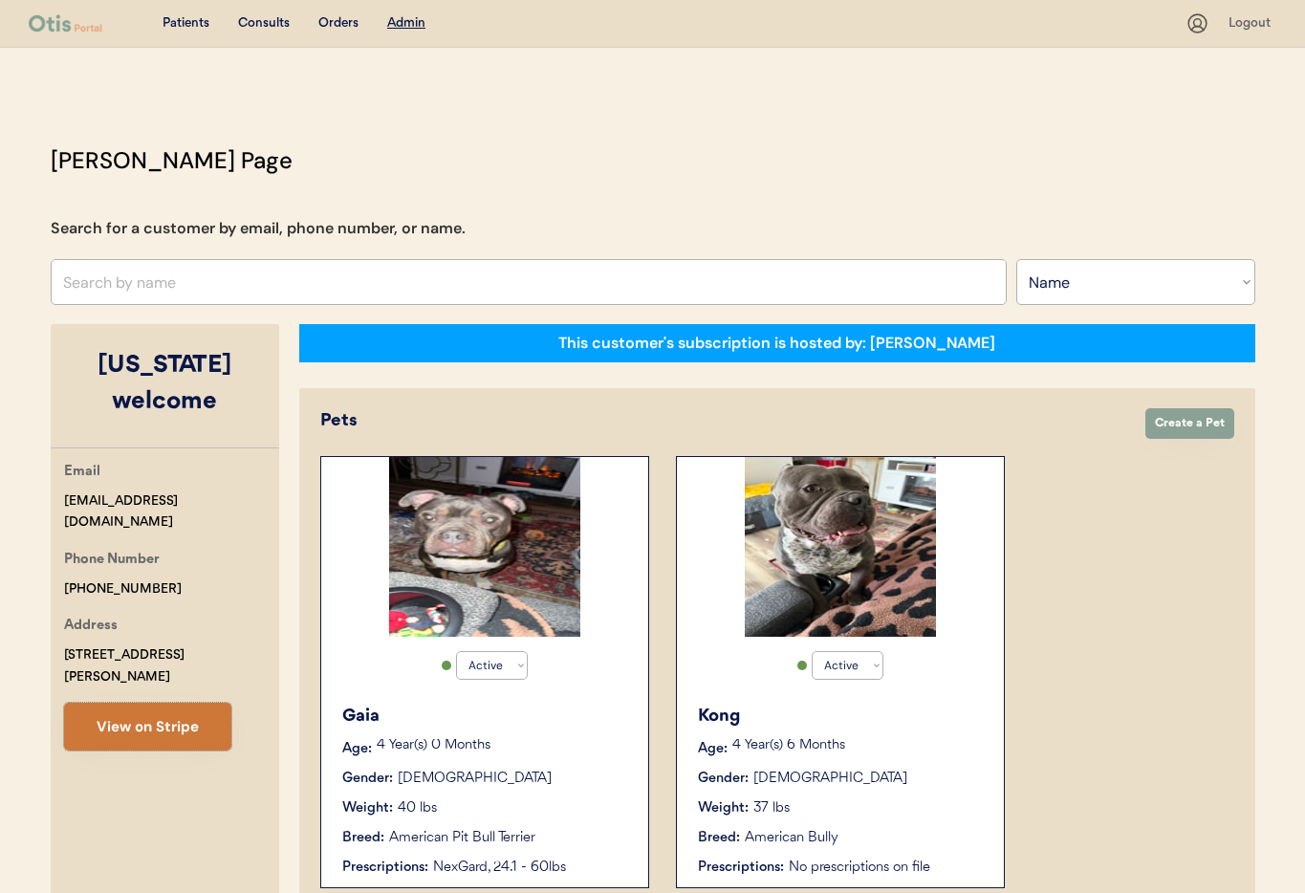
click at [138, 703] on button "View on Stripe" at bounding box center [147, 727] width 167 height 48
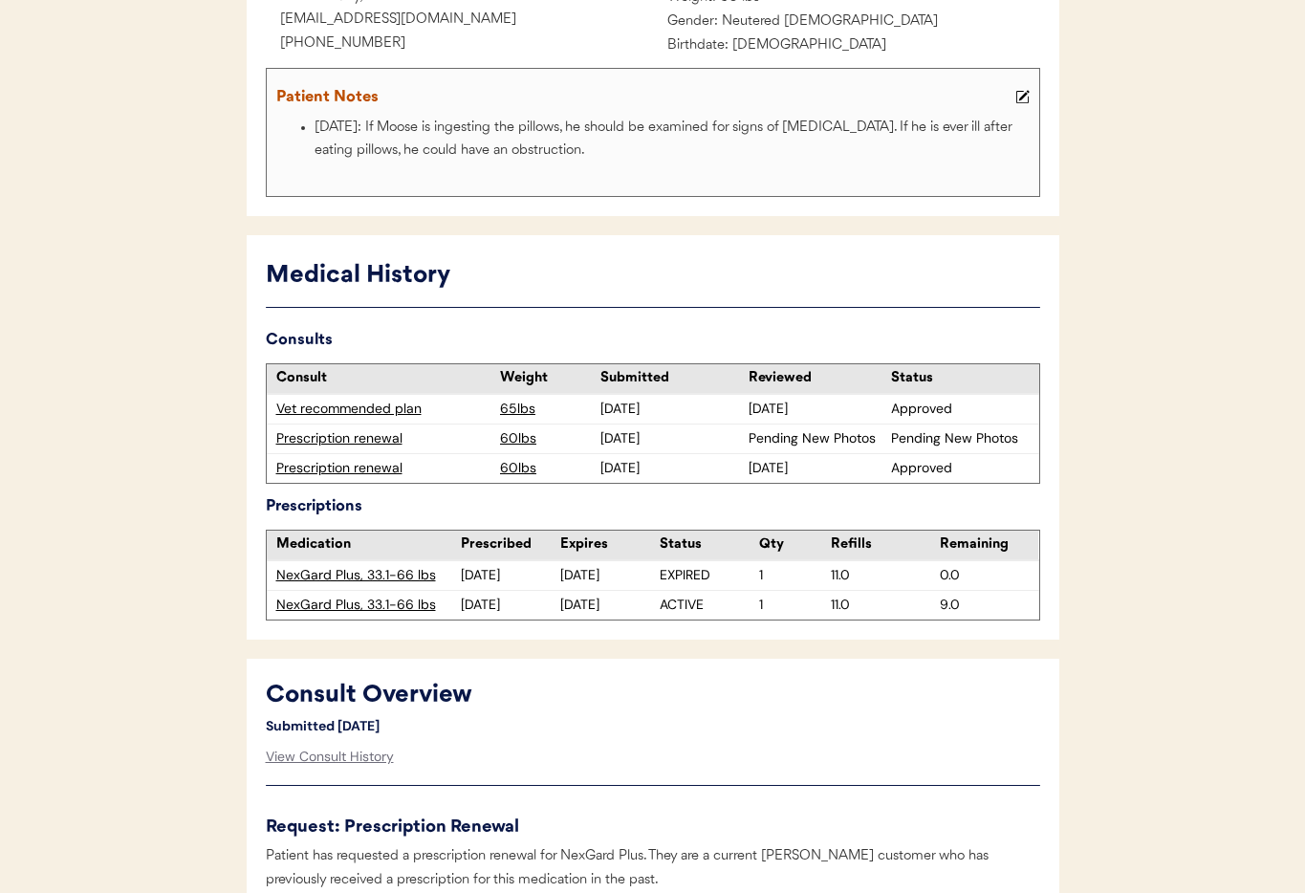
scroll to position [393, 0]
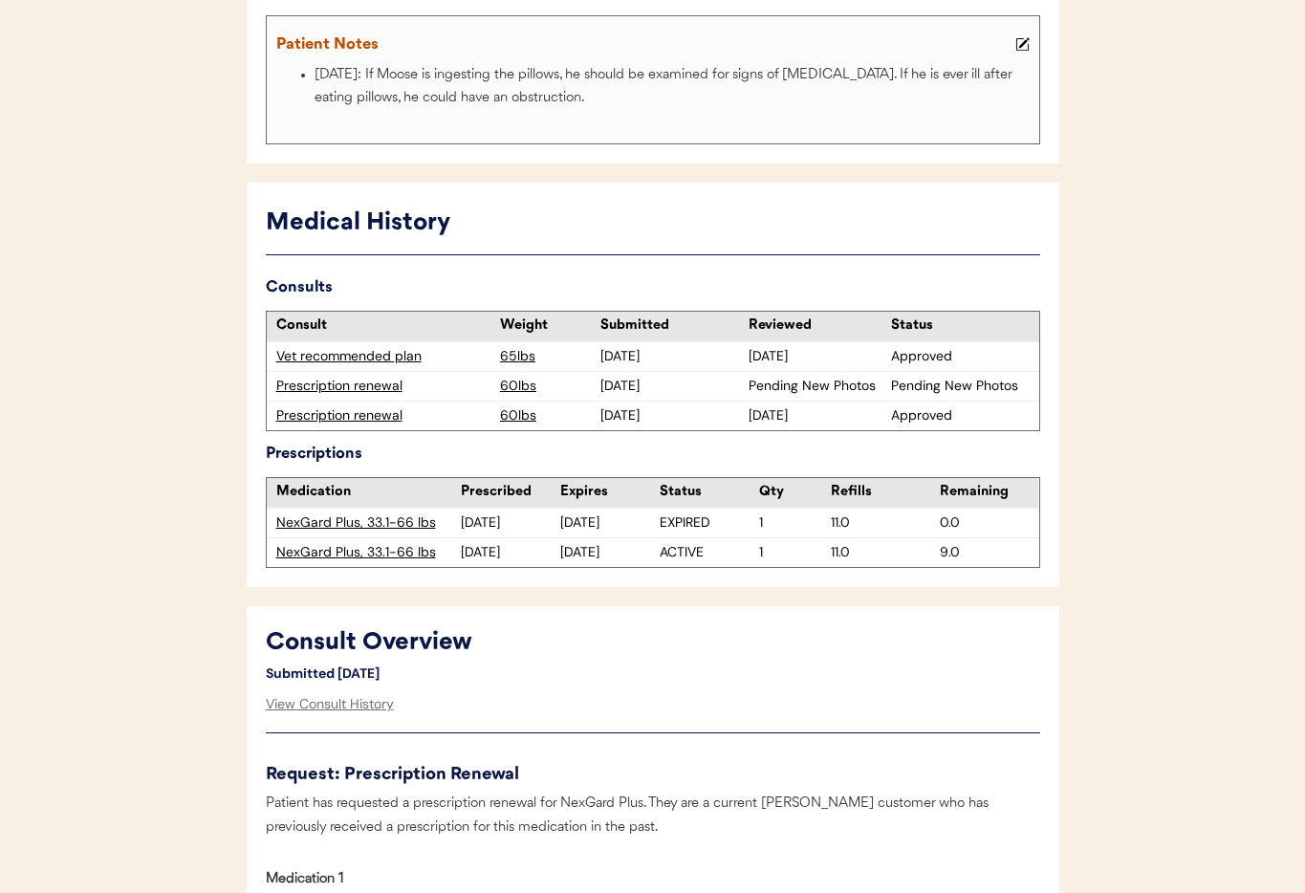
click at [358, 382] on div "Prescription renewal" at bounding box center [383, 386] width 215 height 19
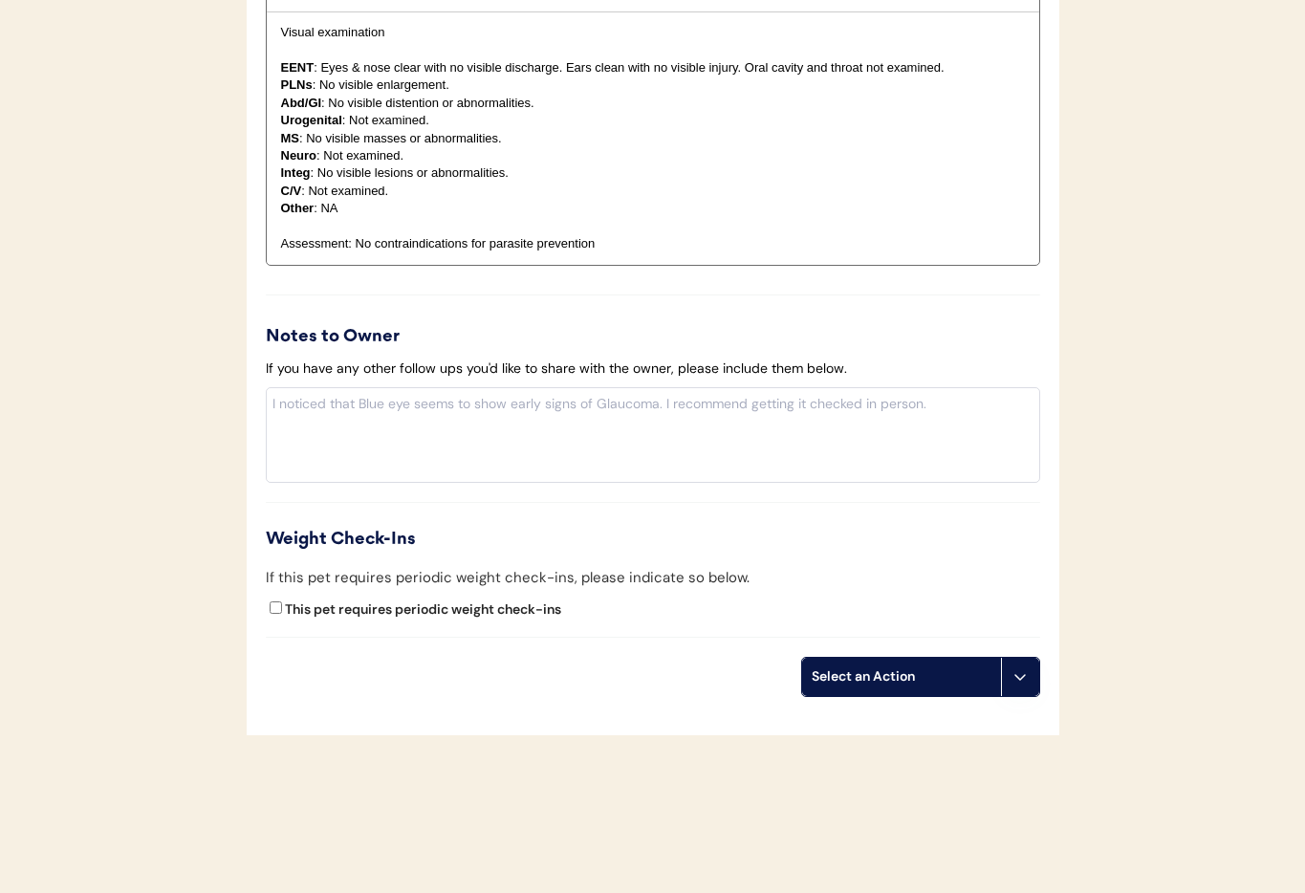
scroll to position [2228, 0]
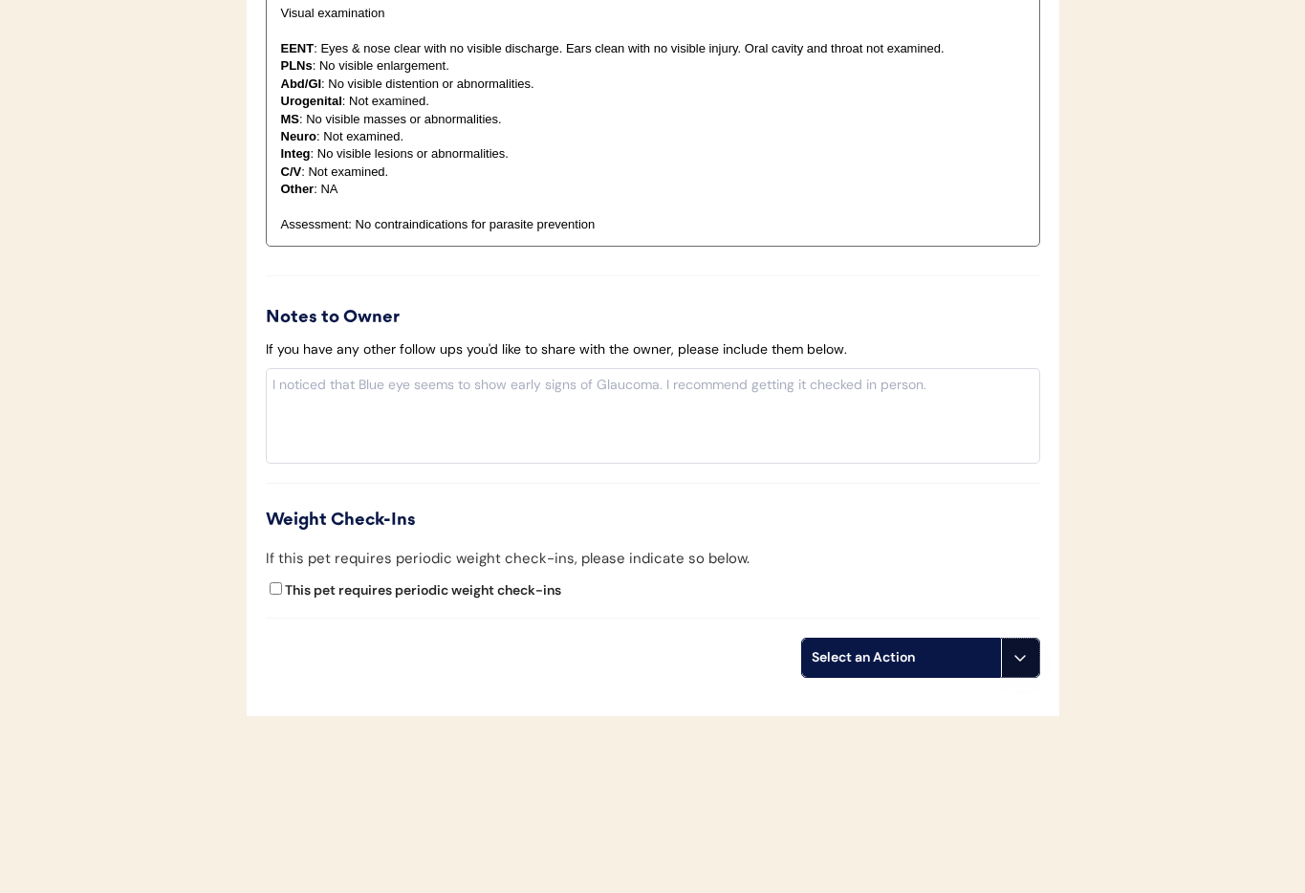
click at [1022, 667] on button at bounding box center [1020, 657] width 38 height 38
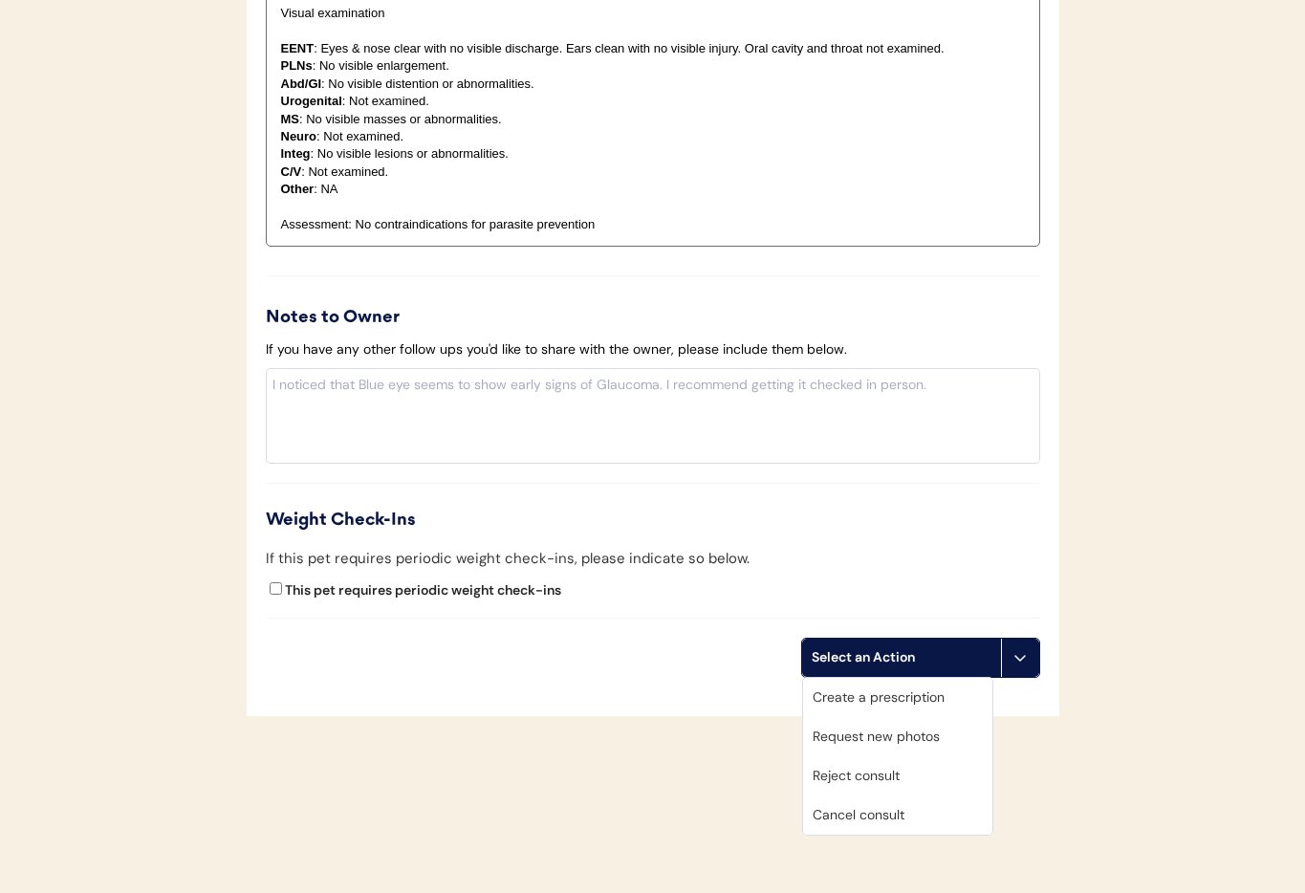
click at [927, 802] on div "Cancel consult" at bounding box center [897, 814] width 189 height 39
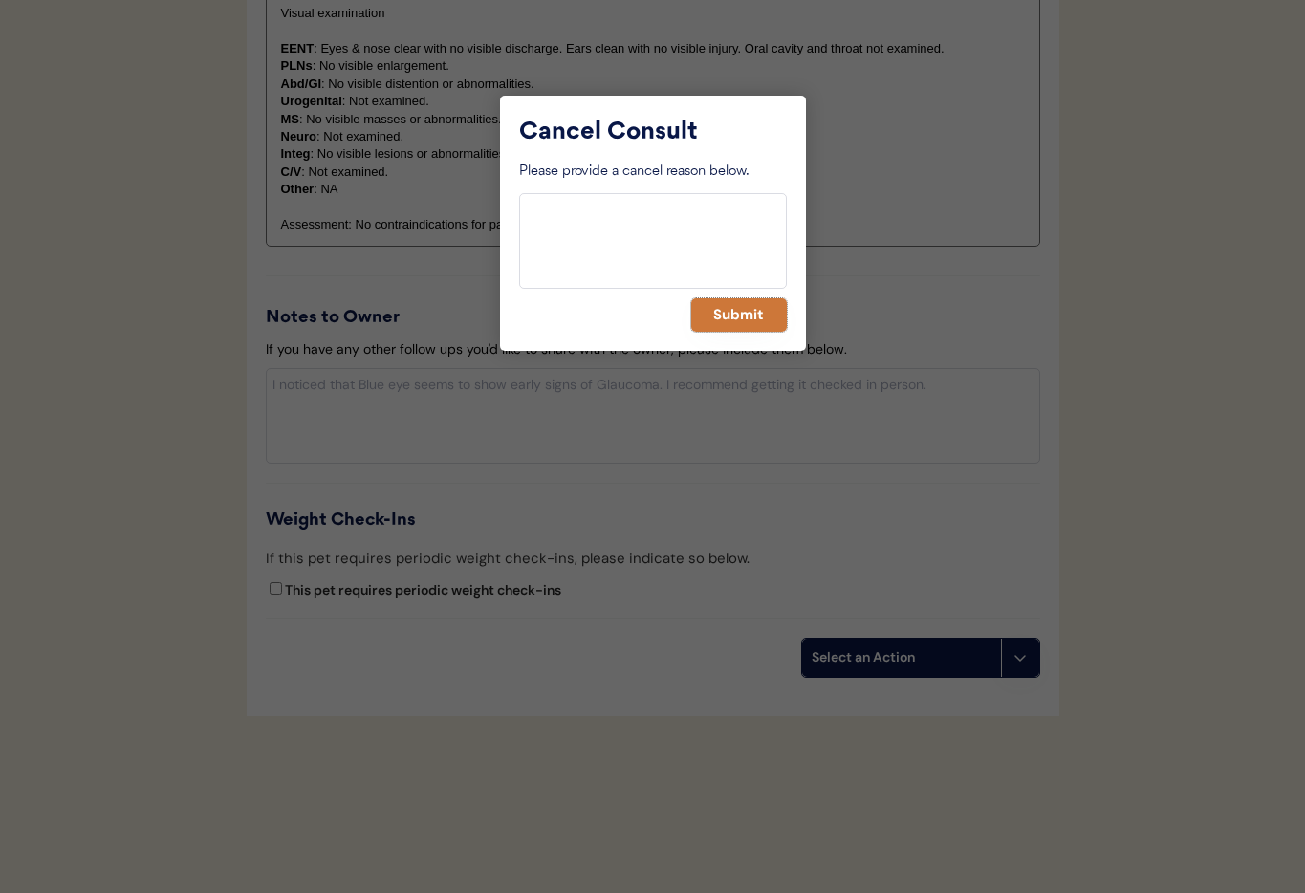
click at [733, 323] on button "Submit" at bounding box center [739, 314] width 96 height 33
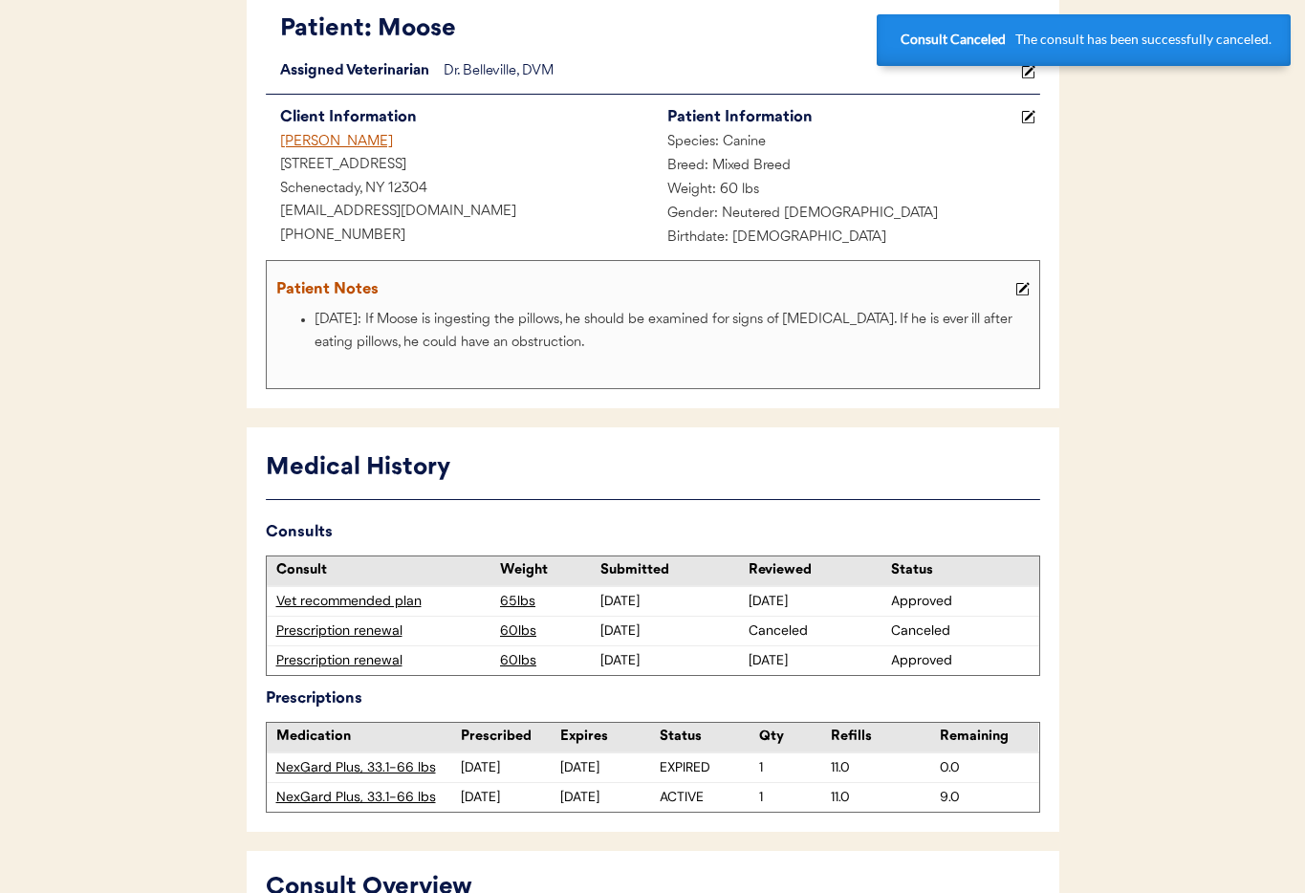
scroll to position [0, 0]
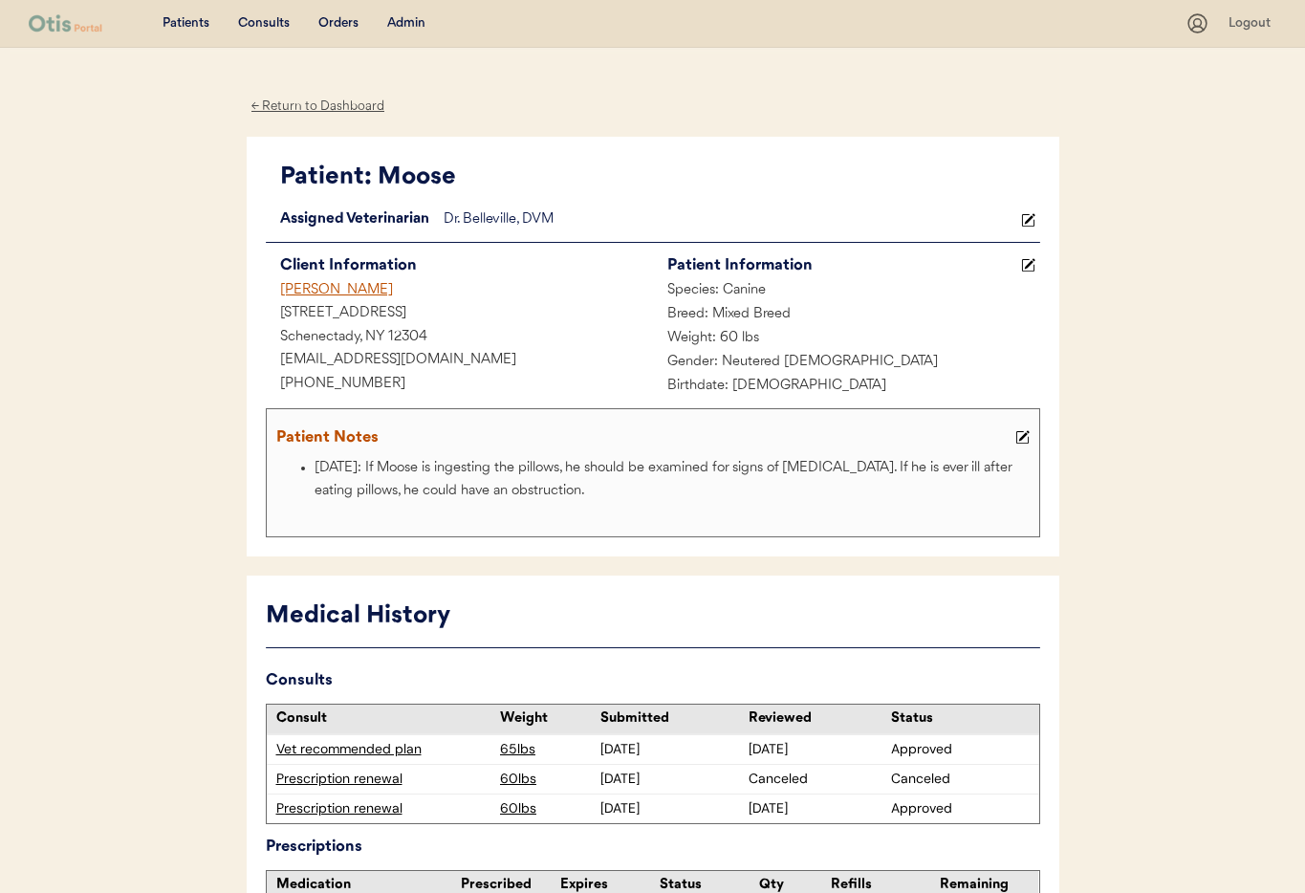
click at [274, 110] on div "← Return to Dashboard" at bounding box center [318, 107] width 143 height 22
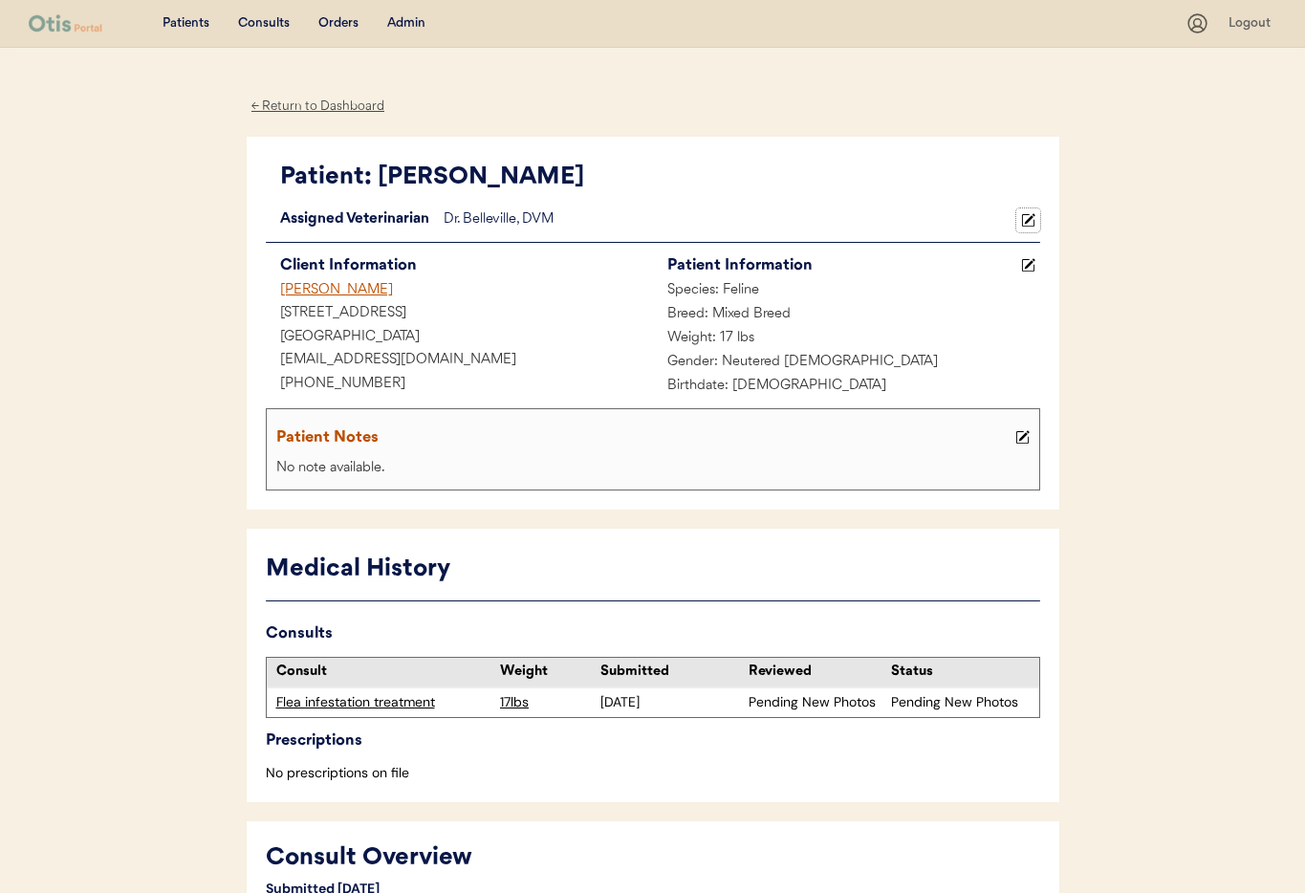
click at [1029, 219] on use at bounding box center [1027, 219] width 13 height 13
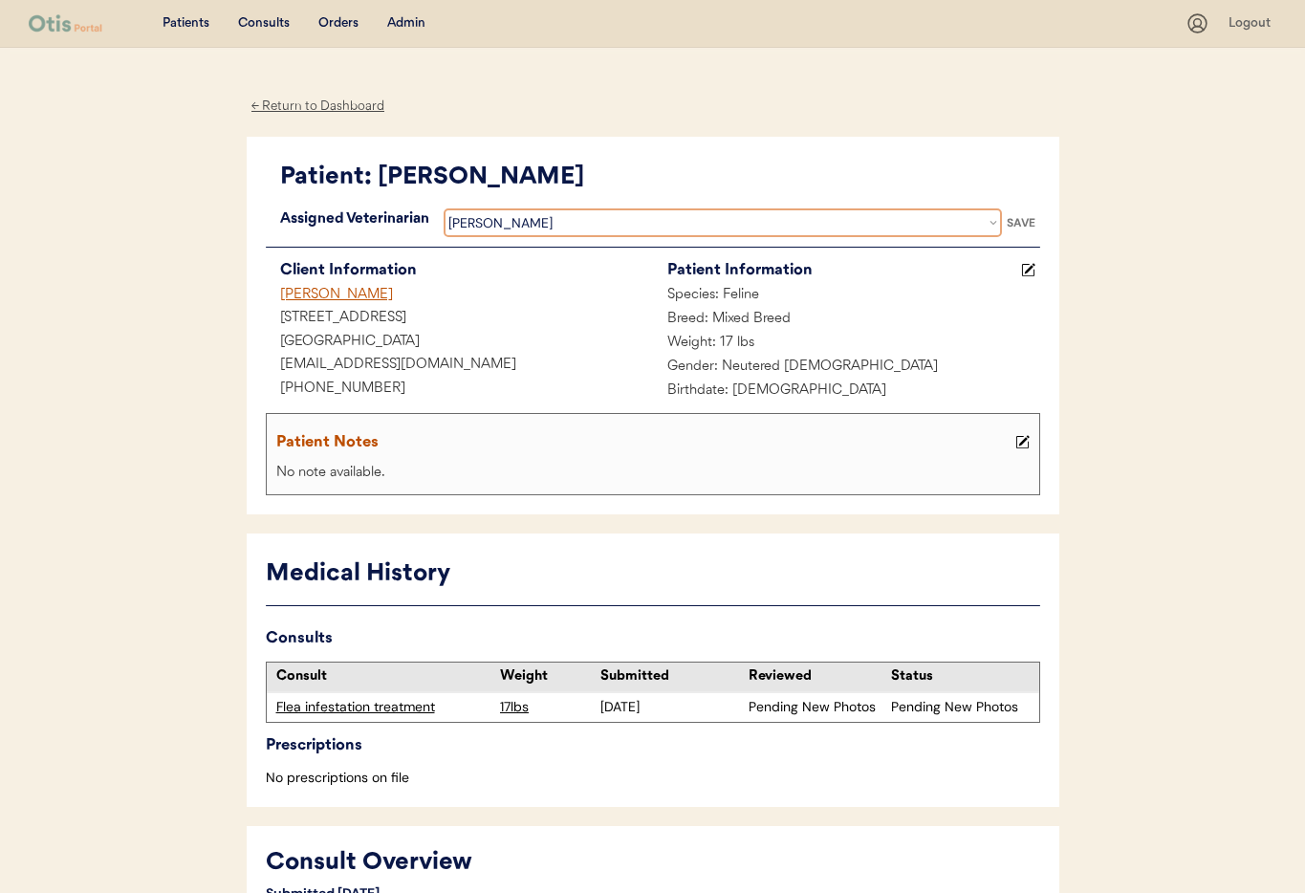
click at [702, 224] on select "Veterinarian Erin Belleville Hillary Braverman Kit Warren Scott Perry" at bounding box center [723, 222] width 558 height 29
select select ""1348695171700984260__LOOKUP__1733767339806x932322702314707600""
click at [444, 208] on select "Veterinarian Erin Belleville Hillary Braverman Kit Warren Scott Perry" at bounding box center [723, 222] width 558 height 29
click at [1021, 219] on div "SAVE" at bounding box center [1021, 222] width 38 height 11
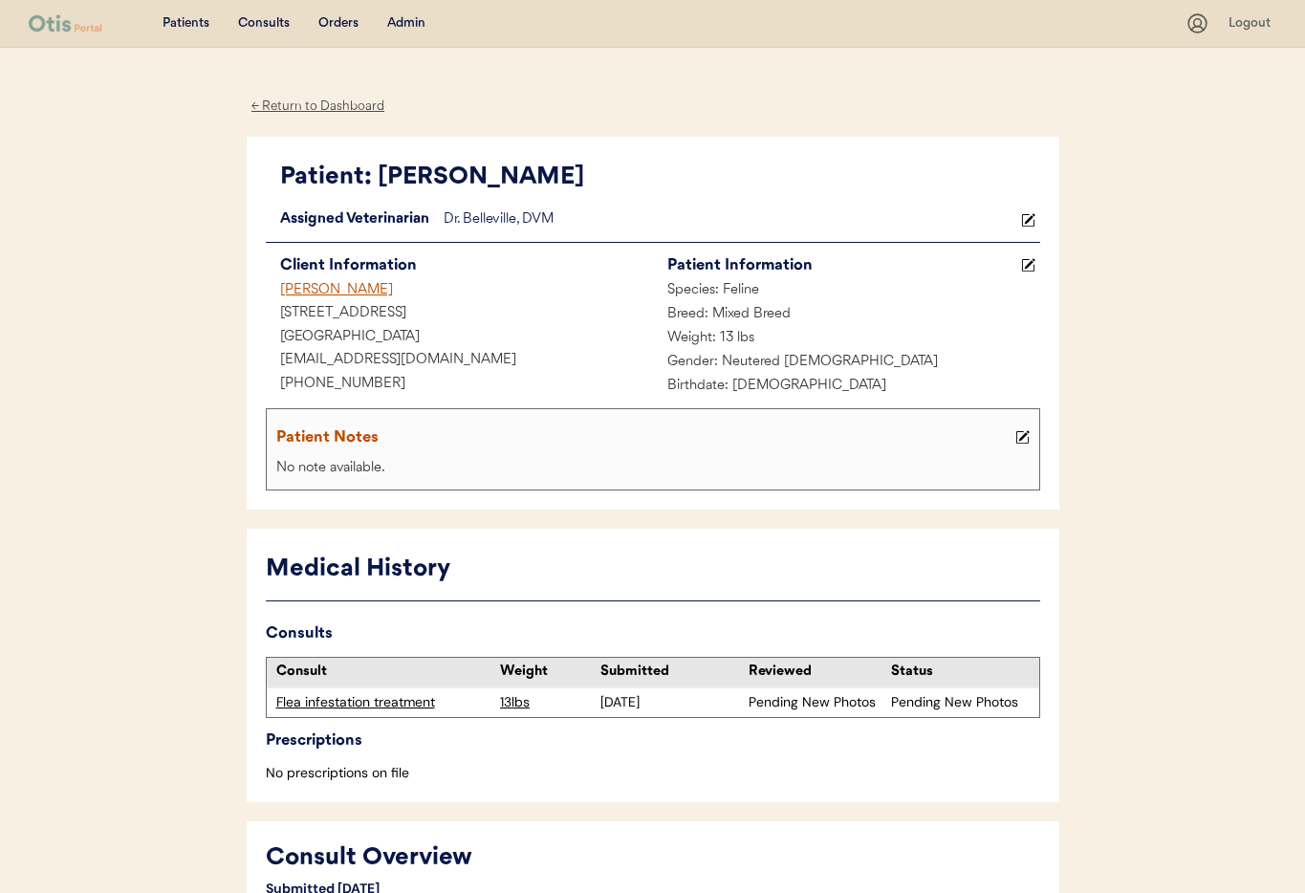
click at [1029, 218] on use at bounding box center [1027, 219] width 13 height 13
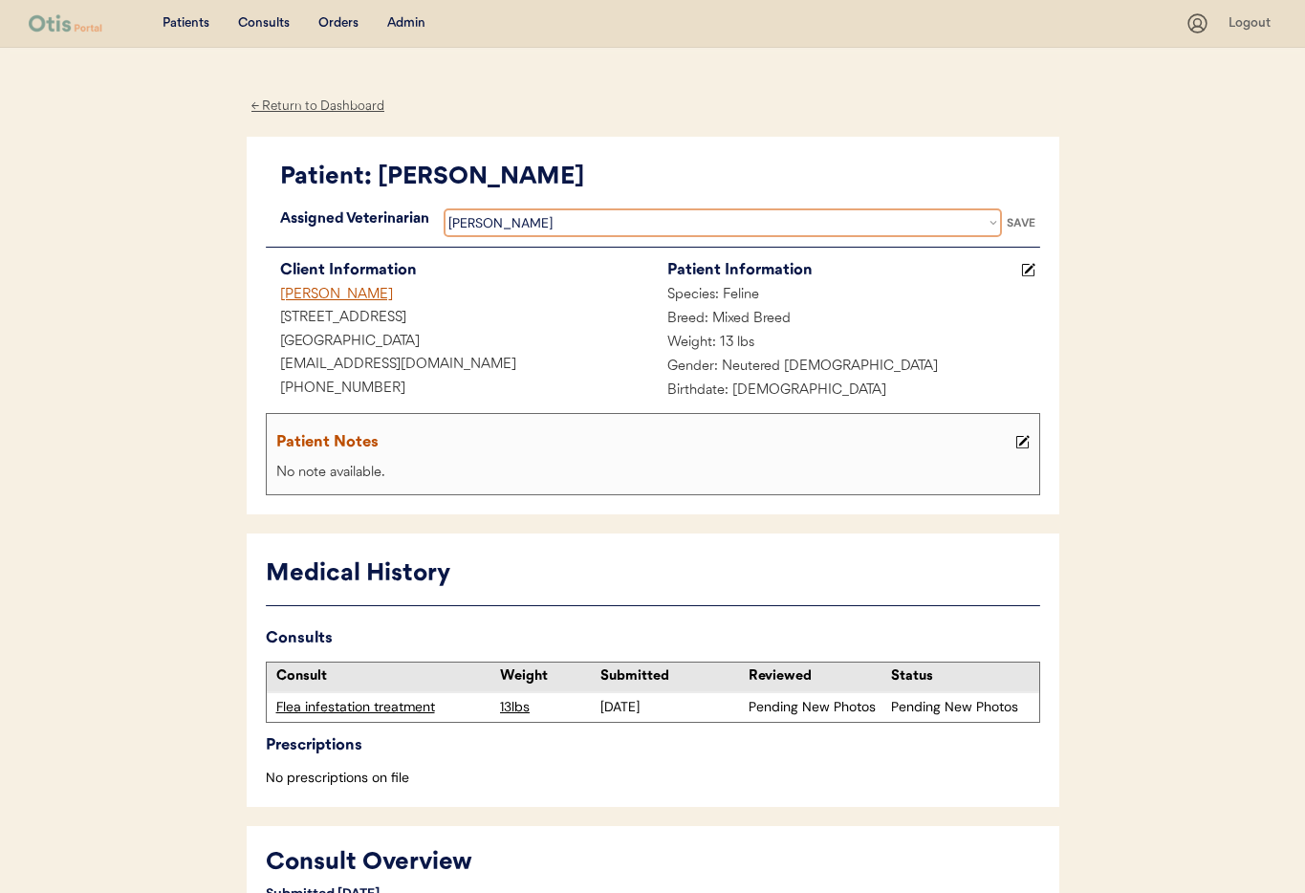
click at [678, 221] on select "Veterinarian [PERSON_NAME] [PERSON_NAME] [PERSON_NAME]" at bounding box center [723, 222] width 558 height 29
select select ""1348695171700984260__LOOKUP__1733767339806x932322702314707600""
click at [444, 208] on select "Veterinarian [PERSON_NAME] [PERSON_NAME] [PERSON_NAME]" at bounding box center [723, 222] width 558 height 29
click at [1016, 225] on div "SAVE" at bounding box center [1021, 222] width 38 height 11
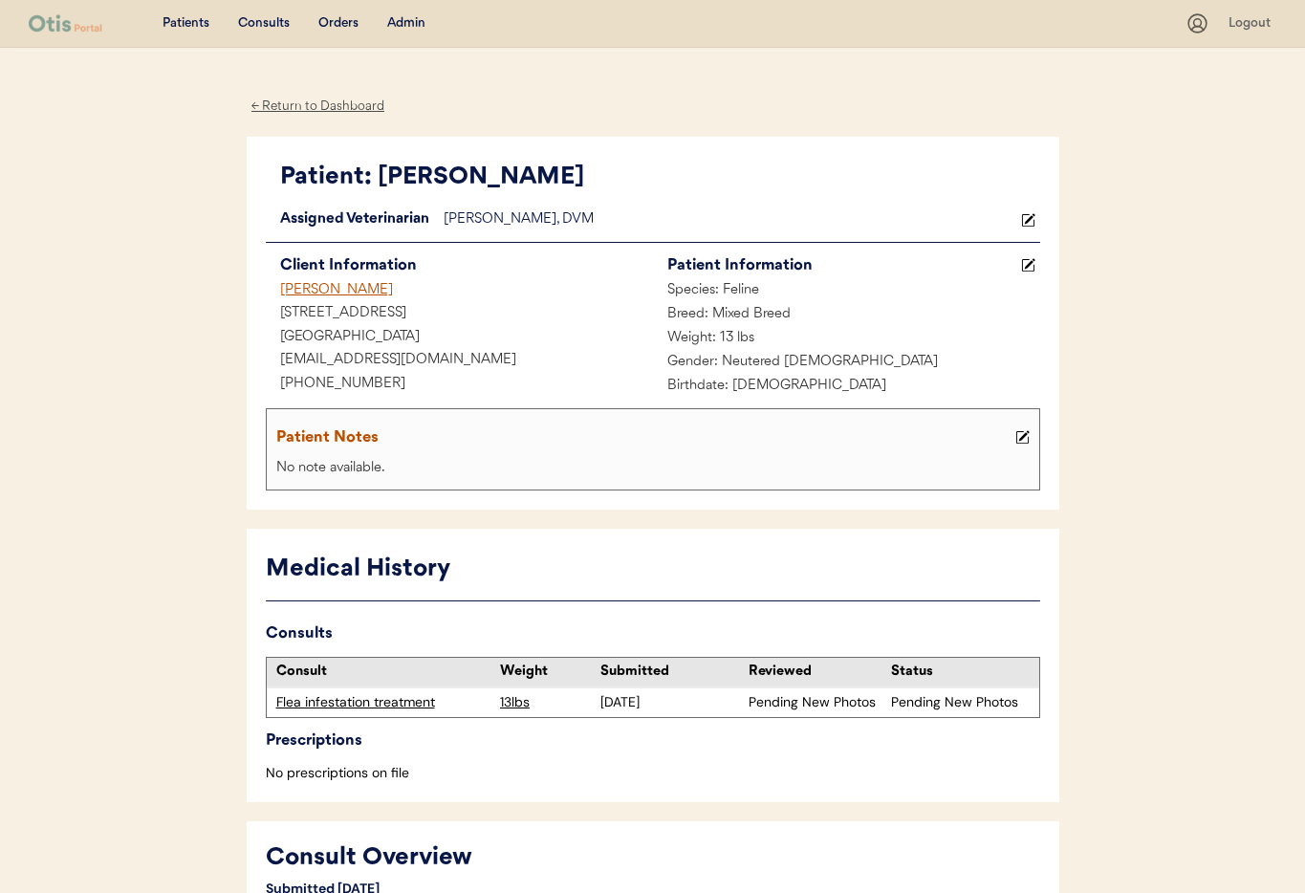
click at [279, 111] on div "← Return to Dashboard" at bounding box center [318, 107] width 143 height 22
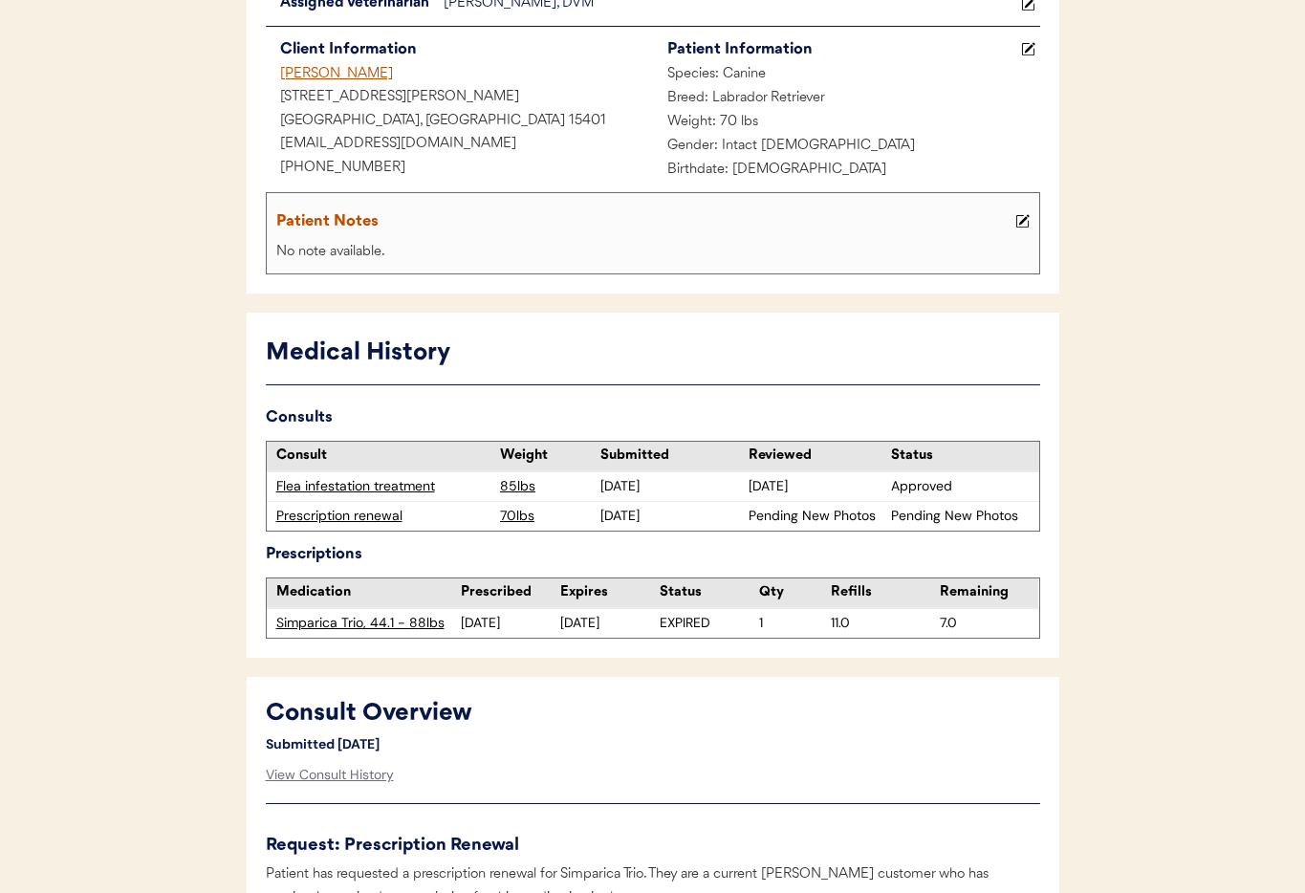
scroll to position [283, 0]
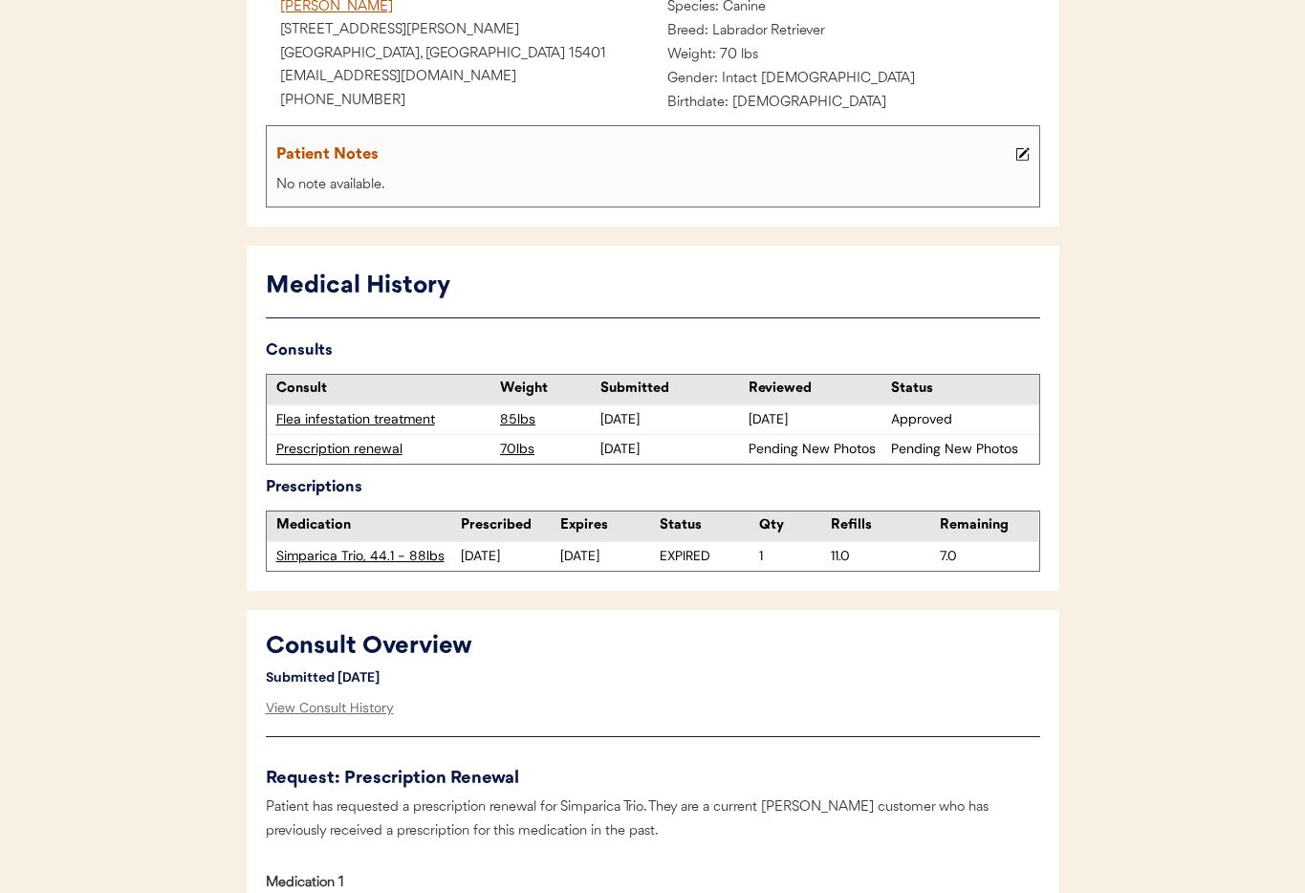
click at [357, 450] on div "Prescription renewal" at bounding box center [383, 449] width 215 height 19
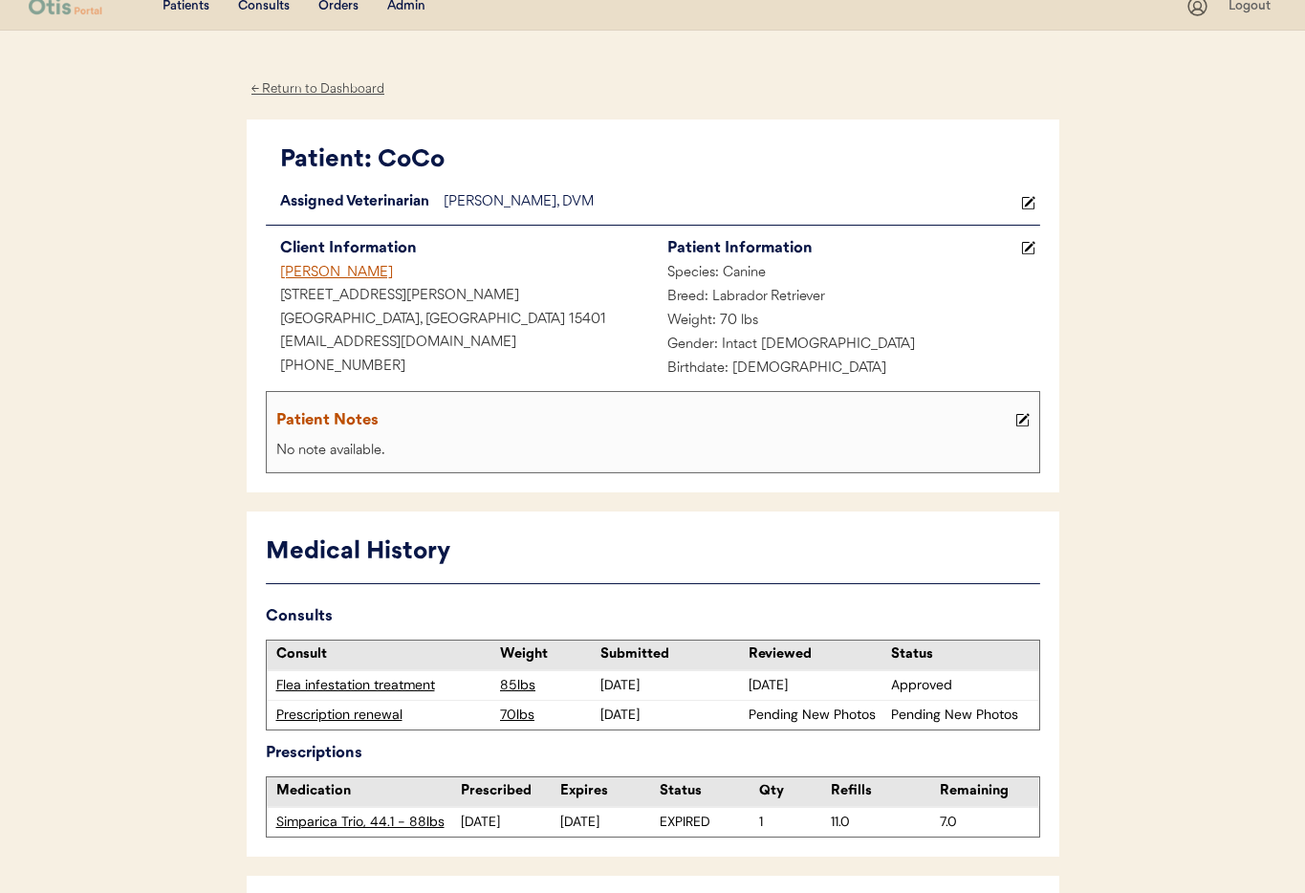
scroll to position [0, 0]
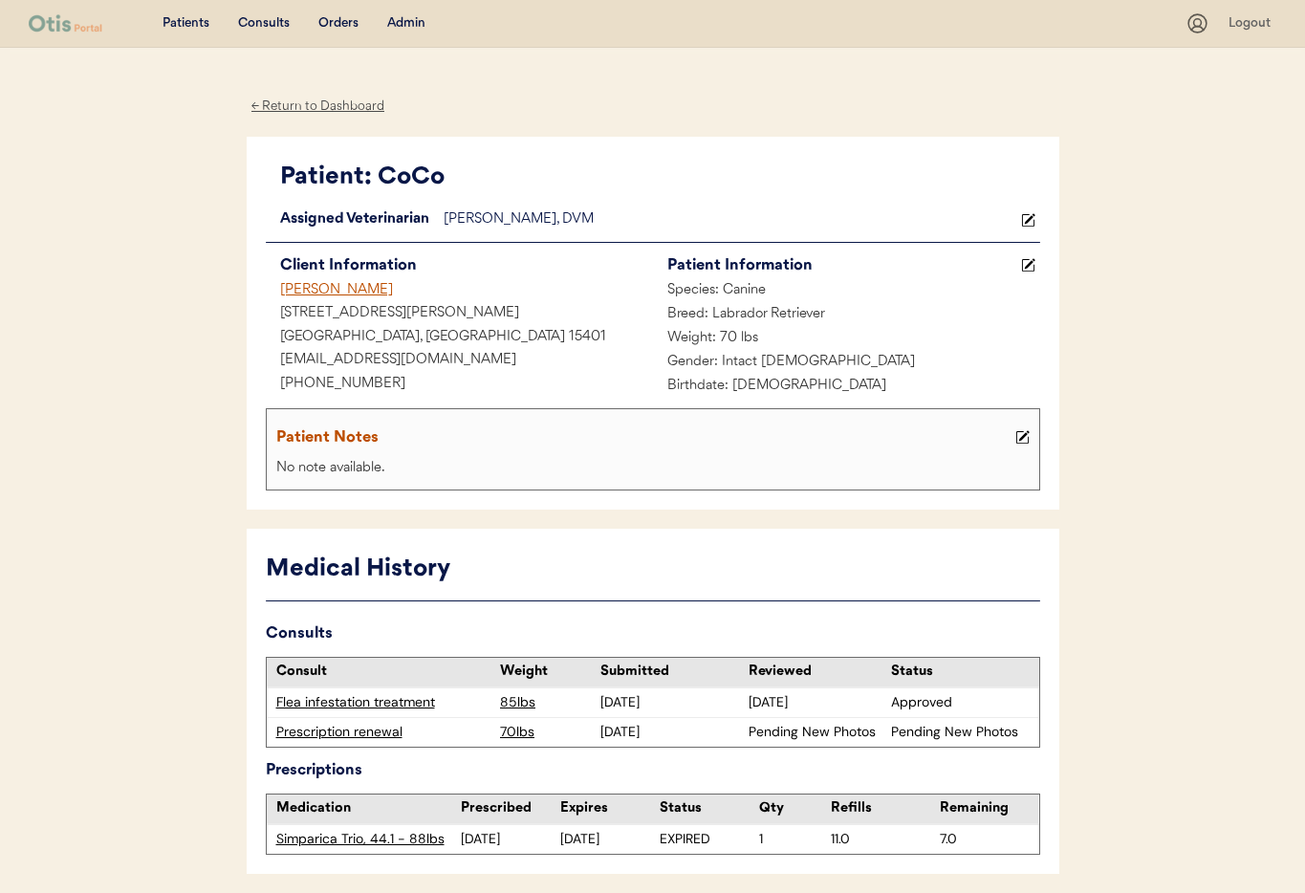
click at [322, 106] on div "← Return to Dashboard" at bounding box center [318, 107] width 143 height 22
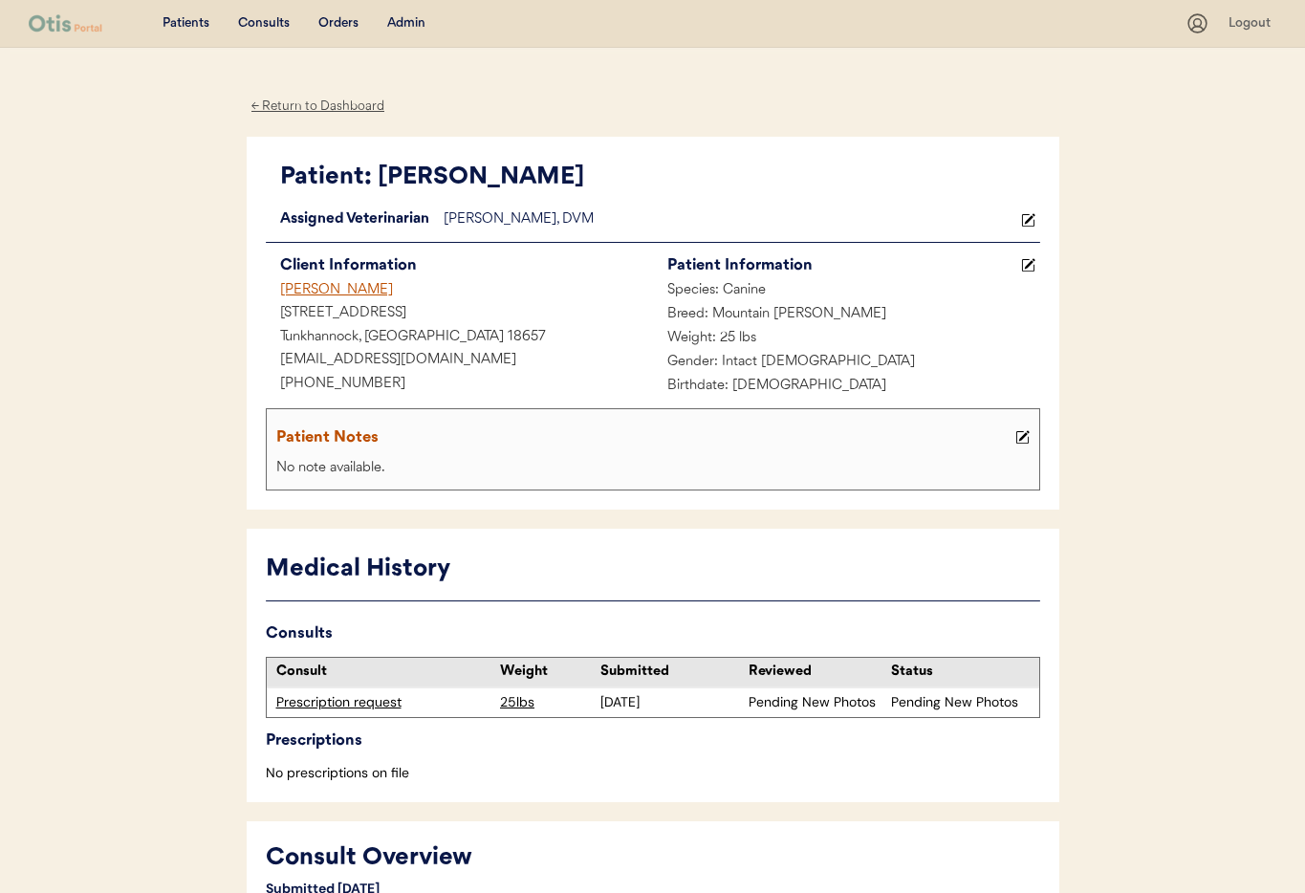
click at [1029, 223] on icon at bounding box center [1028, 220] width 14 height 14
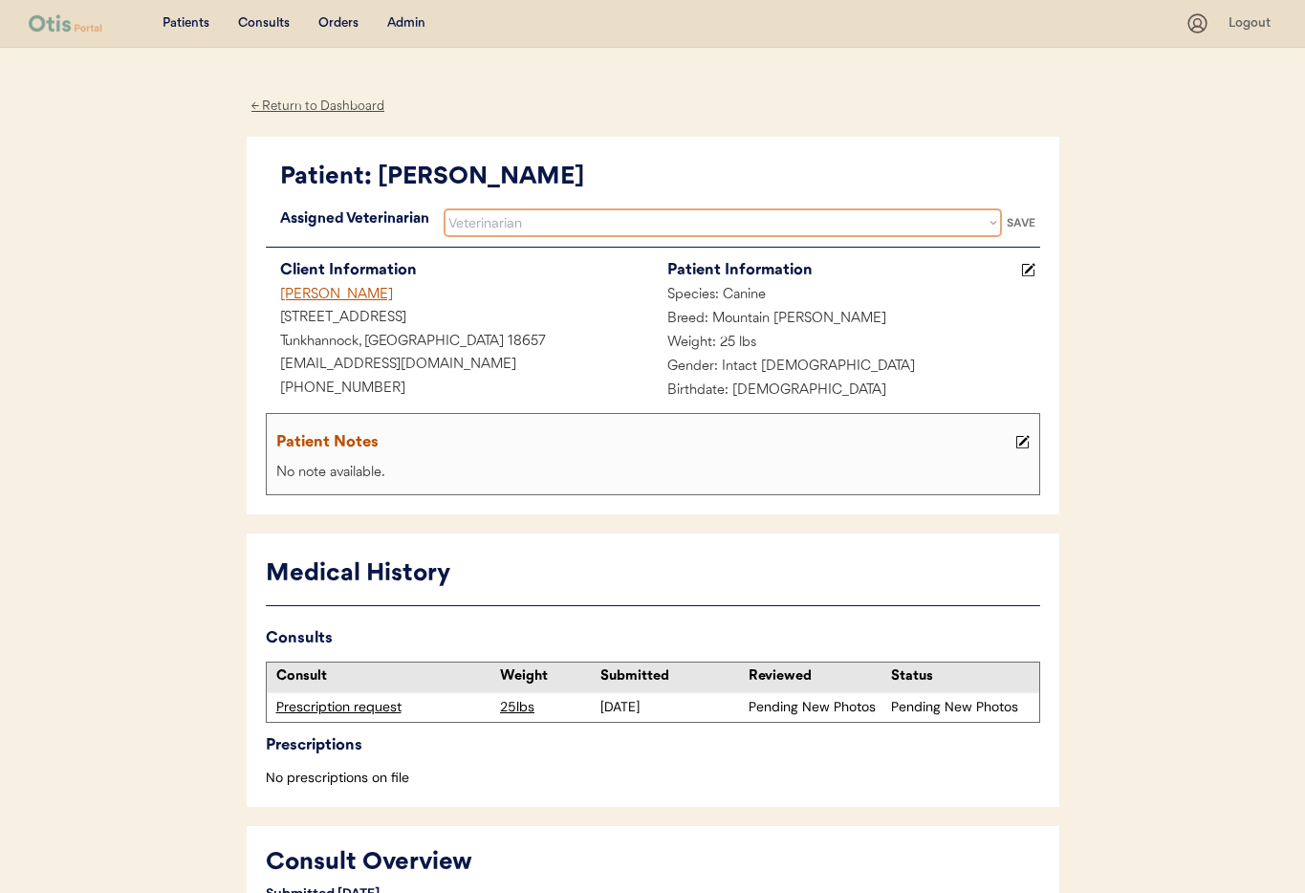
click at [749, 221] on select "Veterinarian [PERSON_NAME] [PERSON_NAME] [PERSON_NAME]" at bounding box center [723, 222] width 558 height 29
click at [683, 223] on select "Veterinarian [PERSON_NAME] [PERSON_NAME] [PERSON_NAME]" at bounding box center [723, 222] width 558 height 29
select select ""1348695171700984260__LOOKUP__1759338682901x585269581670902800""
click at [444, 208] on select "Veterinarian [PERSON_NAME] [PERSON_NAME] [PERSON_NAME]" at bounding box center [723, 222] width 558 height 29
click at [1029, 223] on div "SAVE" at bounding box center [1021, 222] width 38 height 11
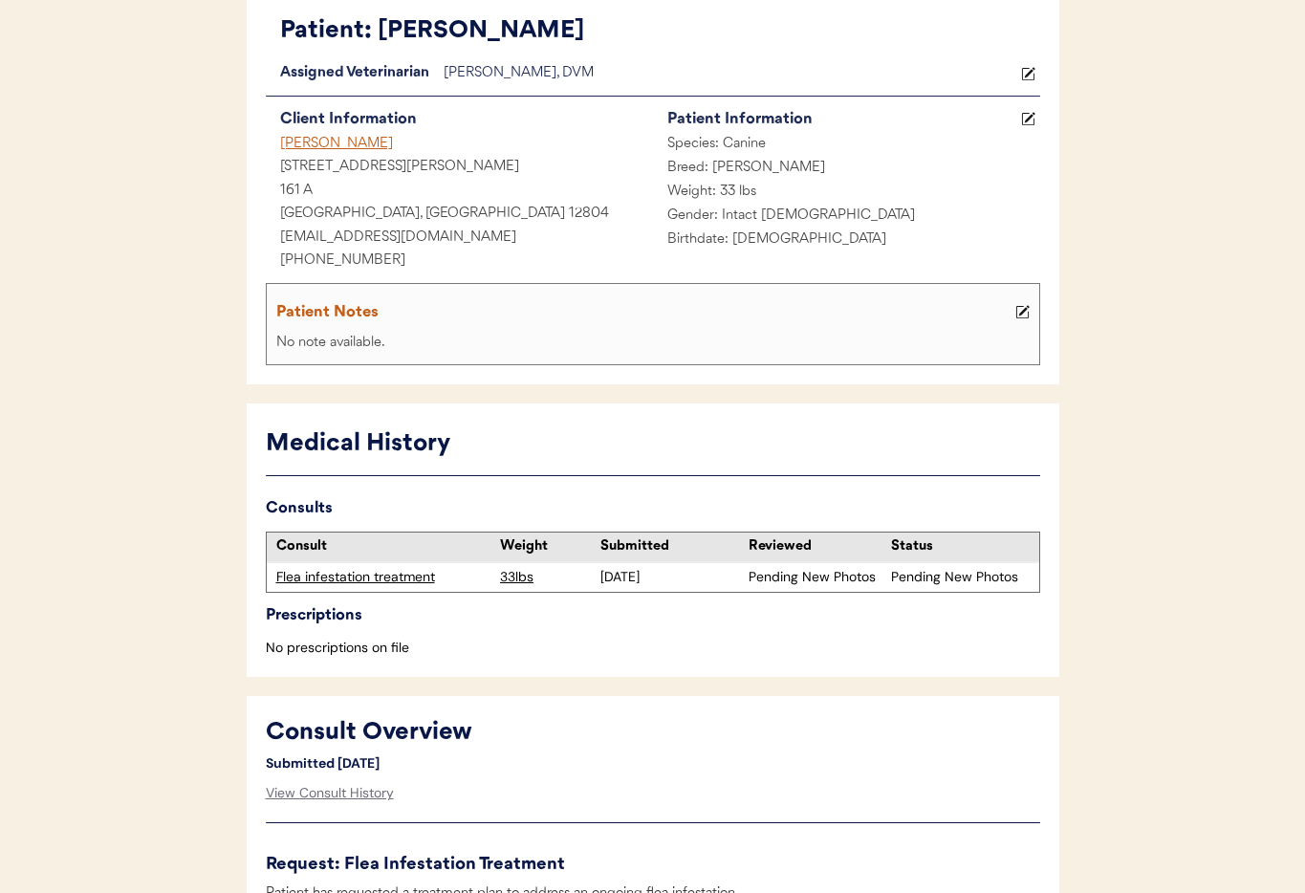
scroll to position [157, 0]
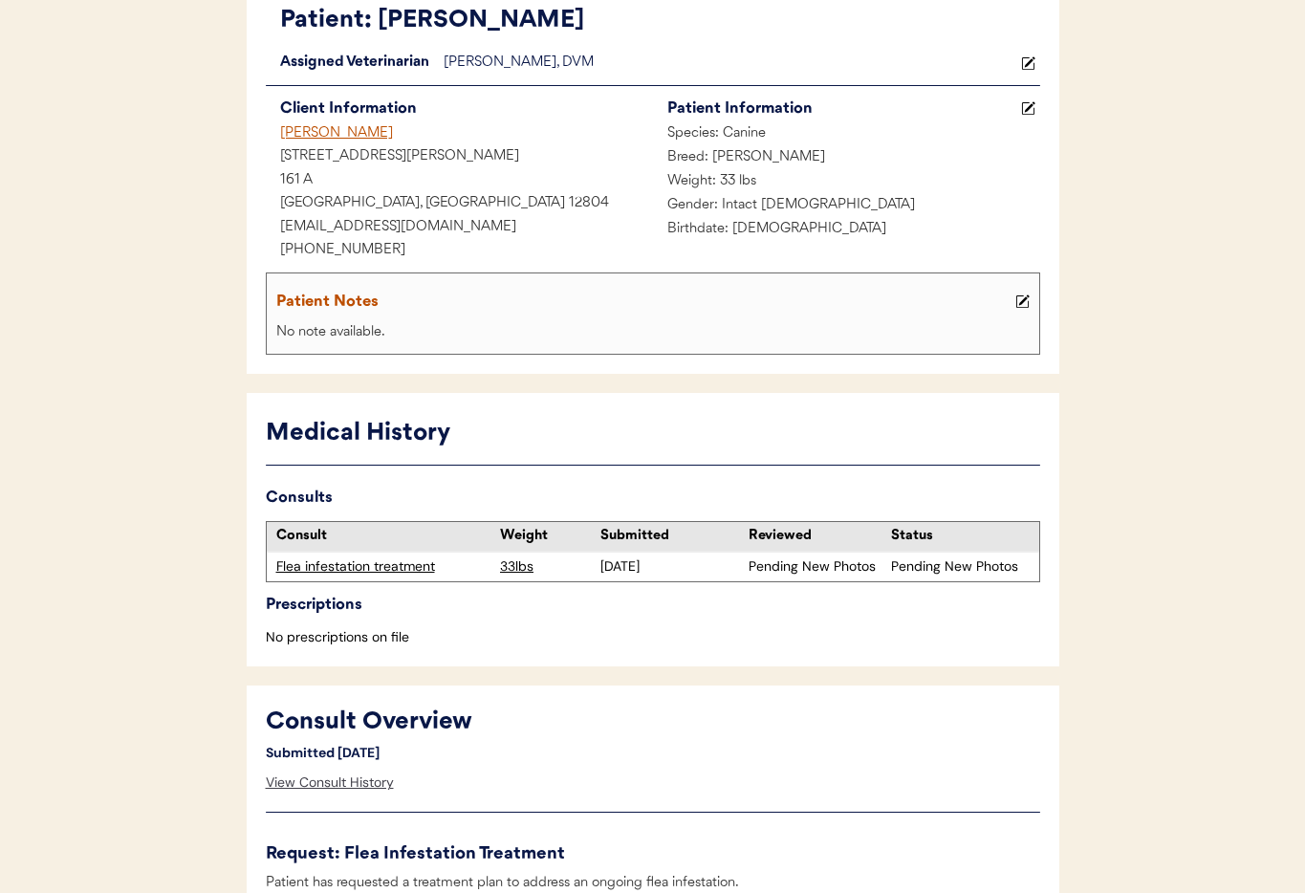
click at [333, 776] on div "View Consult History" at bounding box center [330, 783] width 128 height 38
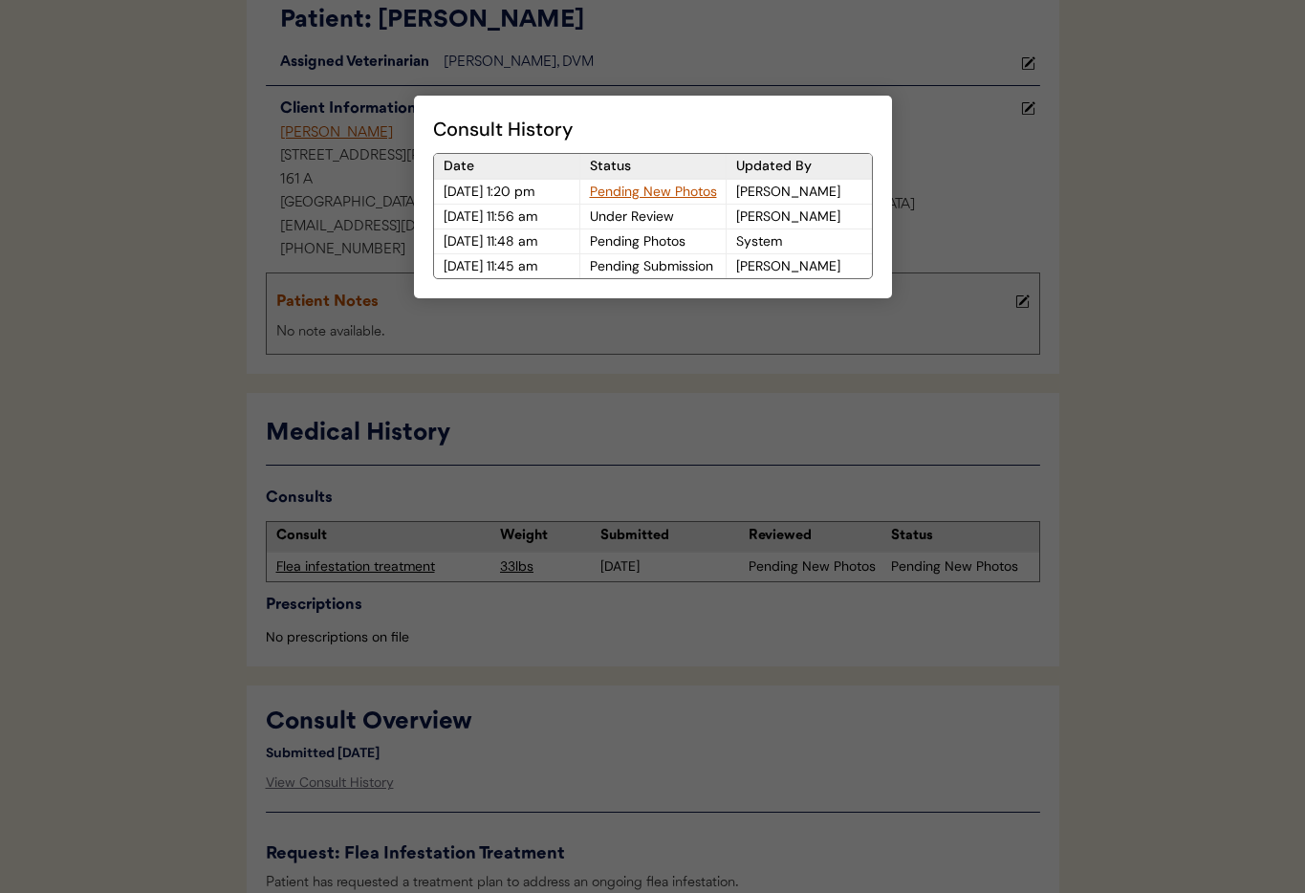
click at [638, 49] on div at bounding box center [652, 446] width 1305 height 893
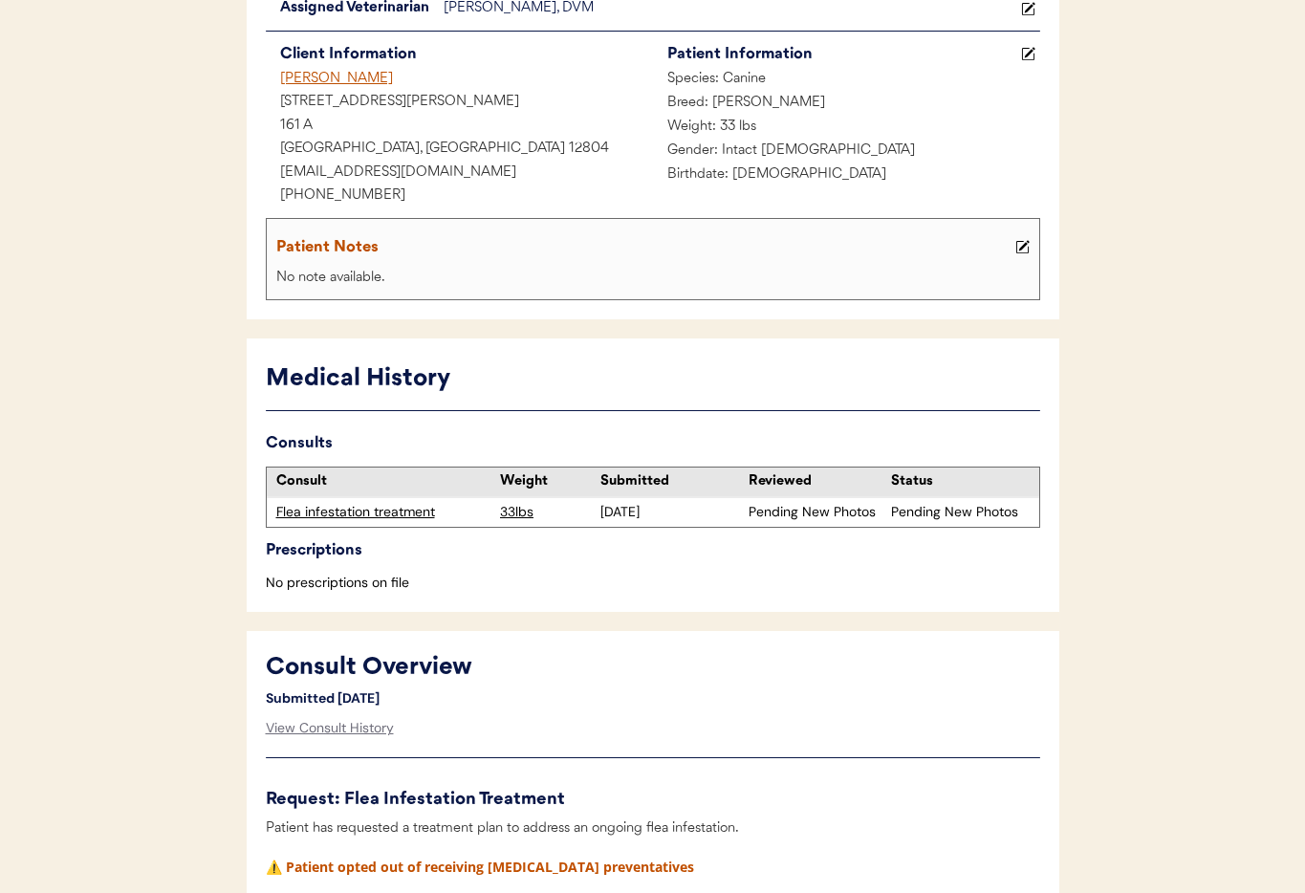
scroll to position [250, 0]
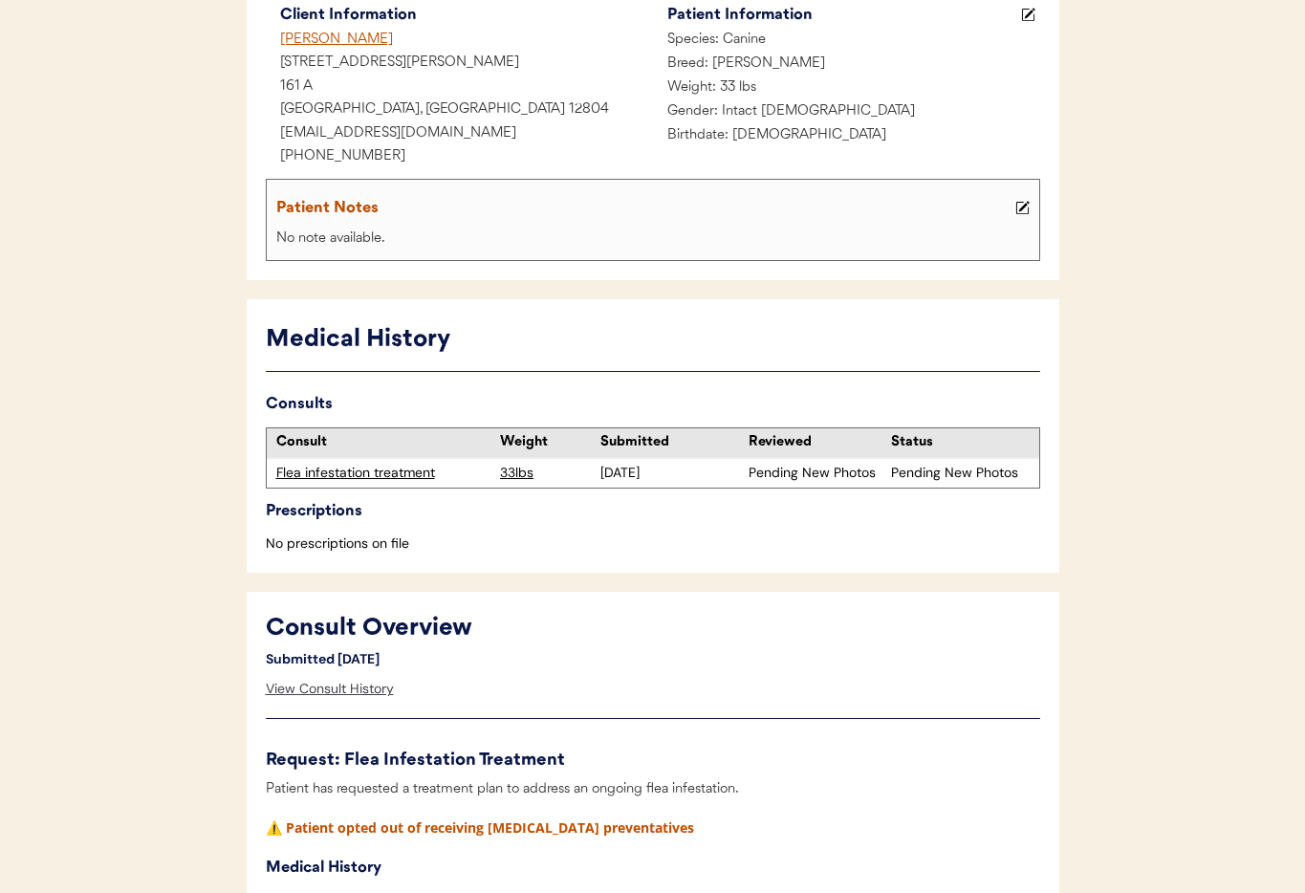
click at [358, 690] on div "View Consult History" at bounding box center [330, 689] width 128 height 38
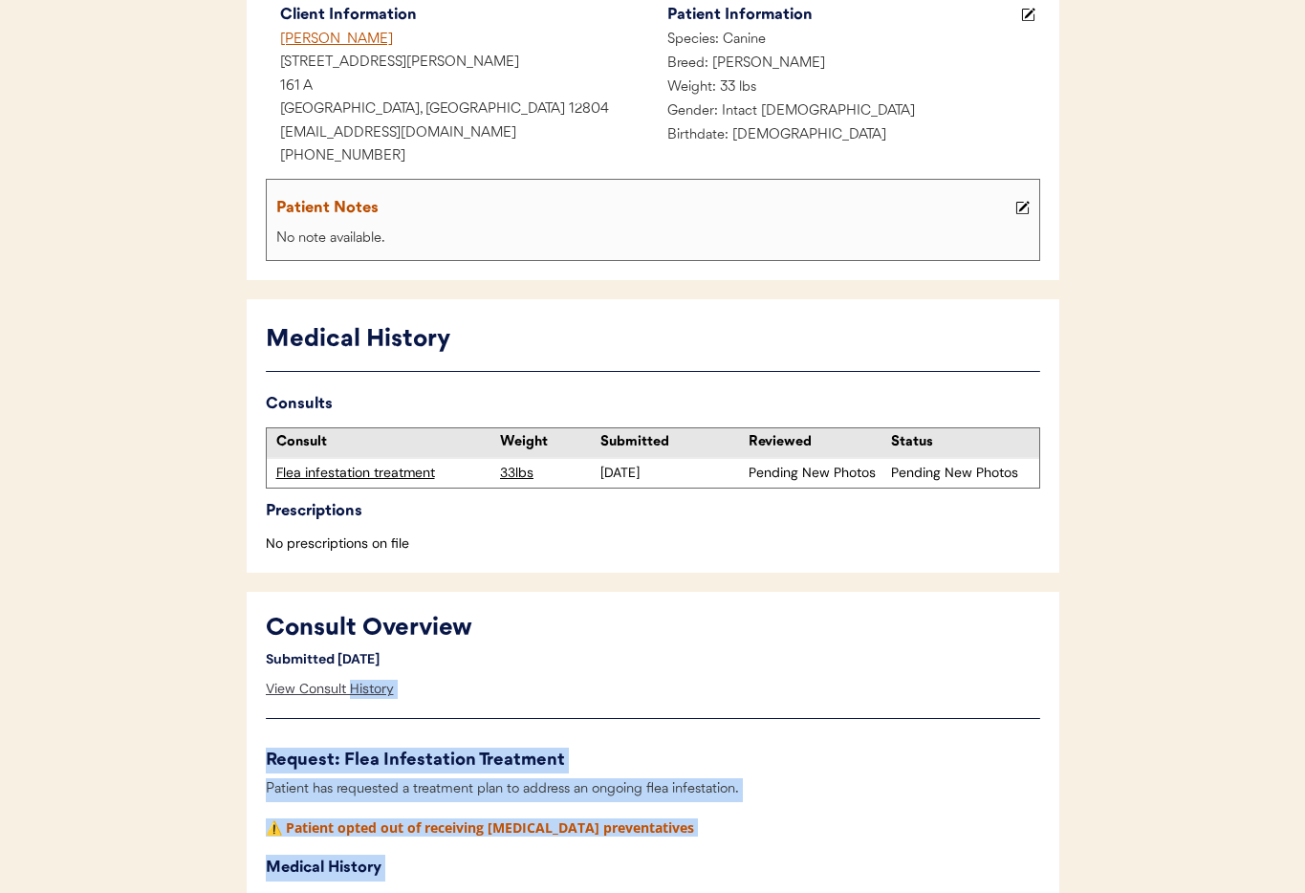
click at [358, 642] on body "Patients Consults Orders Admin Logout ← Return to Dashboard Patient: Ollie Load…" at bounding box center [652, 196] width 1305 height 893
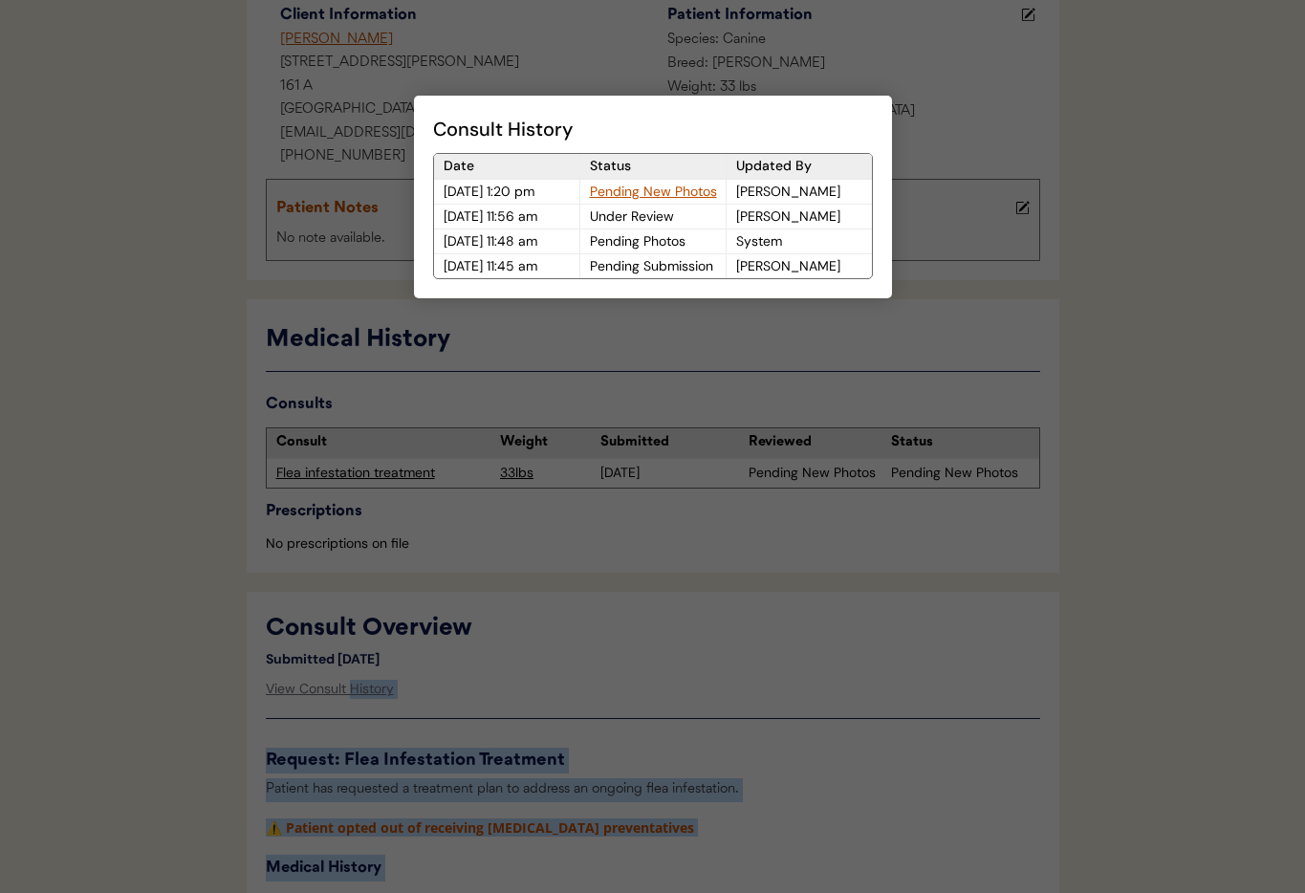
click at [576, 71] on div at bounding box center [652, 446] width 1305 height 893
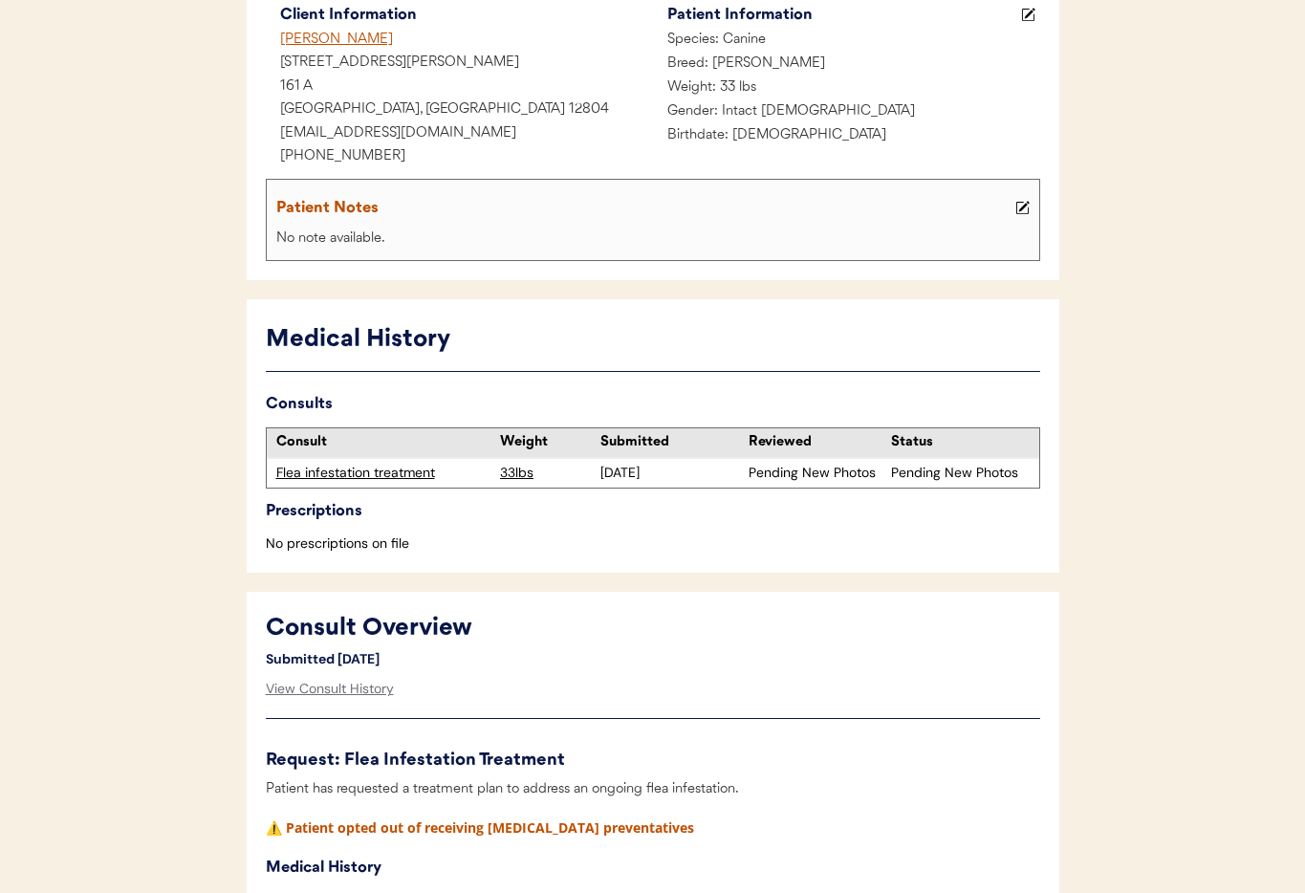
scroll to position [0, 0]
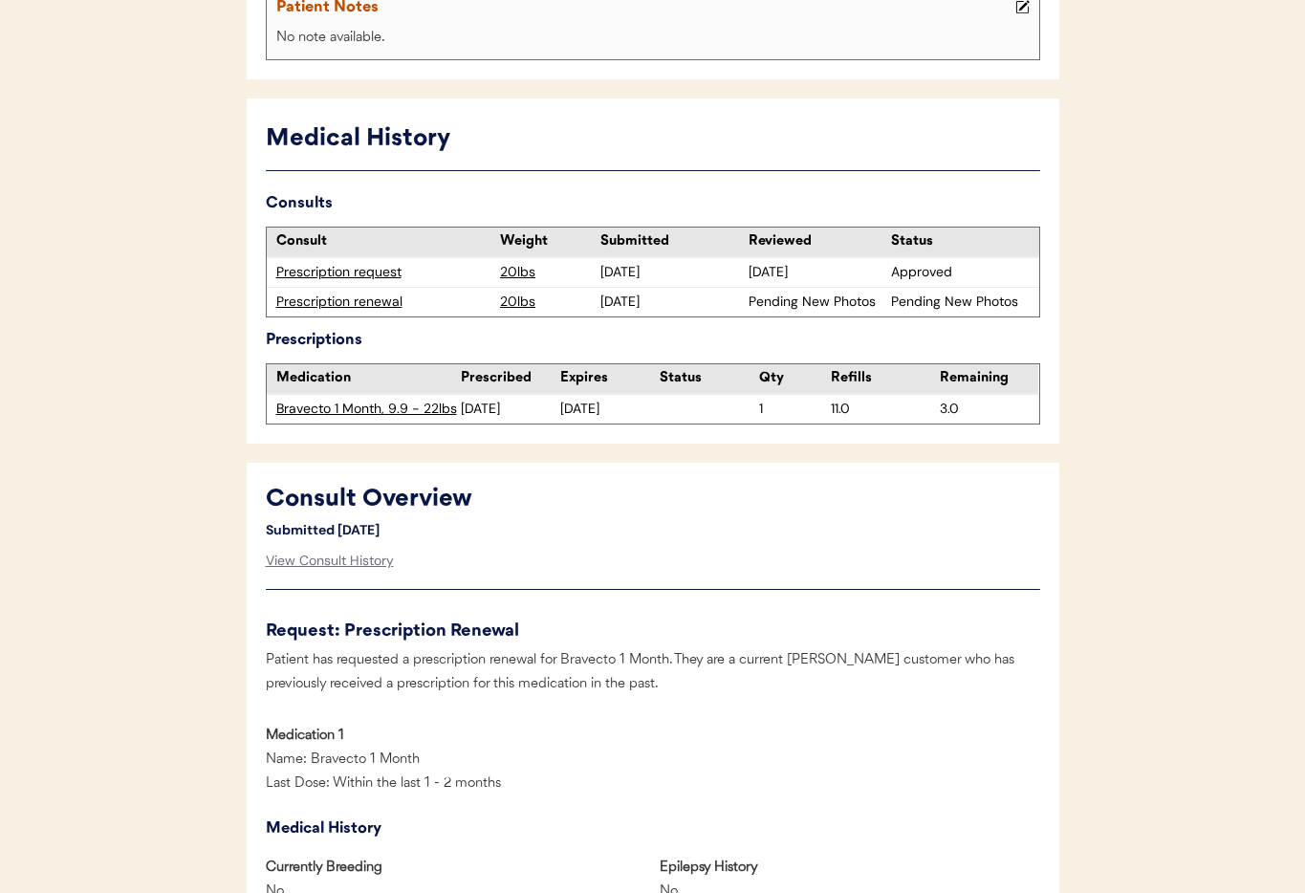
scroll to position [475, 0]
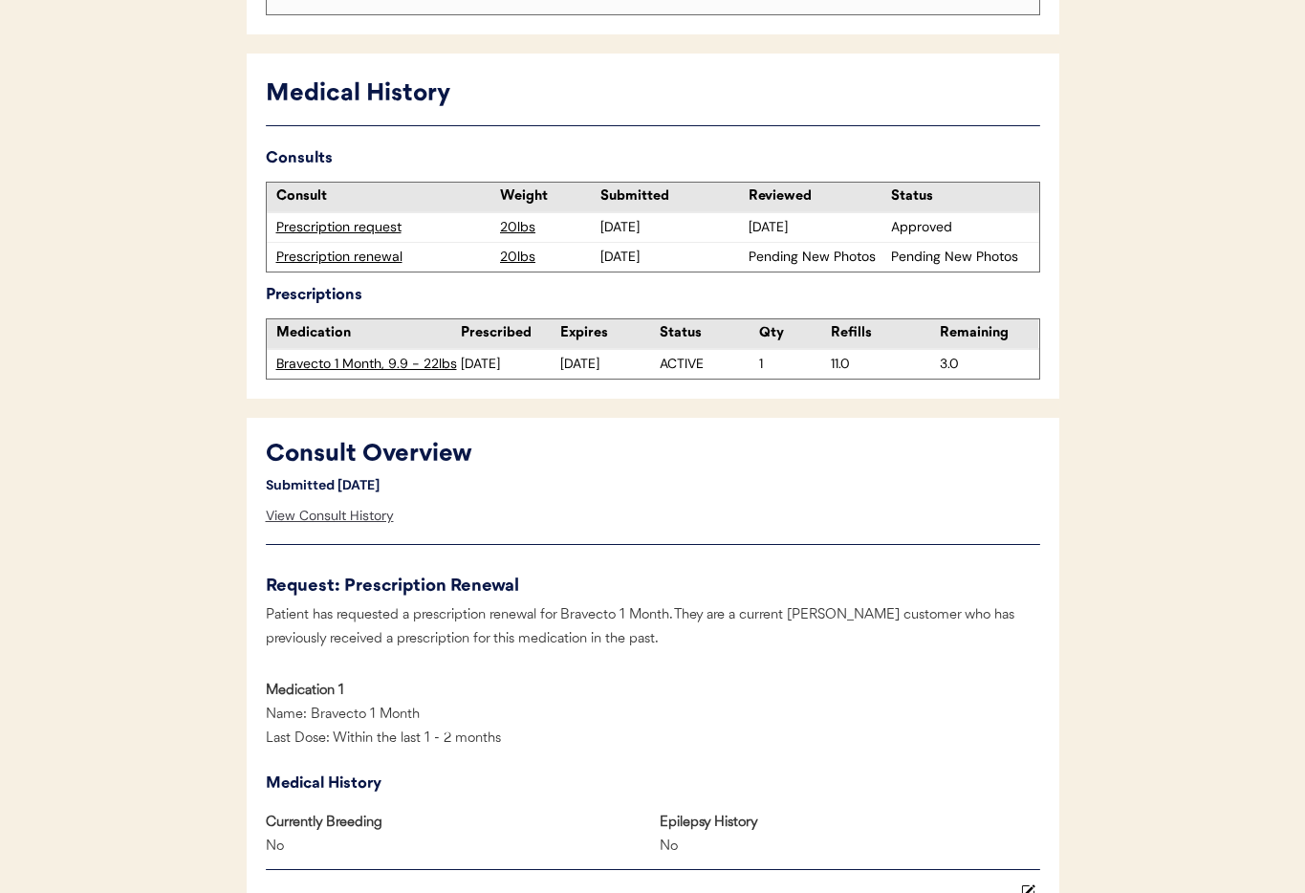
click at [338, 521] on div "View Consult History" at bounding box center [330, 516] width 128 height 38
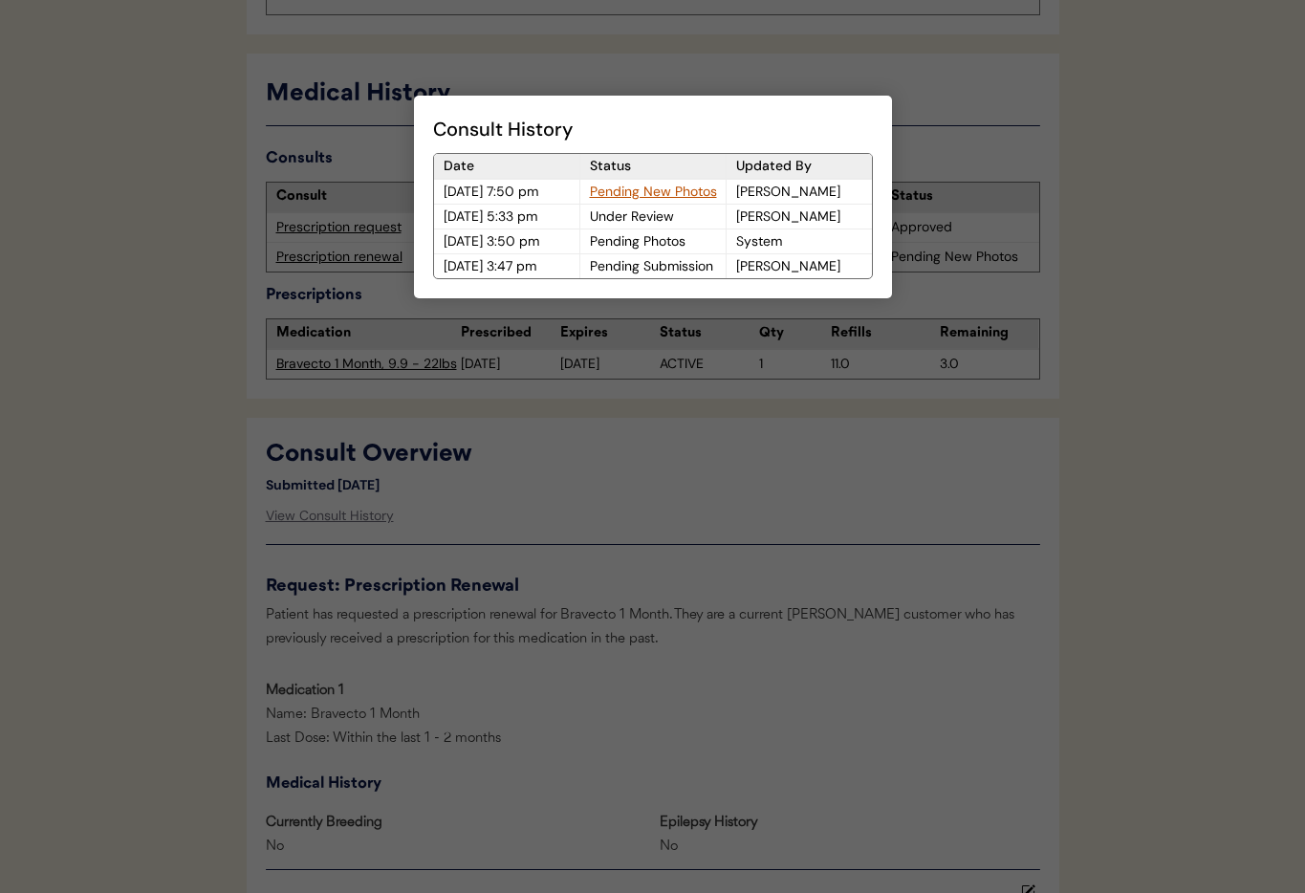
click at [577, 507] on div at bounding box center [652, 446] width 1305 height 893
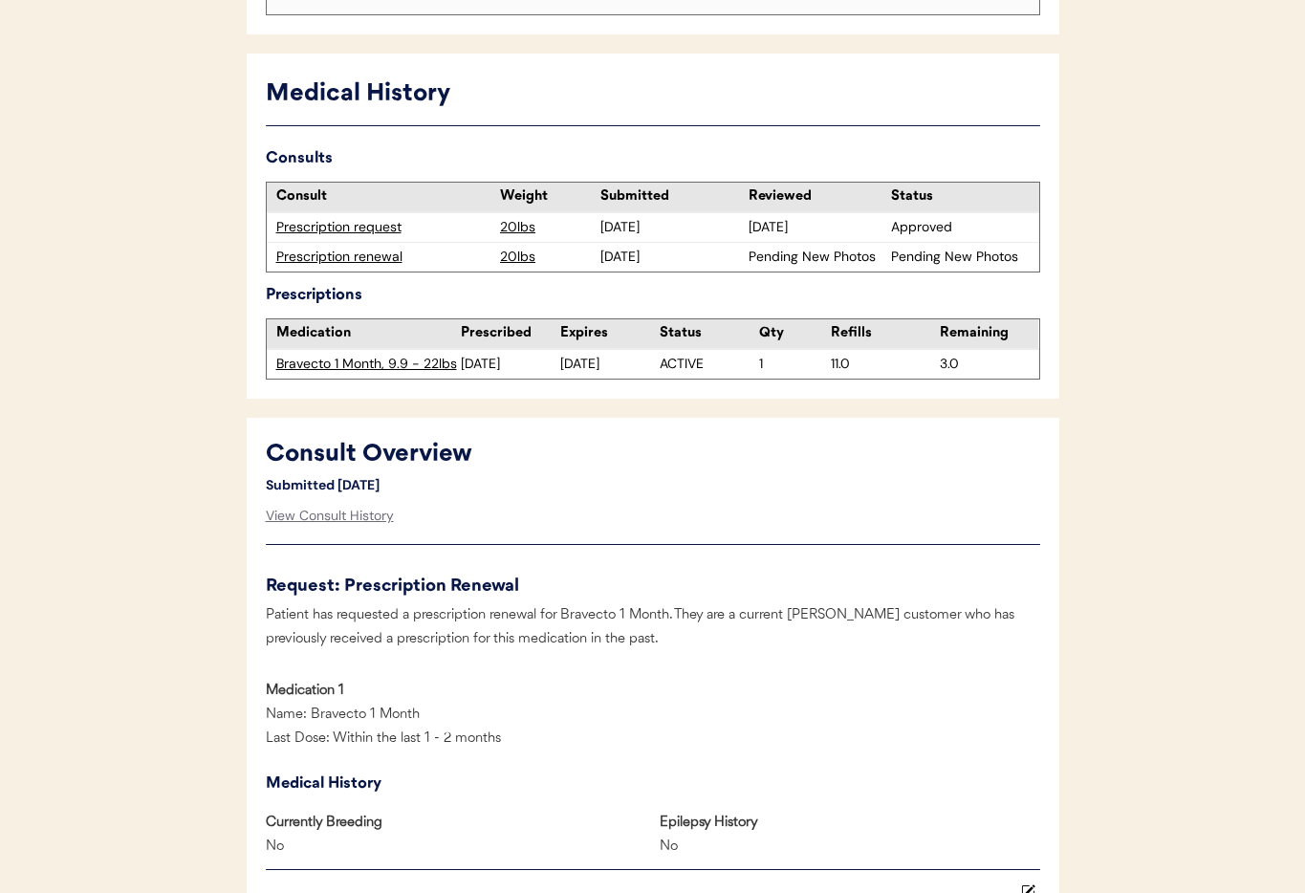
scroll to position [0, 0]
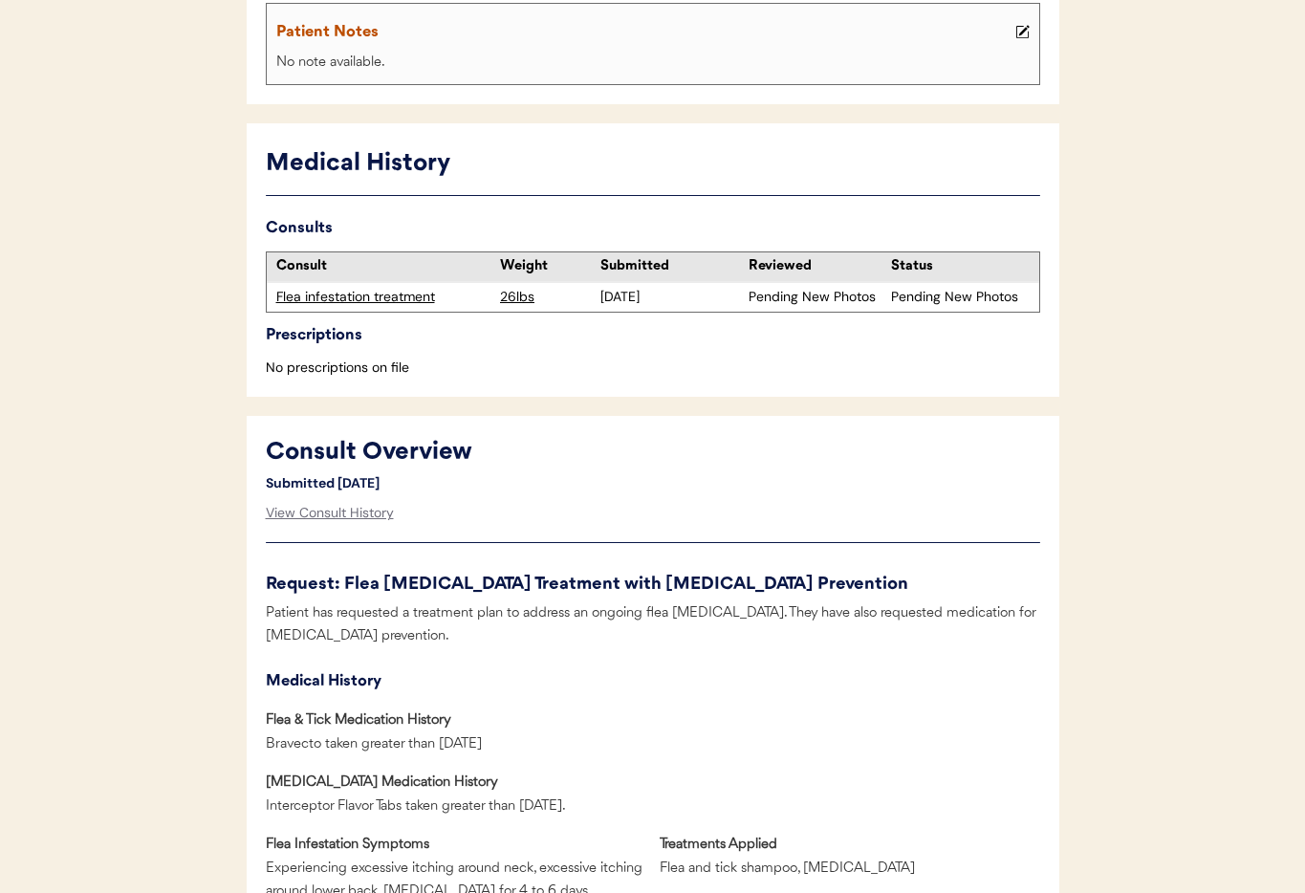
scroll to position [438, 0]
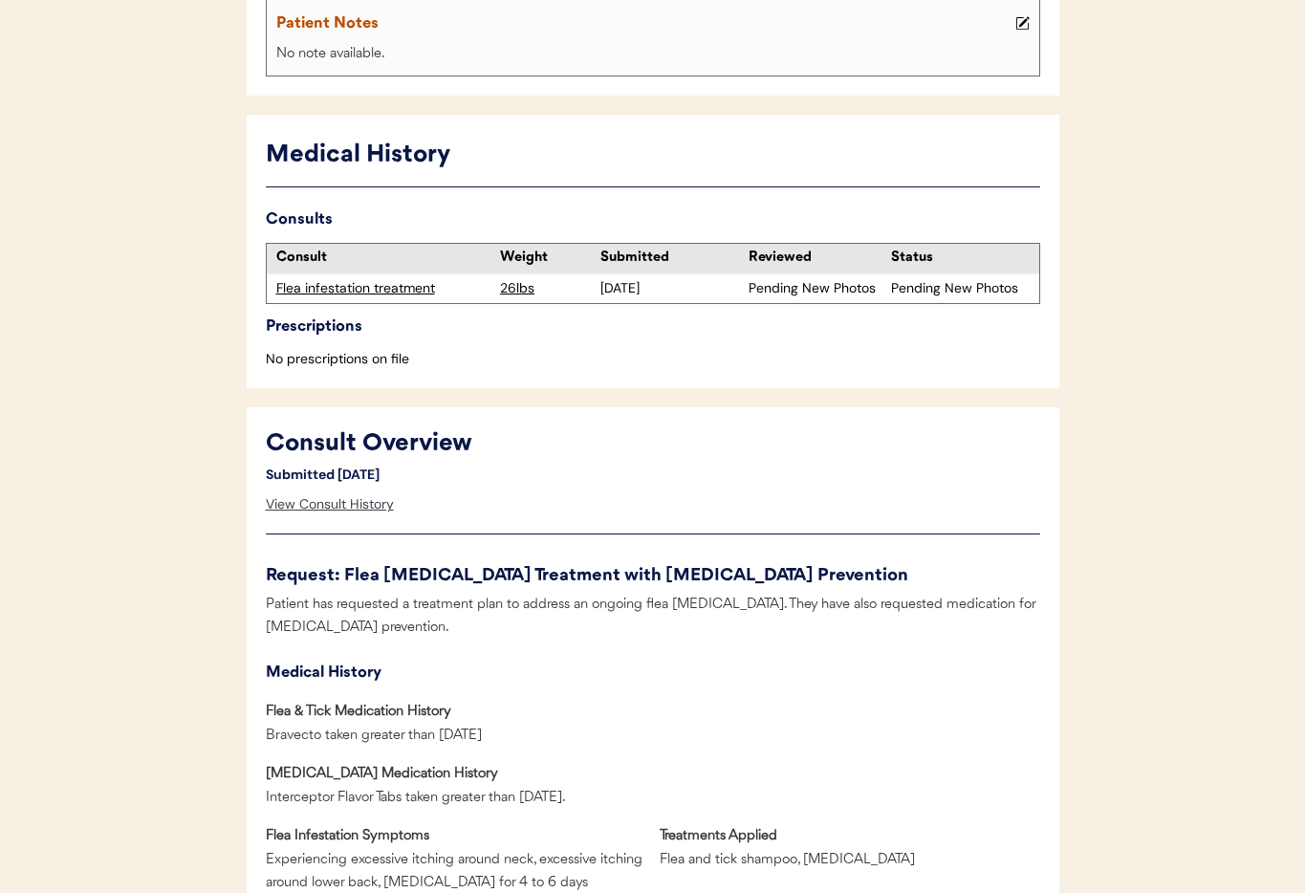
click at [355, 501] on div "View Consult History" at bounding box center [330, 505] width 128 height 38
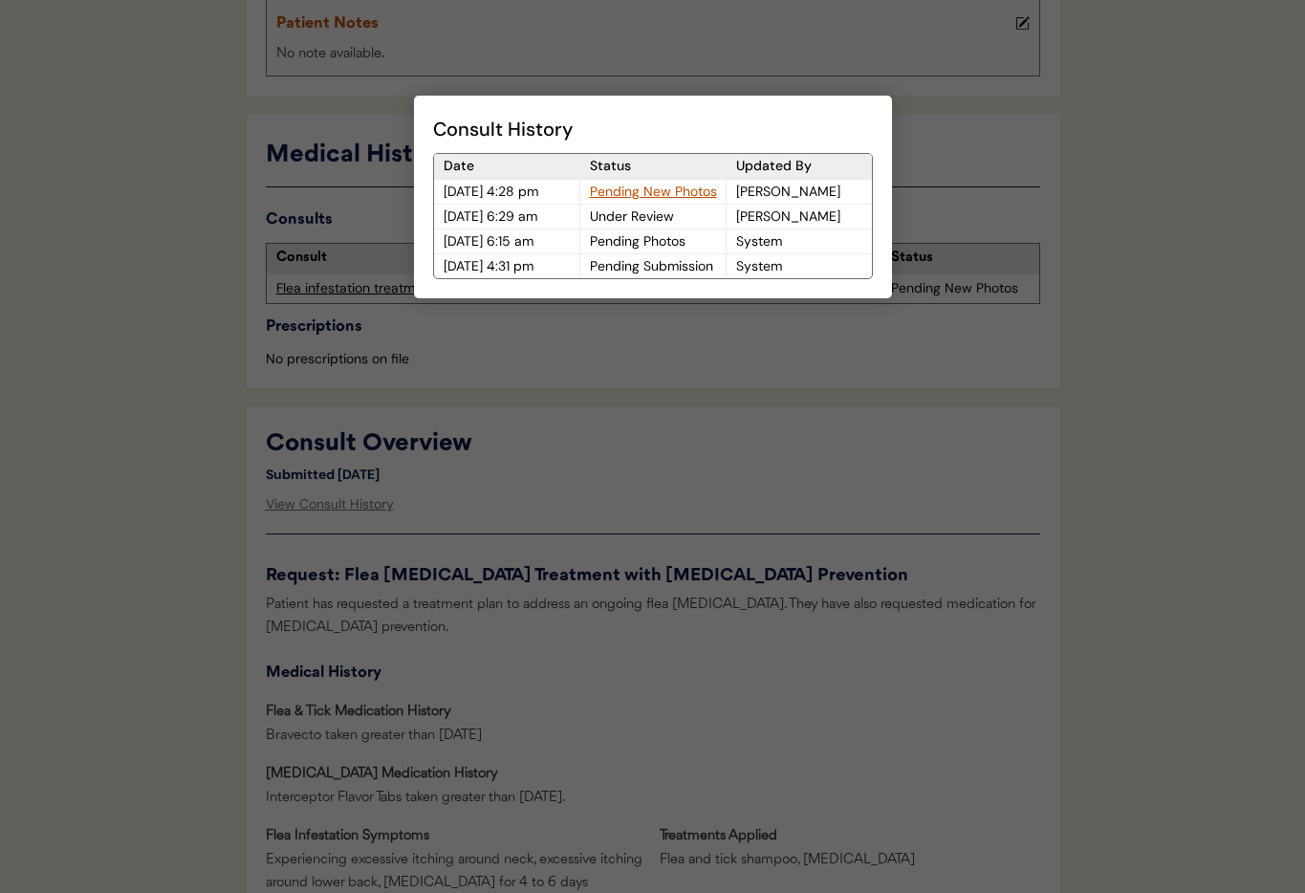
click at [778, 503] on div at bounding box center [652, 446] width 1305 height 893
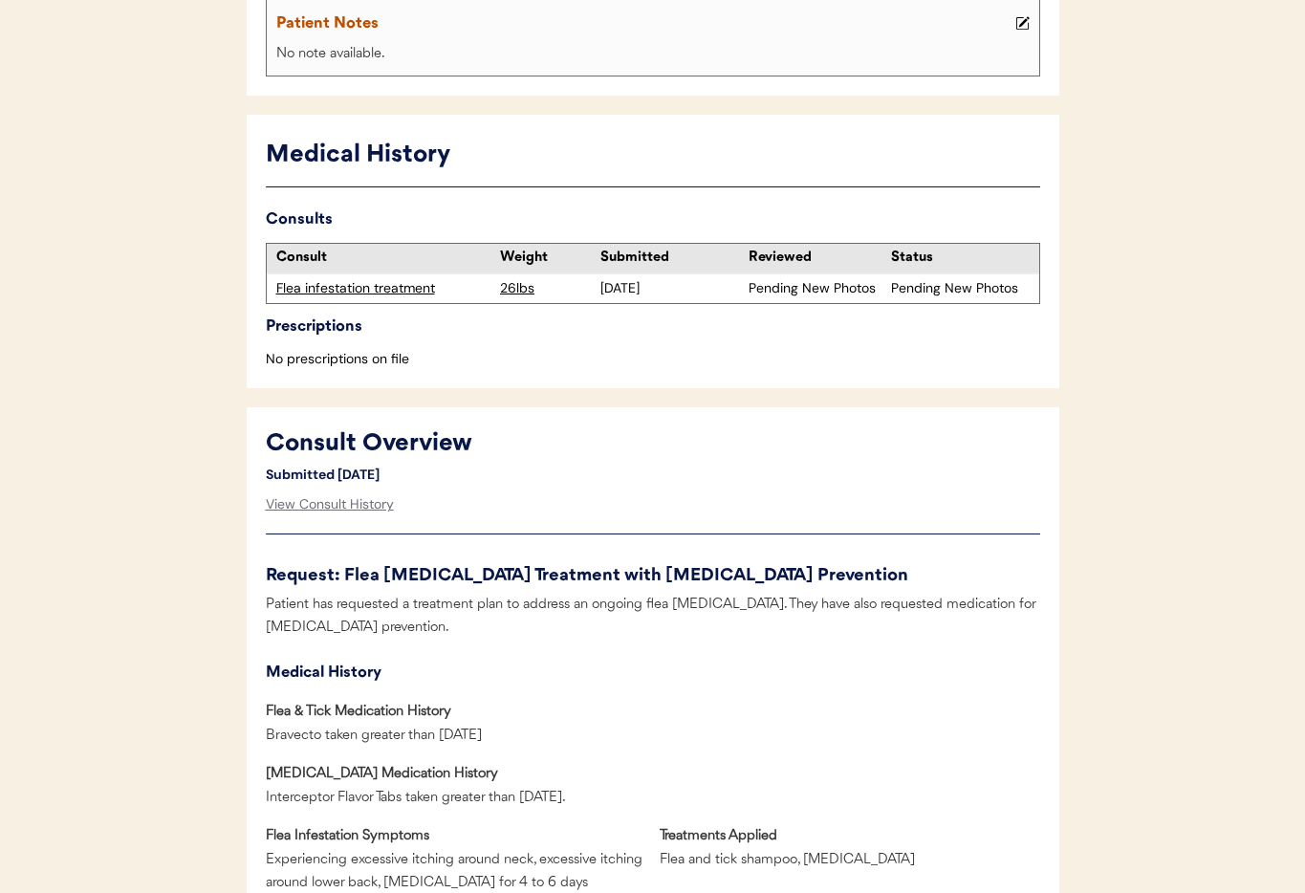
scroll to position [0, 0]
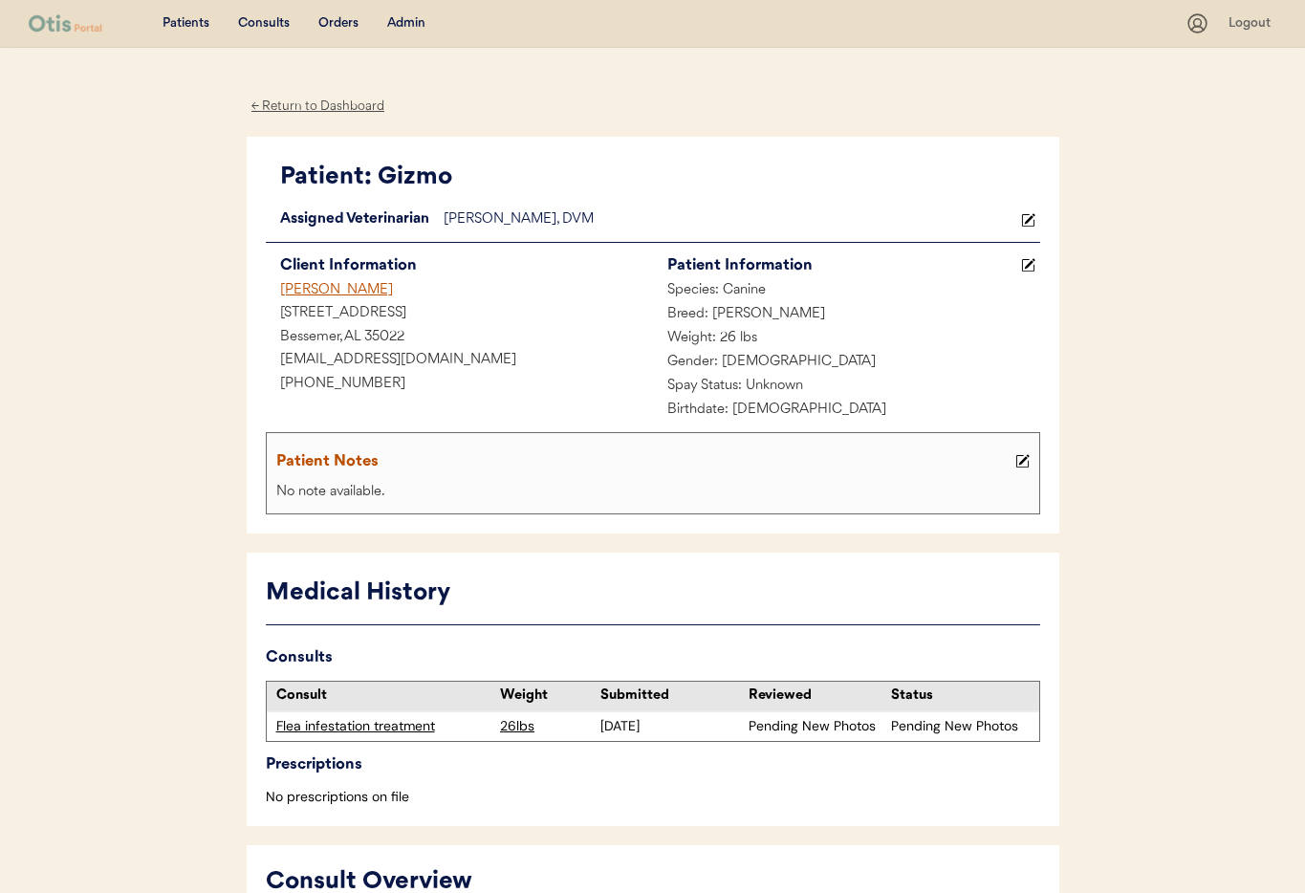
click at [314, 105] on div "← Return to Dashboard" at bounding box center [318, 107] width 143 height 22
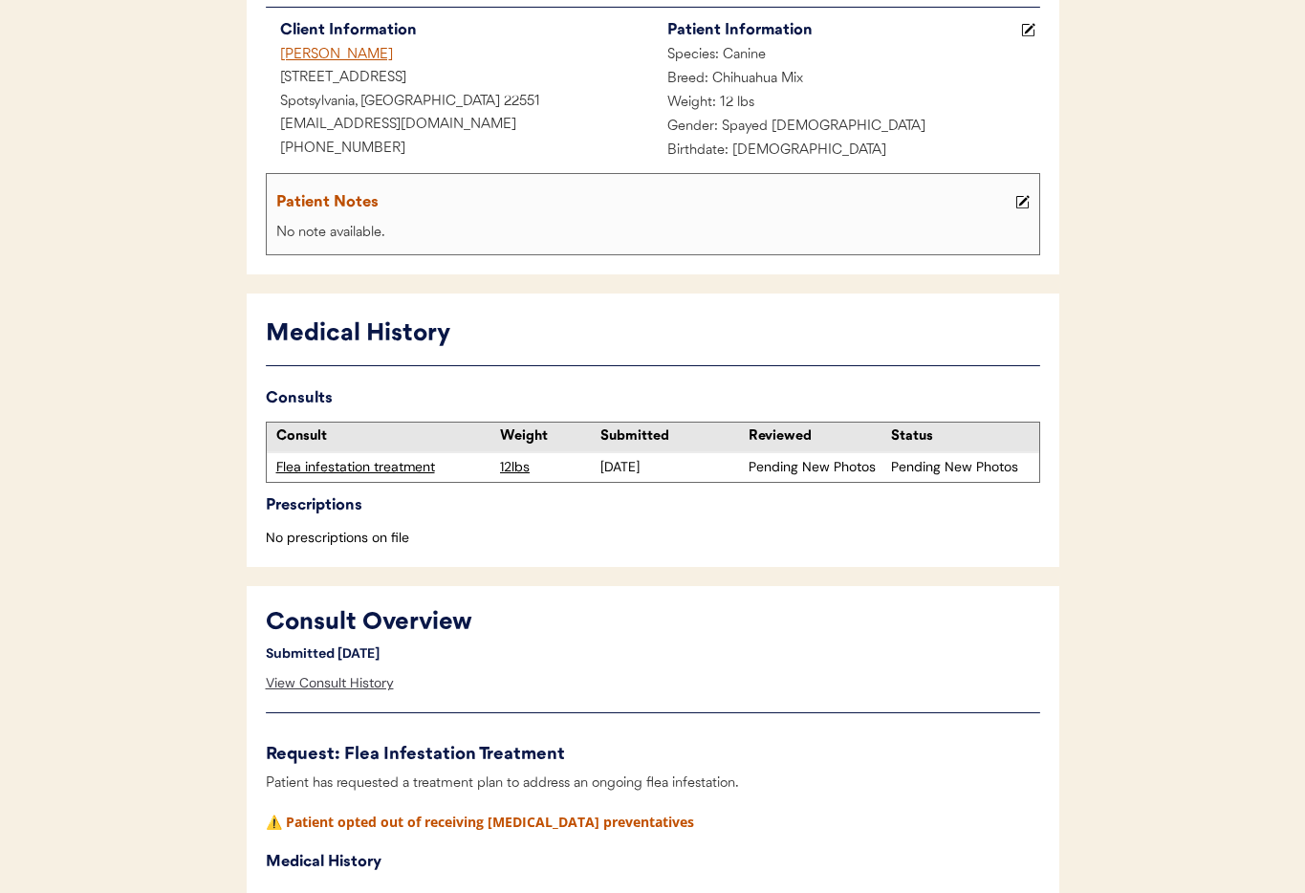
click at [314, 678] on div "View Consult History" at bounding box center [330, 683] width 128 height 38
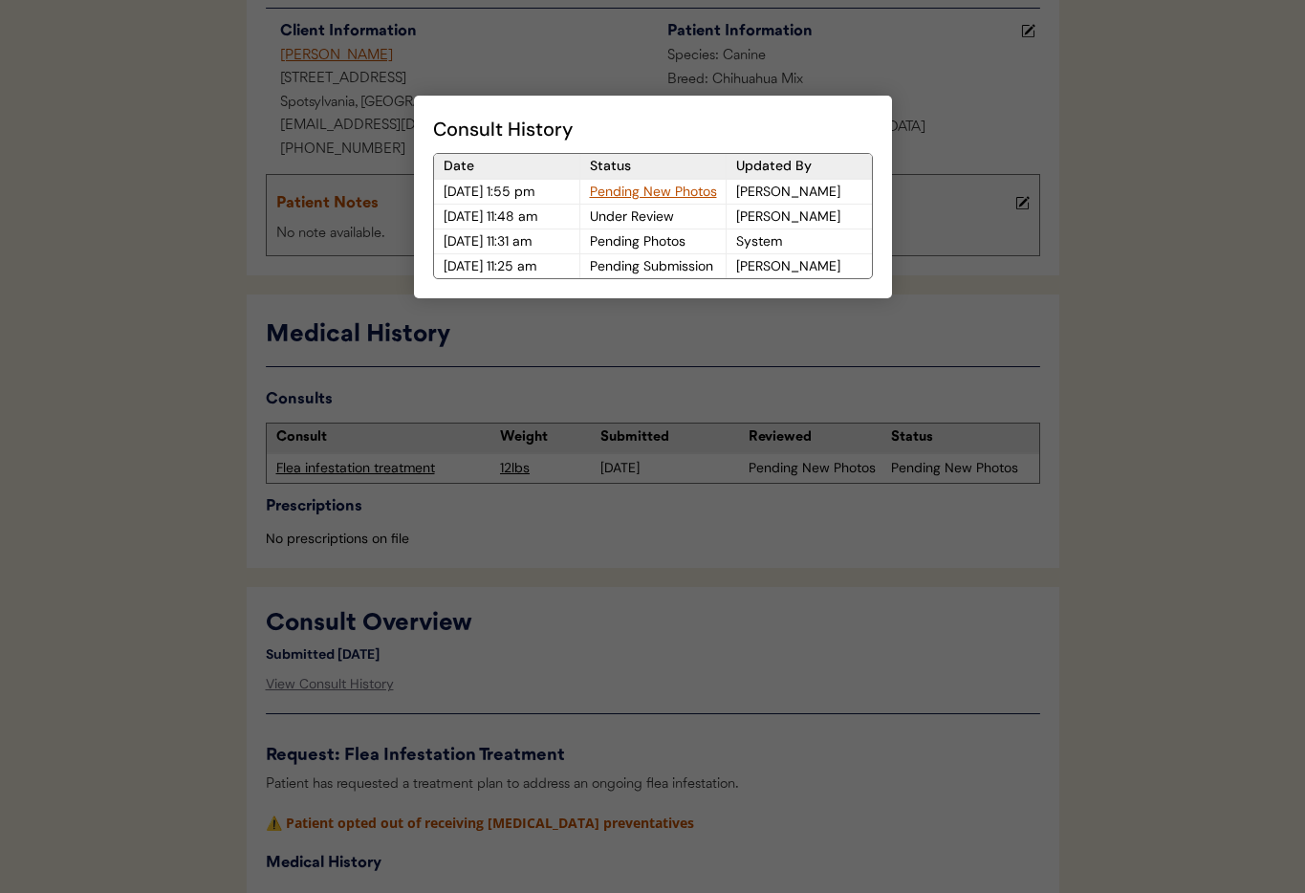
click at [681, 685] on div at bounding box center [652, 446] width 1305 height 893
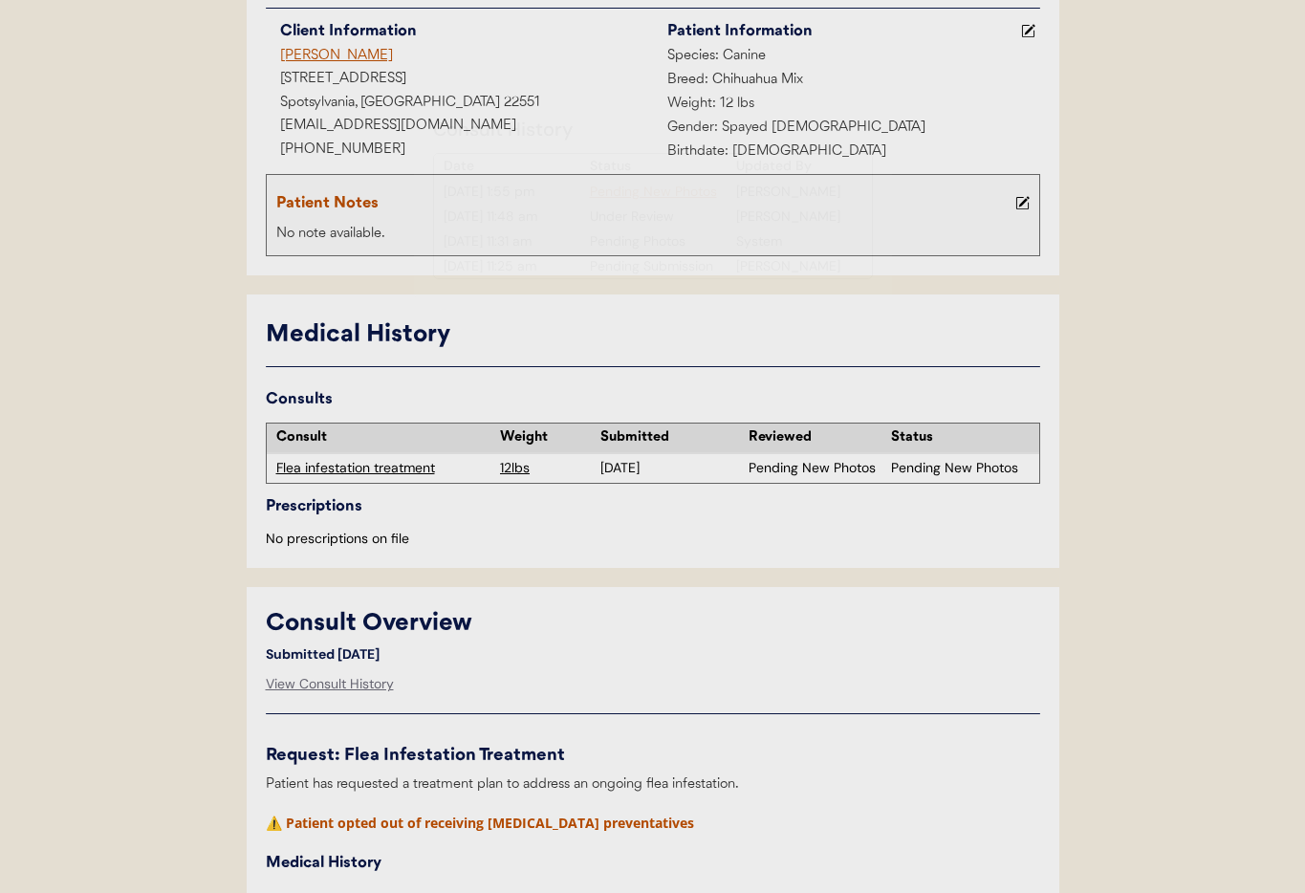
scroll to position [0, 0]
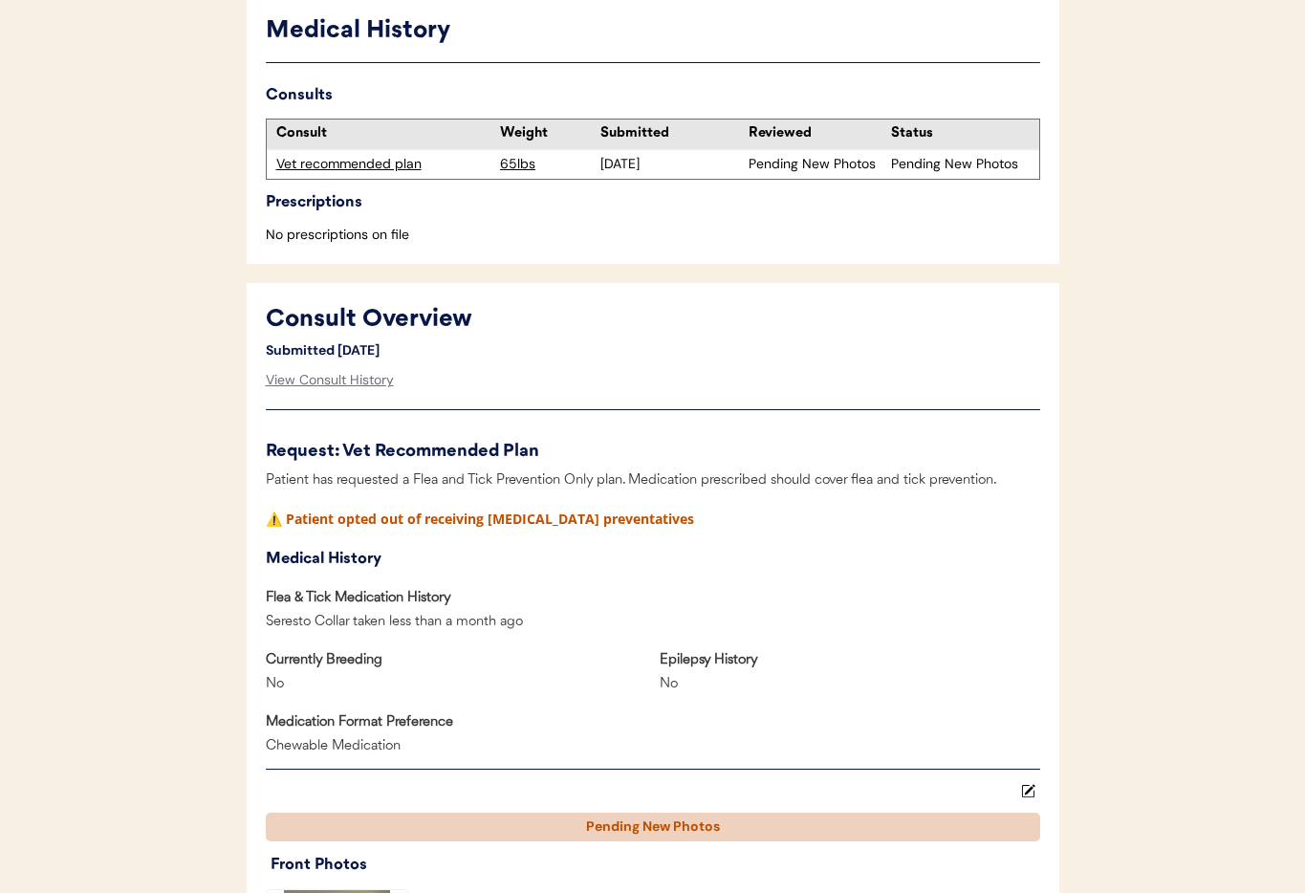
scroll to position [573, 0]
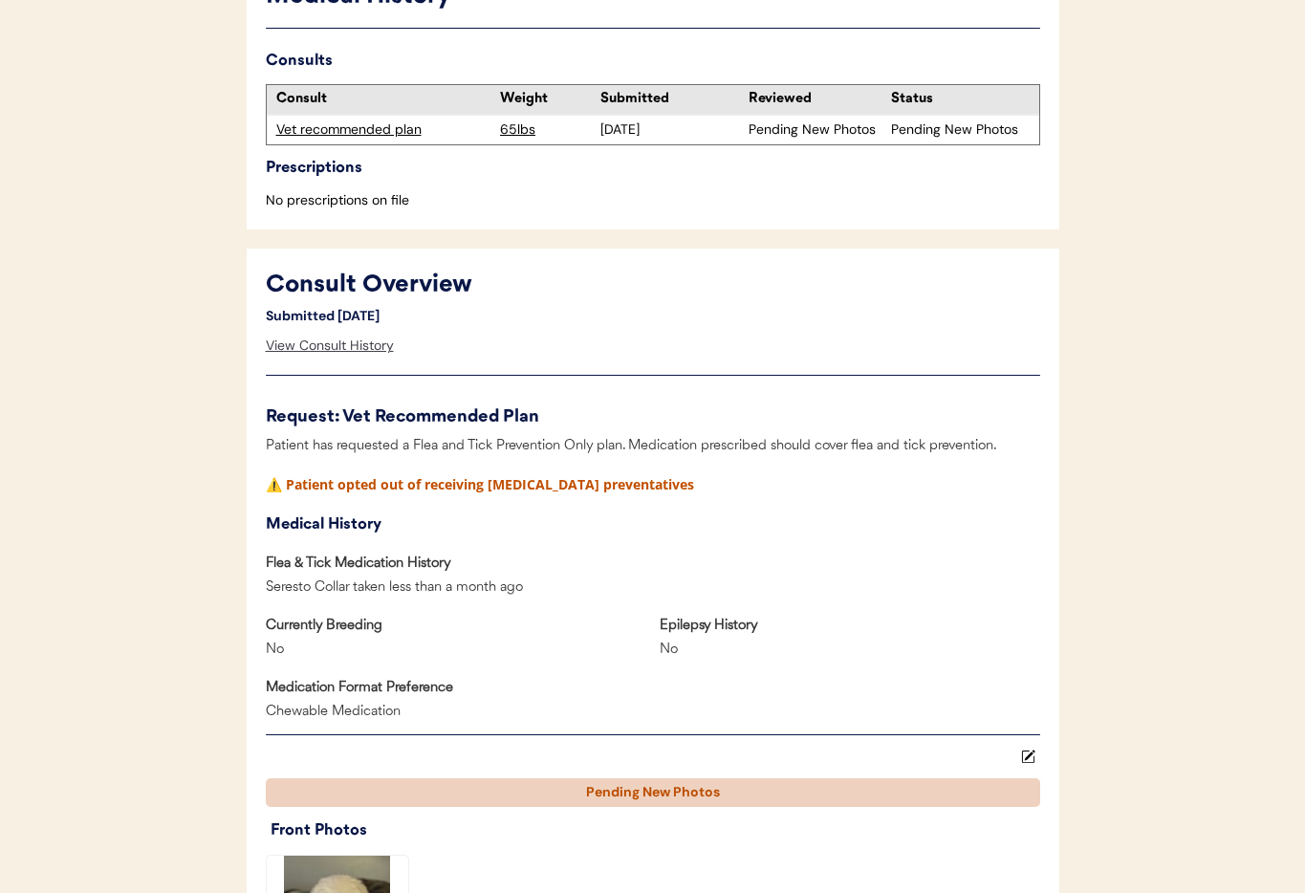
drag, startPoint x: 338, startPoint y: 347, endPoint x: 429, endPoint y: 350, distance: 90.8
click at [338, 347] on div "View Consult History" at bounding box center [330, 346] width 128 height 38
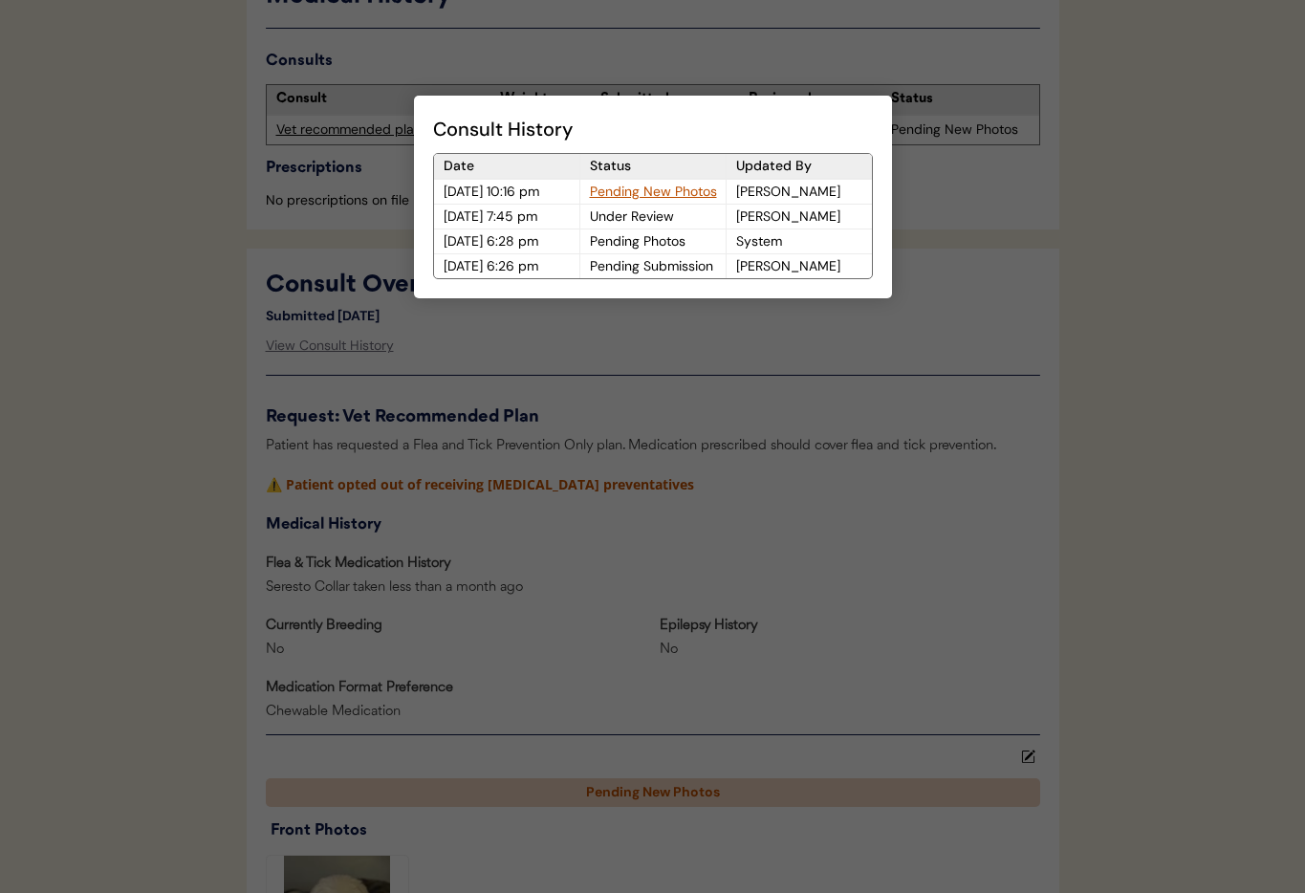
click at [667, 382] on div at bounding box center [652, 446] width 1305 height 893
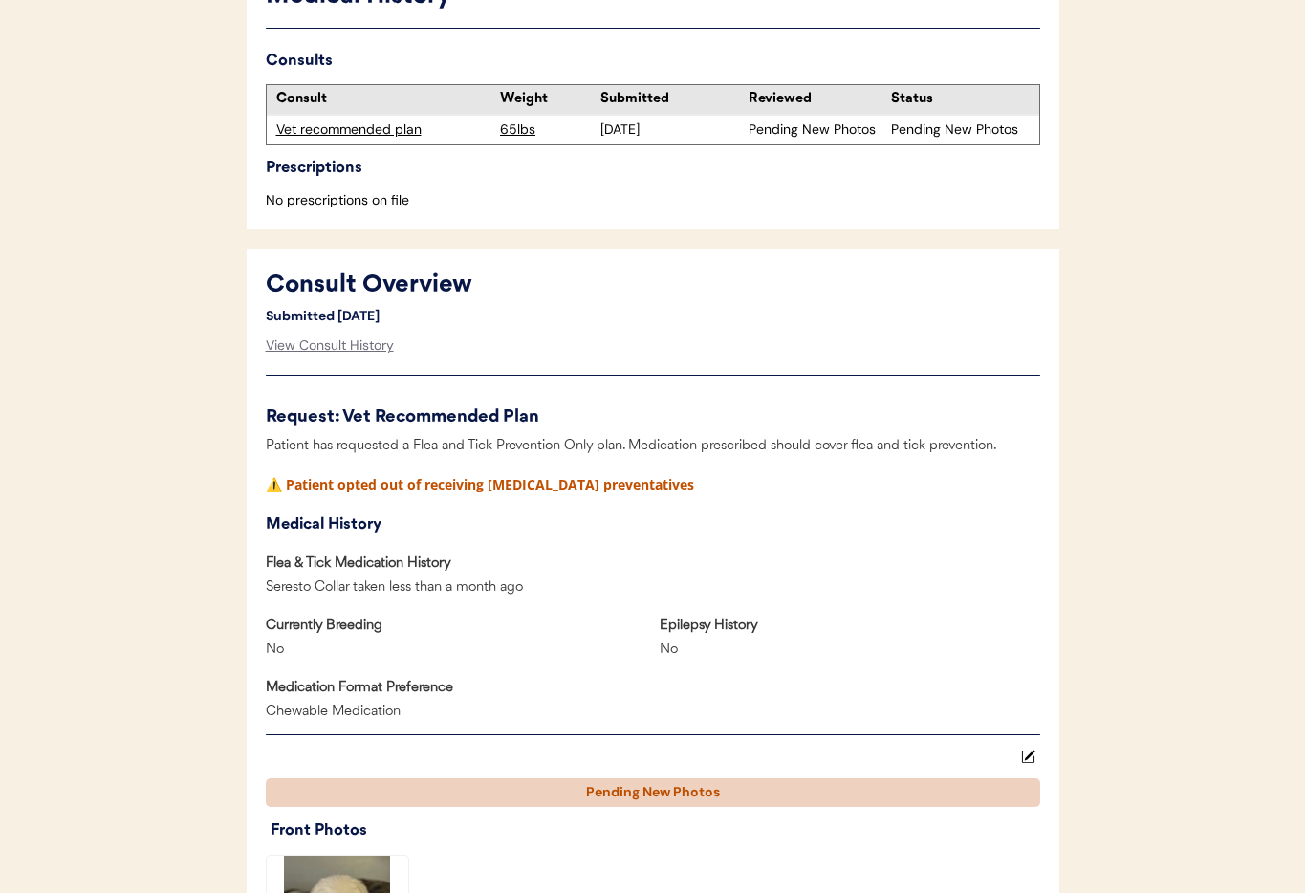
scroll to position [0, 0]
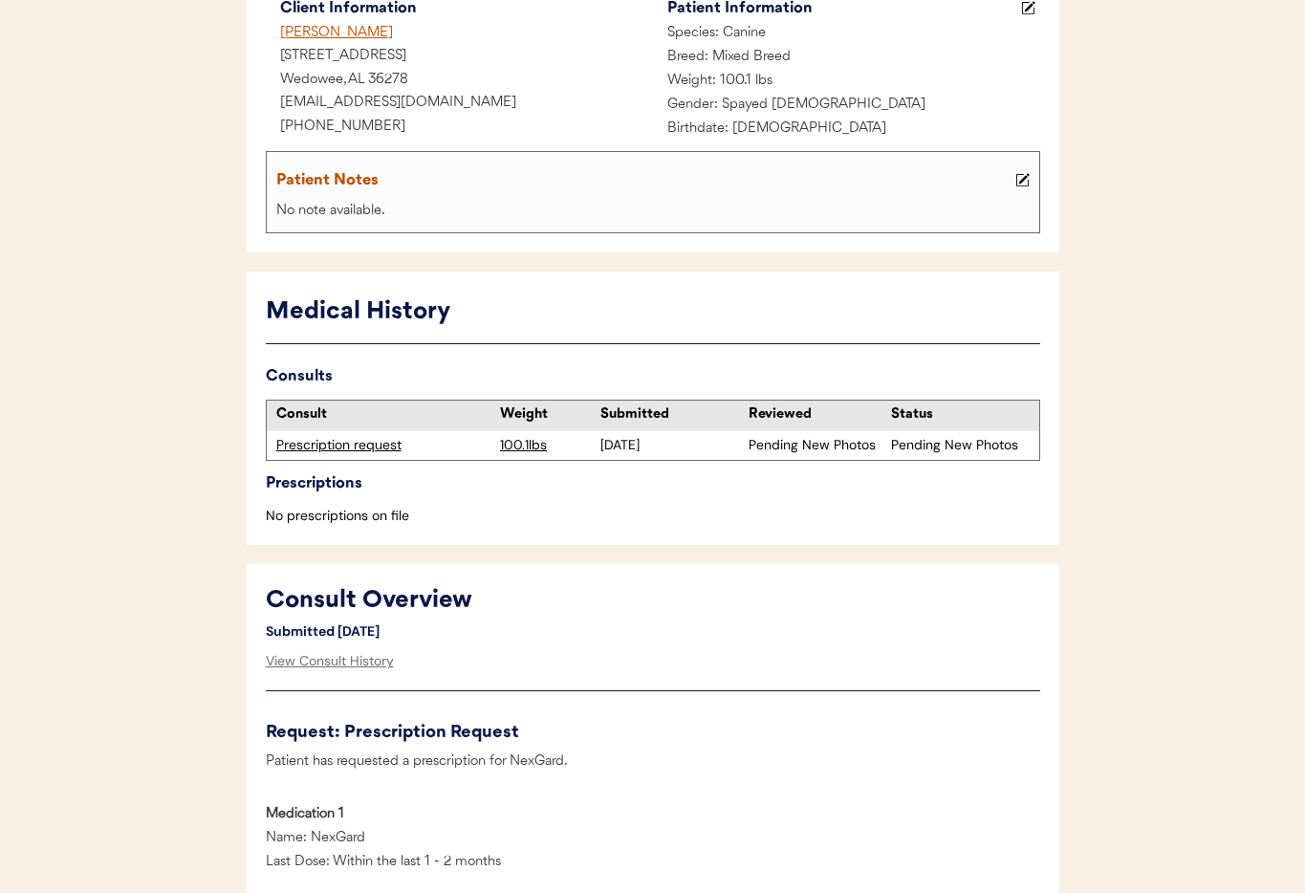
scroll to position [258, 0]
click at [344, 665] on div "View Consult History" at bounding box center [330, 660] width 128 height 38
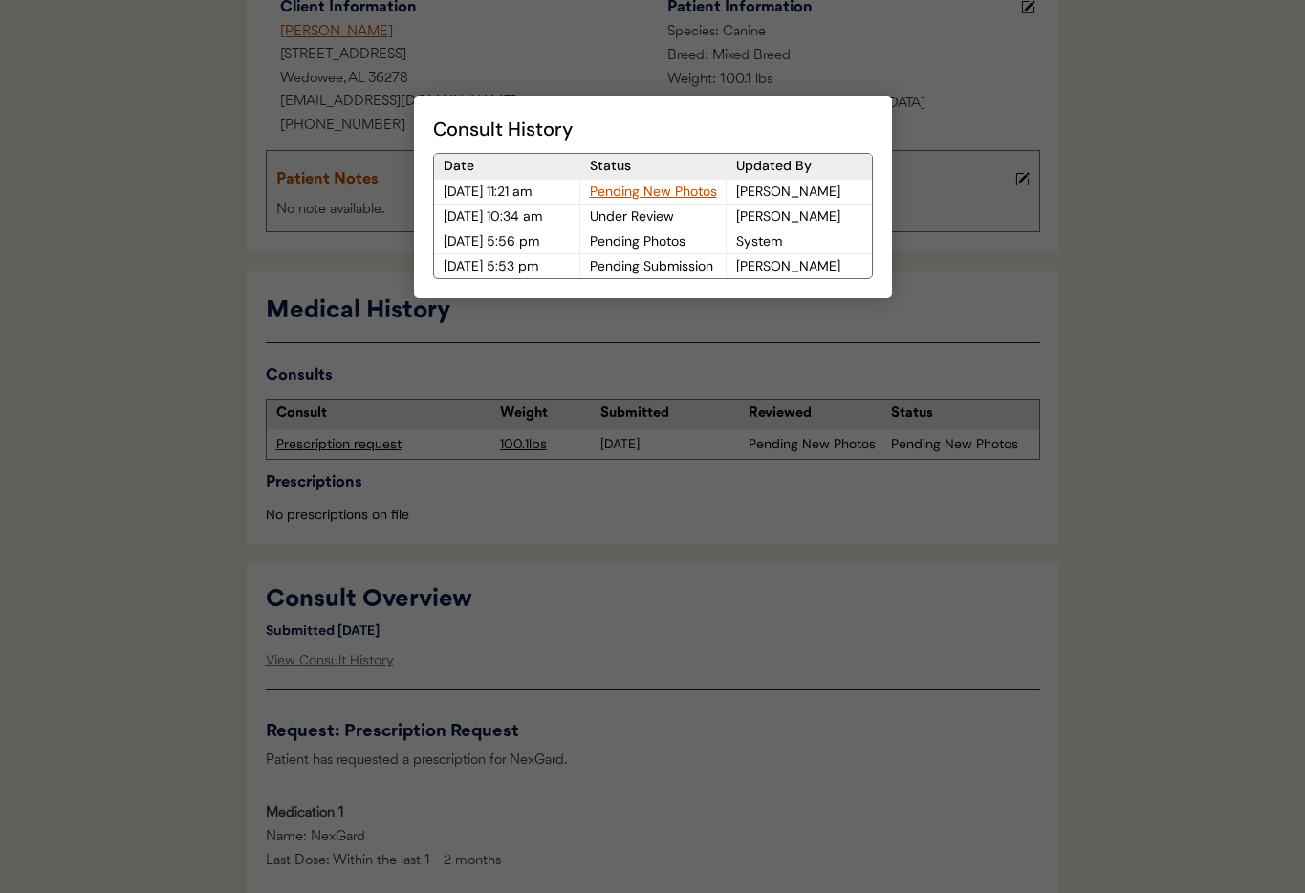
drag, startPoint x: 715, startPoint y: 670, endPoint x: 680, endPoint y: 610, distance: 69.8
click at [714, 669] on div at bounding box center [652, 446] width 1305 height 893
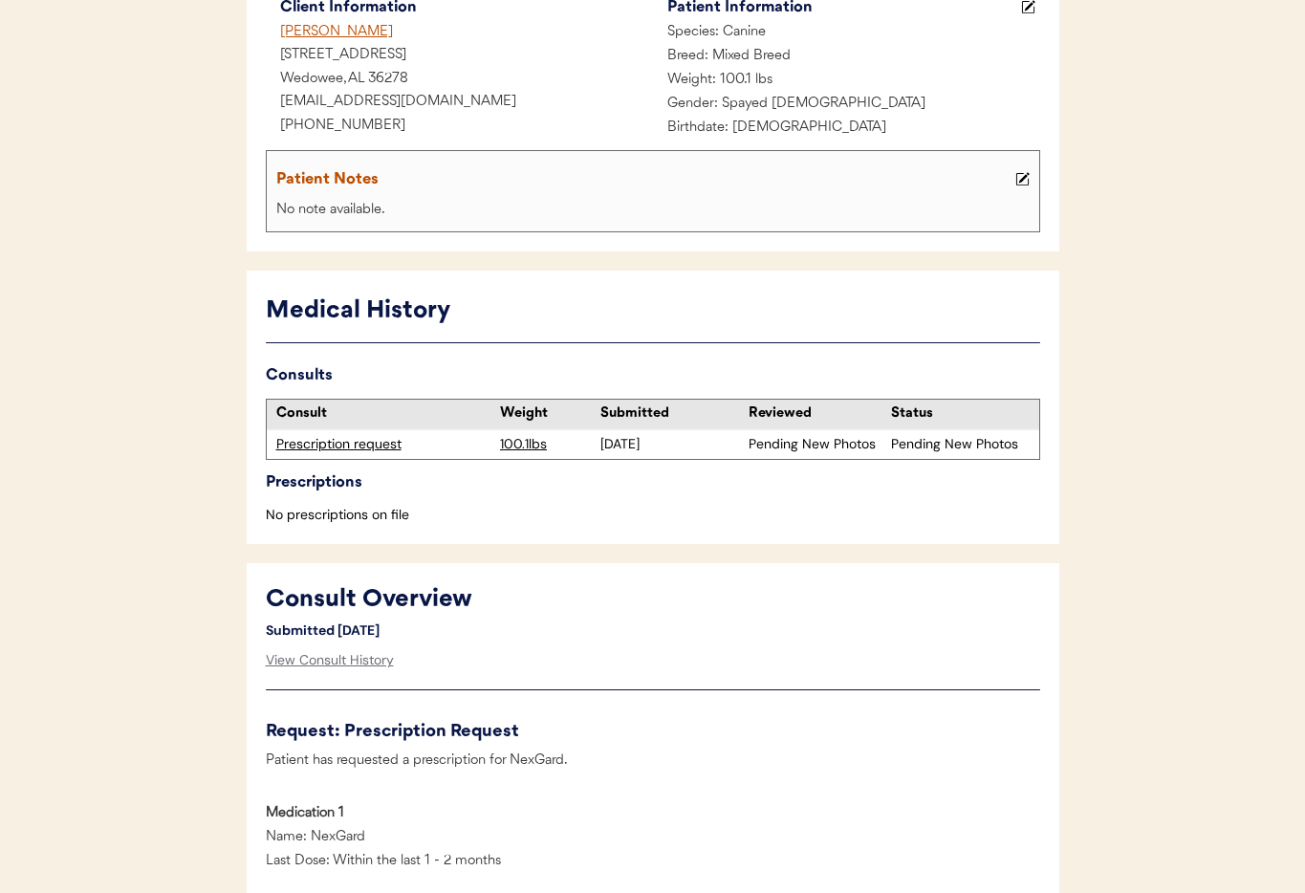
scroll to position [0, 0]
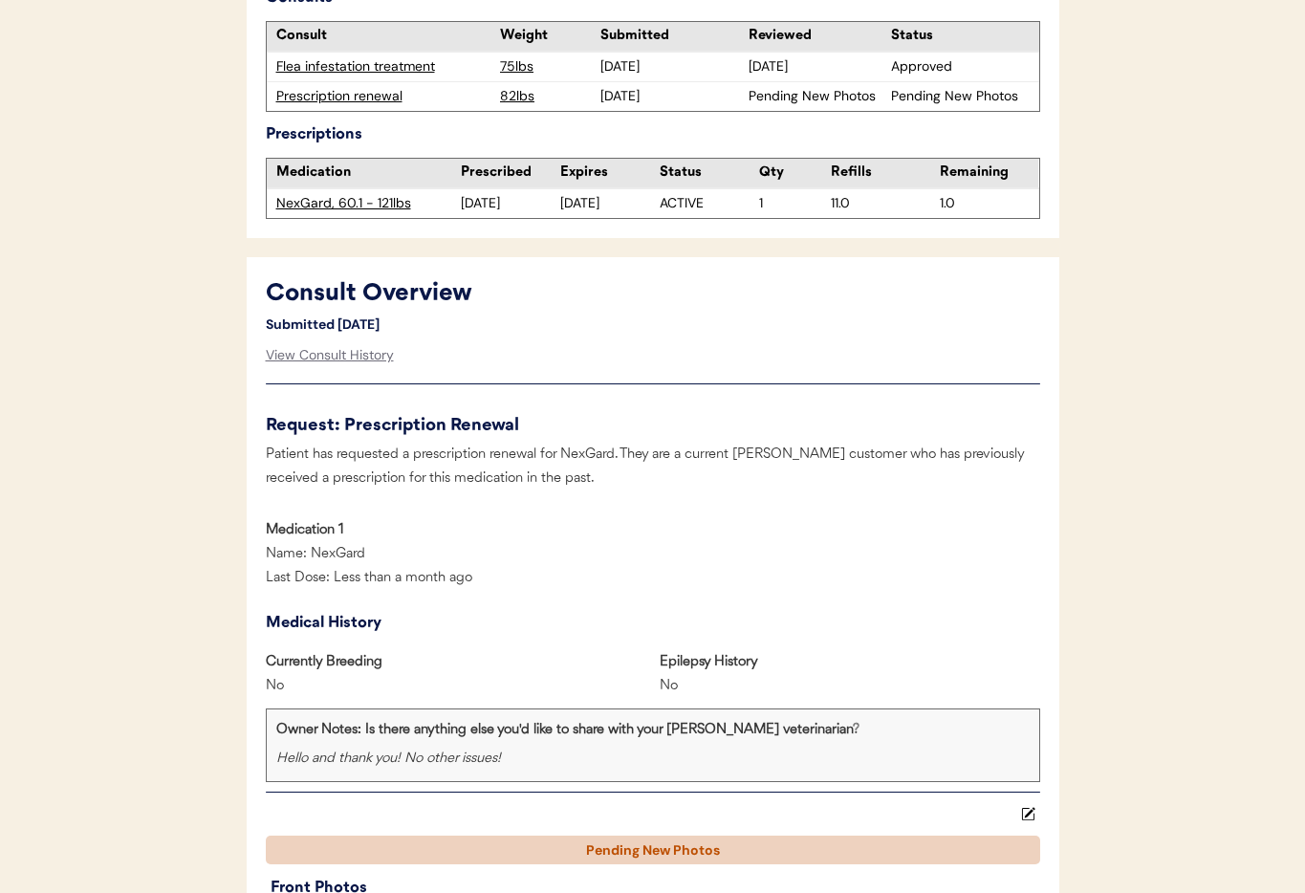
scroll to position [690, 0]
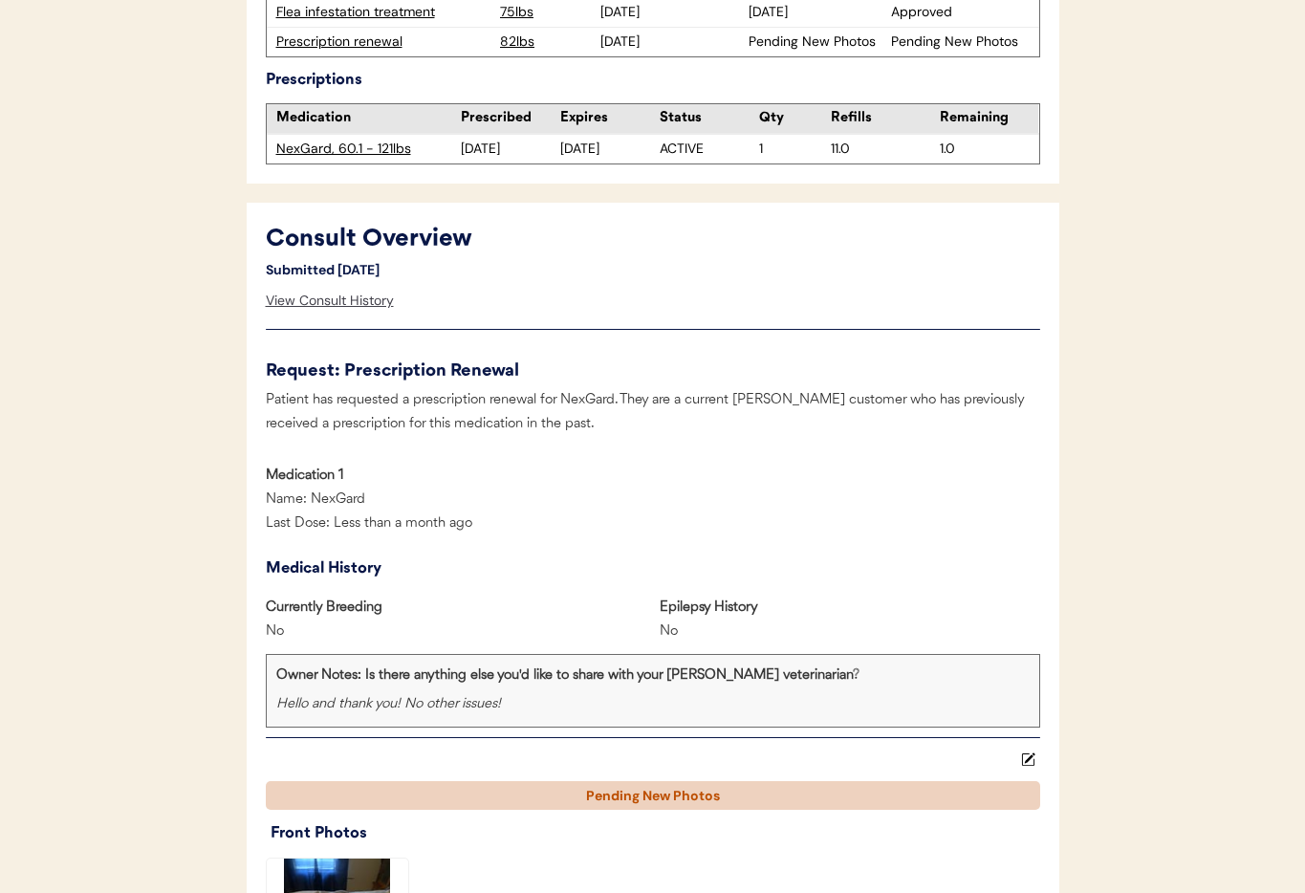
click at [328, 303] on div "View Consult History" at bounding box center [330, 301] width 128 height 38
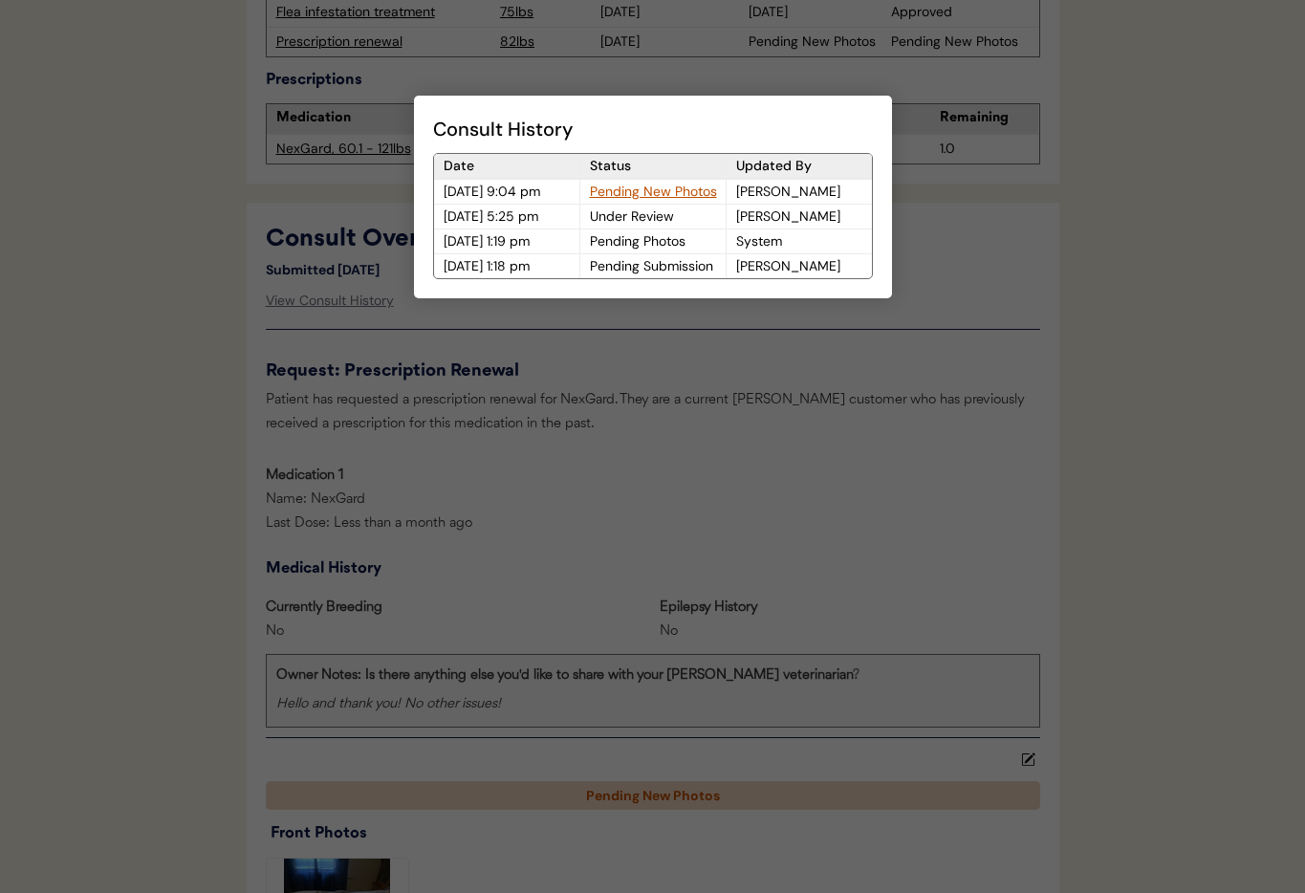
click at [429, 399] on div at bounding box center [652, 446] width 1305 height 893
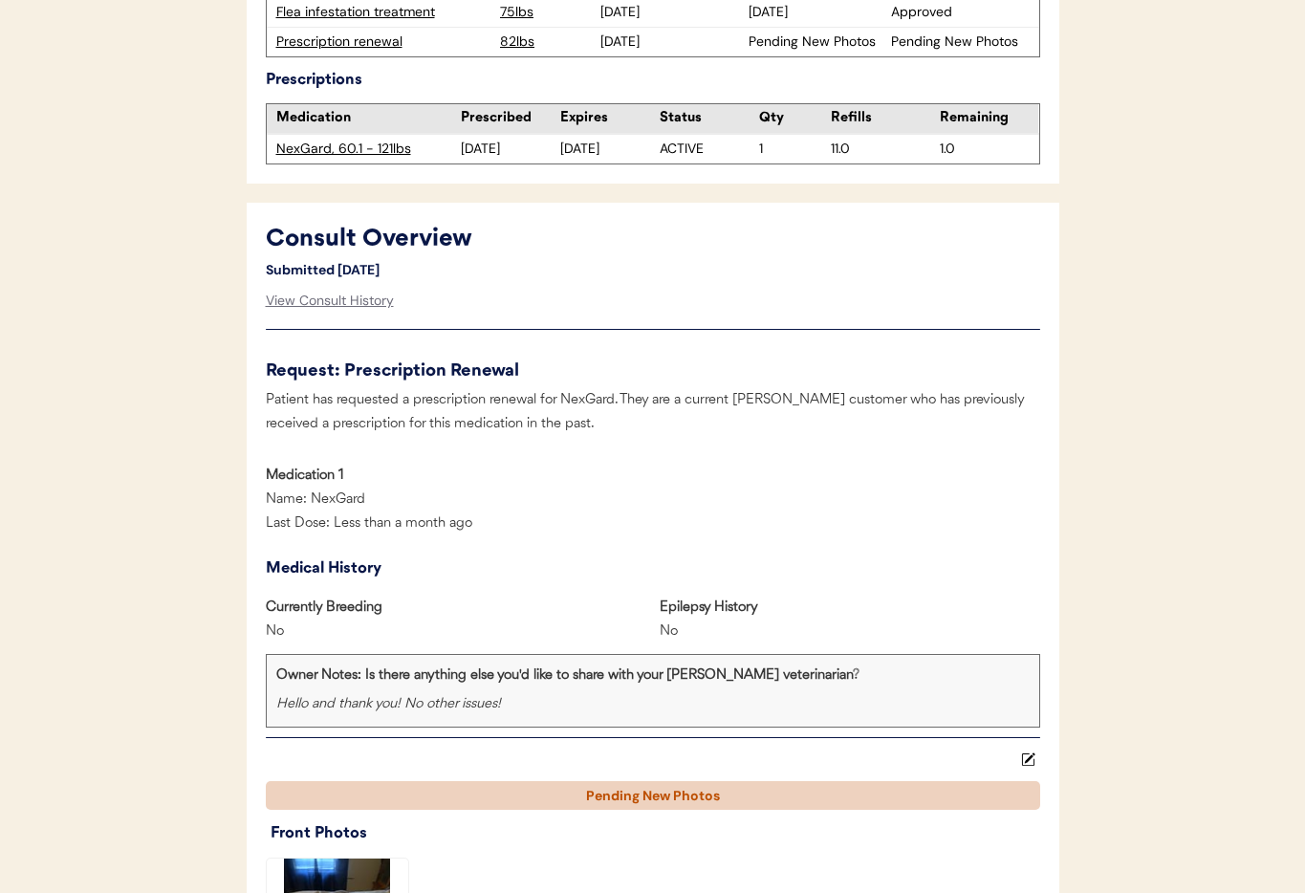
scroll to position [0, 0]
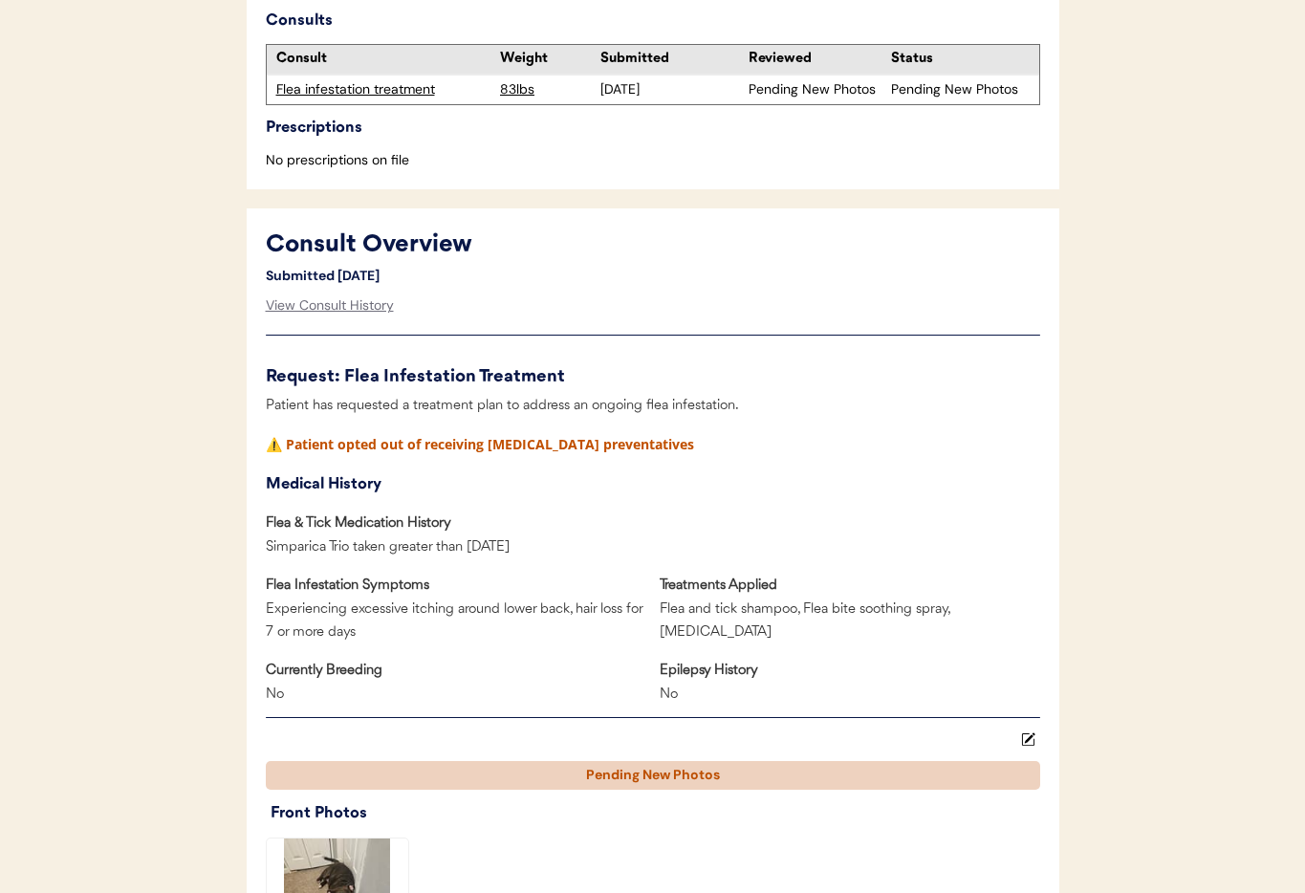
scroll to position [639, 0]
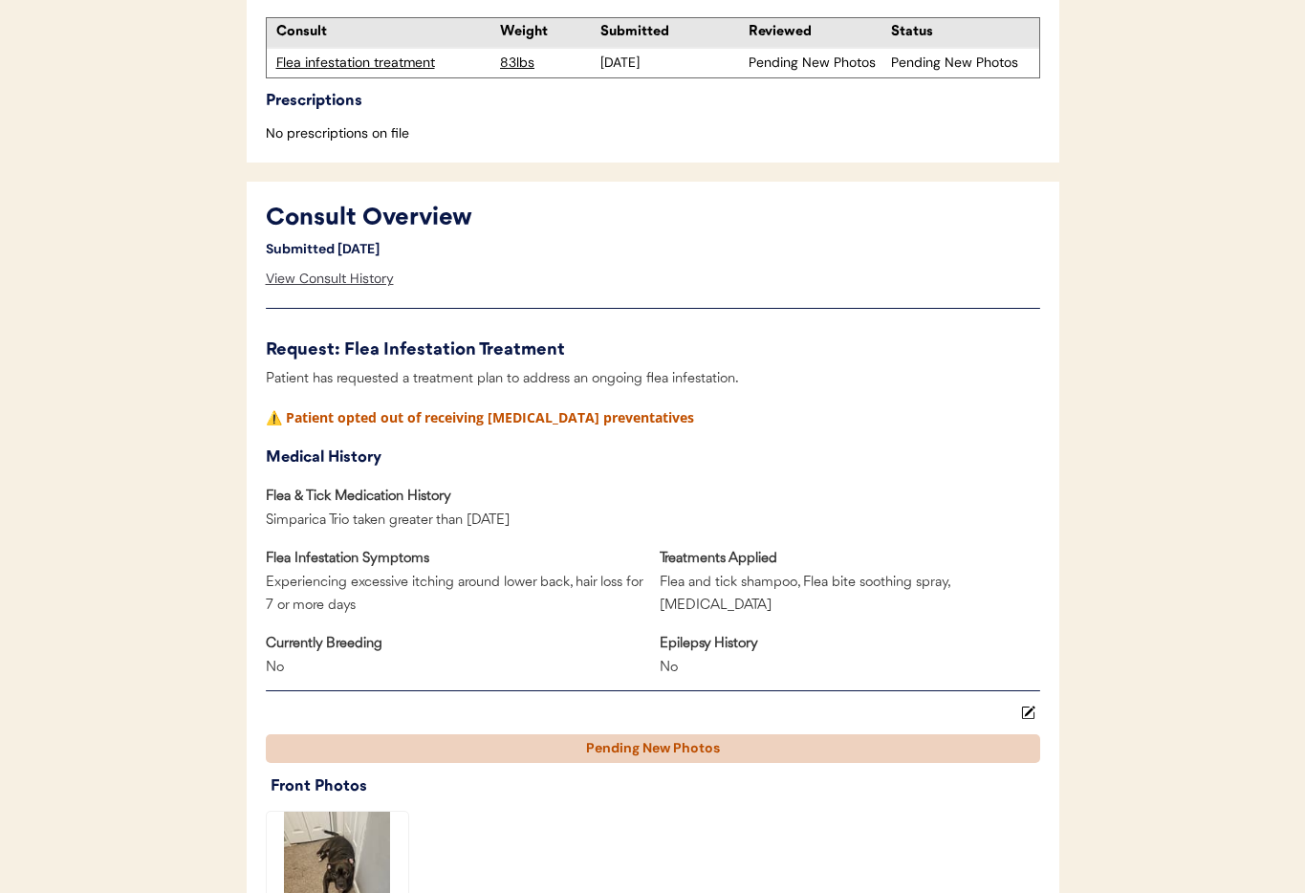
click at [329, 273] on div "View Consult History" at bounding box center [330, 279] width 128 height 38
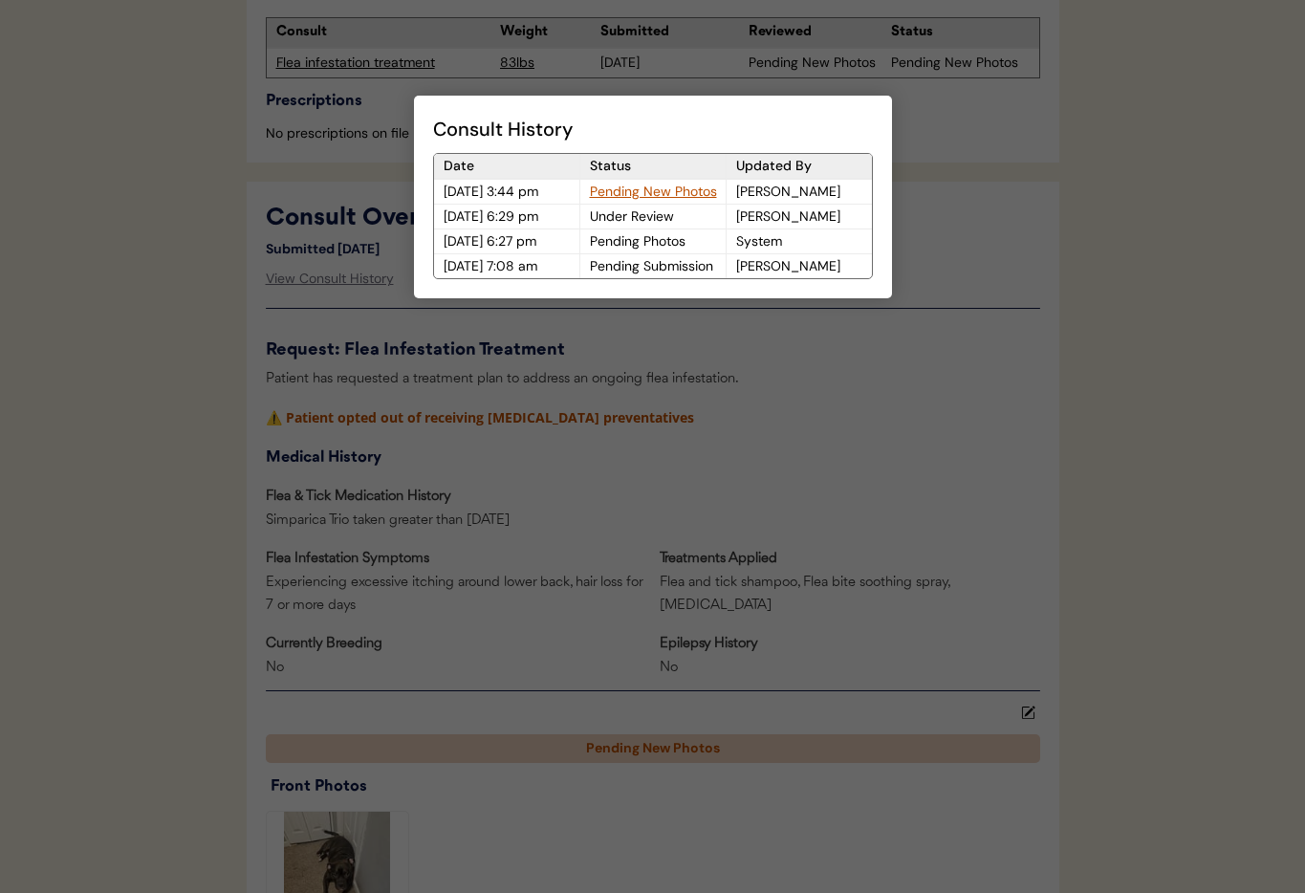
click at [537, 430] on div at bounding box center [652, 446] width 1305 height 893
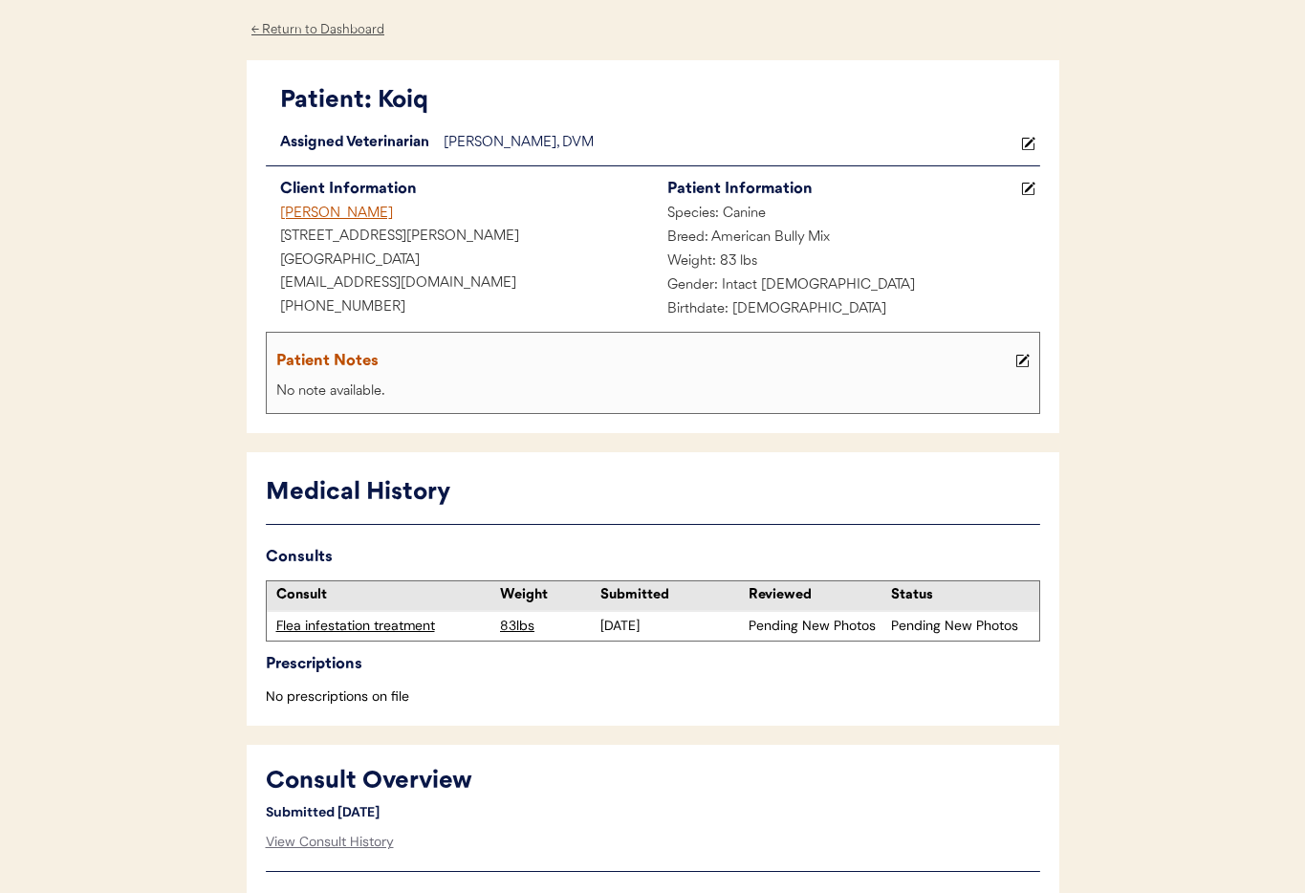
scroll to position [0, 0]
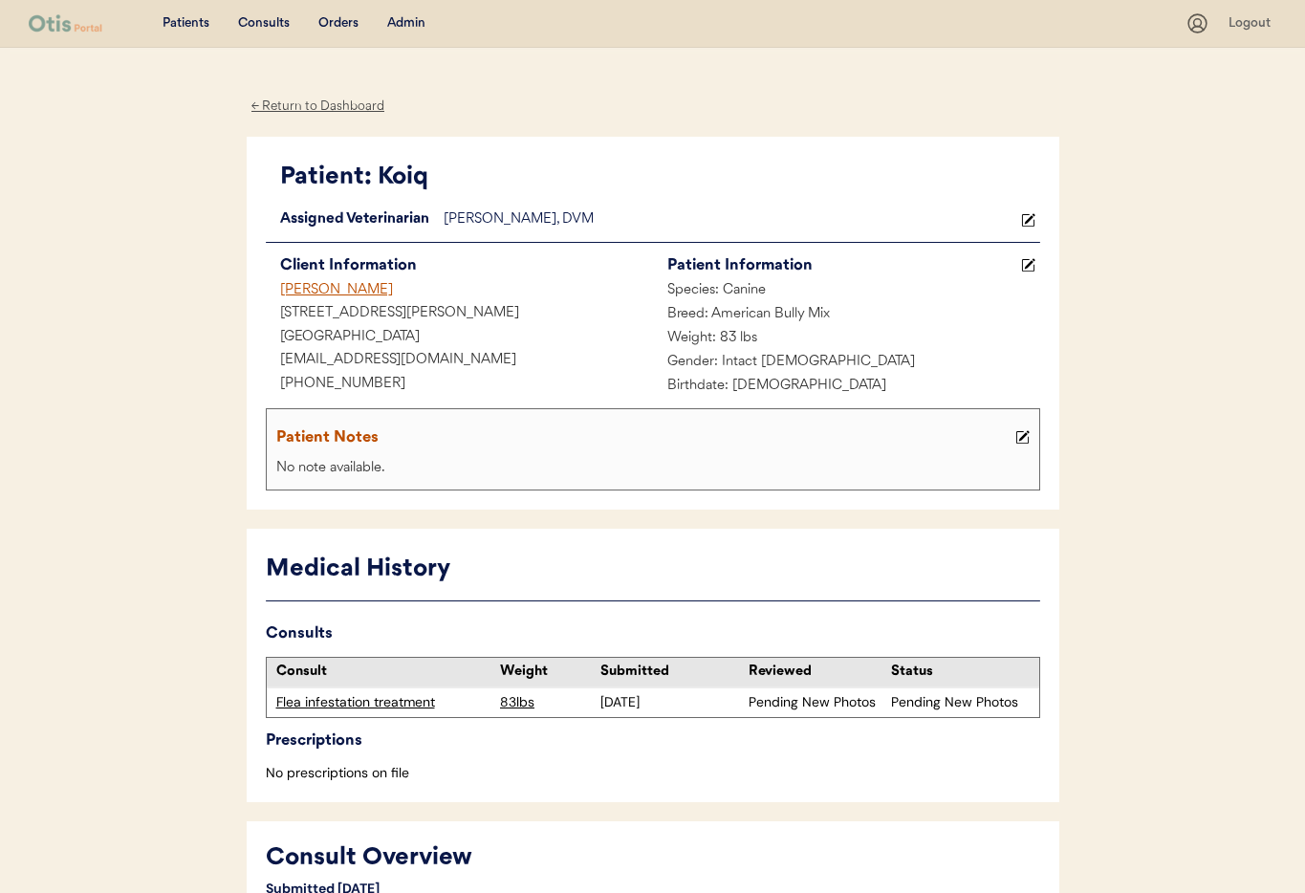
click at [412, 24] on div "Admin" at bounding box center [406, 23] width 38 height 19
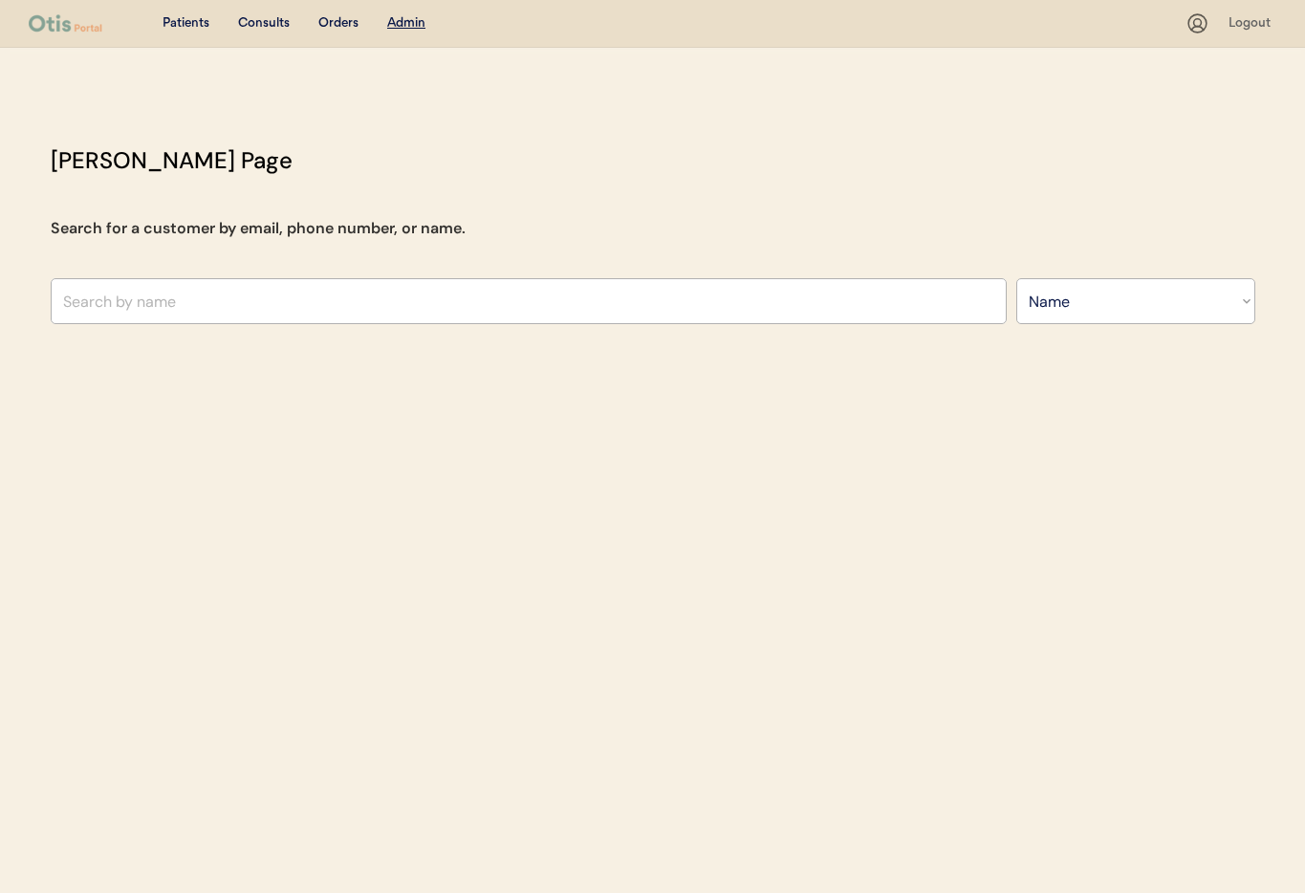
select select ""Name""
click at [251, 304] on input "text" at bounding box center [529, 301] width 956 height 46
type input "[PERSON_NAME]"
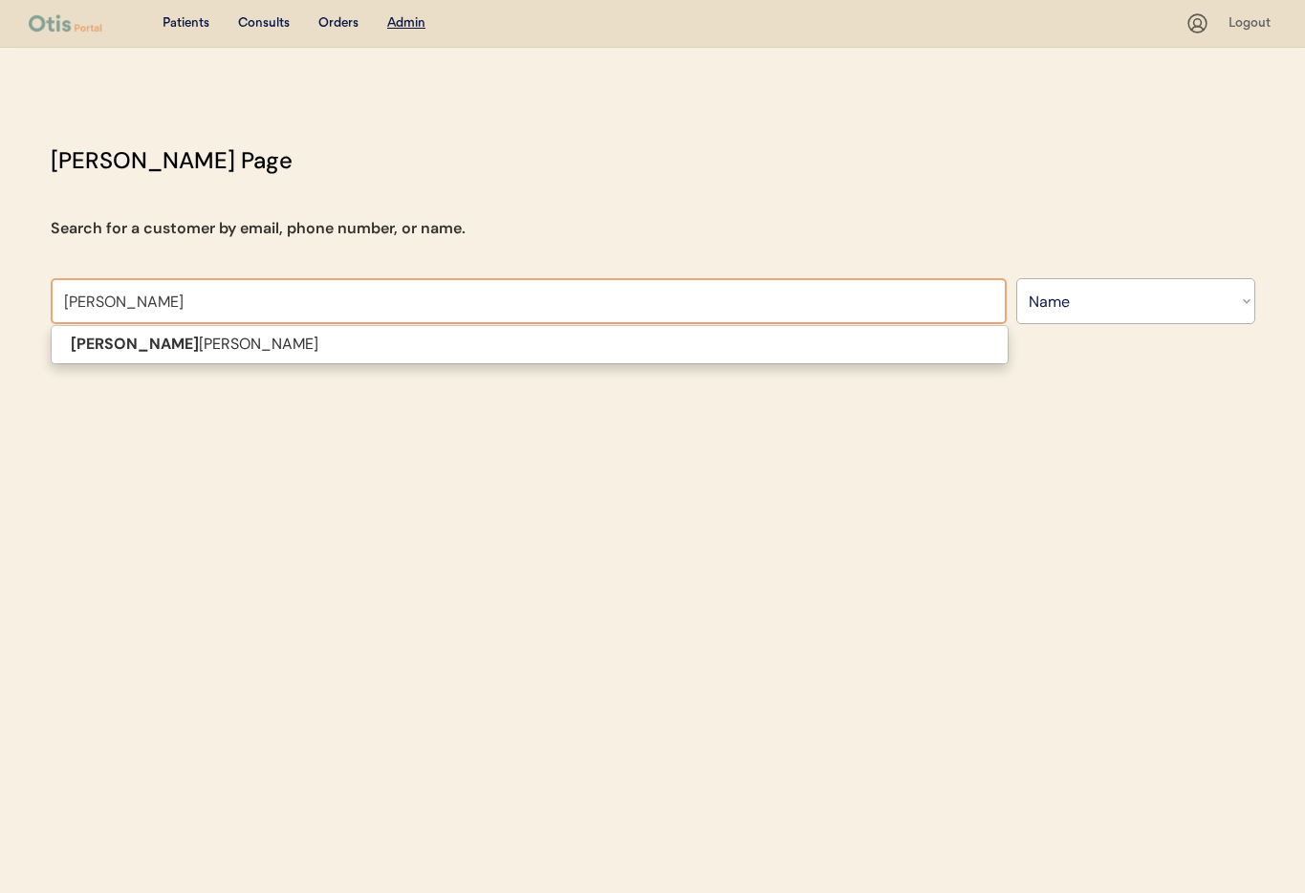
type input "[PERSON_NAME]"
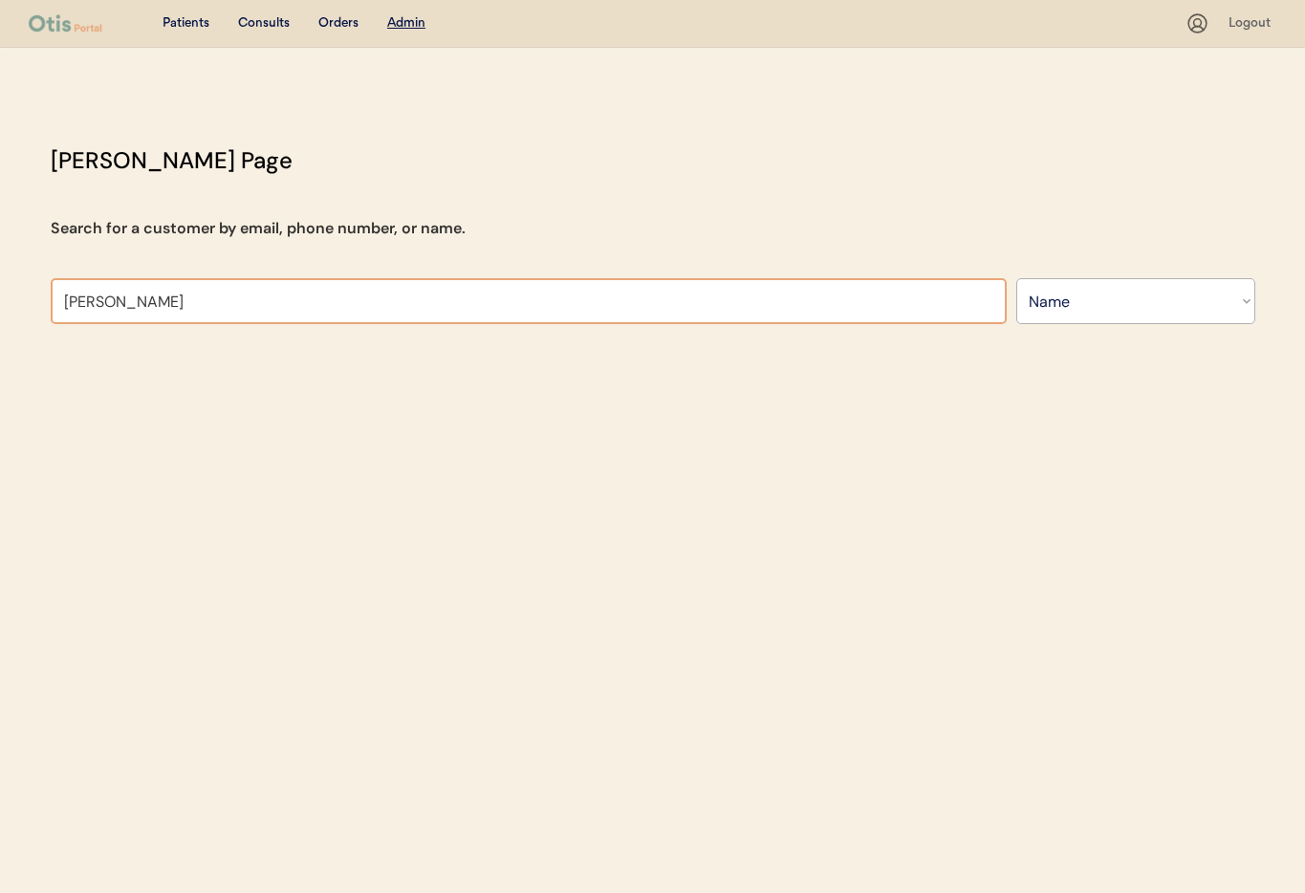
type input "[PERSON_NAME]"
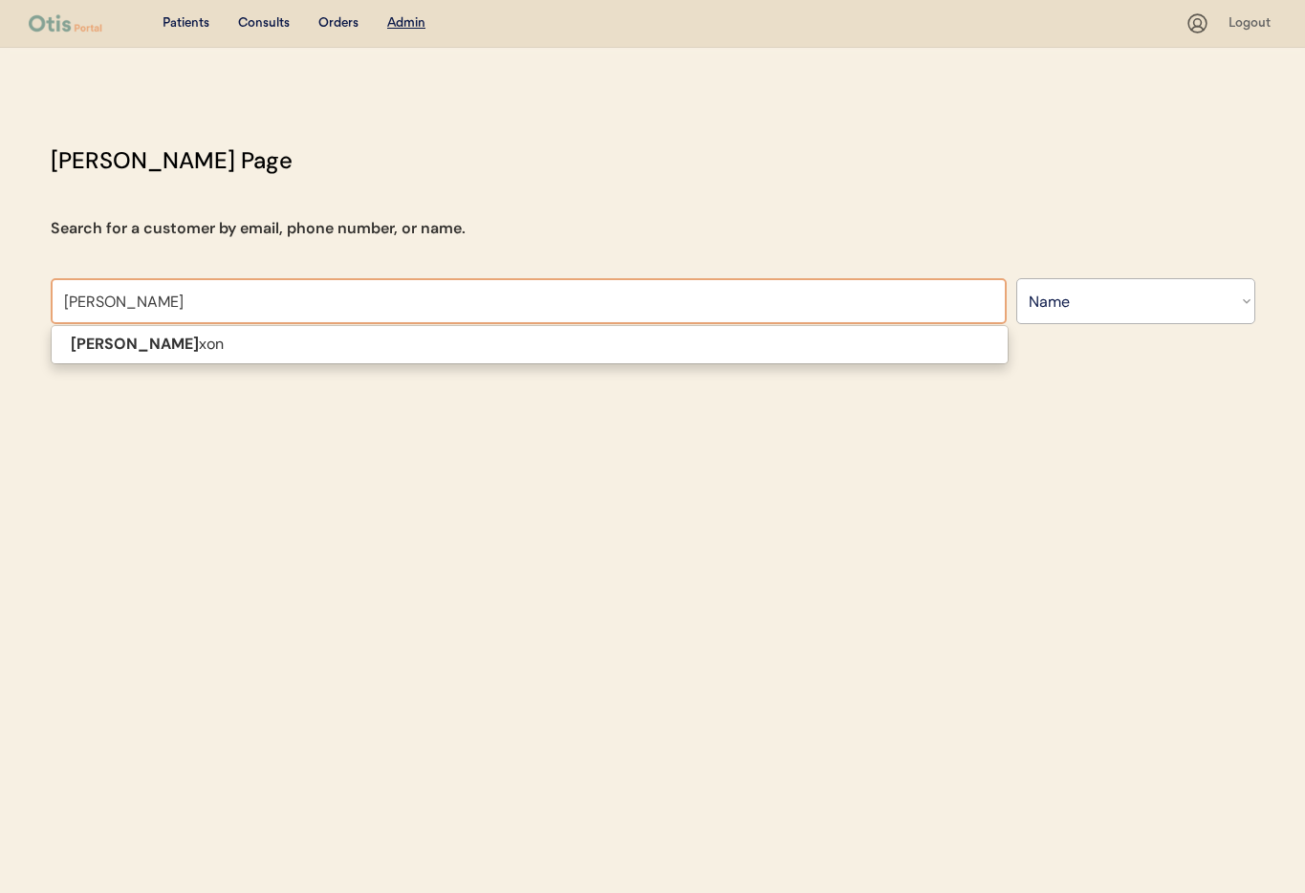
type input "[PERSON_NAME]"
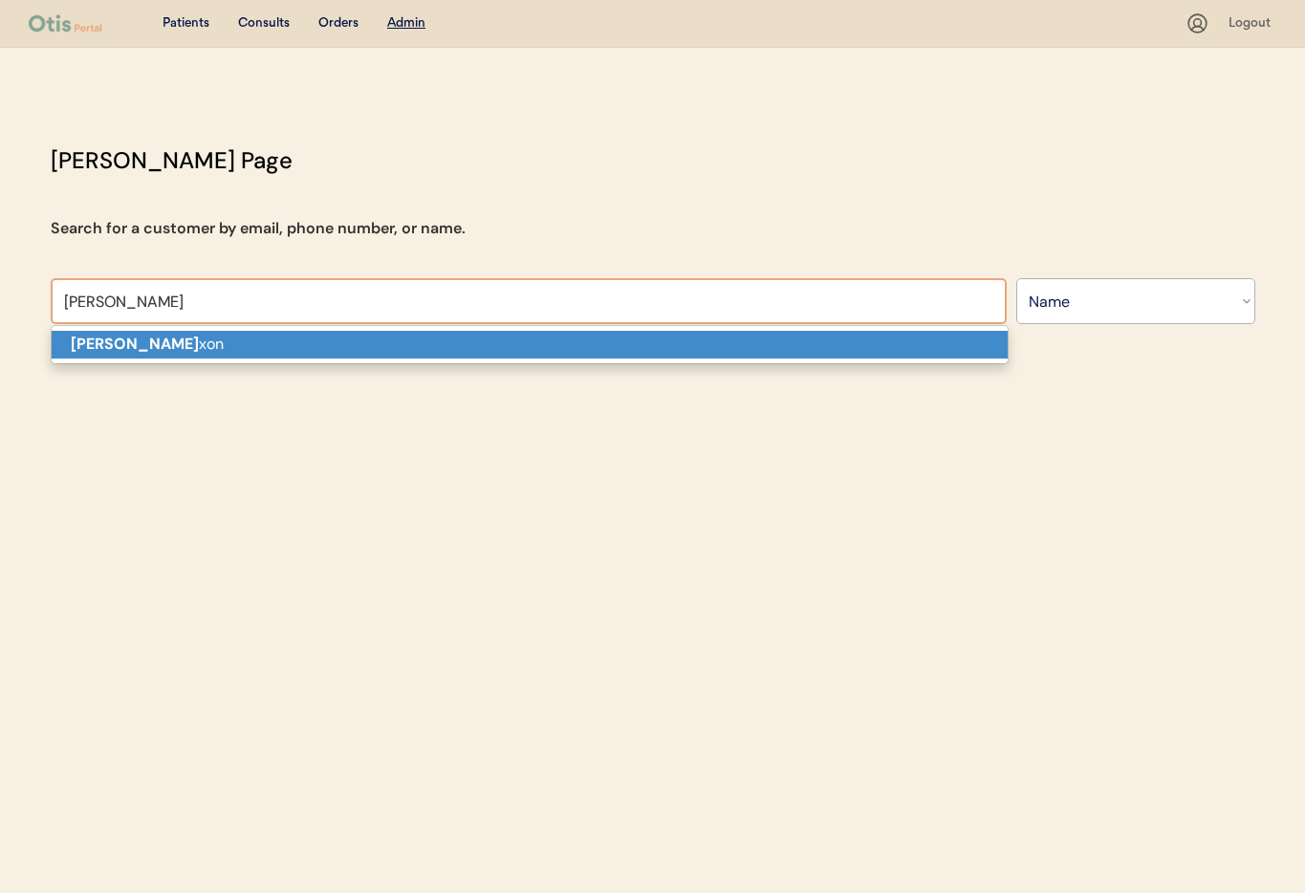
click at [184, 342] on p "[PERSON_NAME] Di xon" at bounding box center [530, 345] width 956 height 28
type input "[PERSON_NAME]"
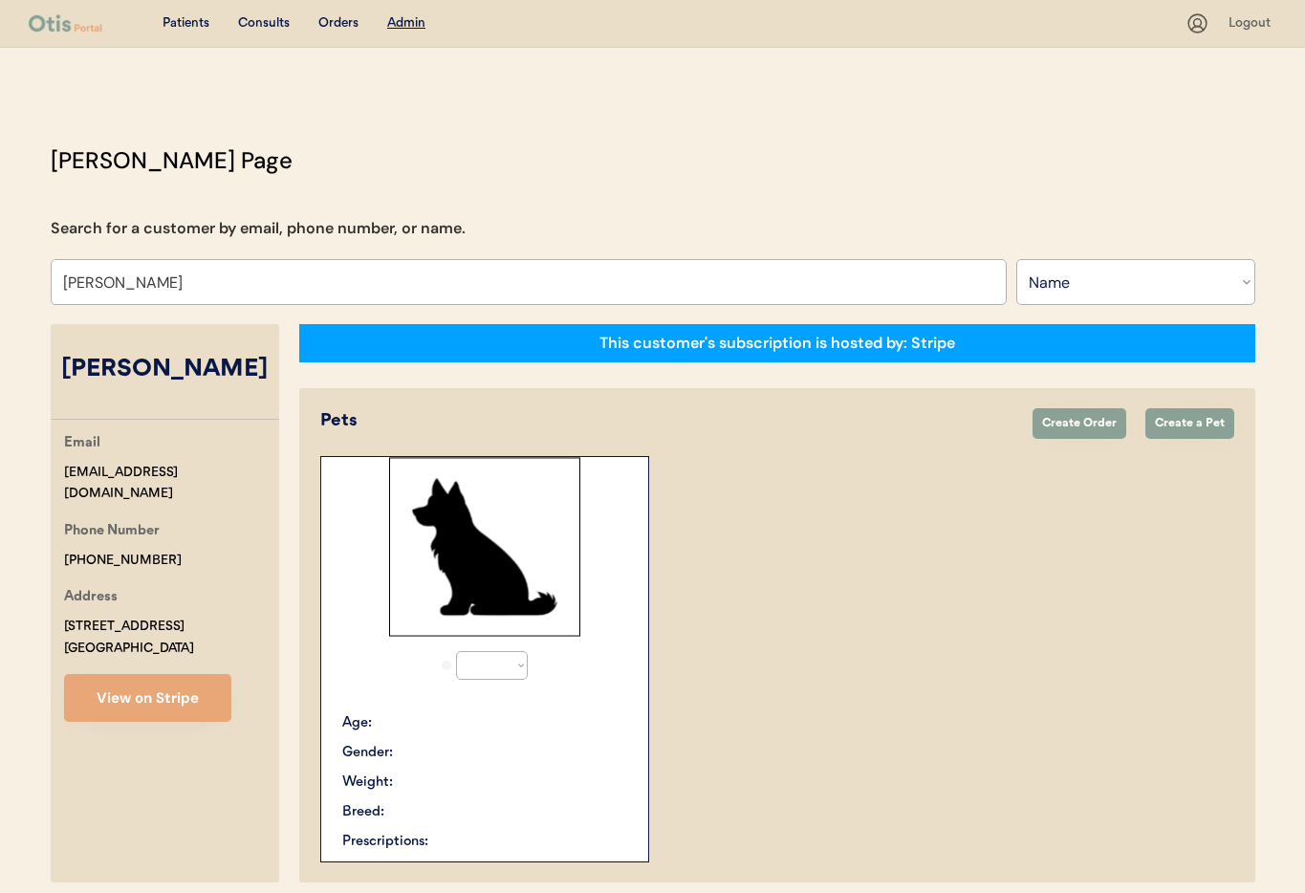
select select "true"
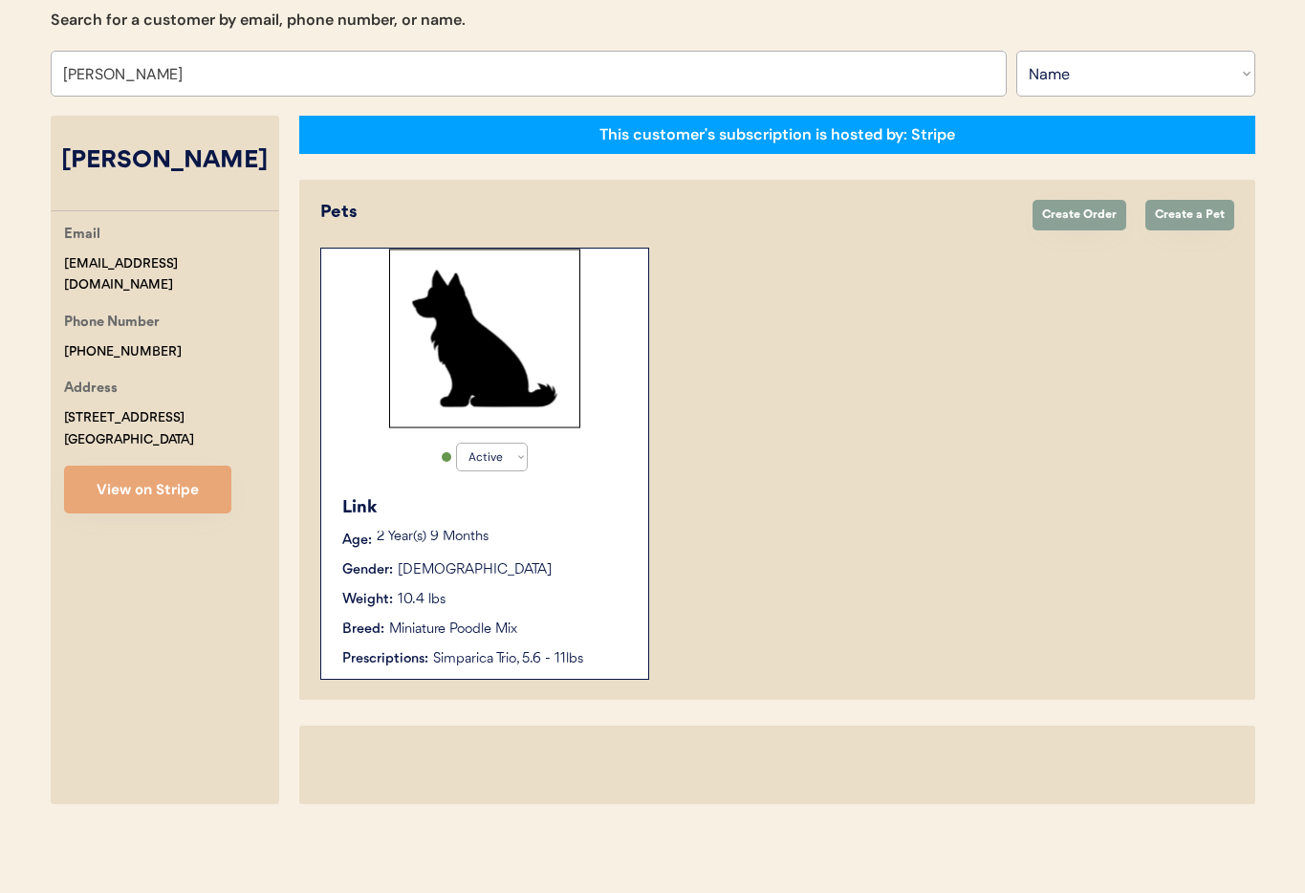
scroll to position [279, 0]
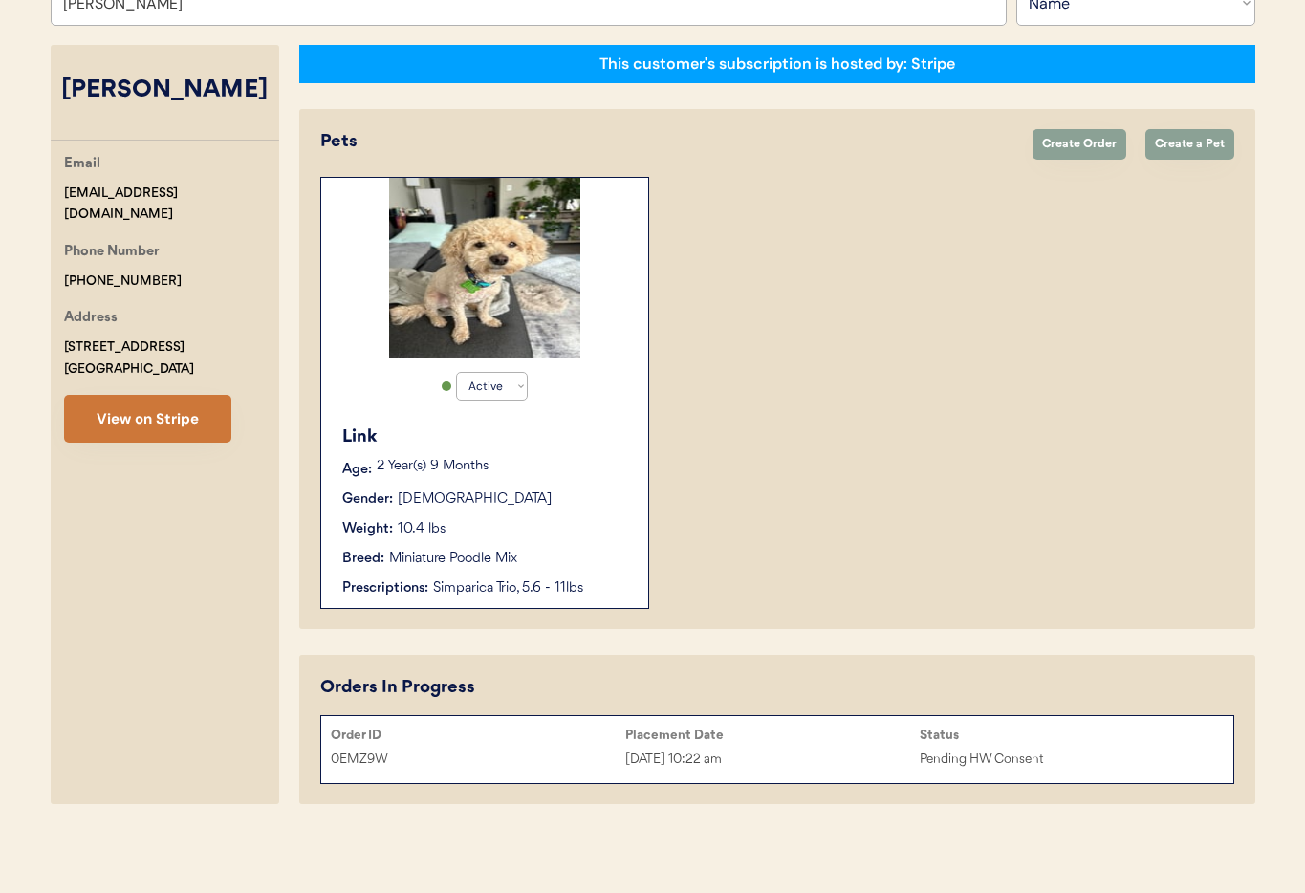
type input "Julisa Dixon"
click at [152, 422] on button "View on Stripe" at bounding box center [147, 419] width 167 height 48
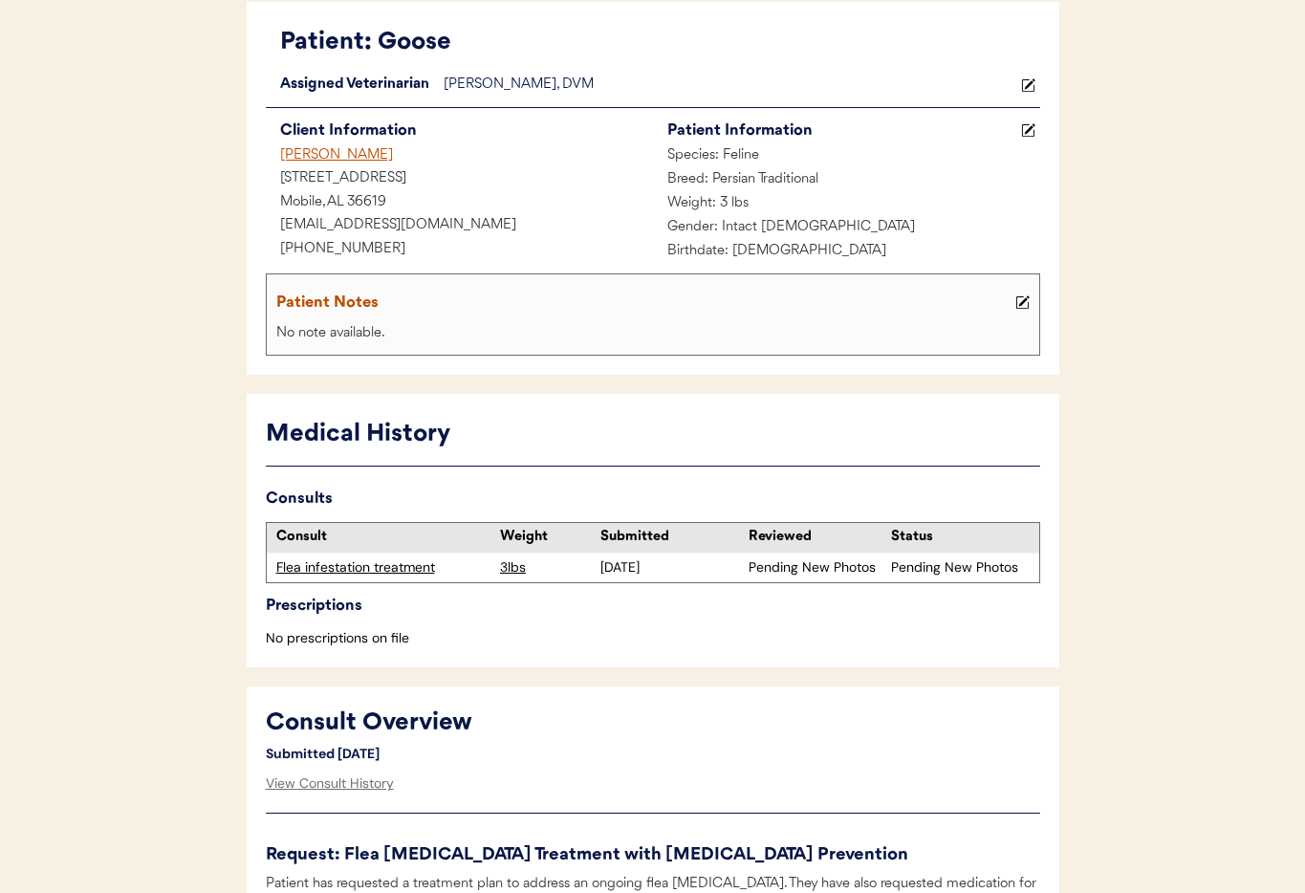
scroll to position [141, 0]
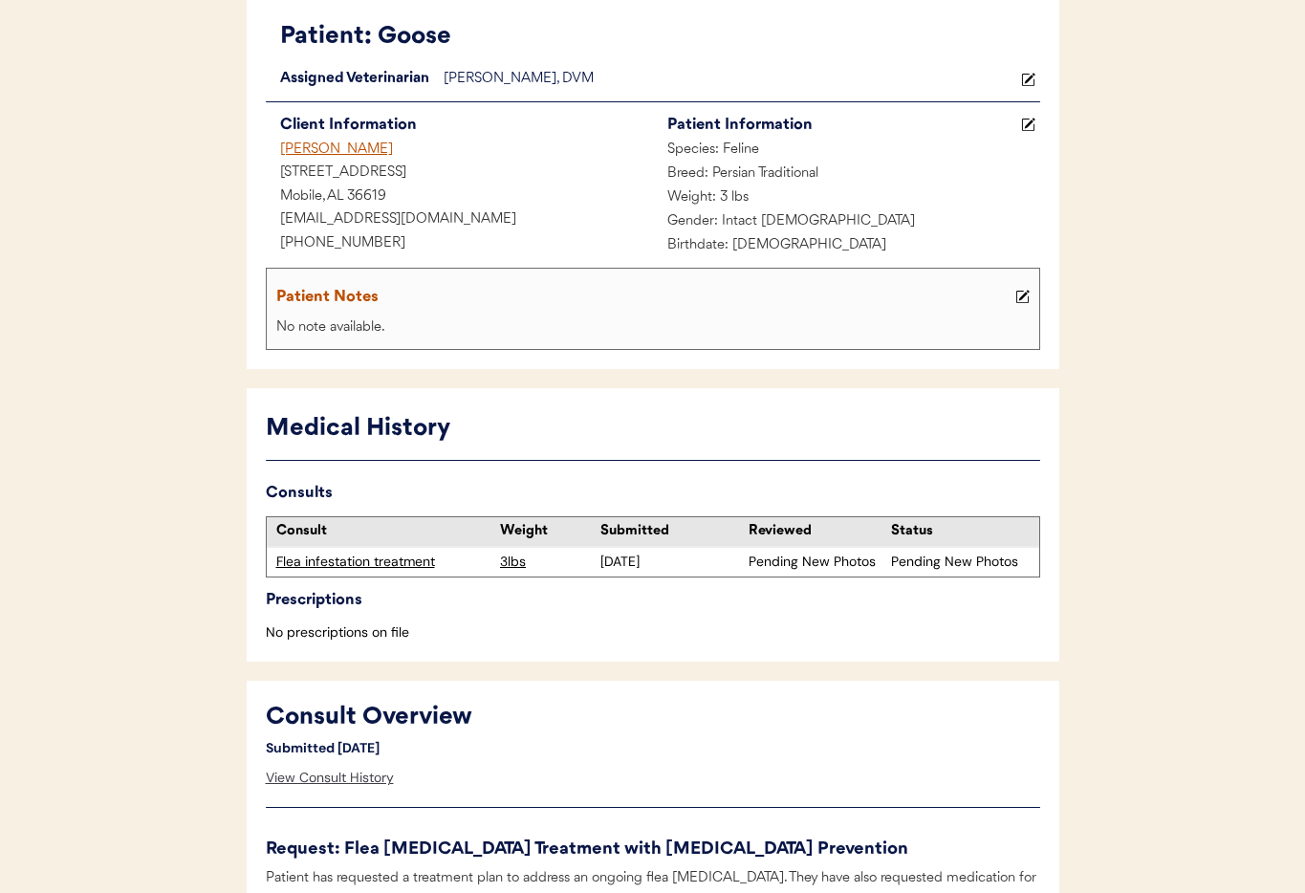
click at [315, 780] on div "View Consult History" at bounding box center [330, 778] width 128 height 38
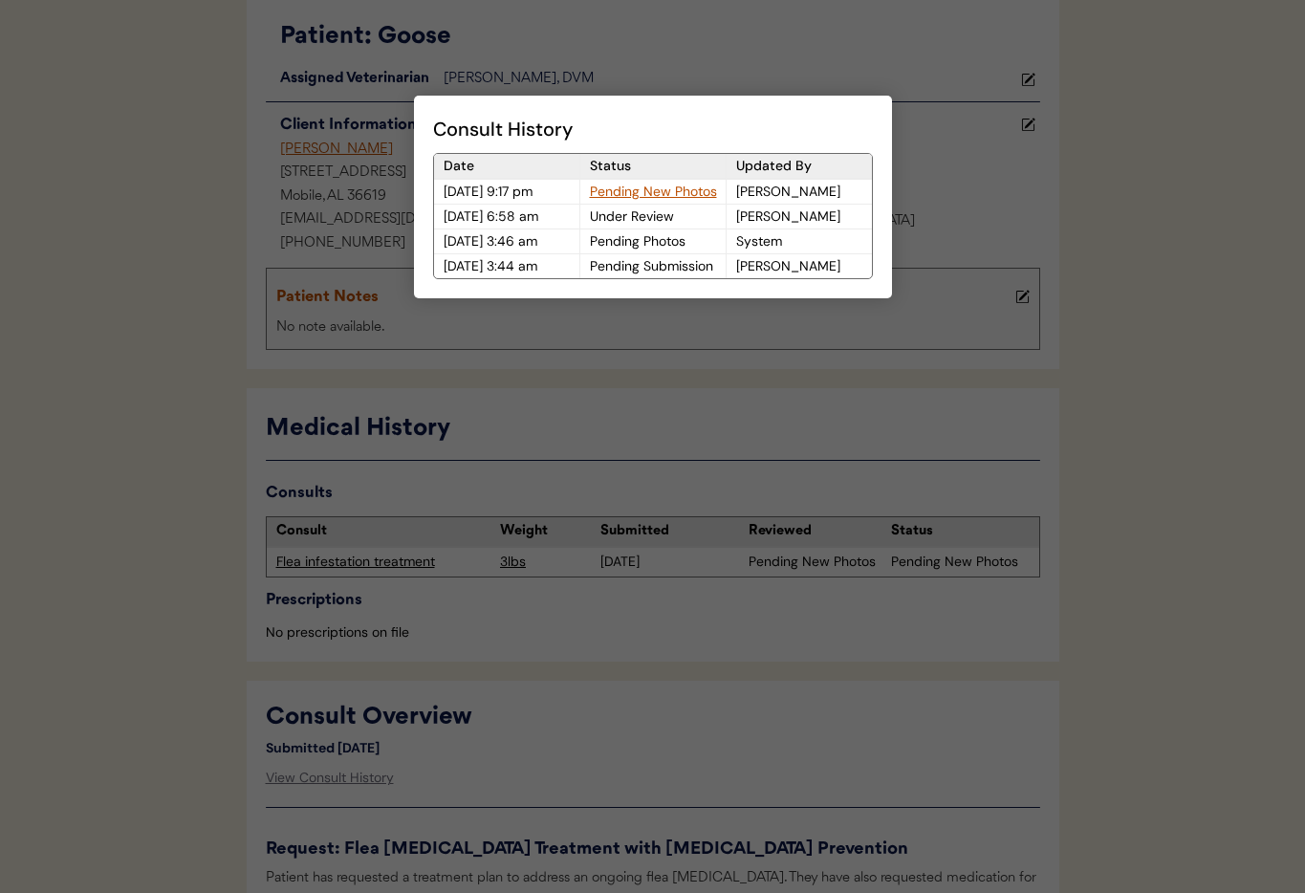
drag, startPoint x: 739, startPoint y: 760, endPoint x: 732, endPoint y: 728, distance: 32.2
click at [739, 760] on div at bounding box center [652, 446] width 1305 height 893
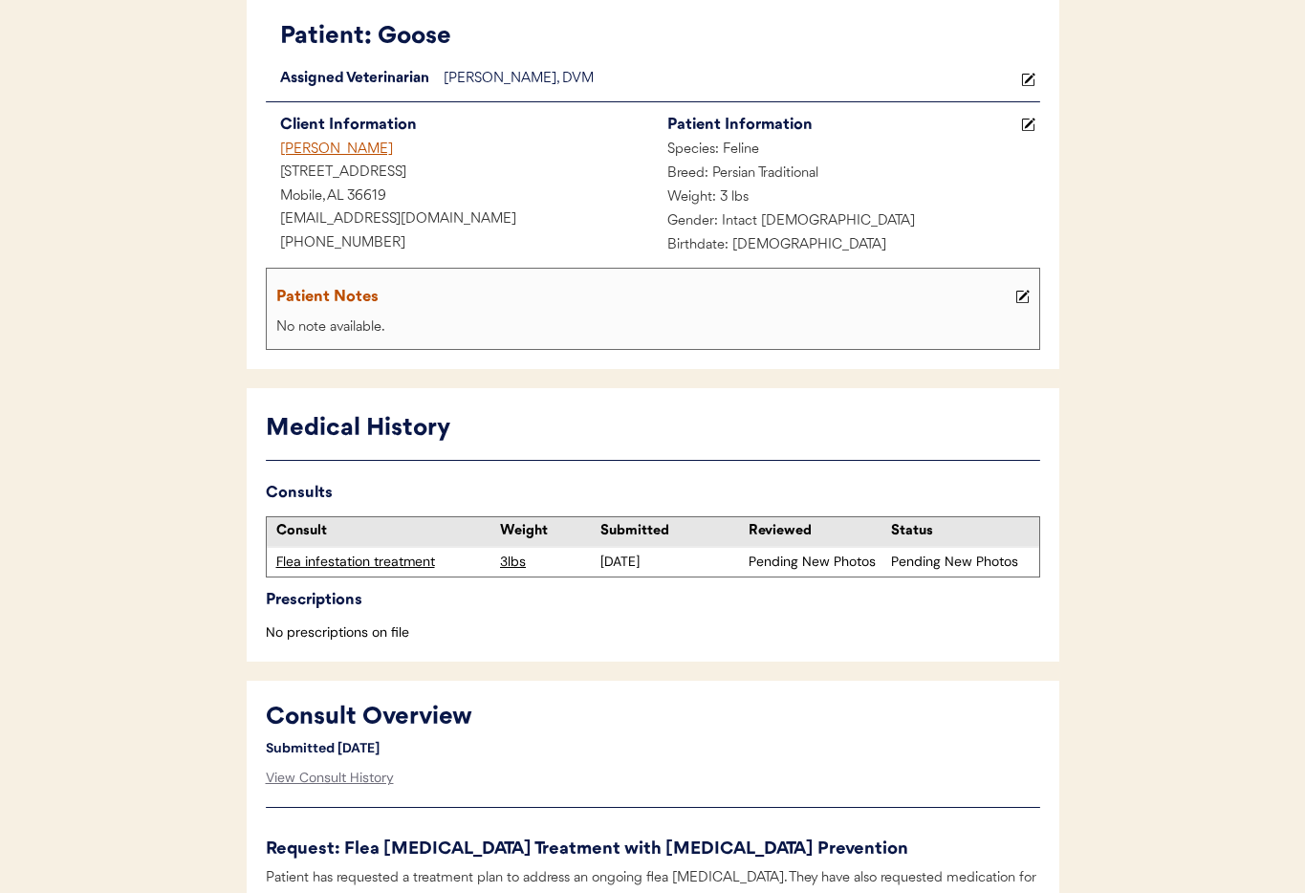
scroll to position [0, 0]
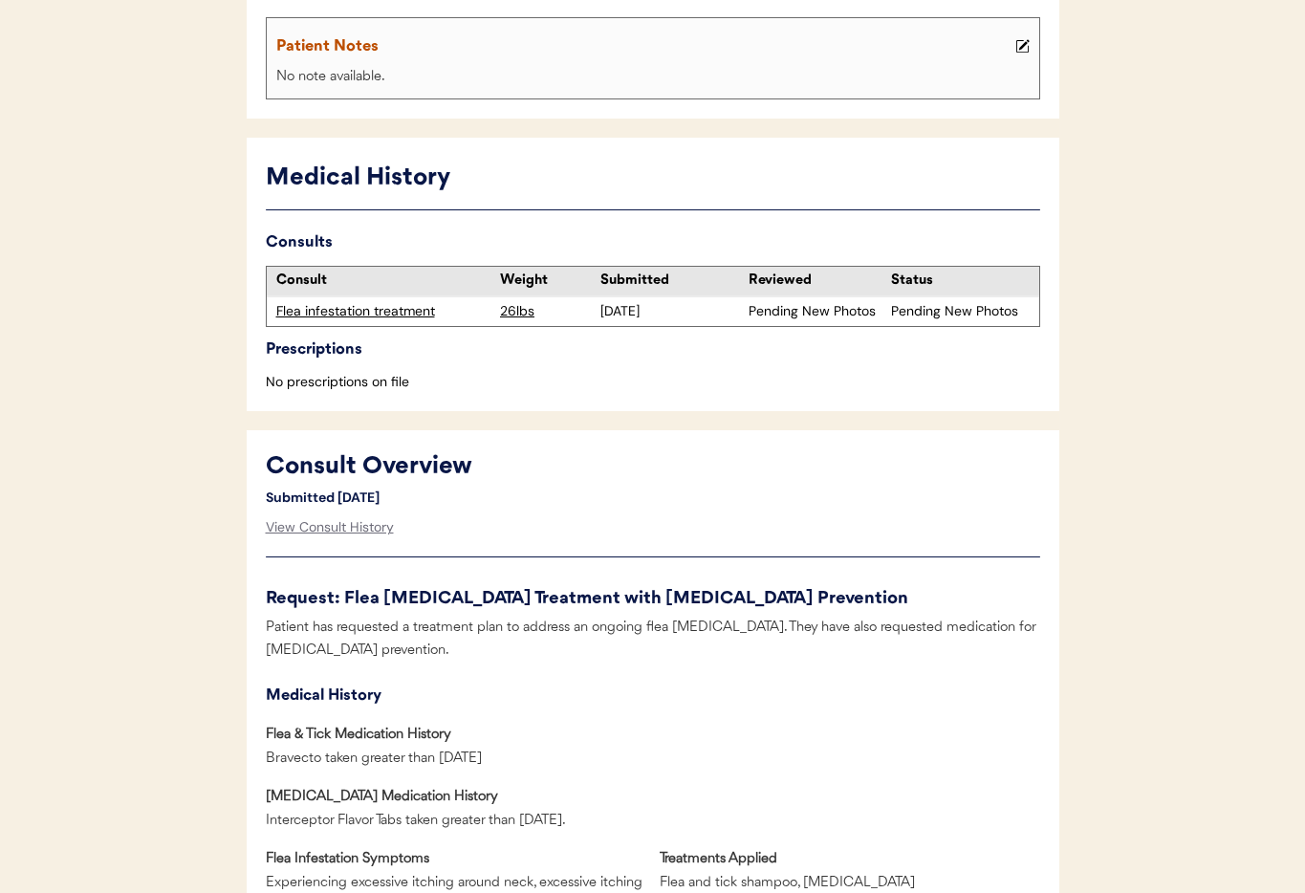
scroll to position [420, 0]
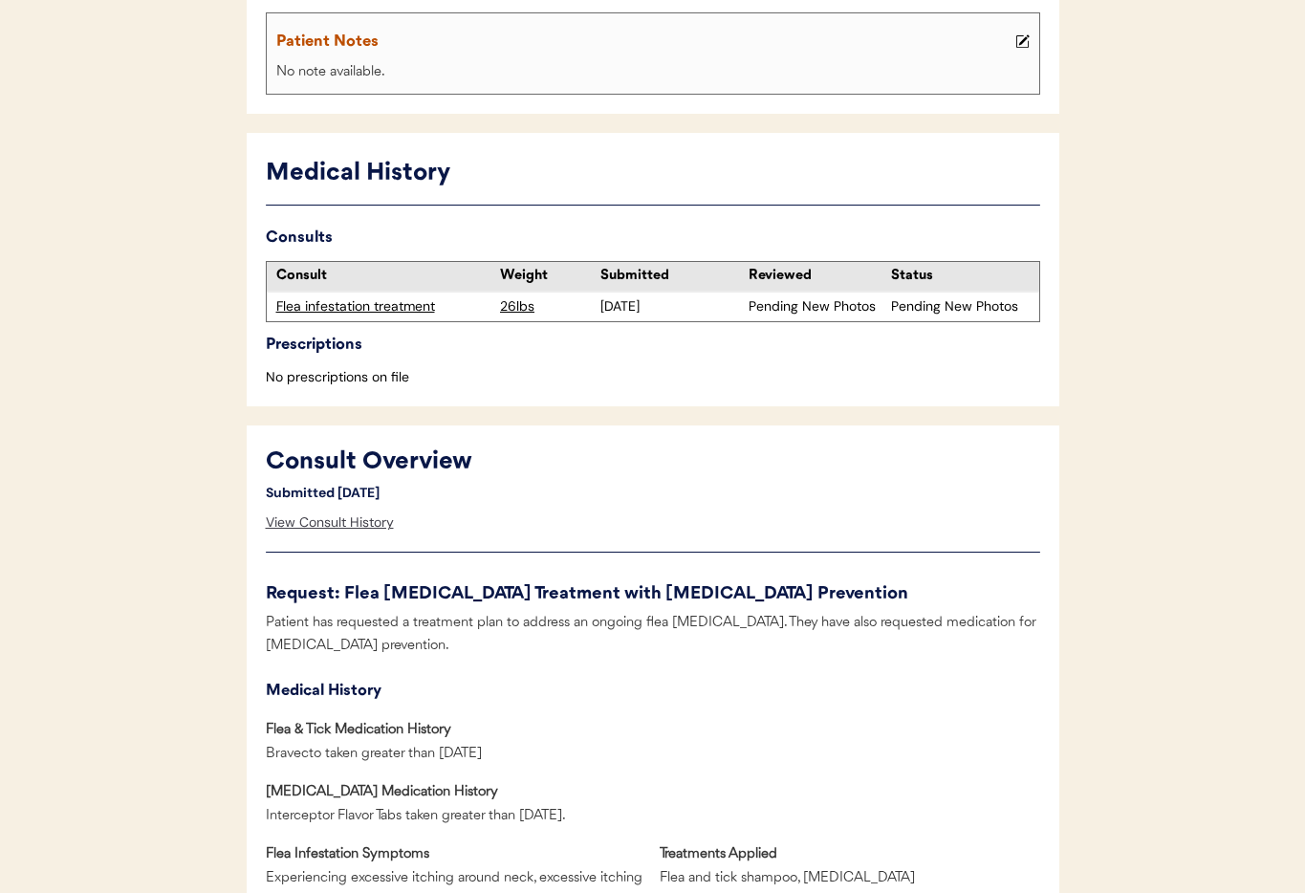
click at [311, 528] on div "View Consult History" at bounding box center [330, 523] width 128 height 38
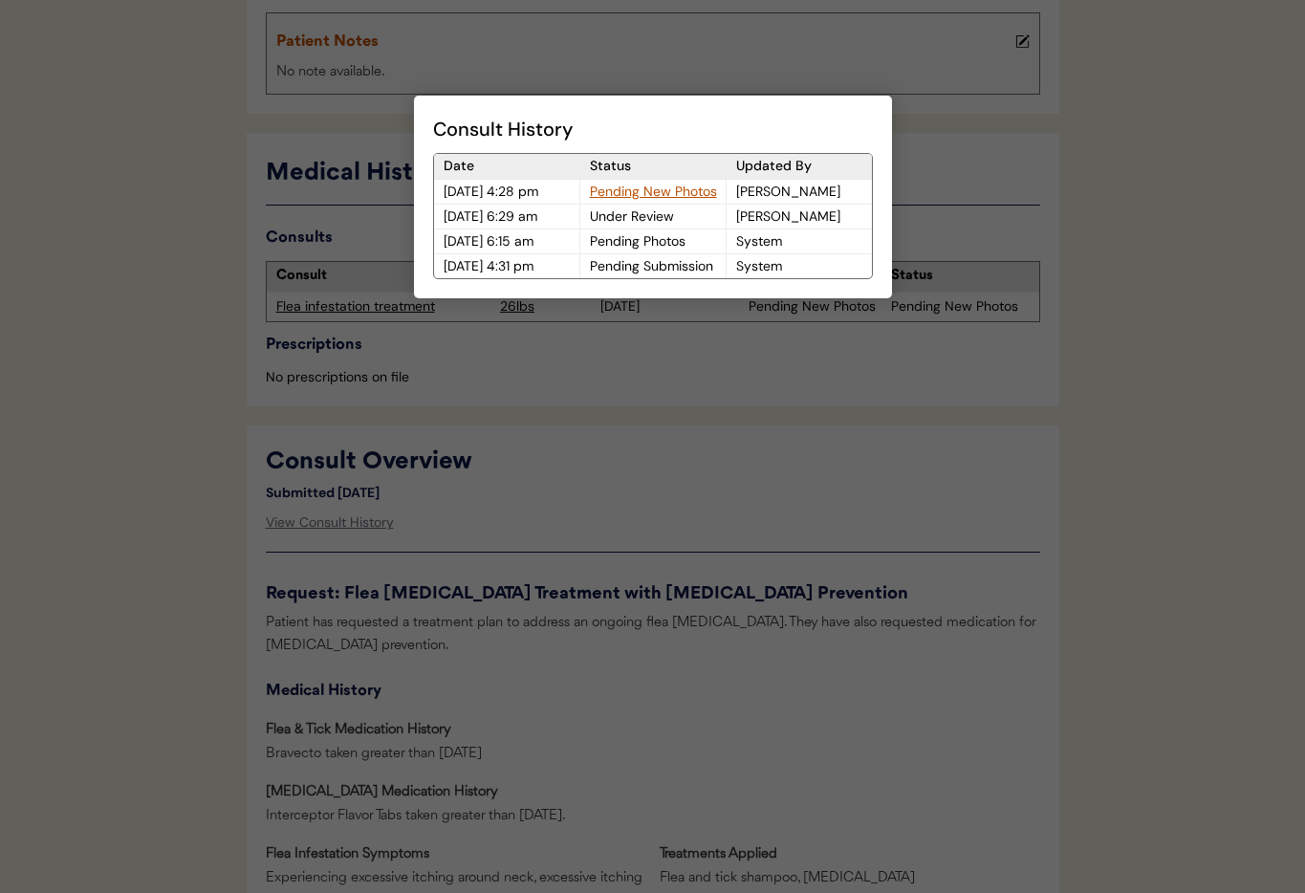
click at [517, 540] on div at bounding box center [652, 446] width 1305 height 893
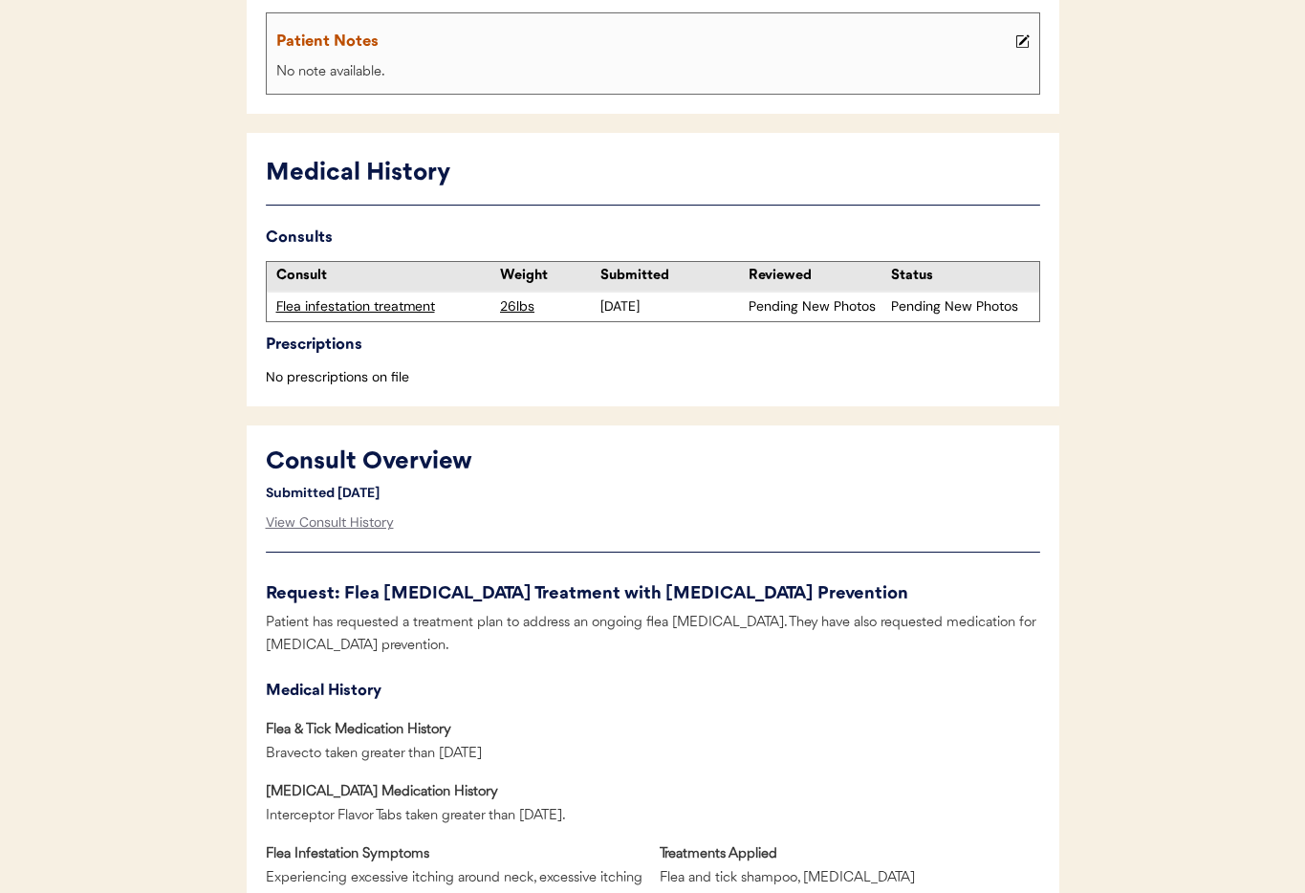
scroll to position [0, 0]
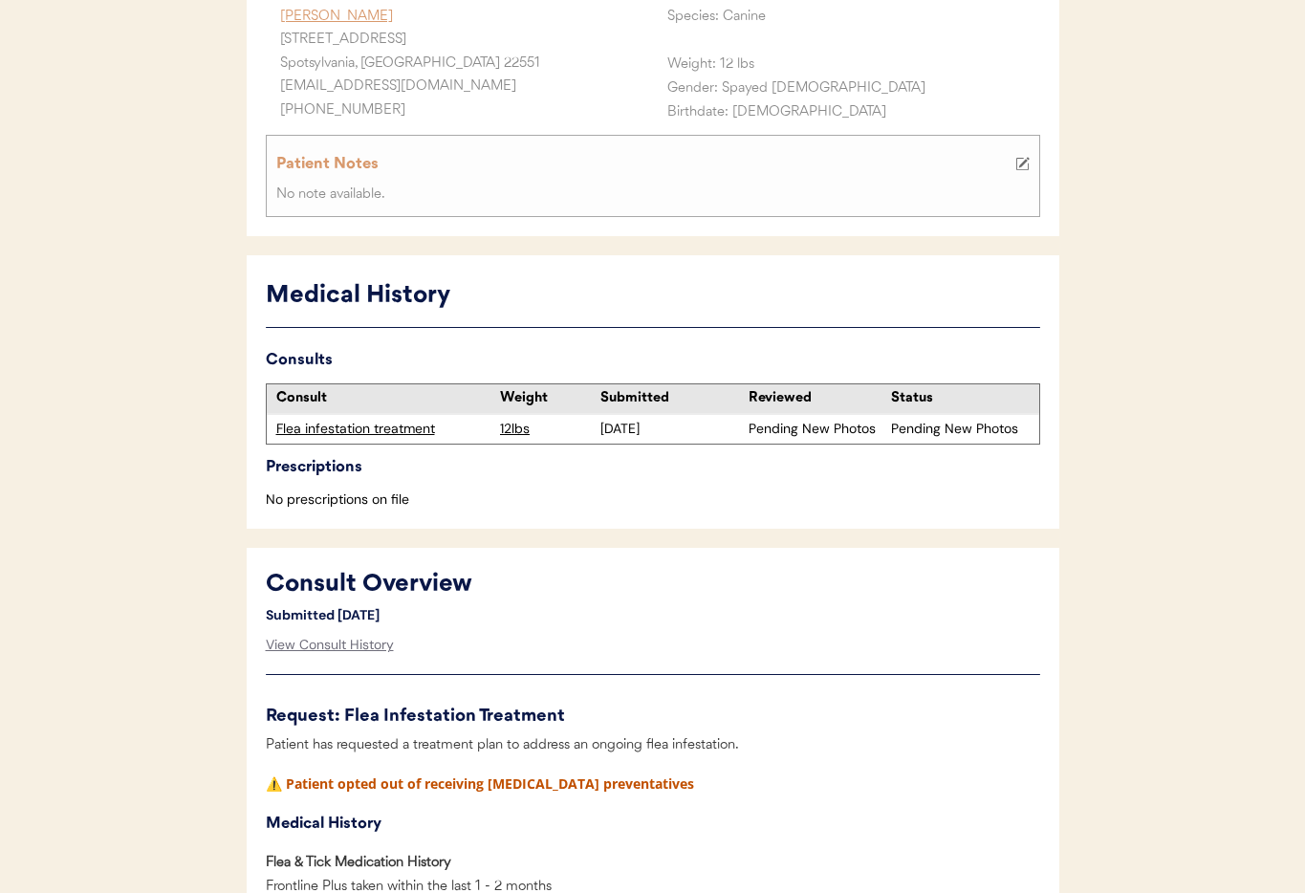
scroll to position [318, 0]
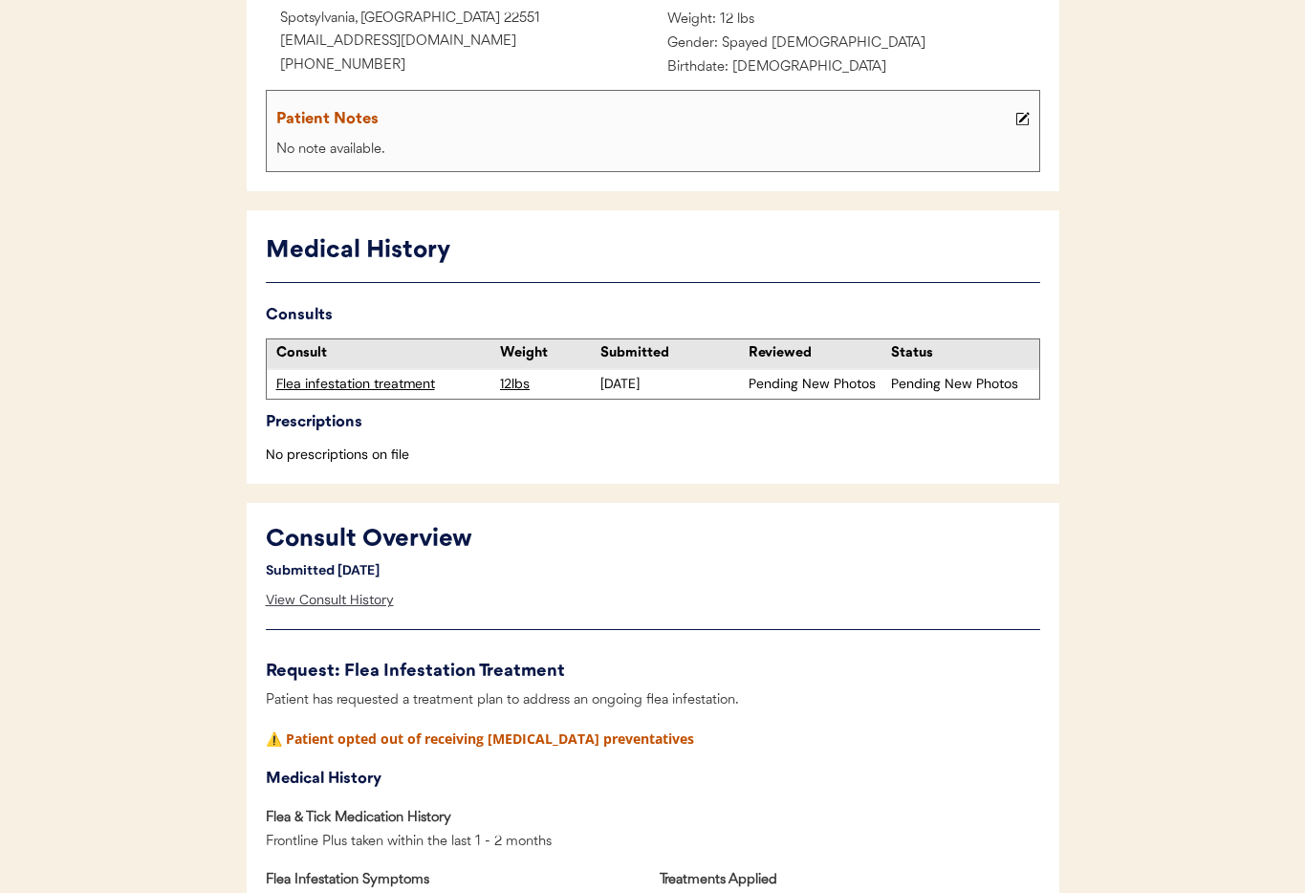
click at [349, 608] on div "View Consult History" at bounding box center [330, 600] width 128 height 38
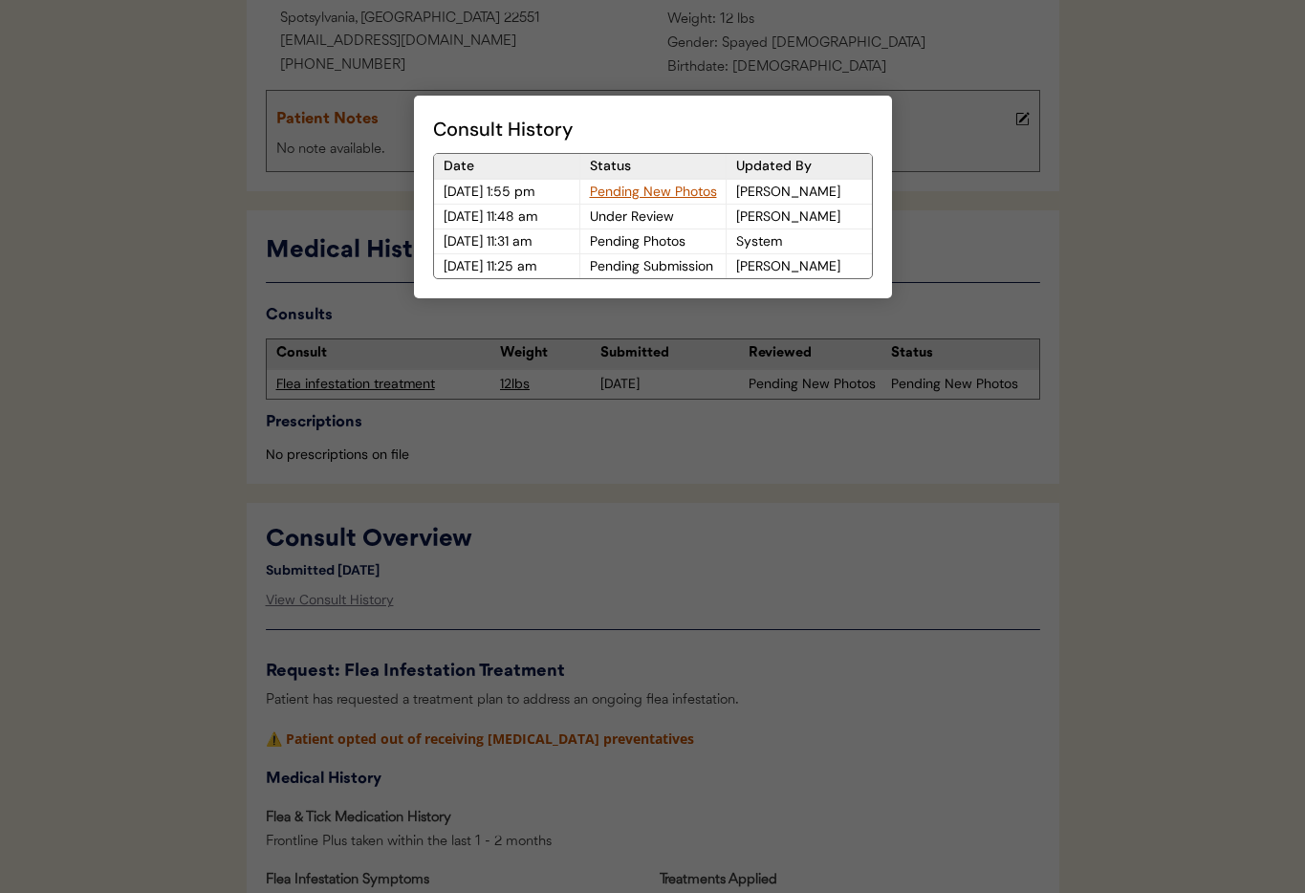
click at [767, 571] on div at bounding box center [652, 446] width 1305 height 893
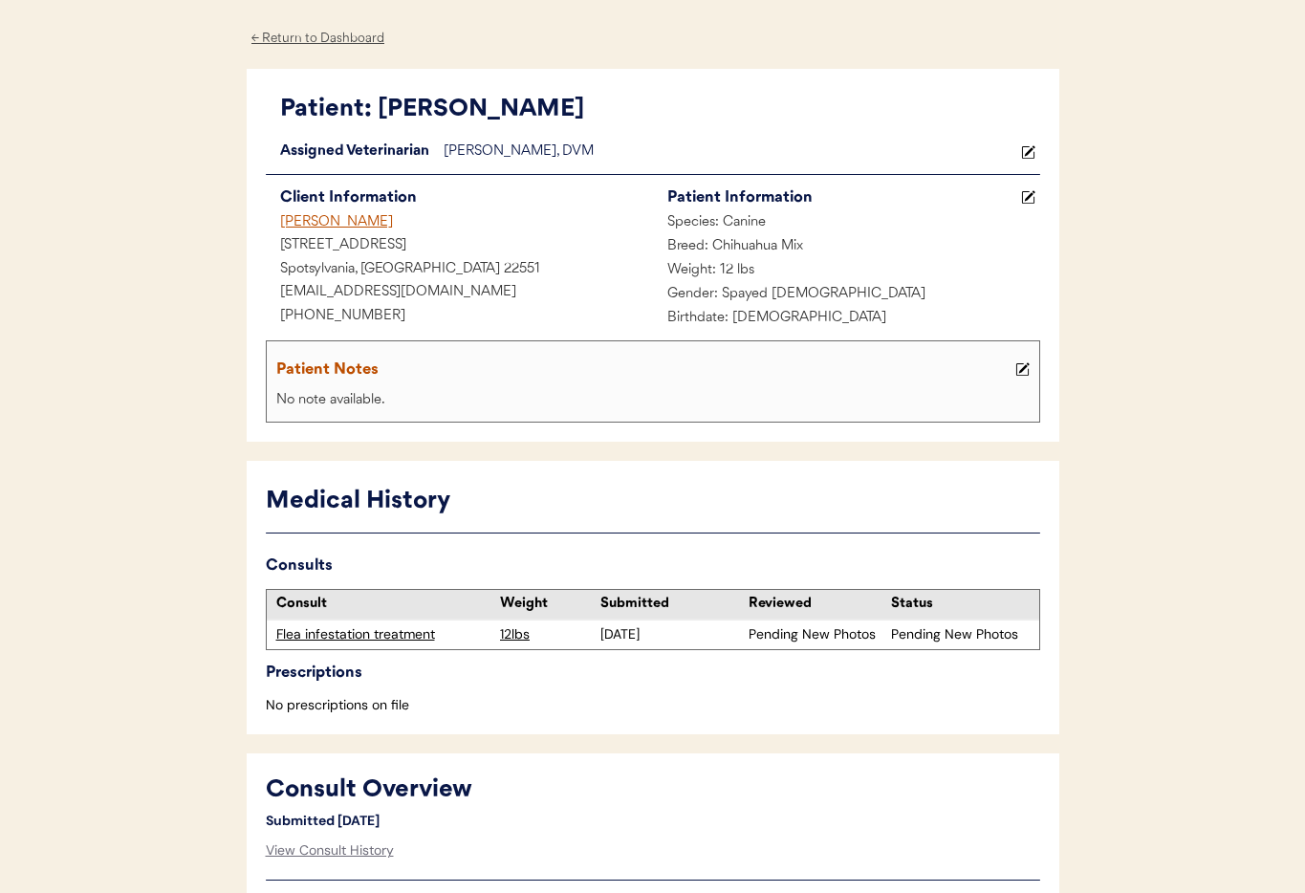
scroll to position [0, 0]
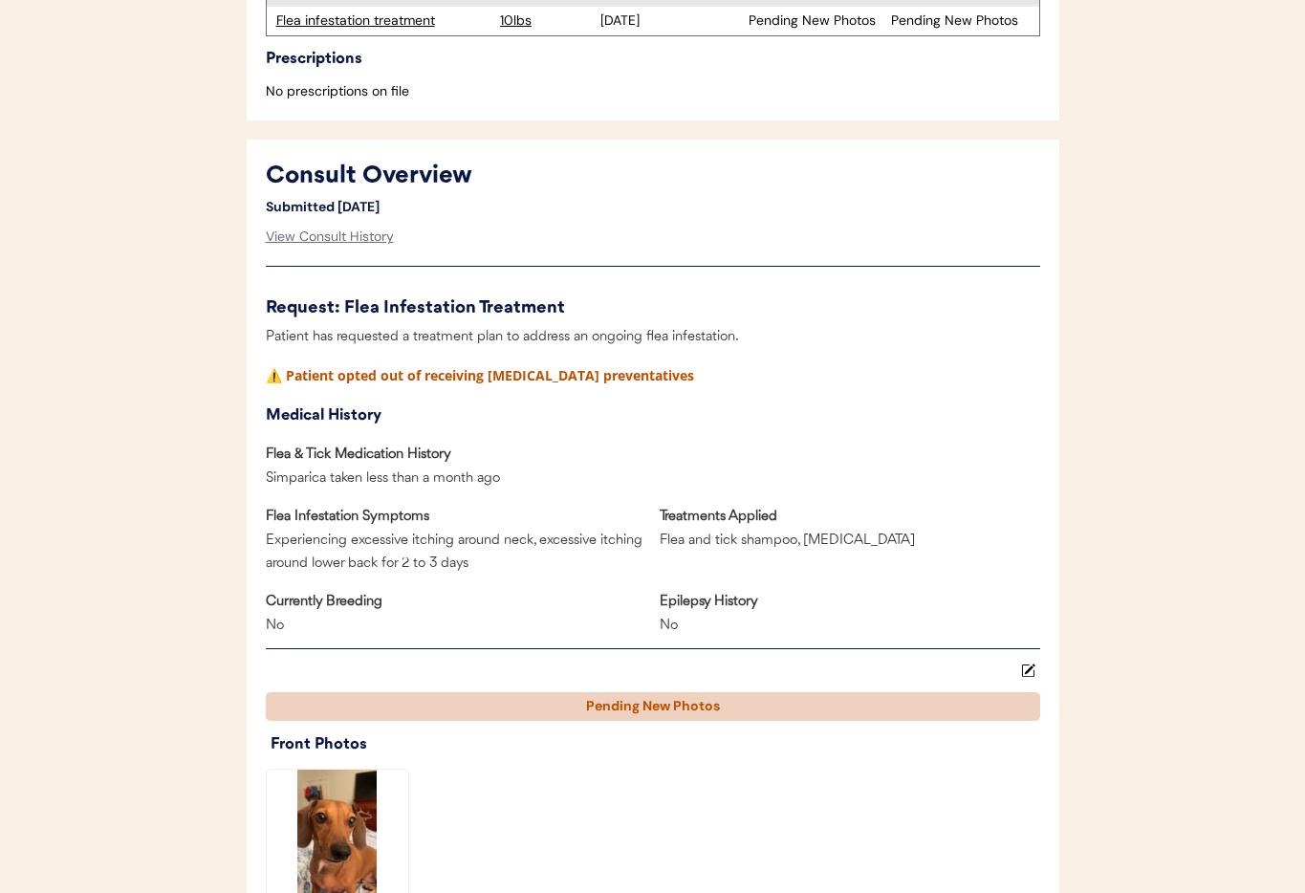
scroll to position [704, 0]
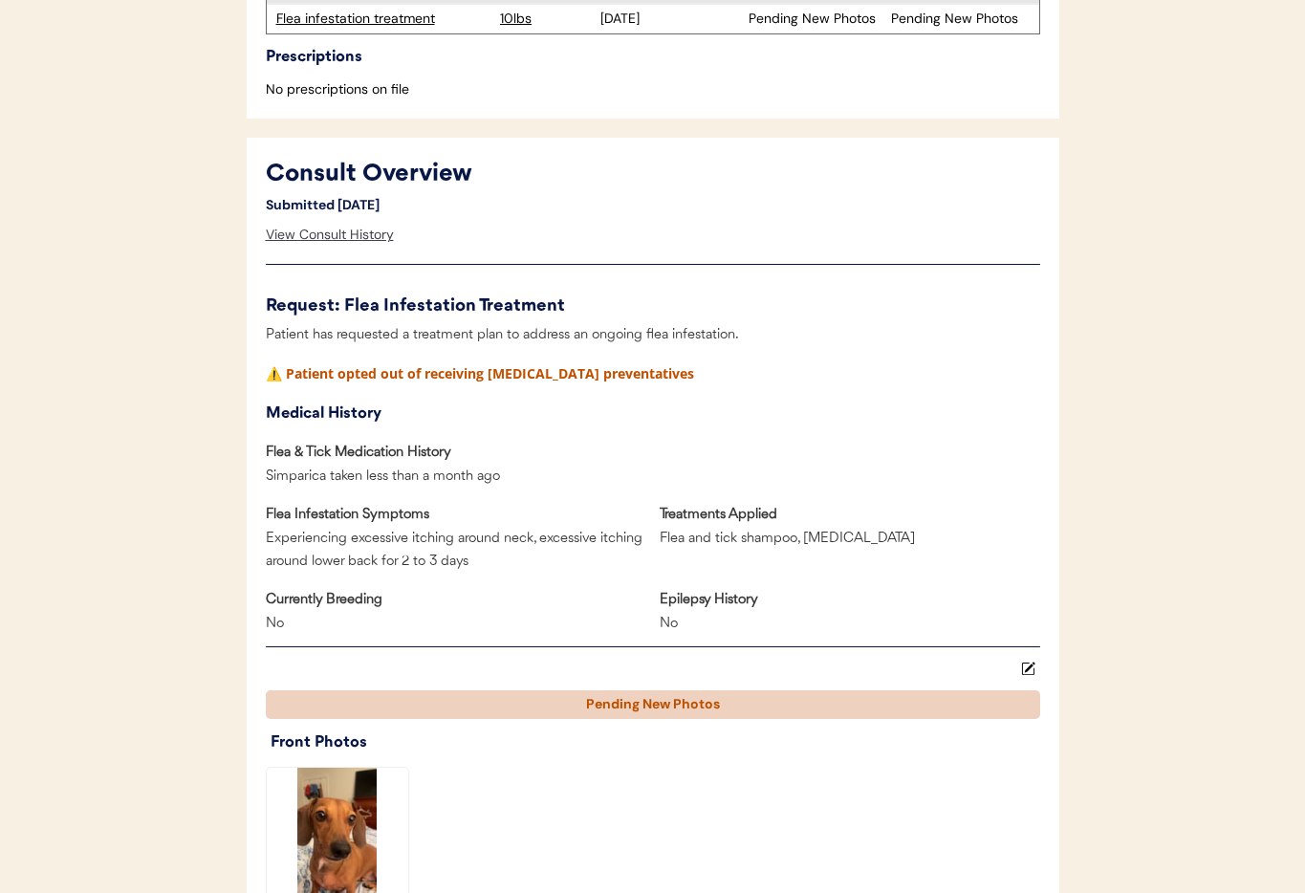
click at [316, 227] on div "View Consult History" at bounding box center [330, 235] width 128 height 38
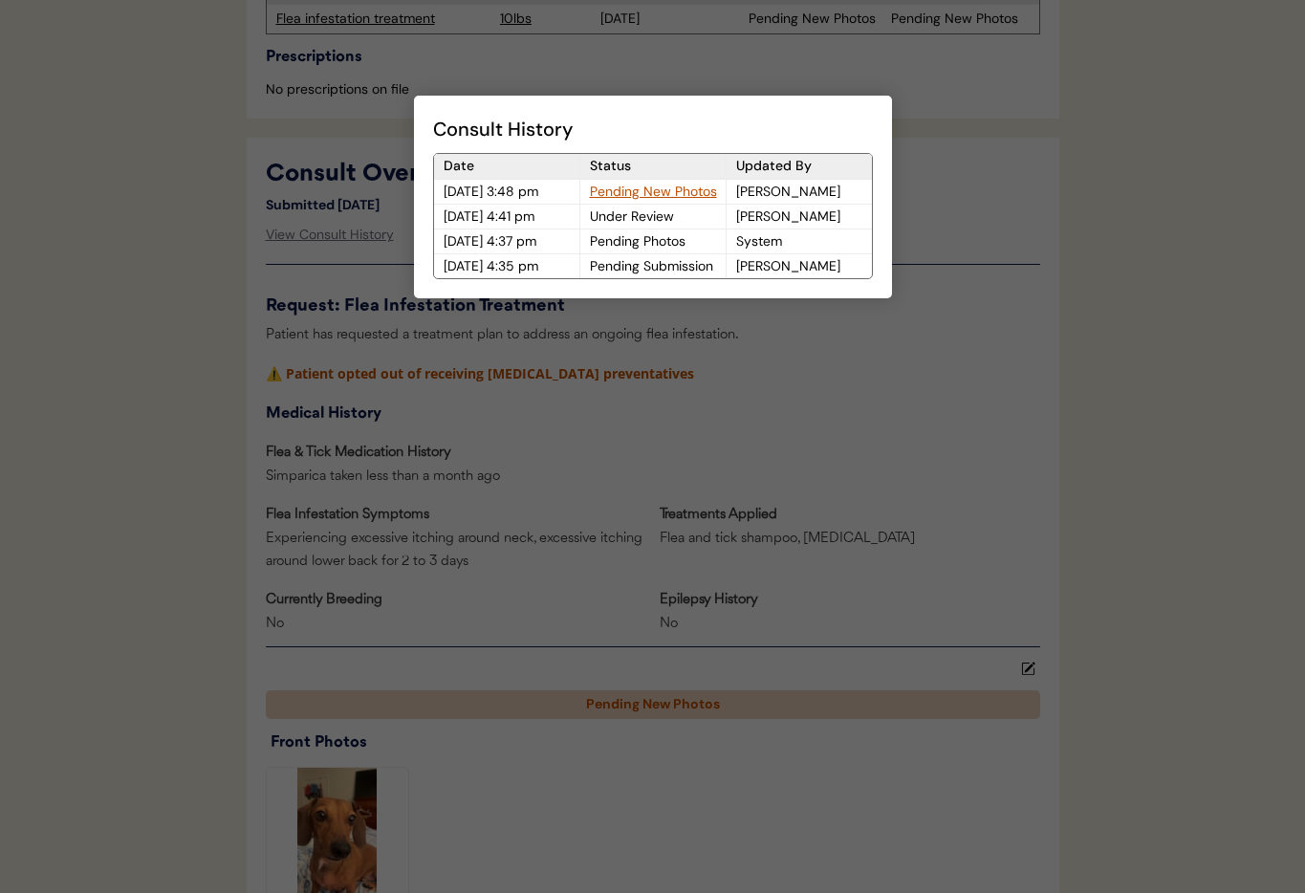
click at [768, 386] on div at bounding box center [652, 446] width 1305 height 893
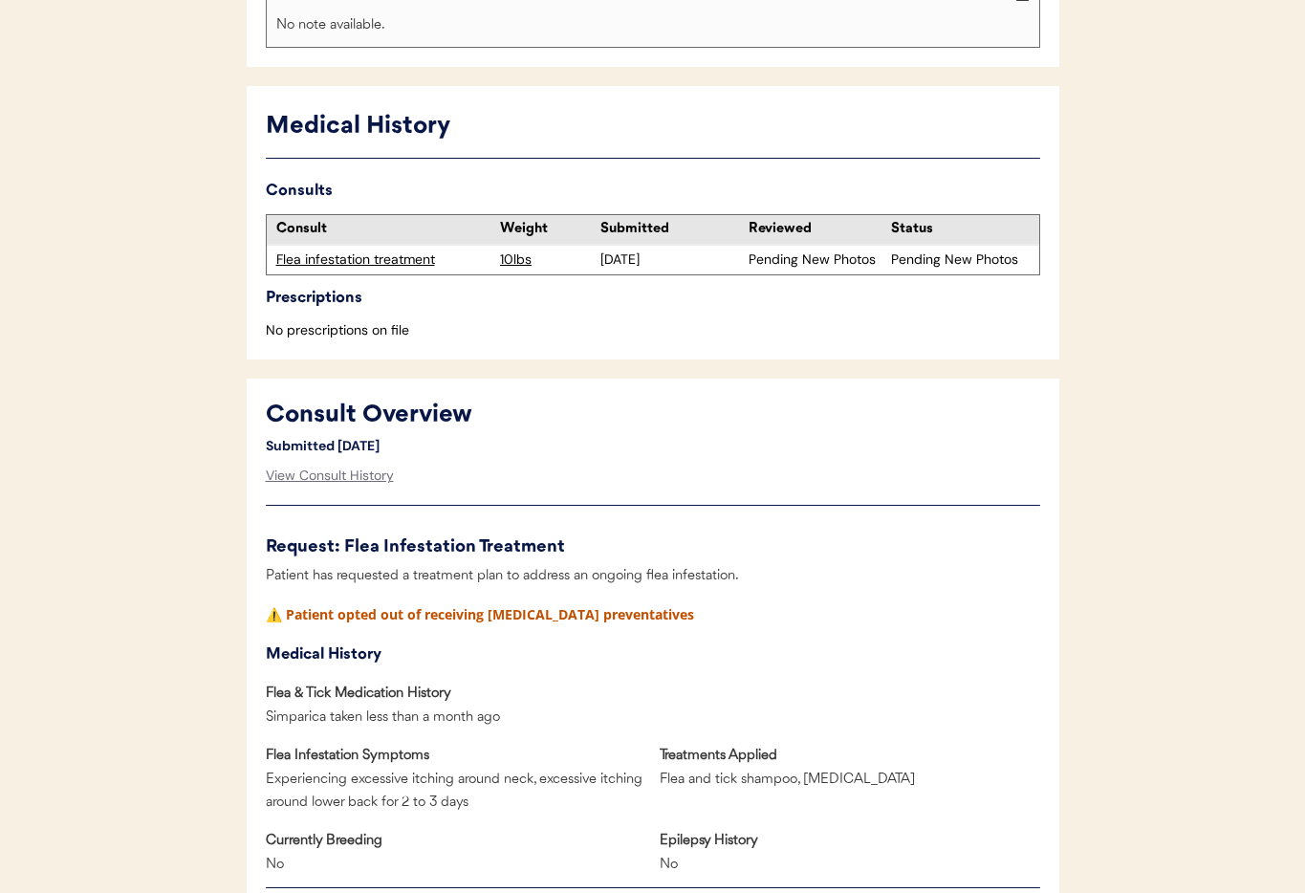
scroll to position [473, 0]
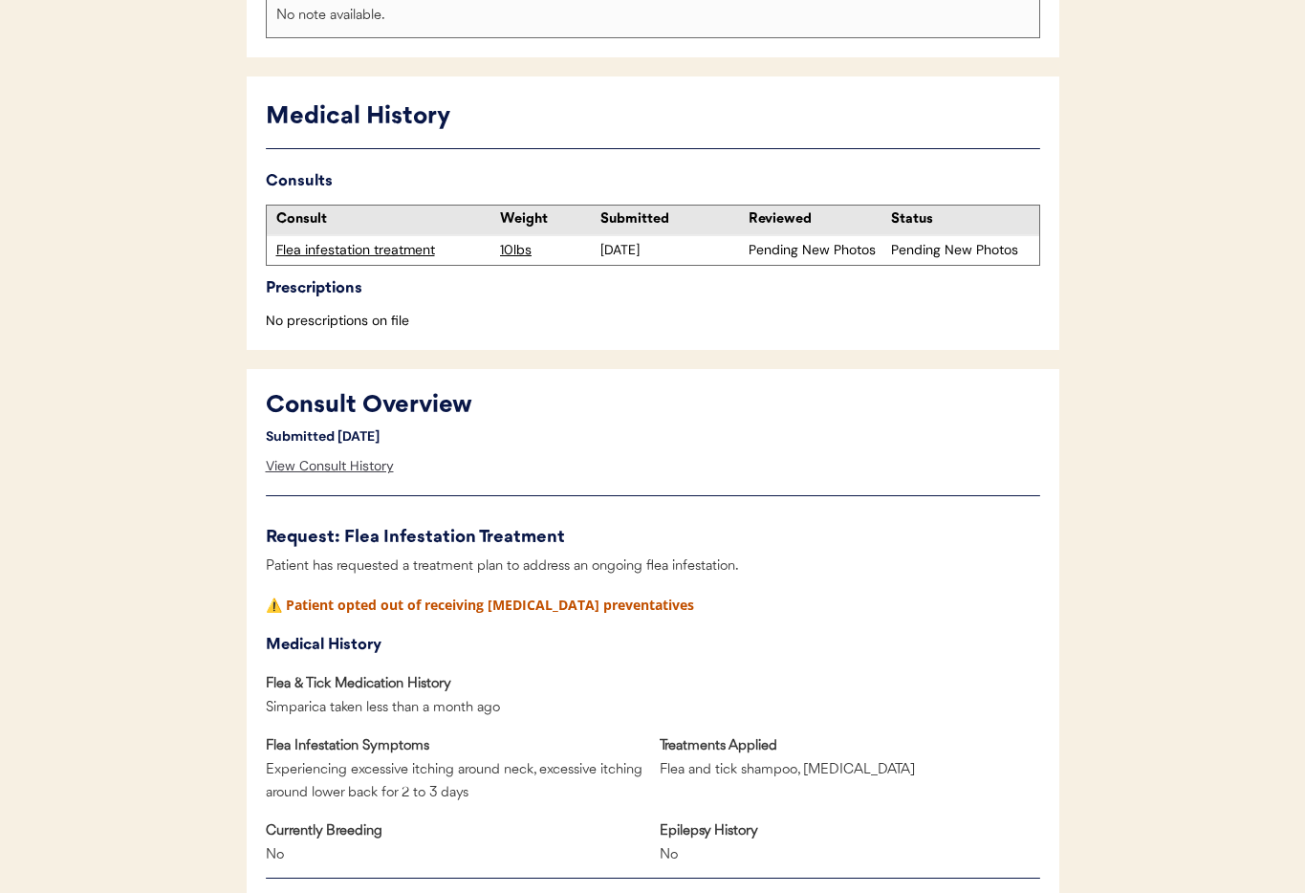
click at [321, 466] on div "View Consult History" at bounding box center [330, 466] width 128 height 38
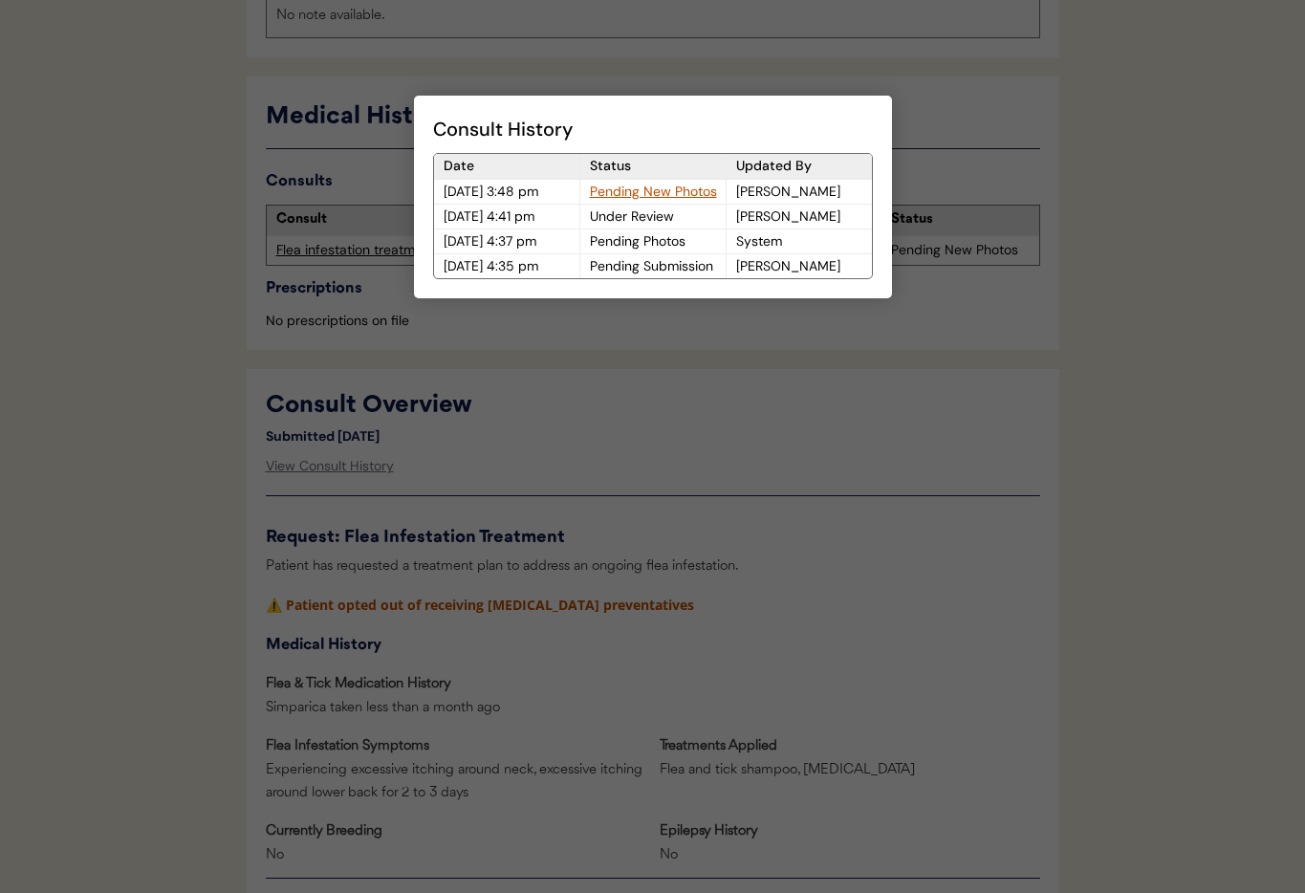
click at [717, 485] on div at bounding box center [652, 446] width 1305 height 893
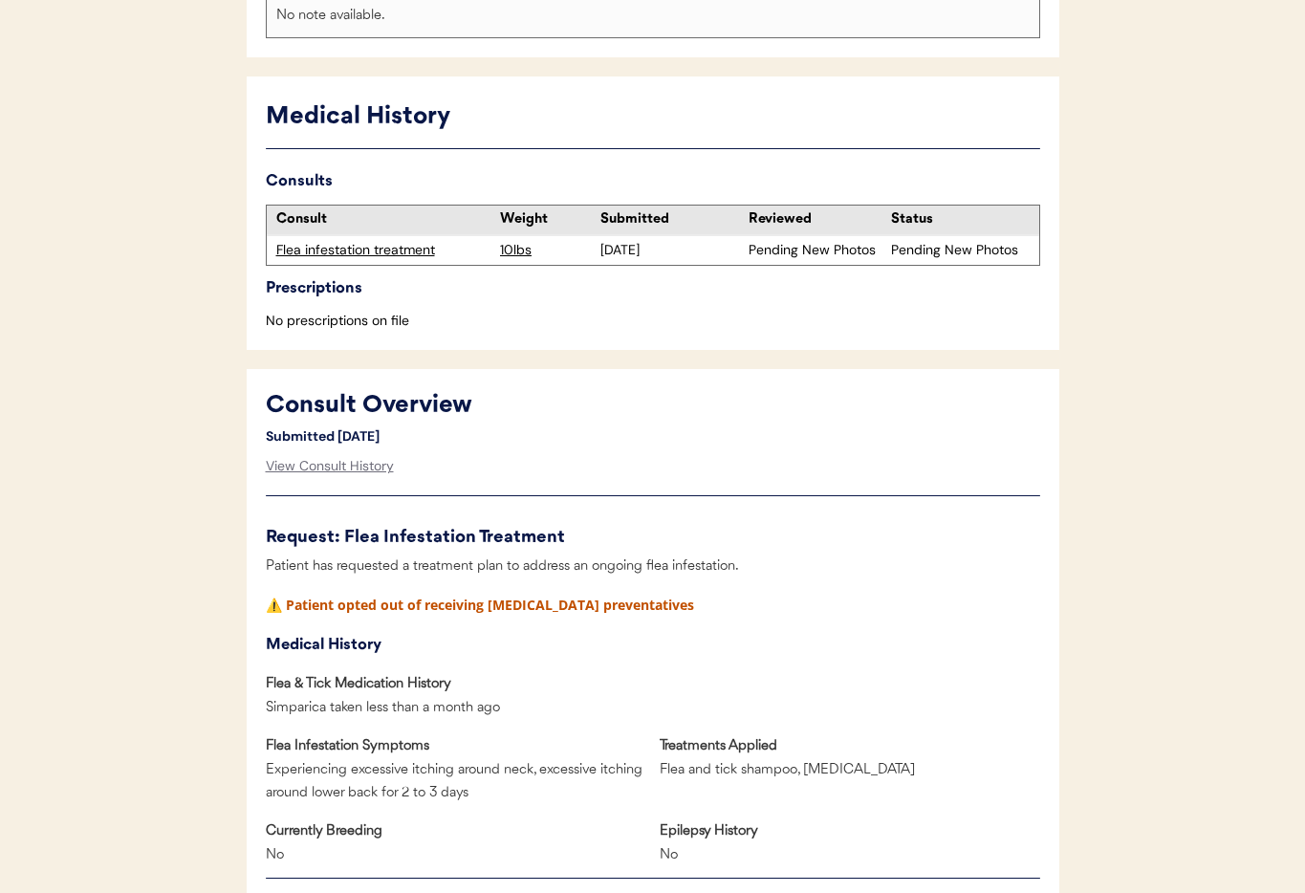
scroll to position [0, 0]
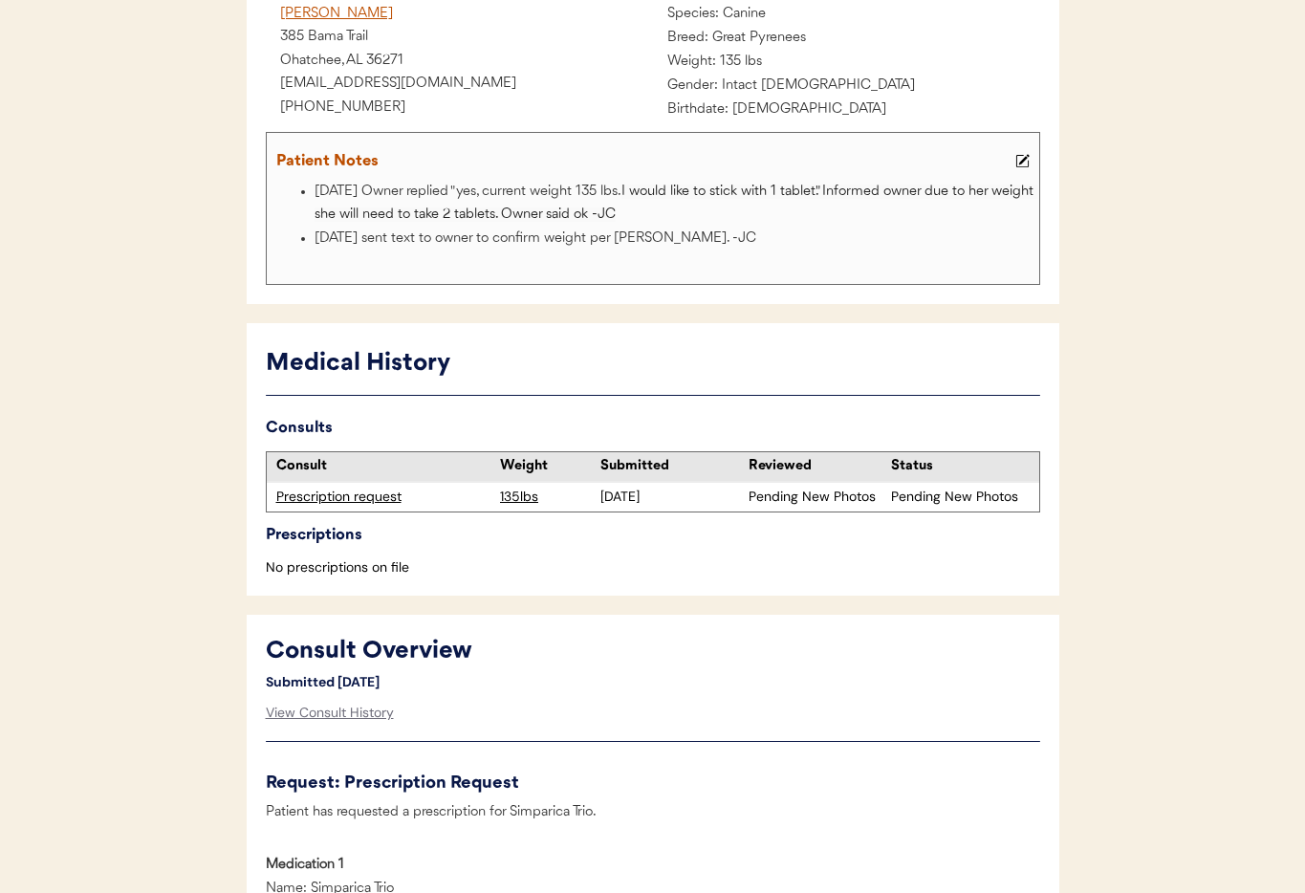
scroll to position [287, 0]
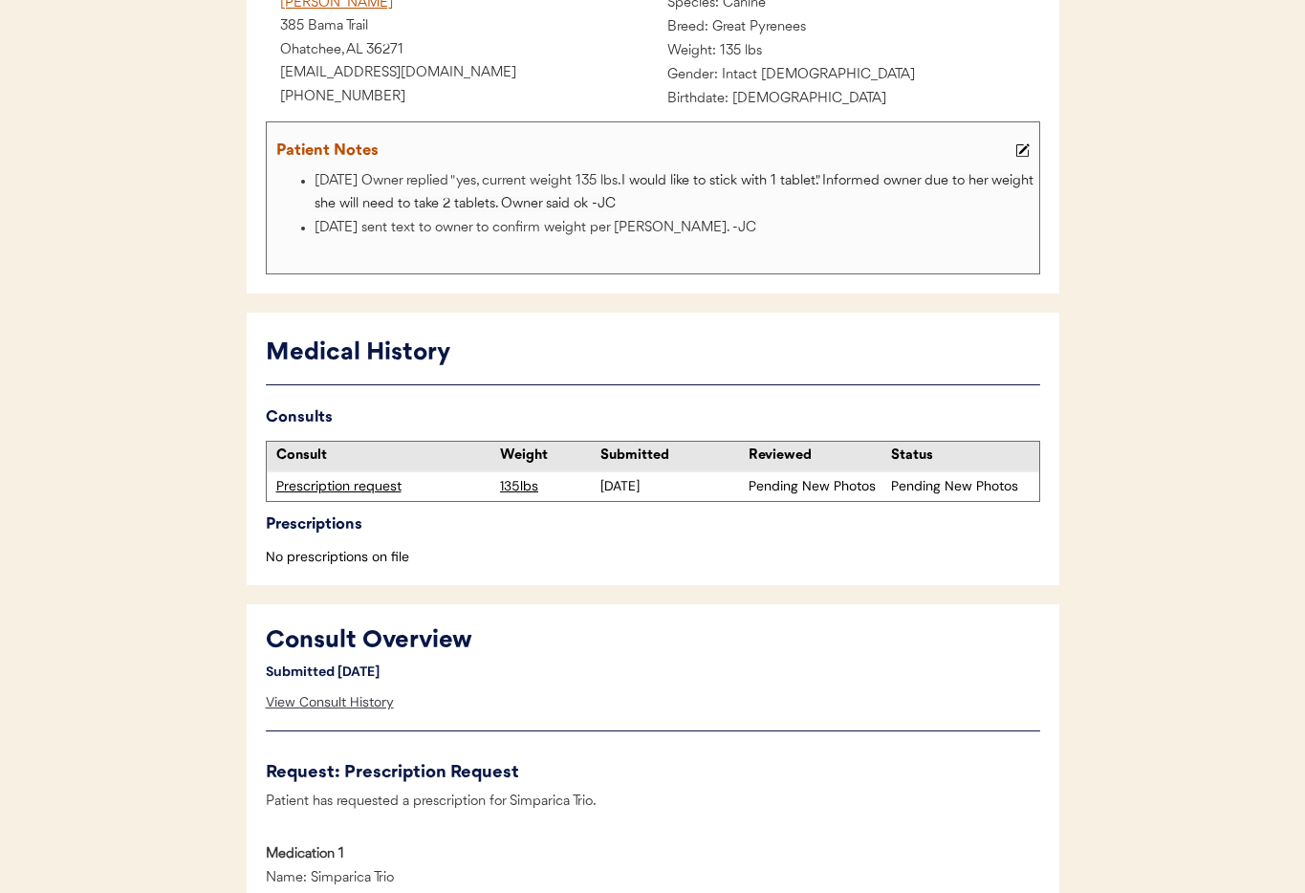
click at [313, 704] on div "View Consult History" at bounding box center [330, 702] width 128 height 38
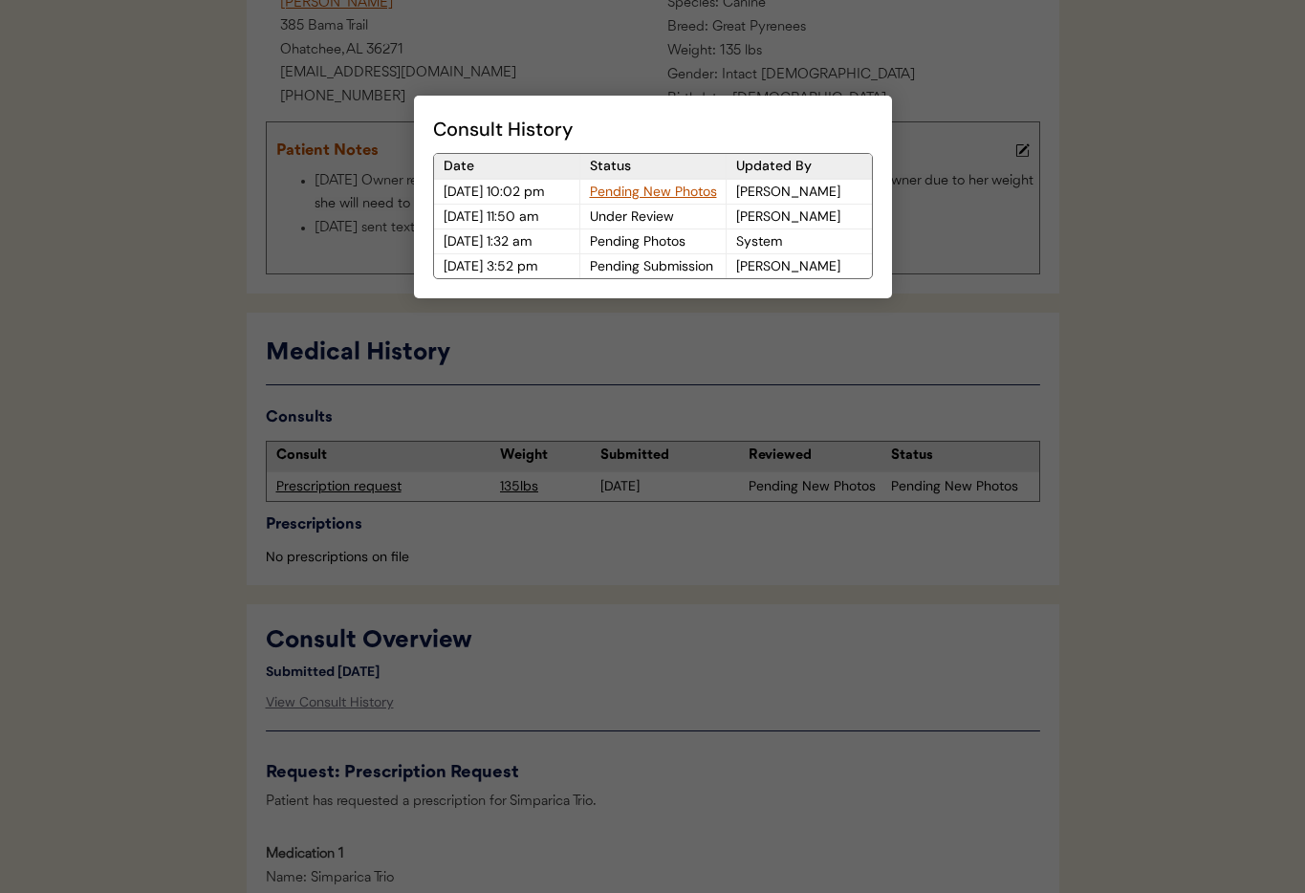
click at [714, 722] on div at bounding box center [652, 446] width 1305 height 893
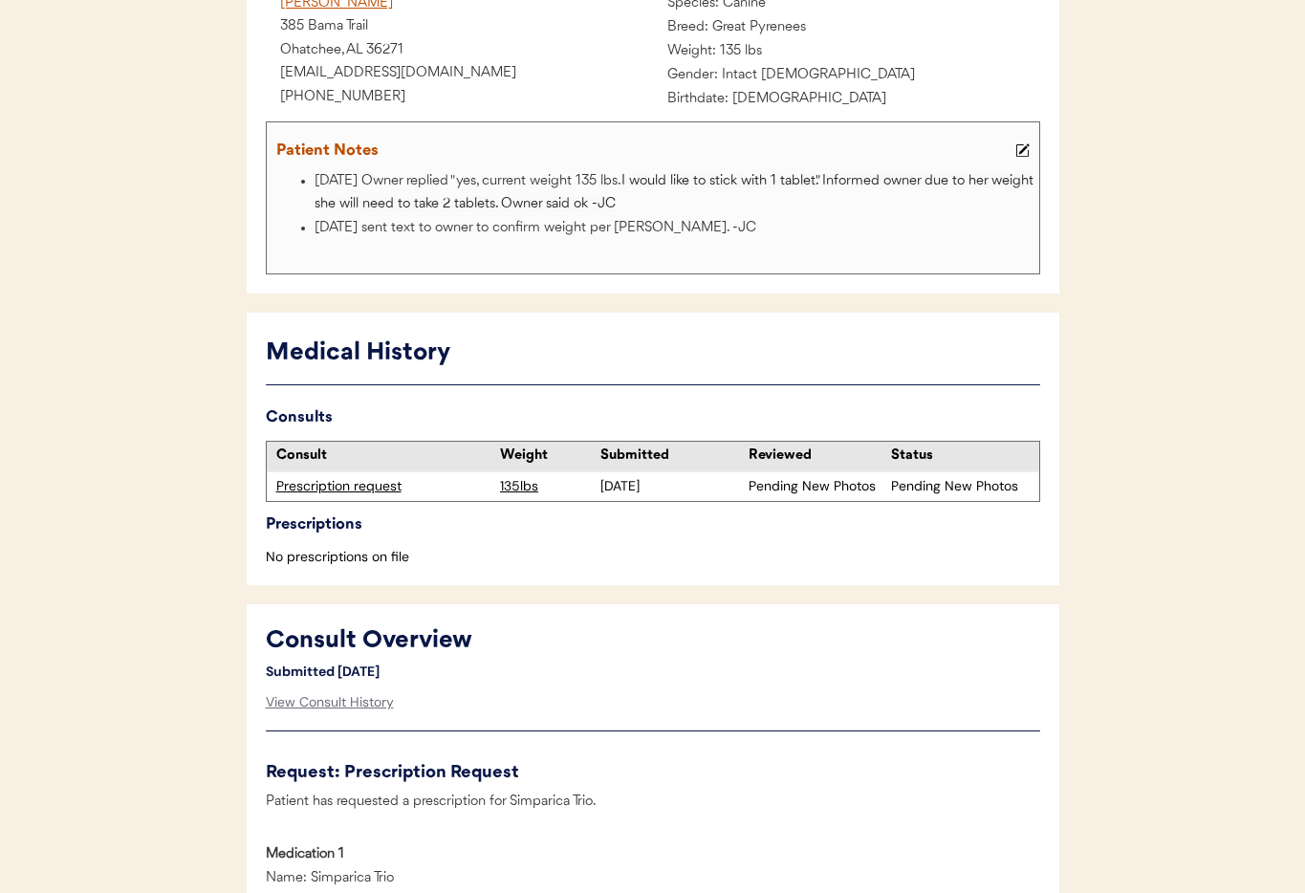
scroll to position [0, 0]
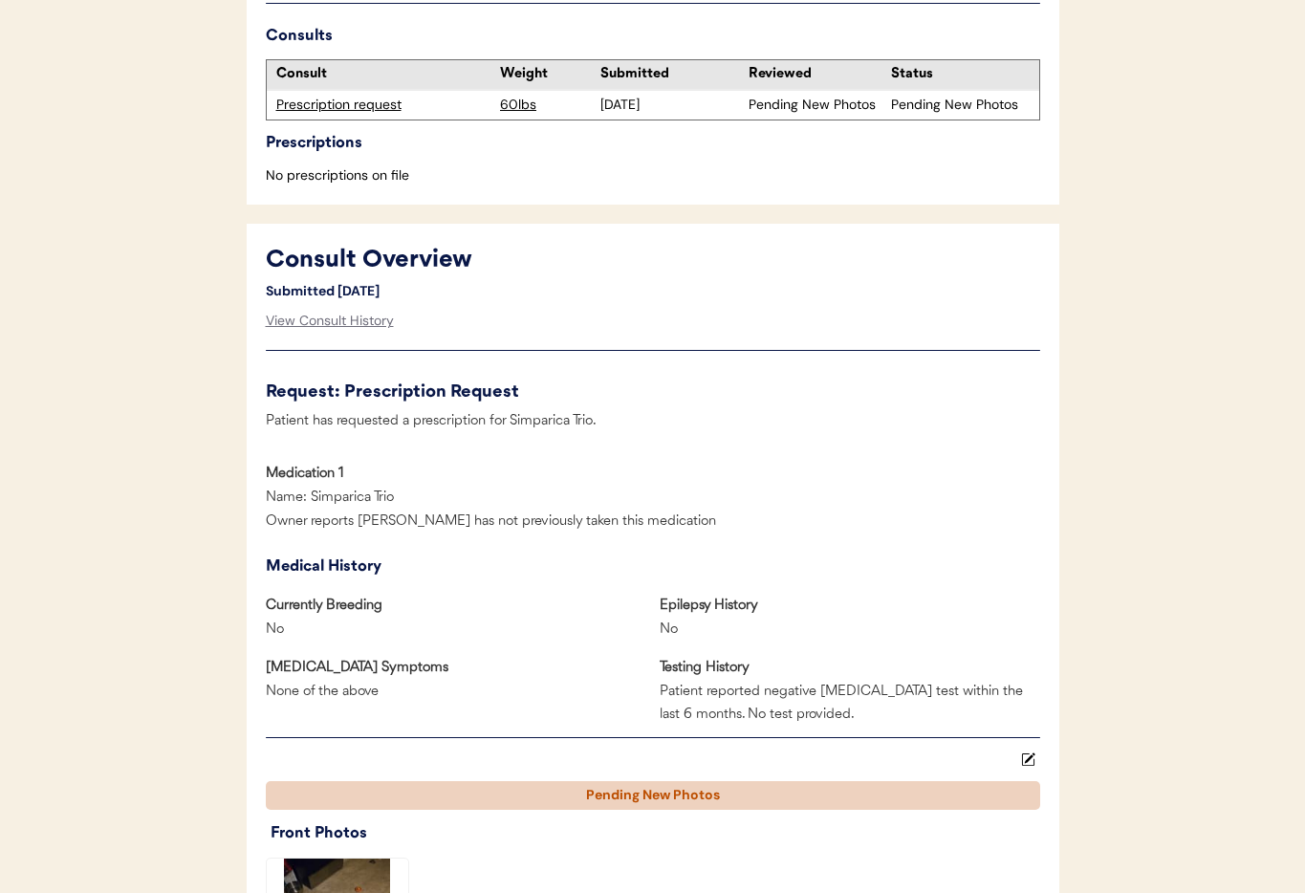
scroll to position [552, 0]
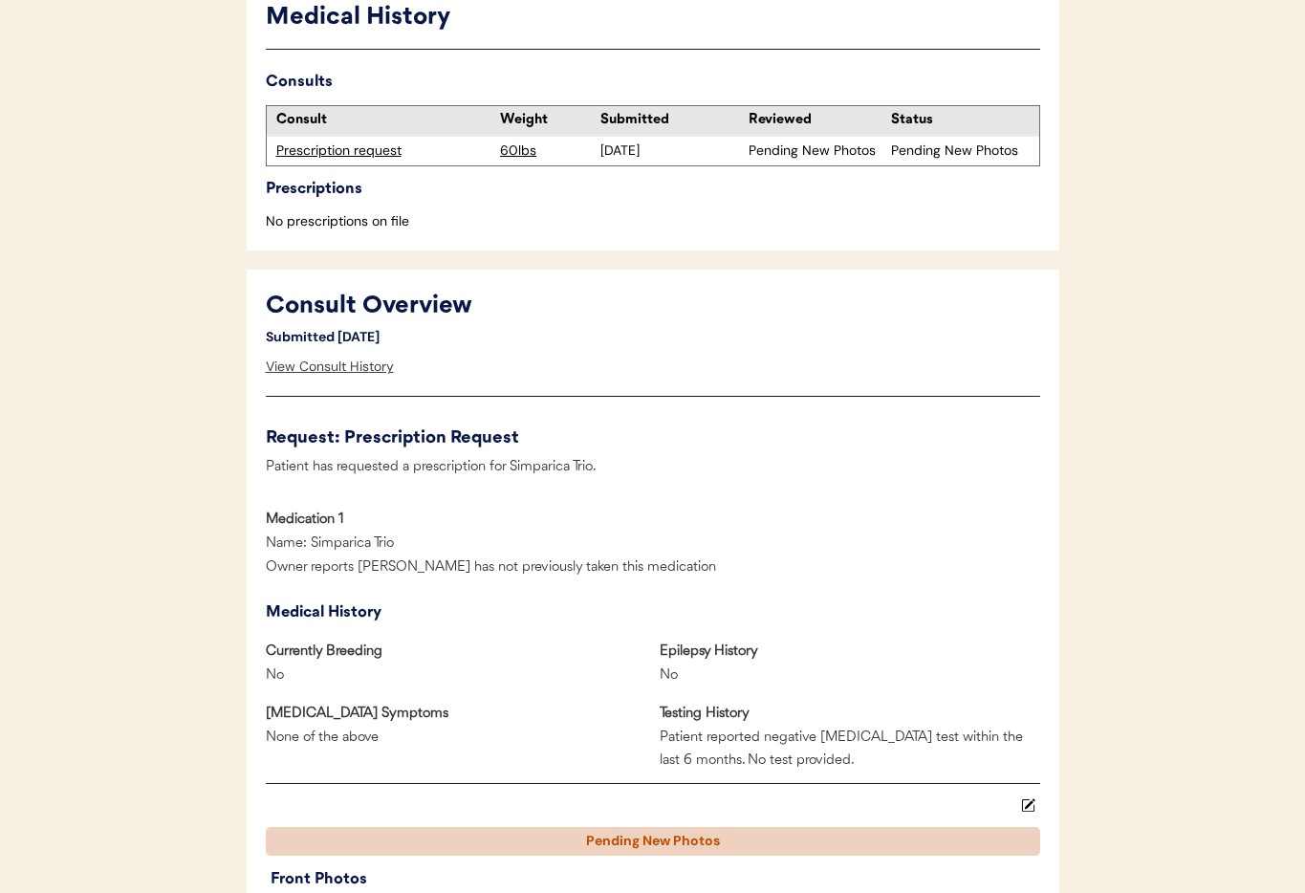
click at [300, 368] on div "View Consult History" at bounding box center [330, 367] width 128 height 38
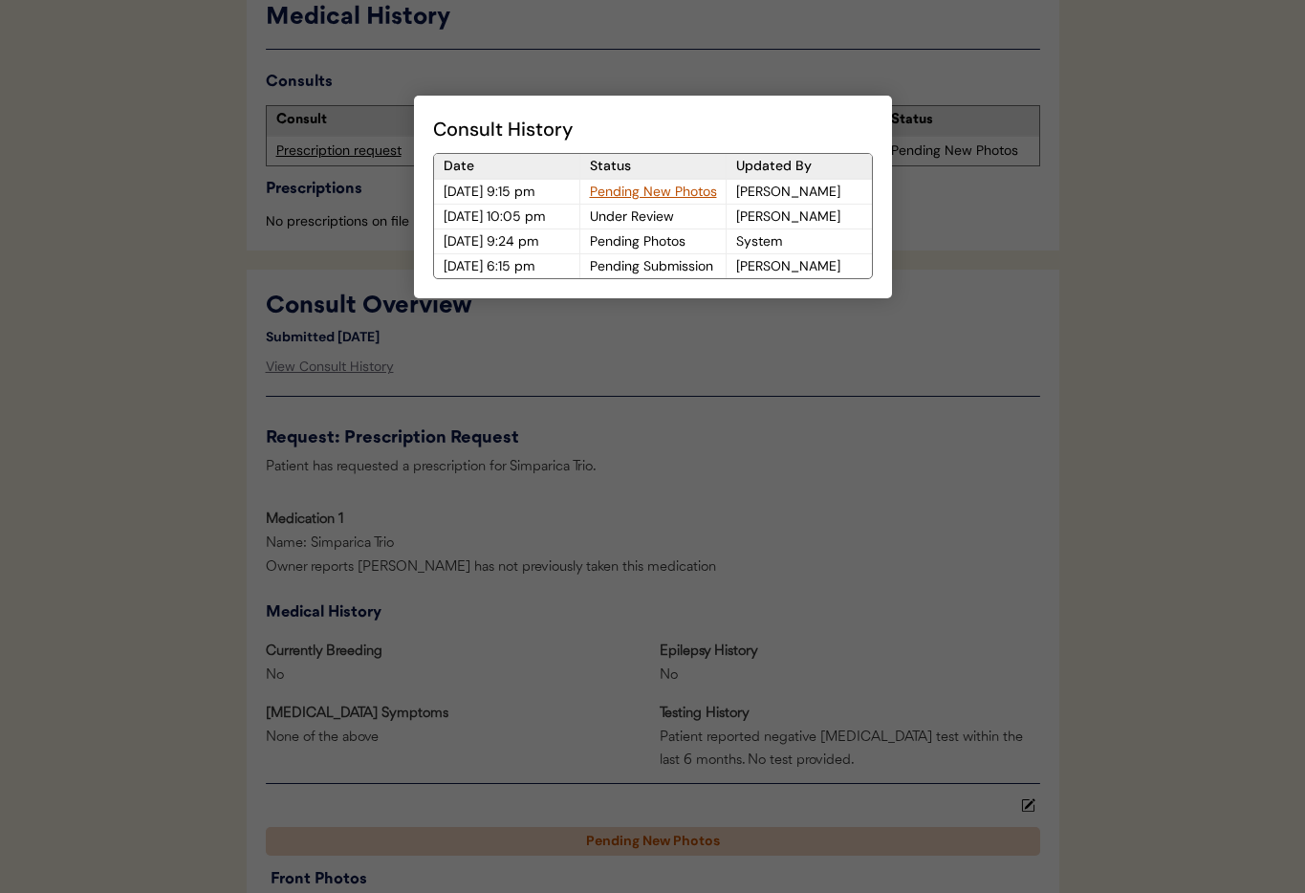
click at [683, 411] on div at bounding box center [652, 446] width 1305 height 893
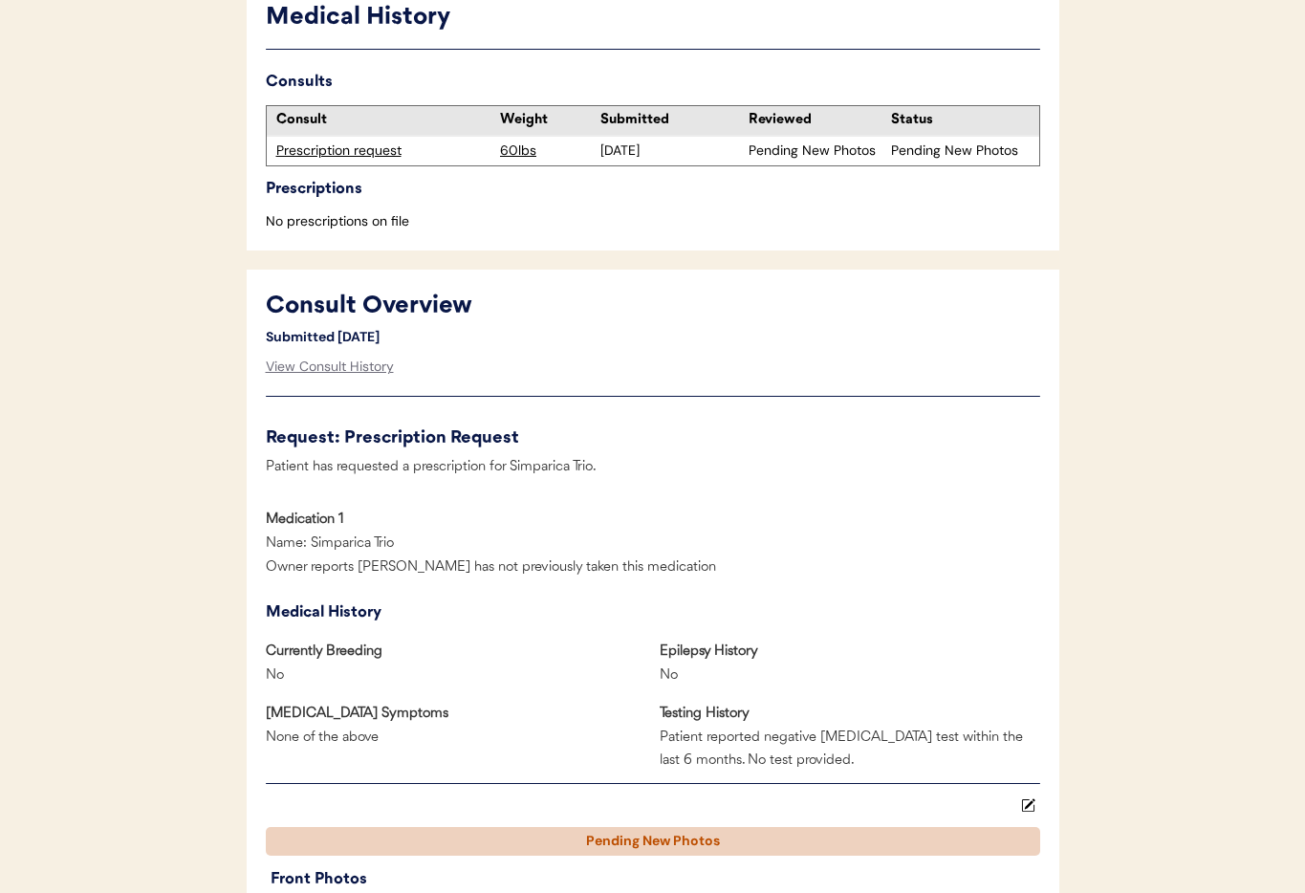
scroll to position [0, 0]
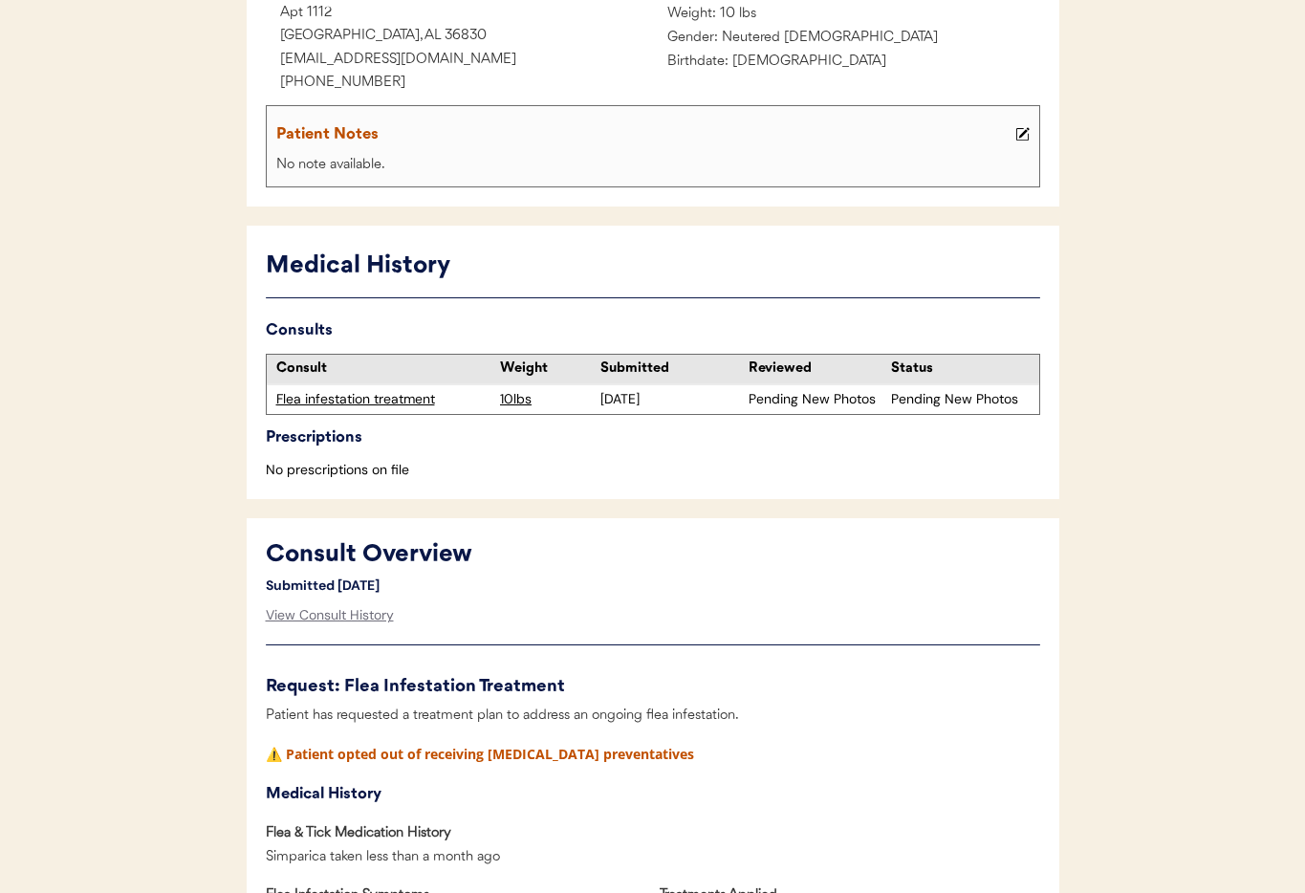
scroll to position [334, 0]
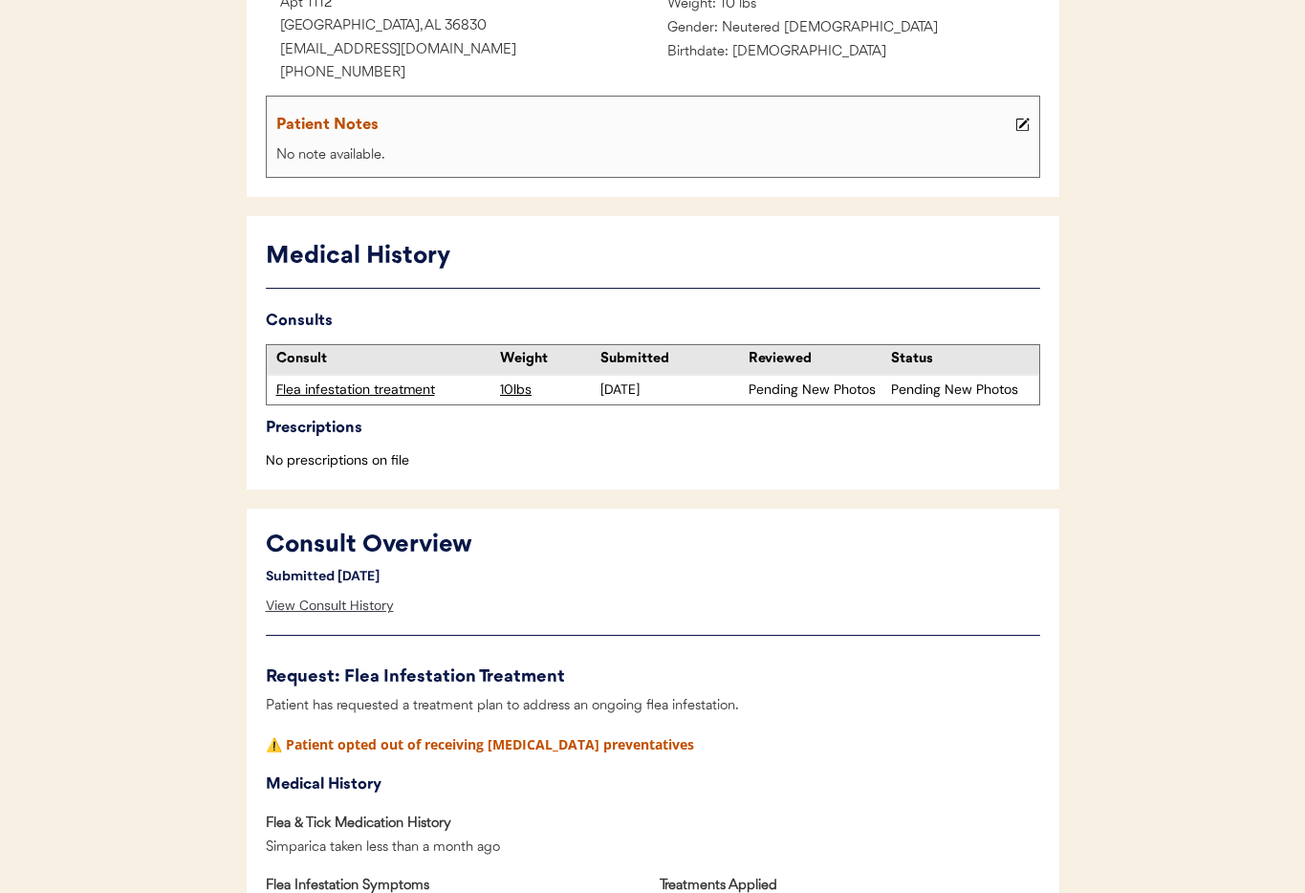
click at [300, 612] on div "View Consult History" at bounding box center [330, 606] width 128 height 38
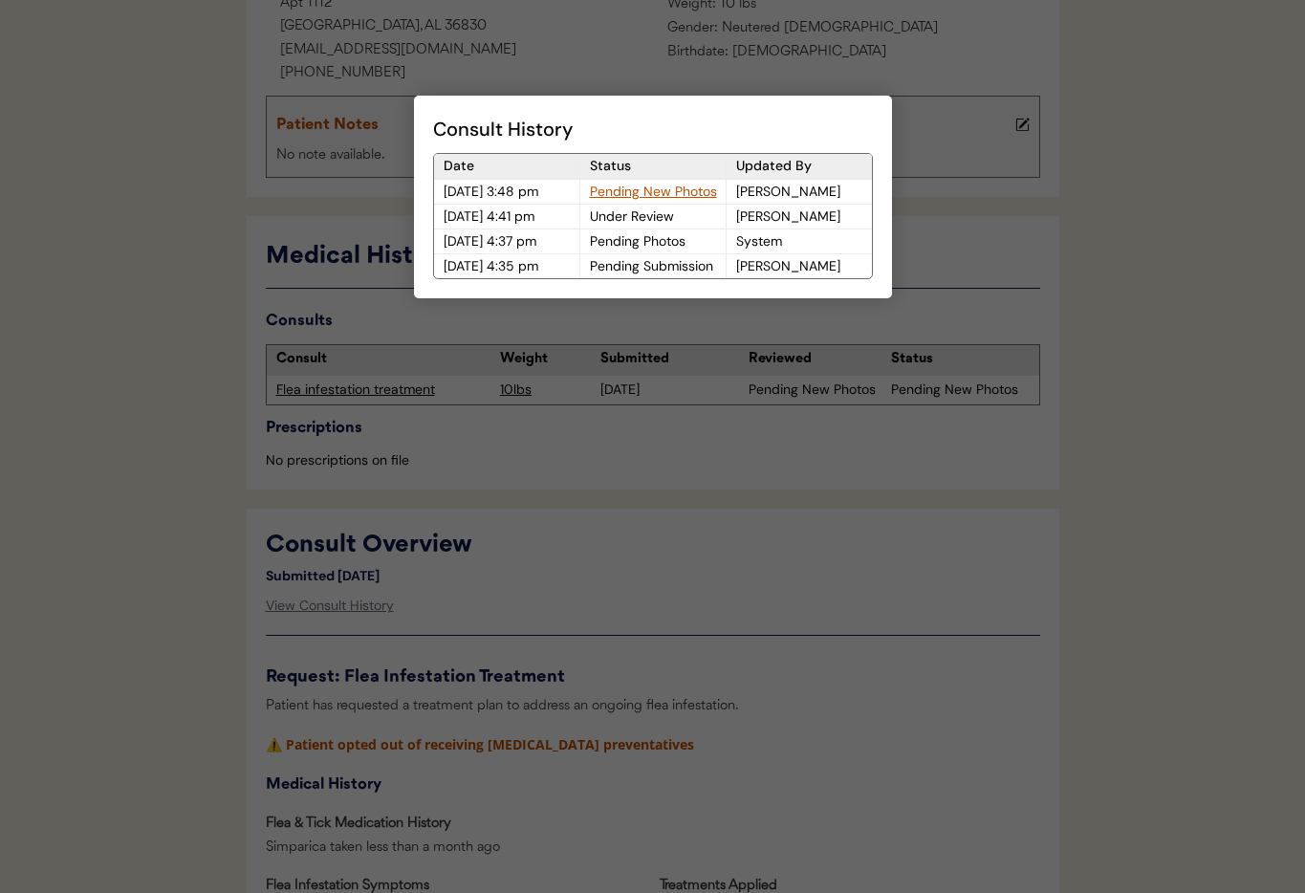
click at [693, 585] on div at bounding box center [652, 446] width 1305 height 893
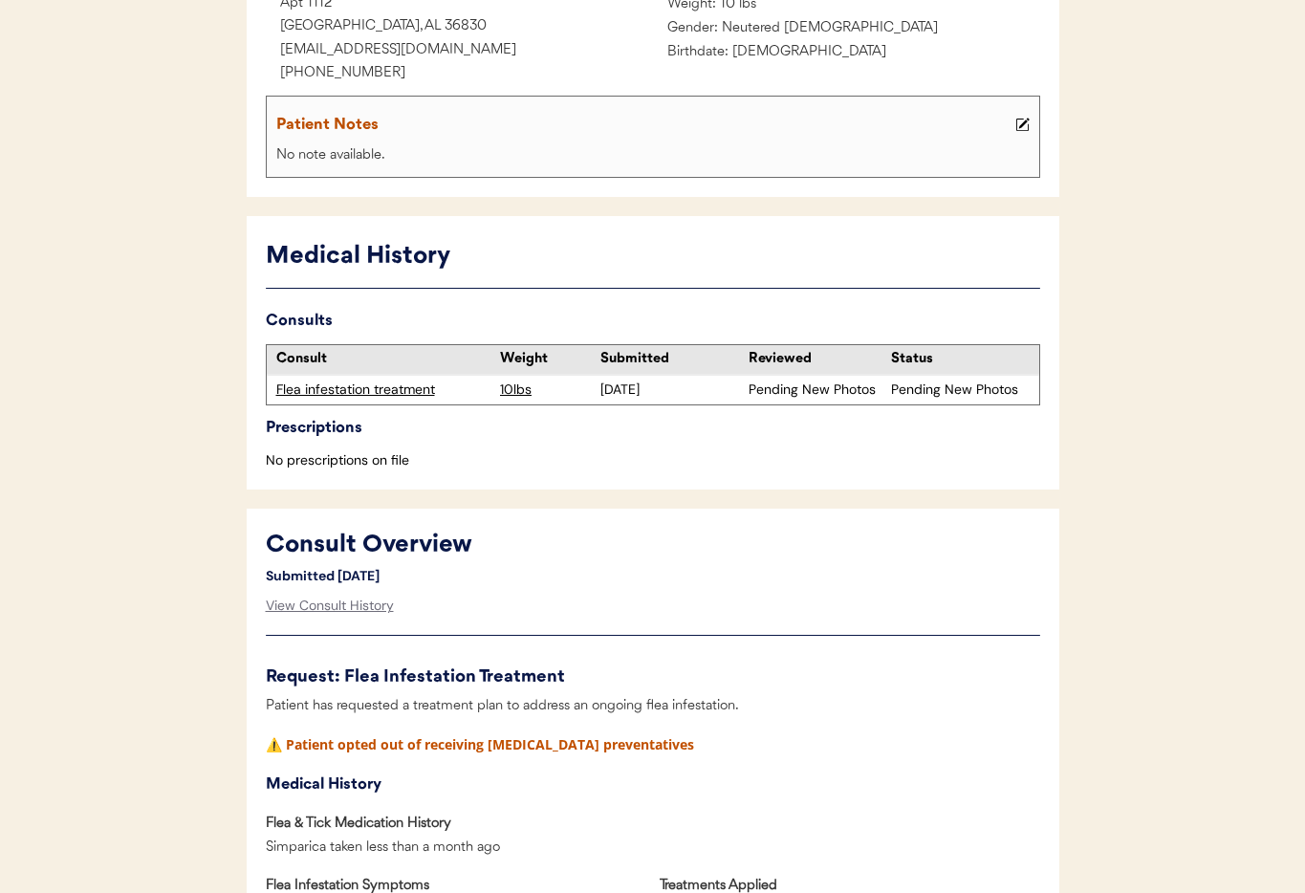
scroll to position [0, 0]
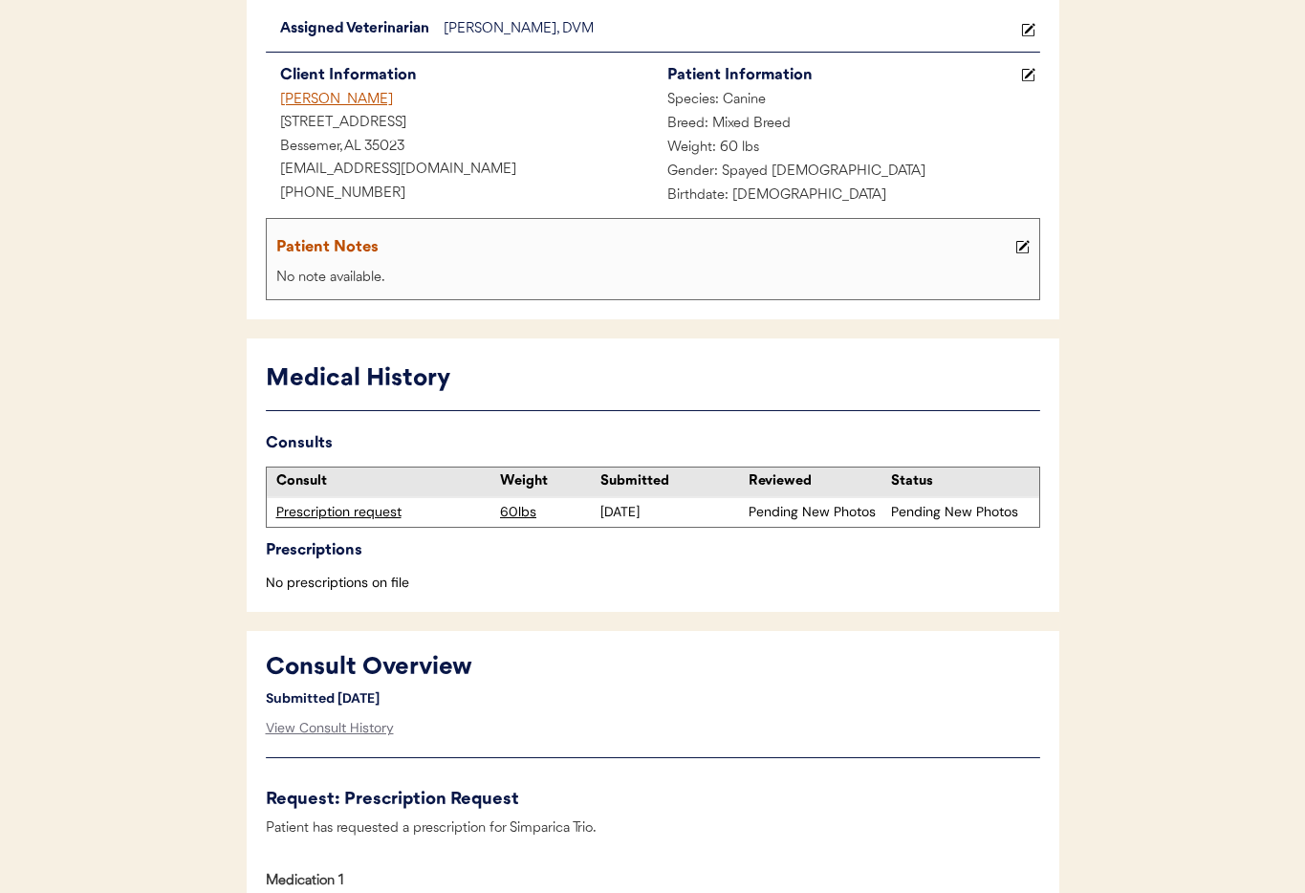
scroll to position [197, 0]
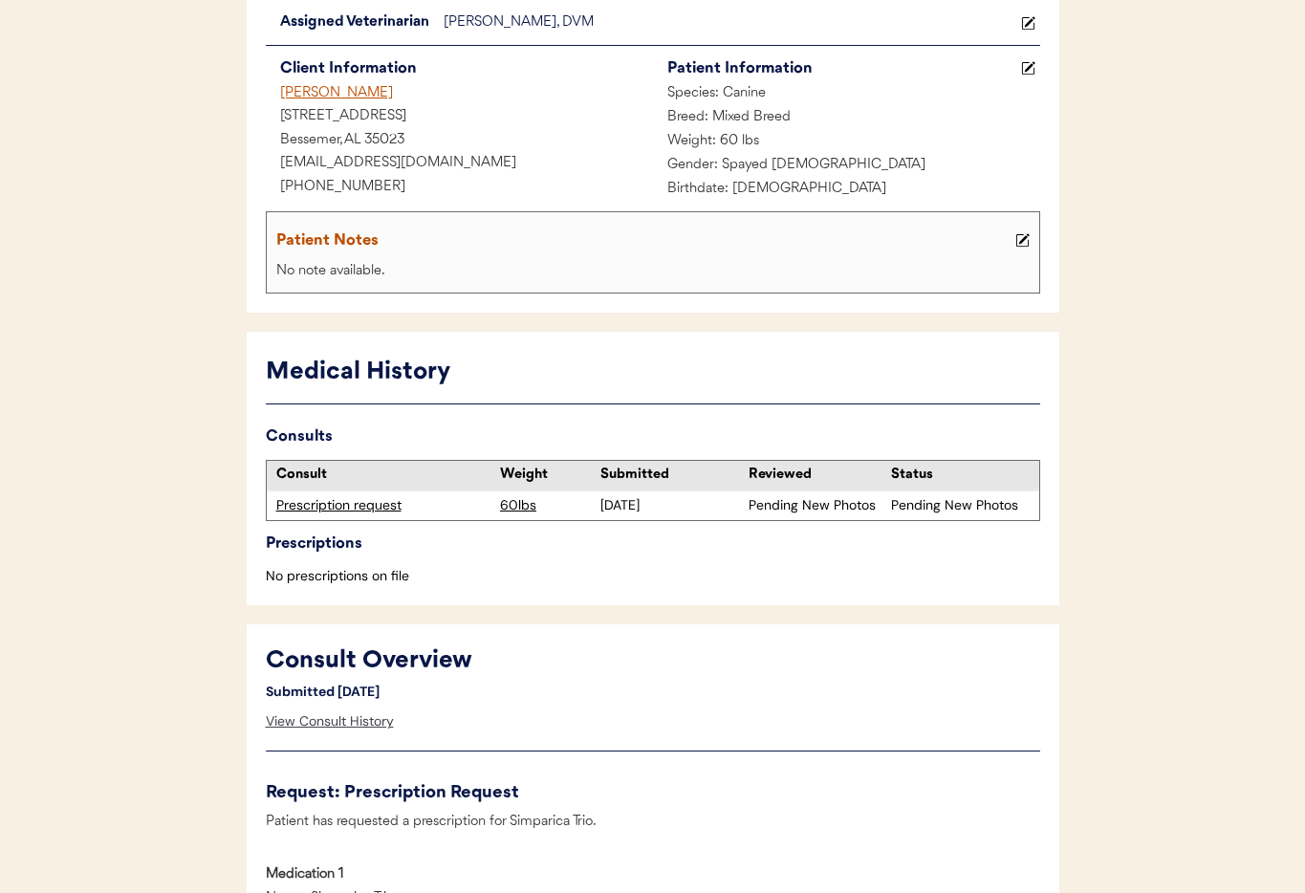
click at [321, 725] on div "View Consult History" at bounding box center [330, 722] width 128 height 38
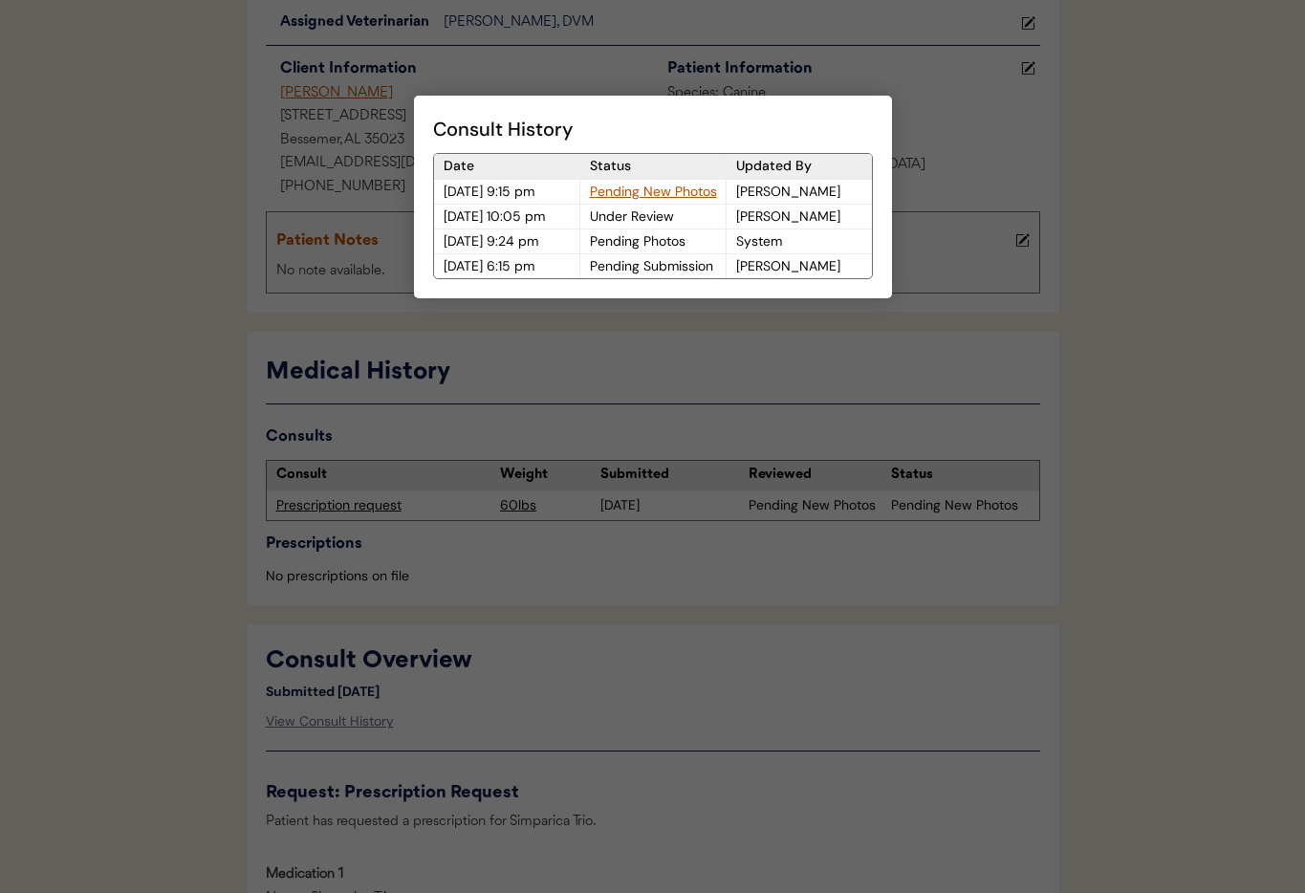
click at [552, 744] on div at bounding box center [652, 446] width 1305 height 893
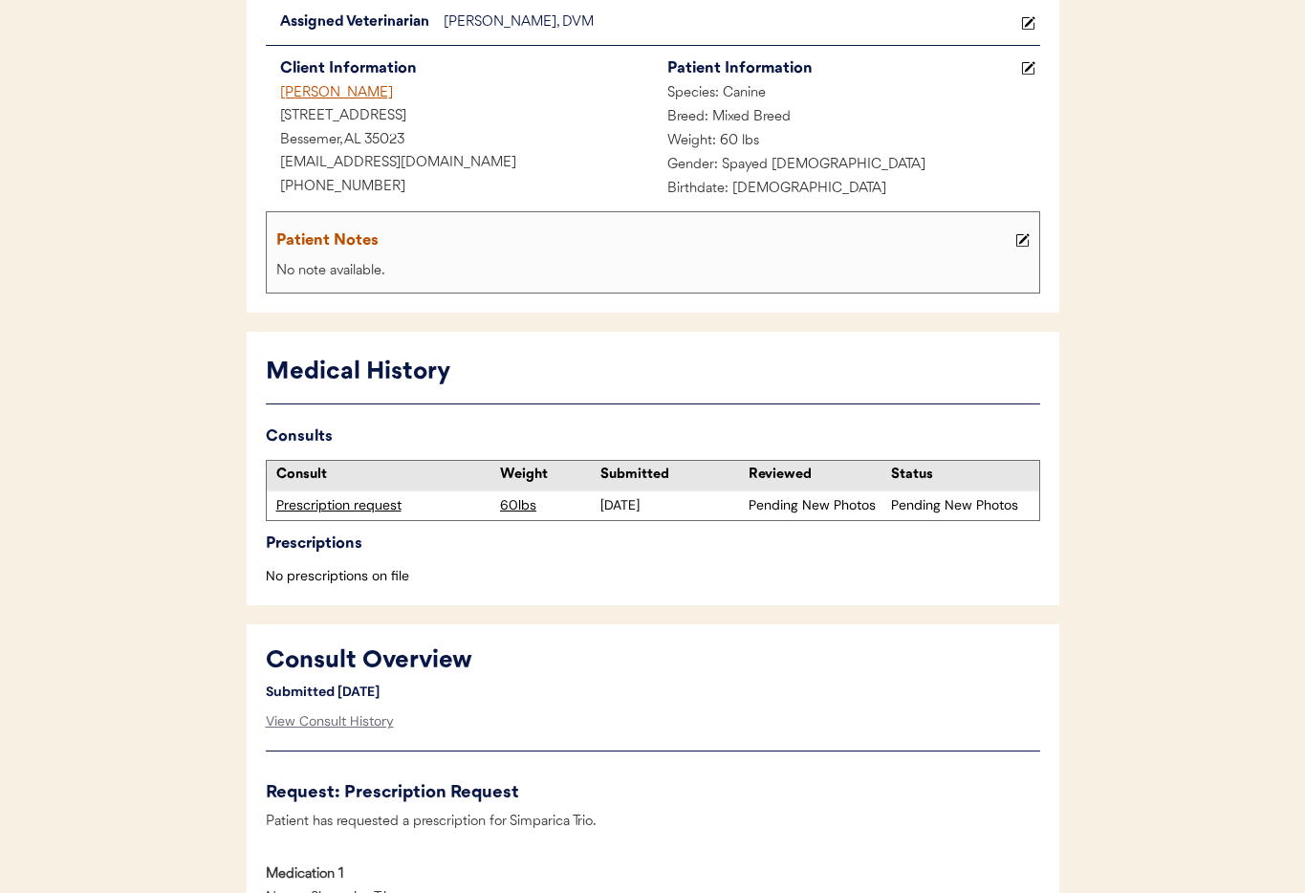
scroll to position [0, 0]
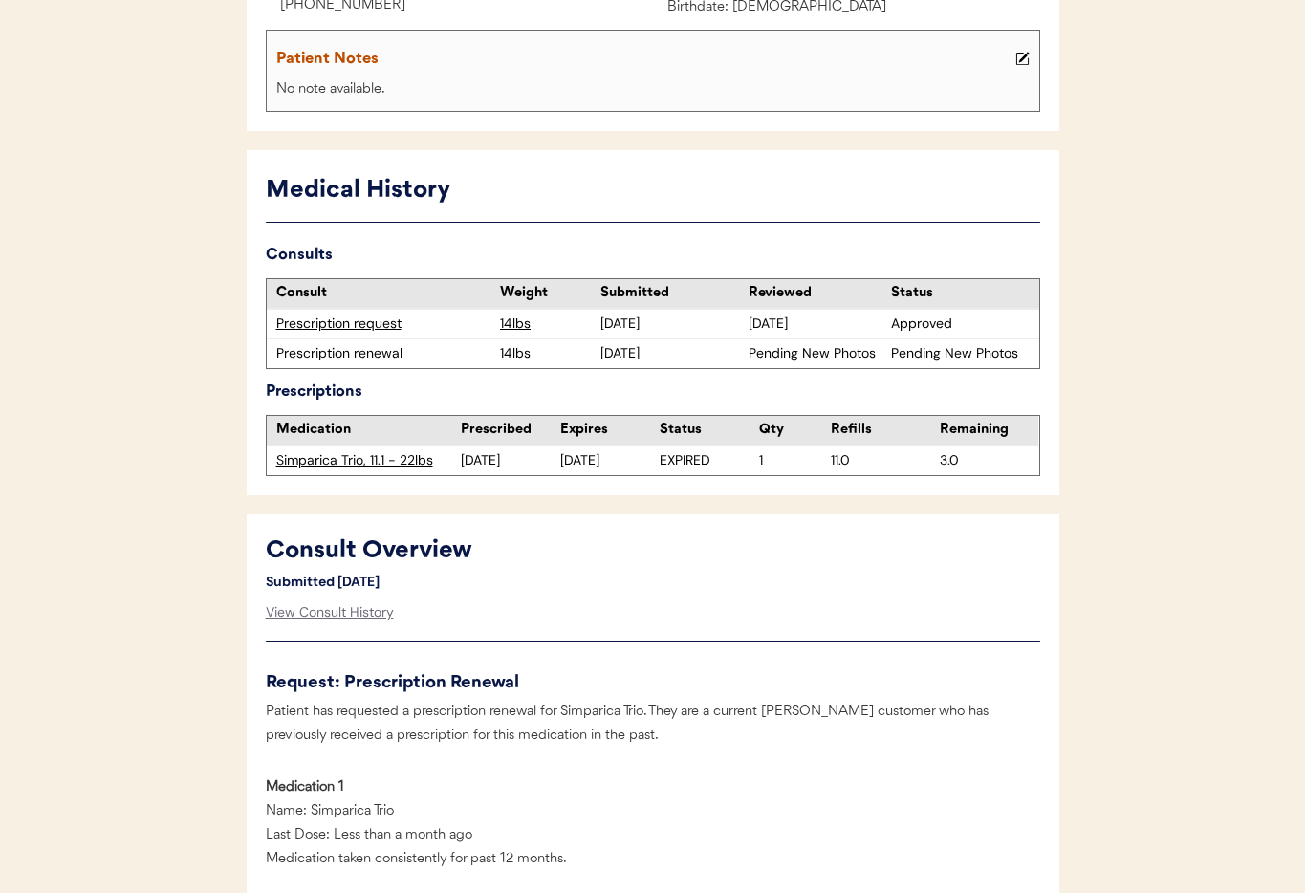
scroll to position [386, 0]
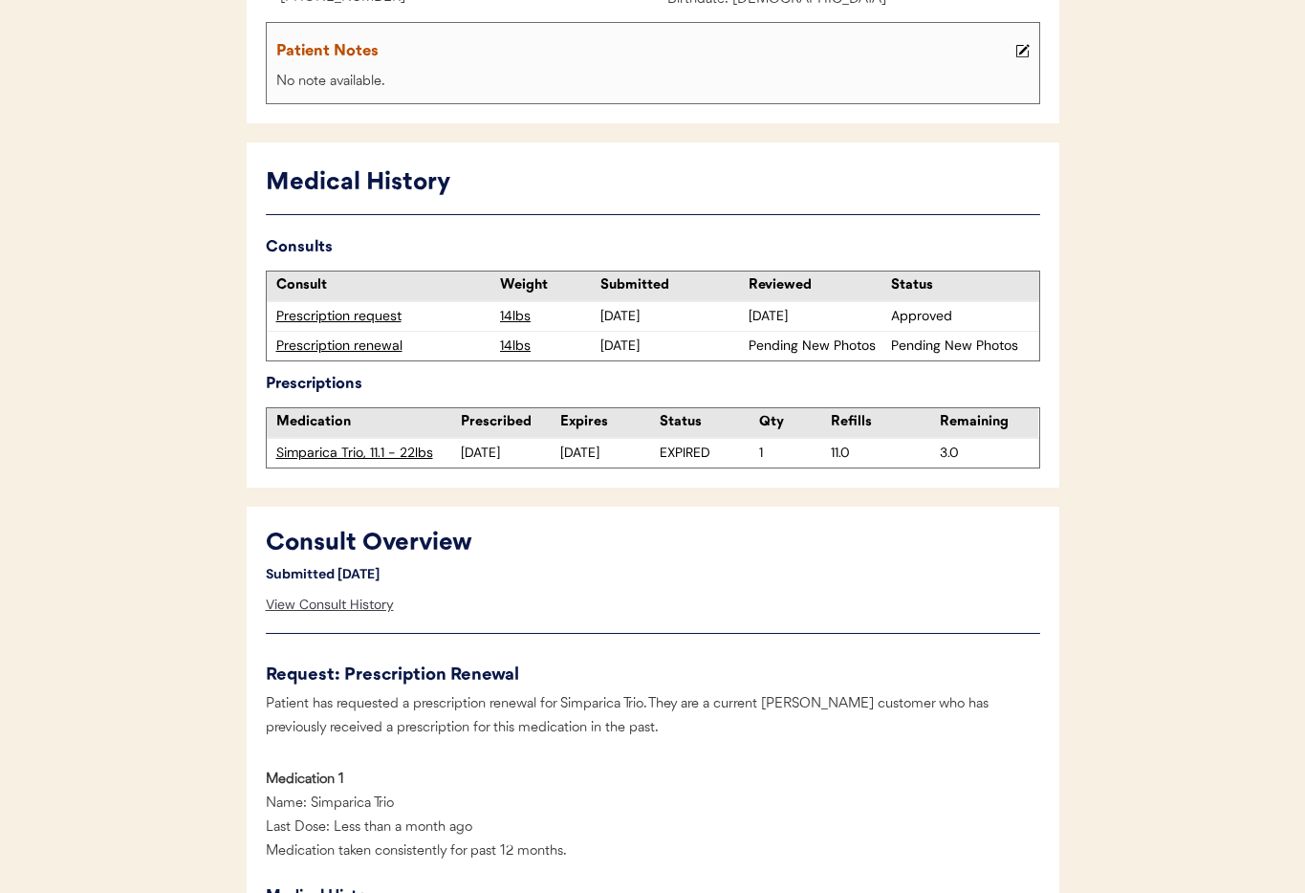
click at [344, 601] on div "View Consult History" at bounding box center [330, 605] width 128 height 38
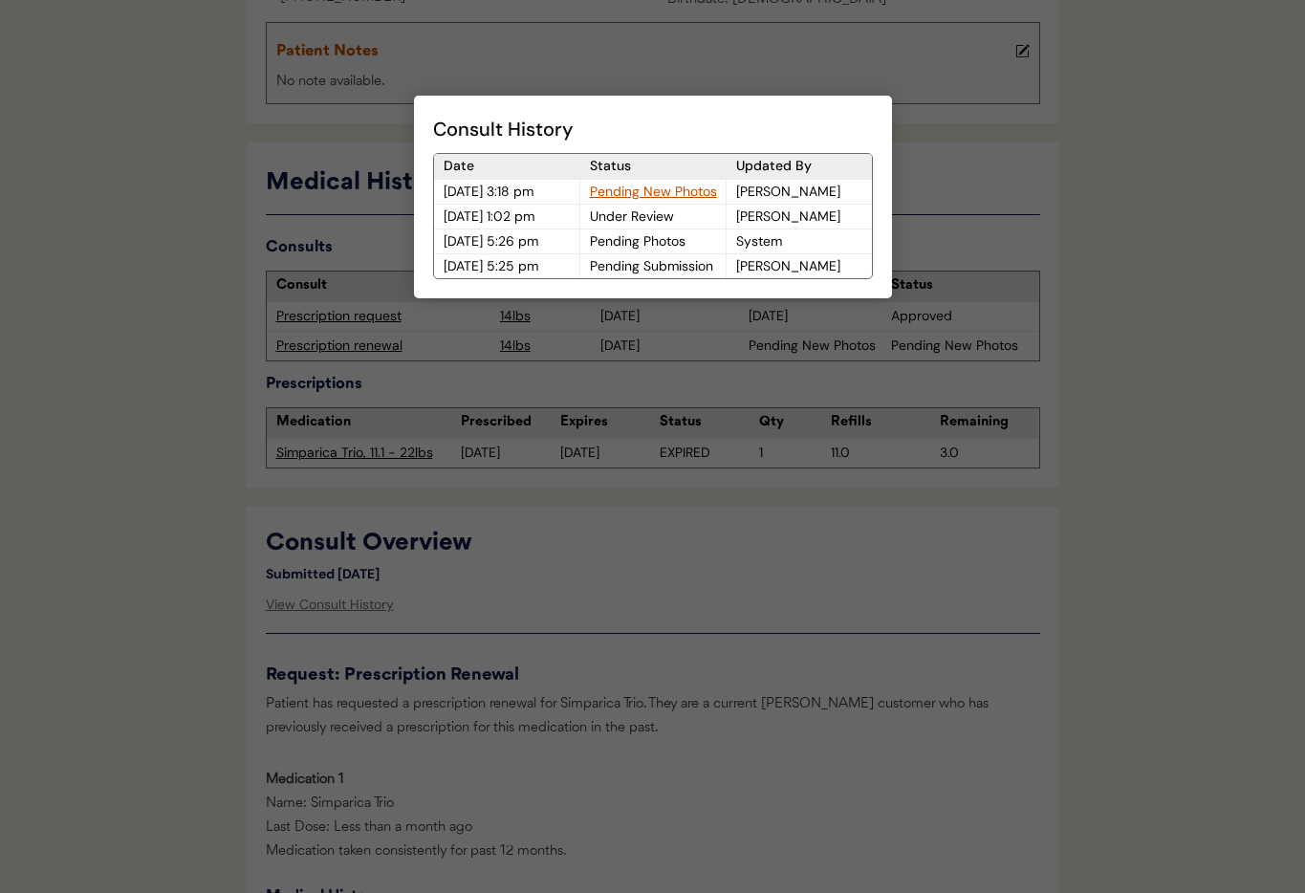
click at [667, 615] on div at bounding box center [652, 446] width 1305 height 893
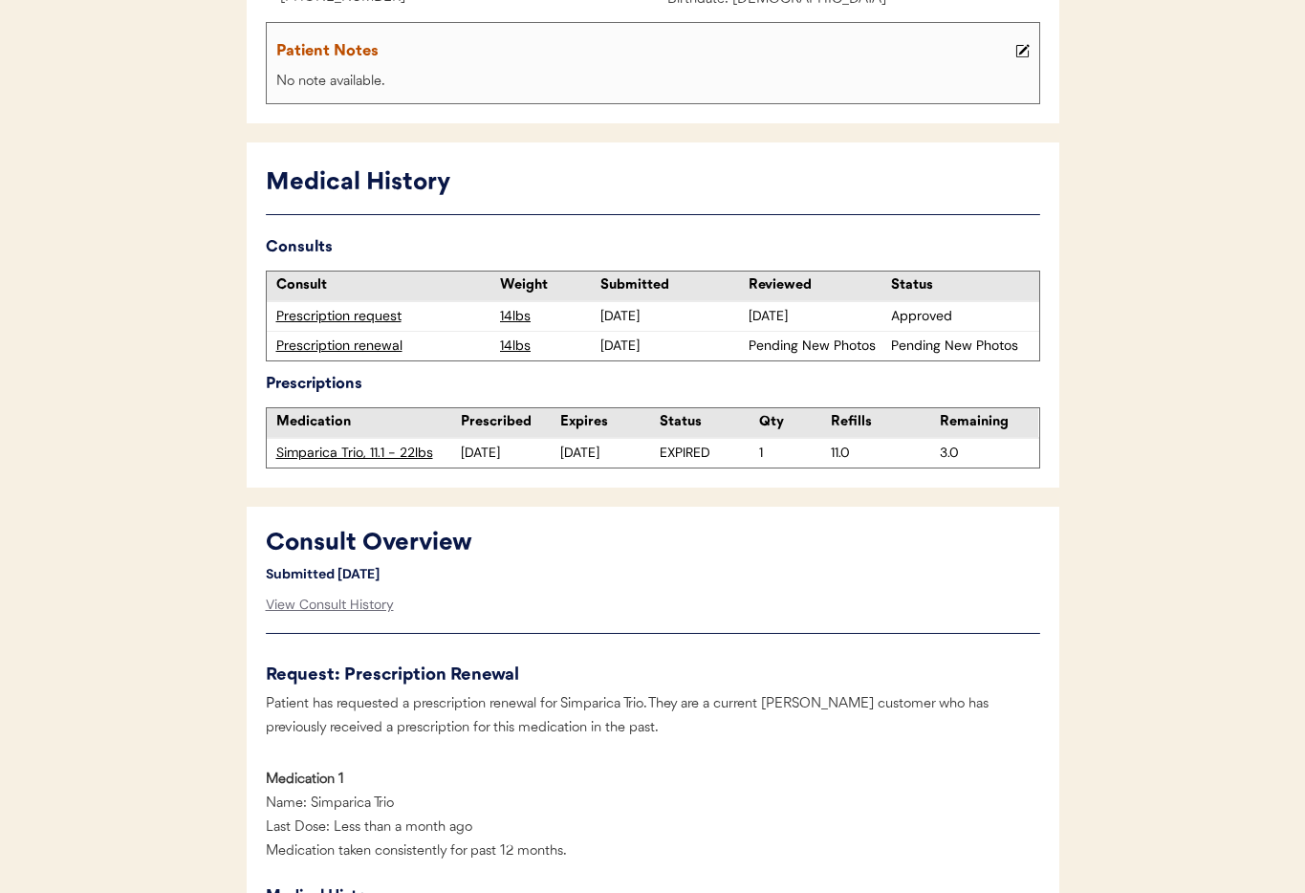
scroll to position [0, 0]
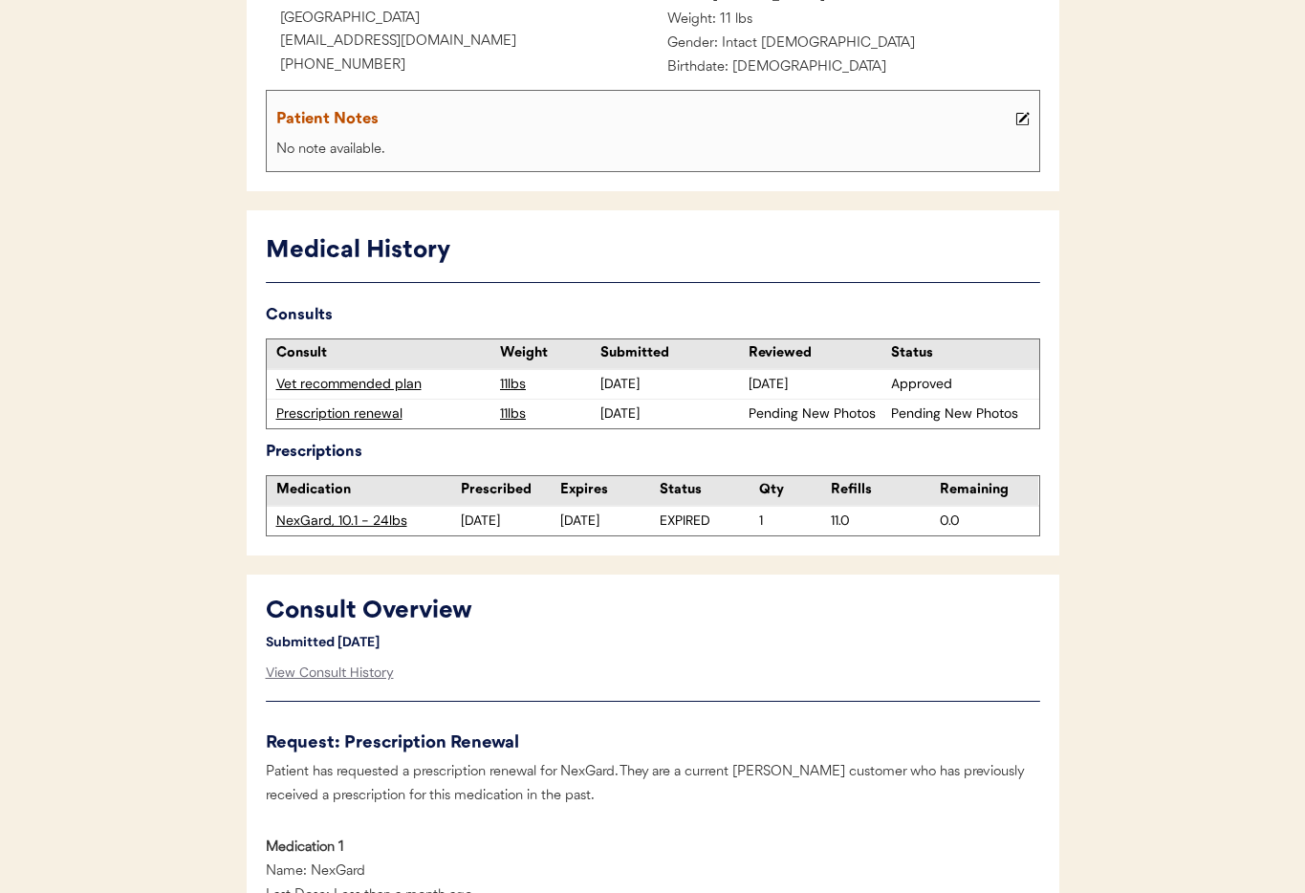
scroll to position [343, 0]
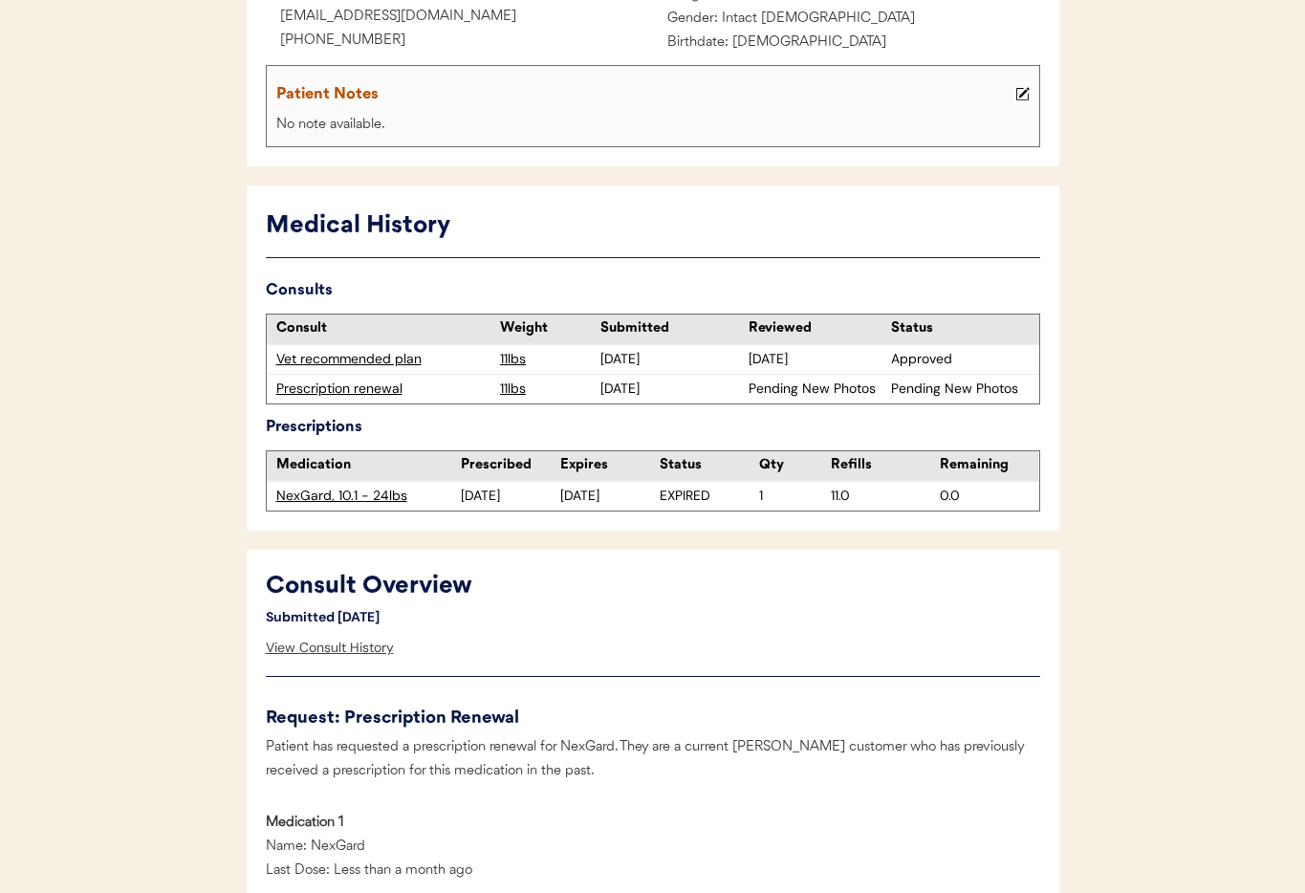
drag, startPoint x: 333, startPoint y: 647, endPoint x: 386, endPoint y: 654, distance: 53.9
click at [333, 647] on div "View Consult History" at bounding box center [330, 648] width 128 height 38
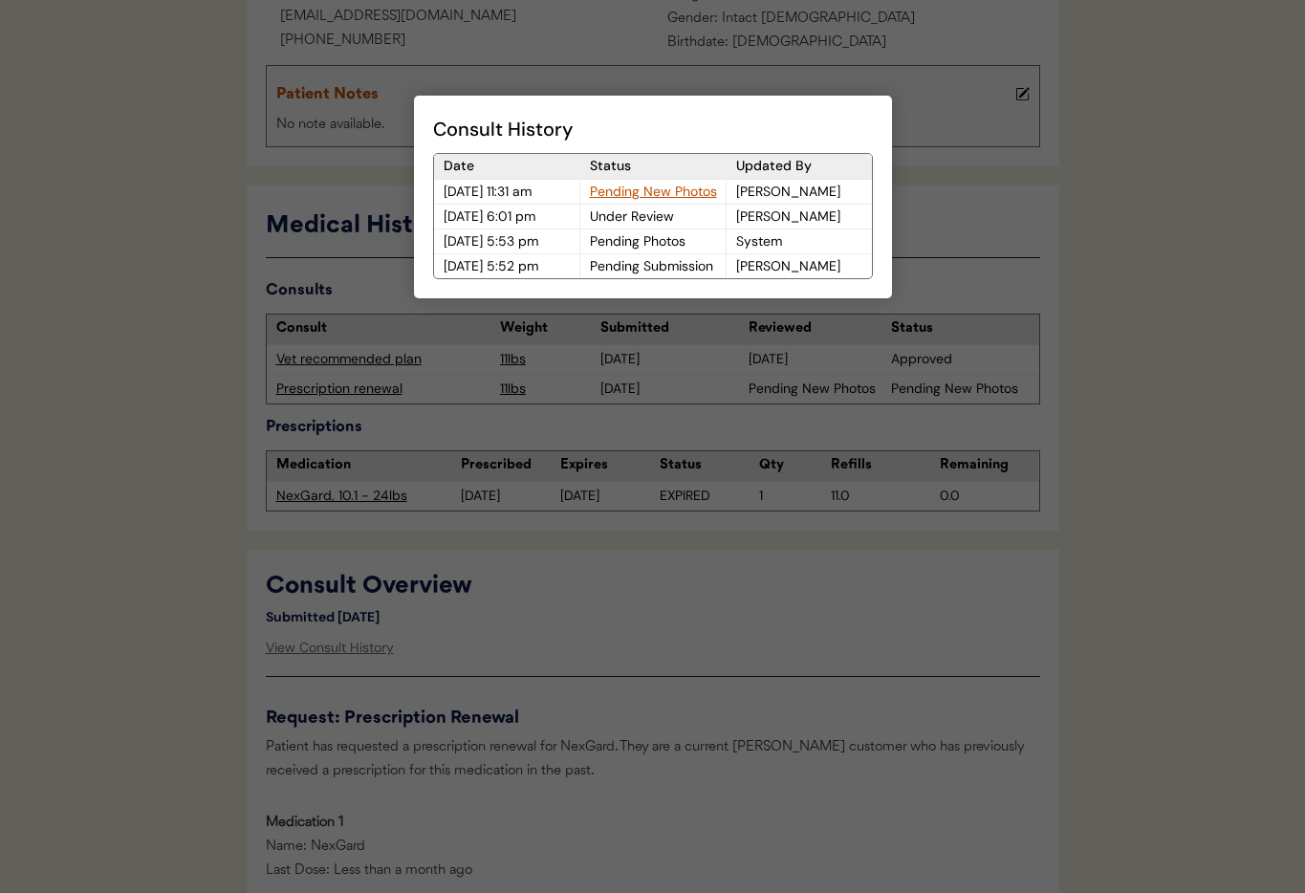
click at [680, 660] on div at bounding box center [652, 446] width 1305 height 893
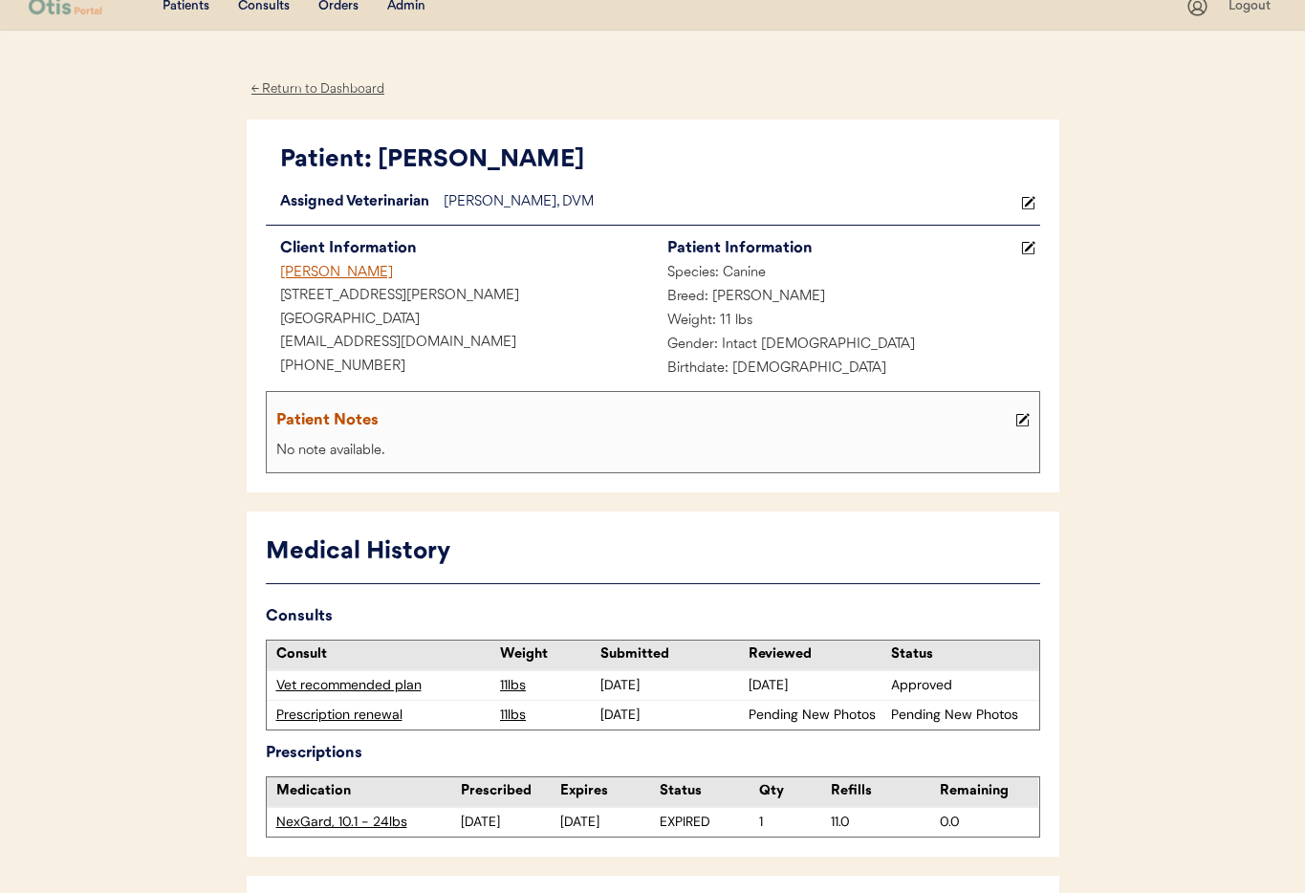
scroll to position [0, 0]
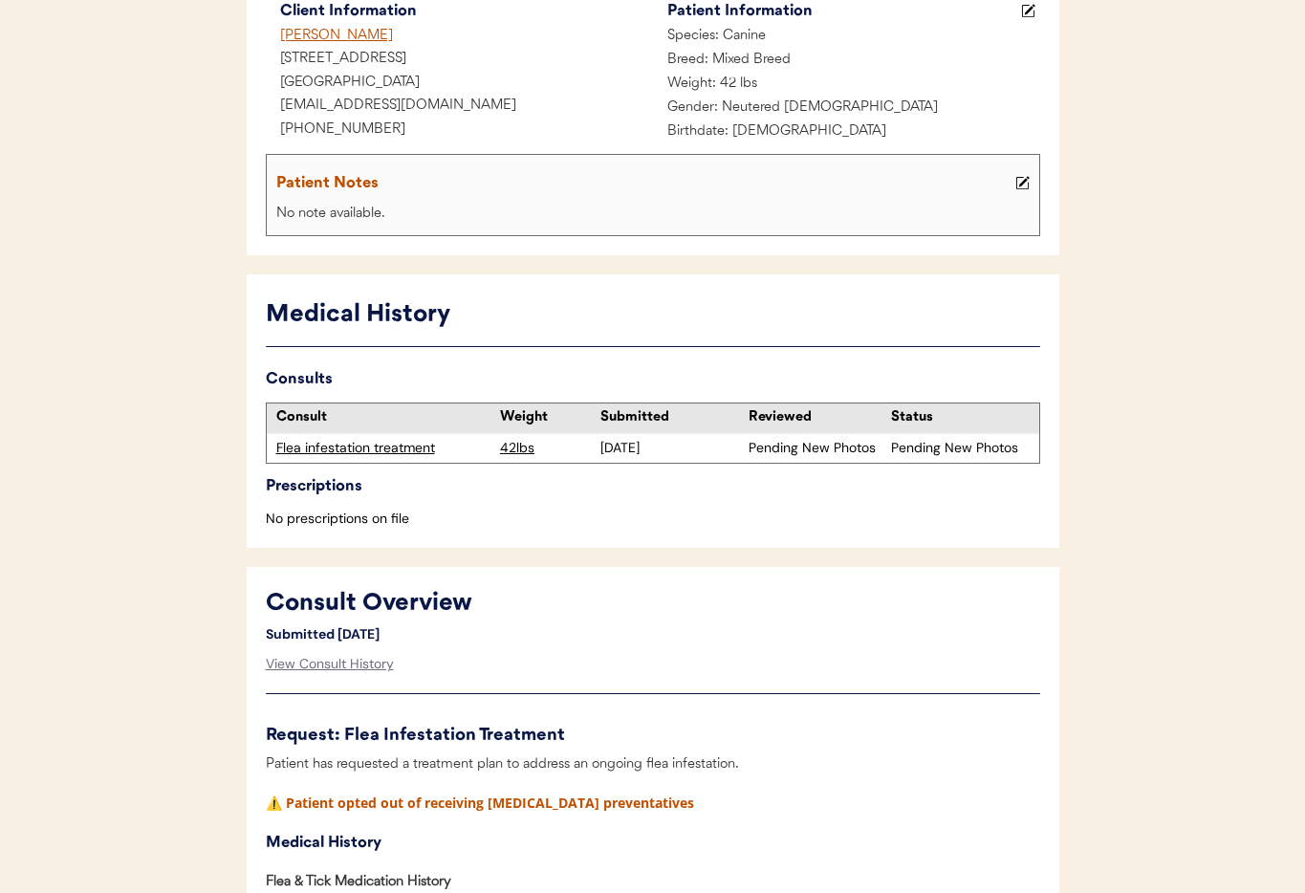
scroll to position [262, 0]
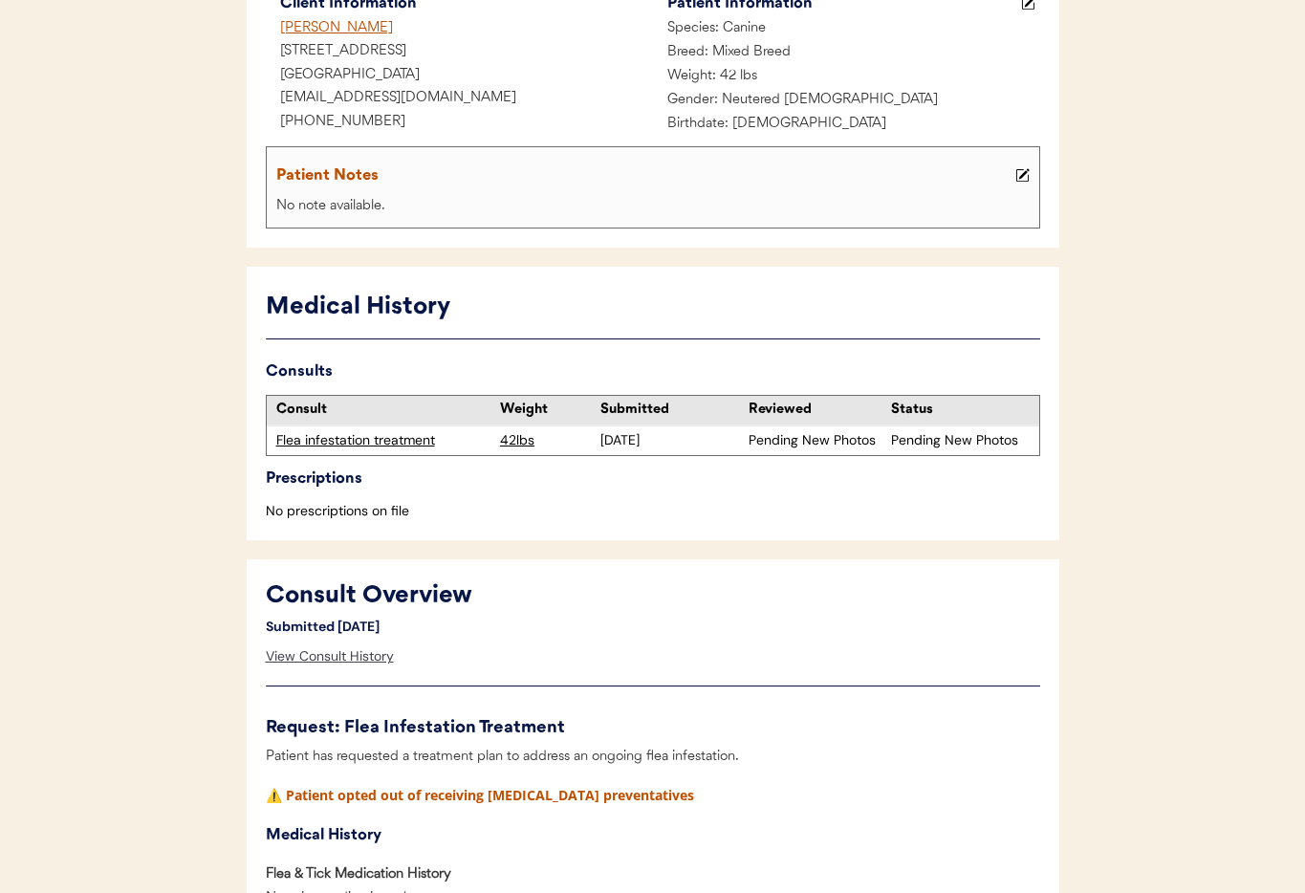
click at [336, 661] on div "View Consult History" at bounding box center [330, 657] width 128 height 38
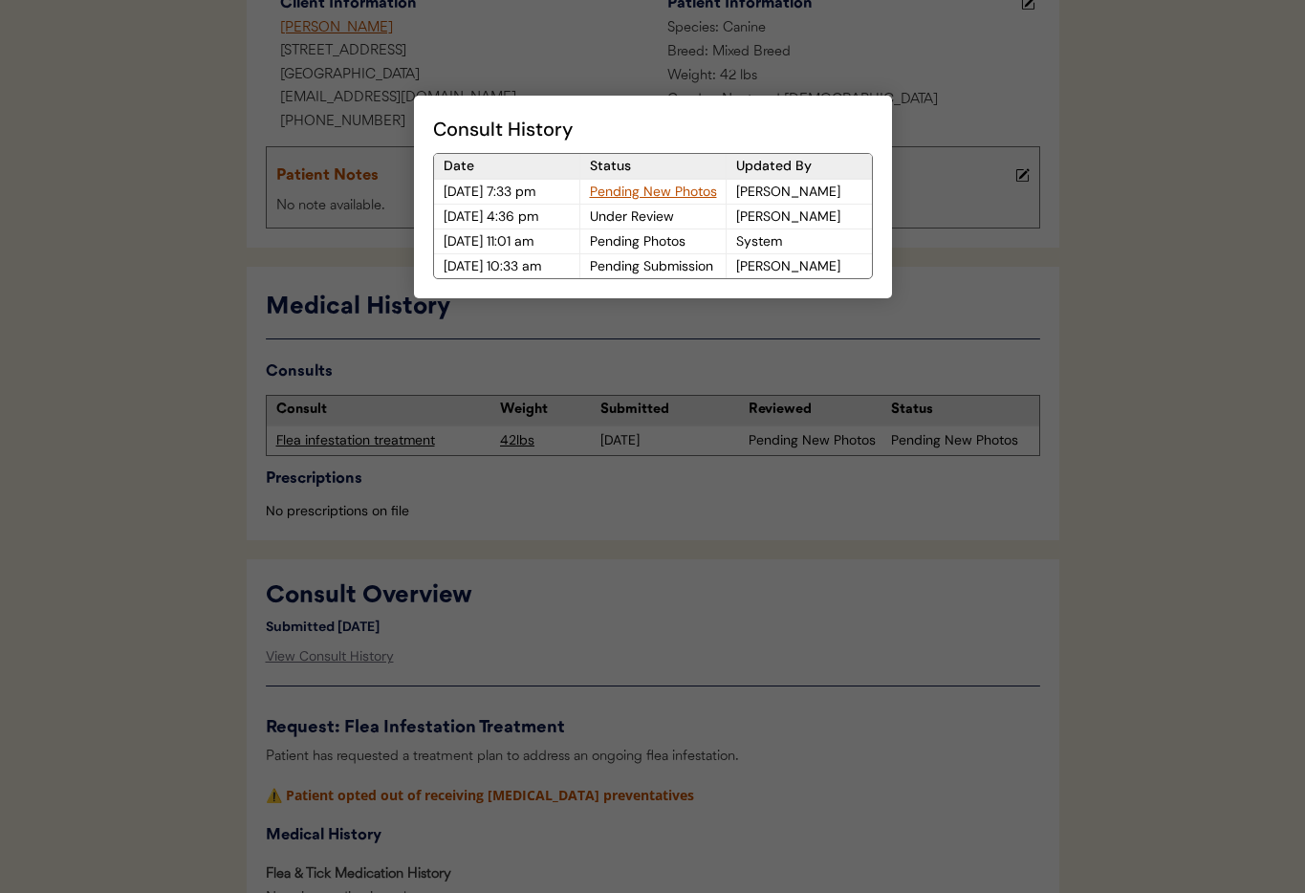
click at [682, 671] on div at bounding box center [652, 446] width 1305 height 893
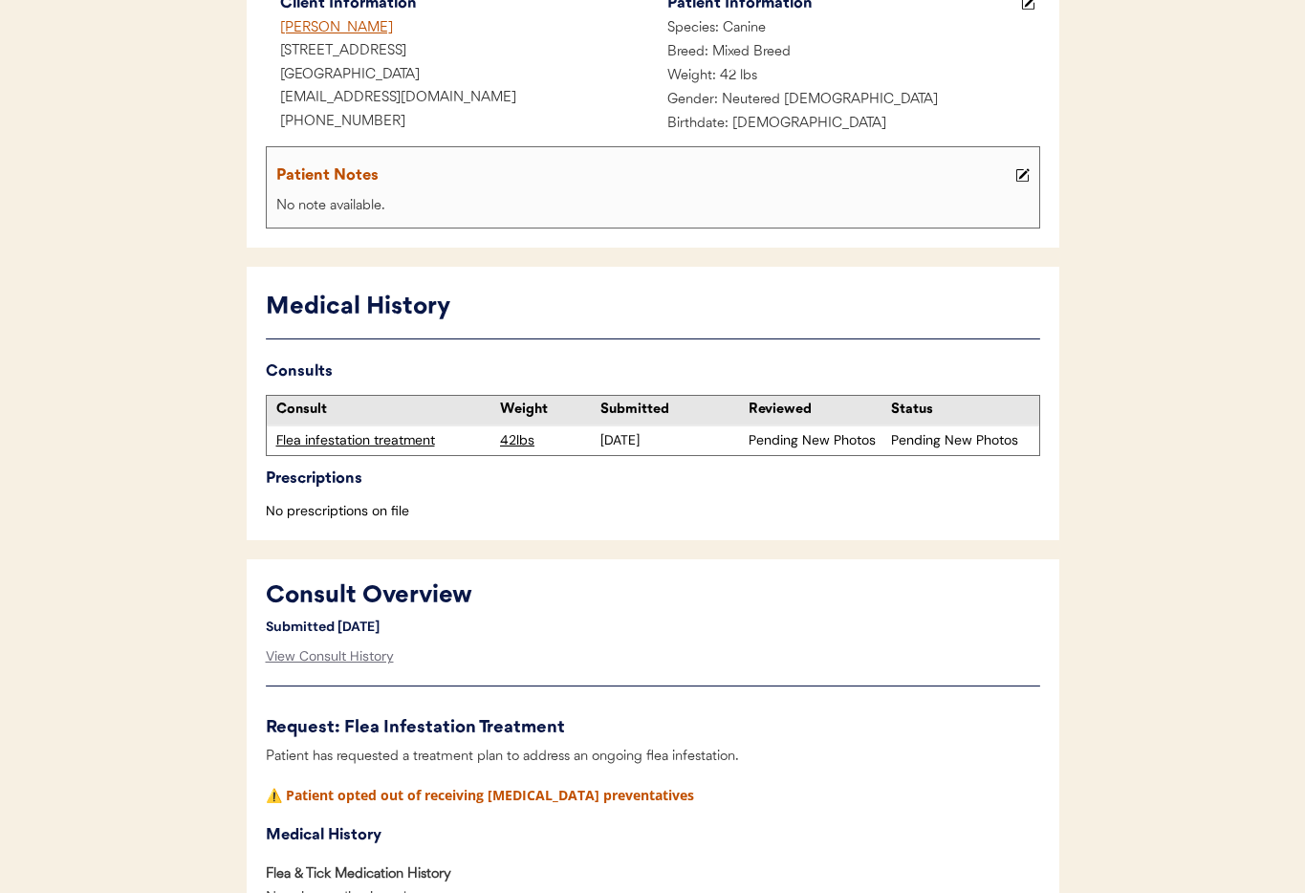
scroll to position [0, 0]
click at [338, 658] on div "View Consult History" at bounding box center [330, 656] width 128 height 38
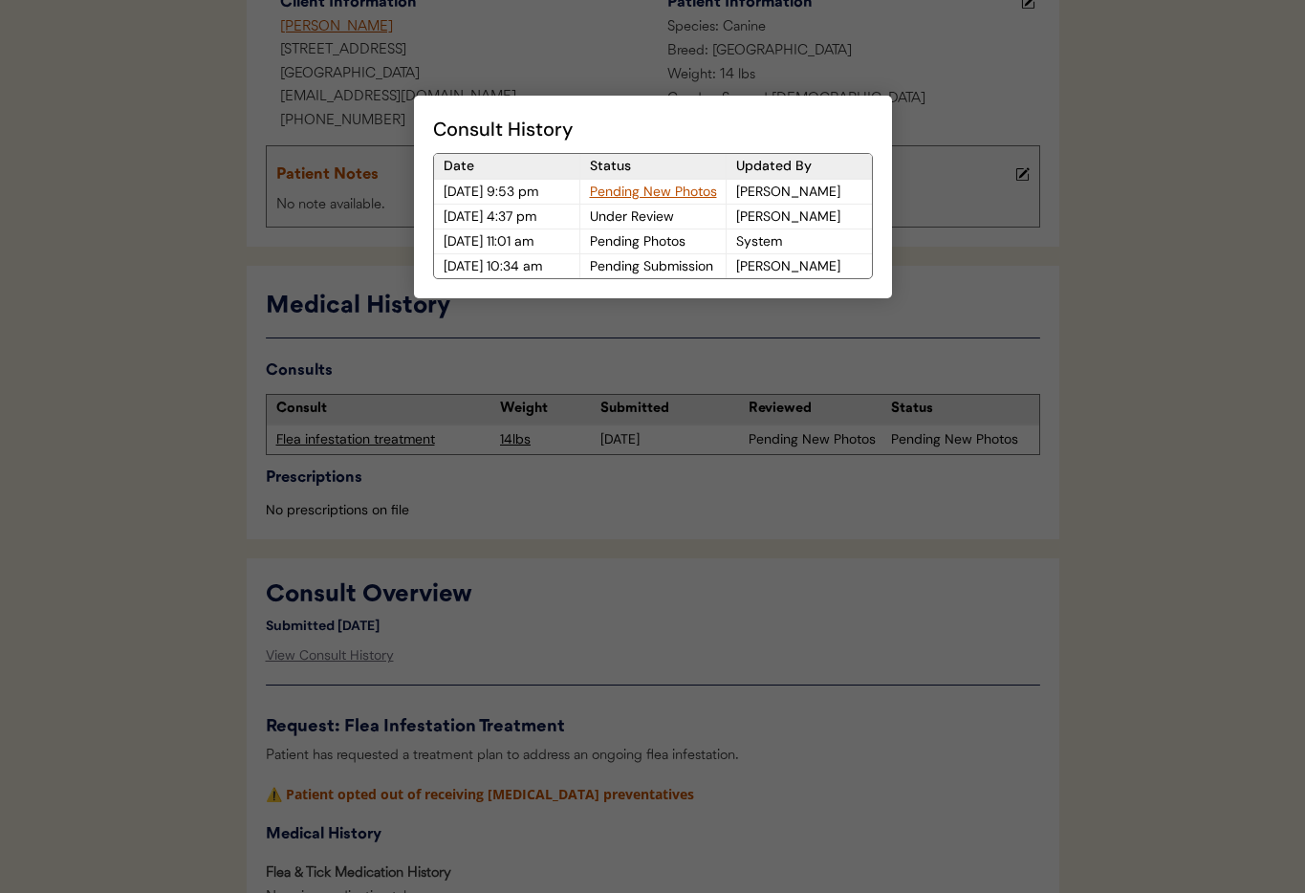
click at [521, 651] on div at bounding box center [652, 446] width 1305 height 893
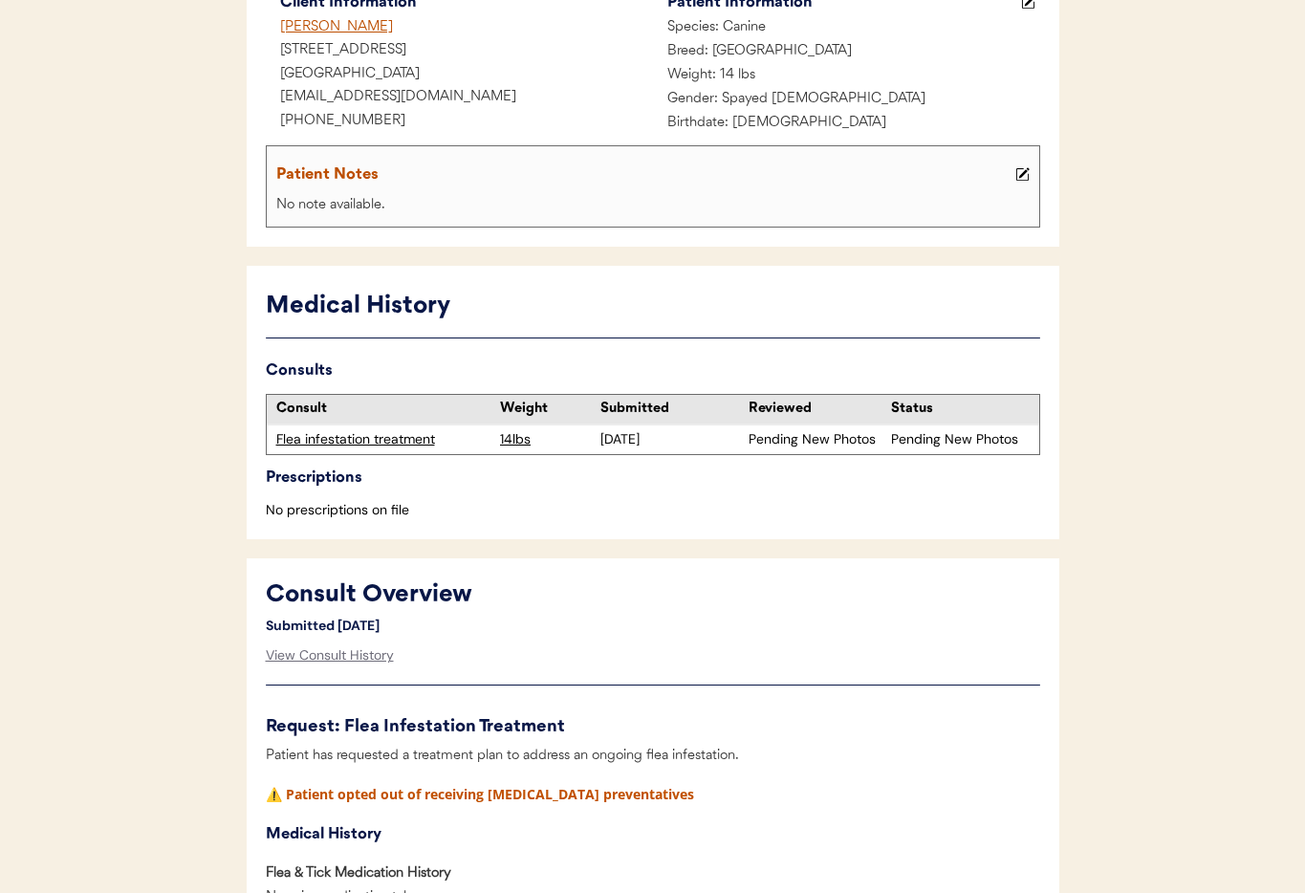
scroll to position [0, 0]
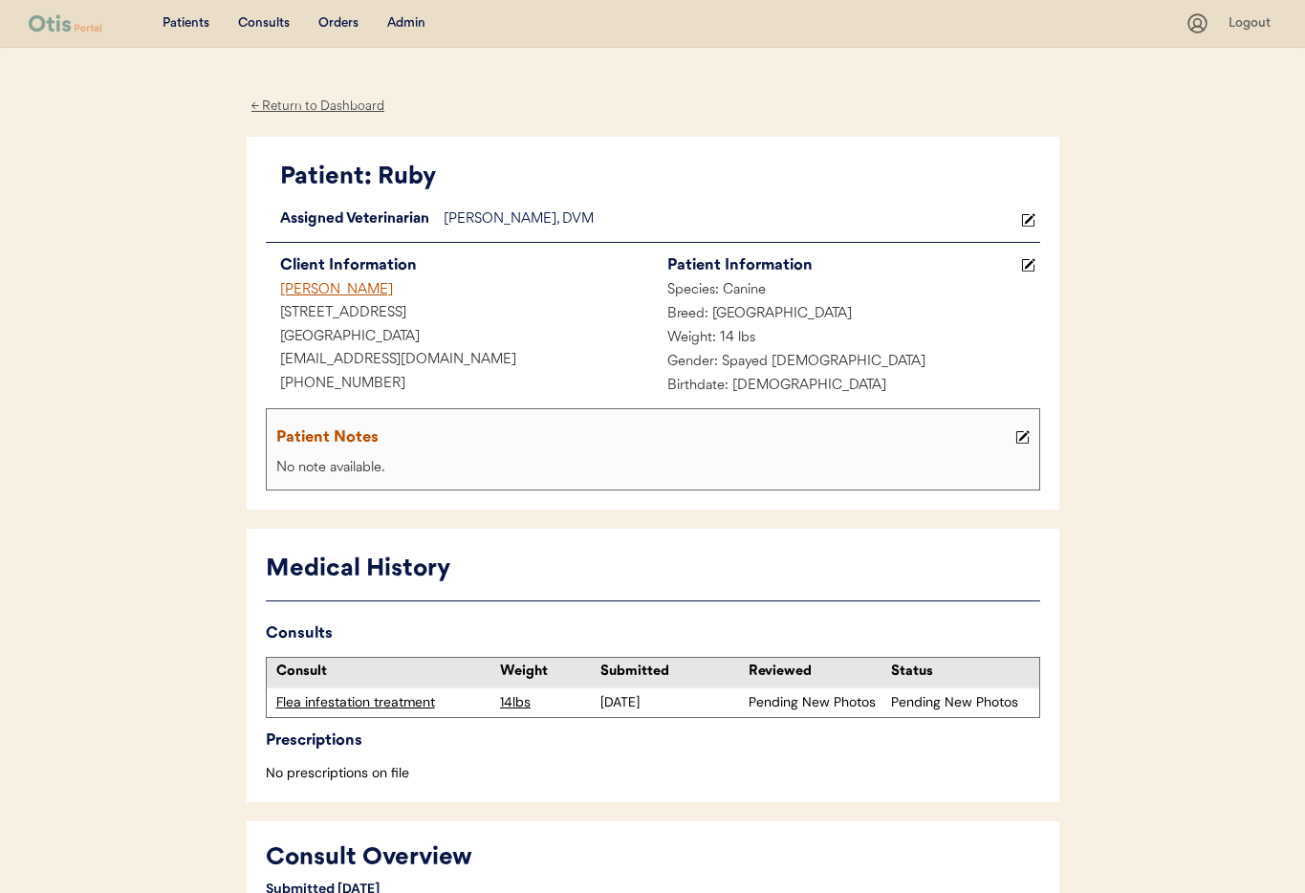
click at [518, 171] on div "Patient: Ruby" at bounding box center [660, 178] width 760 height 36
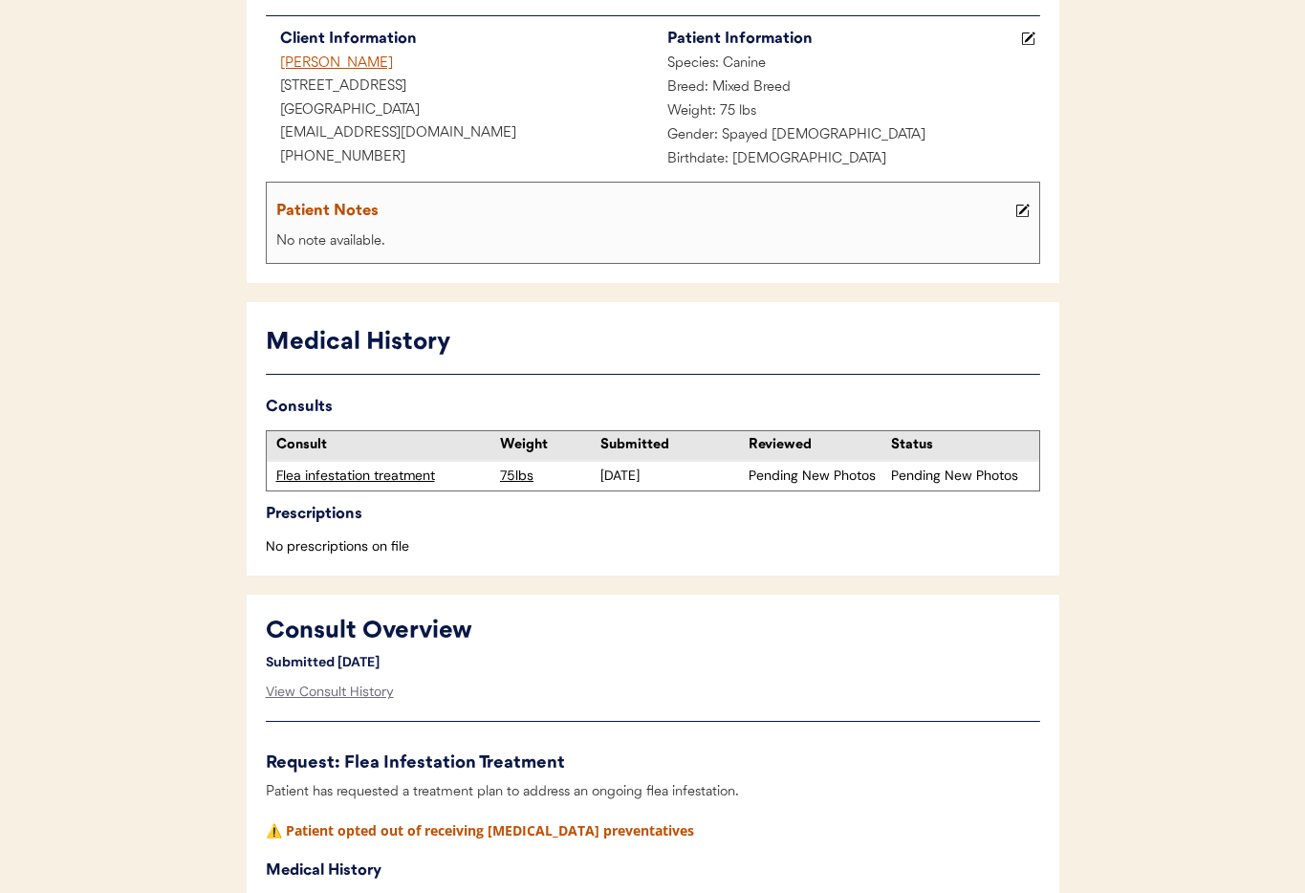
scroll to position [356, 0]
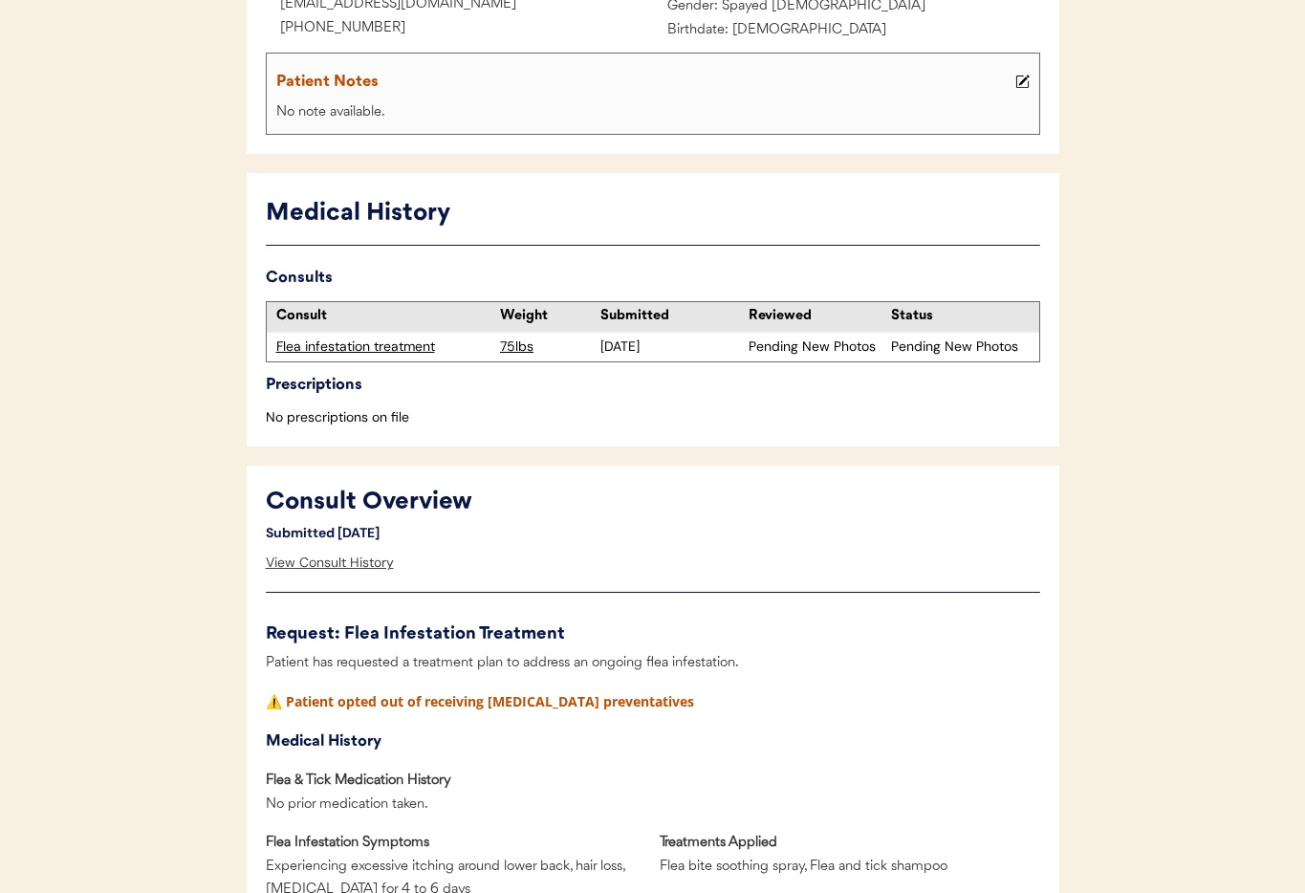
click at [291, 563] on div "View Consult History" at bounding box center [330, 563] width 128 height 38
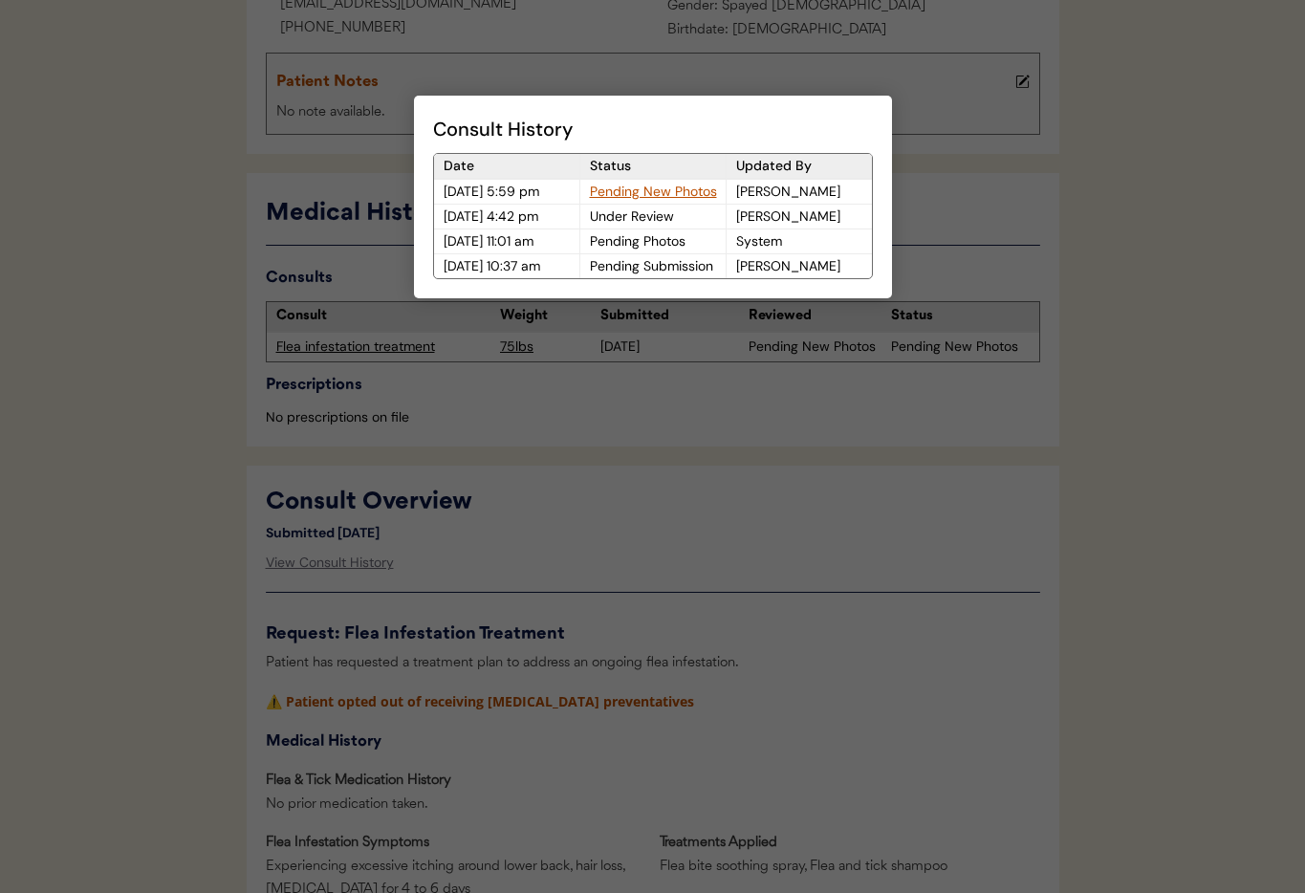
click at [938, 37] on div at bounding box center [652, 446] width 1305 height 893
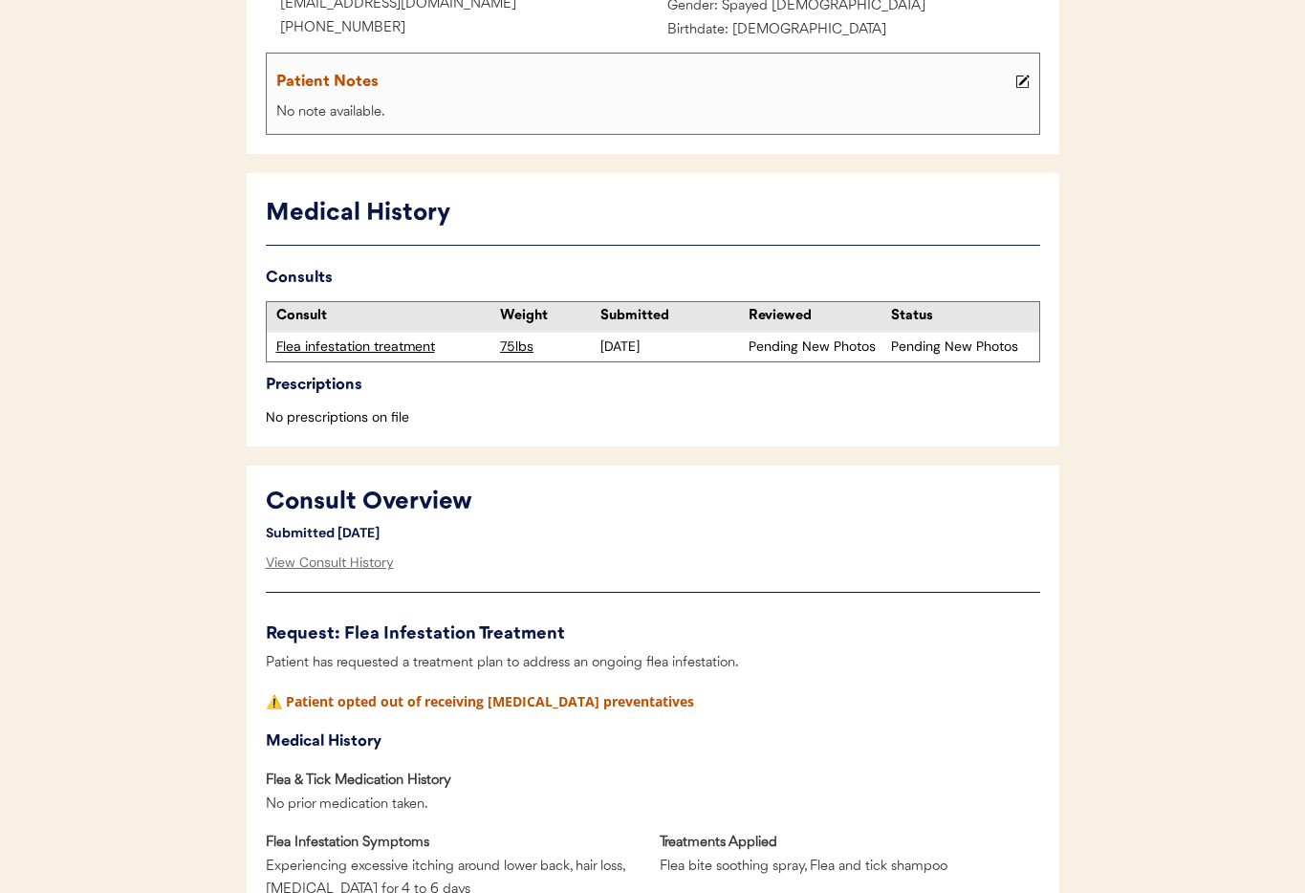
scroll to position [0, 0]
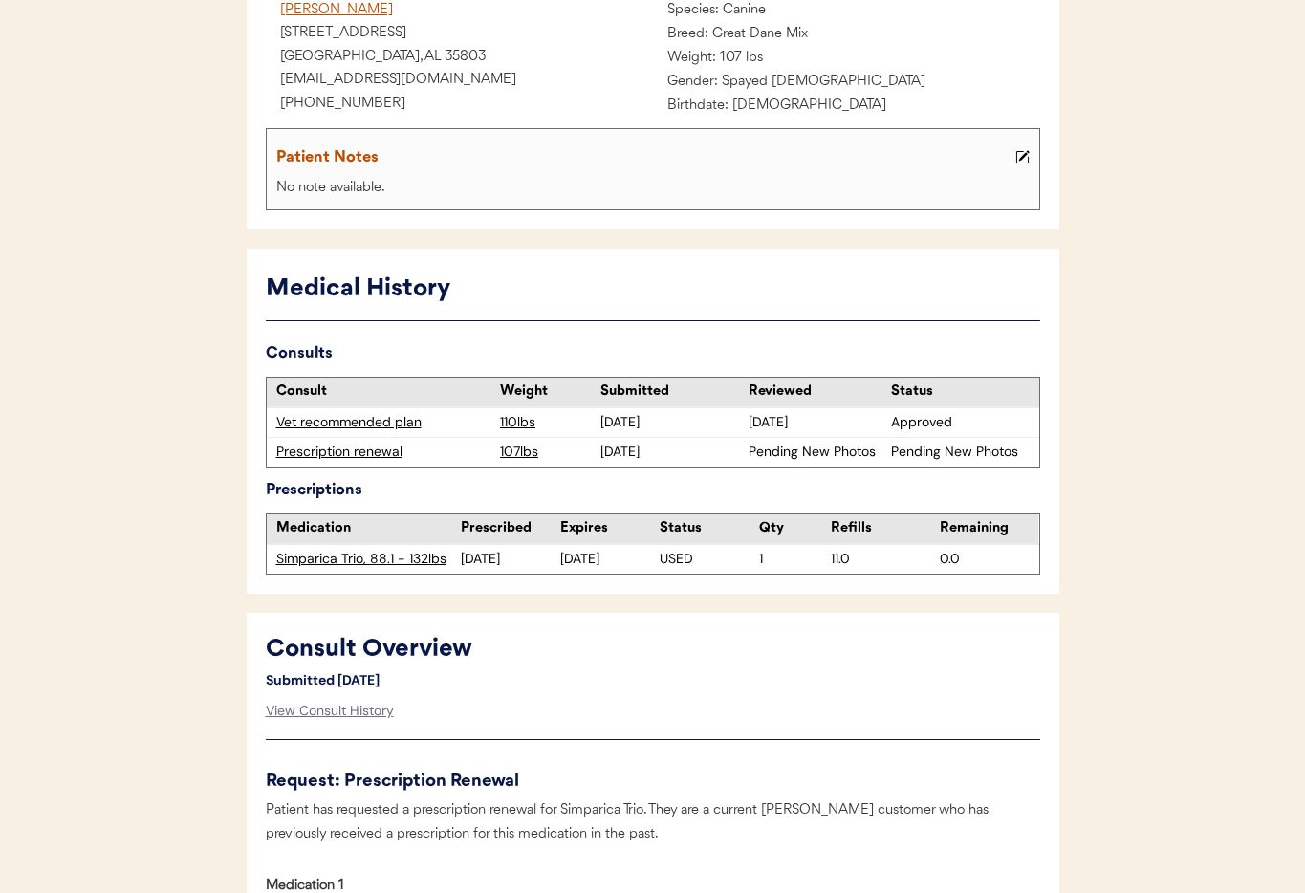
scroll to position [276, 0]
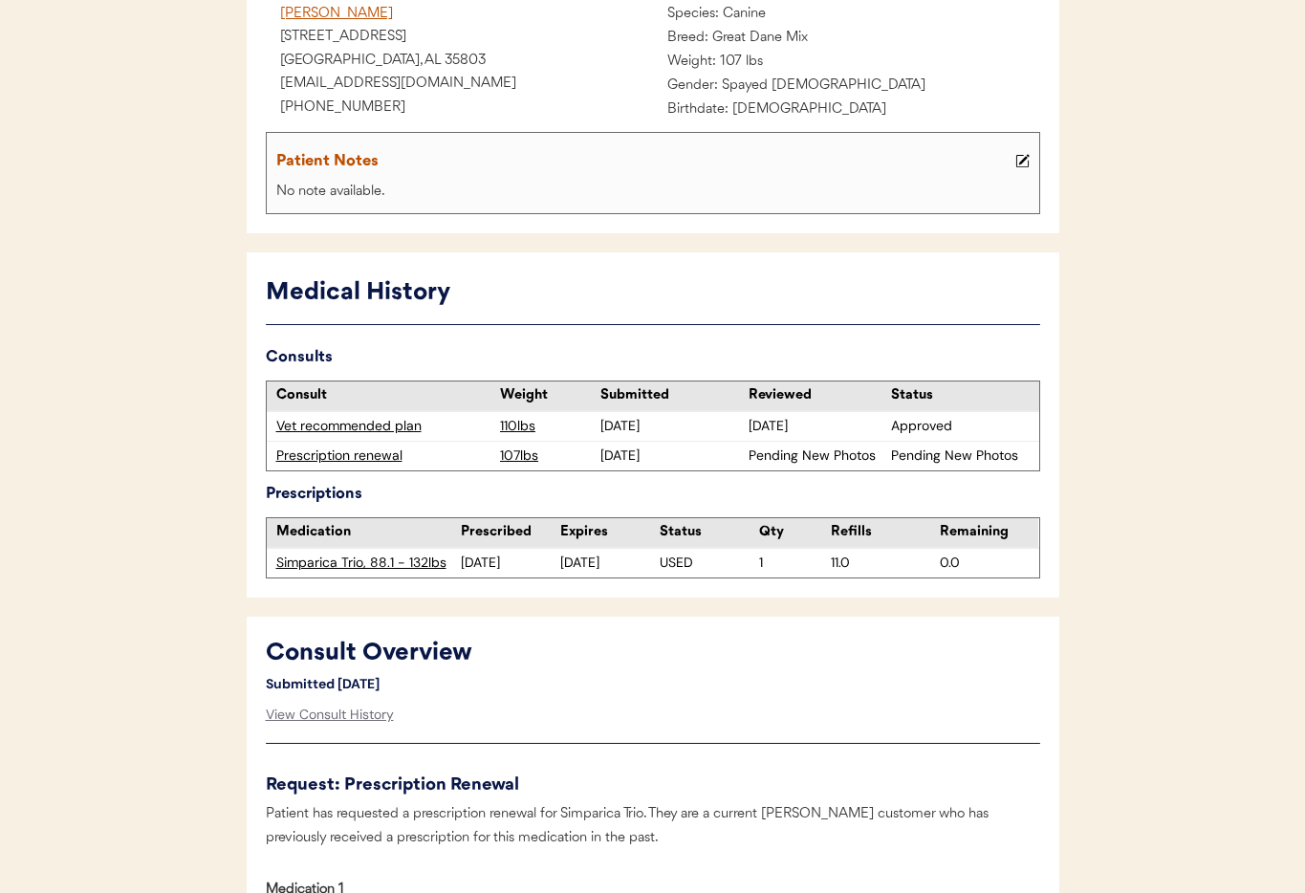
click at [337, 460] on div "Prescription renewal" at bounding box center [383, 455] width 215 height 19
click at [317, 712] on div "View Consult History" at bounding box center [330, 715] width 128 height 38
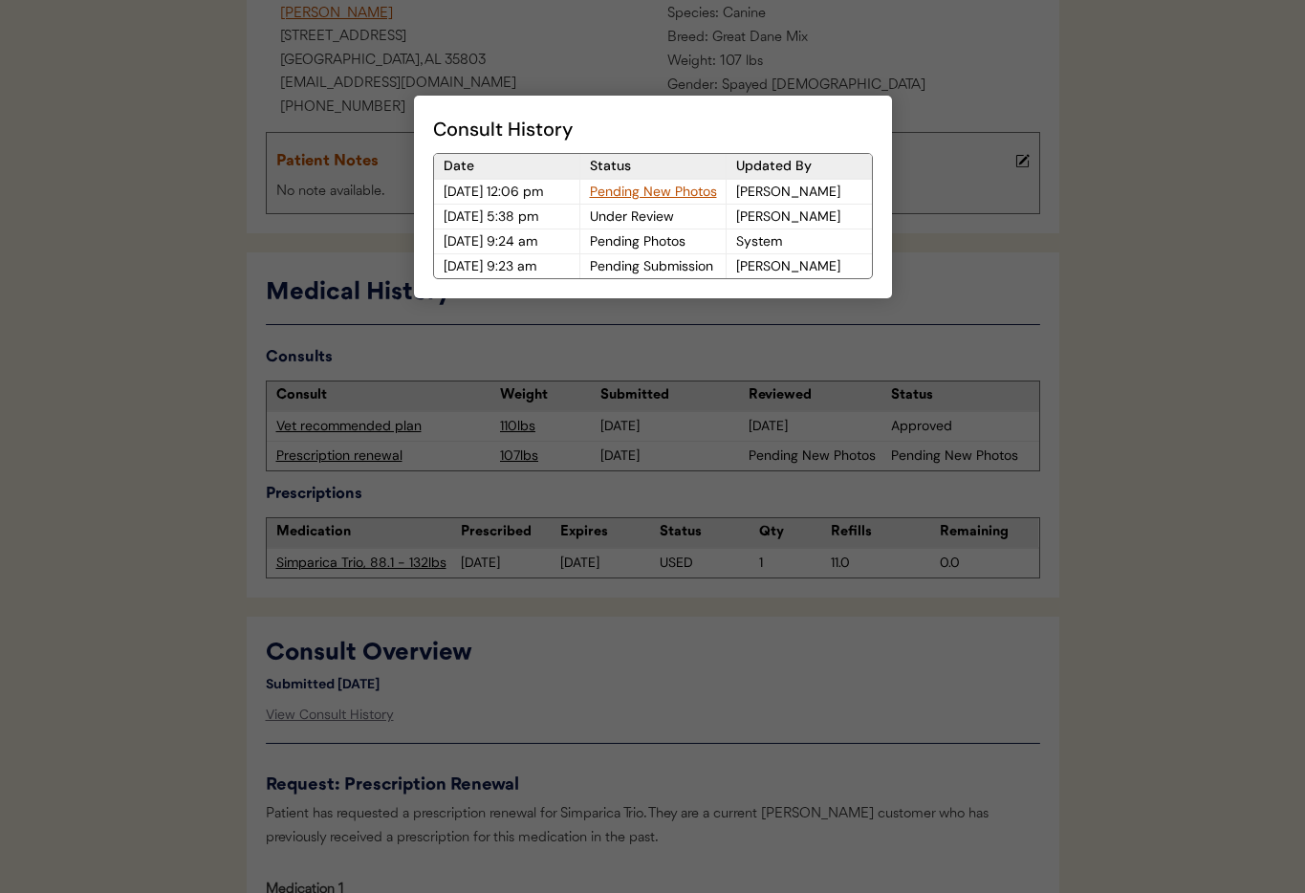
click at [689, 713] on div at bounding box center [652, 446] width 1305 height 893
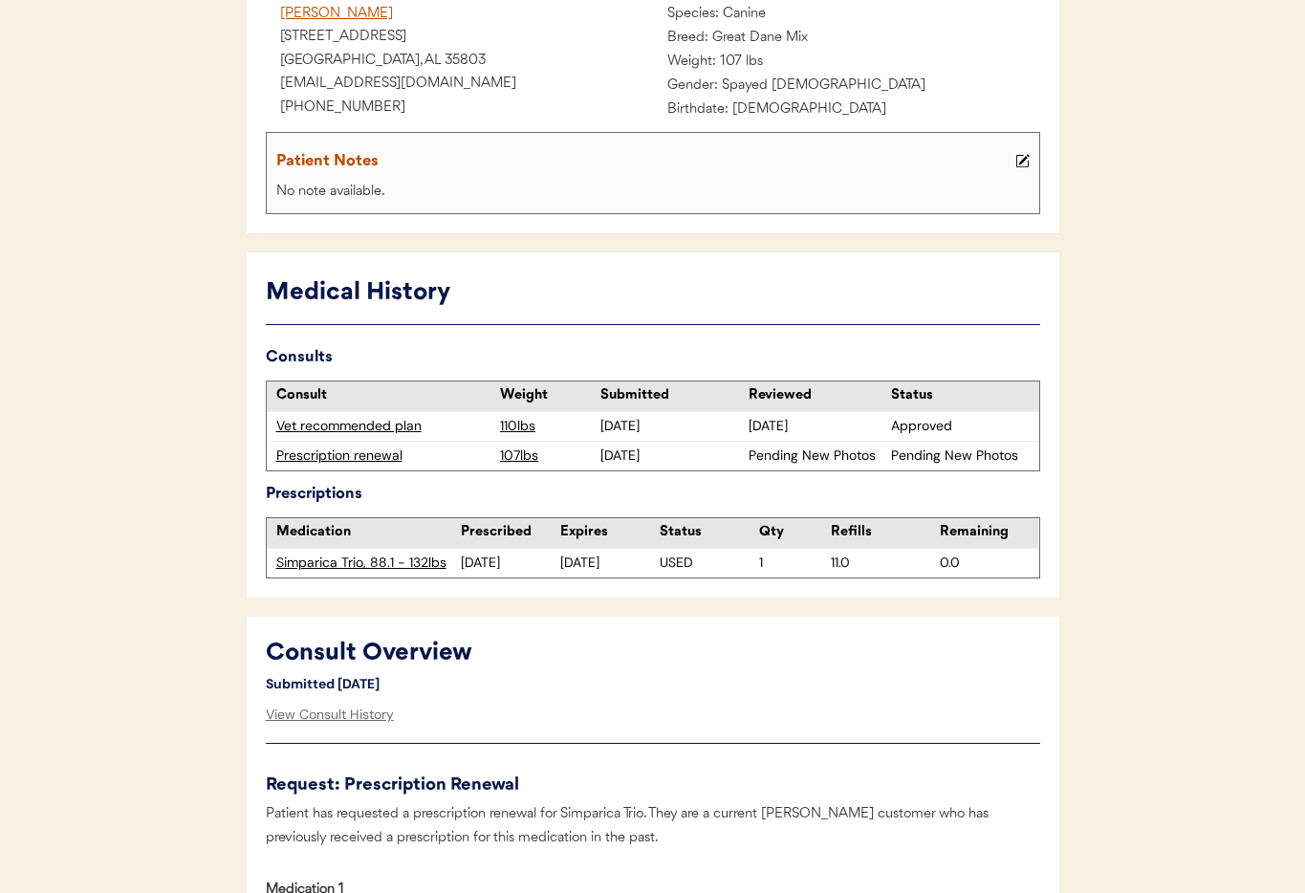
scroll to position [0, 0]
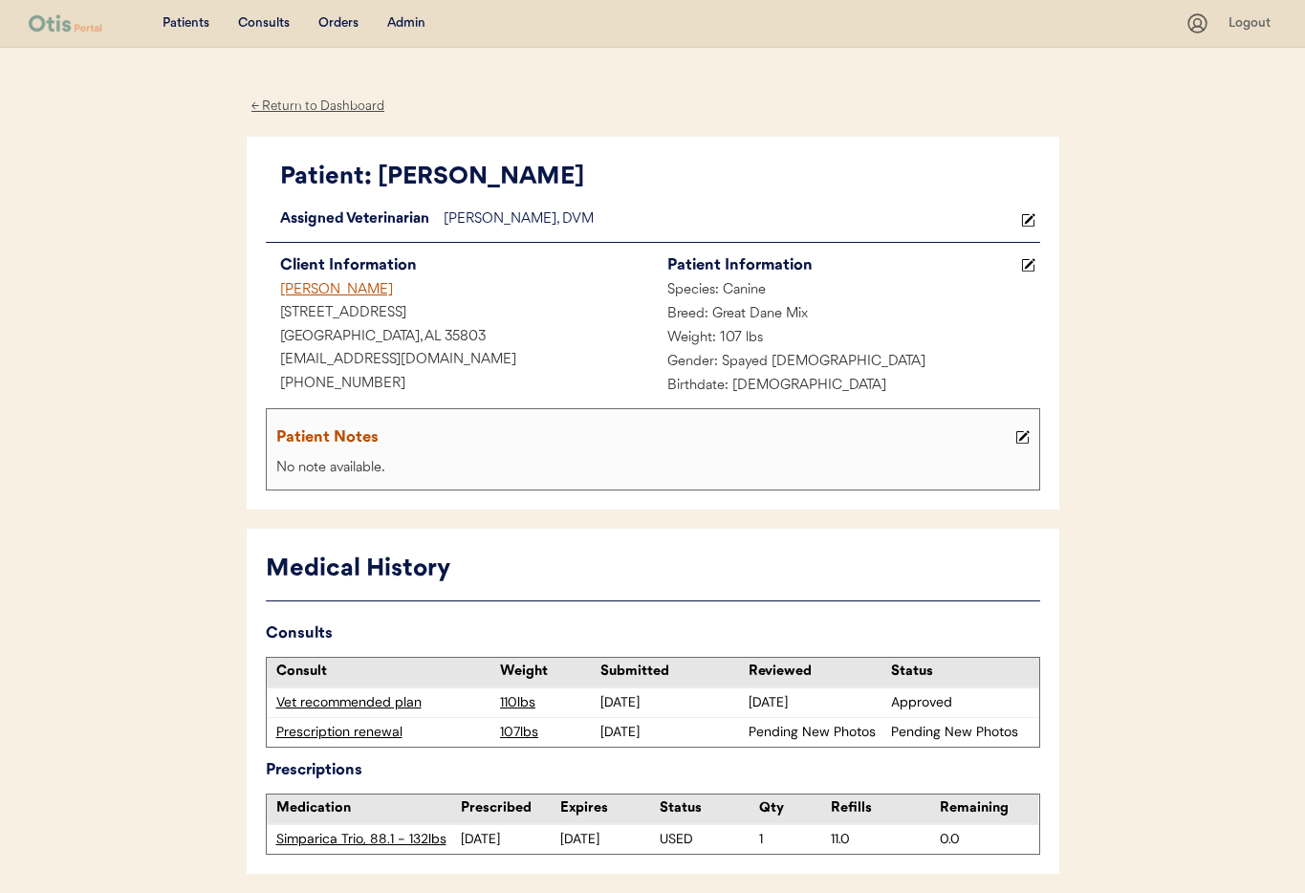
click at [314, 105] on div "← Return to Dashboard" at bounding box center [318, 107] width 143 height 22
click at [340, 730] on div "Prescription renewal" at bounding box center [383, 732] width 215 height 19
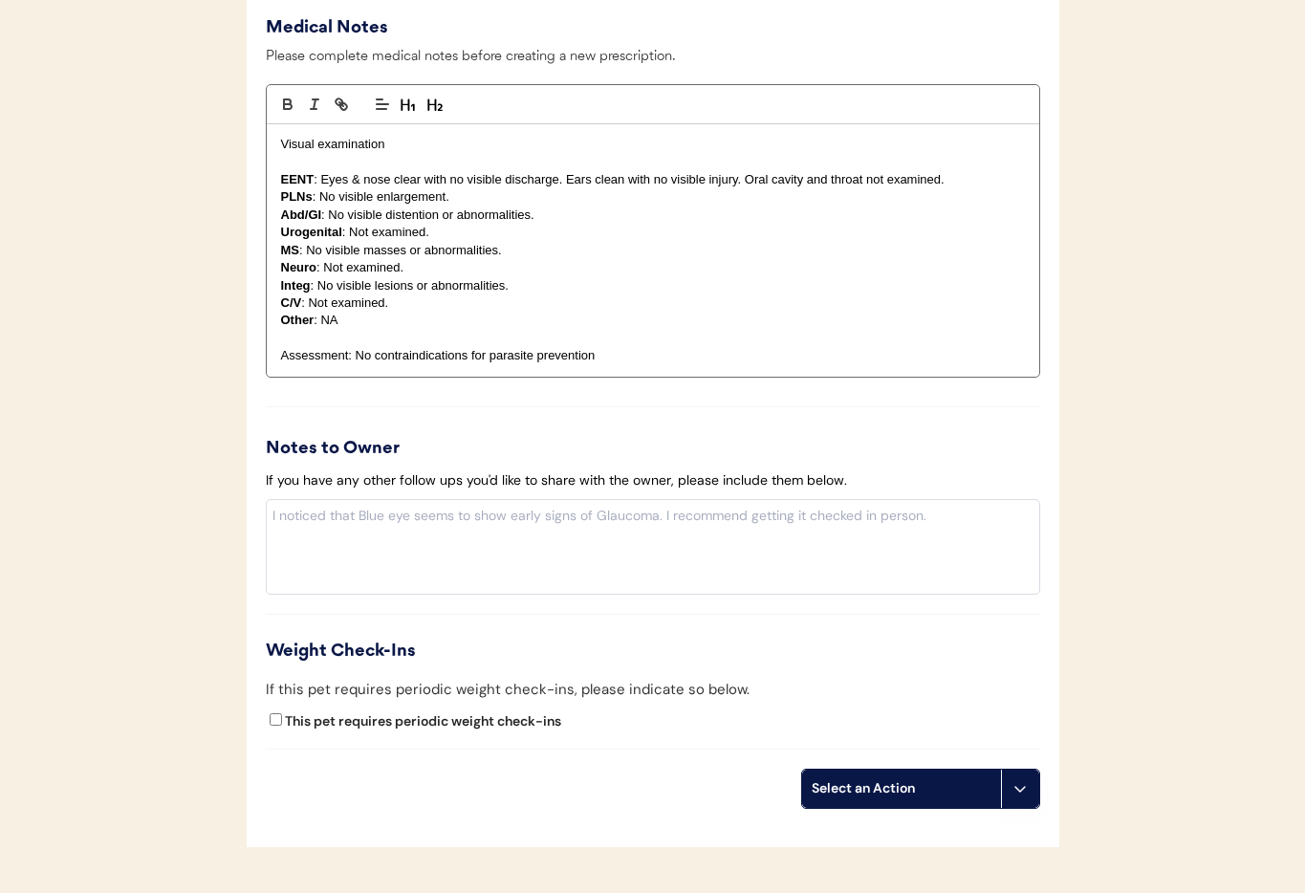
scroll to position [1842, 0]
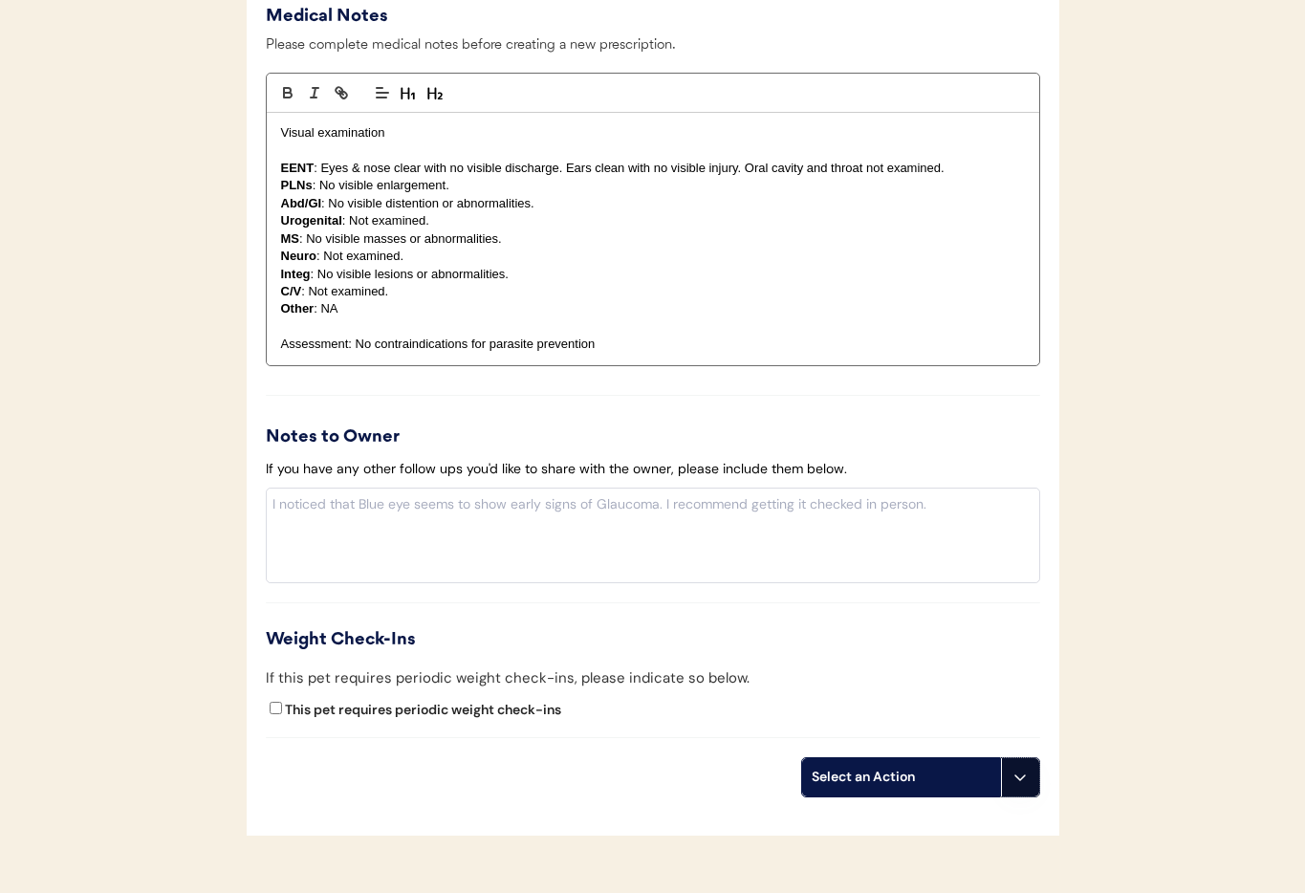
drag, startPoint x: 1025, startPoint y: 781, endPoint x: 1006, endPoint y: 826, distance: 48.8
click at [1025, 782] on icon at bounding box center [1019, 776] width 15 height 15
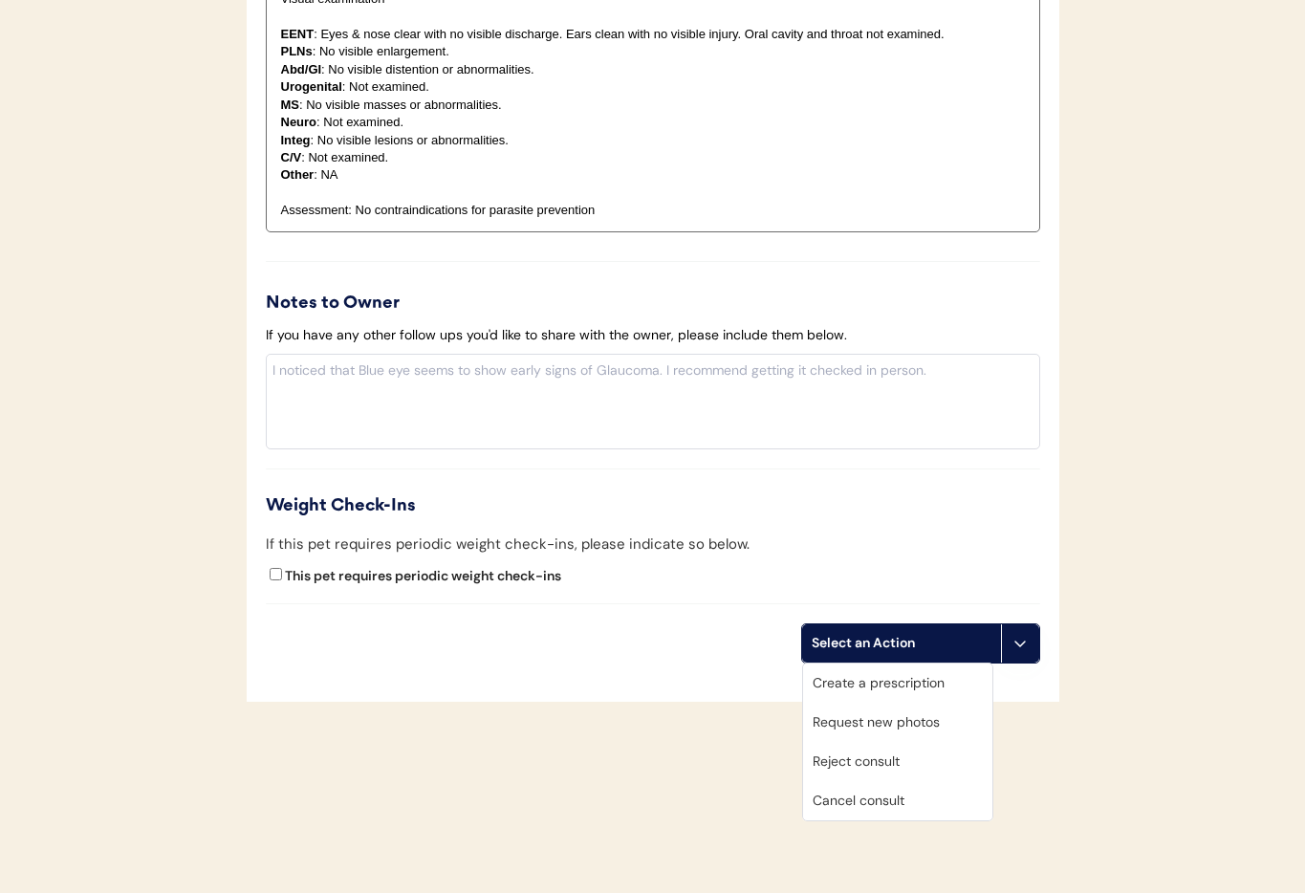
click at [853, 804] on div "Cancel consult" at bounding box center [897, 800] width 189 height 39
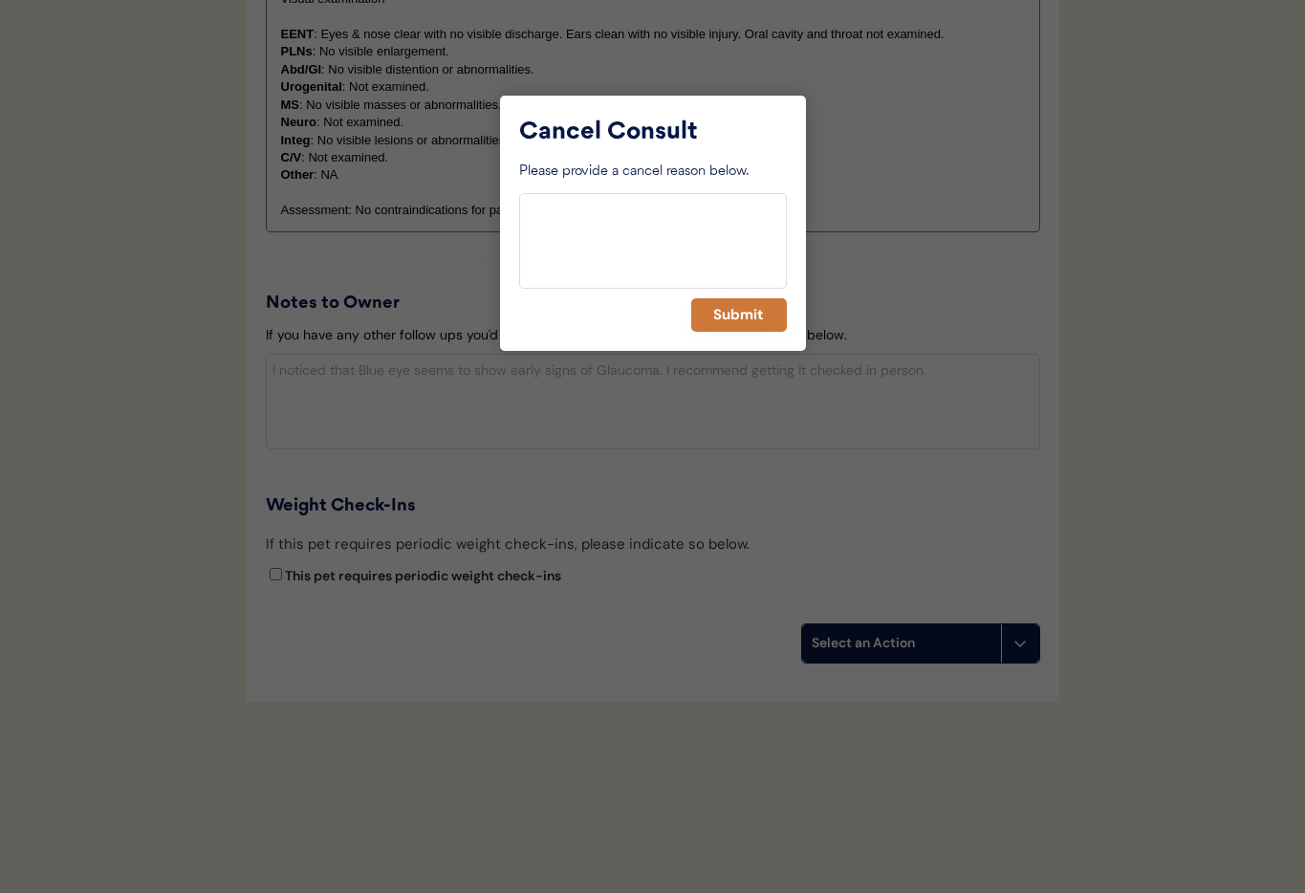
drag, startPoint x: 715, startPoint y: 313, endPoint x: 667, endPoint y: 326, distance: 49.6
click at [713, 313] on button "Submit" at bounding box center [739, 314] width 96 height 33
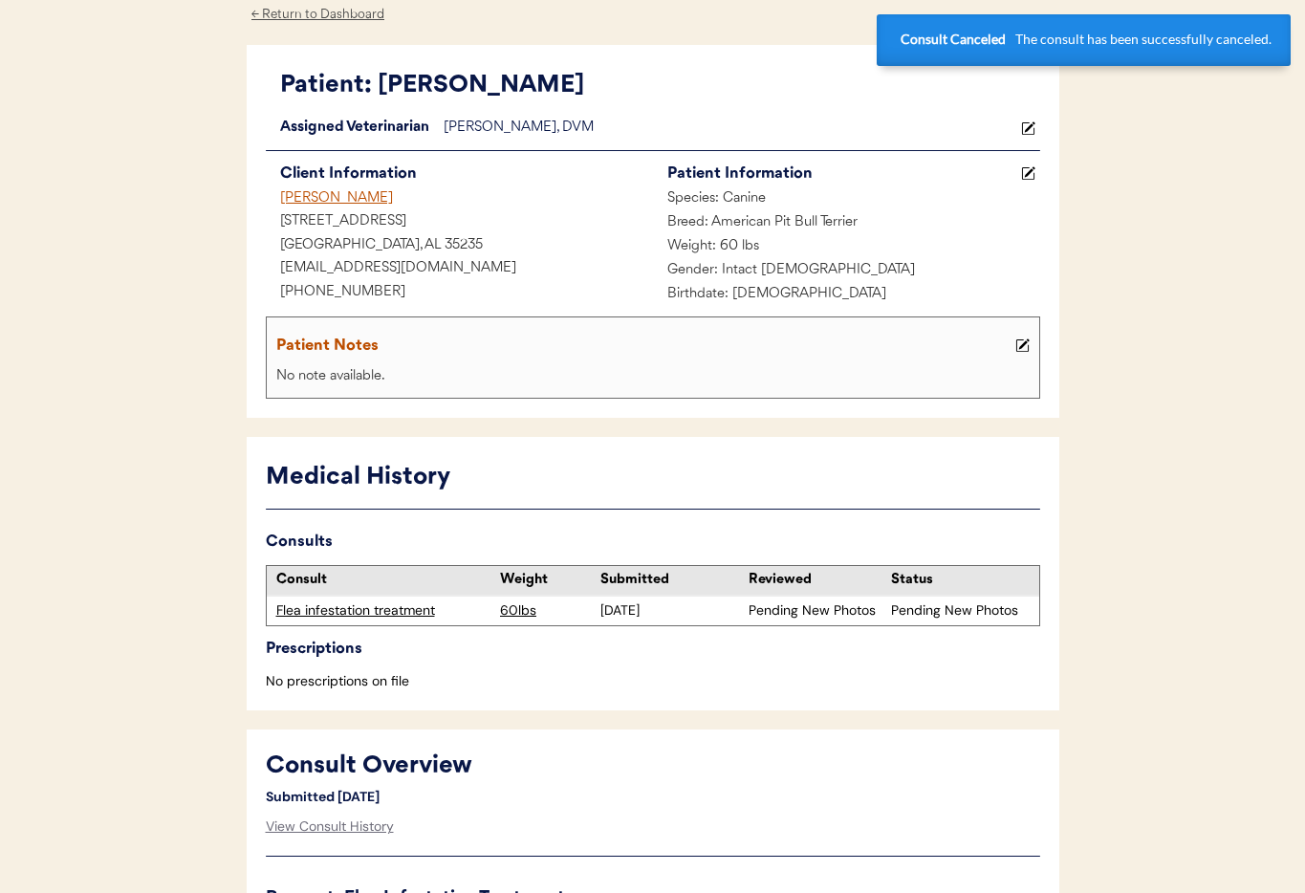
scroll to position [0, 0]
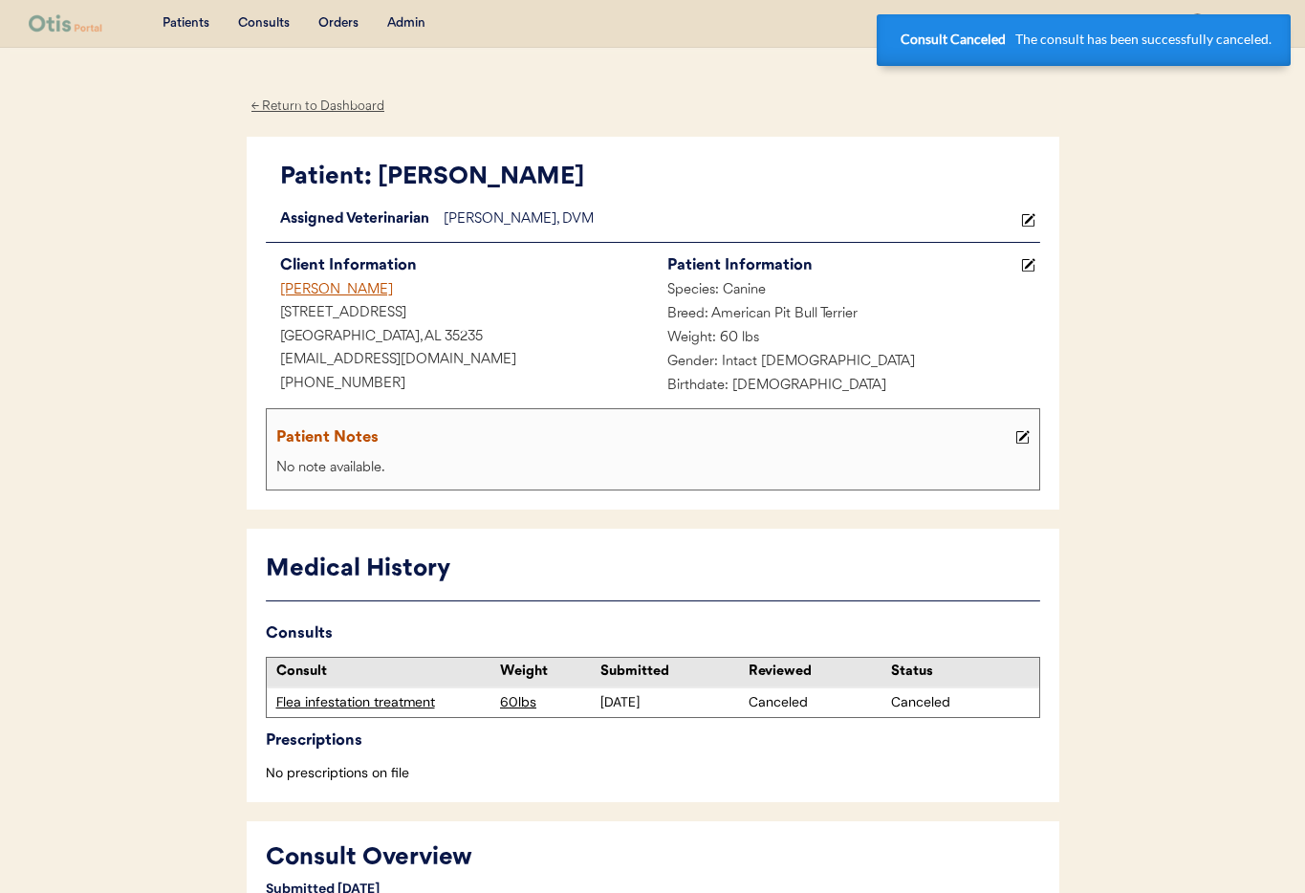
click at [315, 286] on div "Christy Deone Garretson" at bounding box center [459, 291] width 387 height 24
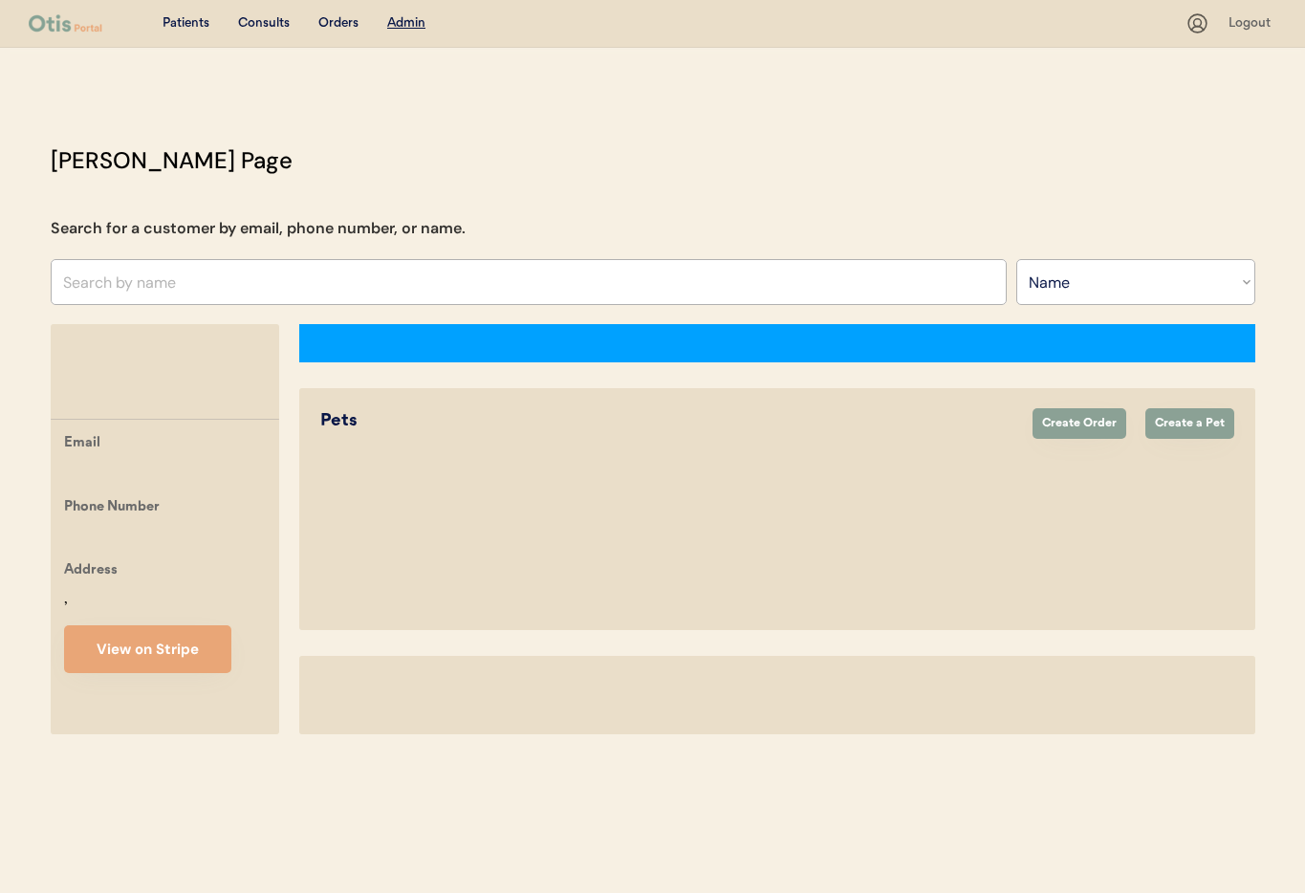
select select ""Name""
select select "true"
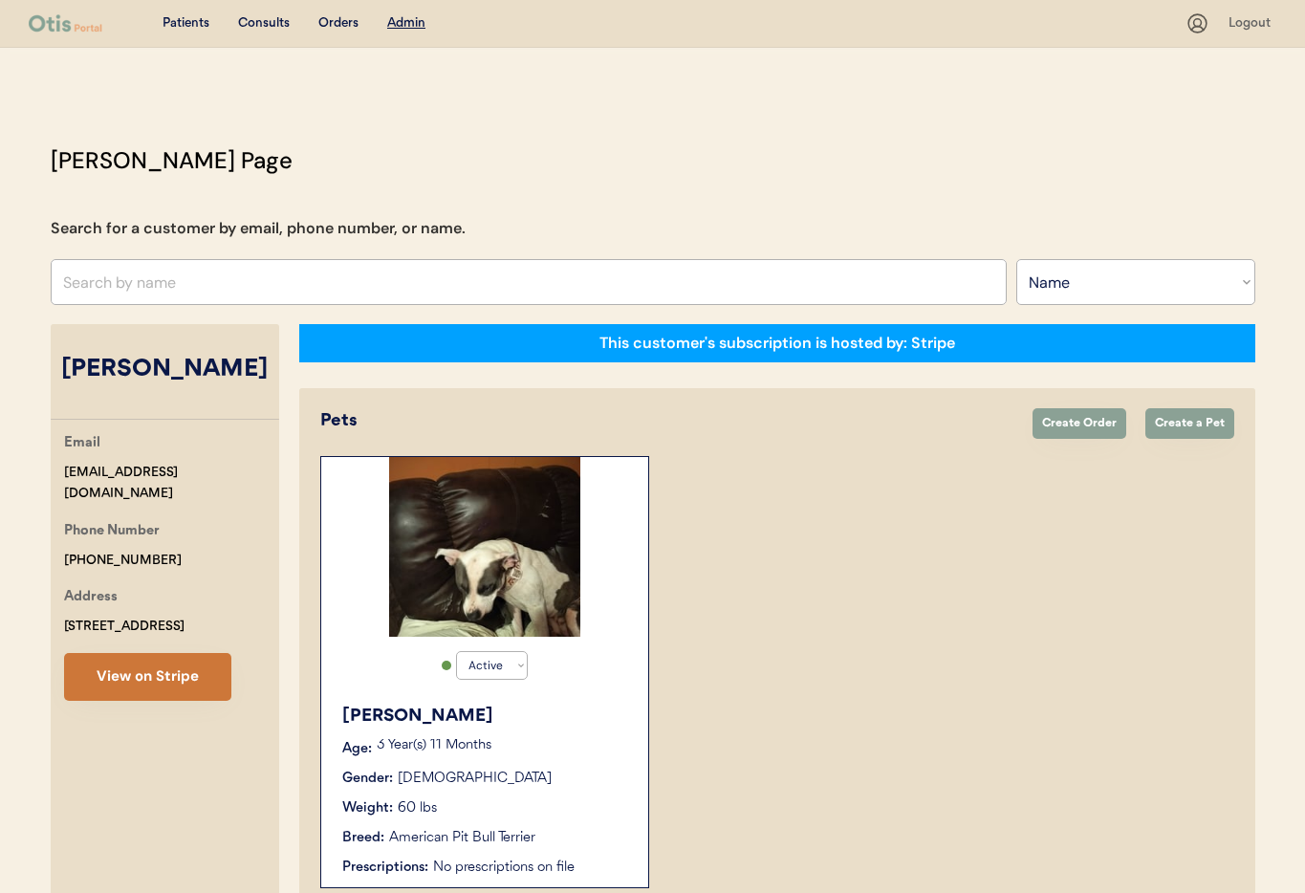
click at [170, 701] on button "View on Stripe" at bounding box center [147, 677] width 167 height 48
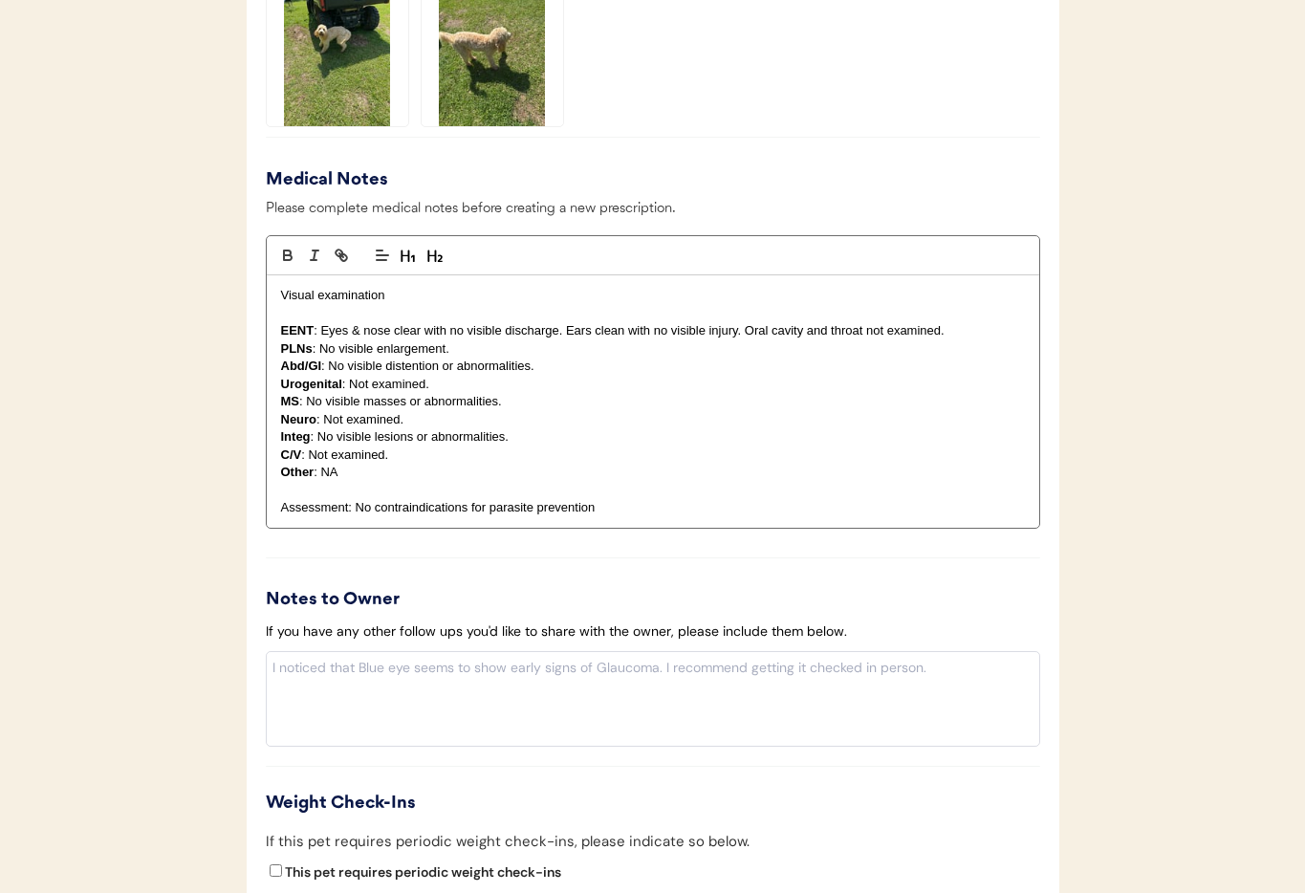
scroll to position [1980, 0]
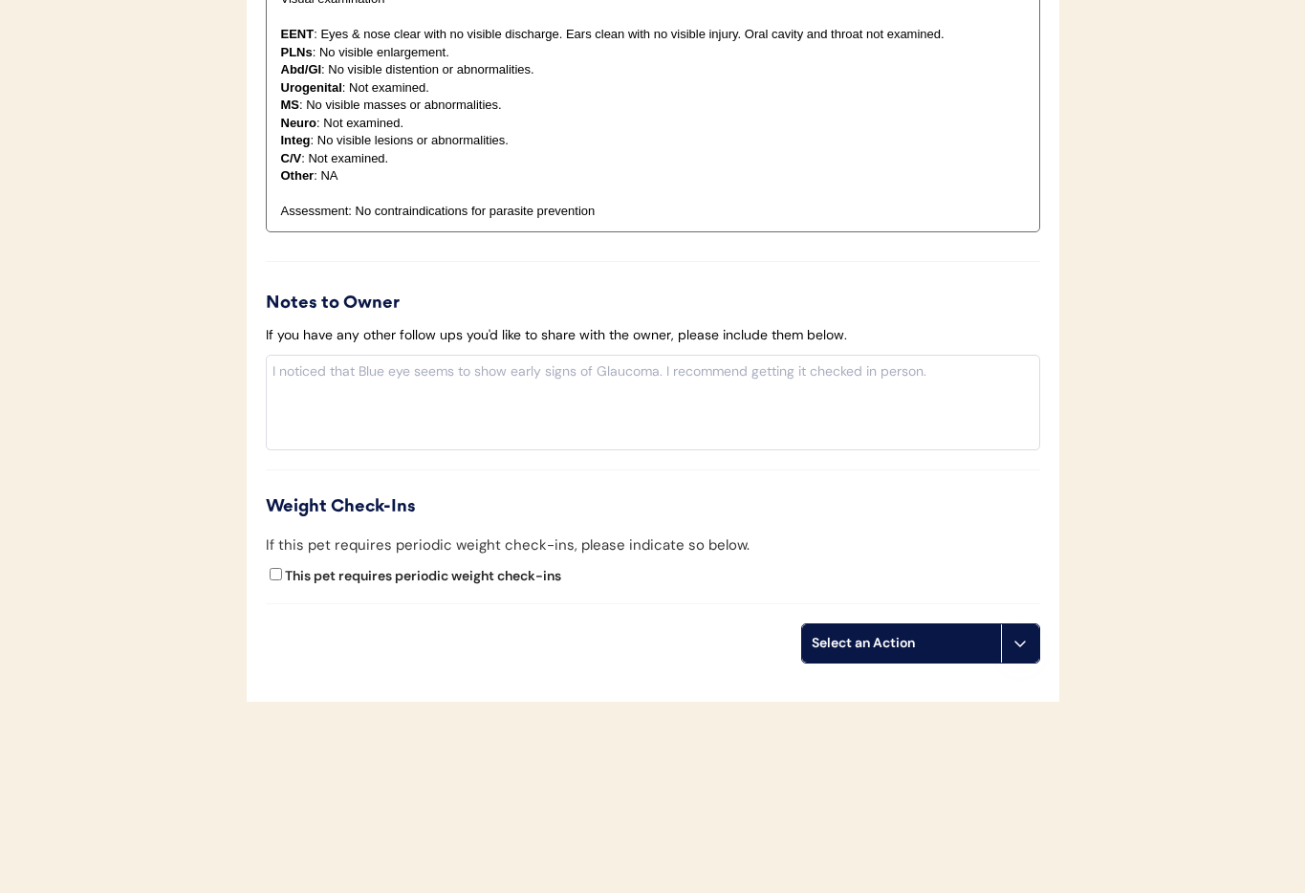
click at [1023, 646] on icon at bounding box center [1019, 643] width 15 height 15
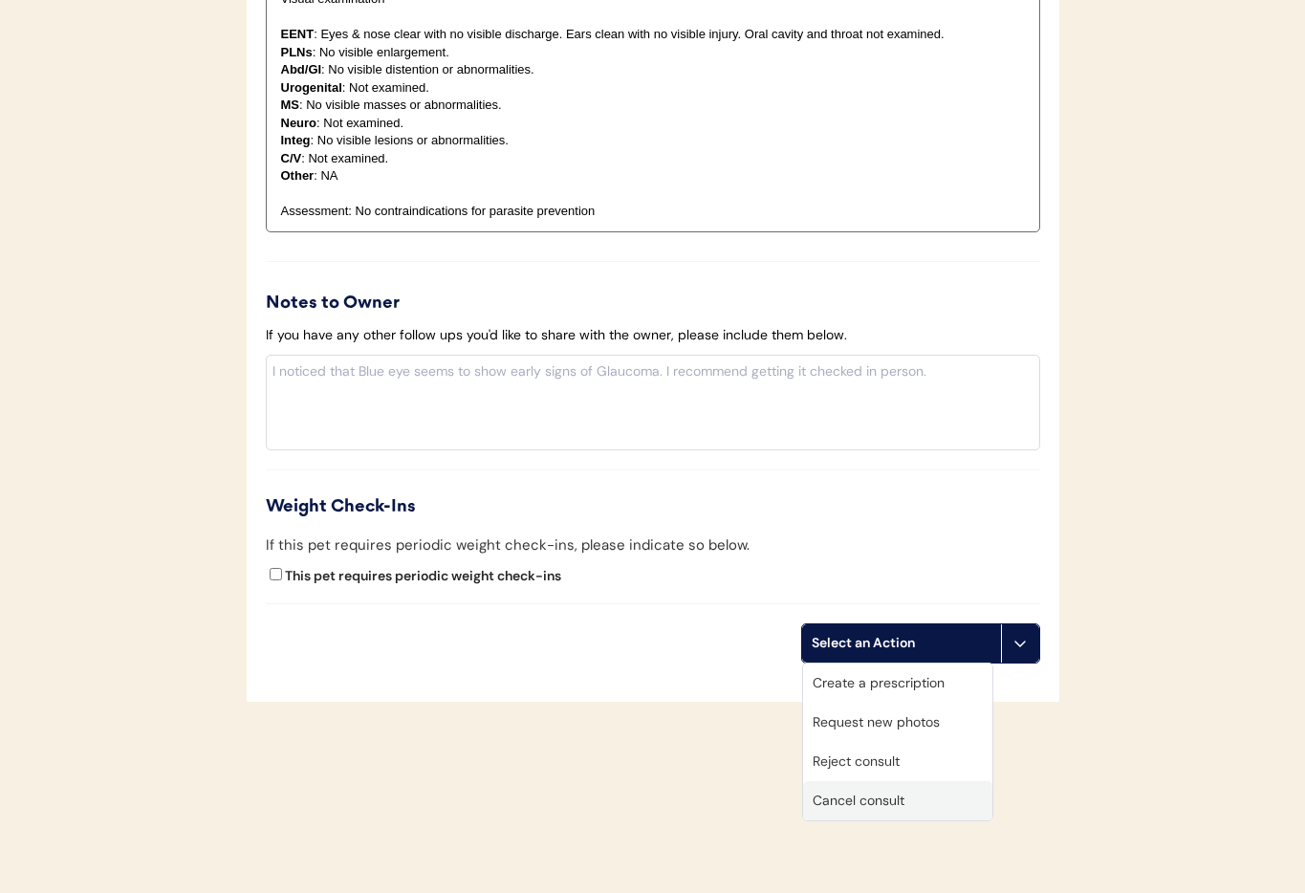
click at [902, 805] on div "Cancel consult" at bounding box center [897, 800] width 189 height 39
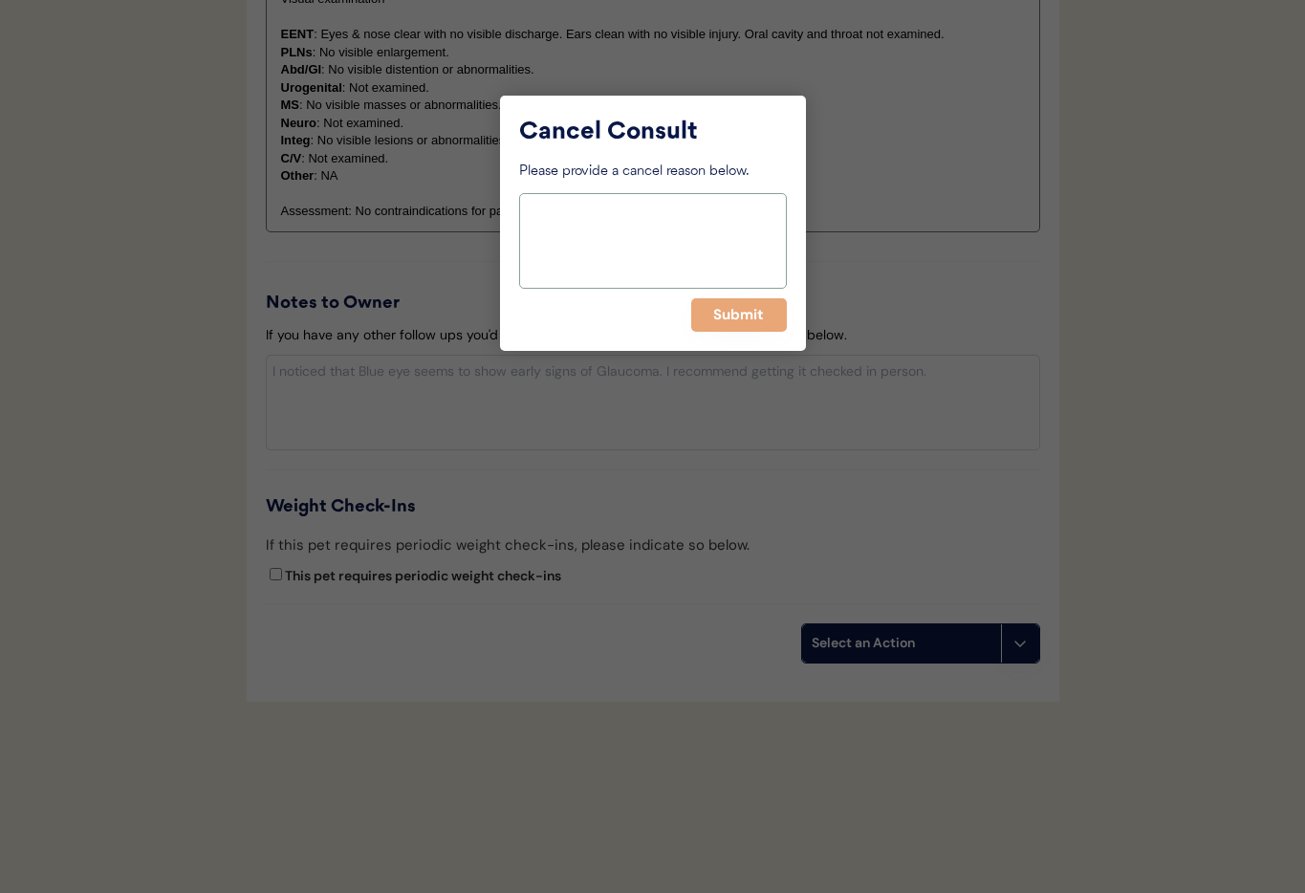
drag, startPoint x: 753, startPoint y: 286, endPoint x: 751, endPoint y: 295, distance: 9.7
click at [753, 289] on div "Cancel Consult Please provide a cancel reason below. Submit" at bounding box center [653, 223] width 306 height 255
click at [747, 308] on button "Submit" at bounding box center [739, 314] width 96 height 33
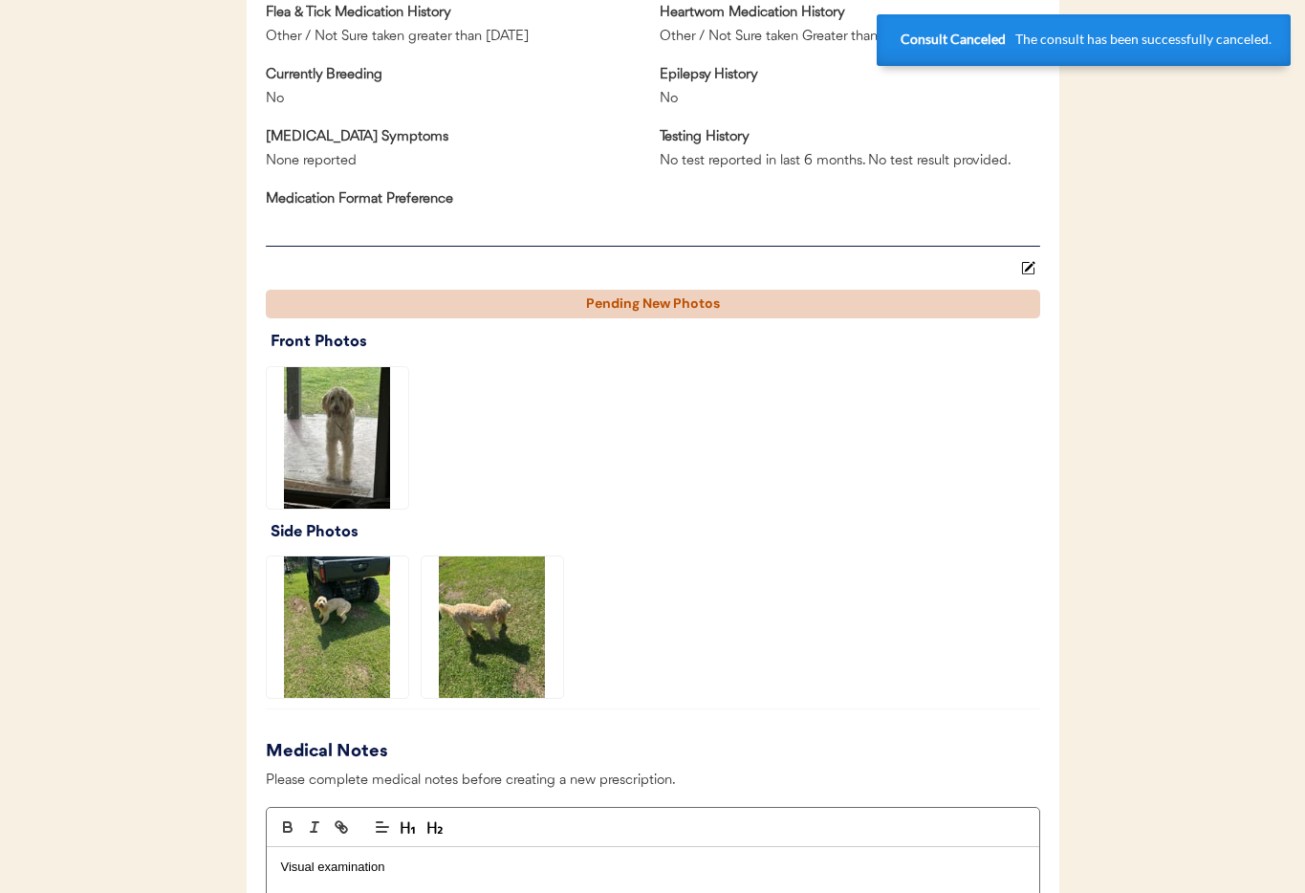
scroll to position [0, 0]
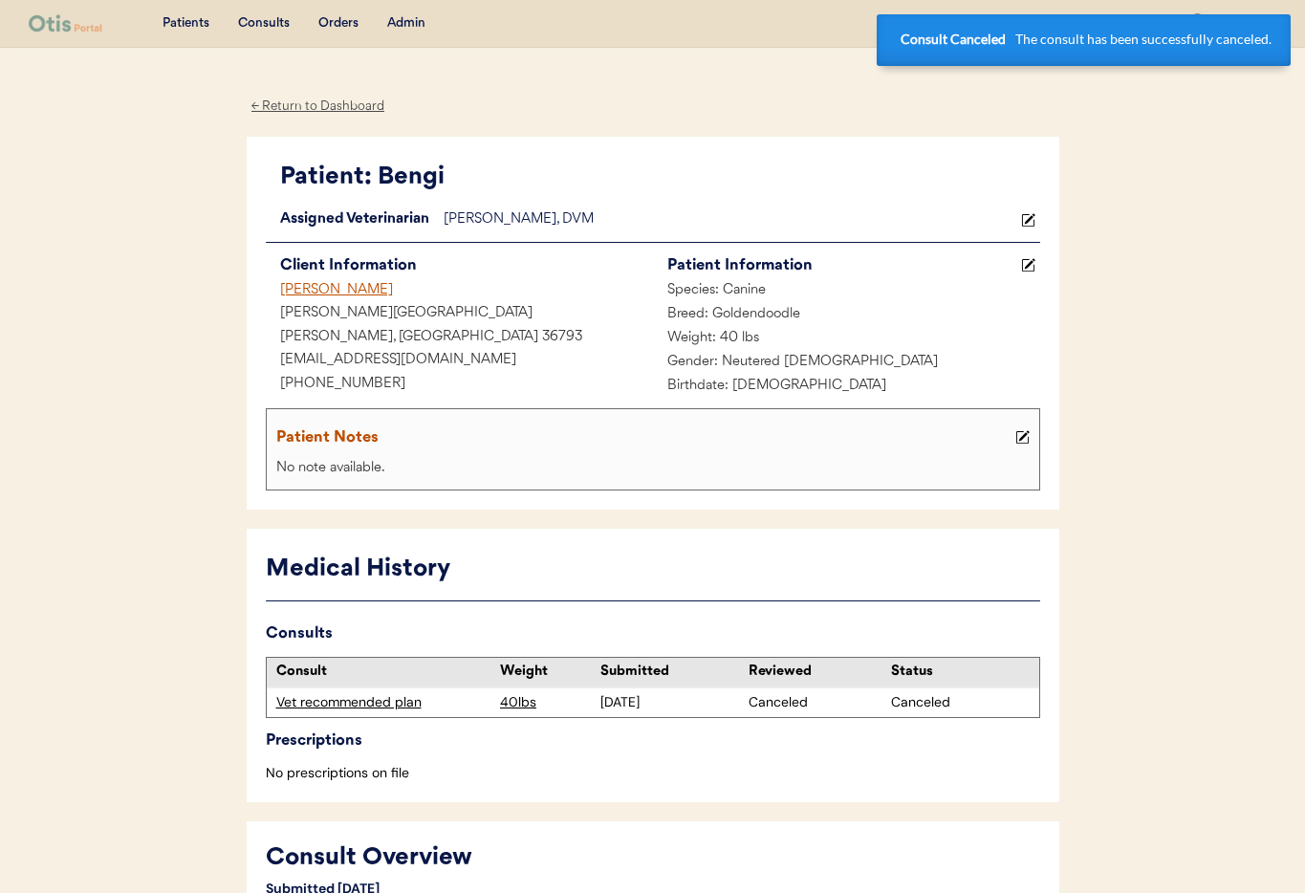
click at [346, 291] on div "[PERSON_NAME]" at bounding box center [459, 291] width 387 height 24
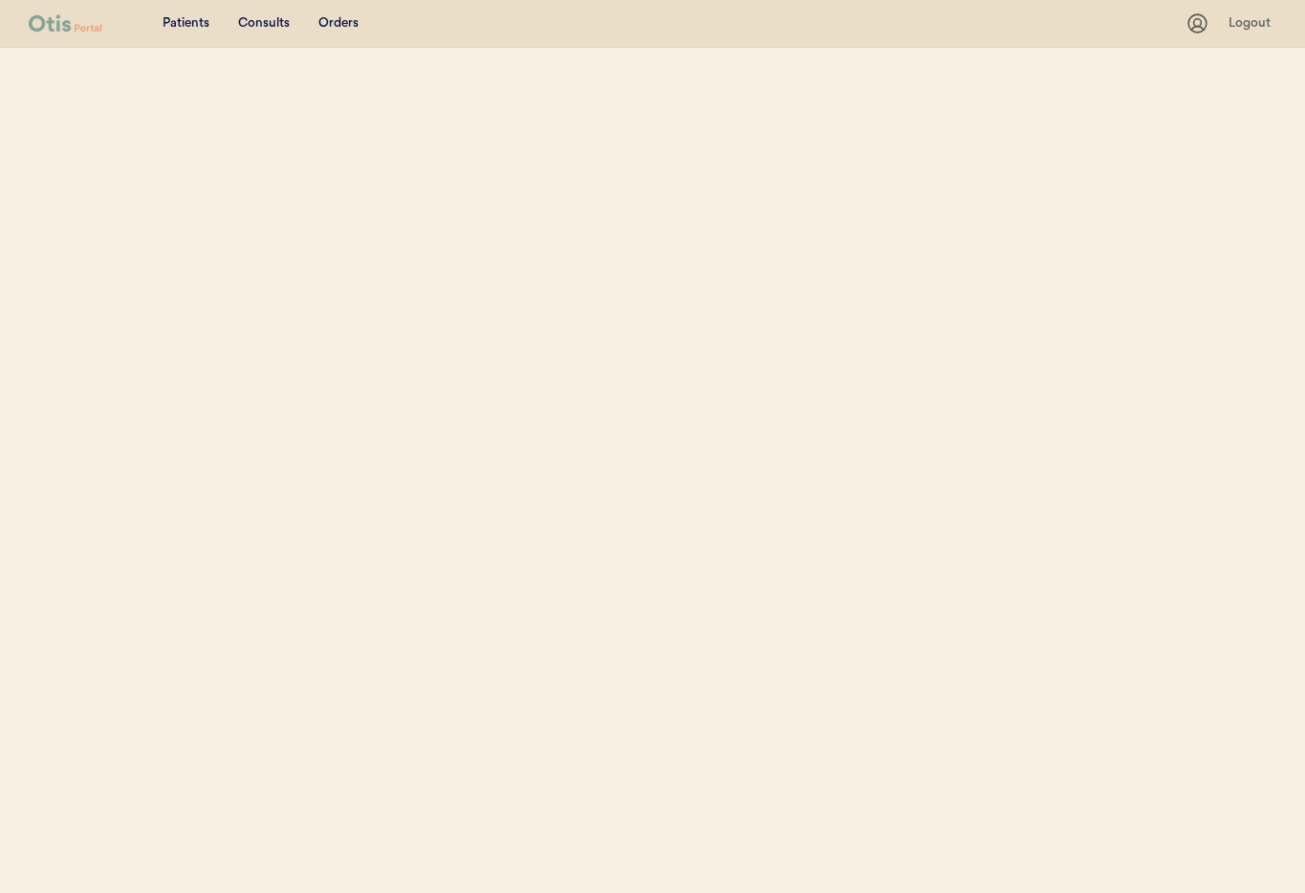
select select ""Name""
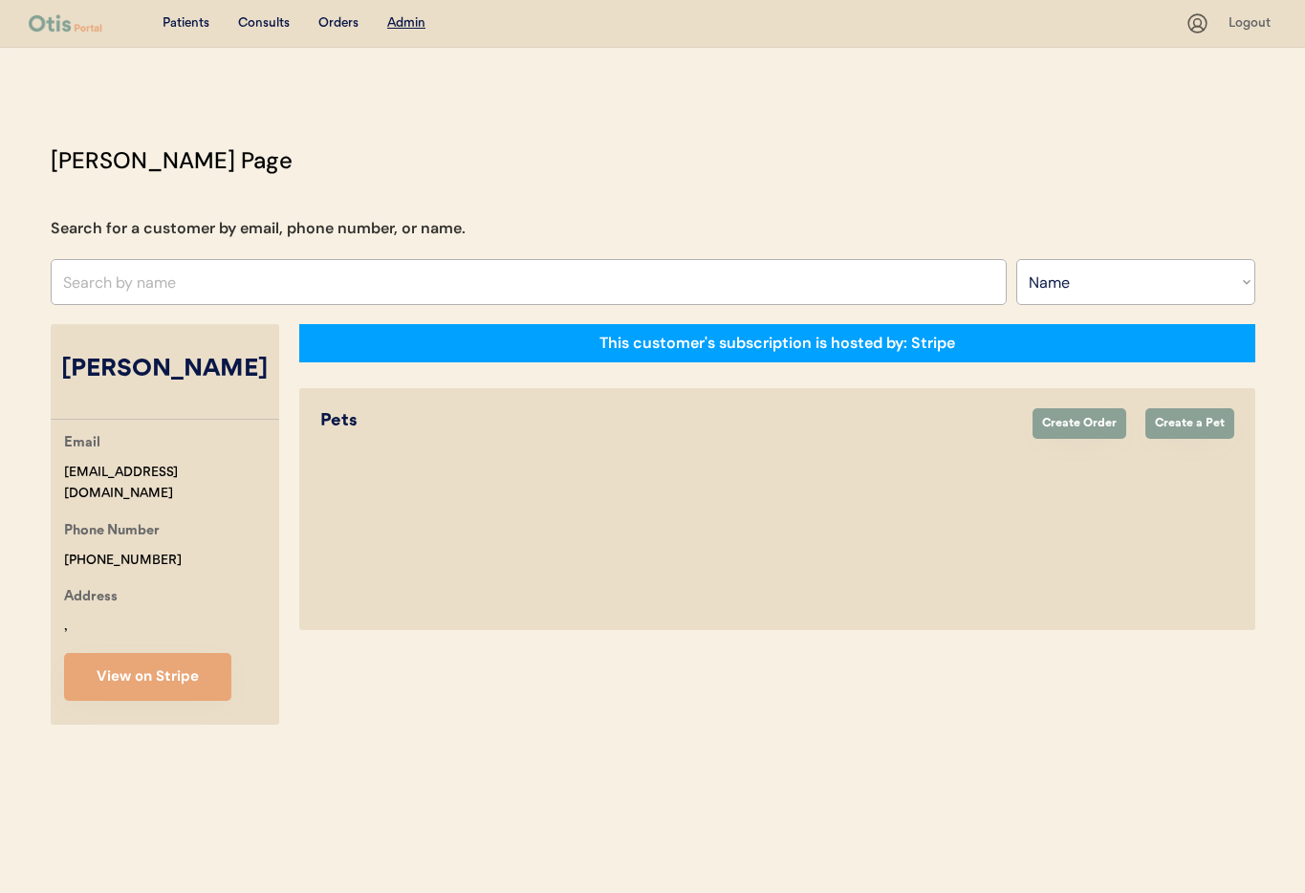
select select "true"
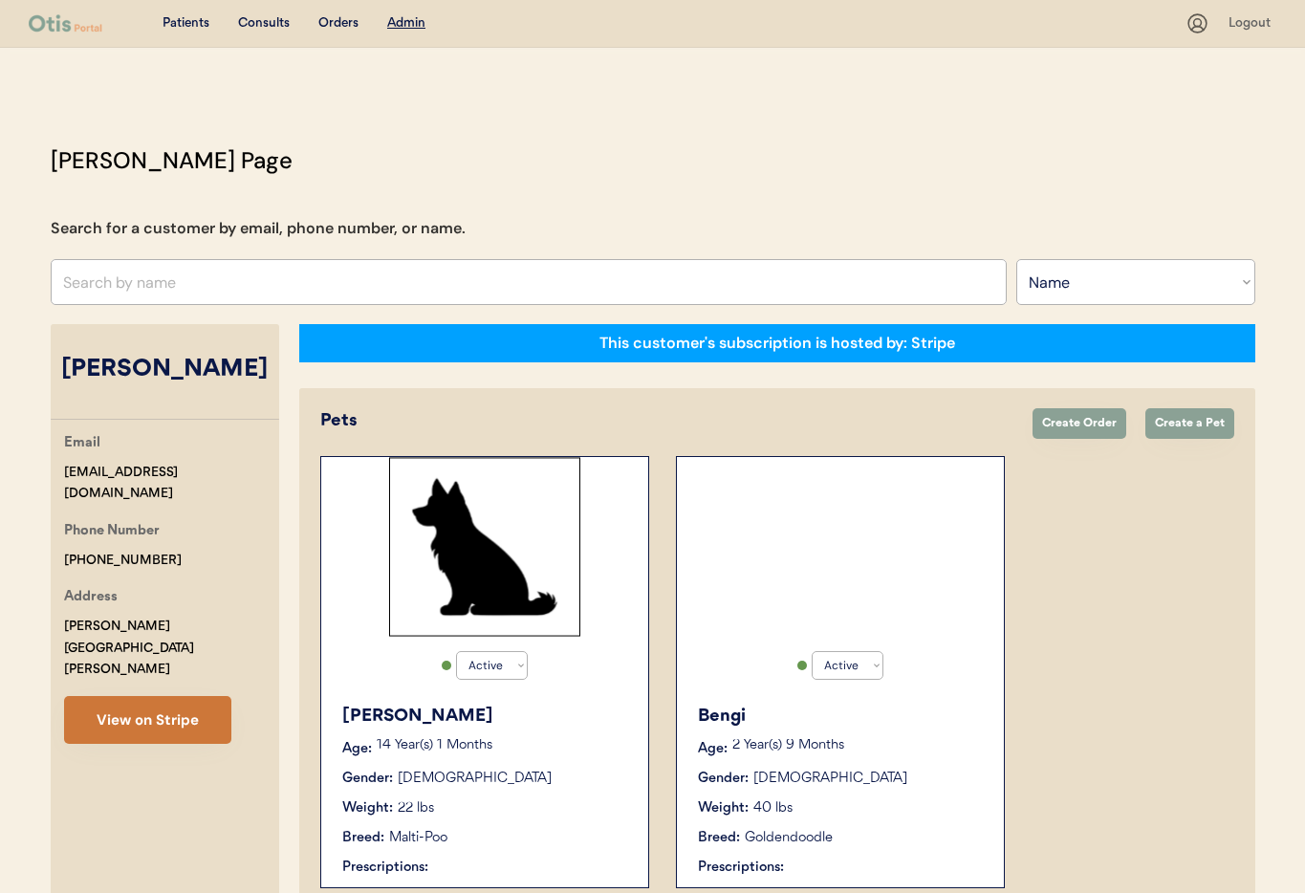
click at [183, 696] on button "View on Stripe" at bounding box center [147, 720] width 167 height 48
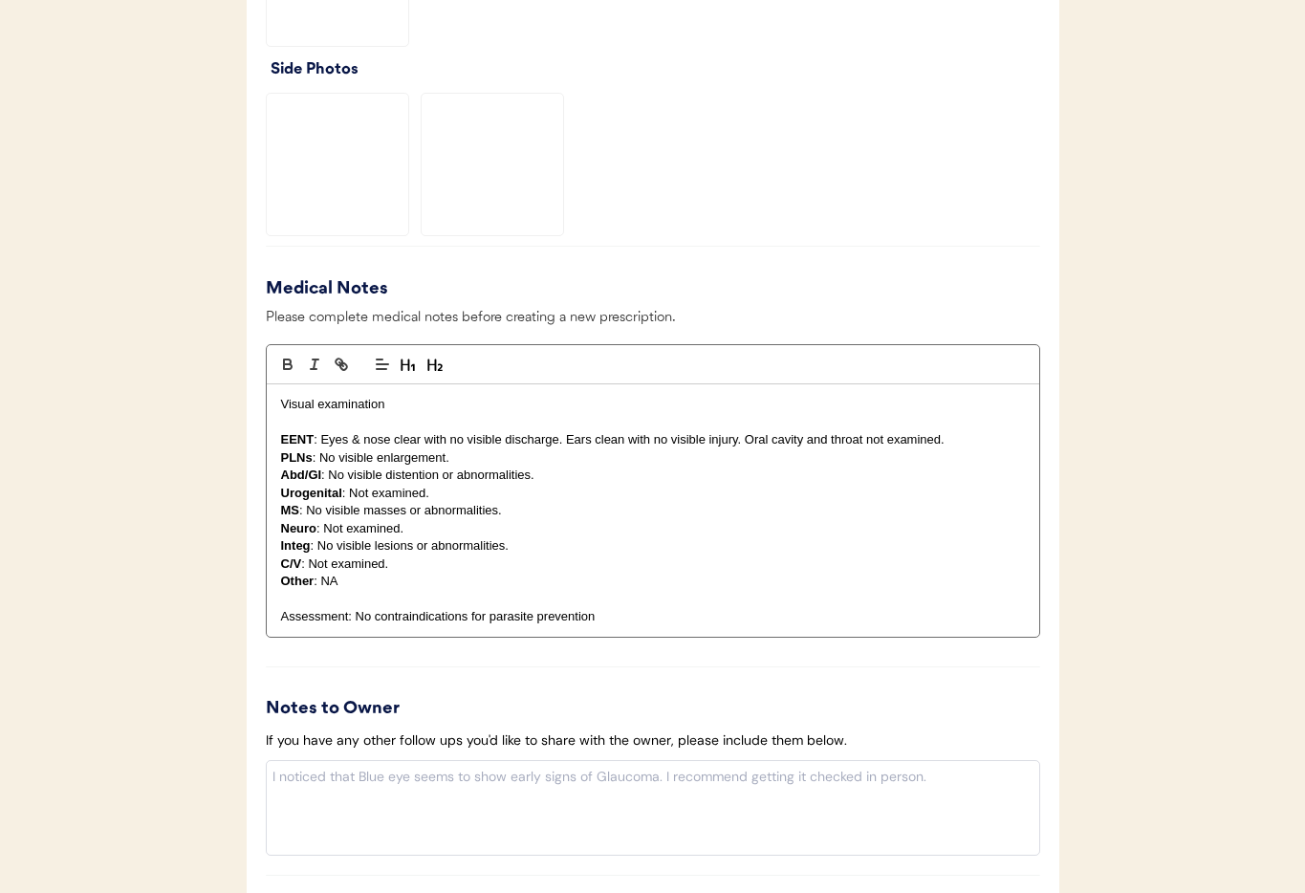
scroll to position [2017, 0]
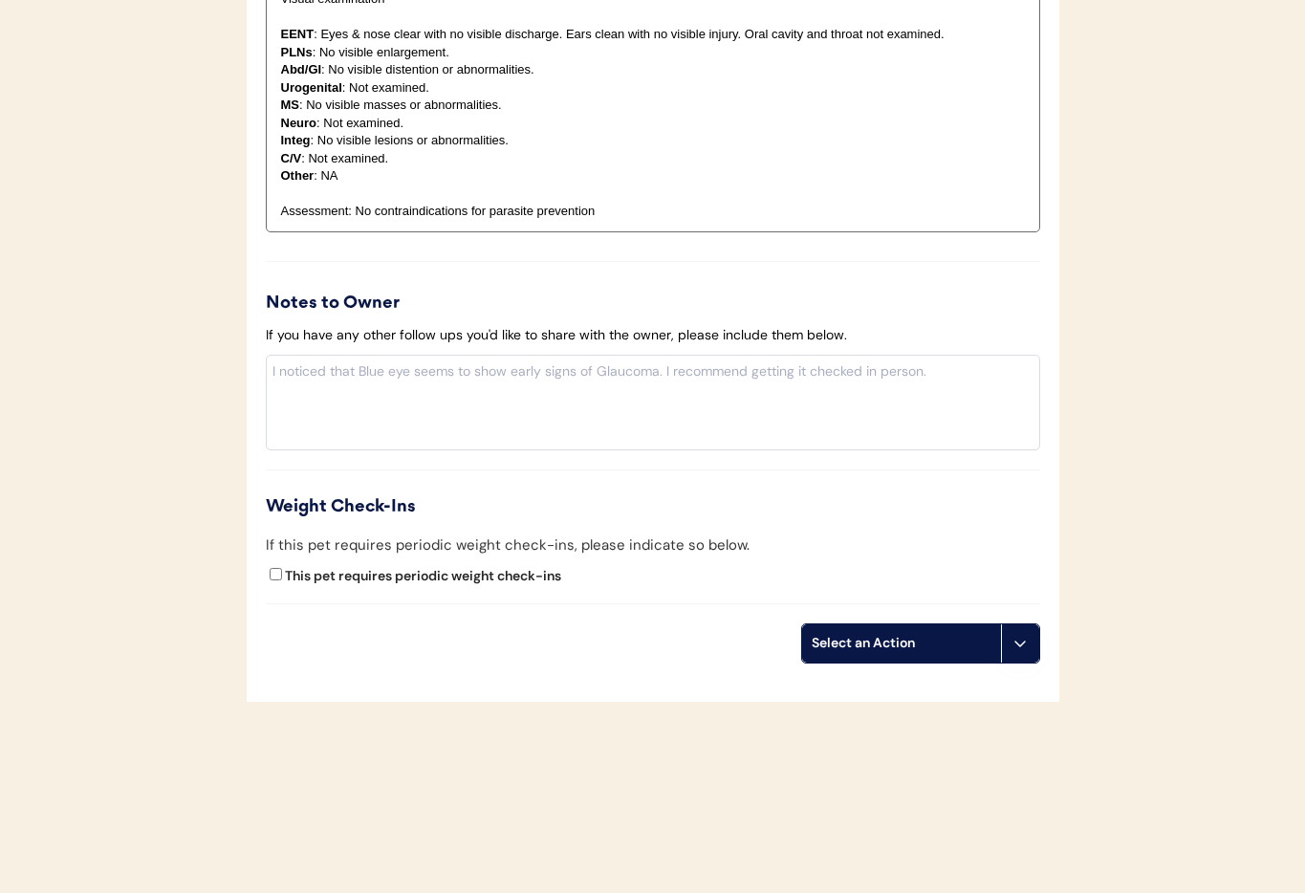
click at [1020, 636] on icon at bounding box center [1019, 643] width 15 height 15
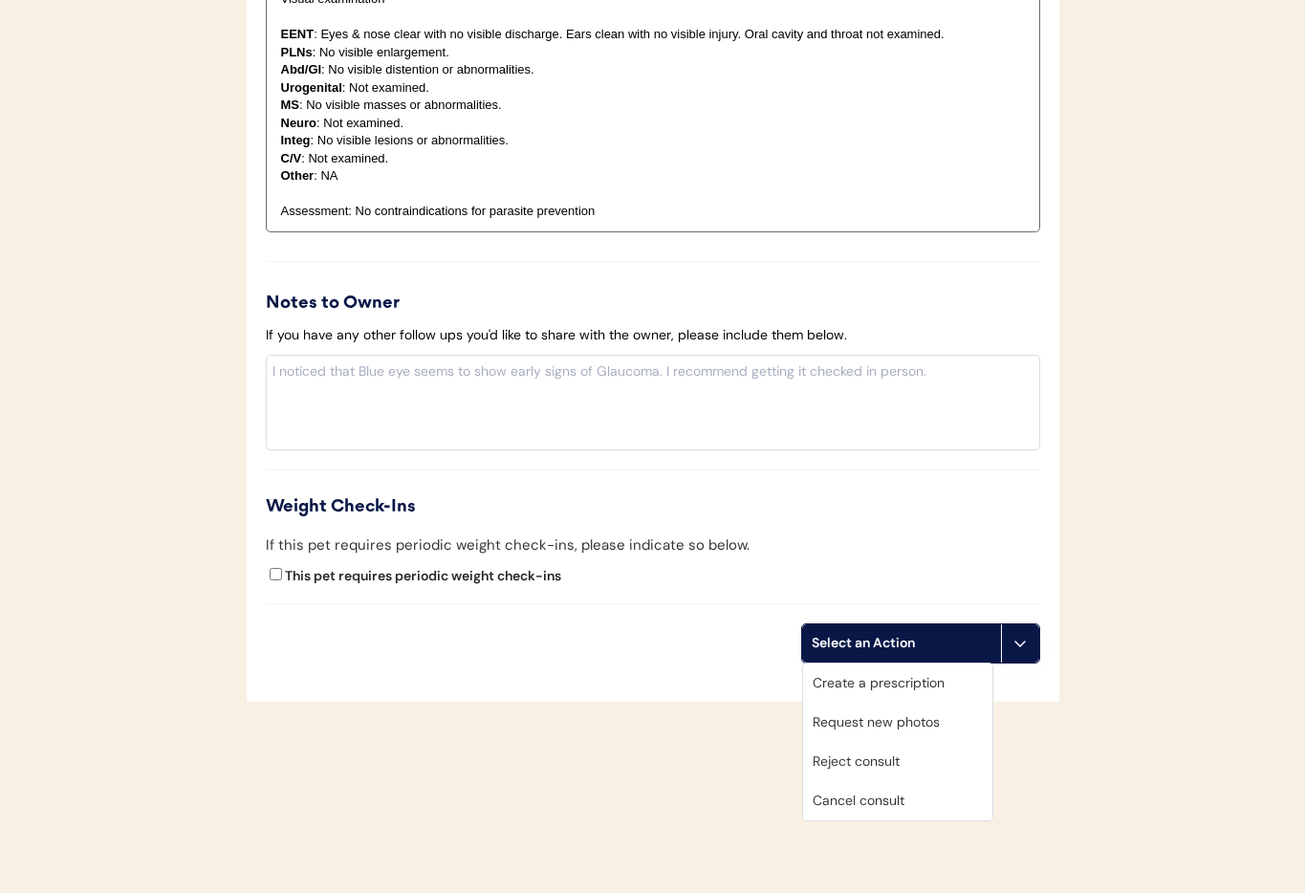
click at [893, 800] on div "Cancel consult" at bounding box center [897, 800] width 189 height 39
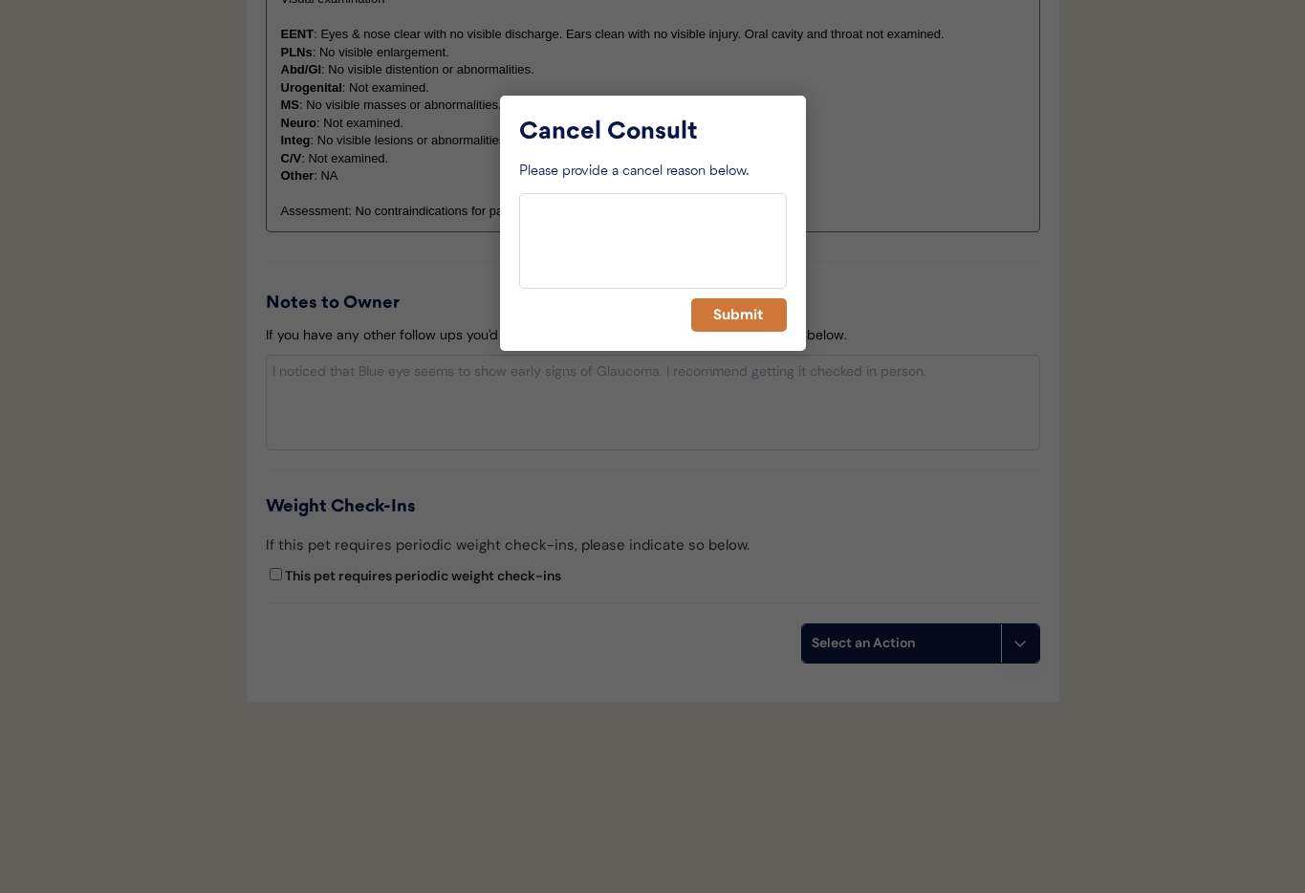
click at [722, 315] on button "Submit" at bounding box center [739, 314] width 96 height 33
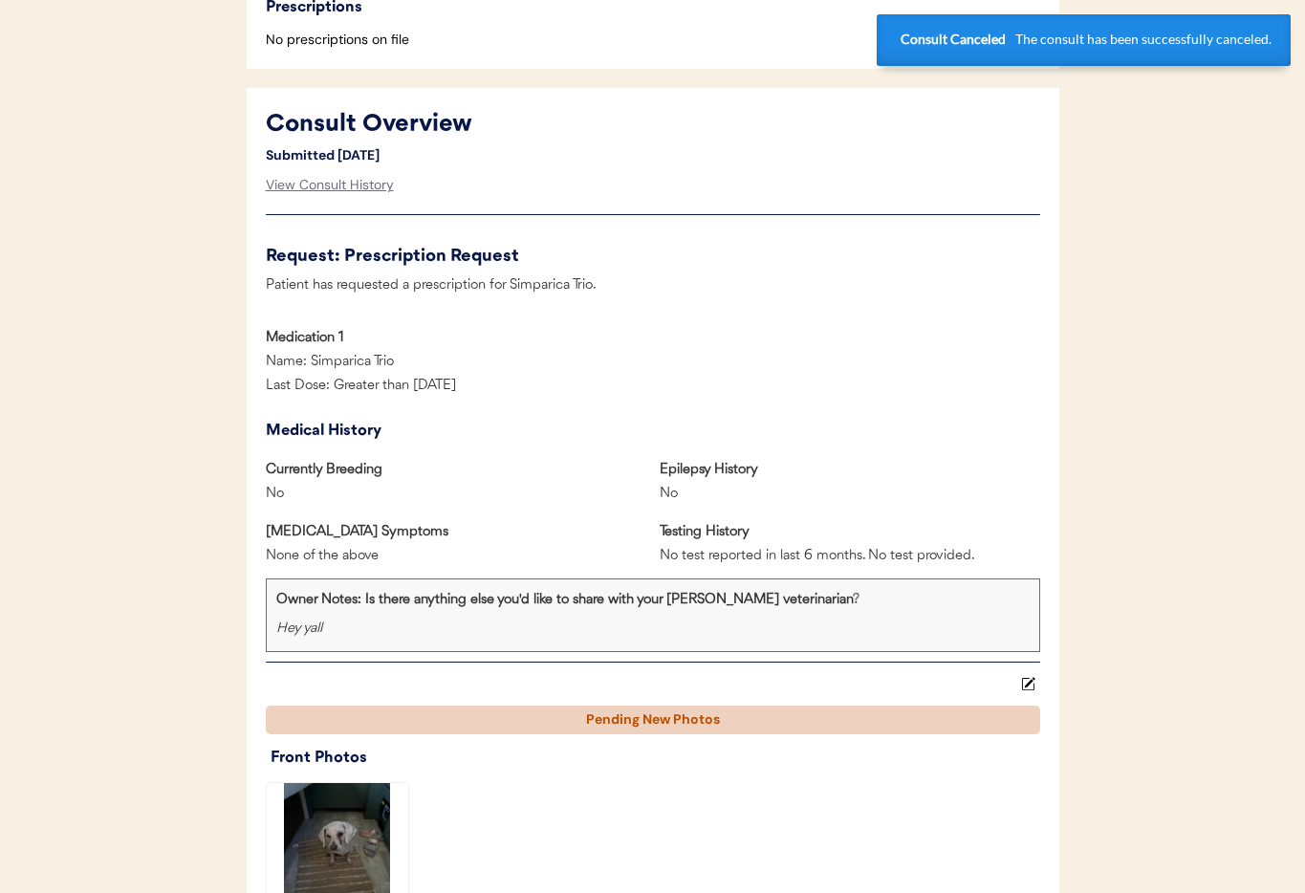
scroll to position [0, 0]
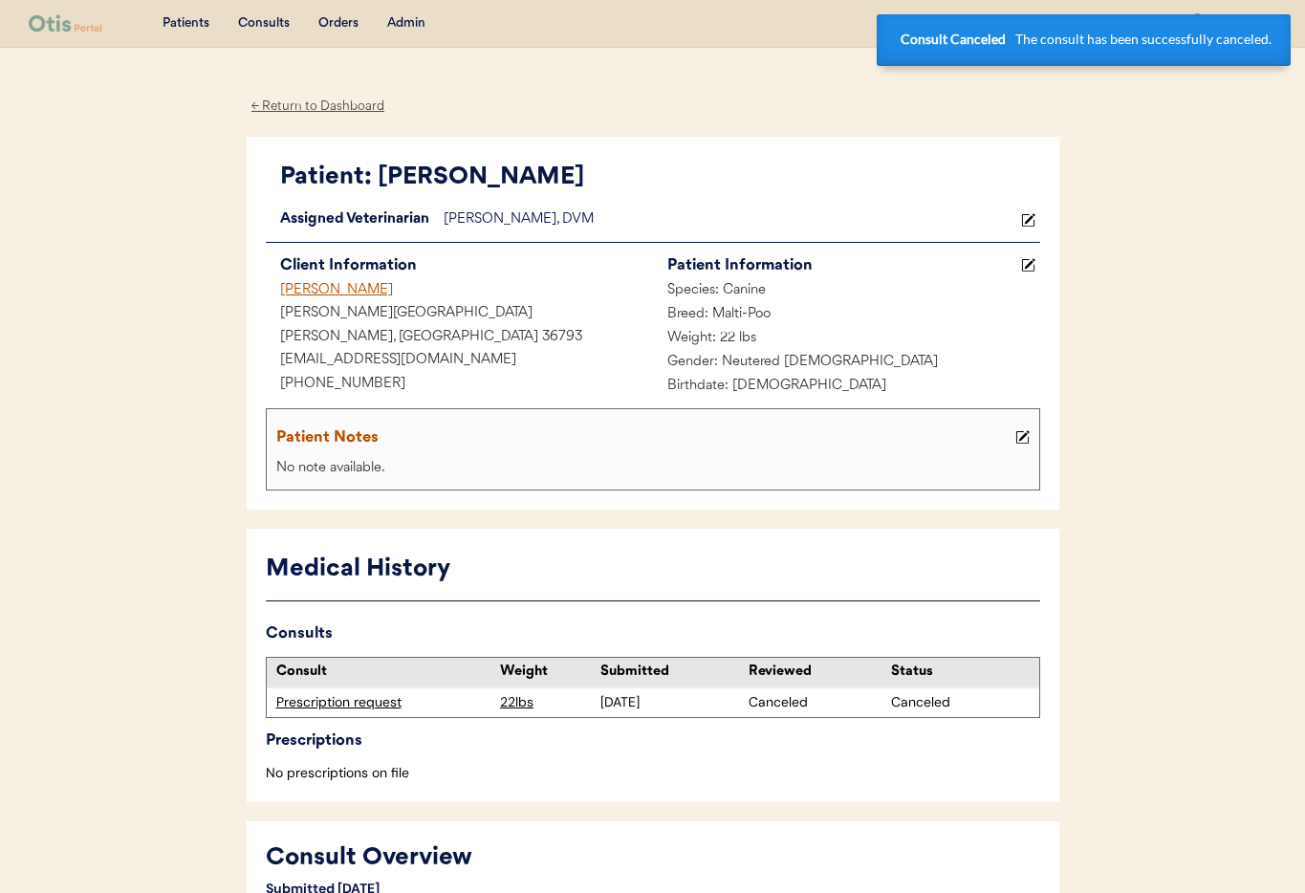
click at [305, 283] on div "[PERSON_NAME]" at bounding box center [459, 291] width 387 height 24
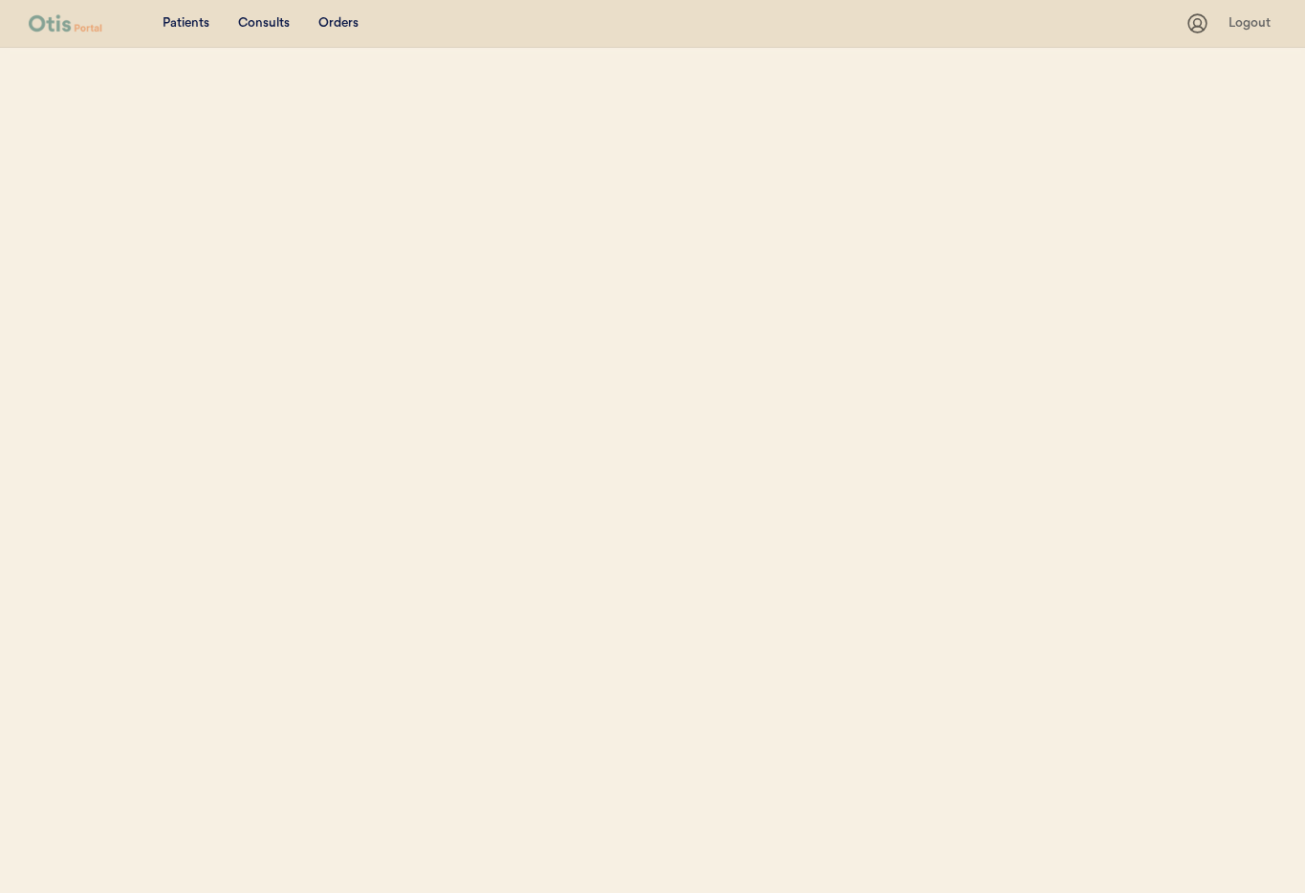
select select ""Name""
select select "true"
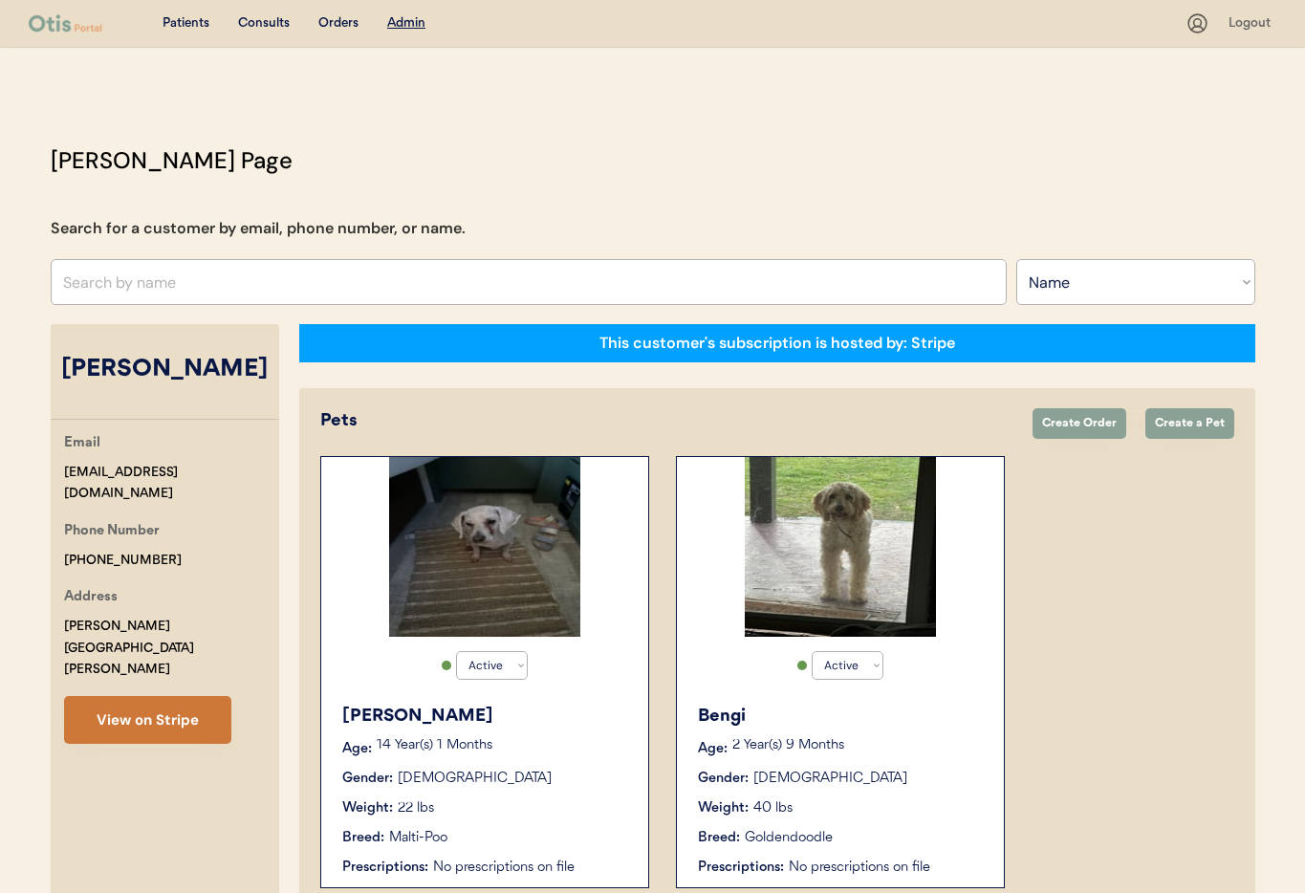
click at [171, 696] on button "View on Stripe" at bounding box center [147, 720] width 167 height 48
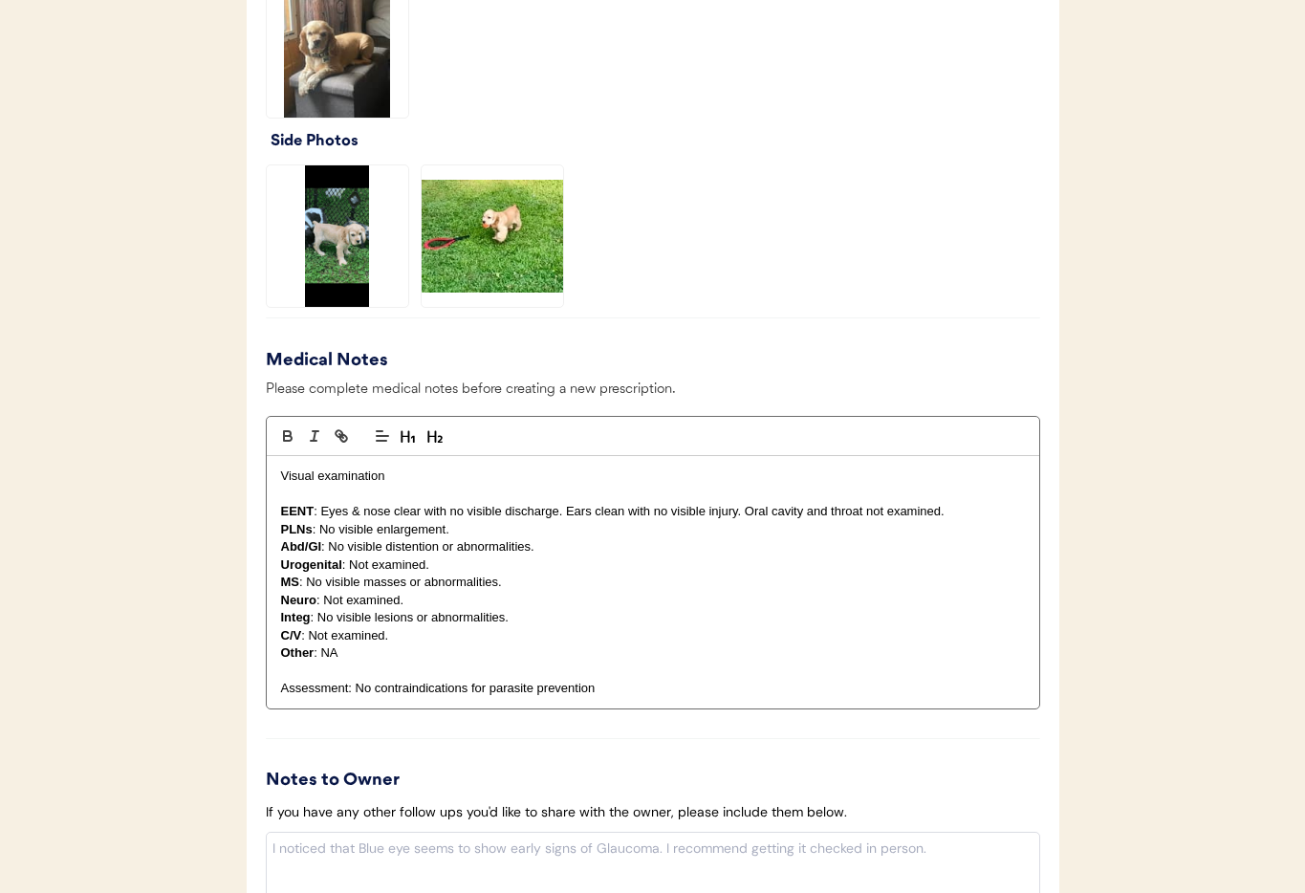
scroll to position [1957, 0]
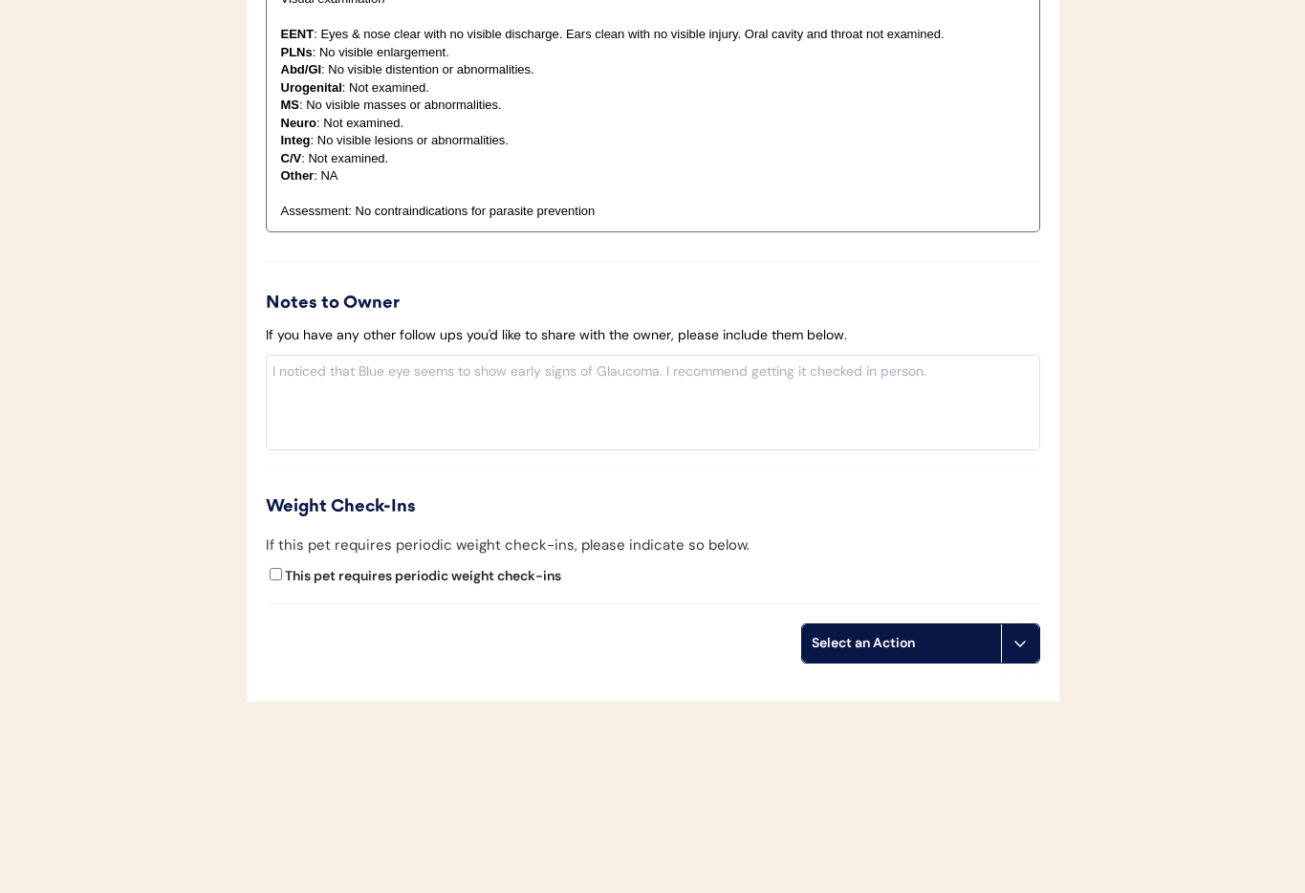
drag, startPoint x: 1025, startPoint y: 648, endPoint x: 1022, endPoint y: 694, distance: 46.0
click at [1025, 648] on icon at bounding box center [1019, 643] width 15 height 15
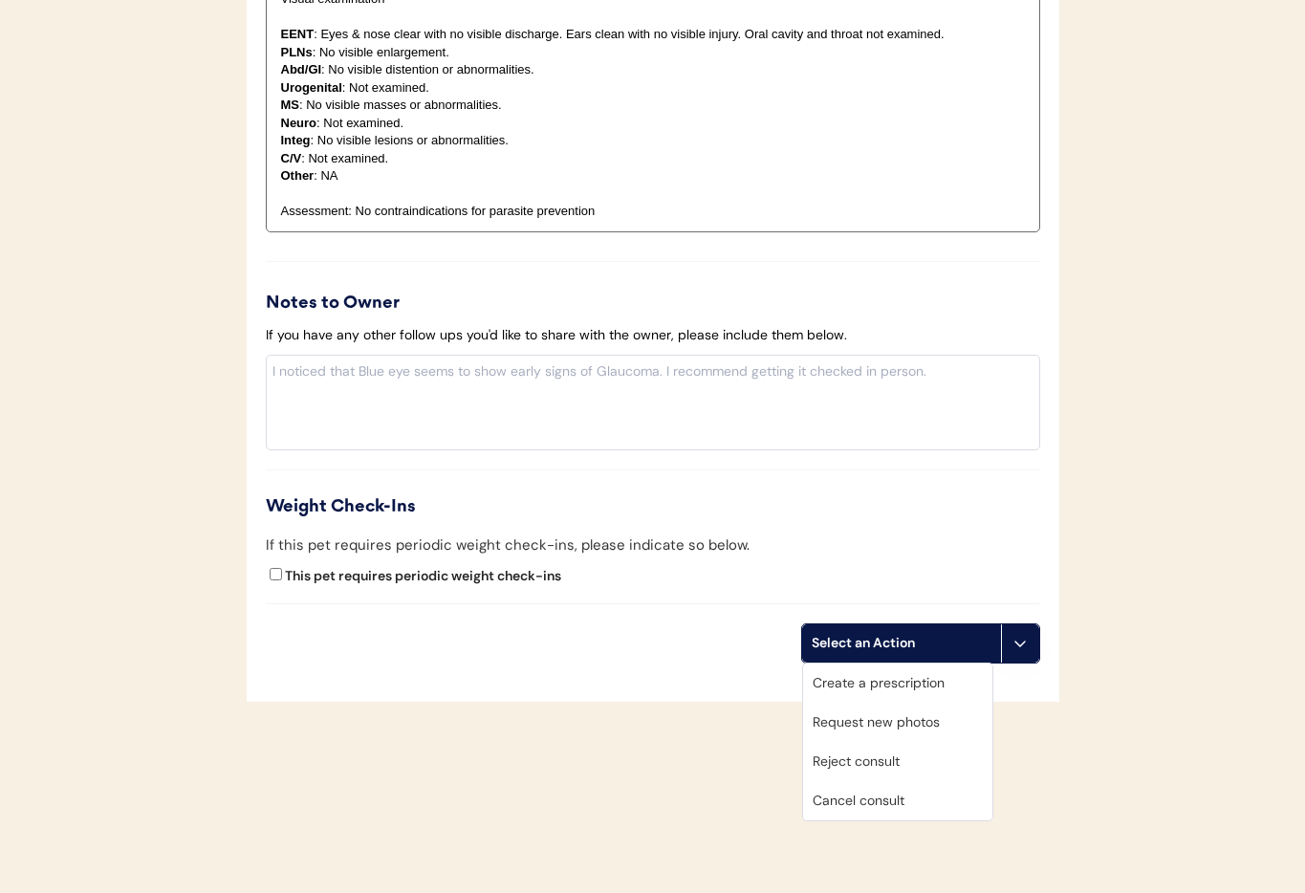
click at [927, 803] on div "Cancel consult" at bounding box center [897, 800] width 189 height 39
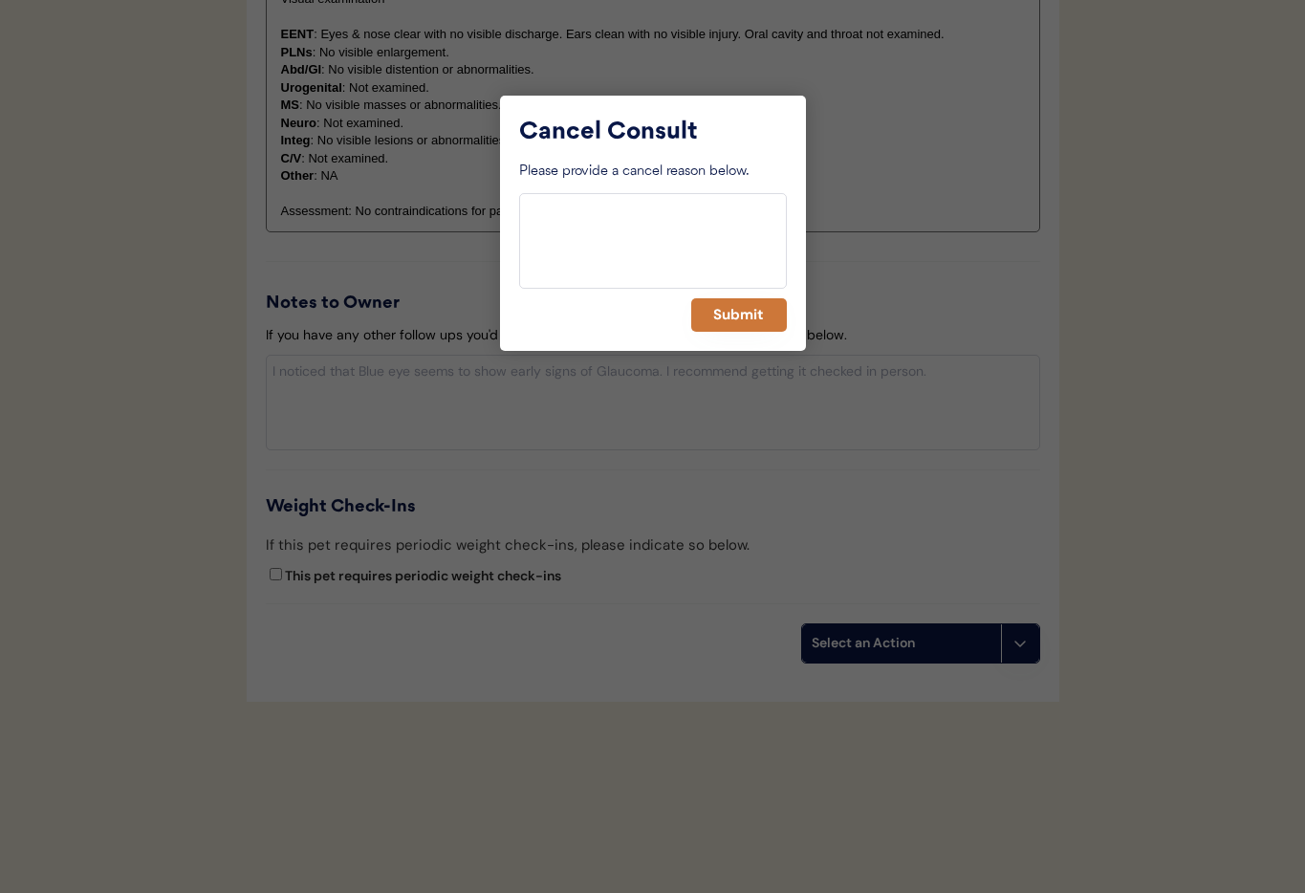
drag, startPoint x: 726, startPoint y: 310, endPoint x: 656, endPoint y: 328, distance: 73.0
click at [726, 310] on button "Submit" at bounding box center [739, 314] width 96 height 33
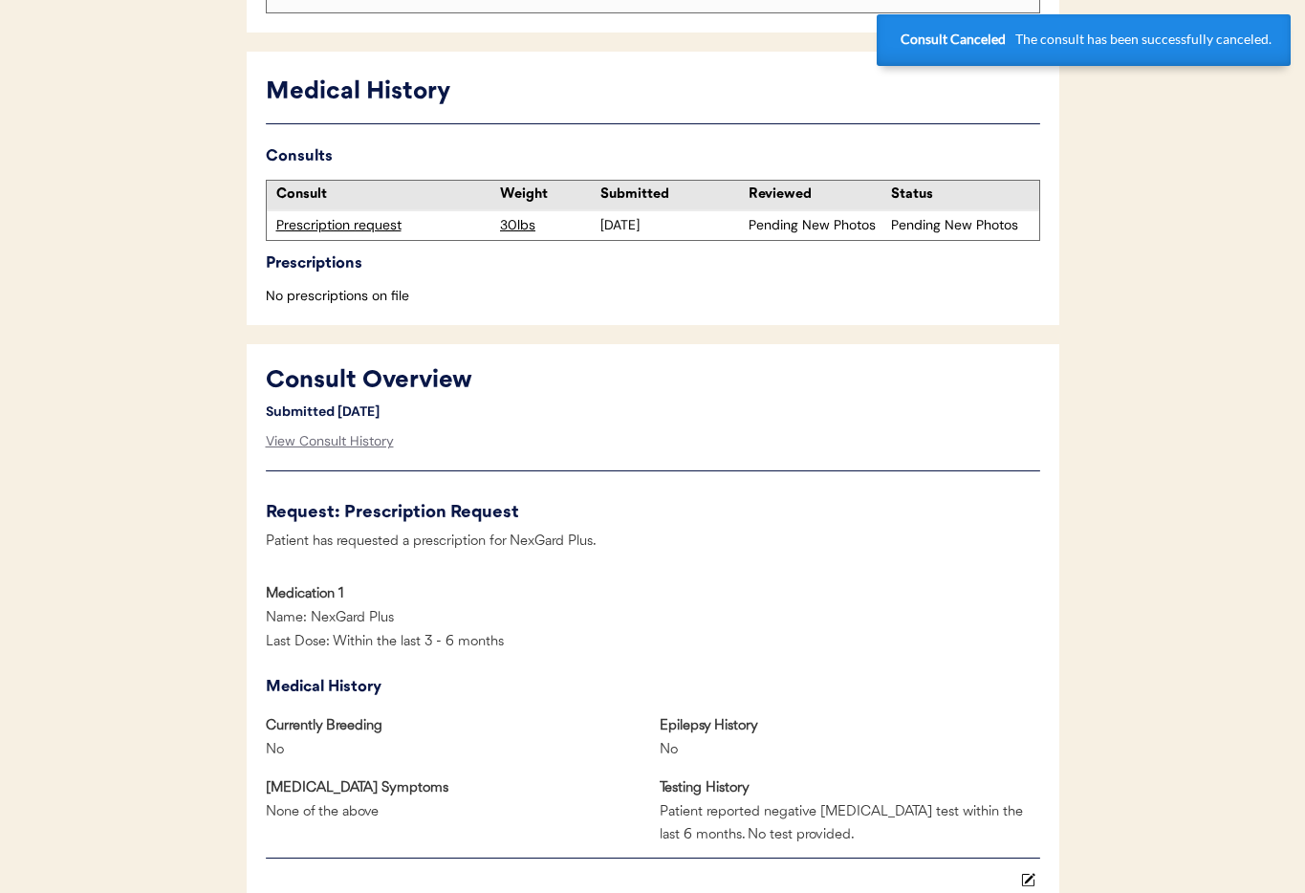
scroll to position [0, 0]
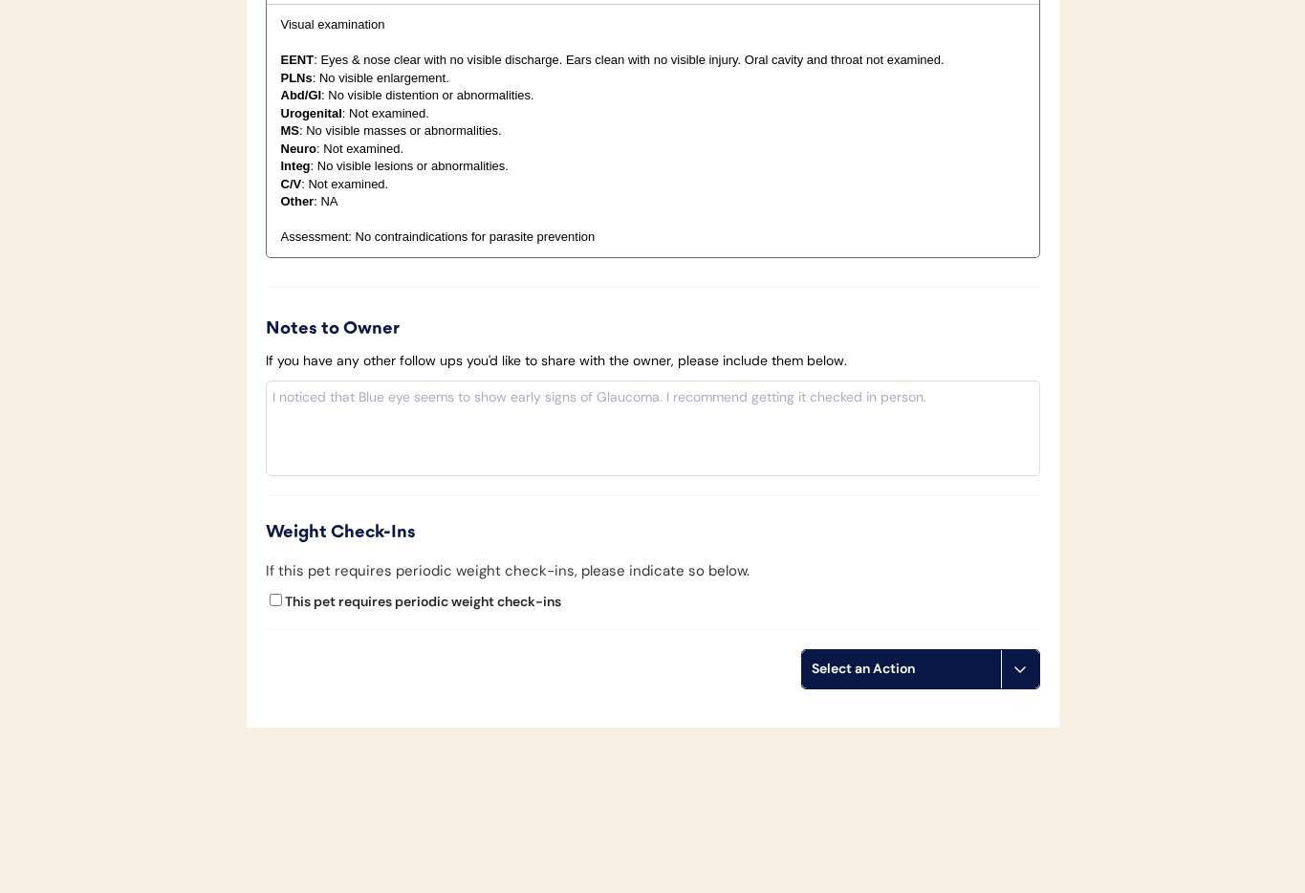
scroll to position [2002, 0]
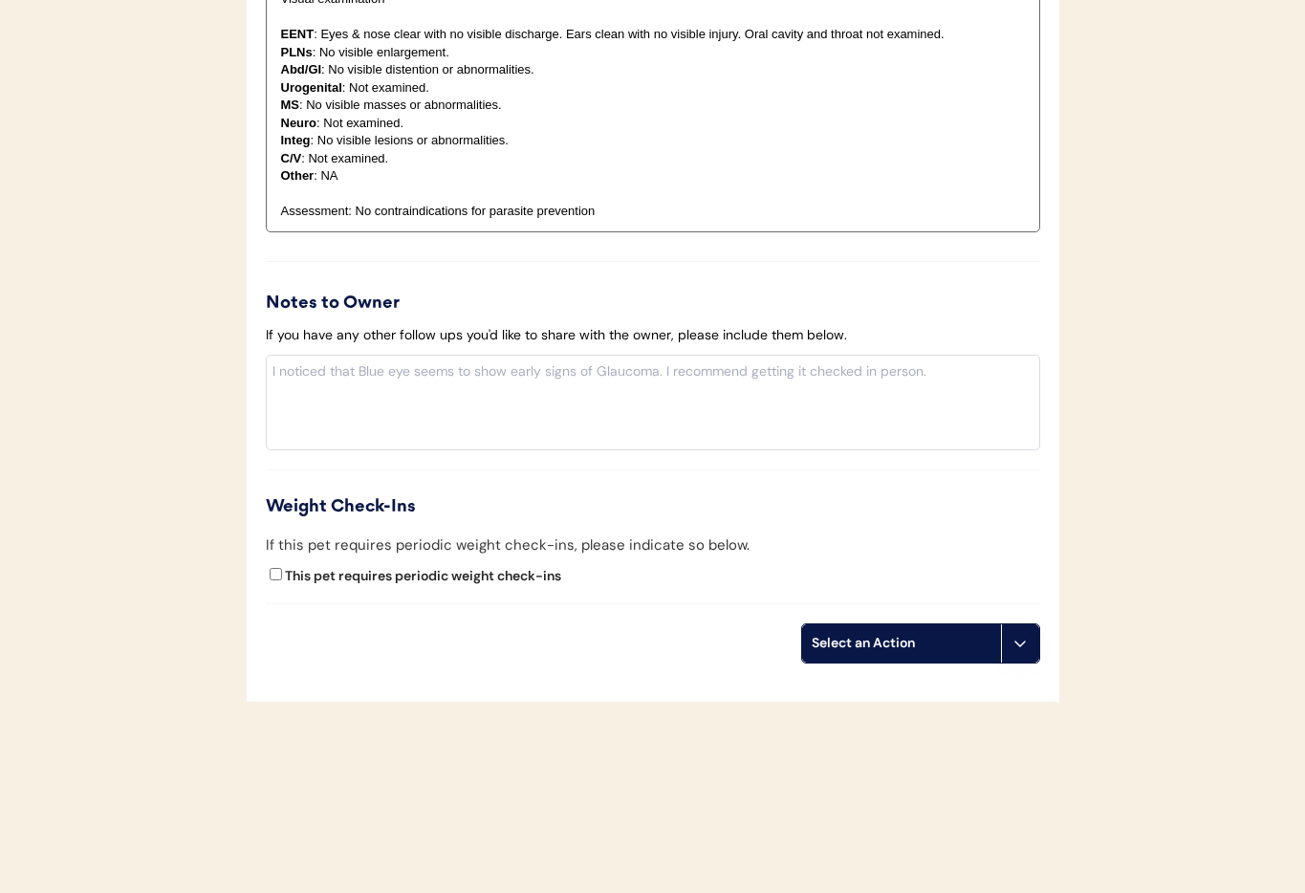
drag, startPoint x: 1016, startPoint y: 656, endPoint x: 1009, endPoint y: 682, distance: 27.6
click at [1016, 657] on button at bounding box center [1020, 643] width 38 height 38
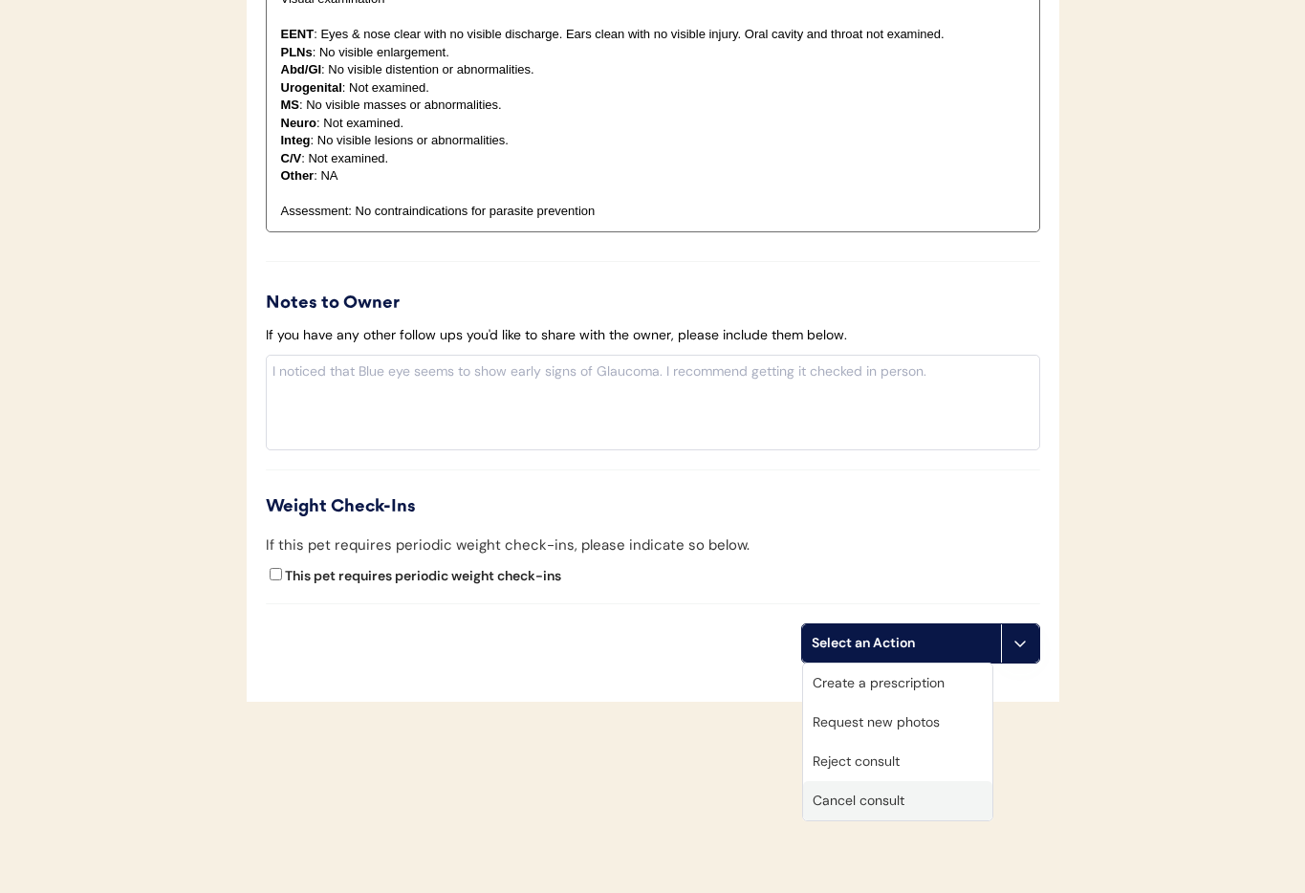
click at [949, 795] on div "Cancel consult" at bounding box center [897, 800] width 189 height 39
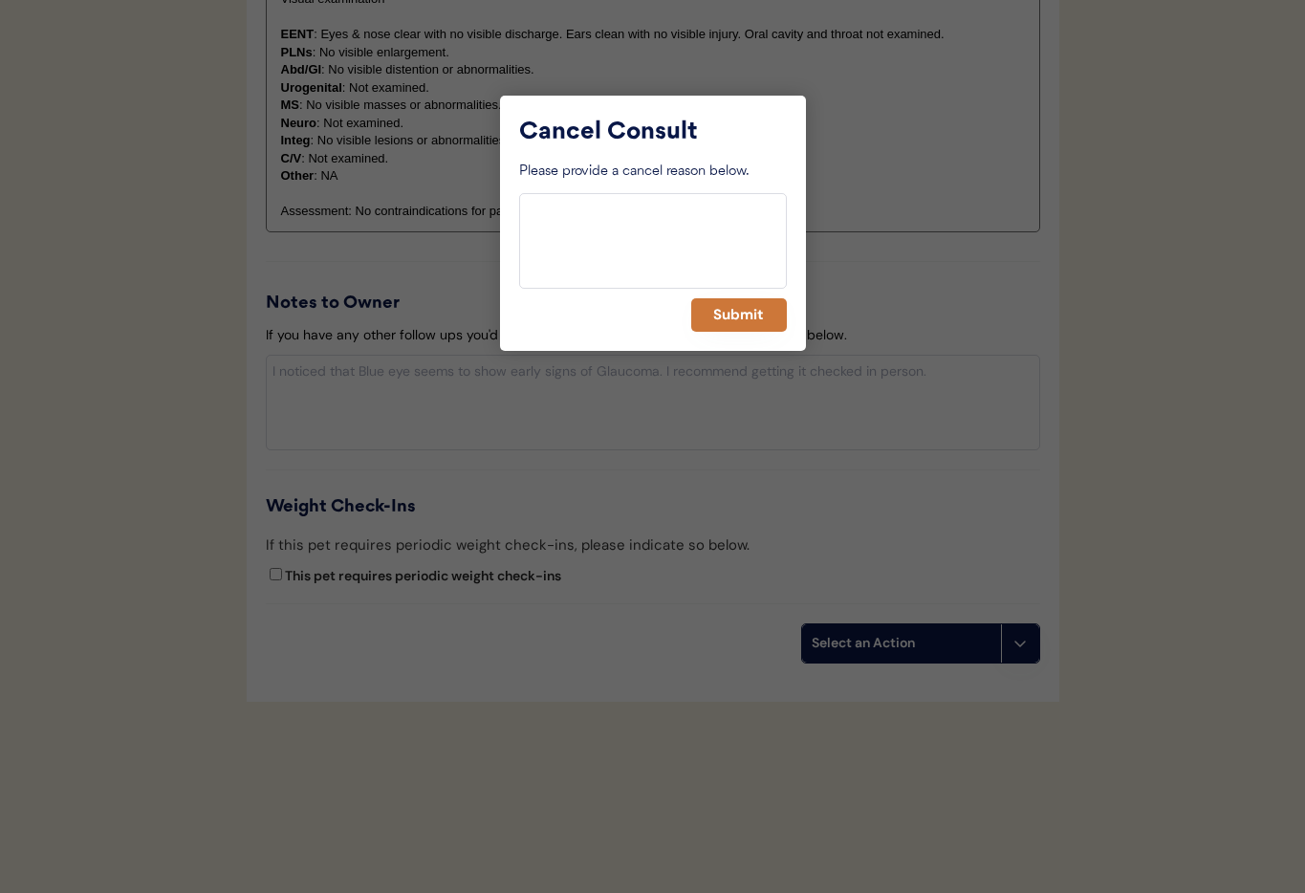
drag, startPoint x: 730, startPoint y: 314, endPoint x: 692, endPoint y: 308, distance: 38.8
click at [729, 314] on button "Submit" at bounding box center [739, 314] width 96 height 33
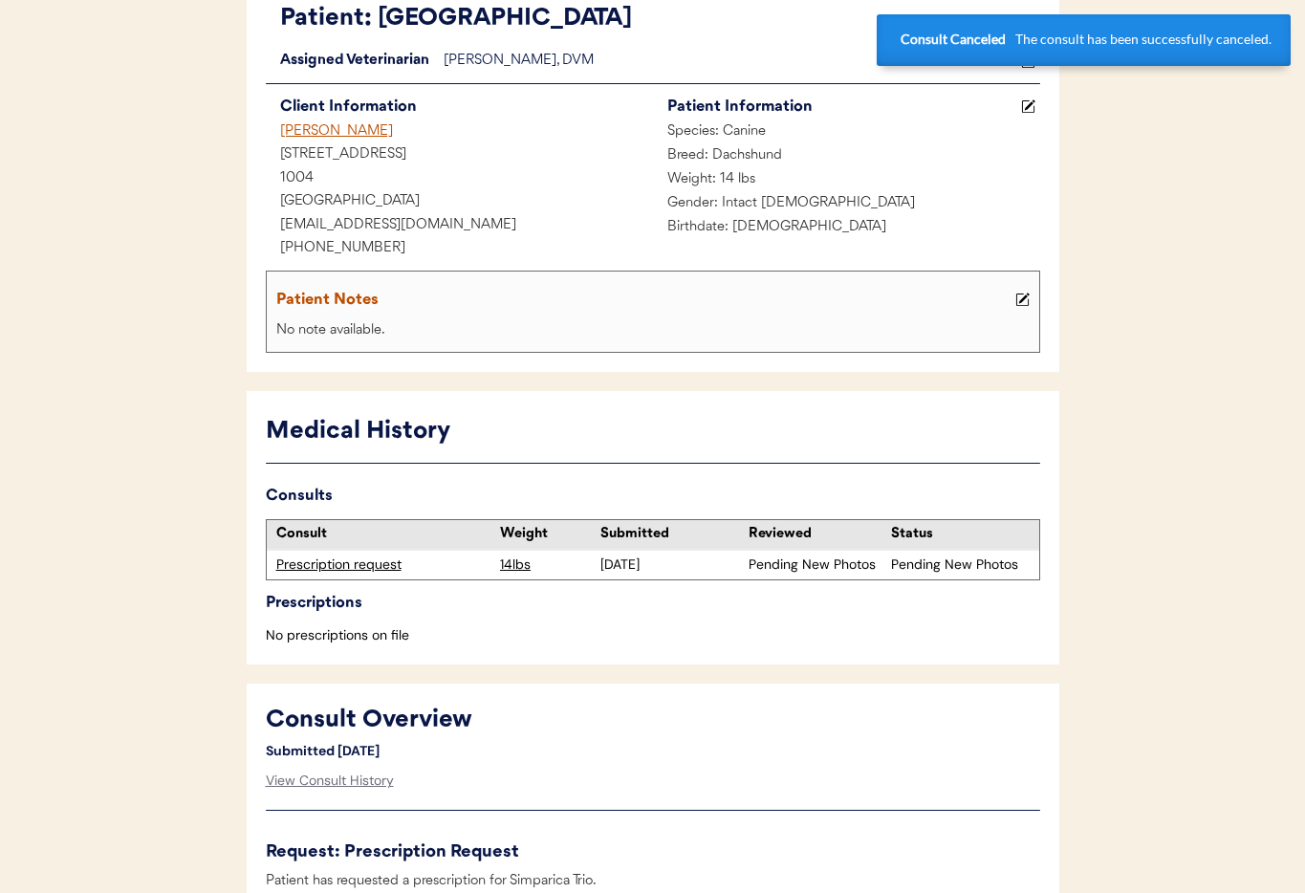
scroll to position [0, 0]
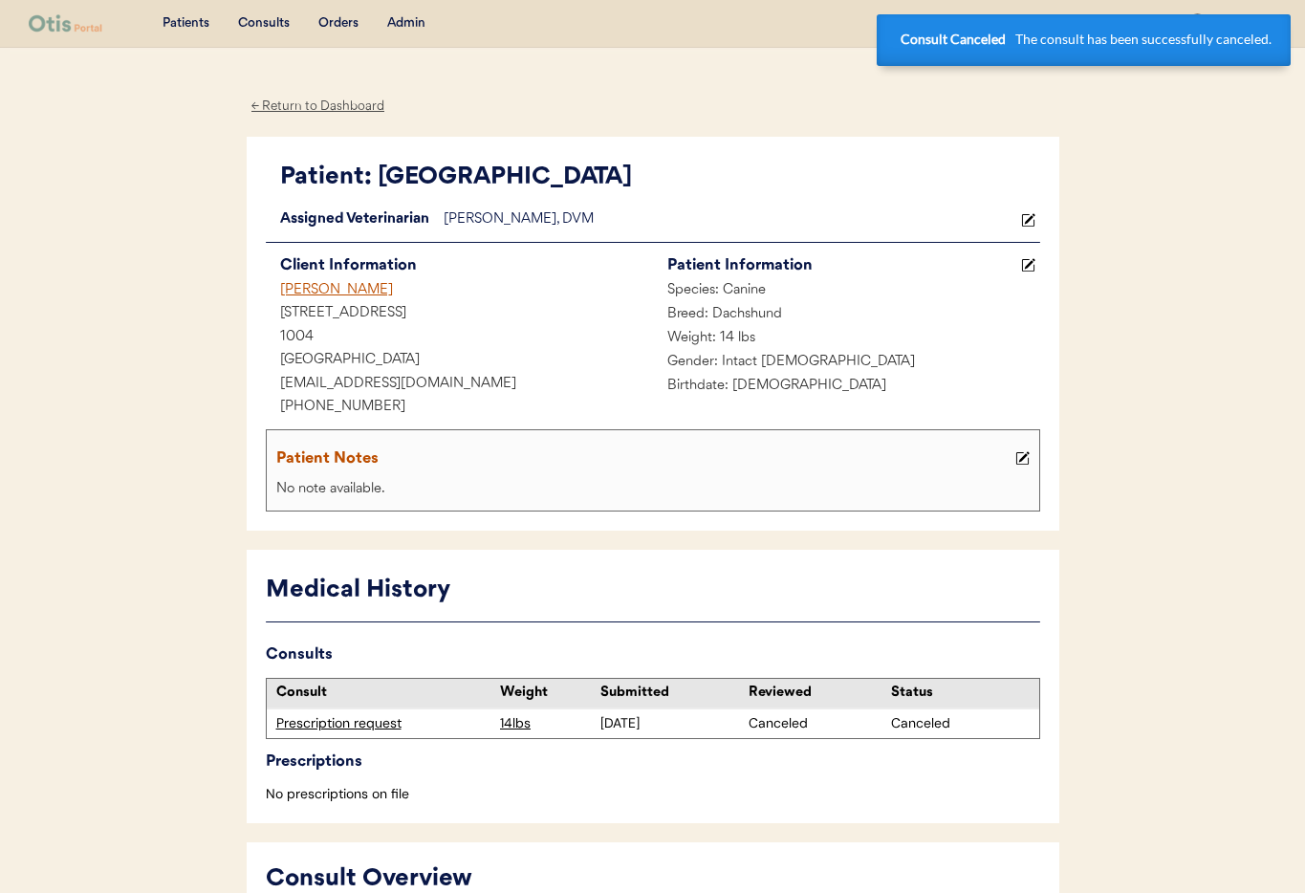
click at [293, 294] on div "Courtney Mattison" at bounding box center [459, 291] width 387 height 24
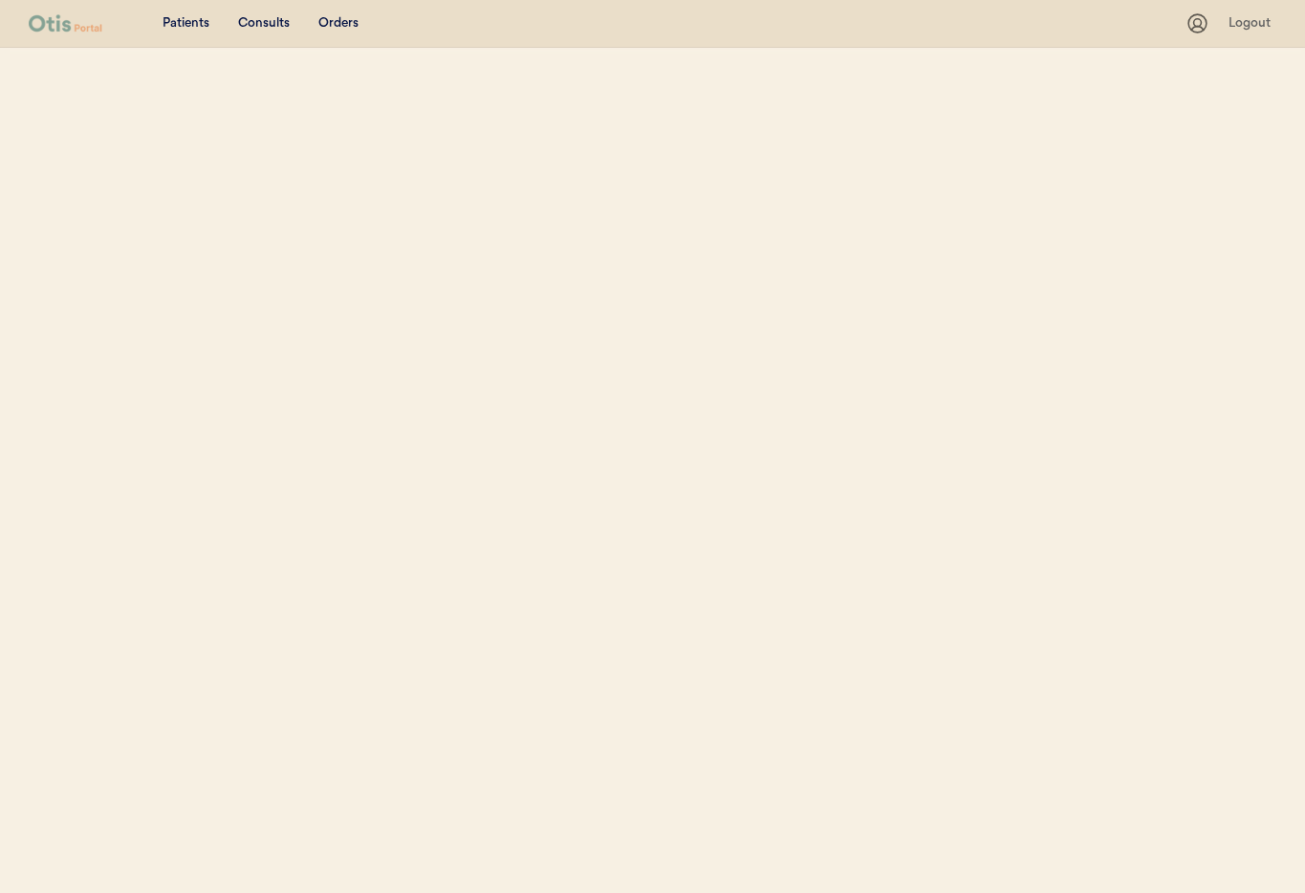
select select ""Name""
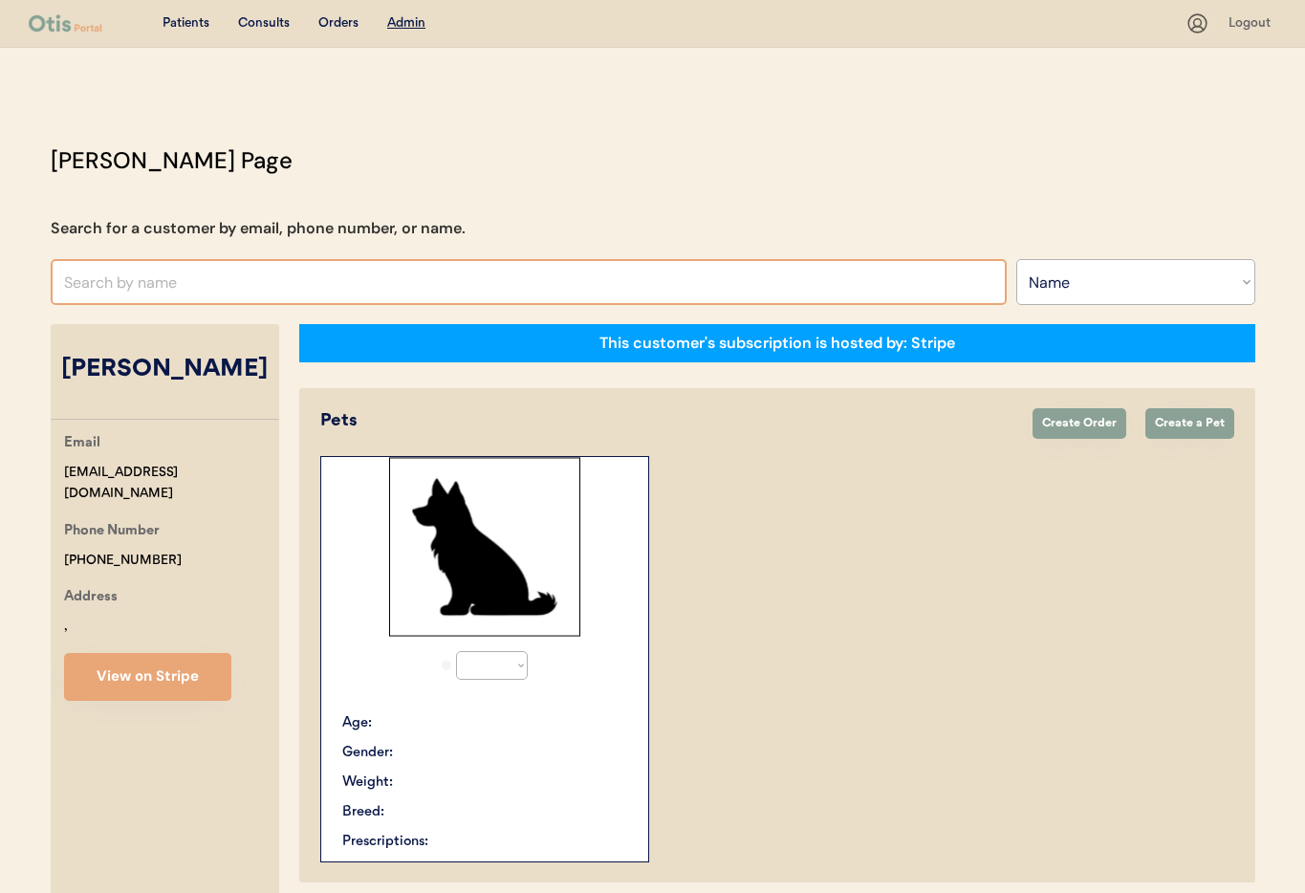
select select "true"
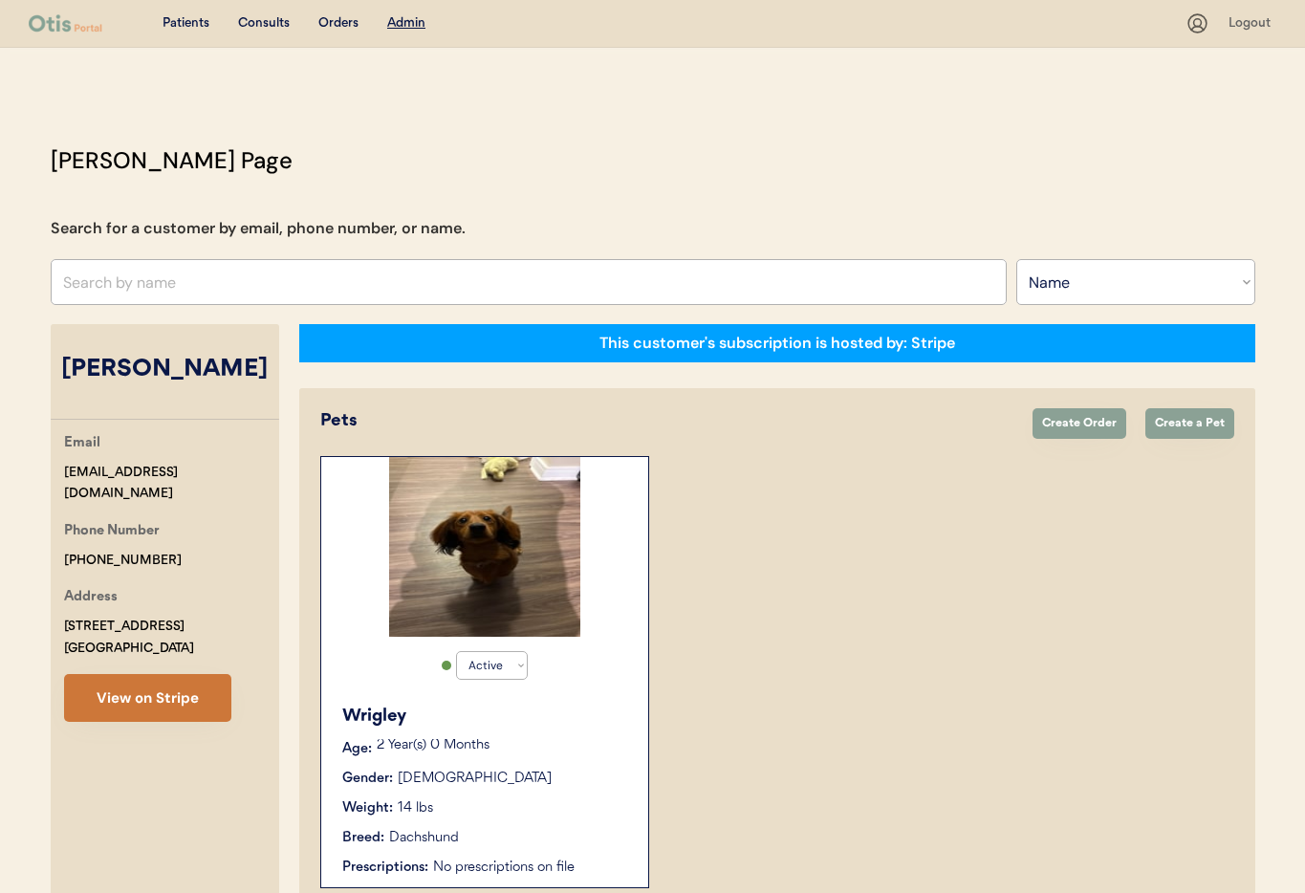
click at [140, 686] on button "View on Stripe" at bounding box center [147, 698] width 167 height 48
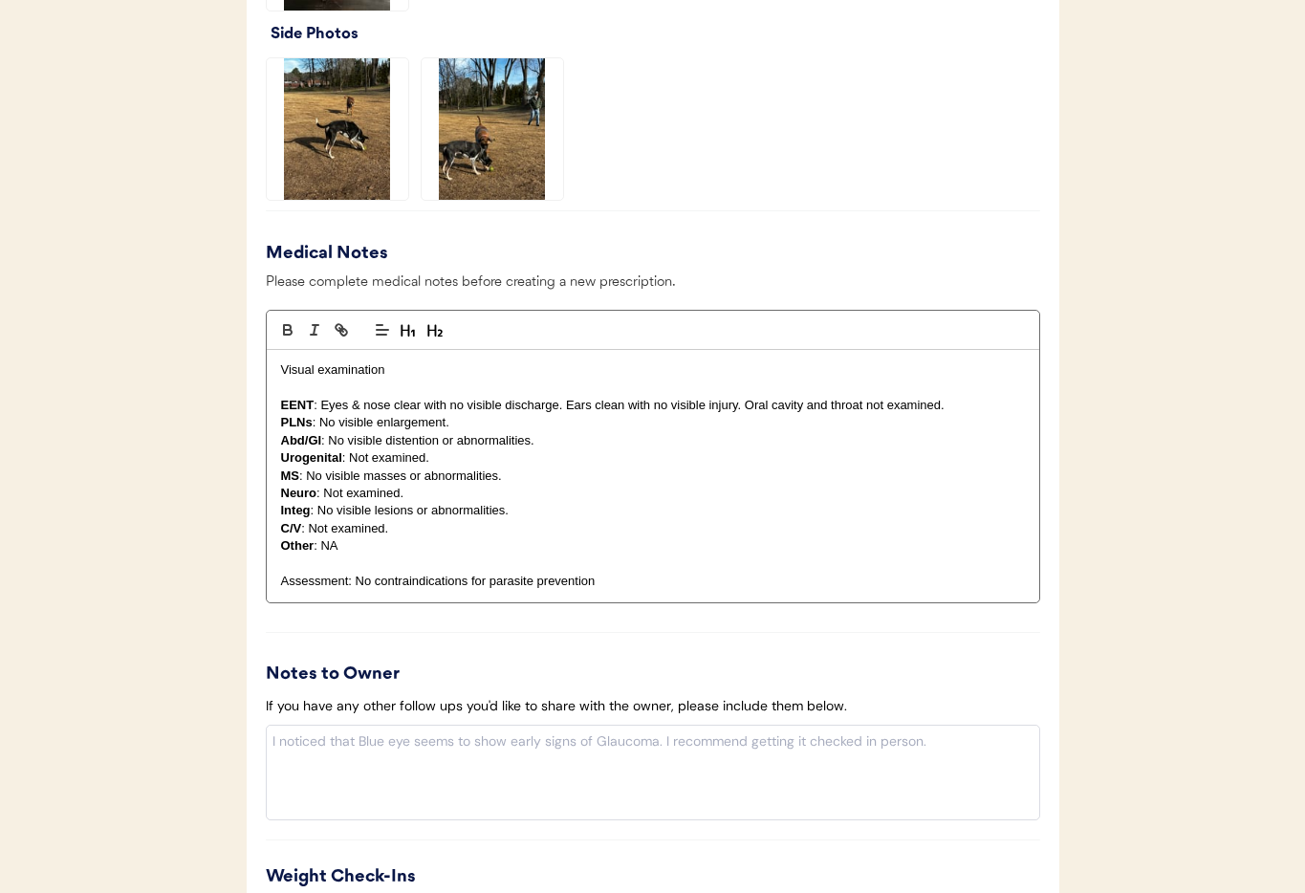
scroll to position [2018, 0]
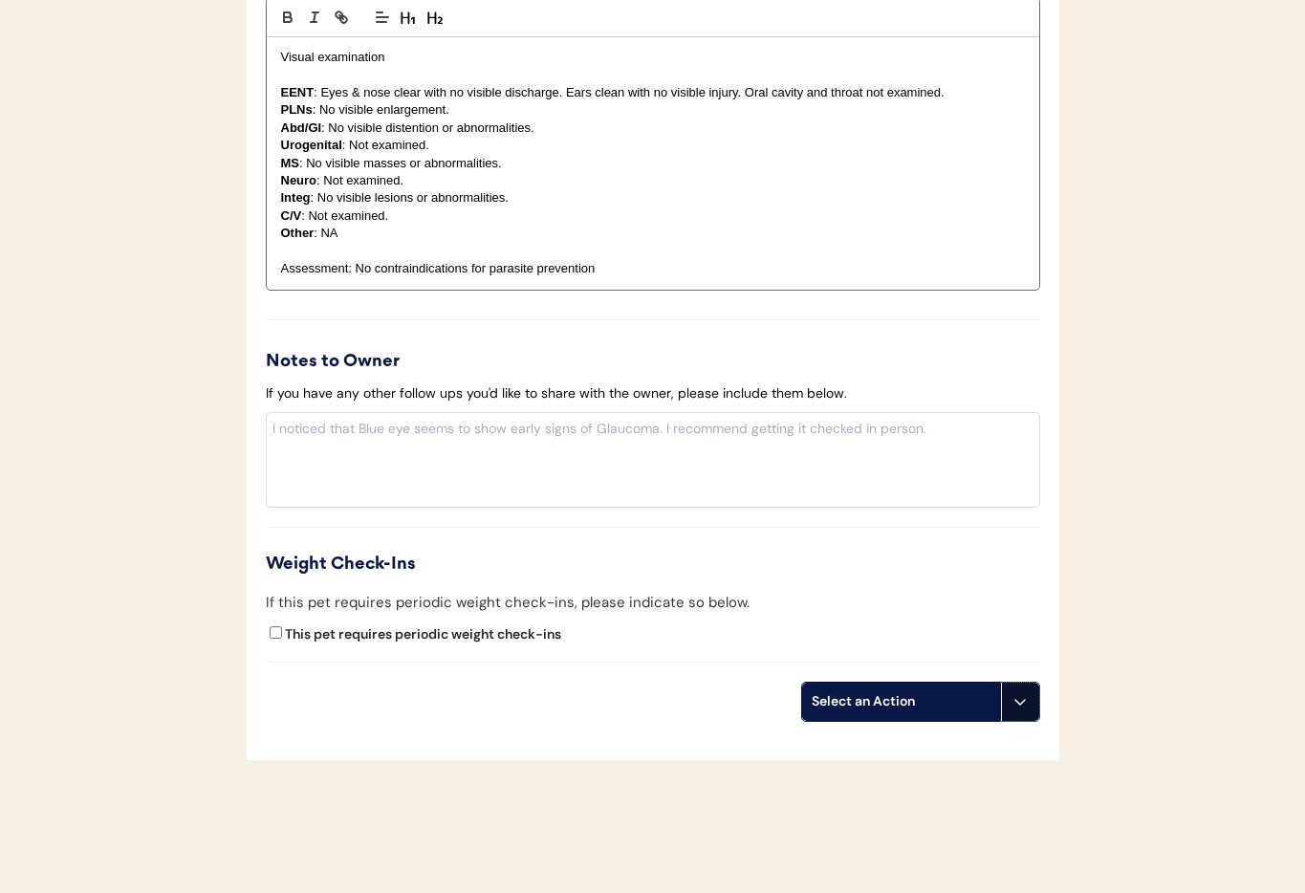
drag, startPoint x: 1034, startPoint y: 710, endPoint x: 1029, endPoint y: 725, distance: 15.1
click at [1034, 710] on button at bounding box center [1020, 701] width 38 height 38
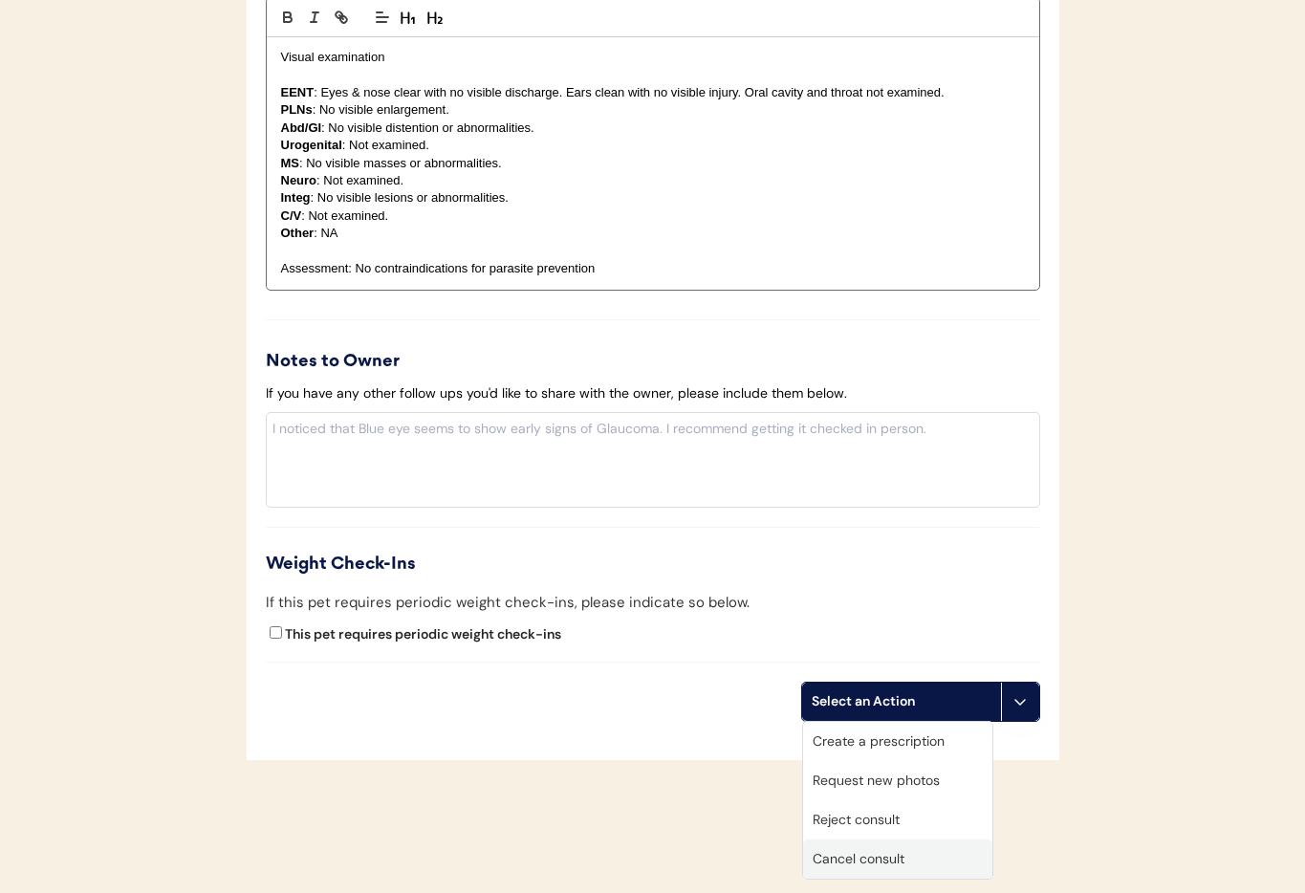
click at [952, 847] on div "Cancel consult" at bounding box center [897, 858] width 189 height 39
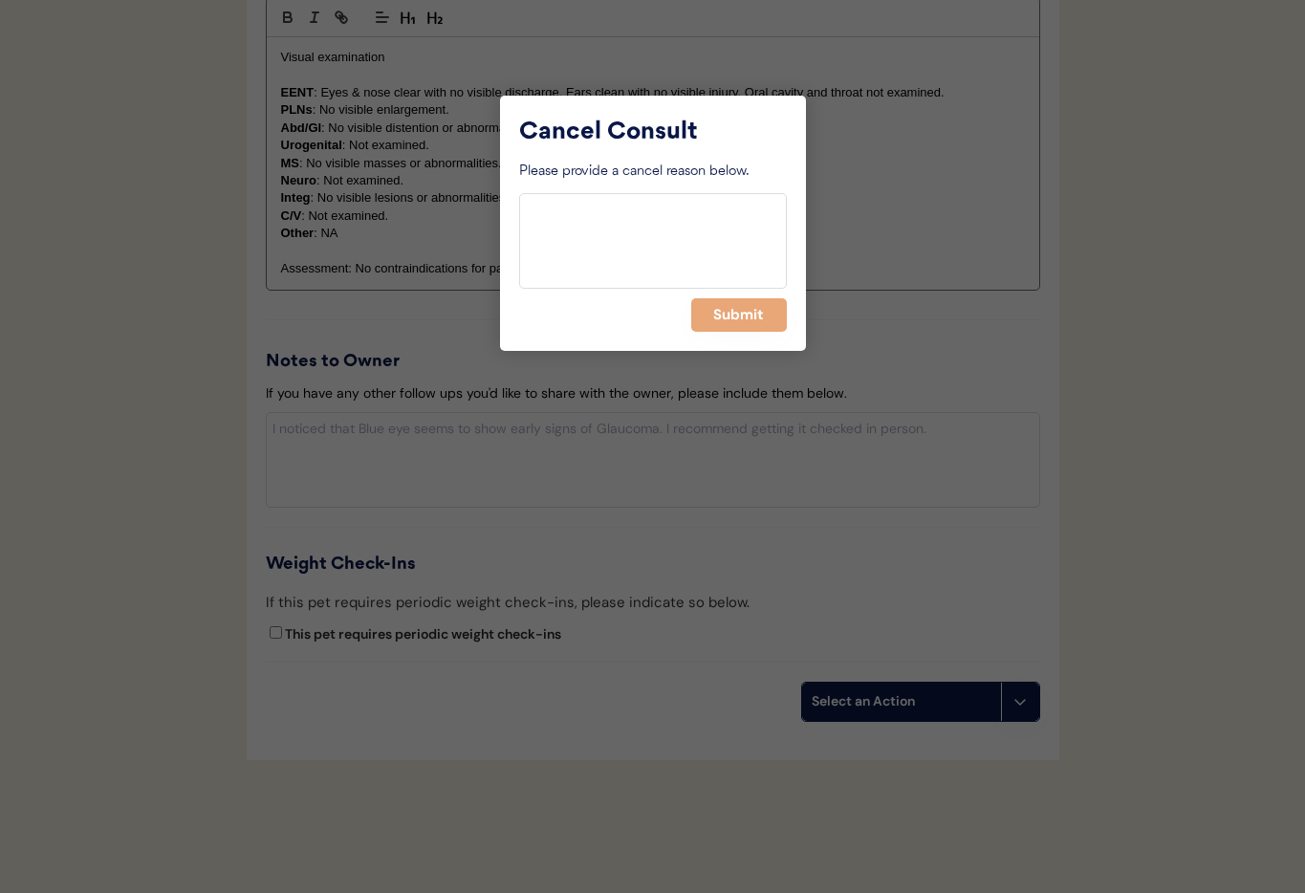
click at [728, 325] on button "Submit" at bounding box center [739, 314] width 96 height 33
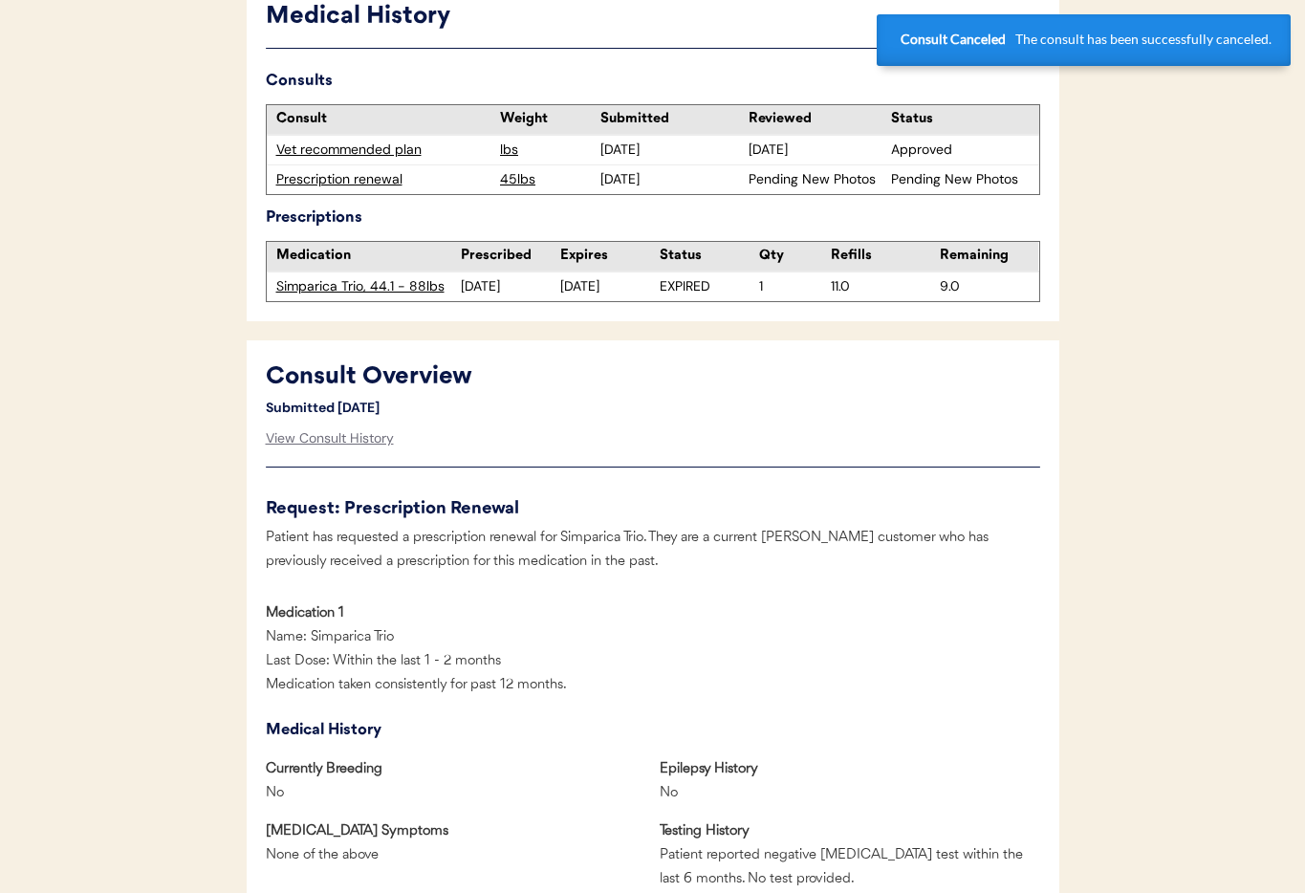
scroll to position [0, 0]
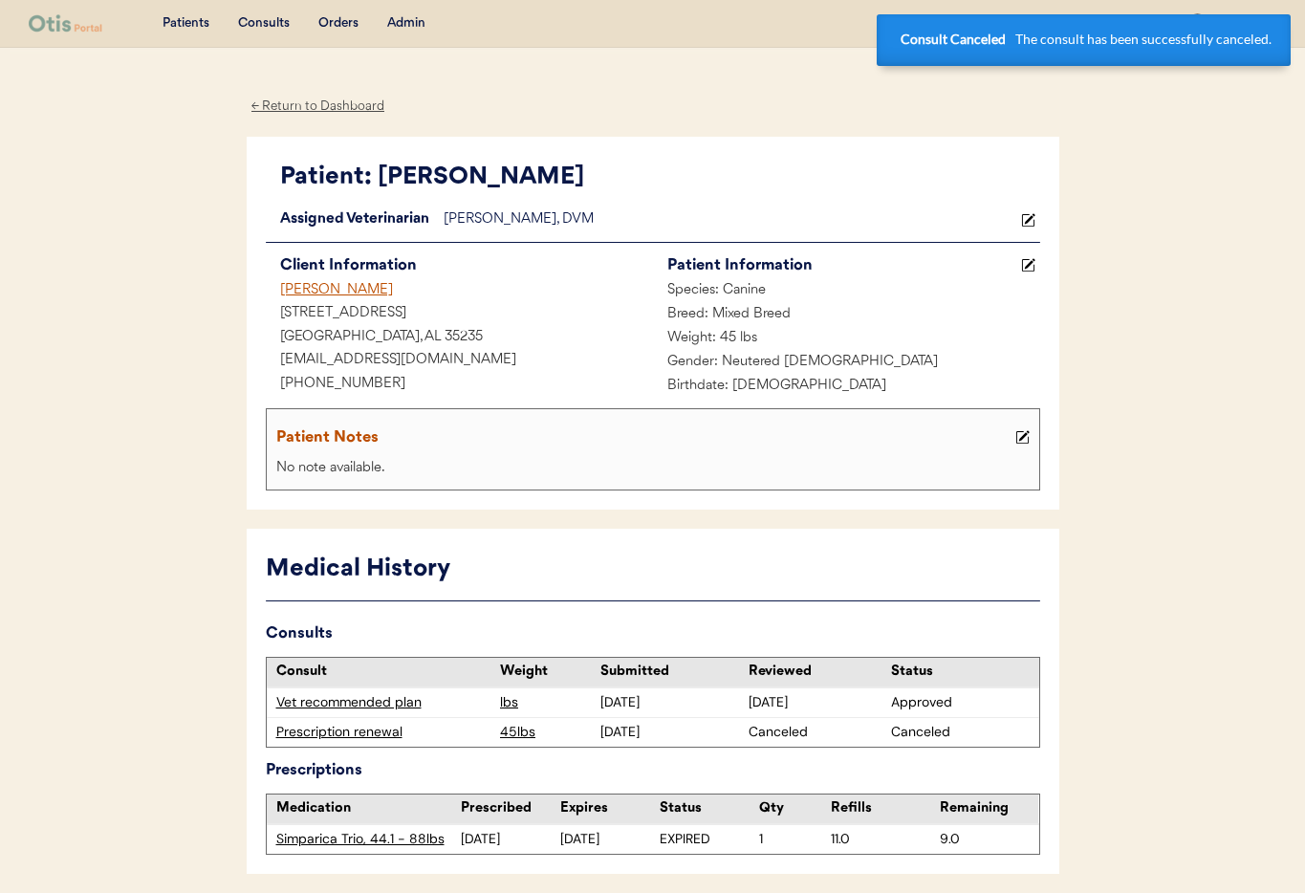
click at [295, 286] on div "[PERSON_NAME]" at bounding box center [459, 291] width 387 height 24
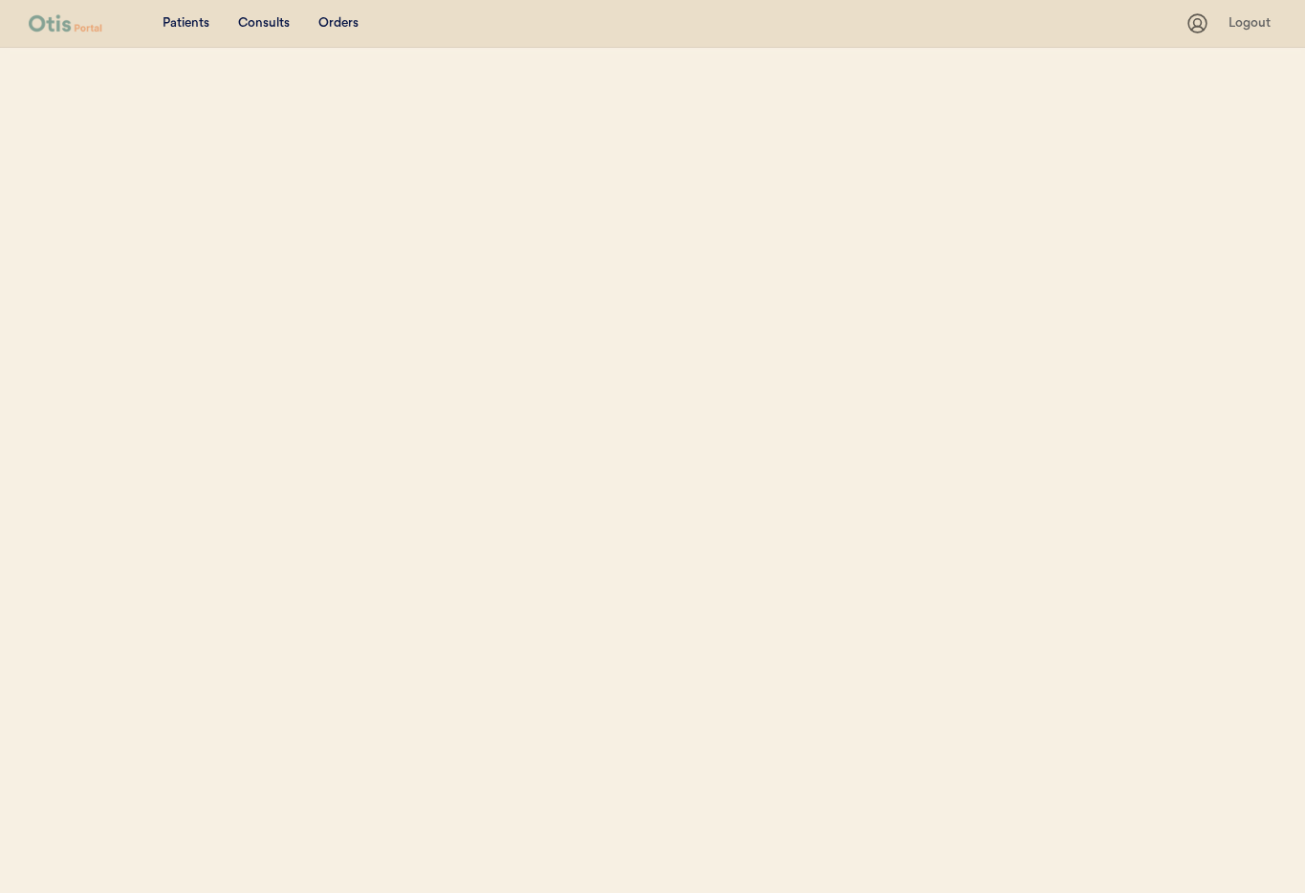
select select ""Name""
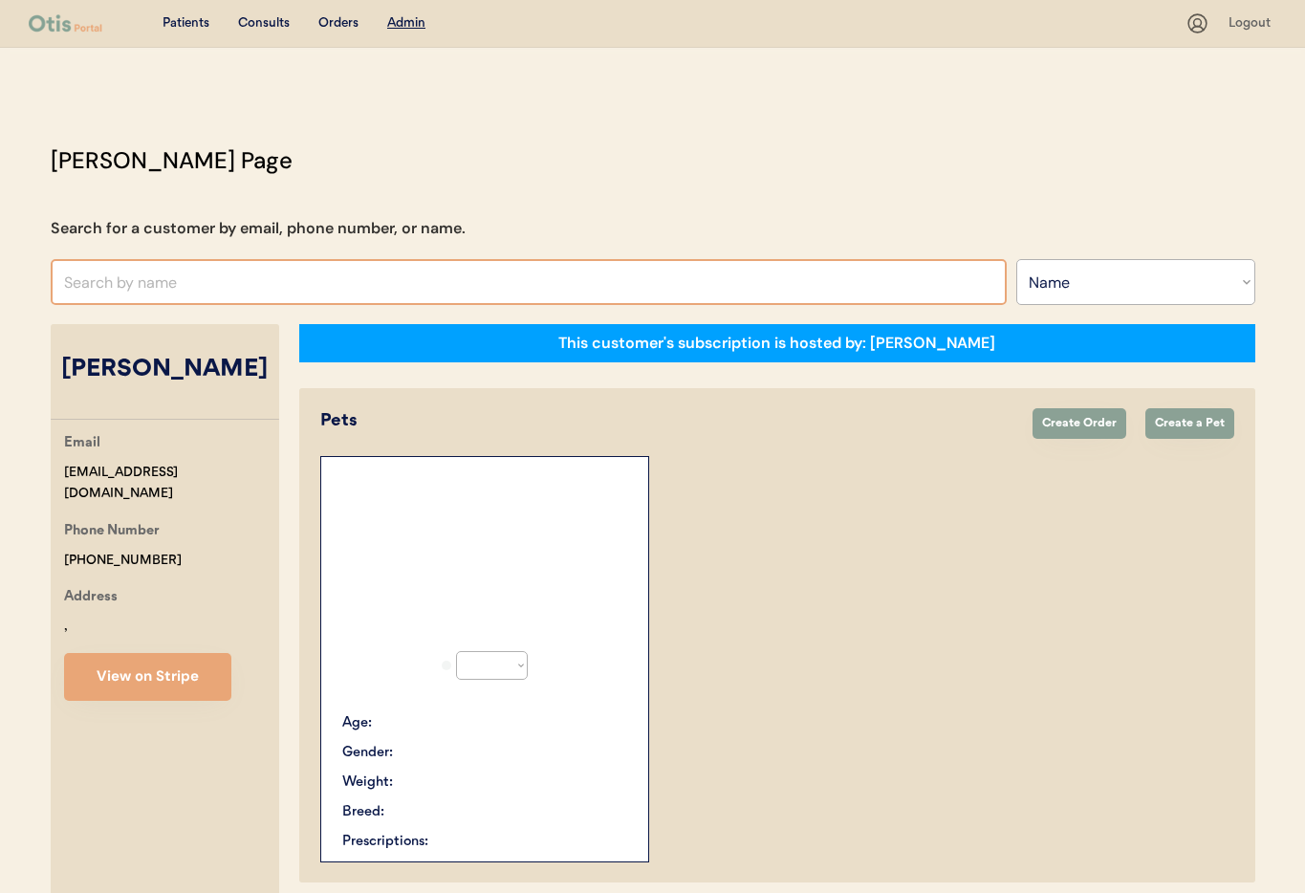
select select "true"
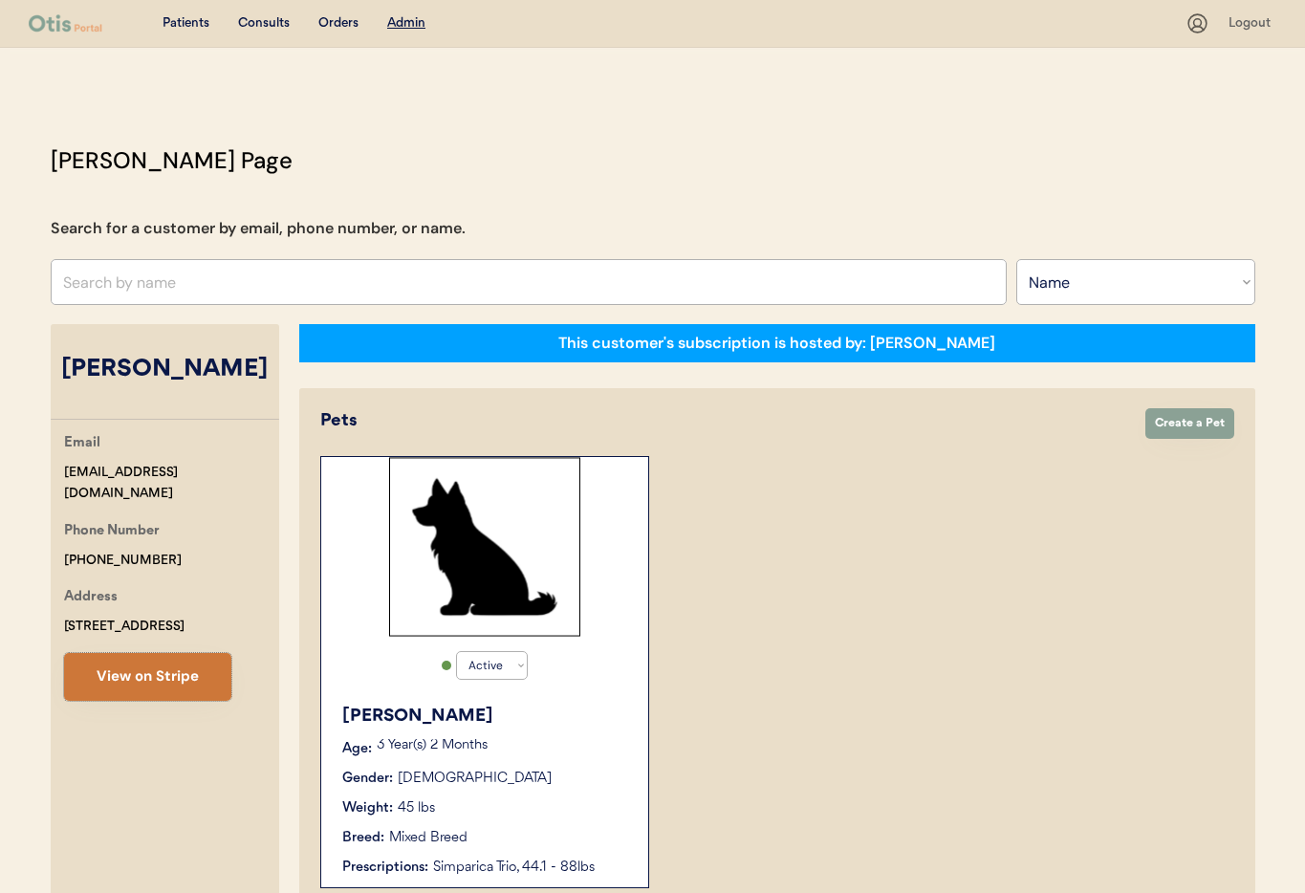
click at [149, 666] on button "View on Stripe" at bounding box center [147, 677] width 167 height 48
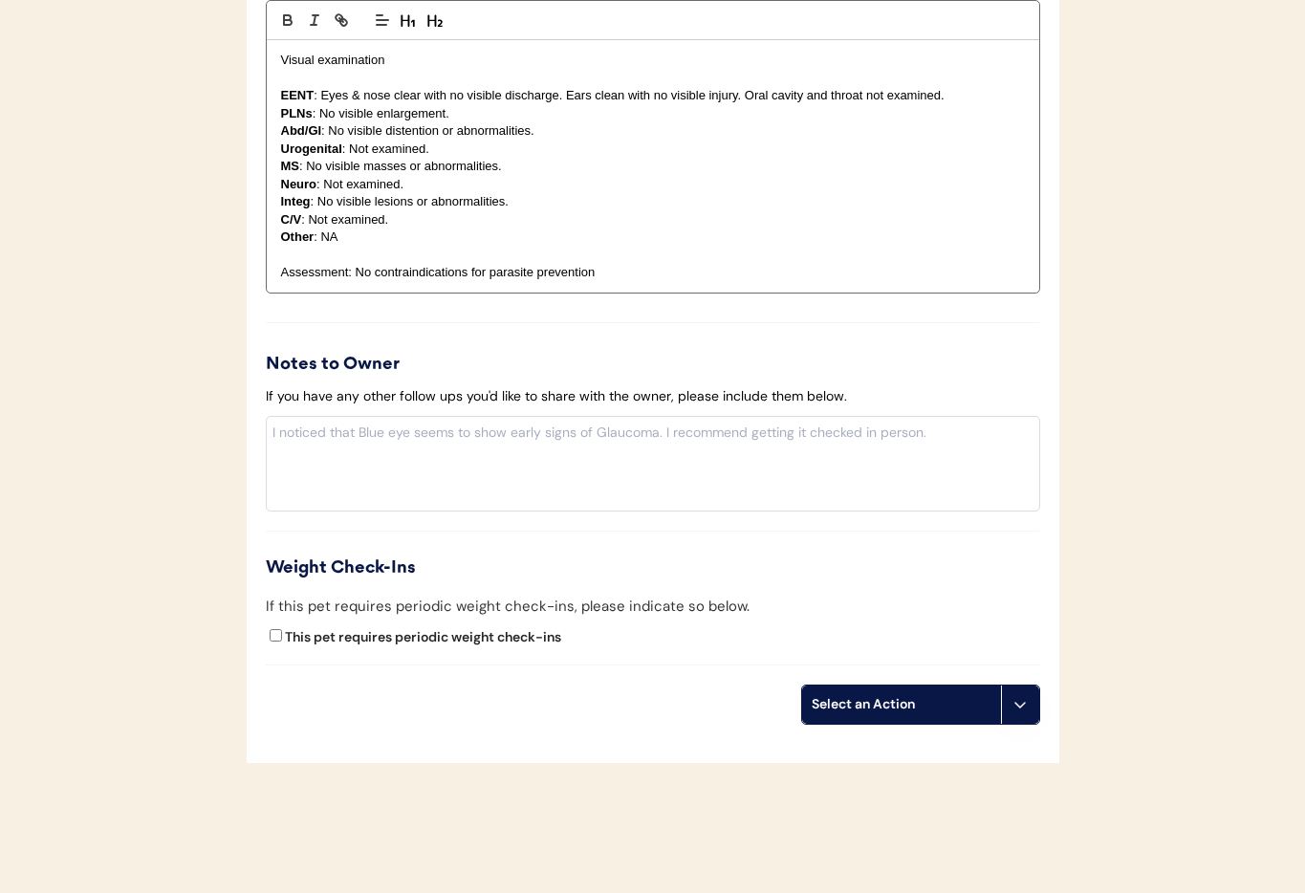
scroll to position [2066, 0]
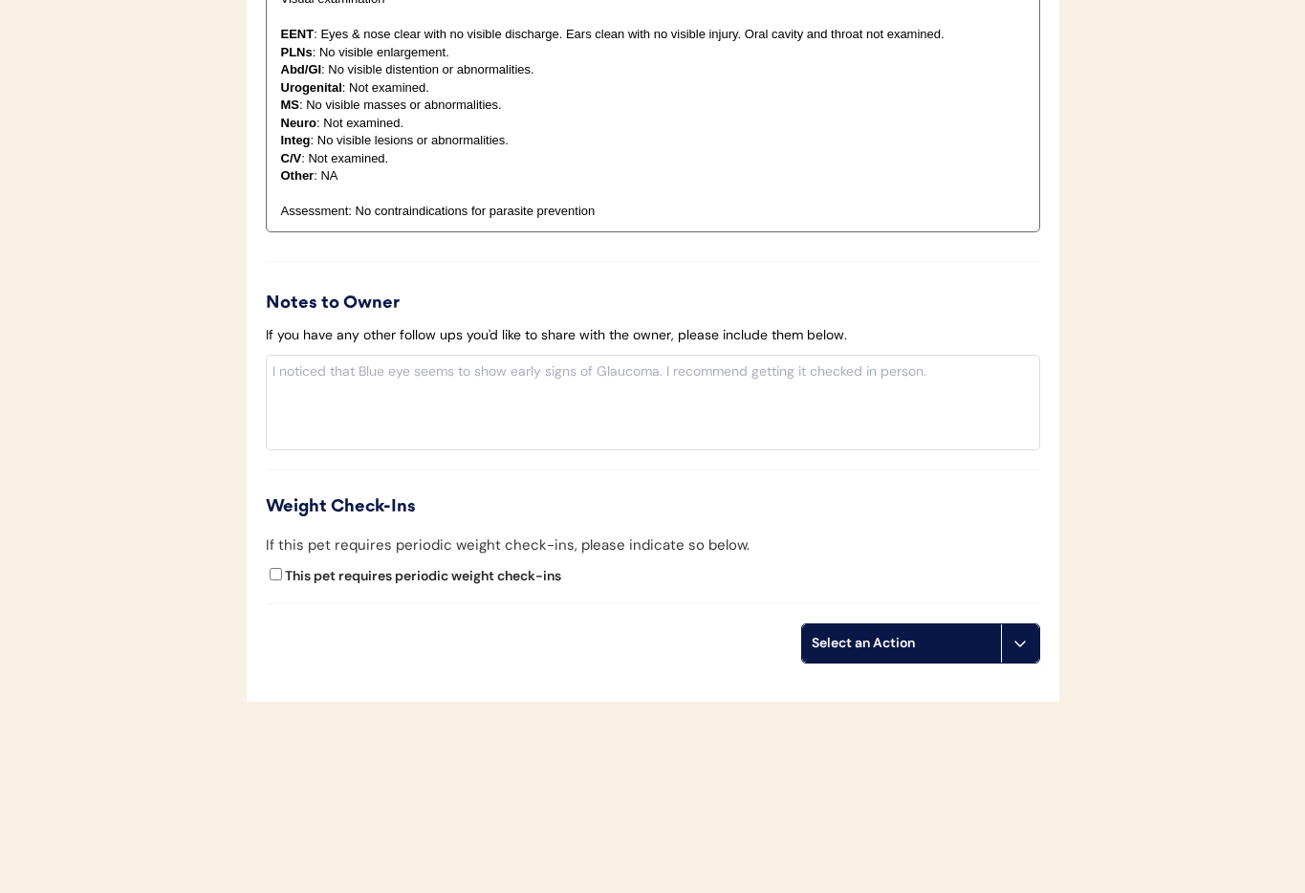
click at [1012, 646] on icon at bounding box center [1019, 643] width 15 height 15
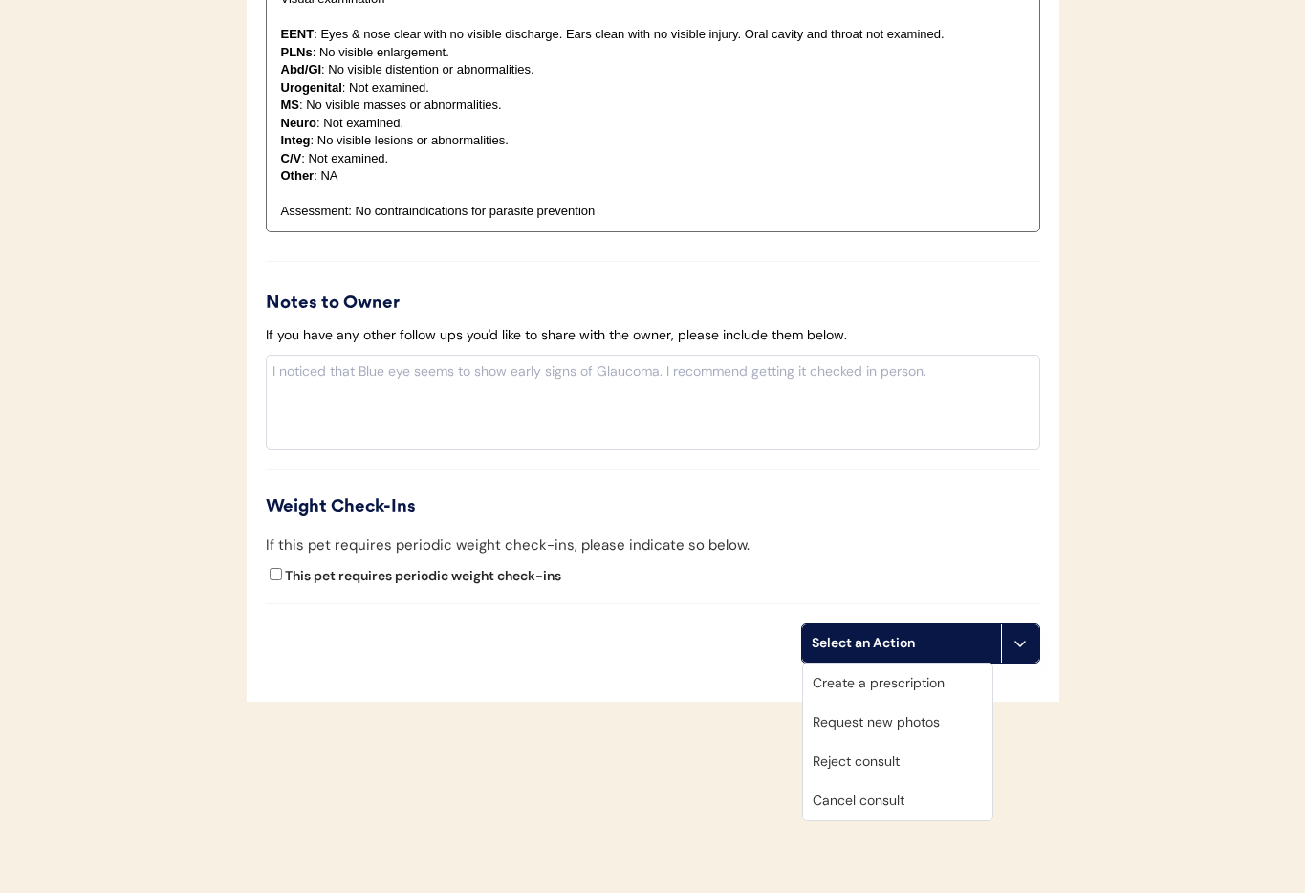
click at [908, 802] on div "Cancel consult" at bounding box center [897, 800] width 189 height 39
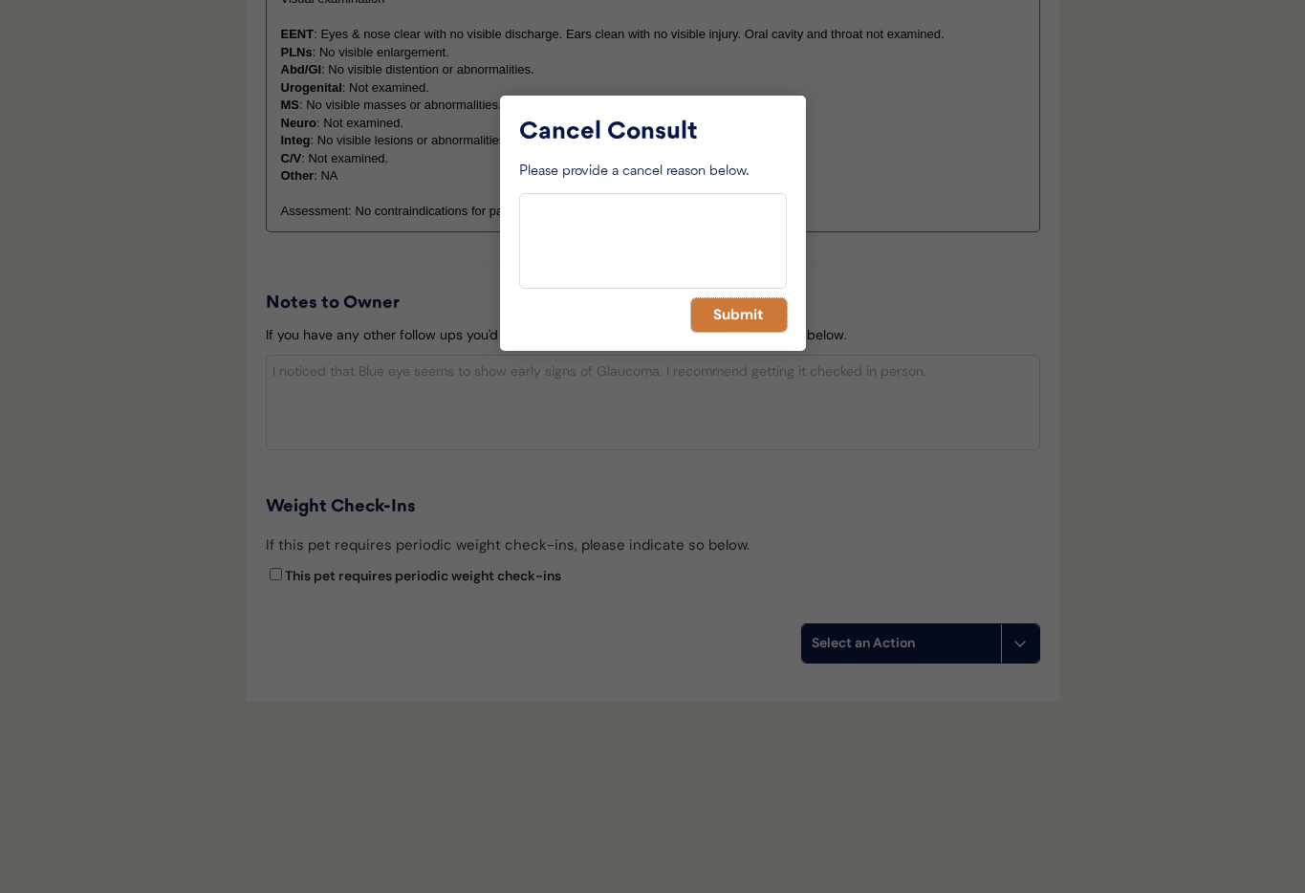
drag, startPoint x: 734, startPoint y: 315, endPoint x: 528, endPoint y: 342, distance: 208.2
click at [733, 315] on button "Submit" at bounding box center [739, 314] width 96 height 33
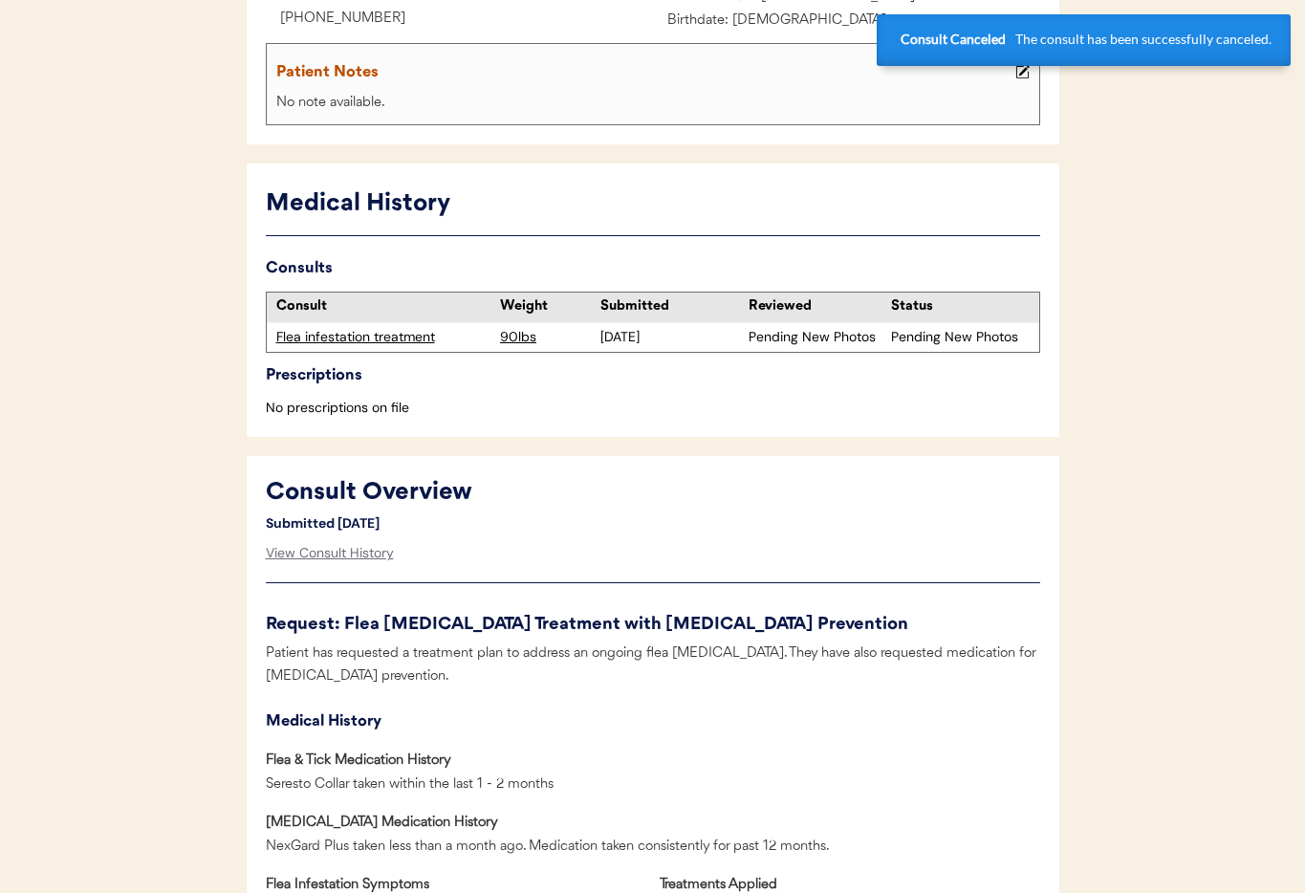
scroll to position [0, 0]
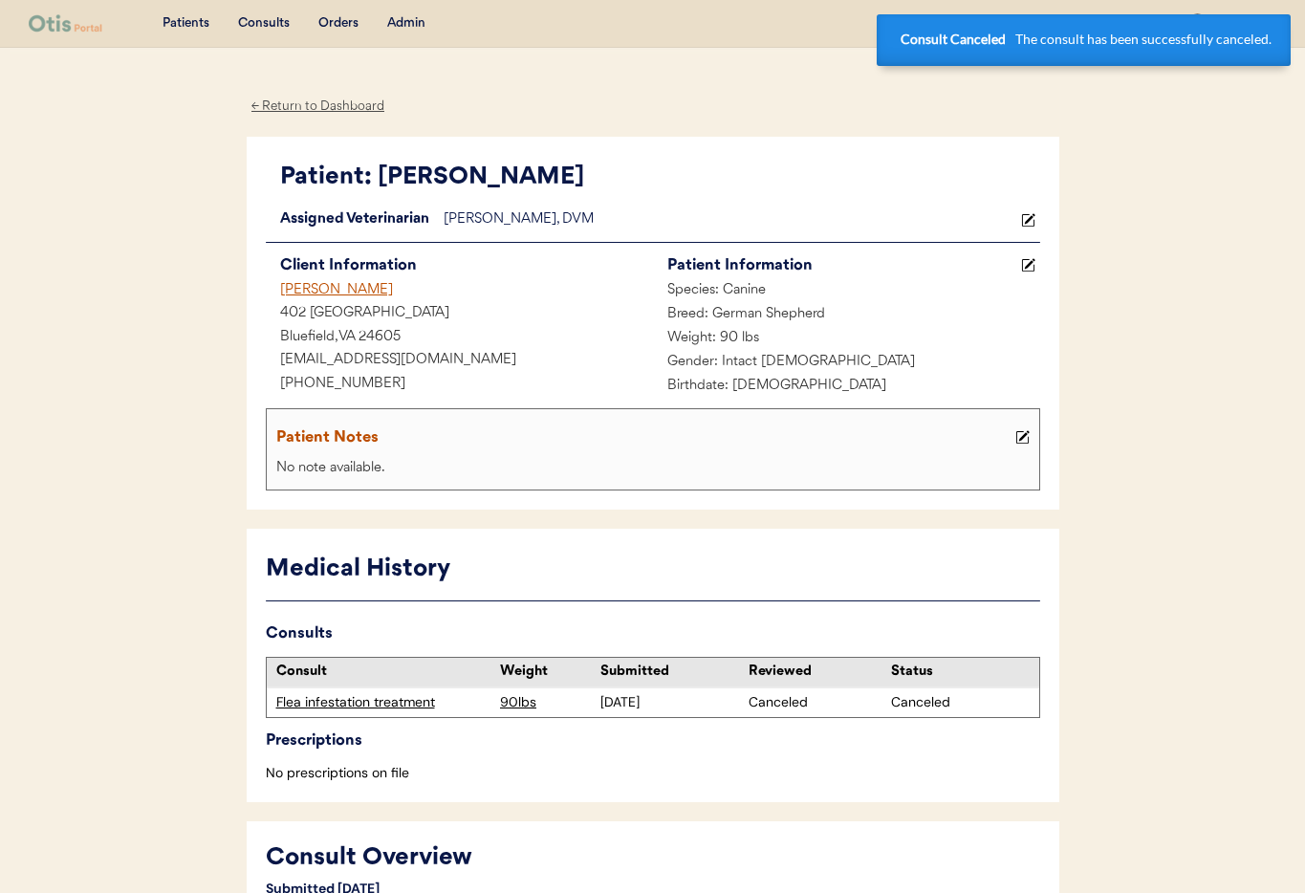
click at [307, 287] on div "Arloha Rifkin" at bounding box center [459, 291] width 387 height 24
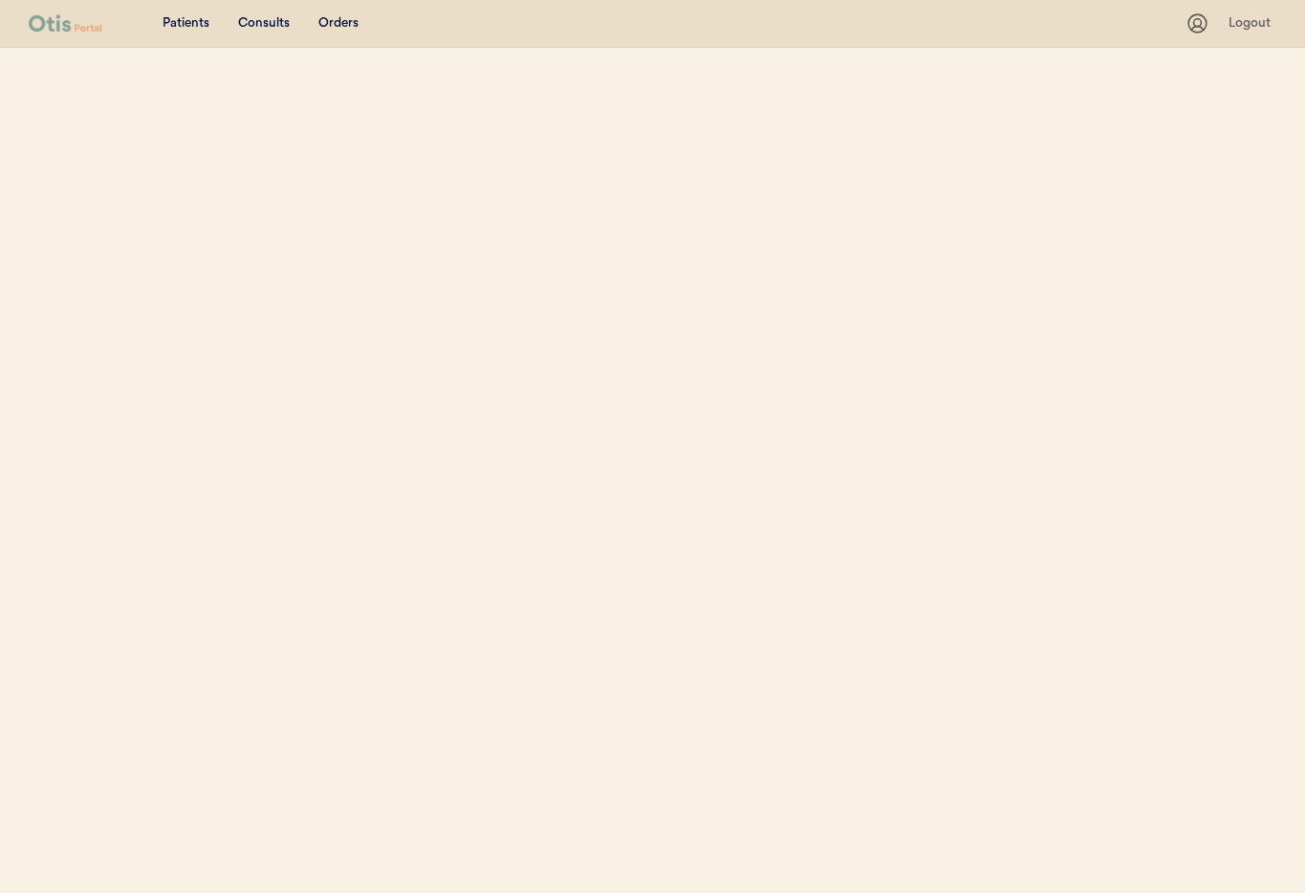
select select ""Name""
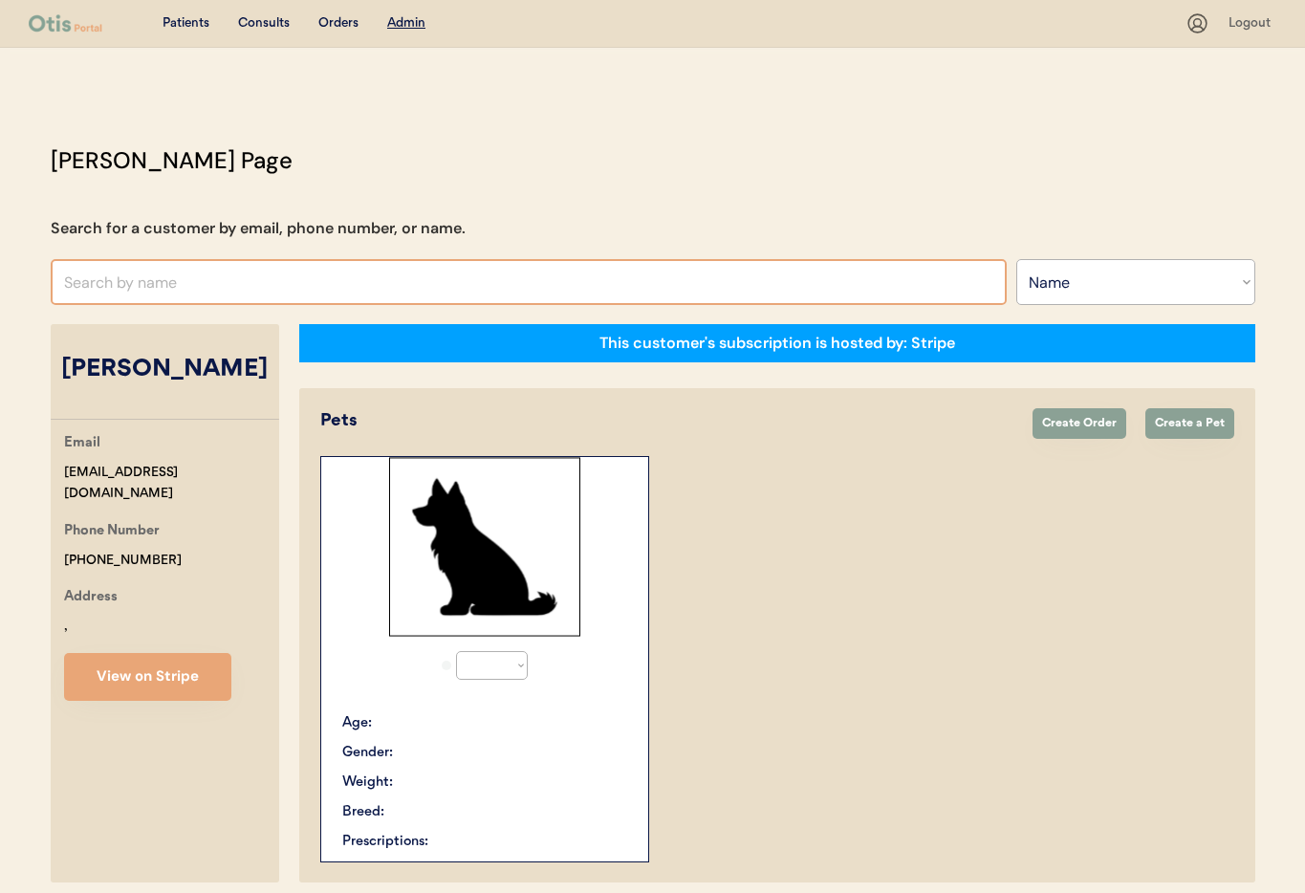
select select "true"
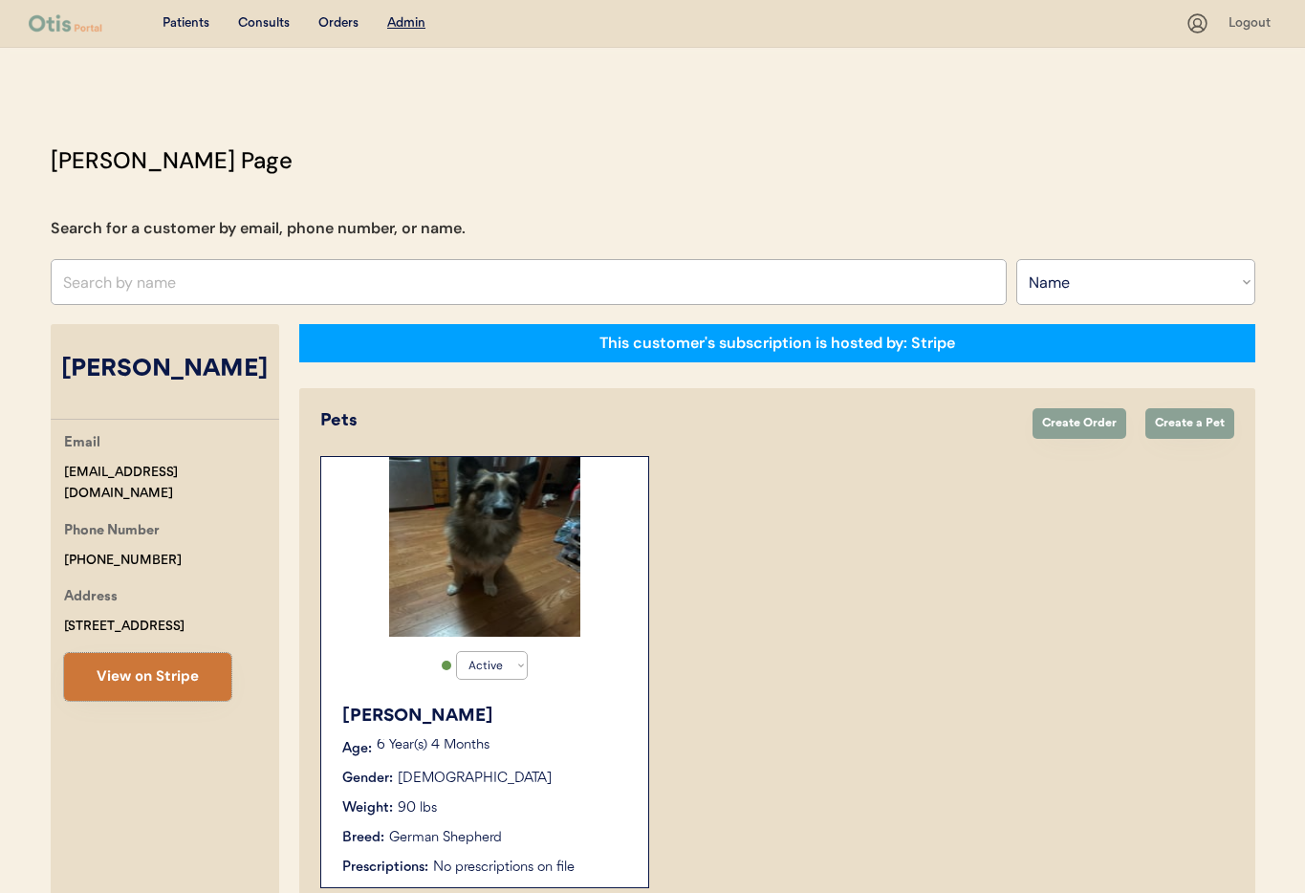
click at [167, 681] on button "View on Stripe" at bounding box center [147, 677] width 167 height 48
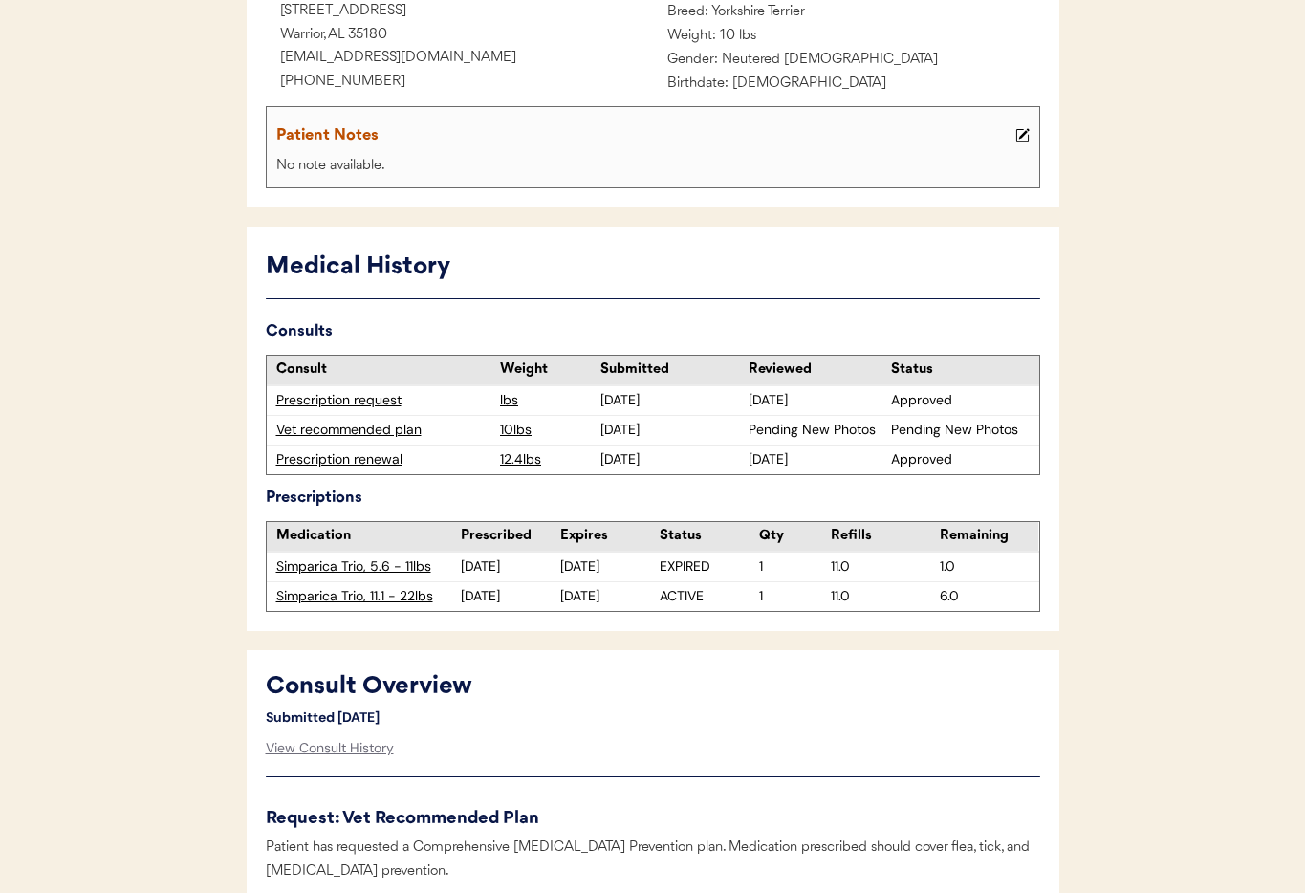
scroll to position [344, 0]
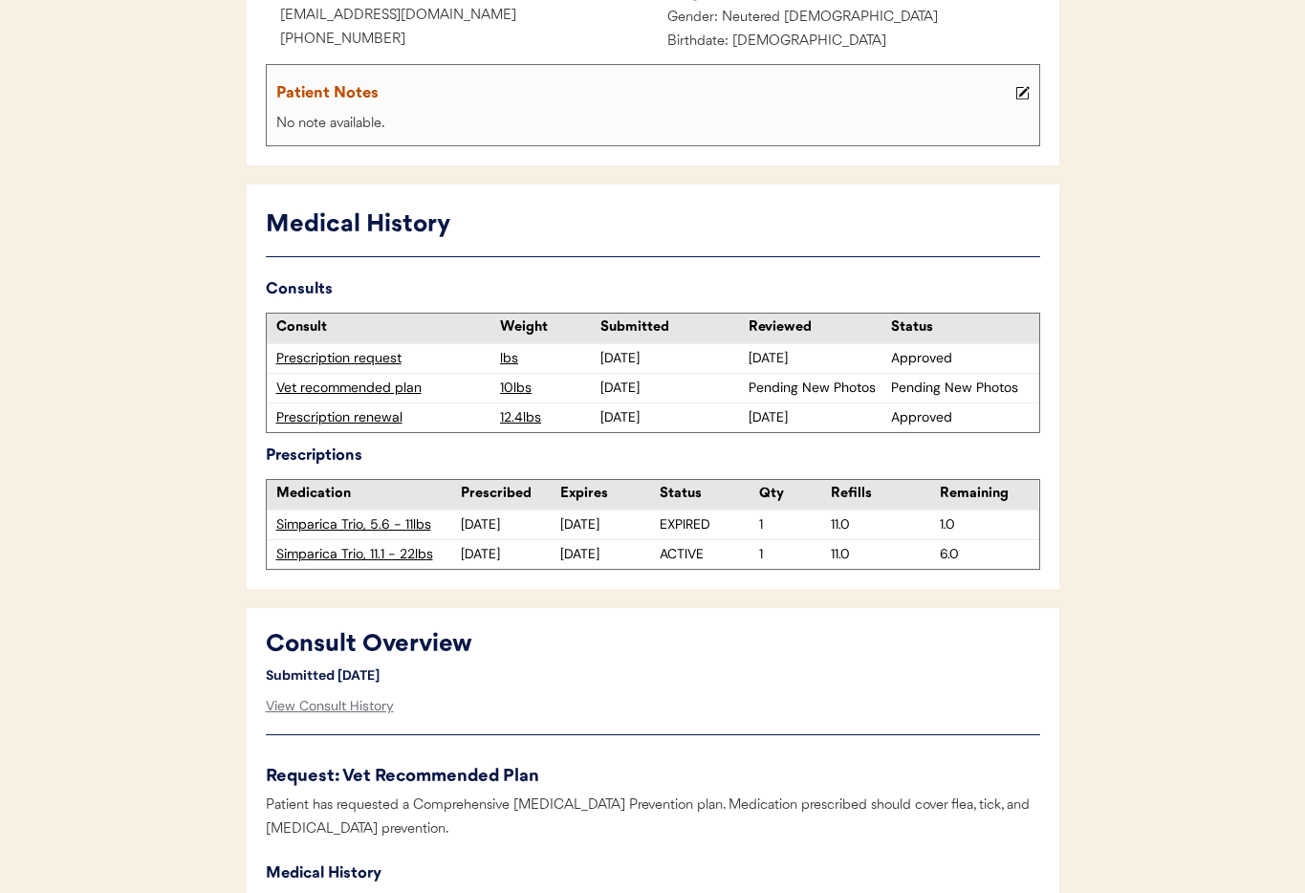
click at [364, 389] on div "Vet recommended plan" at bounding box center [383, 388] width 215 height 19
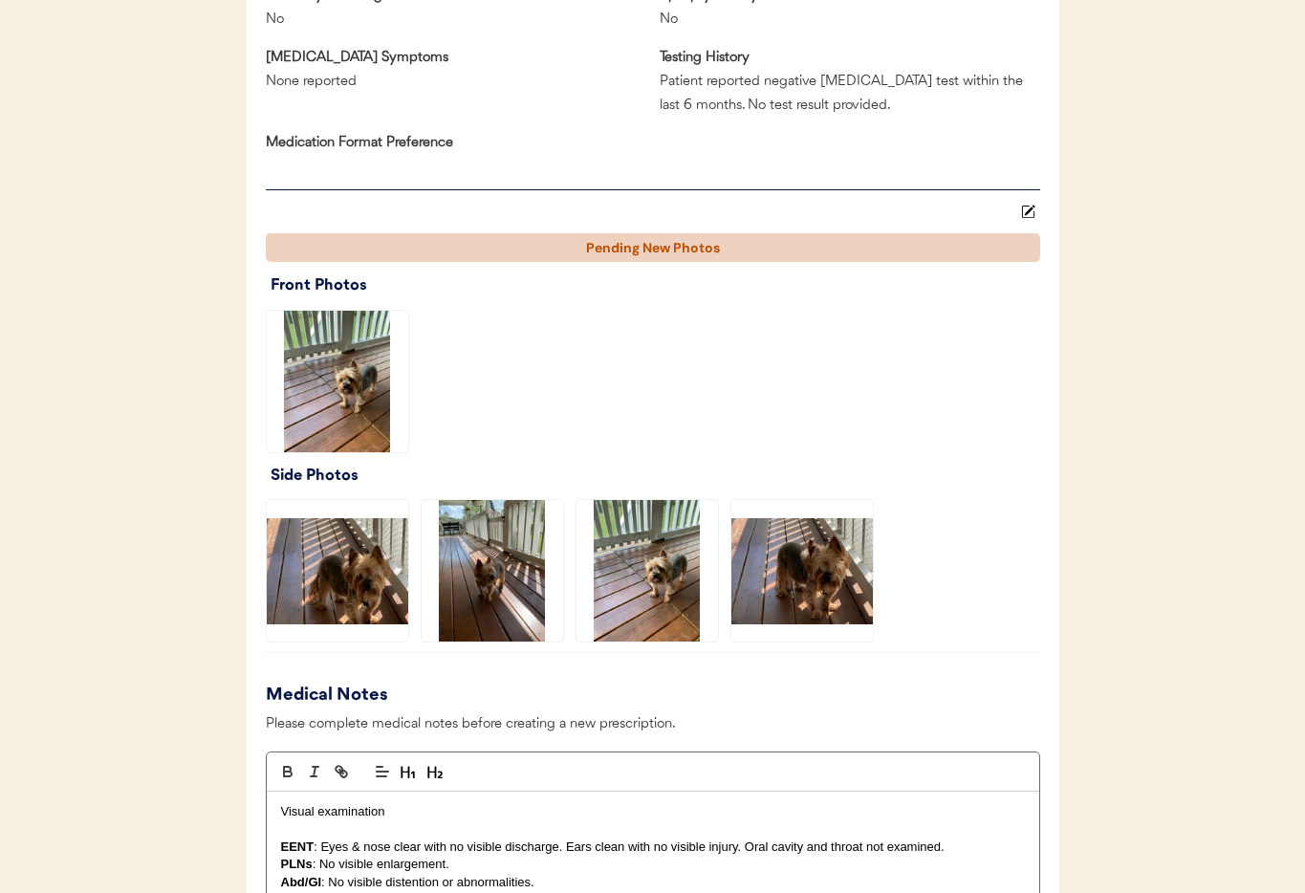
scroll to position [2158, 0]
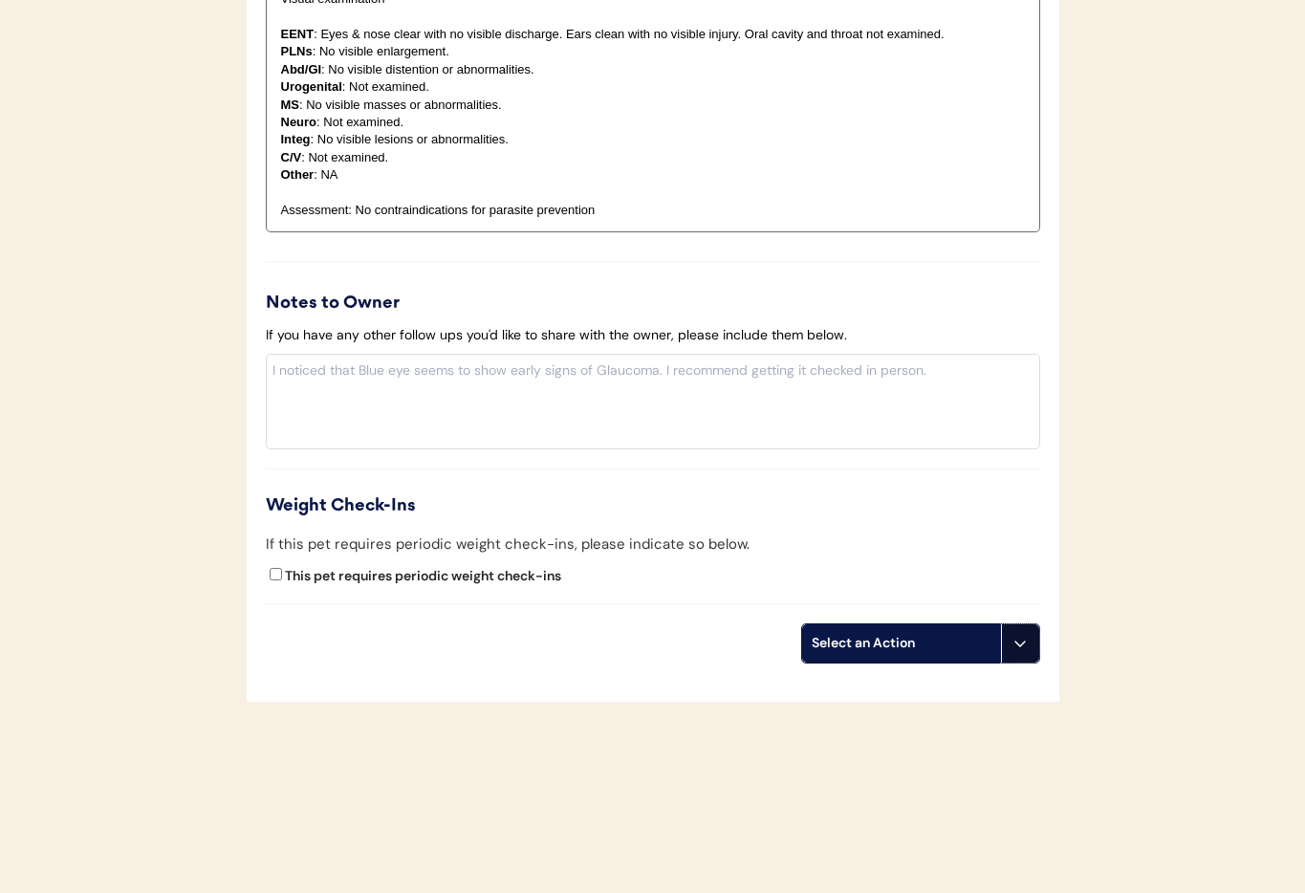
drag, startPoint x: 1014, startPoint y: 639, endPoint x: 993, endPoint y: 688, distance: 53.1
click at [1013, 640] on icon at bounding box center [1019, 643] width 15 height 15
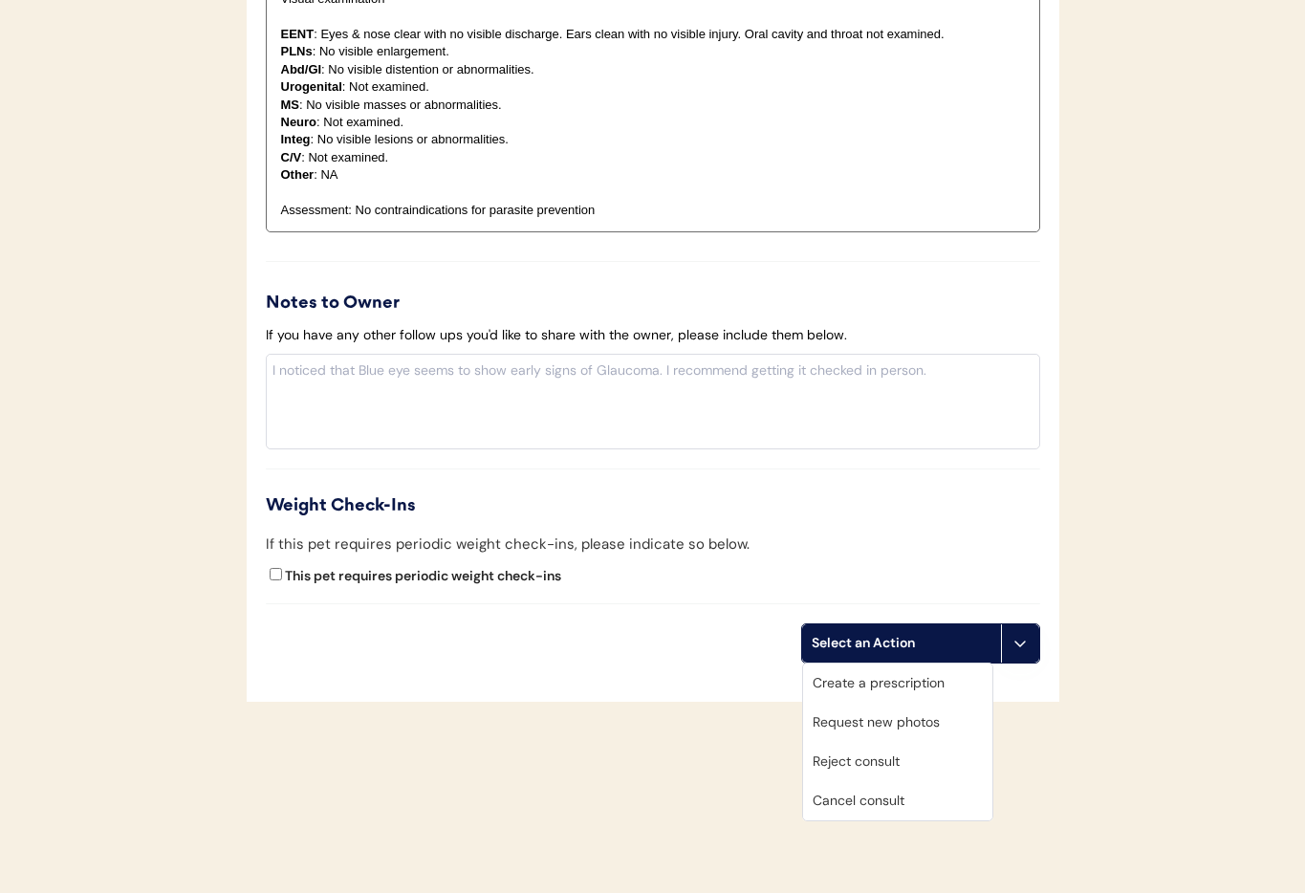
click at [902, 803] on div "Cancel consult" at bounding box center [897, 800] width 189 height 39
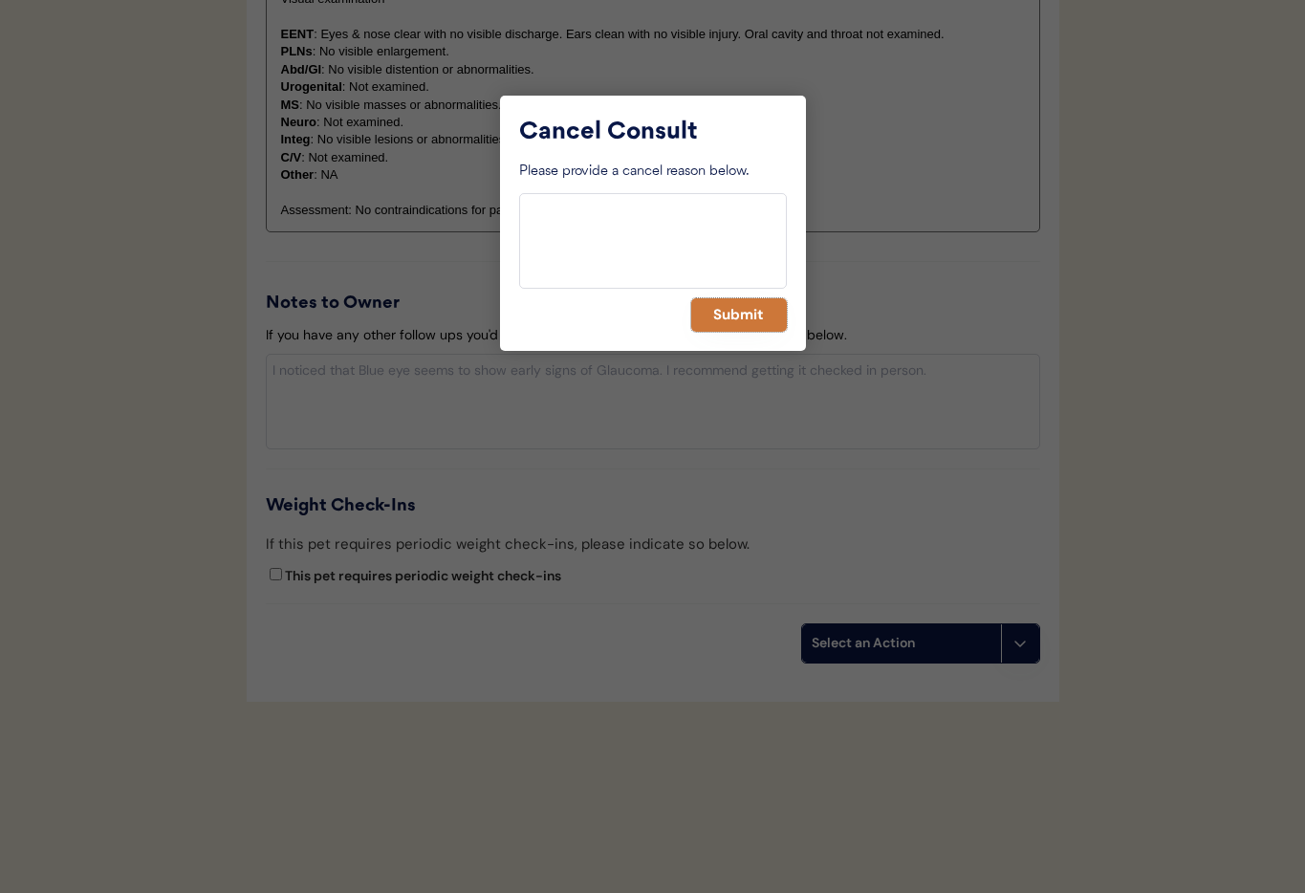
click at [757, 326] on button "Submit" at bounding box center [739, 314] width 96 height 33
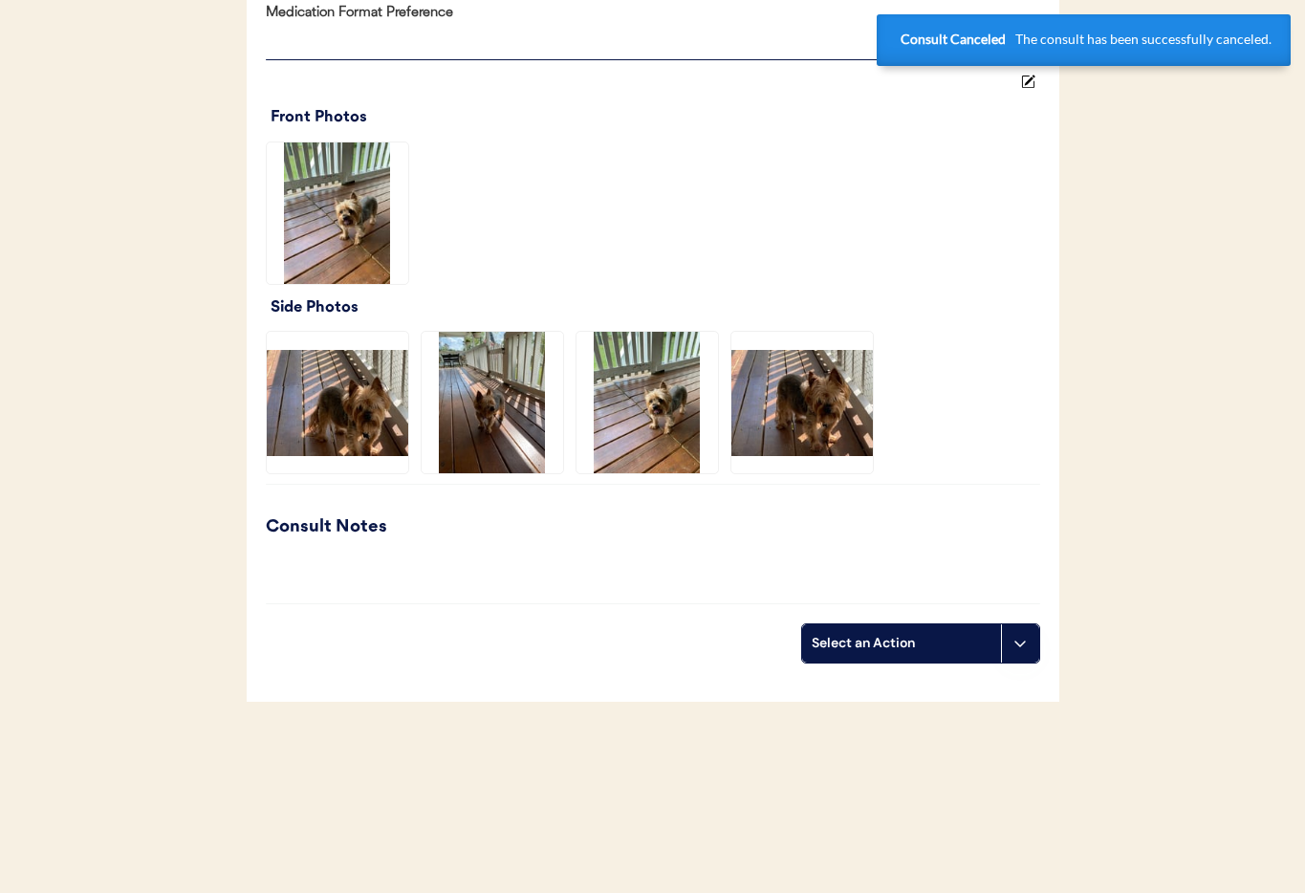
scroll to position [0, 0]
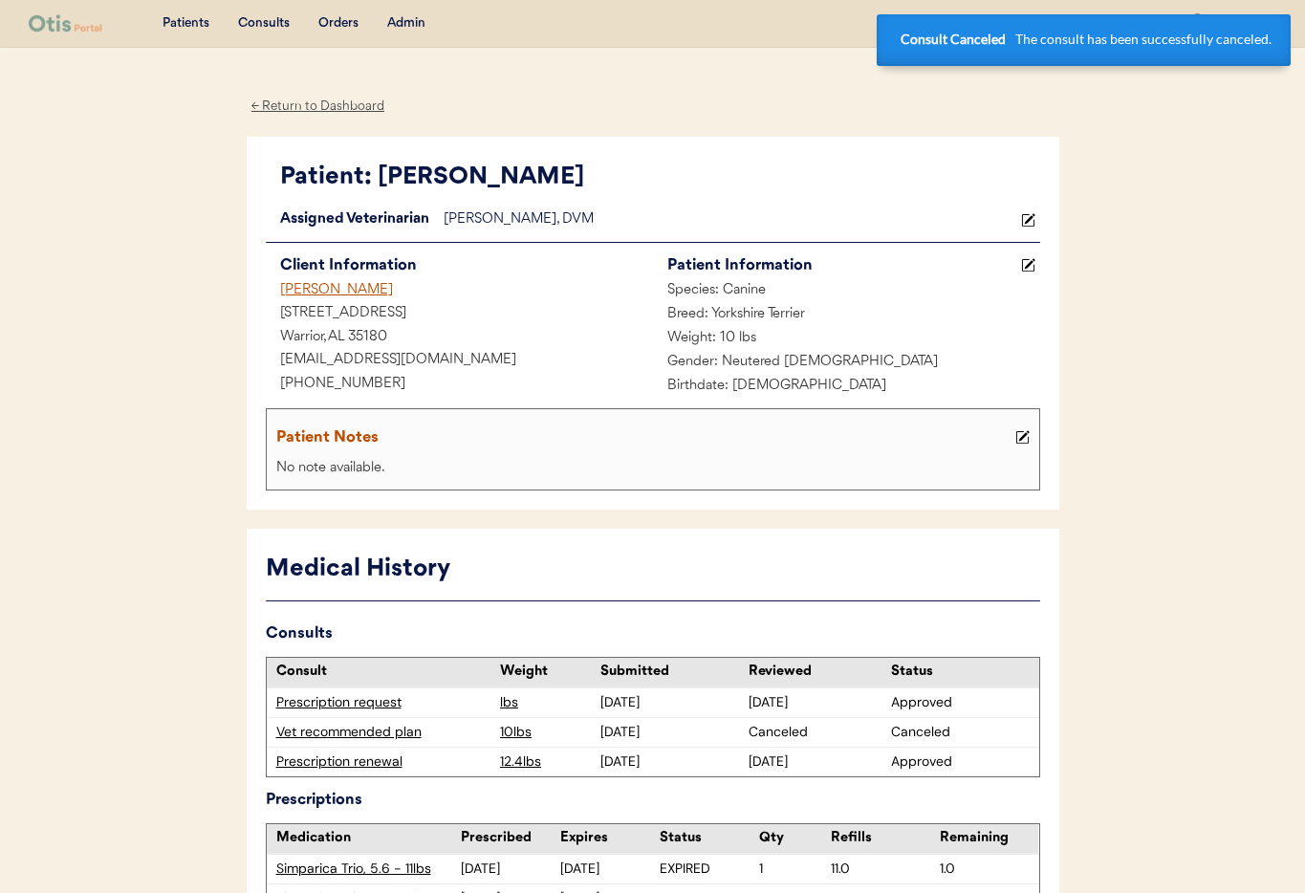
click at [333, 291] on div "Joan Thompson" at bounding box center [459, 291] width 387 height 24
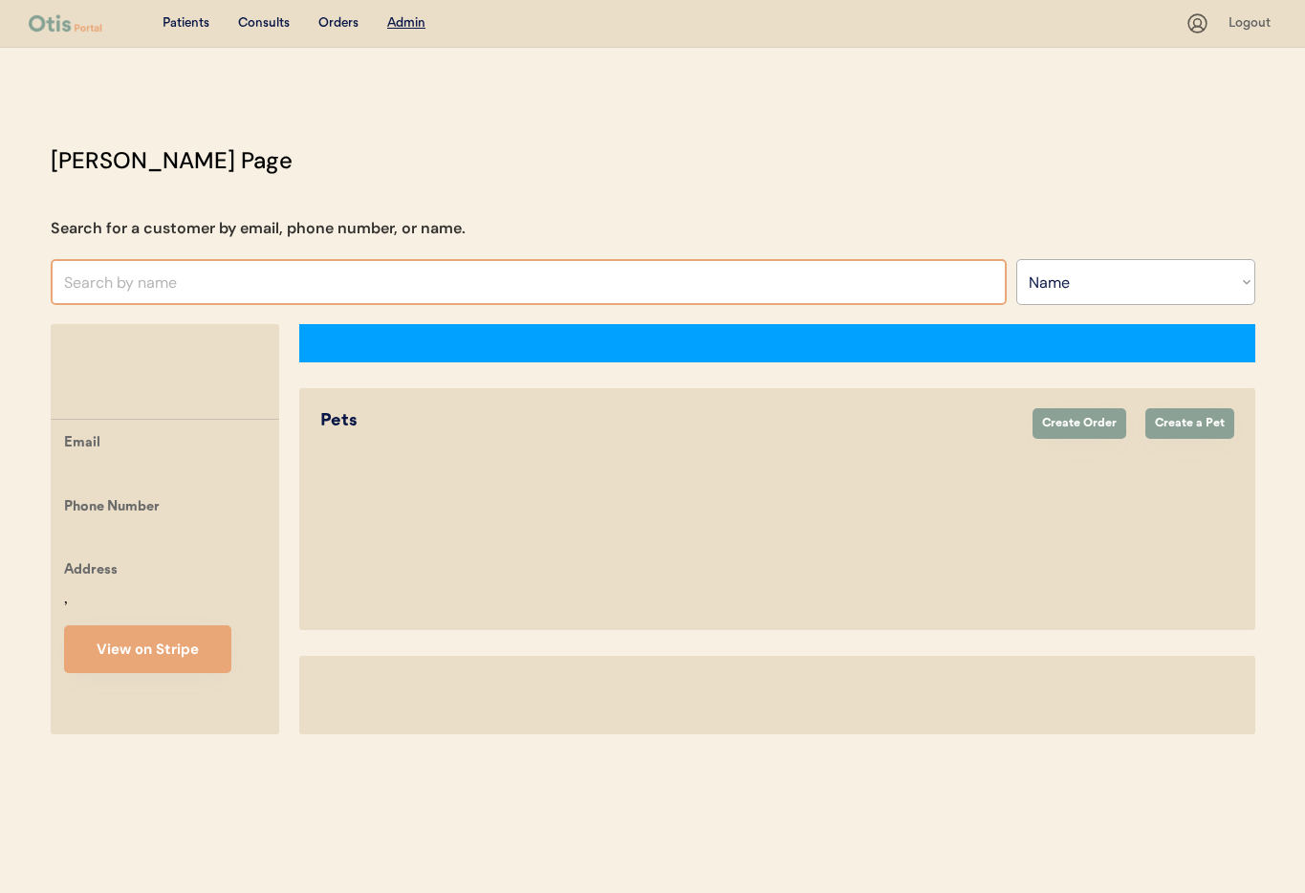
select select ""Name""
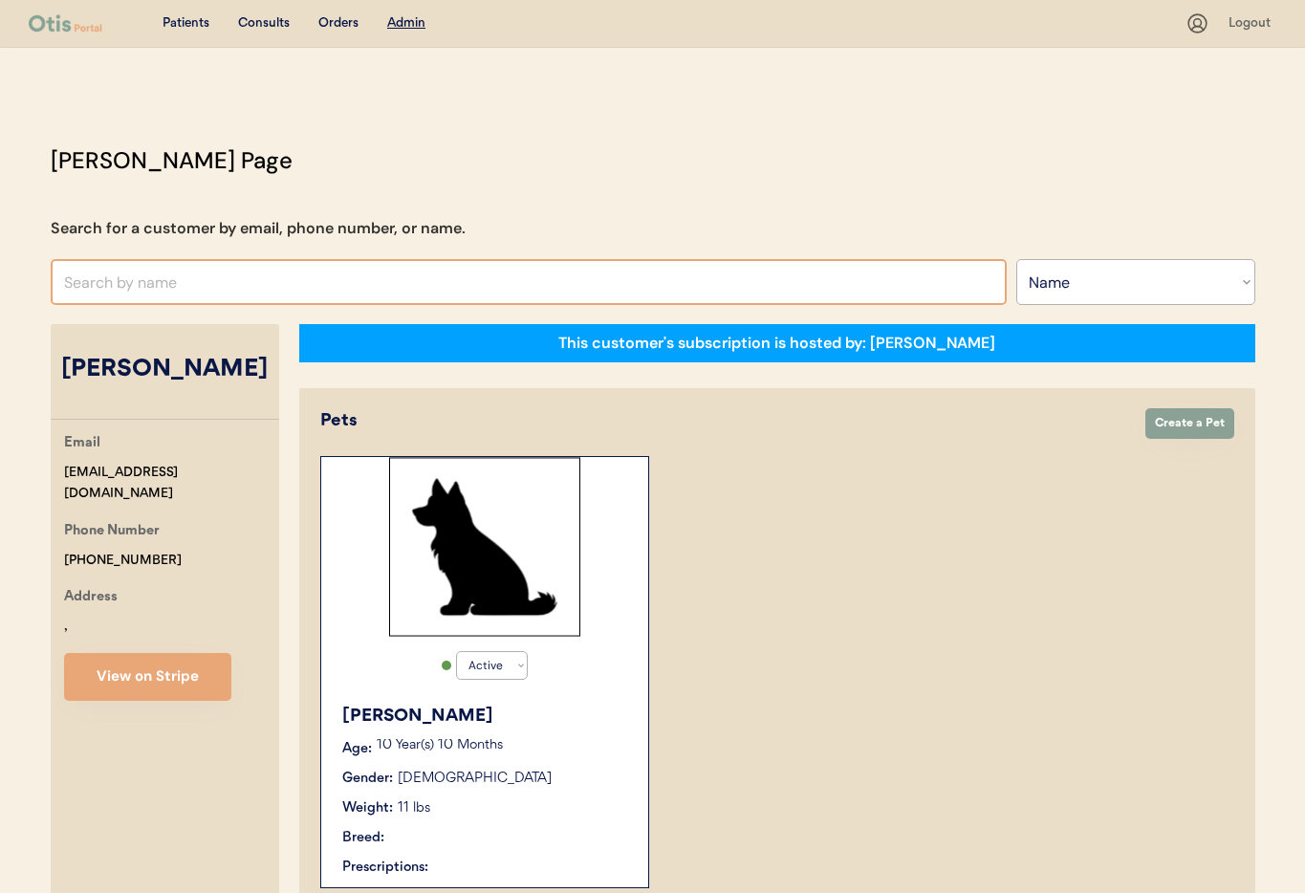
select select "true"
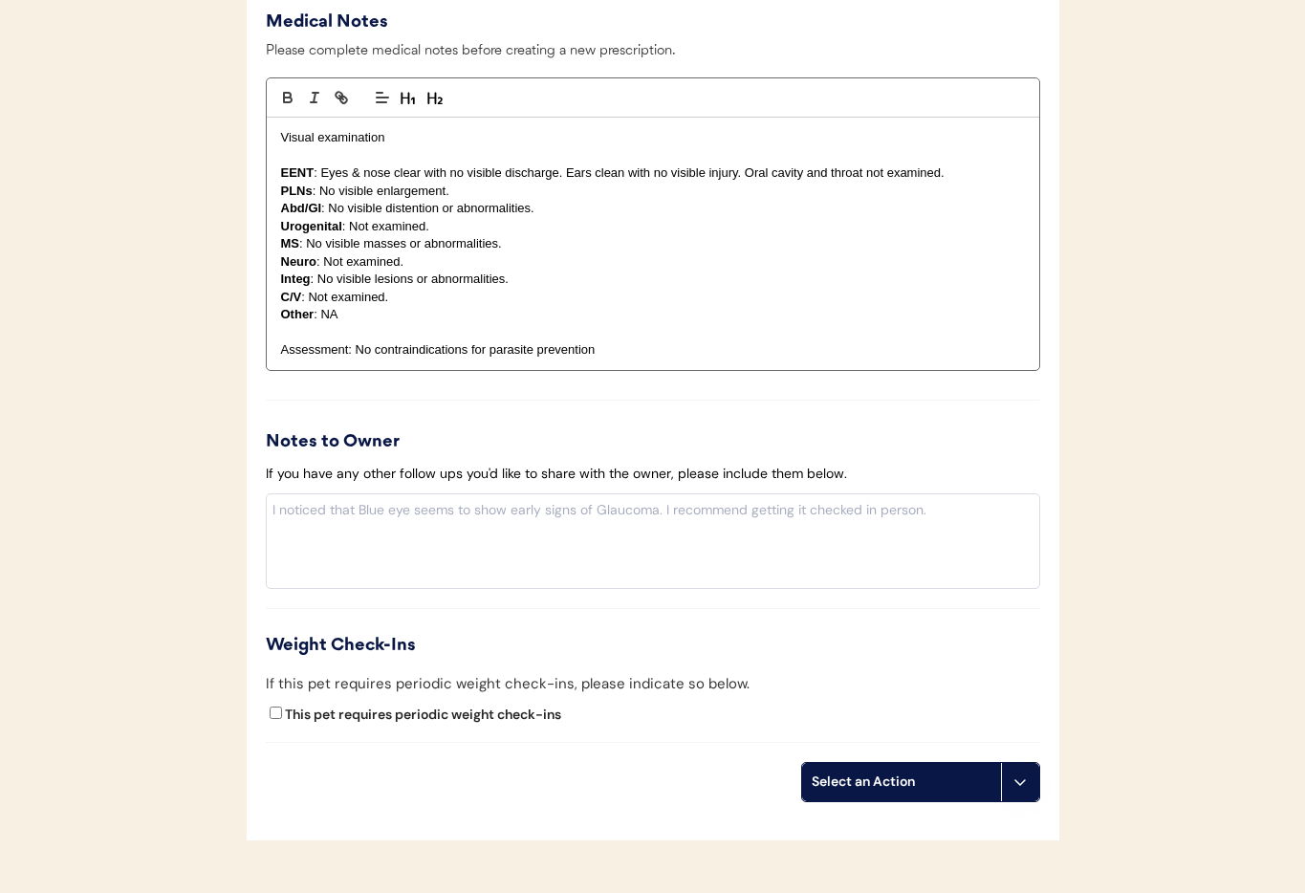
scroll to position [2003, 0]
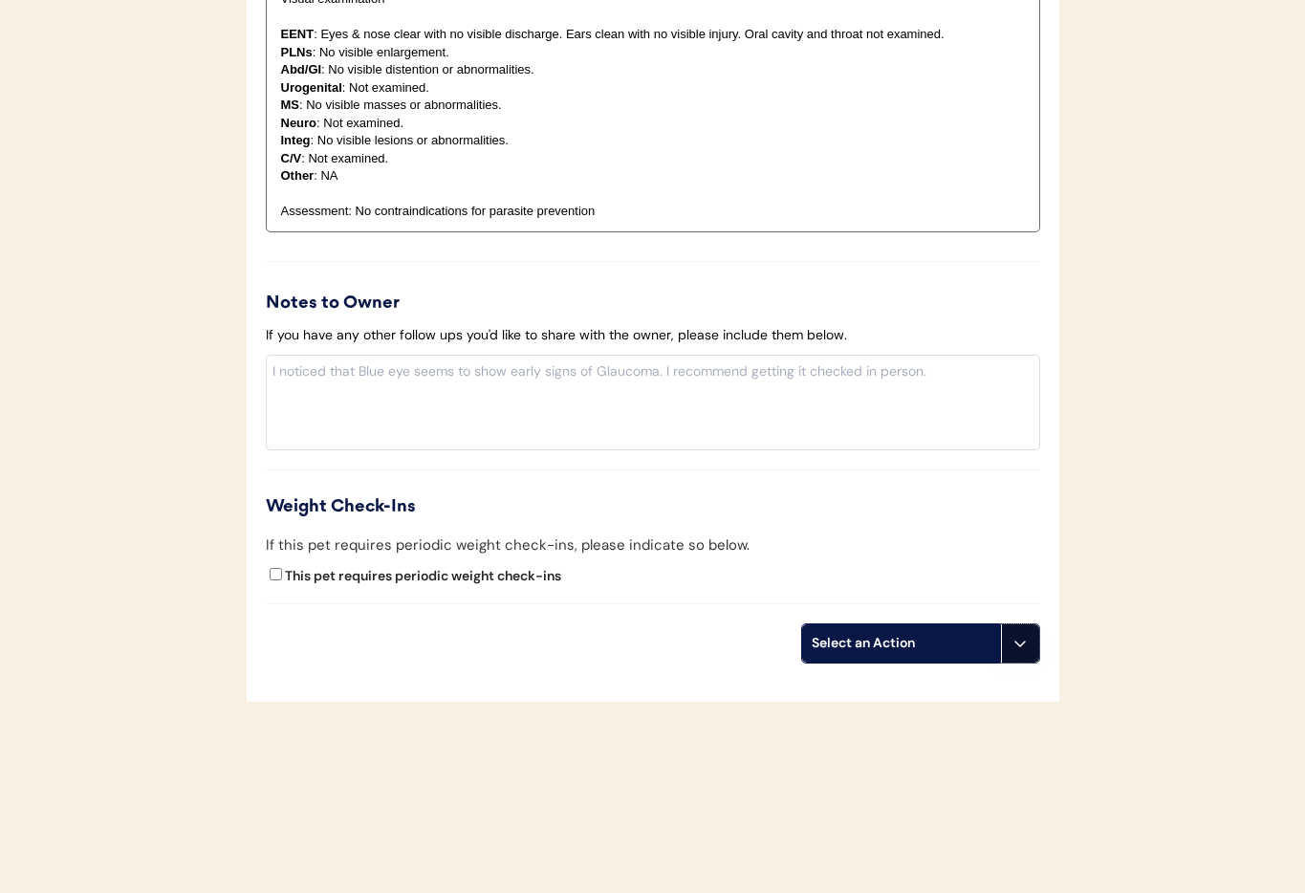
click at [1034, 639] on button at bounding box center [1020, 643] width 38 height 38
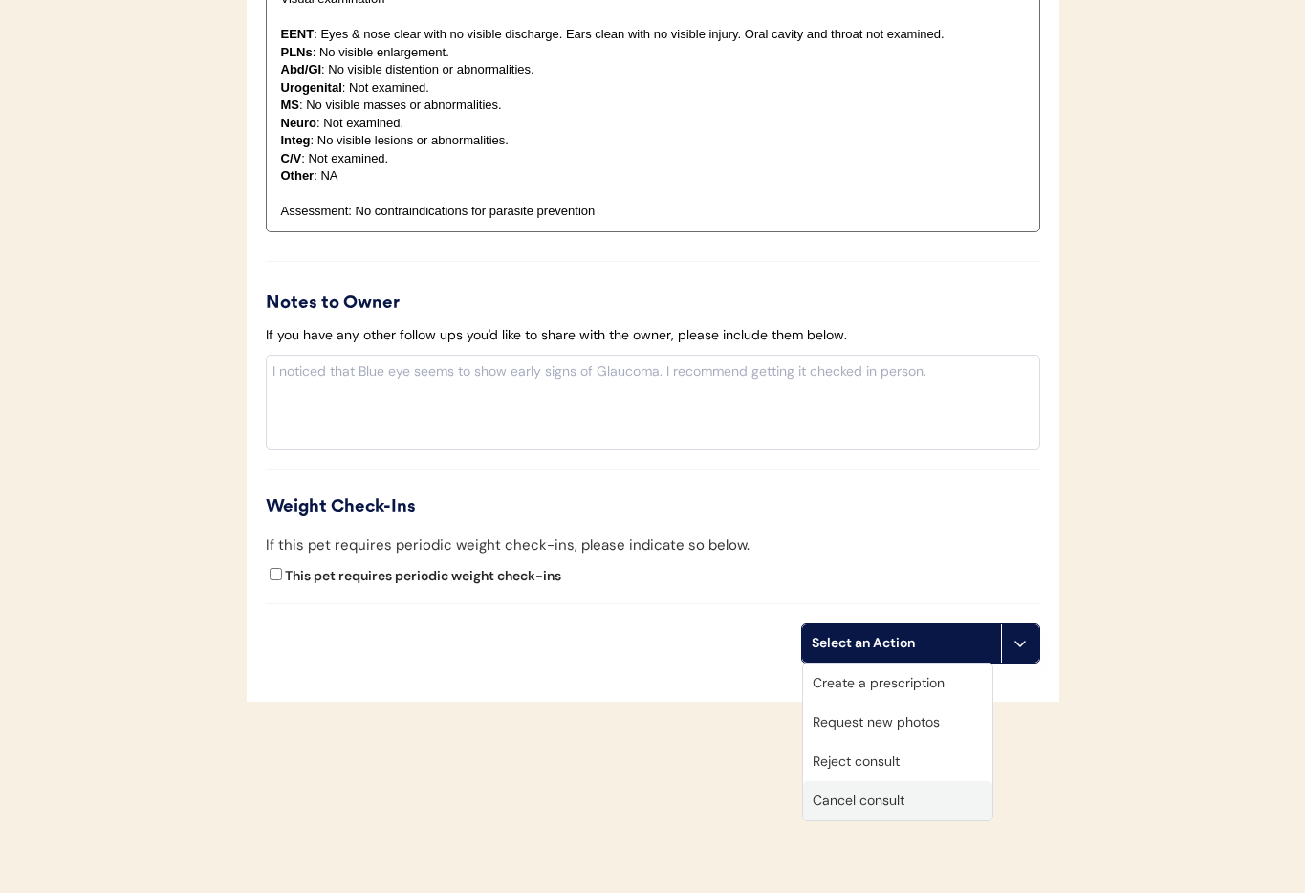
click at [864, 797] on div "Cancel consult" at bounding box center [897, 800] width 189 height 39
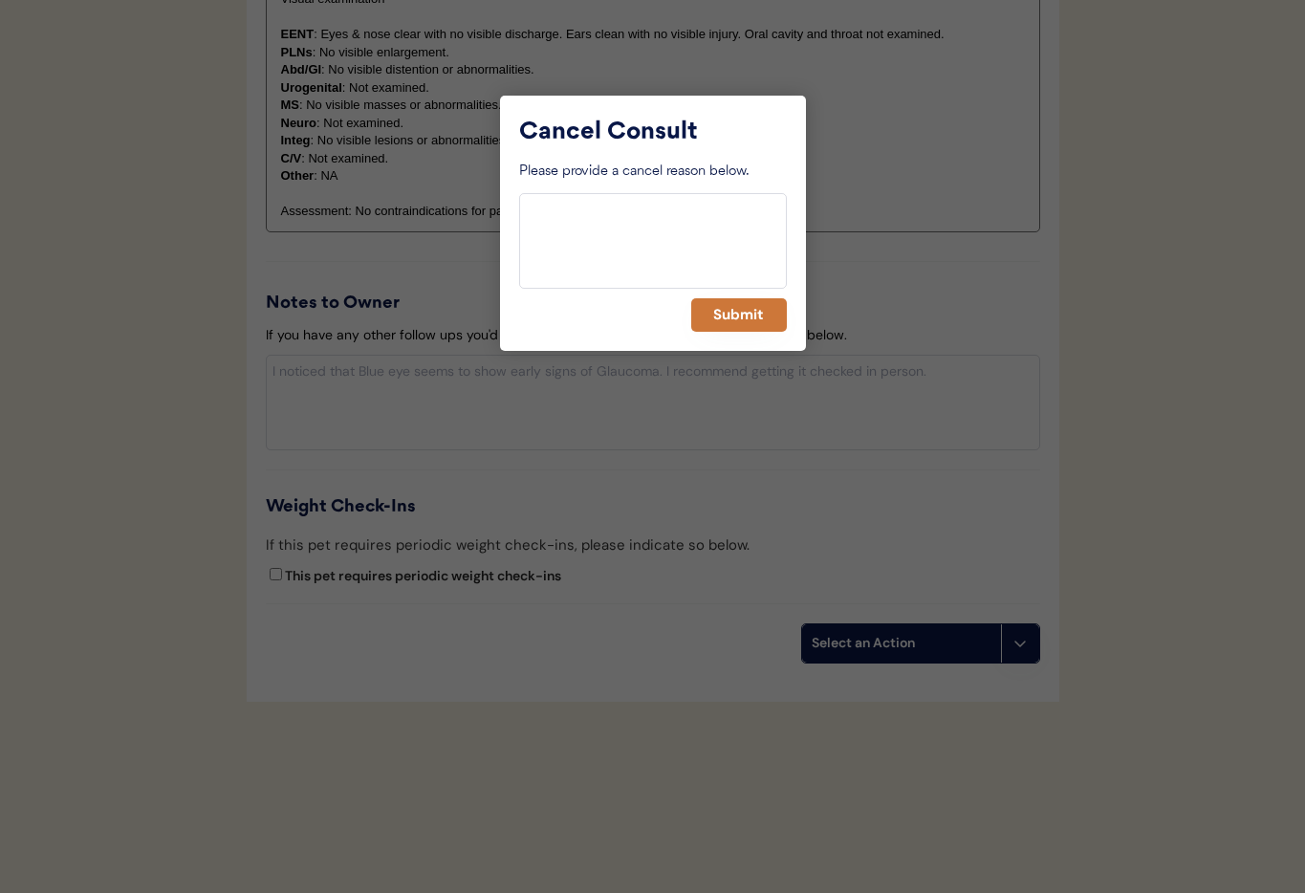
click at [714, 312] on button "Submit" at bounding box center [739, 314] width 96 height 33
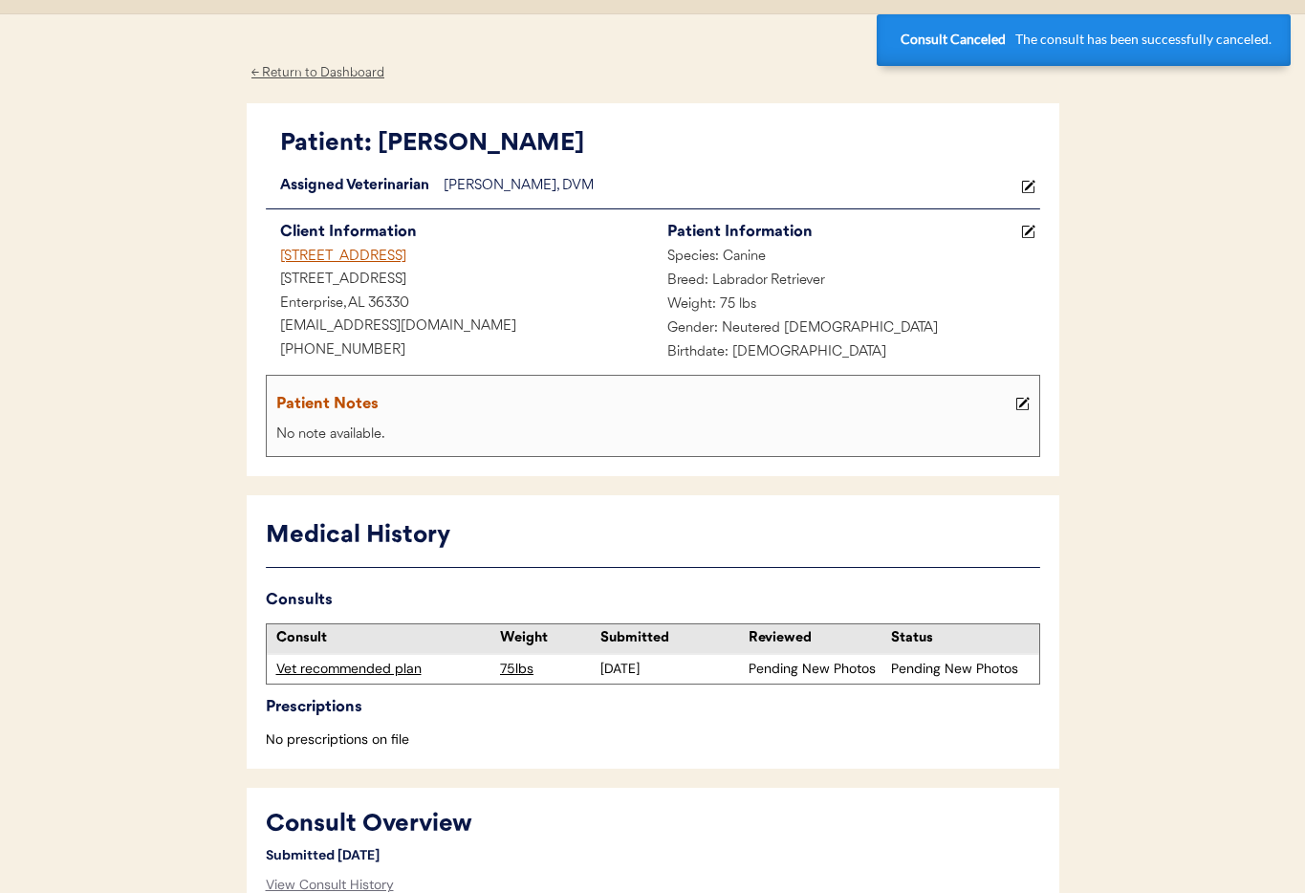
scroll to position [0, 0]
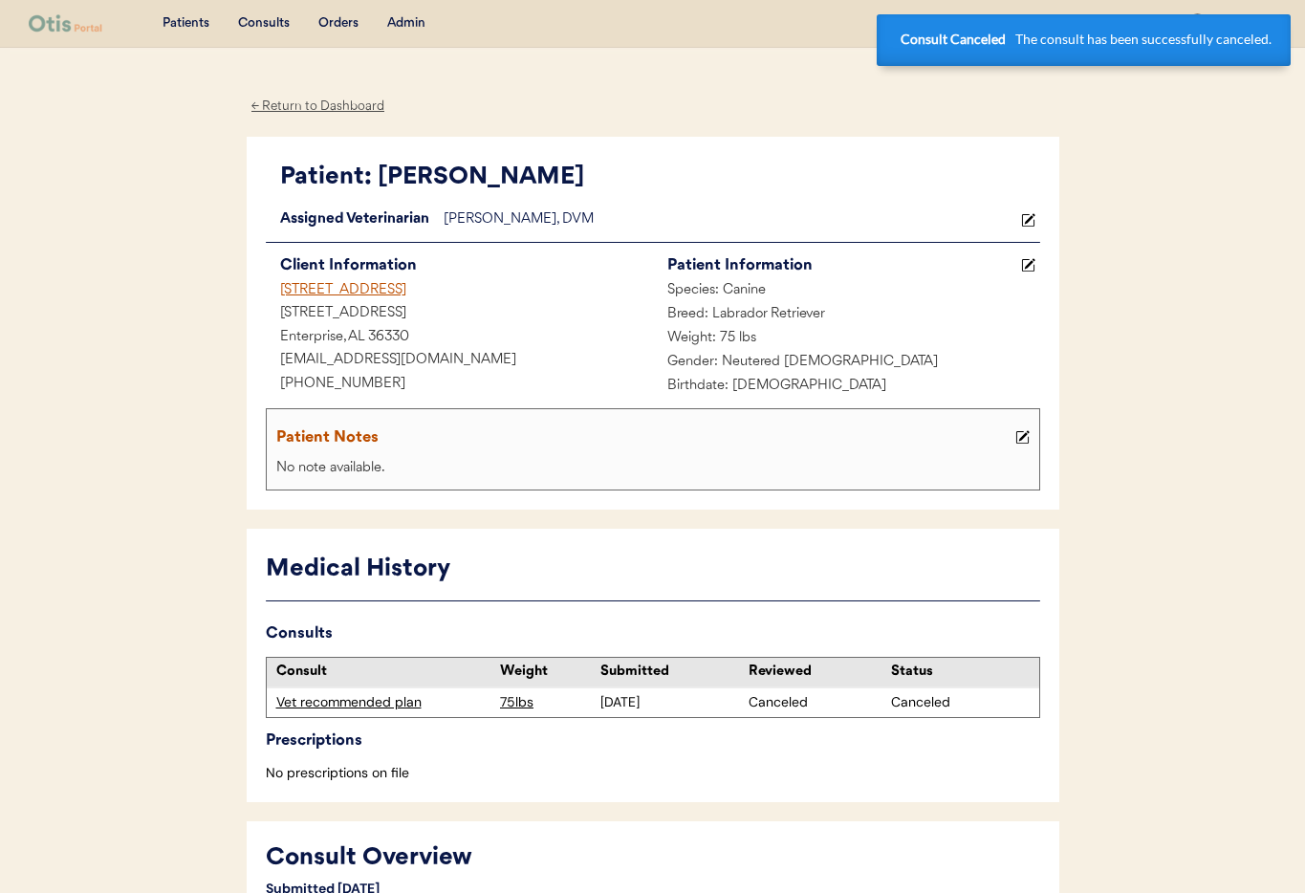
click at [325, 292] on div "[STREET_ADDRESS]" at bounding box center [459, 291] width 387 height 24
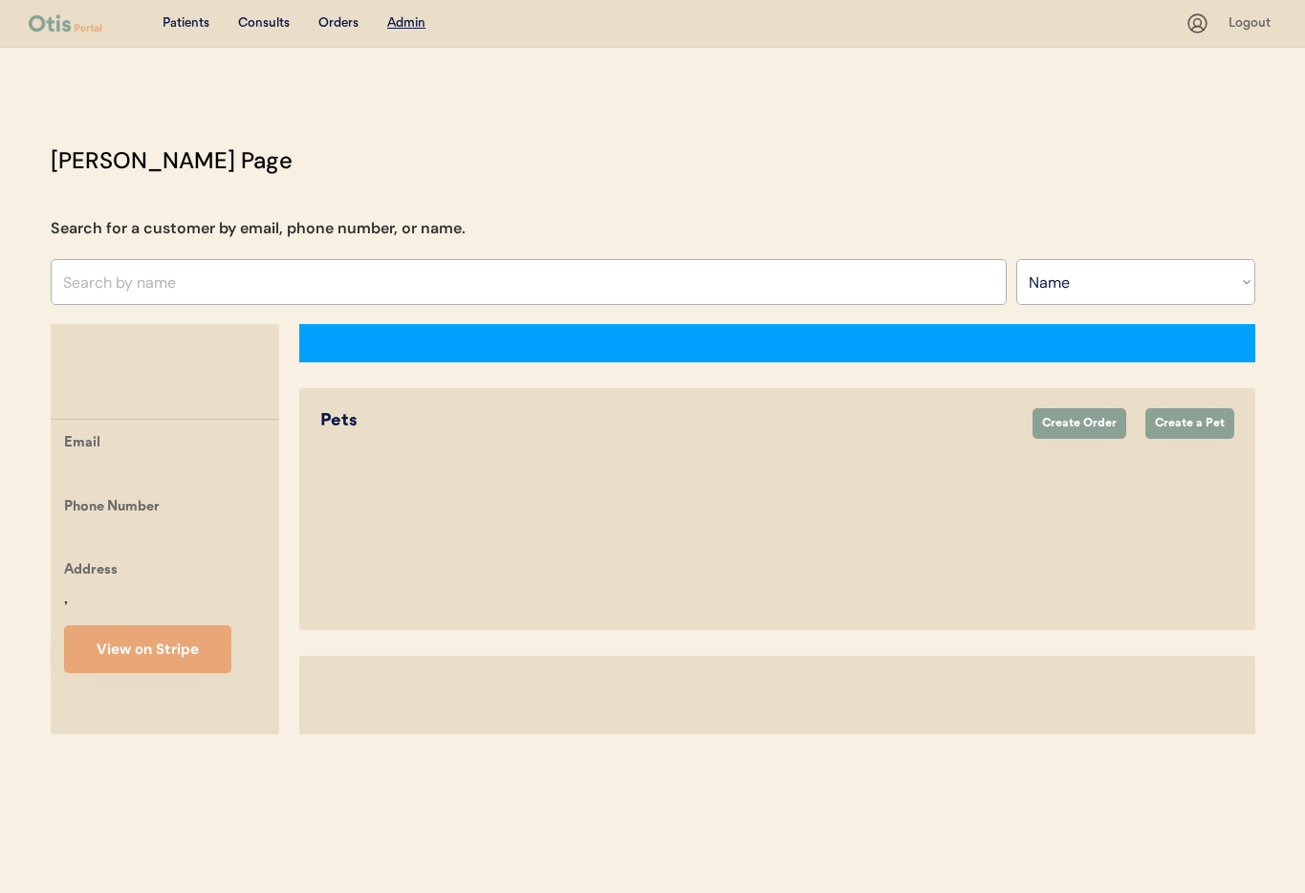
select select ""Name""
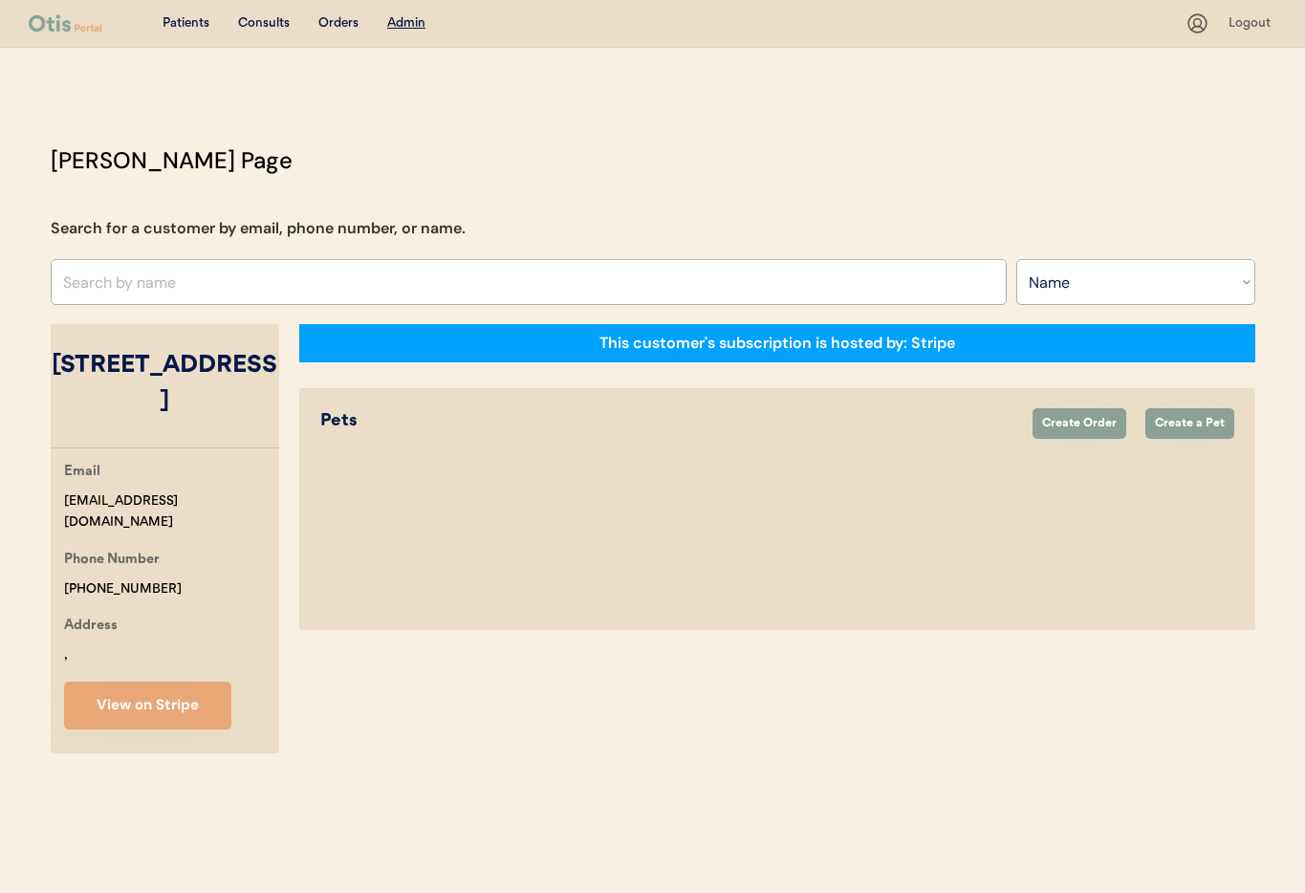
select select "true"
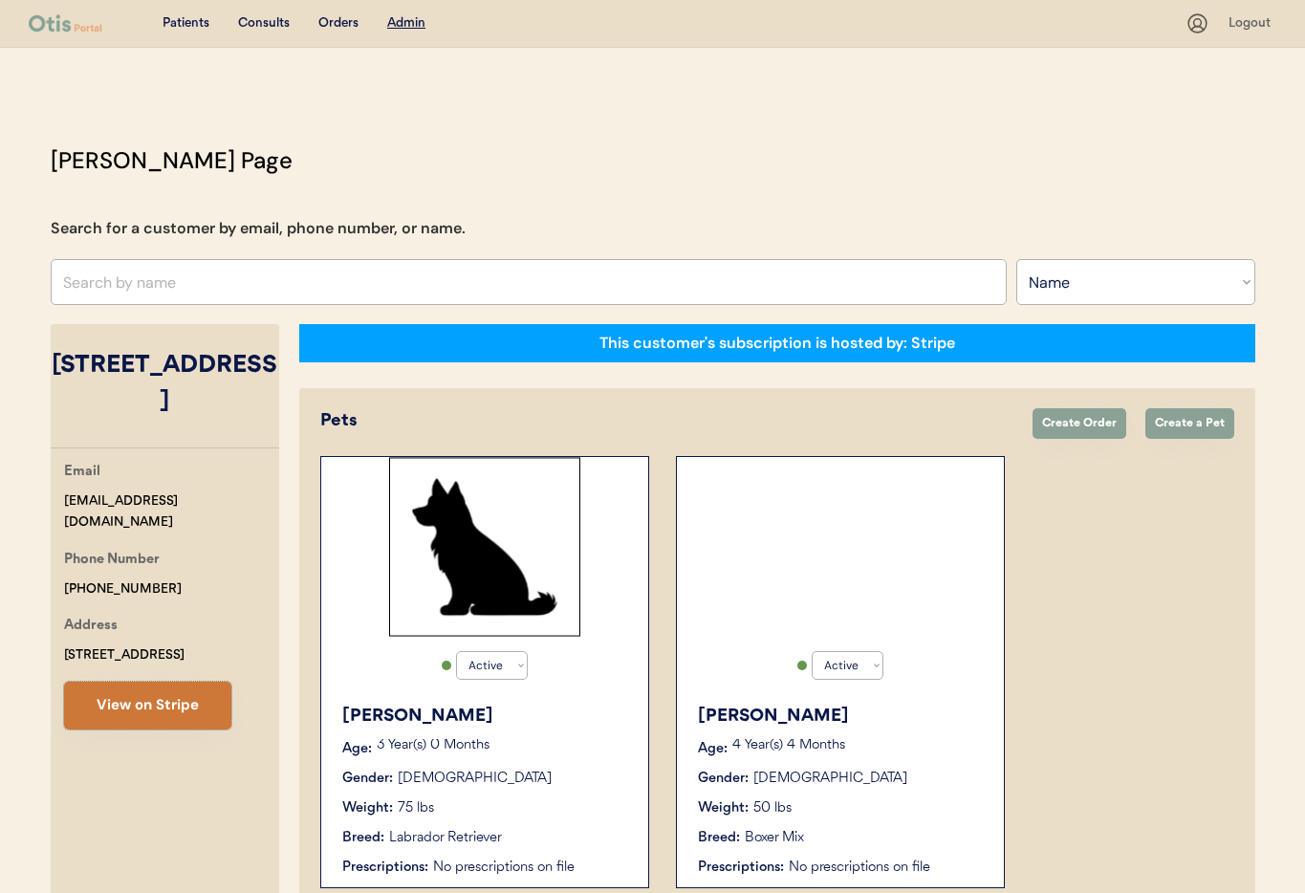
click at [152, 696] on button "View on Stripe" at bounding box center [147, 706] width 167 height 48
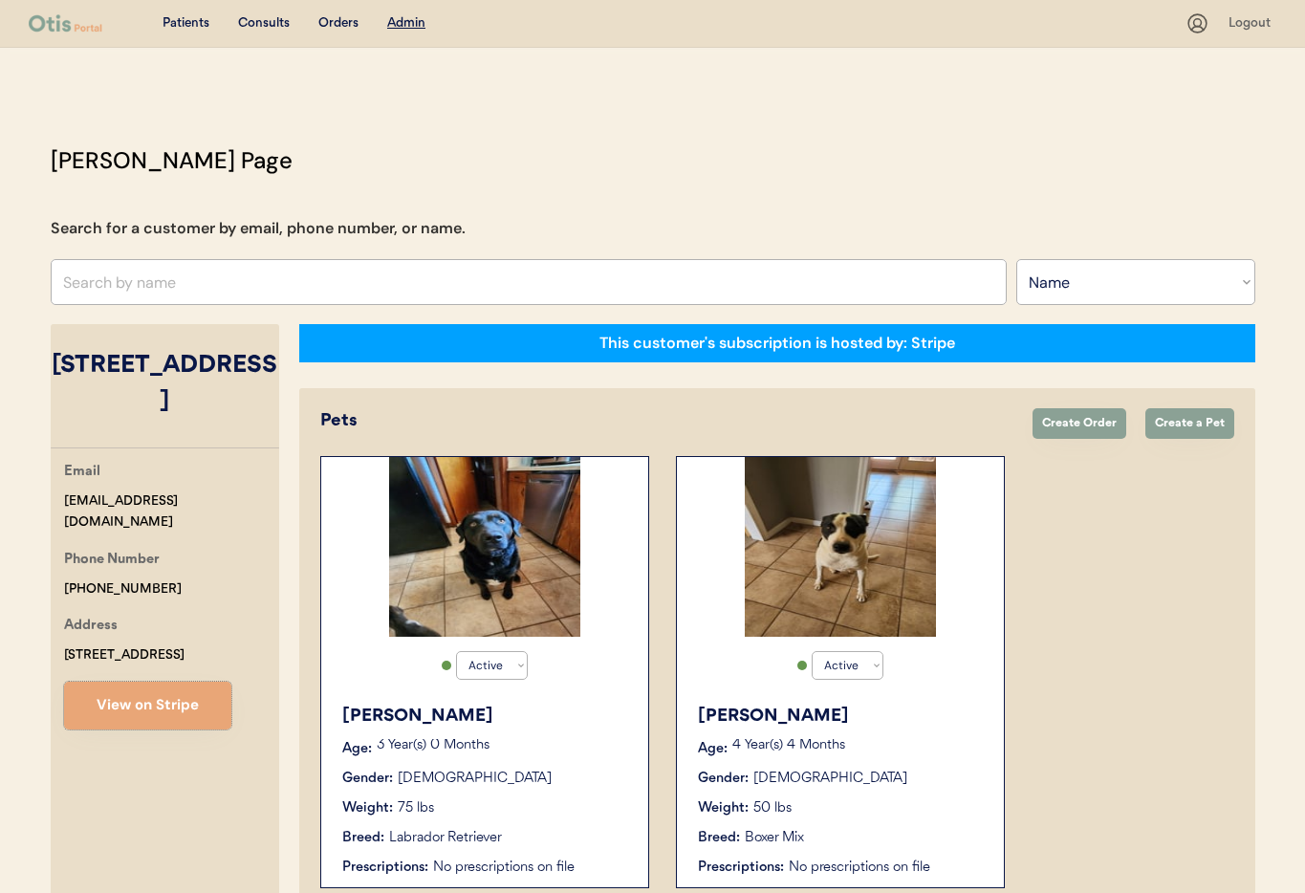
scroll to position [104, 0]
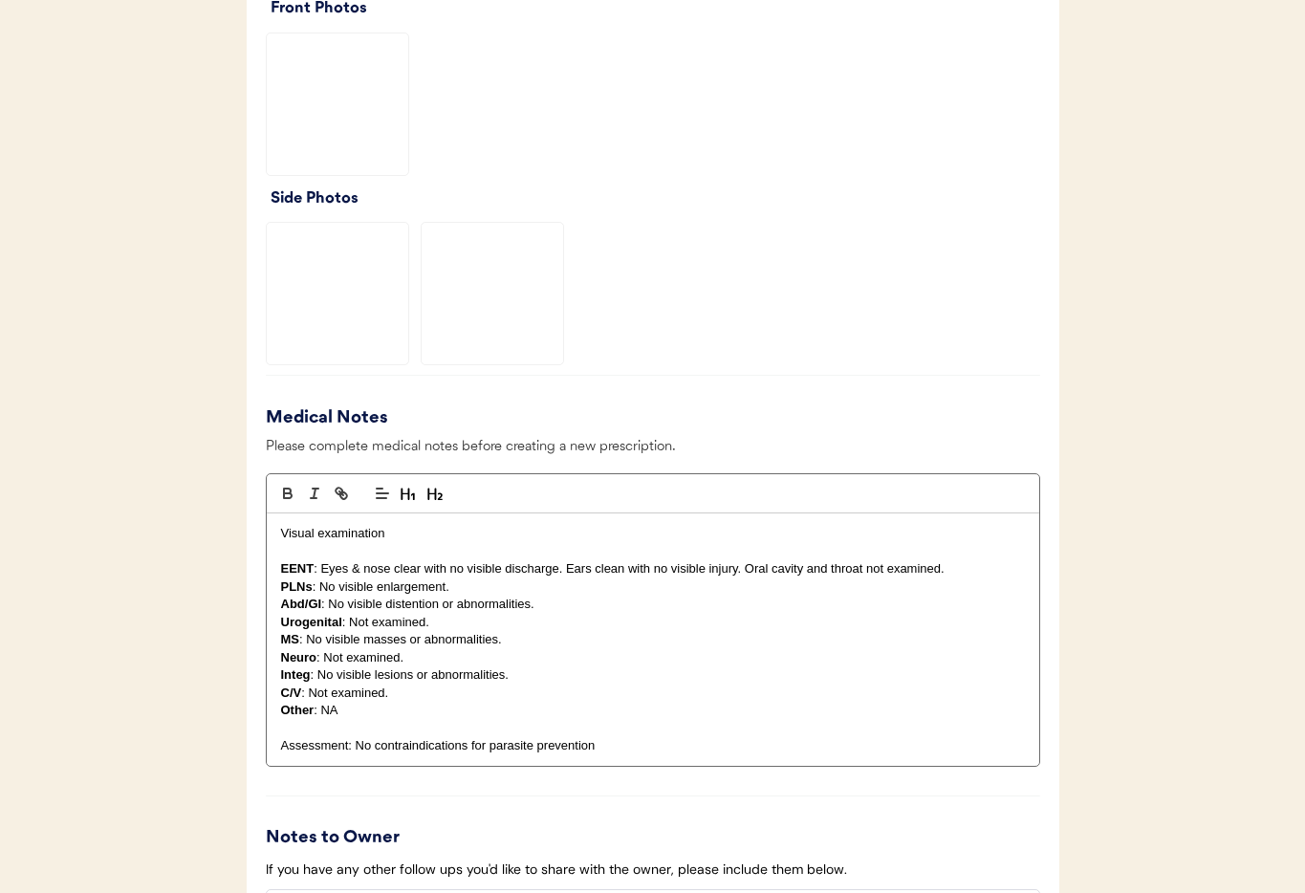
scroll to position [2003, 0]
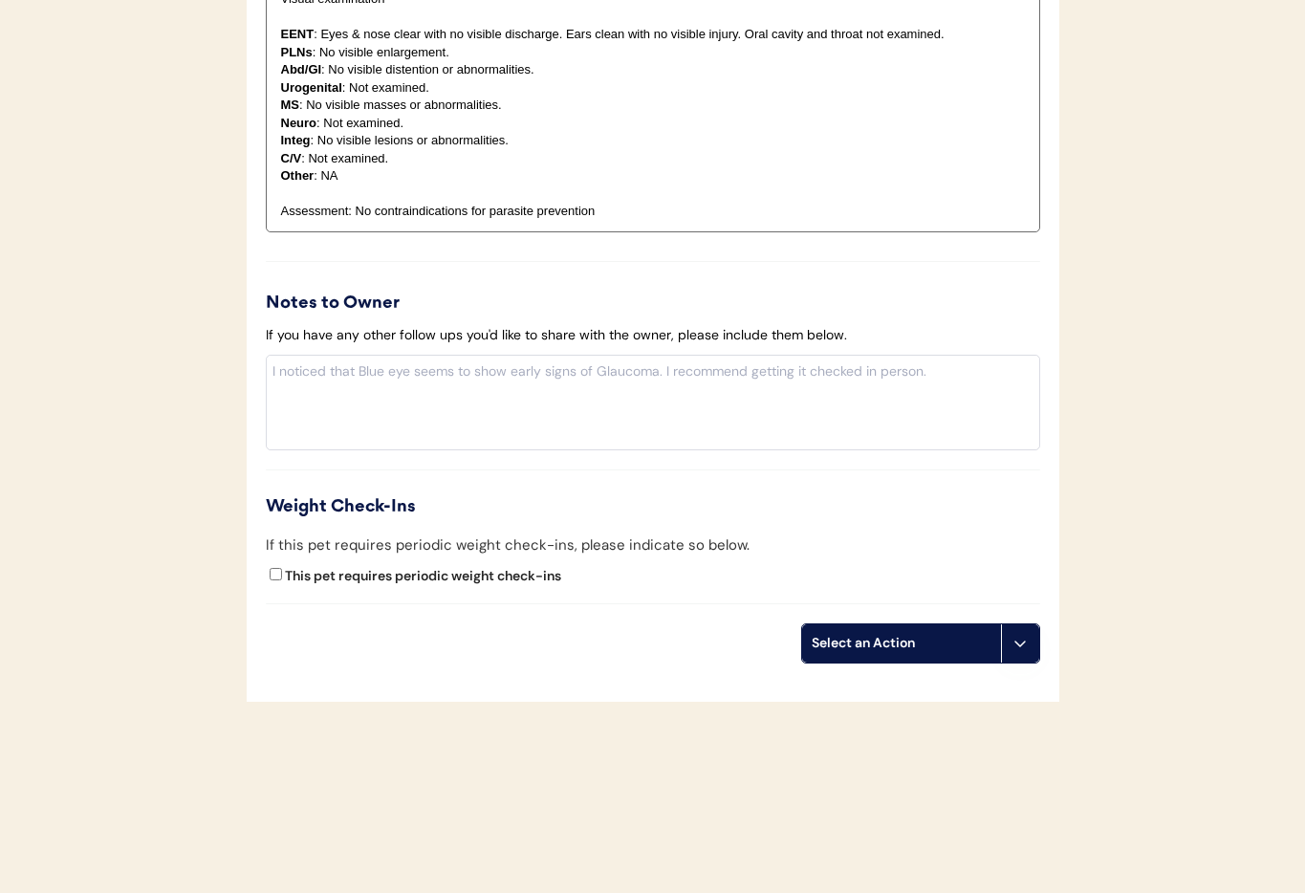
click at [1028, 647] on button at bounding box center [1020, 643] width 38 height 38
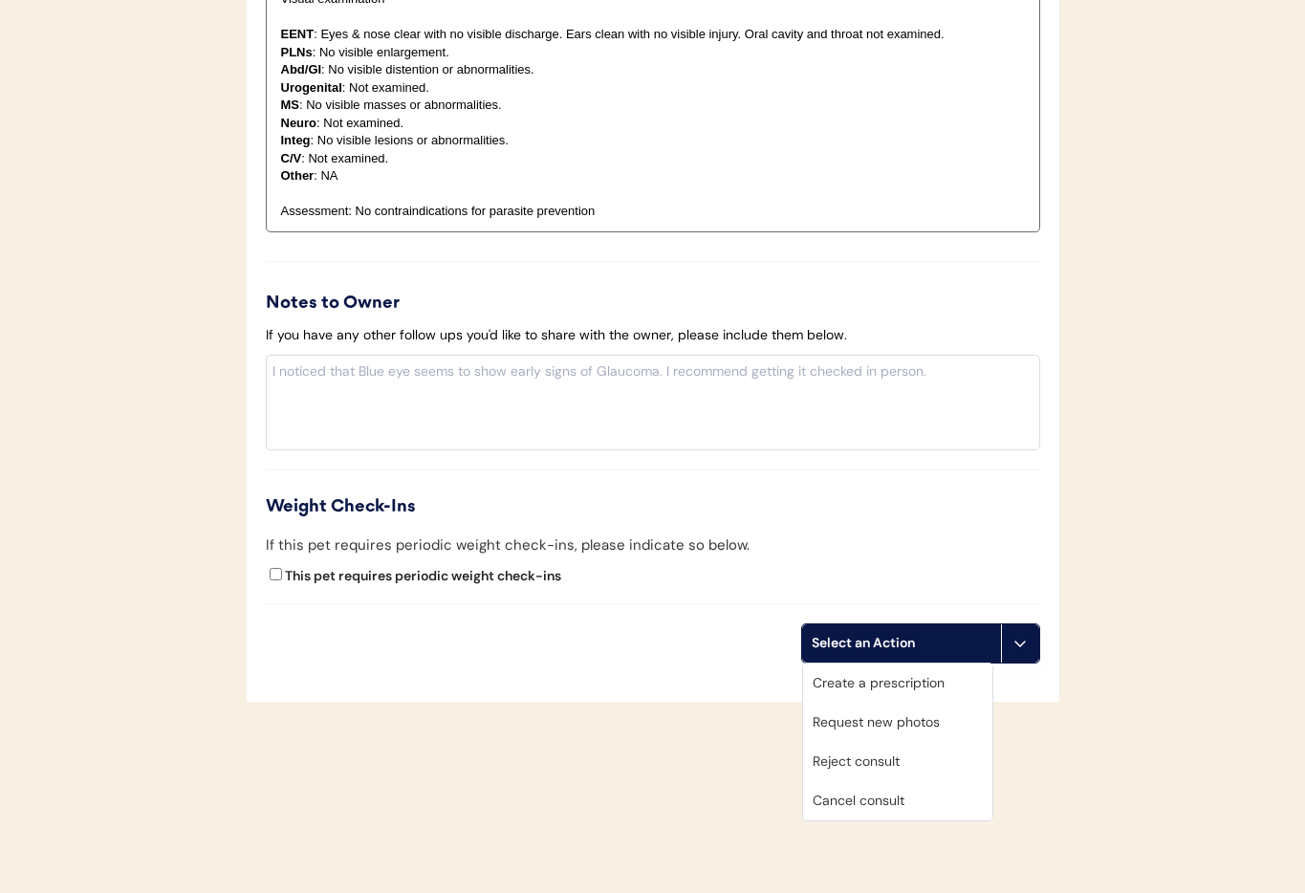
click at [938, 800] on div "Cancel consult" at bounding box center [897, 800] width 189 height 39
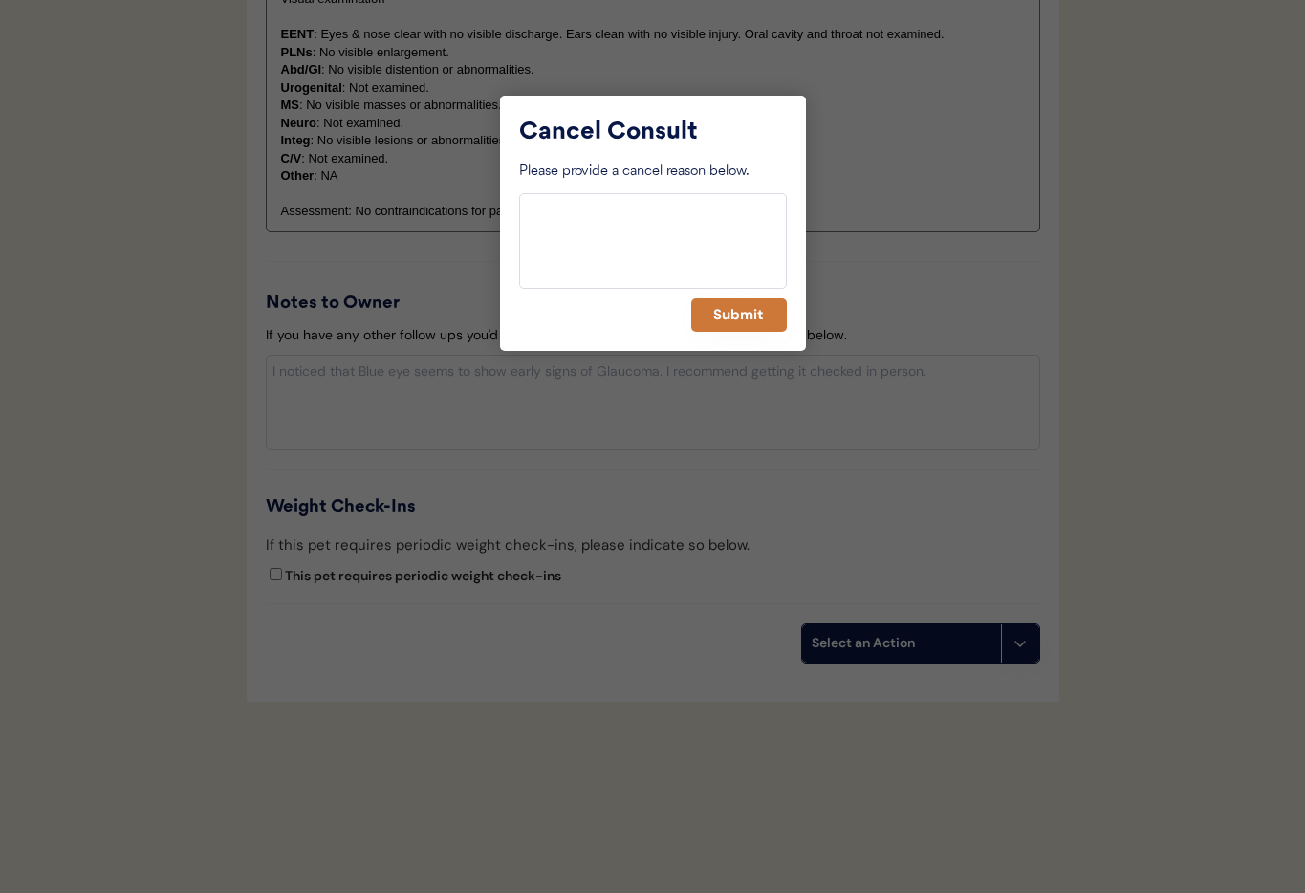
drag, startPoint x: 750, startPoint y: 313, endPoint x: 673, endPoint y: 314, distance: 77.4
click at [750, 313] on button "Submit" at bounding box center [739, 314] width 96 height 33
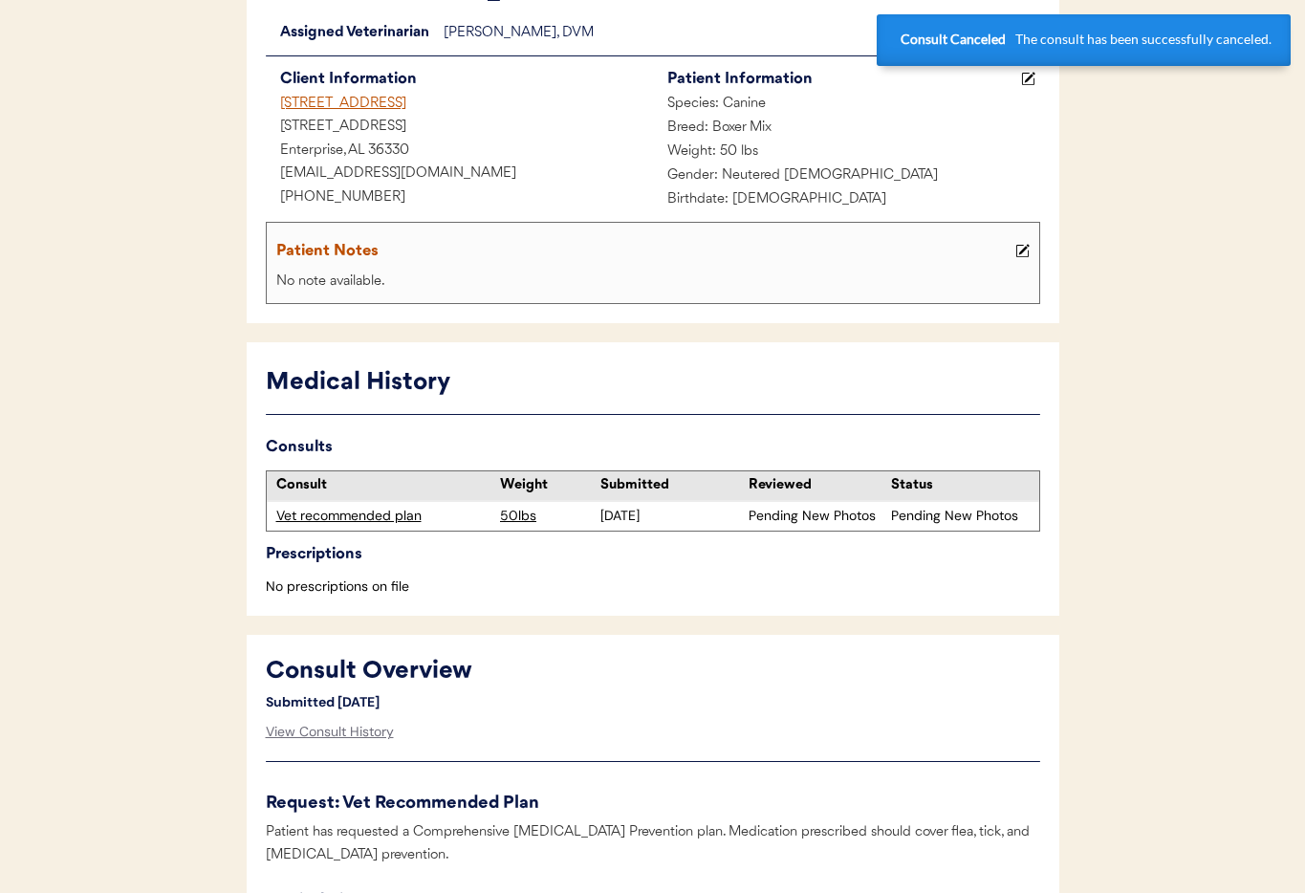
scroll to position [0, 0]
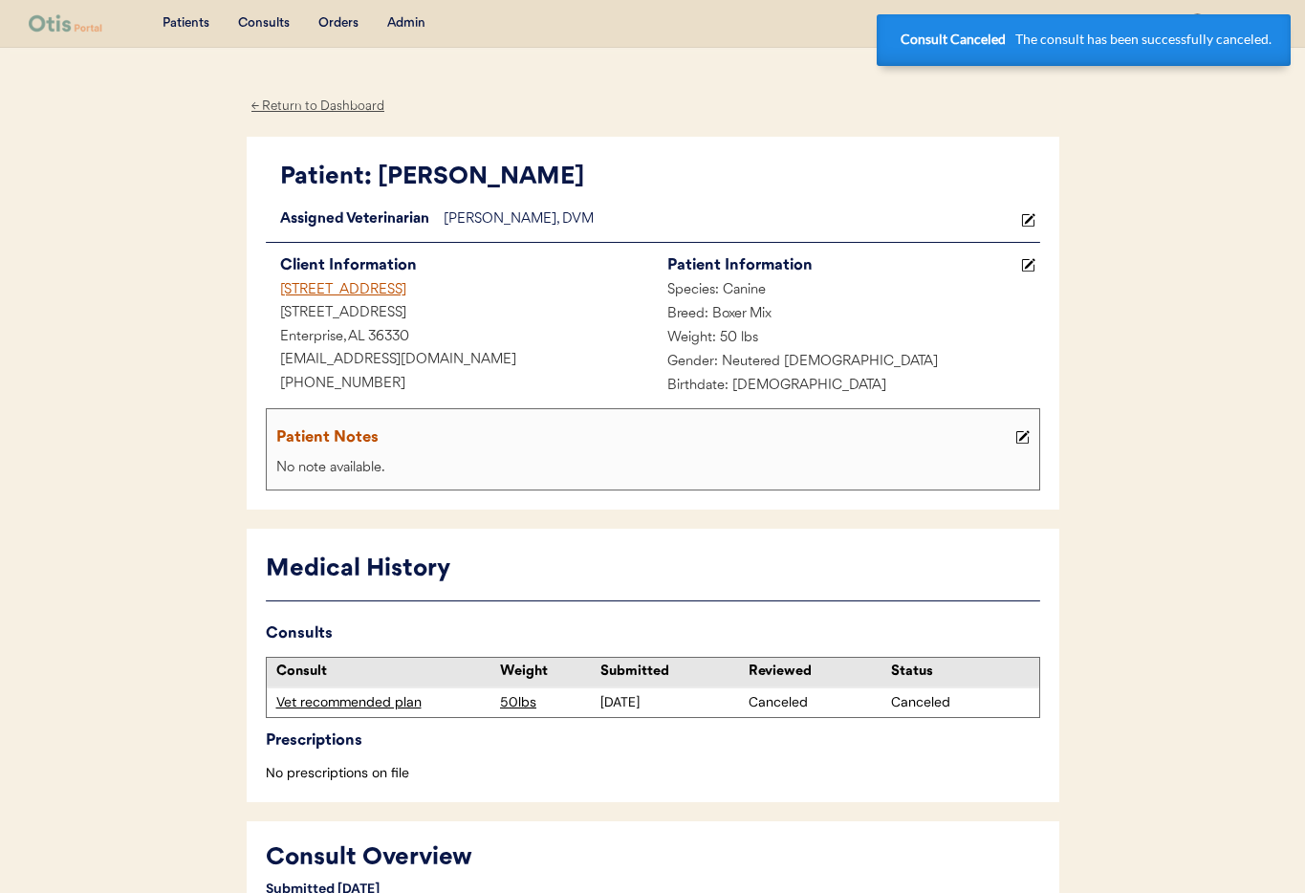
click at [357, 292] on div "102 Walnut Dr Enterprise AL" at bounding box center [459, 291] width 387 height 24
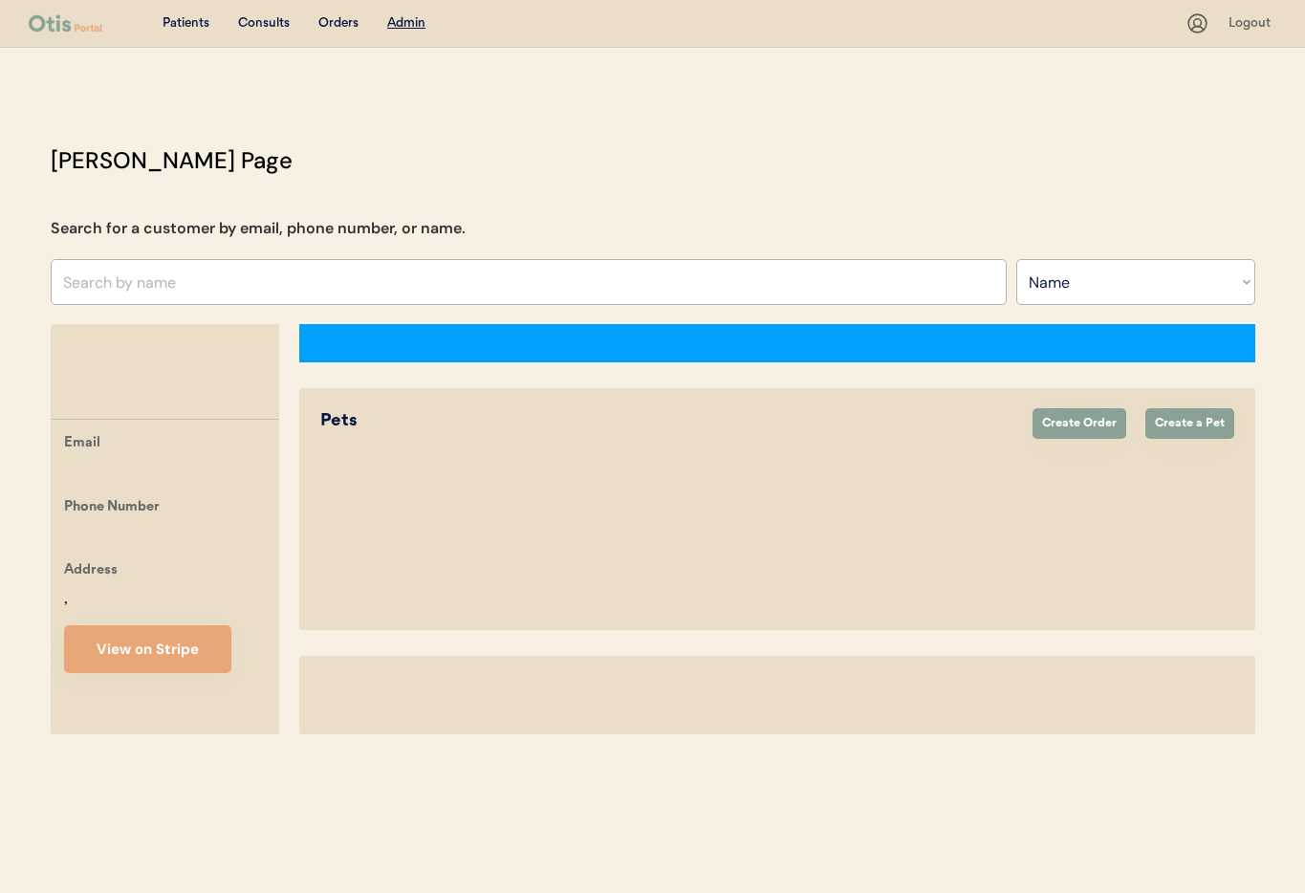
select select ""Name""
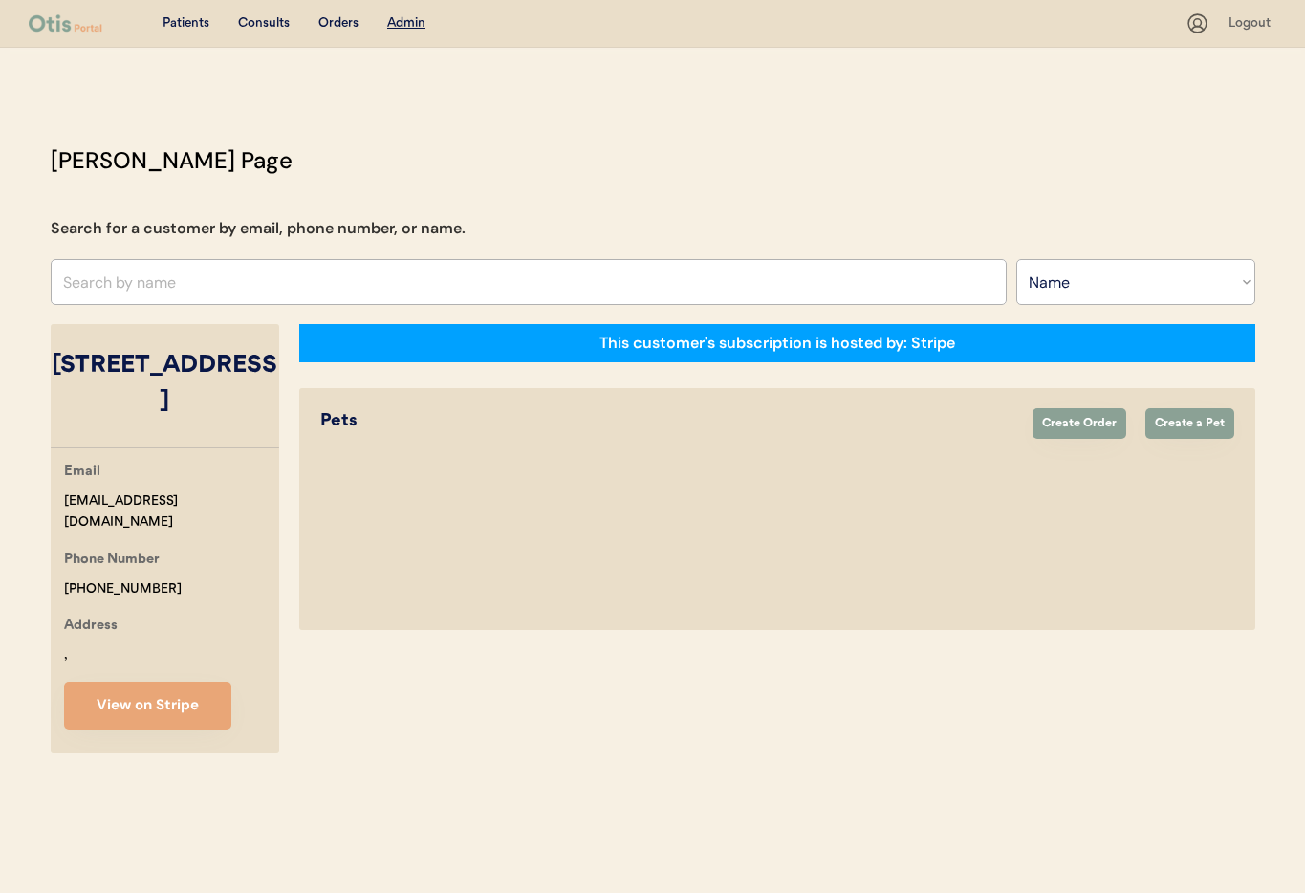
select select "true"
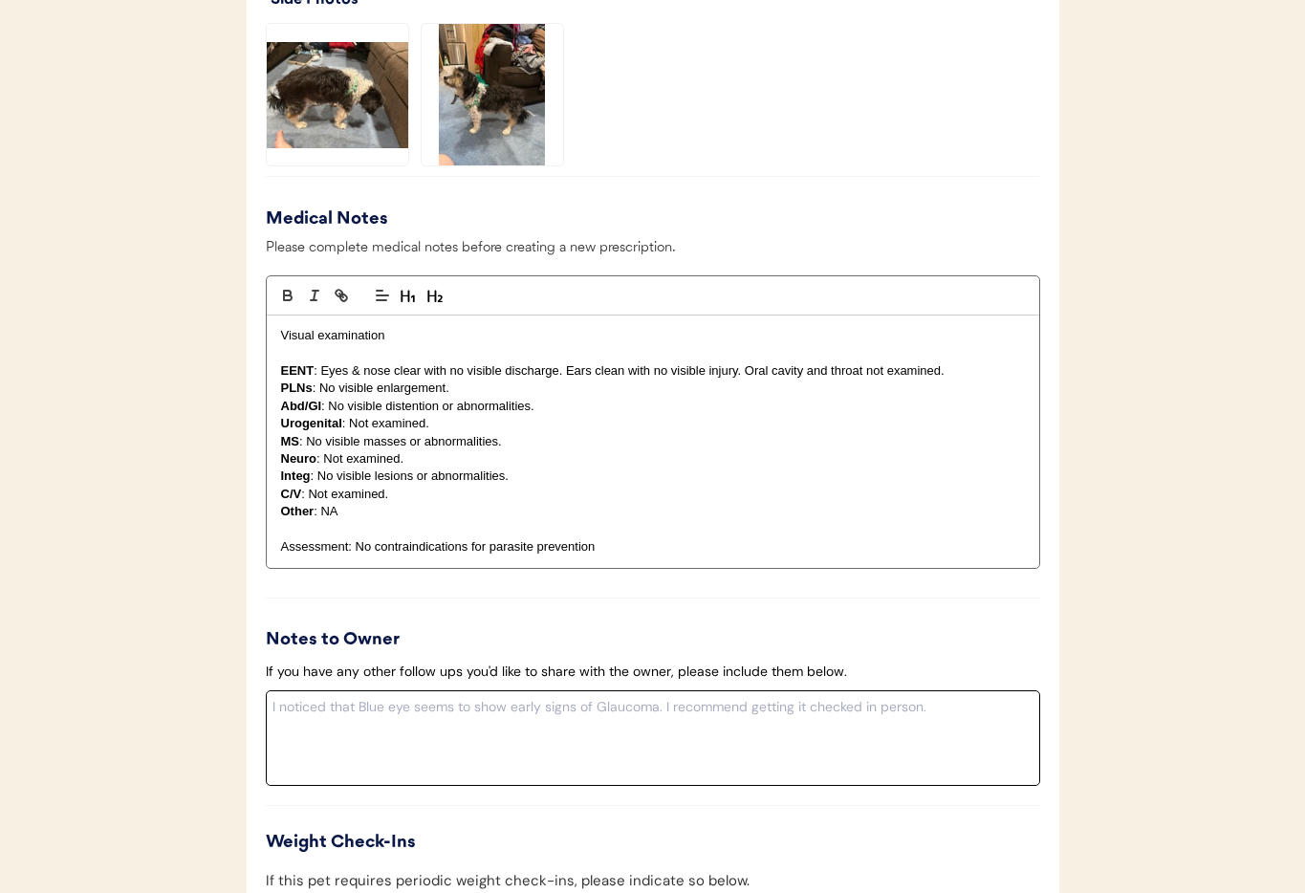
scroll to position [2113, 0]
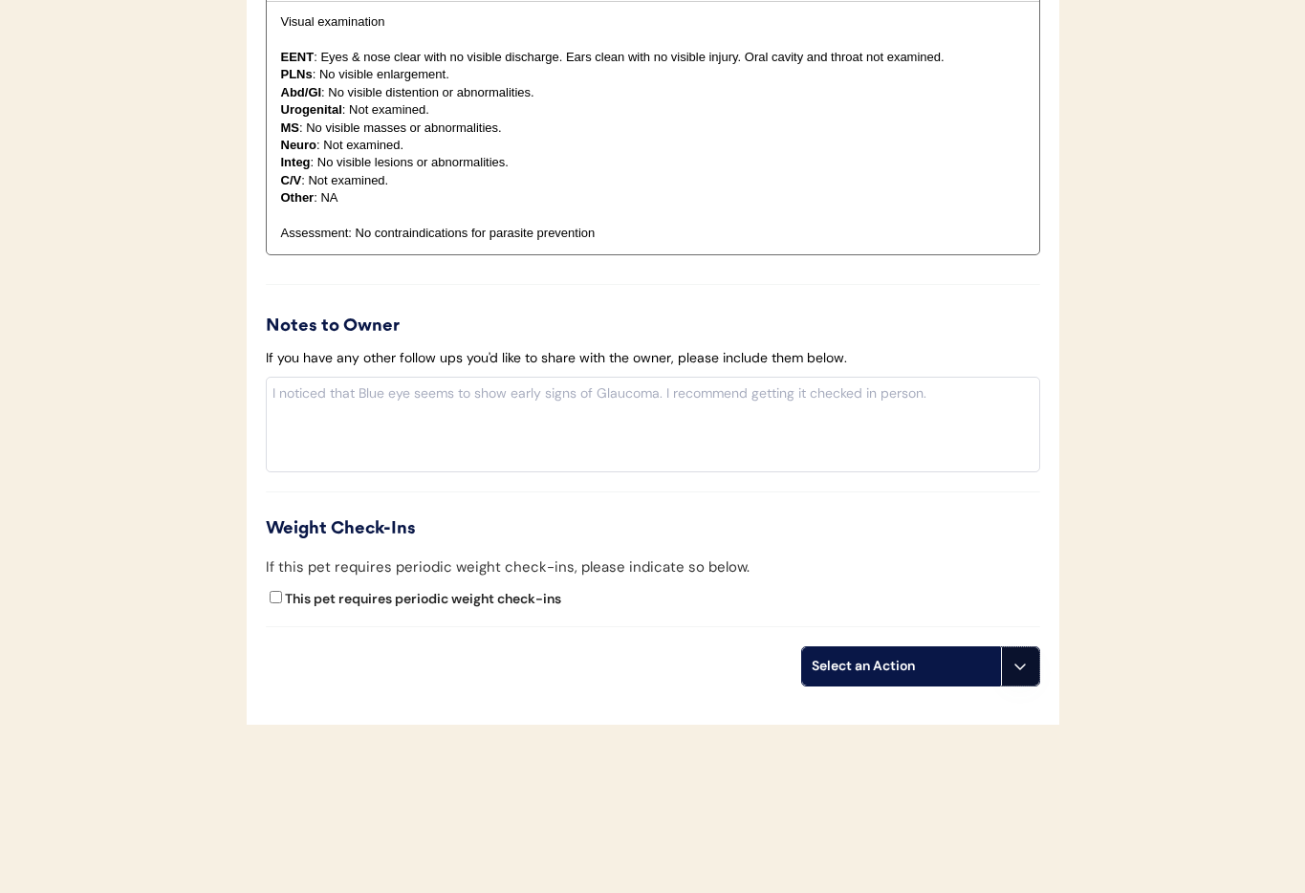
click at [1024, 659] on icon at bounding box center [1019, 666] width 15 height 15
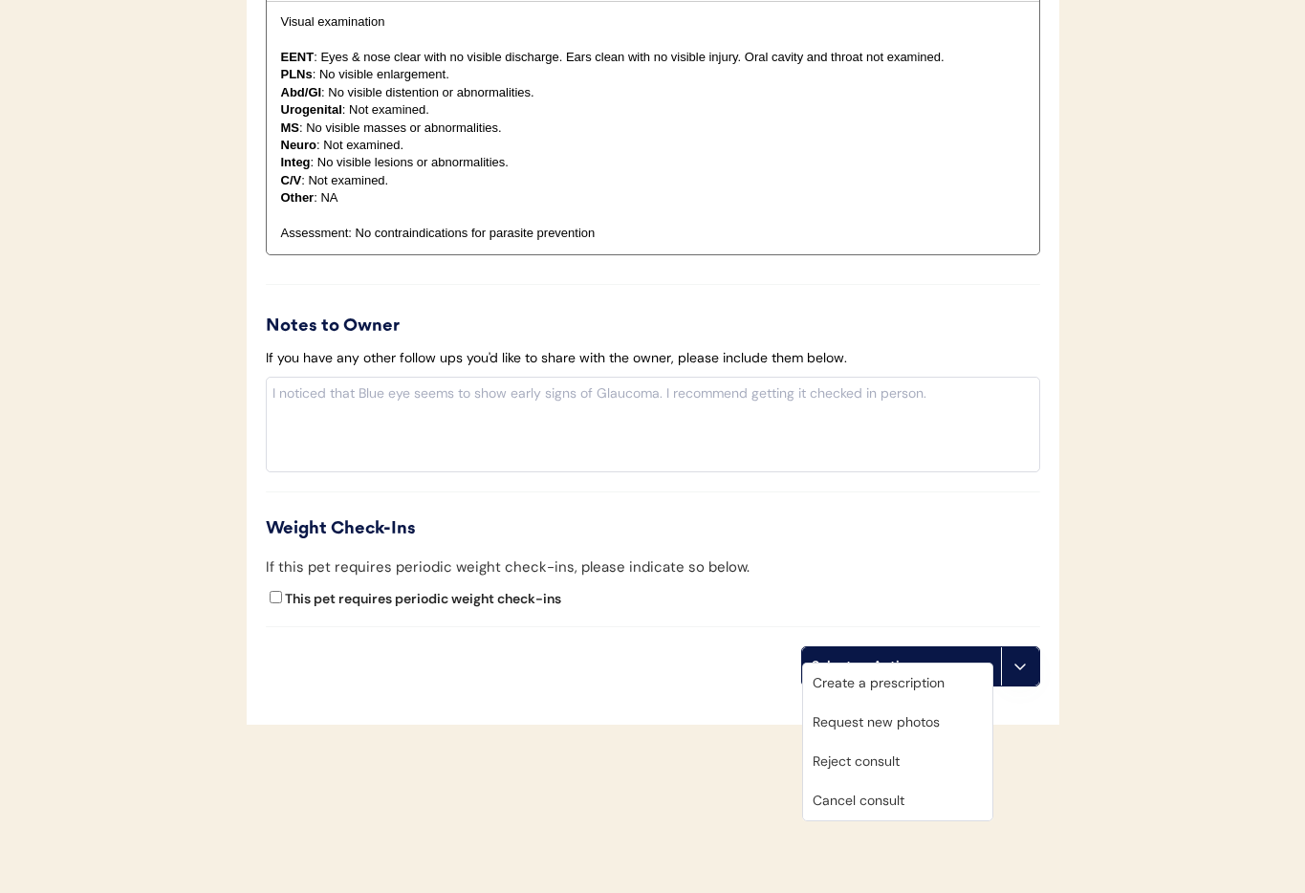
click at [903, 805] on div "Cancel consult" at bounding box center [897, 800] width 189 height 39
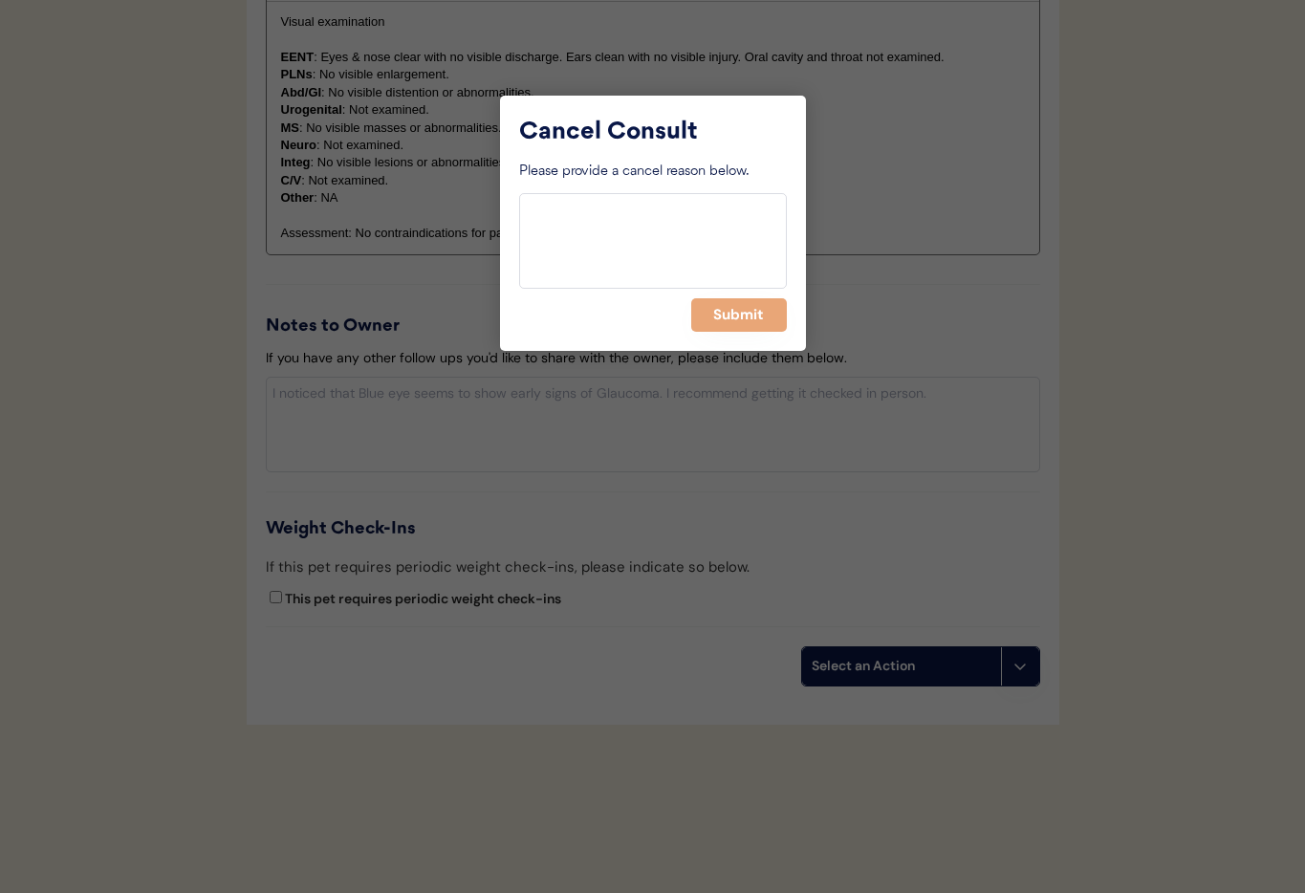
click at [734, 294] on div "Cancel Consult Please provide a cancel reason below. Submit" at bounding box center [653, 223] width 306 height 255
click at [736, 320] on button "Submit" at bounding box center [739, 314] width 96 height 33
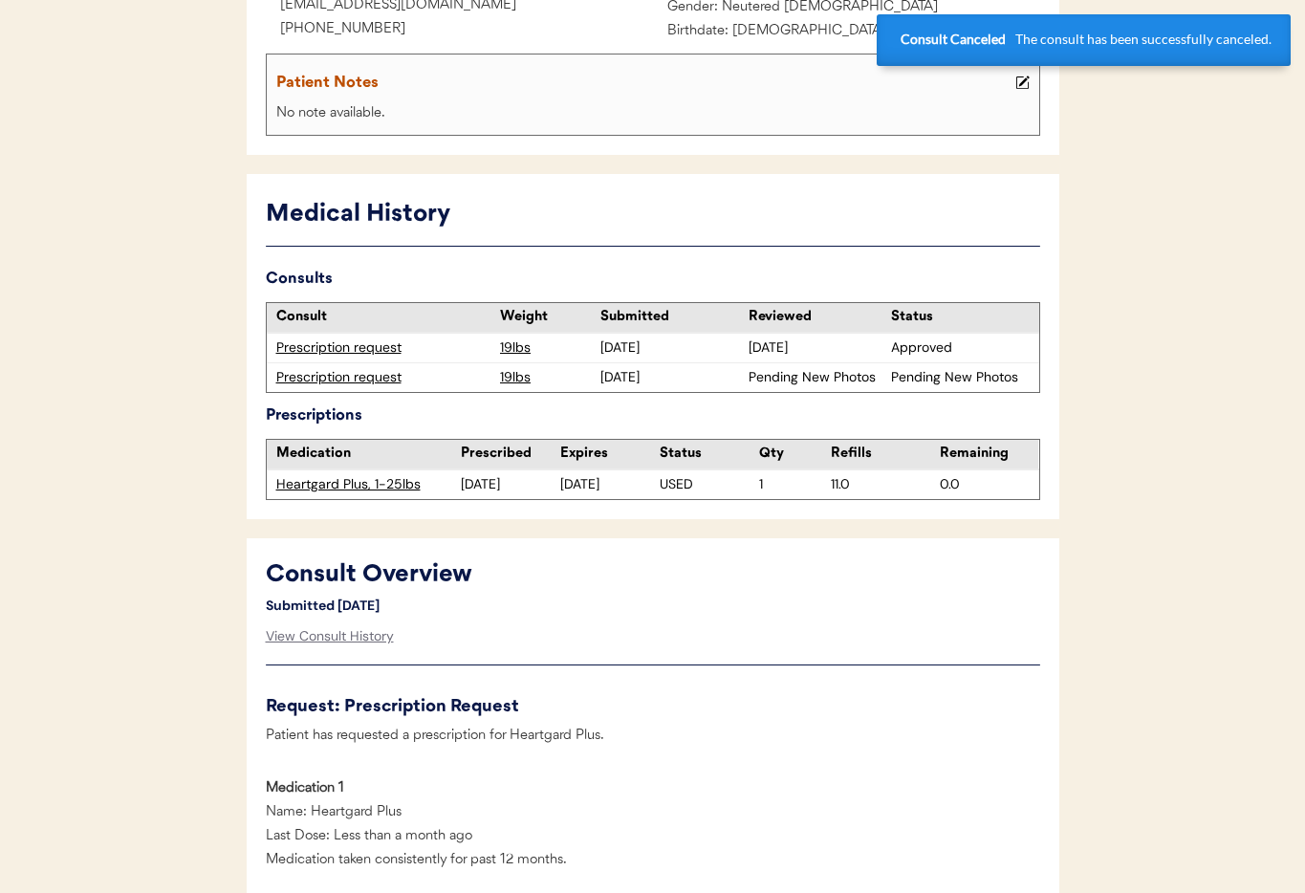
scroll to position [0, 0]
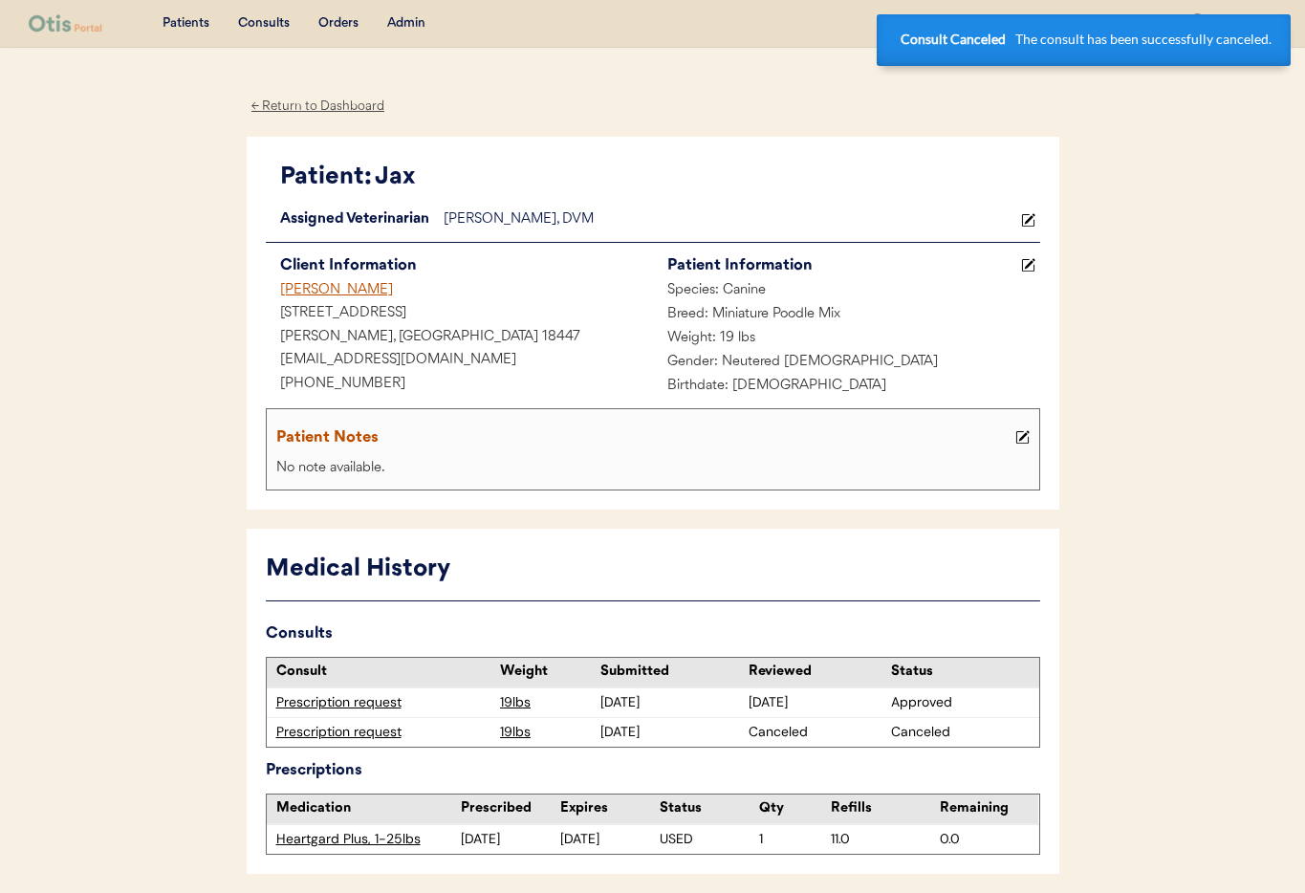
click at [327, 291] on div "Erin Rathbone" at bounding box center [459, 291] width 387 height 24
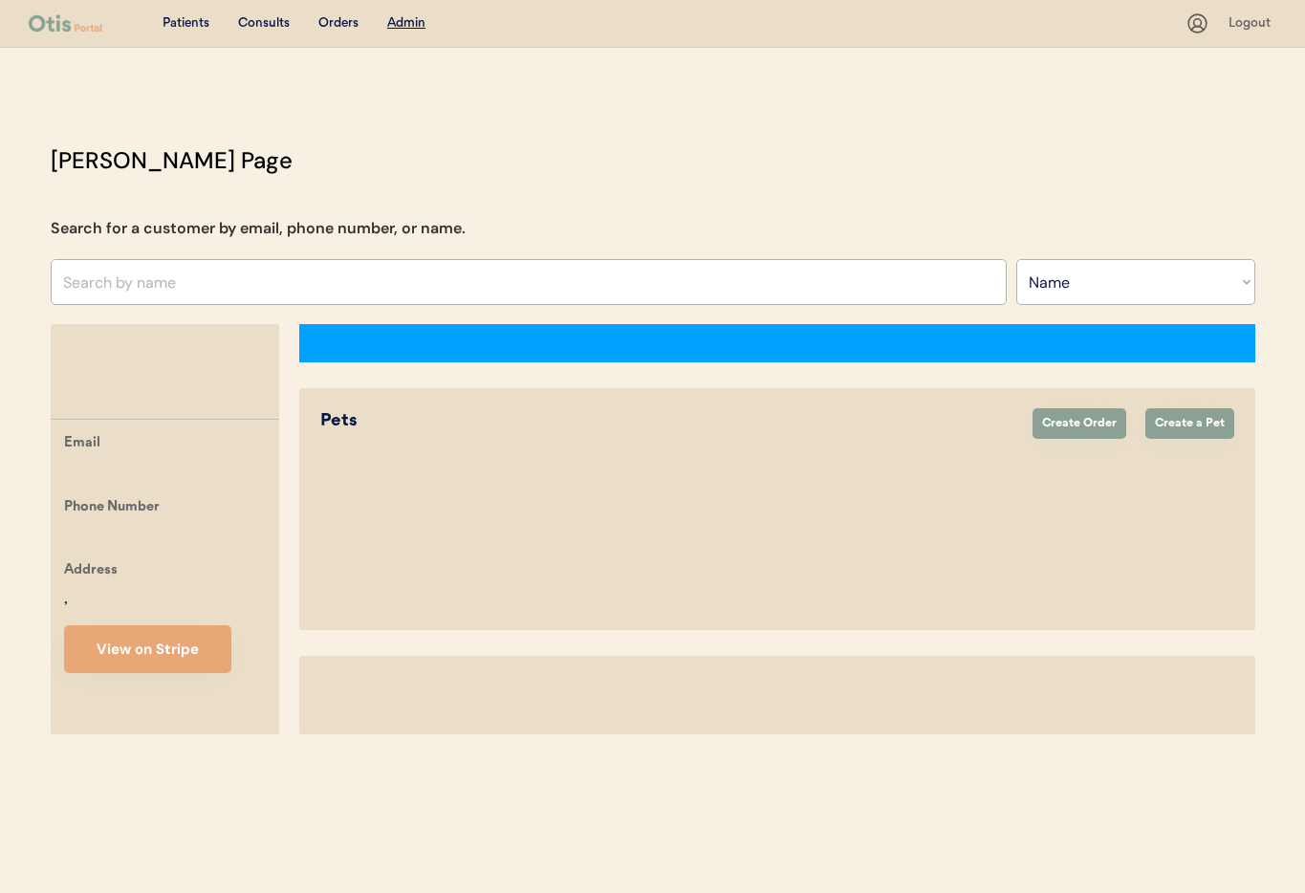
select select ""Name""
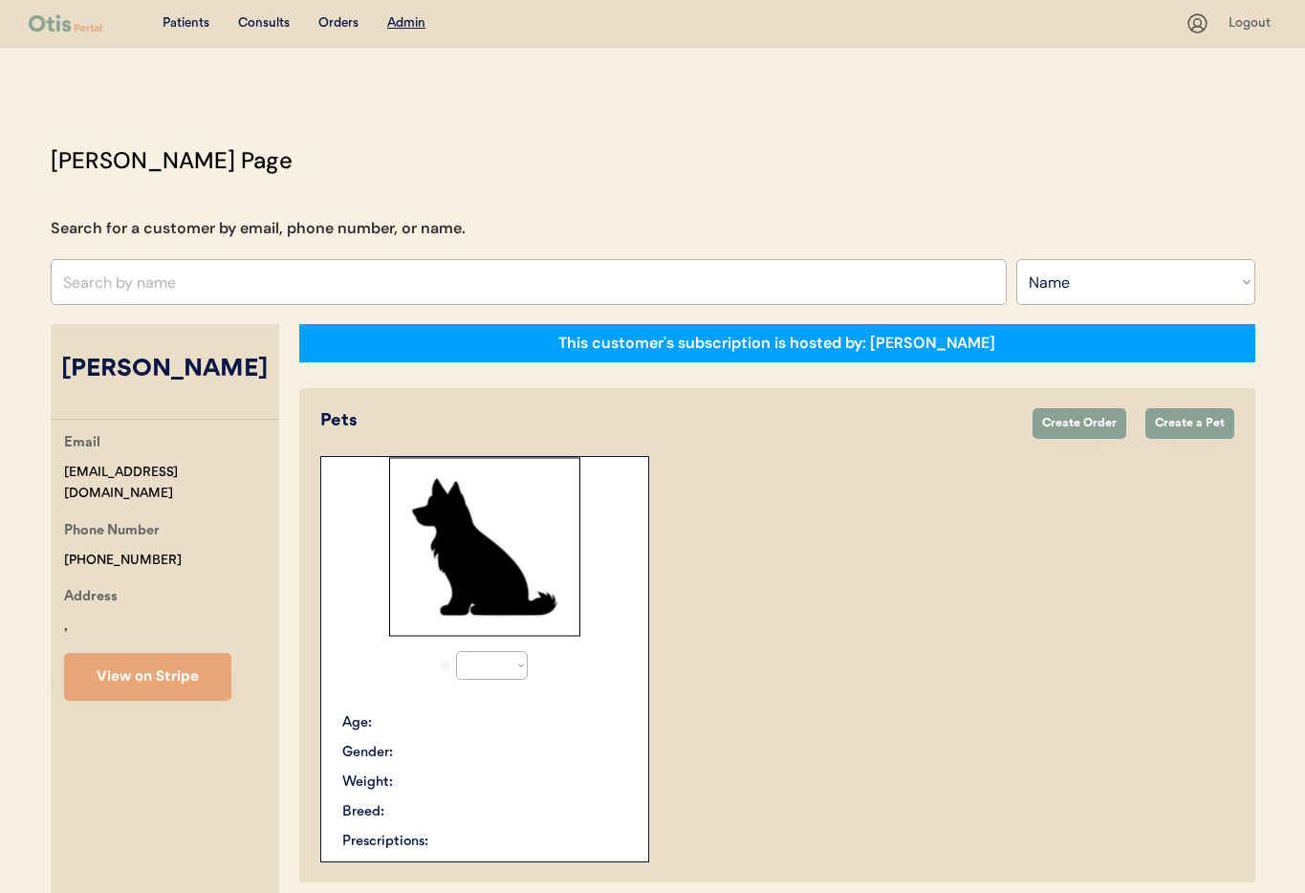
select select "true"
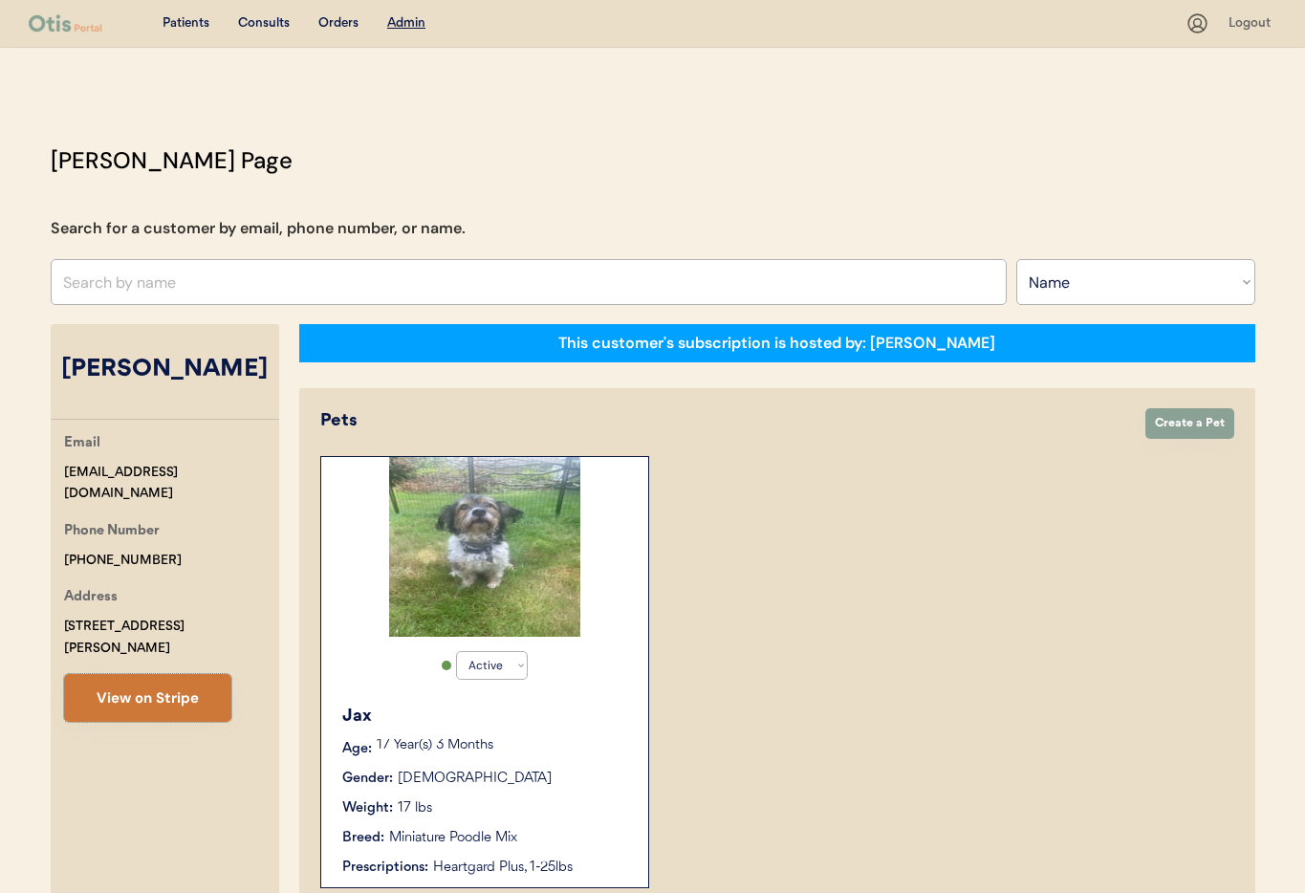
click at [129, 689] on button "View on Stripe" at bounding box center [147, 698] width 167 height 48
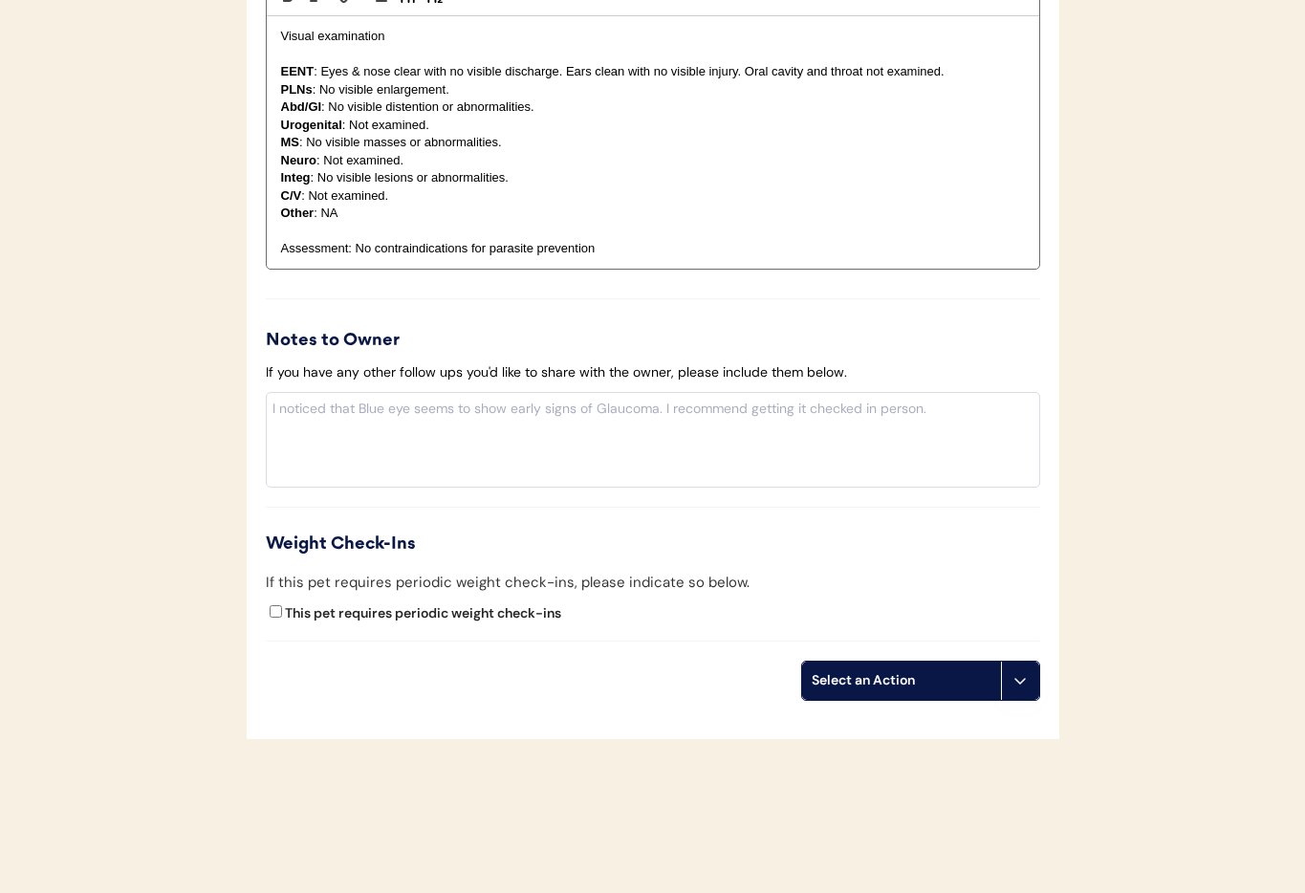
scroll to position [2026, 0]
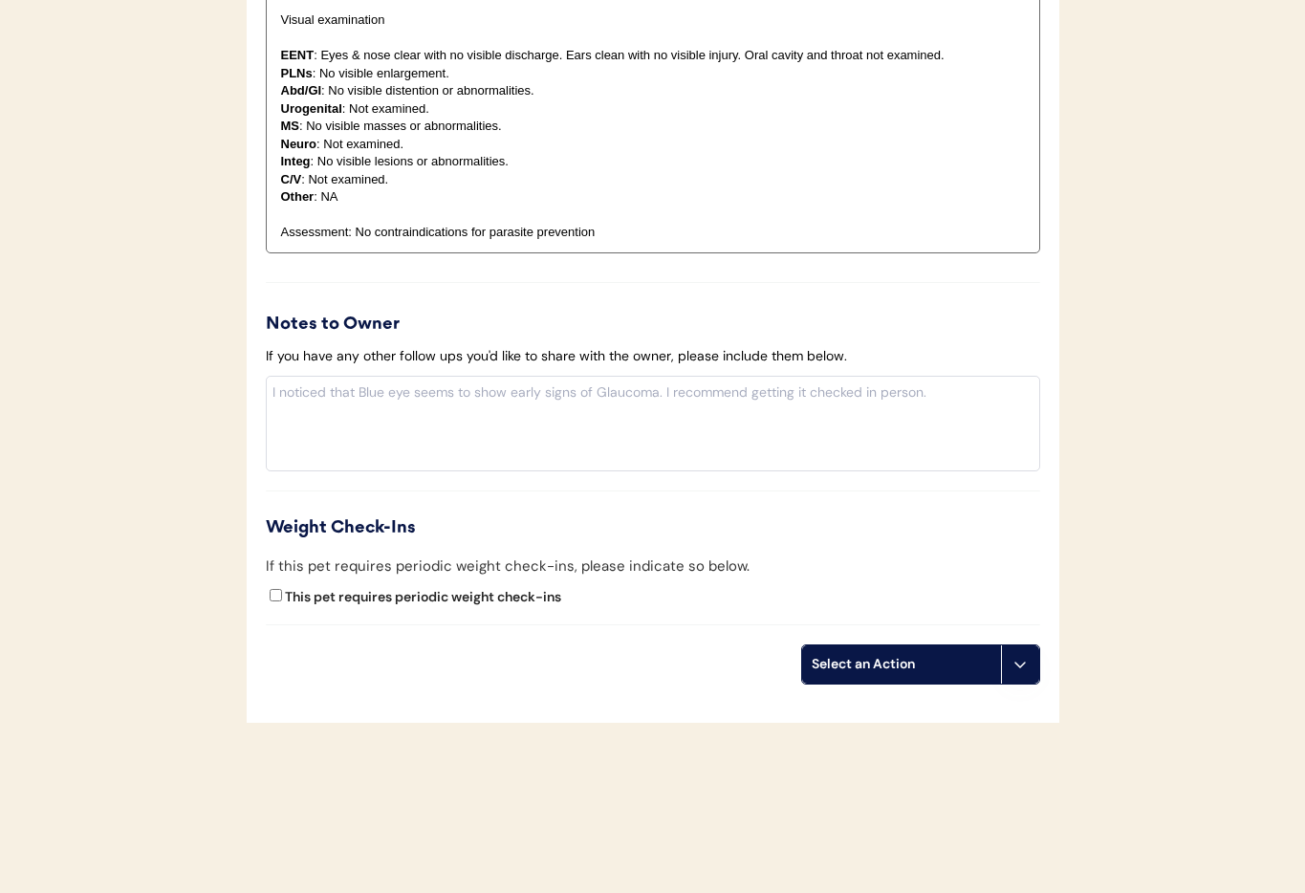
click at [1009, 645] on button at bounding box center [1020, 664] width 38 height 38
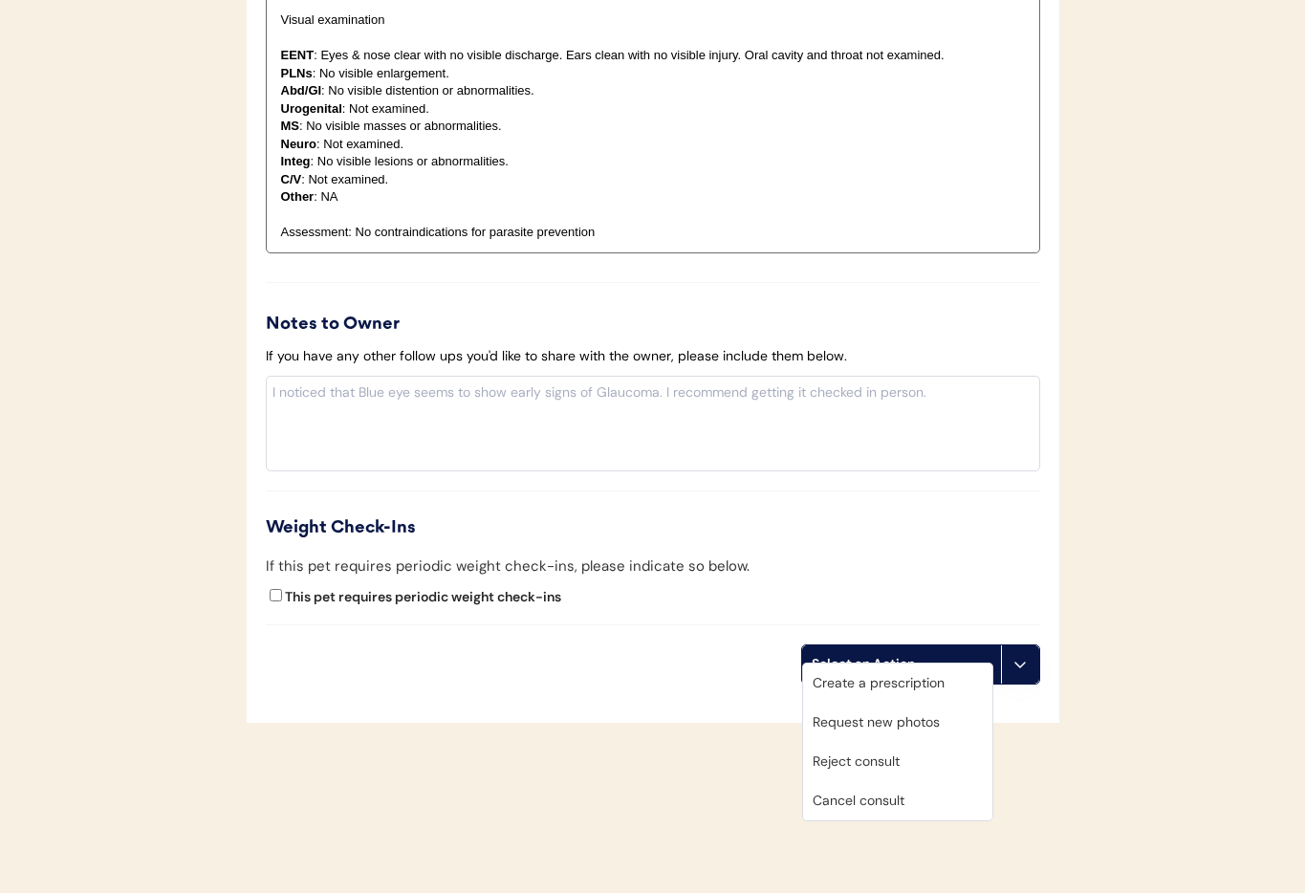
click at [910, 800] on div "Cancel consult" at bounding box center [897, 800] width 189 height 39
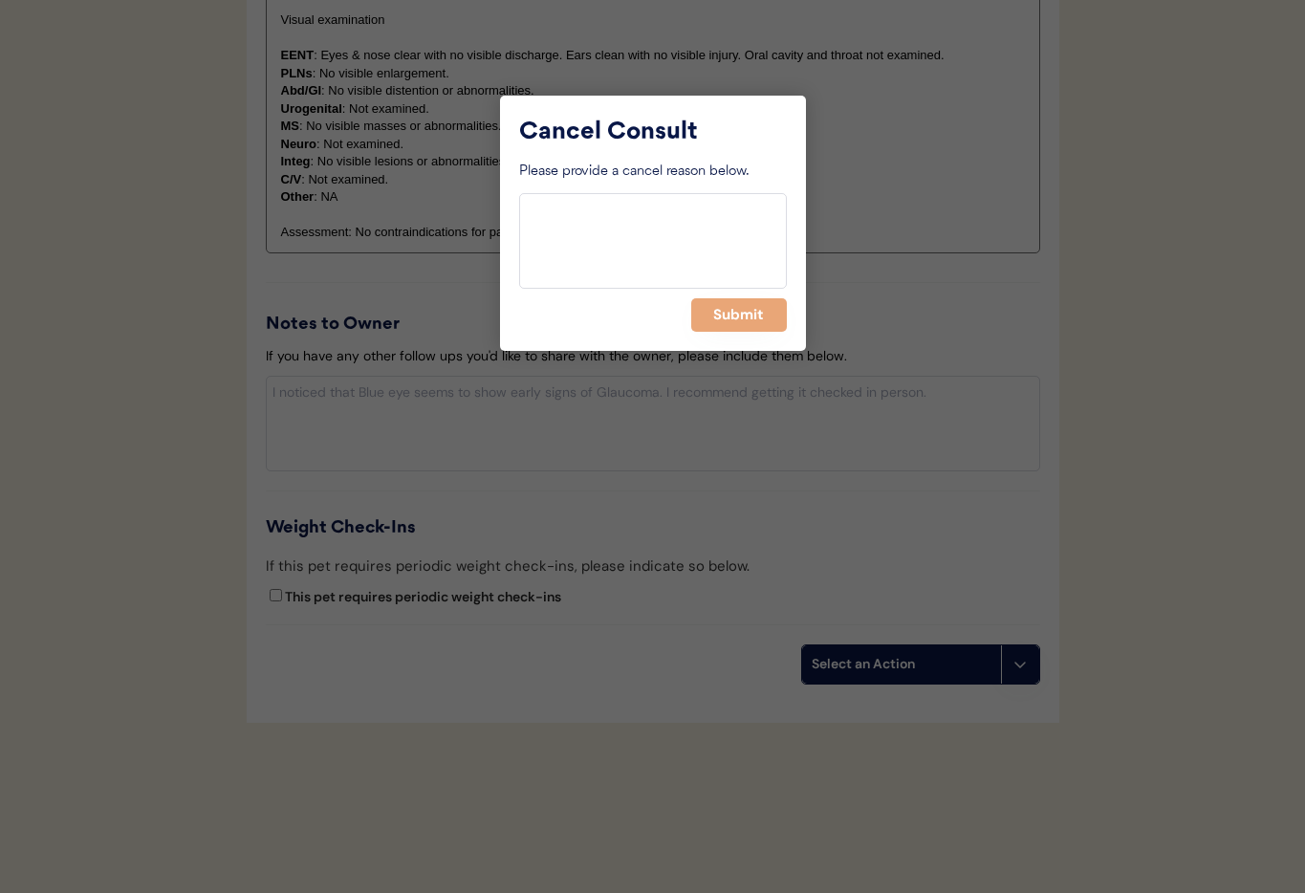
click at [728, 292] on div "Cancel Consult Please provide a cancel reason below. Submit" at bounding box center [653, 223] width 306 height 255
click at [716, 323] on button "Submit" at bounding box center [739, 314] width 96 height 33
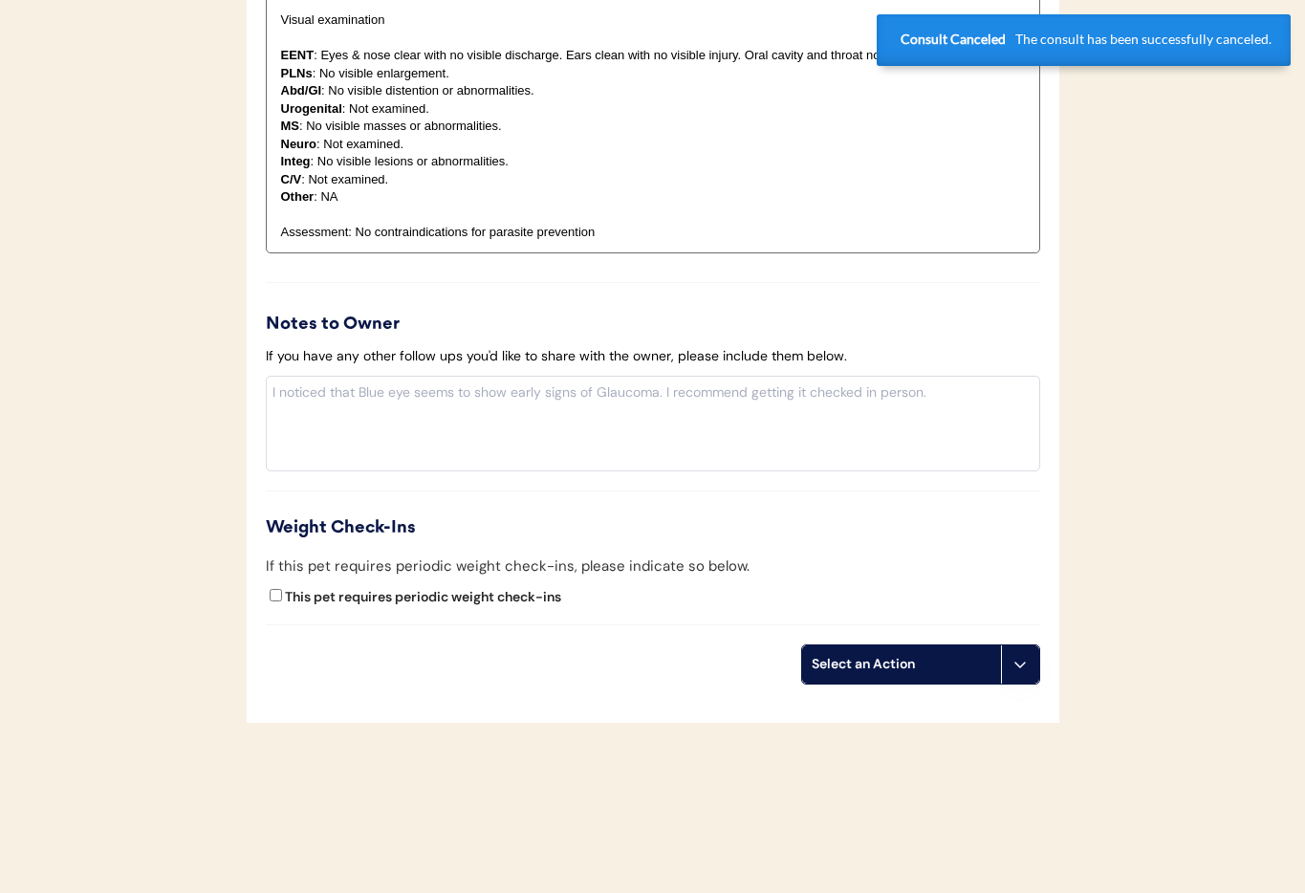
scroll to position [1345, 0]
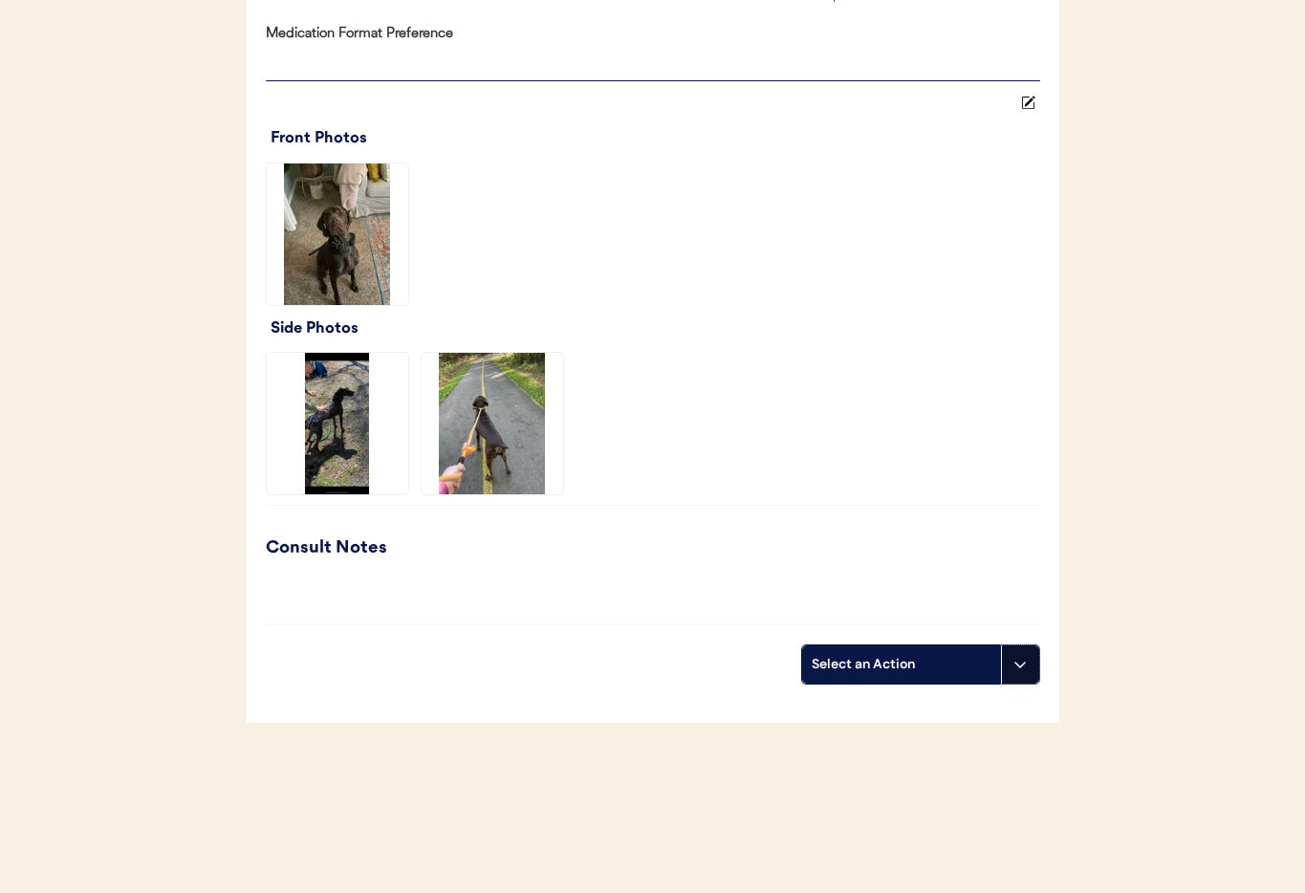
drag, startPoint x: 1008, startPoint y: 641, endPoint x: 1016, endPoint y: 634, distance: 10.8
click at [1008, 645] on button at bounding box center [1020, 664] width 38 height 38
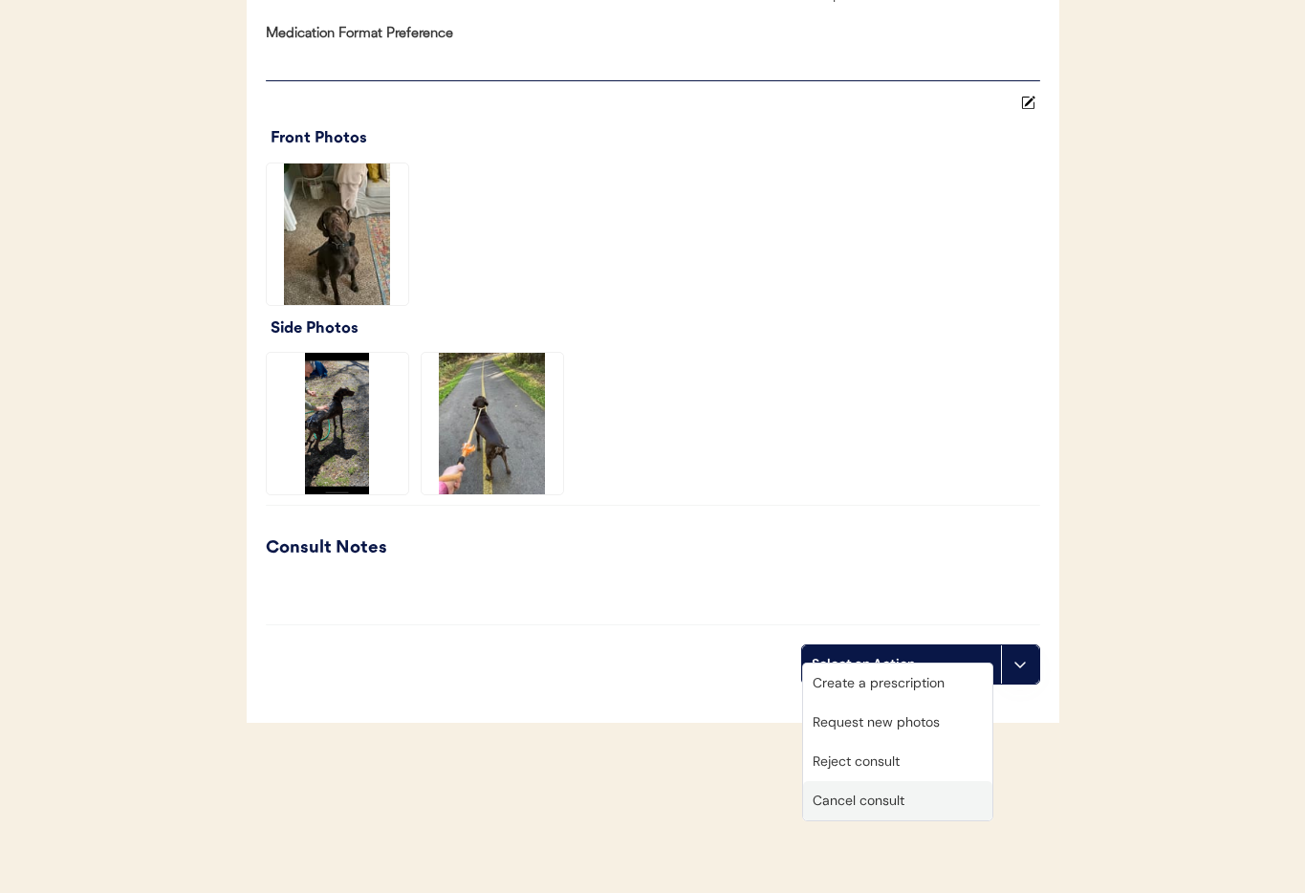
click at [911, 788] on div "Cancel consult" at bounding box center [897, 800] width 189 height 39
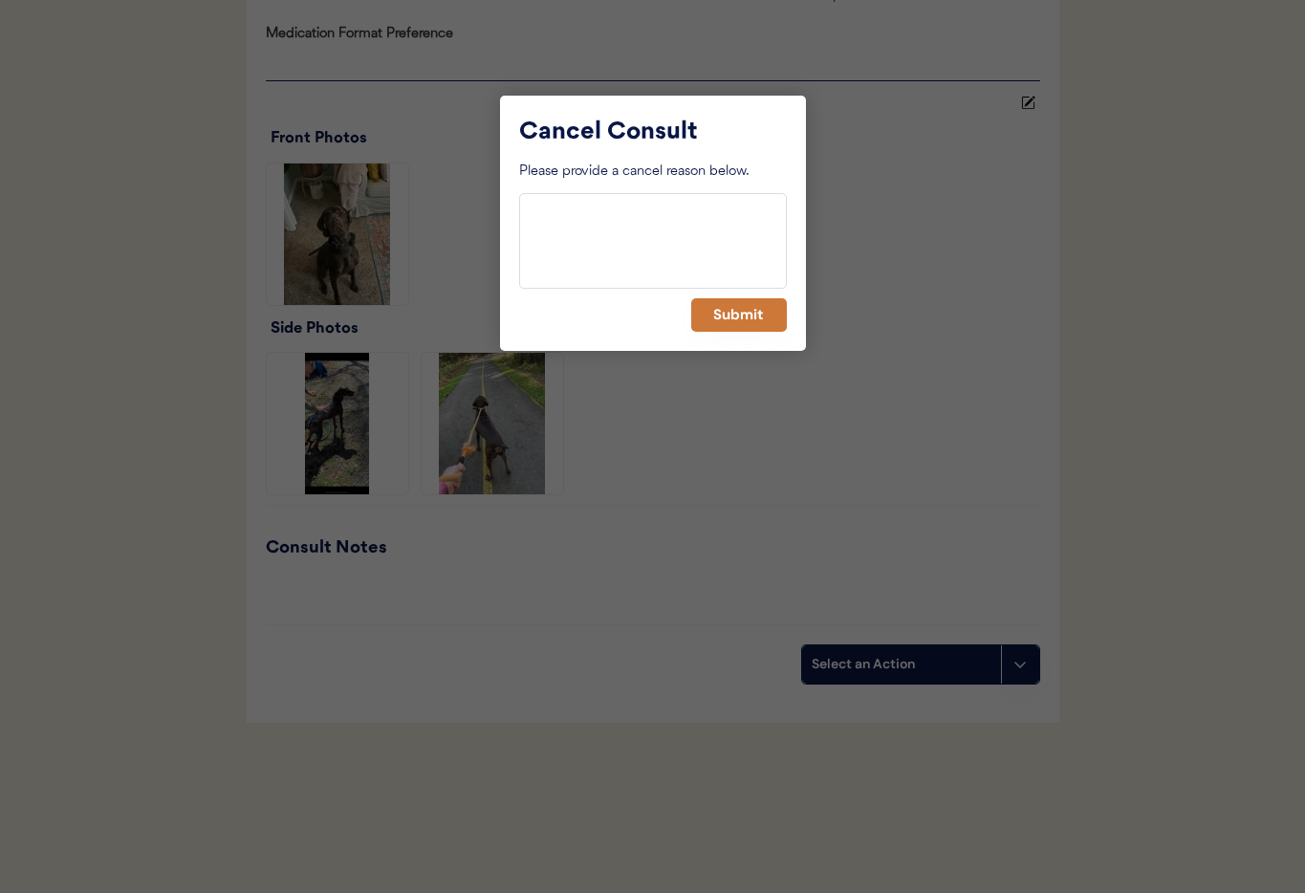
click at [706, 310] on button "Submit" at bounding box center [739, 314] width 96 height 33
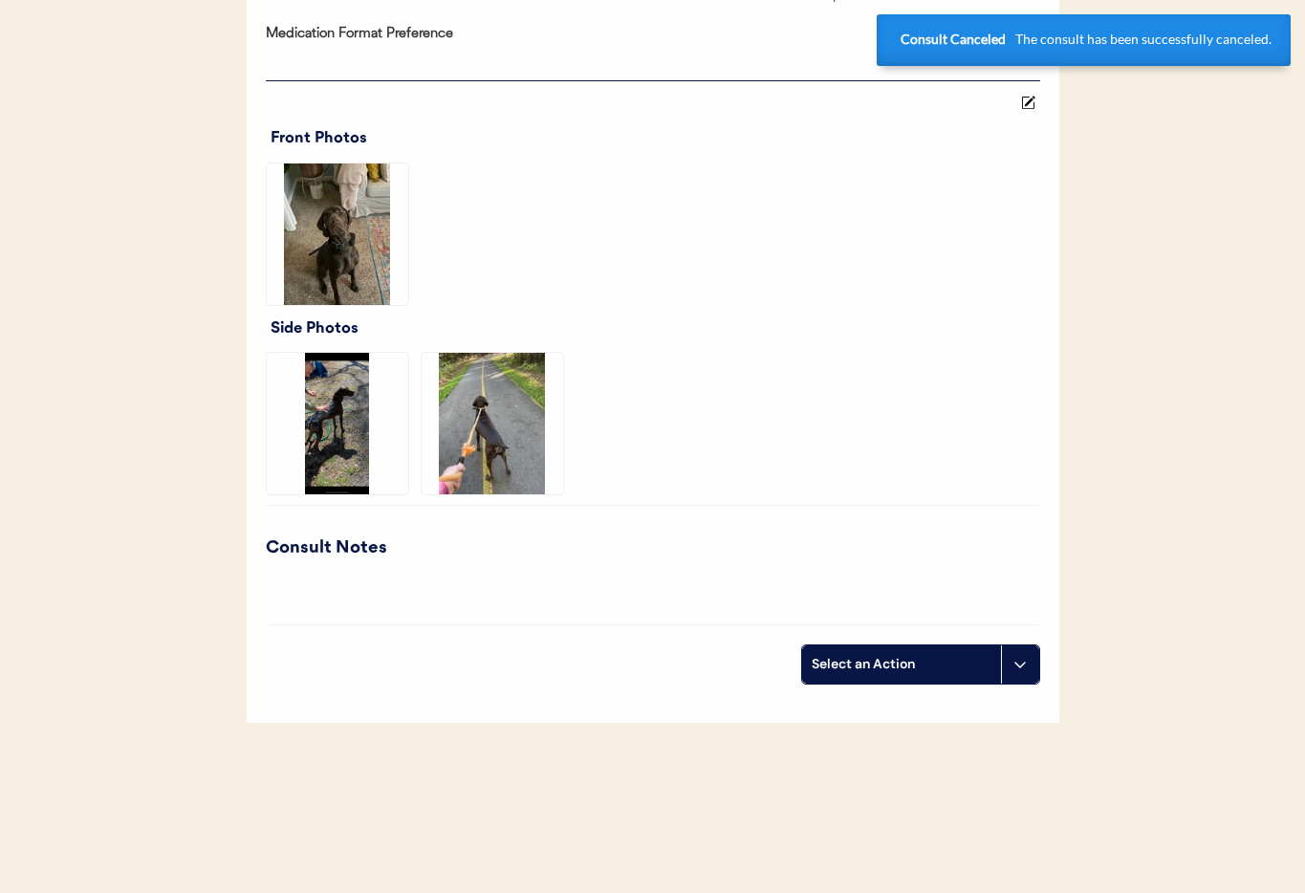
scroll to position [0, 0]
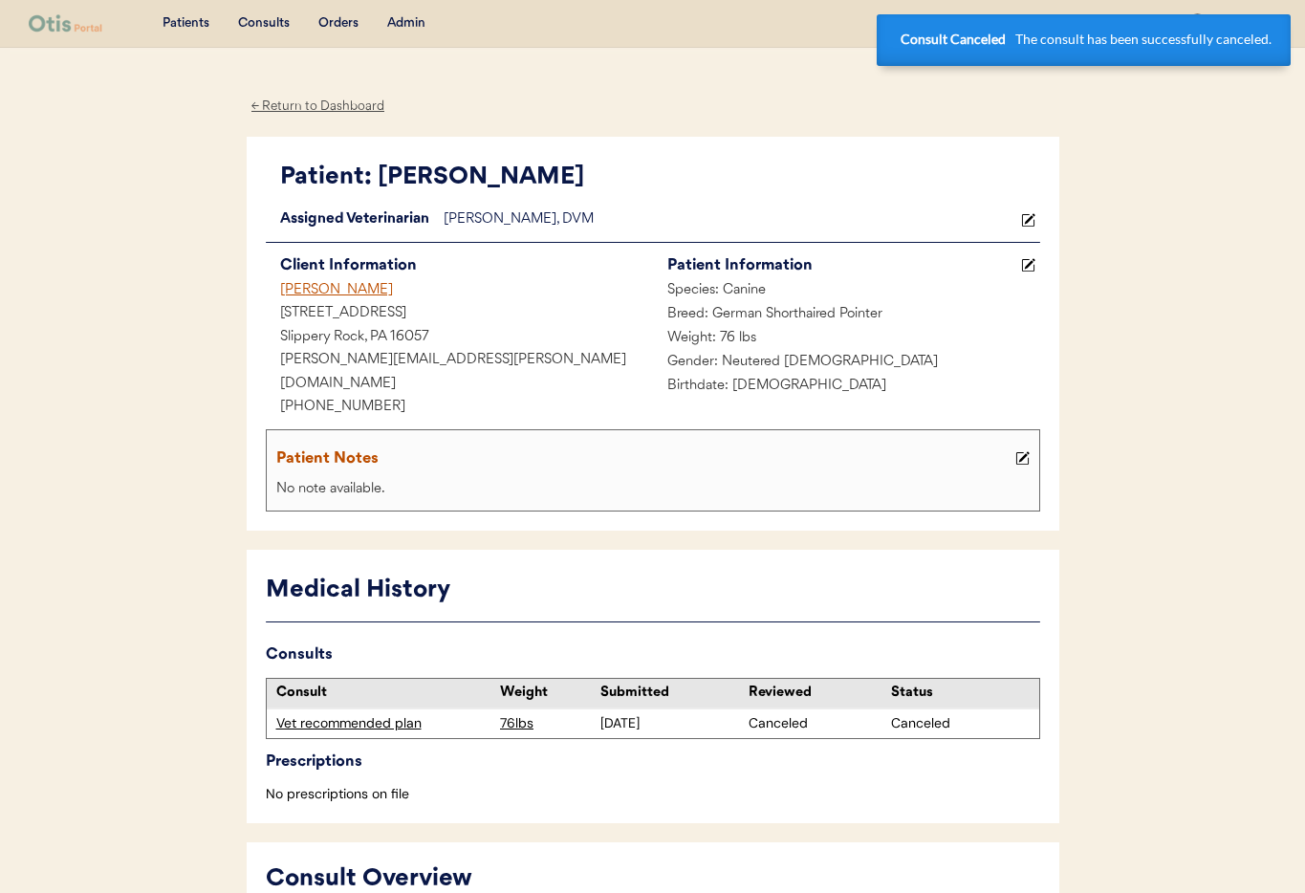
click at [317, 292] on div "Candice Vincent" at bounding box center [459, 291] width 387 height 24
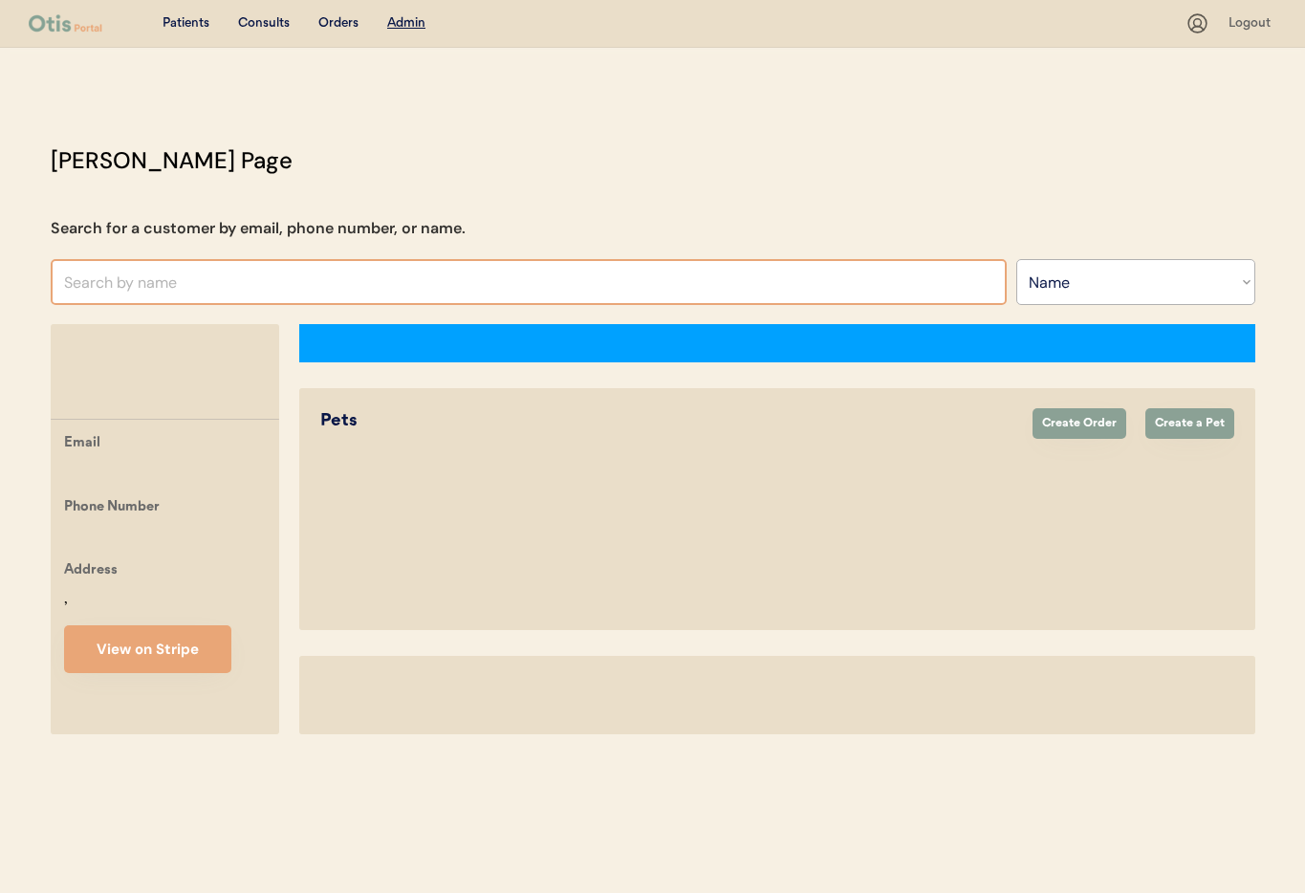
select select ""Name""
select select "true"
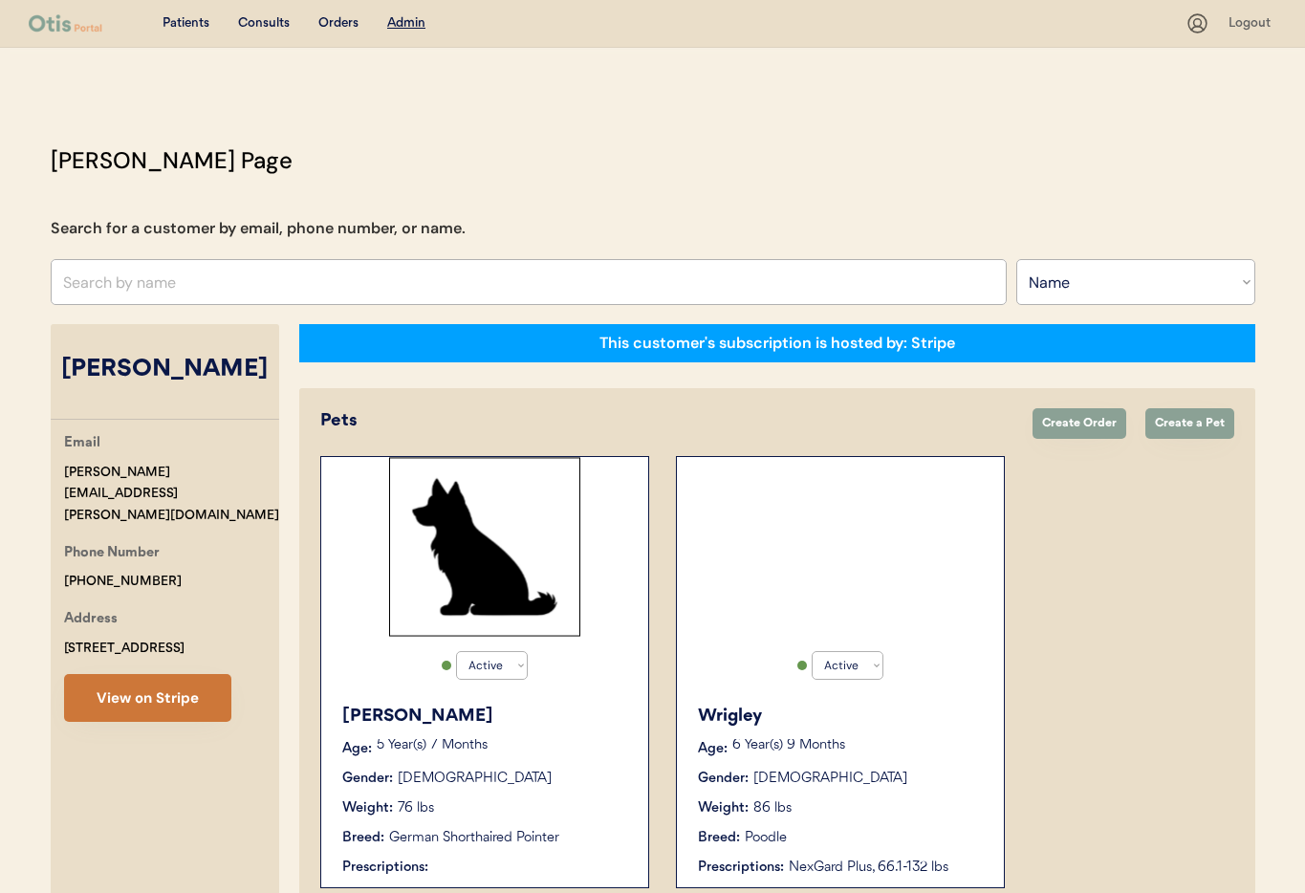
click at [123, 684] on button "View on Stripe" at bounding box center [147, 698] width 167 height 48
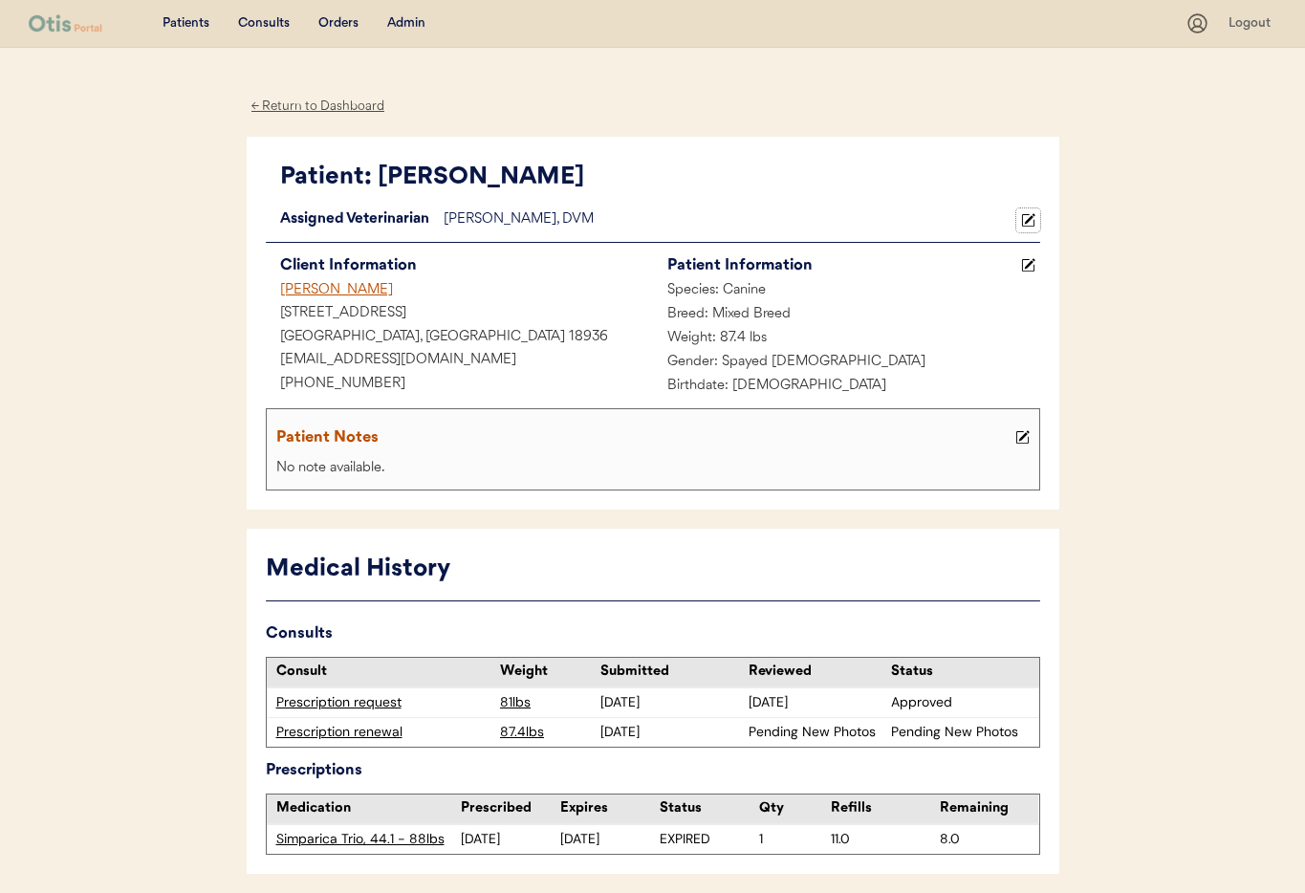
click at [1029, 218] on use at bounding box center [1027, 219] width 13 height 13
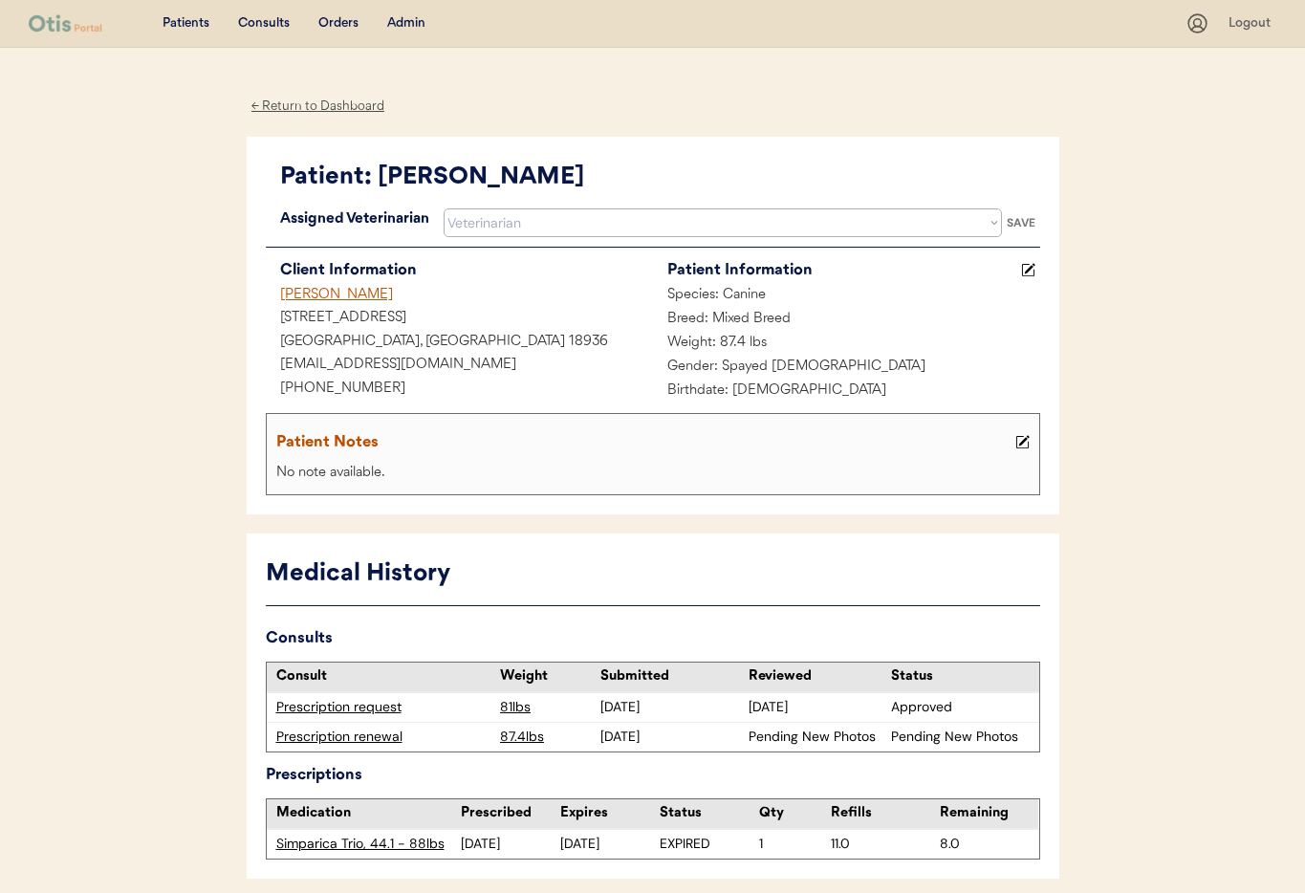
click at [641, 233] on select "Veterinarian [PERSON_NAME] [PERSON_NAME] [PERSON_NAME]" at bounding box center [723, 222] width 558 height 29
select select ""1348695171700984260__LOOKUP__1759338682901x585269581670902800""
click at [444, 208] on select "Veterinarian Erin Belleville Hillary Braverman Kit Warren Scott Perry" at bounding box center [723, 222] width 558 height 29
click at [1023, 219] on div "SAVE" at bounding box center [1021, 222] width 38 height 11
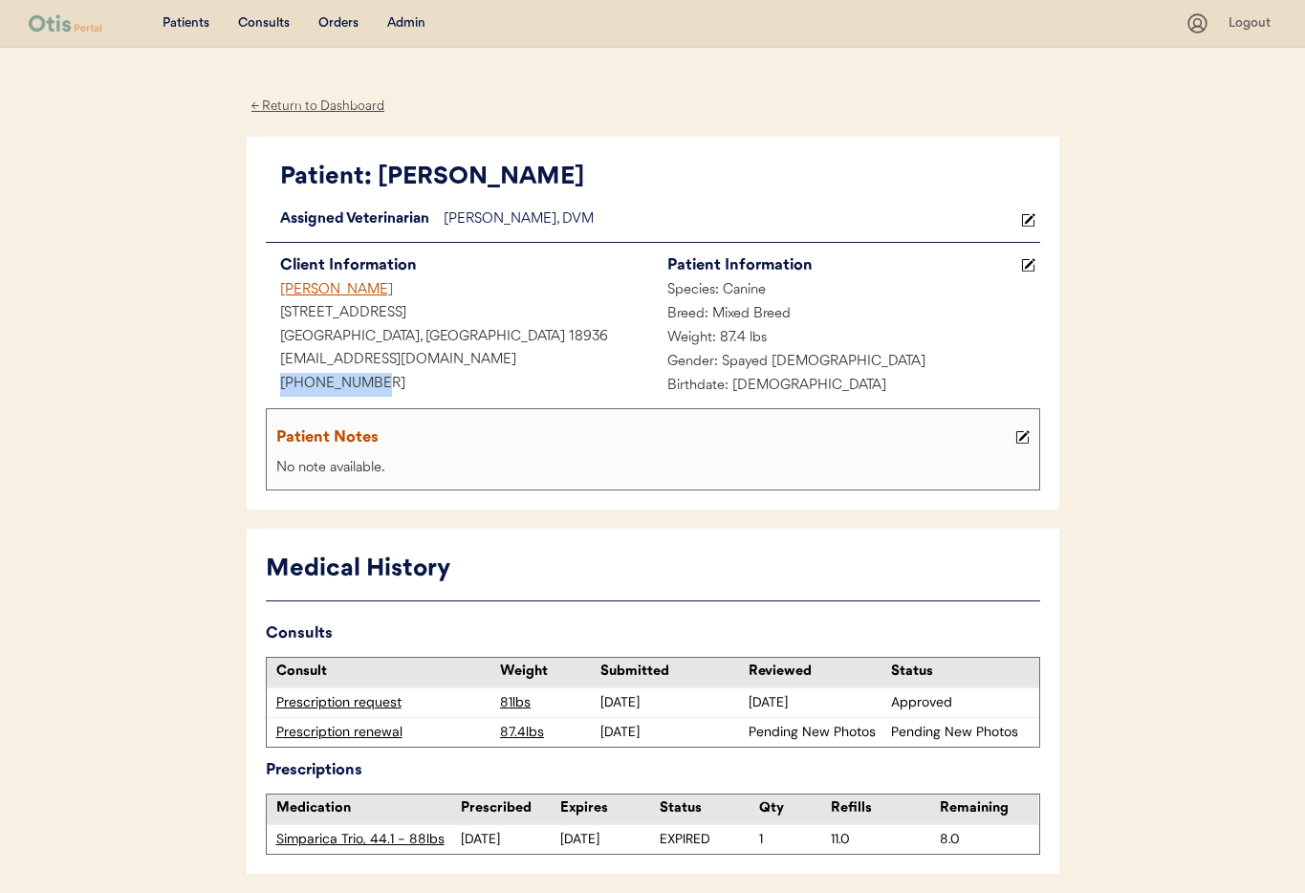
drag, startPoint x: 343, startPoint y: 381, endPoint x: 280, endPoint y: 381, distance: 63.1
click at [250, 382] on div "Patient: Bailey Loading... Assigned Veterinarian Dr. Perry, DVM Veterinarian Er…" at bounding box center [653, 324] width 812 height 374
copy div "+12673746921"
click at [299, 104] on div "← Return to Dashboard" at bounding box center [318, 107] width 143 height 22
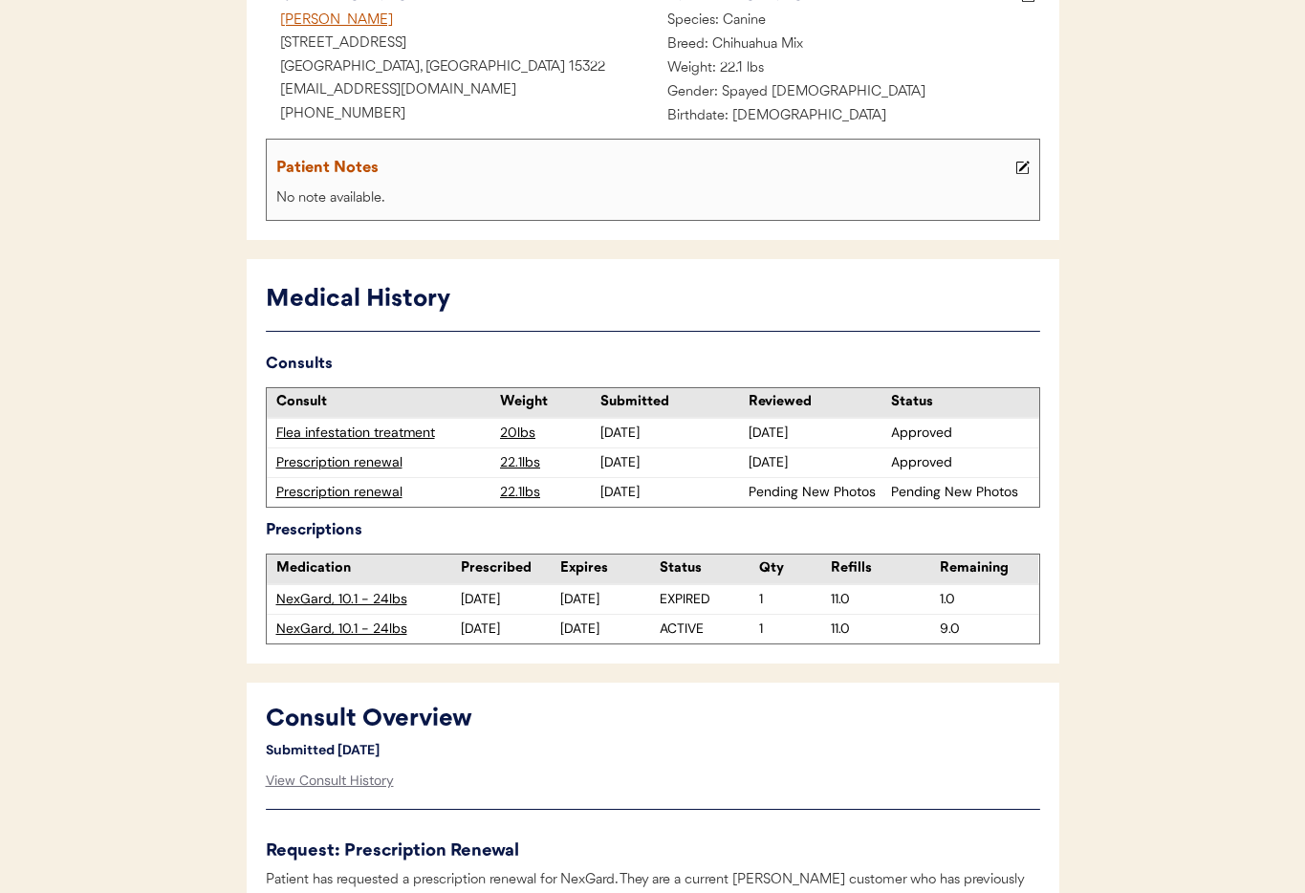
scroll to position [383, 0]
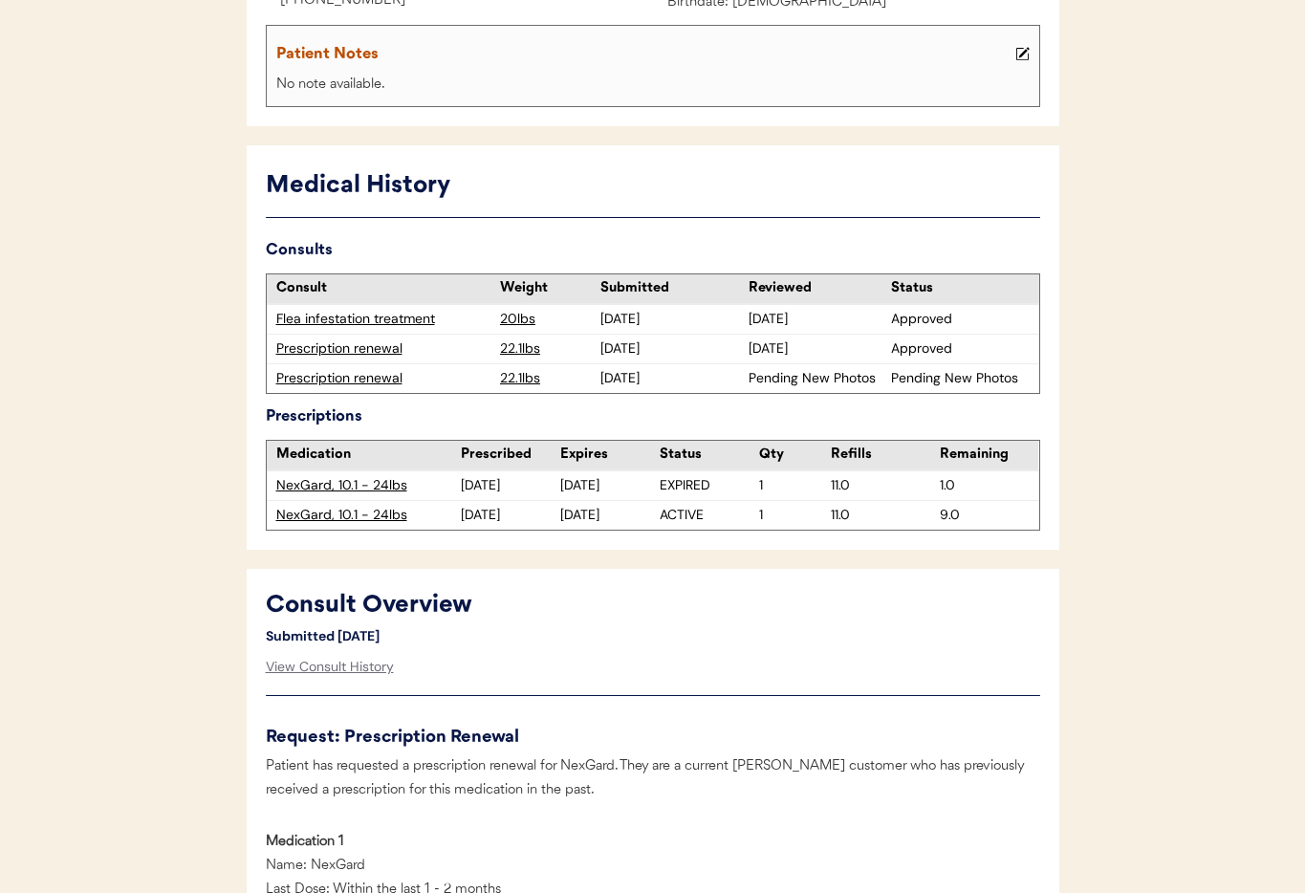
click at [338, 379] on div "Prescription renewal" at bounding box center [383, 378] width 215 height 19
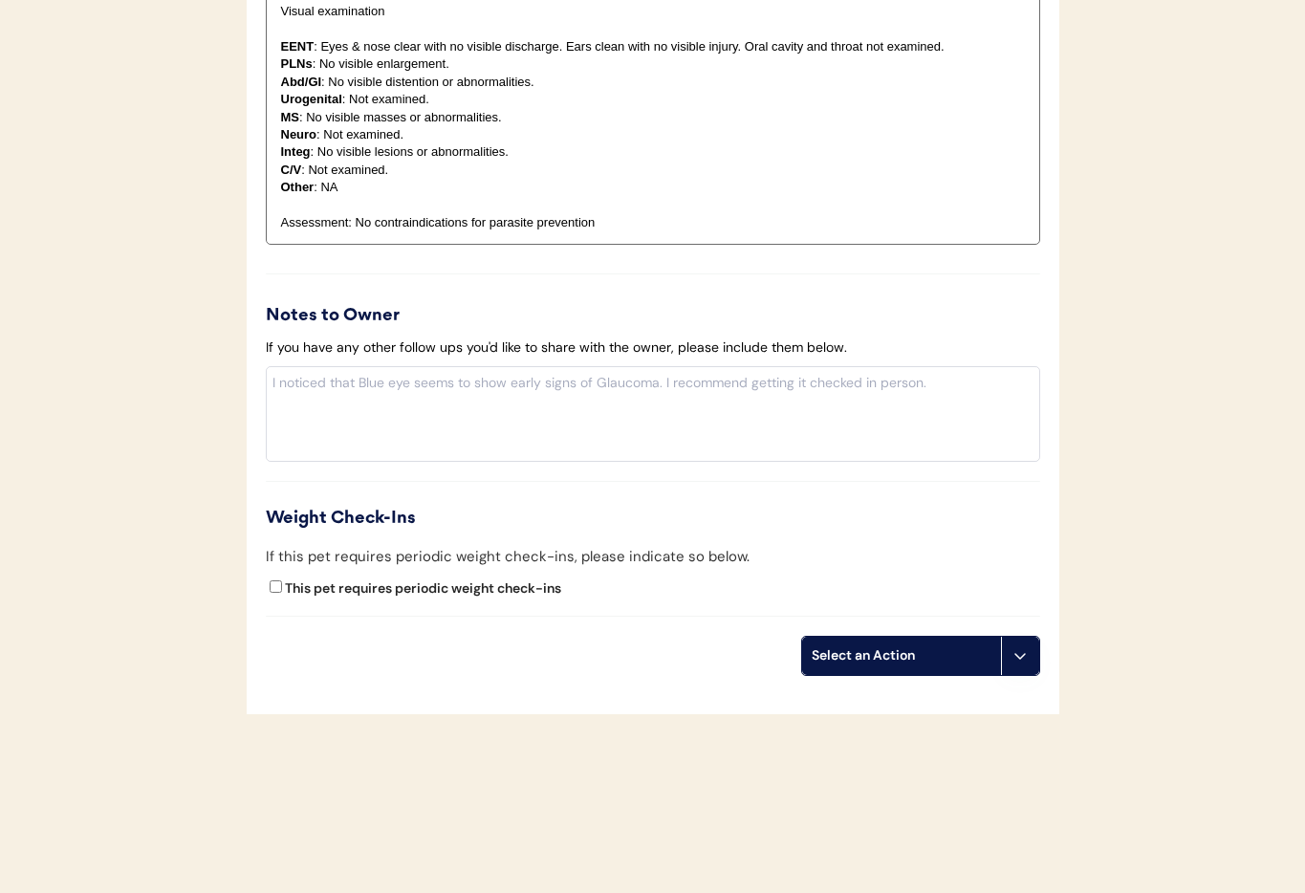
scroll to position [2026, 0]
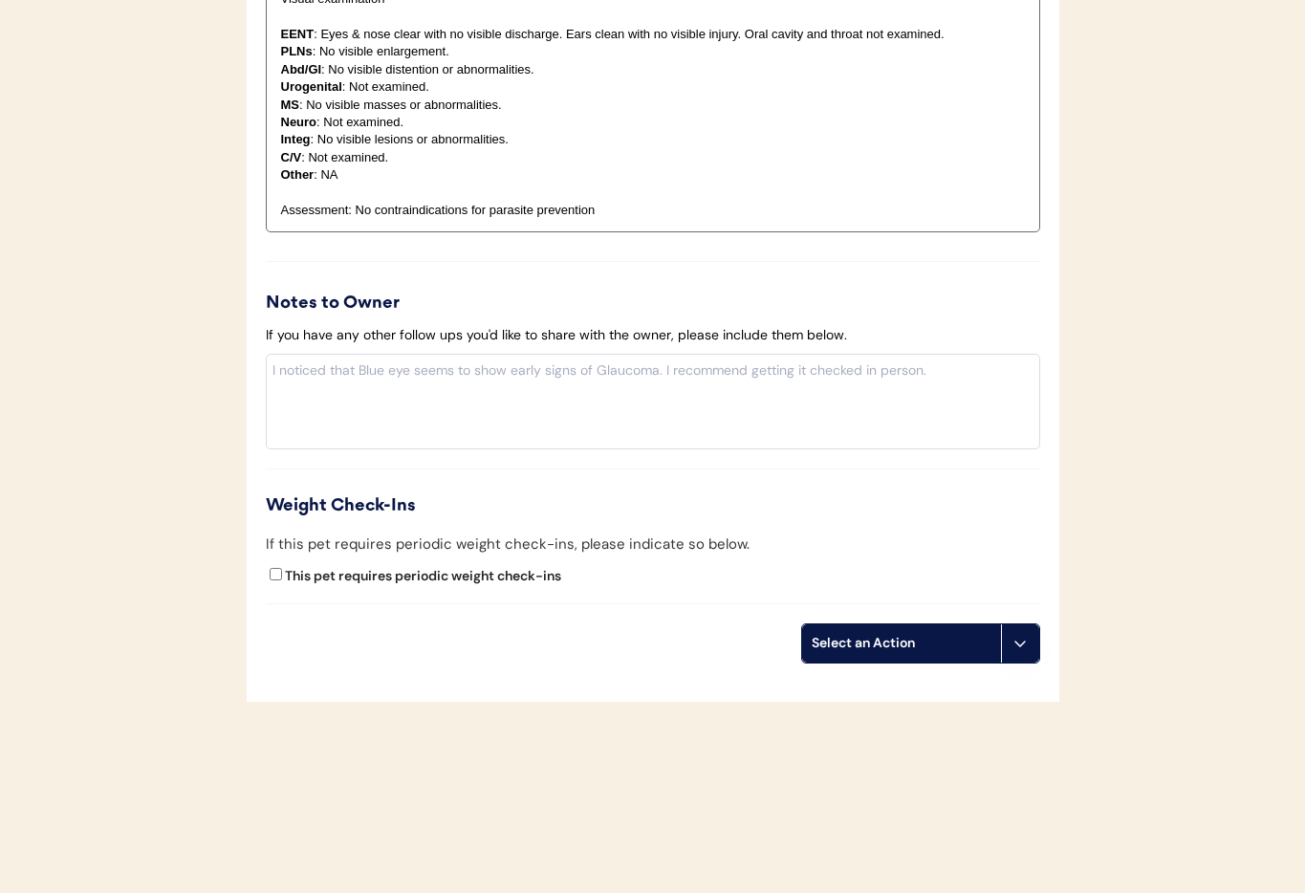
click at [1016, 644] on icon at bounding box center [1019, 643] width 15 height 15
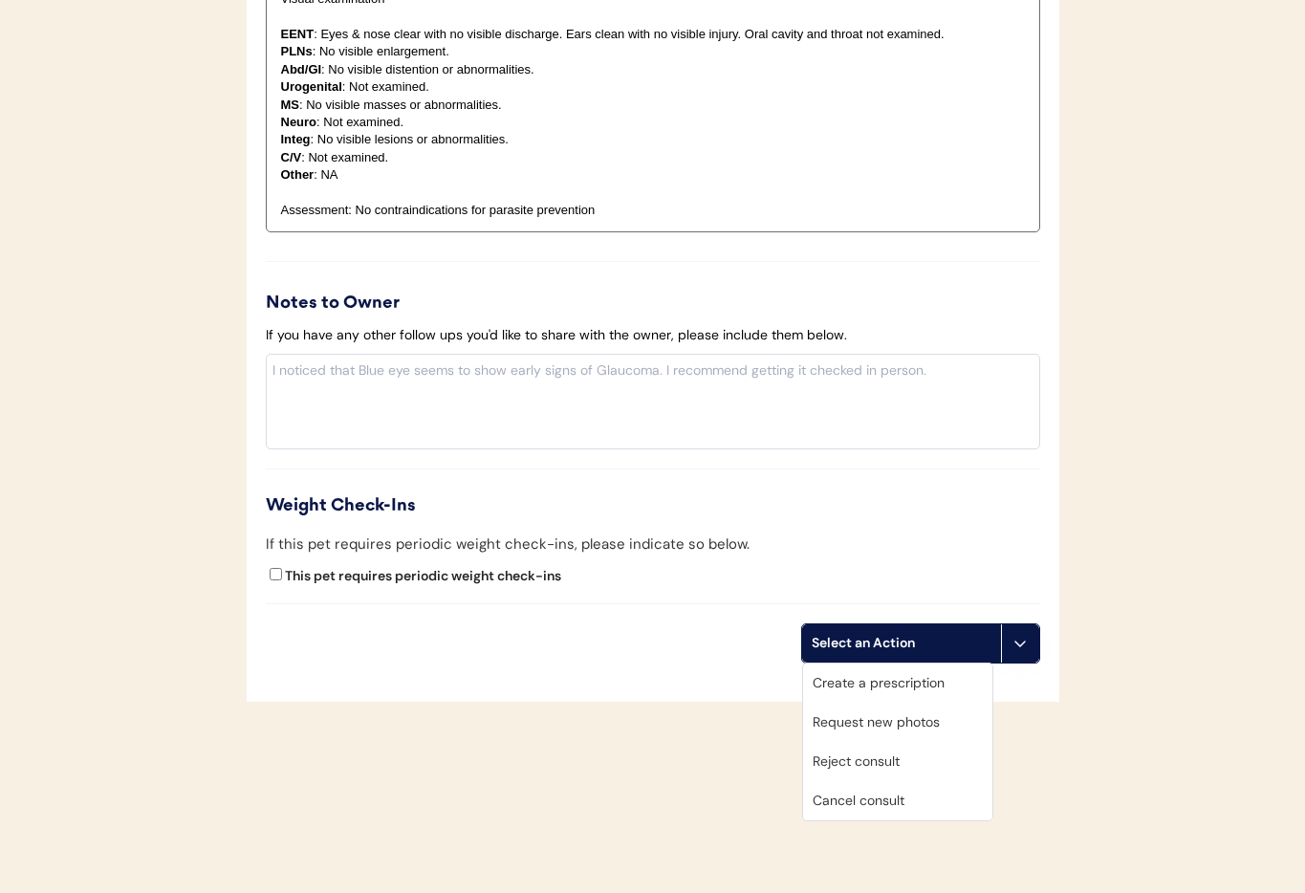
click at [920, 807] on div "Cancel consult" at bounding box center [897, 800] width 189 height 39
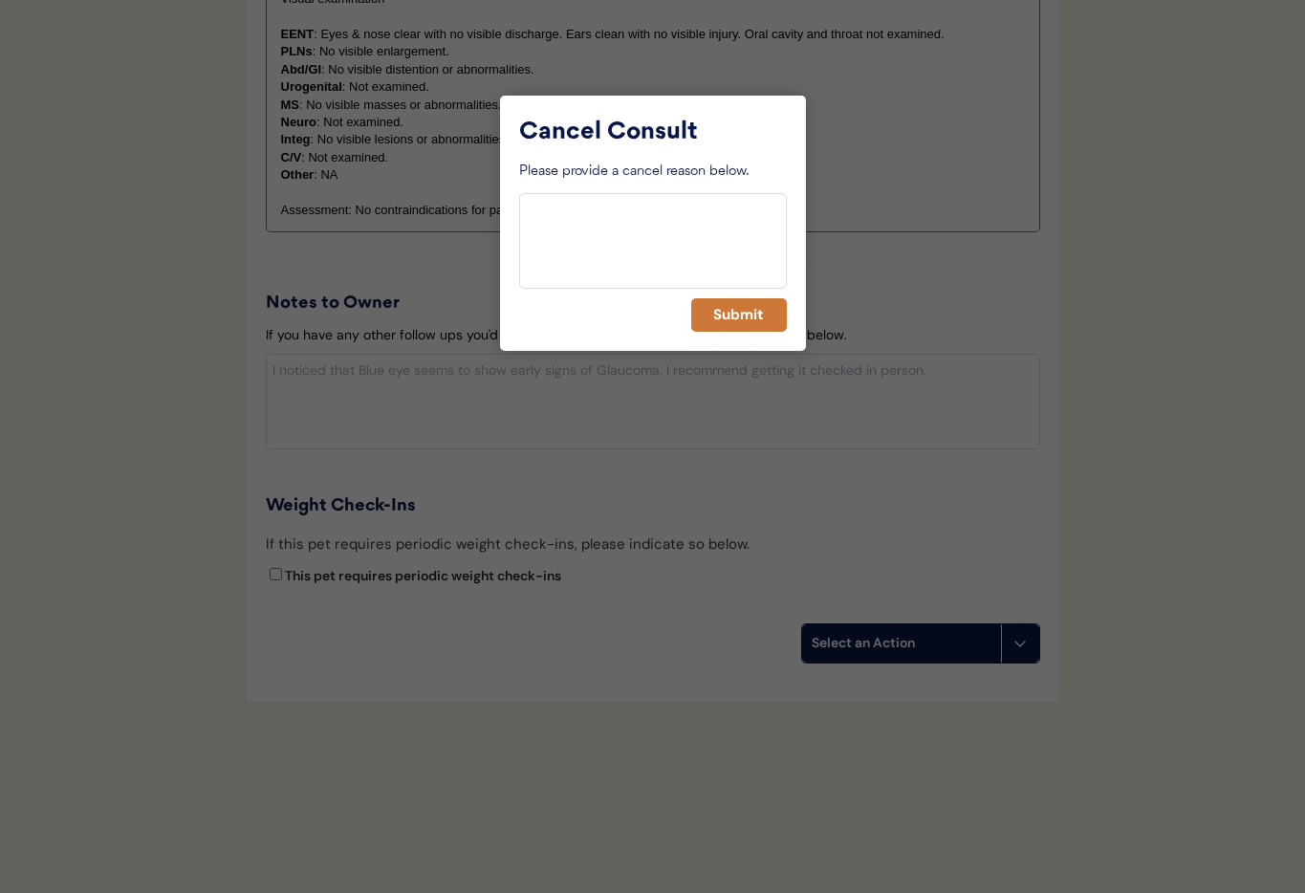
click at [728, 320] on button "Submit" at bounding box center [739, 314] width 96 height 33
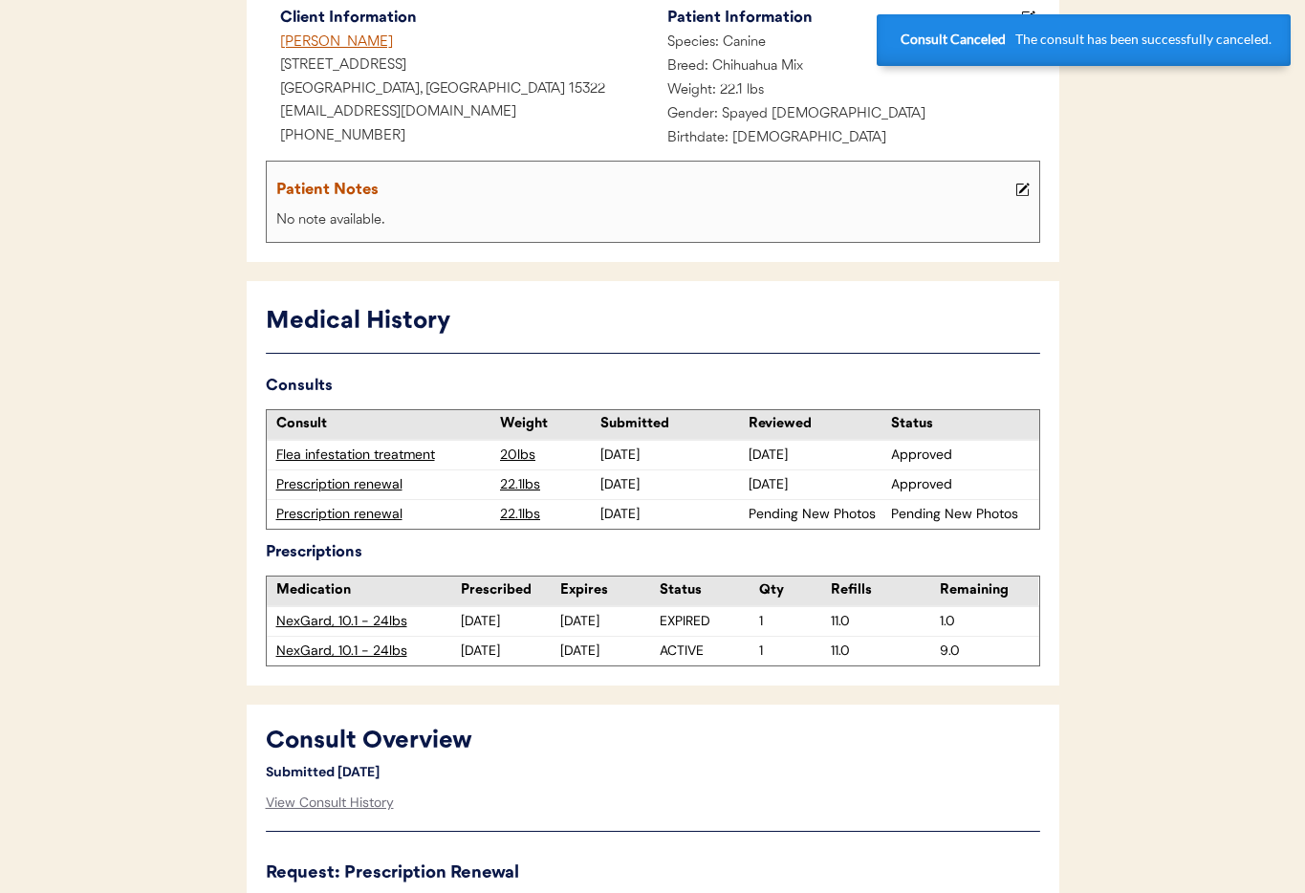
scroll to position [0, 0]
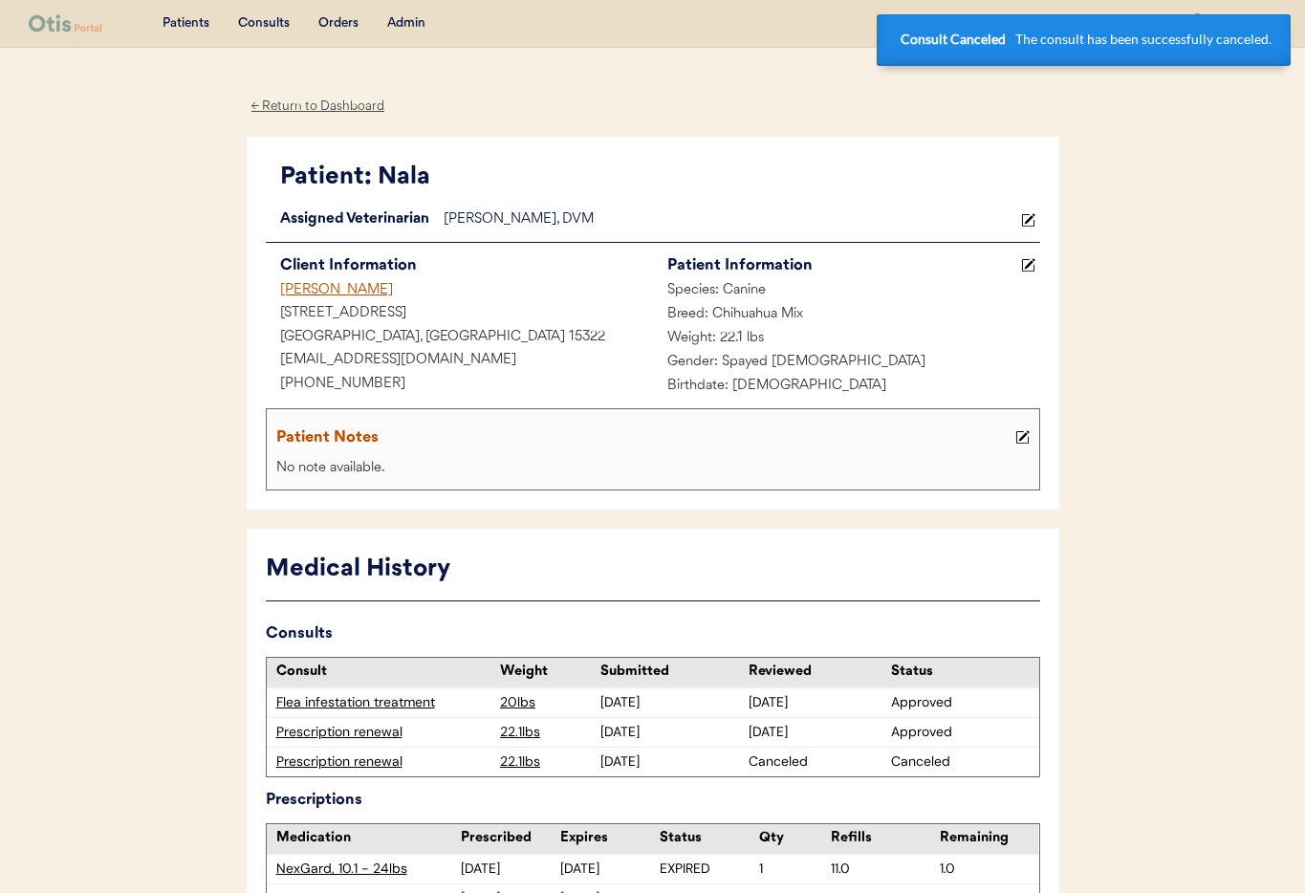
click at [316, 286] on div "[PERSON_NAME]" at bounding box center [459, 291] width 387 height 24
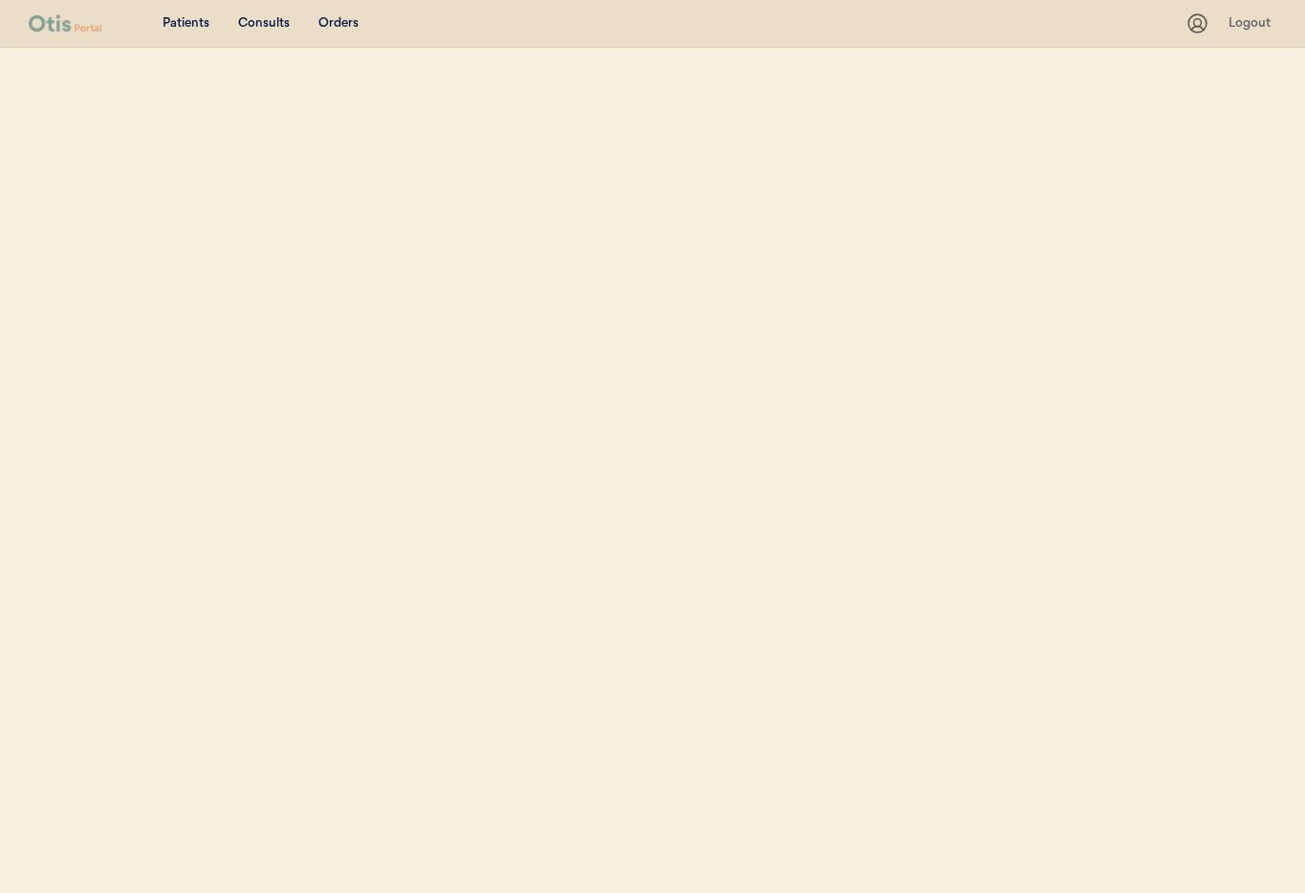
select select ""Name""
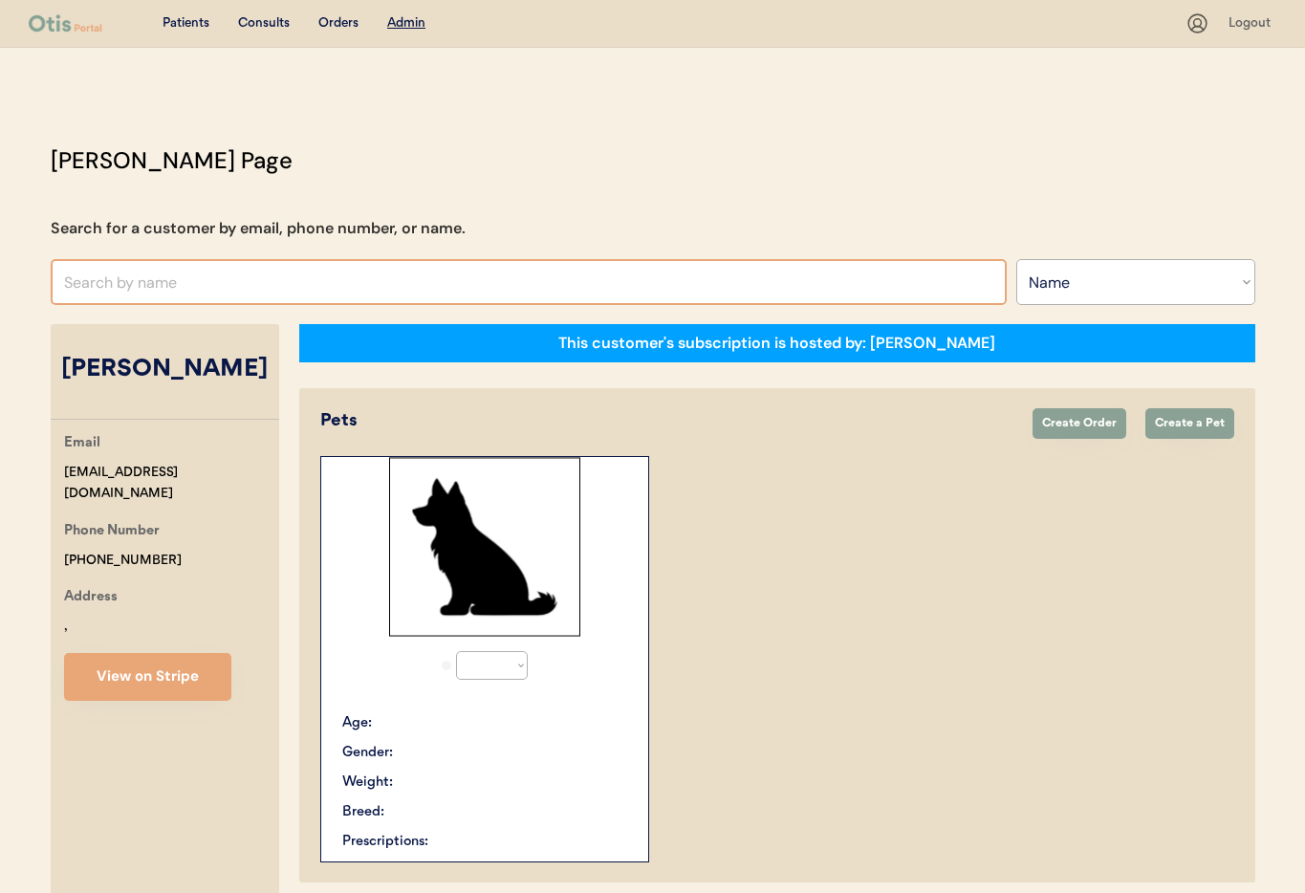
select select "true"
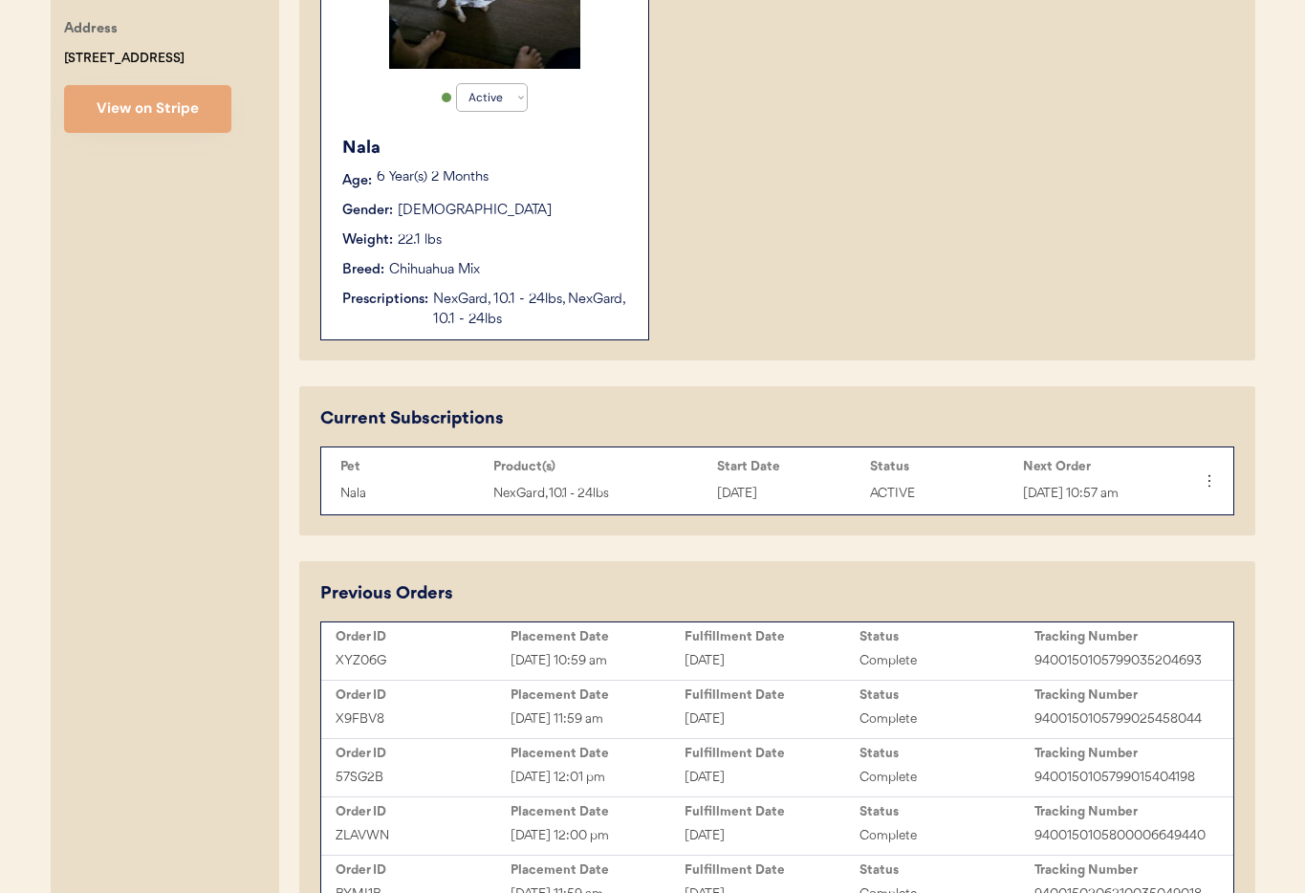
scroll to position [908, 0]
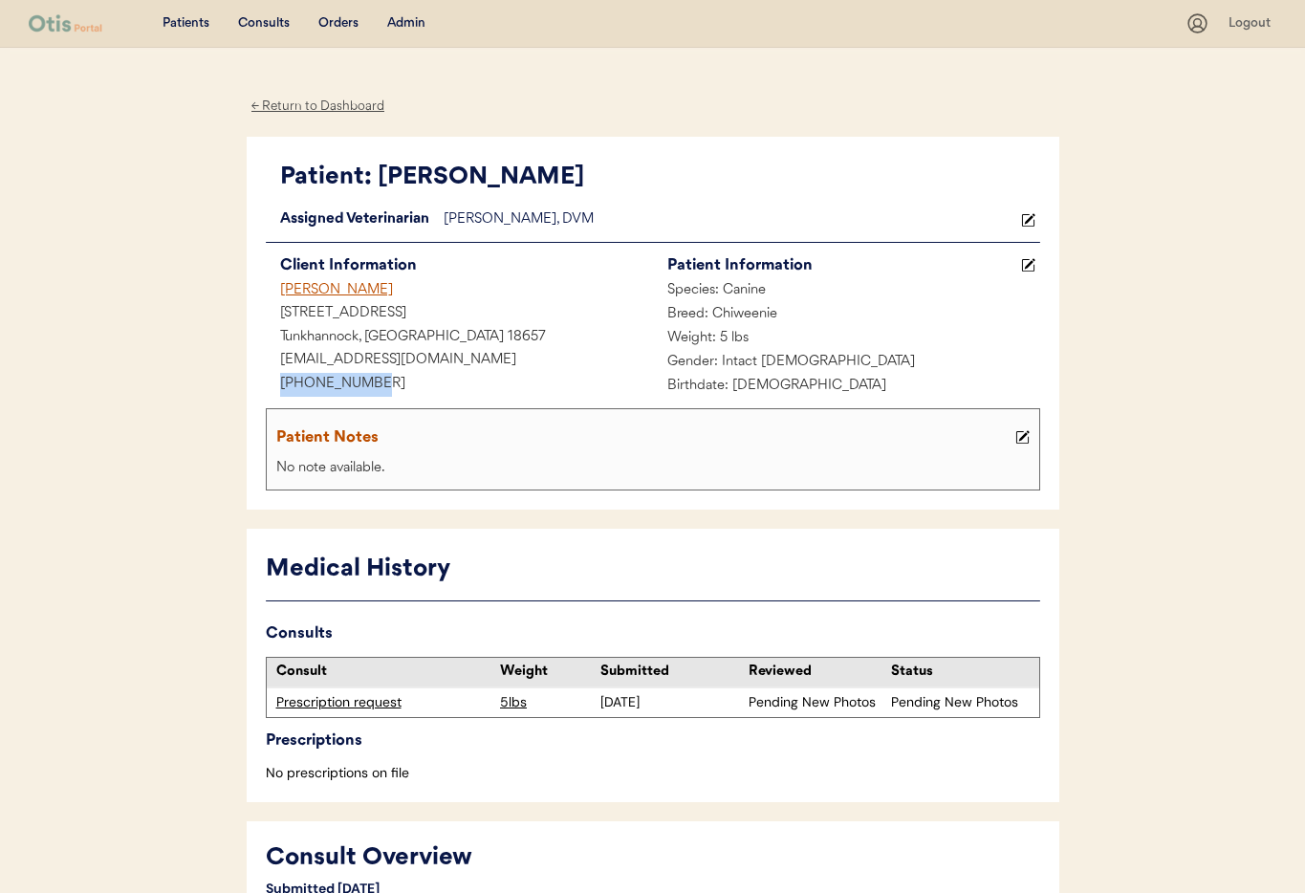
drag, startPoint x: 379, startPoint y: 379, endPoint x: 271, endPoint y: 378, distance: 109.0
click at [266, 378] on div "[PHONE_NUMBER]" at bounding box center [459, 385] width 387 height 24
copy div "[PHONE_NUMBER]"
click at [1028, 220] on use at bounding box center [1027, 219] width 13 height 13
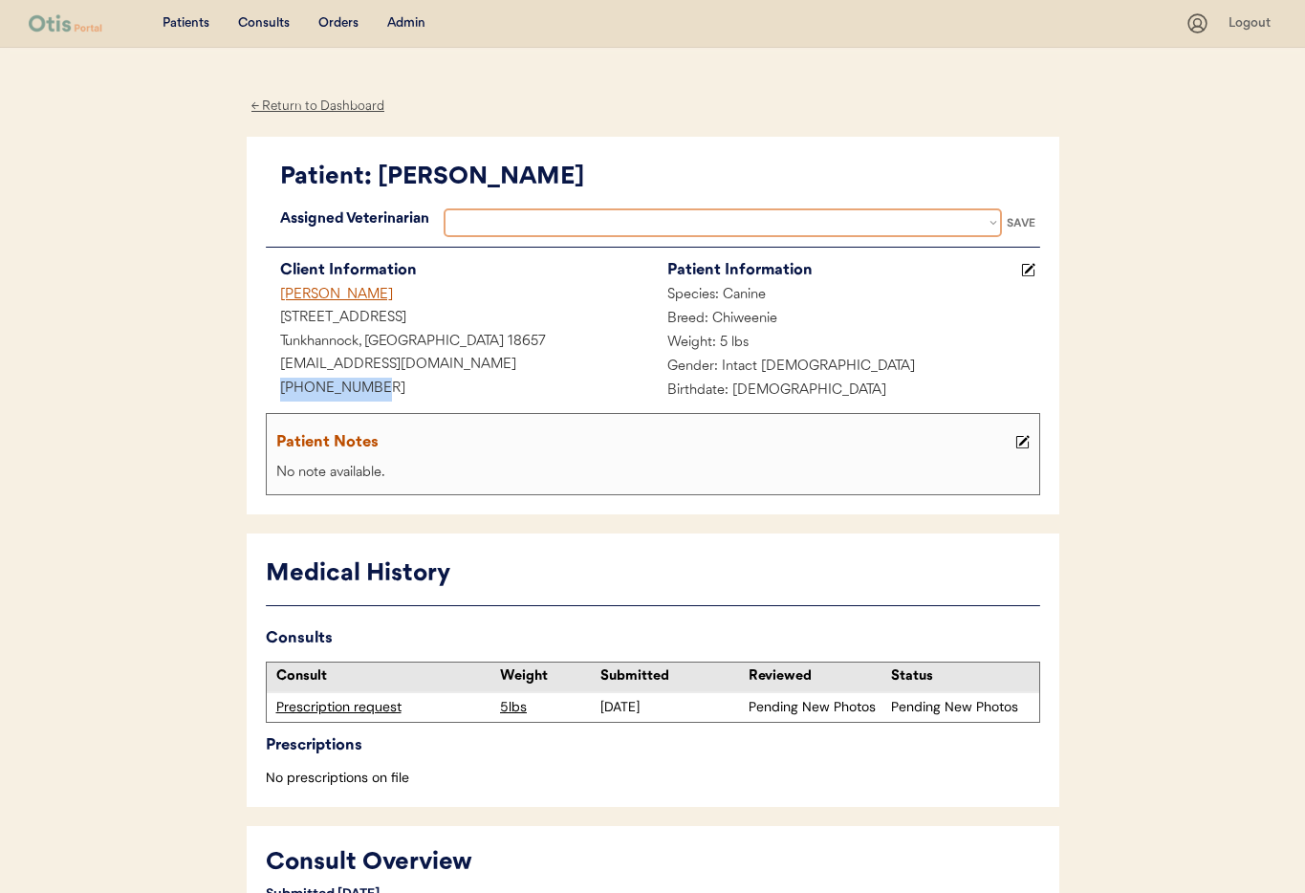
click at [773, 216] on select at bounding box center [723, 222] width 558 height 29
click at [745, 223] on select "Veterinarian Erin Belleville Hillary Braverman Kit Warren Scott Perry" at bounding box center [723, 222] width 558 height 29
select select ""1348695171700984260__LOOKUP__1759338682901x585269581670902800""
click at [444, 208] on select "Veterinarian Erin Belleville Hillary Braverman Kit Warren Scott Perry" at bounding box center [723, 222] width 558 height 29
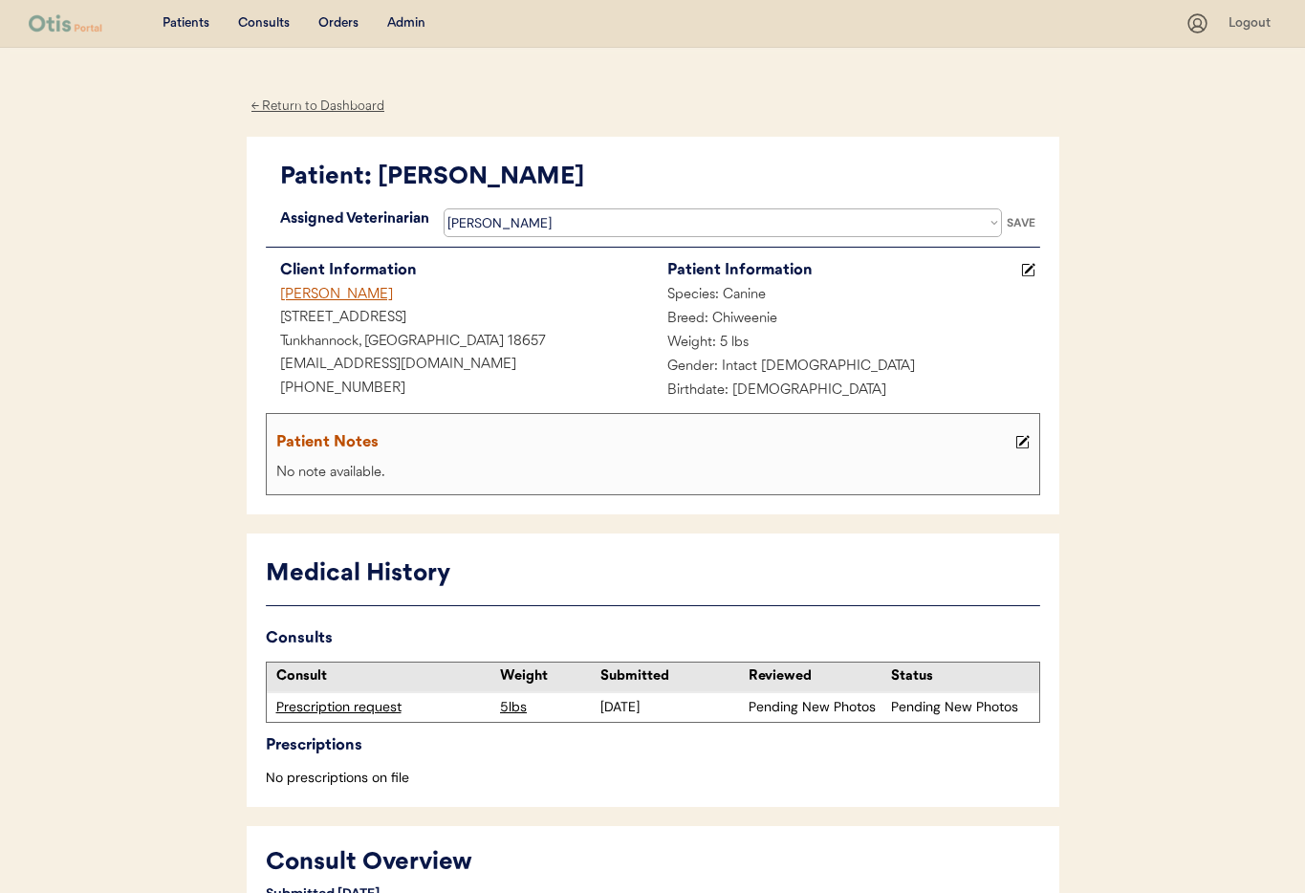
click at [1025, 221] on div "SAVE" at bounding box center [1021, 222] width 38 height 11
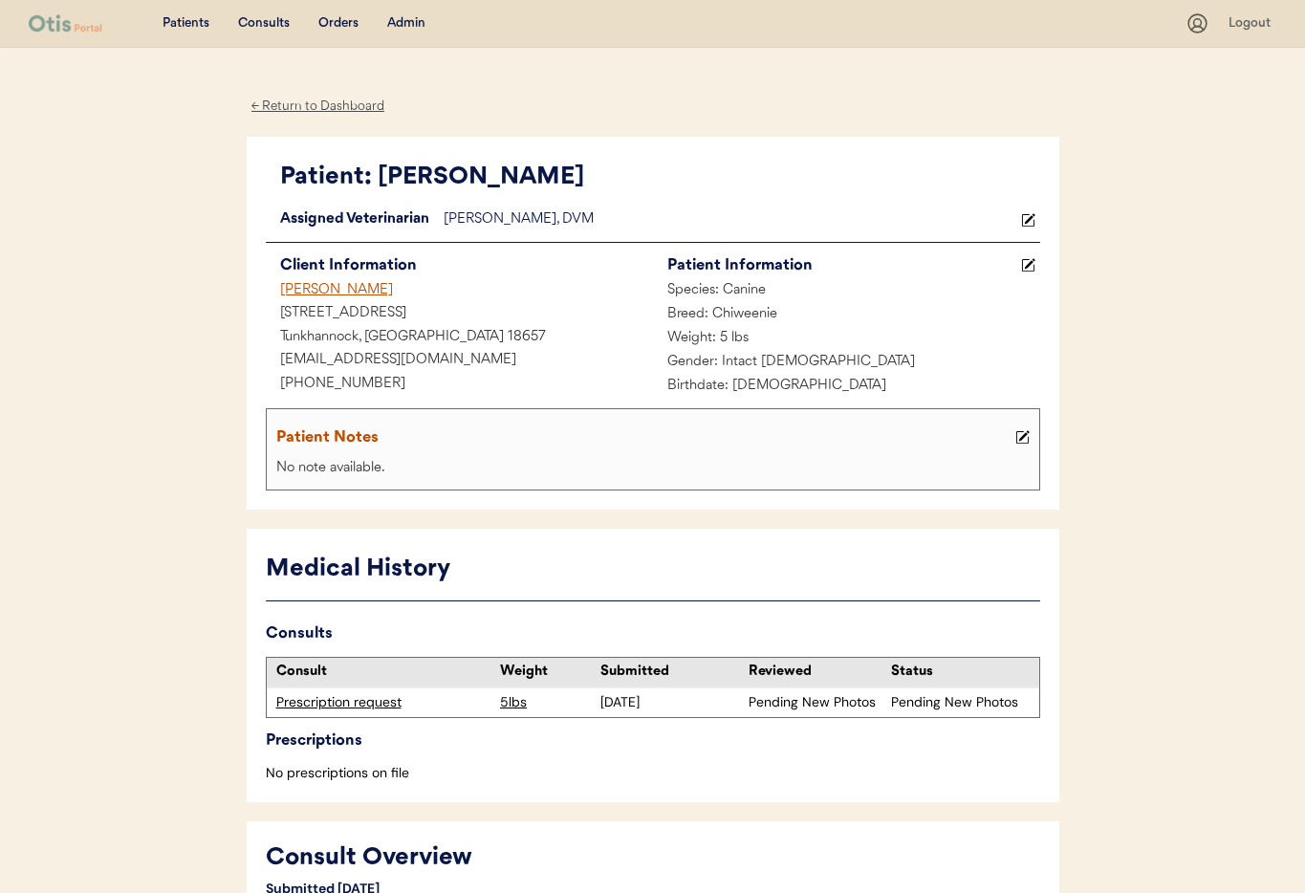
click at [337, 109] on div "← Return to Dashboard" at bounding box center [318, 107] width 143 height 22
drag, startPoint x: 414, startPoint y: 359, endPoint x: 304, endPoint y: 353, distance: 110.1
copy div "[EMAIL_ADDRESS][DOMAIN_NAME]"
click at [357, 109] on div "← Return to Dashboard" at bounding box center [318, 107] width 143 height 22
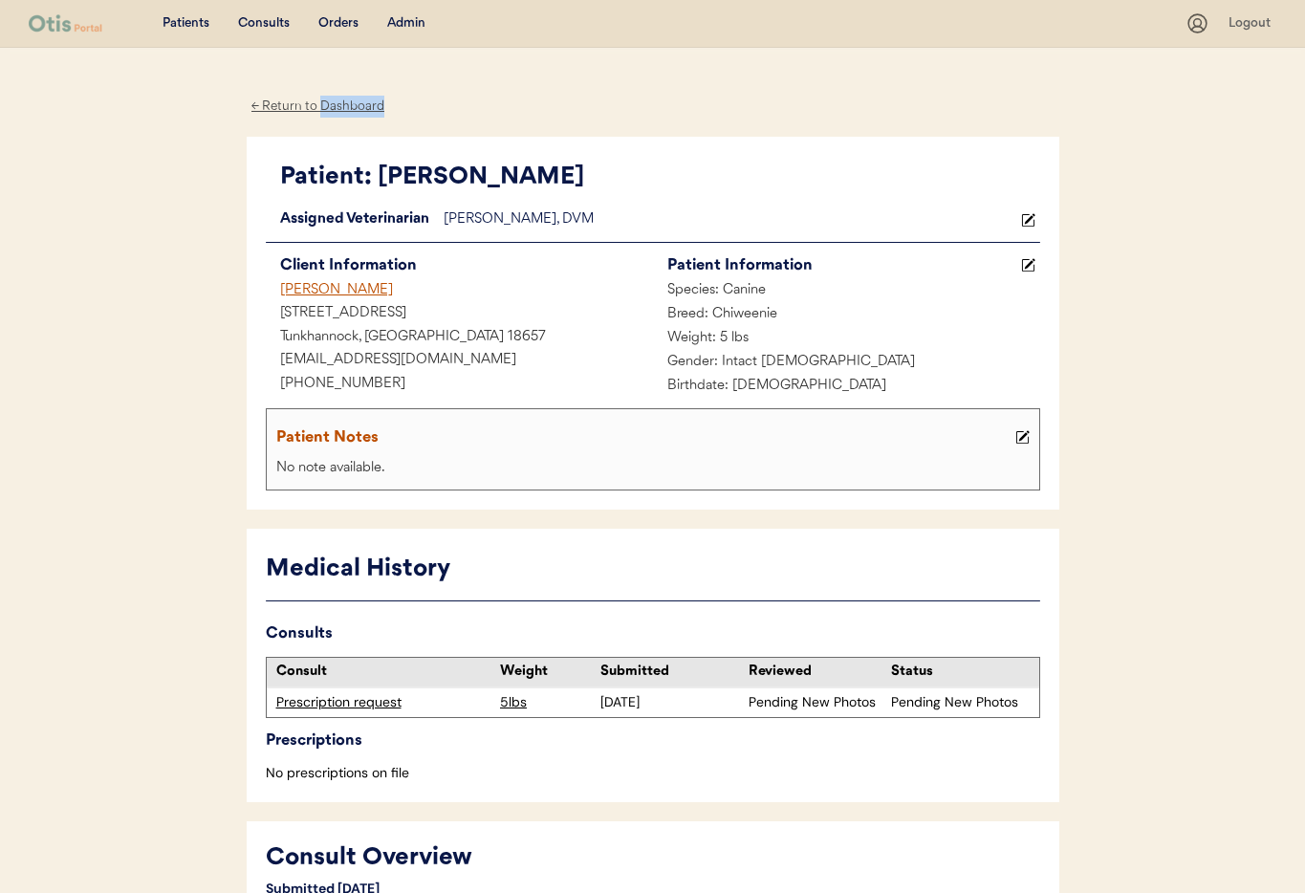
click at [357, 109] on div "← Return to Dashboard" at bounding box center [318, 107] width 143 height 22
click at [412, 29] on div "Admin" at bounding box center [406, 23] width 38 height 19
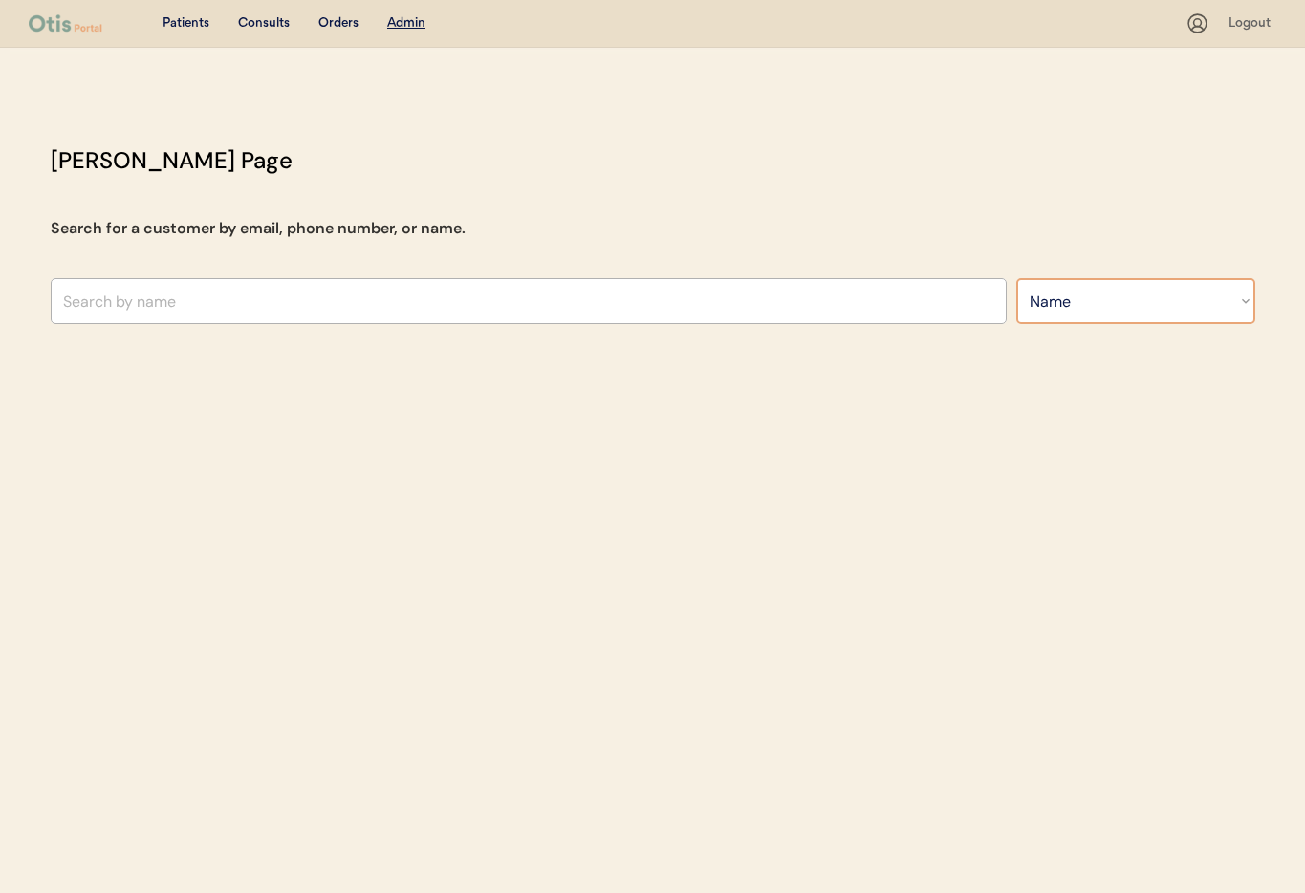
click at [1065, 298] on select "Search By Name Email Phone Number" at bounding box center [1135, 301] width 239 height 46
select select ""Email""
click at [1016, 278] on select "Search By Name Email Phone Number" at bounding box center [1135, 301] width 239 height 46
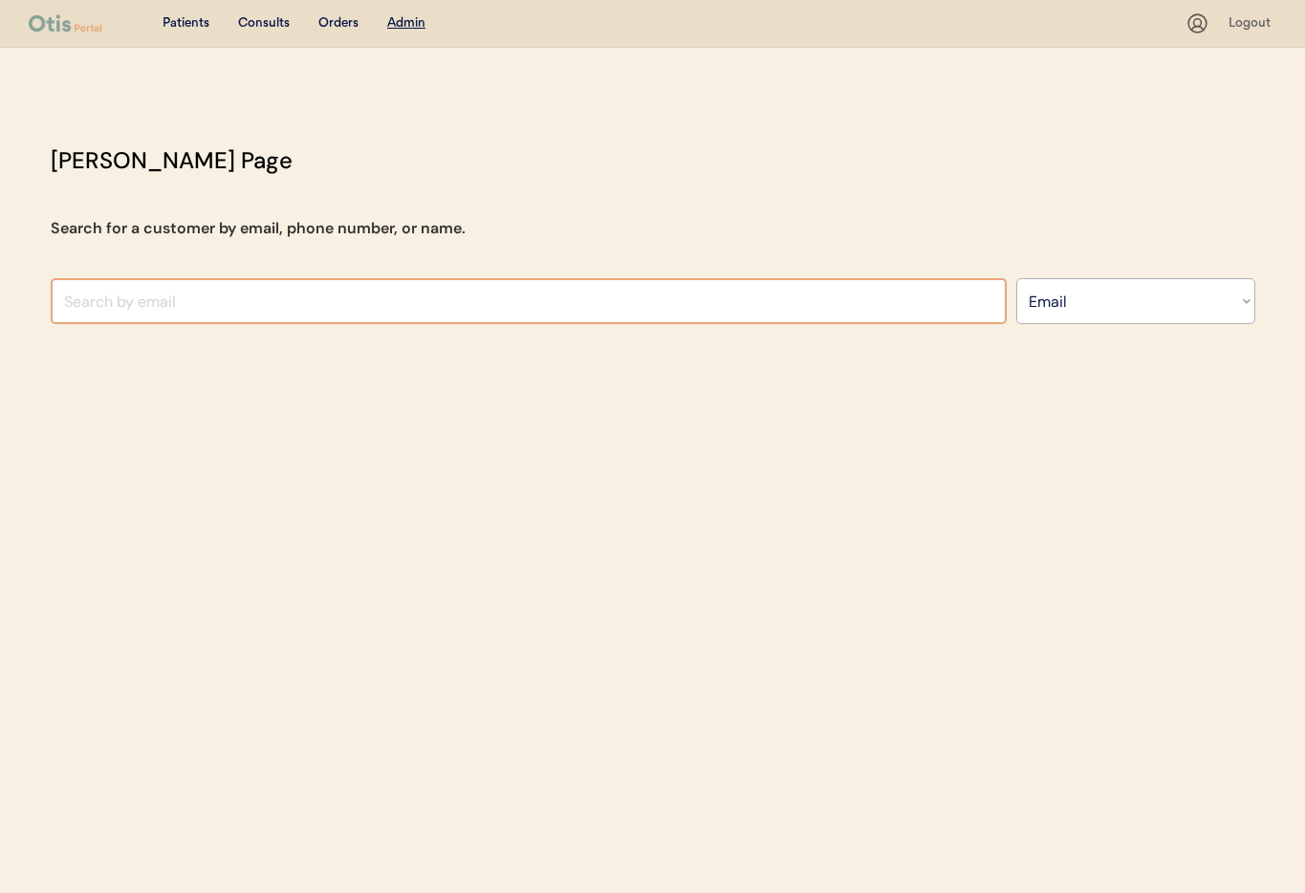
select select ""Email""
click at [149, 297] on input "input" at bounding box center [529, 301] width 956 height 46
paste input "[EMAIL_ADDRESS][DOMAIN_NAME]"
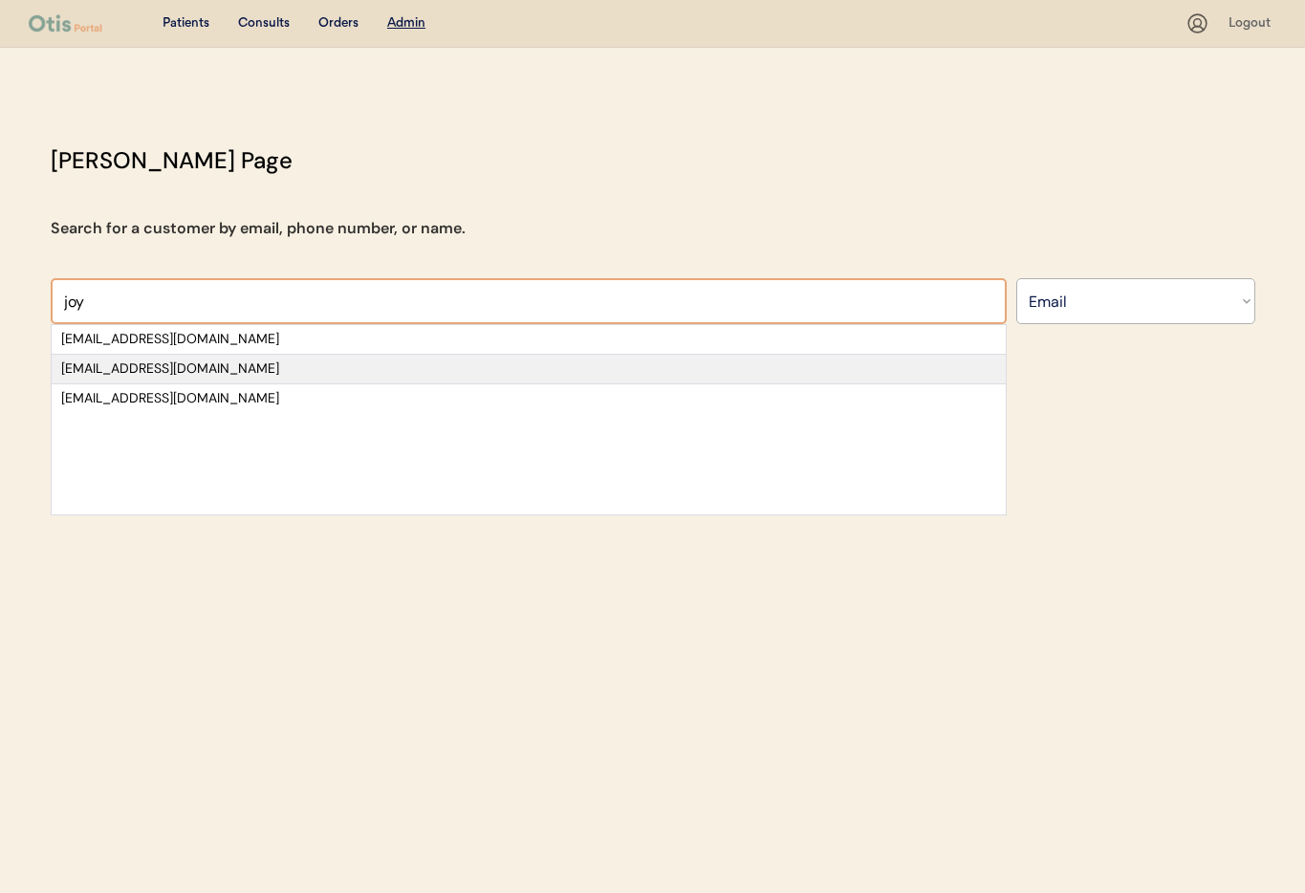
type input "joy"
click at [189, 370] on div "[EMAIL_ADDRESS][DOMAIN_NAME]" at bounding box center [528, 368] width 935 height 19
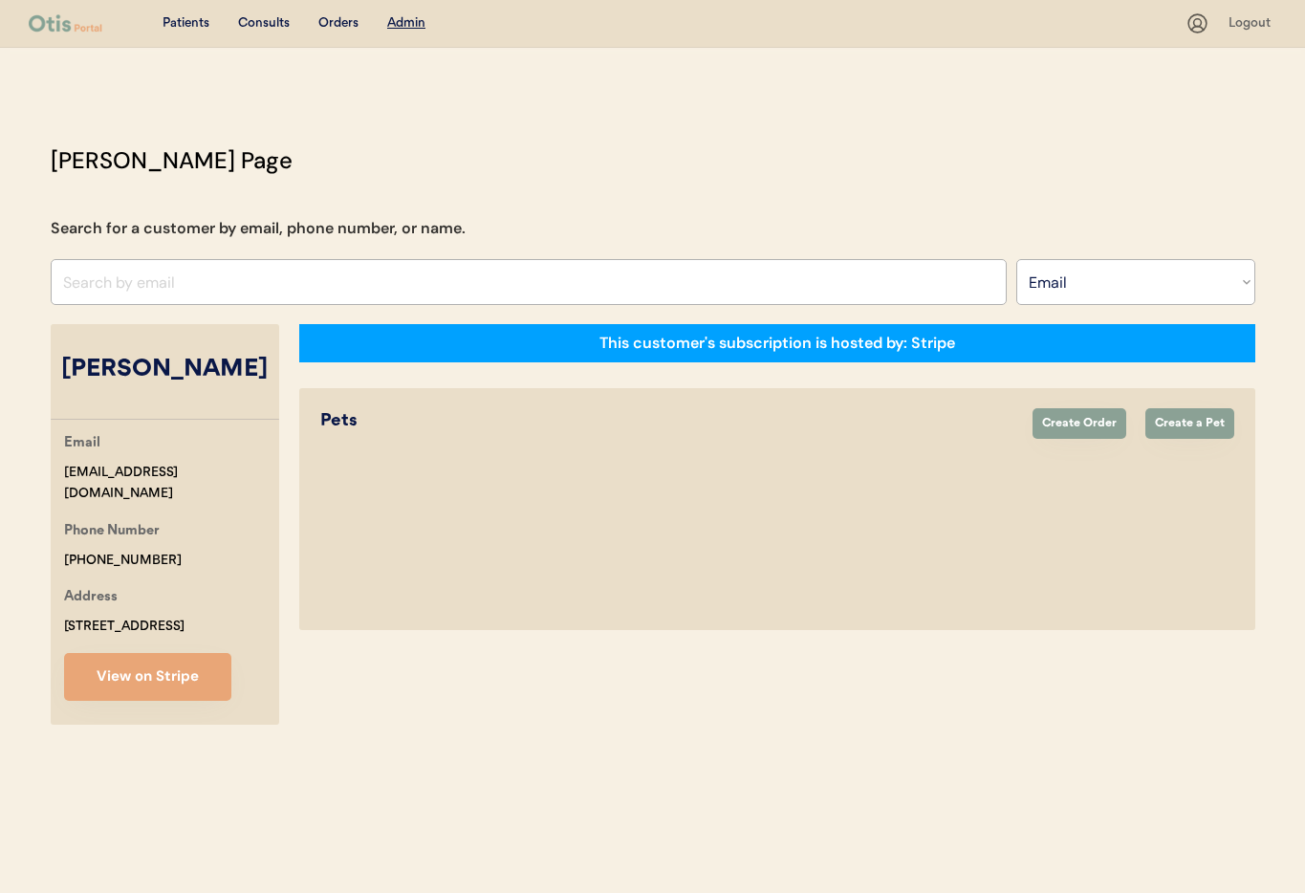
select select "true"
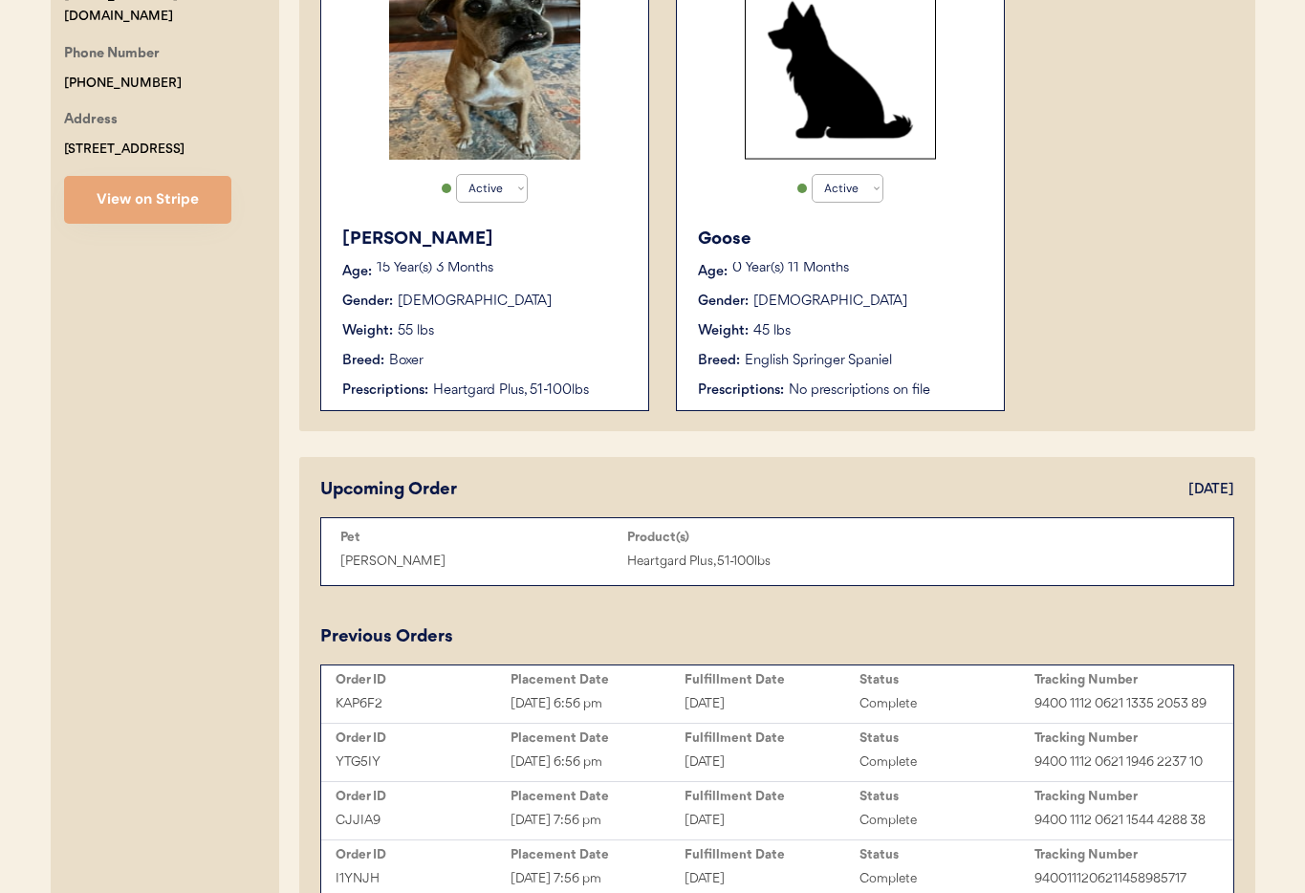
scroll to position [467, 0]
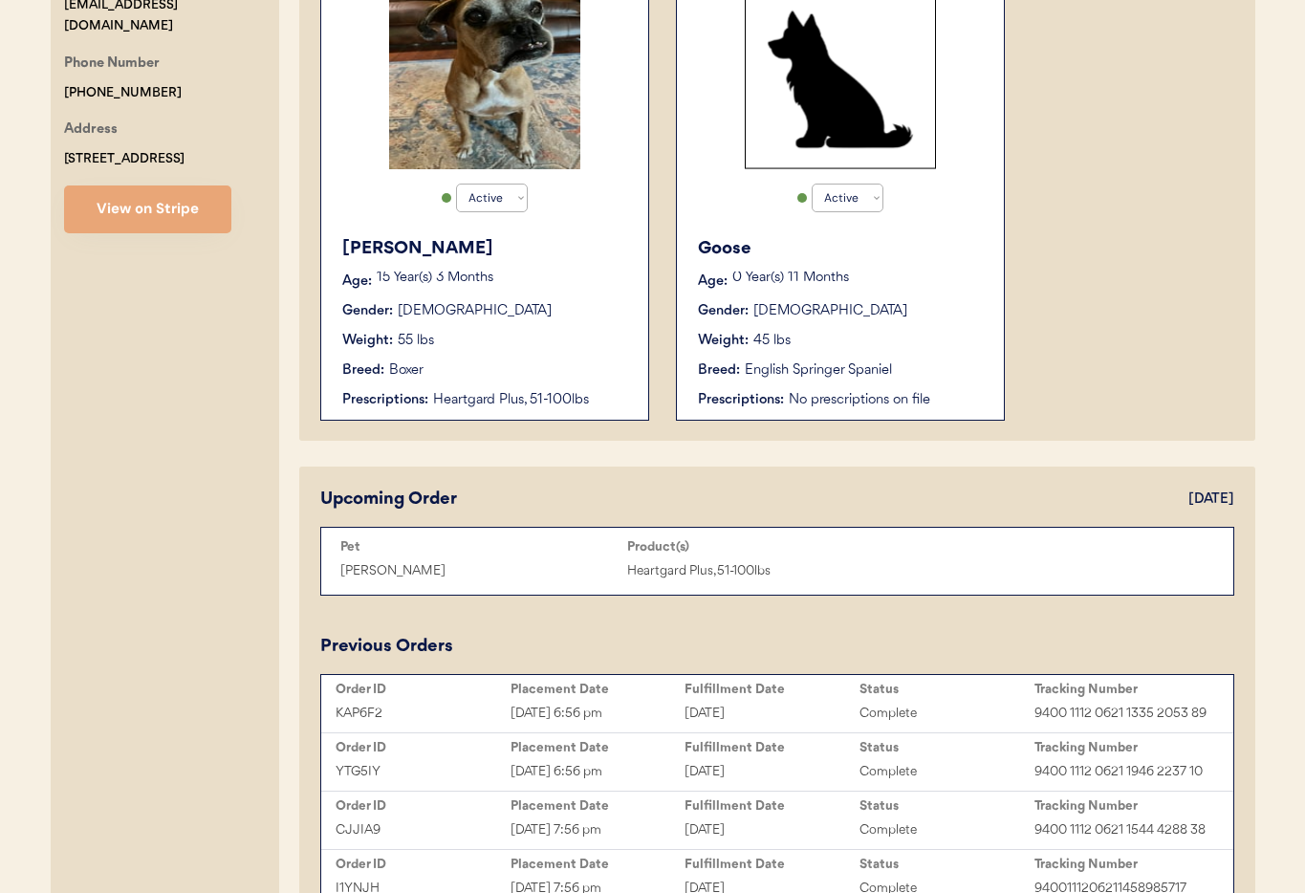
click at [538, 392] on div "Heartgard Plus, 51-100lbs" at bounding box center [531, 400] width 196 height 20
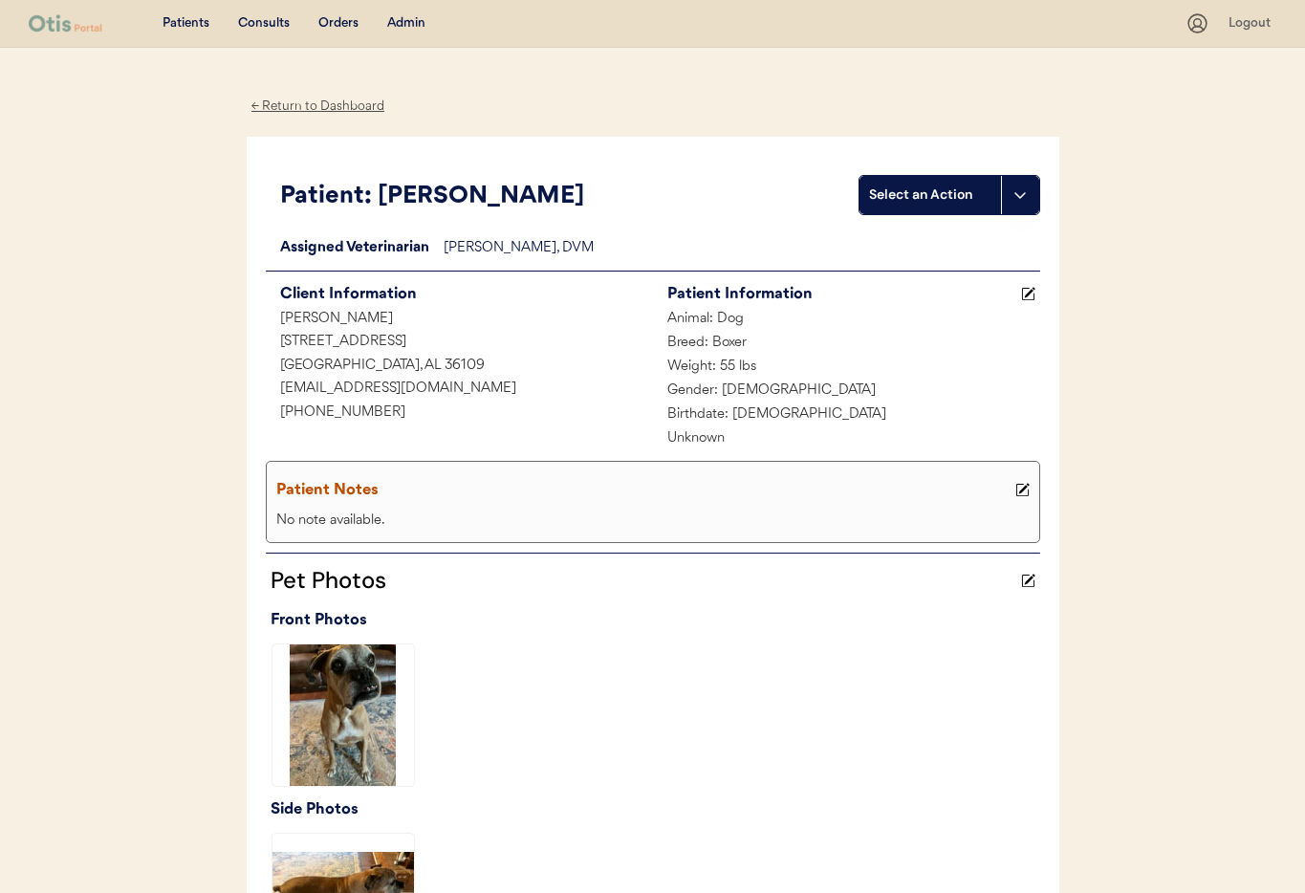
click at [331, 107] on div "← Return to Dashboard" at bounding box center [318, 107] width 143 height 22
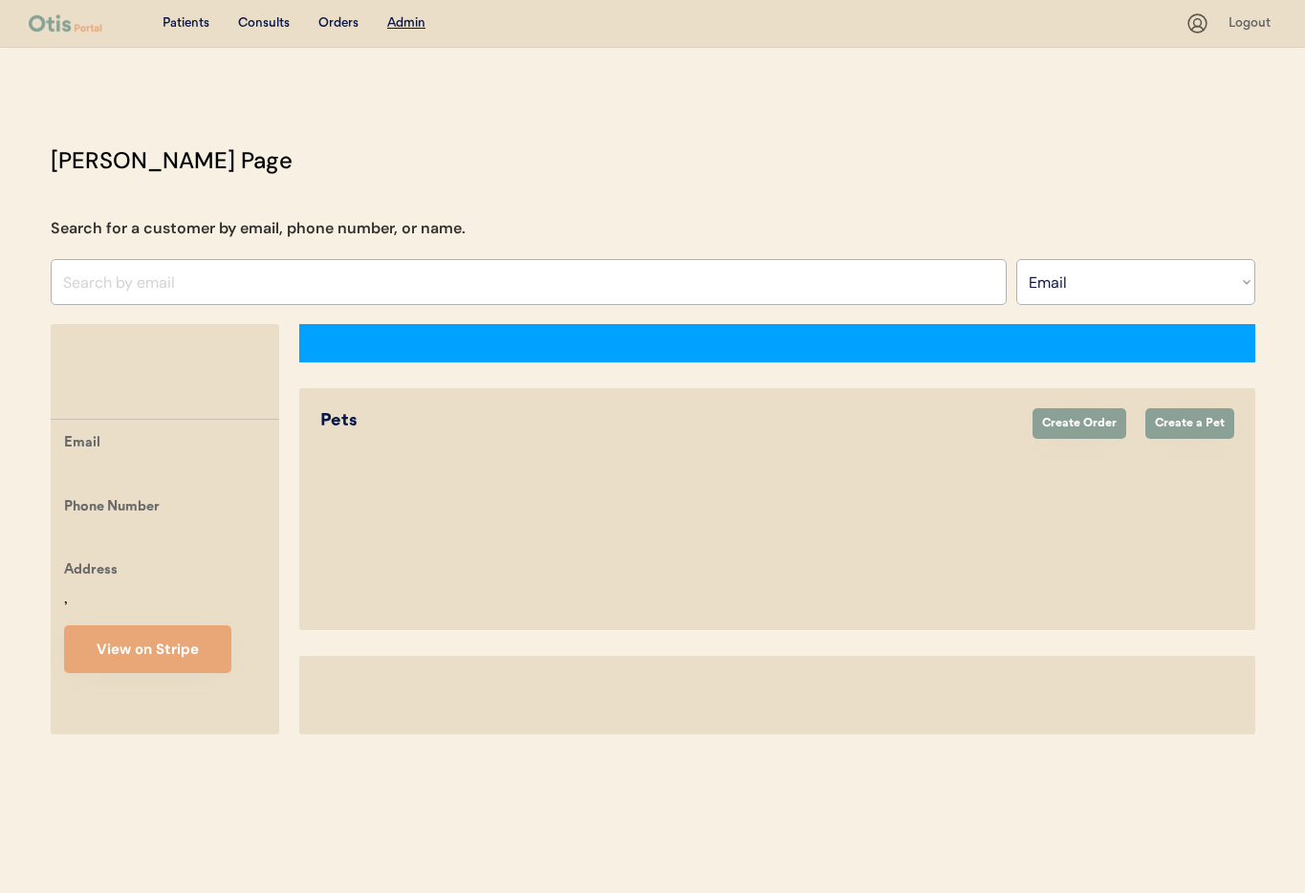
select select ""Email""
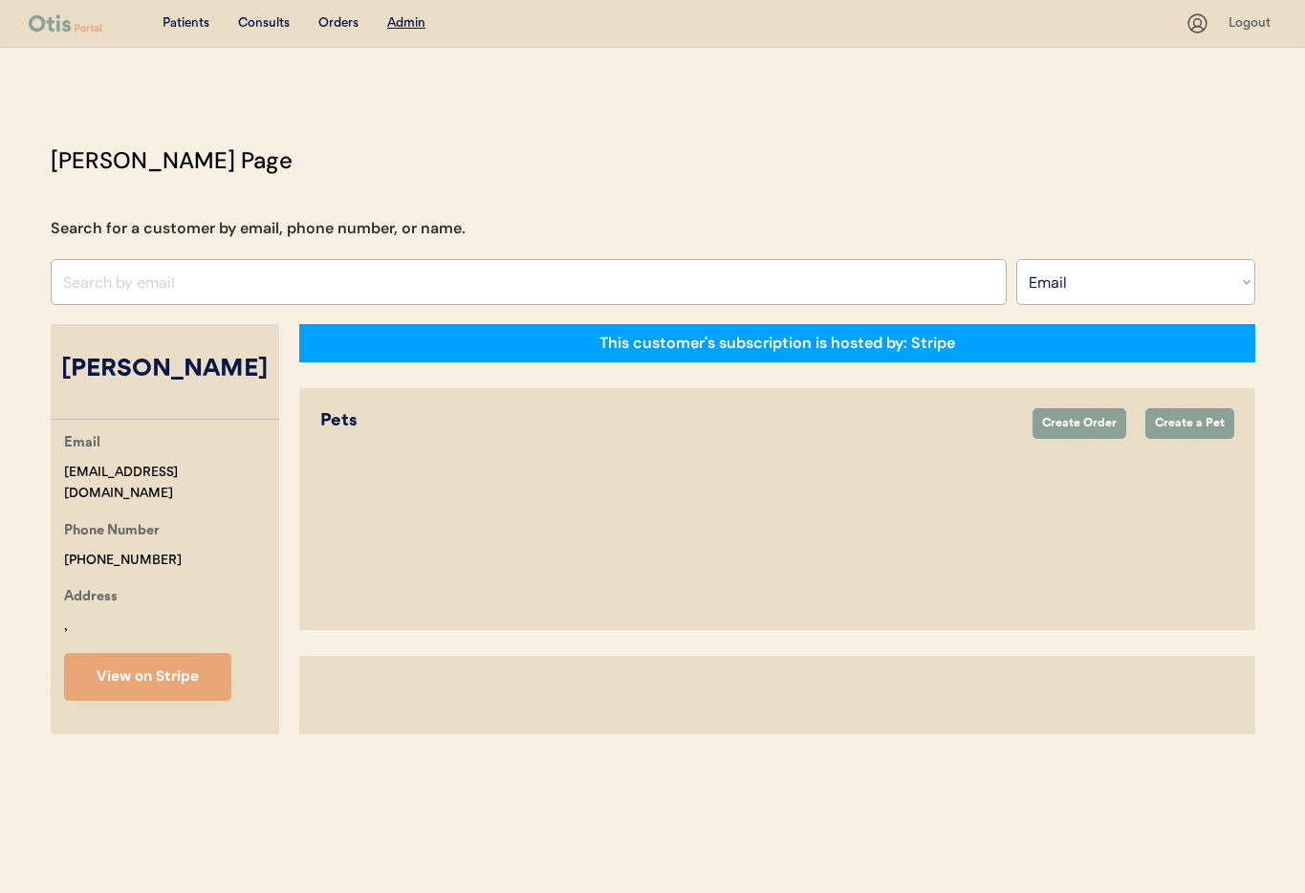
select select "true"
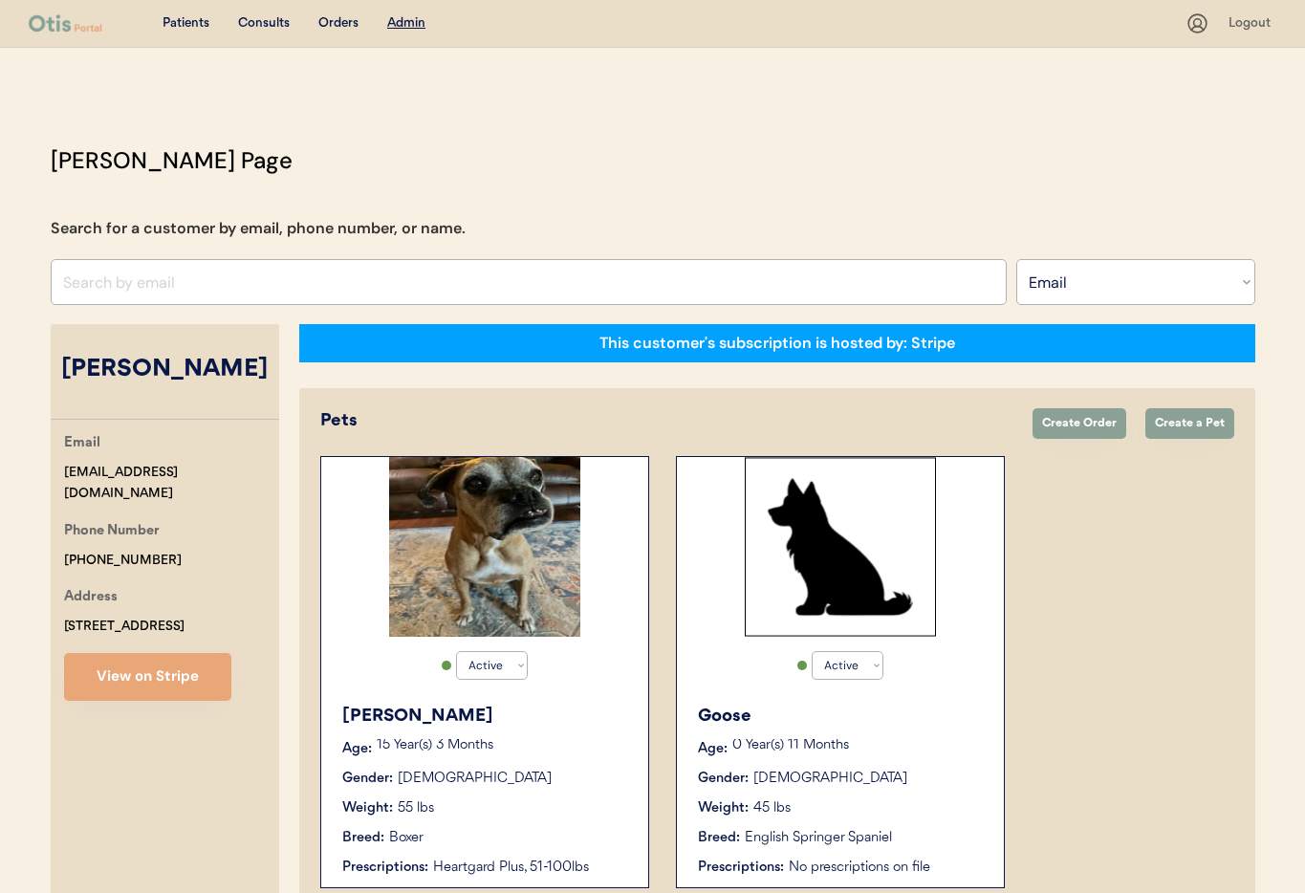
click at [915, 785] on div "Gender: [DEMOGRAPHIC_DATA]" at bounding box center [841, 778] width 287 height 20
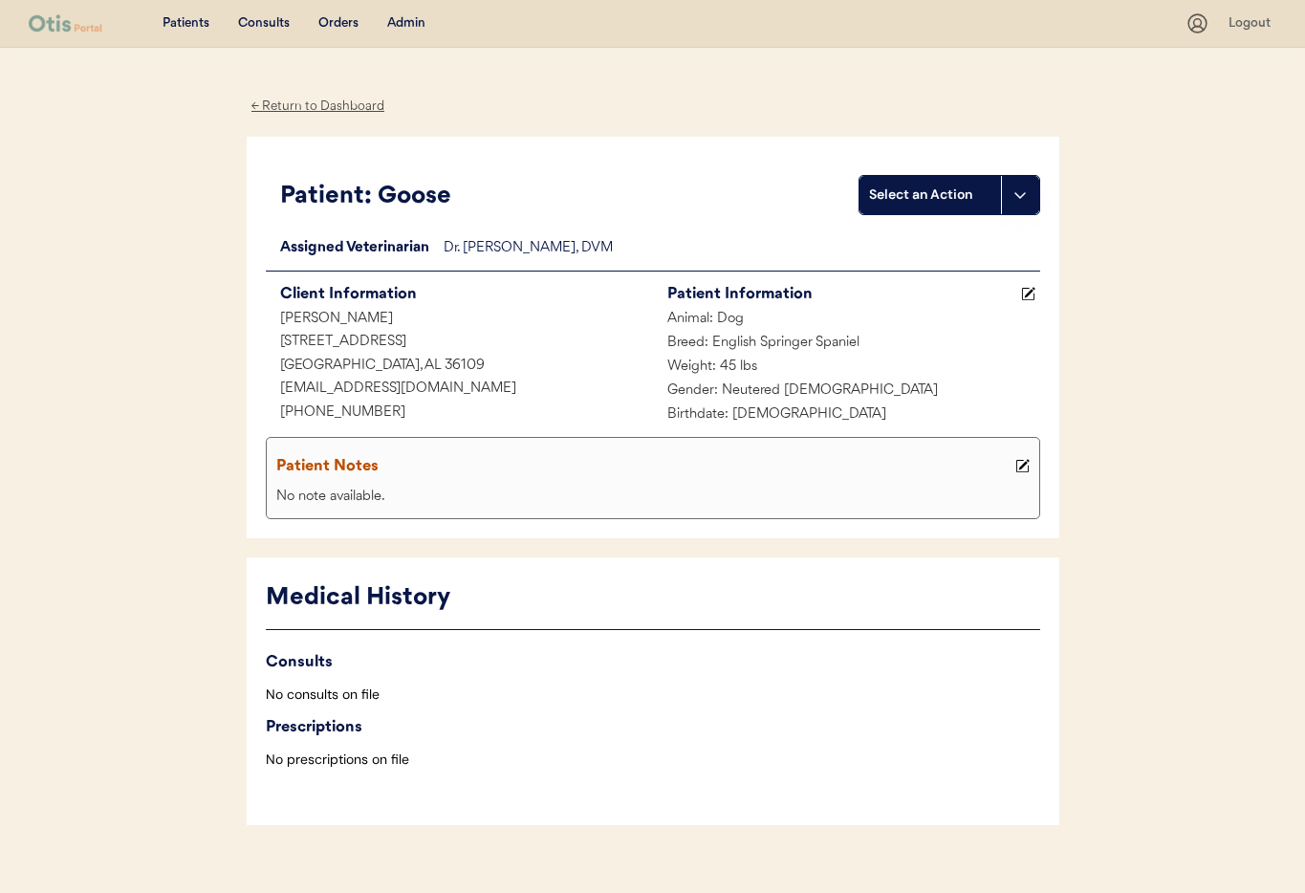
click at [307, 103] on div "← Return to Dashboard" at bounding box center [318, 107] width 143 height 22
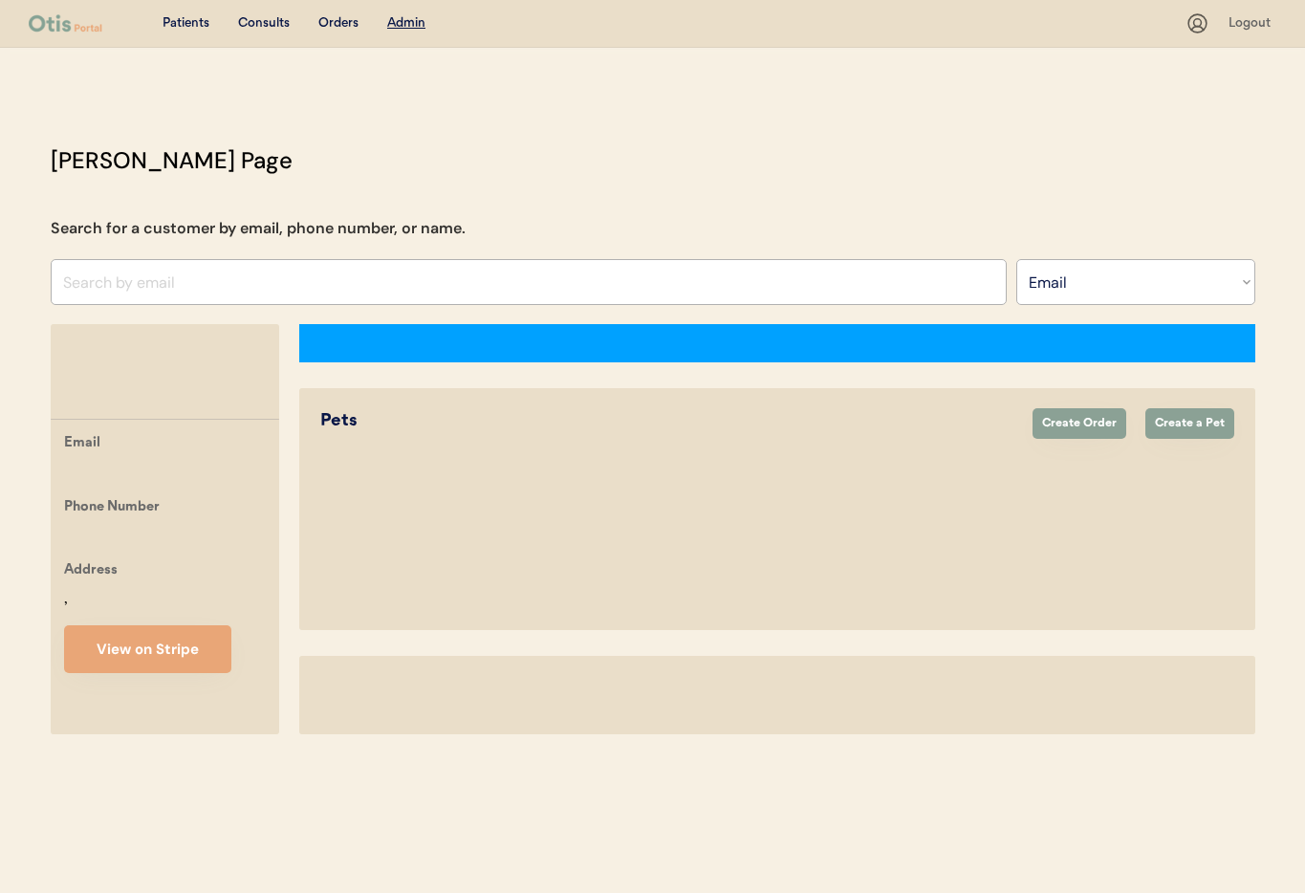
select select ""Email""
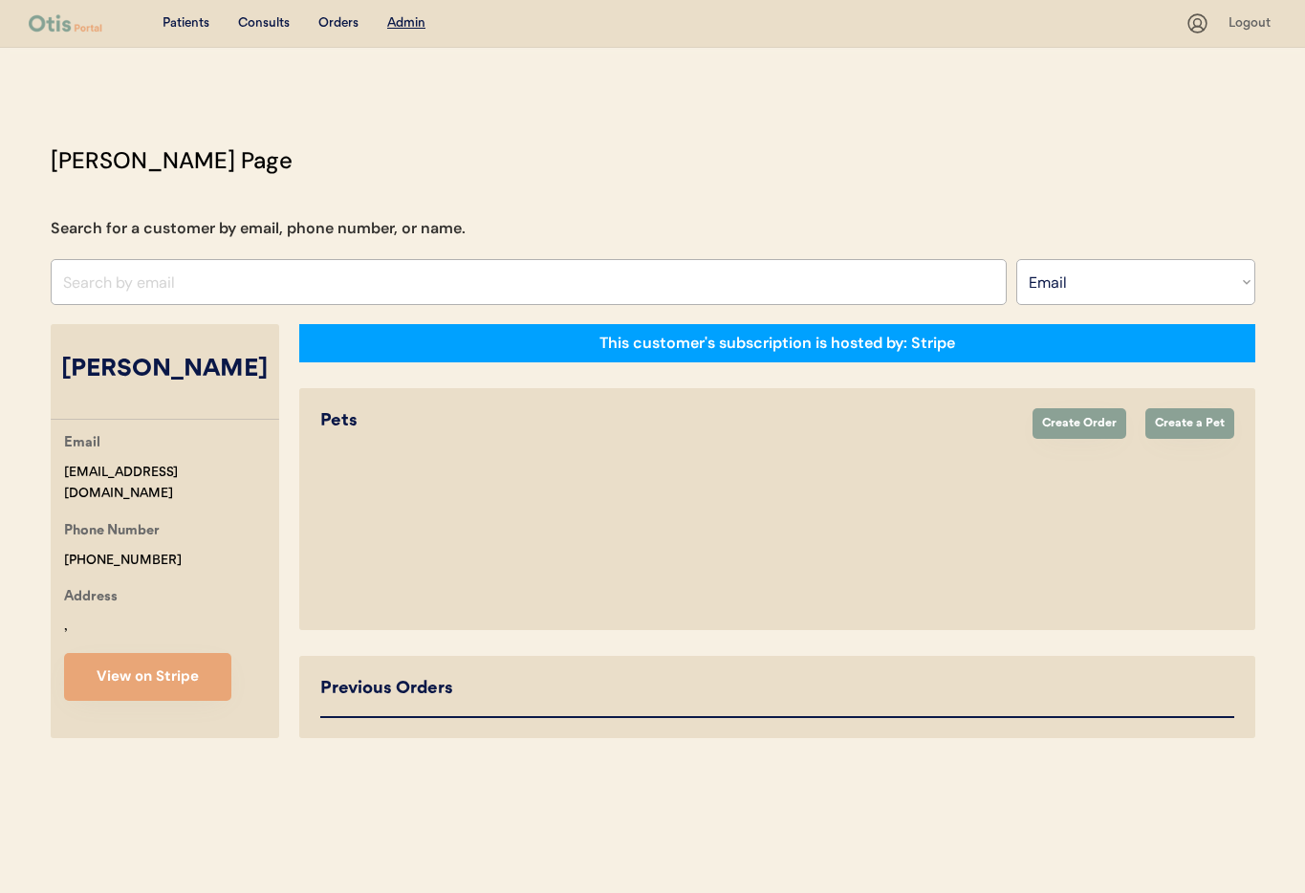
select select "true"
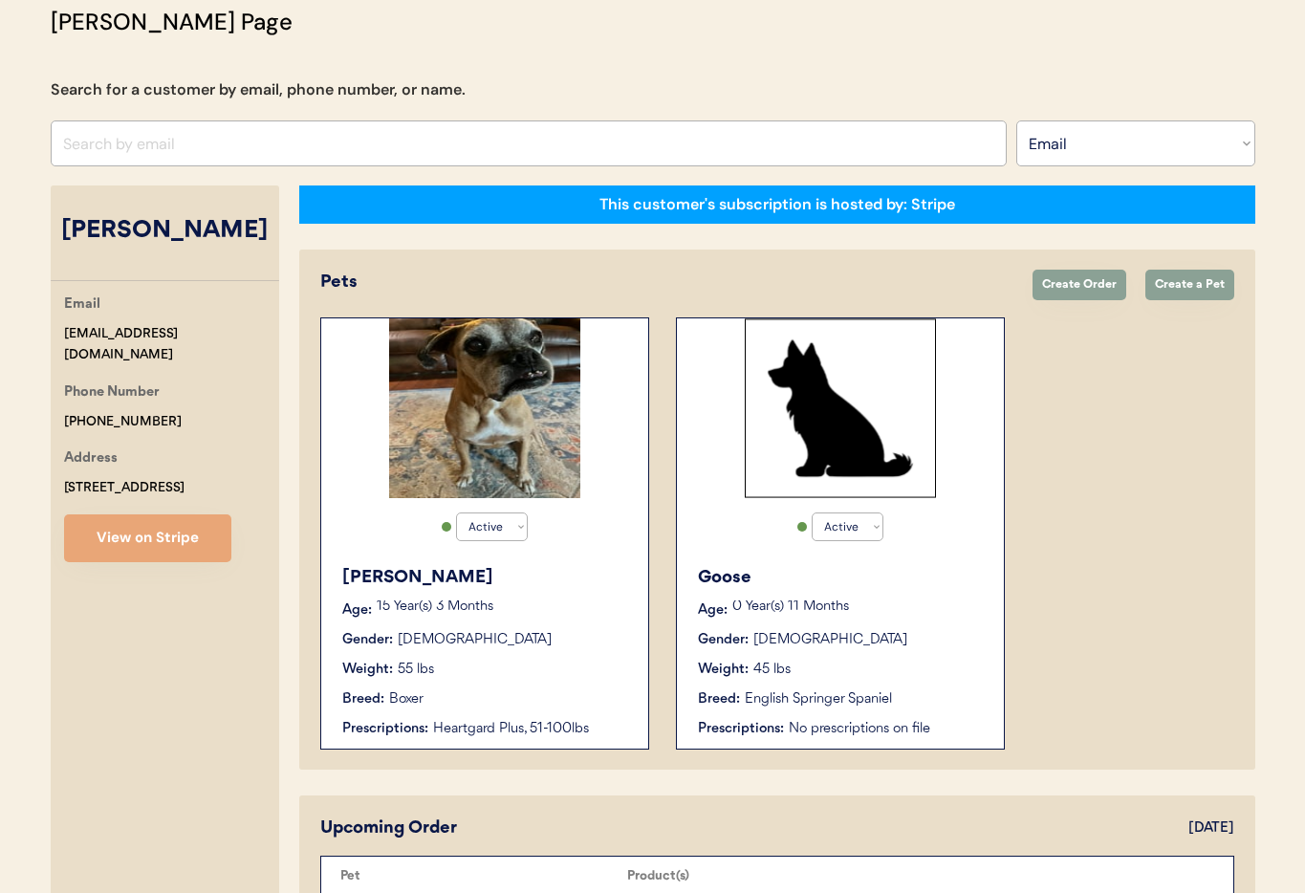
scroll to position [135, 0]
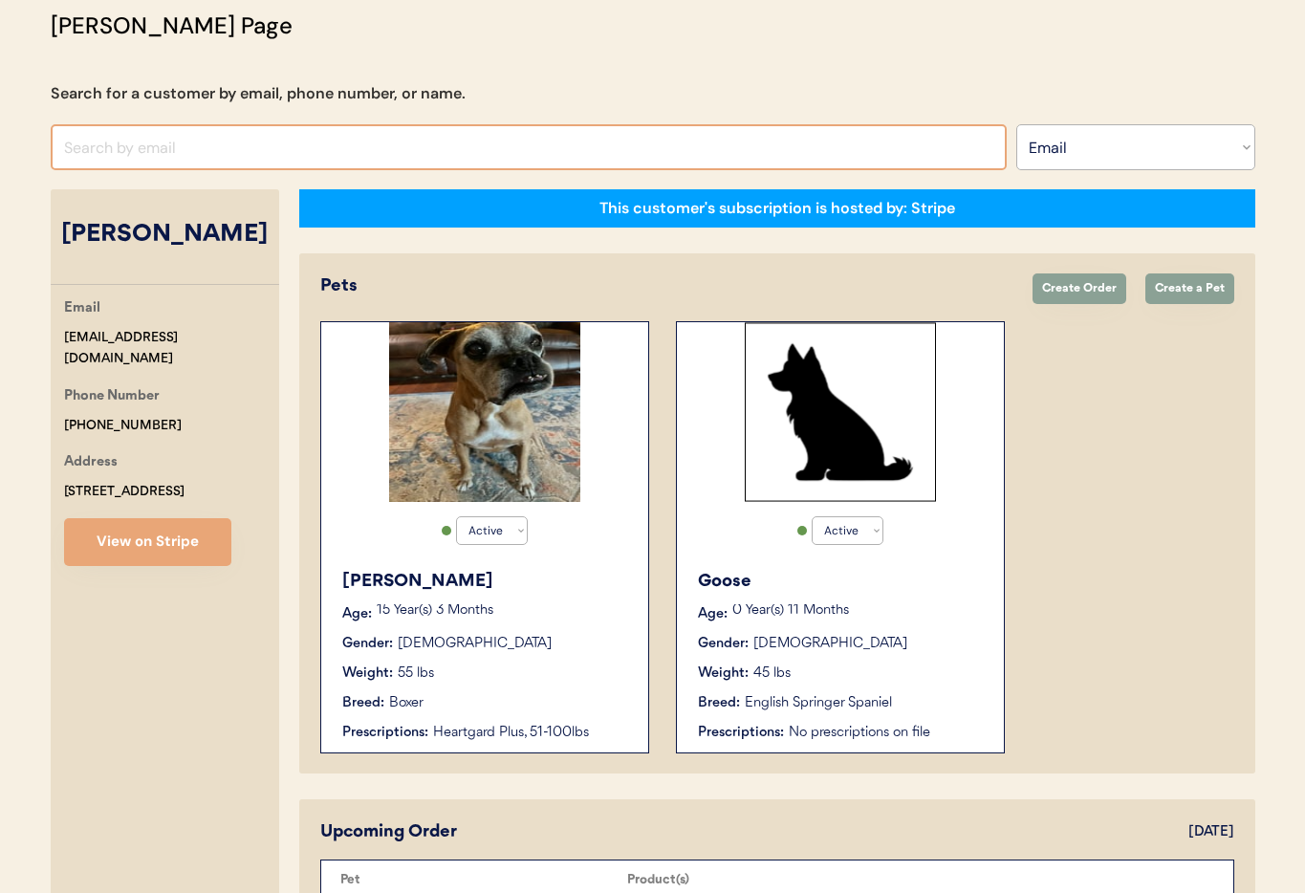
click at [232, 146] on input "input" at bounding box center [529, 147] width 956 height 46
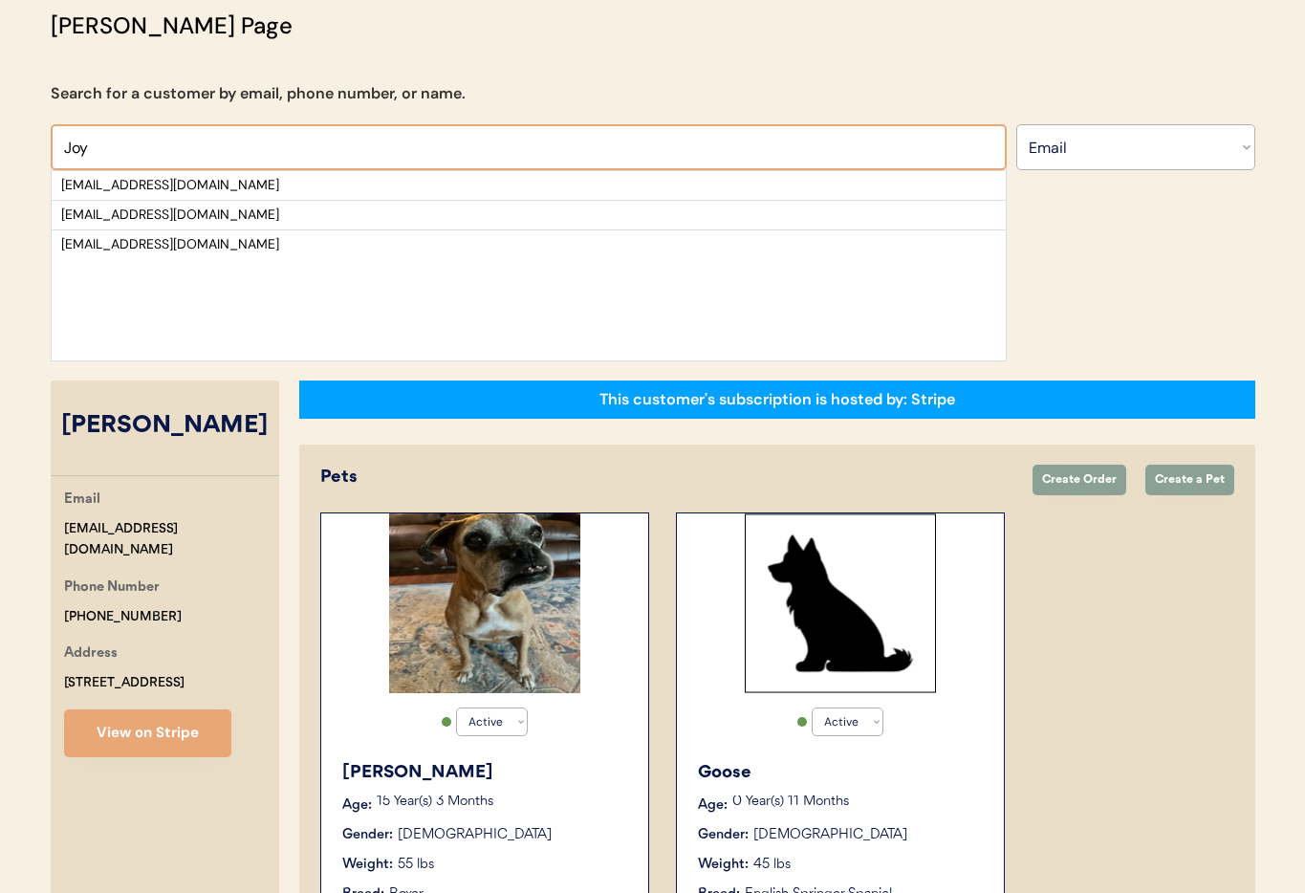
scroll to position [0, 0]
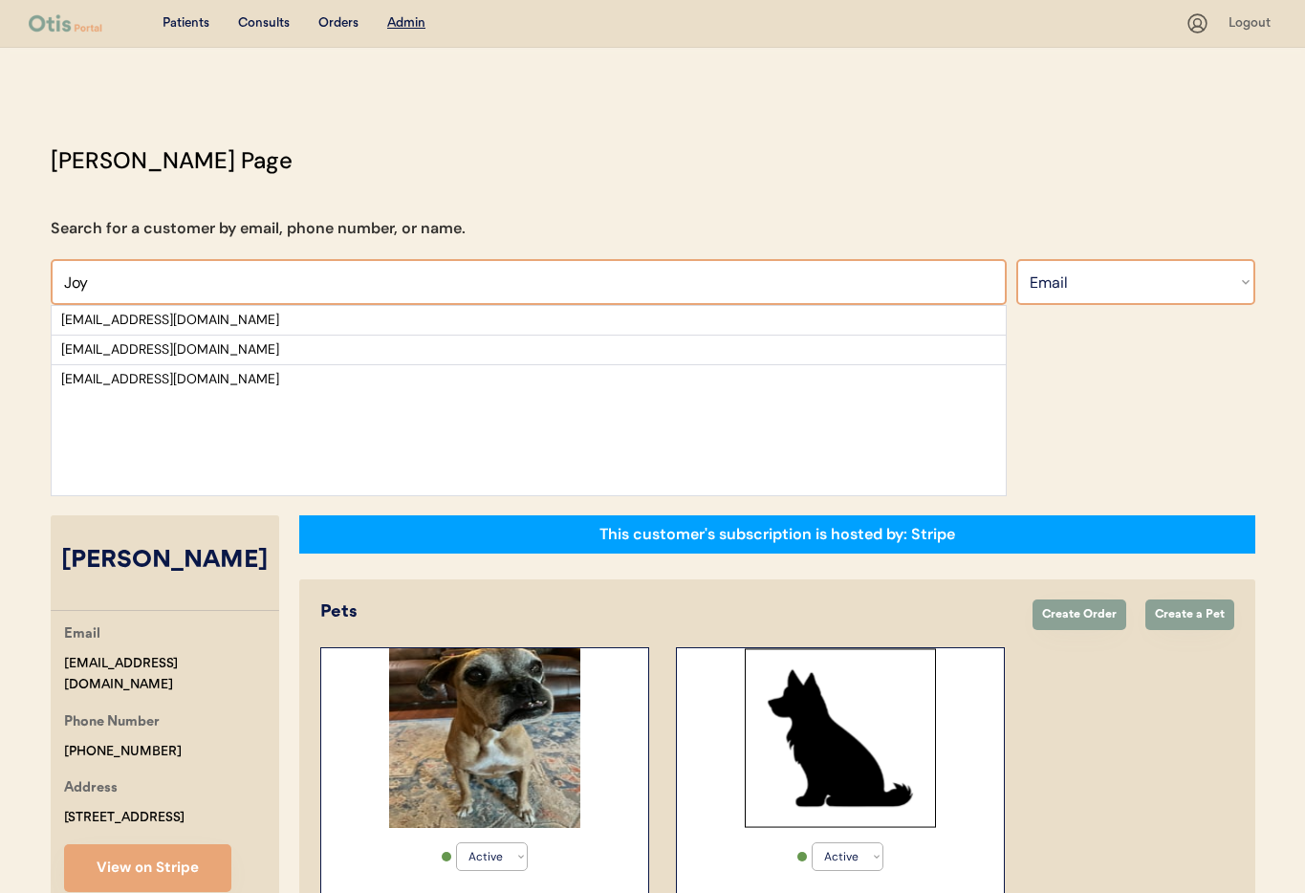
type input "Joy"
click at [1115, 283] on select "Search By Name Email Phone Number" at bounding box center [1135, 282] width 239 height 46
select select ""Name""
click at [1016, 259] on select "Search By Name Email Phone Number" at bounding box center [1135, 282] width 239 height 46
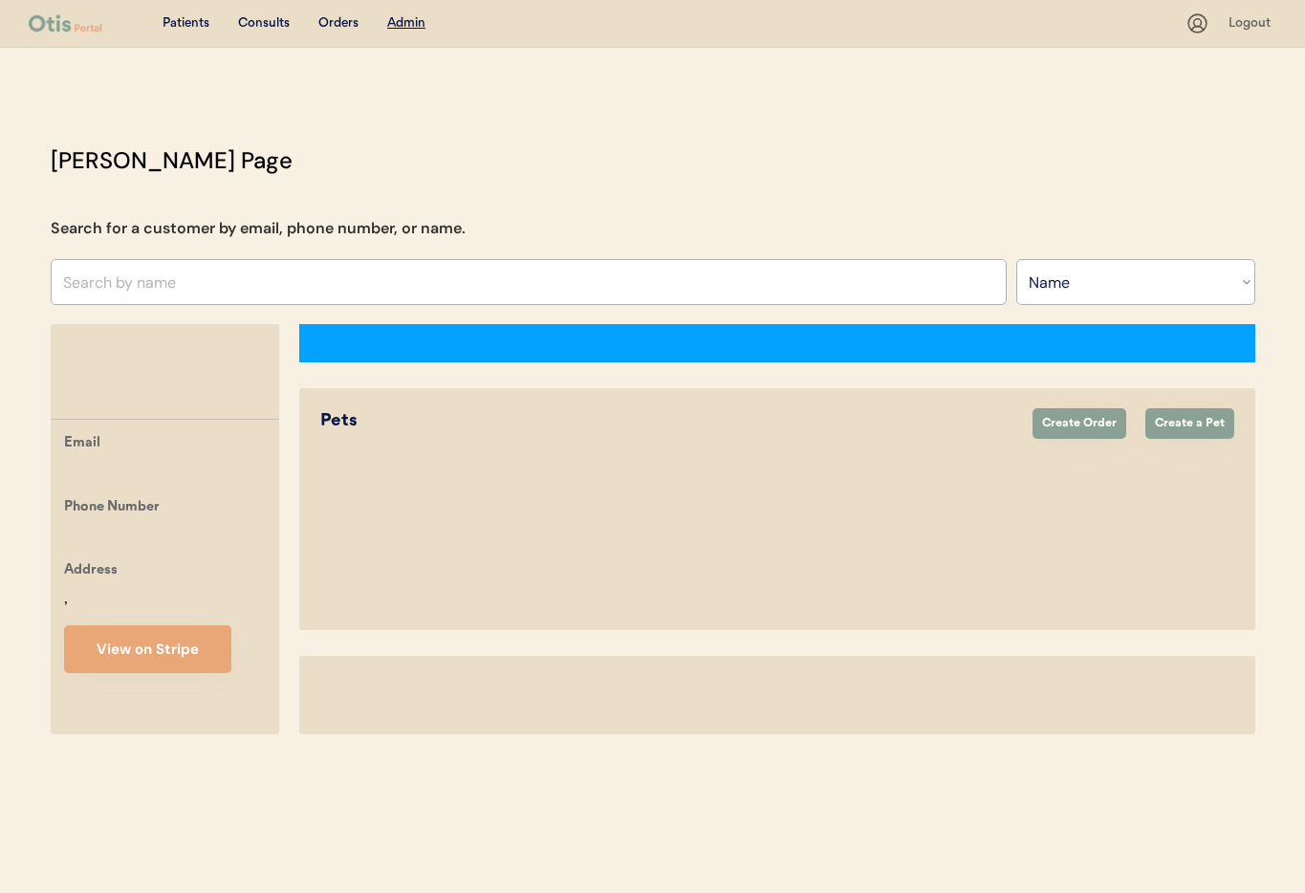
select select ""Name""
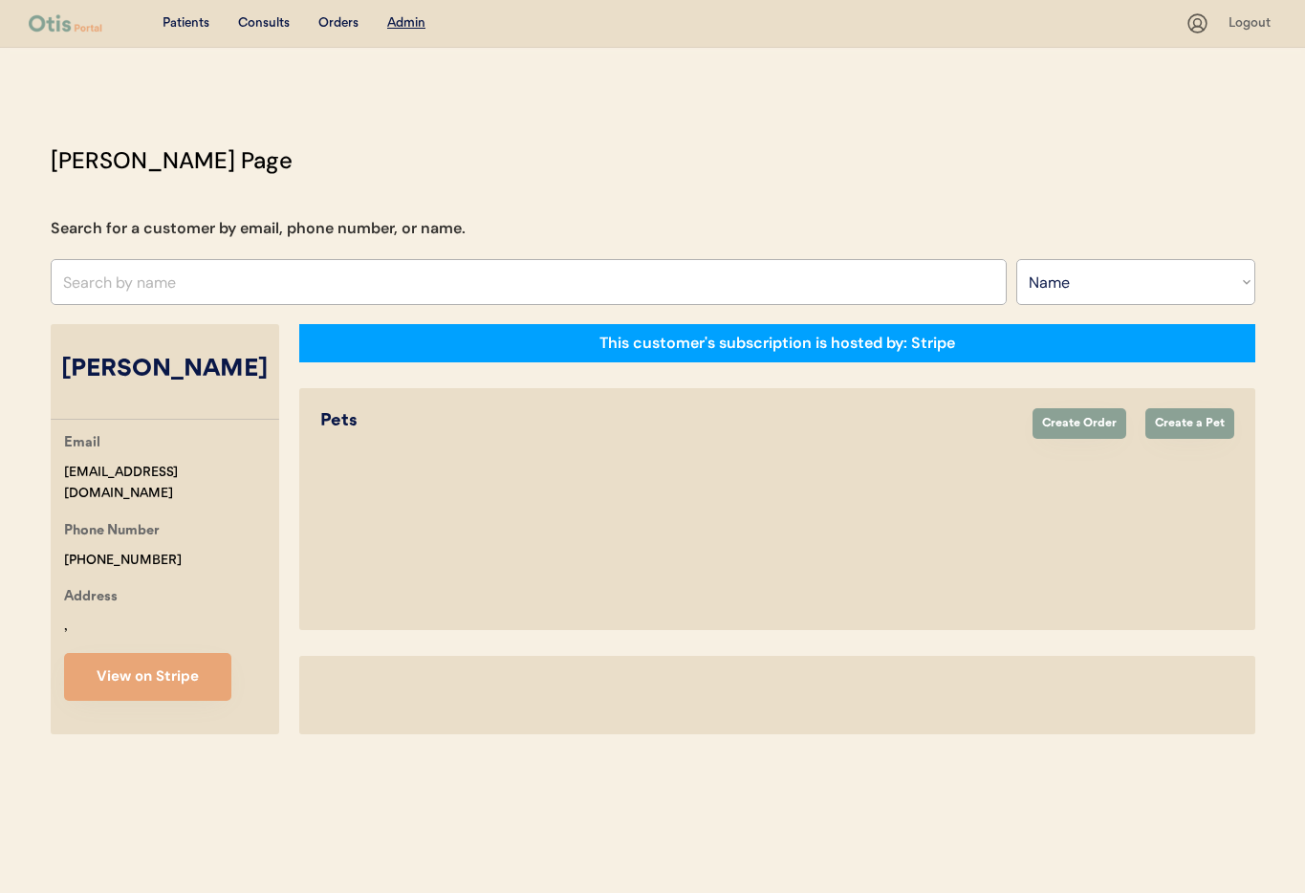
select select "true"
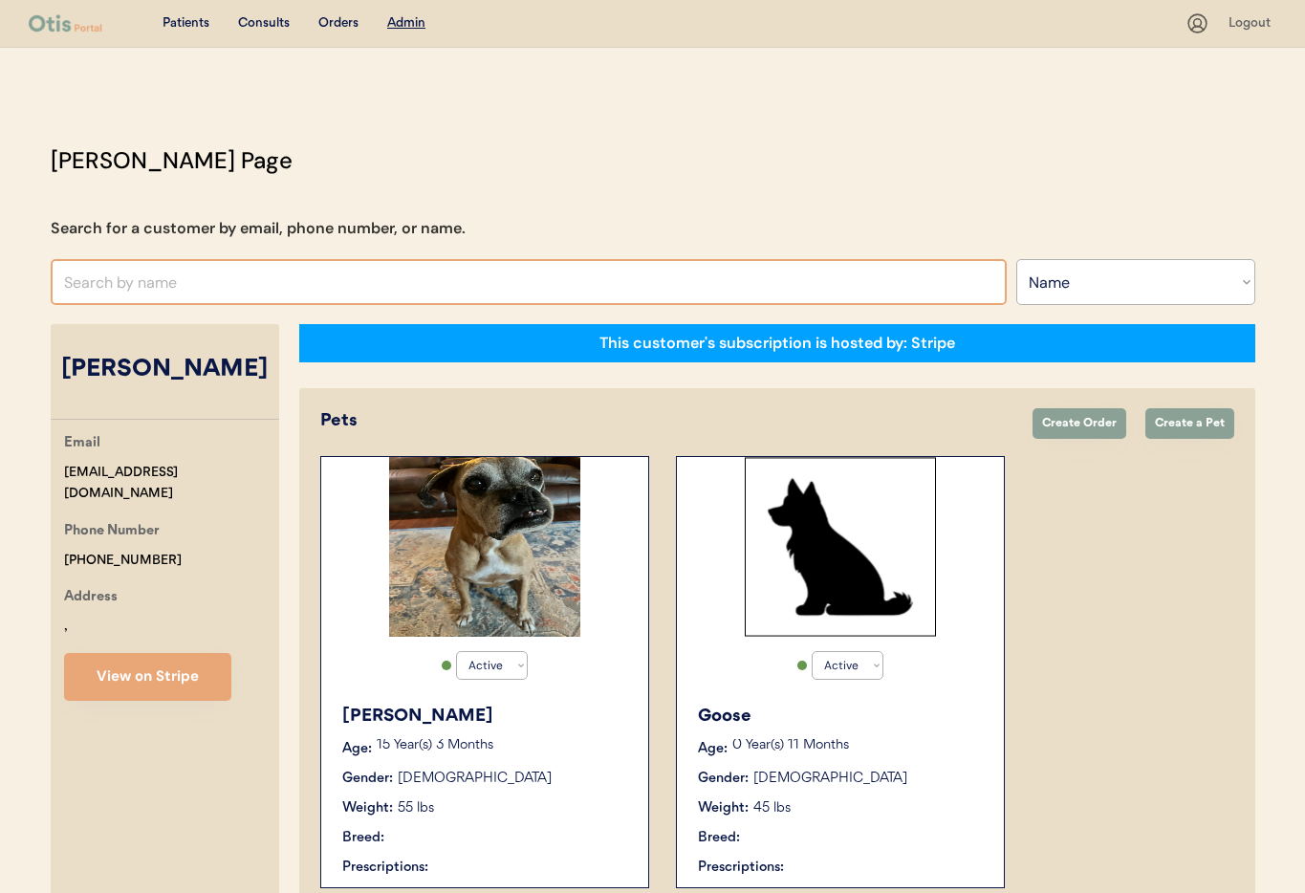
click at [162, 289] on input "text" at bounding box center [529, 282] width 956 height 46
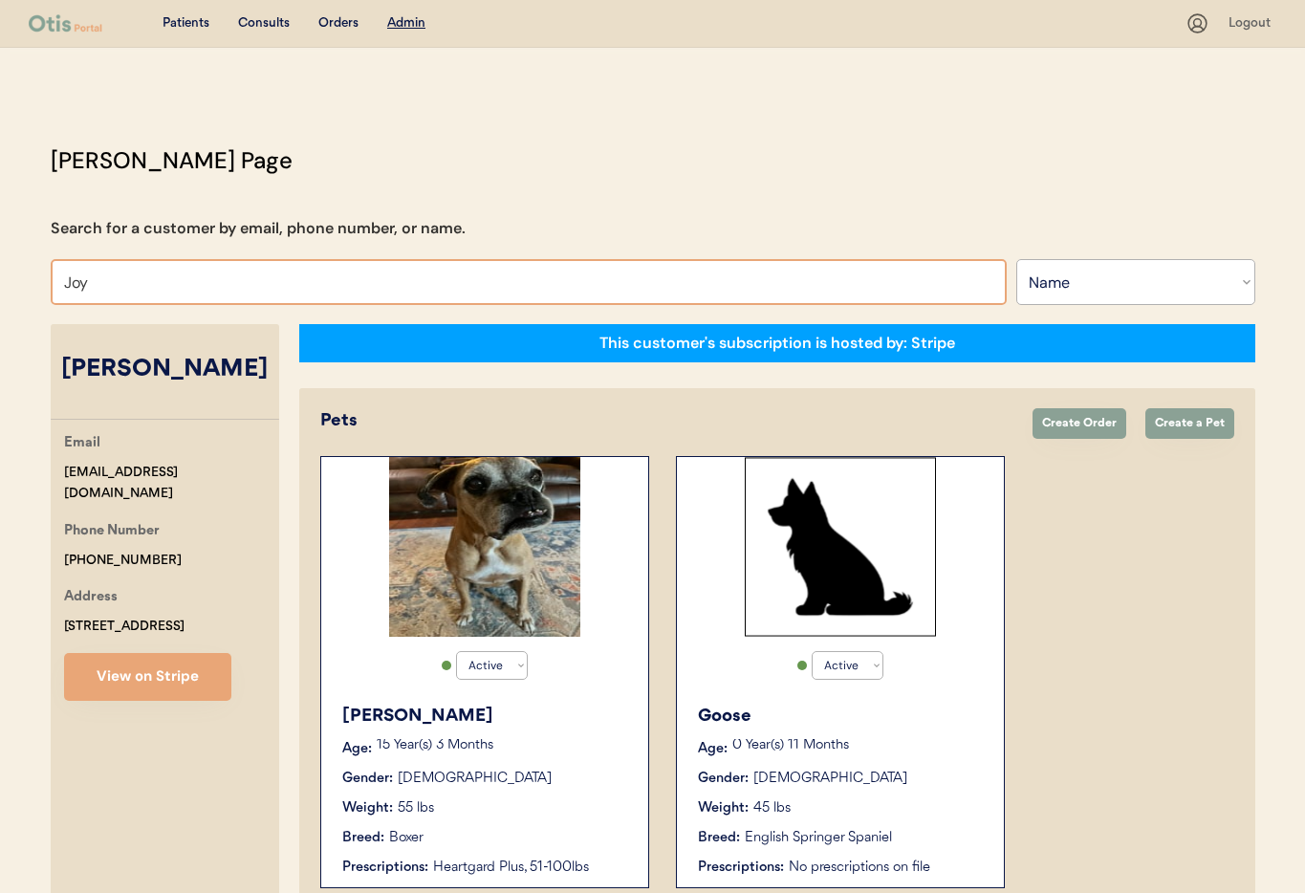
type input "Joy"
type input "Joy Armstrong"
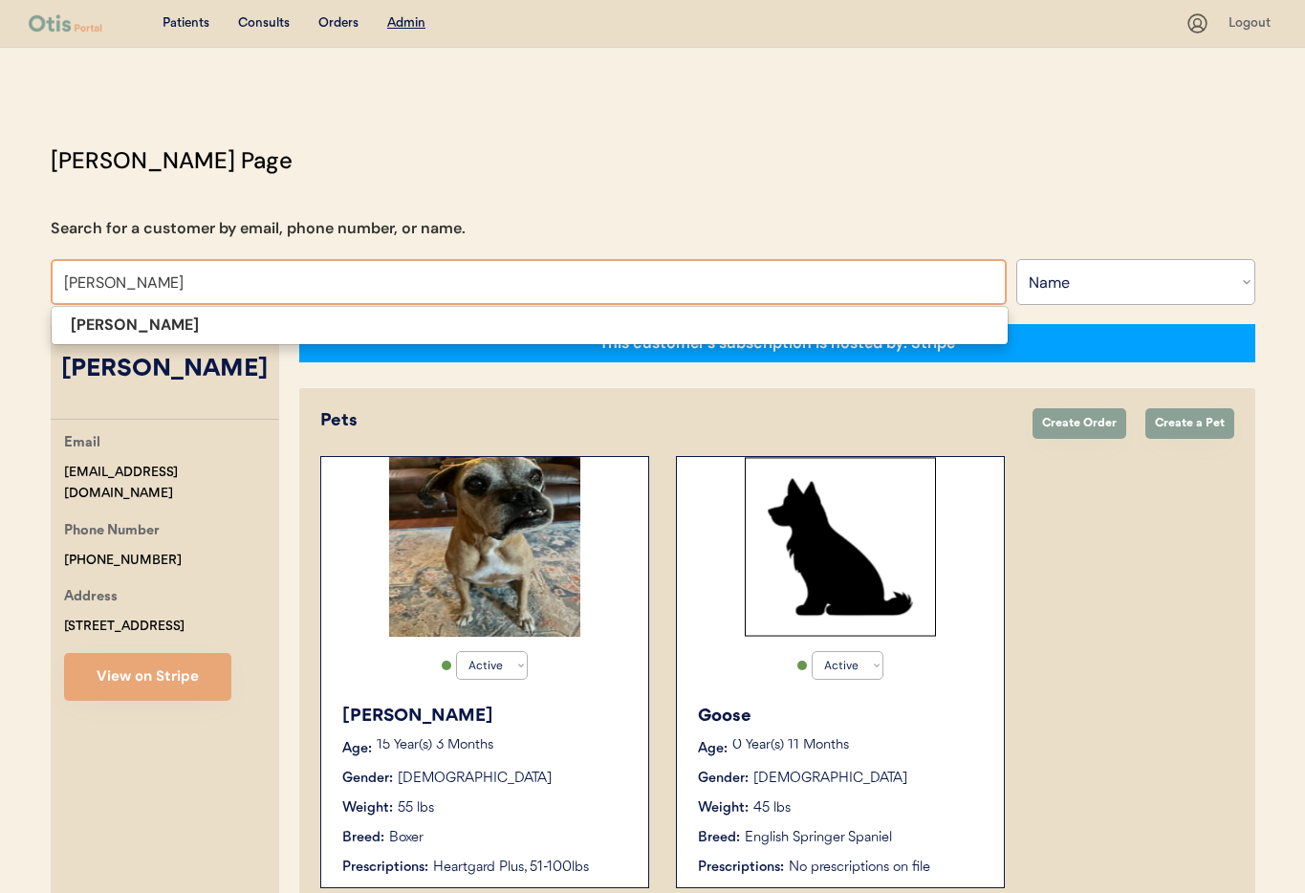
click at [169, 336] on p "Joy Coon" at bounding box center [530, 326] width 956 height 28
type input "Joy Coon"
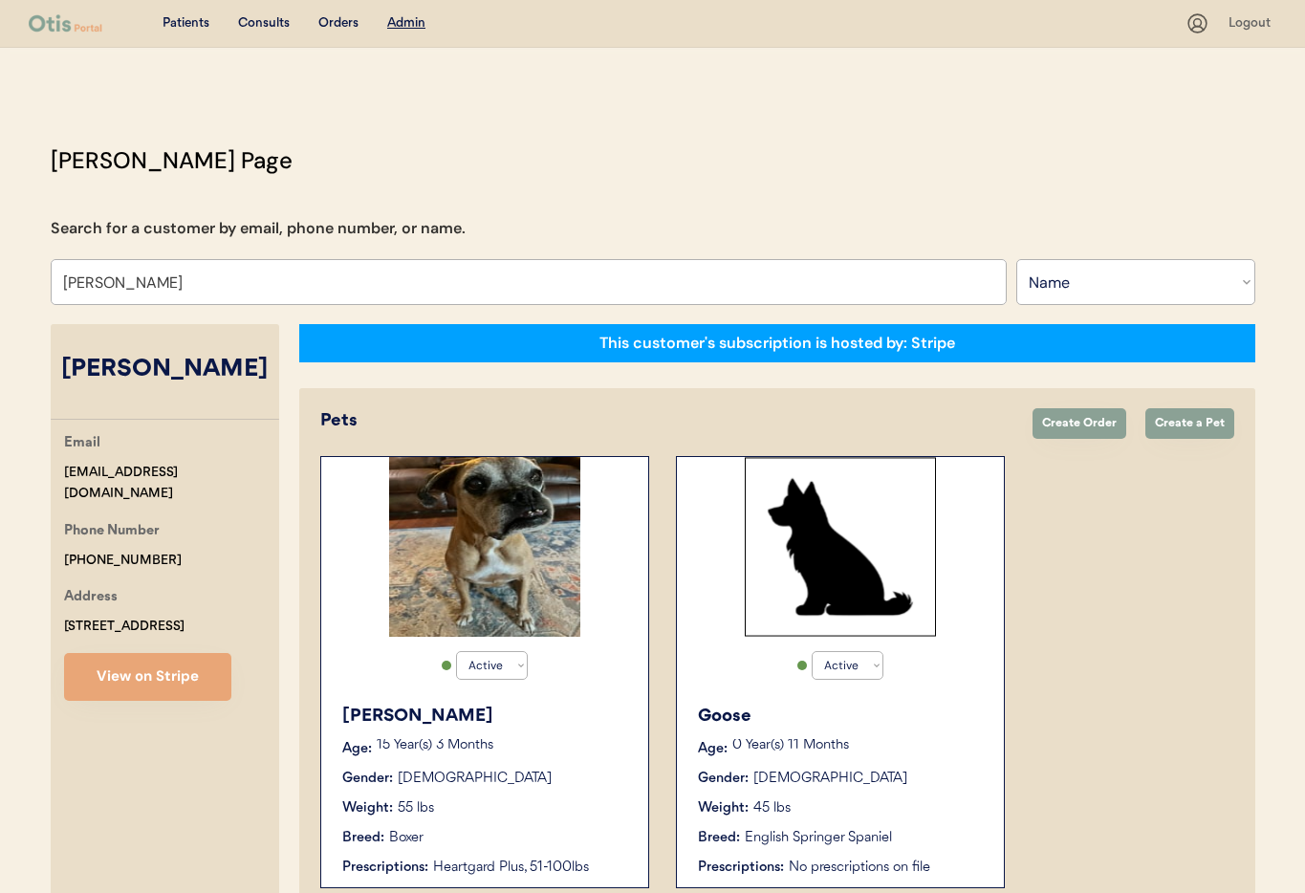
click at [587, 704] on div "Sadie" at bounding box center [485, 716] width 287 height 26
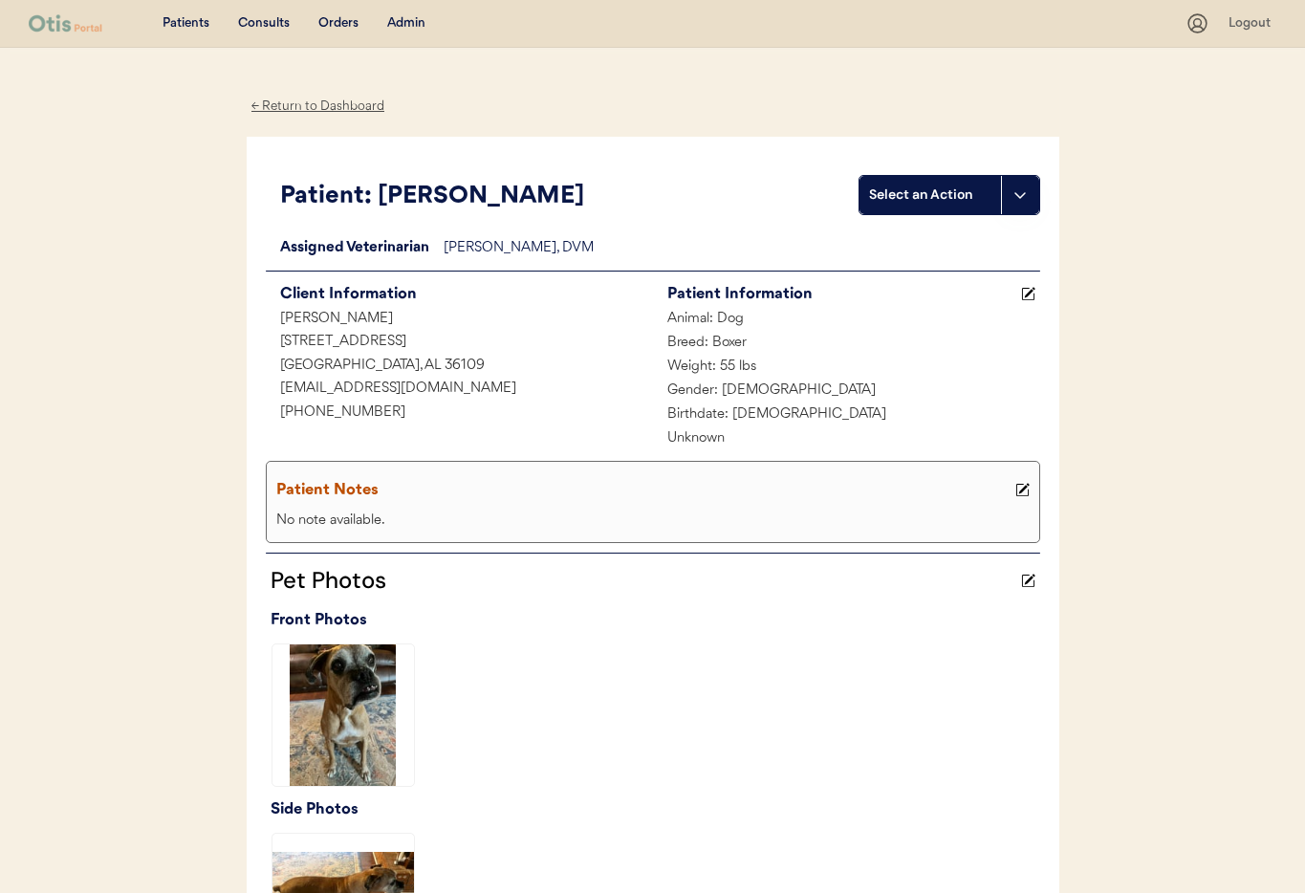
click at [331, 108] on div "← Return to Dashboard" at bounding box center [318, 107] width 143 height 22
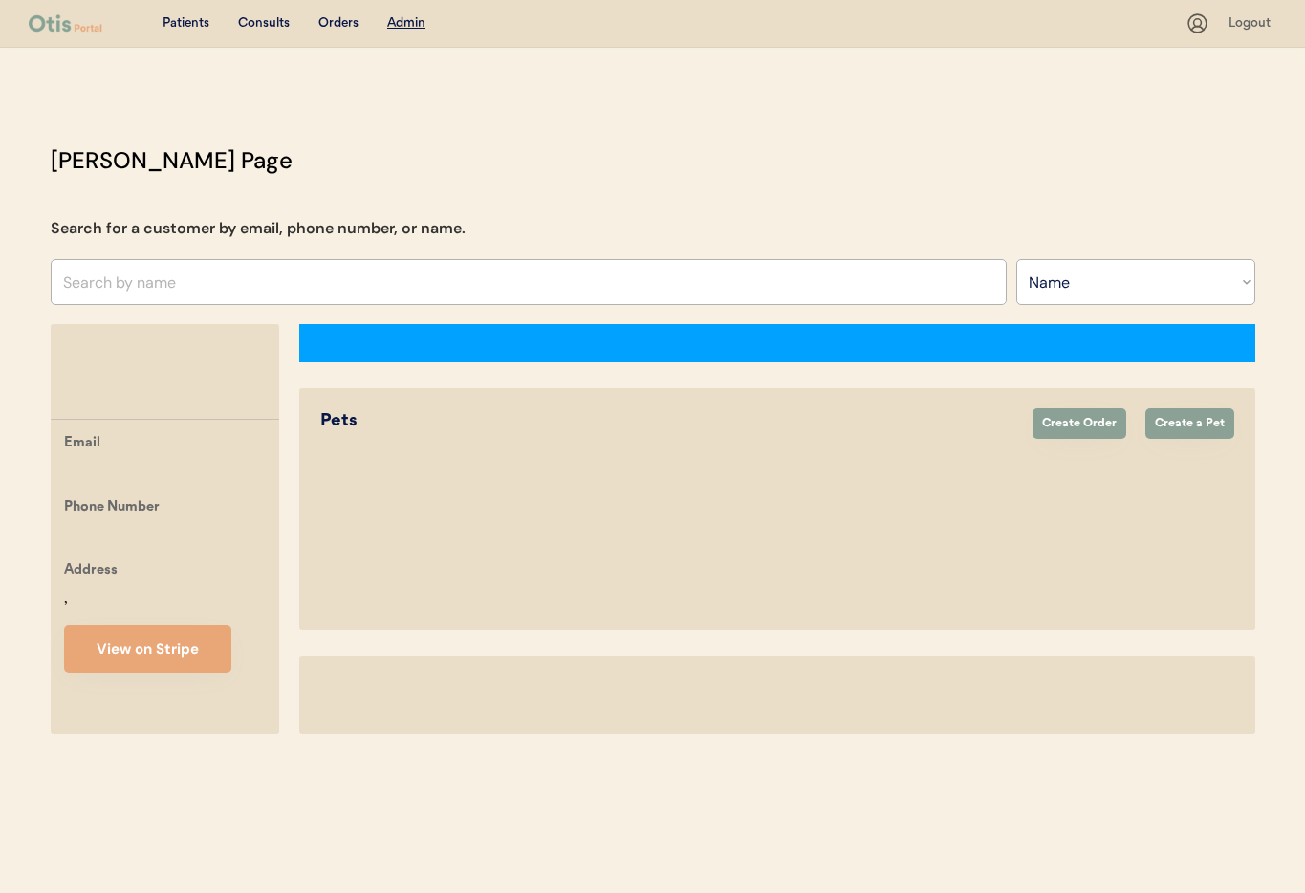
select select ""Name""
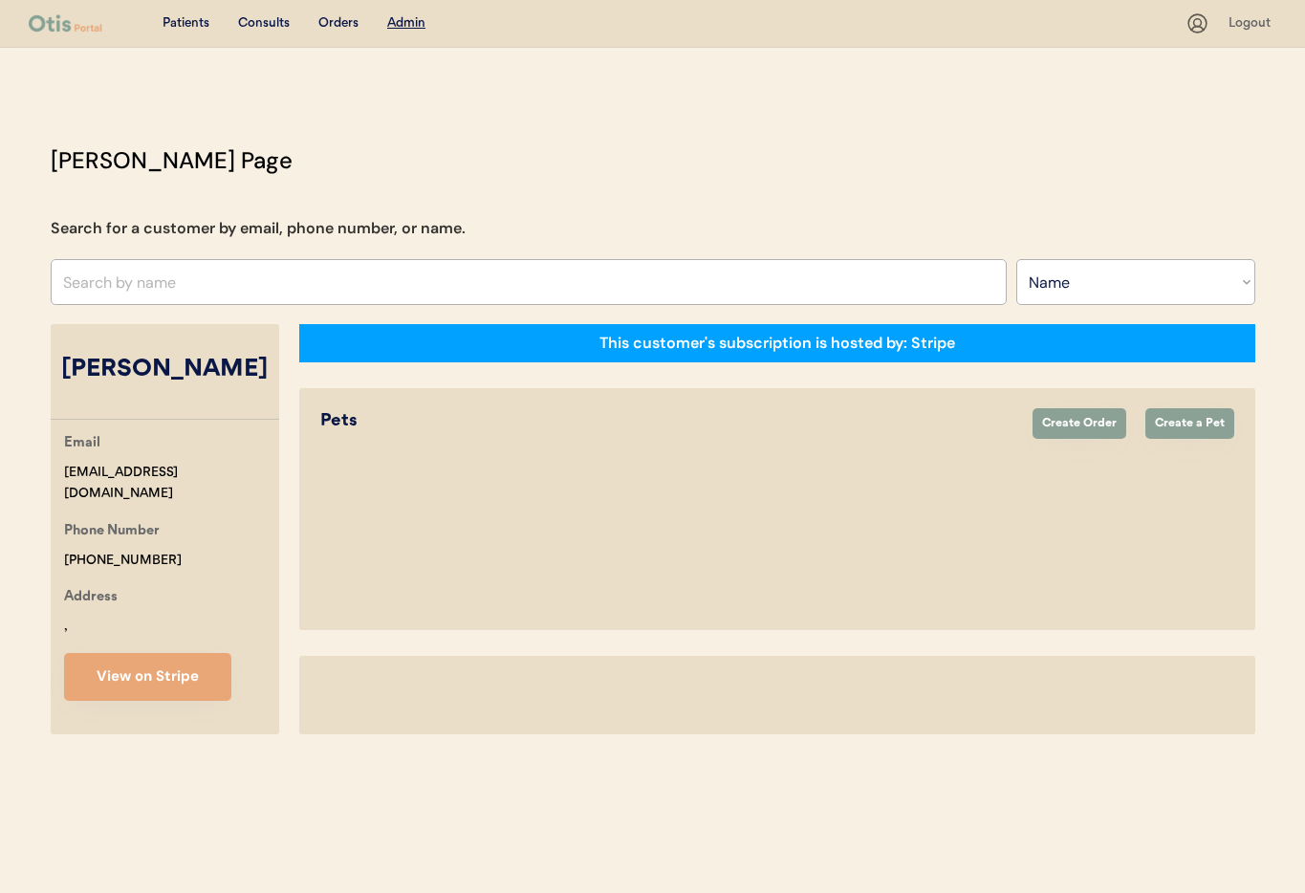
select select "true"
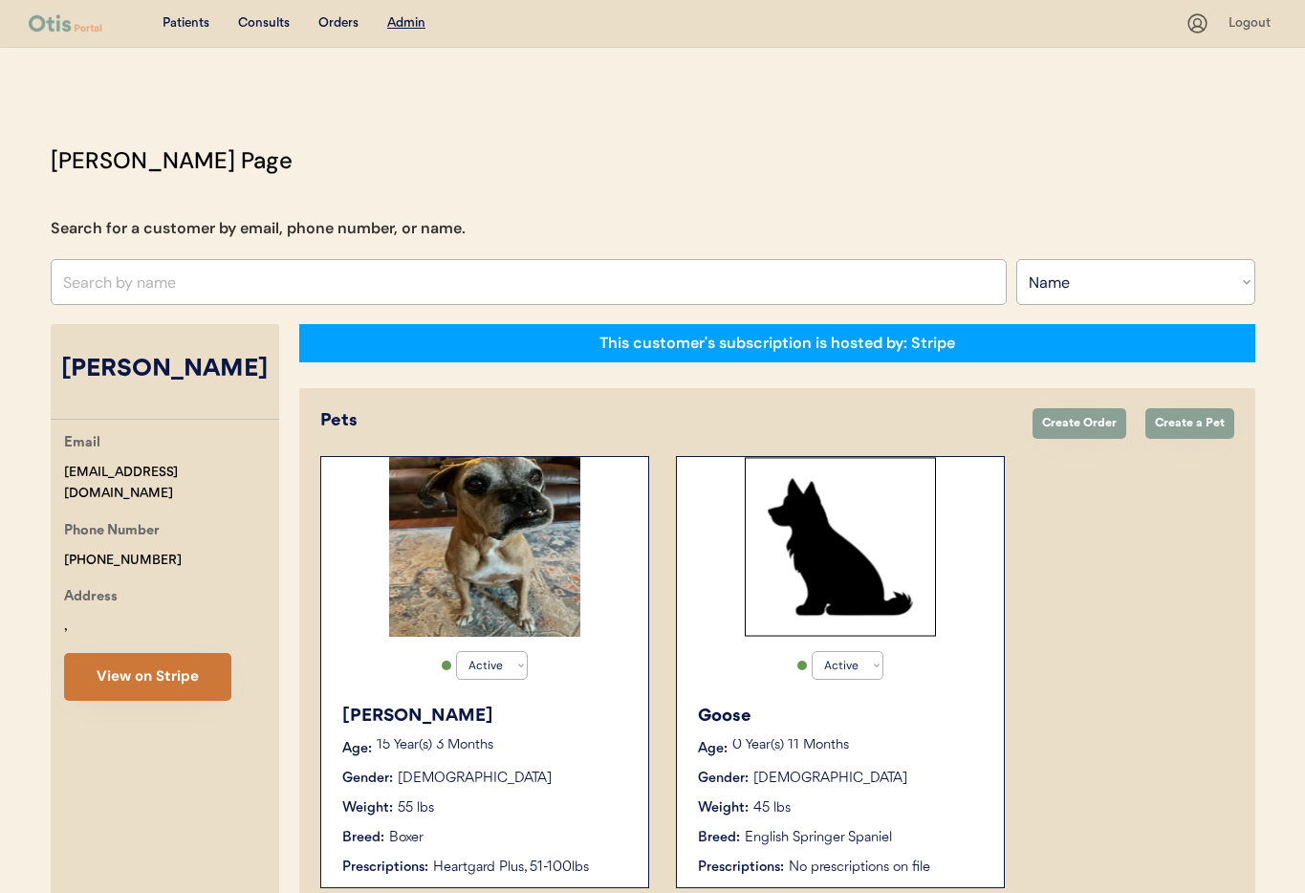
click at [162, 681] on button "View on Stripe" at bounding box center [147, 677] width 167 height 48
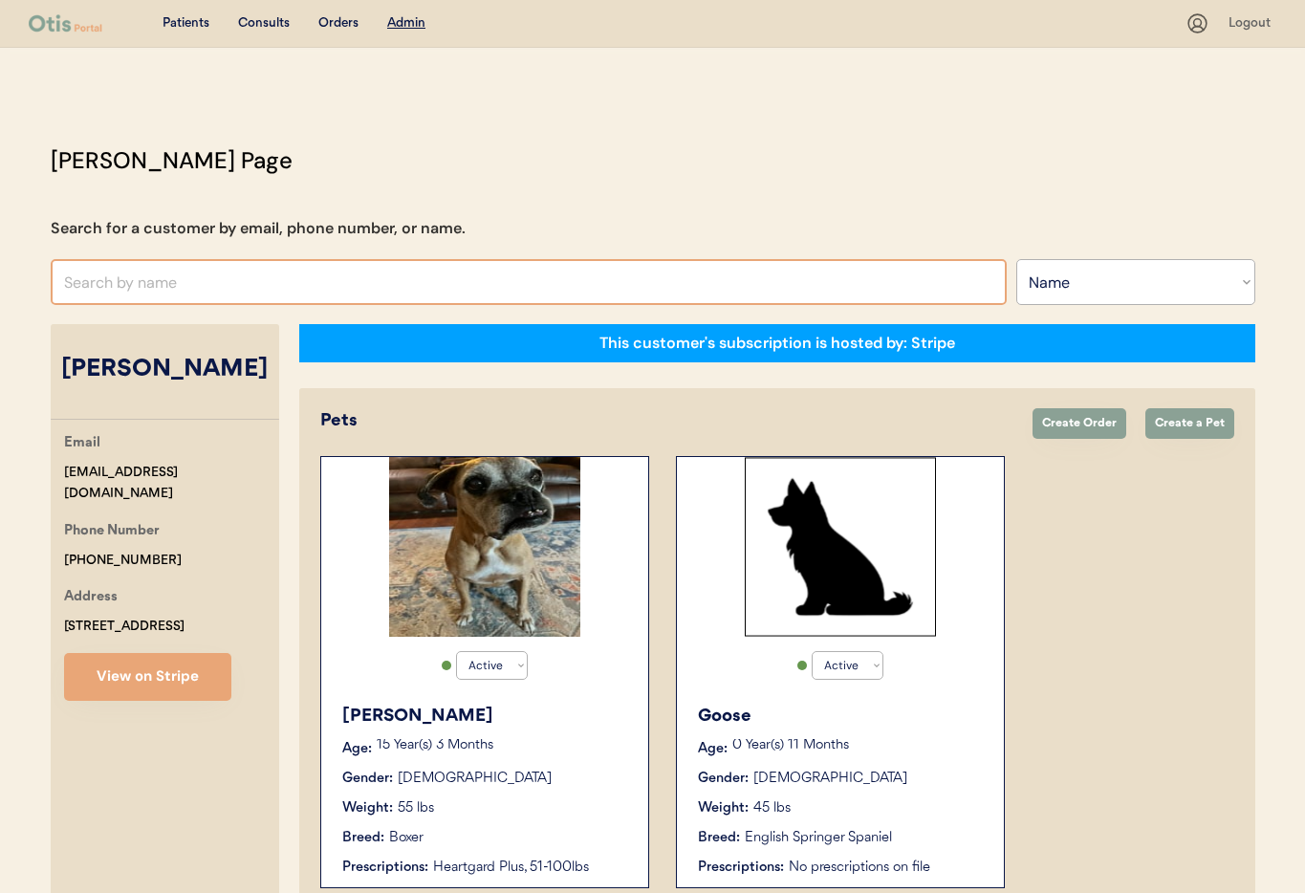
click at [197, 279] on input "text" at bounding box center [529, 282] width 956 height 46
type input "Vi"
type input "Vivian Graves"
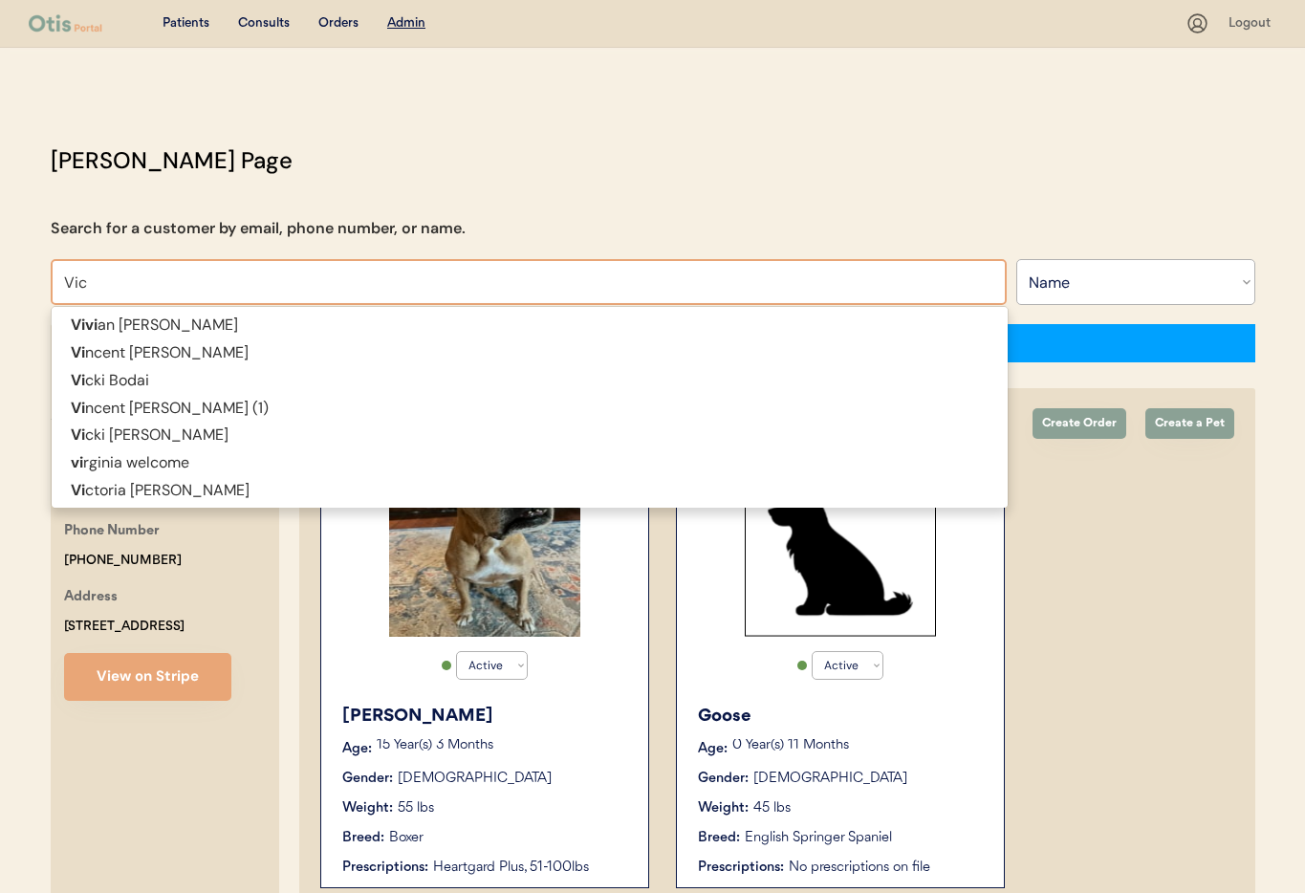
type input "Vick"
type input "[PERSON_NAME]"
type input "Vicki"
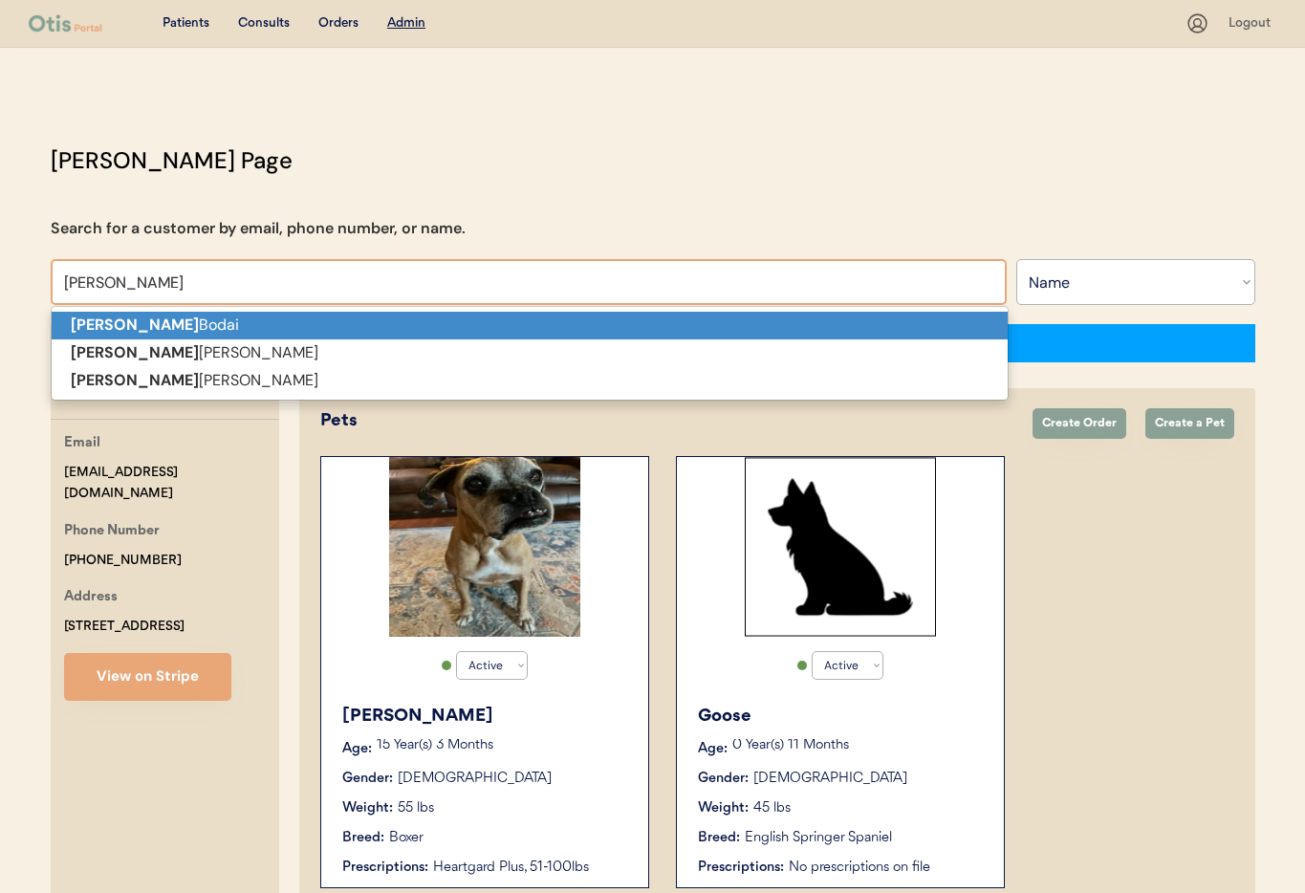
click at [198, 324] on p "Vicki Bodai" at bounding box center [530, 326] width 956 height 28
type input "[PERSON_NAME]"
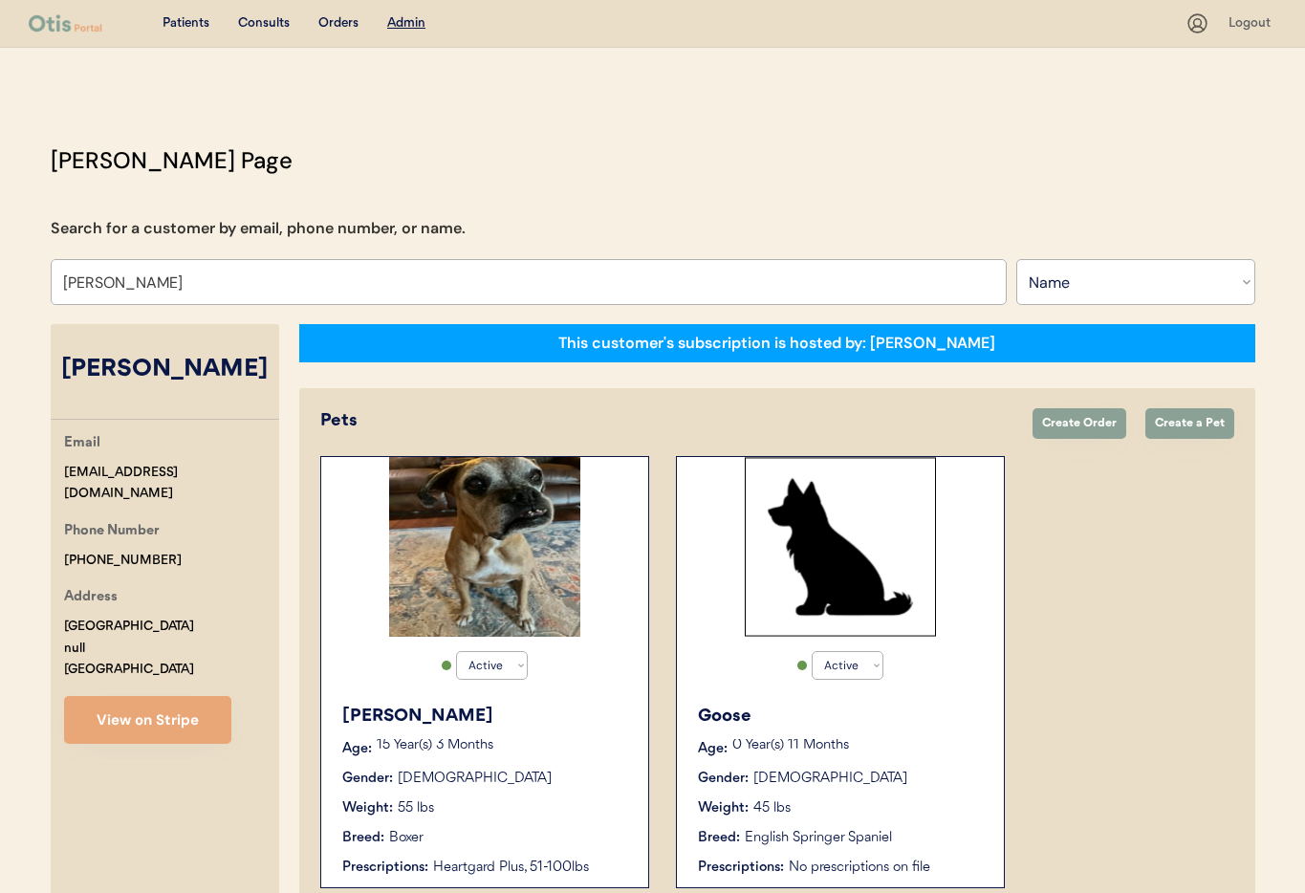
select select "false"
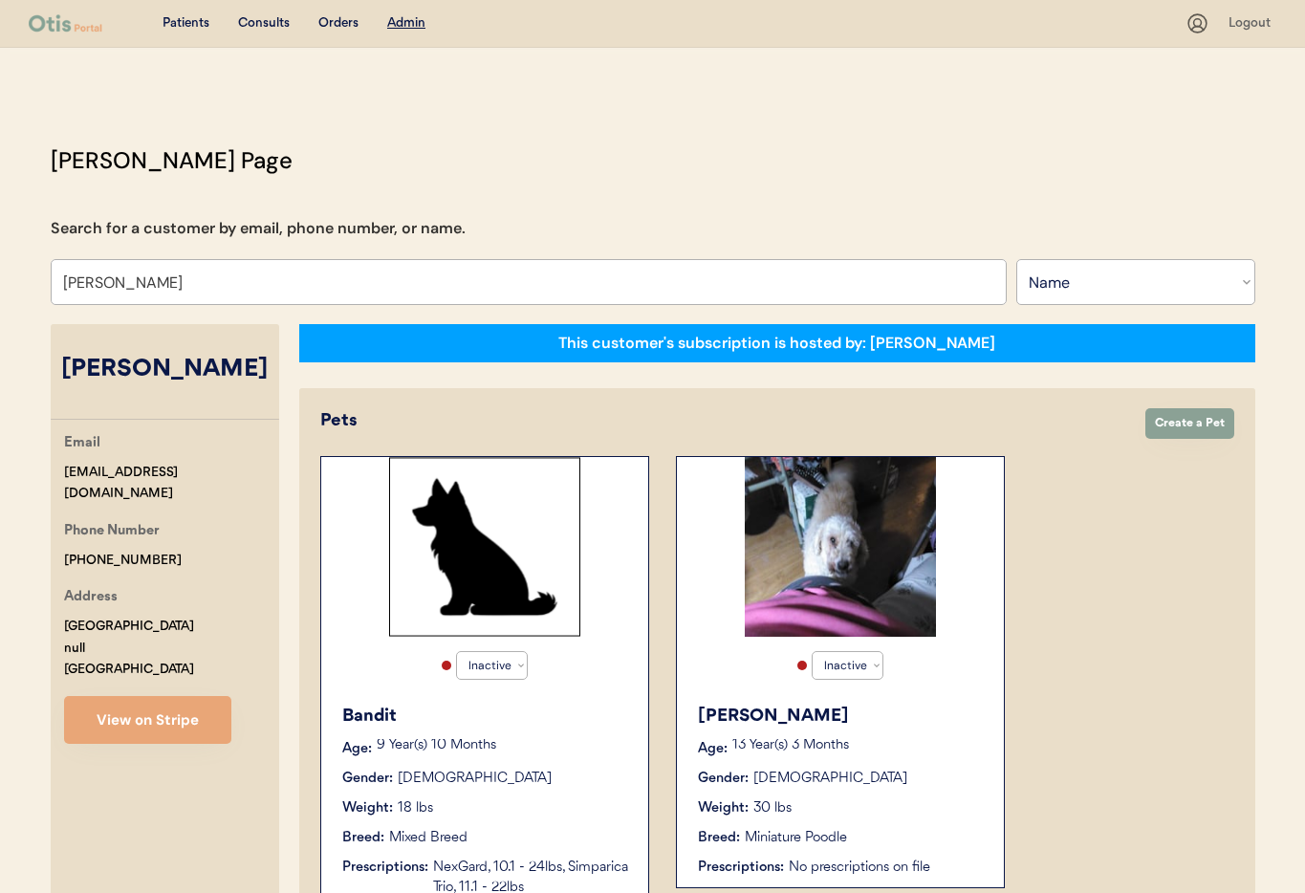
type input "[PERSON_NAME]"
click at [943, 732] on div "Harry Age: 13 Year(s) 3 Months Gender: Male Weight: 30 lbs Breed: Miniature Poo…" at bounding box center [840, 790] width 308 height 193
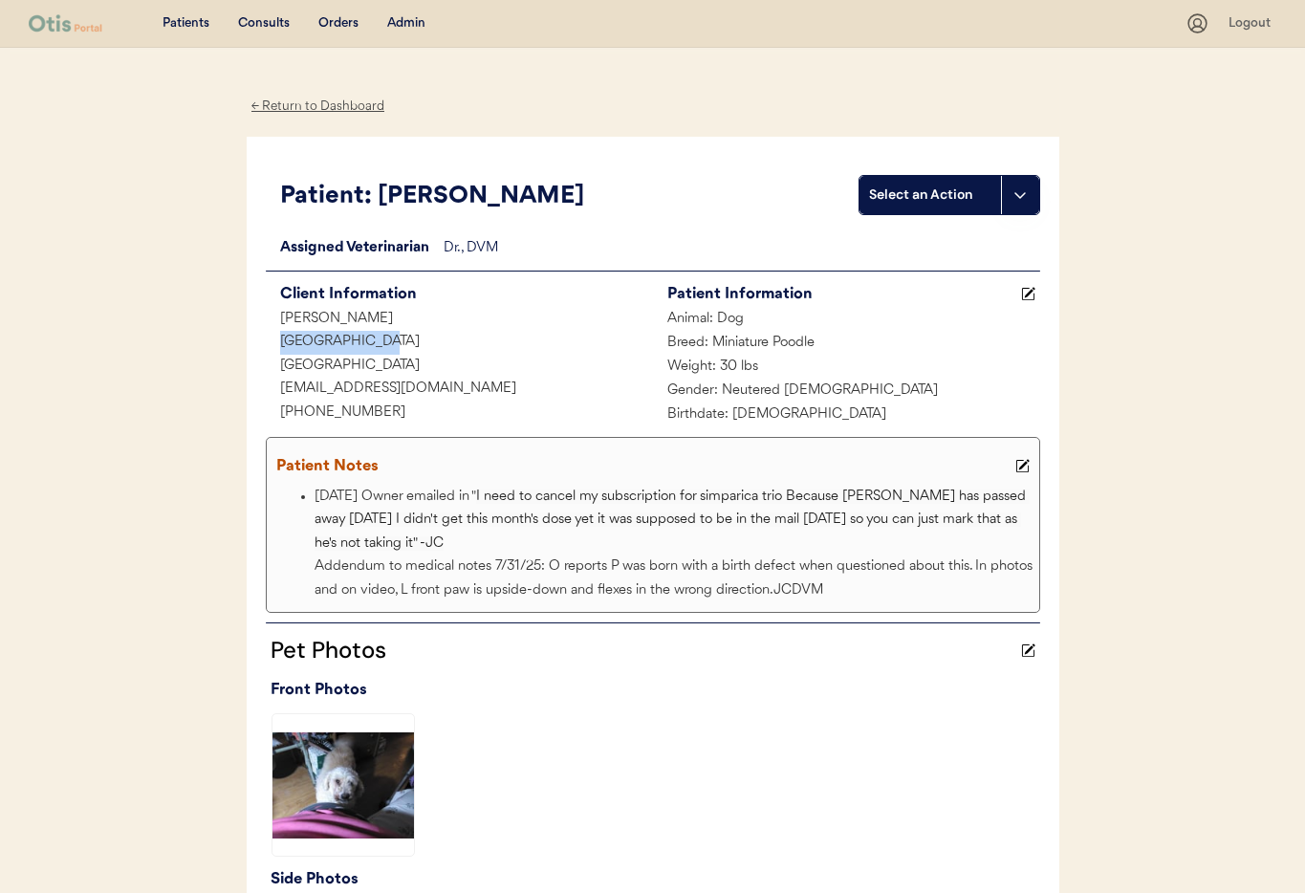
drag, startPoint x: 278, startPoint y: 339, endPoint x: 387, endPoint y: 349, distance: 109.4
click at [387, 349] on div "[GEOGRAPHIC_DATA]" at bounding box center [459, 343] width 387 height 24
copy div "[GEOGRAPHIC_DATA]"
click at [278, 363] on div "[GEOGRAPHIC_DATA]" at bounding box center [459, 367] width 387 height 24
drag, startPoint x: 278, startPoint y: 363, endPoint x: 397, endPoint y: 363, distance: 118.5
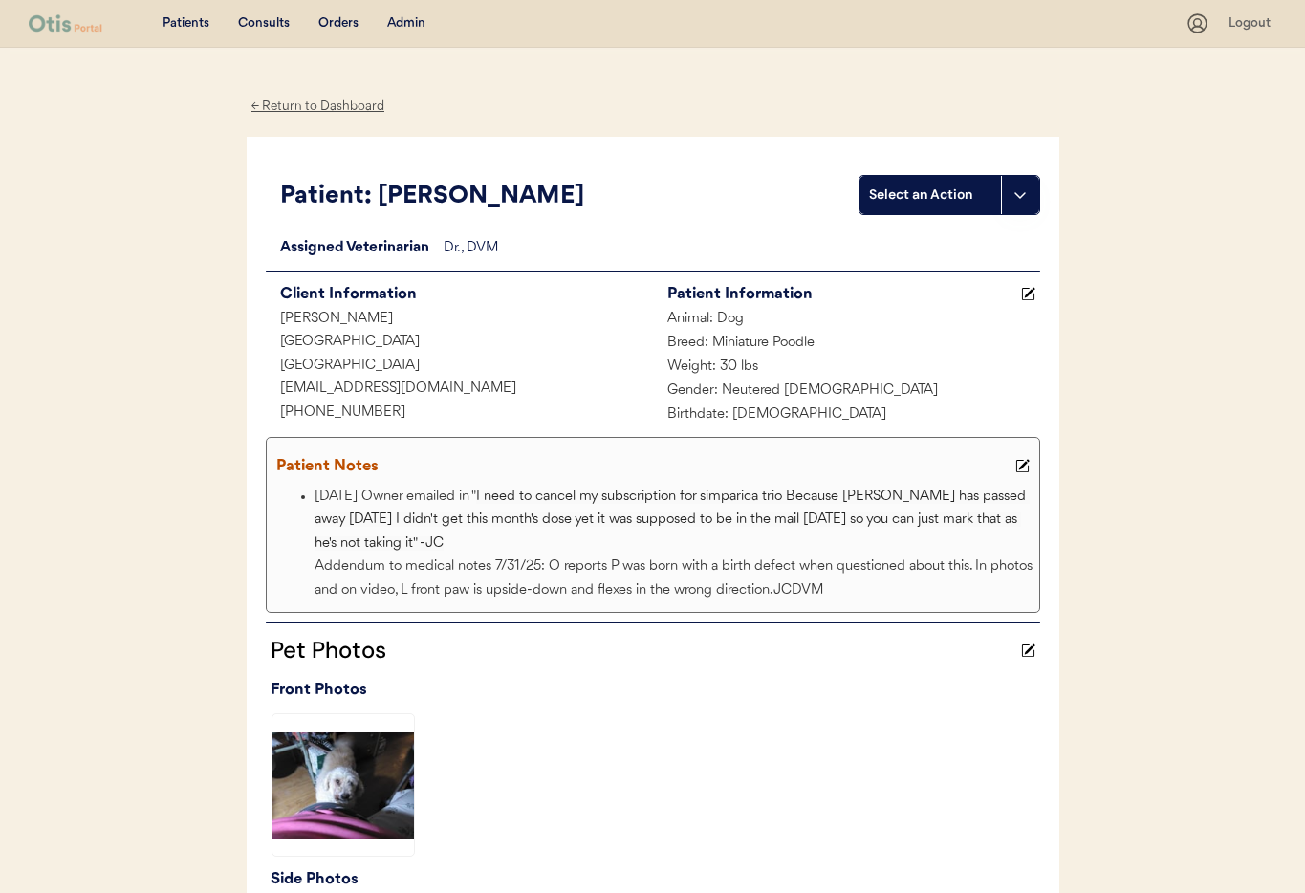
click at [424, 374] on div "[GEOGRAPHIC_DATA]" at bounding box center [459, 367] width 387 height 24
copy div "[GEOGRAPHIC_DATA]"
click at [404, 20] on div "Admin" at bounding box center [406, 23] width 38 height 19
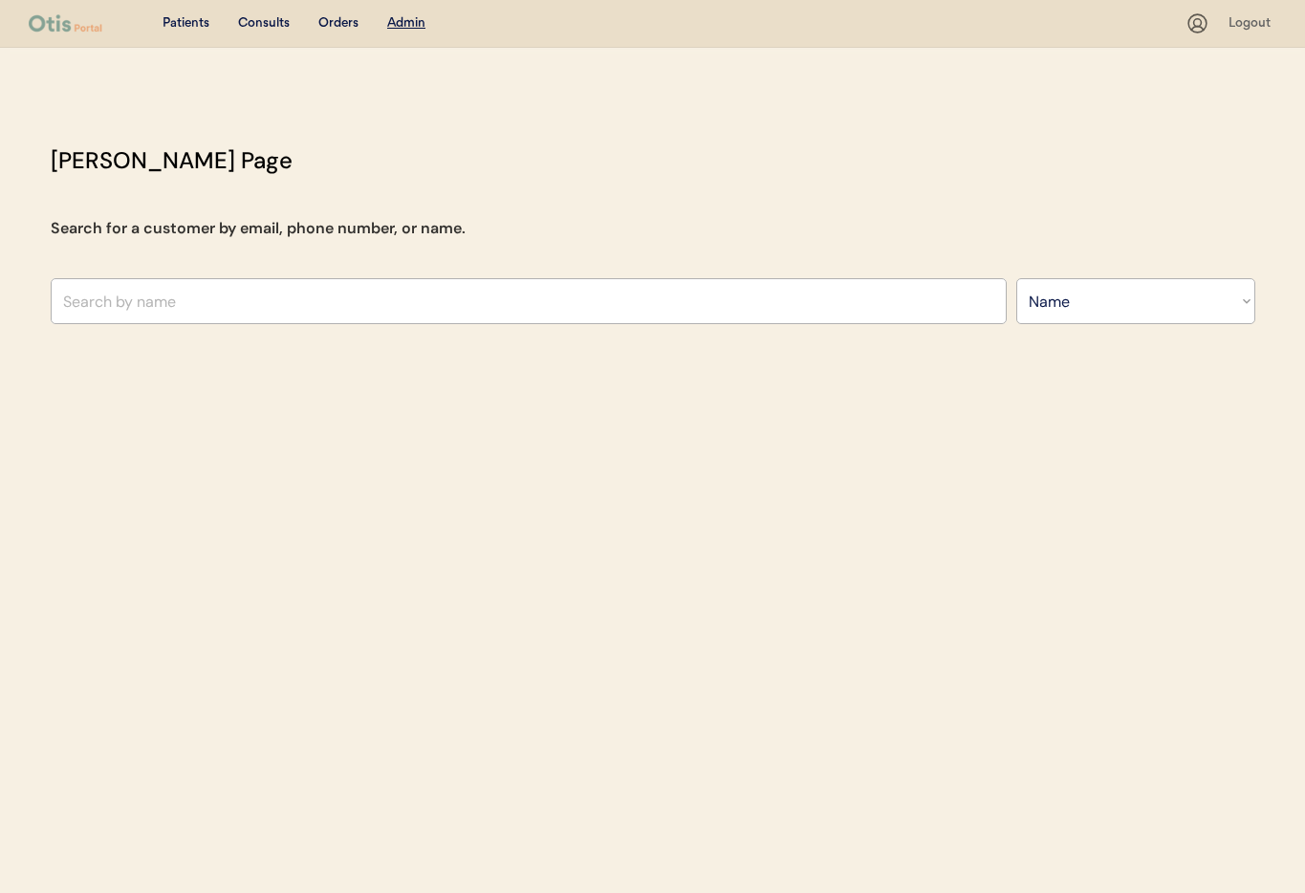
select select ""Name""
click at [179, 291] on input "text" at bounding box center [529, 301] width 956 height 46
type input "Juli"
type input "Juliana Murphy"
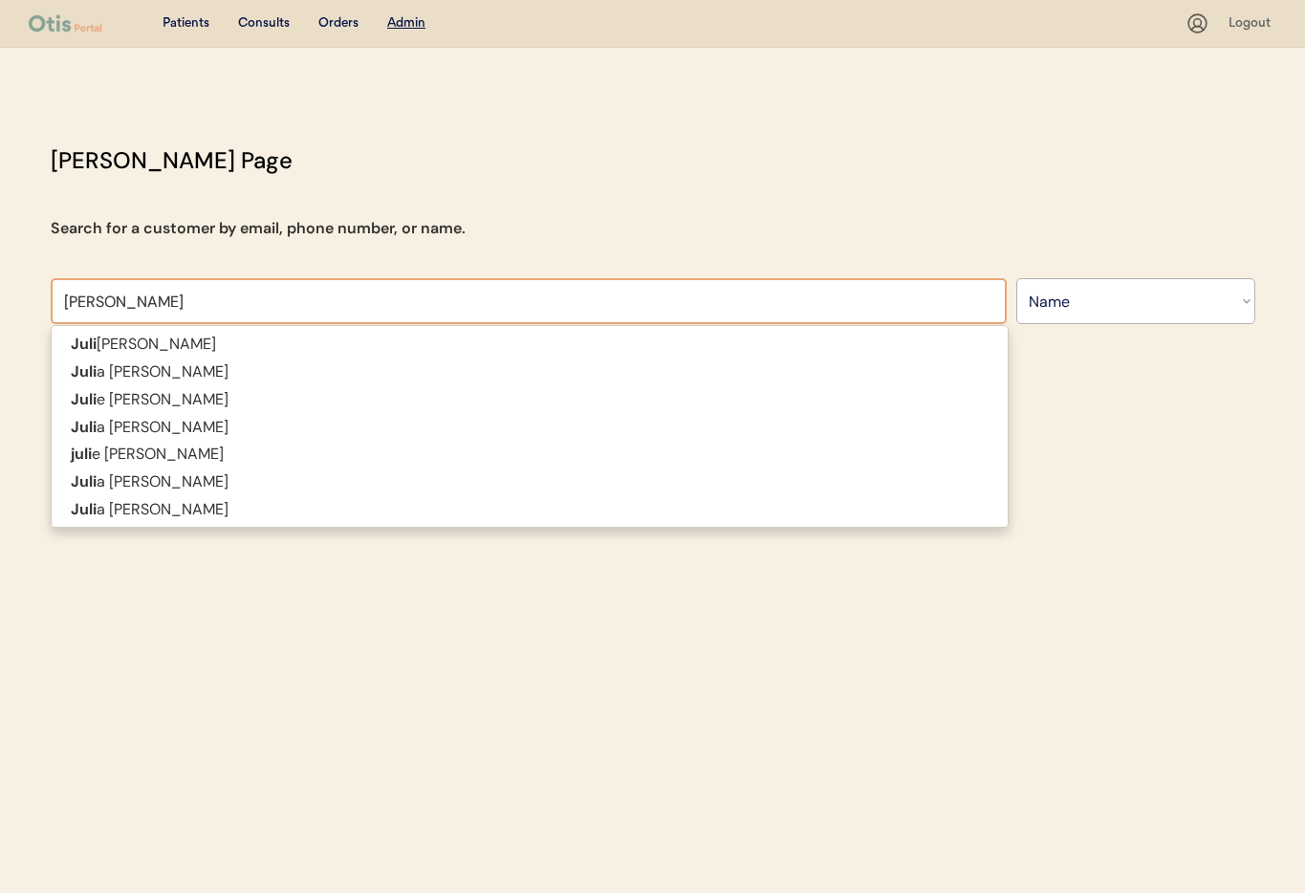
type input "Julisa"
type input "Julisa Dixon"
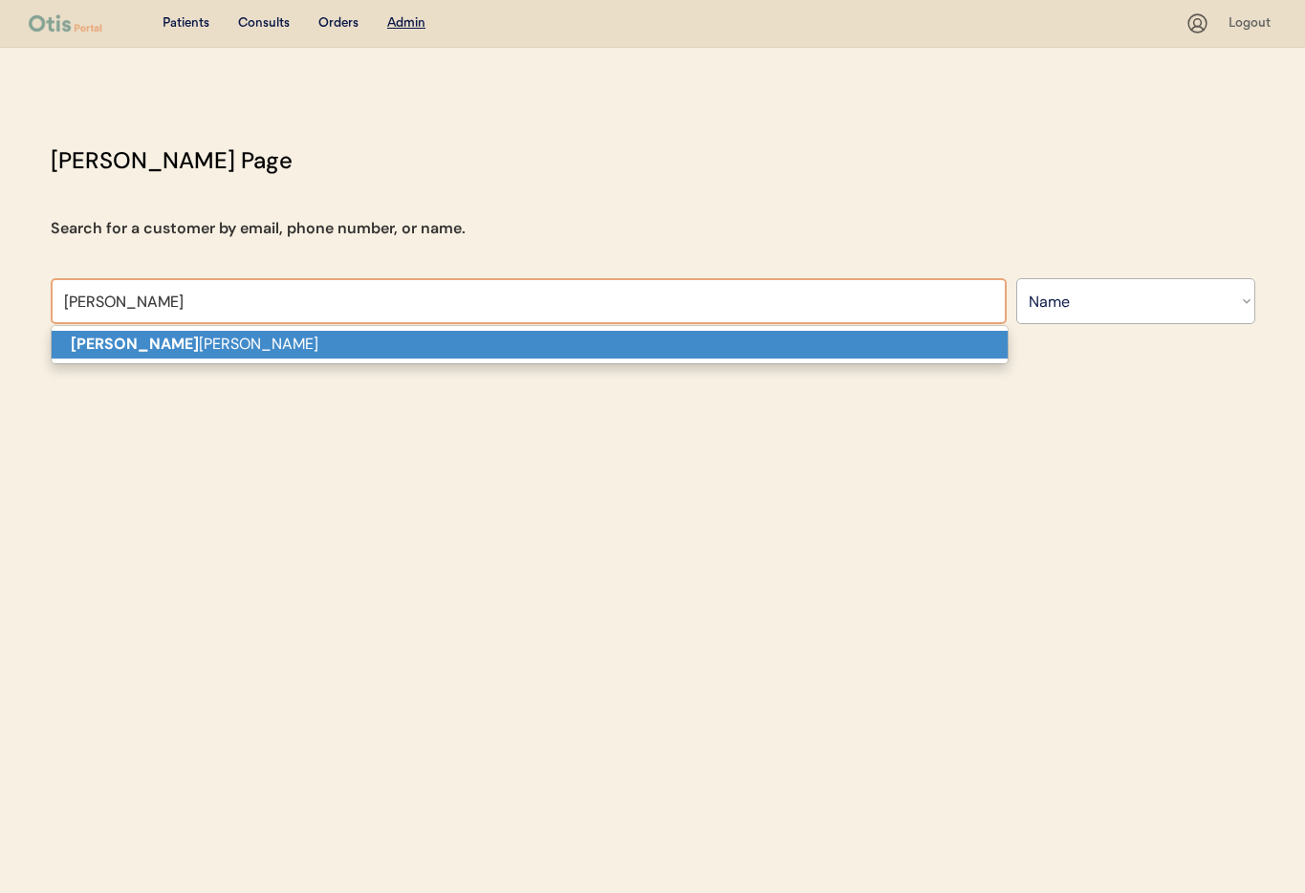
click at [233, 350] on p "Julisa Dixon" at bounding box center [530, 345] width 956 height 28
type input "Julisa Dixon"
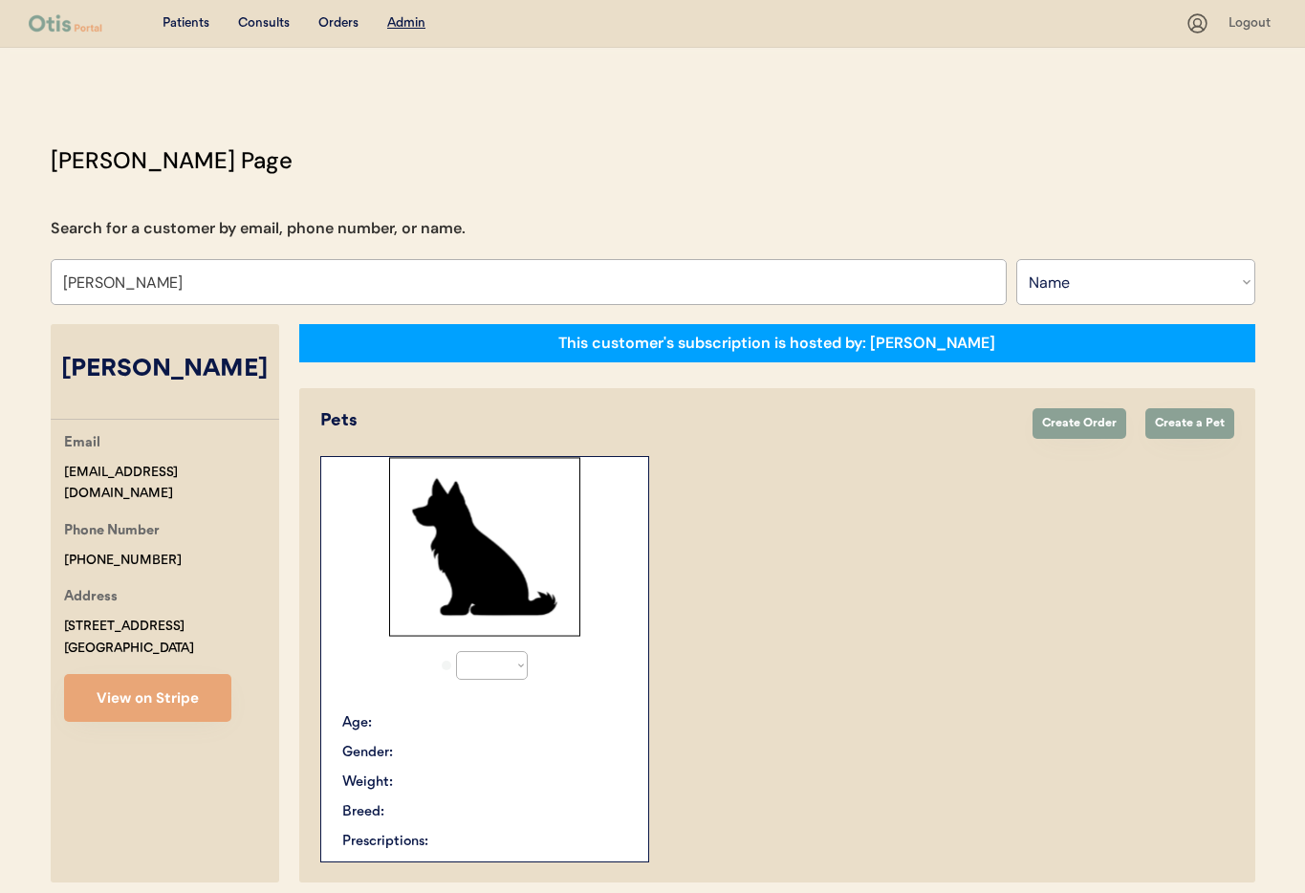
select select "true"
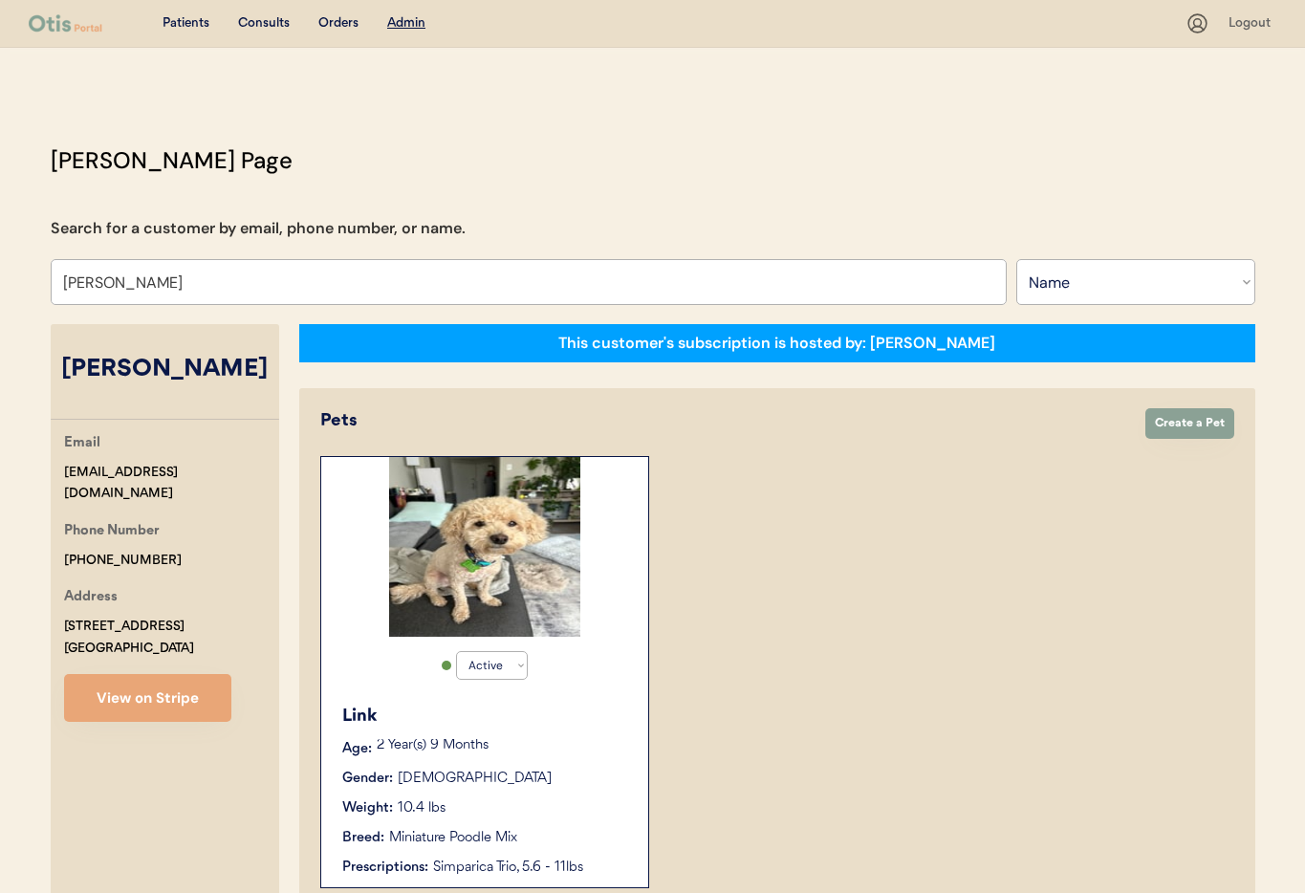
type input "Julisa Dixon"
drag, startPoint x: 153, startPoint y: 539, endPoint x: 96, endPoint y: 536, distance: 57.4
click at [54, 527] on div "Email jillsdot@gmail.com Phone Number +15512061939 Address 1500 Arlington Blvd …" at bounding box center [165, 577] width 228 height 290
copy div "+15512061939"
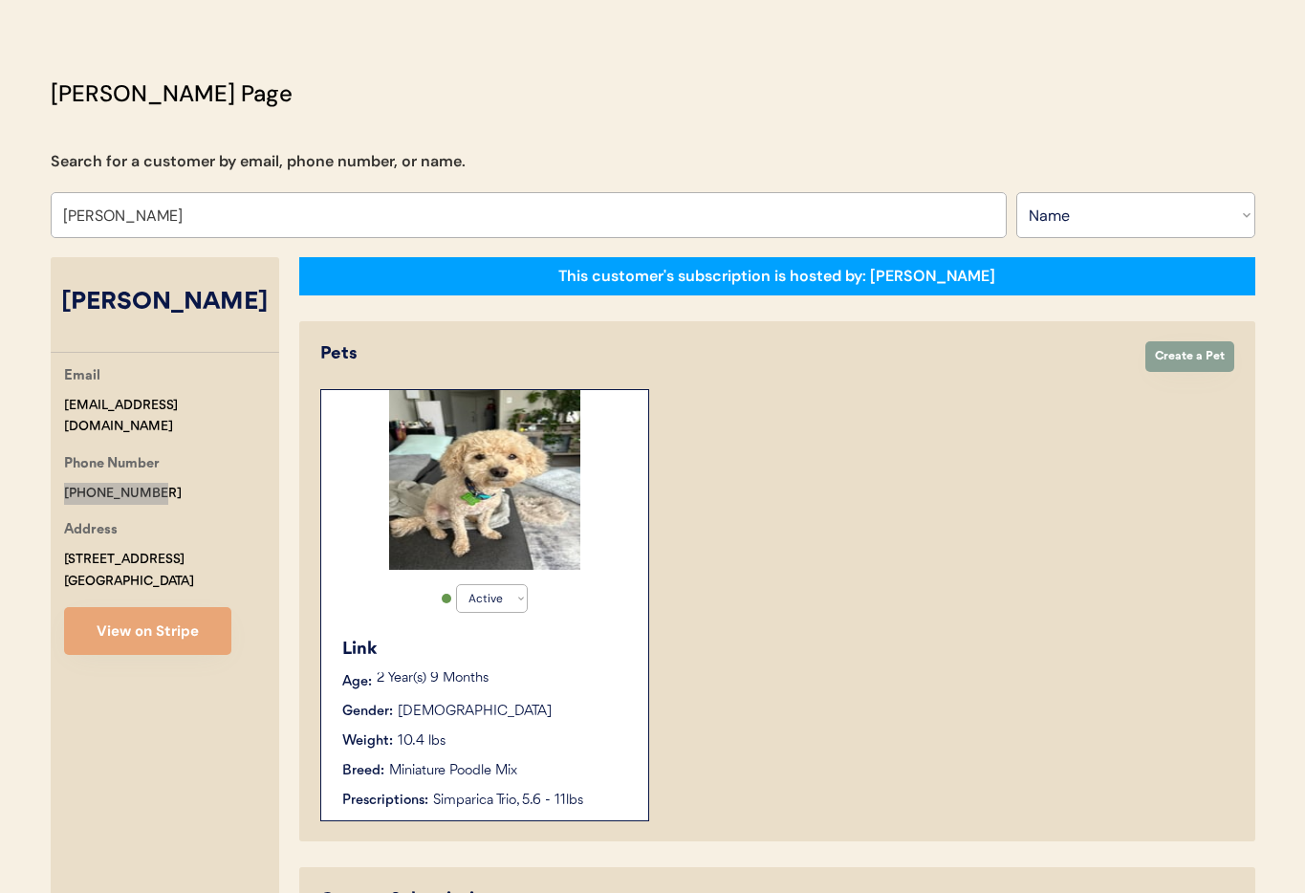
scroll to position [128, 0]
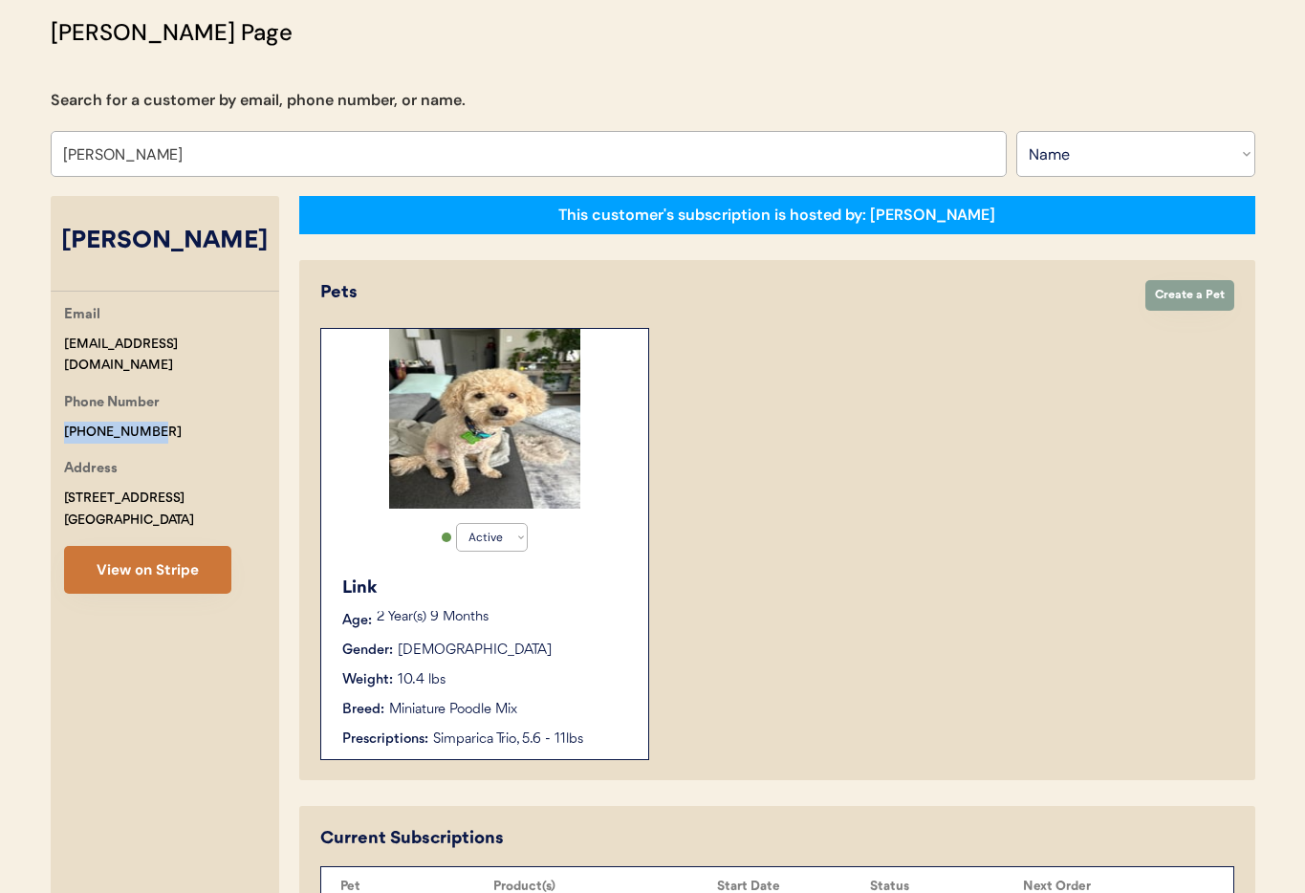
click at [124, 580] on button "View on Stripe" at bounding box center [147, 570] width 167 height 48
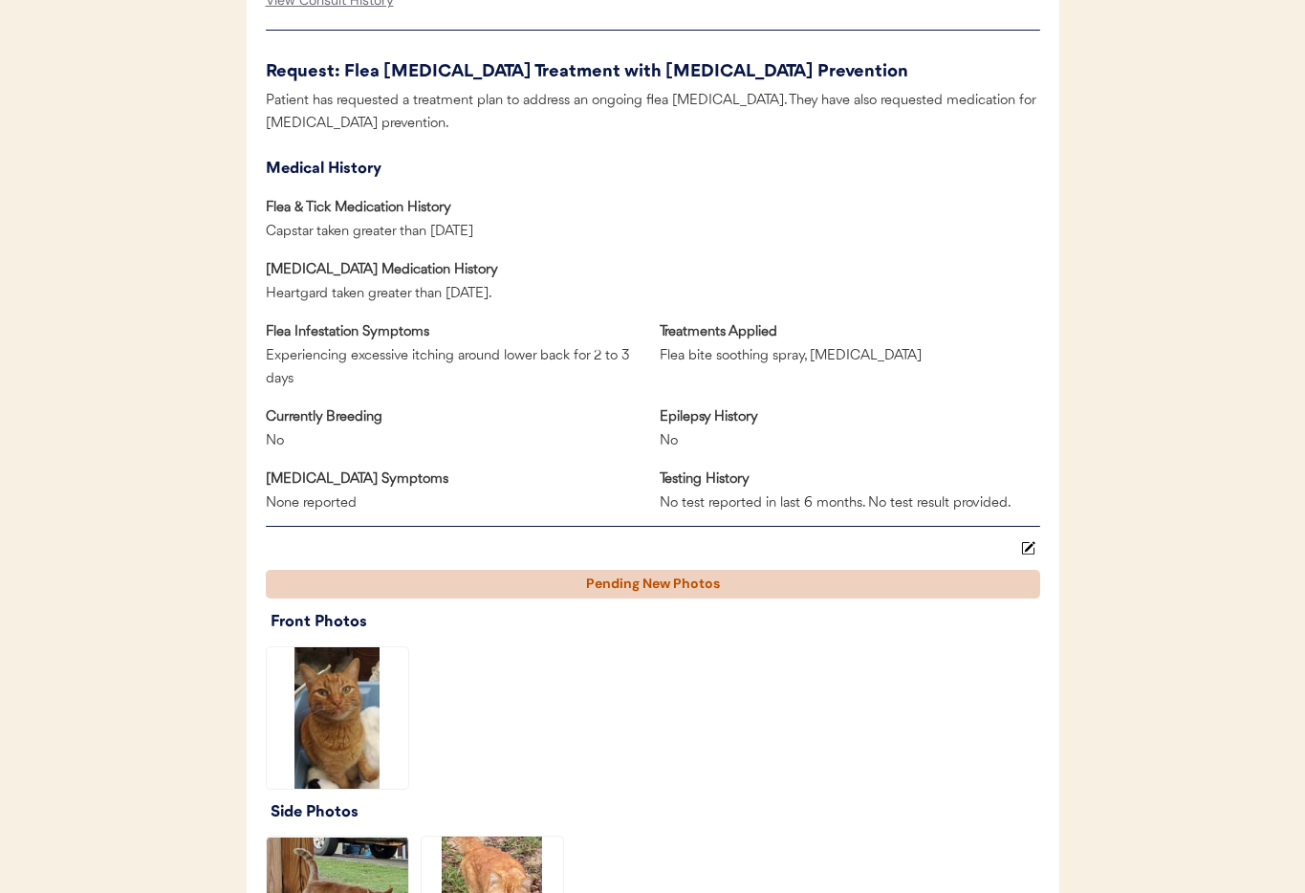
scroll to position [791, 0]
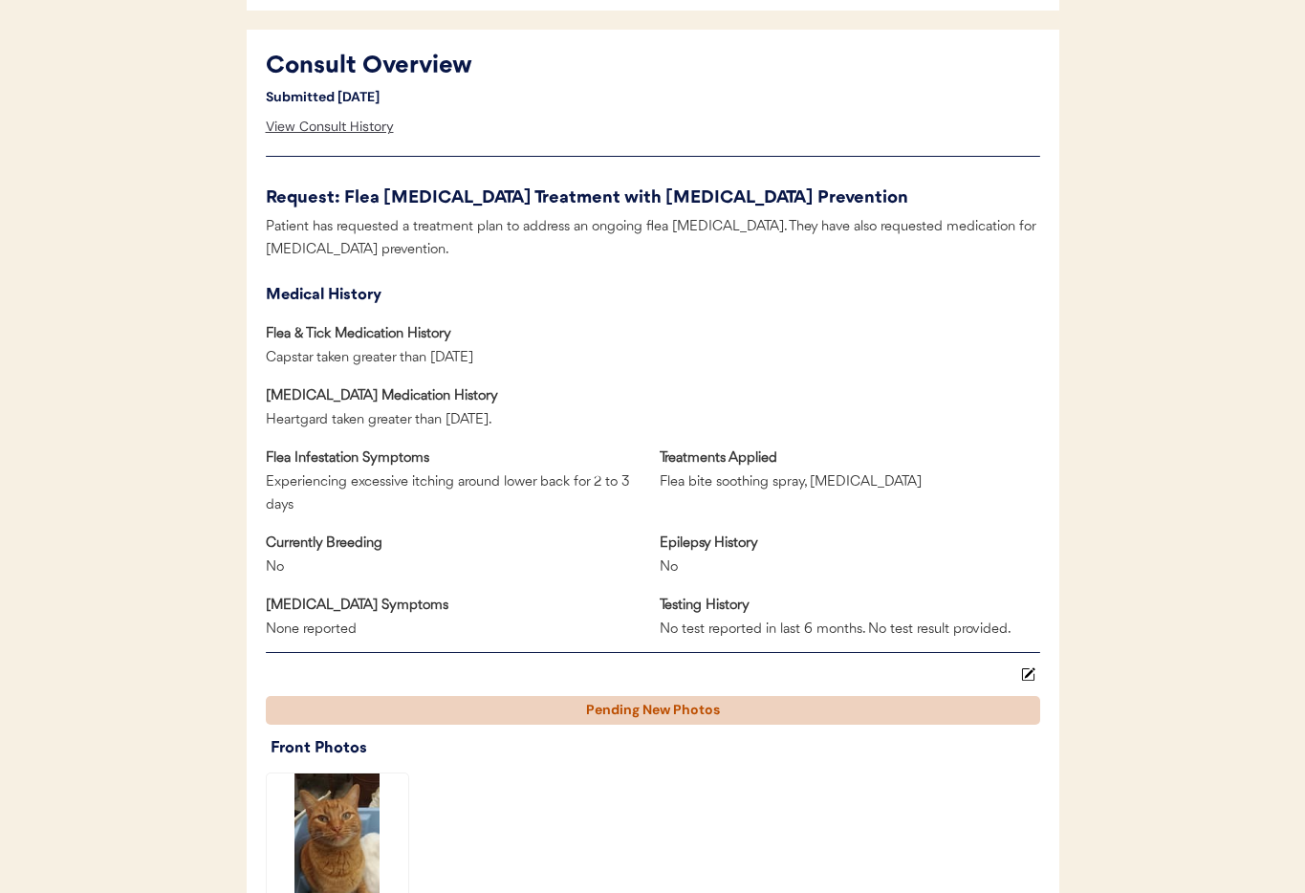
click at [311, 126] on div "View Consult History" at bounding box center [330, 127] width 128 height 38
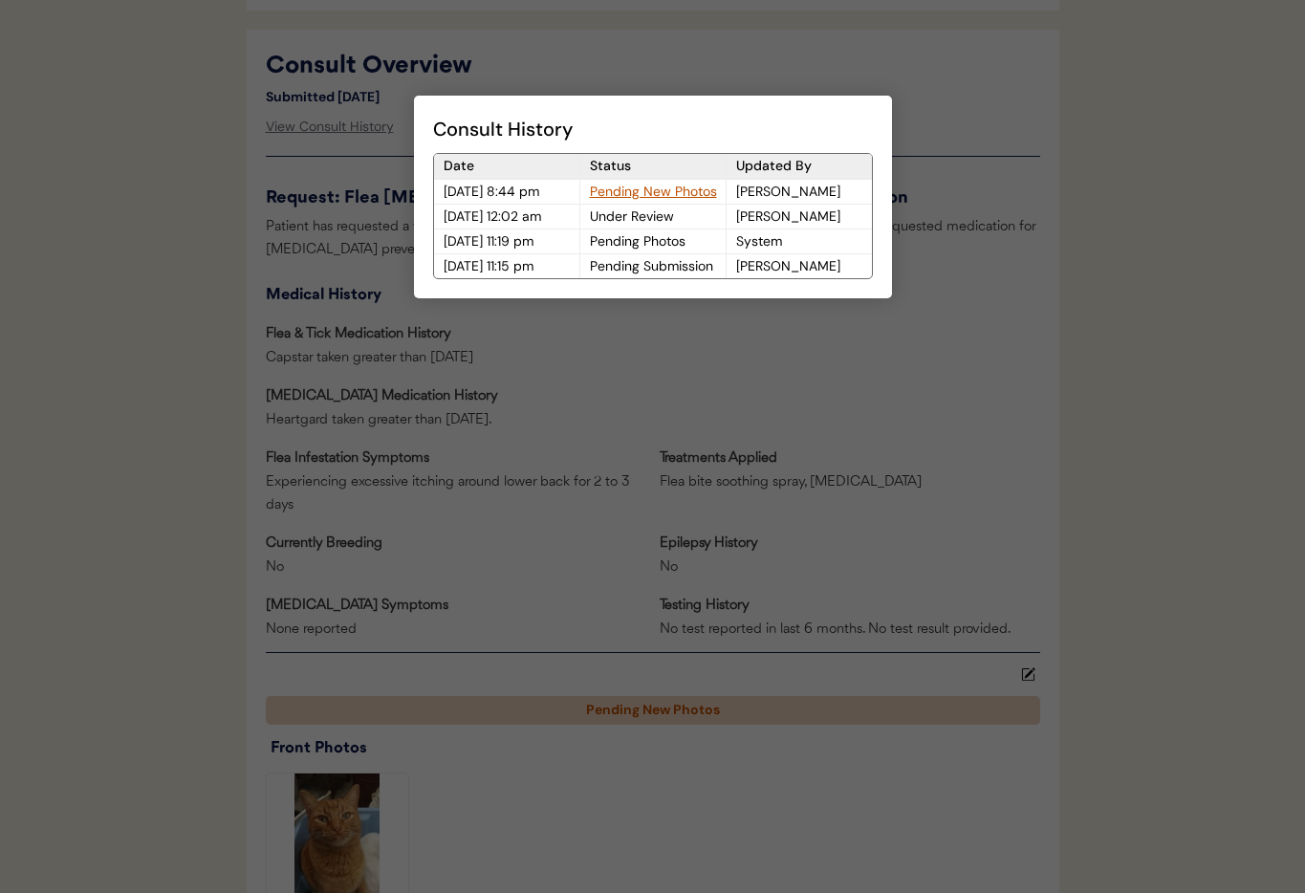
click at [343, 176] on div at bounding box center [652, 446] width 1305 height 893
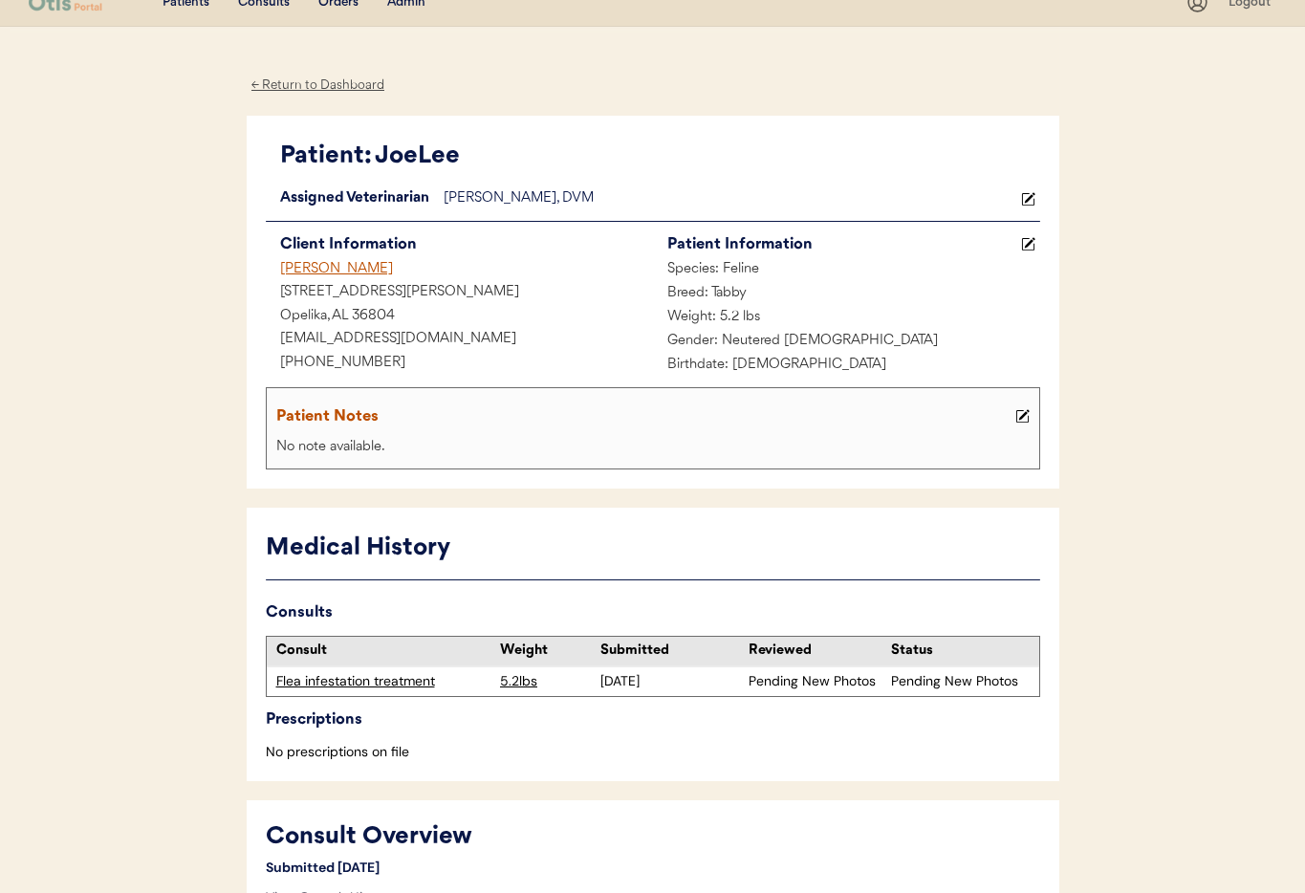
scroll to position [0, 0]
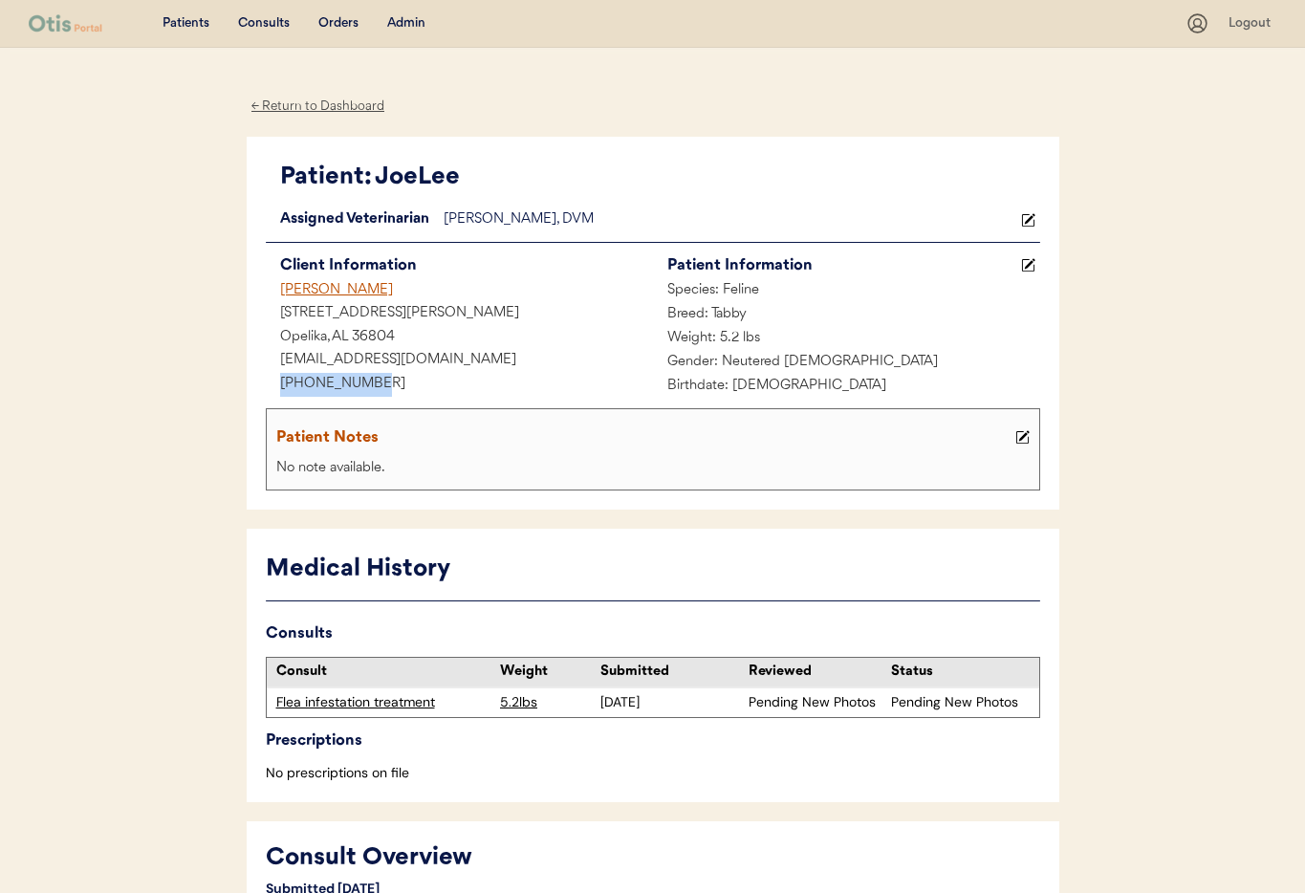
drag, startPoint x: 395, startPoint y: 387, endPoint x: 301, endPoint y: 383, distance: 93.7
copy div "+13346635579"
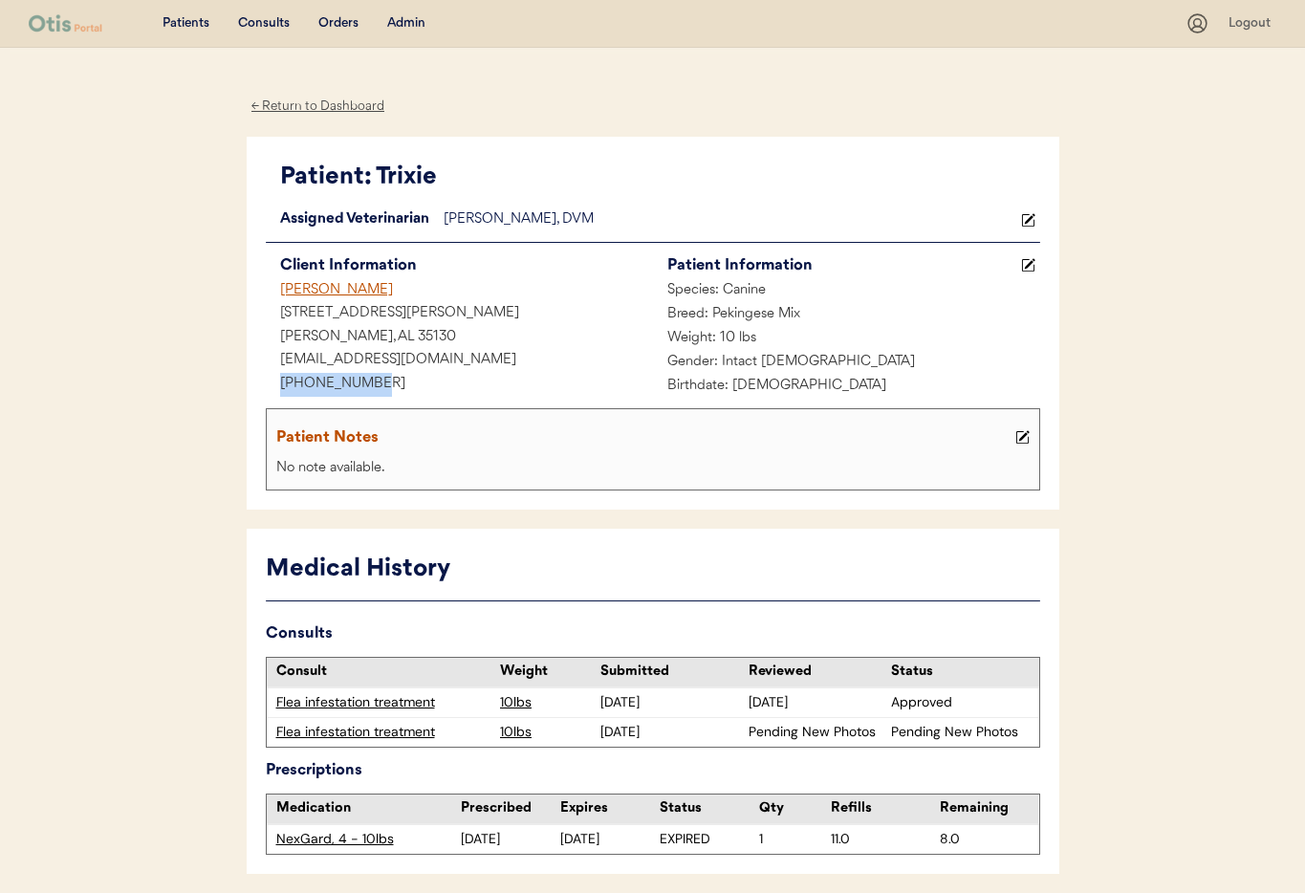
drag, startPoint x: 390, startPoint y: 383, endPoint x: 288, endPoint y: 381, distance: 102.3
click at [266, 383] on div "[PHONE_NUMBER]" at bounding box center [459, 385] width 387 height 24
copy div "[PHONE_NUMBER]"
click at [311, 108] on div "← Return to Dashboard" at bounding box center [318, 107] width 143 height 22
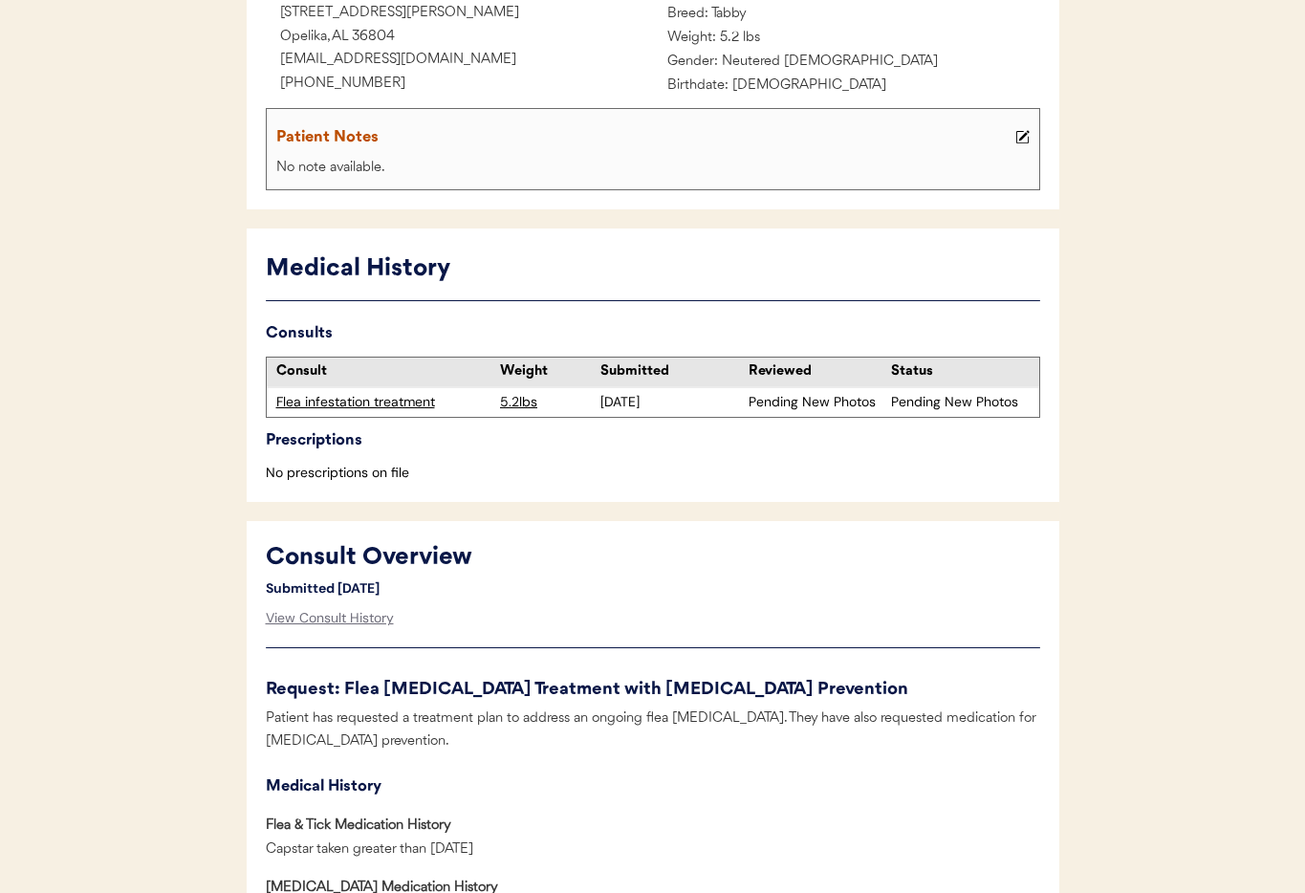
scroll to position [396, 0]
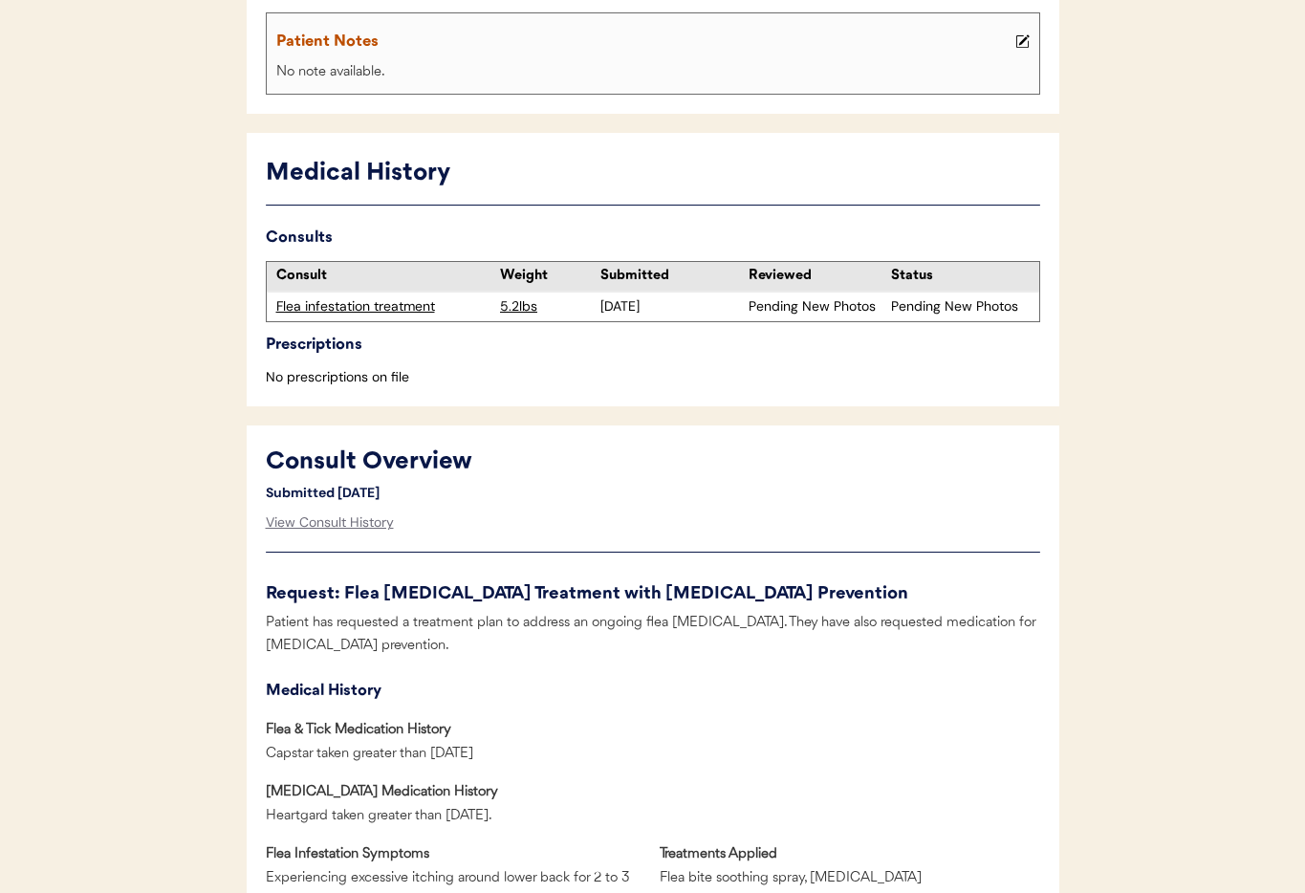
click at [344, 308] on div "Flea infestation treatment" at bounding box center [383, 306] width 215 height 19
click at [313, 524] on div "View Consult History" at bounding box center [330, 523] width 128 height 38
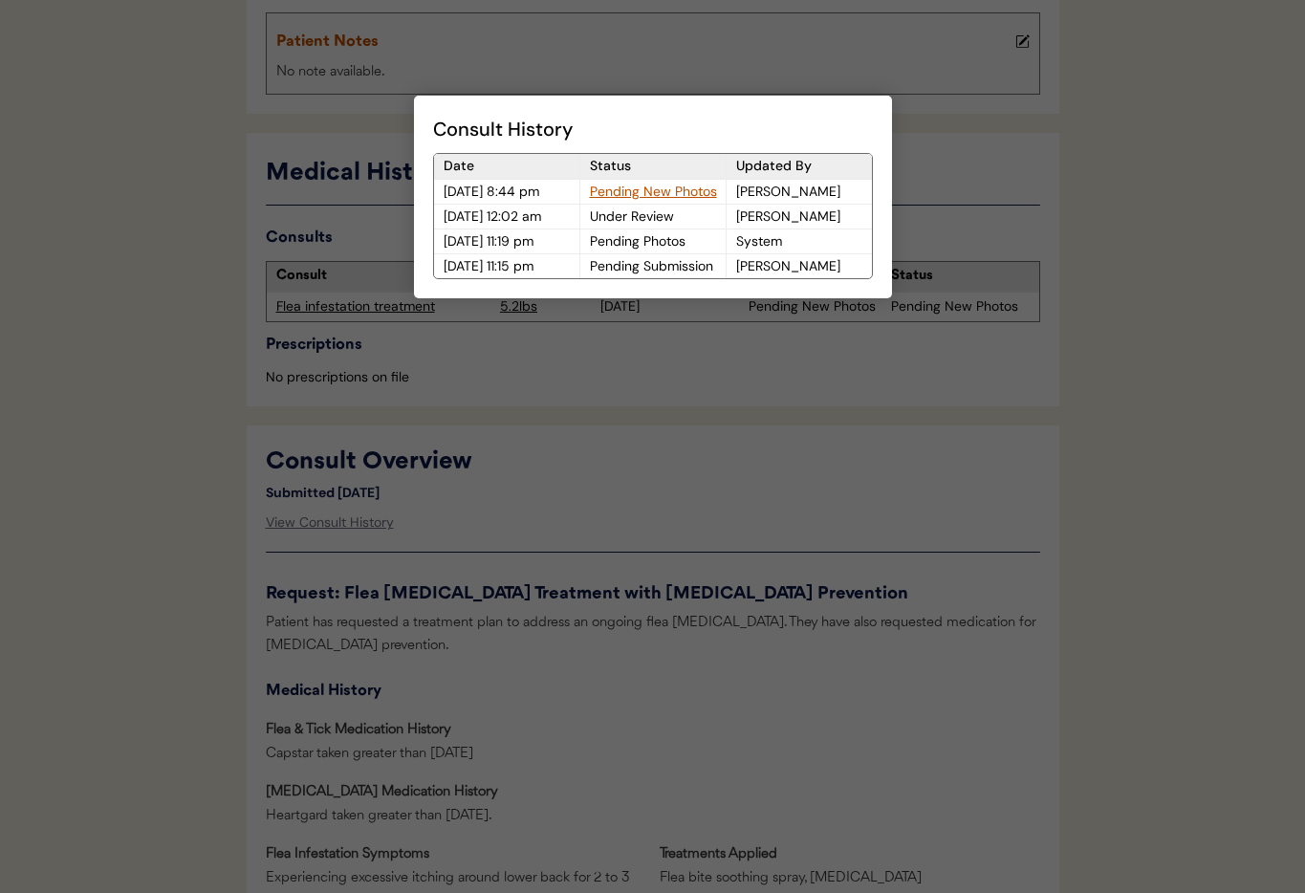
click at [638, 194] on div "Pending New Photos" at bounding box center [652, 192] width 145 height 24
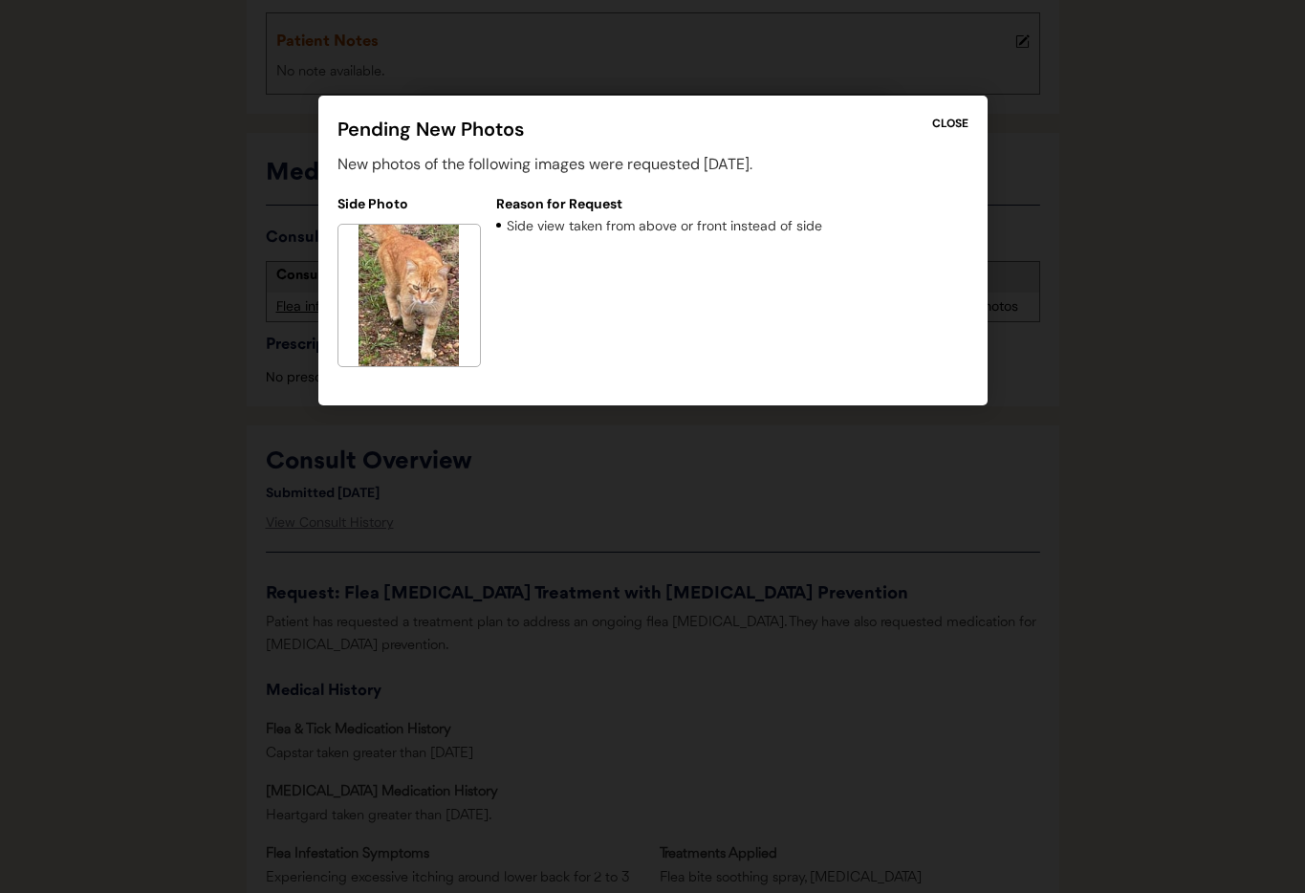
click at [949, 119] on div "CLOSE" at bounding box center [950, 123] width 36 height 17
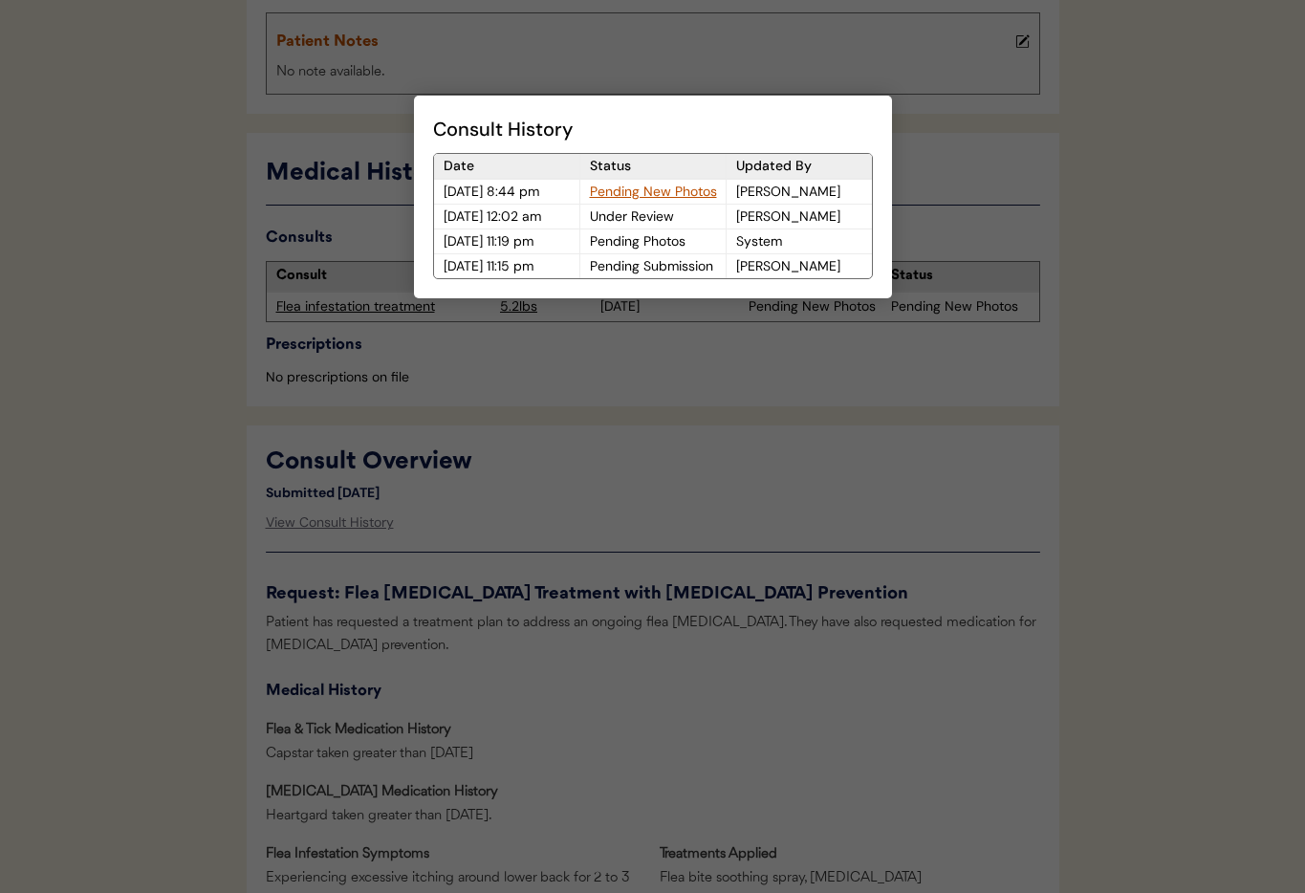
click at [560, 422] on div at bounding box center [652, 446] width 1305 height 893
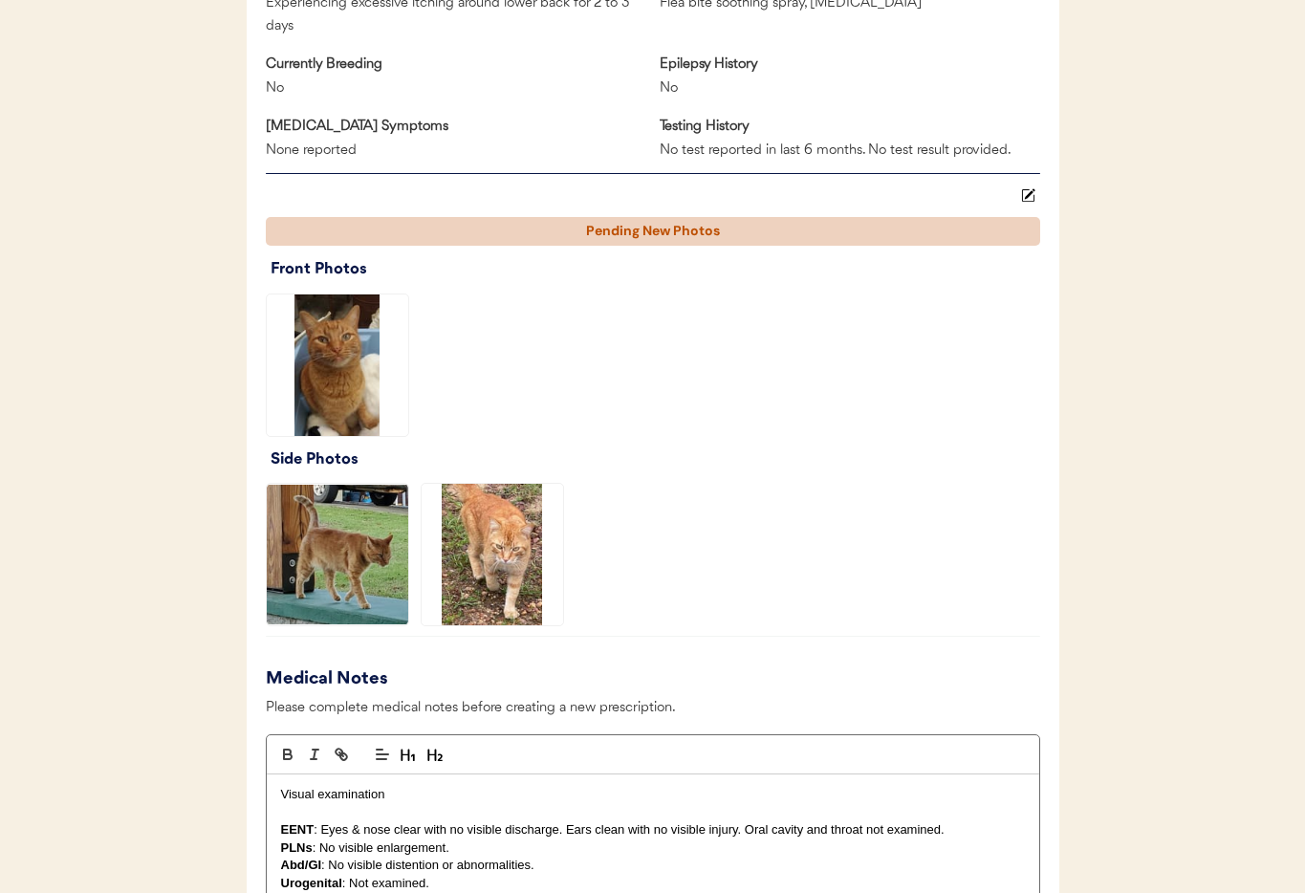
scroll to position [1287, 0]
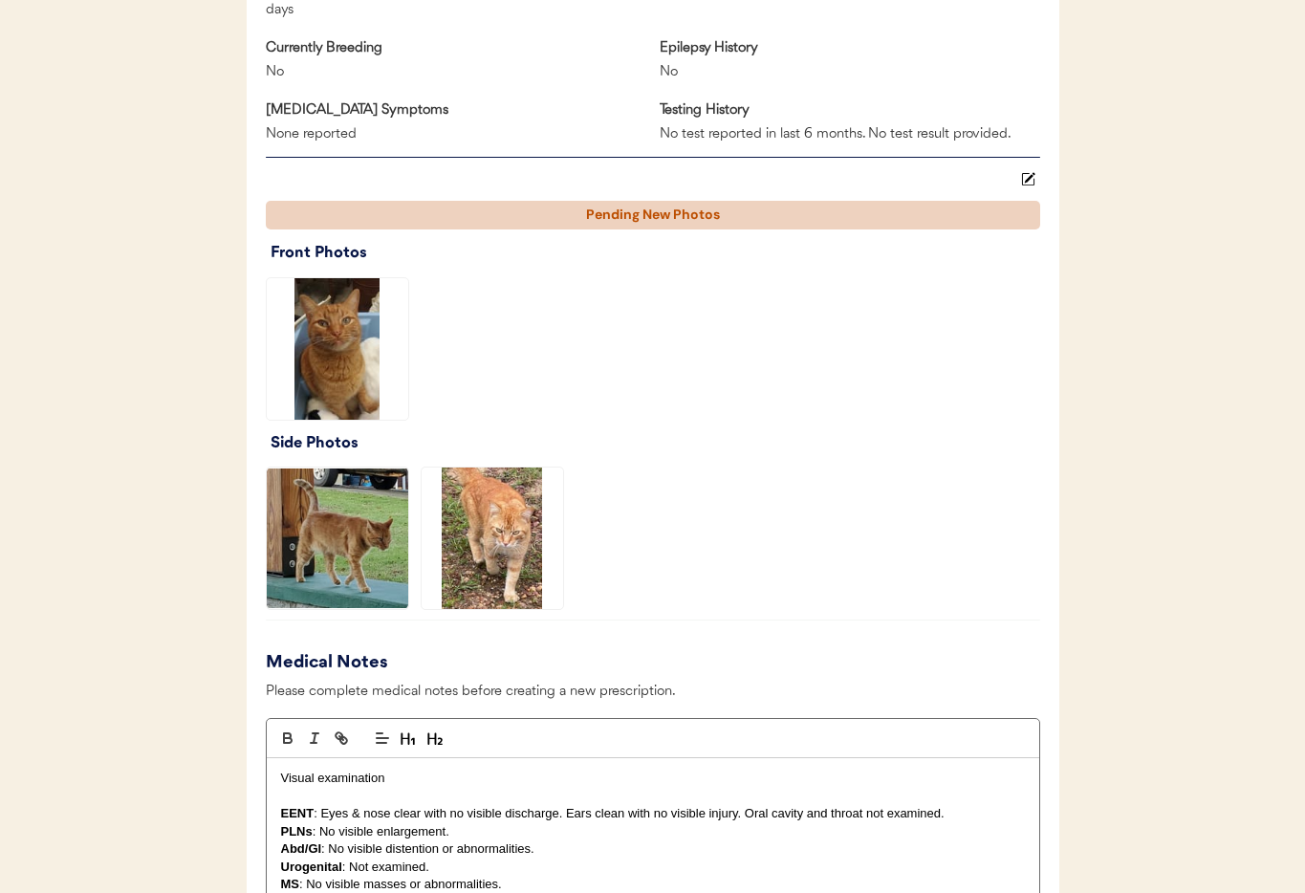
click at [317, 551] on img at bounding box center [337, 537] width 141 height 141
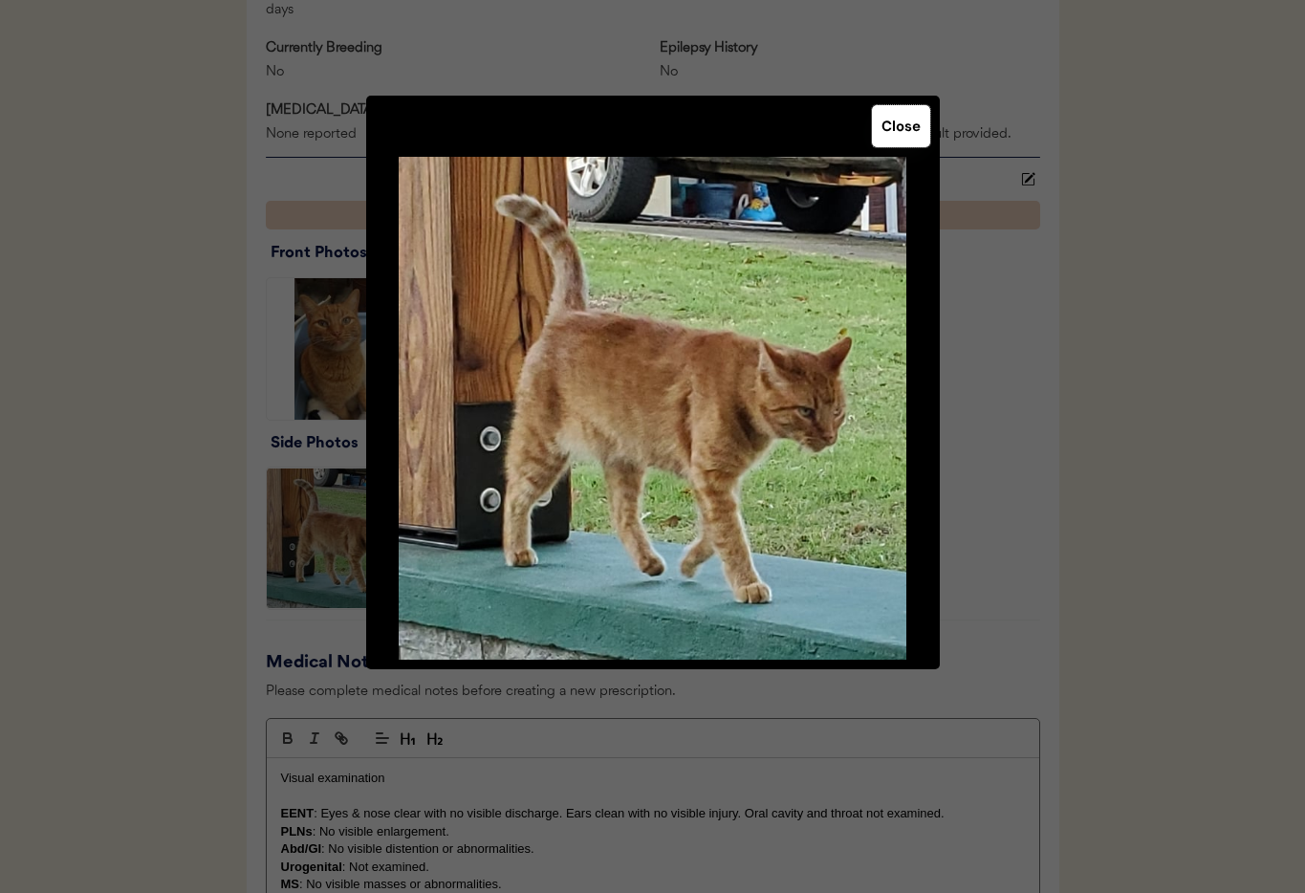
click at [898, 121] on button "Close" at bounding box center [901, 126] width 58 height 42
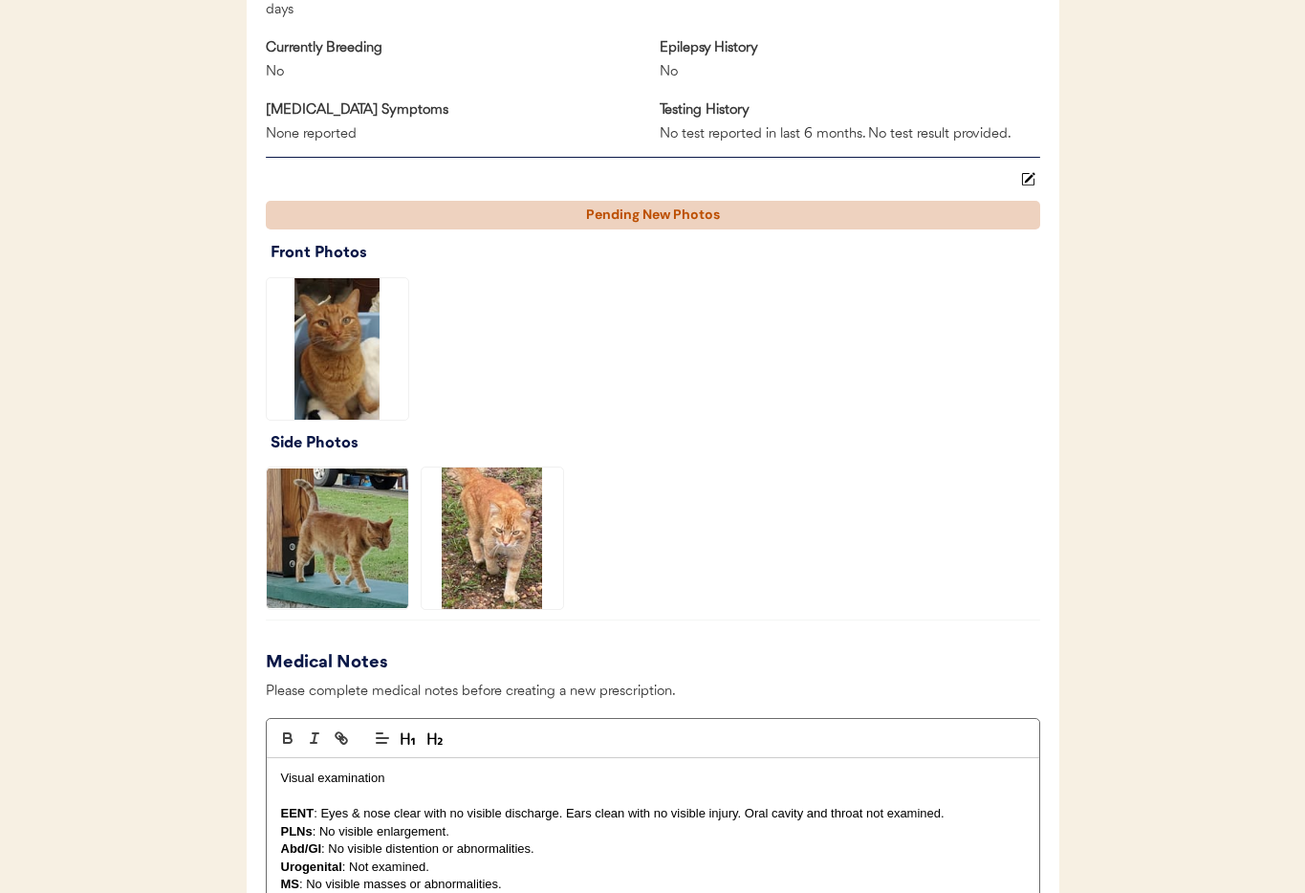
click at [479, 543] on img at bounding box center [492, 537] width 141 height 141
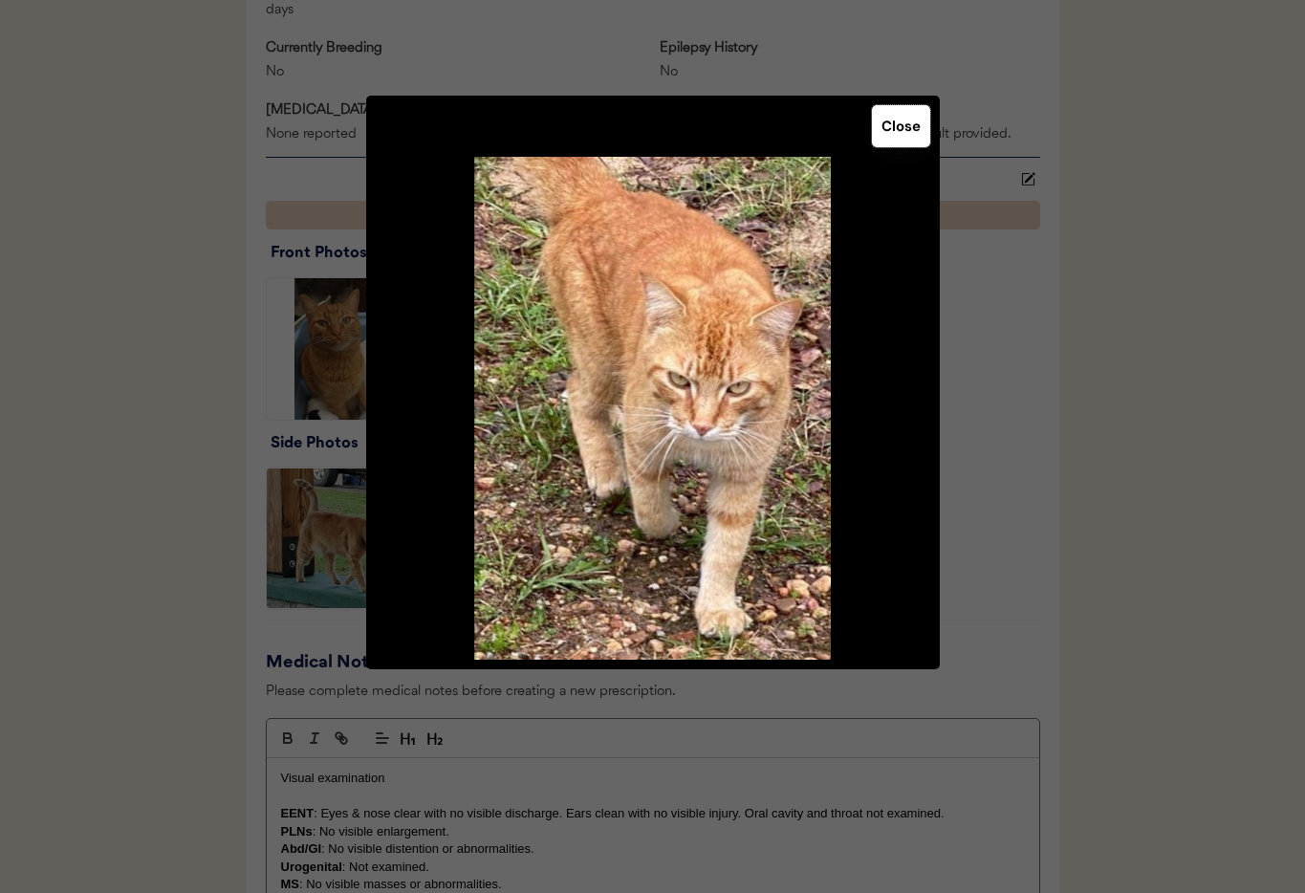
drag, startPoint x: 908, startPoint y: 127, endPoint x: 820, endPoint y: 218, distance: 126.4
click at [908, 127] on button "Close" at bounding box center [901, 126] width 58 height 42
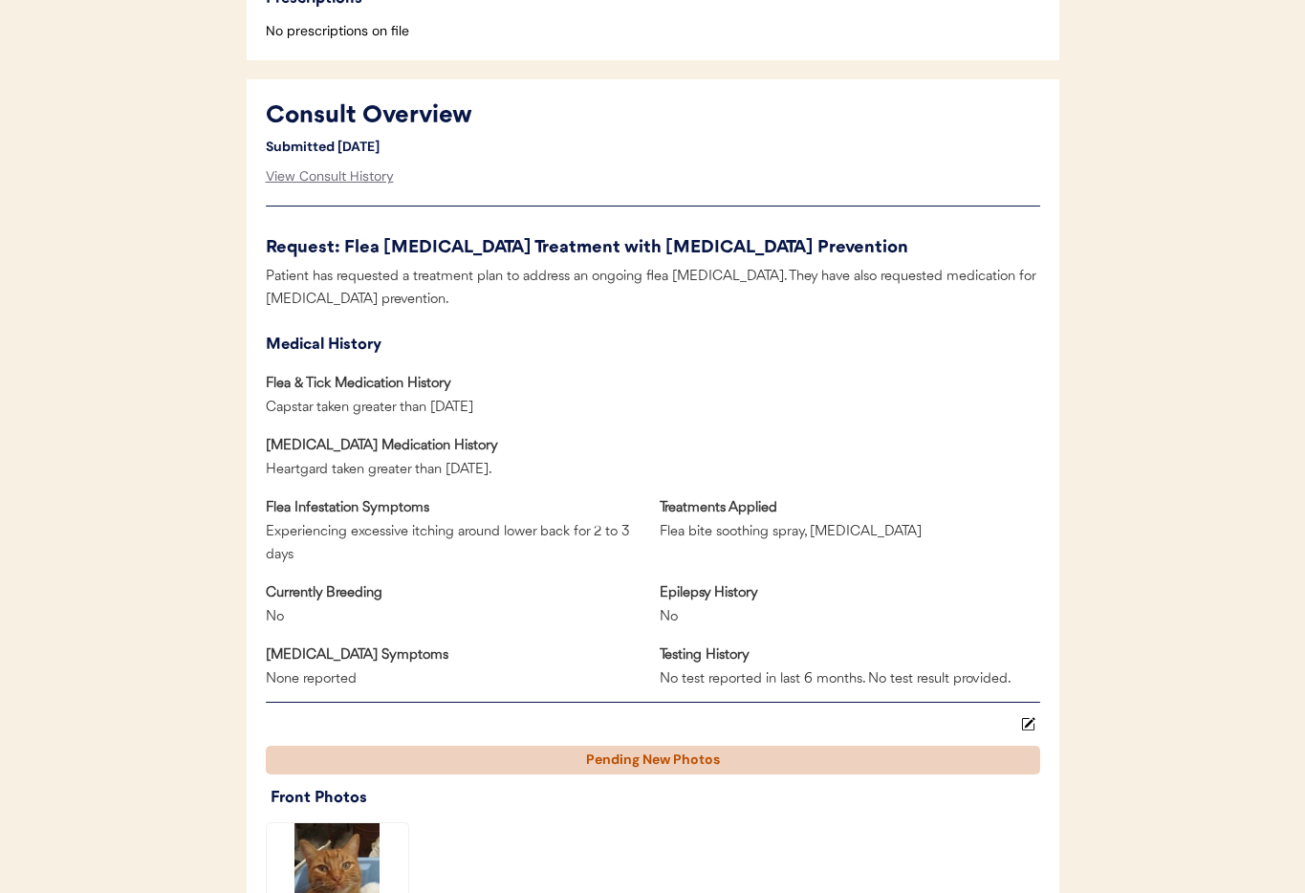
scroll to position [730, 0]
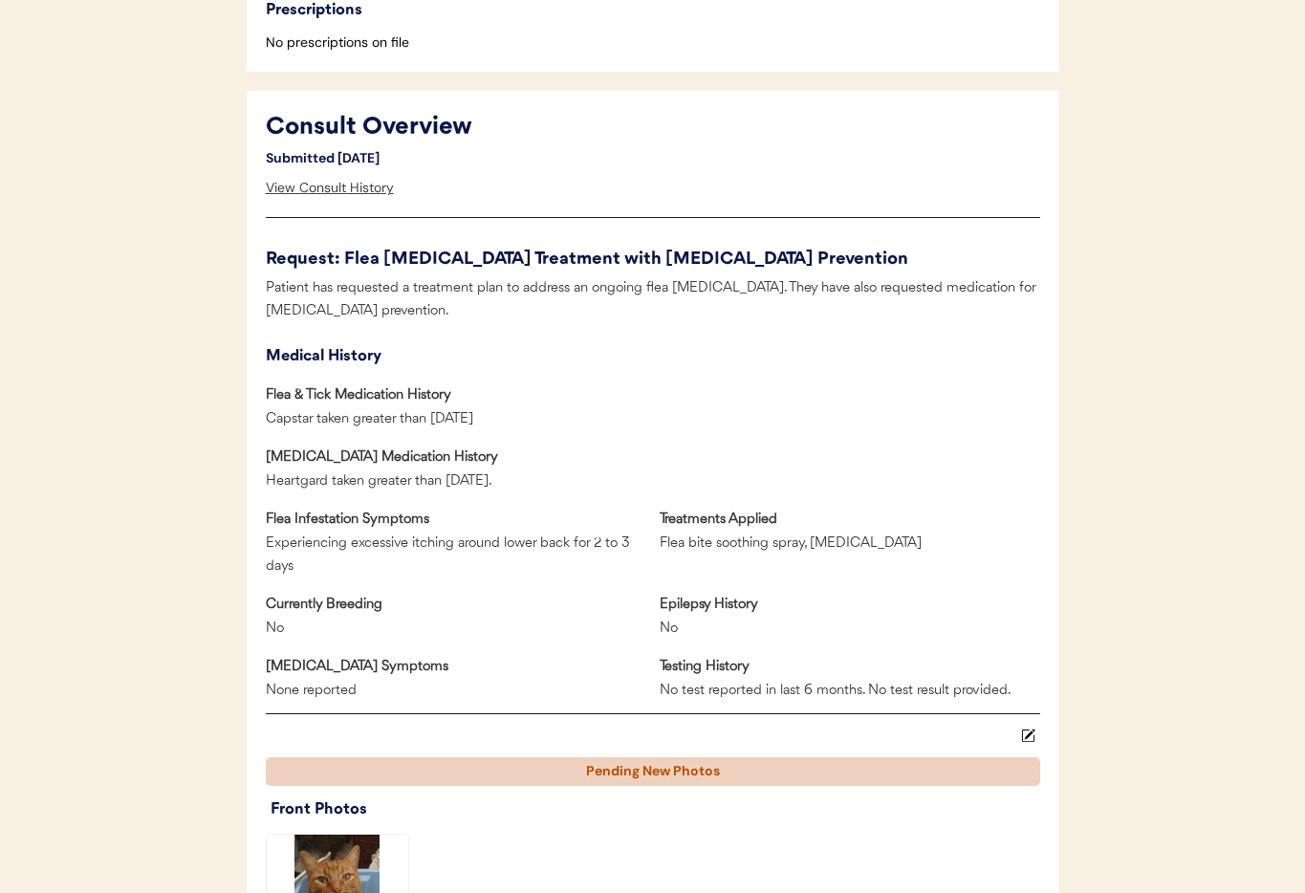
click at [301, 178] on div "View Consult History" at bounding box center [330, 188] width 128 height 38
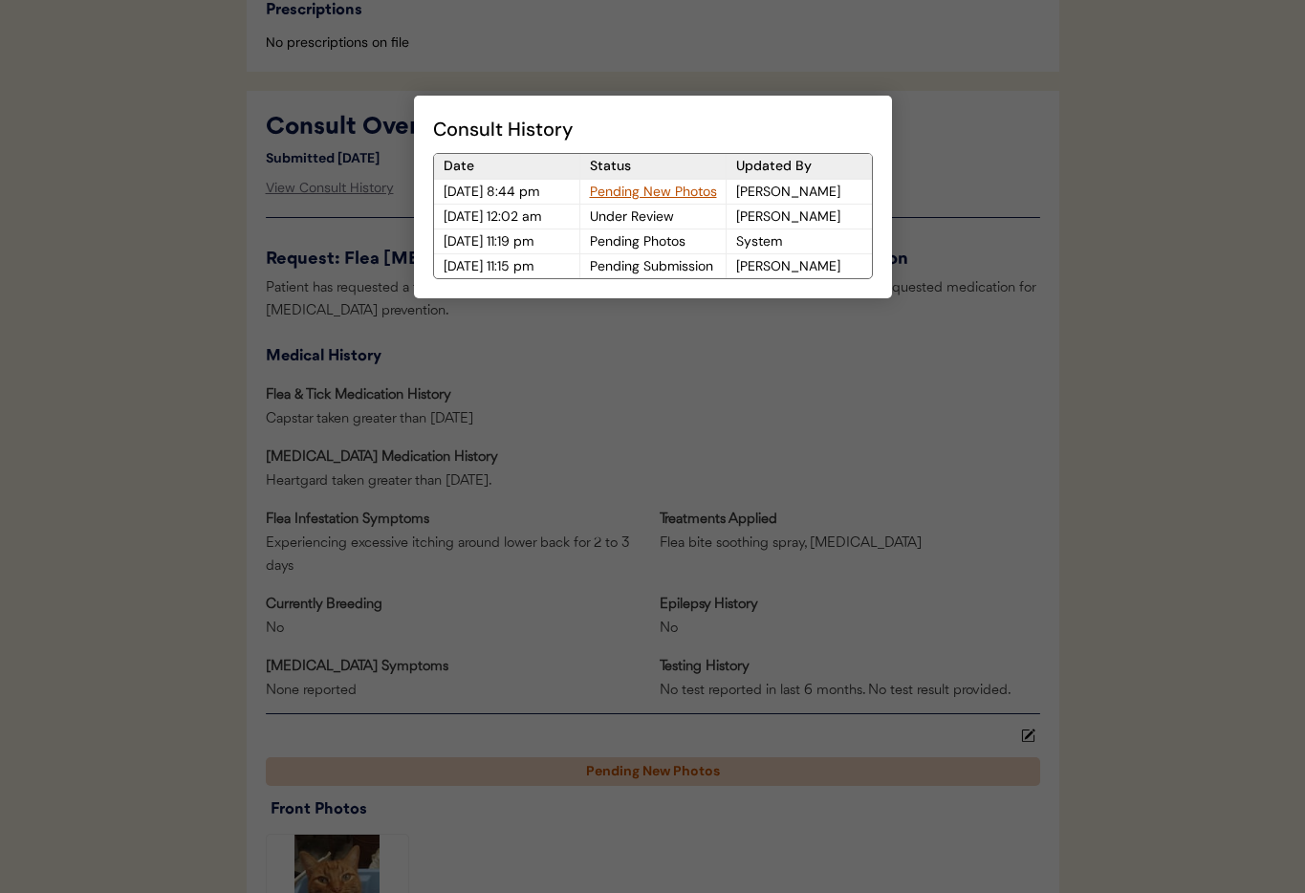
click at [600, 194] on div "Pending New Photos" at bounding box center [652, 192] width 145 height 24
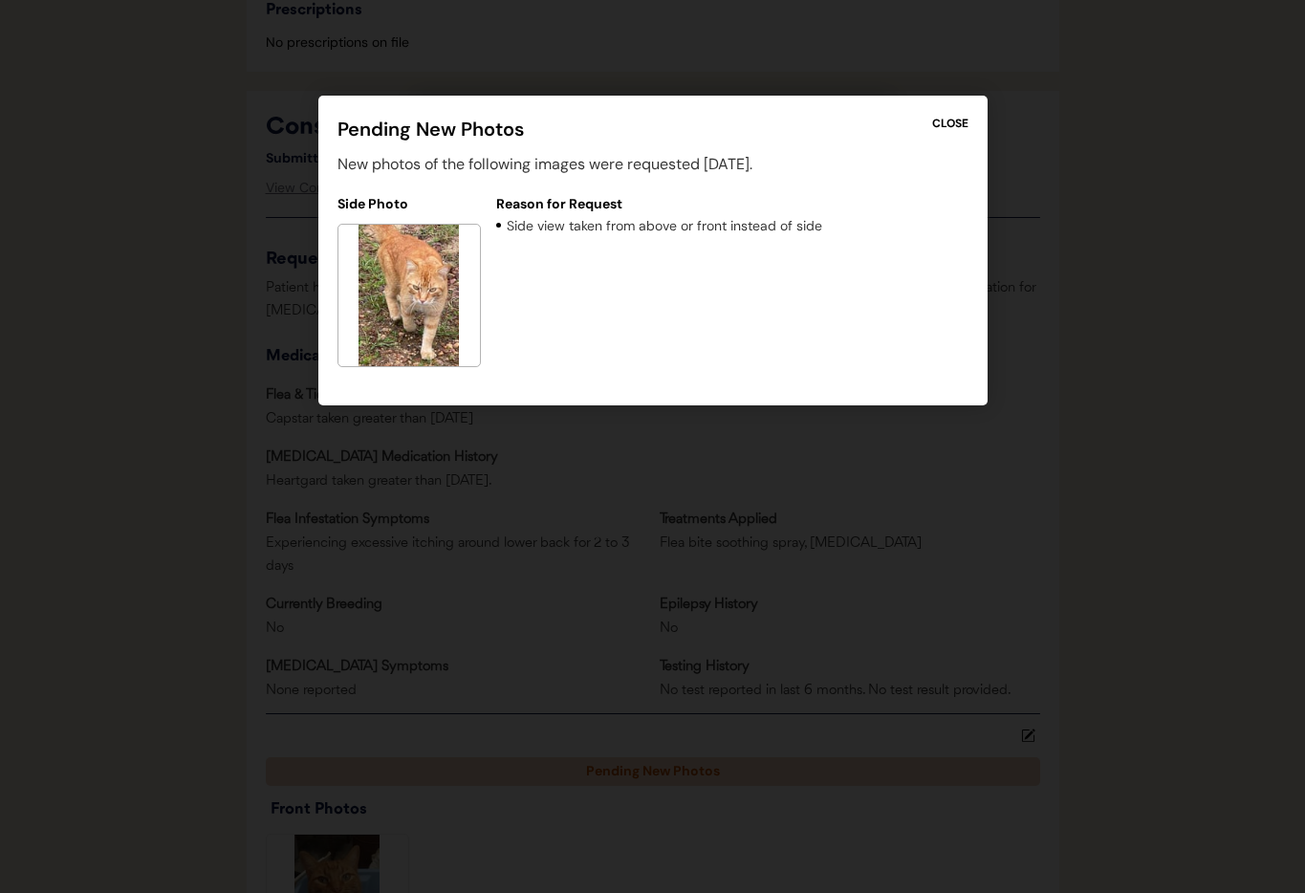
click at [554, 500] on div at bounding box center [652, 446] width 1305 height 893
click at [752, 466] on div at bounding box center [652, 446] width 1305 height 893
click at [950, 125] on div "CLOSE" at bounding box center [950, 123] width 36 height 17
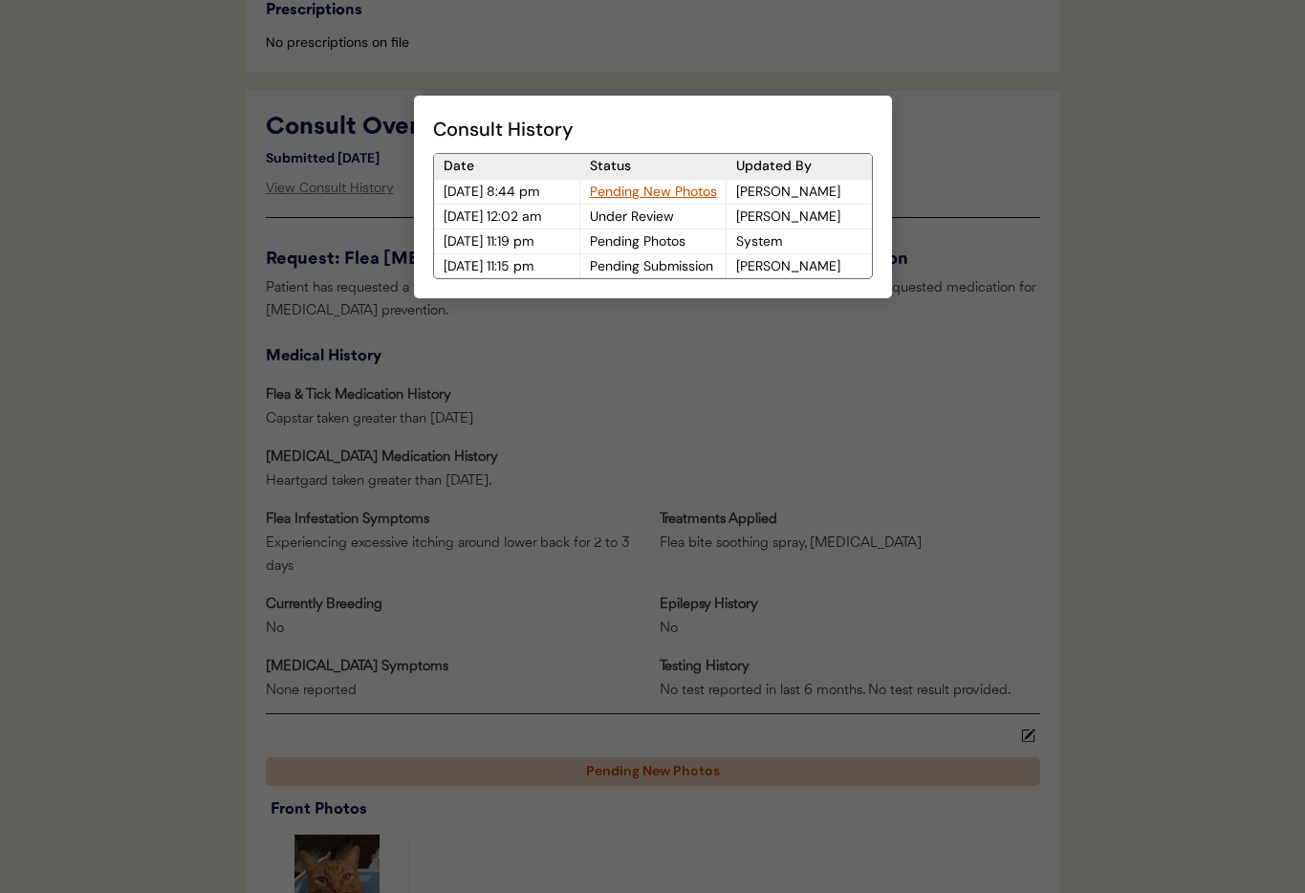
click at [882, 438] on div at bounding box center [652, 446] width 1305 height 893
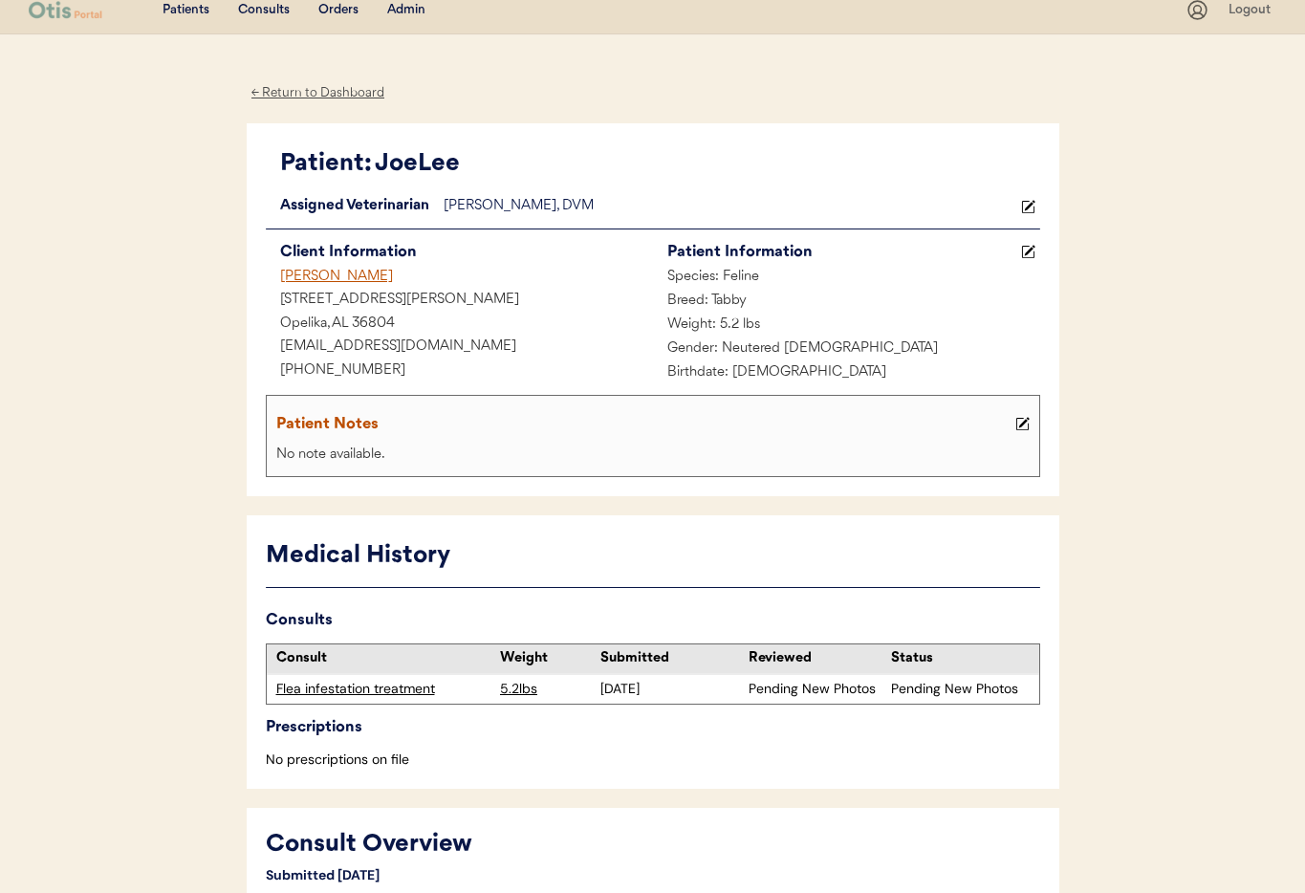
scroll to position [0, 0]
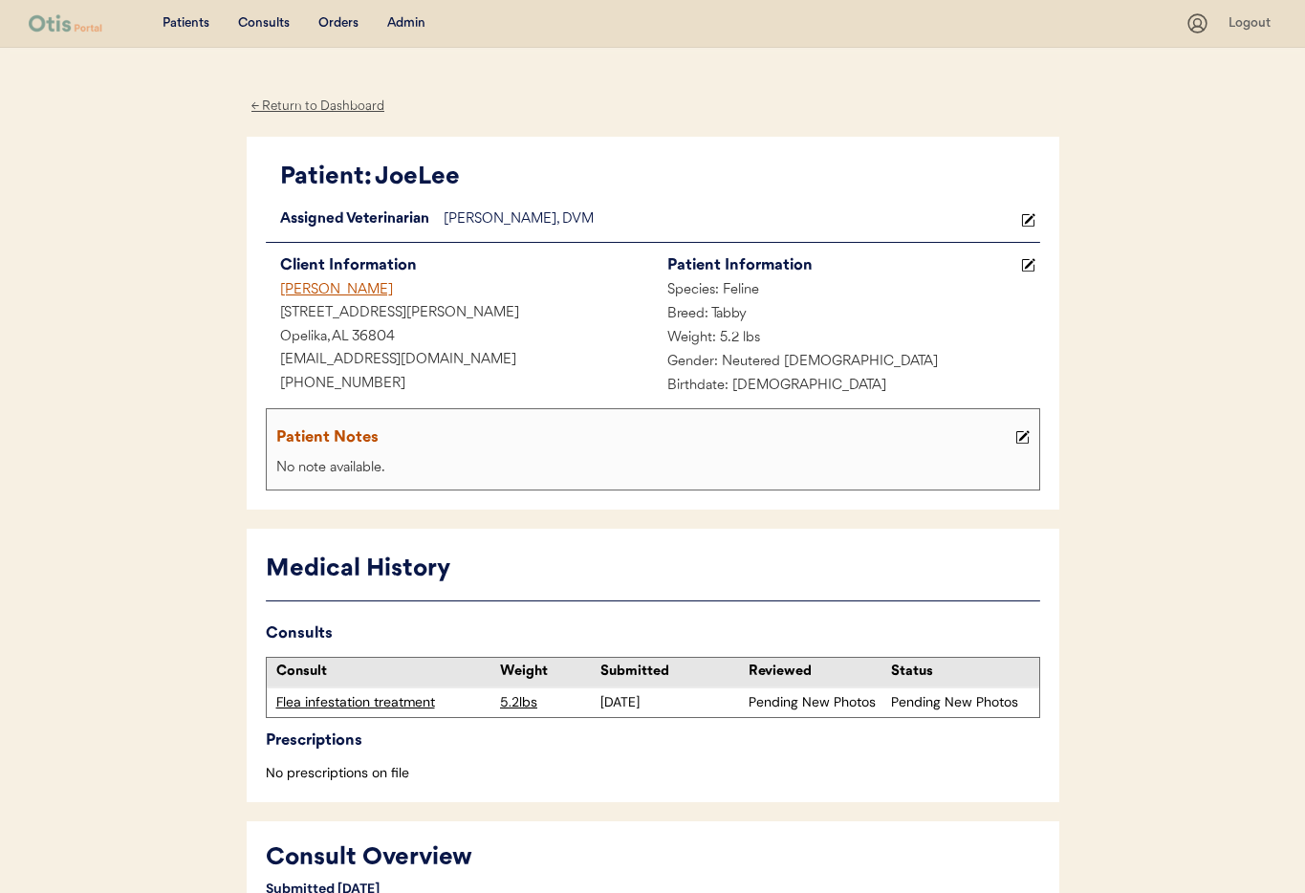
click at [297, 291] on div "Kellie Jenkins" at bounding box center [459, 291] width 387 height 24
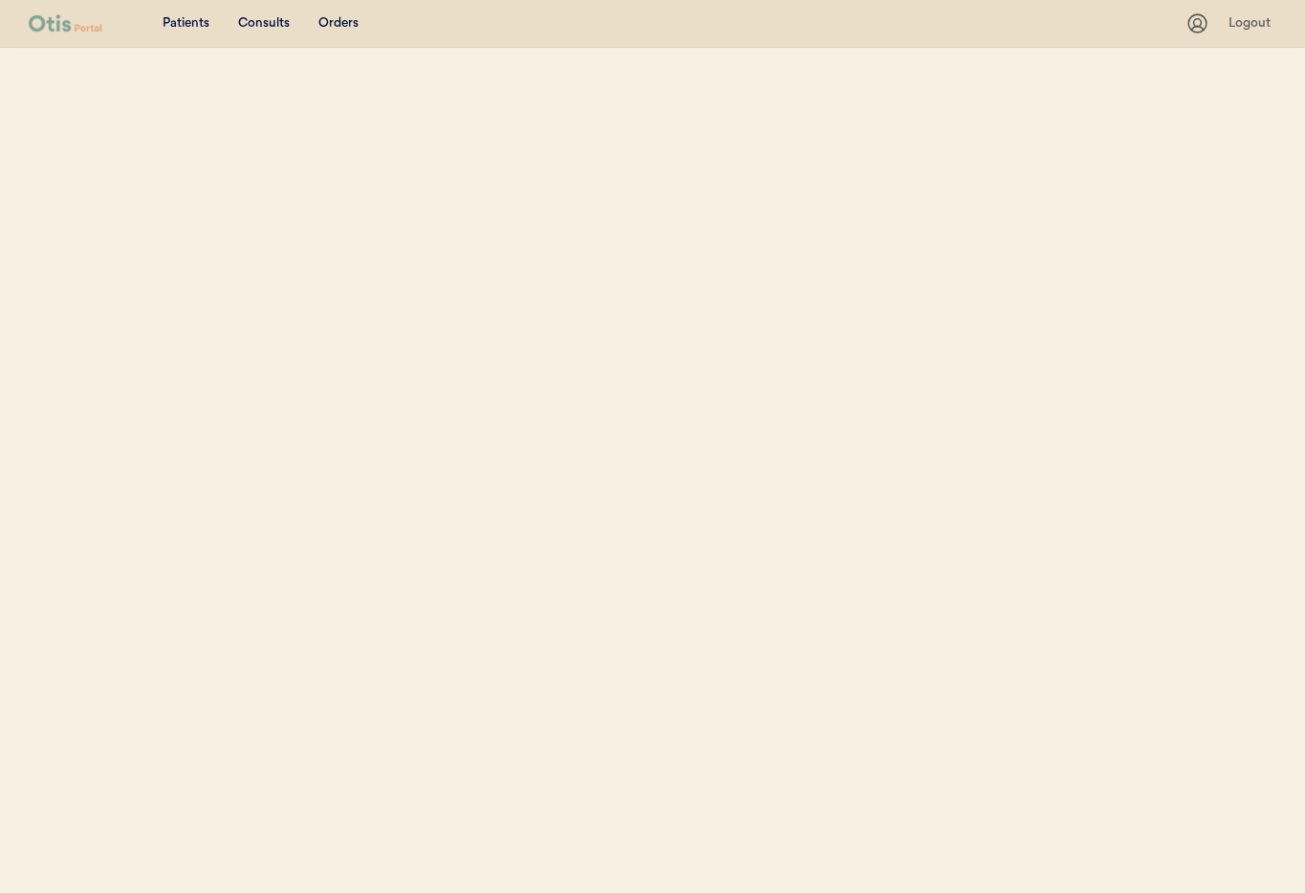
select select ""Name""
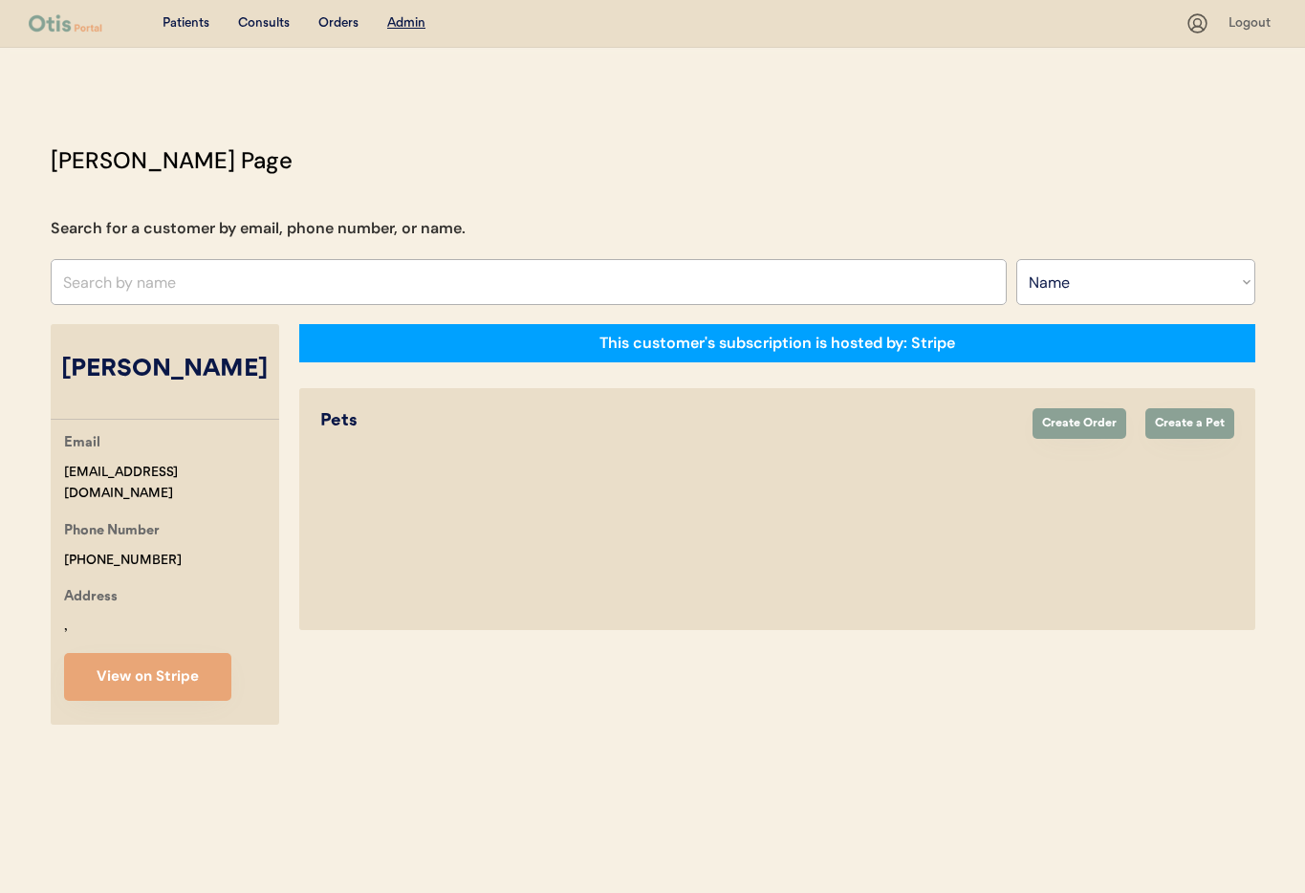
select select "true"
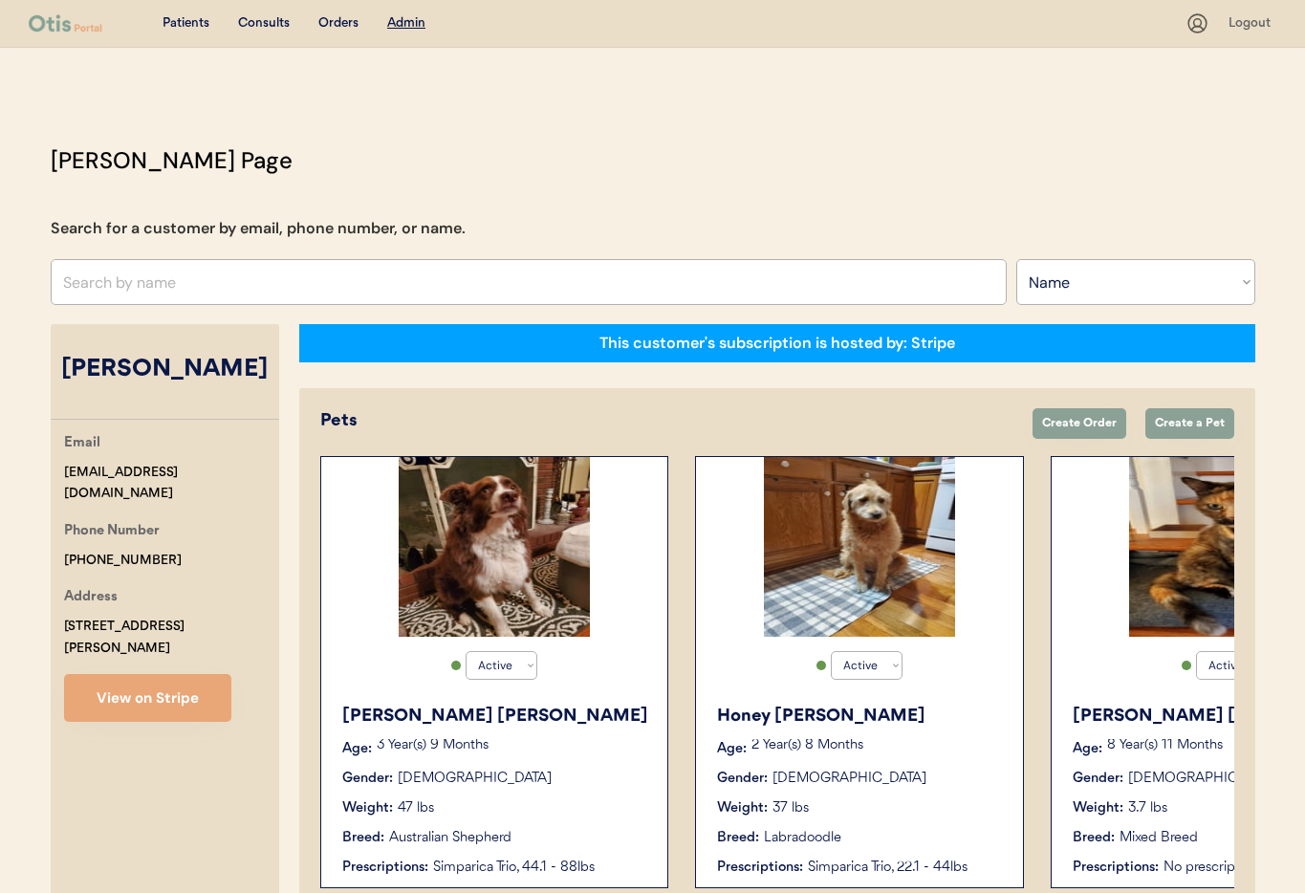
click at [1202, 743] on p "8 Year(s) 11 Months" at bounding box center [1242, 745] width 271 height 13
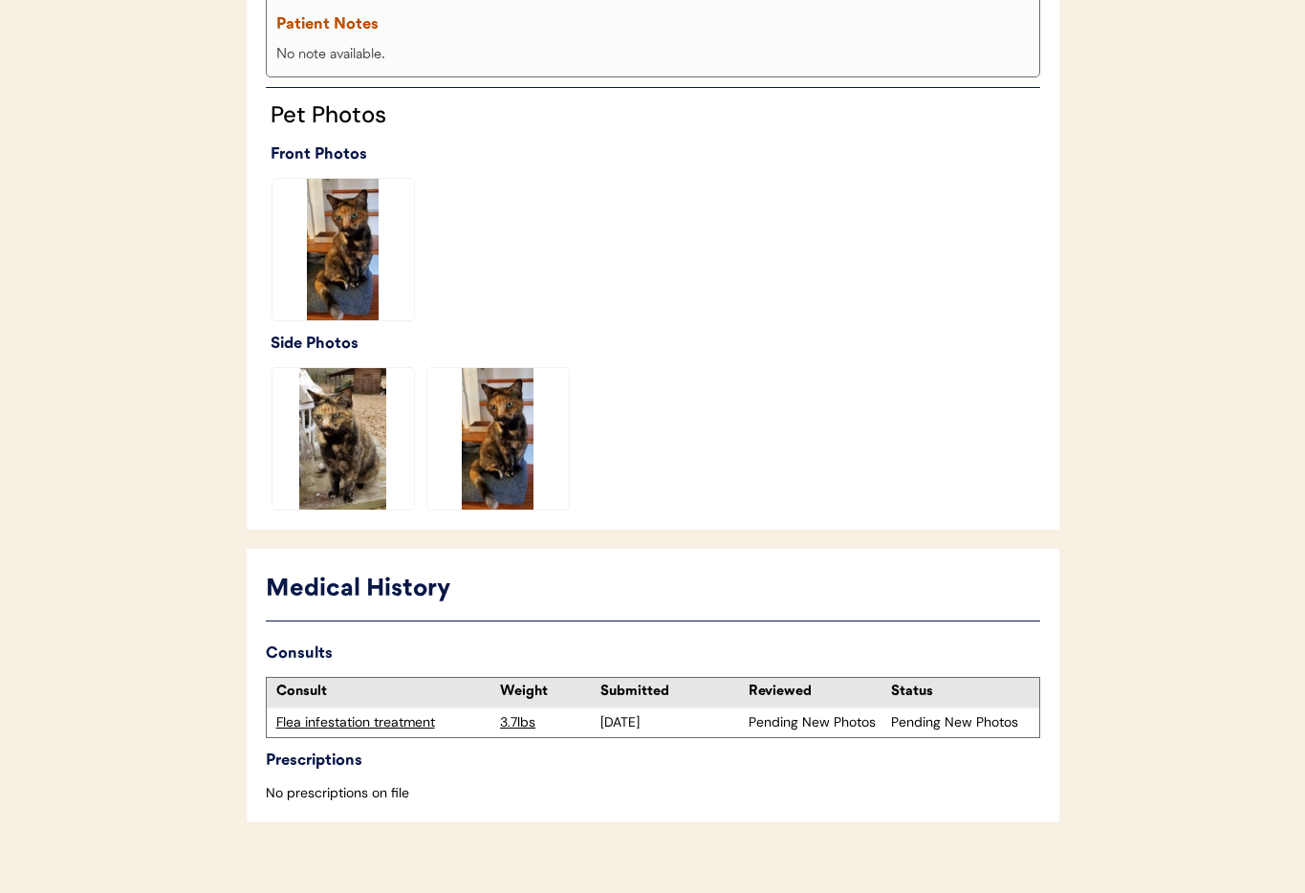
scroll to position [466, 0]
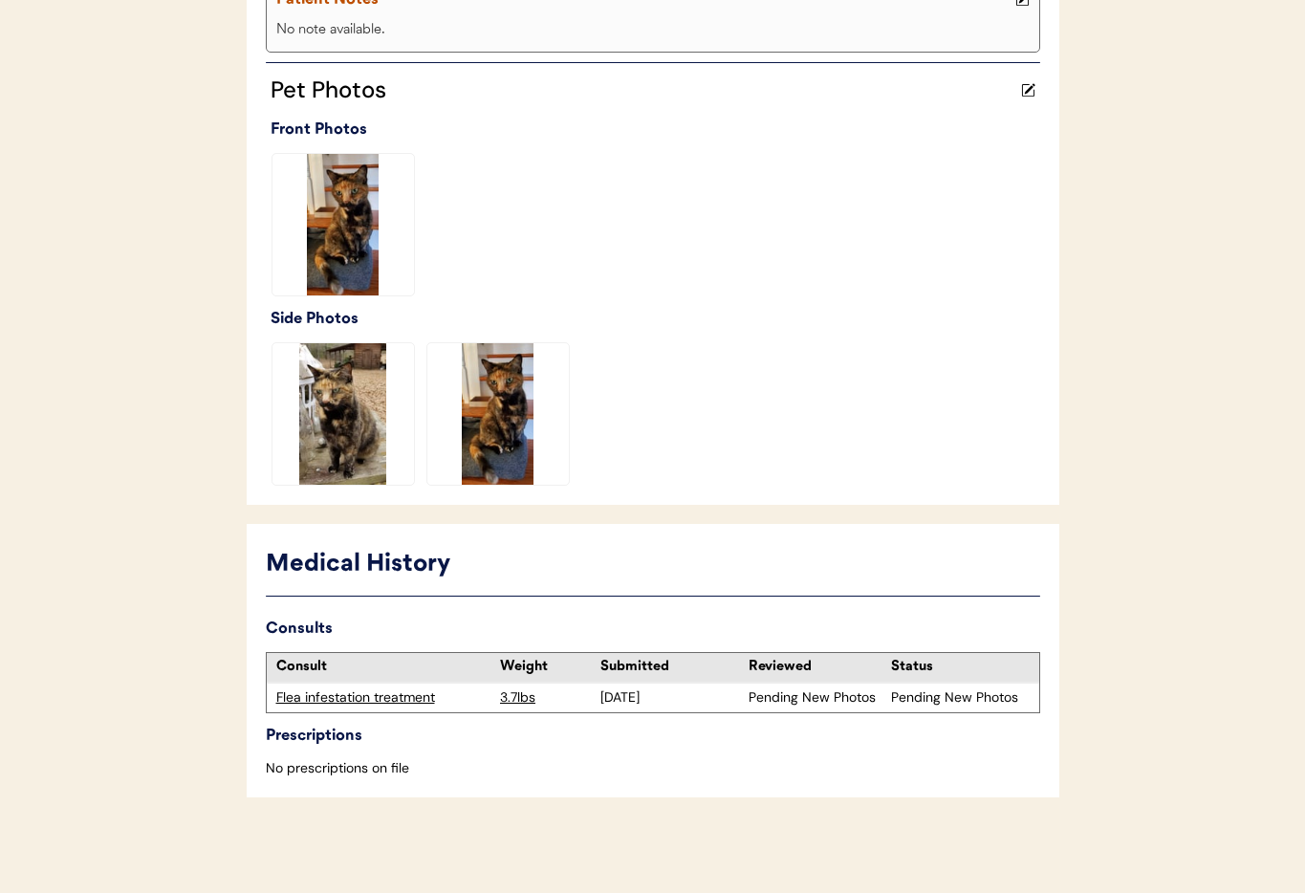
click at [344, 701] on div "Flea infestation treatment" at bounding box center [383, 697] width 215 height 19
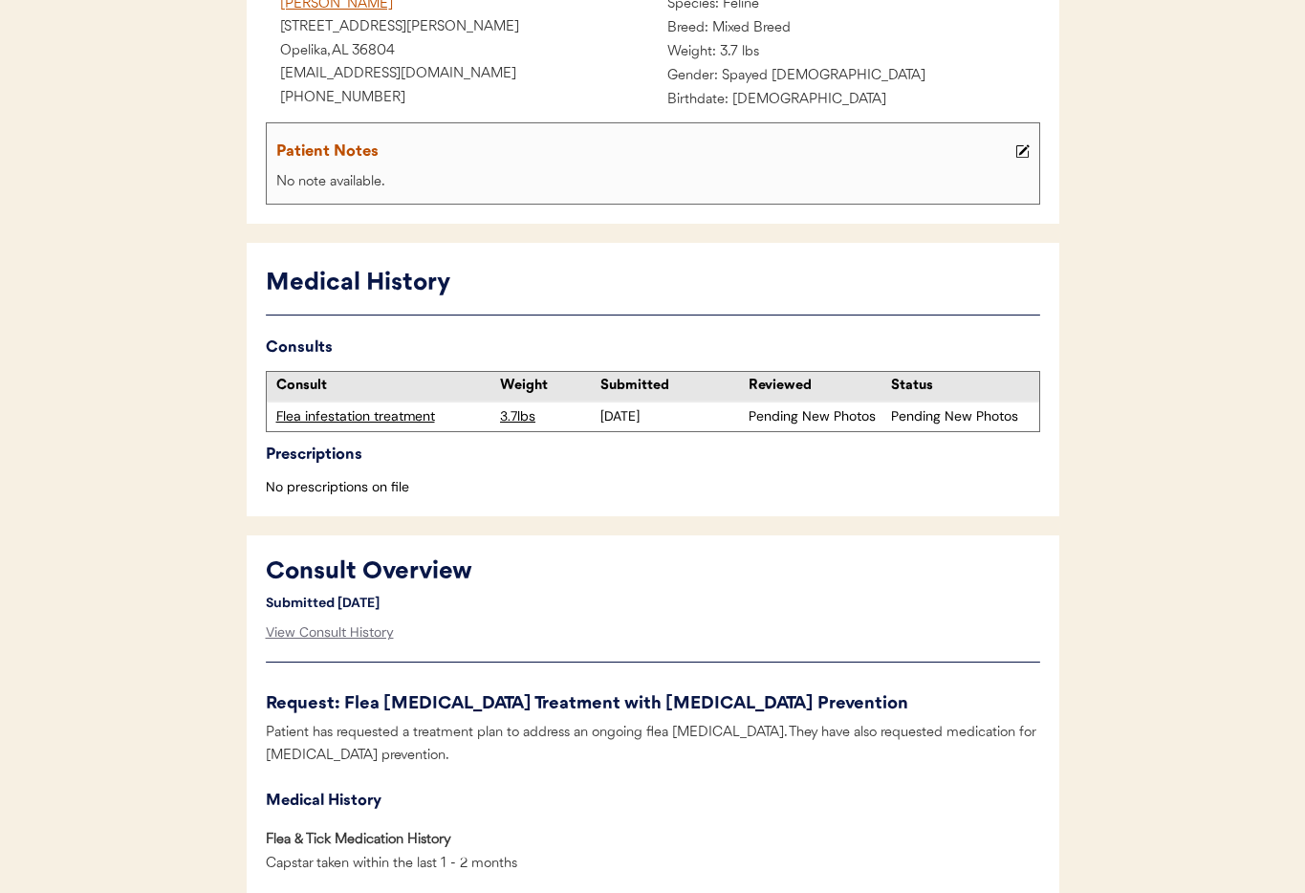
scroll to position [507, 0]
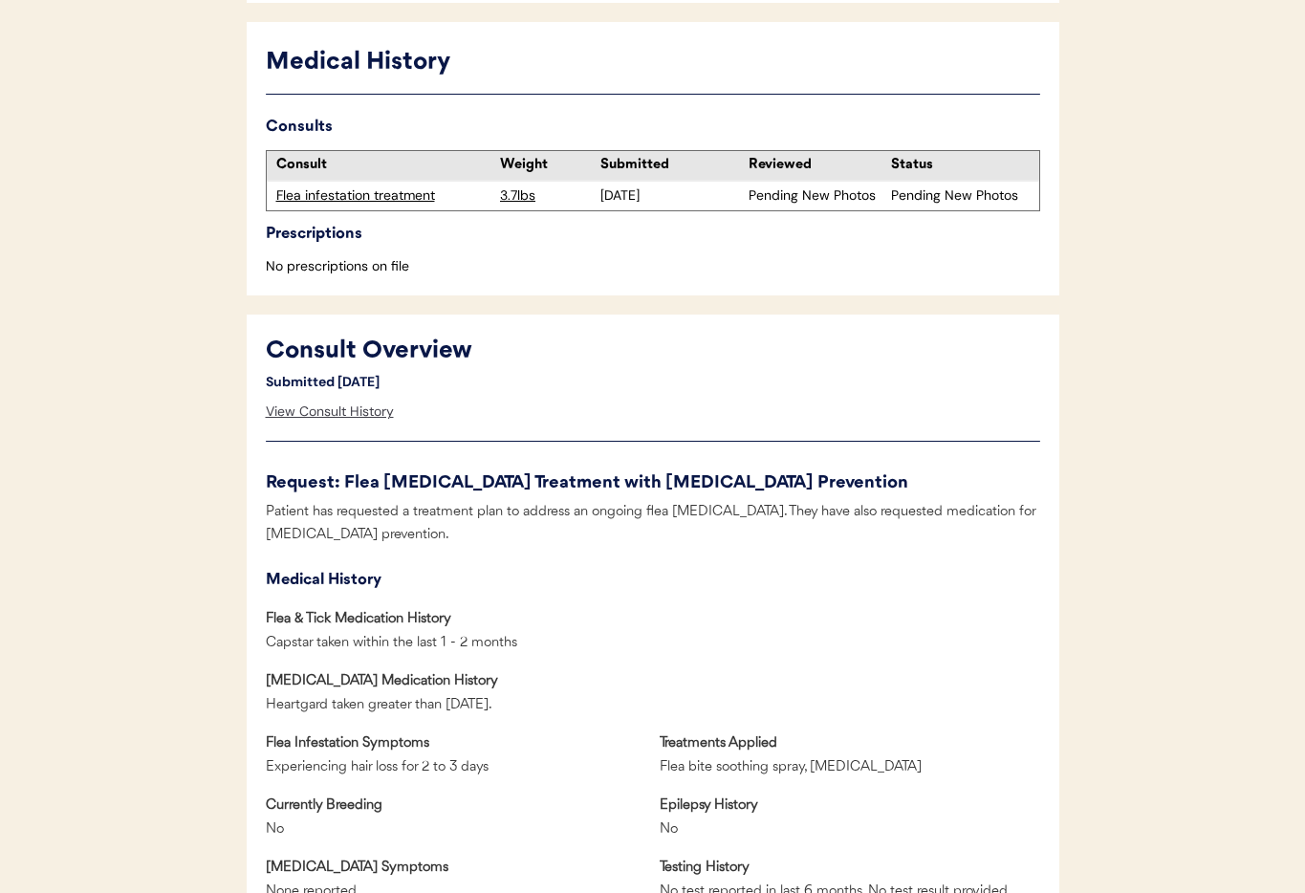
click at [339, 409] on div "View Consult History" at bounding box center [330, 412] width 128 height 38
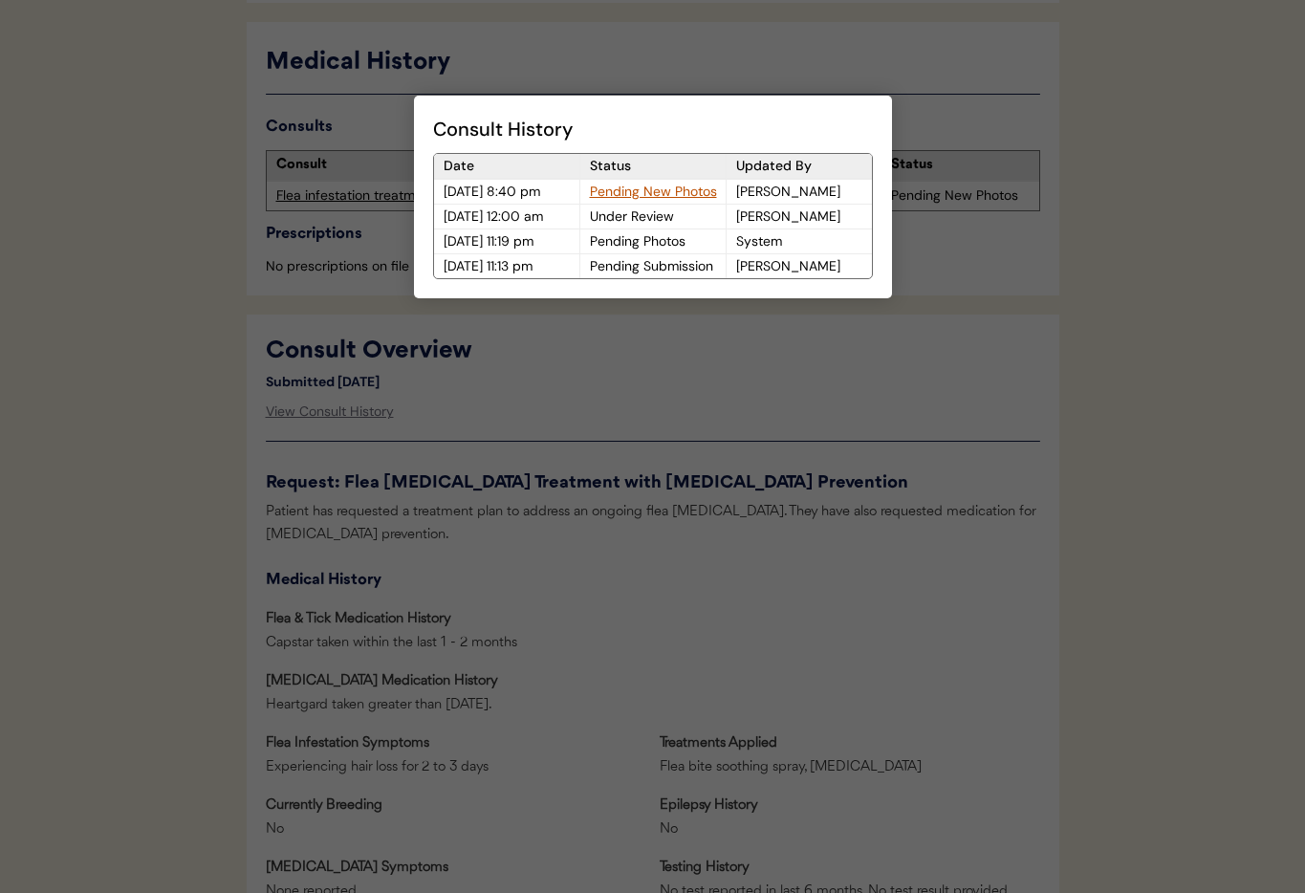
click at [612, 189] on div "Pending New Photos" at bounding box center [652, 192] width 145 height 24
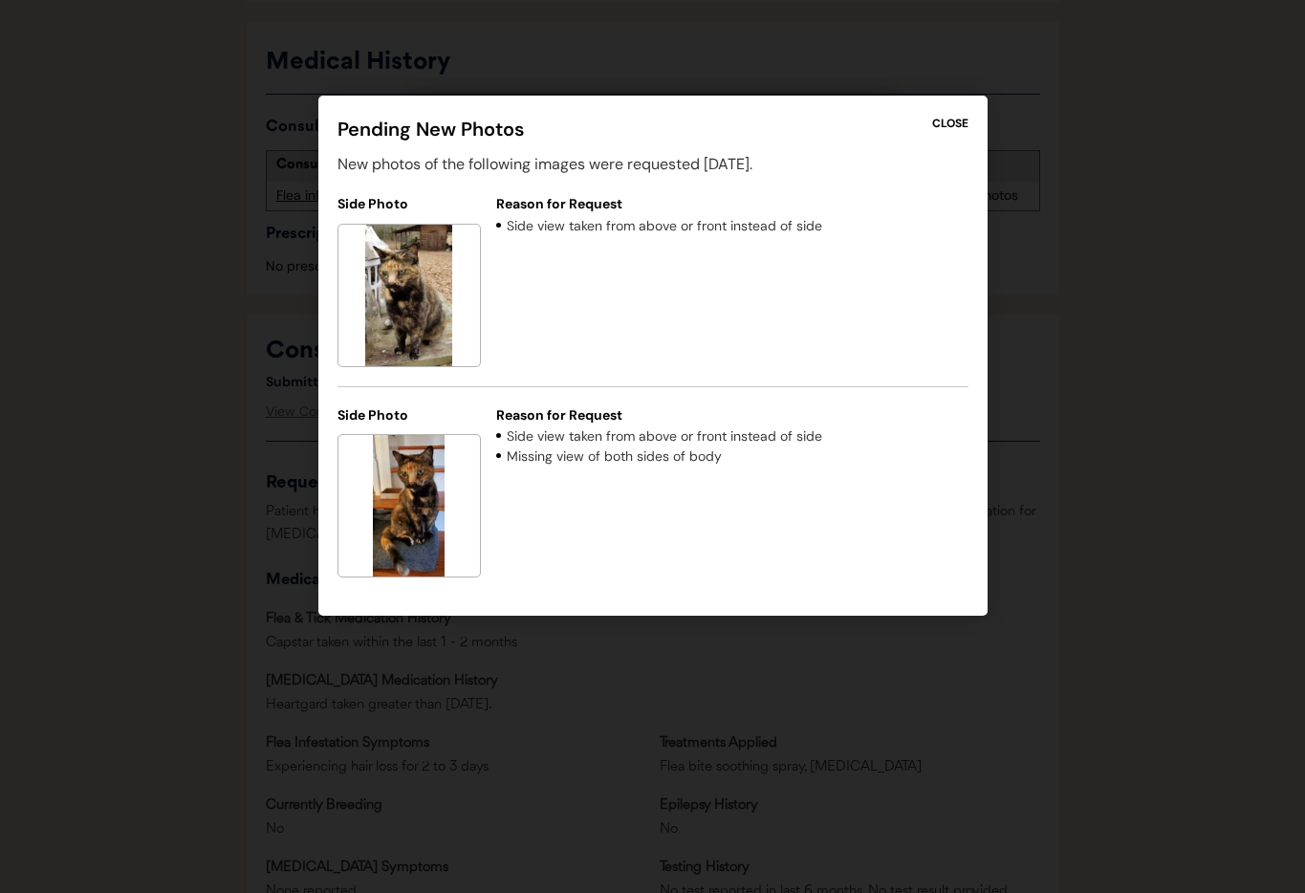
click at [764, 85] on div at bounding box center [652, 446] width 1305 height 893
drag, startPoint x: 951, startPoint y: 122, endPoint x: 876, endPoint y: 192, distance: 102.1
click at [951, 123] on div "CLOSE" at bounding box center [950, 123] width 36 height 17
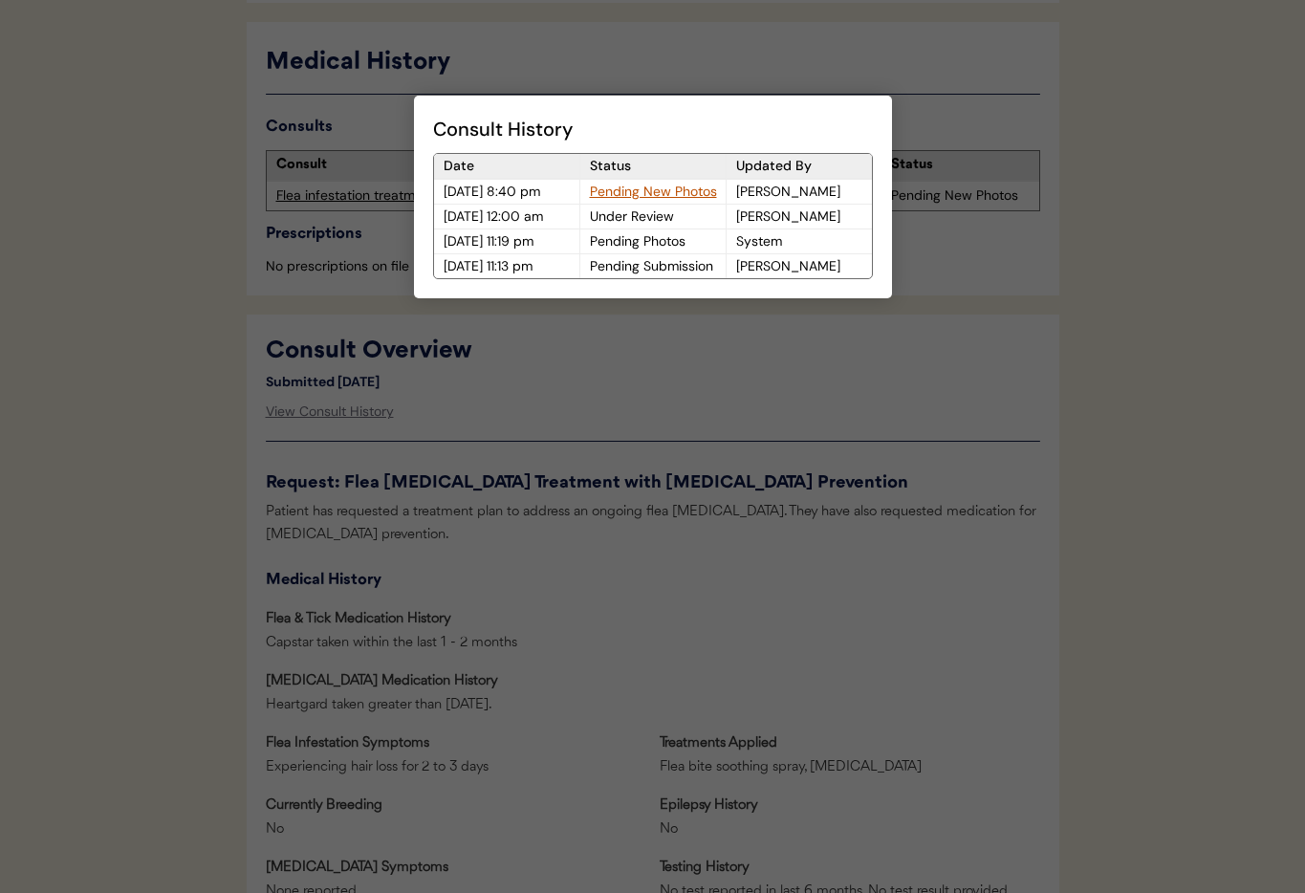
click at [739, 352] on div at bounding box center [652, 446] width 1305 height 893
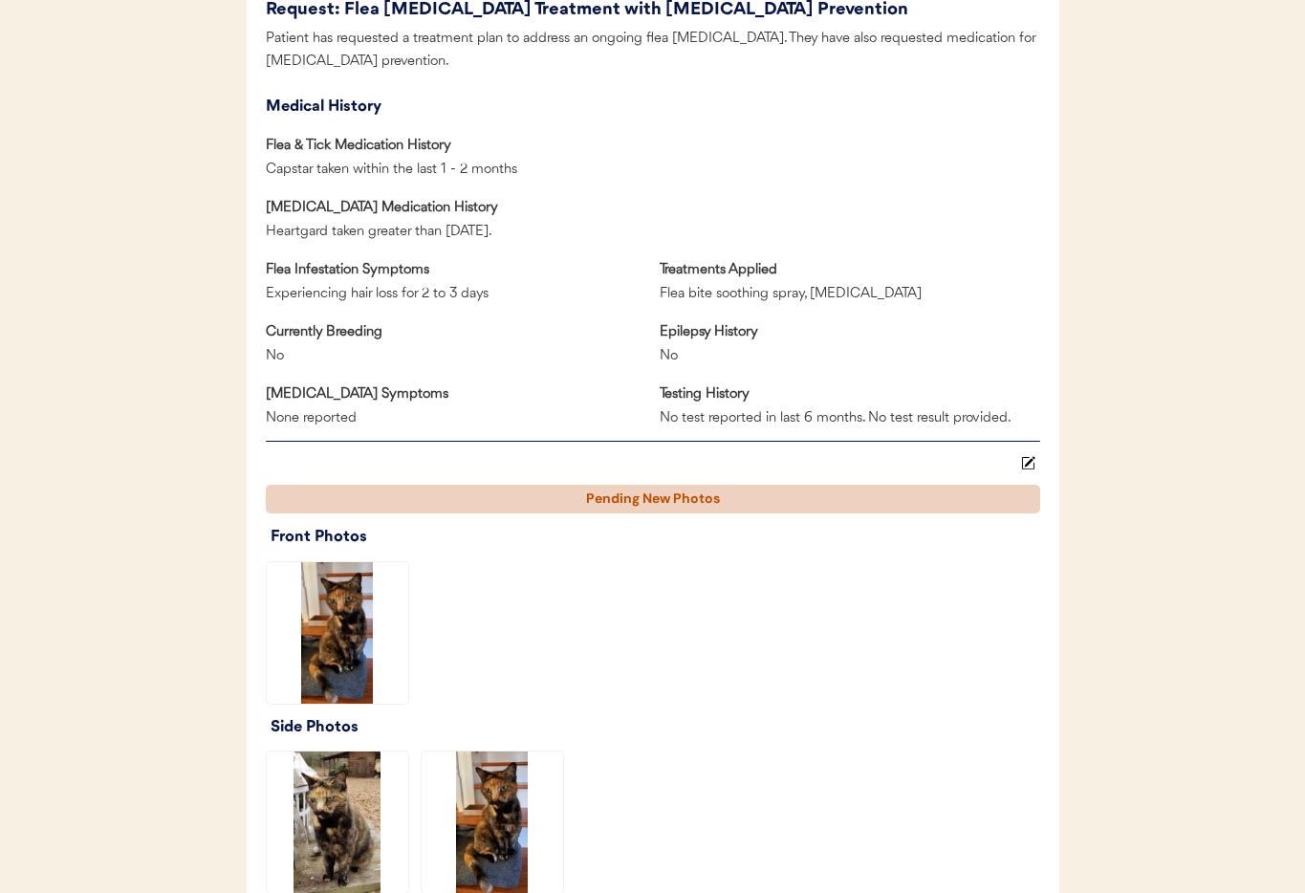
scroll to position [0, 0]
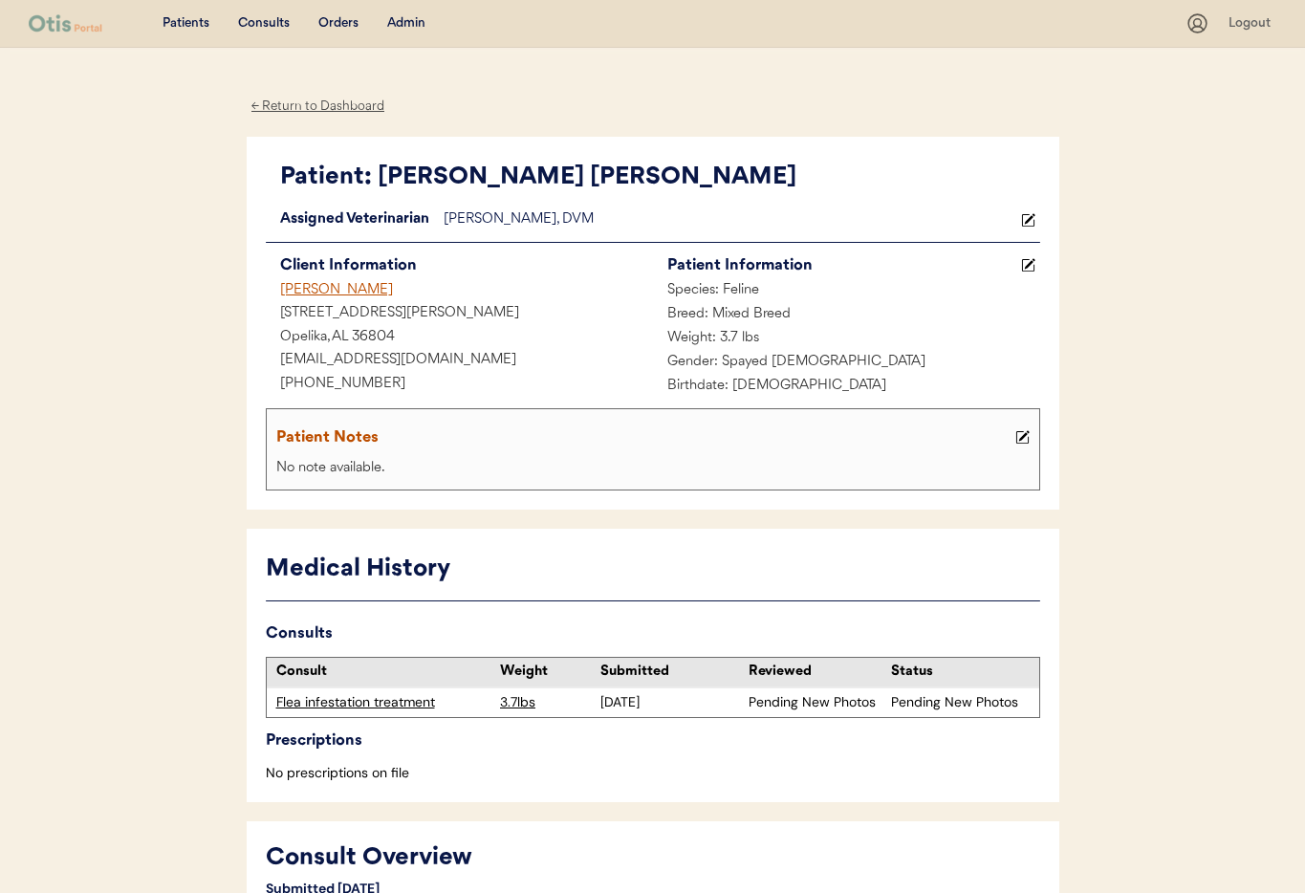
click at [412, 23] on div "Admin" at bounding box center [406, 23] width 38 height 19
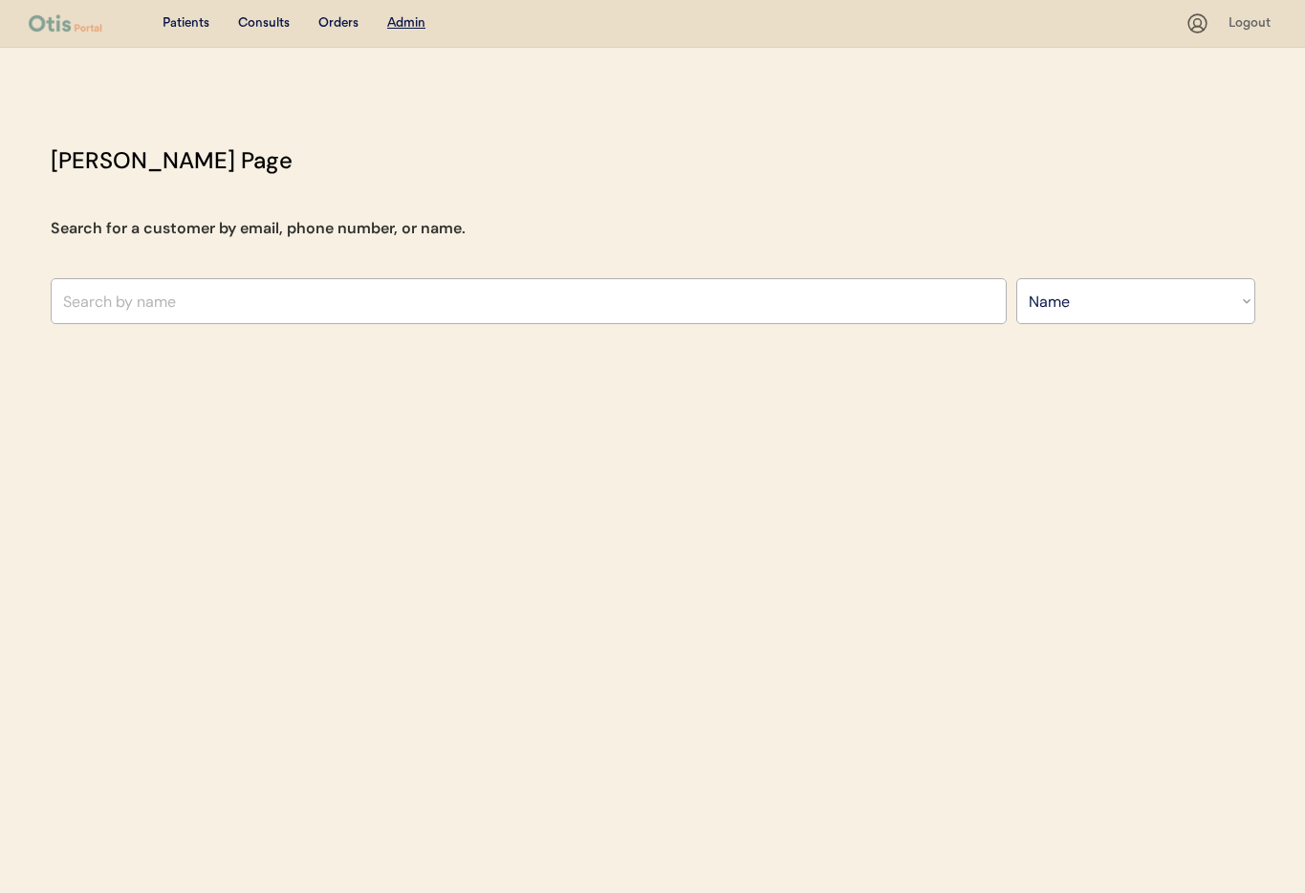
select select ""Name""
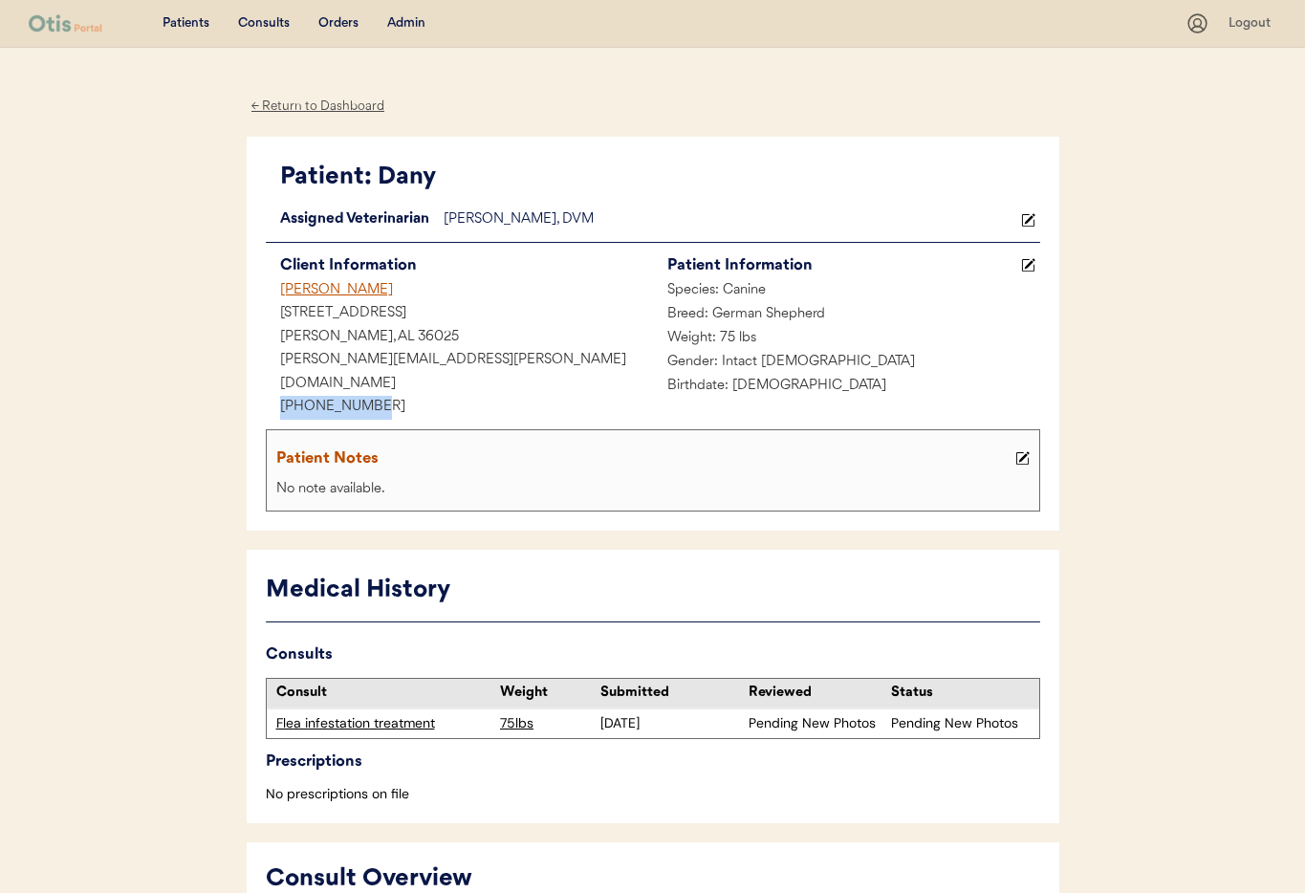
drag, startPoint x: 387, startPoint y: 386, endPoint x: 293, endPoint y: 383, distance: 93.7
click at [263, 387] on div "Patient: Dany Loading... Assigned Veterinarian Dr. Warren, DVM Client Informati…" at bounding box center [653, 334] width 812 height 395
copy div "[PHONE_NUMBER]"
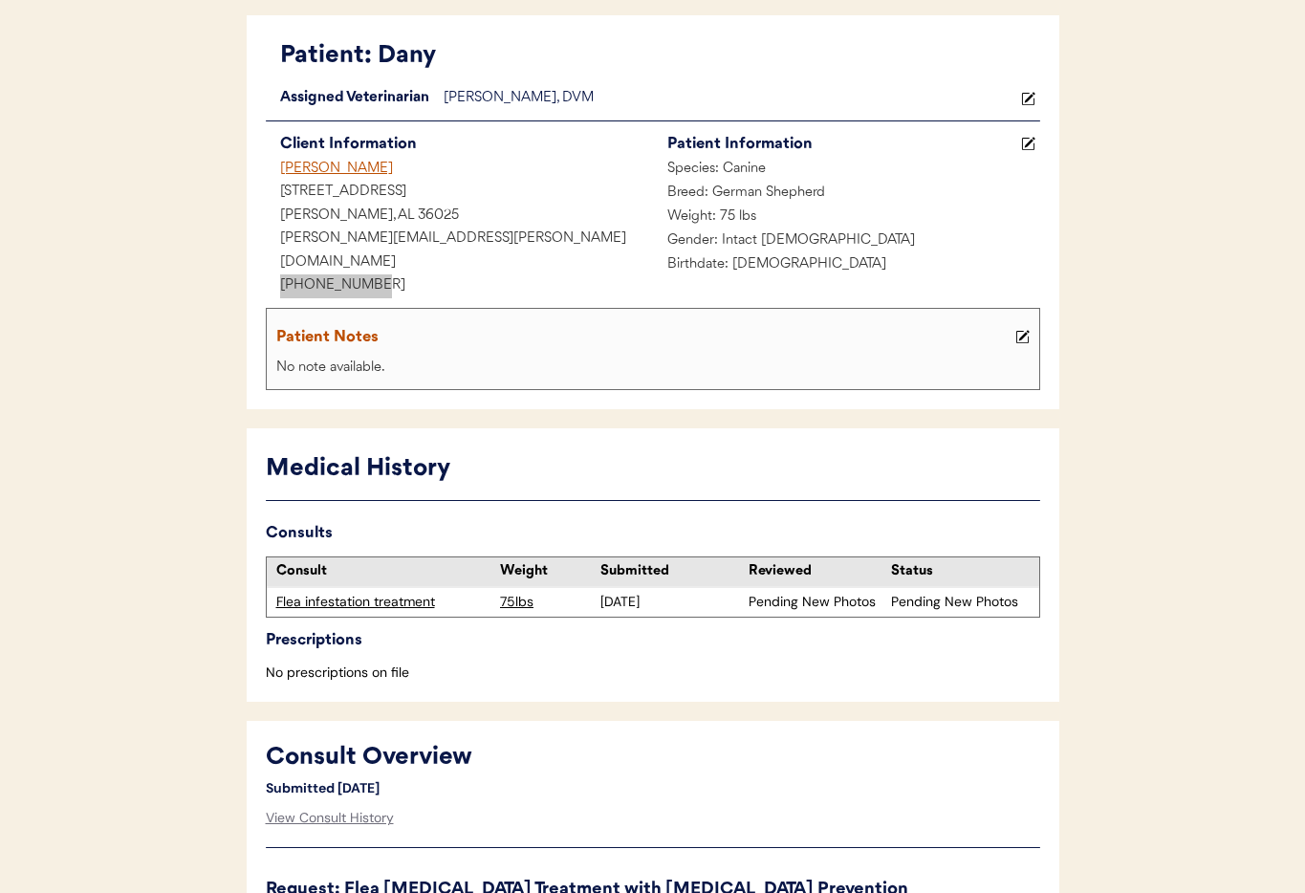
scroll to position [150, 0]
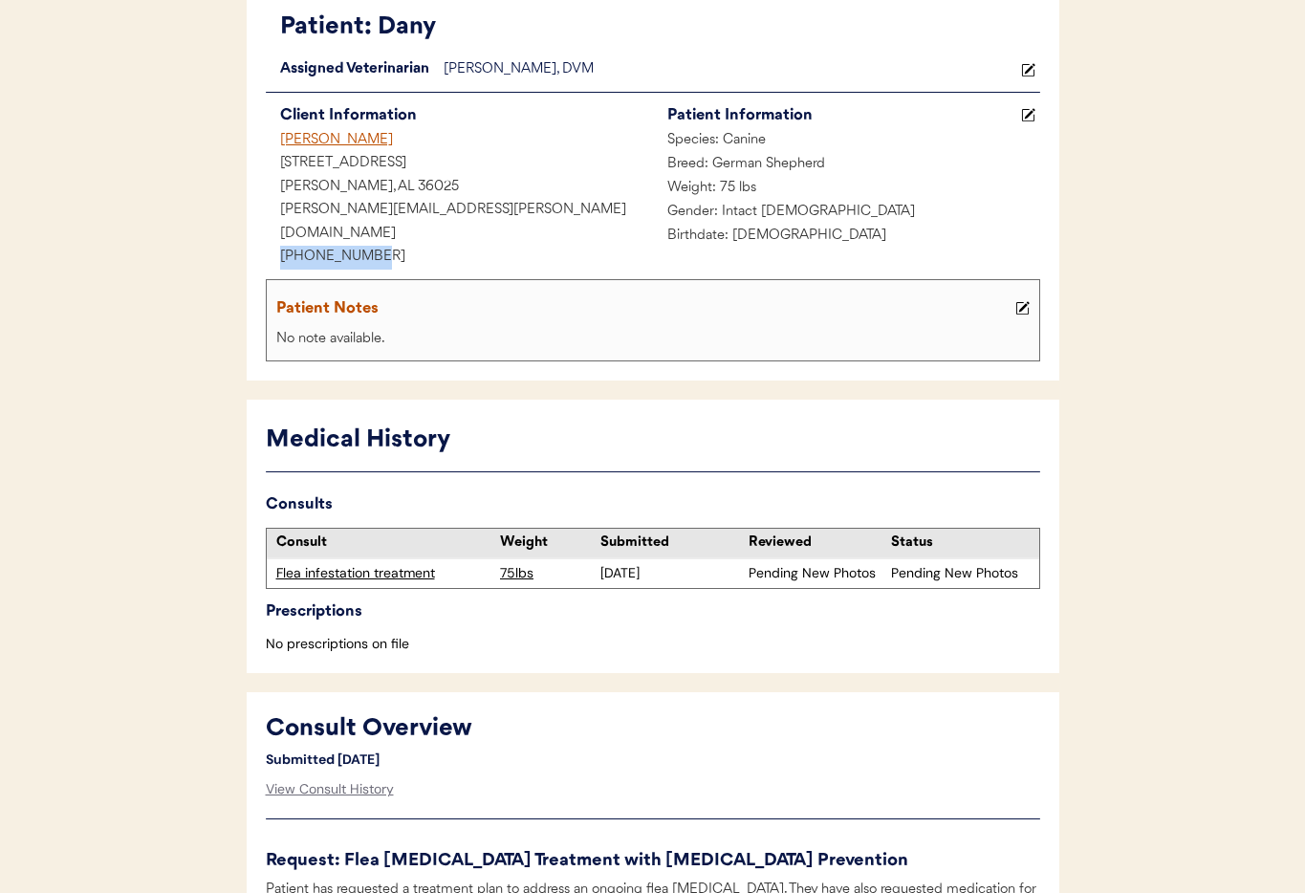
copy div "+13343136829"
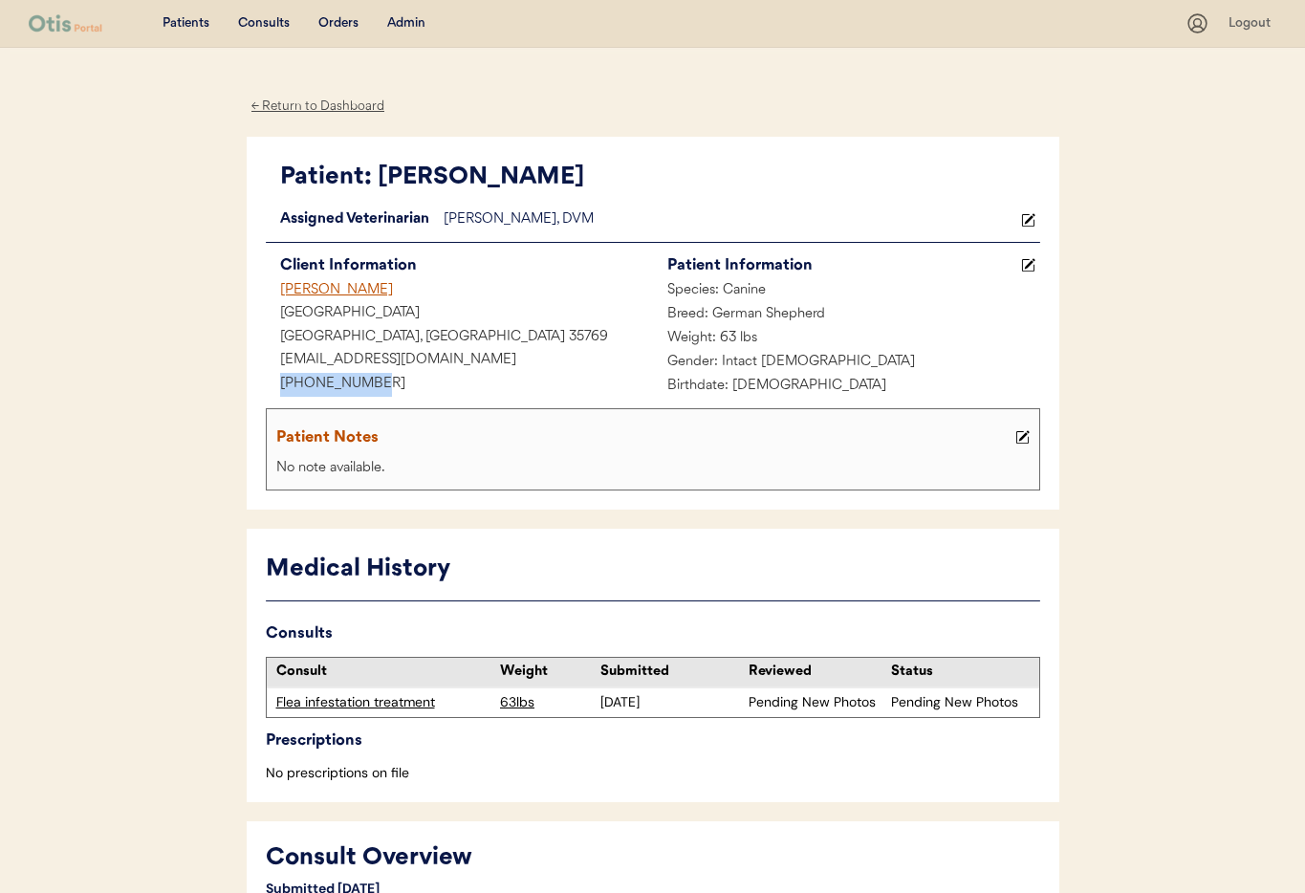
drag, startPoint x: 373, startPoint y: 382, endPoint x: 281, endPoint y: 382, distance: 91.8
click at [258, 379] on div "Patient: [PERSON_NAME] Loading... Assigned Veterinarian [PERSON_NAME], DVM Clie…" at bounding box center [653, 324] width 812 height 374
copy div "[PHONE_NUMBER]"
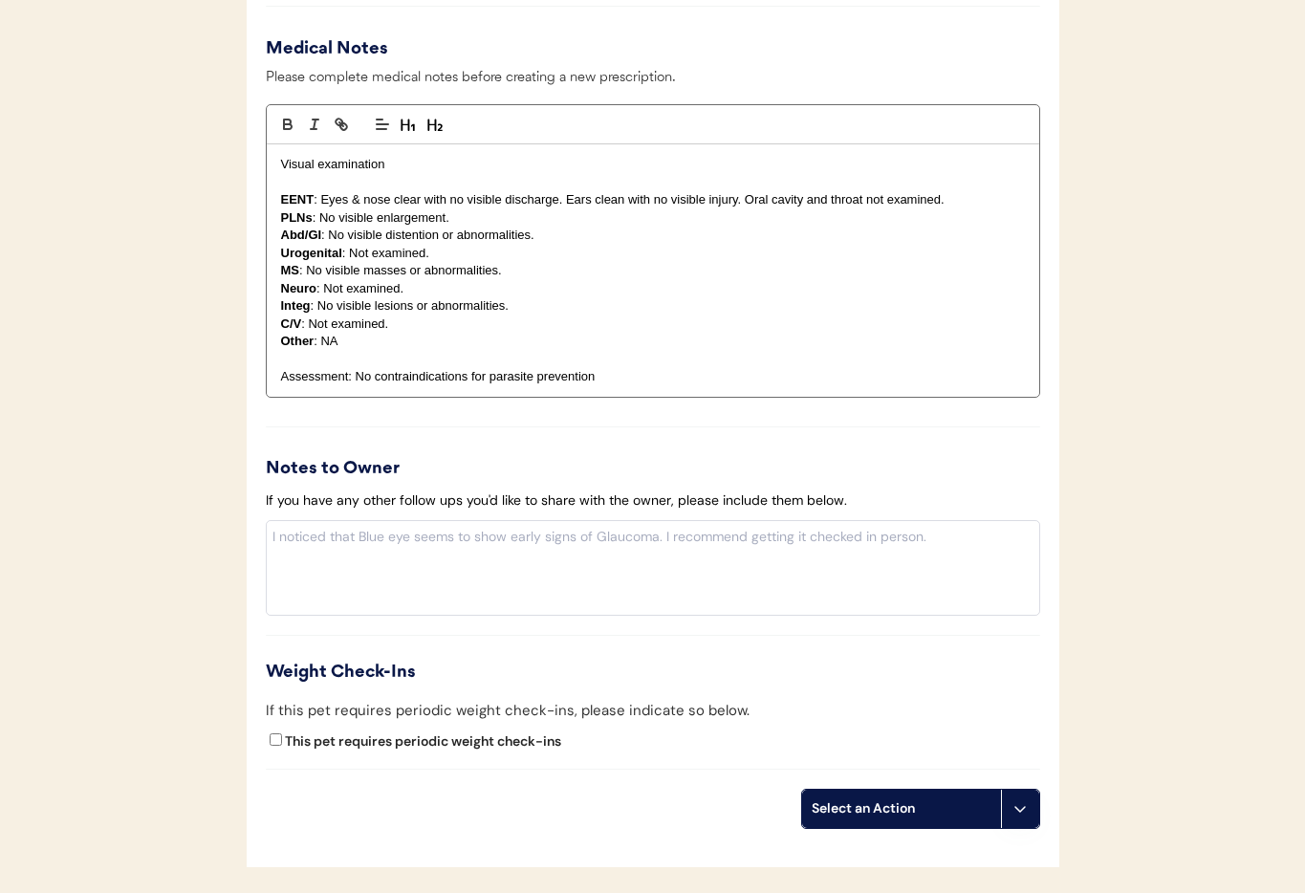
scroll to position [1918, 0]
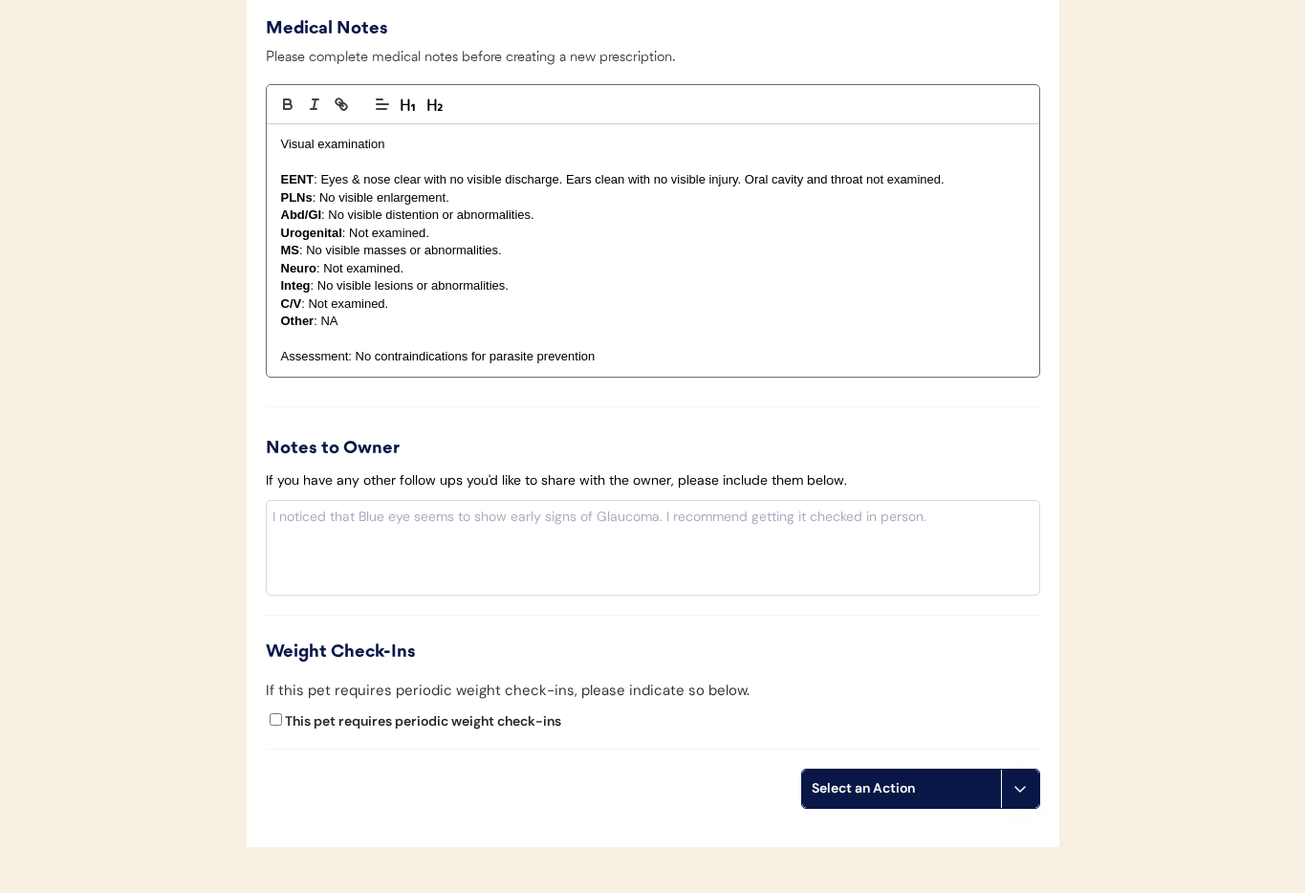
click at [1020, 781] on icon at bounding box center [1019, 788] width 15 height 15
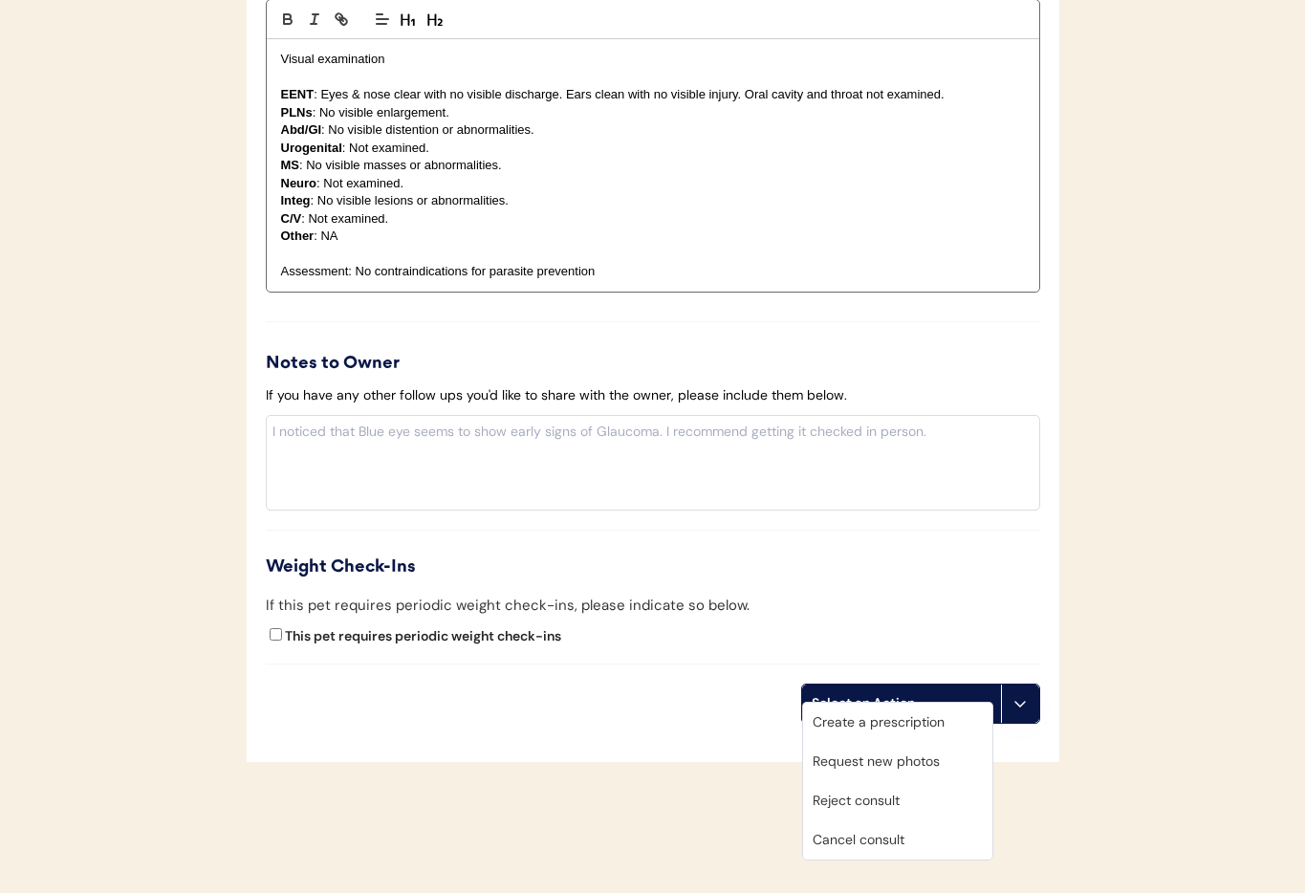
scroll to position [2043, 0]
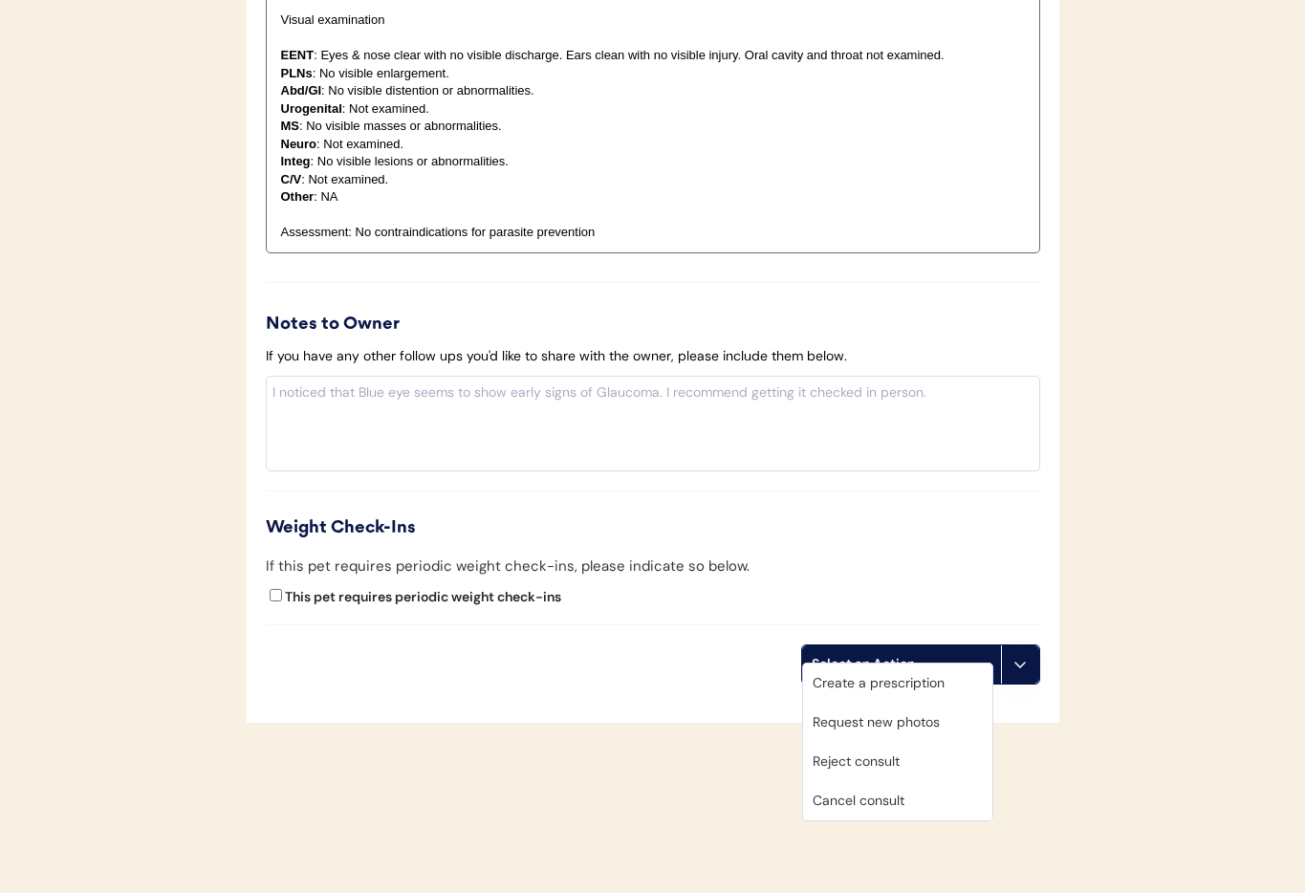
click at [892, 791] on div "Cancel consult" at bounding box center [897, 800] width 189 height 39
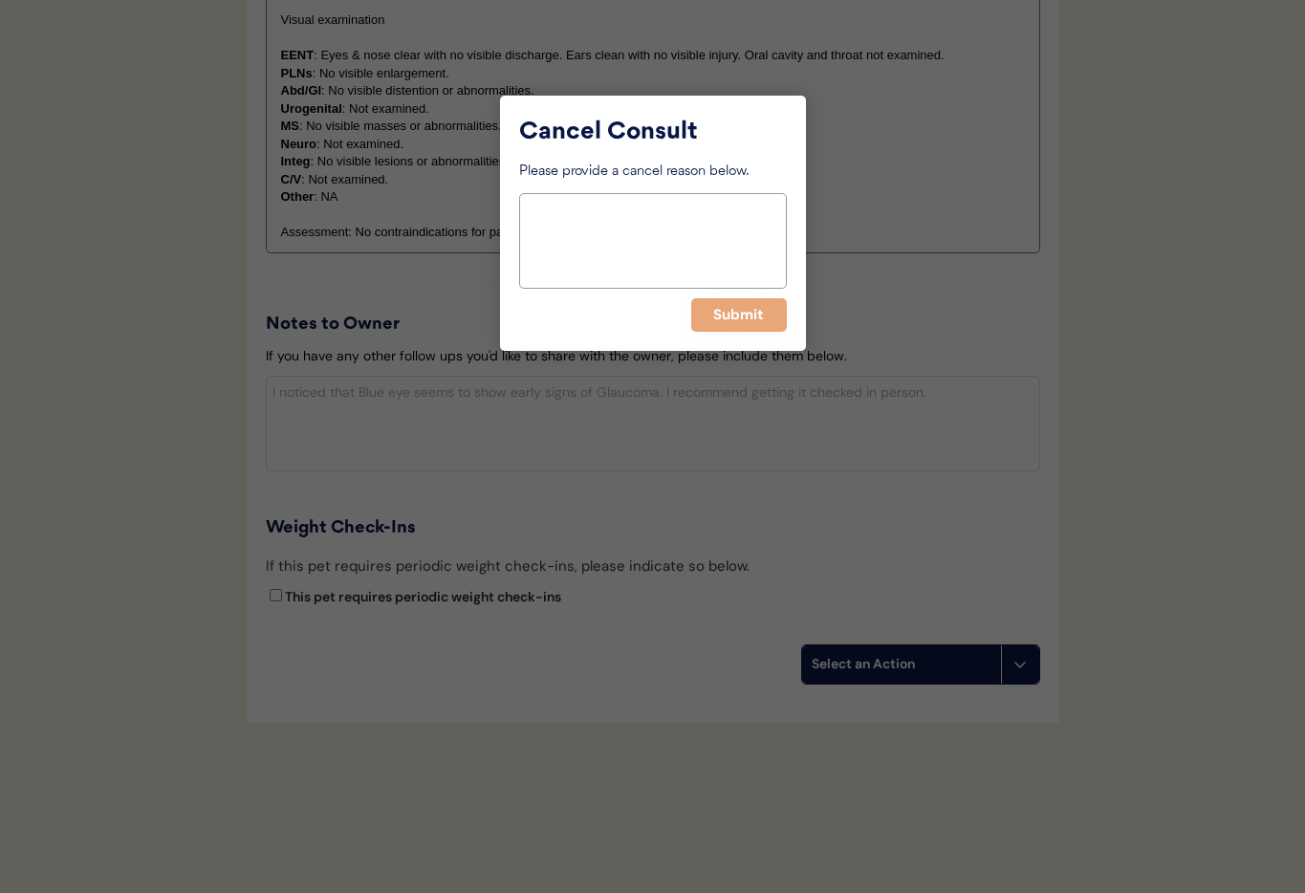
click at [579, 247] on textarea at bounding box center [653, 241] width 268 height 96
type textarea "Lives in MS now."
click at [765, 320] on button "Submit" at bounding box center [739, 314] width 96 height 33
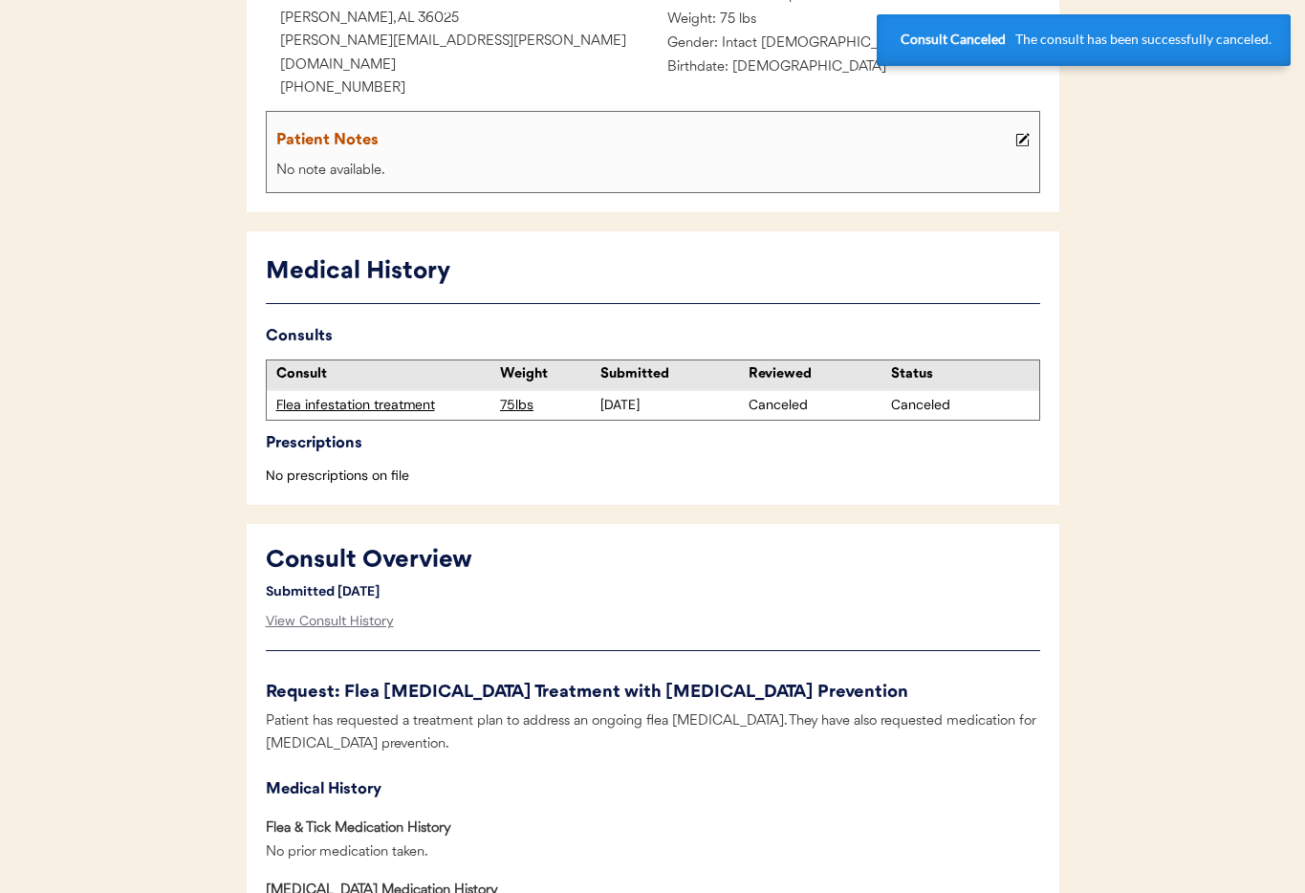
scroll to position [0, 0]
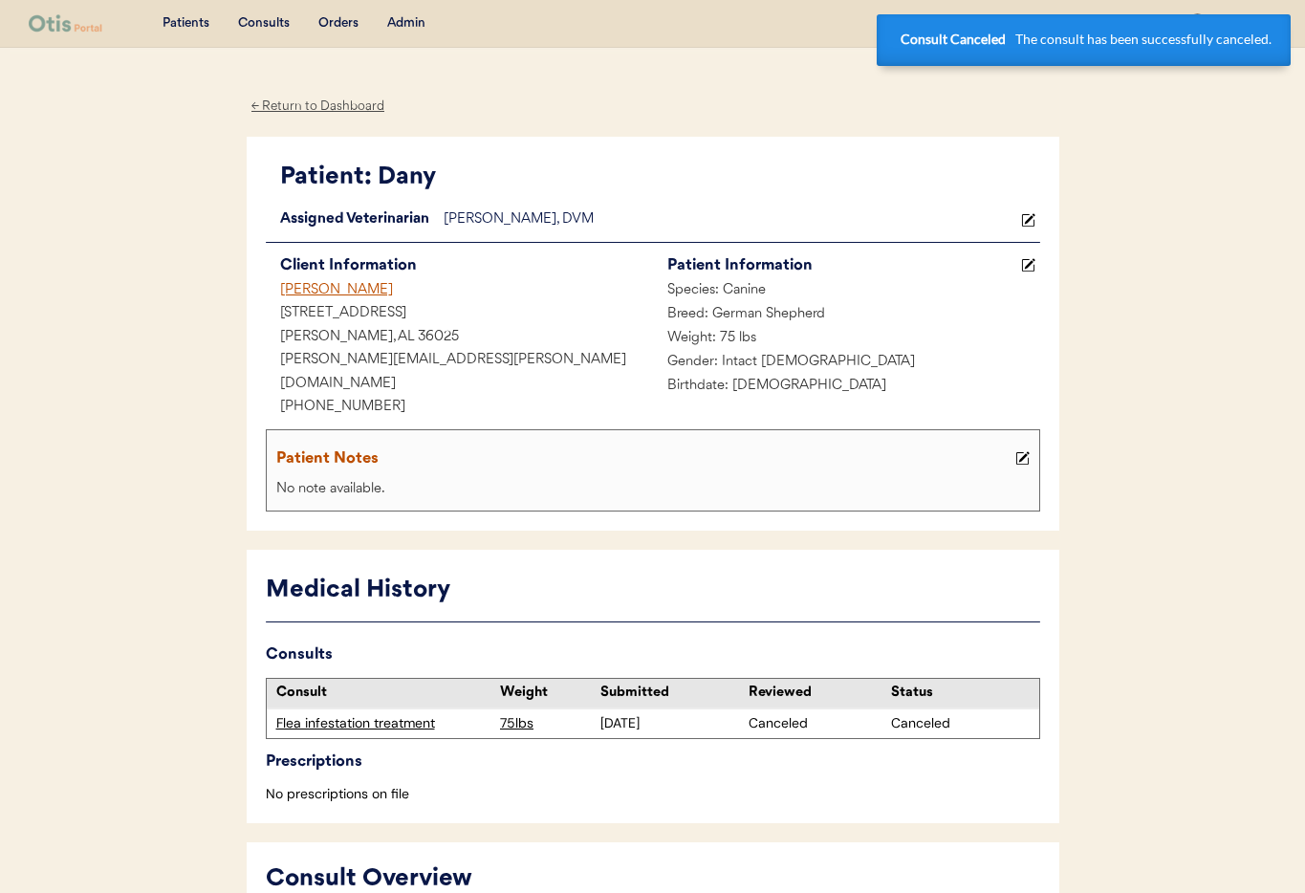
click at [337, 292] on div "[PERSON_NAME]" at bounding box center [459, 291] width 387 height 24
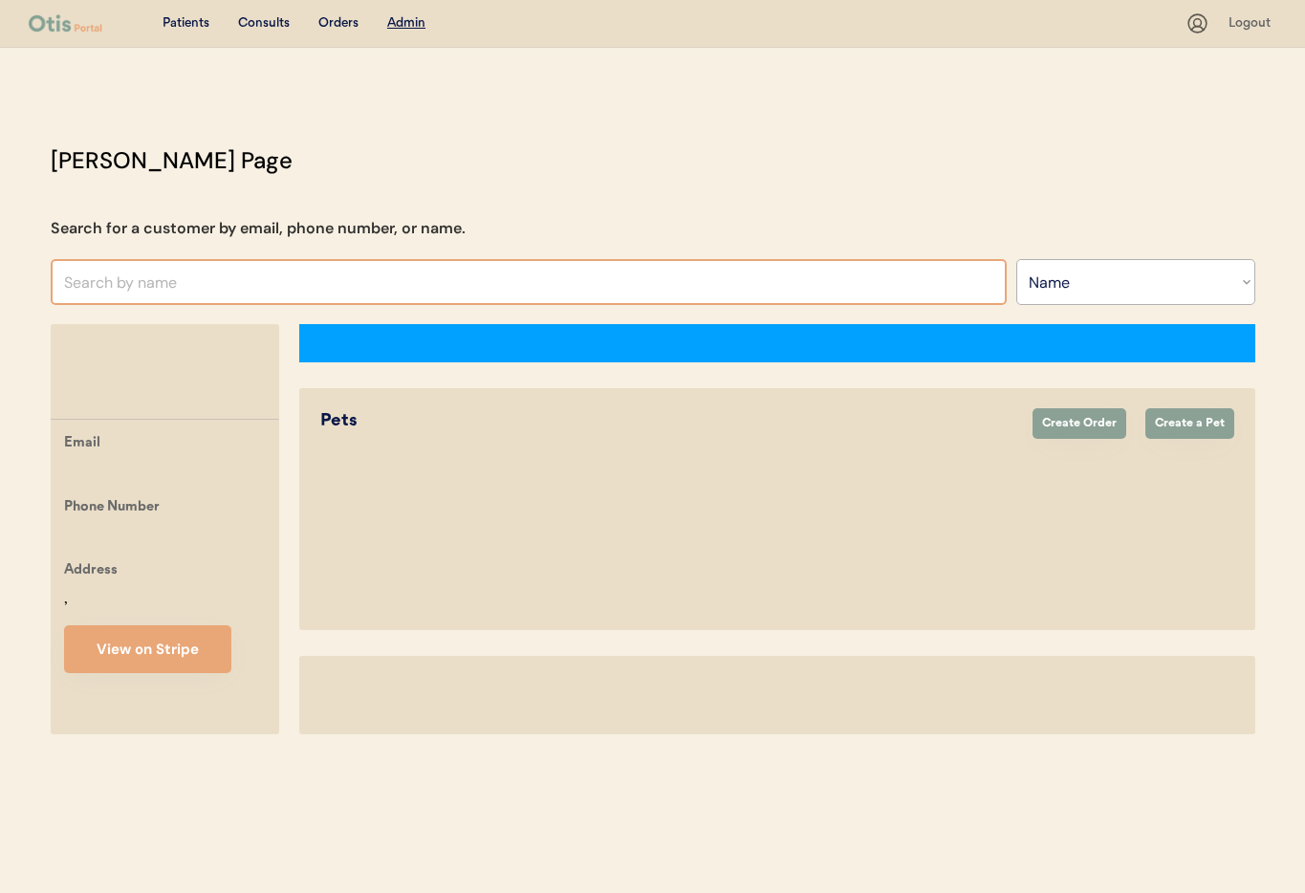
select select ""Name""
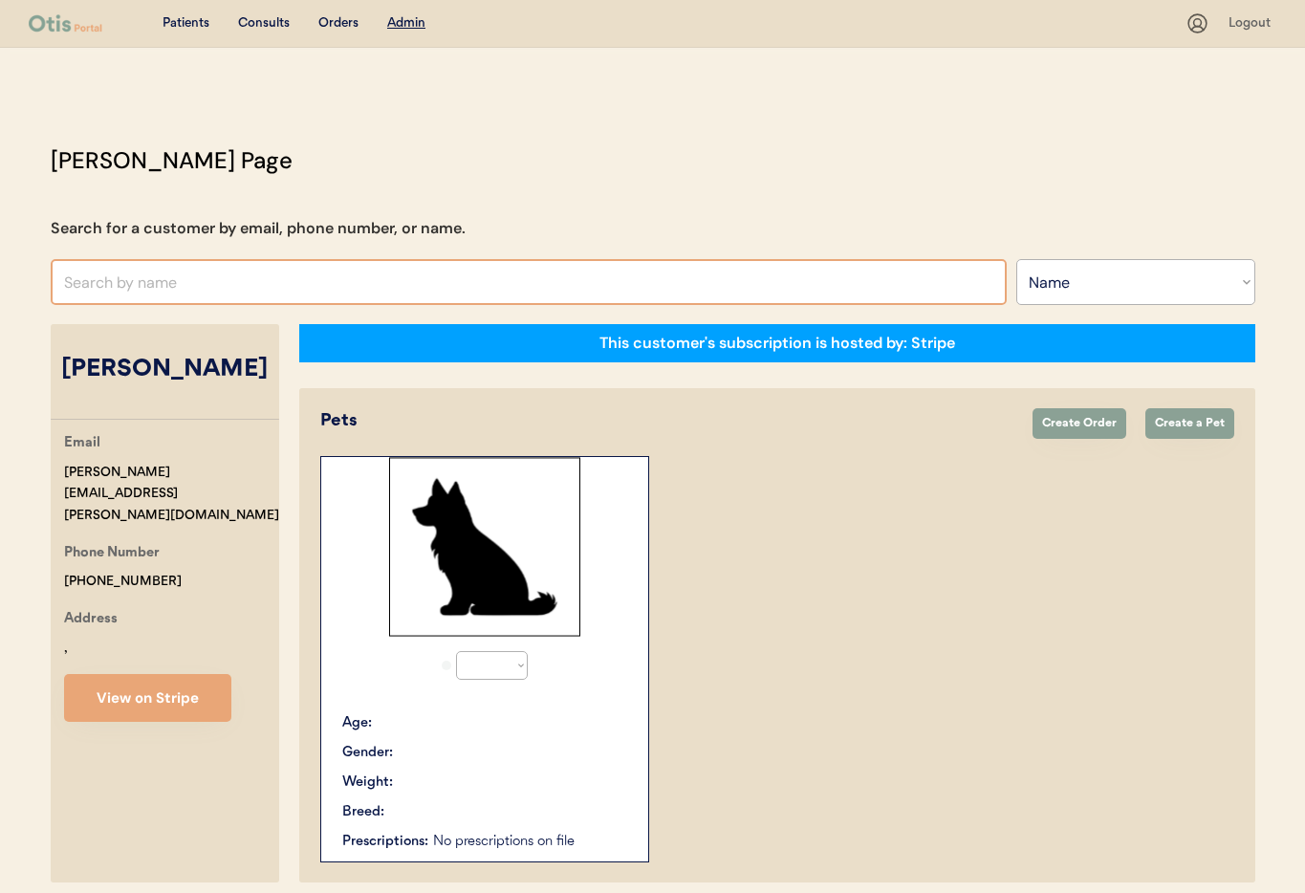
select select "true"
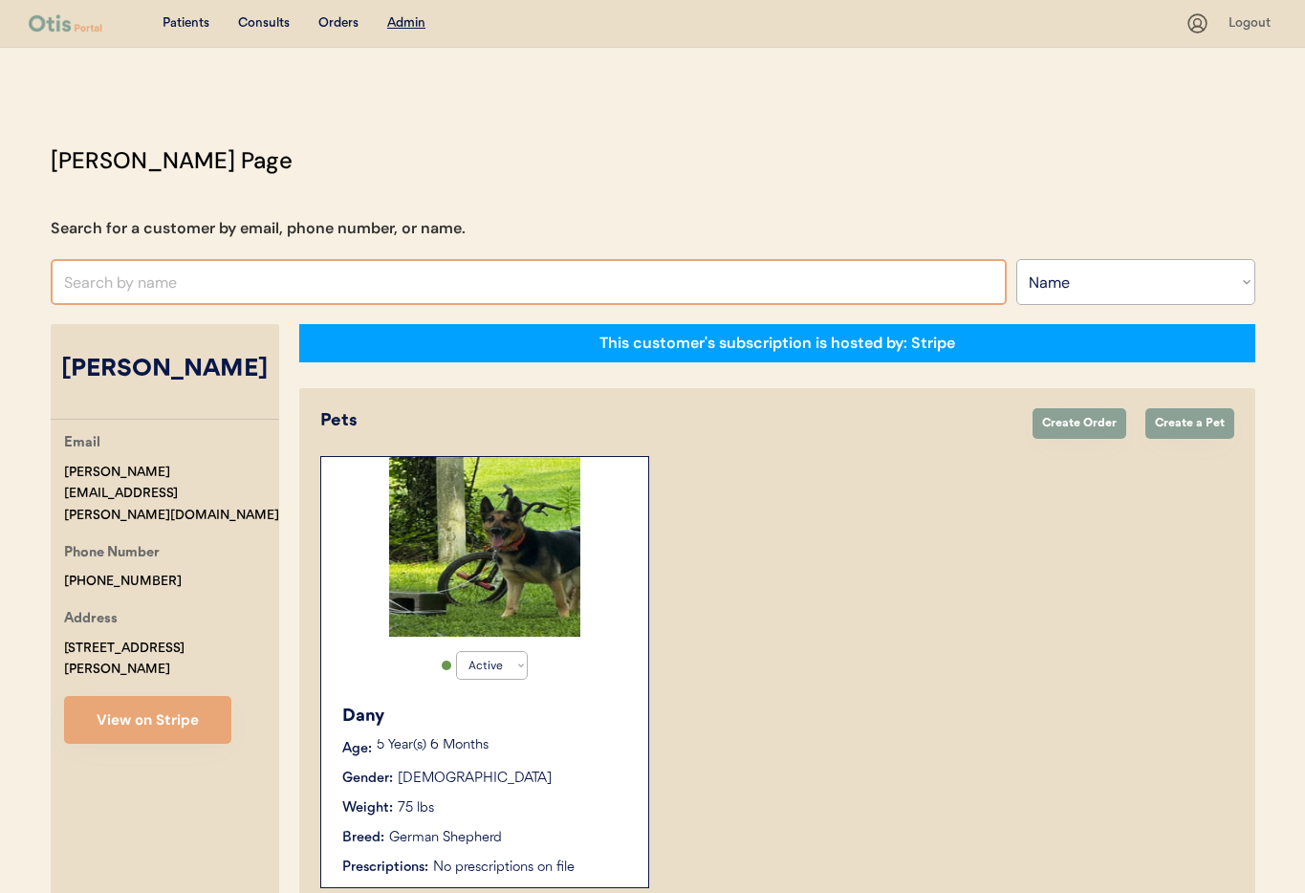
click at [397, 288] on input "text" at bounding box center [529, 282] width 956 height 46
type input "[PERSON_NAME]"
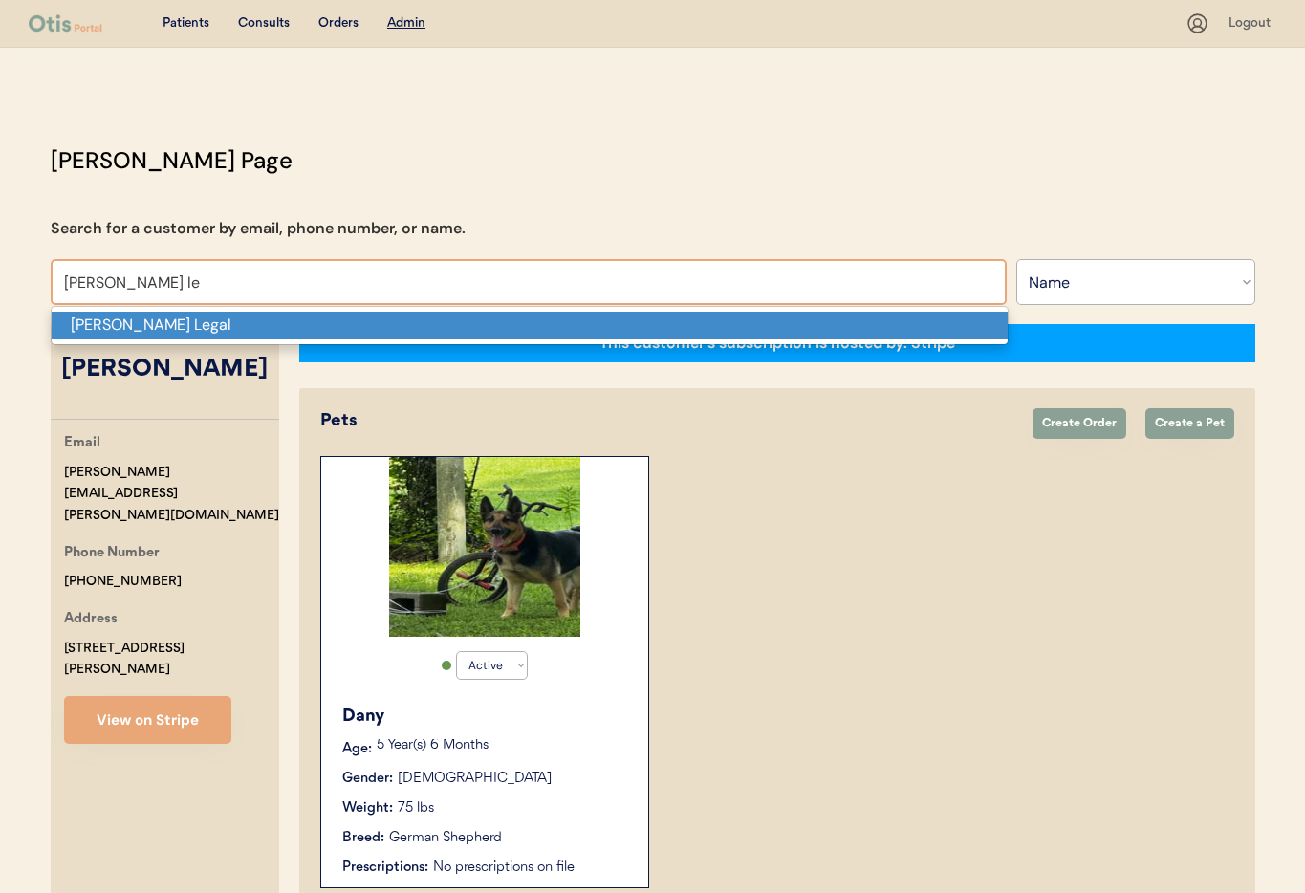
click at [455, 316] on p "[PERSON_NAME] Legal" at bounding box center [530, 326] width 956 height 28
type input "[PERSON_NAME] Legal"
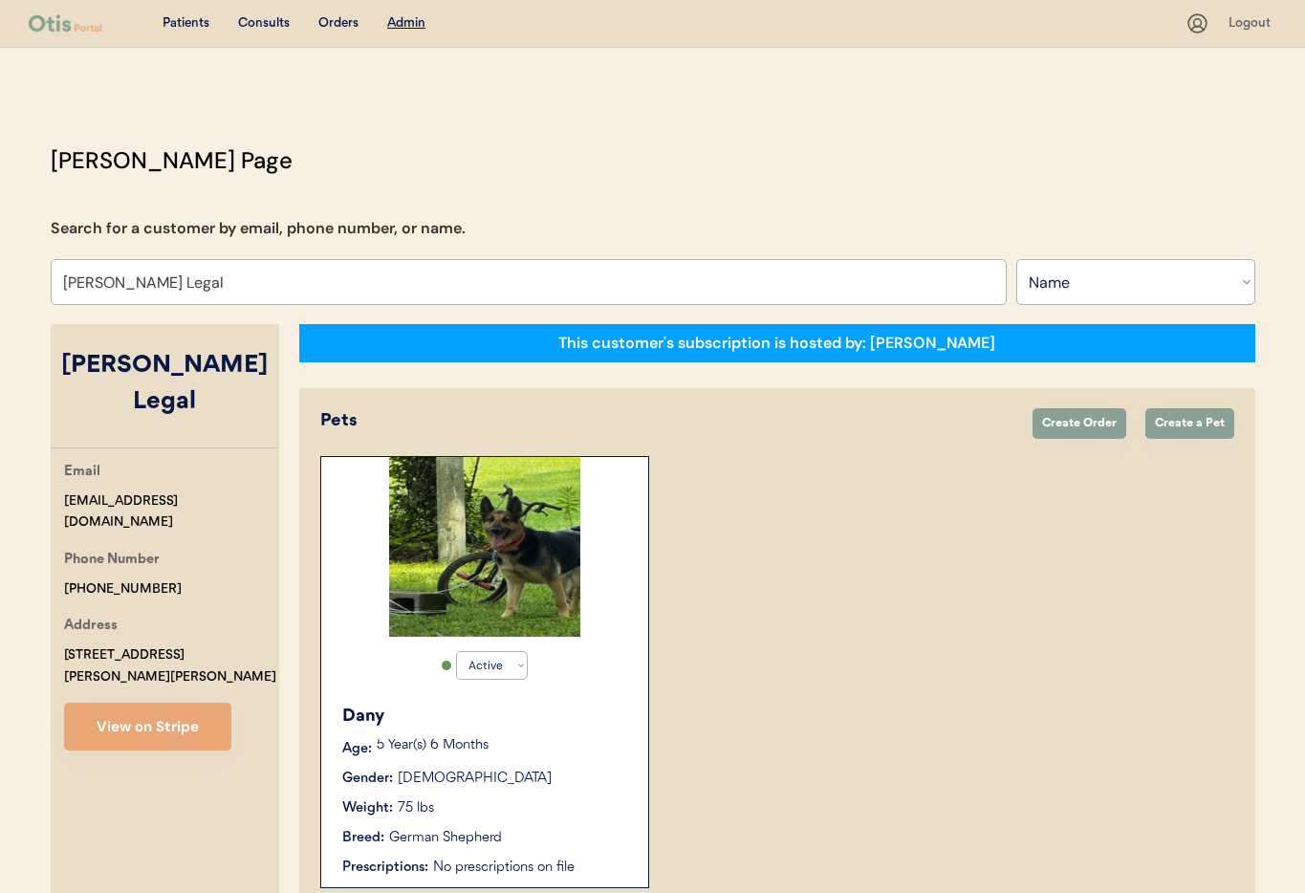
select select "true"
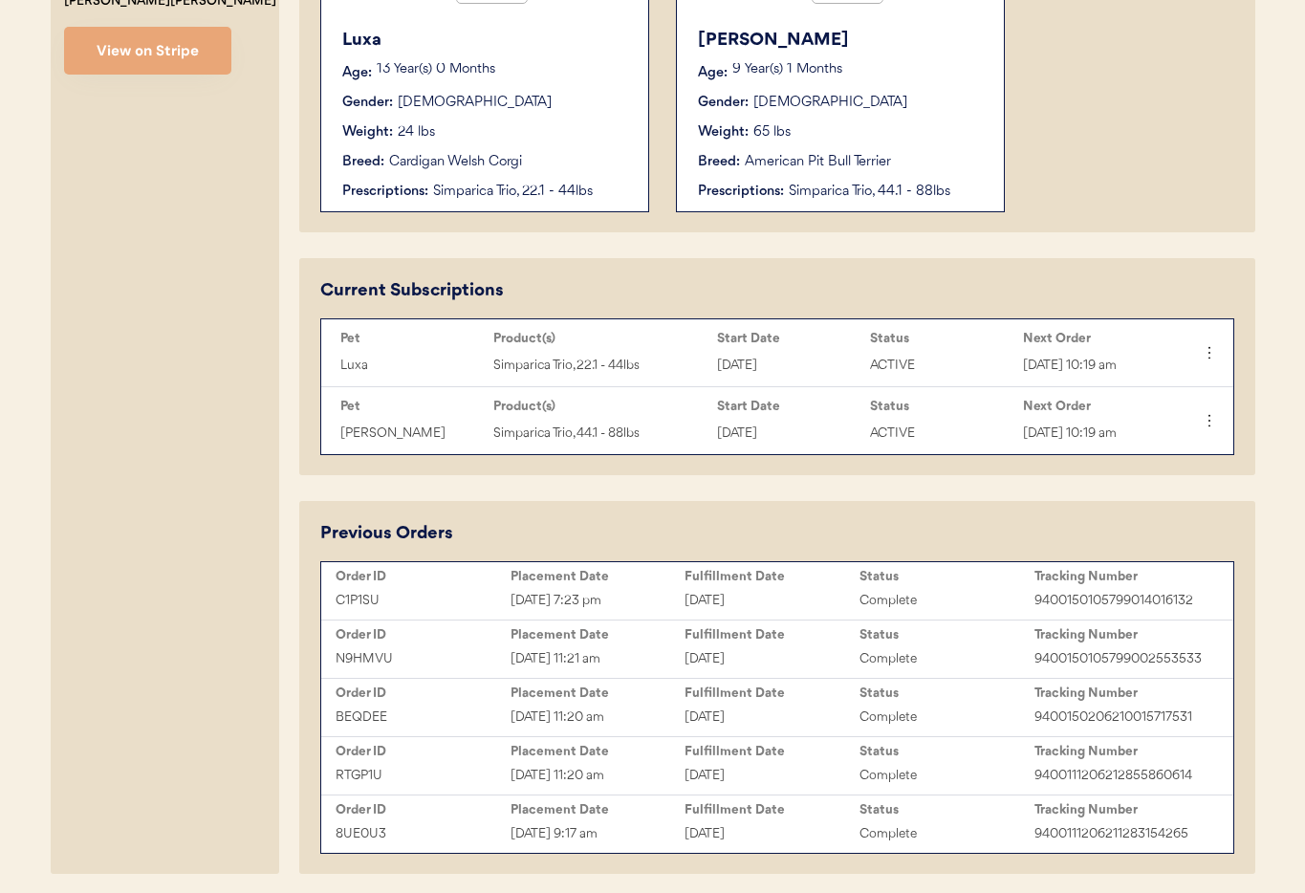
scroll to position [746, 0]
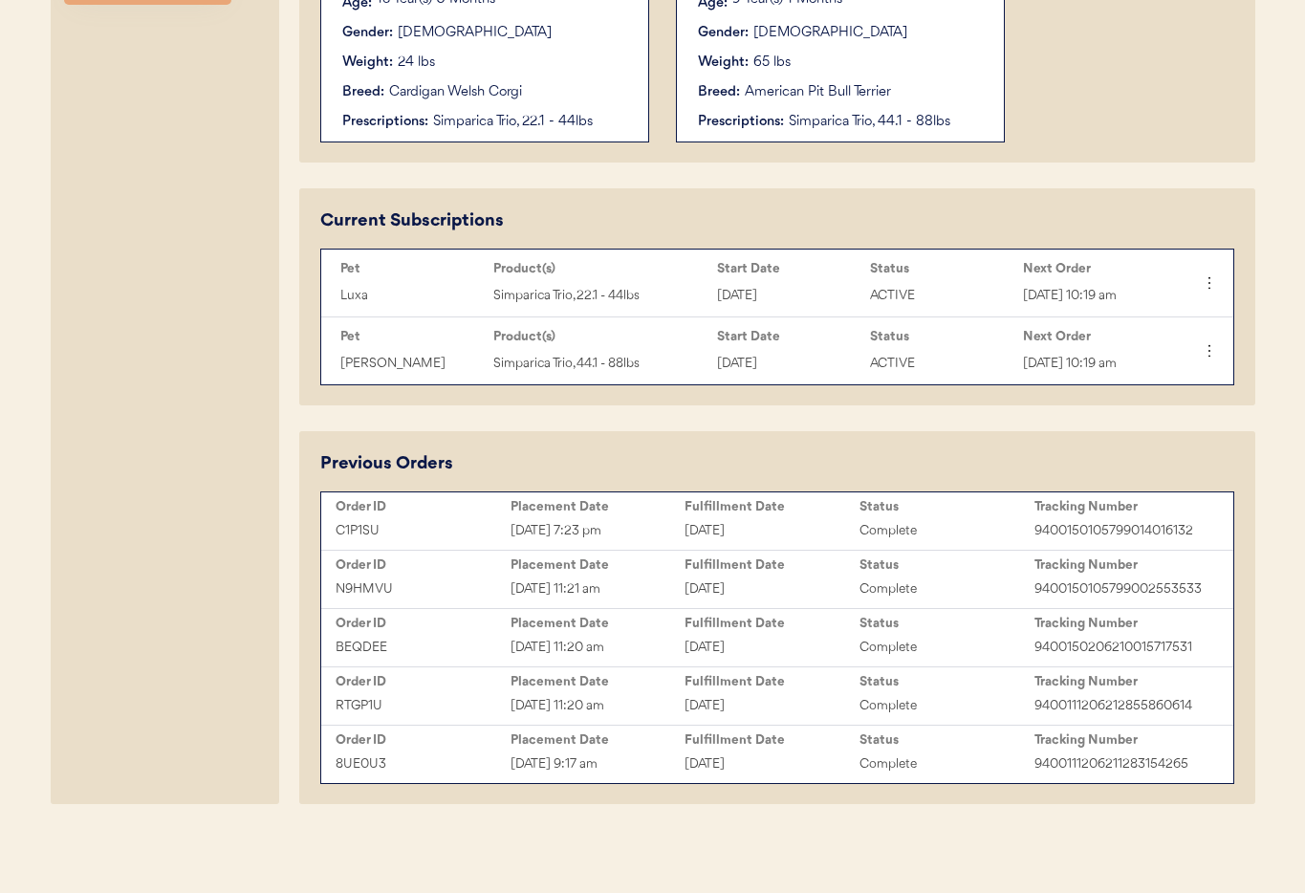
type input "[PERSON_NAME] Legal"
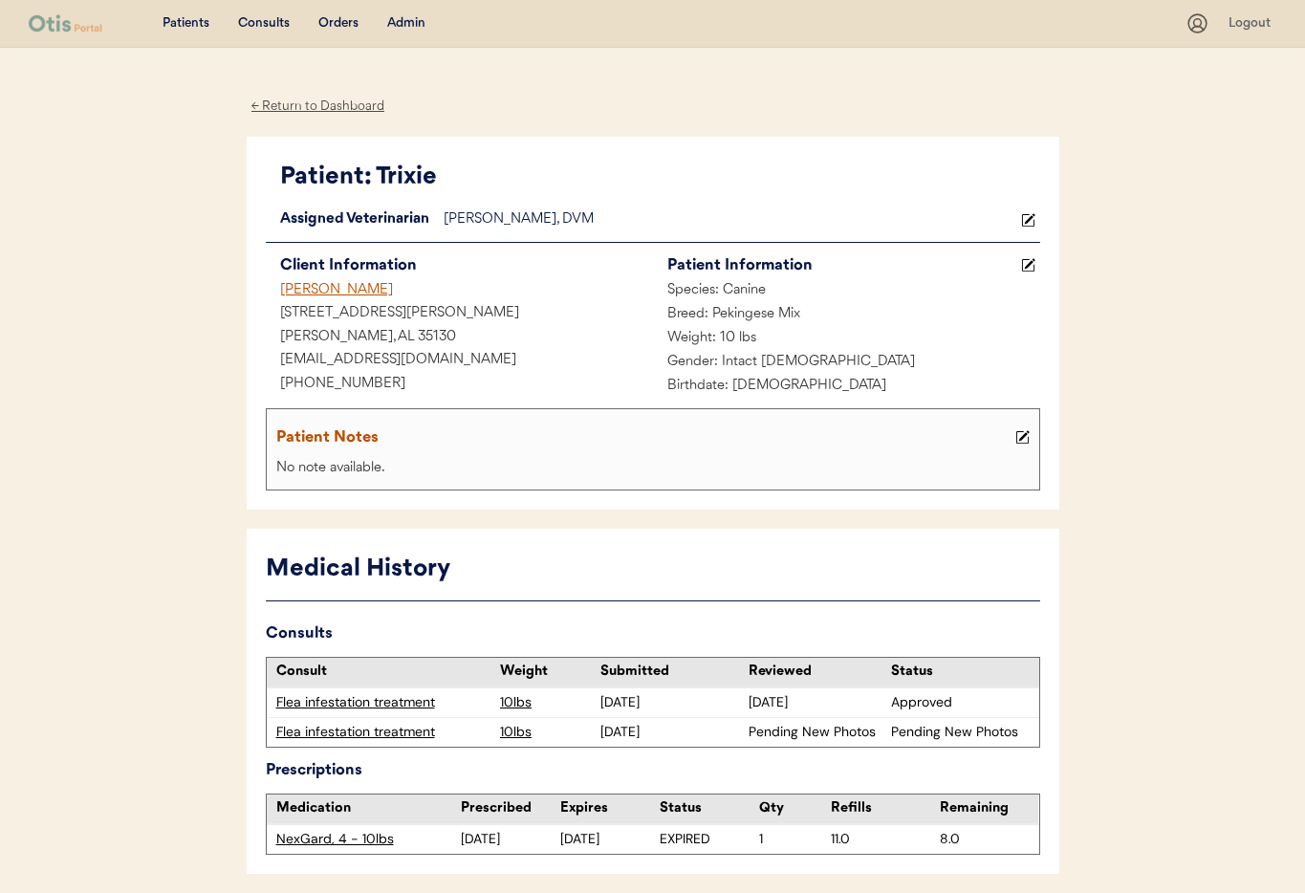
click at [399, 18] on div "Admin" at bounding box center [406, 23] width 38 height 19
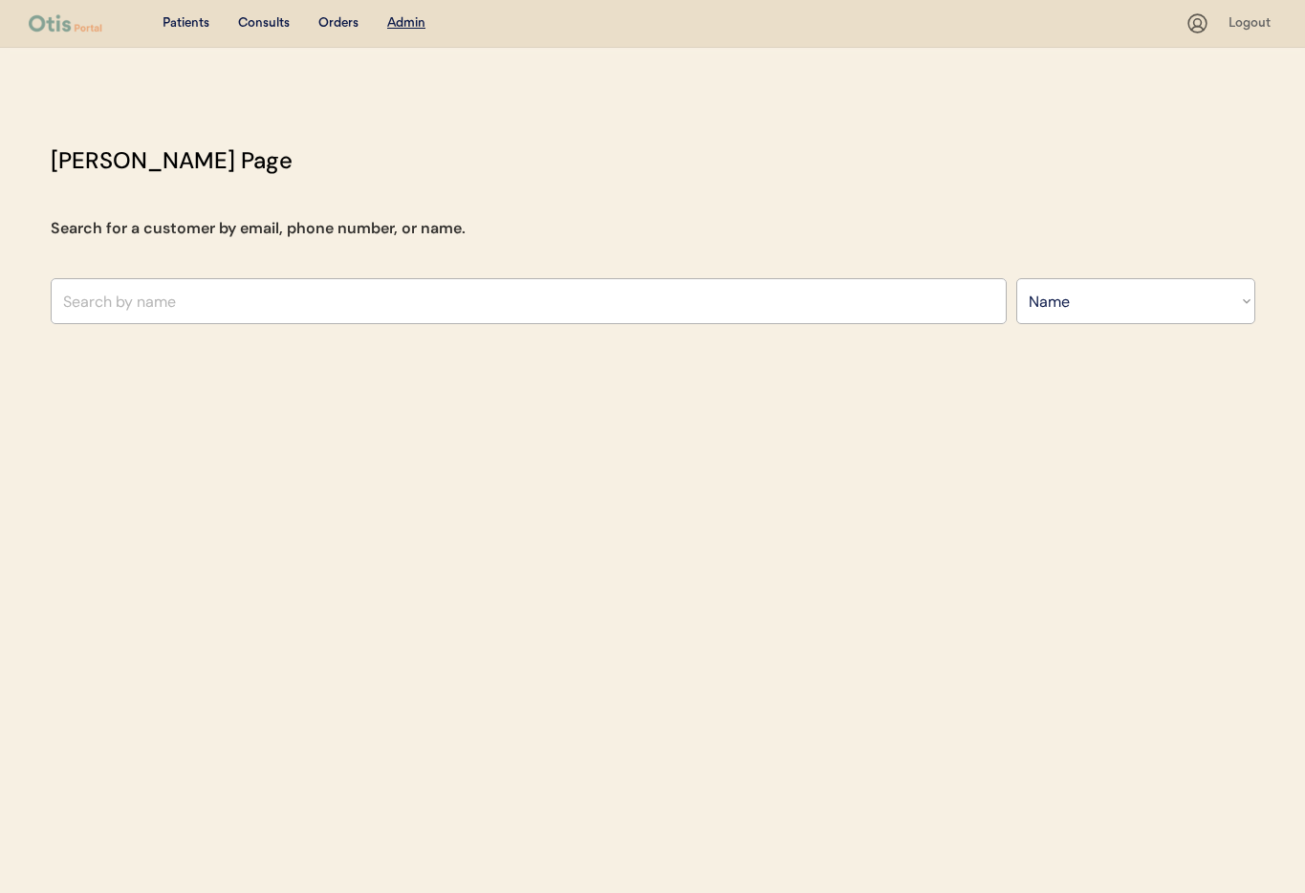
select select ""Name""
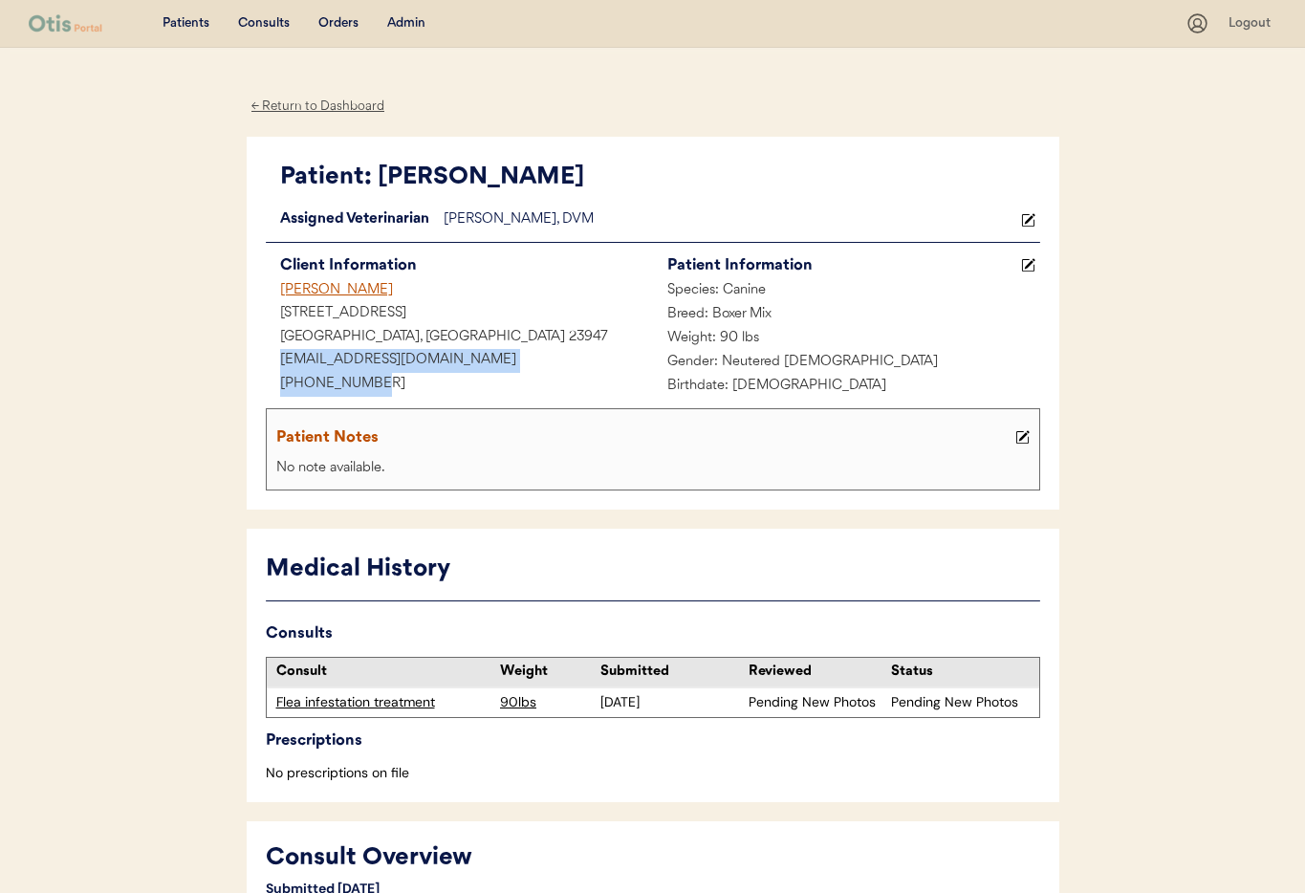
drag, startPoint x: 388, startPoint y: 380, endPoint x: 234, endPoint y: 369, distance: 154.3
click at [413, 385] on div "+14344145220" at bounding box center [459, 385] width 387 height 24
drag, startPoint x: 324, startPoint y: 387, endPoint x: 292, endPoint y: 383, distance: 32.7
click at [266, 387] on div "+14344145220" at bounding box center [459, 385] width 387 height 24
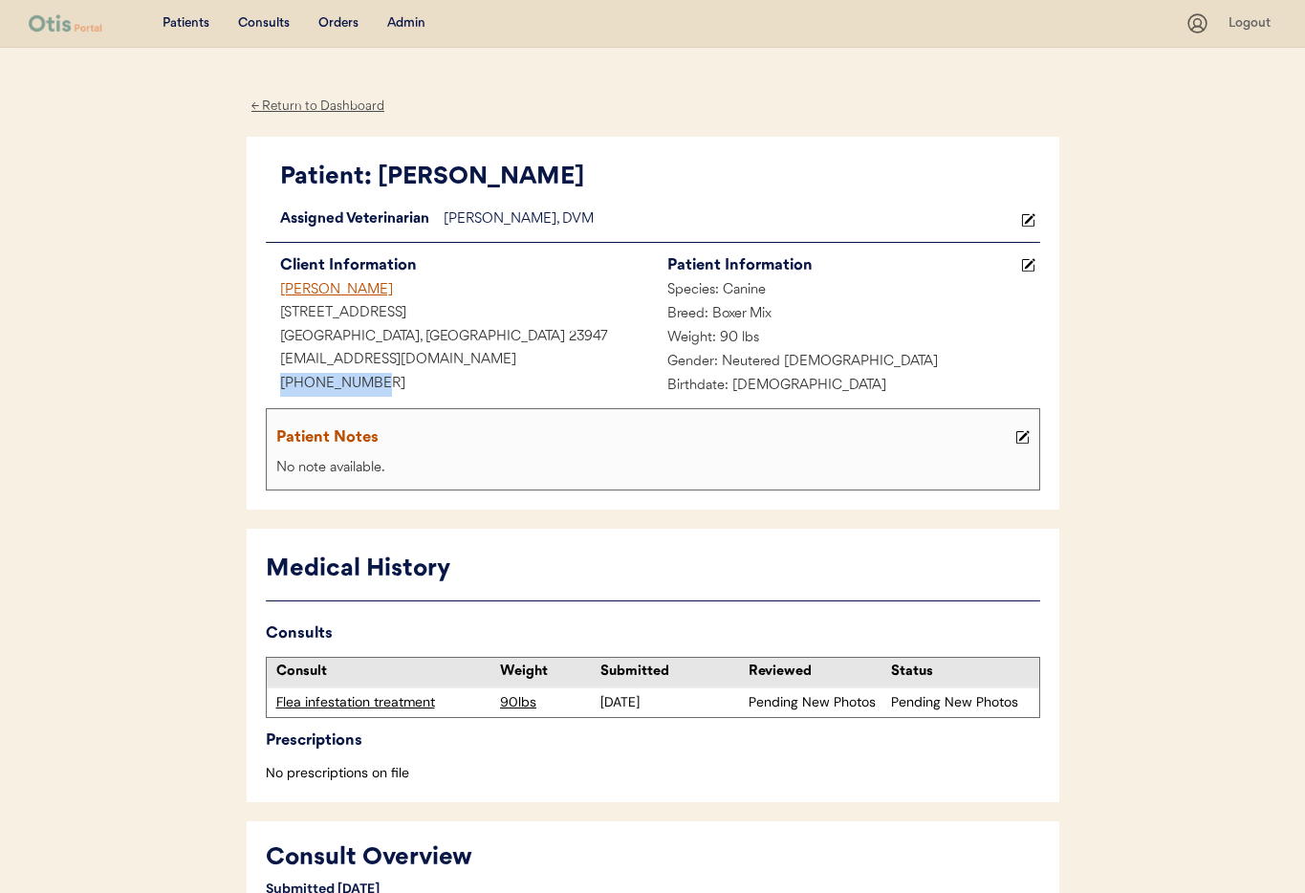
copy div "+14344145220"
click at [408, 20] on div "Admin" at bounding box center [406, 23] width 38 height 19
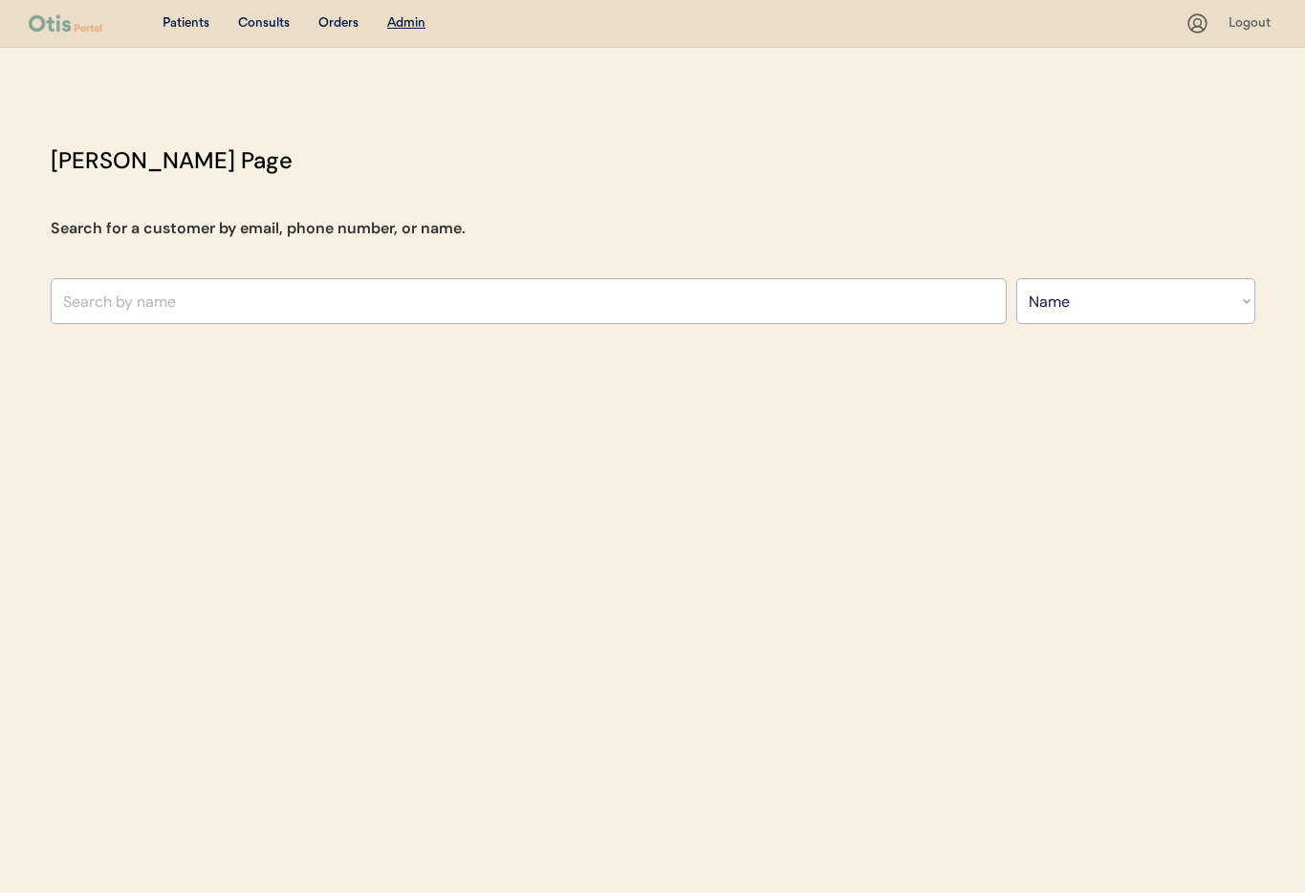
select select ""Name""
click at [251, 298] on input "text" at bounding box center [529, 301] width 956 height 46
type input "Joy"
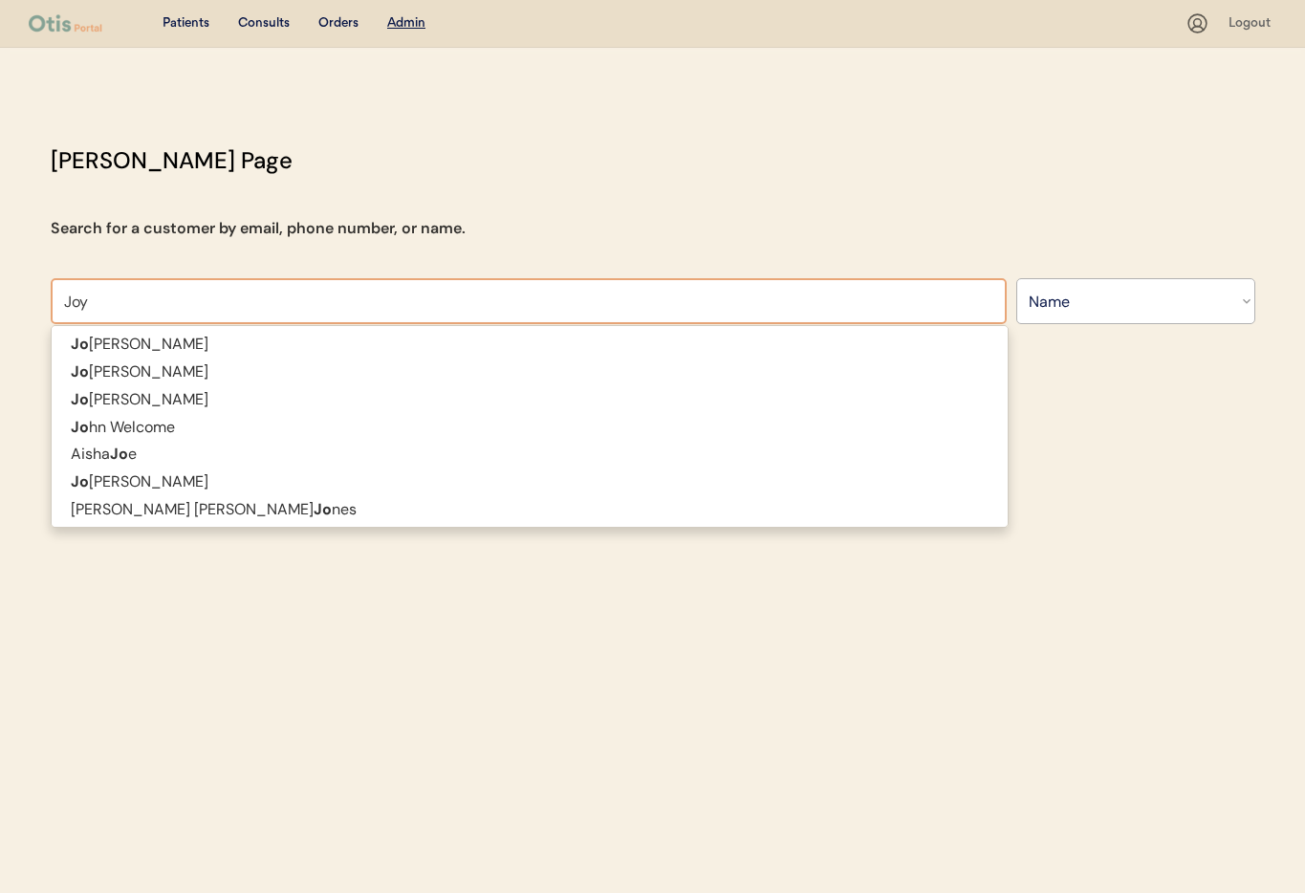
type input "Joy Armstrong"
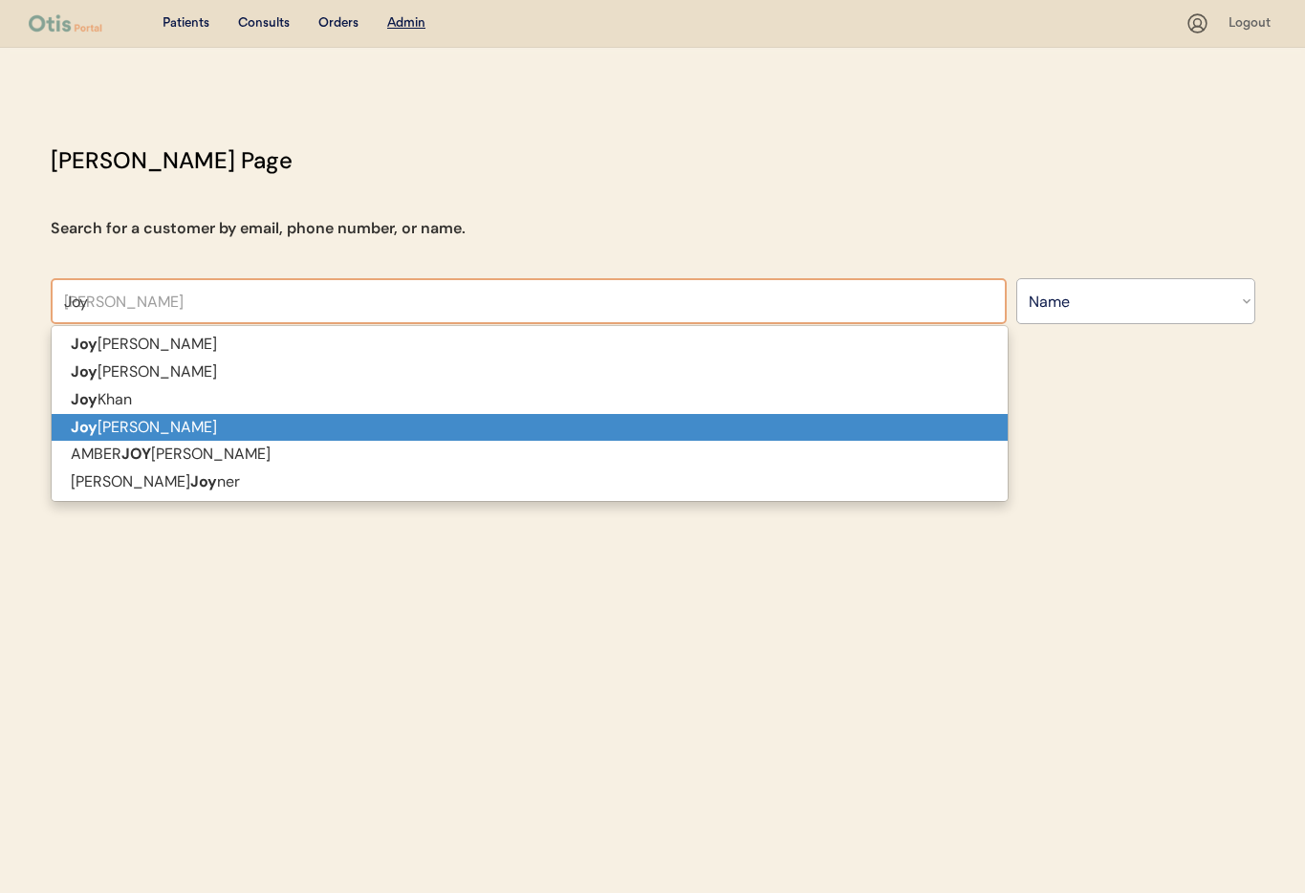
click at [203, 437] on p "Joy Coon" at bounding box center [530, 428] width 956 height 28
type input "Joy Coon"
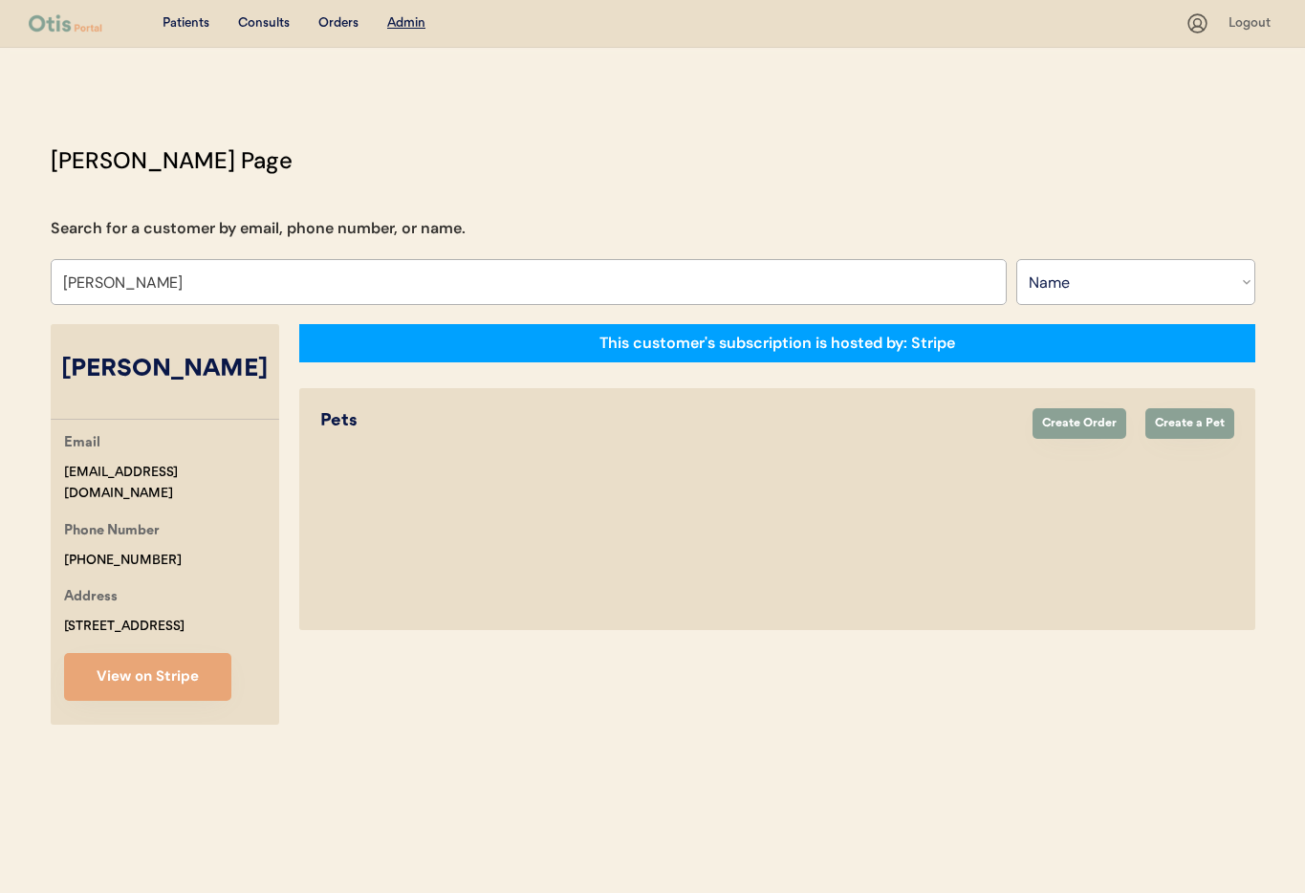
select select "true"
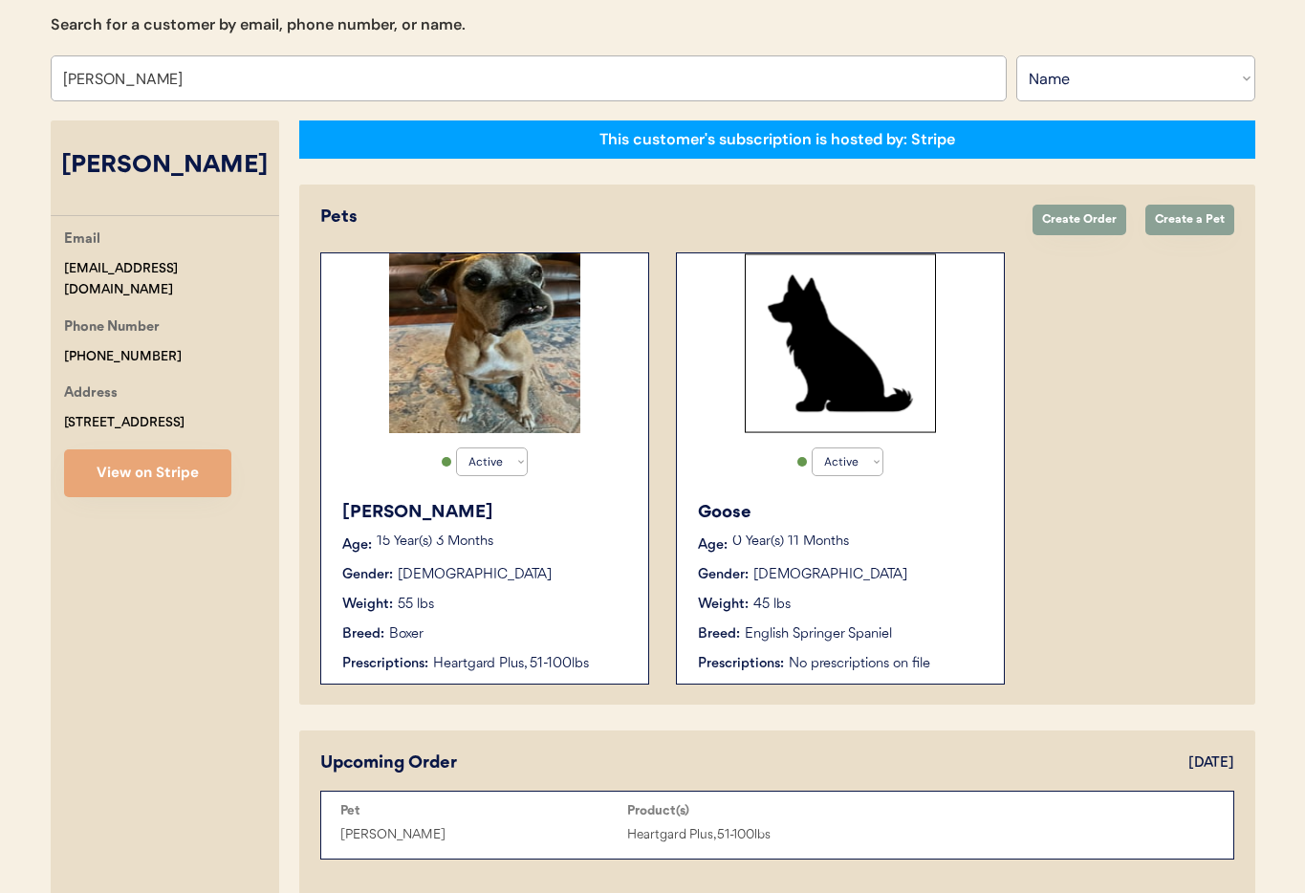
scroll to position [216, 0]
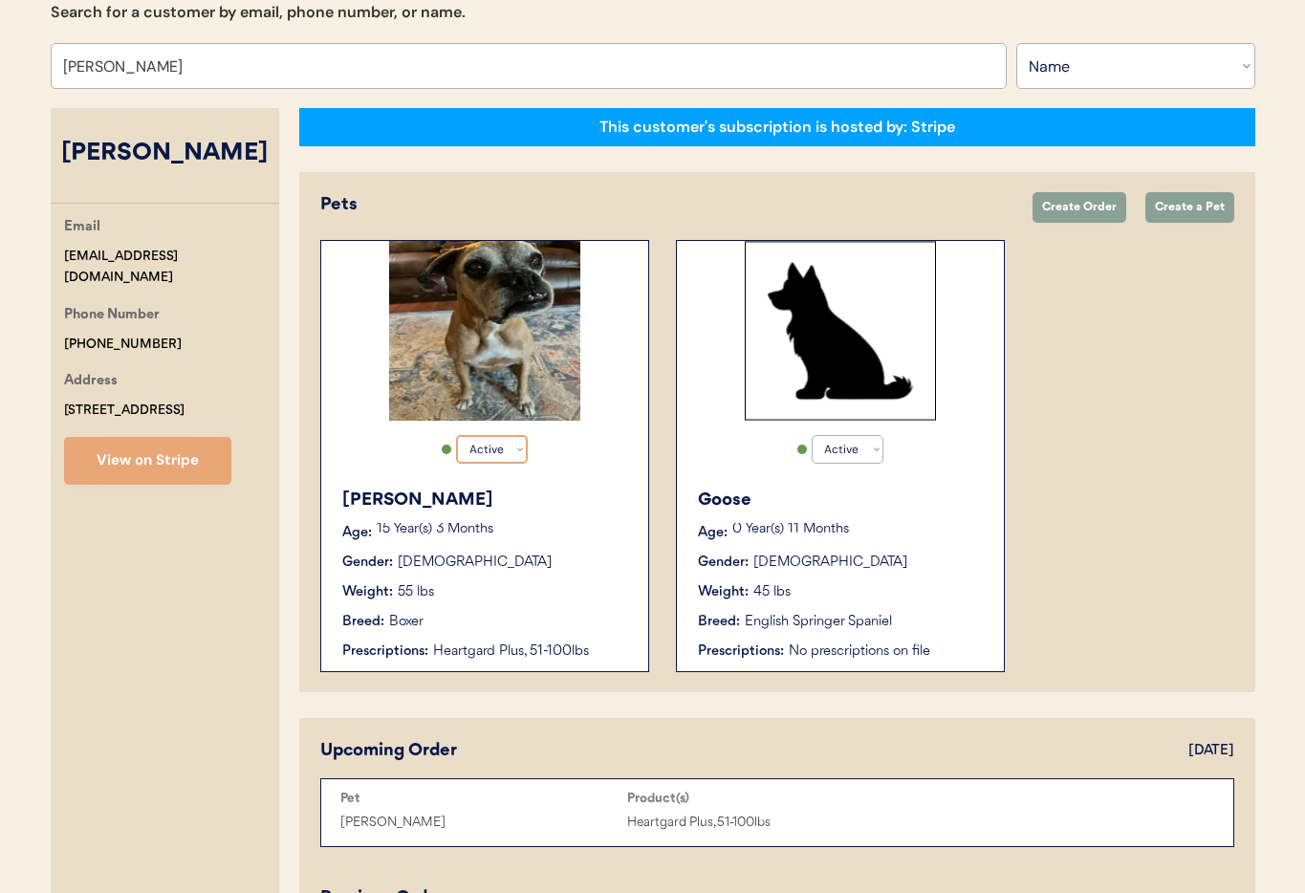
type input "Joy Coon"
click at [520, 455] on select "Active Active Inactive" at bounding box center [492, 449] width 72 height 29
click at [456, 435] on select "Active Active Inactive" at bounding box center [492, 449] width 72 height 29
select select "true"
select select "false"
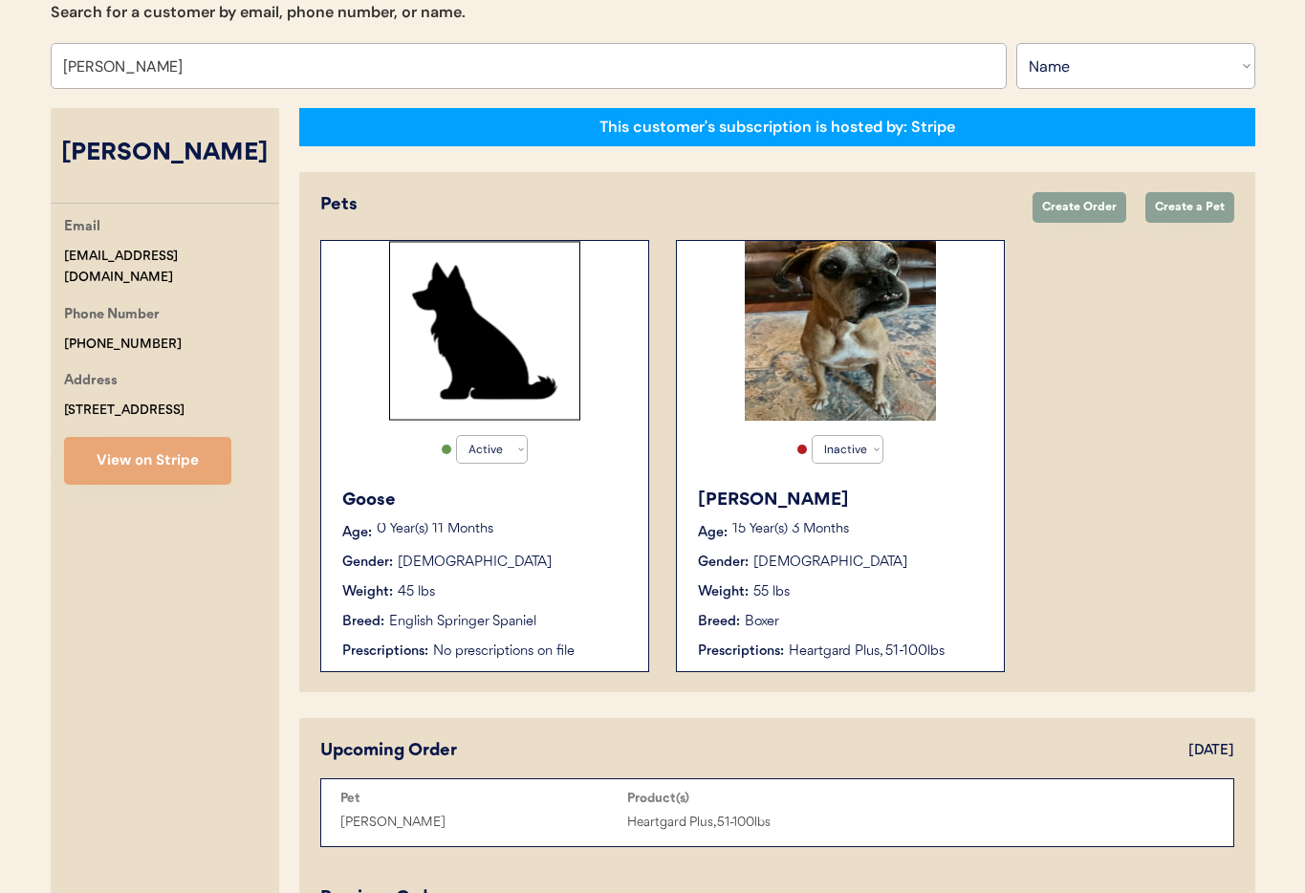
click at [921, 523] on p "15 Year(s) 3 Months" at bounding box center [858, 529] width 252 height 13
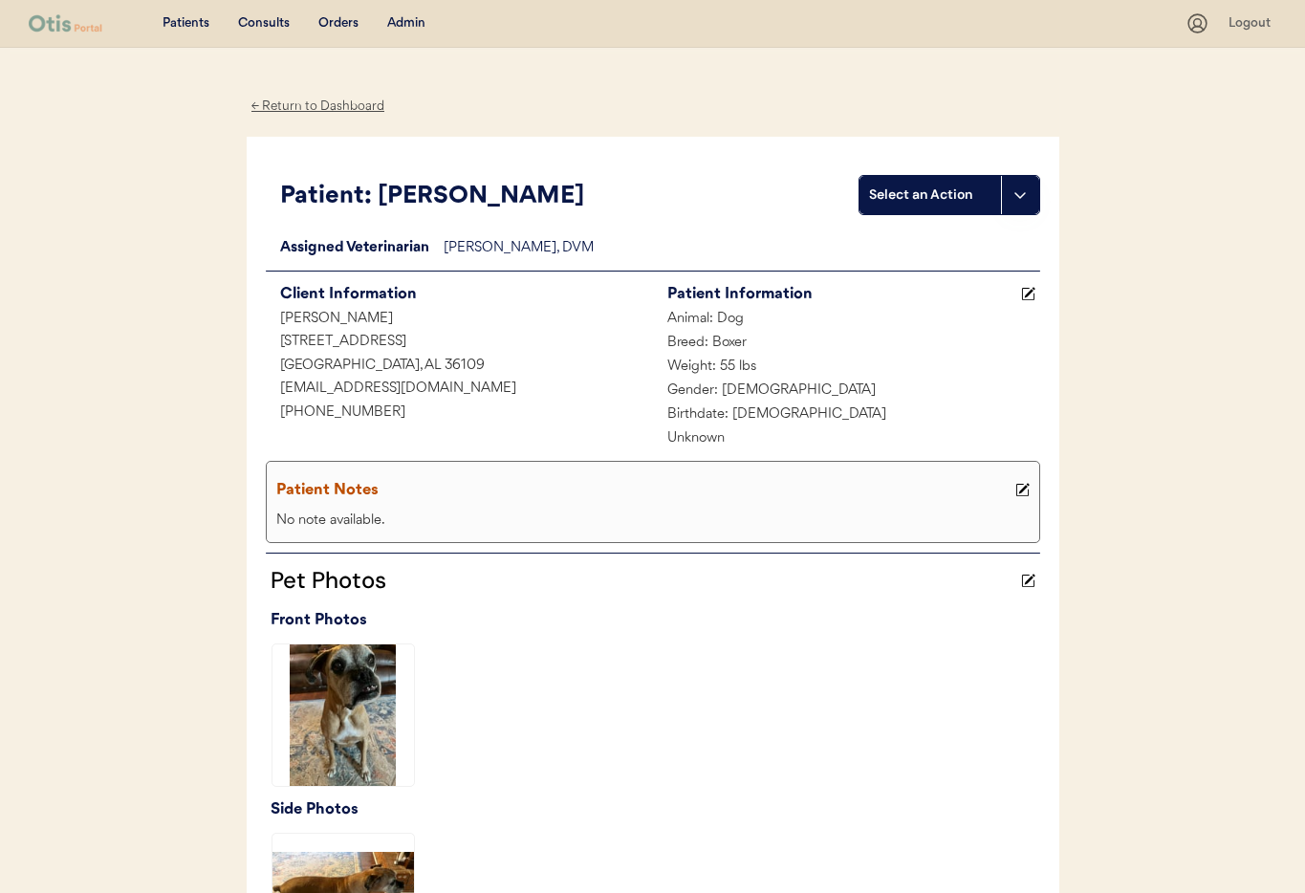
click at [1022, 490] on use at bounding box center [1021, 490] width 13 height 13
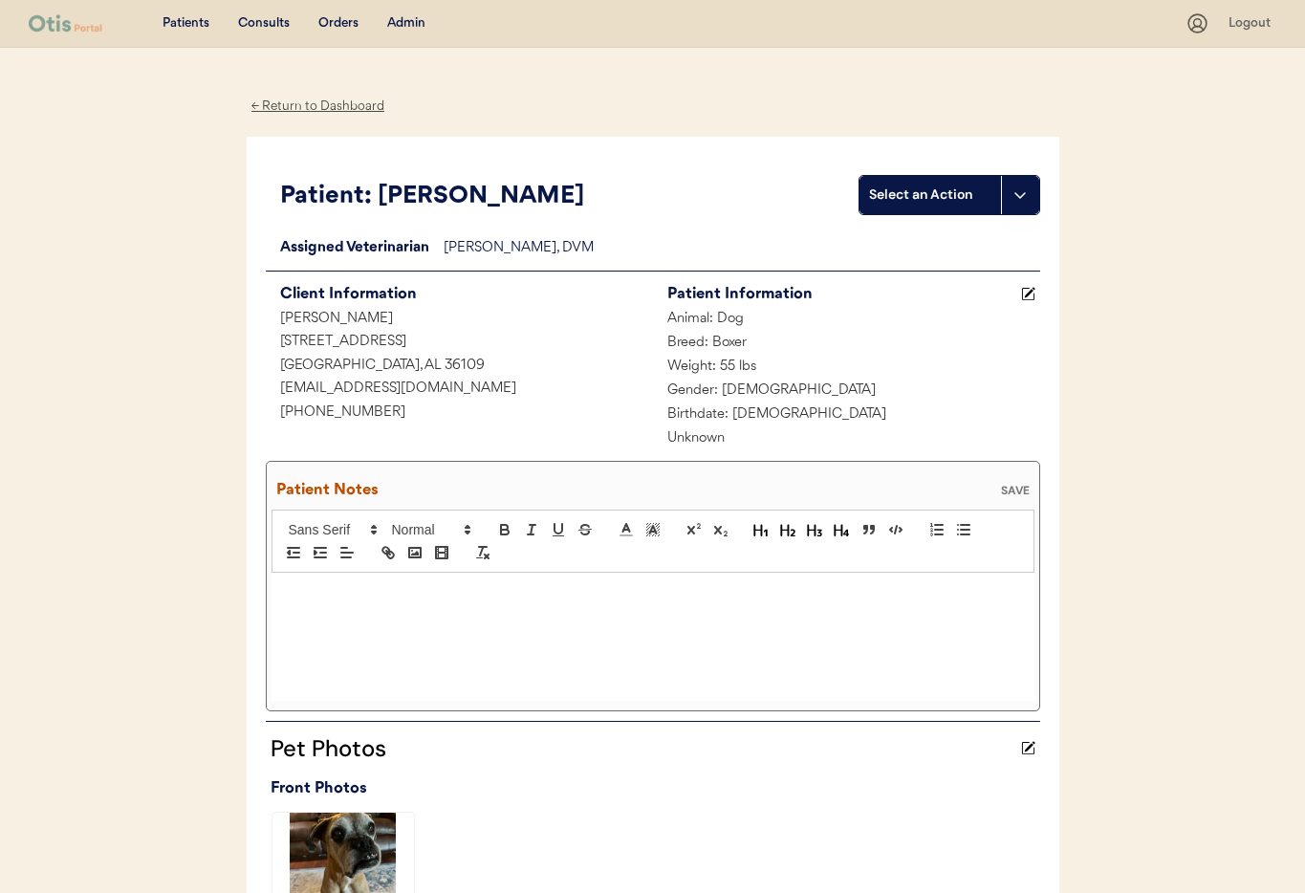
click at [399, 596] on p at bounding box center [653, 592] width 734 height 17
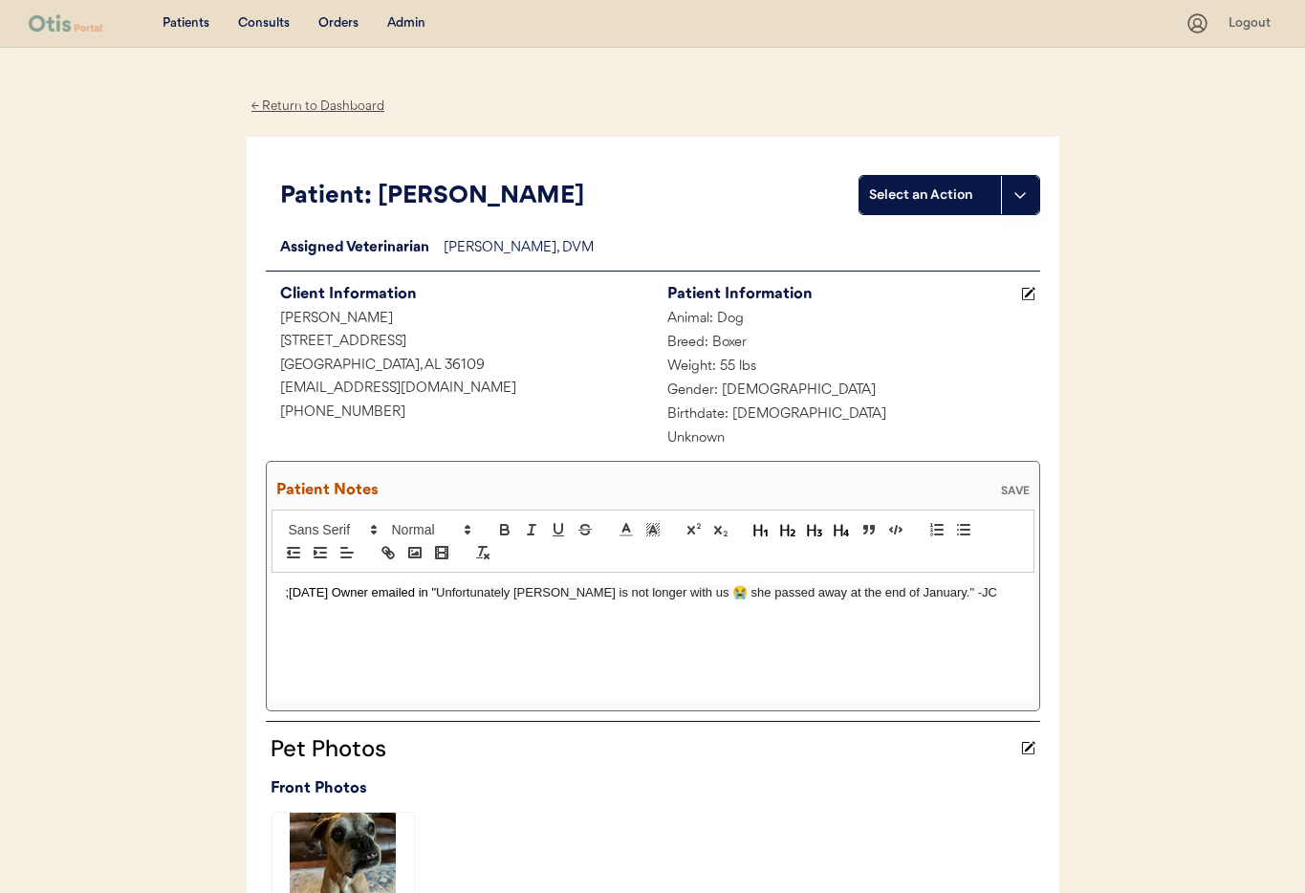
click at [1018, 485] on div "SAVE" at bounding box center [1015, 490] width 38 height 11
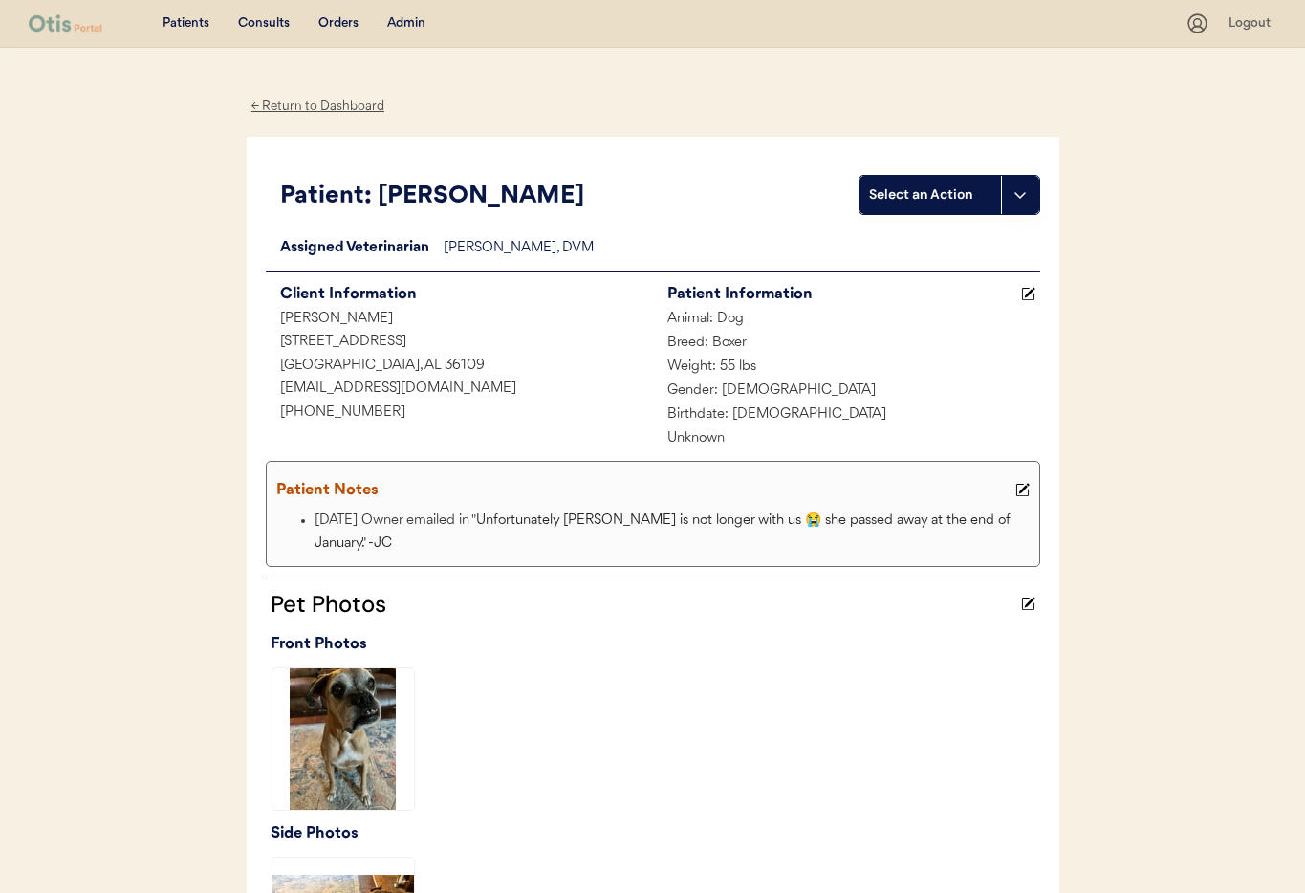
drag, startPoint x: 304, startPoint y: 108, endPoint x: 334, endPoint y: 130, distance: 36.9
click at [304, 108] on div "← Return to Dashboard" at bounding box center [318, 107] width 143 height 22
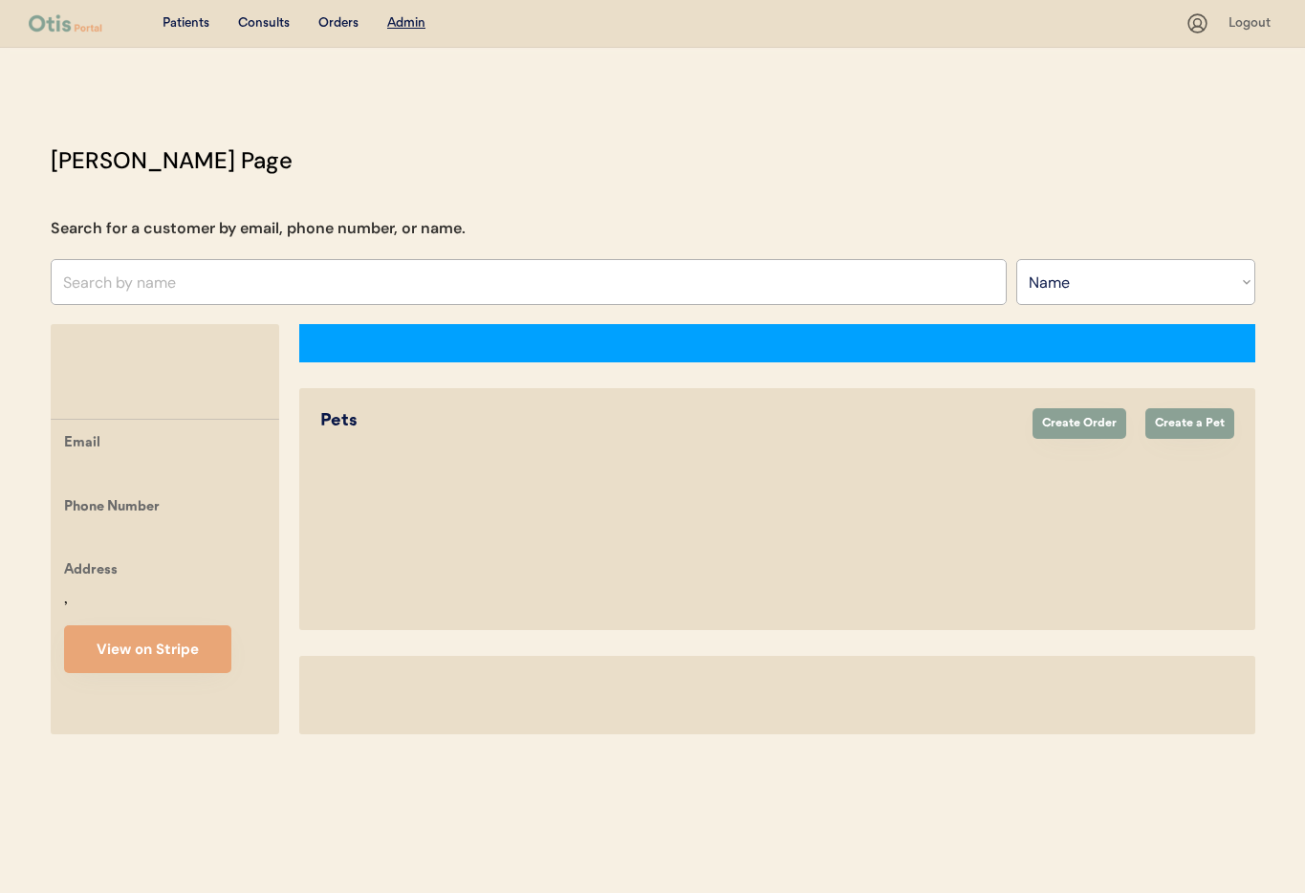
select select ""Name""
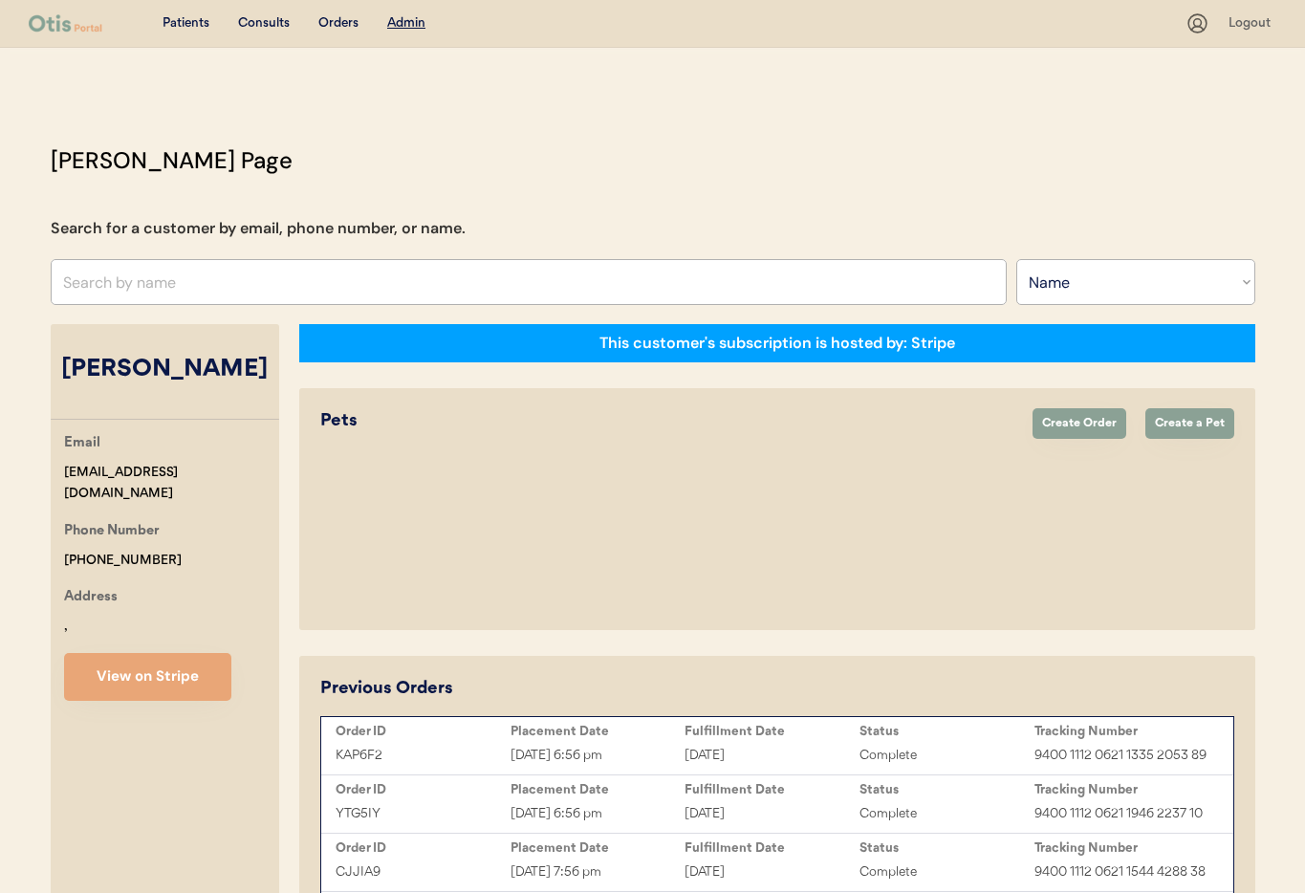
scroll to position [216, 0]
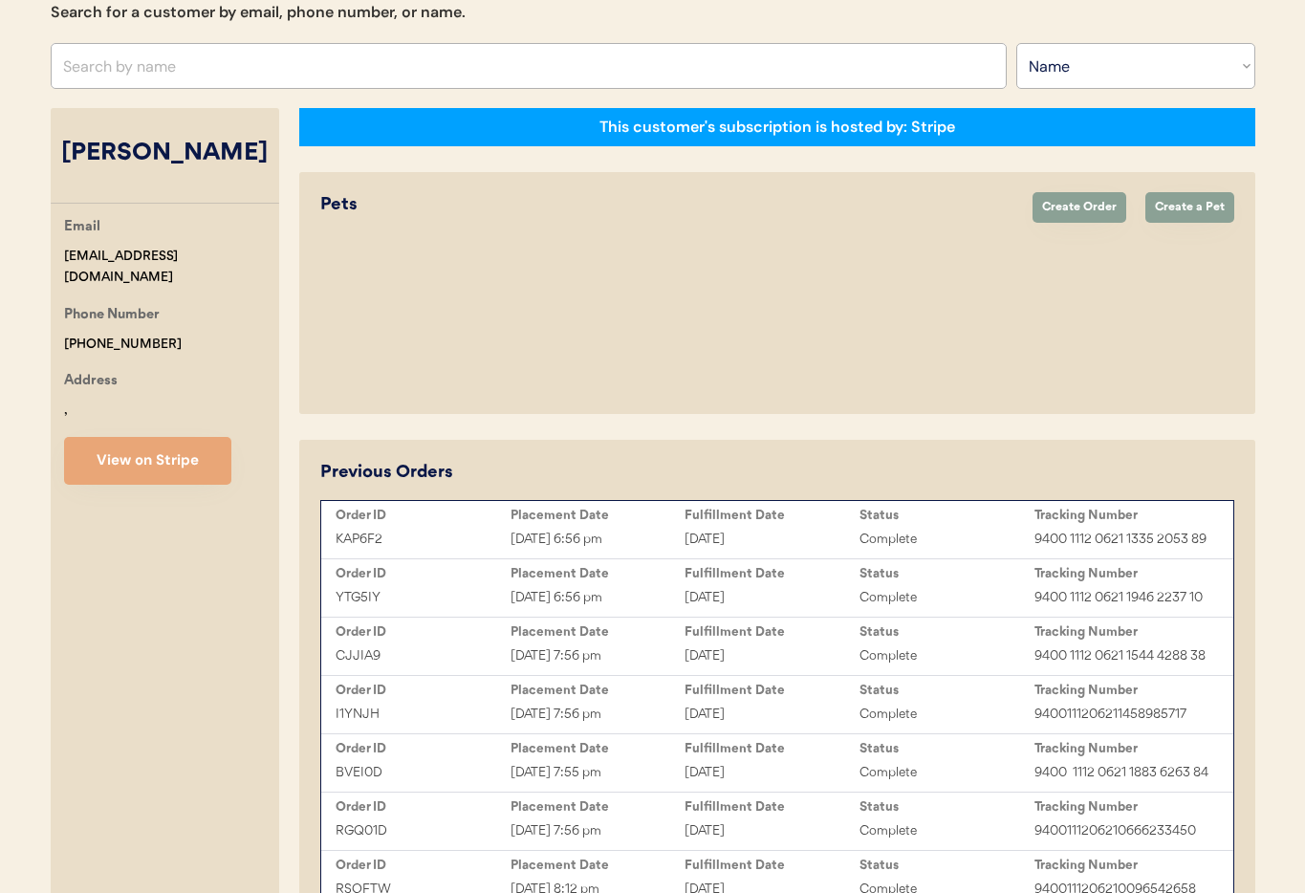
select select "true"
select select "false"
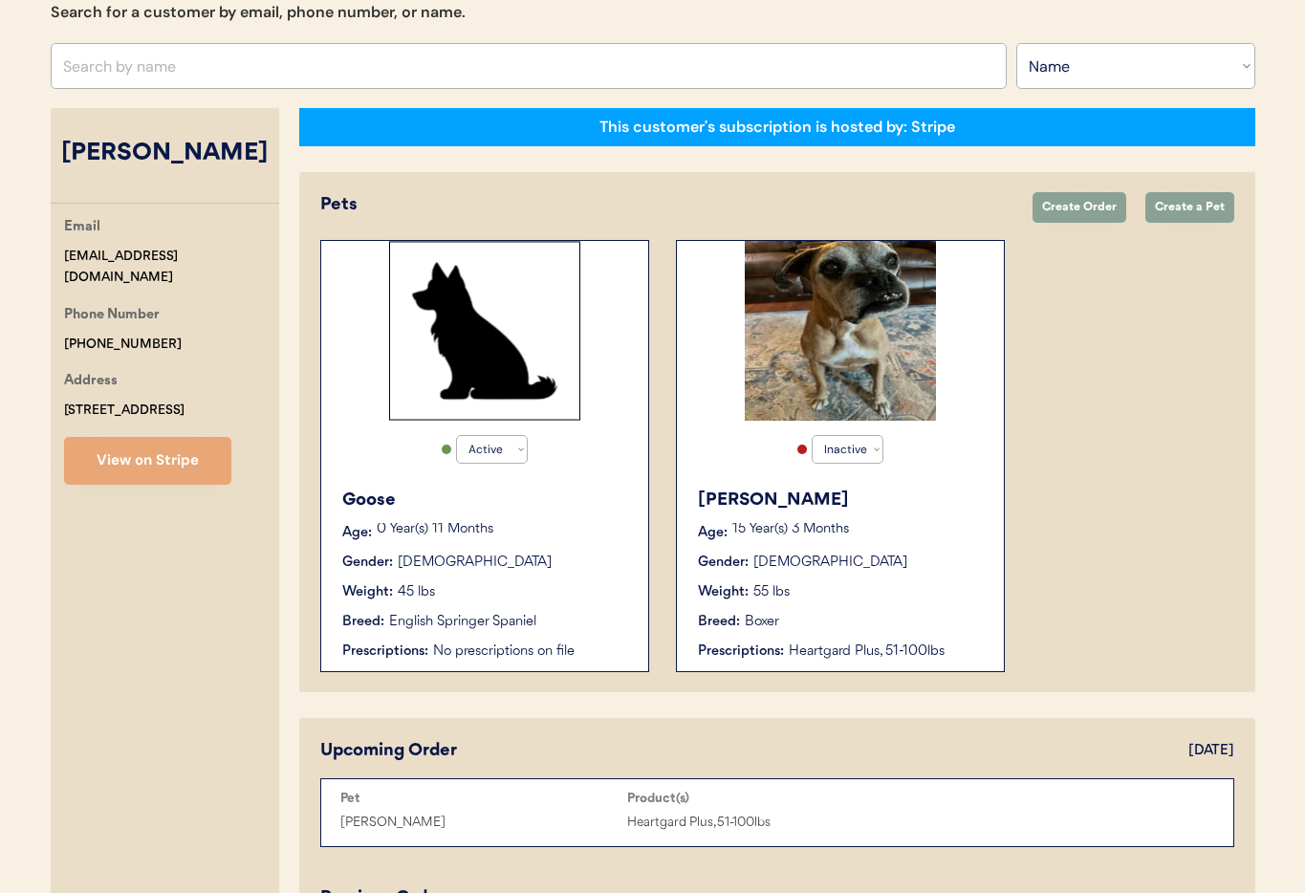
click at [175, 62] on input "text" at bounding box center [529, 66] width 956 height 46
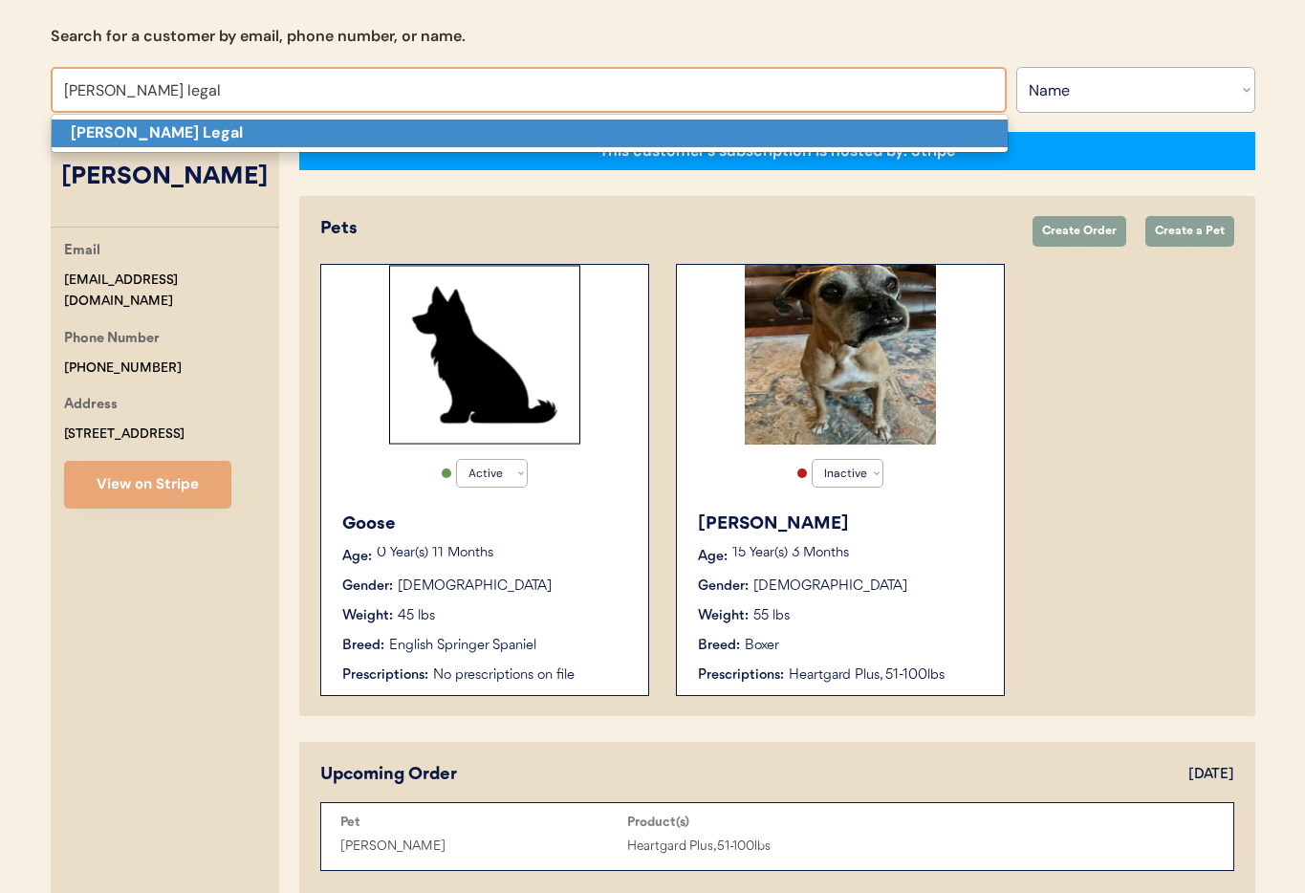
click at [151, 135] on strong "[PERSON_NAME] Legal" at bounding box center [157, 132] width 172 height 20
type input "[PERSON_NAME] Legal"
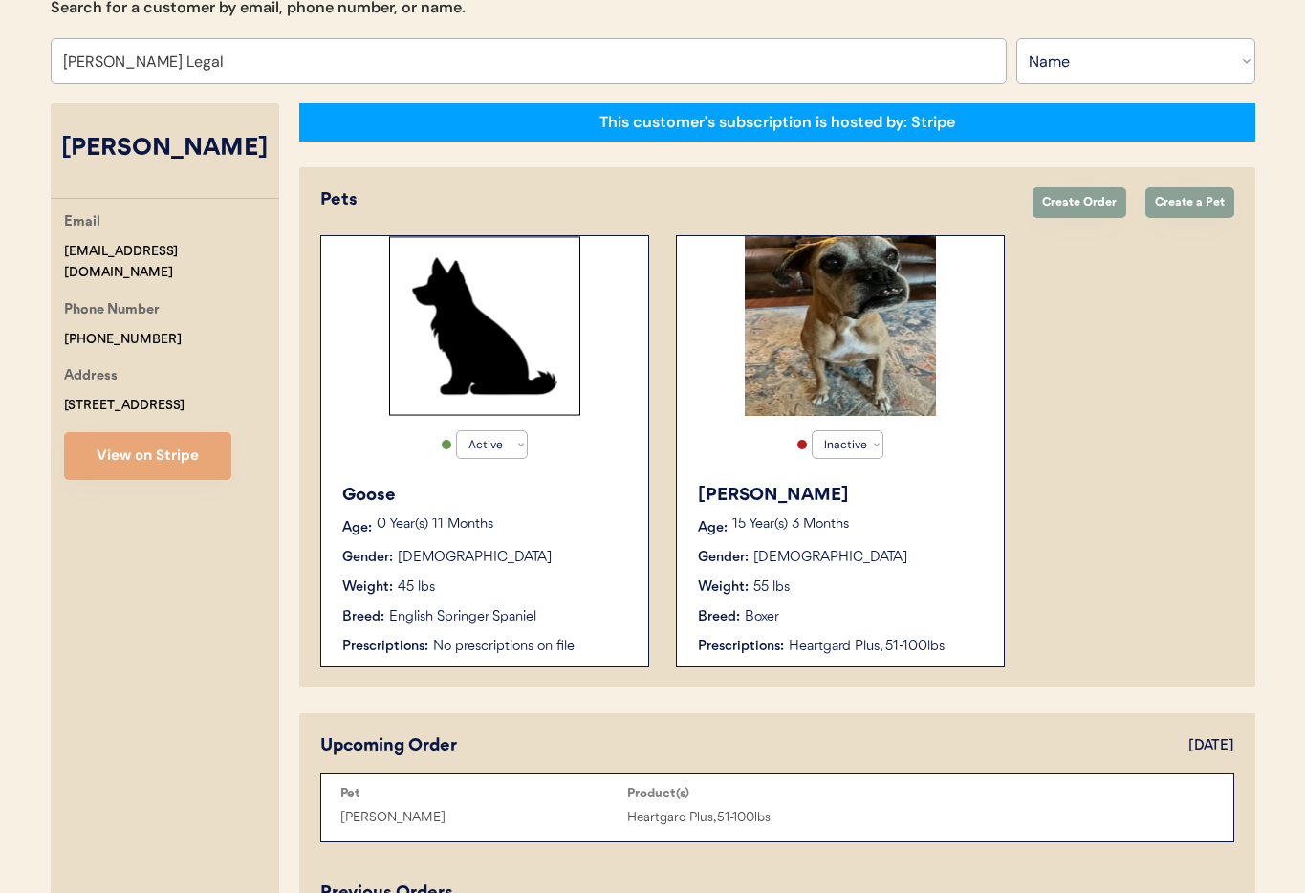
scroll to position [224, 0]
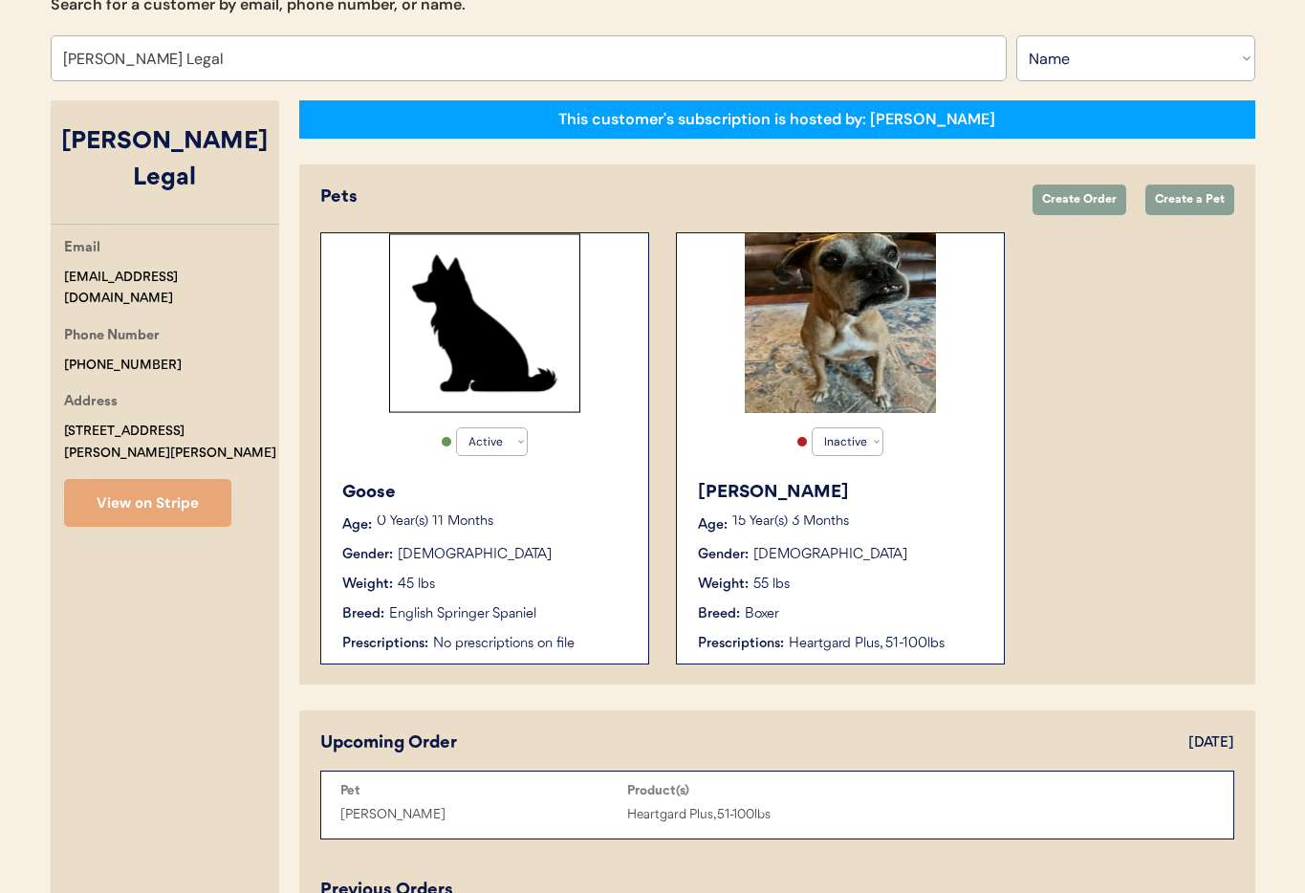
select select "true"
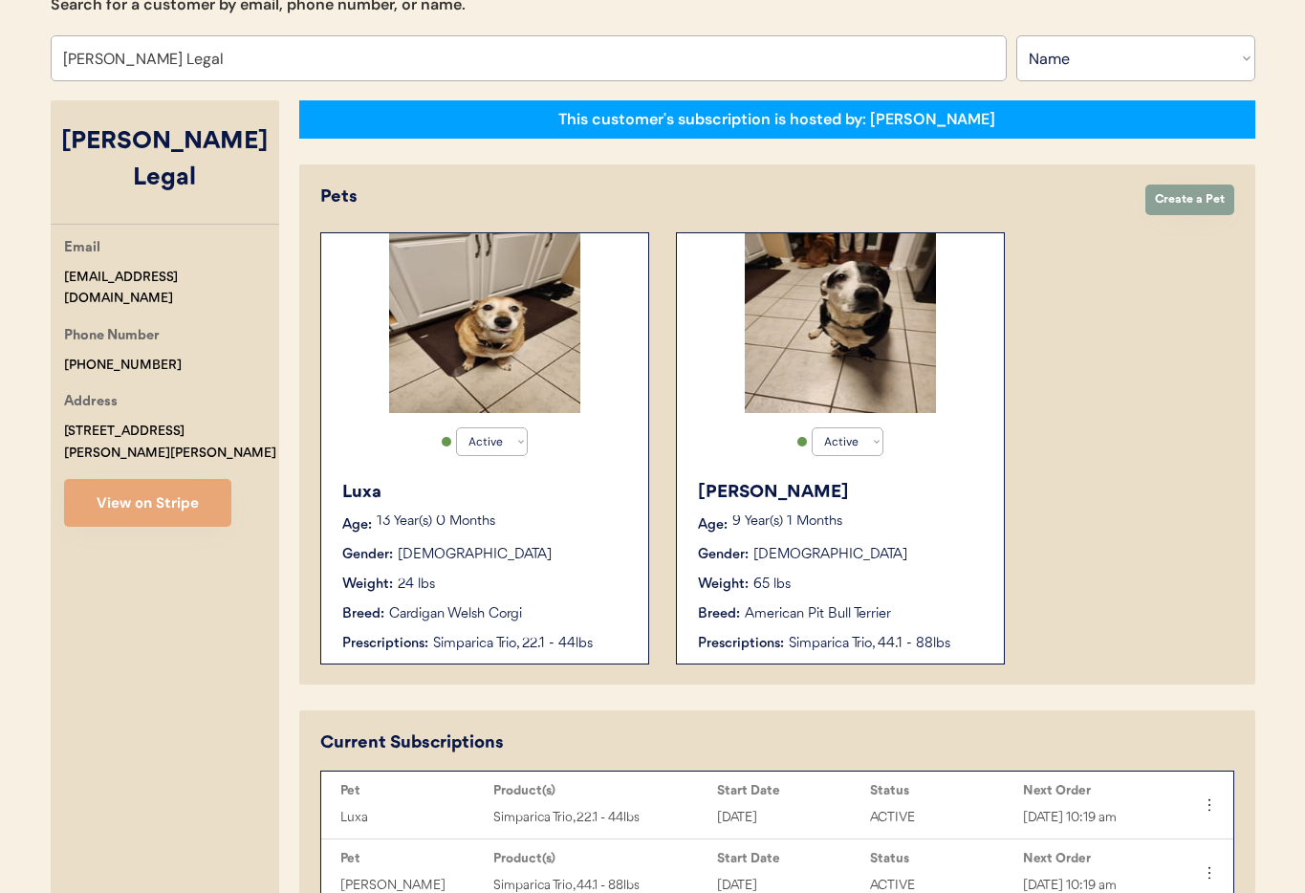
scroll to position [213, 0]
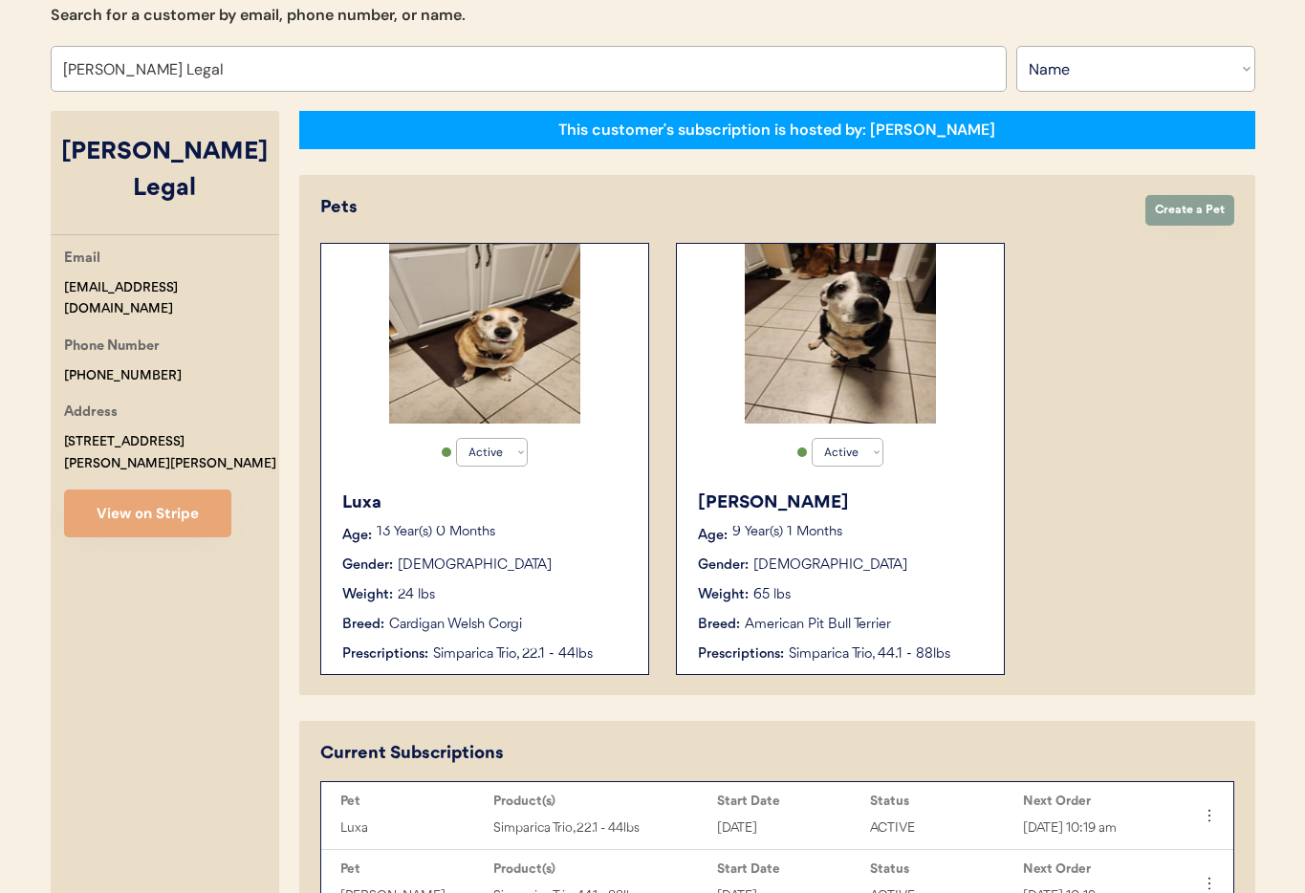
type input "[PERSON_NAME] Legal"
click at [561, 532] on p "13 Year(s) 0 Months" at bounding box center [503, 532] width 252 height 13
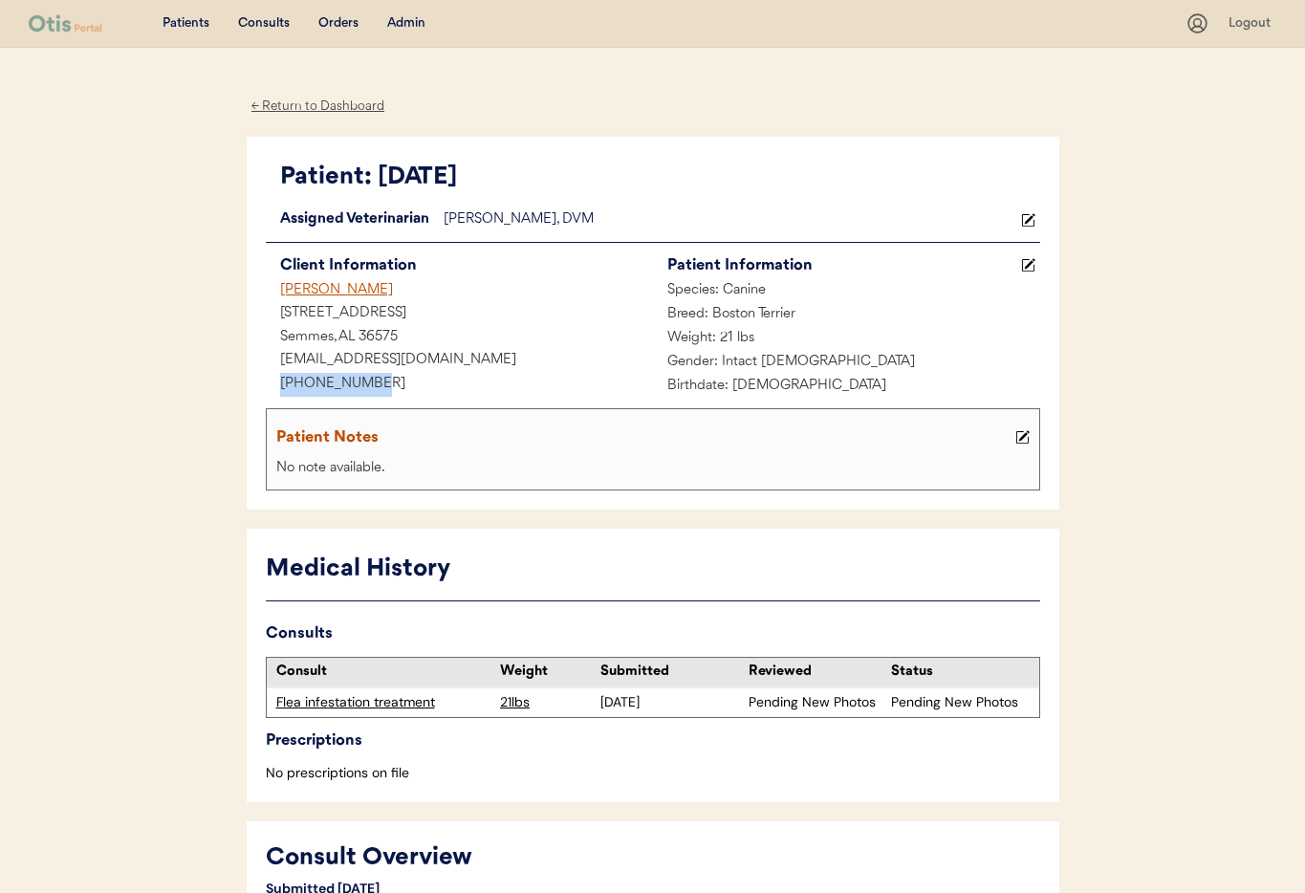
drag, startPoint x: 346, startPoint y: 381, endPoint x: 279, endPoint y: 378, distance: 67.0
click at [268, 378] on div "[PHONE_NUMBER]" at bounding box center [459, 385] width 387 height 24
copy div "[PHONE_NUMBER]"
click at [404, 24] on div "Admin" at bounding box center [406, 23] width 38 height 19
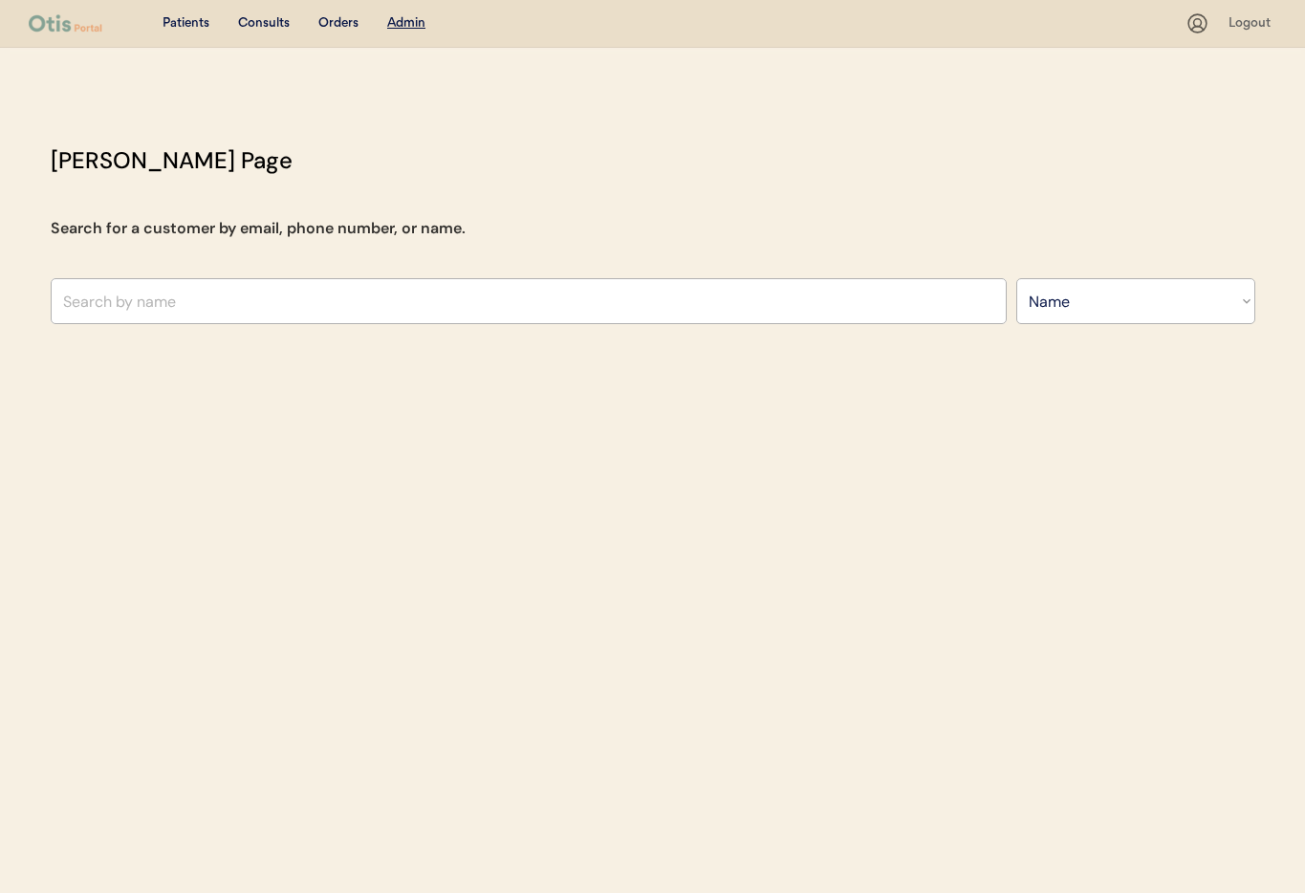
select select ""Name""
click at [211, 311] on input "text" at bounding box center [529, 301] width 956 height 46
type input "Kend"
type input "[PERSON_NAME]"
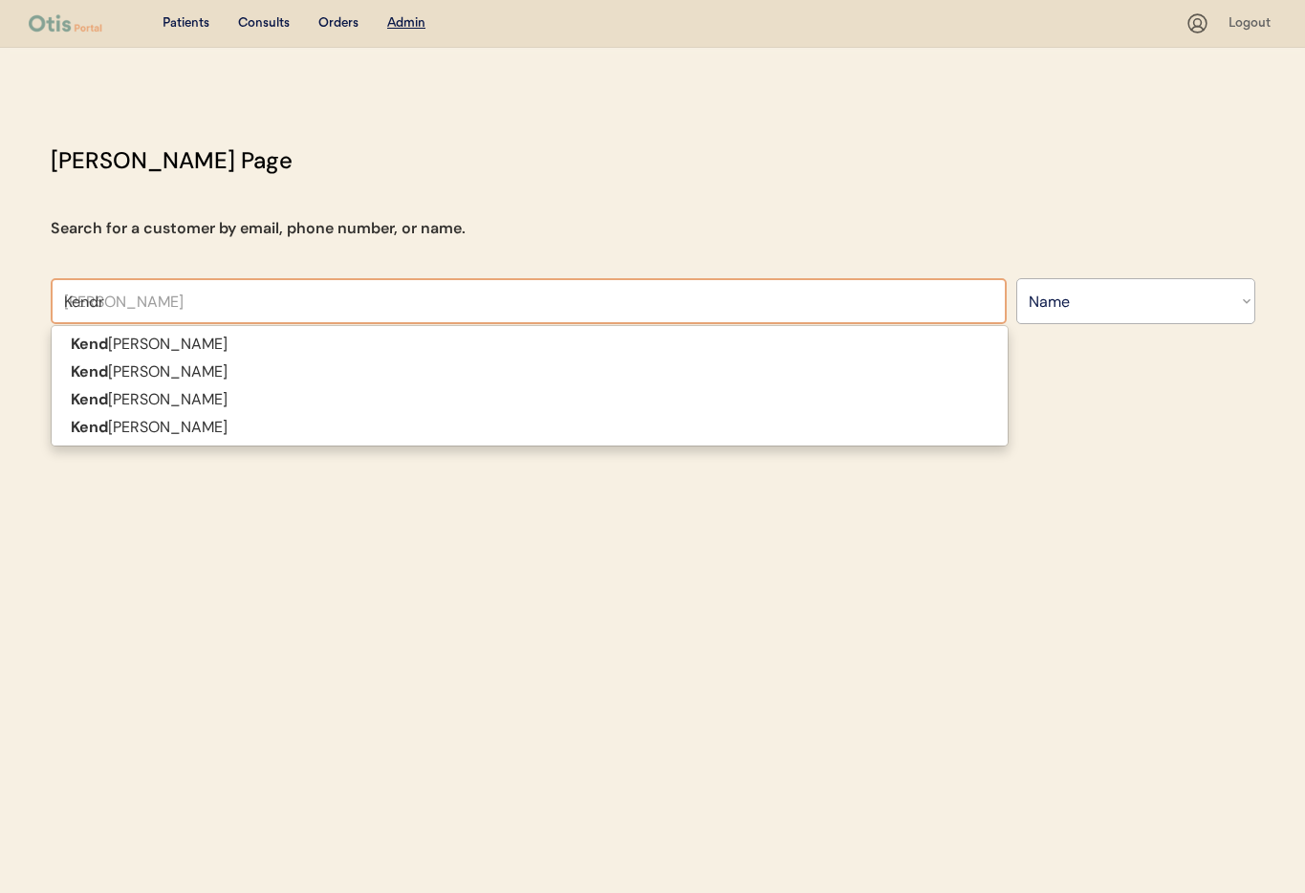
type input "[PERSON_NAME]"
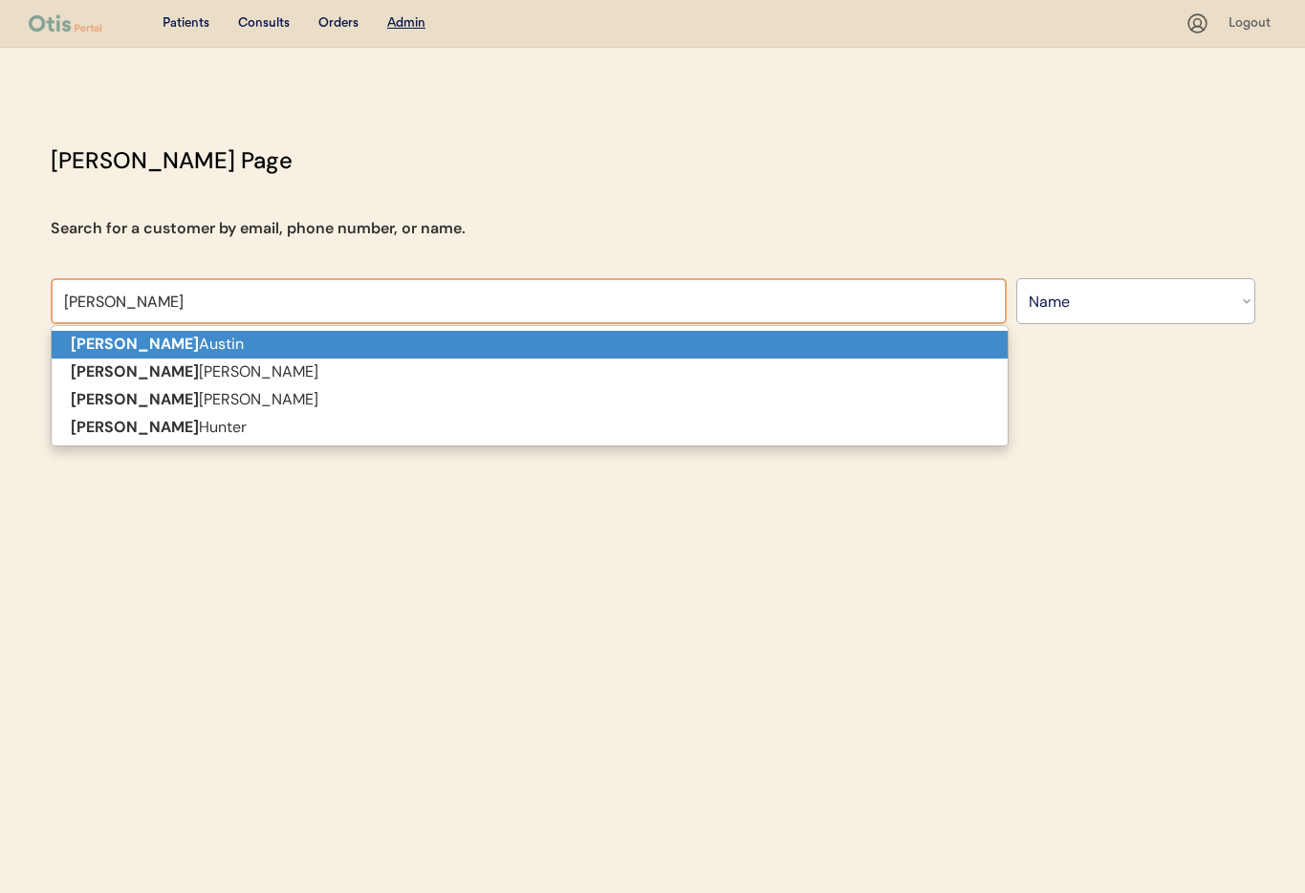
click at [192, 345] on p "[PERSON_NAME]" at bounding box center [530, 345] width 956 height 28
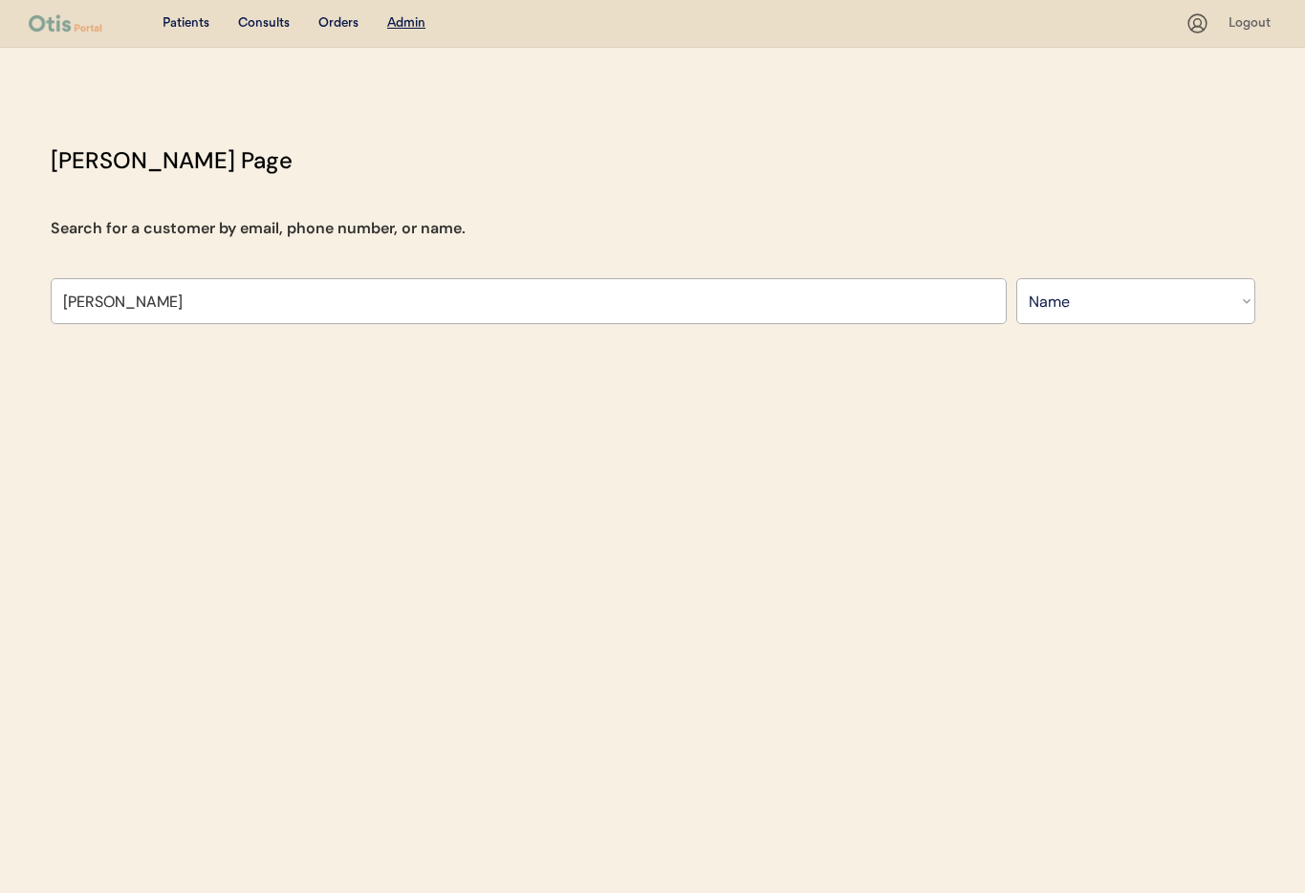
type input "[PERSON_NAME]"
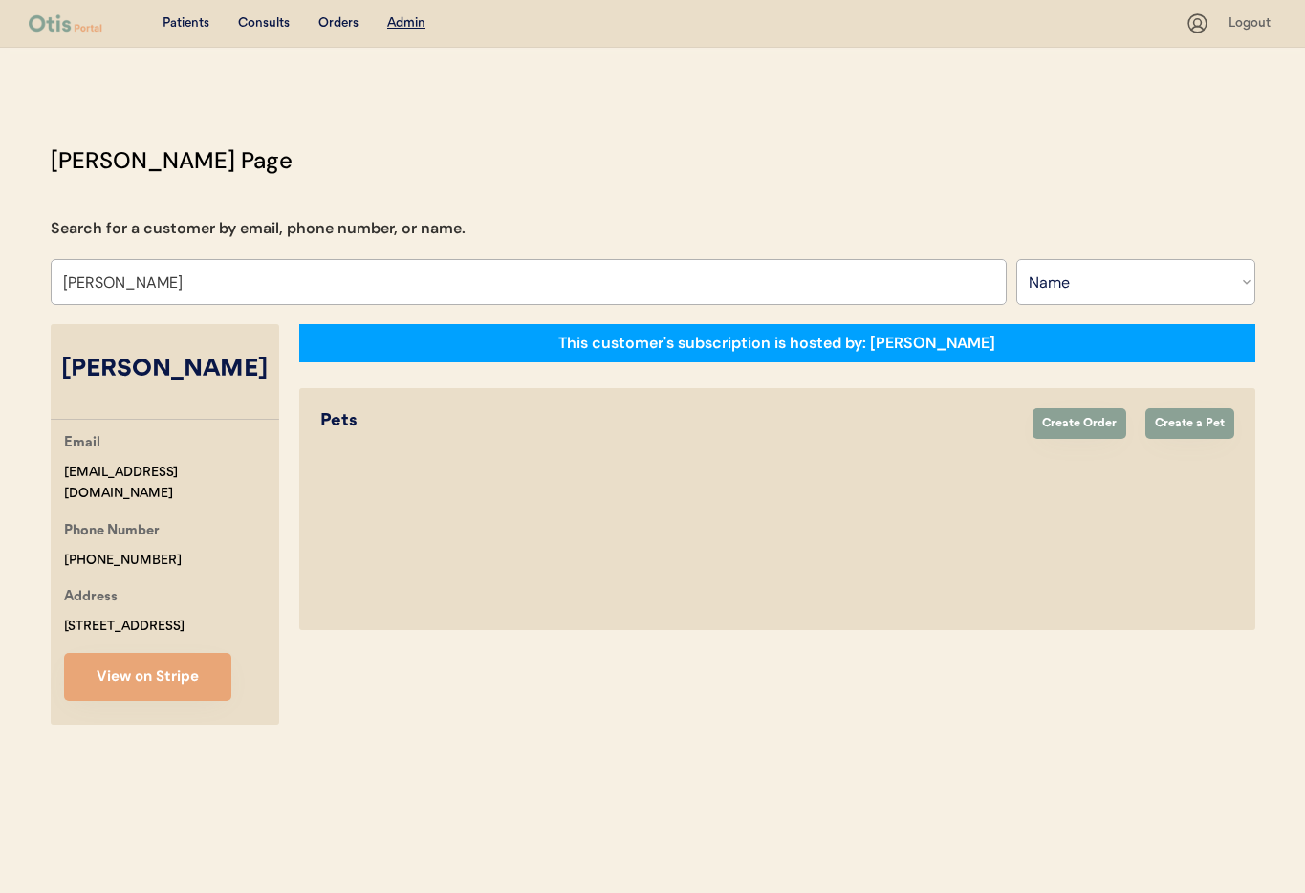
select select "true"
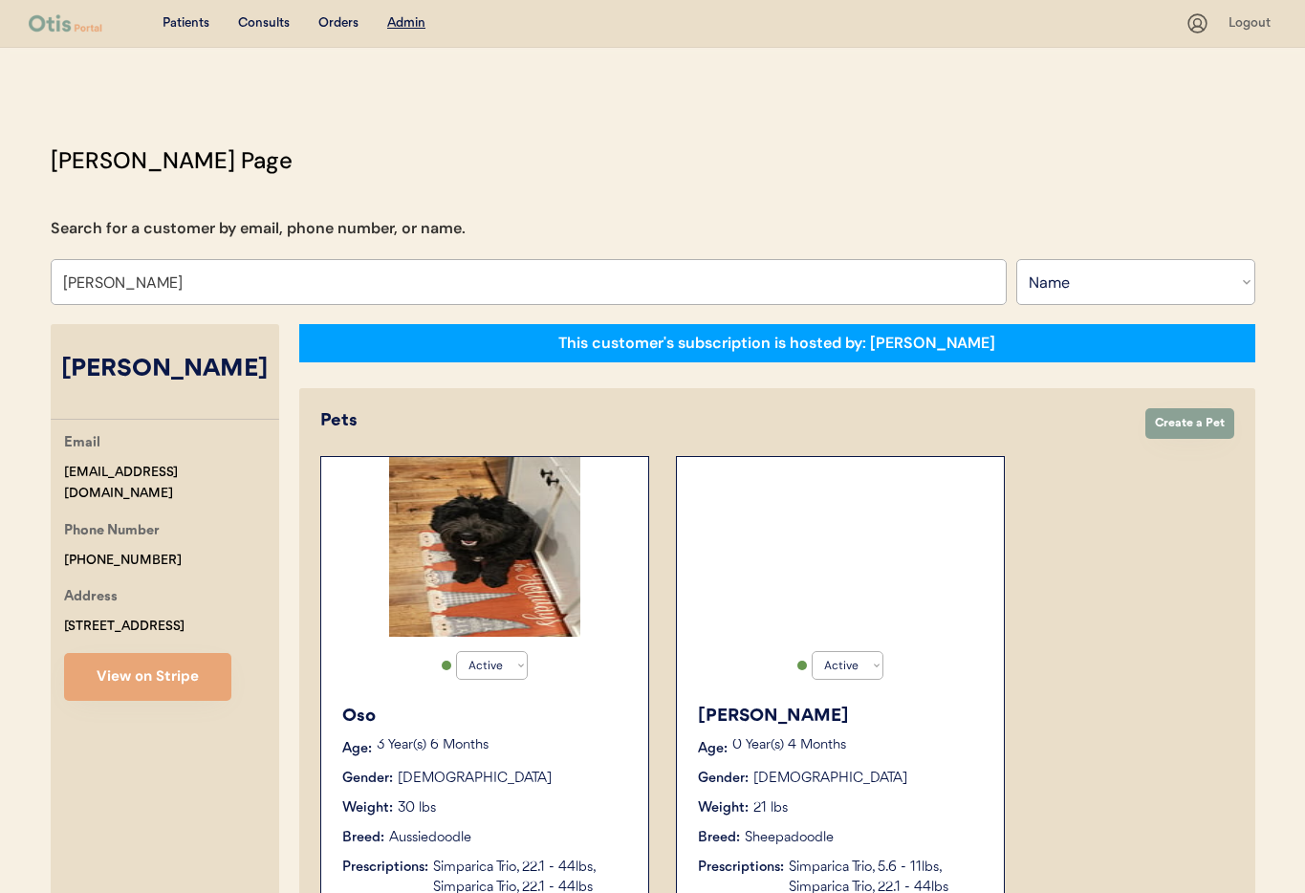
scroll to position [8, 0]
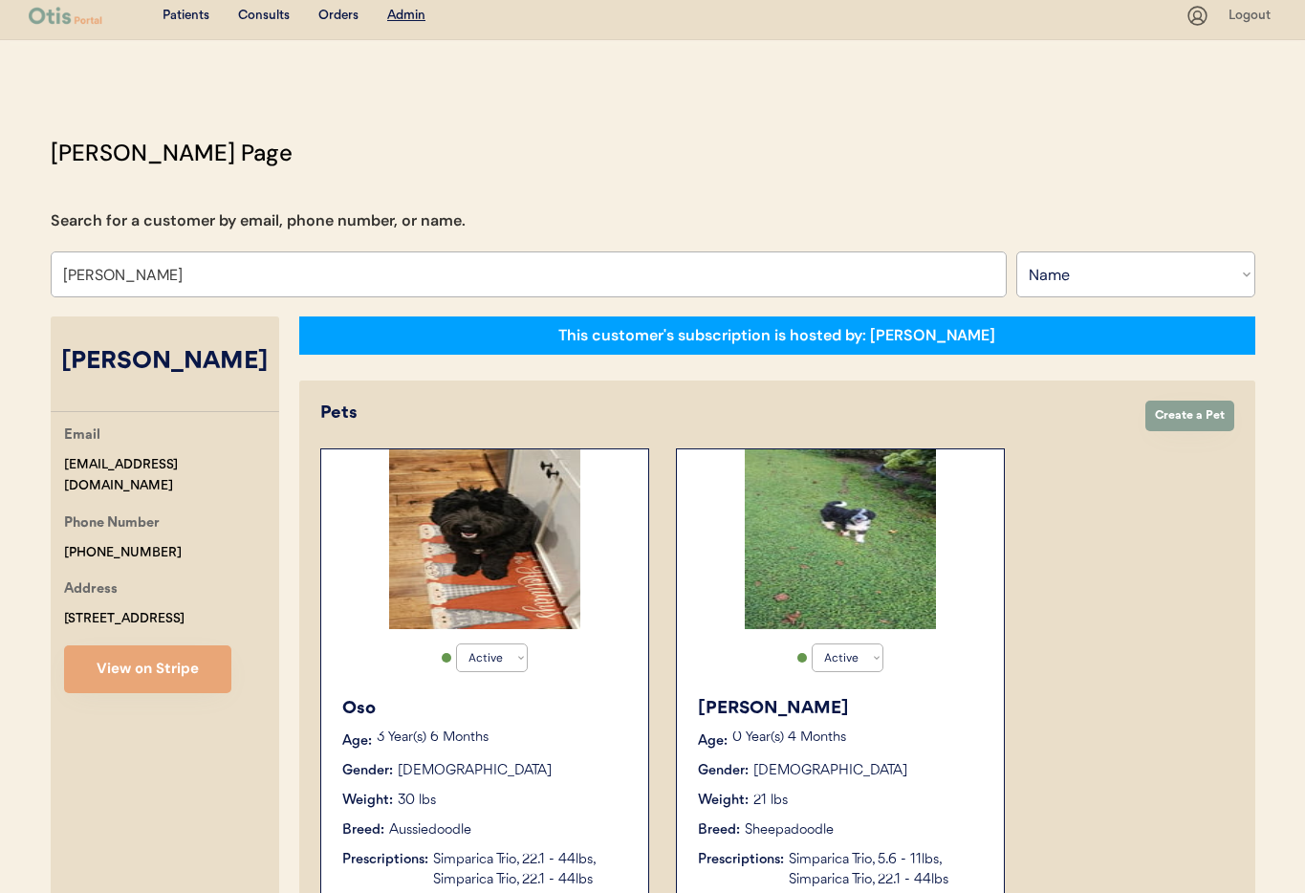
type input "[PERSON_NAME]"
click at [945, 711] on div "Astrid" at bounding box center [841, 709] width 287 height 26
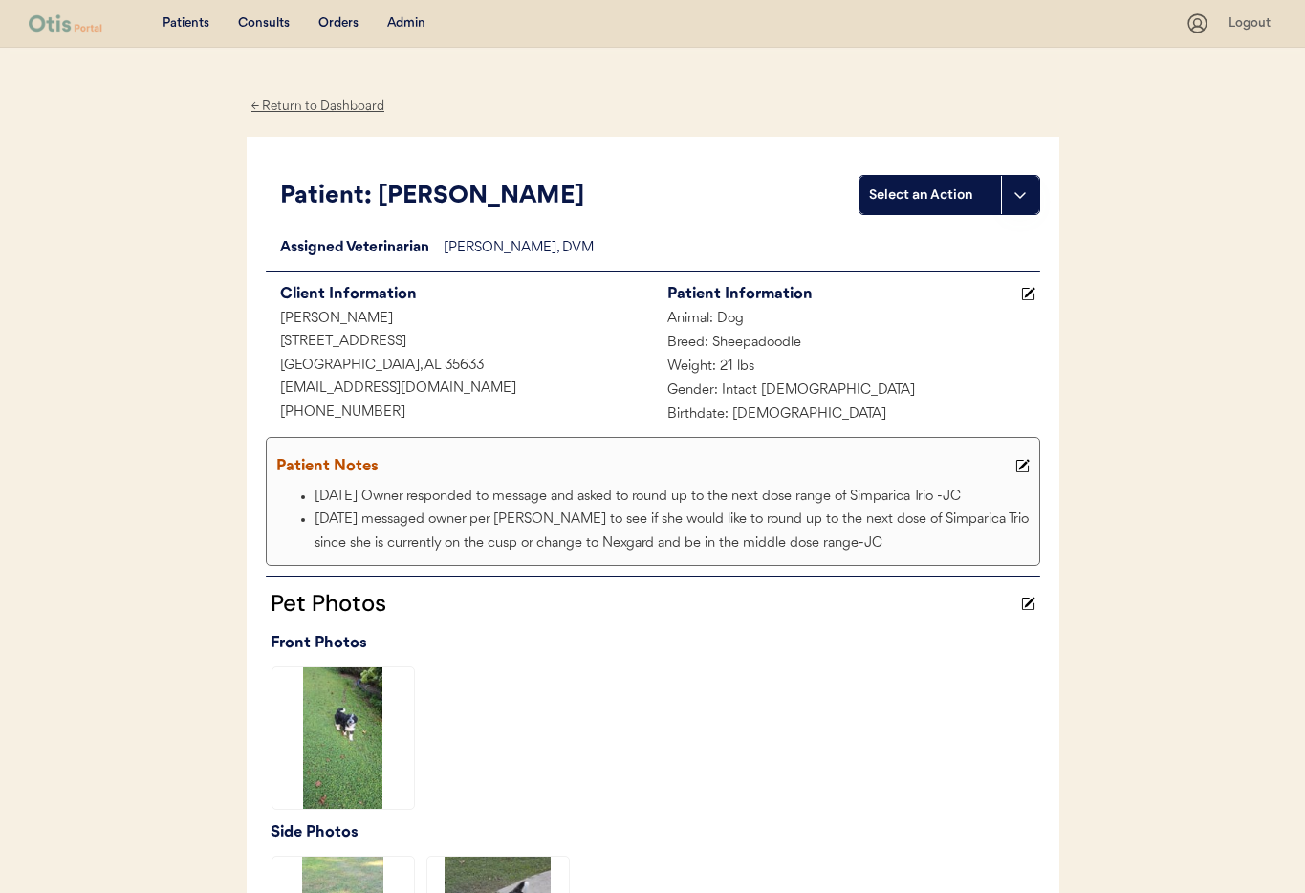
click at [1026, 466] on icon at bounding box center [1022, 466] width 14 height 14
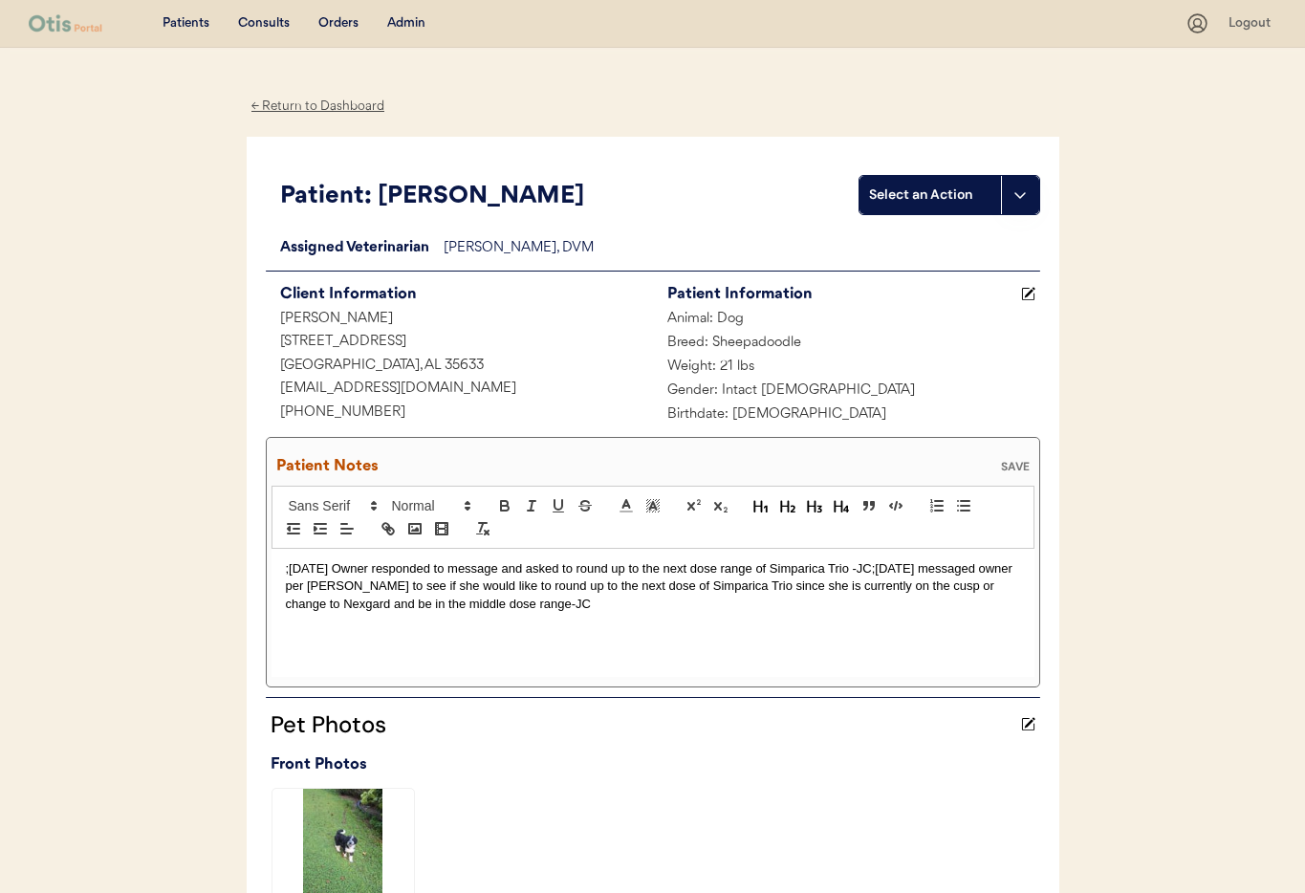
drag, startPoint x: 286, startPoint y: 566, endPoint x: 293, endPoint y: 597, distance: 32.5
click at [286, 565] on p ";9/18/2025 Owner responded to message and asked to round up to the next dose ra…" at bounding box center [653, 586] width 734 height 53
click at [1025, 456] on div "Patient Notes SAVE" at bounding box center [652, 466] width 763 height 38
click at [1023, 461] on div "SAVE" at bounding box center [1015, 466] width 38 height 11
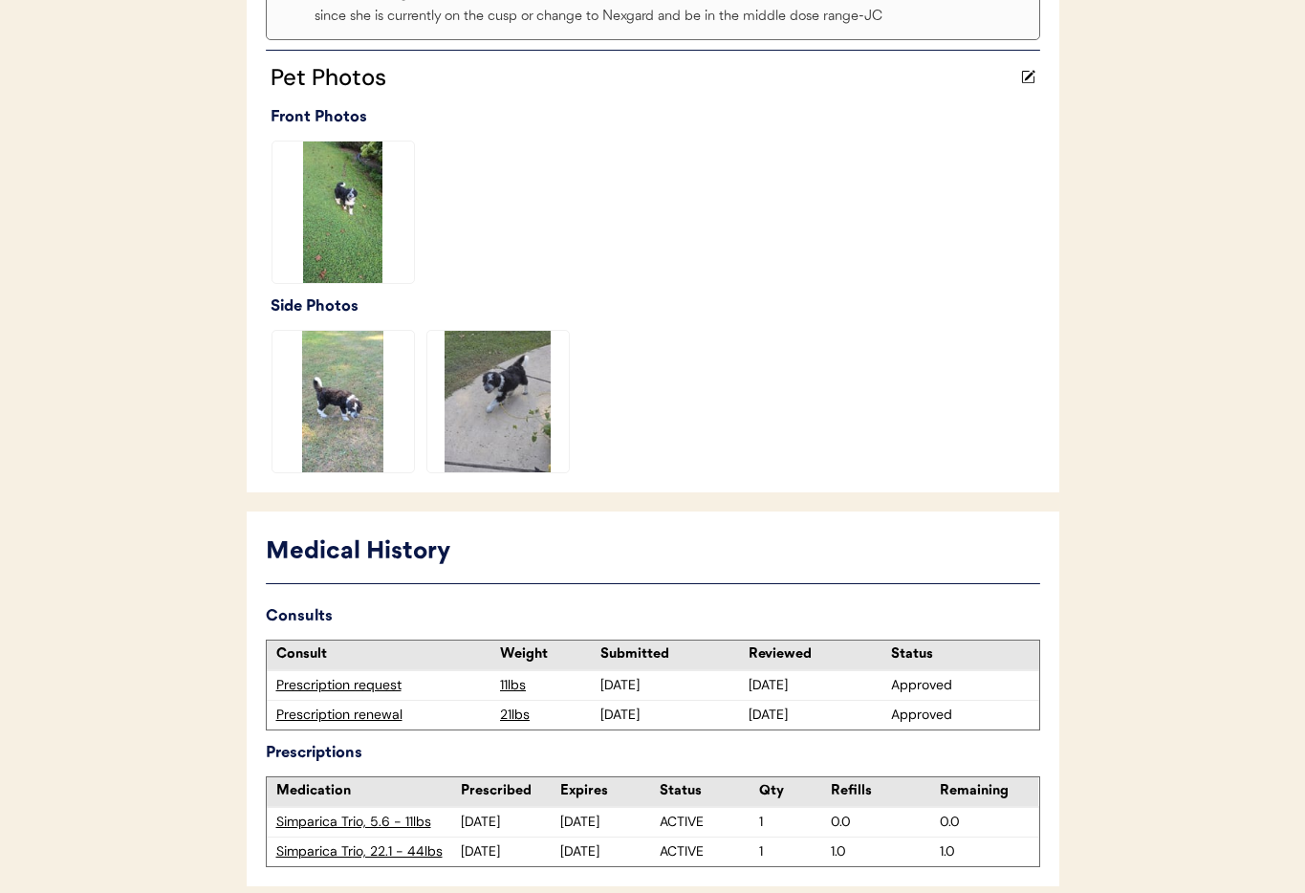
scroll to position [601, 0]
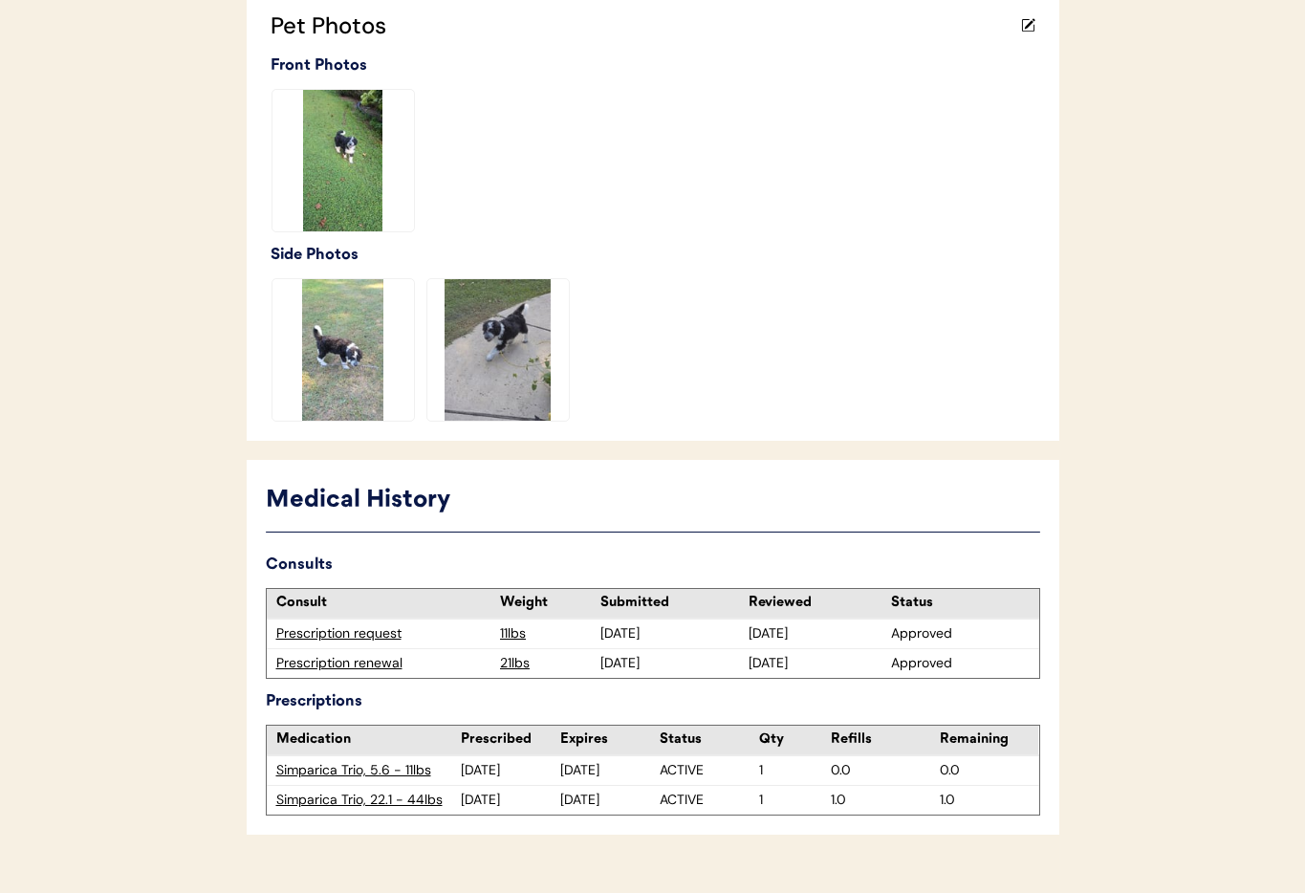
click at [314, 664] on div "Prescription renewal" at bounding box center [383, 663] width 215 height 19
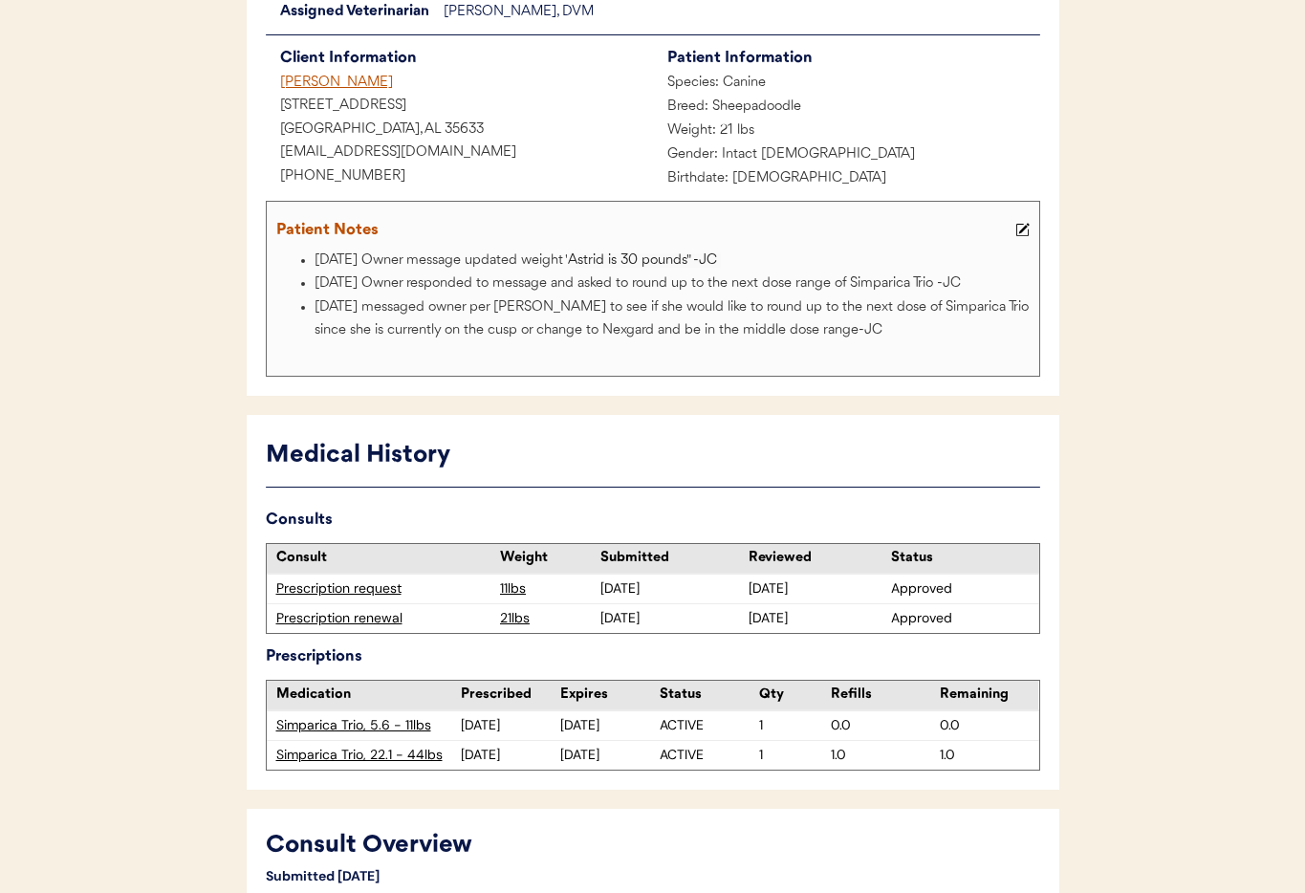
scroll to position [419, 0]
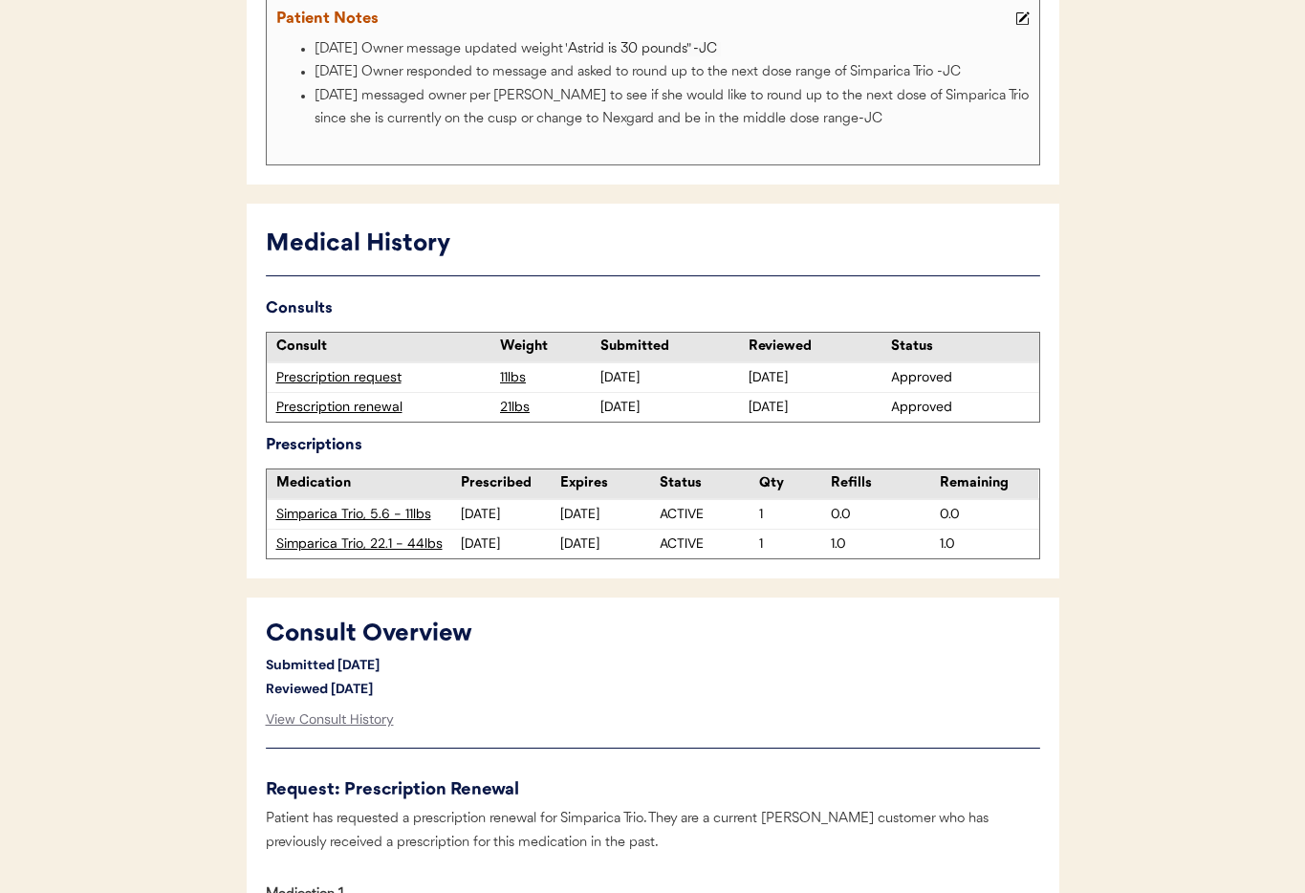
click at [341, 540] on div "Simparica Trio, 22.1 - 44lbs" at bounding box center [368, 543] width 185 height 19
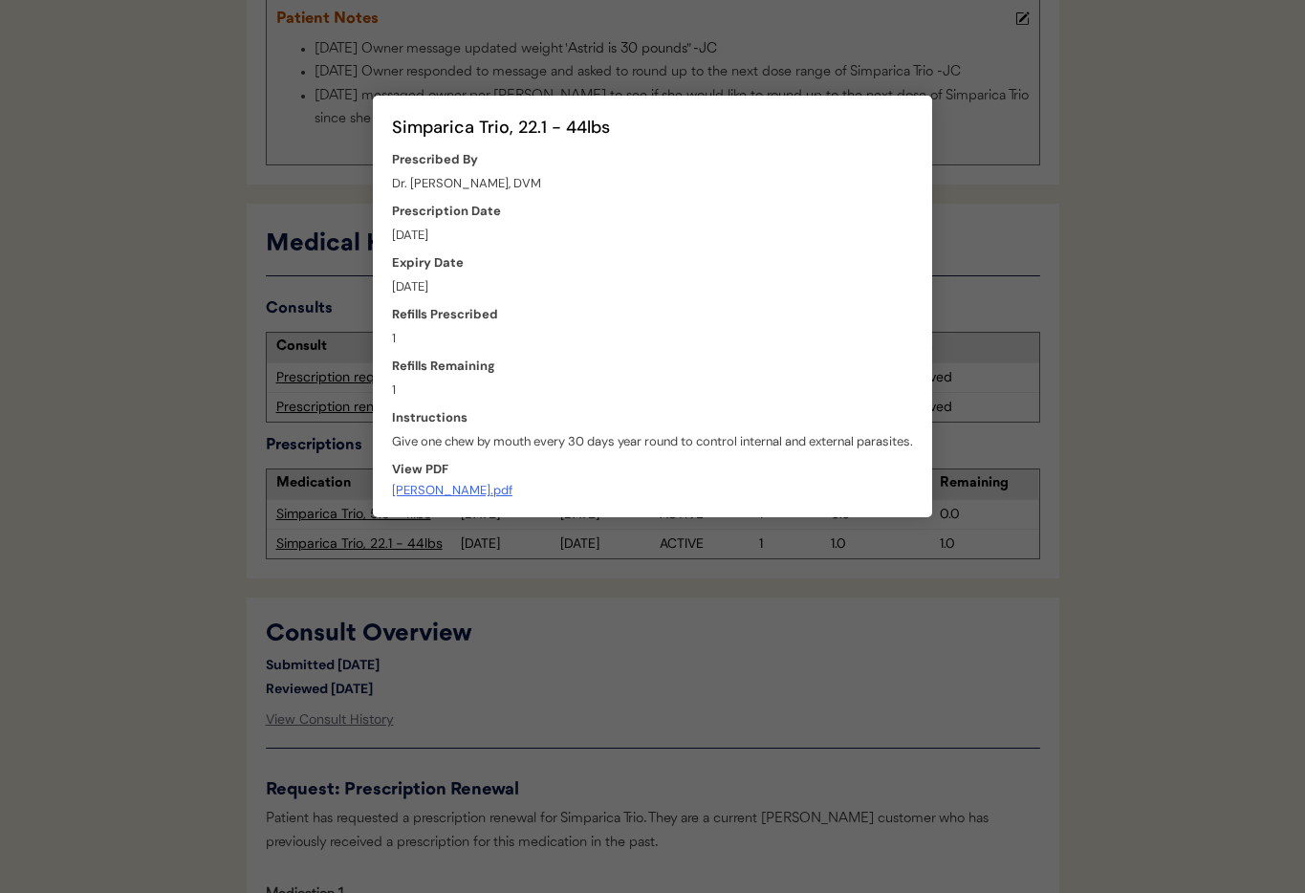
click at [589, 601] on div at bounding box center [652, 446] width 1305 height 893
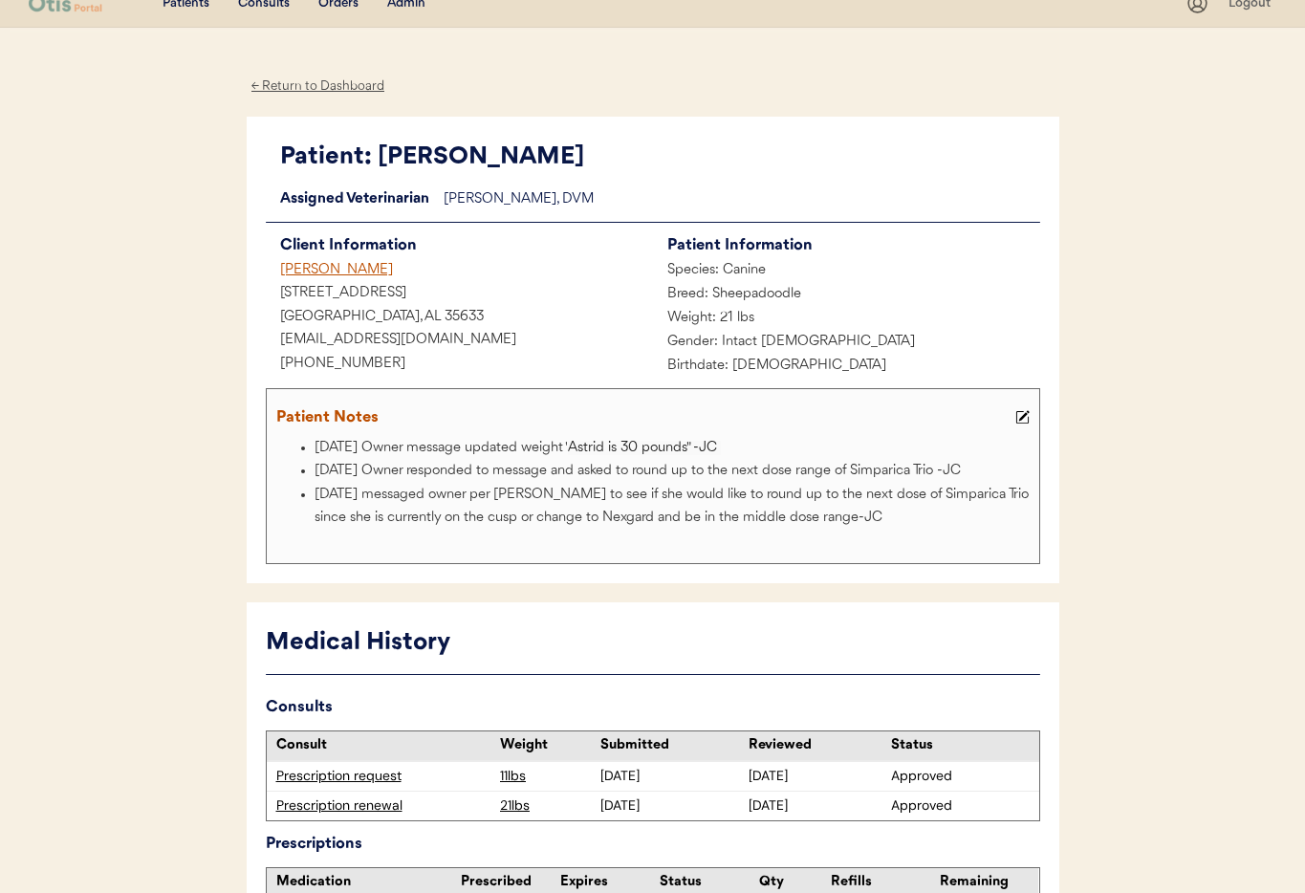
scroll to position [0, 0]
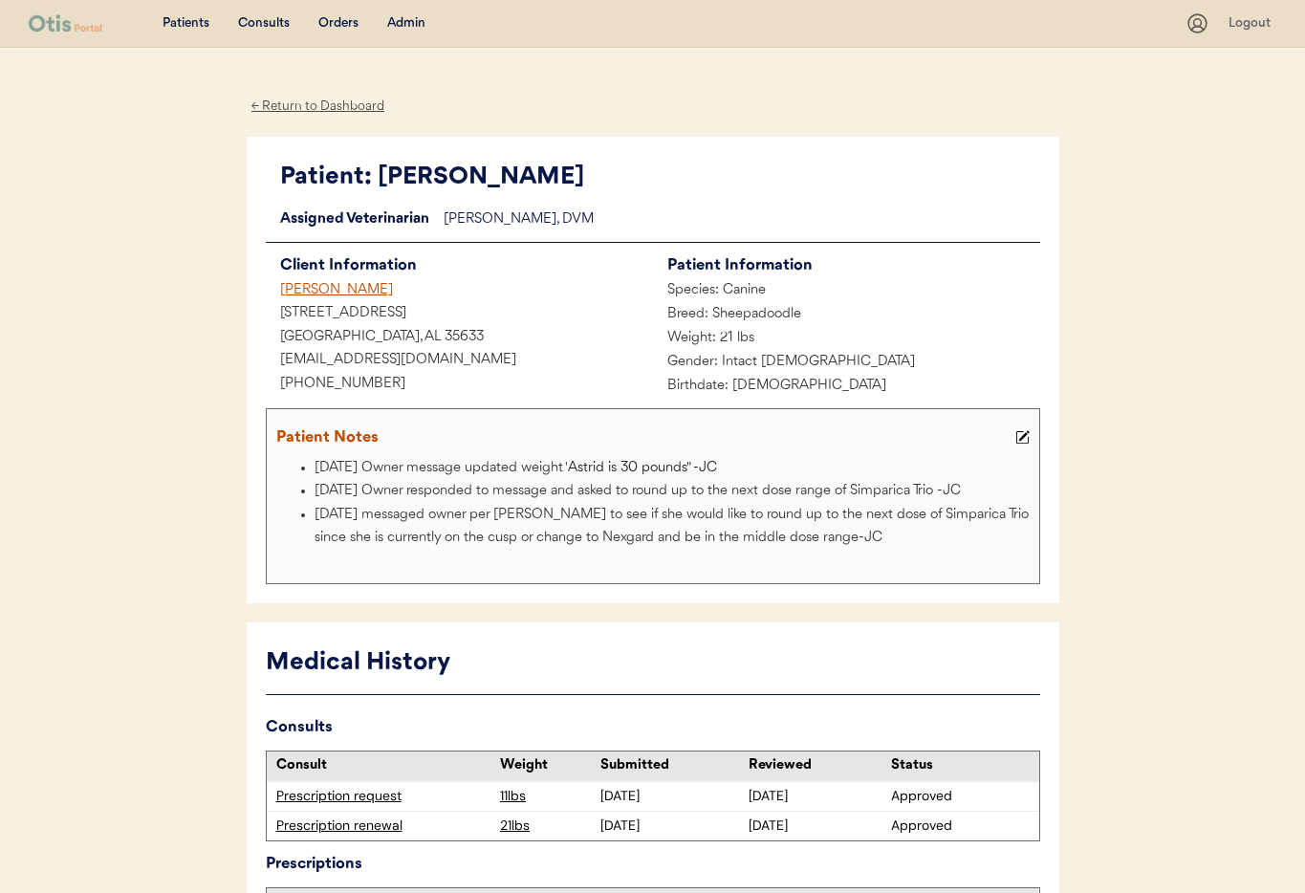
click at [307, 292] on div "[PERSON_NAME]" at bounding box center [459, 291] width 387 height 24
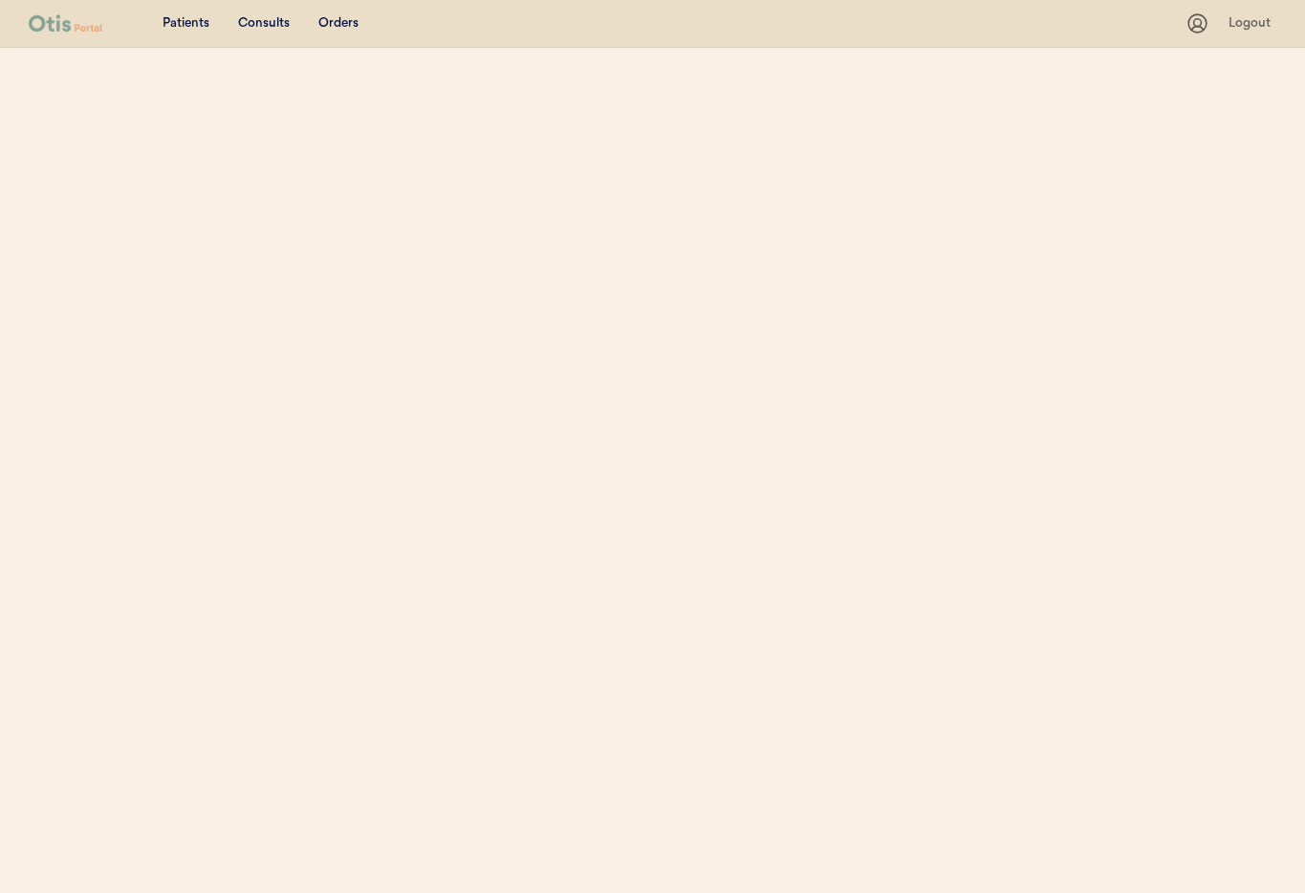
select select ""Name""
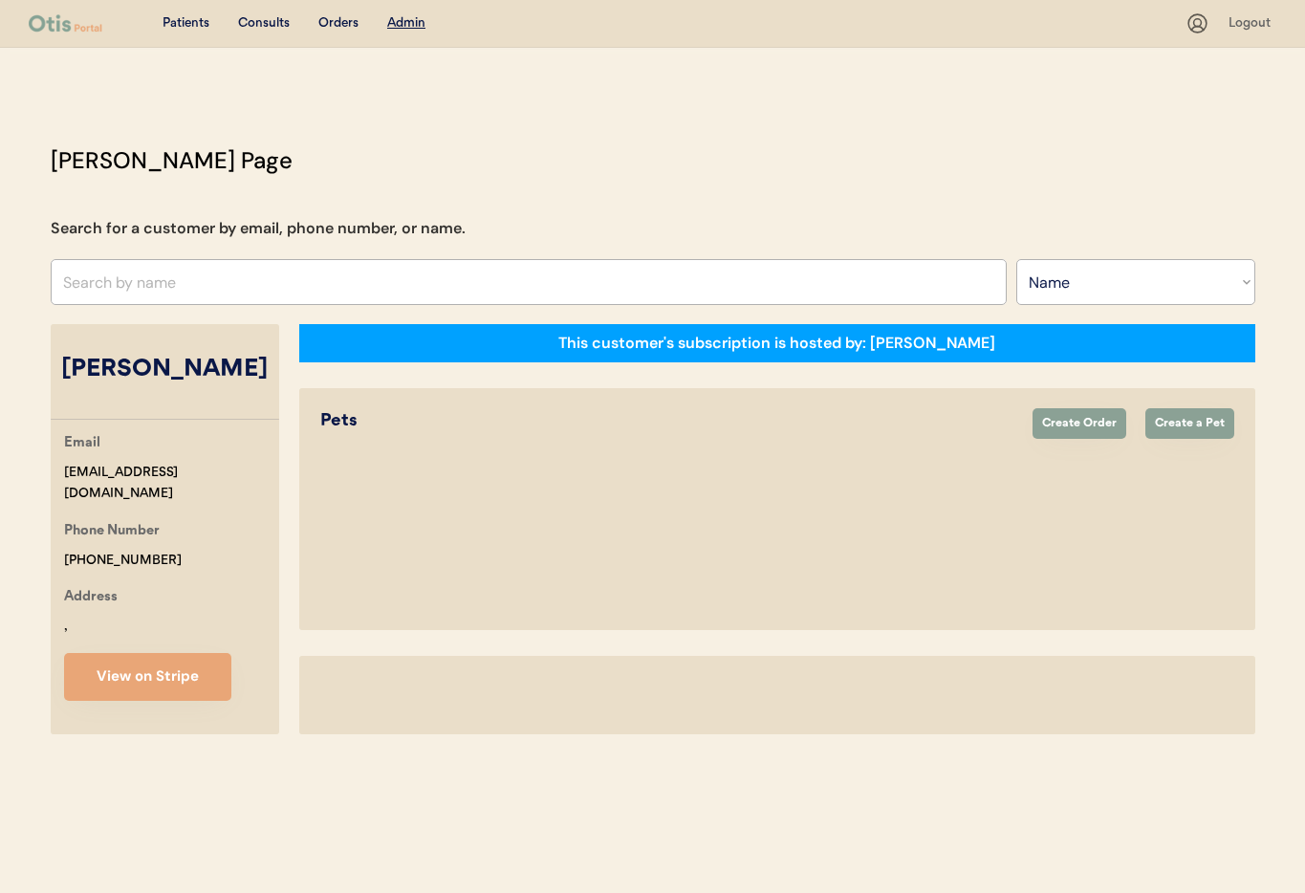
select select "true"
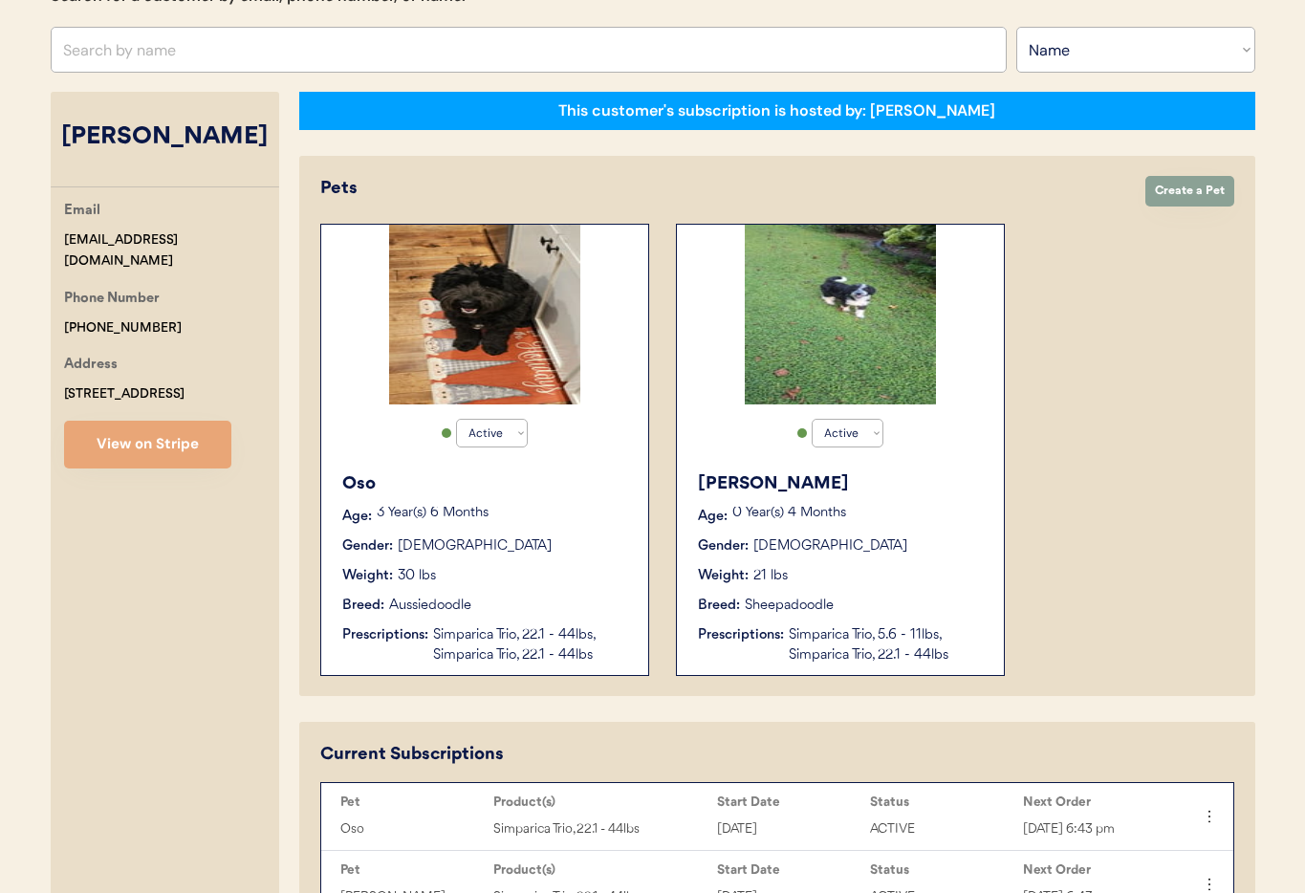
scroll to position [289, 0]
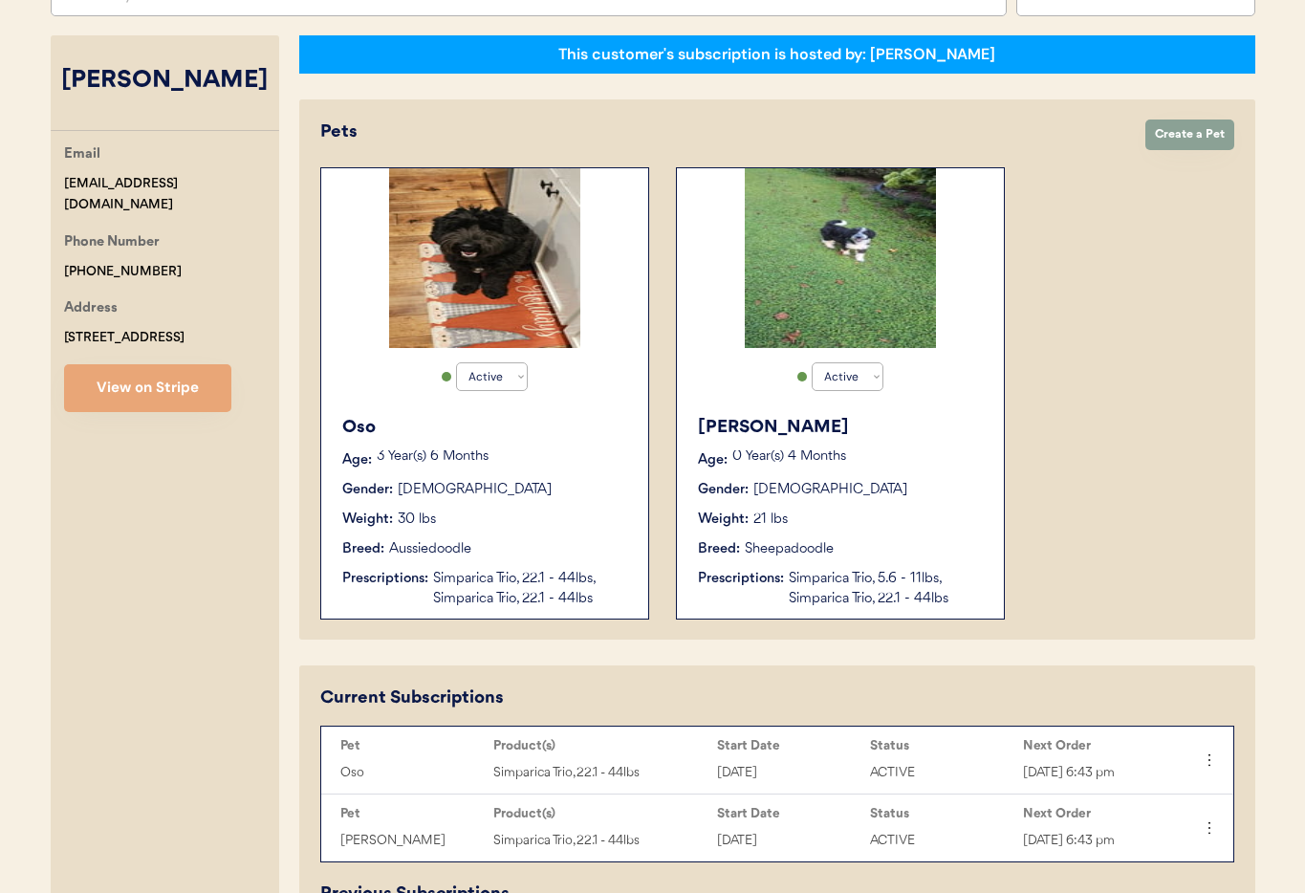
click at [931, 550] on div "Breed: Sheepadoodle" at bounding box center [841, 549] width 287 height 20
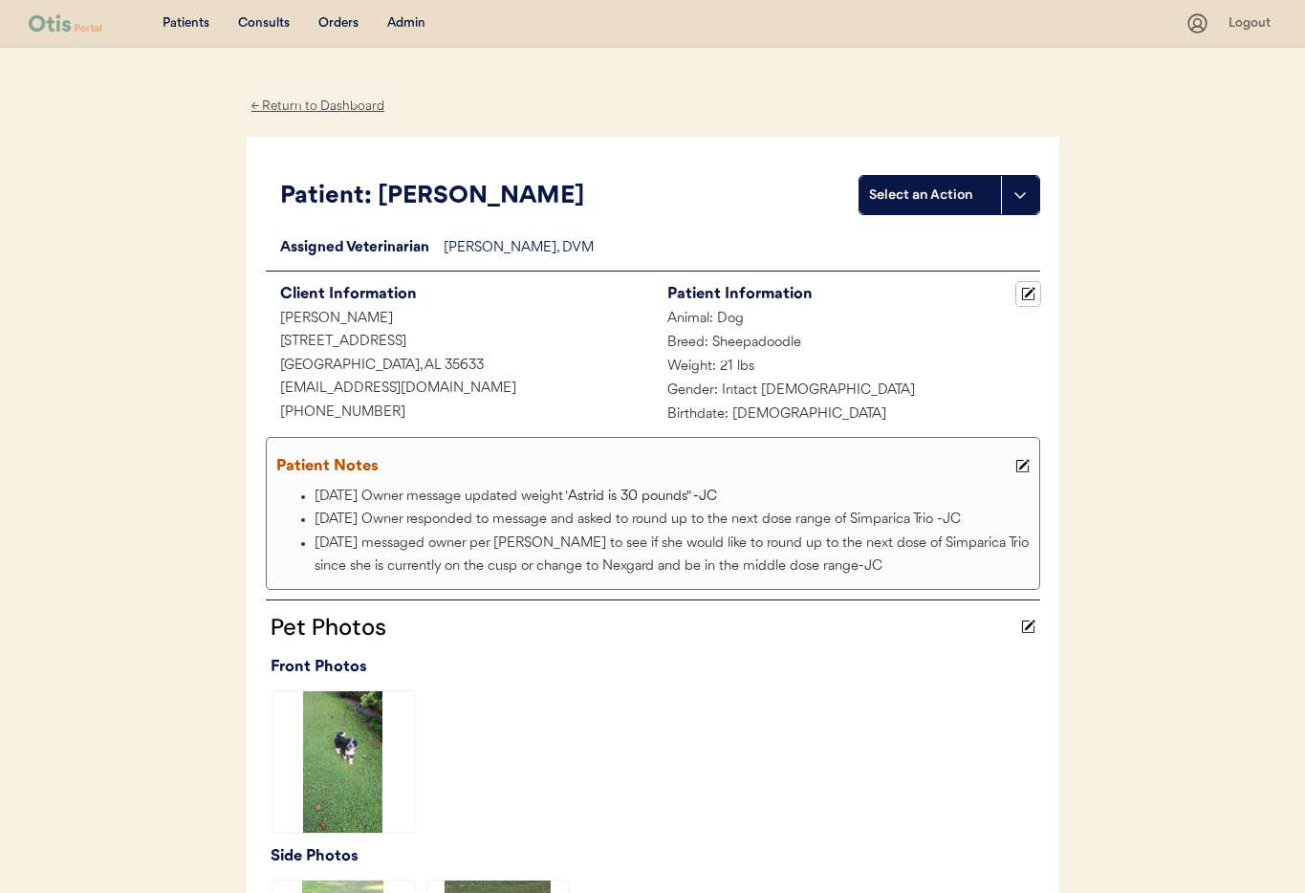
click at [1032, 296] on icon at bounding box center [1028, 294] width 14 height 14
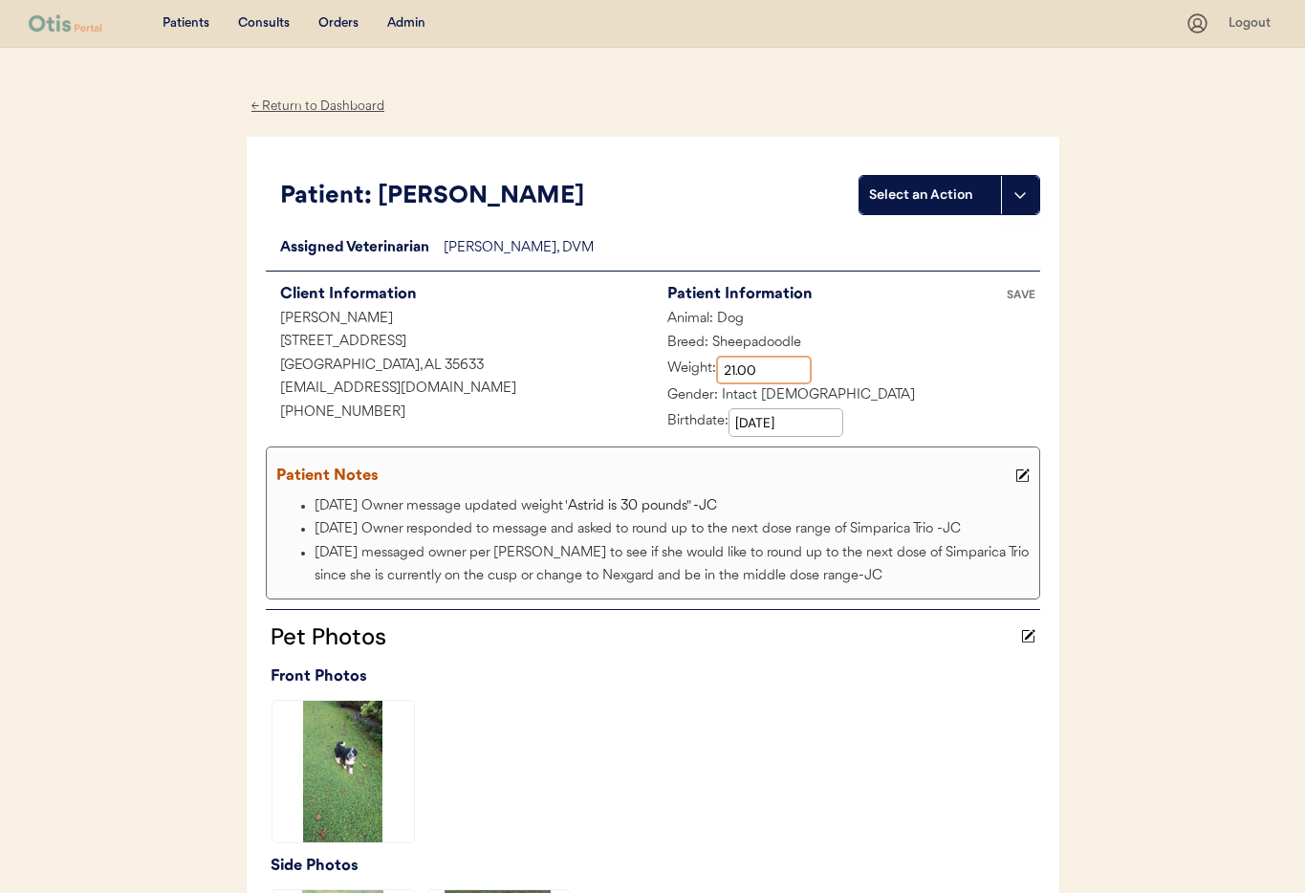
drag, startPoint x: 725, startPoint y: 369, endPoint x: 688, endPoint y: 368, distance: 36.3
click at [688, 368] on div "Weight:" at bounding box center [732, 370] width 159 height 29
type input "30.00"
click at [878, 378] on div "Patient Information SAVE Animal: Dog Breed: Sheepadoodle Weight: 21 lbs Weight:…" at bounding box center [846, 359] width 387 height 156
click at [1023, 295] on div "SAVE" at bounding box center [1021, 294] width 38 height 11
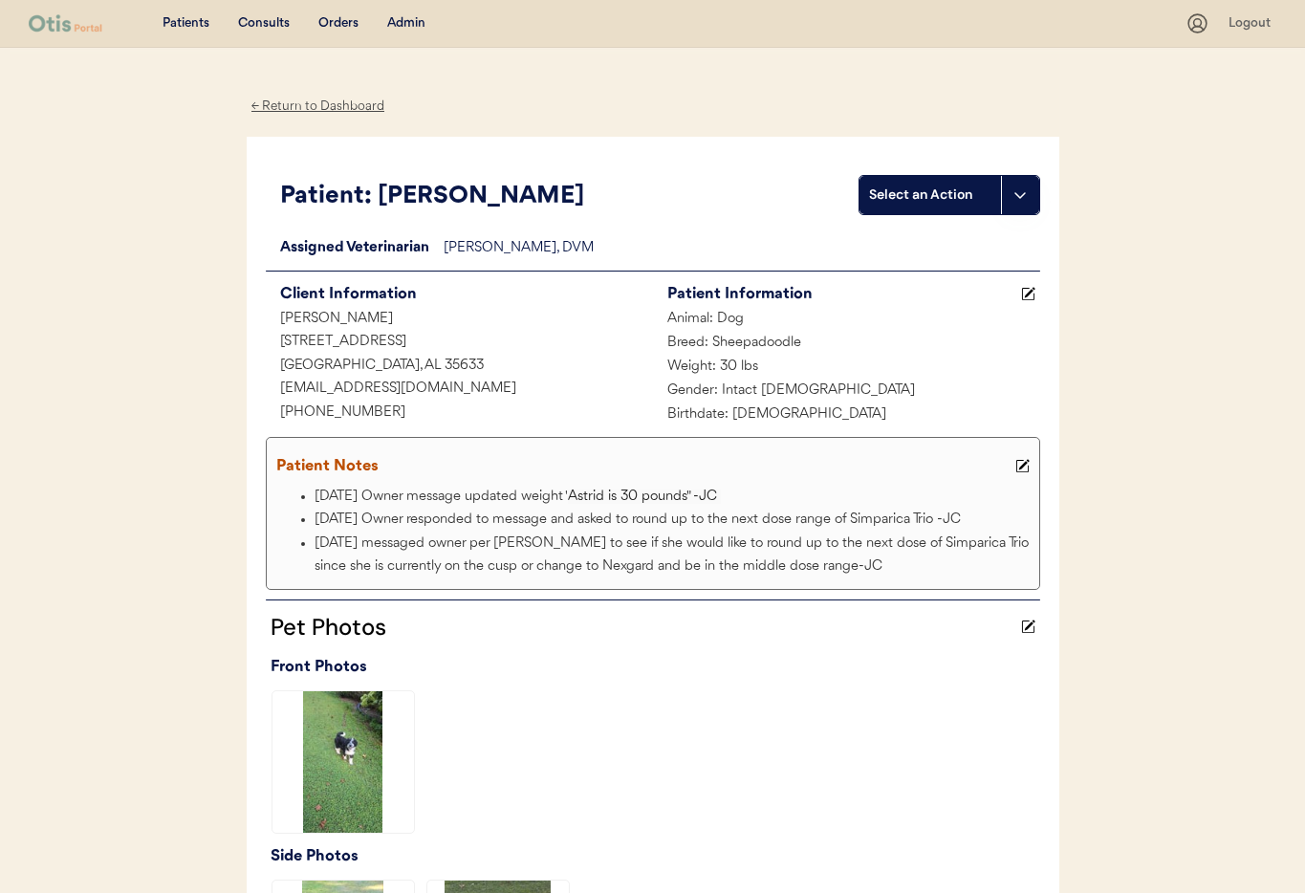
drag, startPoint x: 402, startPoint y: 19, endPoint x: 405, endPoint y: 104, distance: 85.1
click at [402, 19] on div "Admin" at bounding box center [406, 23] width 38 height 19
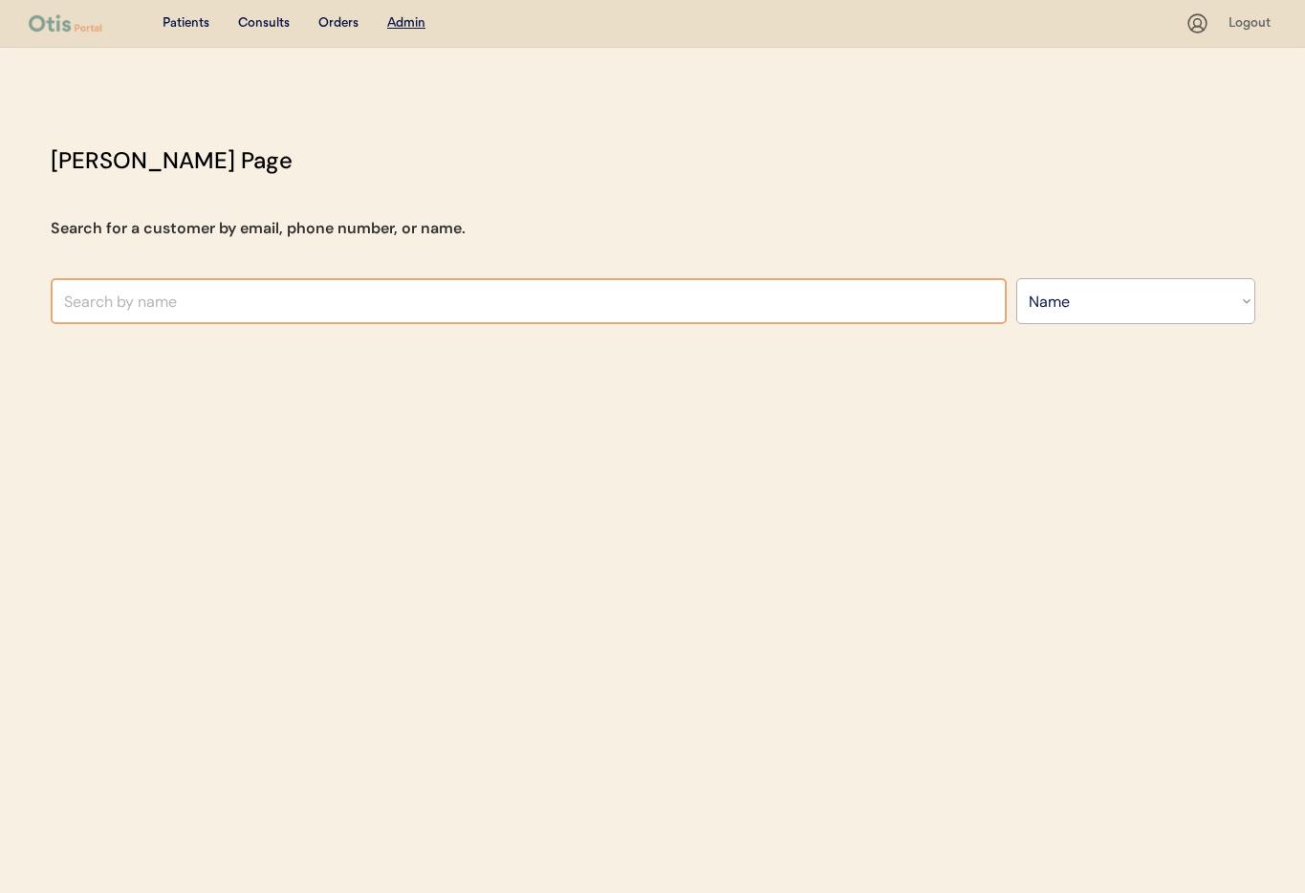
select select ""Name""
click at [386, 300] on input "text" at bounding box center [529, 301] width 956 height 46
type input "[PERSON_NAME]"
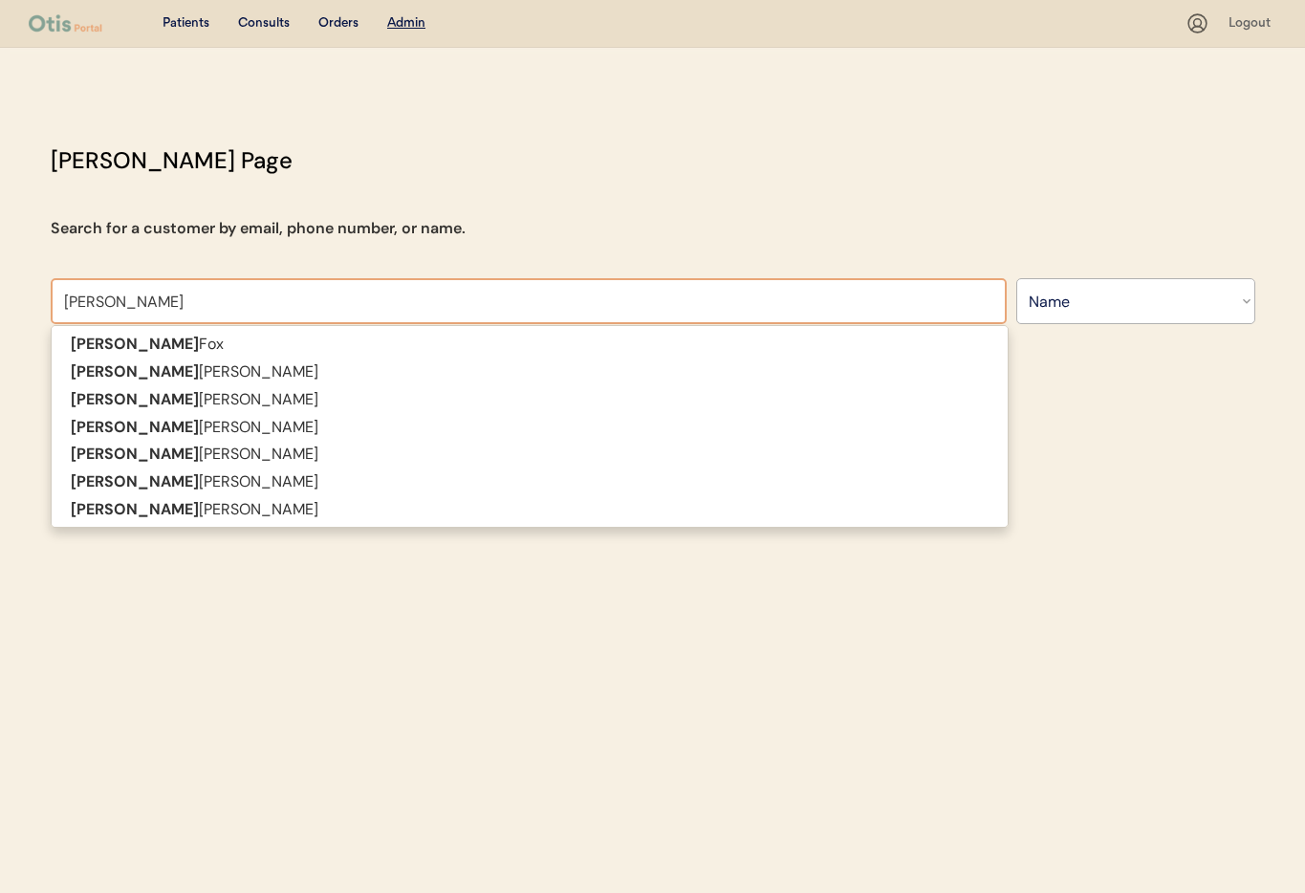
type input "[PERSON_NAME]"
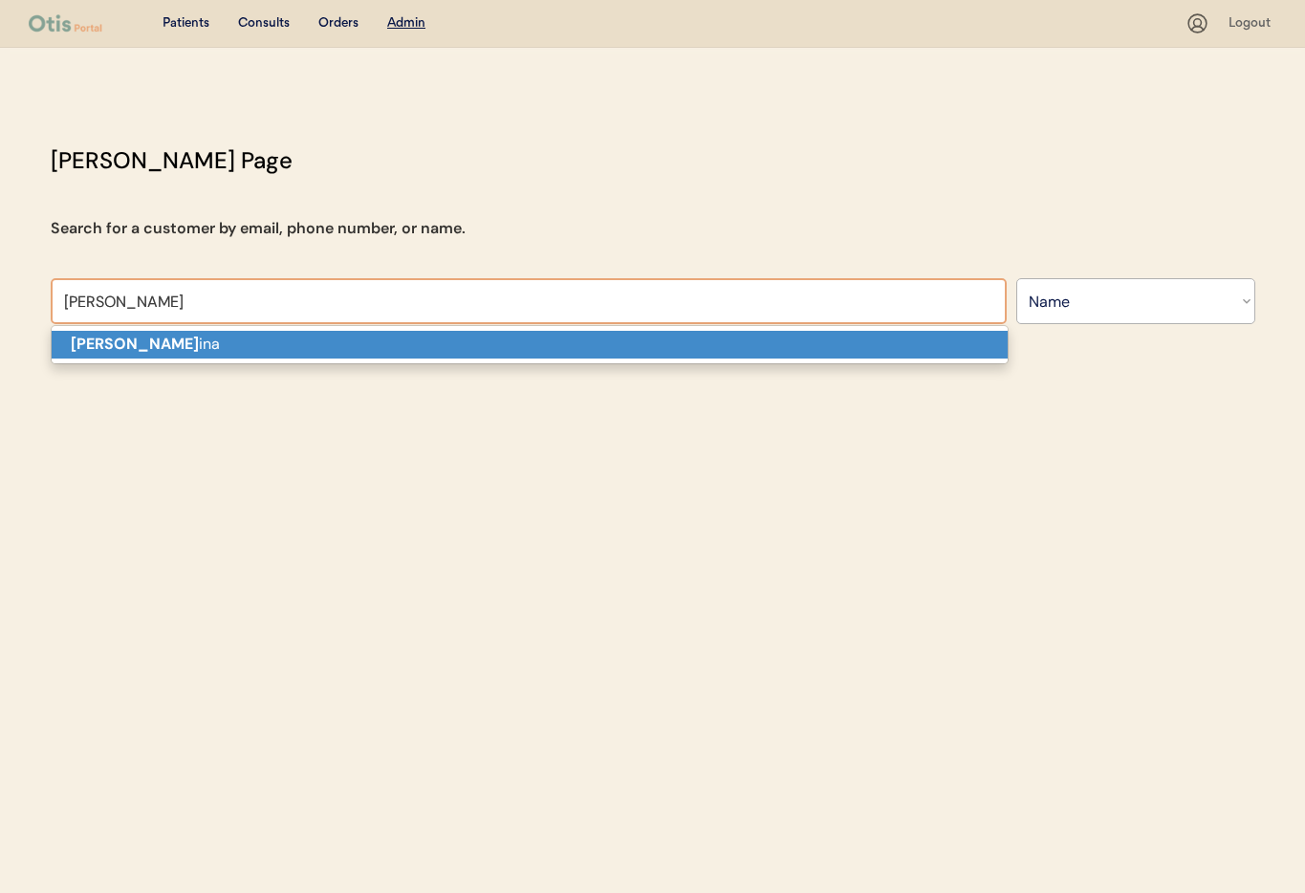
click at [379, 343] on p "Laura Osp ina" at bounding box center [530, 345] width 956 height 28
type input "Laura Ospina"
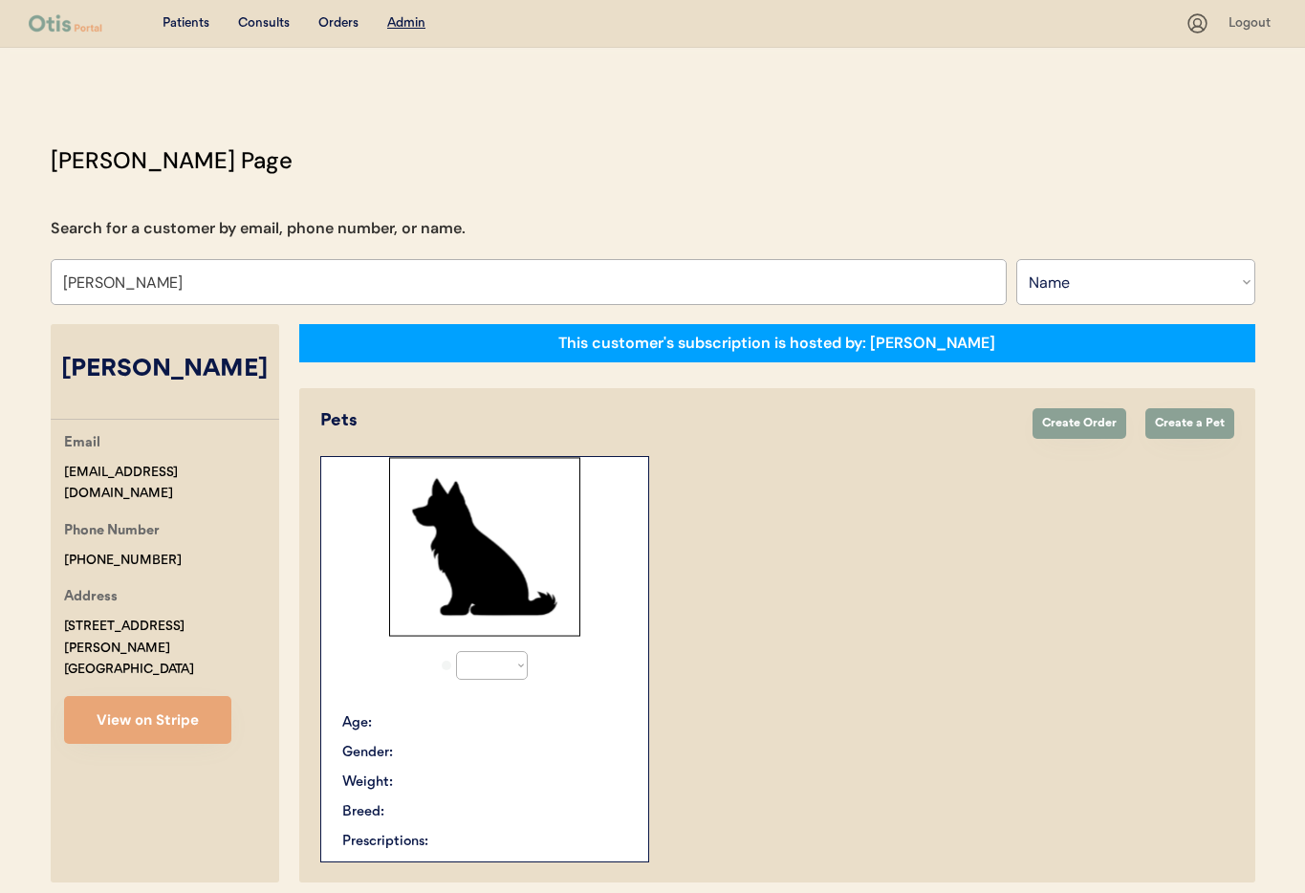
select select "true"
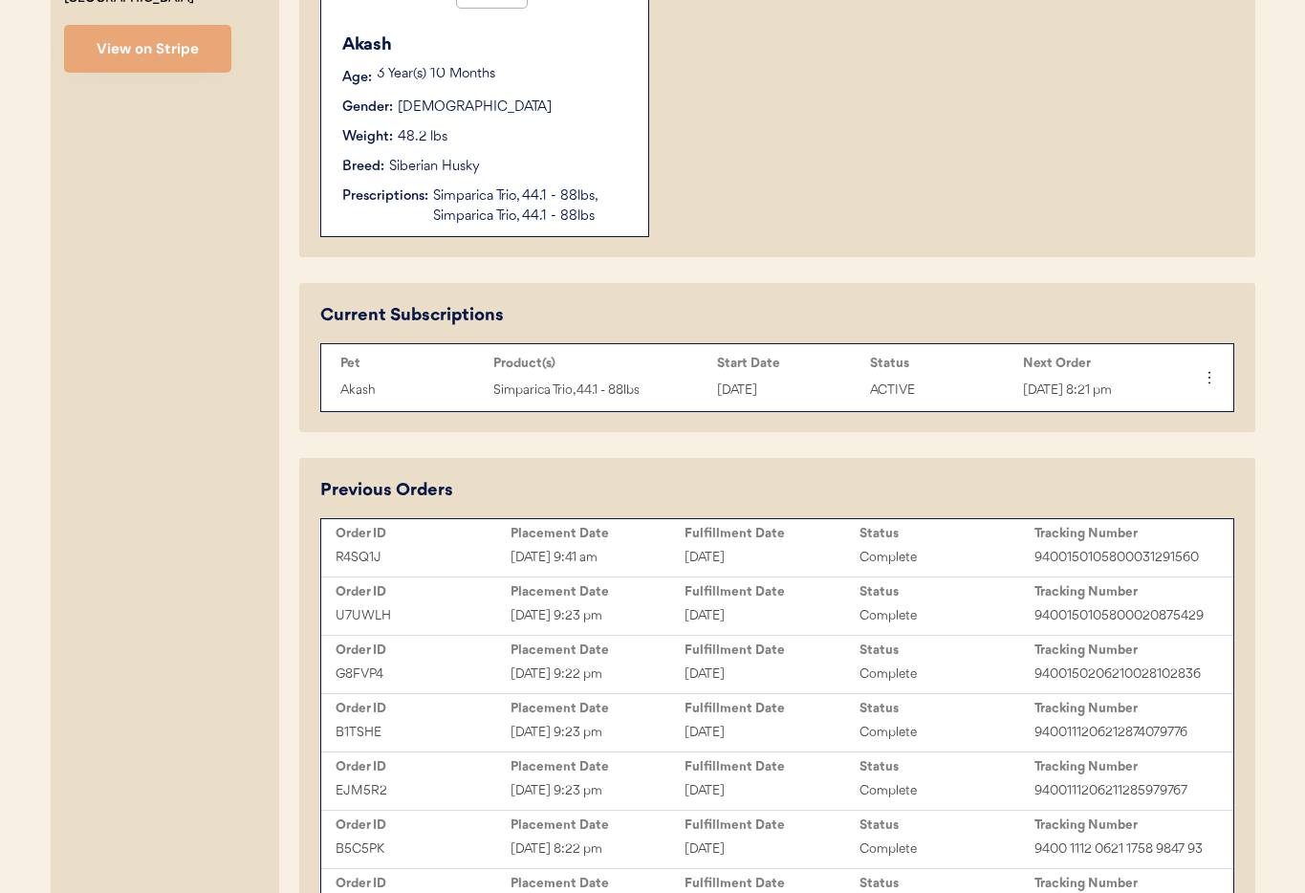
scroll to position [703, 0]
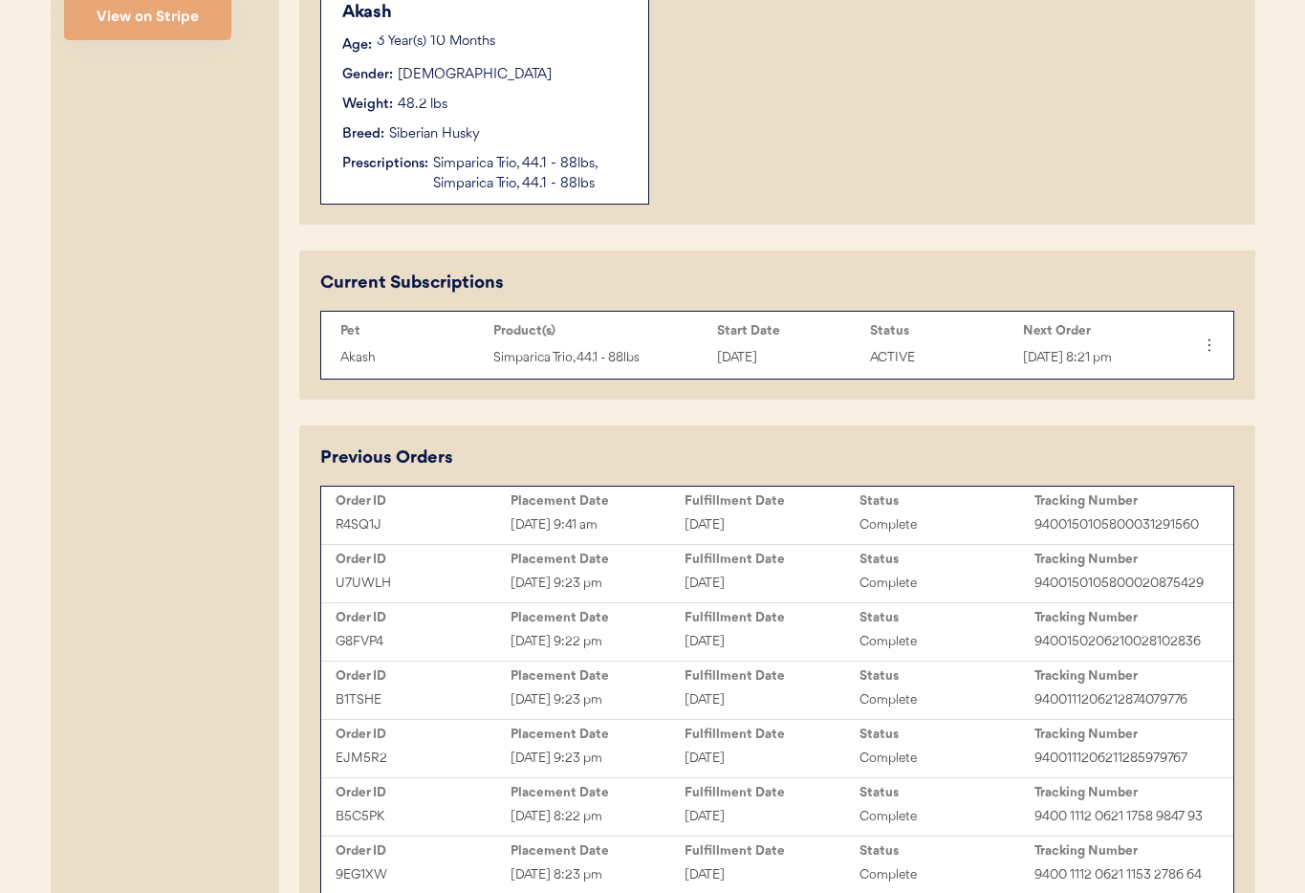
type input "Laura Ospina"
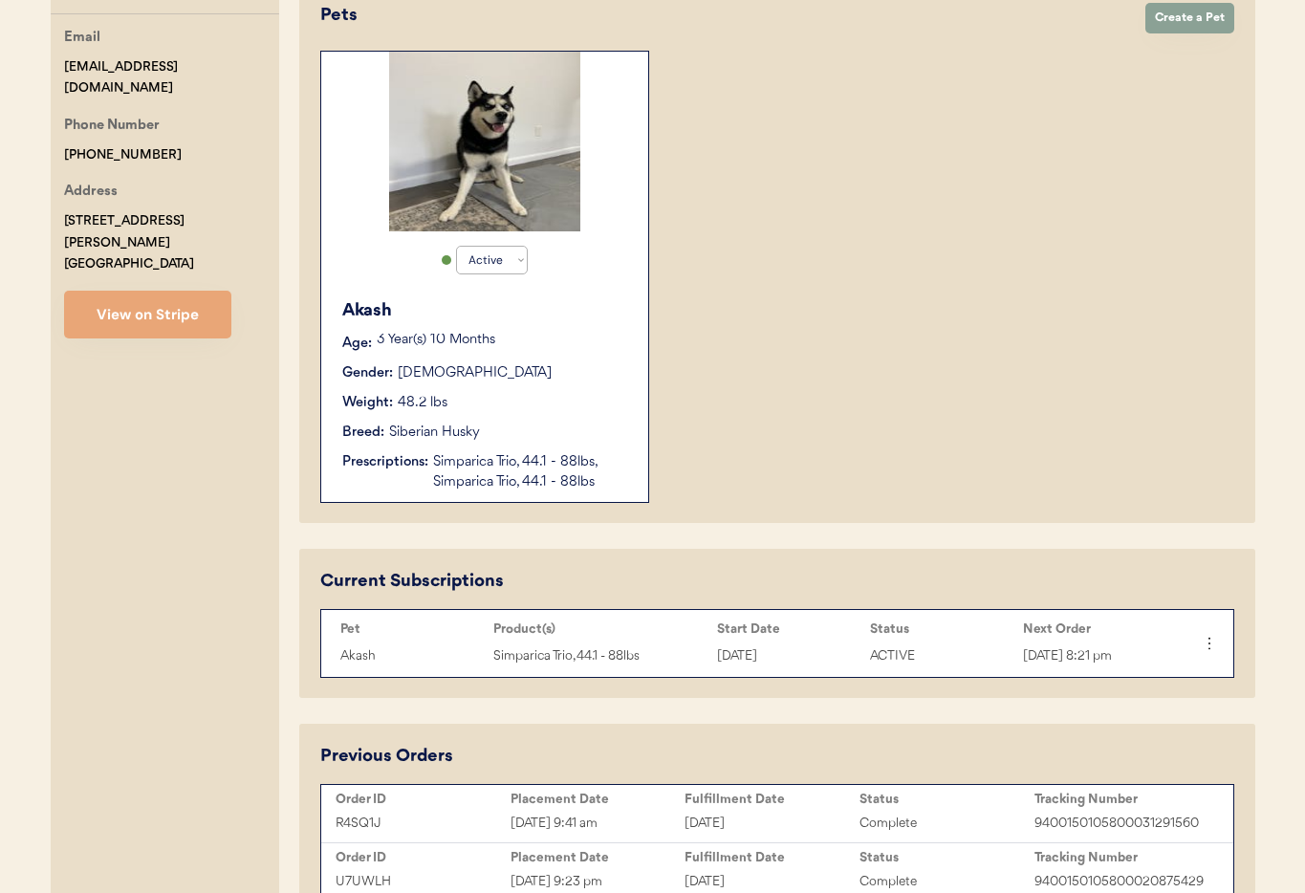
scroll to position [0, 0]
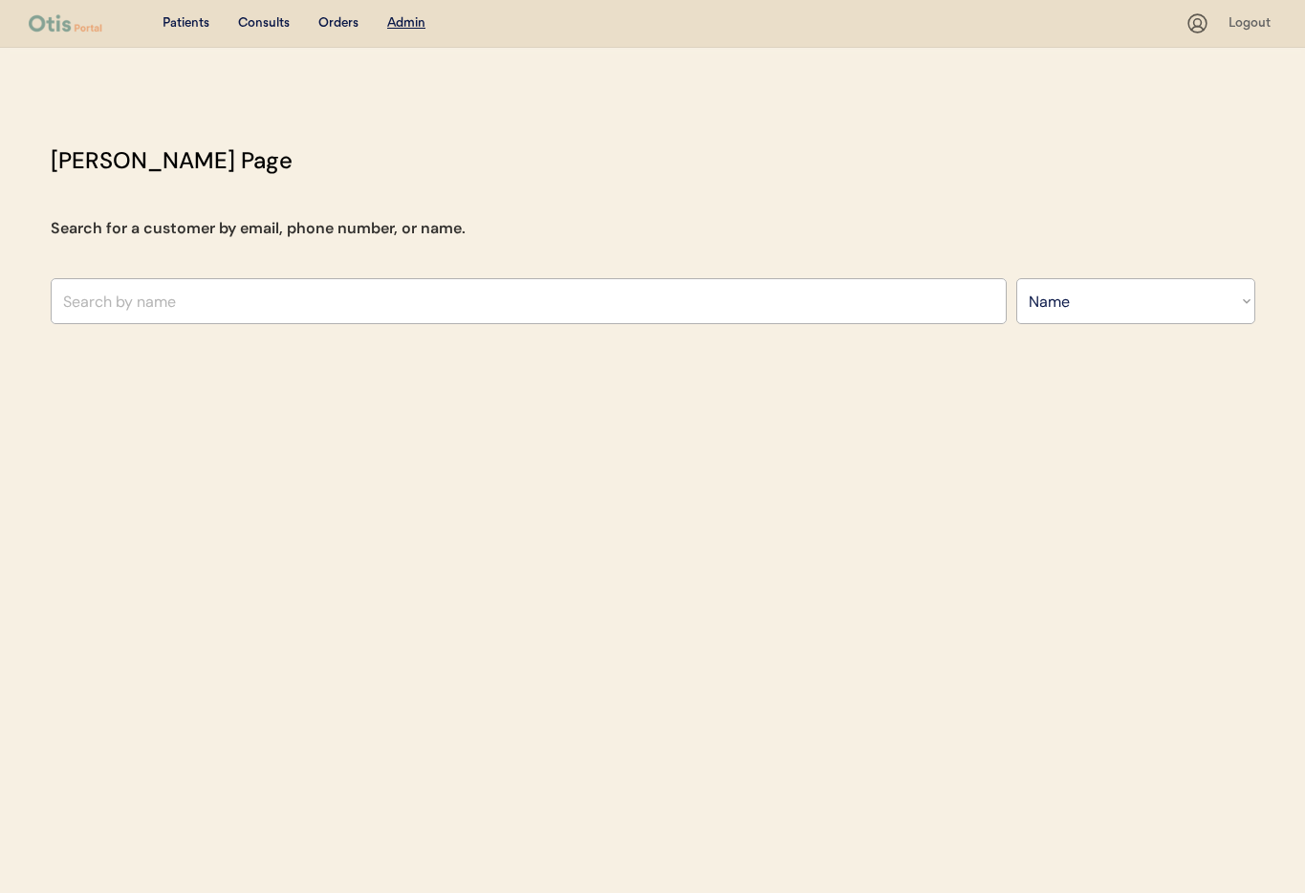
select select ""Name""
click at [333, 315] on input "text" at bounding box center [529, 301] width 956 height 46
type input "Joy"
type input "Joy Armstrong"
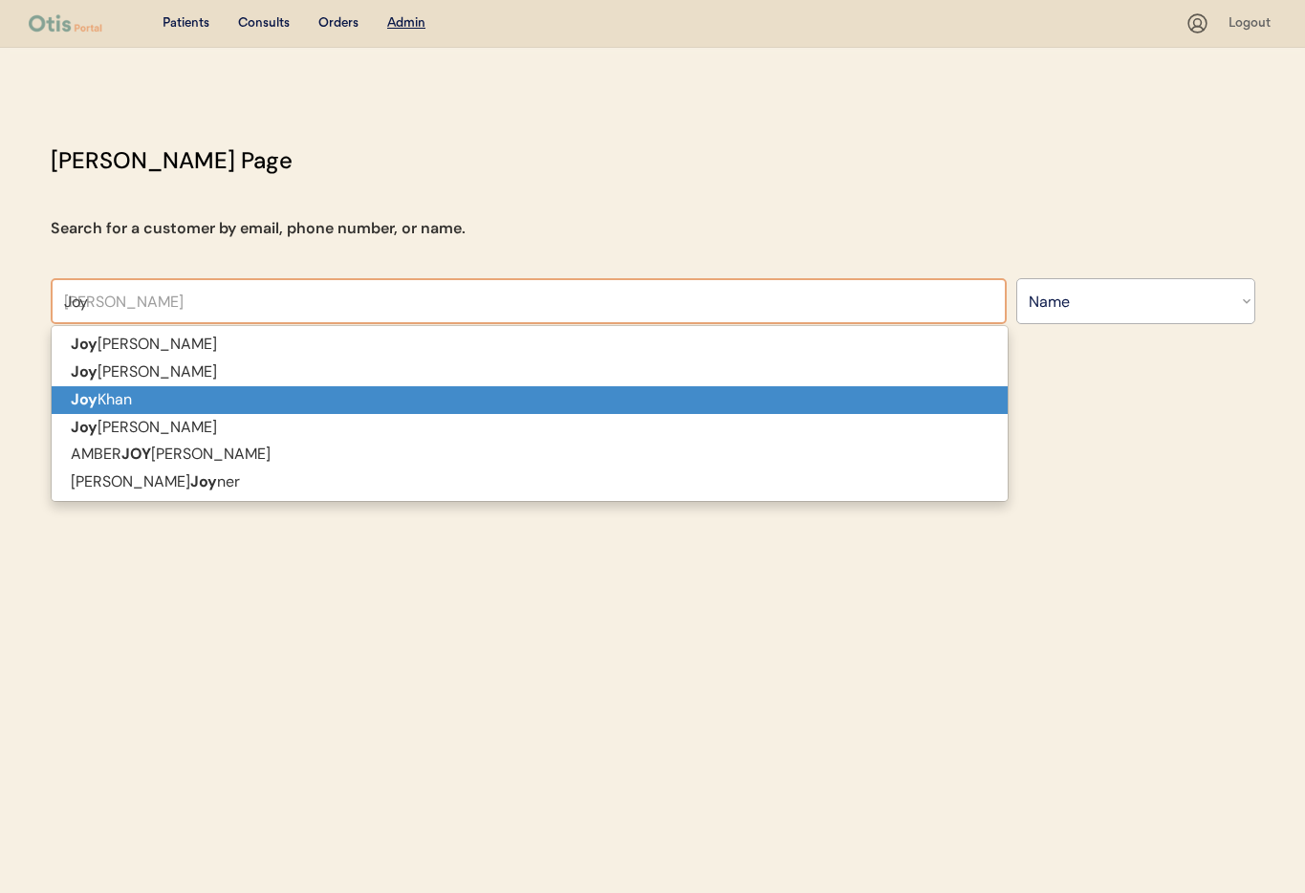
click at [208, 414] on p "Joy Coon" at bounding box center [530, 428] width 956 height 28
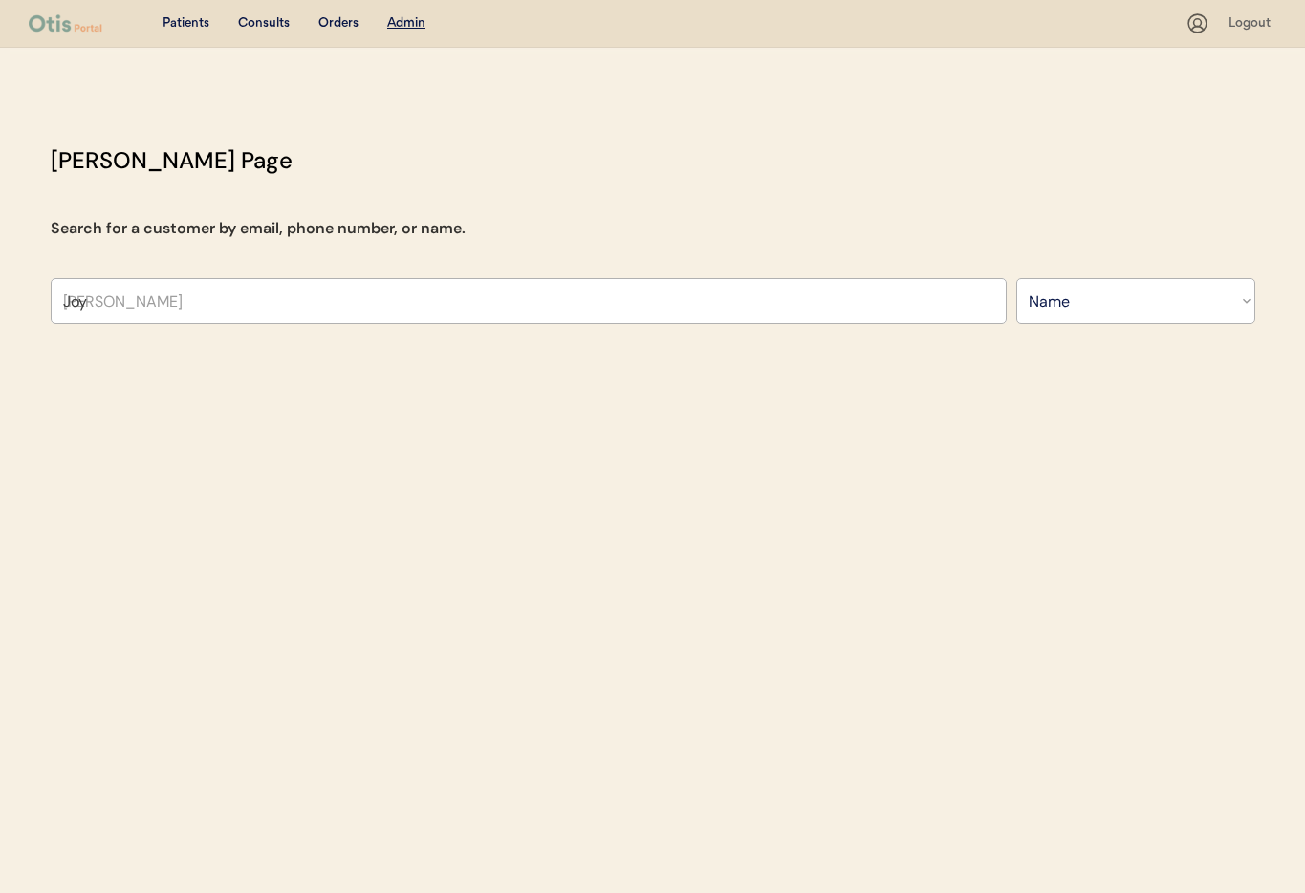
type input "Joy Coon"
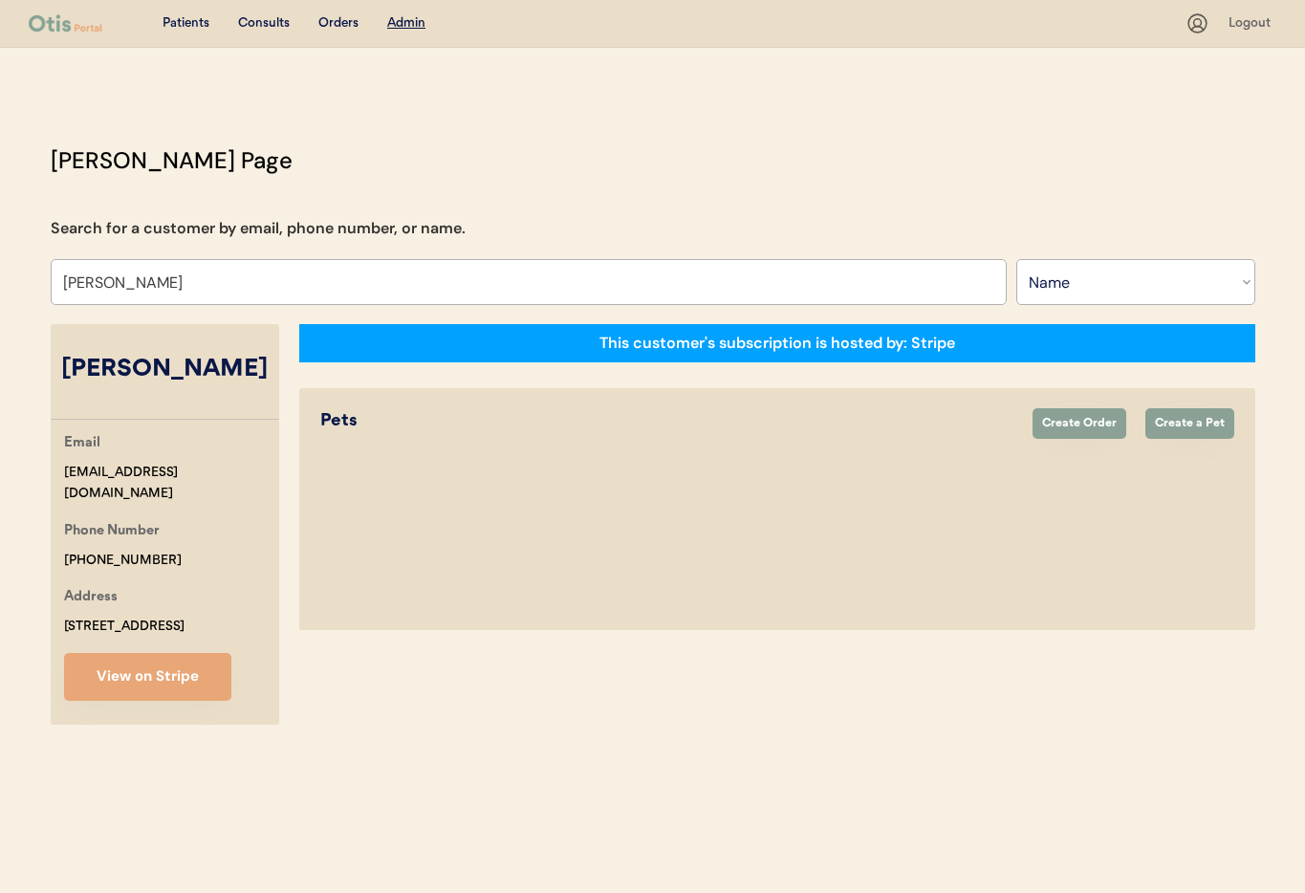
select select "true"
select select "false"
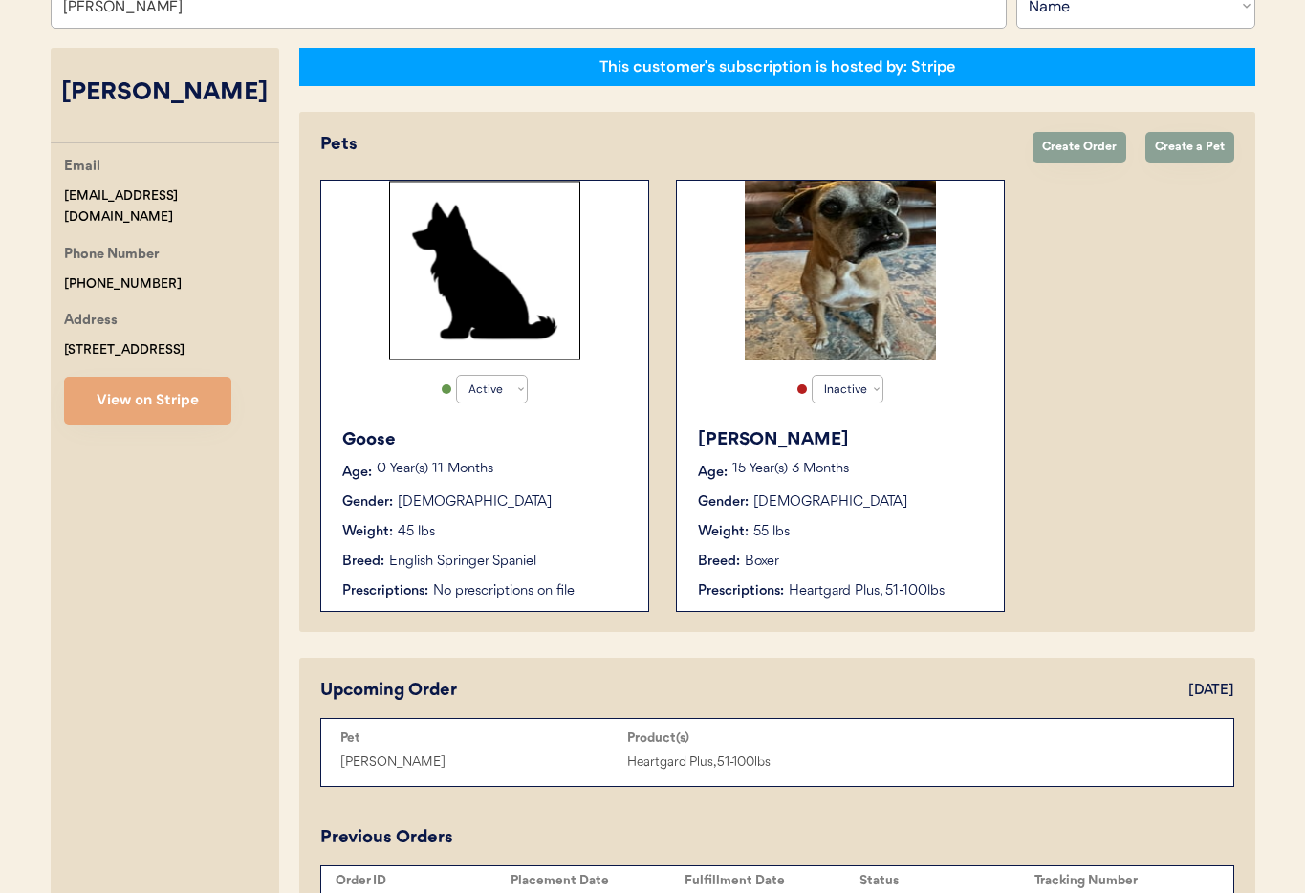
scroll to position [280, 0]
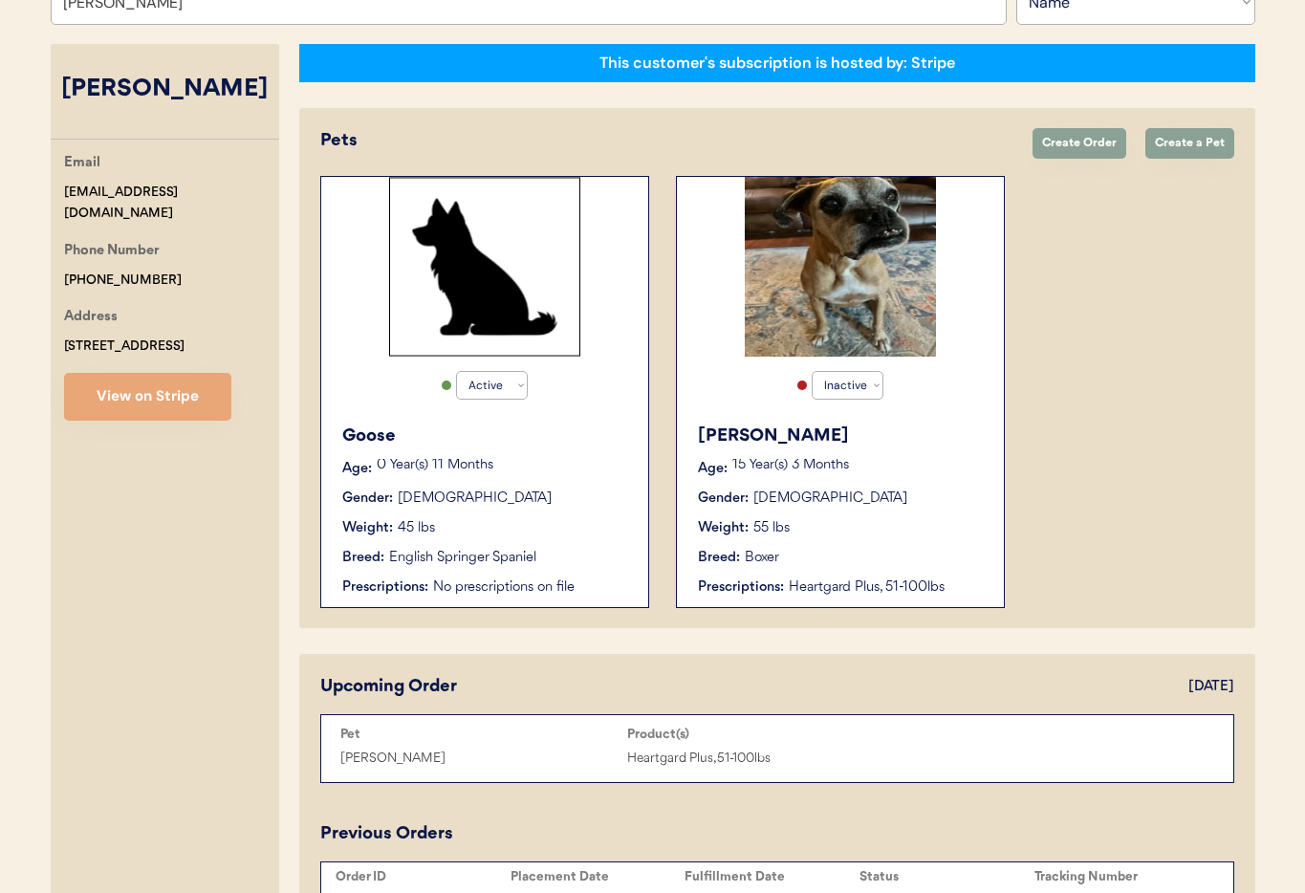
type input "Joy Coon"
click at [505, 530] on div "Weight: 45 lbs" at bounding box center [485, 528] width 287 height 20
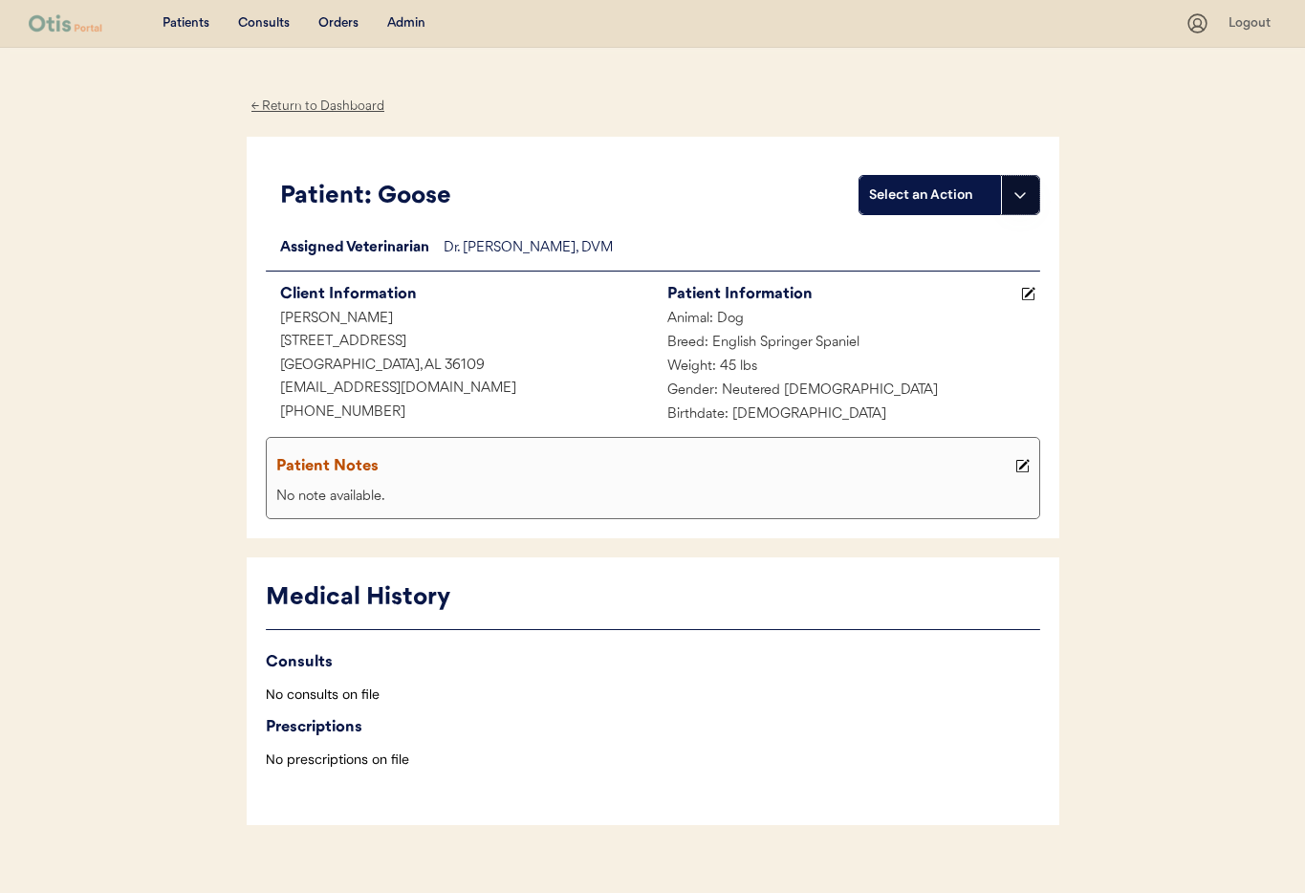
click at [1017, 197] on icon at bounding box center [1019, 194] width 15 height 15
click at [964, 237] on div "Create a consult" at bounding box center [954, 234] width 189 height 39
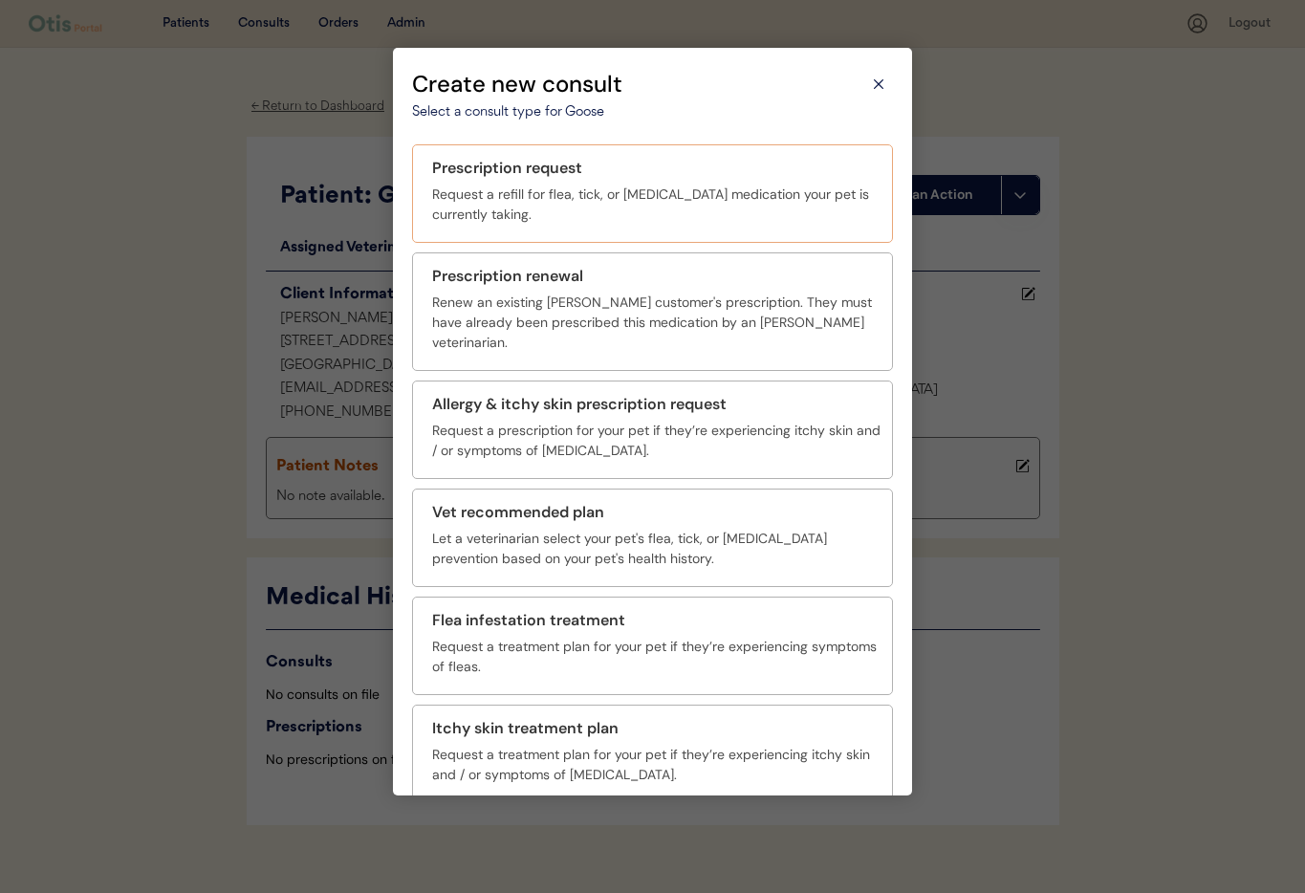
click at [599, 209] on div "Request a refill for flea, tick, or heartworm medication your pet is currently …" at bounding box center [656, 204] width 448 height 40
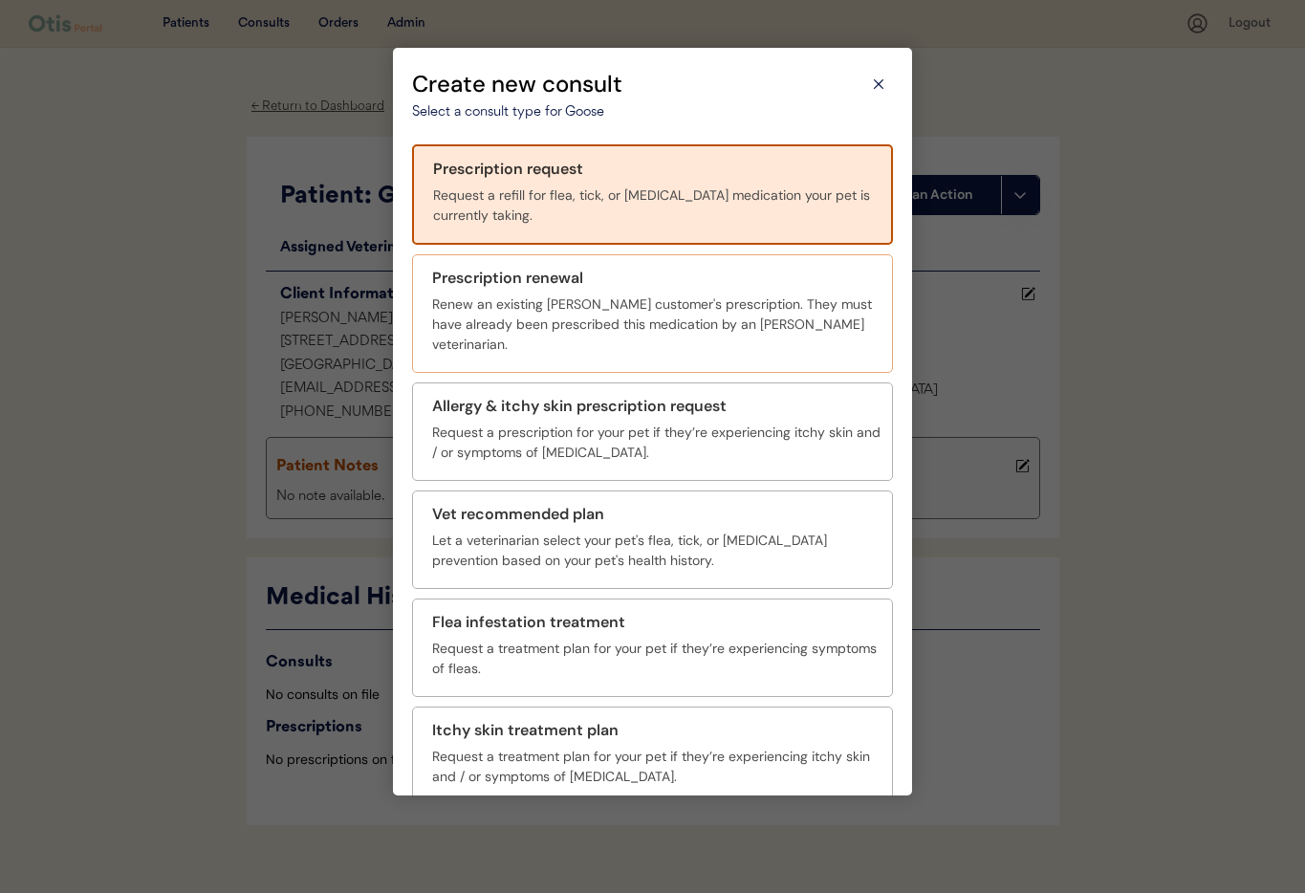
scroll to position [70, 0]
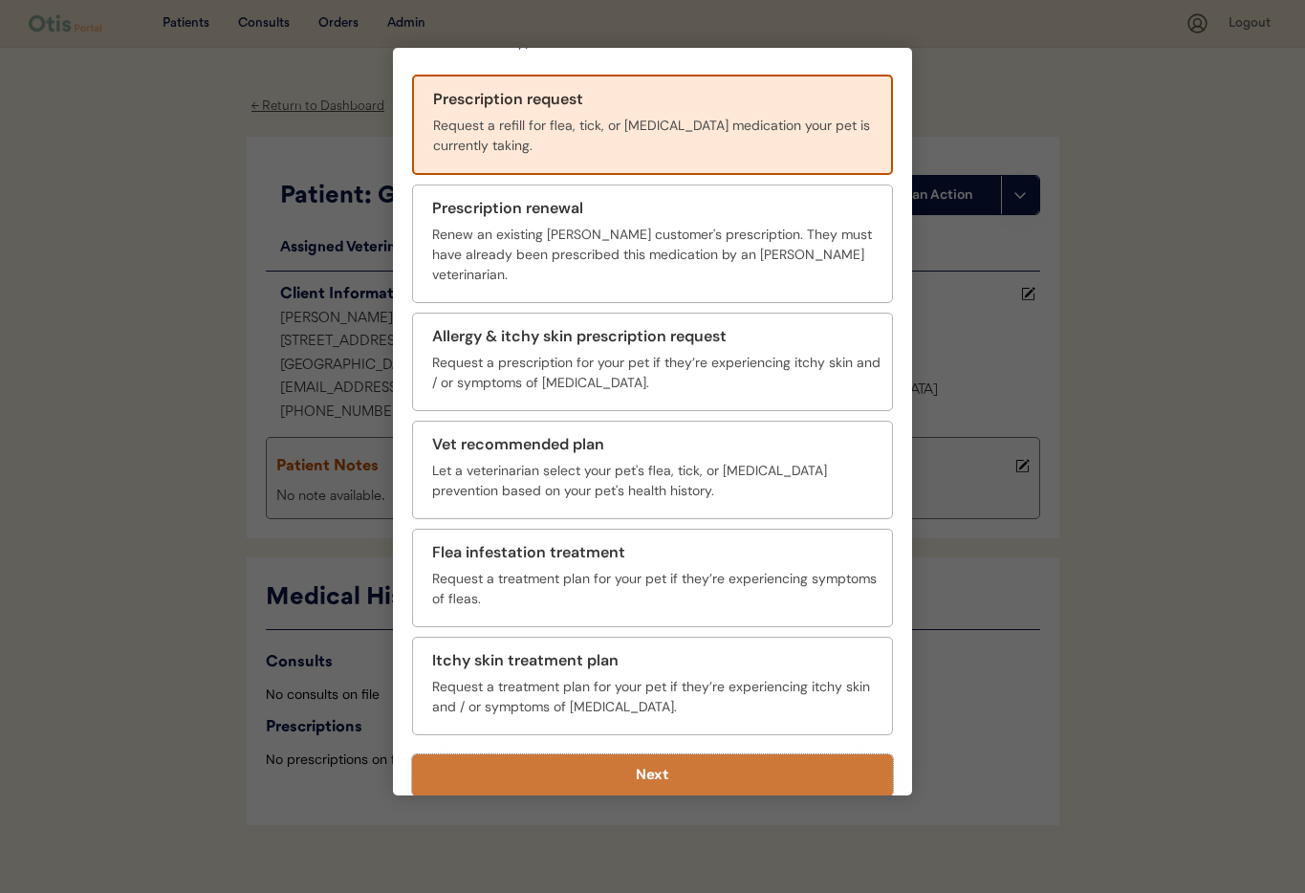
click at [672, 761] on button "Next" at bounding box center [652, 775] width 481 height 42
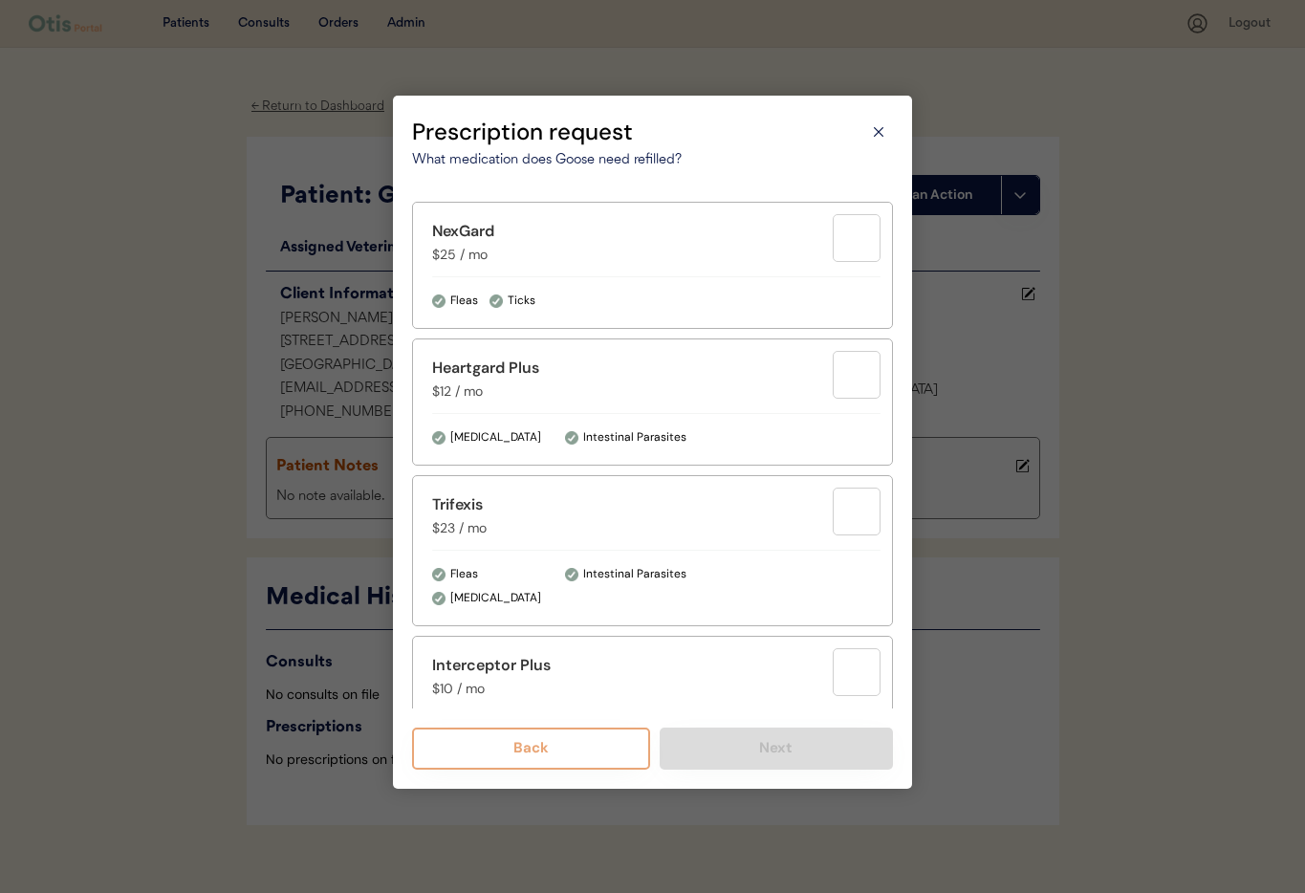
scroll to position [296, 0]
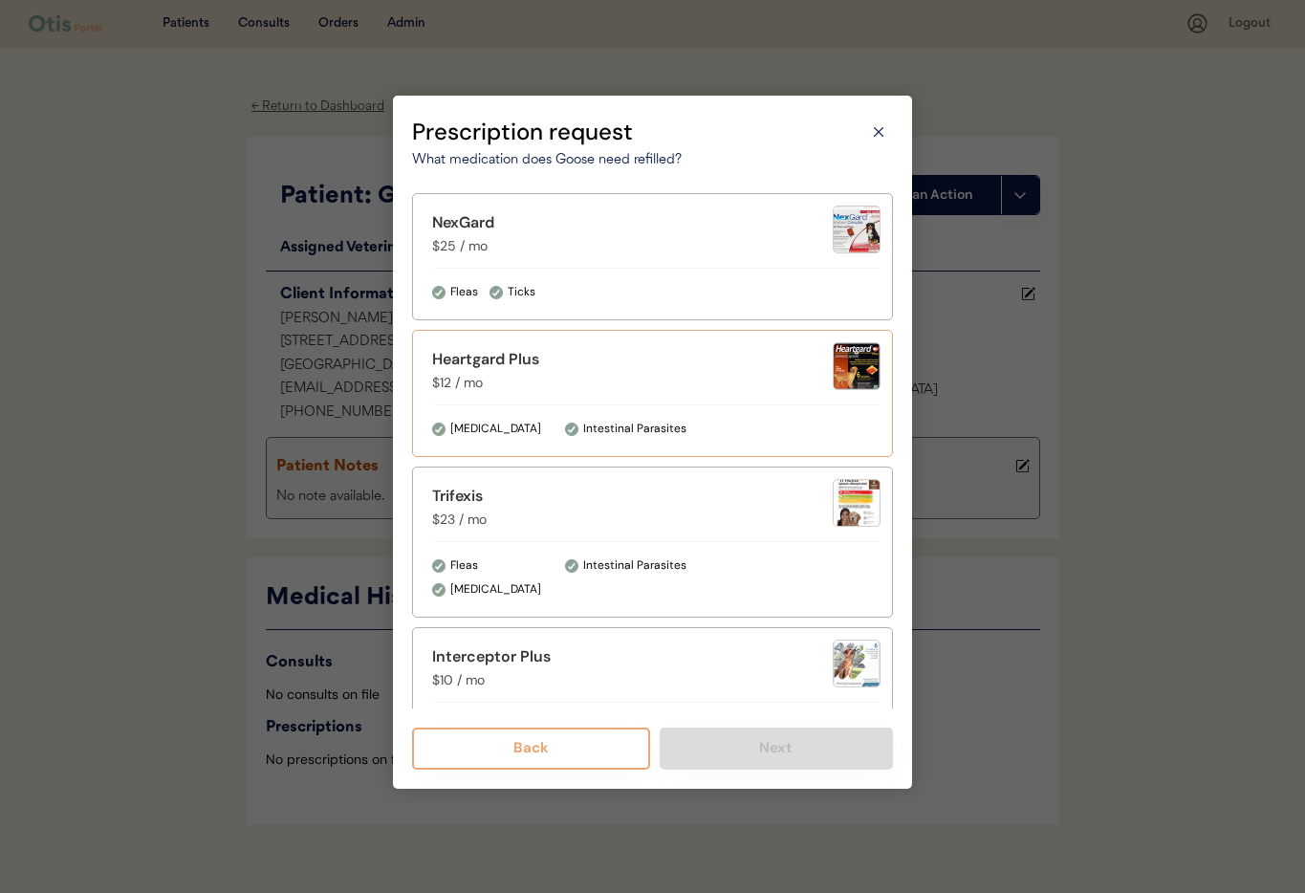
click at [596, 383] on div "Heartgard Plus $12 / mo" at bounding box center [632, 370] width 400 height 45
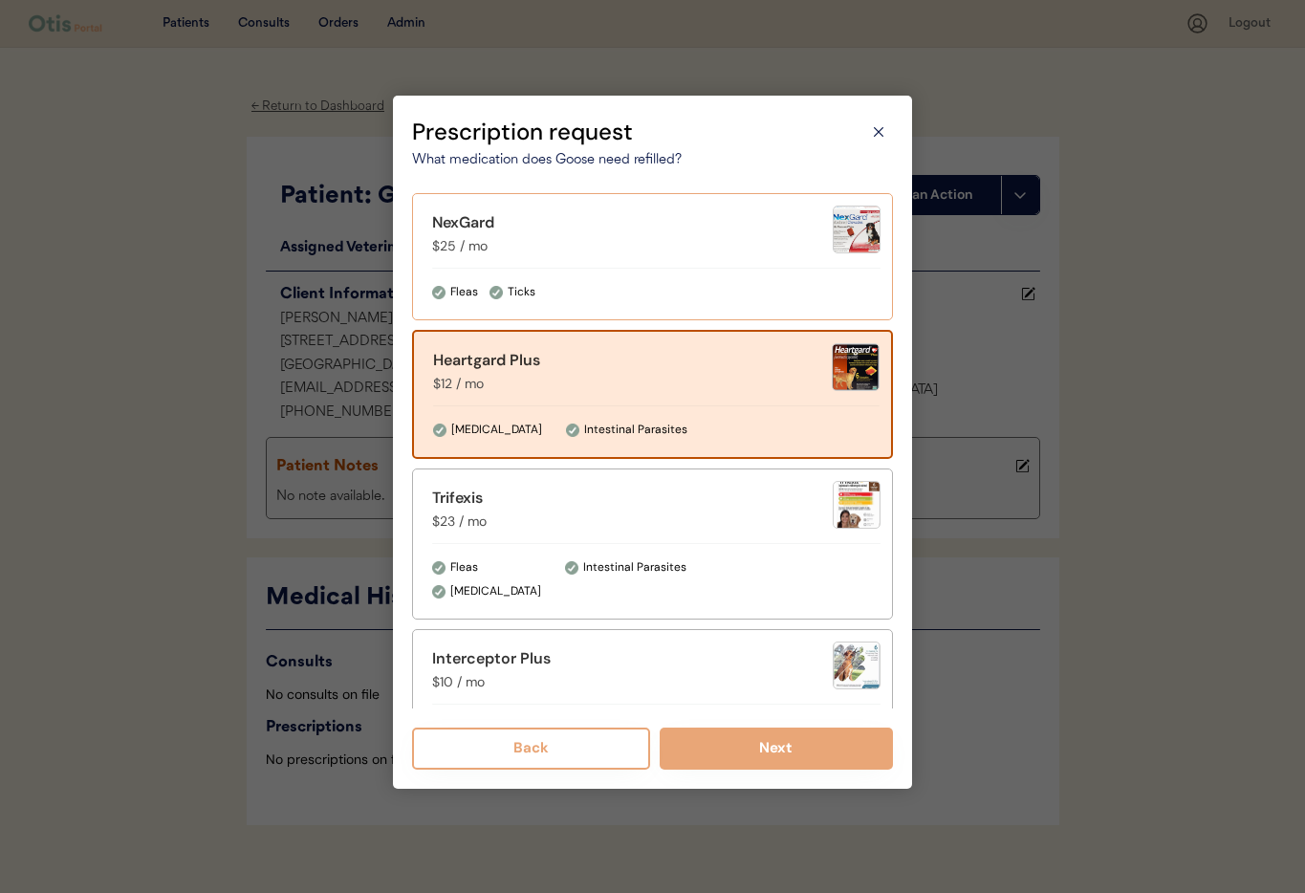
click at [620, 260] on div "NexGard $25 / mo" at bounding box center [656, 234] width 448 height 57
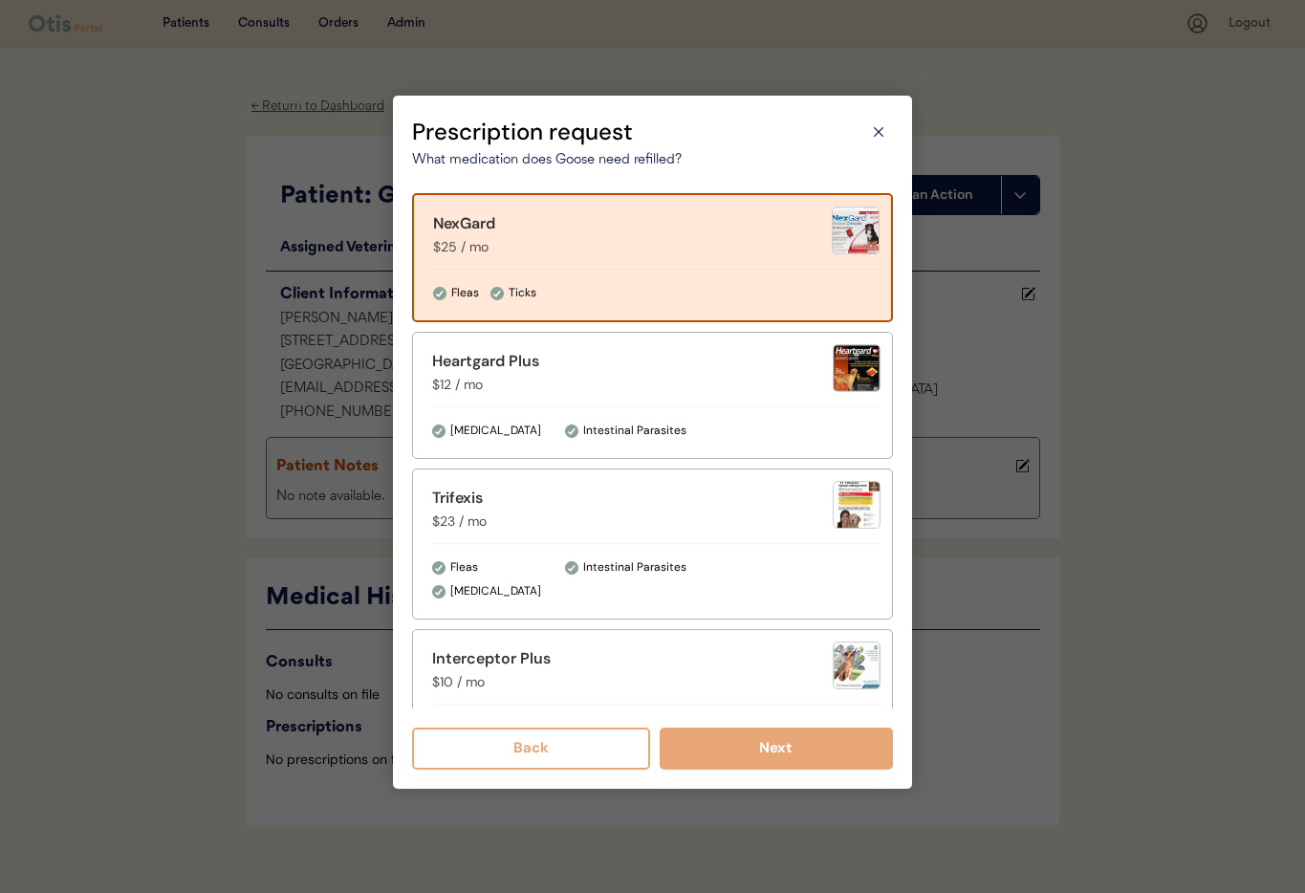
drag, startPoint x: 618, startPoint y: 323, endPoint x: 623, endPoint y: 336, distance: 14.2
click at [618, 324] on div "Heartgard Plus $12 / mo Heartworm Intestinal Parasites" at bounding box center [652, 390] width 481 height 137
click at [622, 355] on div "Heartgard Plus" at bounding box center [632, 361] width 400 height 23
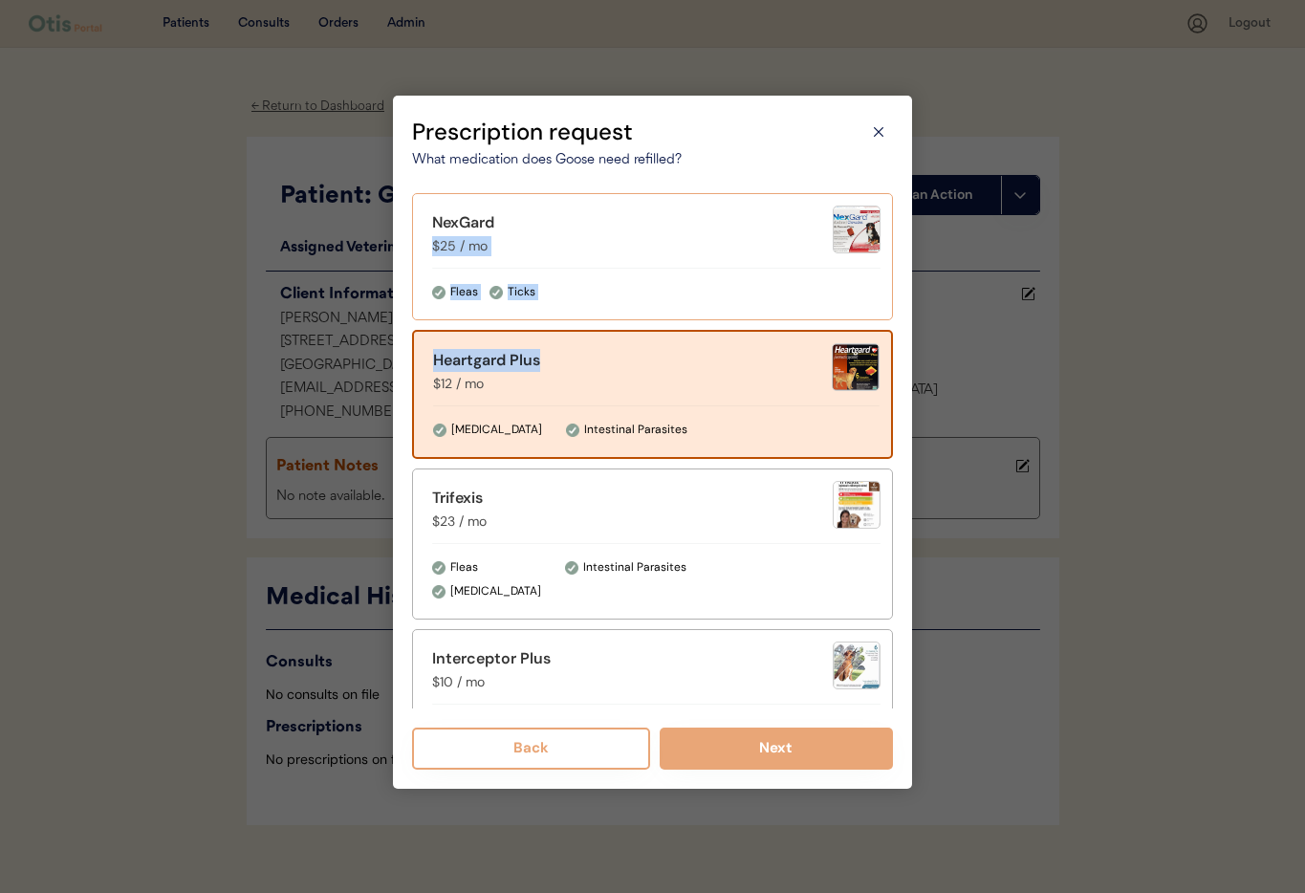
click at [623, 259] on div "NexGard $25 / mo" at bounding box center [656, 234] width 448 height 57
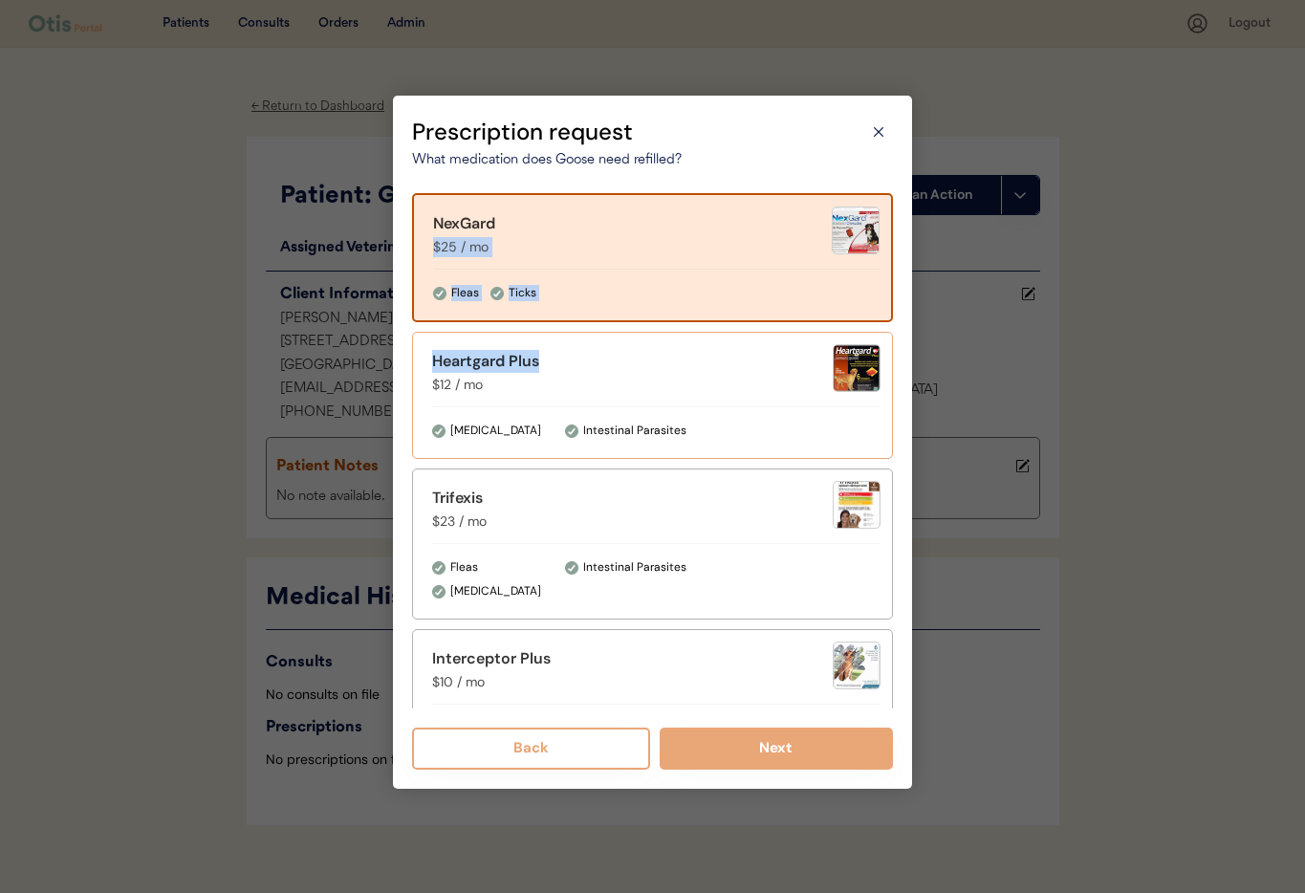
click at [618, 372] on div "Heartgard Plus" at bounding box center [632, 361] width 400 height 23
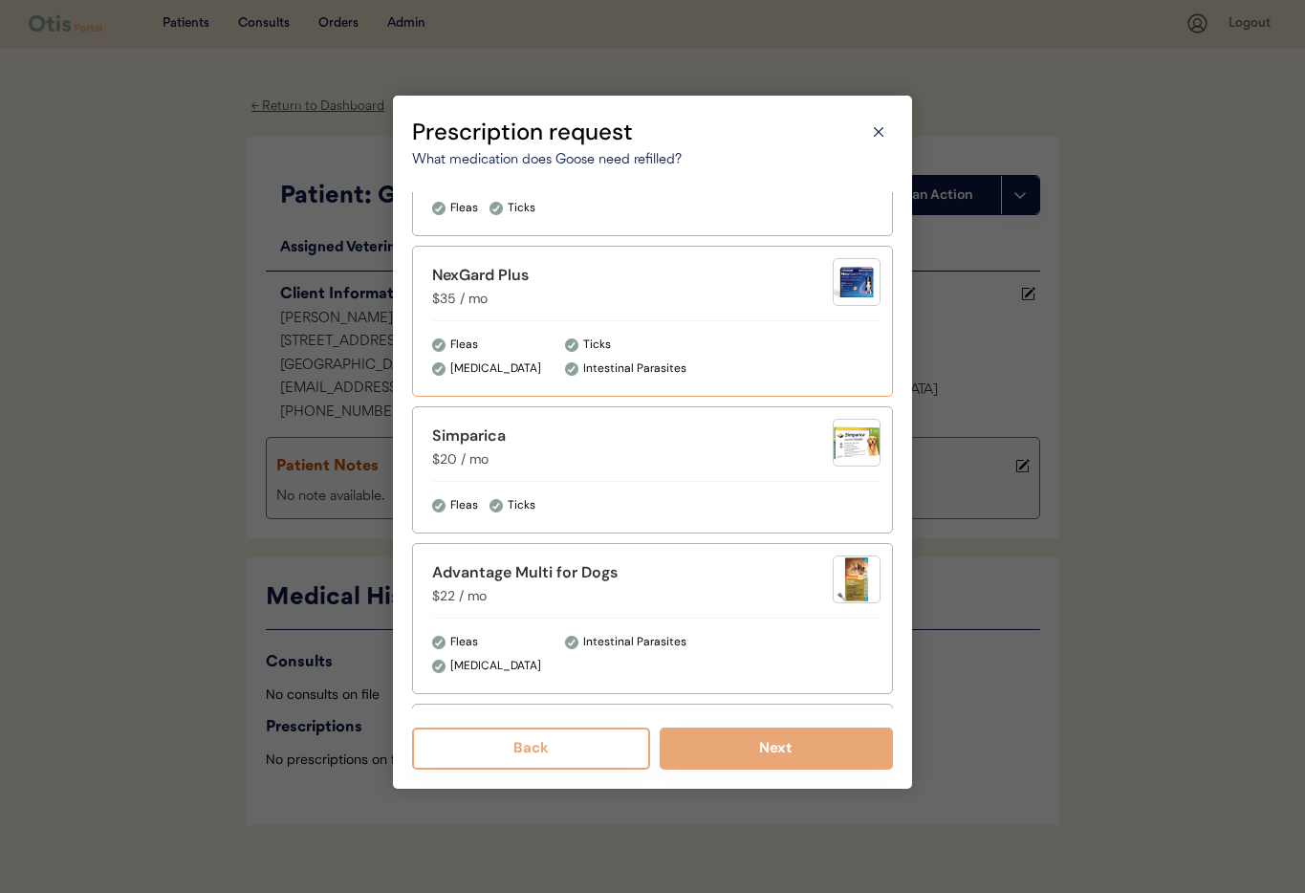
scroll to position [1099, 0]
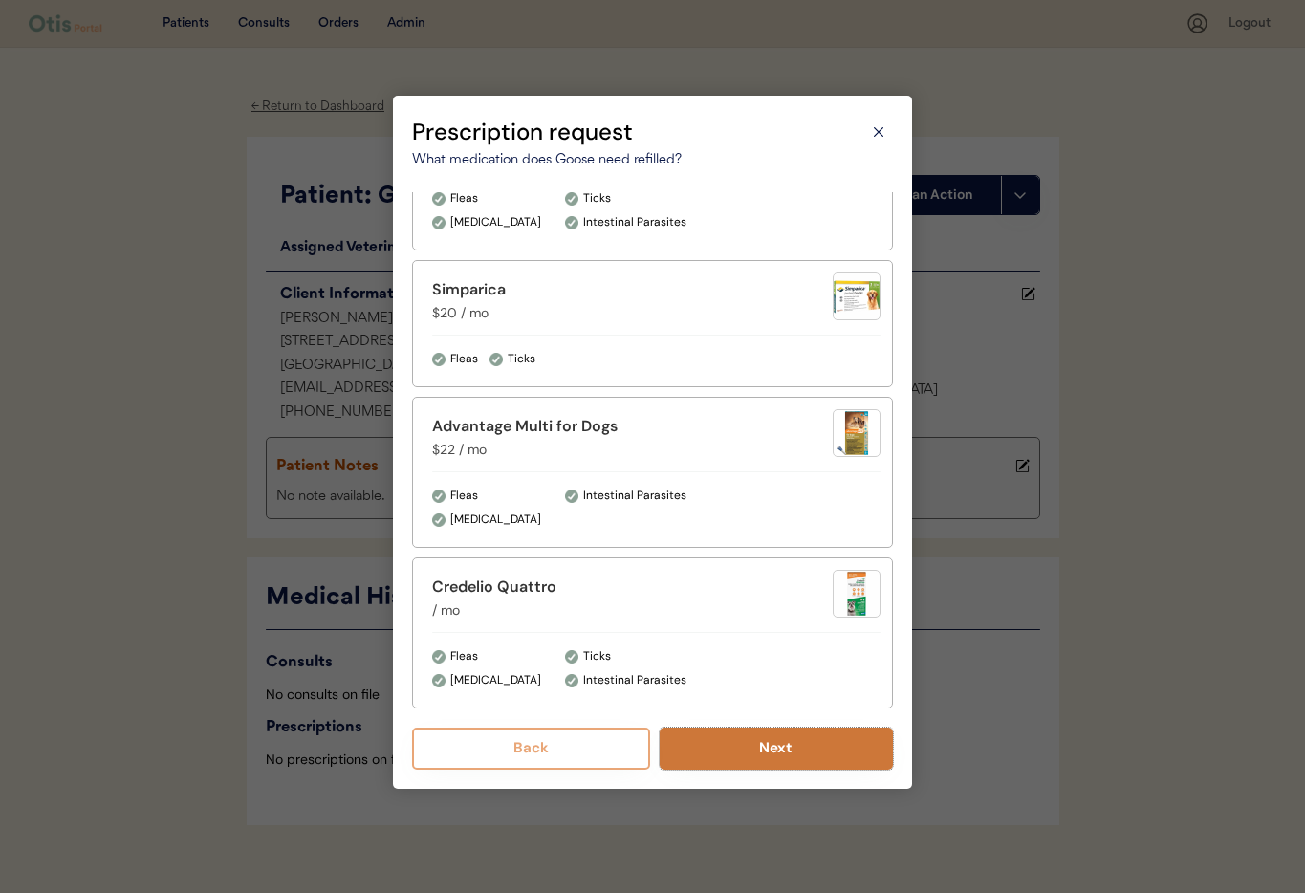
click at [766, 747] on button "Next" at bounding box center [777, 748] width 234 height 42
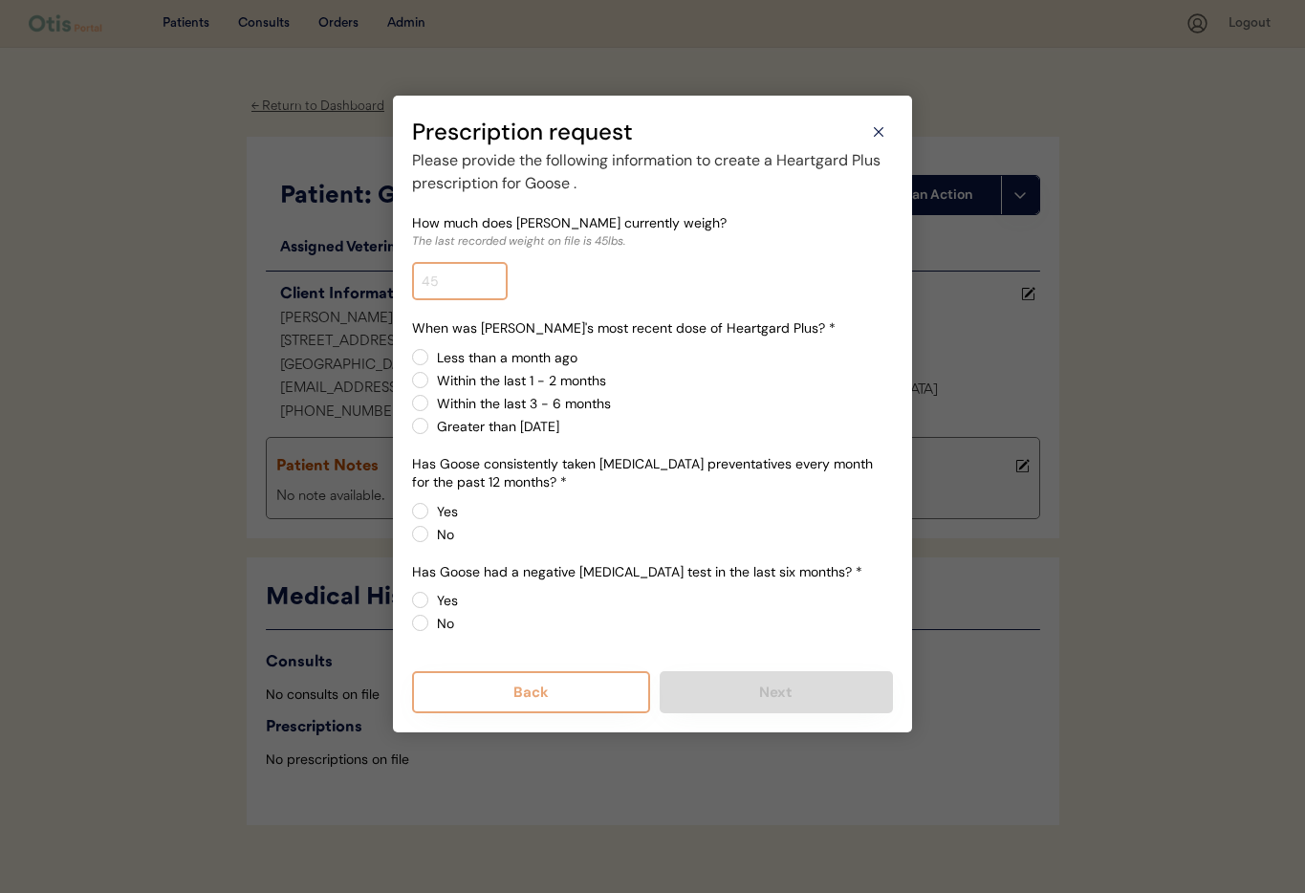
click at [474, 287] on input "input" at bounding box center [460, 281] width 96 height 38
type input "45.0"
click at [431, 355] on label "Less than a month ago" at bounding box center [662, 357] width 462 height 13
click at [410, 355] on input "Less than a month ago" at bounding box center [404, 357] width 12 height 12
radio input "true"
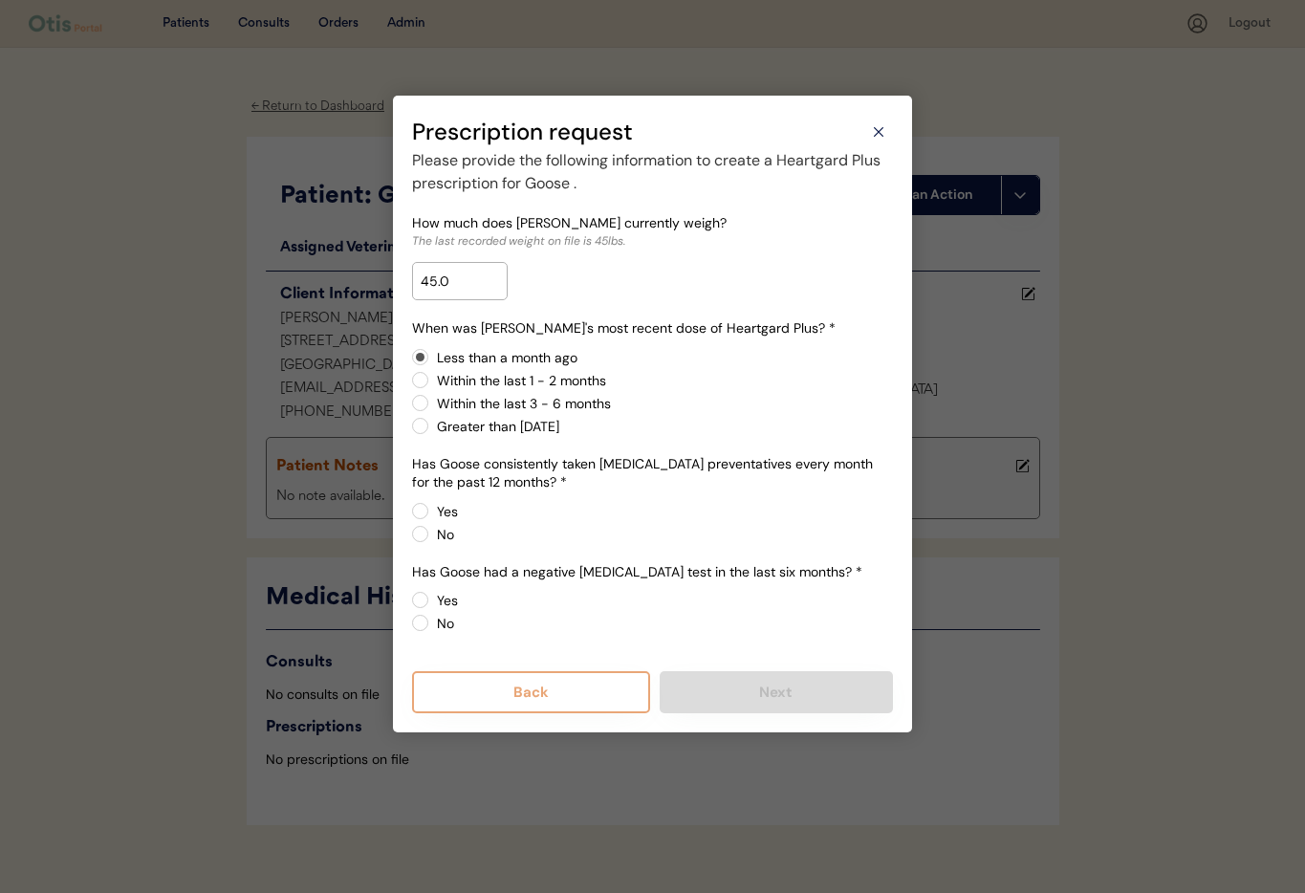
click at [431, 511] on label "Yes" at bounding box center [662, 511] width 462 height 13
click at [410, 511] on input "Yes" at bounding box center [404, 511] width 12 height 12
radio input "true"
drag, startPoint x: 417, startPoint y: 624, endPoint x: 454, endPoint y: 631, distance: 37.9
click at [431, 624] on label "No" at bounding box center [662, 623] width 462 height 13
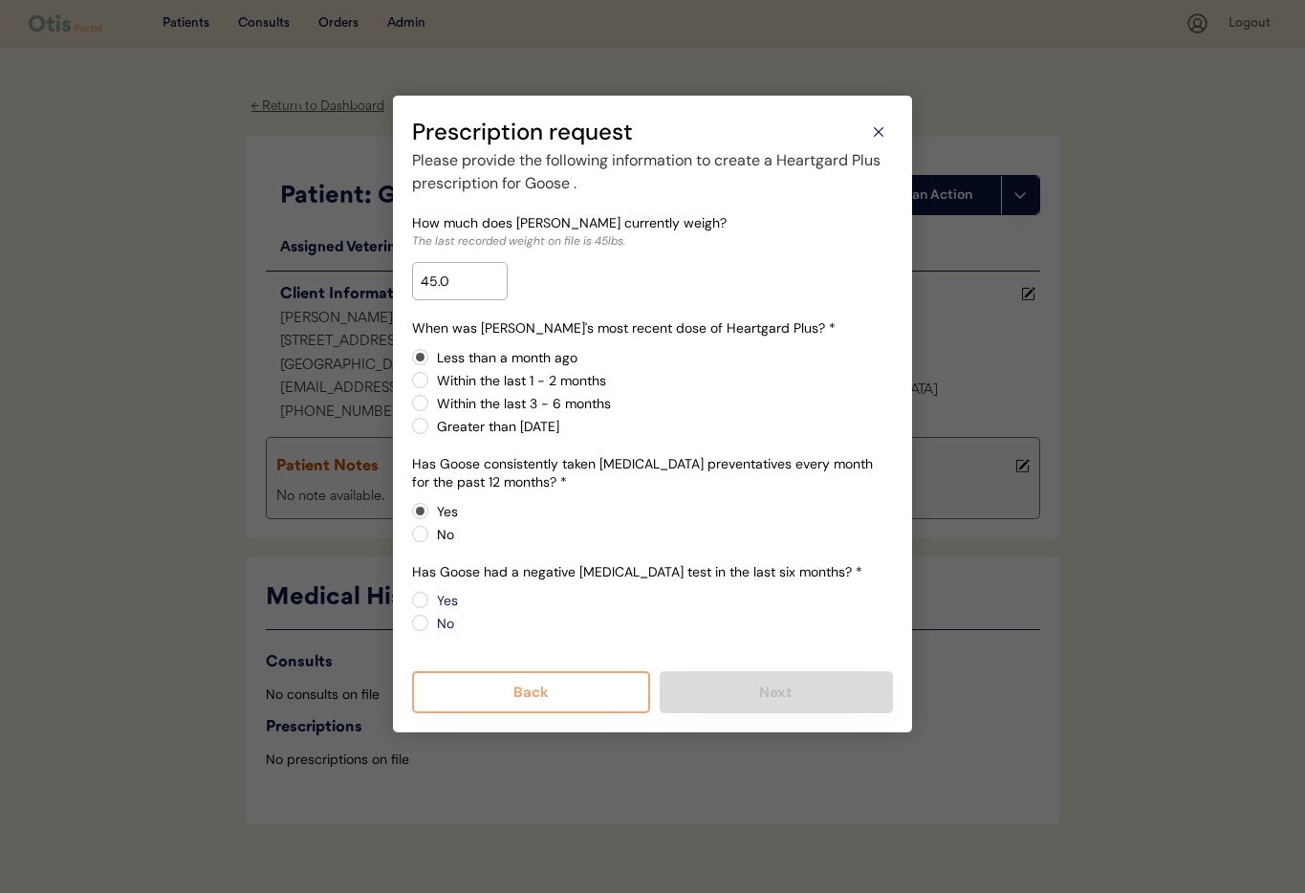
click at [410, 606] on input "No" at bounding box center [404, 600] width 12 height 12
radio input "true"
click at [727, 698] on button "Next" at bounding box center [777, 692] width 234 height 42
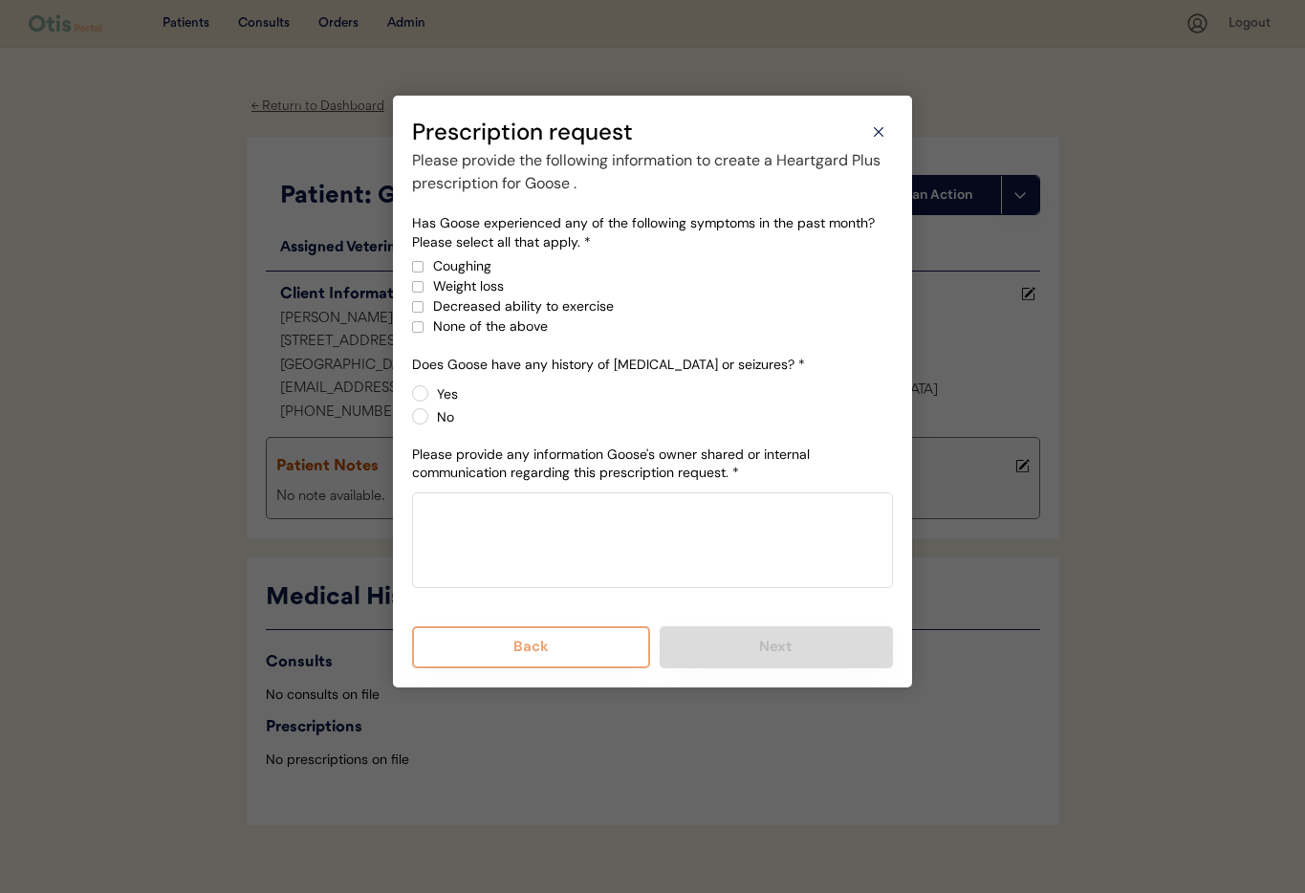
click at [420, 324] on div at bounding box center [418, 327] width 10 height 10
click at [431, 419] on label "No" at bounding box center [662, 416] width 462 height 13
click at [410, 400] on input "No" at bounding box center [404, 393] width 12 height 12
radio input "true"
click at [515, 550] on textarea at bounding box center [652, 540] width 481 height 96
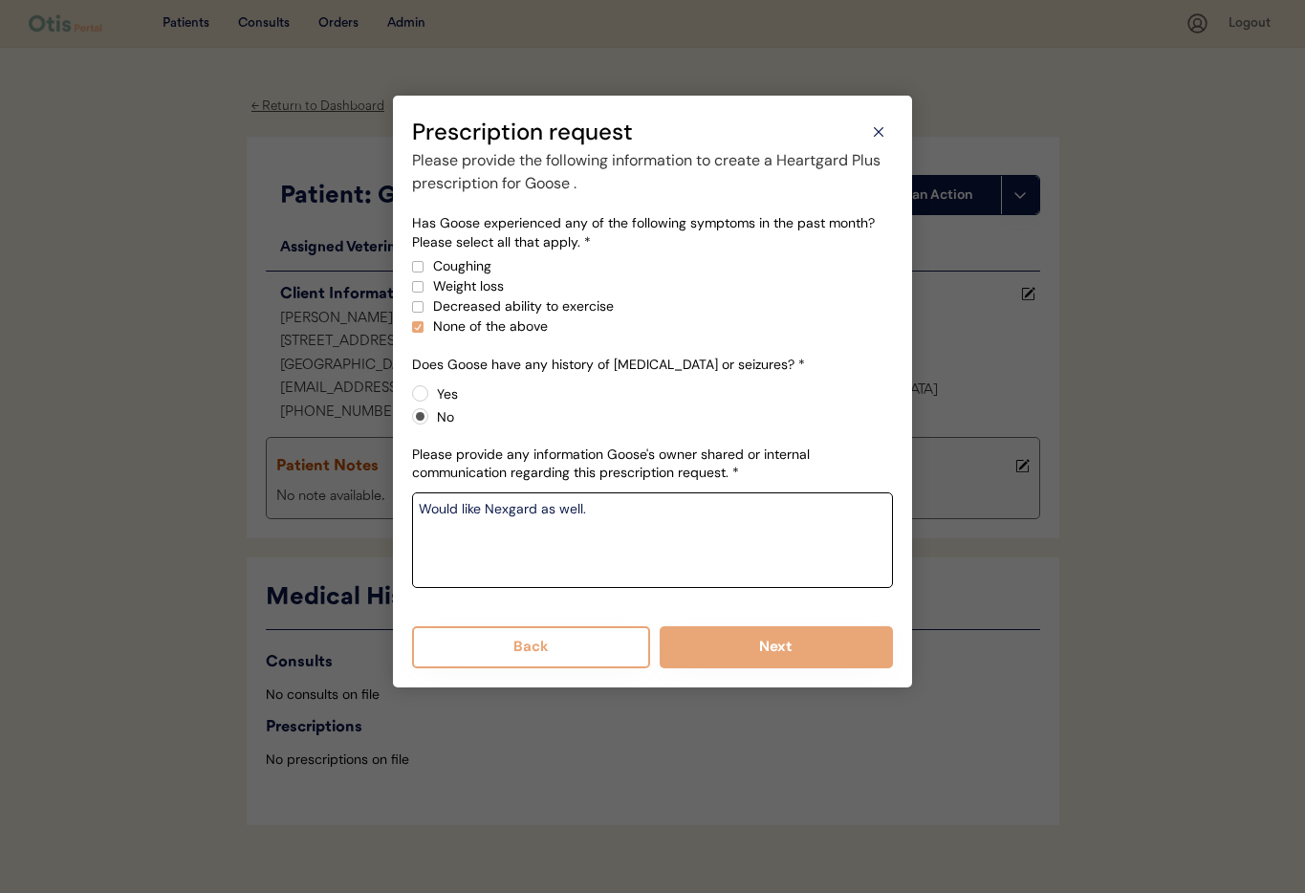
click at [494, 539] on textarea "Would like Nexgard as well." at bounding box center [652, 540] width 481 height 96
paste textarea "he vet said they will do that at his one year checkup/vaccines. His DOB is 10/2…"
drag, startPoint x: 687, startPoint y: 511, endPoint x: 695, endPoint y: 522, distance: 13.0
click at [687, 512] on textarea "Would like Nexgard as well. Heartworm testhe vet said they will do that at his …" at bounding box center [652, 540] width 481 height 96
drag, startPoint x: 588, startPoint y: 509, endPoint x: 600, endPoint y: 518, distance: 15.1
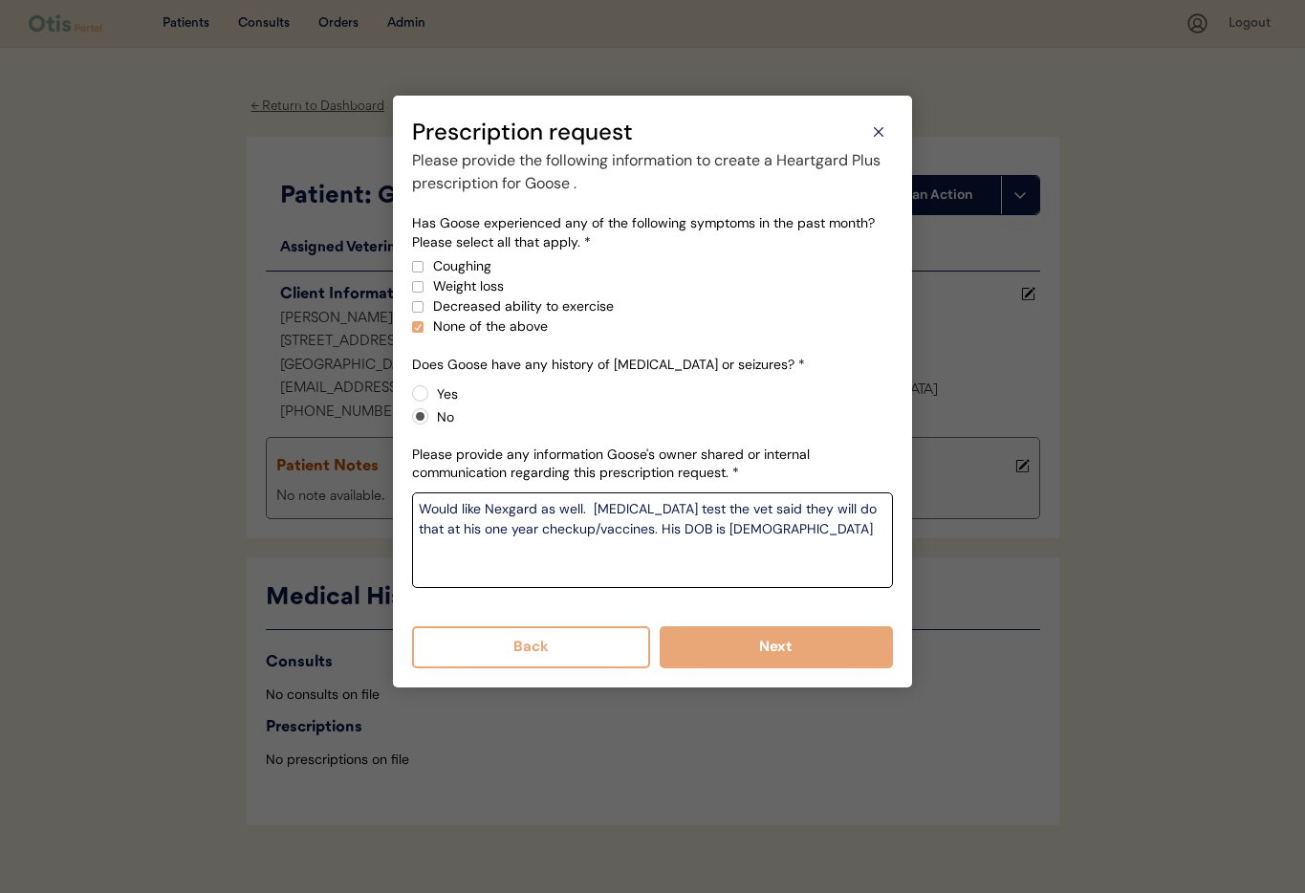
click at [589, 509] on textarea "Would like Nexgard as well. Heartworm test the vet said they will do that at hi…" at bounding box center [652, 540] width 481 height 96
drag, startPoint x: 418, startPoint y: 508, endPoint x: 440, endPoint y: 511, distance: 22.3
click at [418, 508] on textarea "Would like Nexgard as well. Heartworm test the vet said they will do that at hi…" at bounding box center [652, 540] width 481 height 96
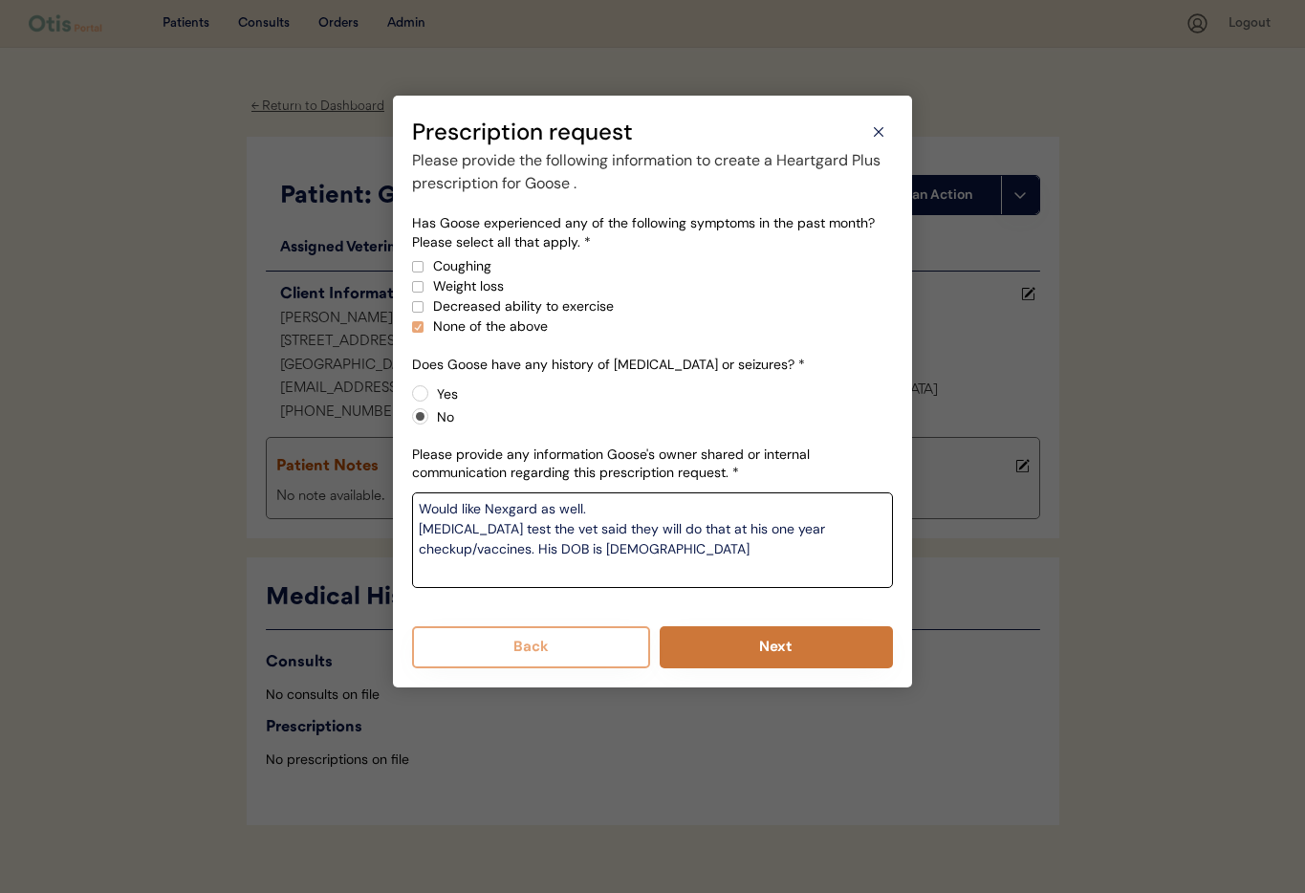
type textarea "Would like Nexgard as well. Heartworm test the vet said they will do that at hi…"
click at [768, 657] on button "Next" at bounding box center [777, 647] width 234 height 42
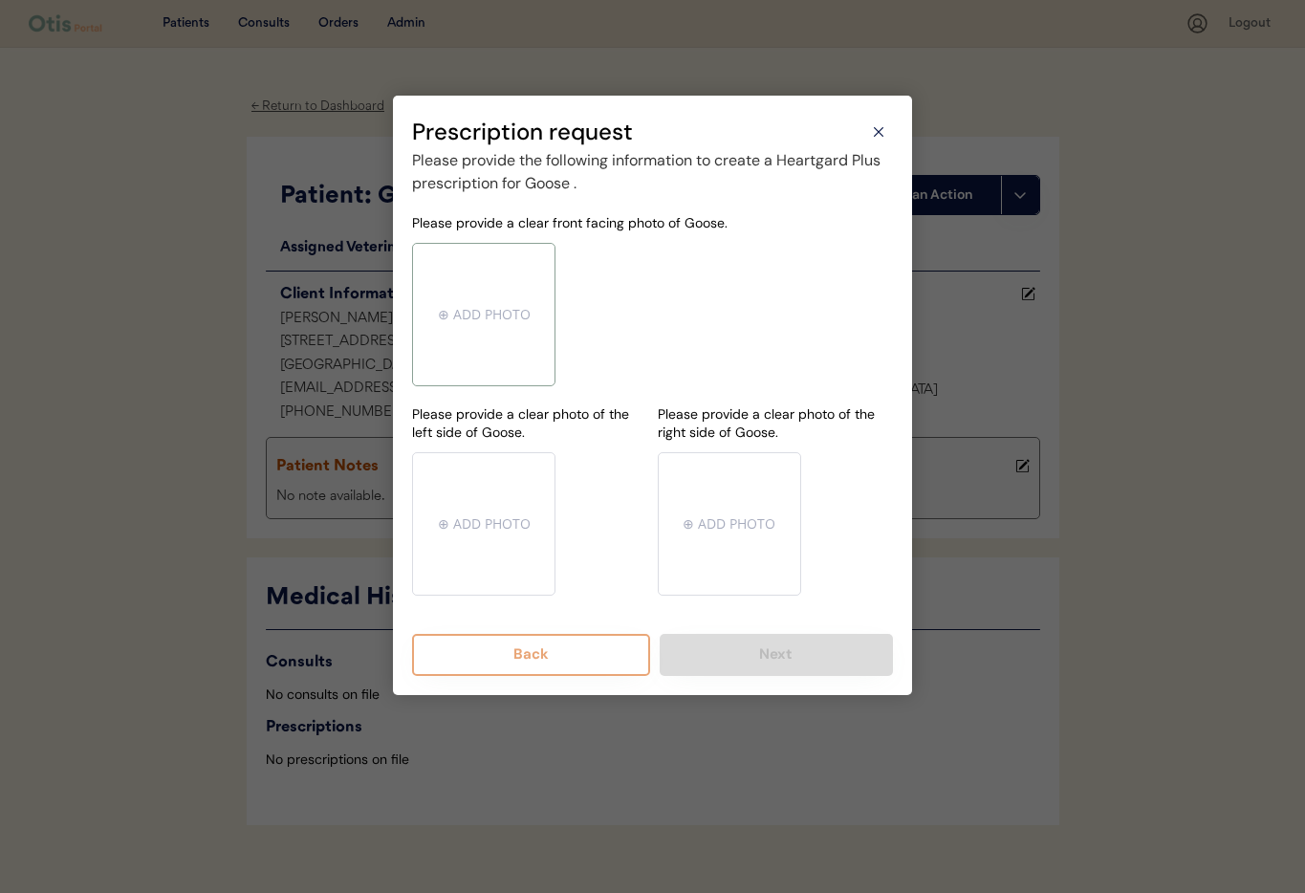
click at [456, 329] on input "file" at bounding box center [483, 314] width 141 height 141
type input "C:\fakepath\IMG_5938-33ec7419-a905-4222-804e-df4a3d857ae2.jpeg"
click at [498, 508] on input "file" at bounding box center [483, 523] width 141 height 141
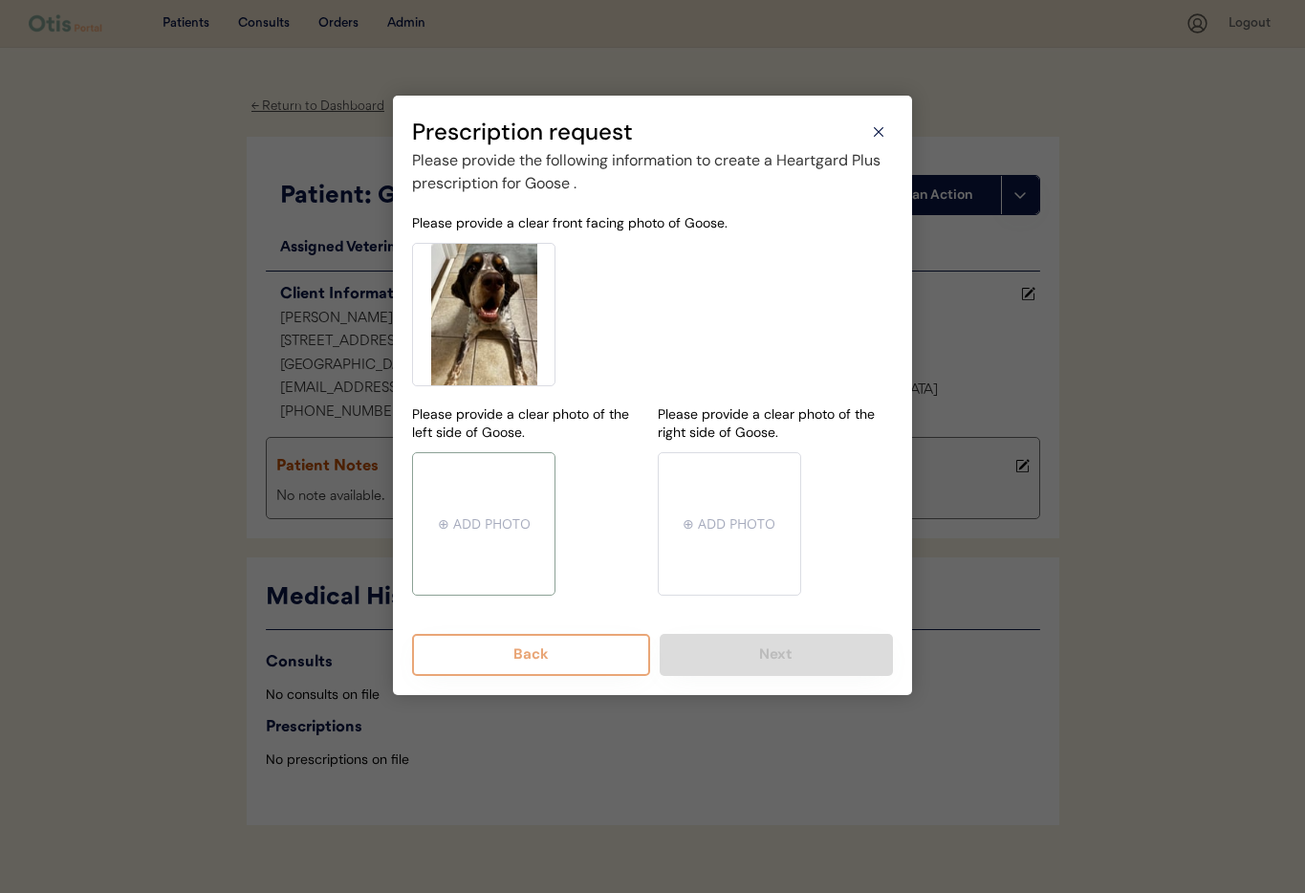
type input "C:\fakepath\IMG_5943-3e891073-43cf-4d65-bbc5-d8b7edddc147.jpeg"
click at [712, 513] on input "file" at bounding box center [729, 523] width 141 height 141
type input "C:\fakepath\IMG_5953-0876a7a7-c7e6-40ea-817c-fee7b8676ffc.jpeg"
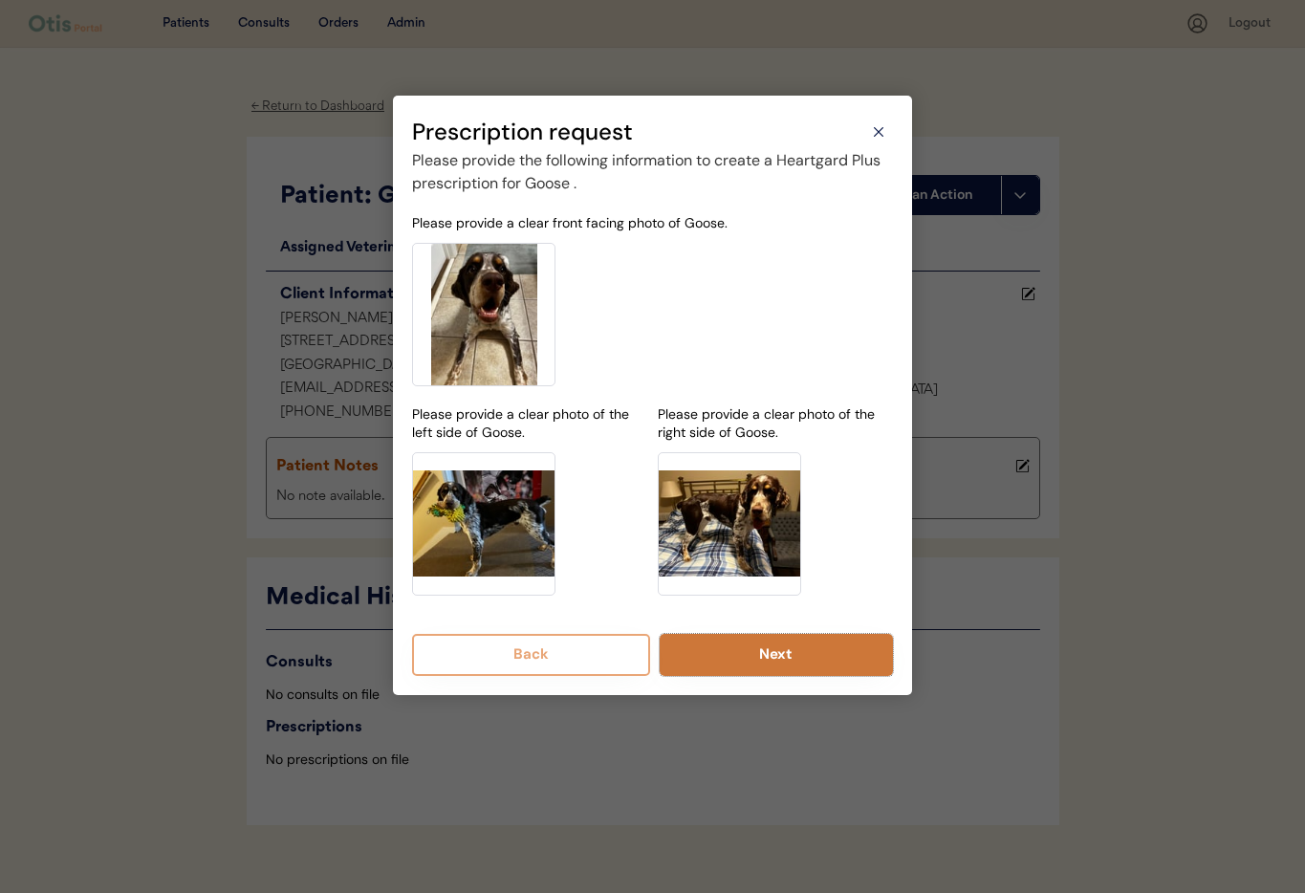
click at [765, 662] on button "Next" at bounding box center [777, 655] width 234 height 42
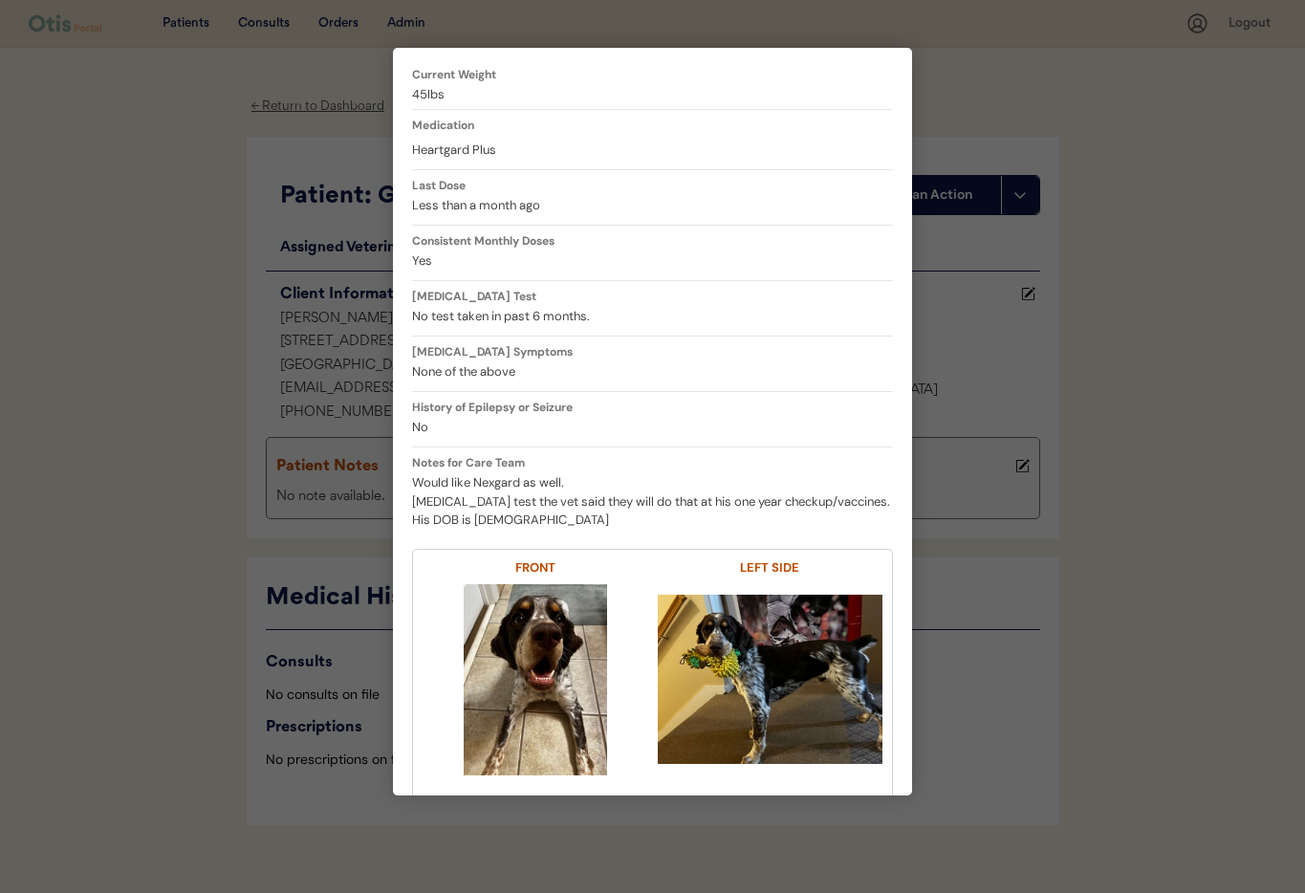
scroll to position [408, 0]
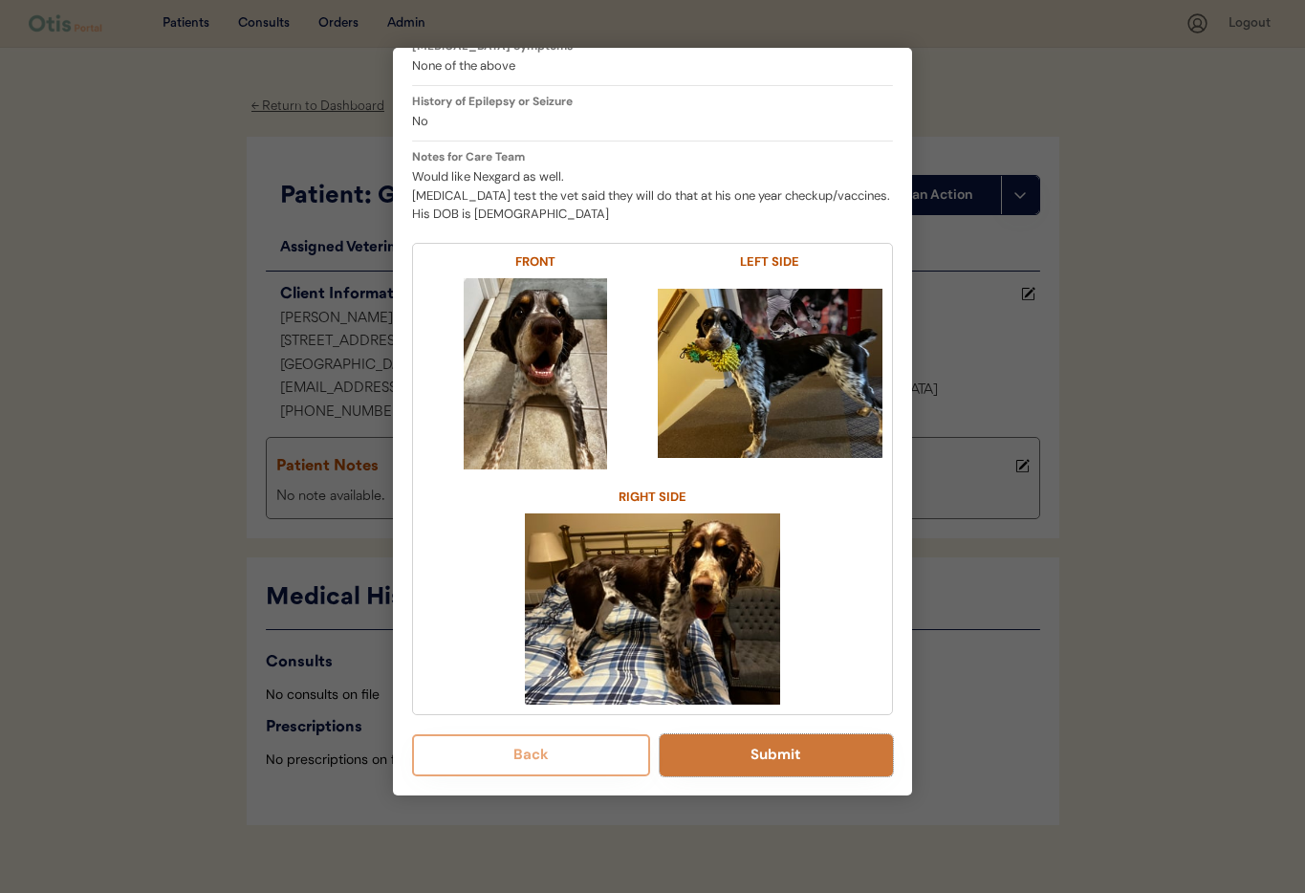
click at [774, 753] on button "Submit" at bounding box center [777, 755] width 234 height 42
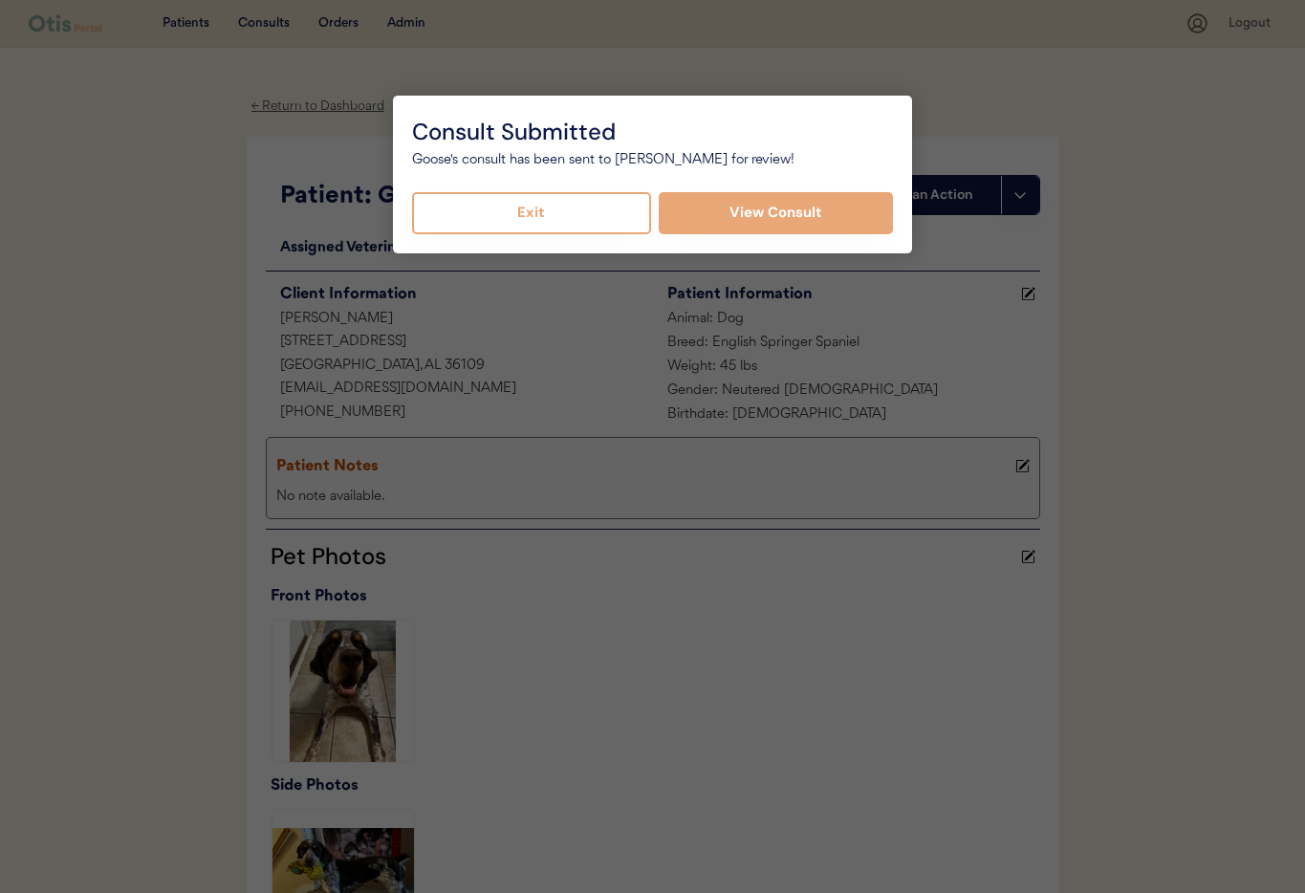
click at [537, 206] on button "Exit" at bounding box center [531, 213] width 239 height 42
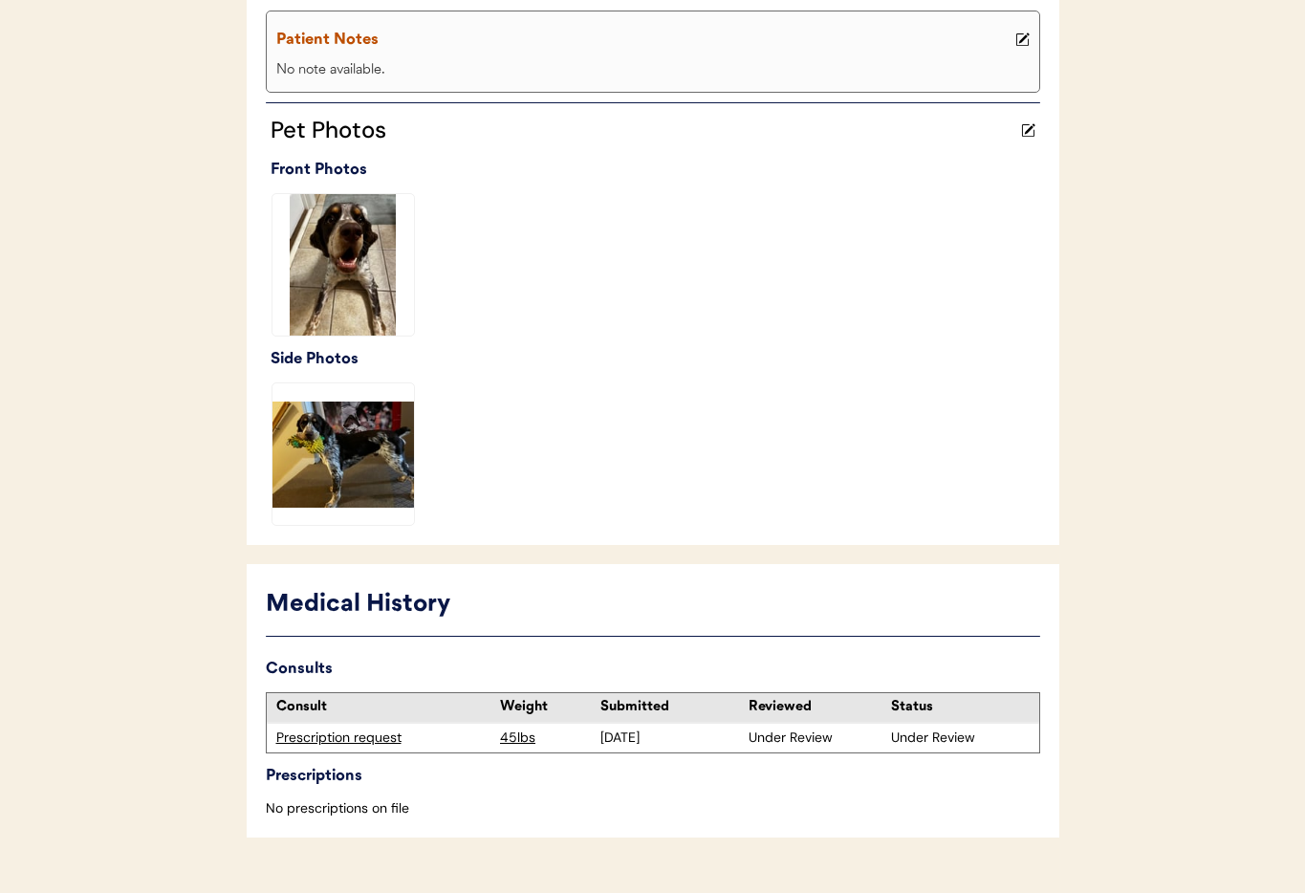
scroll to position [466, 0]
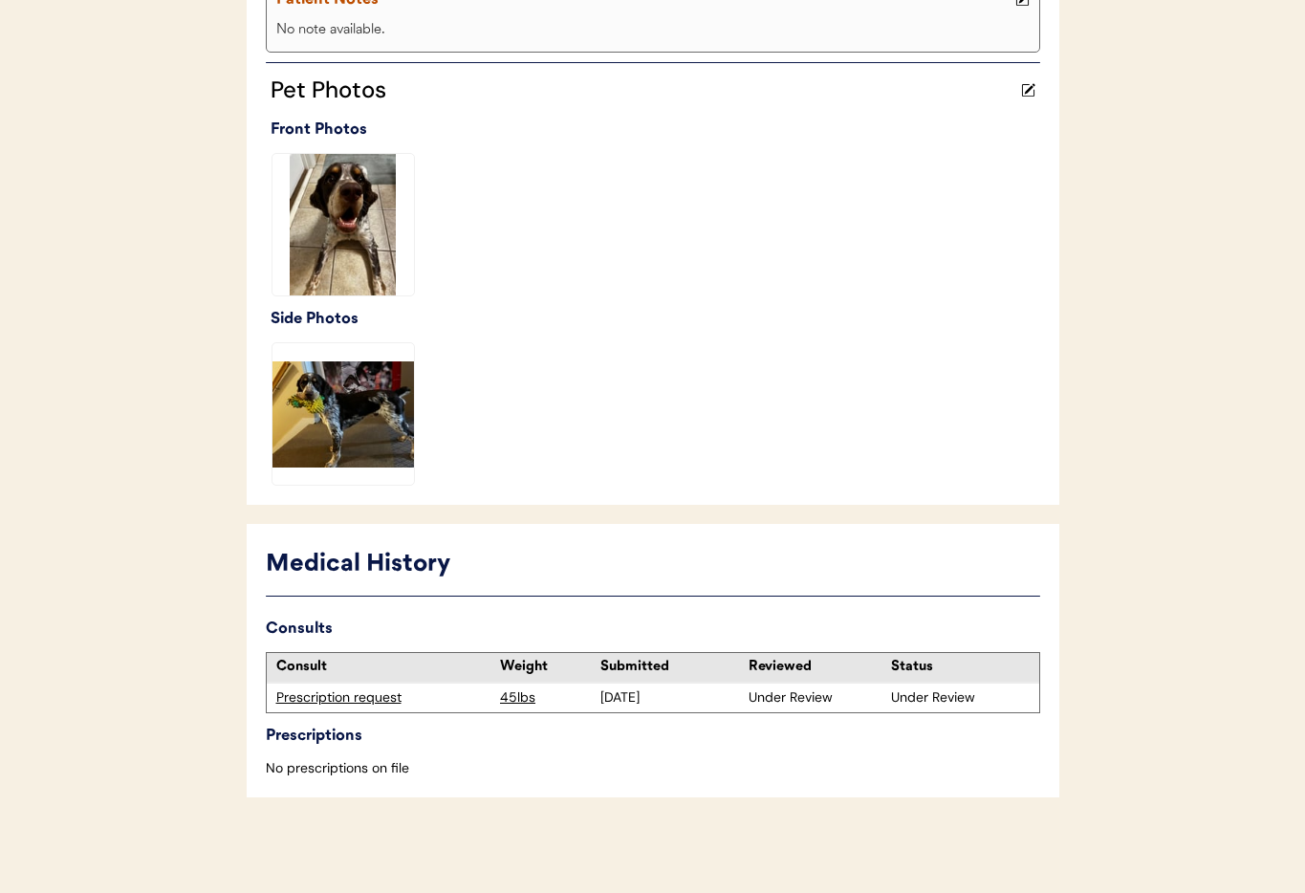
click at [316, 701] on div "Prescription request" at bounding box center [383, 697] width 215 height 19
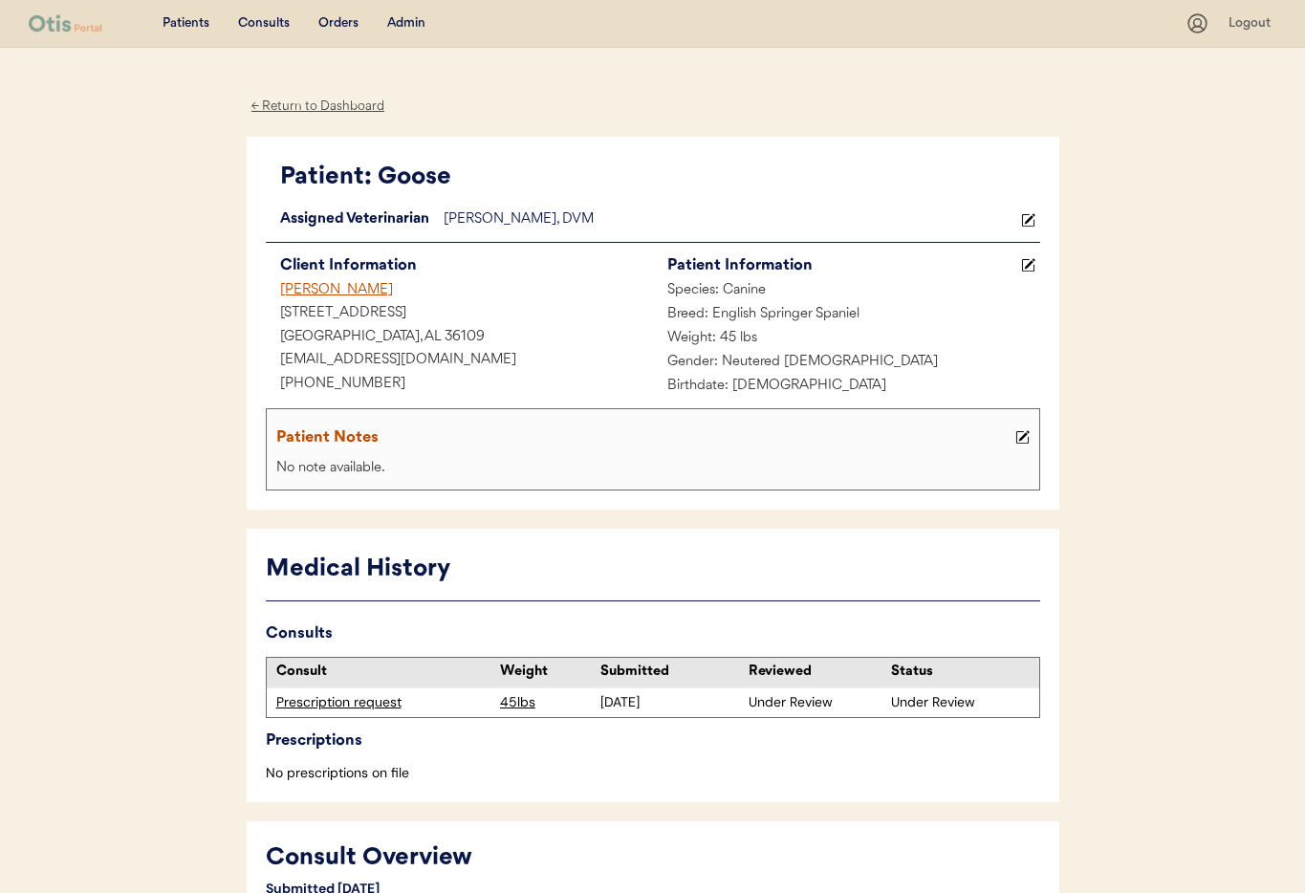
click at [301, 105] on div "← Return to Dashboard" at bounding box center [318, 107] width 143 height 22
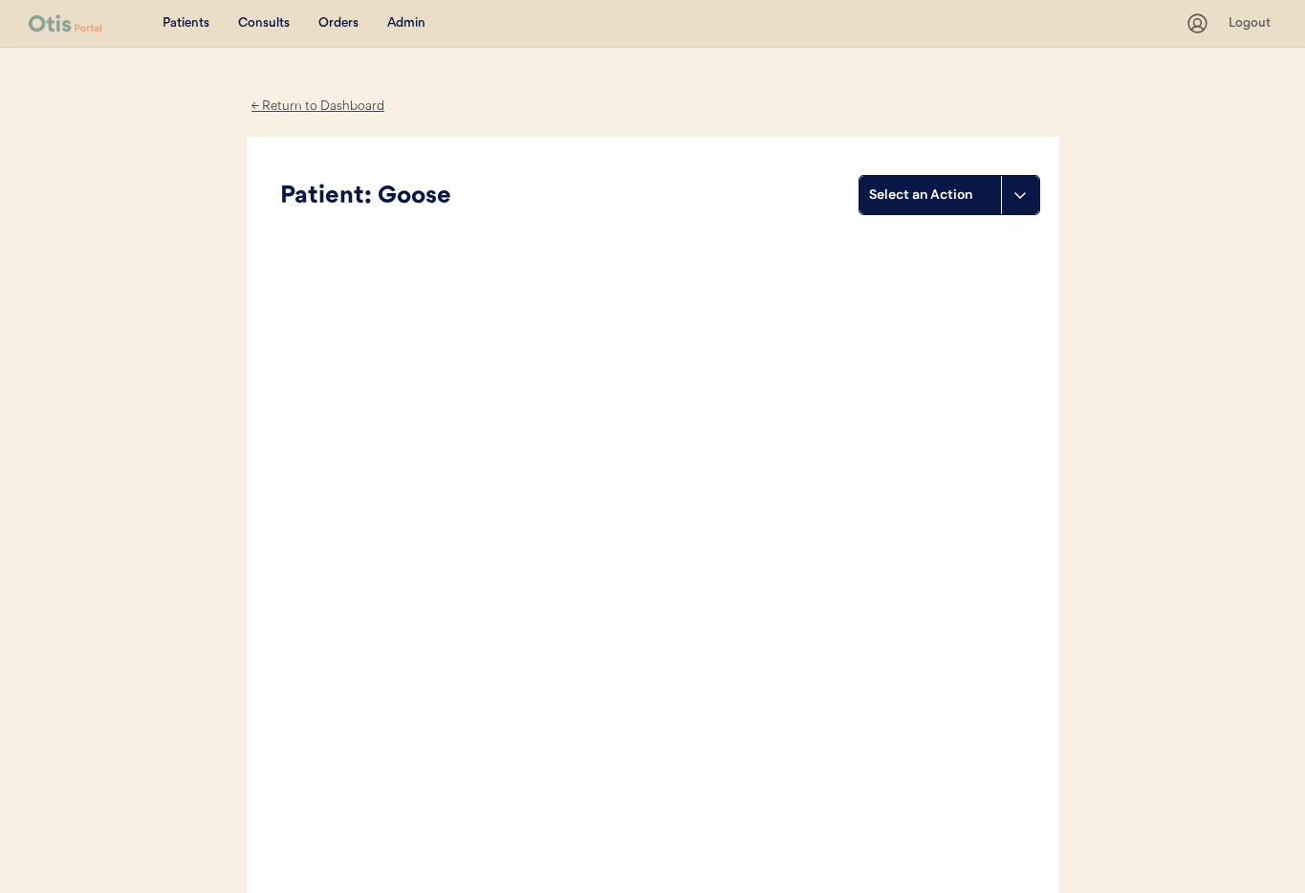
click at [301, 105] on div "← Return to Dashboard" at bounding box center [318, 107] width 143 height 22
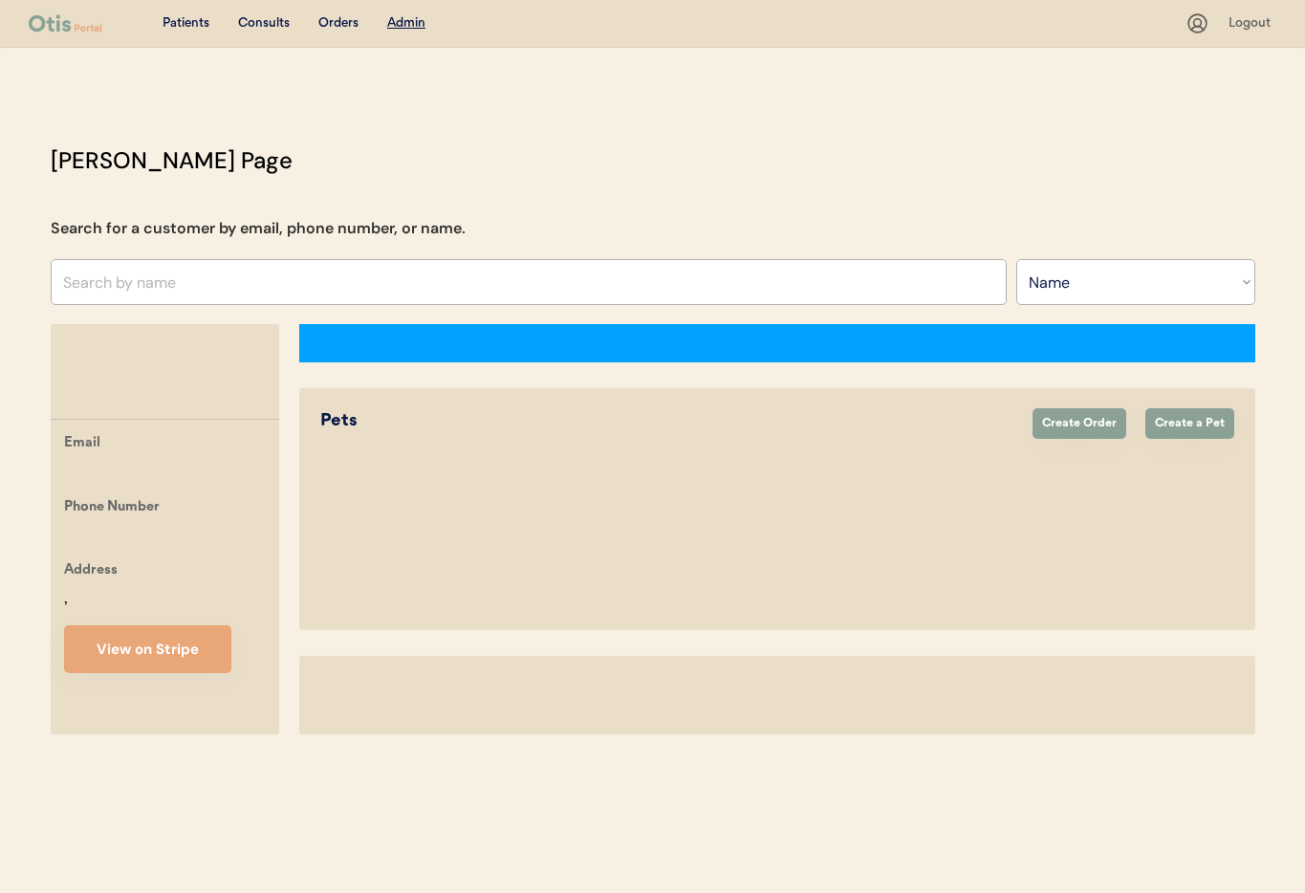
select select ""Name""
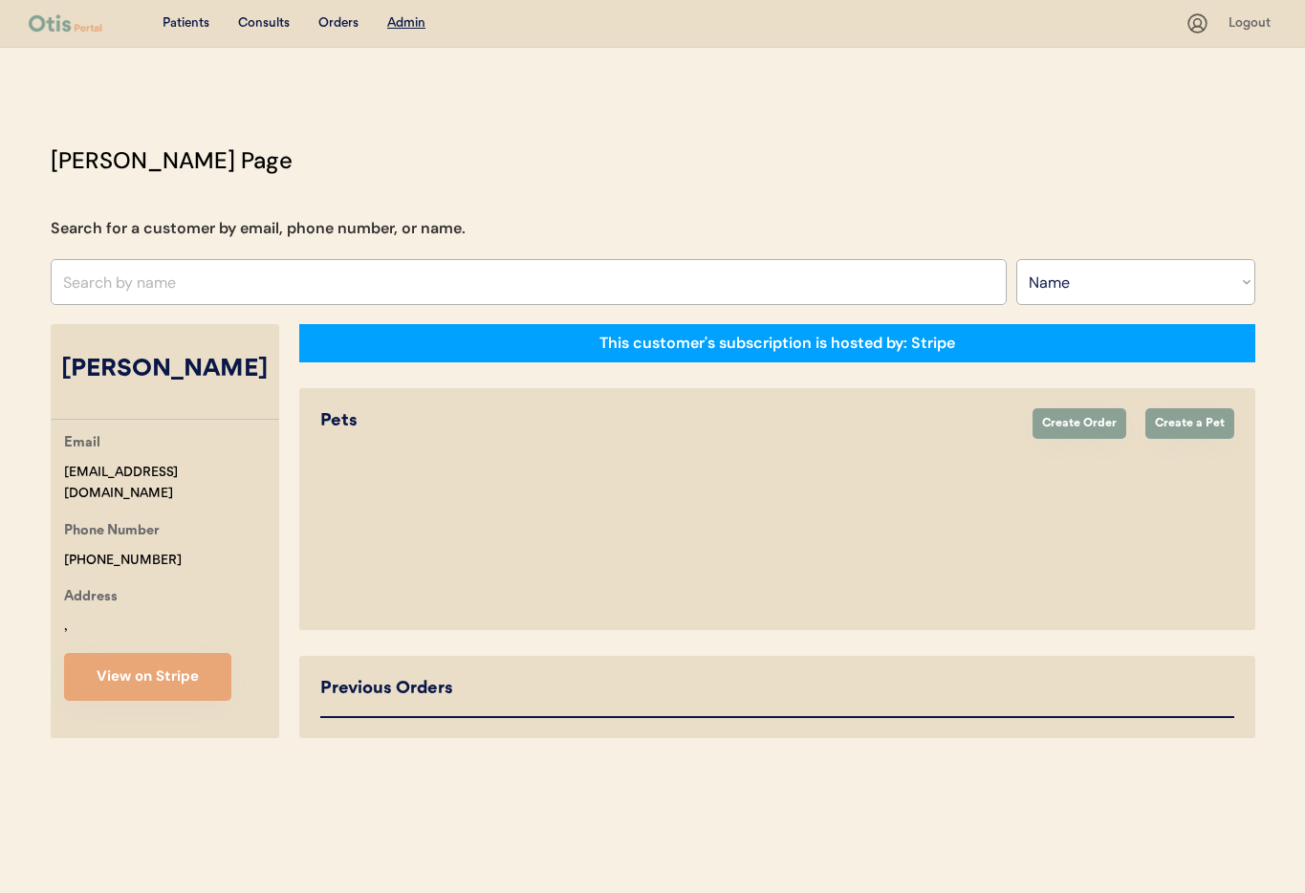
select select "true"
select select "false"
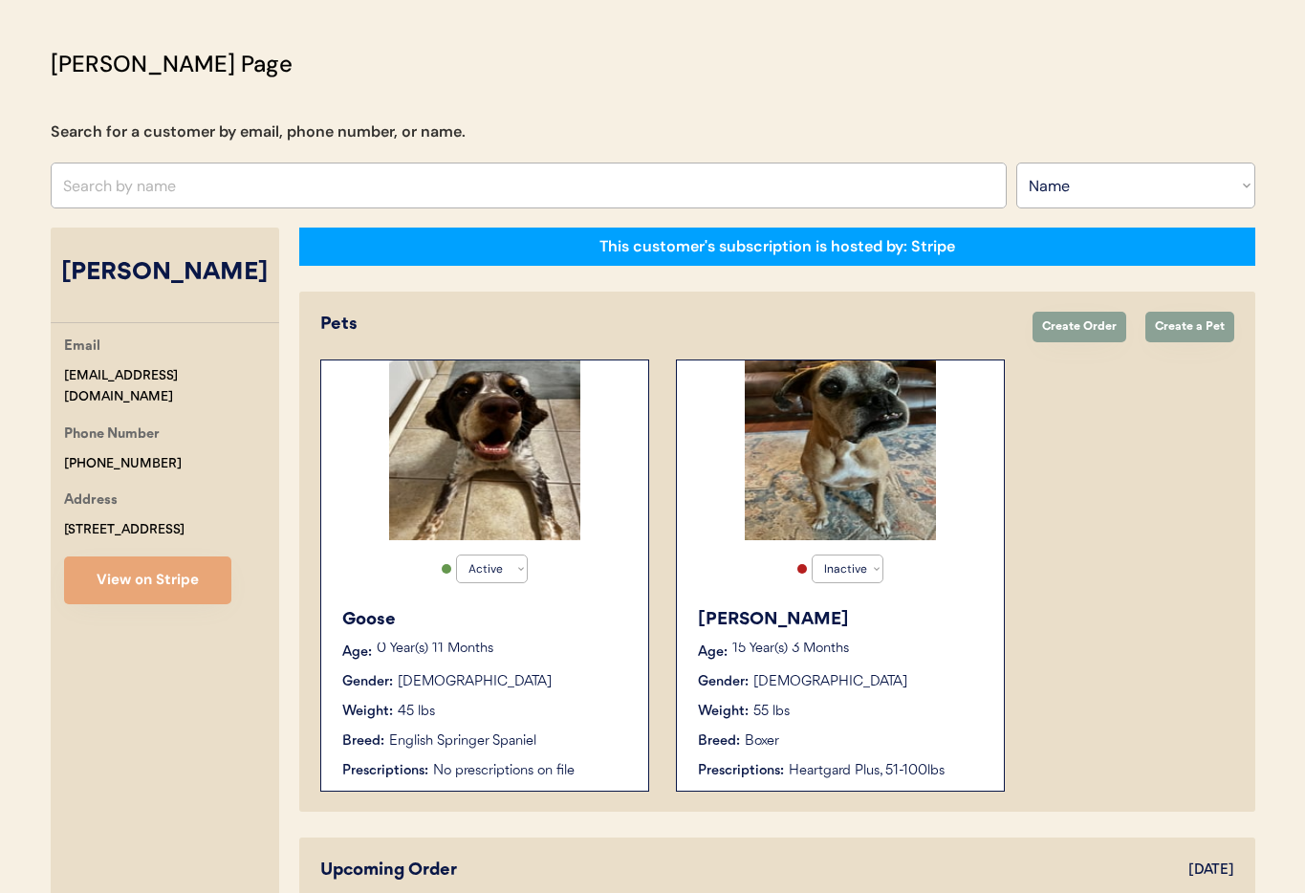
scroll to position [119, 0]
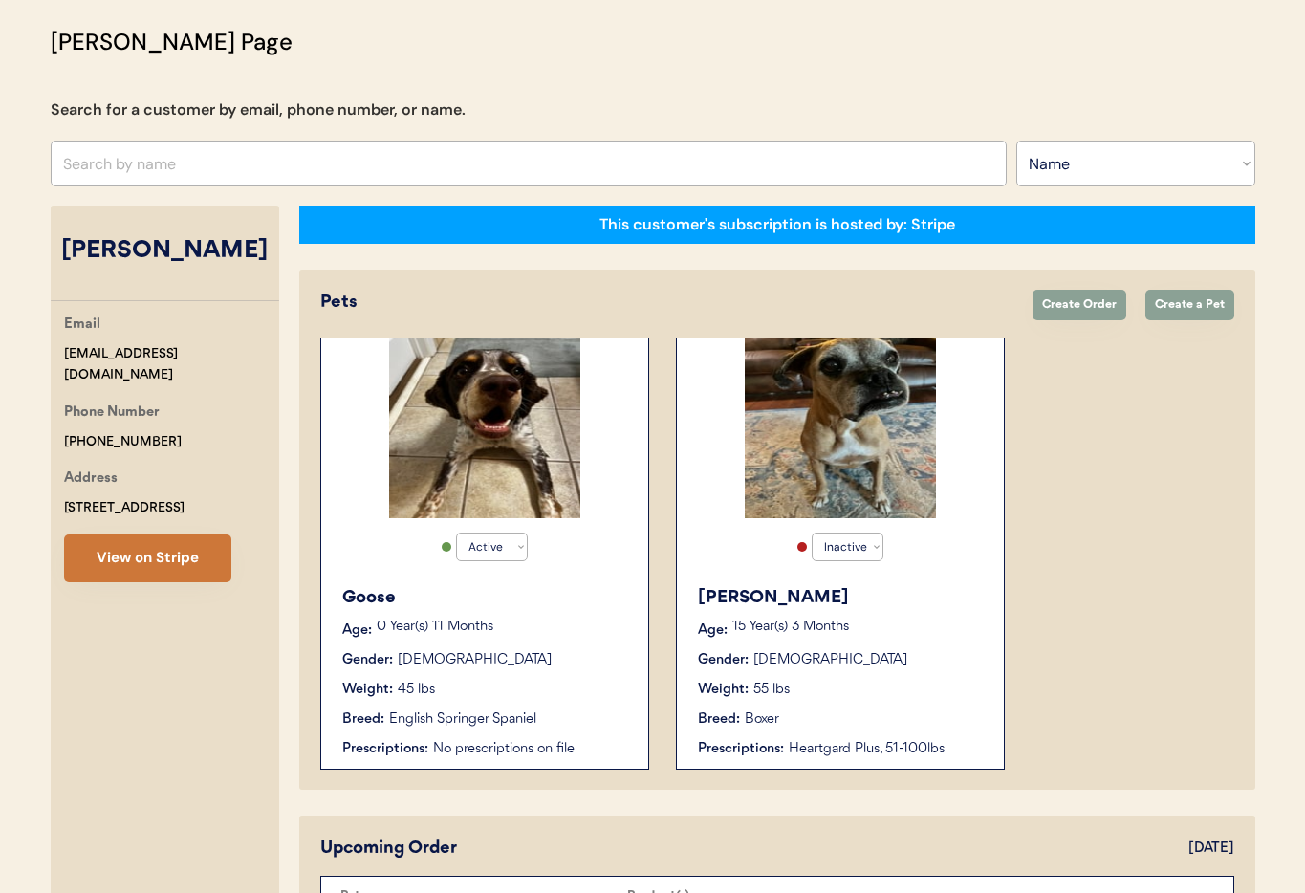
click at [163, 558] on button "View on Stripe" at bounding box center [147, 558] width 167 height 48
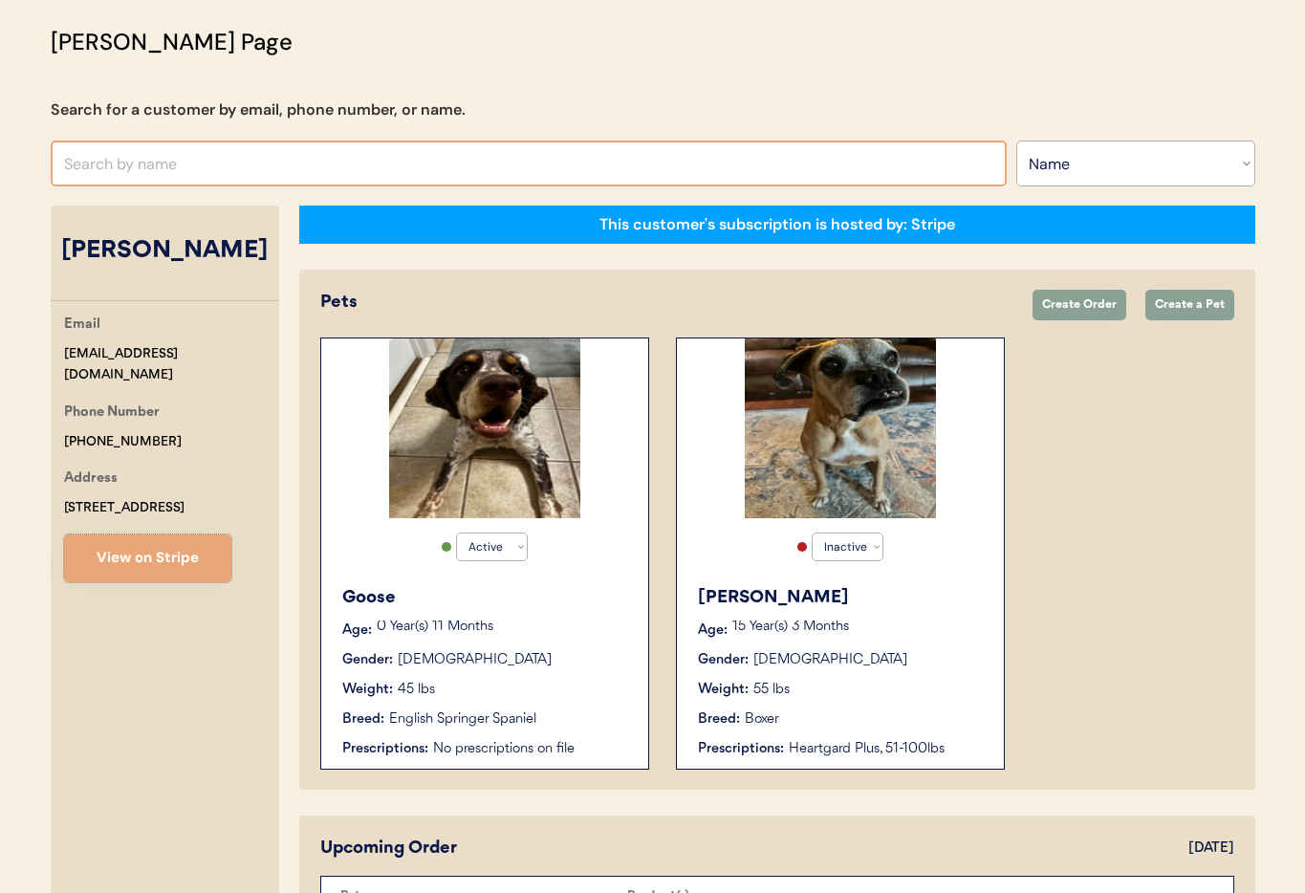
click at [327, 163] on input "text" at bounding box center [529, 164] width 956 height 46
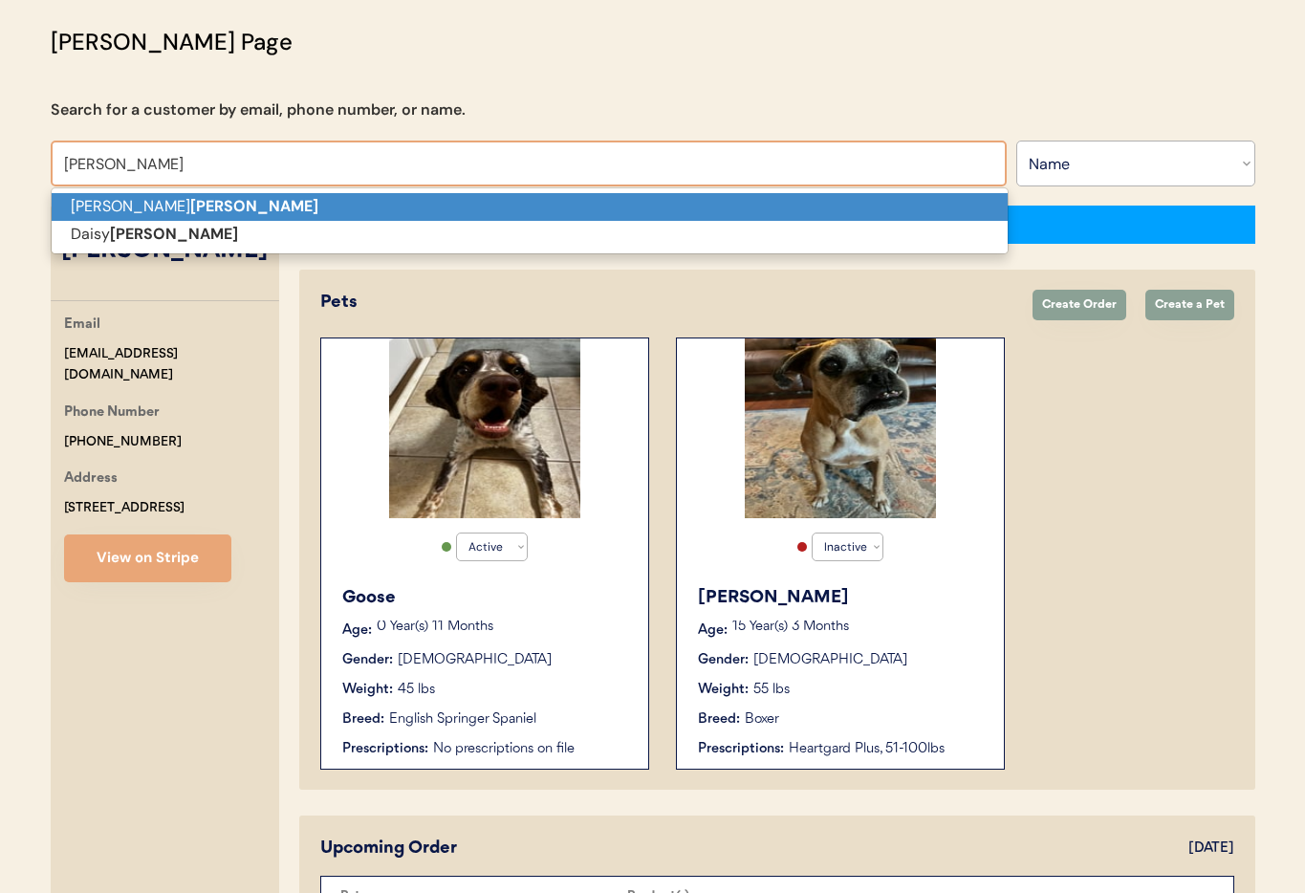
click at [317, 197] on p "[PERSON_NAME]" at bounding box center [530, 207] width 956 height 28
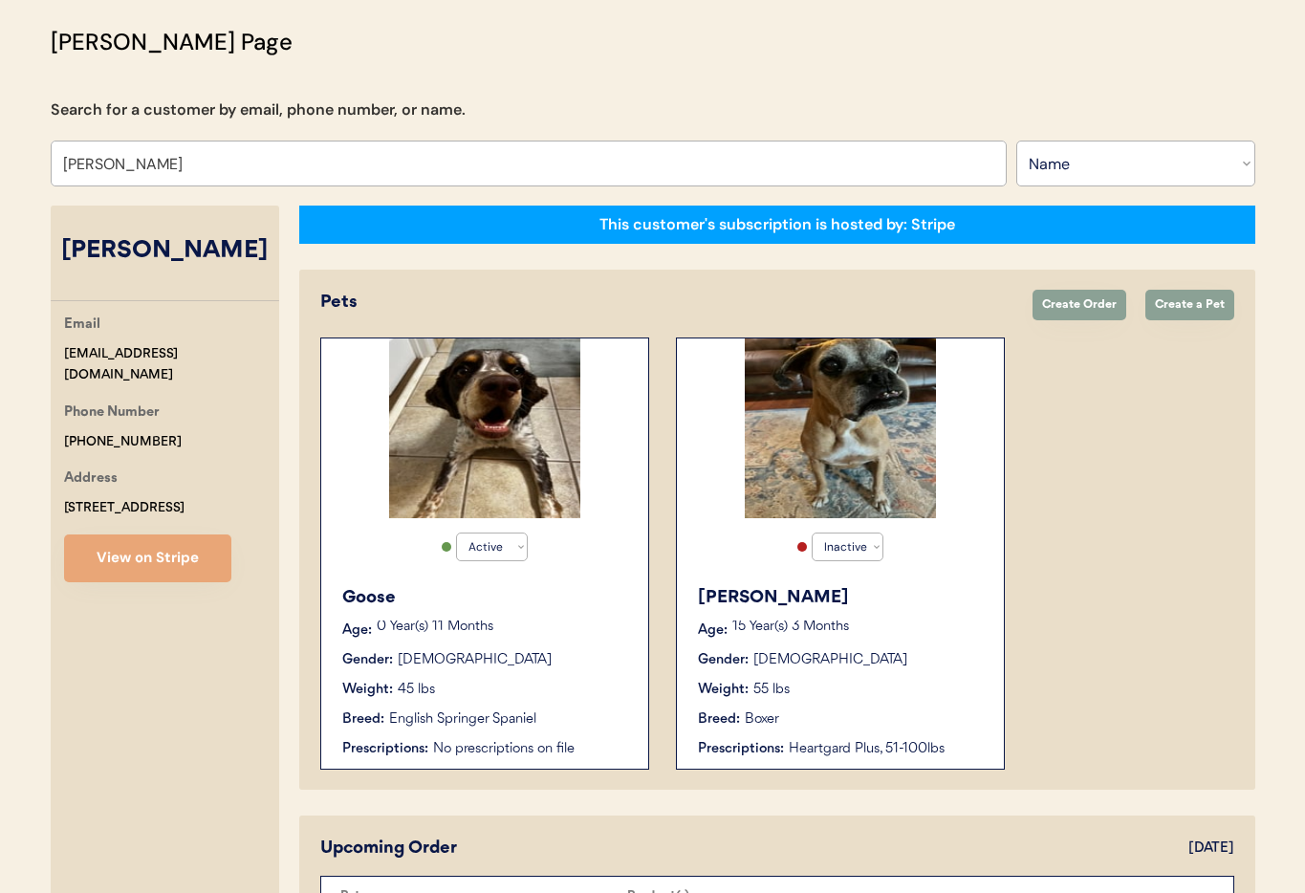
scroll to position [119, 0]
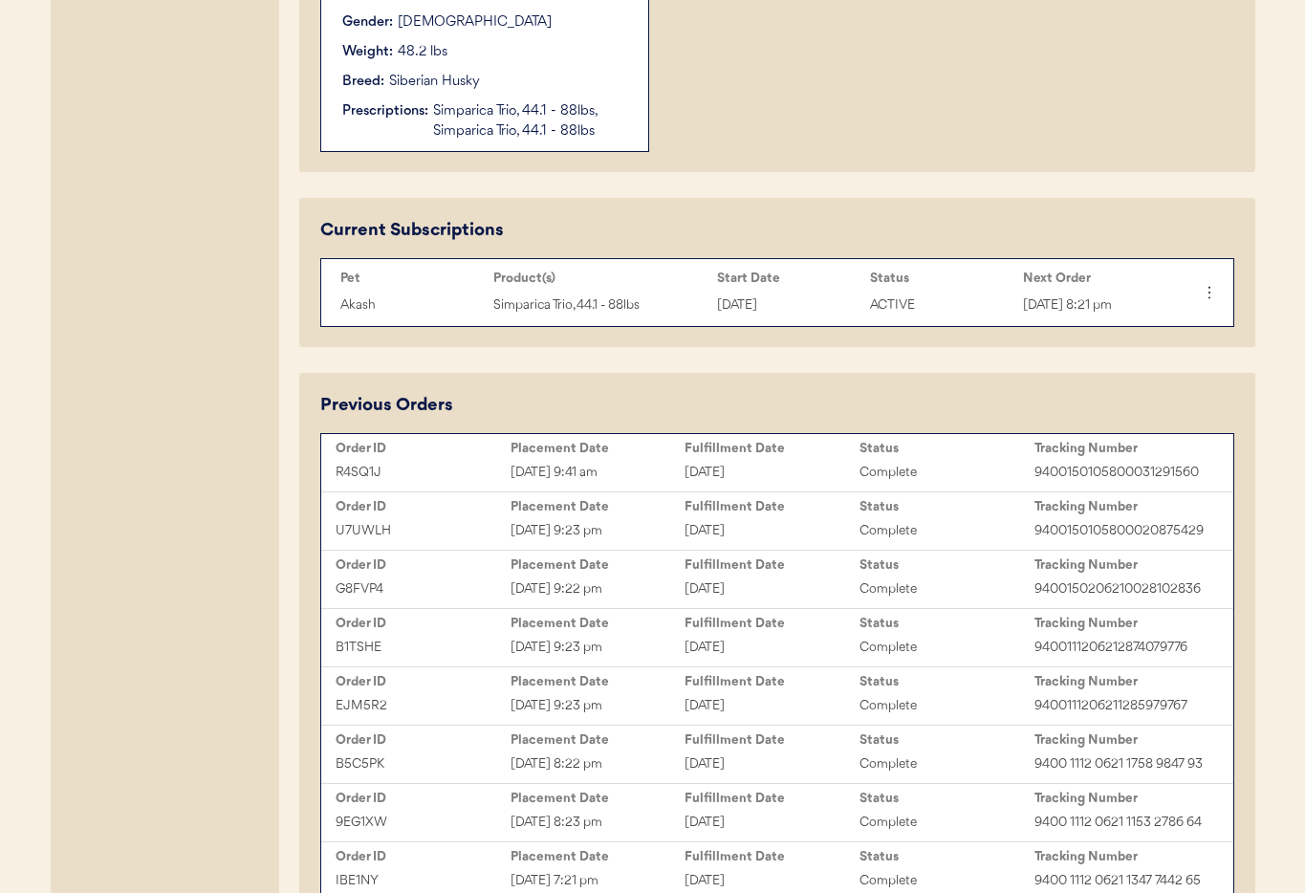
scroll to position [806, 0]
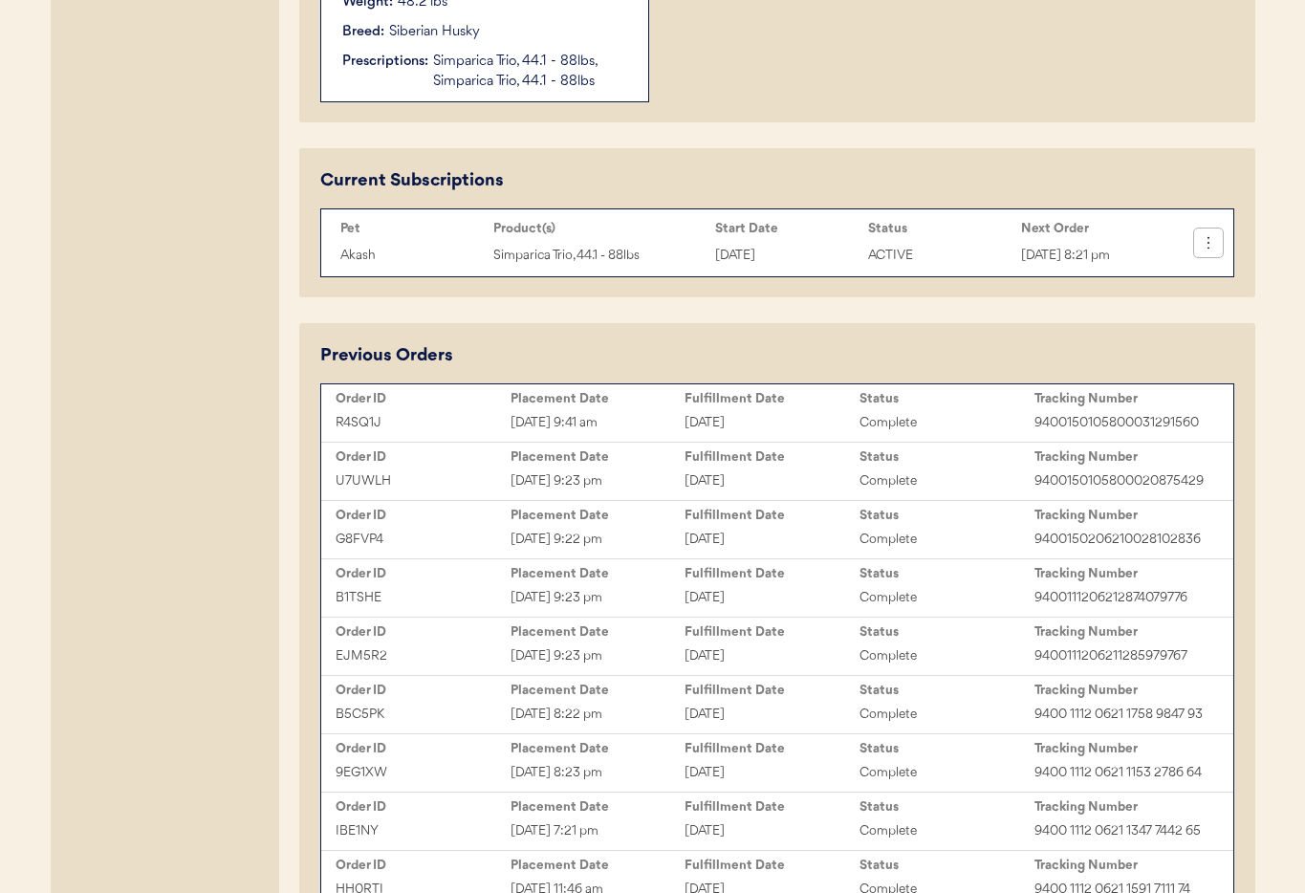
type input "[PERSON_NAME]"
click at [1202, 248] on icon at bounding box center [1208, 242] width 19 height 19
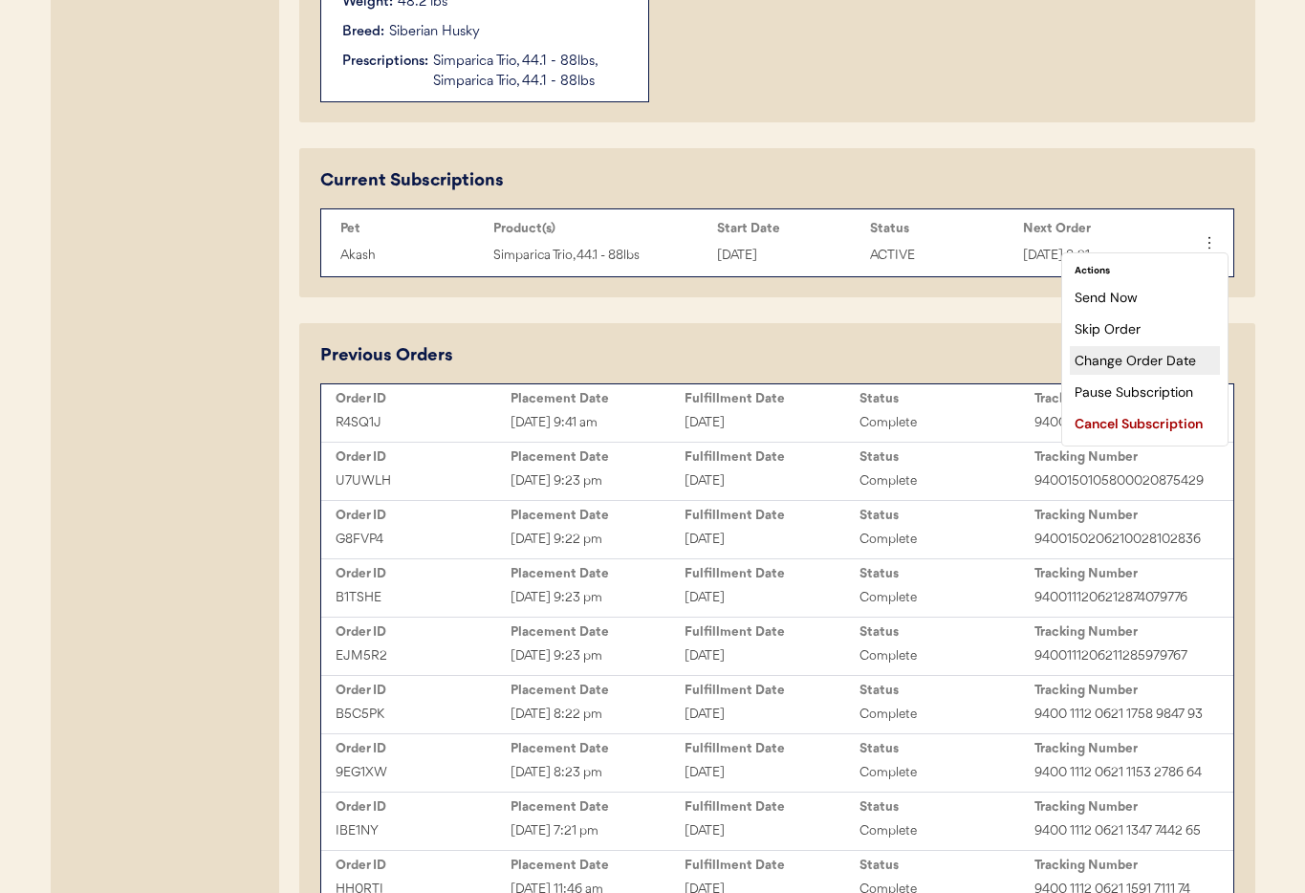
click at [1148, 367] on div "Change Order Date" at bounding box center [1145, 360] width 150 height 29
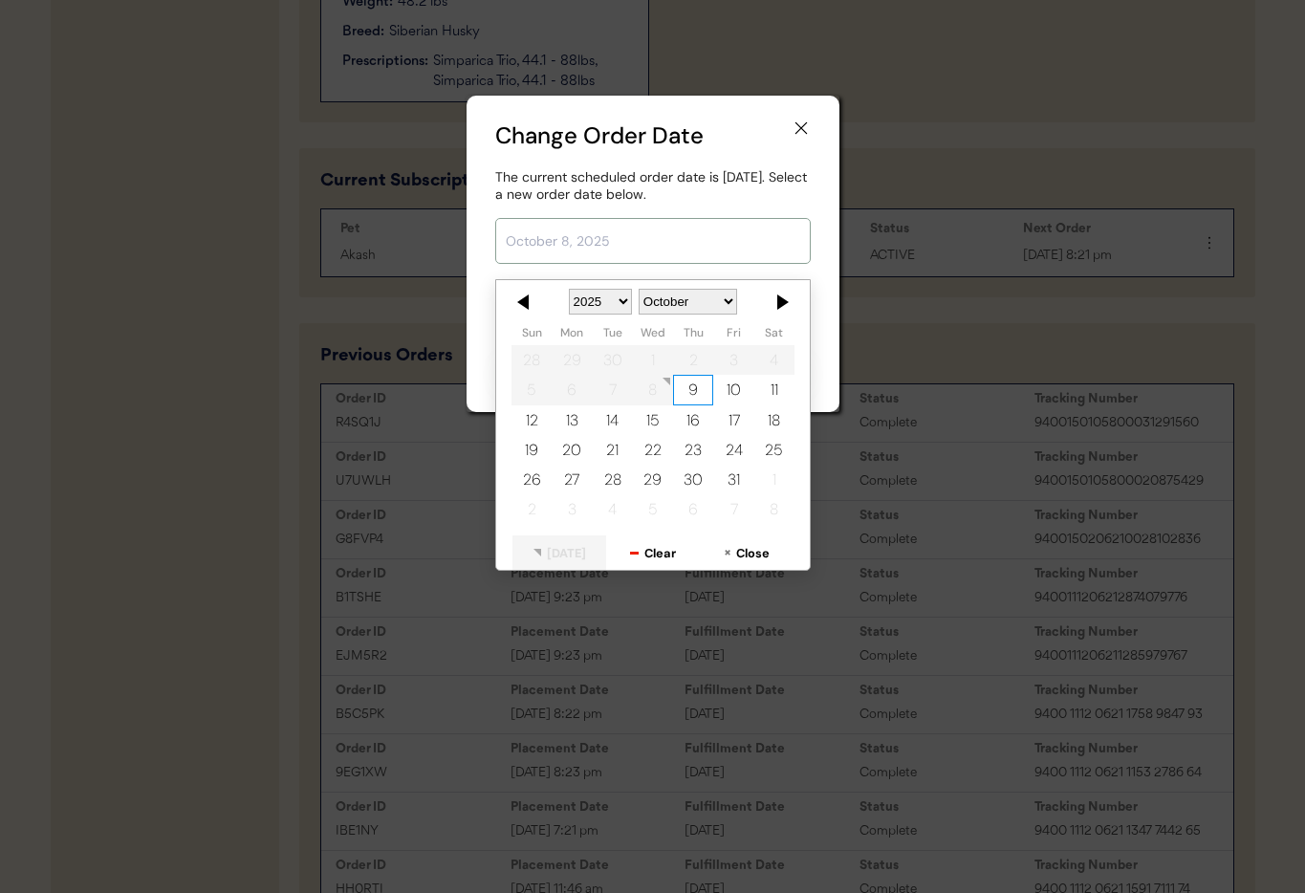
click at [584, 253] on input "text" at bounding box center [652, 241] width 315 height 46
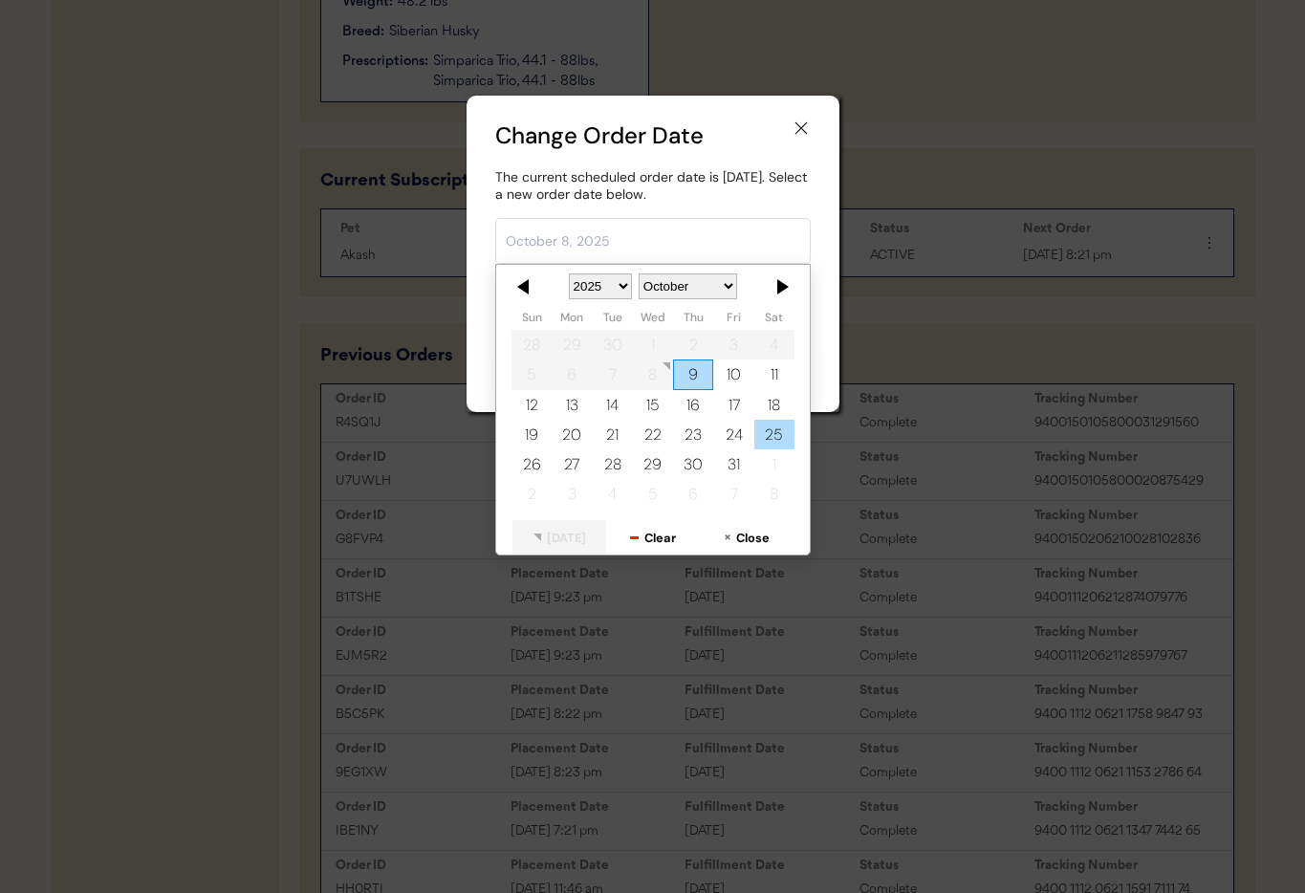
click at [766, 438] on div "25" at bounding box center [773, 435] width 40 height 30
type input "[DATE]"
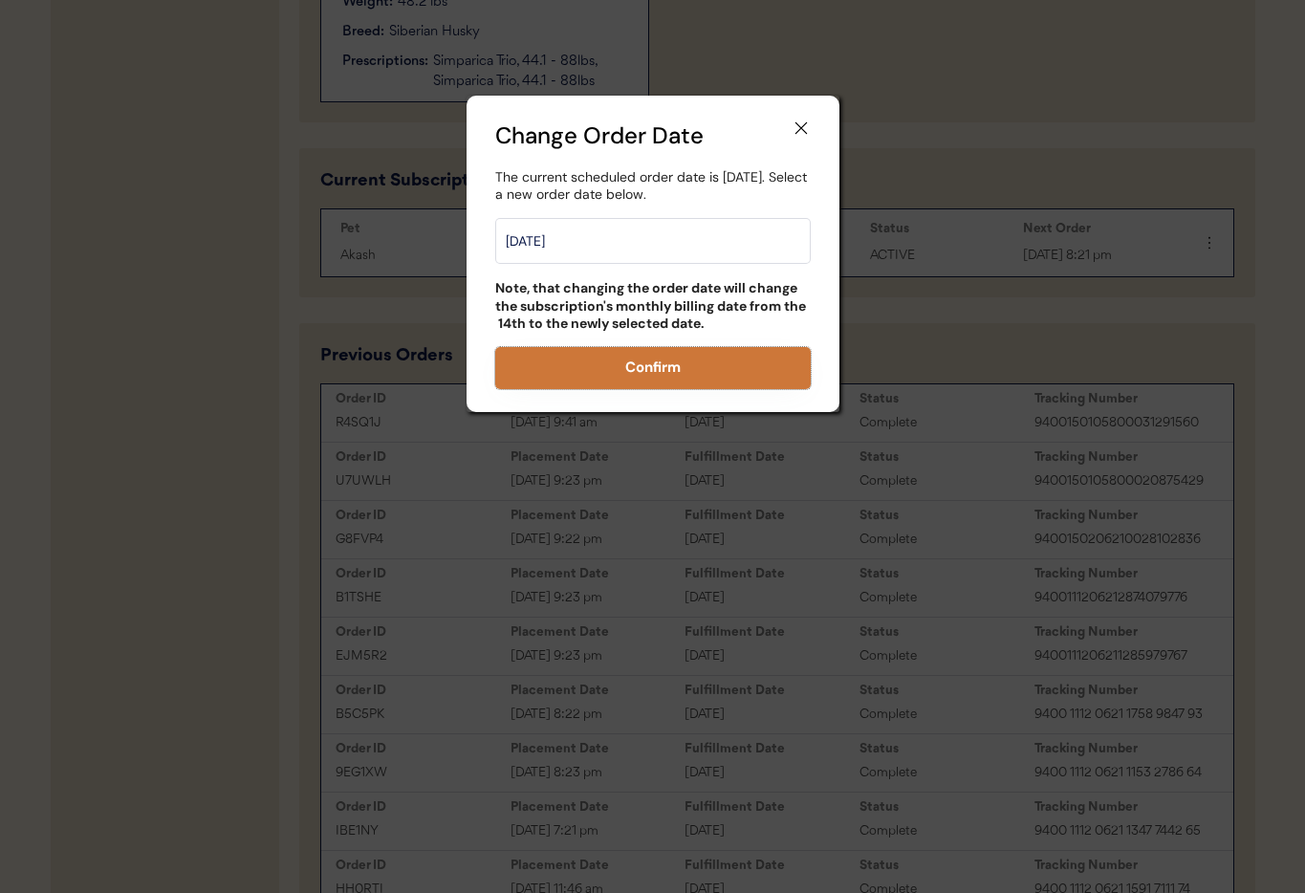
click at [718, 375] on button "Confirm" at bounding box center [652, 368] width 315 height 42
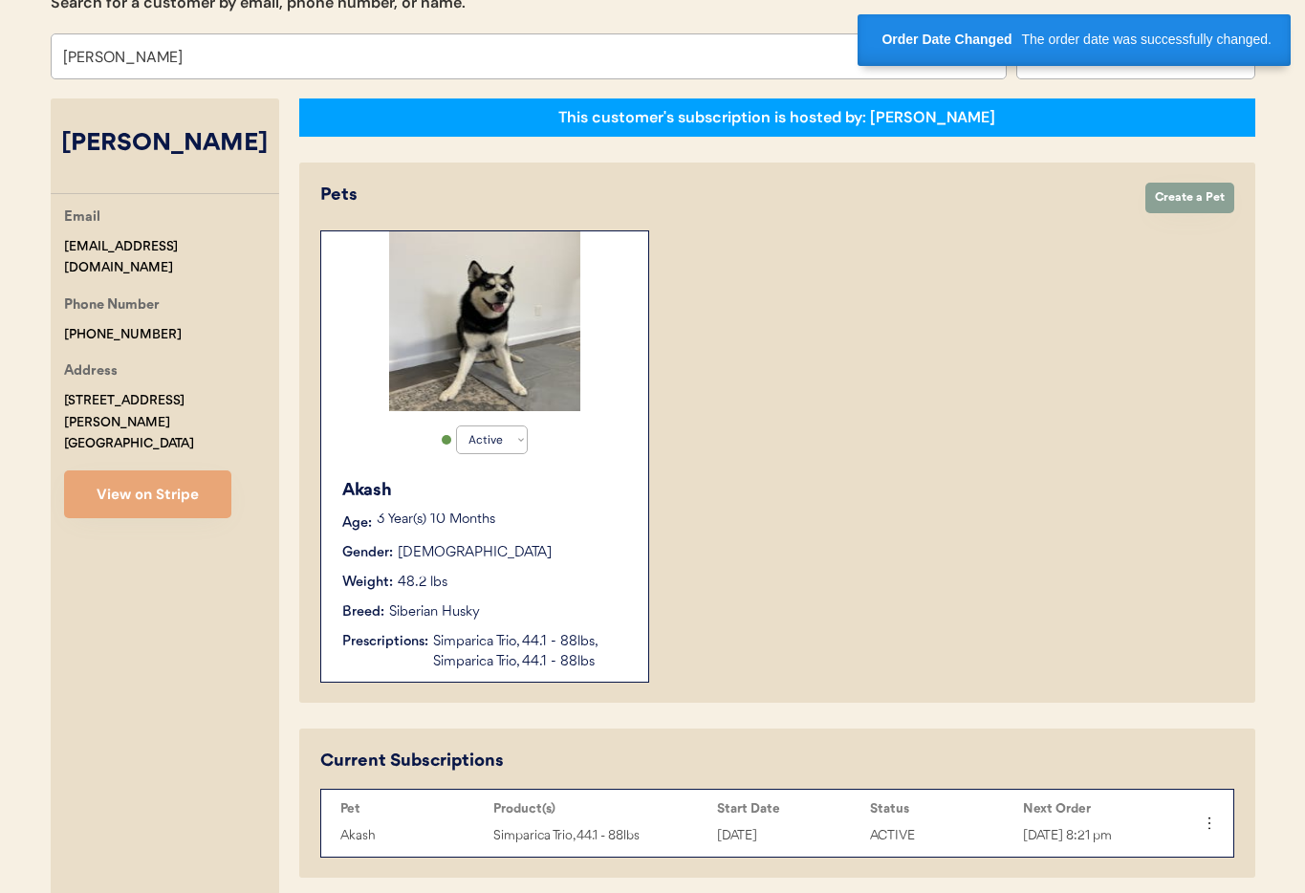
scroll to position [0, 0]
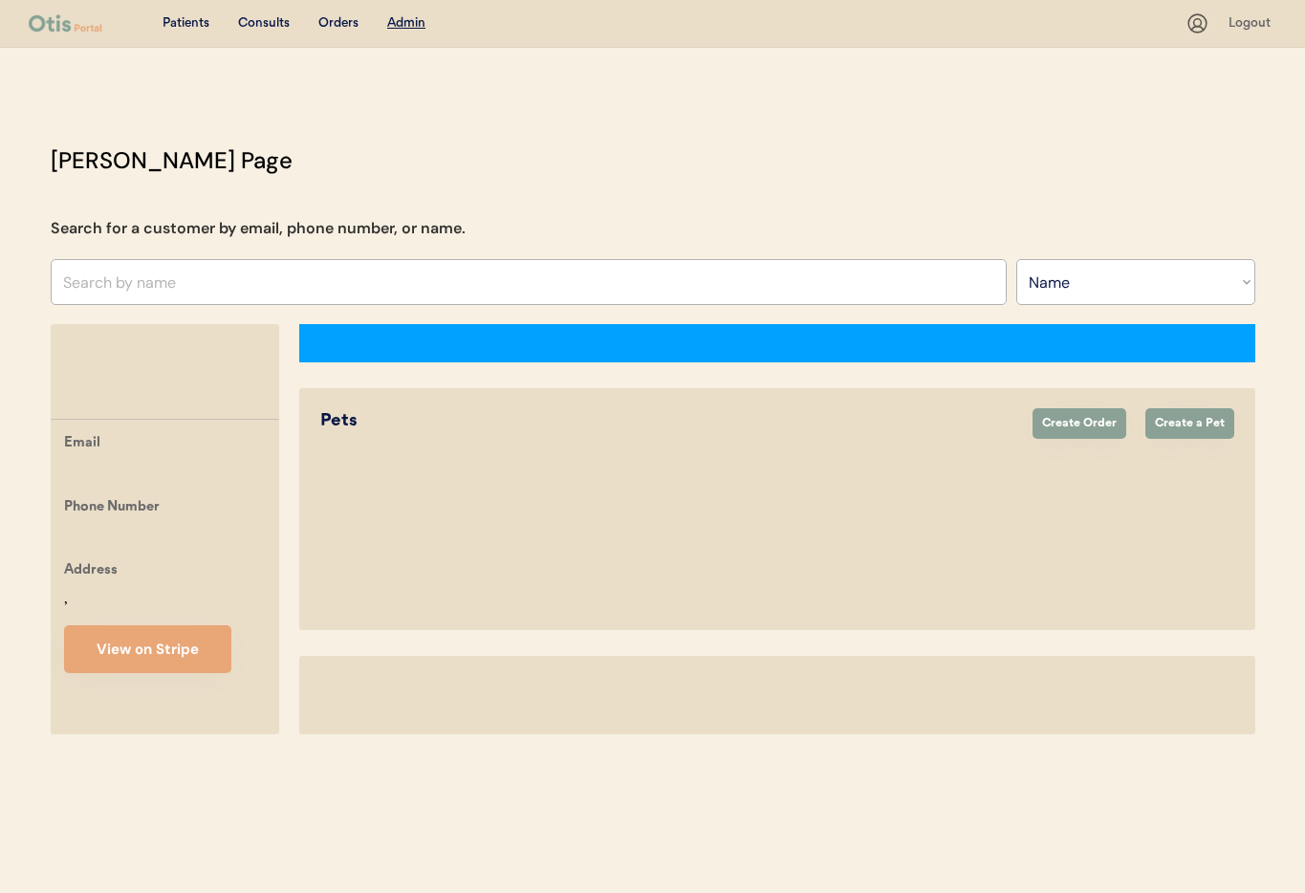
select select ""Name""
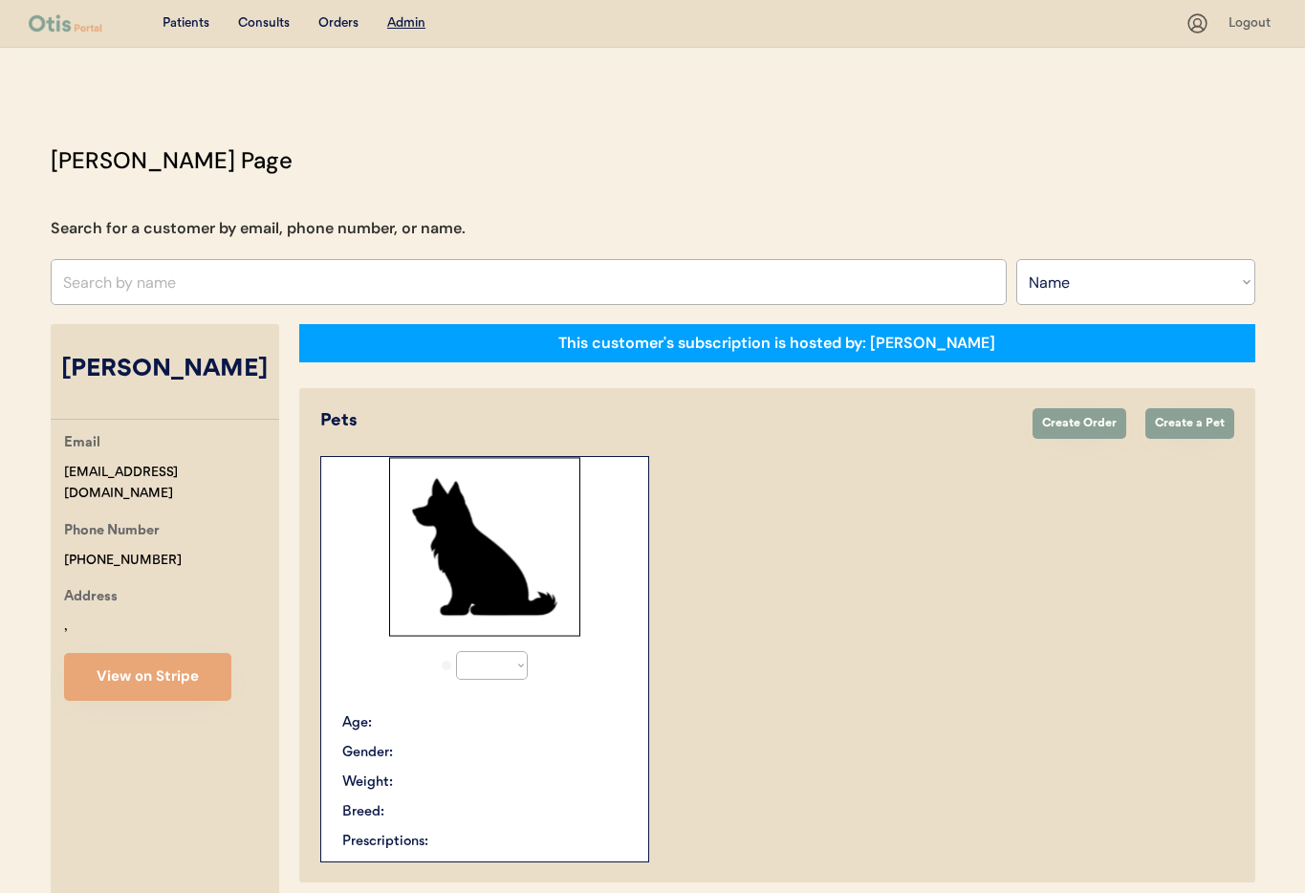
select select "true"
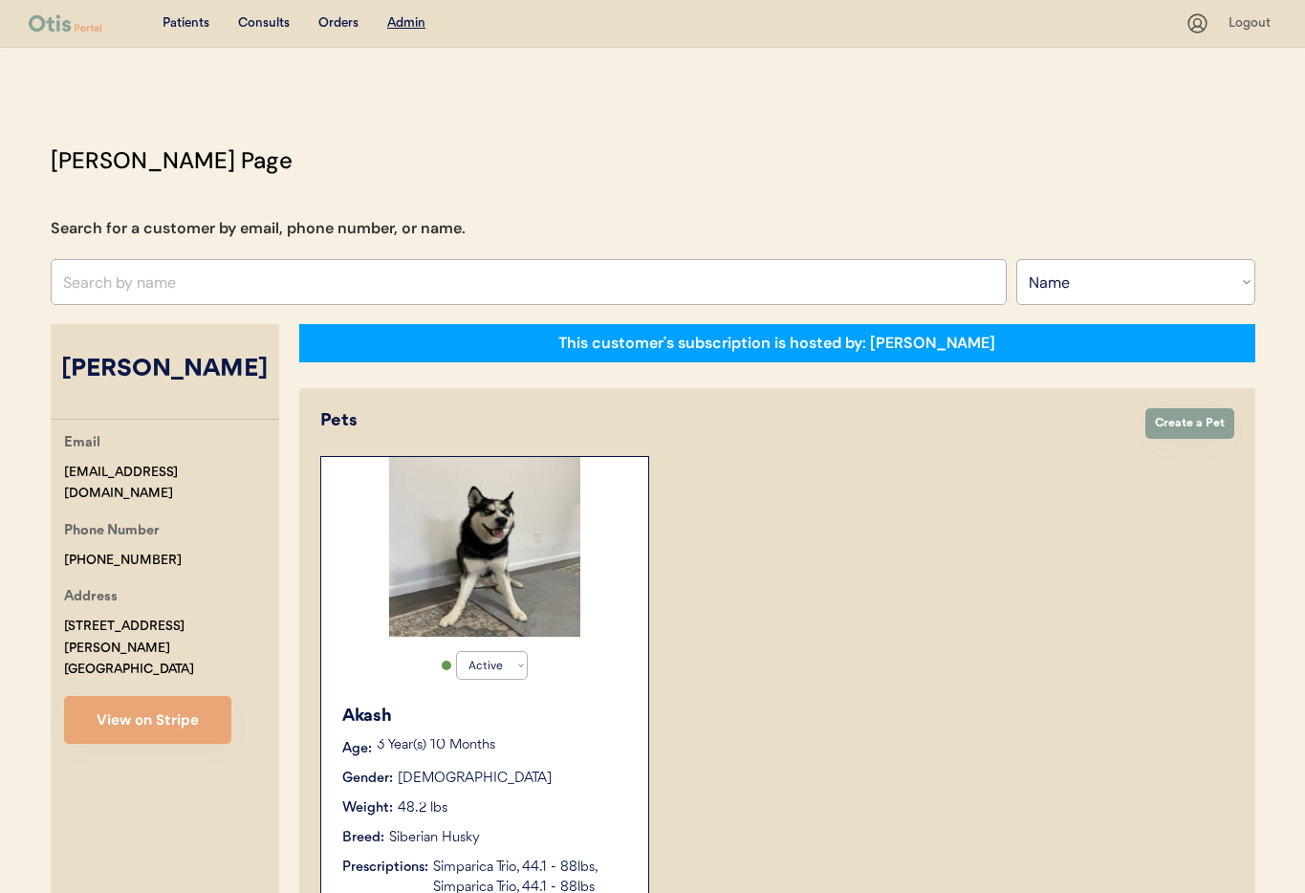
click at [549, 758] on div "Age: [DEMOGRAPHIC_DATA] Year(s) 10 Months" at bounding box center [485, 749] width 287 height 20
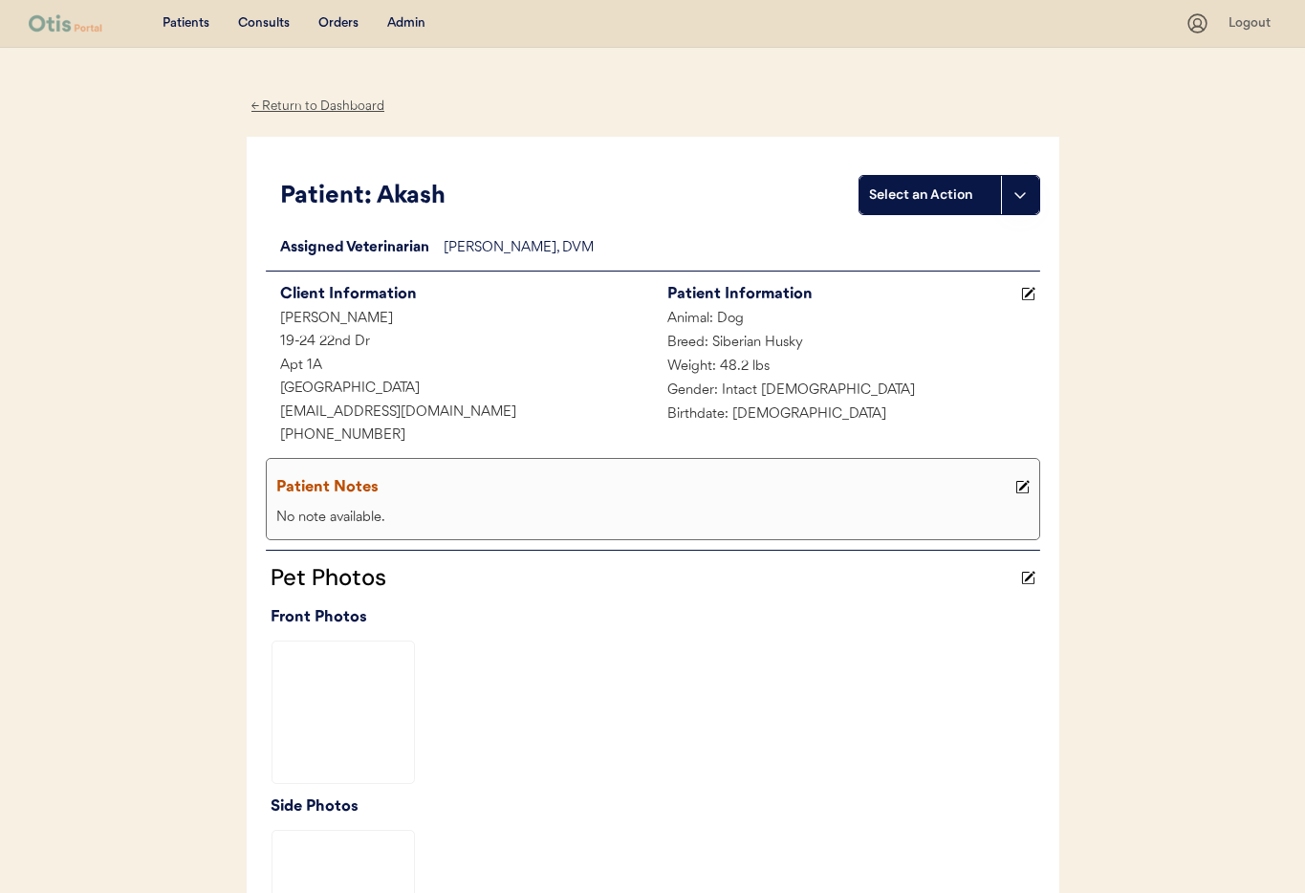
click at [1018, 482] on use at bounding box center [1021, 487] width 13 height 13
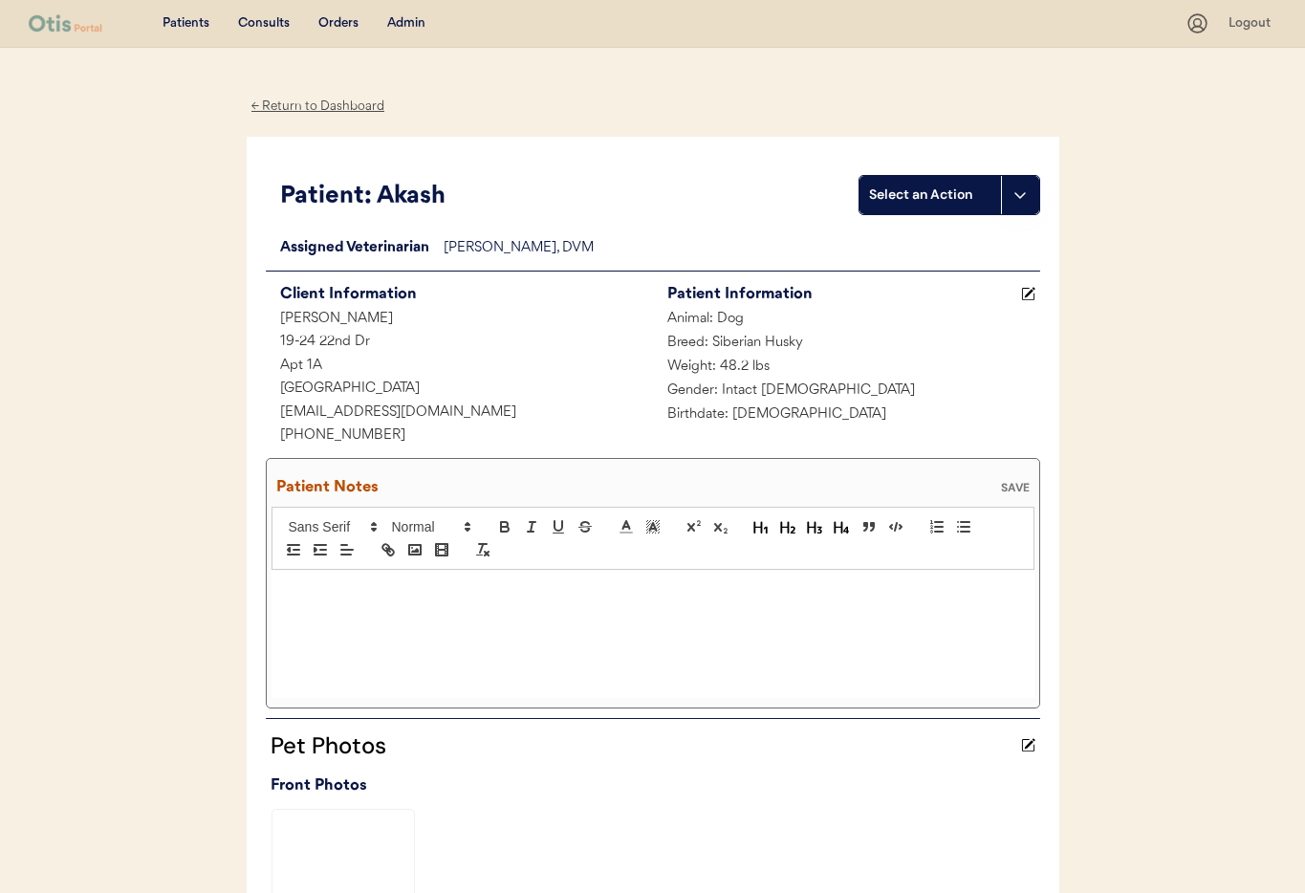
click at [403, 604] on div at bounding box center [652, 634] width 763 height 128
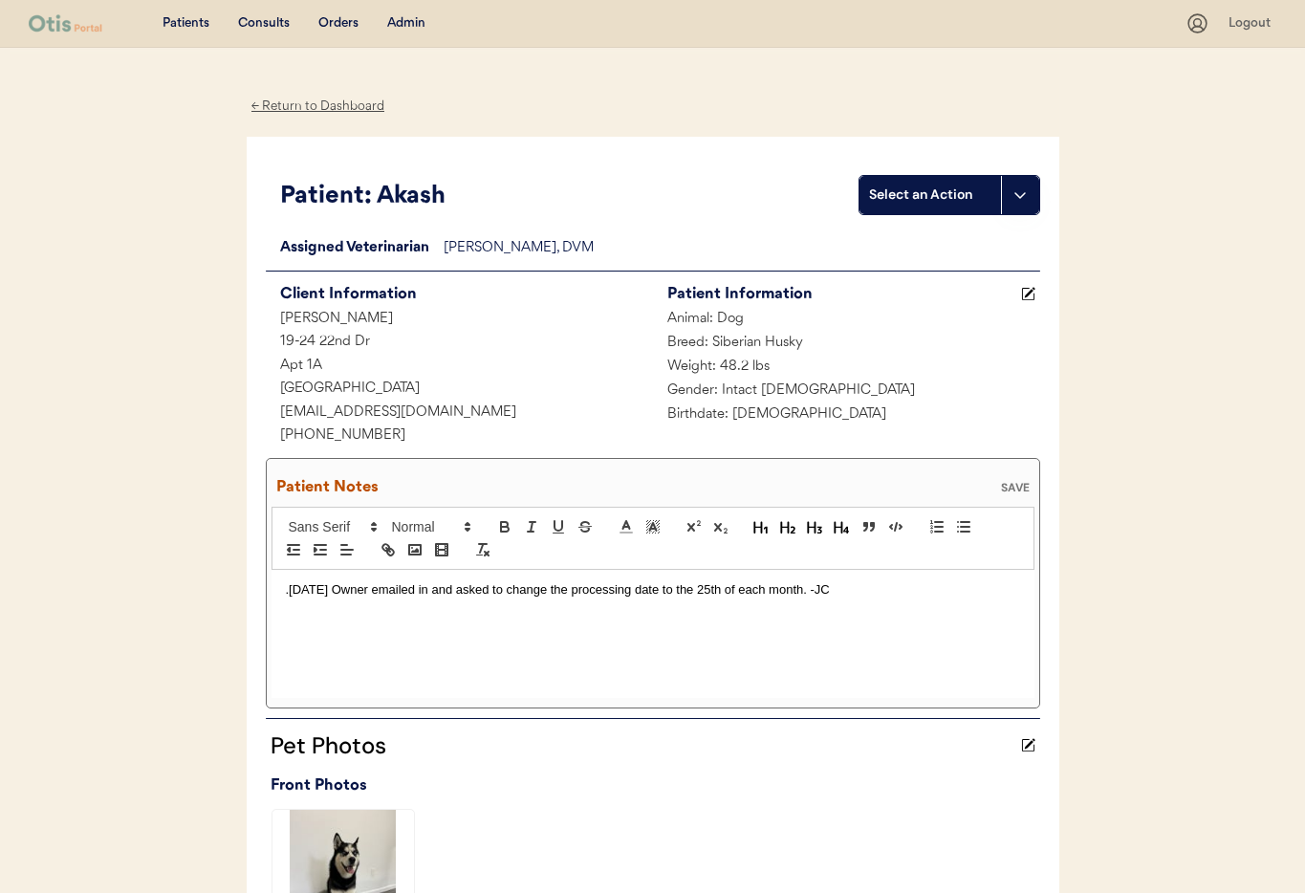
click at [289, 588] on p ".[DATE] Owner emailed in and asked to change the processing date to the 25th of…" at bounding box center [653, 589] width 734 height 17
click at [569, 593] on p ";[DATE] Owner emailed in and asked to change the processing date to the 25th of…" at bounding box center [653, 589] width 734 height 17
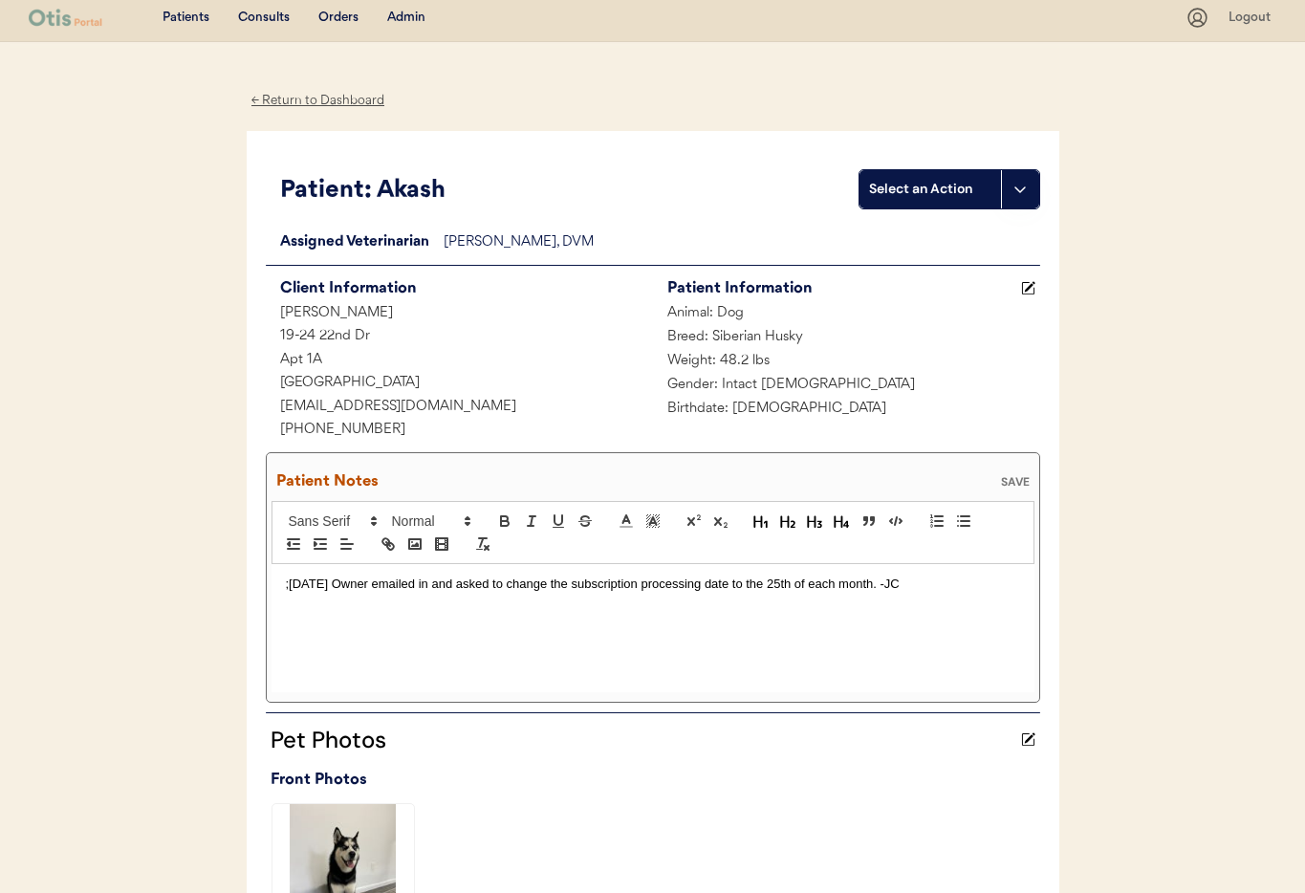
scroll to position [10, 0]
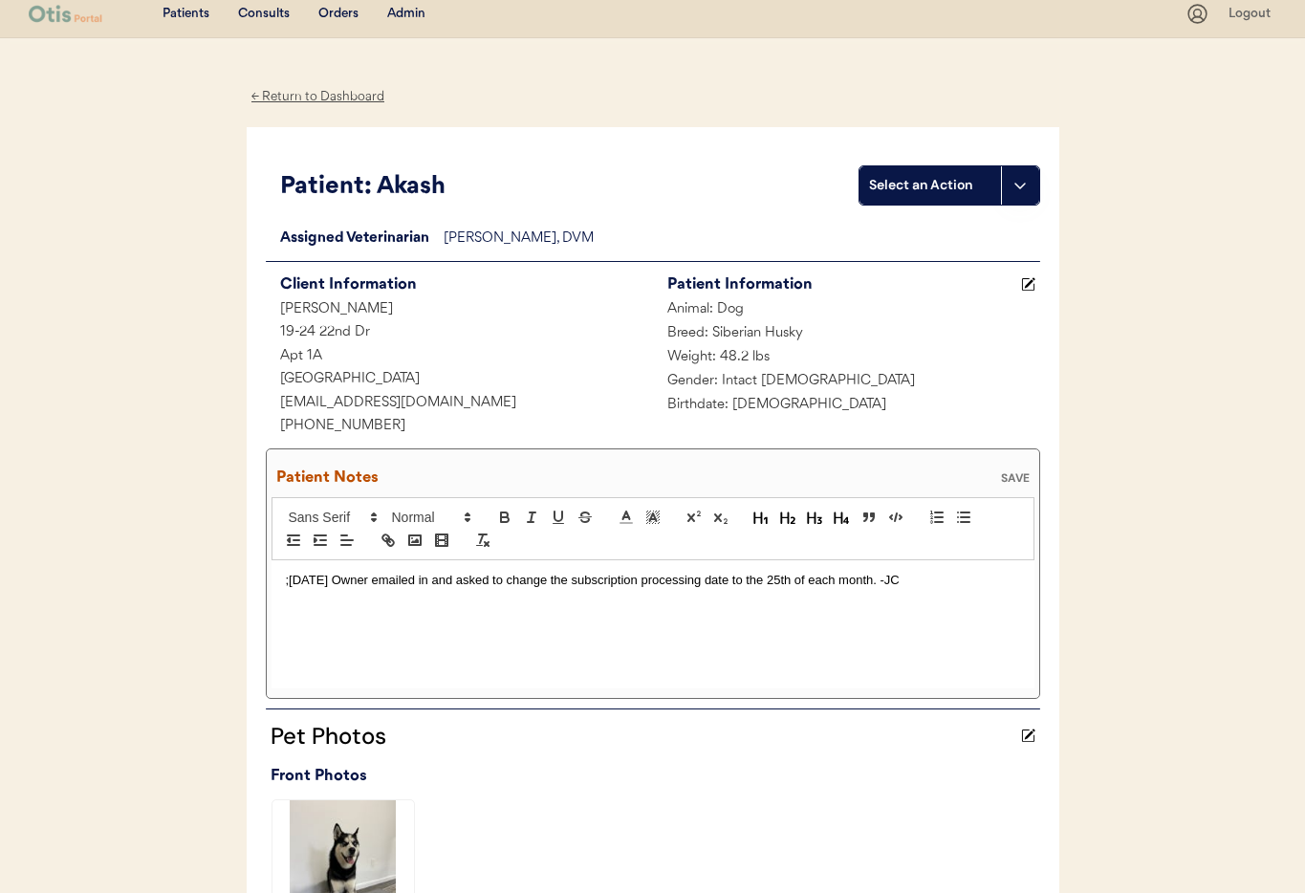
click at [1026, 494] on div "Patient Notes SAVE" at bounding box center [652, 478] width 763 height 38
click at [1009, 480] on div "SAVE" at bounding box center [1015, 477] width 38 height 11
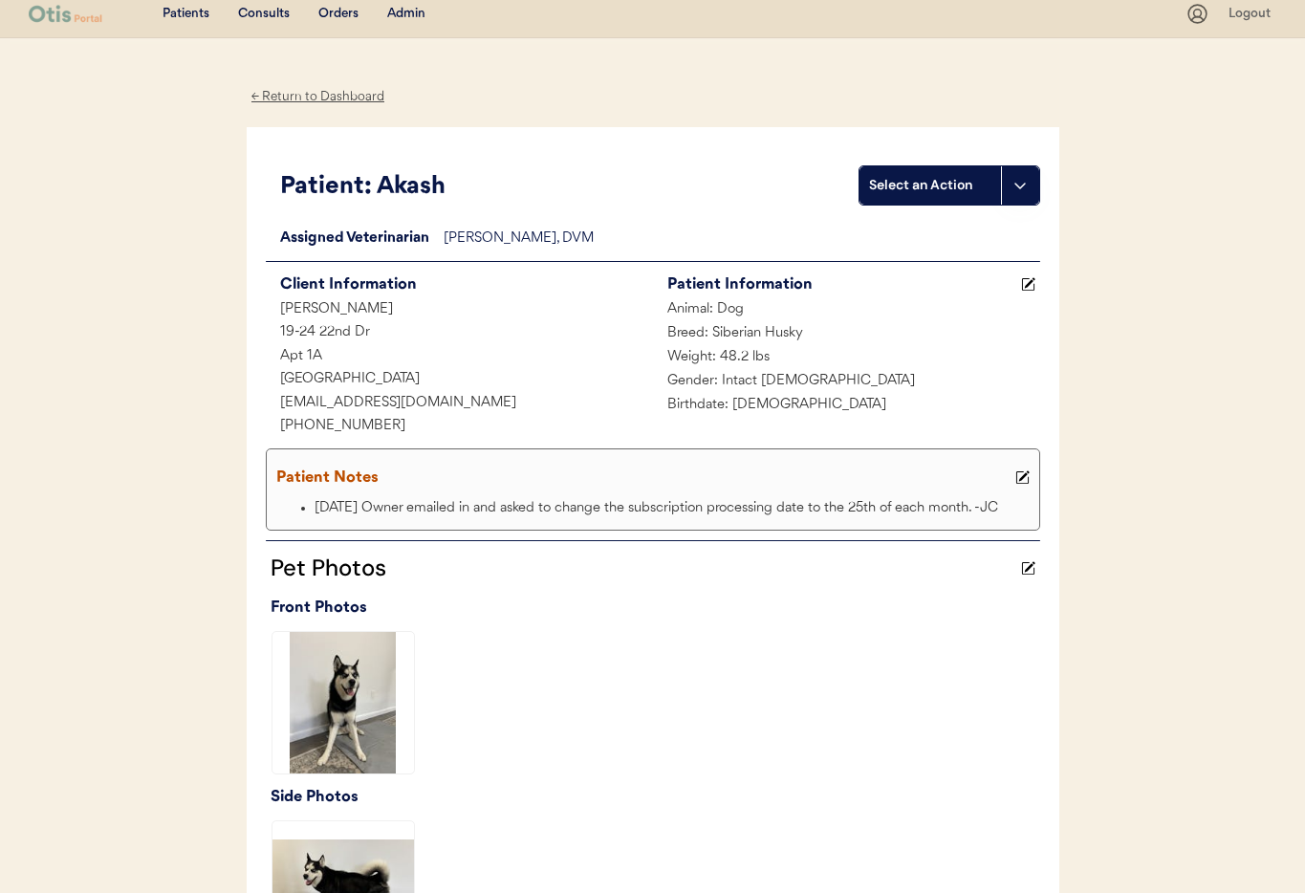
click at [398, 9] on div "Admin" at bounding box center [406, 14] width 38 height 19
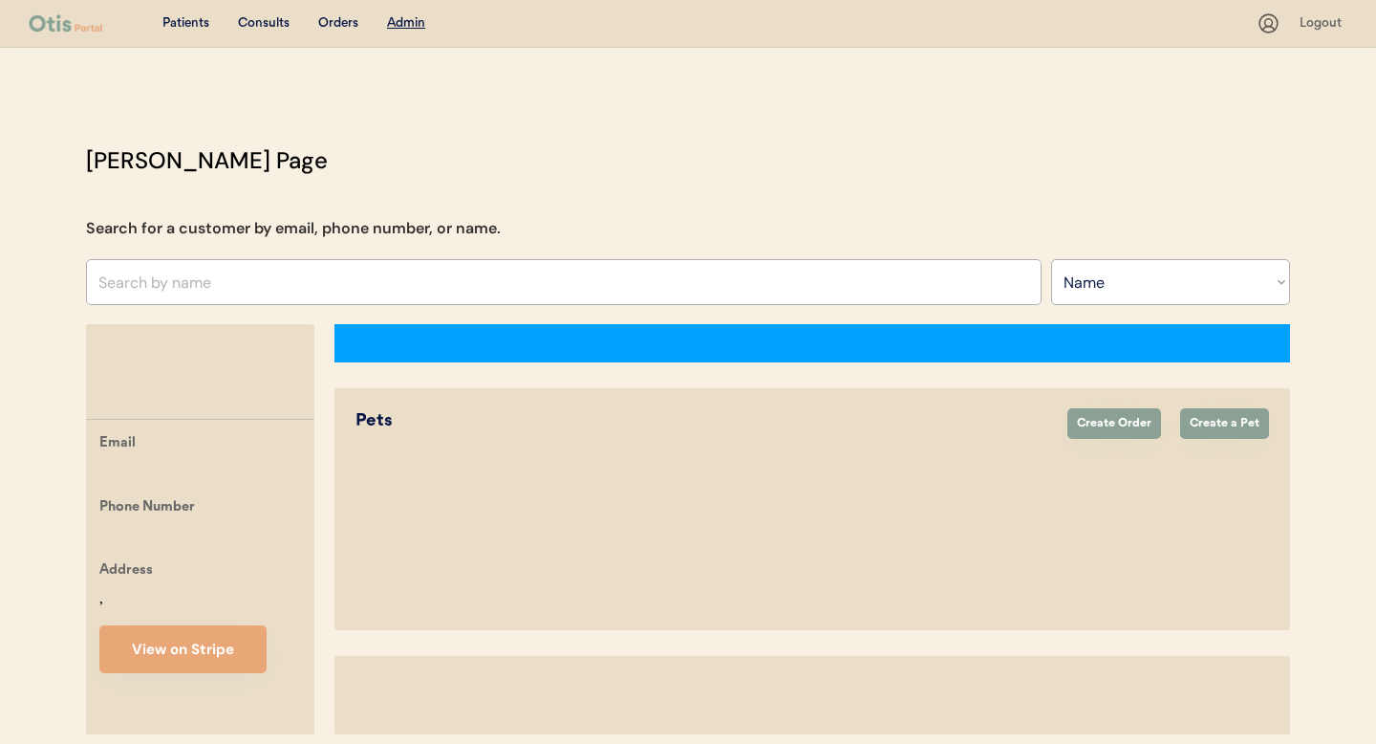
select select ""Name""
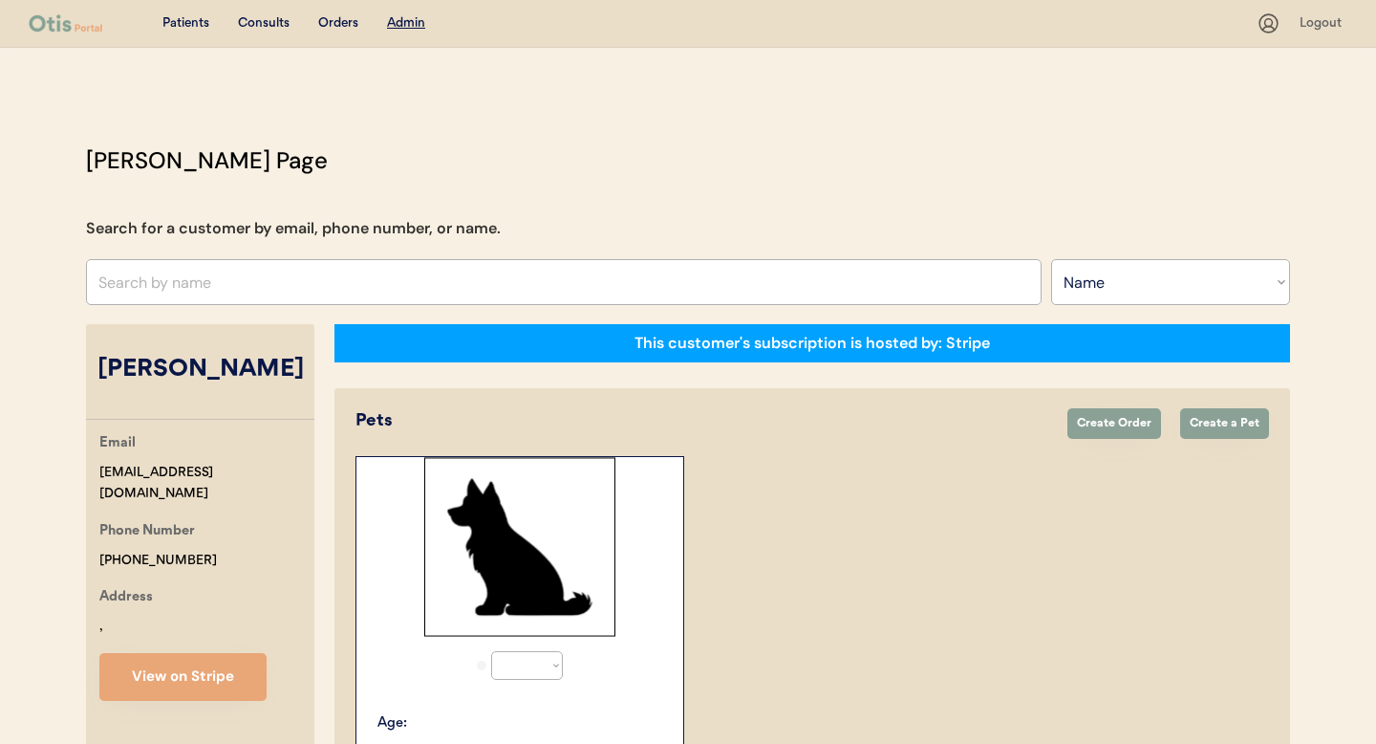
select select "true"
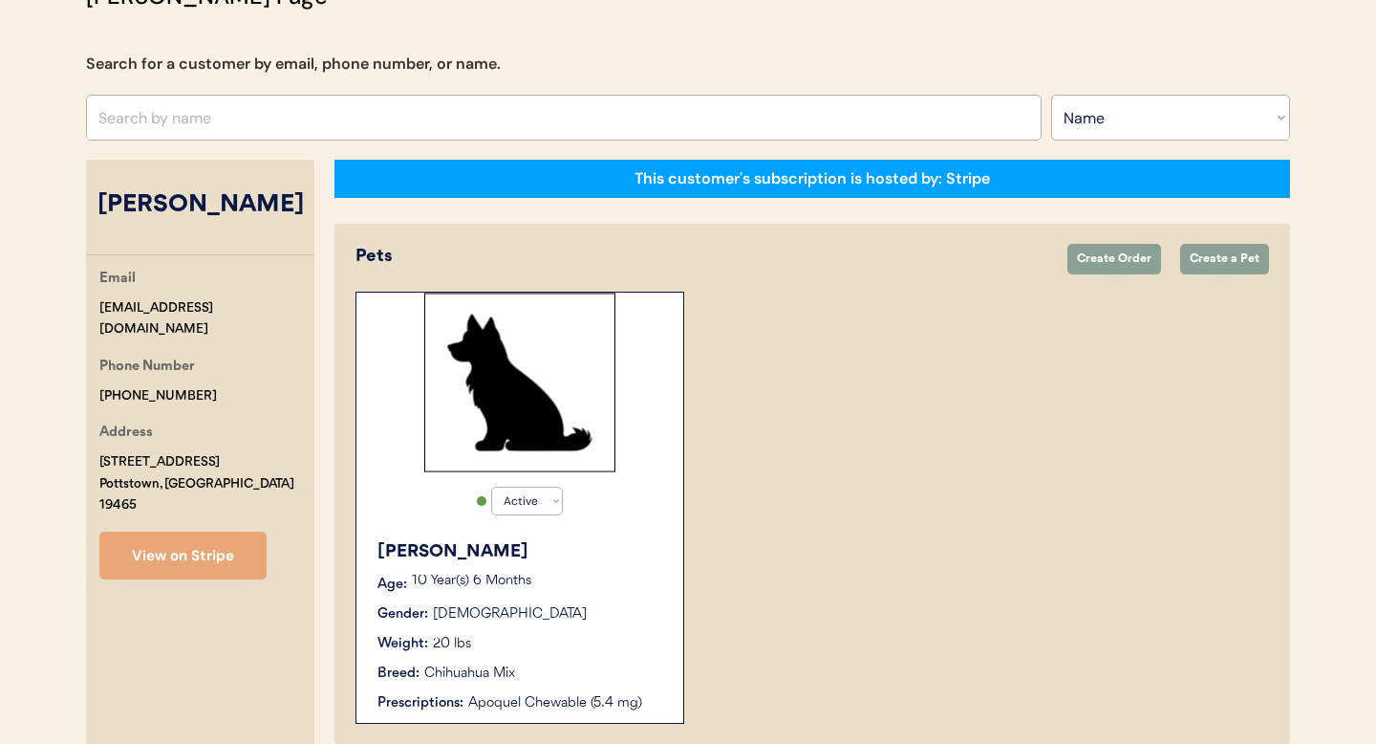
scroll to position [428, 0]
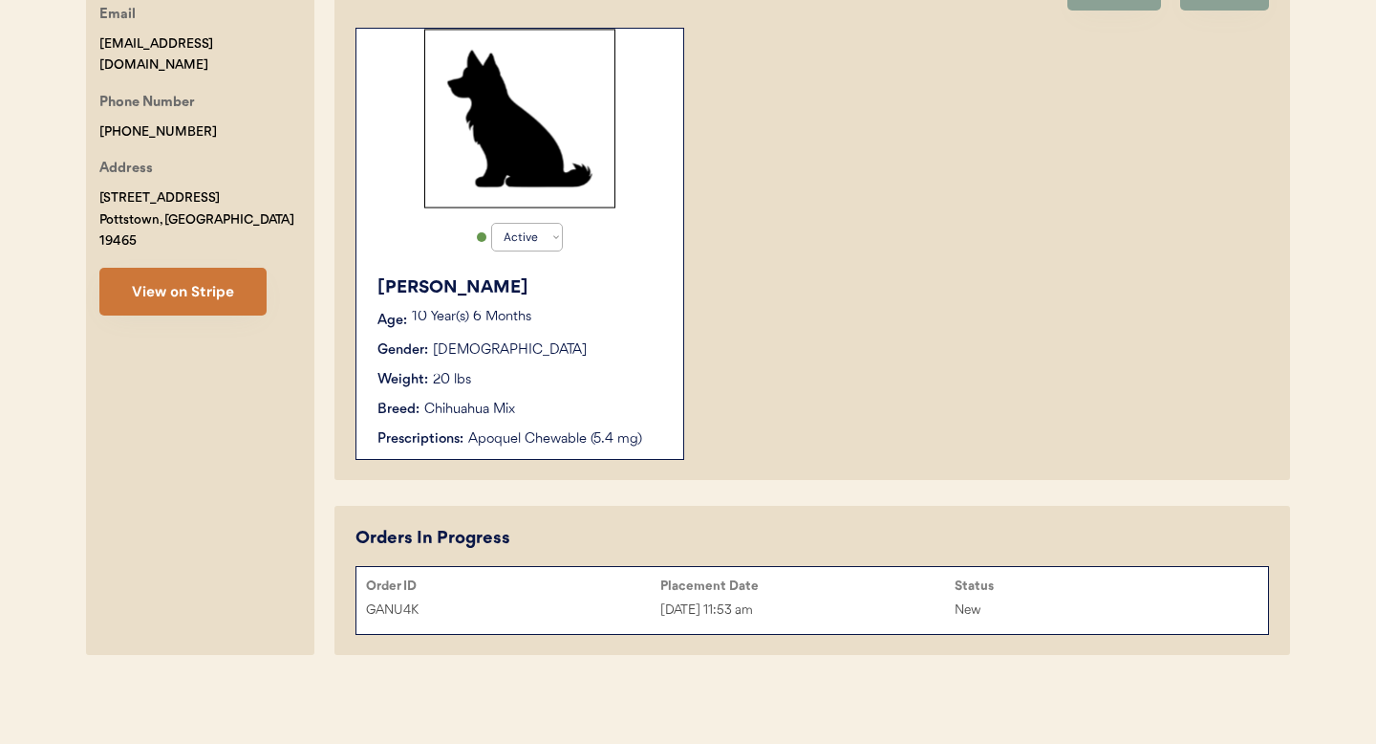
click at [184, 285] on button "View on Stripe" at bounding box center [182, 292] width 167 height 48
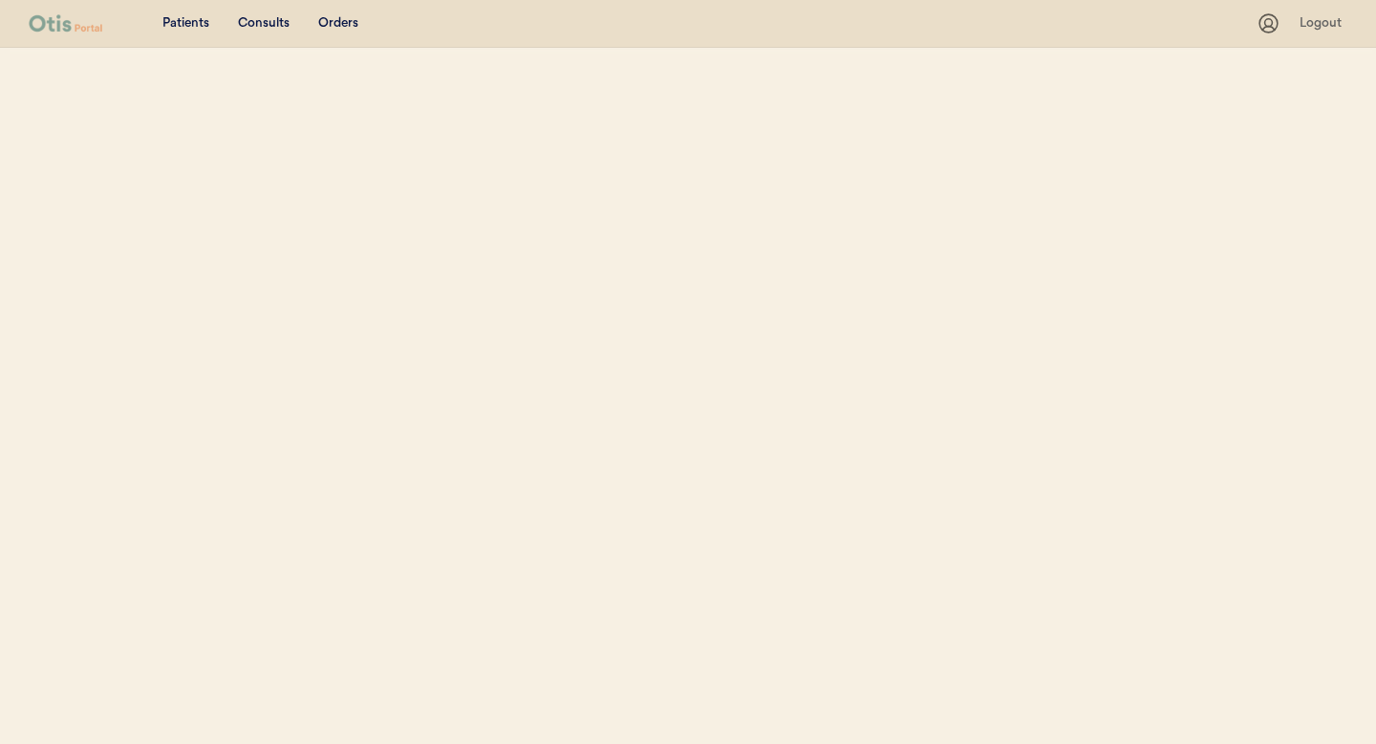
select select ""Name""
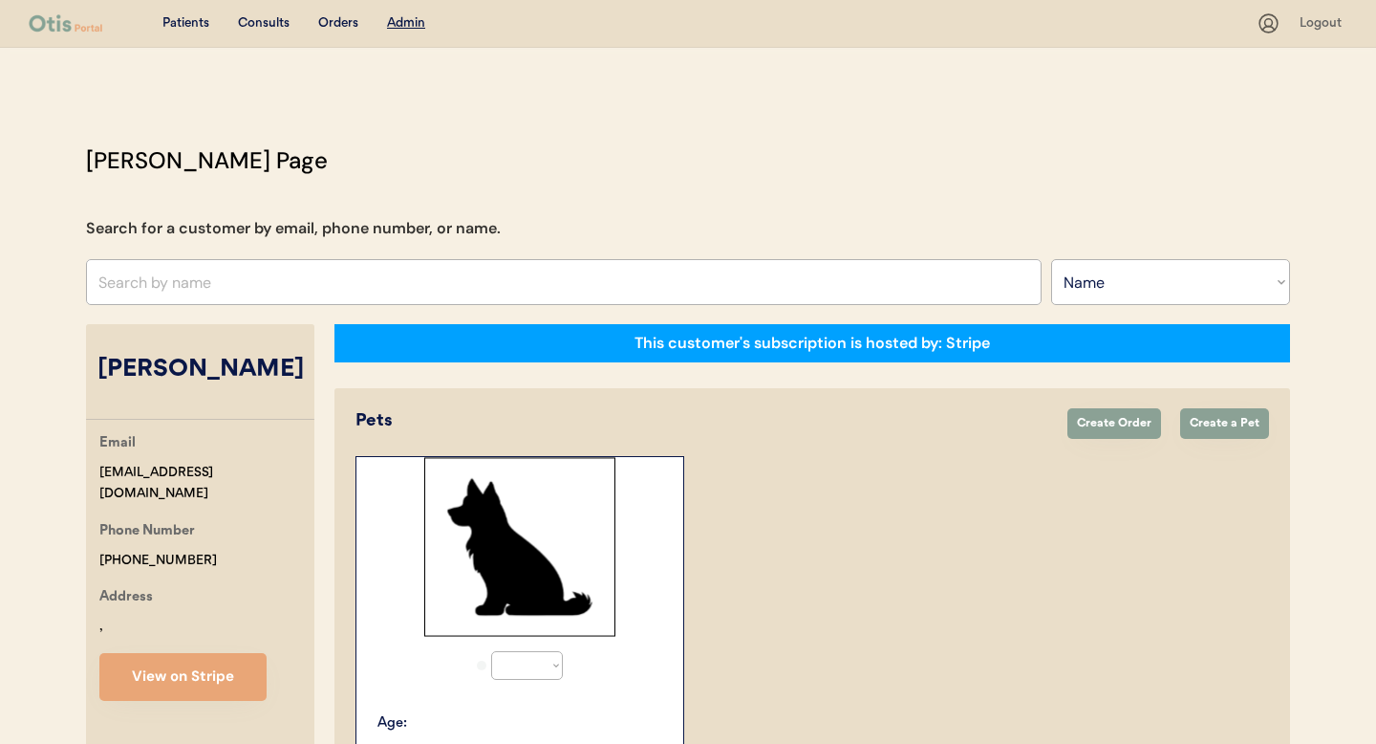
select select "true"
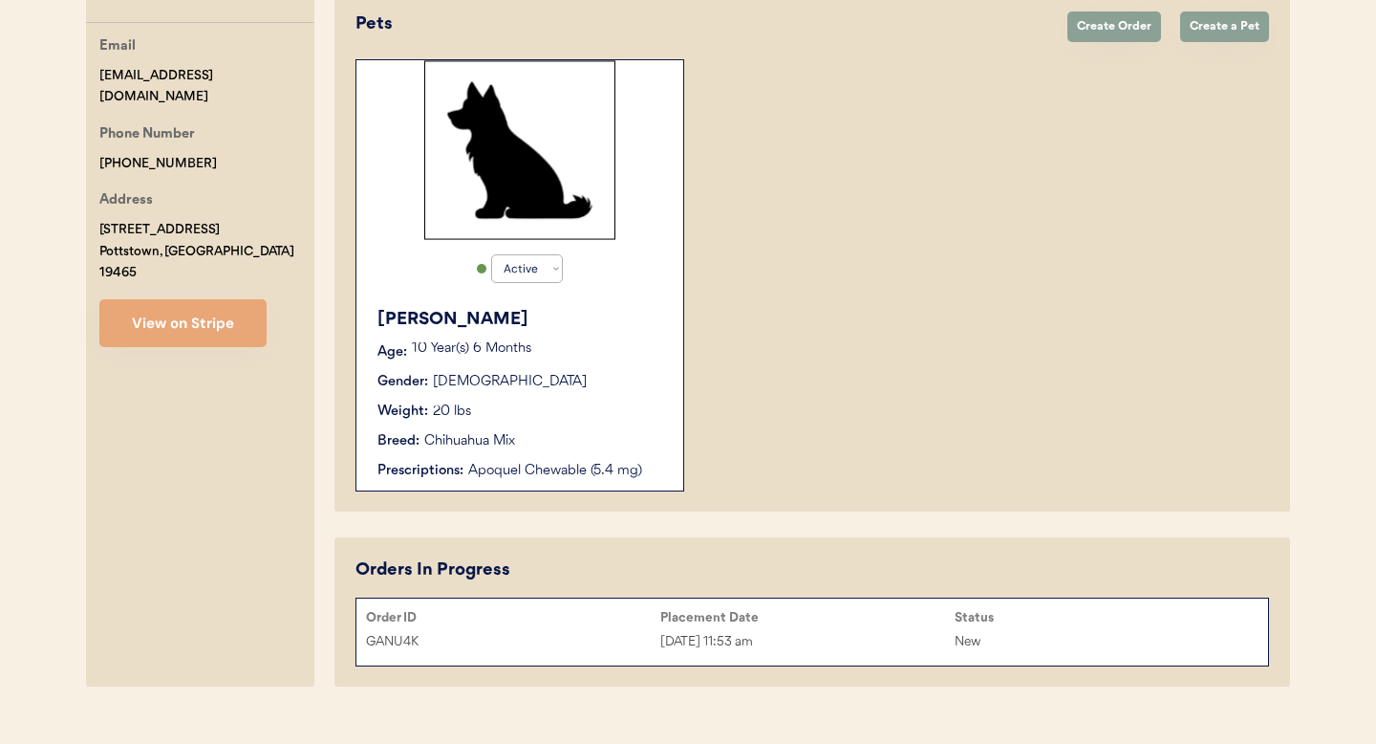
scroll to position [400, 0]
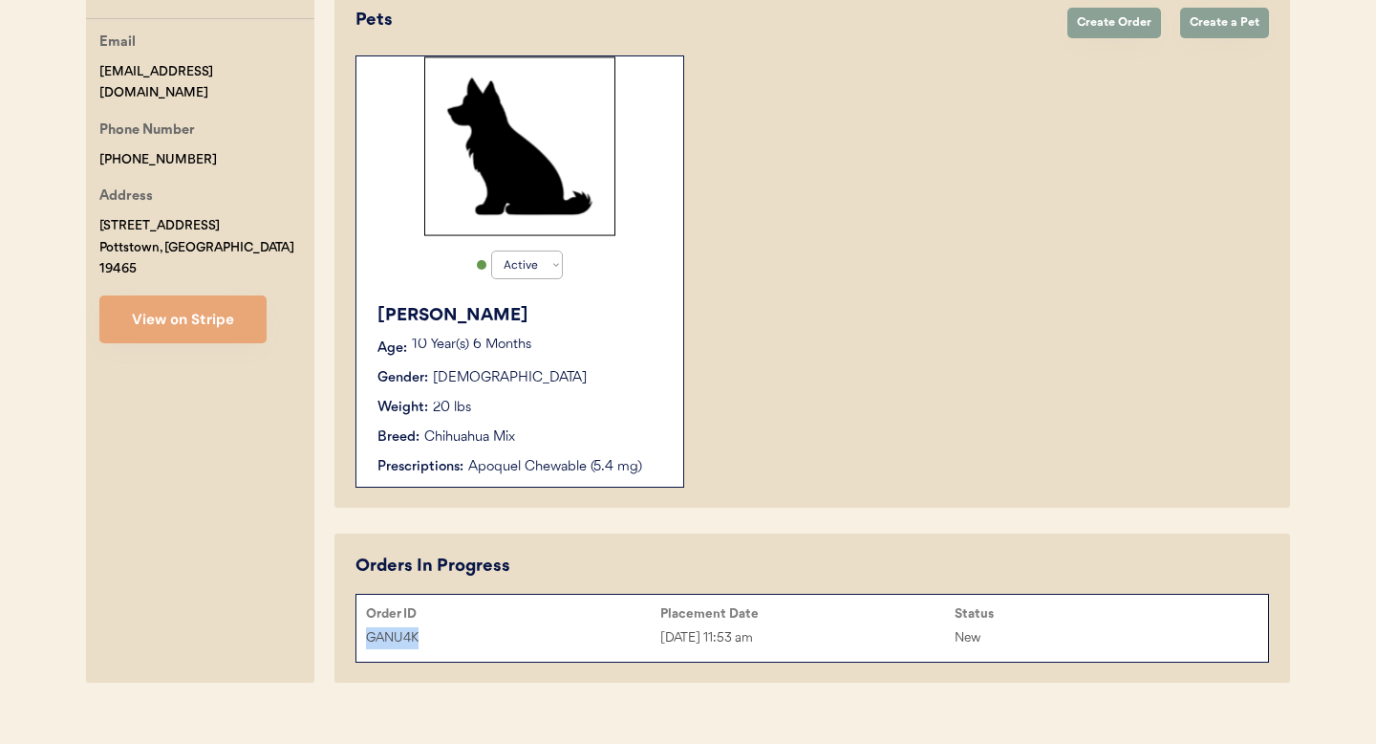
drag, startPoint x: 433, startPoint y: 635, endPoint x: 391, endPoint y: 646, distance: 43.6
click at [359, 636] on div "GANU4K Oct 8, 2025 11:53 am New" at bounding box center [813, 637] width 912 height 29
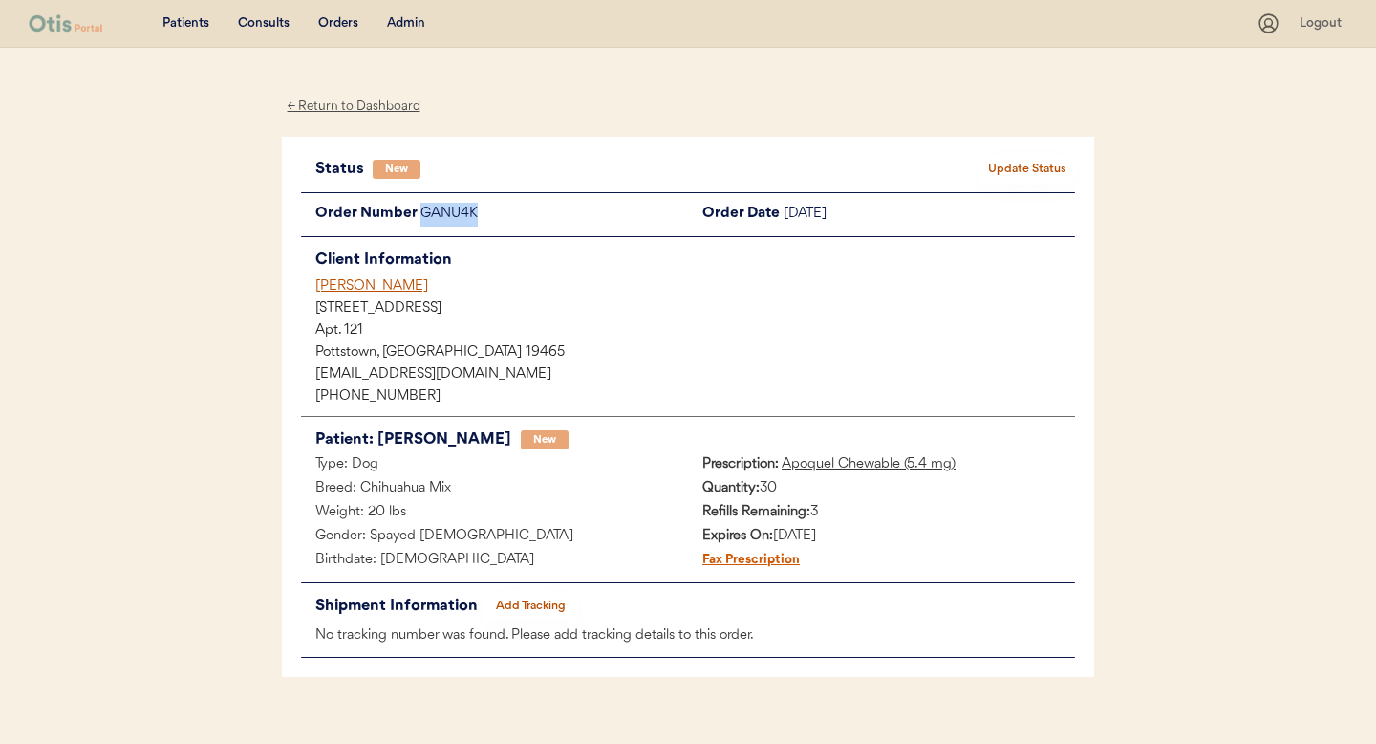
drag, startPoint x: 475, startPoint y: 216, endPoint x: 422, endPoint y: 218, distance: 53.6
click at [422, 218] on div "GANU4K" at bounding box center [555, 215] width 268 height 24
copy div "GANU4K"
click at [353, 290] on div "[PERSON_NAME]" at bounding box center [695, 286] width 760 height 20
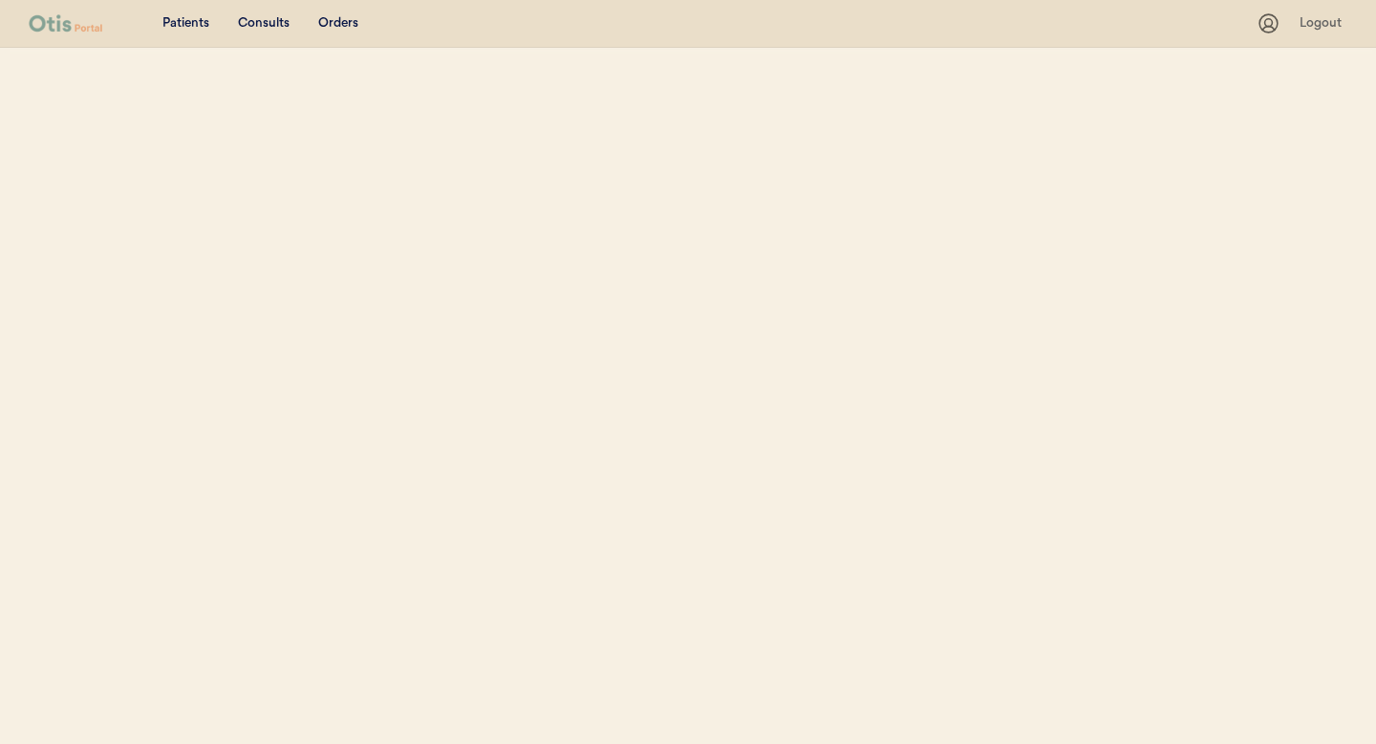
select select ""Name""
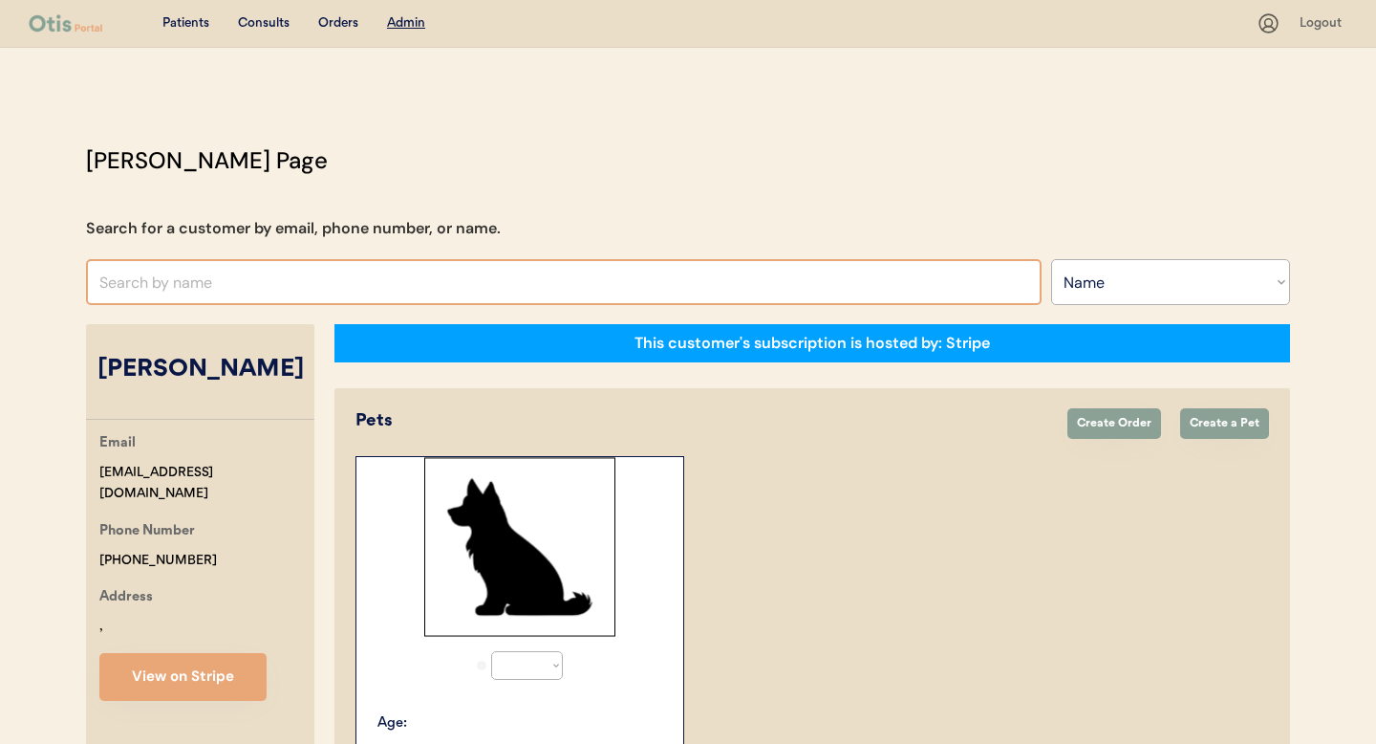
select select "true"
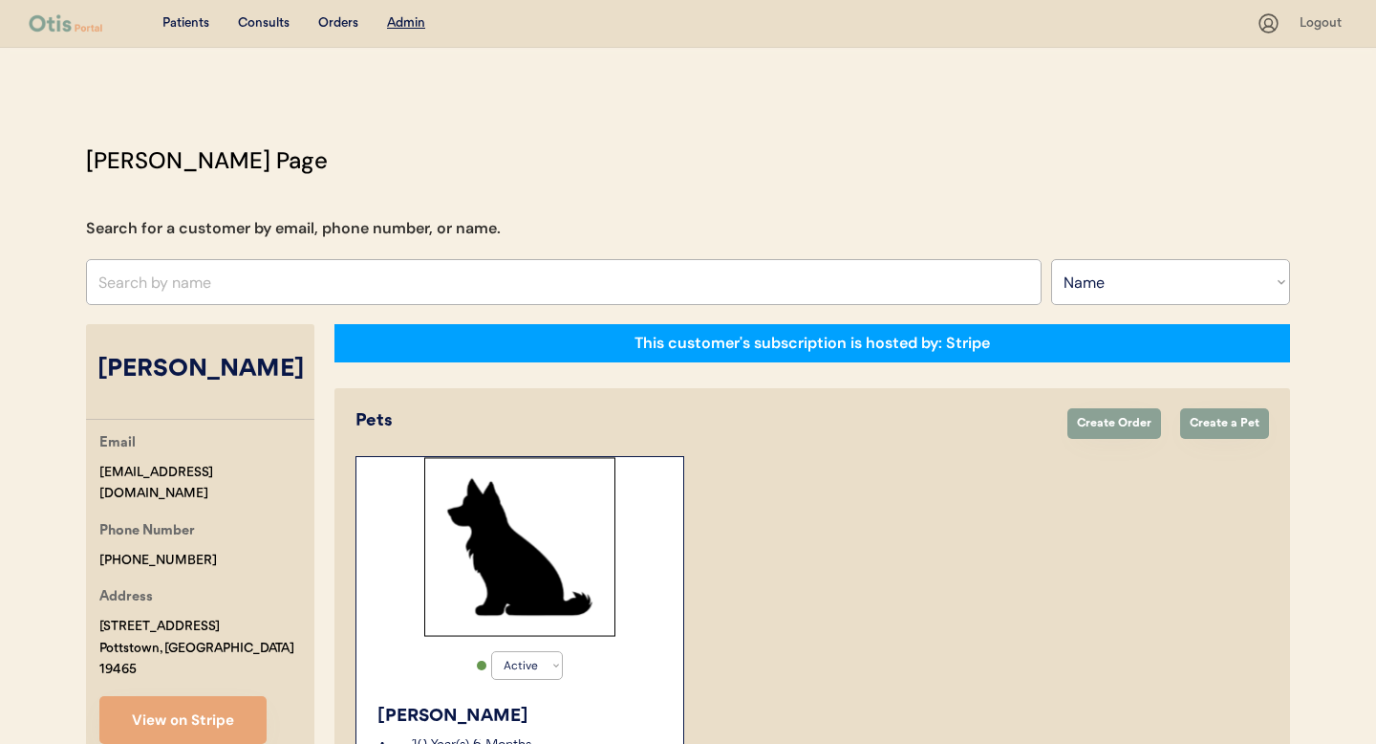
drag, startPoint x: 293, startPoint y: 368, endPoint x: 168, endPoint y: 357, distance: 125.7
click at [168, 357] on div "Lisa McBrearty" at bounding box center [200, 370] width 228 height 36
copy div "McBrearty"
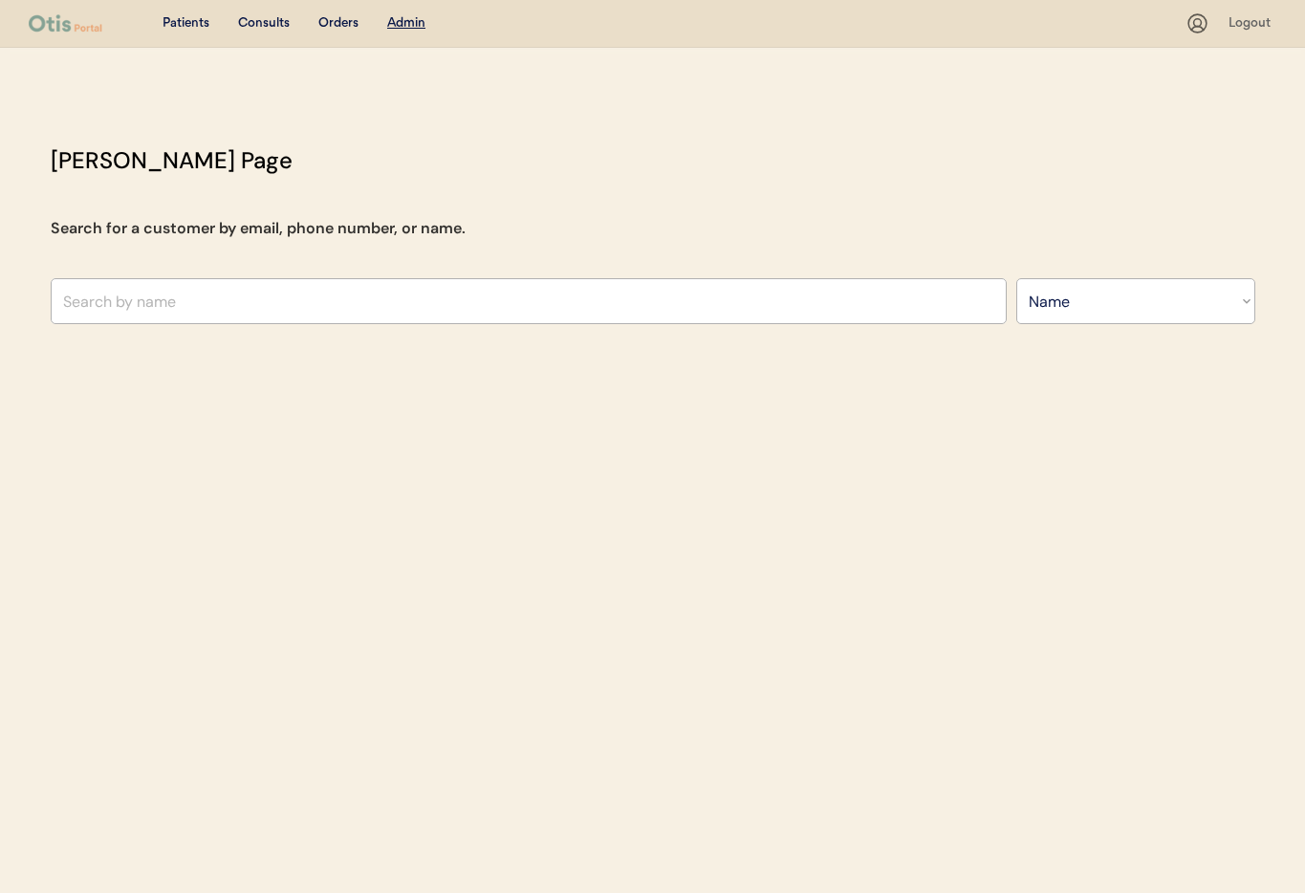
select select ""Name""
click at [254, 304] on input "text" at bounding box center [529, 301] width 956 height 46
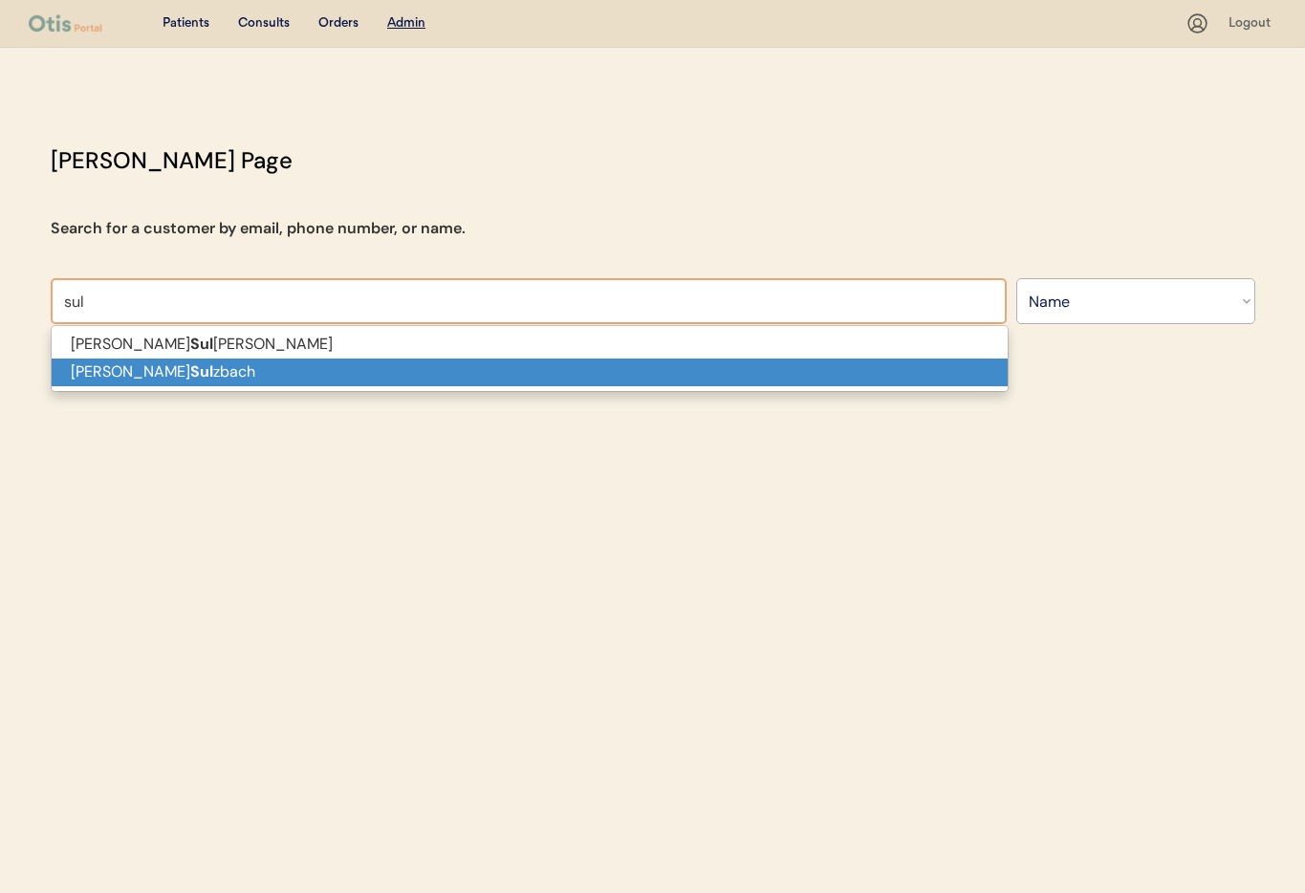
click at [256, 361] on p "[PERSON_NAME]" at bounding box center [530, 372] width 956 height 28
type input "[PERSON_NAME]"
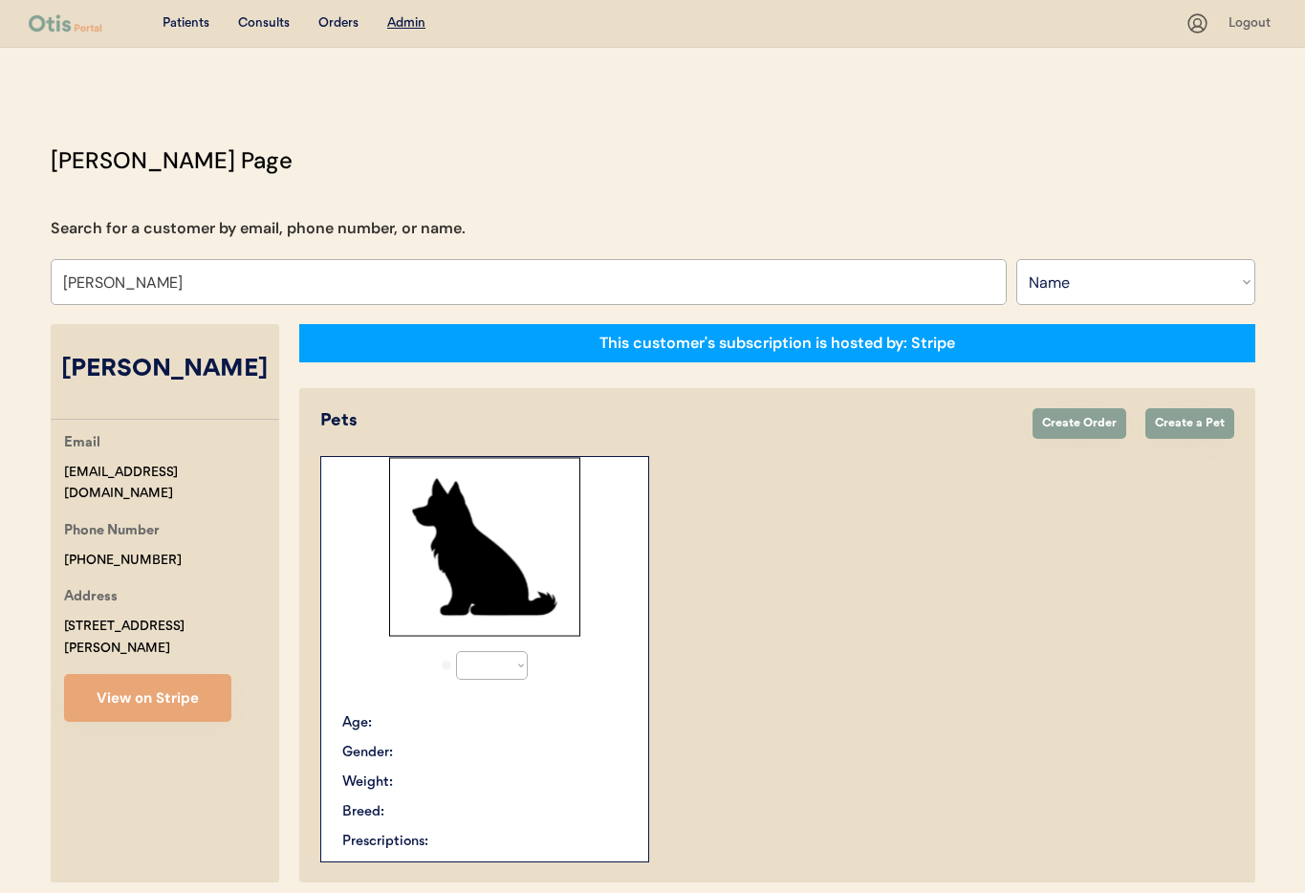
select select "true"
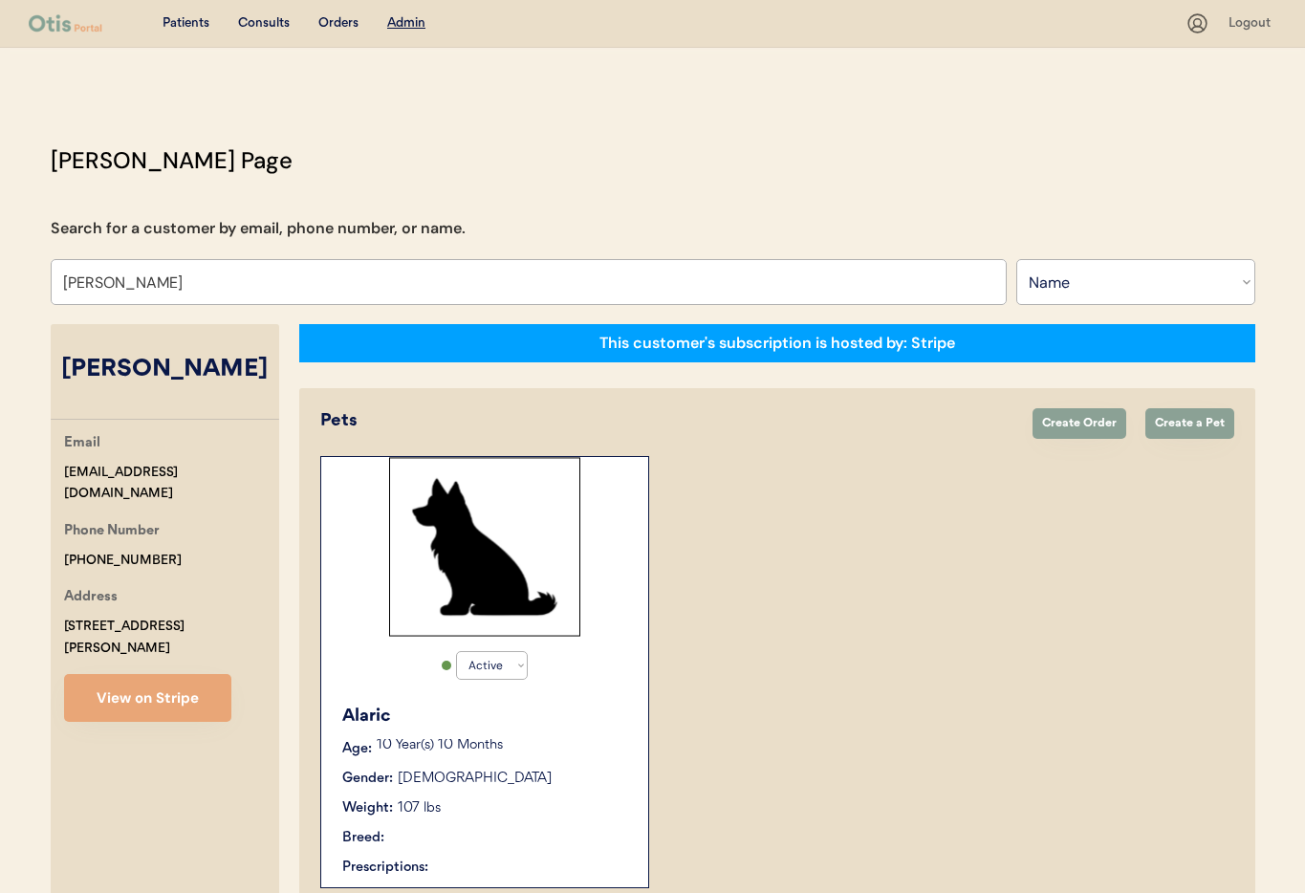
scroll to position [279, 0]
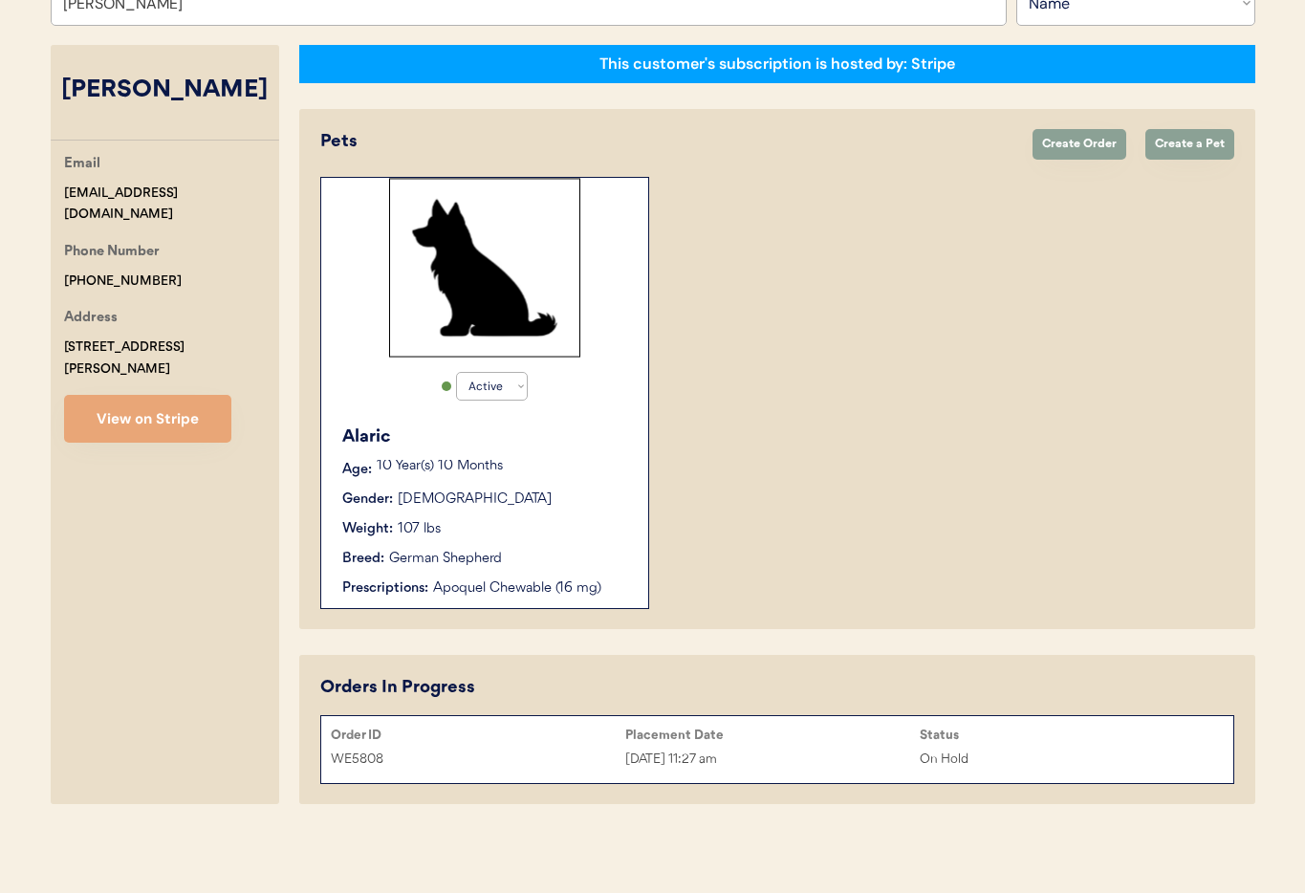
type input "[PERSON_NAME]"
